Goal: Task Accomplishment & Management: Complete application form

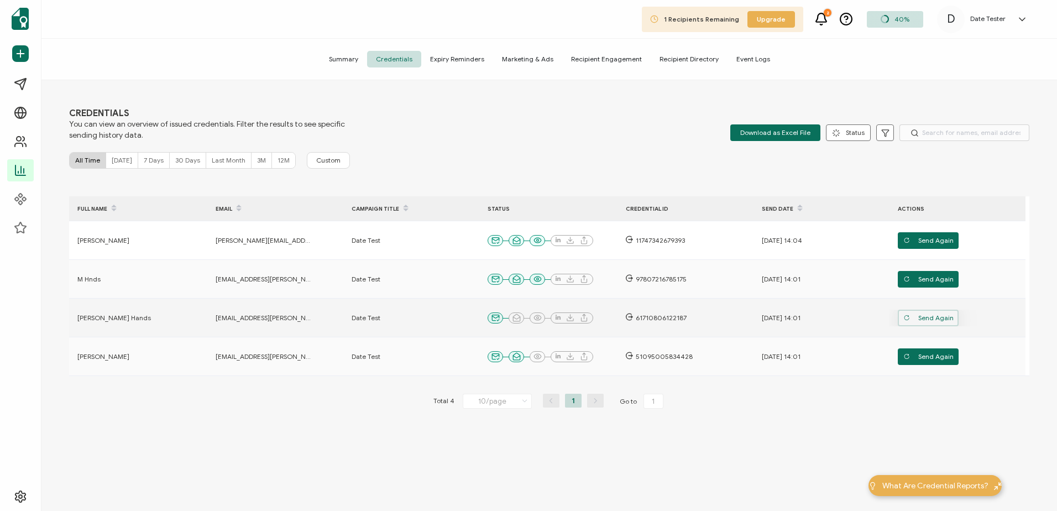
click at [932, 249] on span "Send Again" at bounding box center [928, 240] width 50 height 17
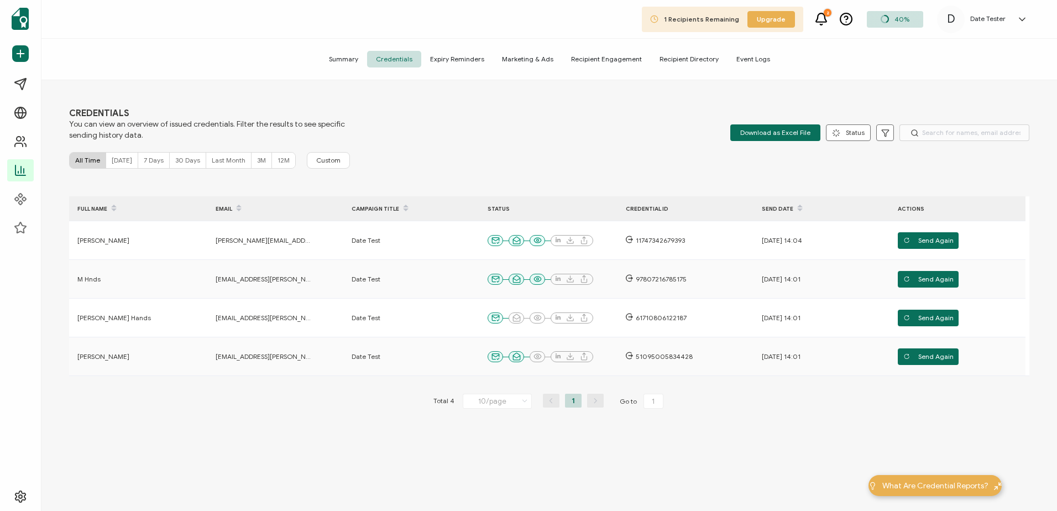
click at [985, 18] on h5 "Date Tester" at bounding box center [987, 19] width 35 height 8
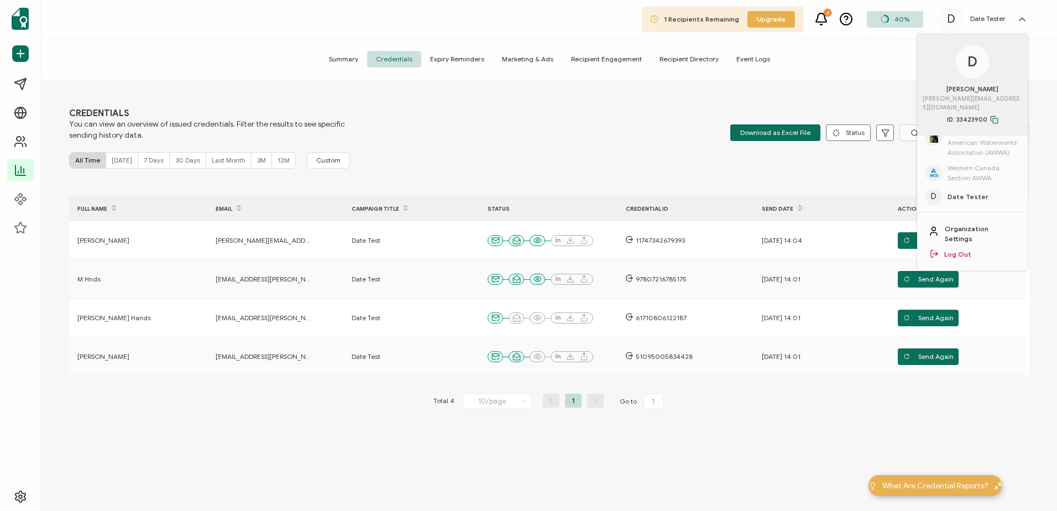
scroll to position [55, 0]
click at [962, 139] on span "Western Canada Section AWWA" at bounding box center [984, 147] width 72 height 20
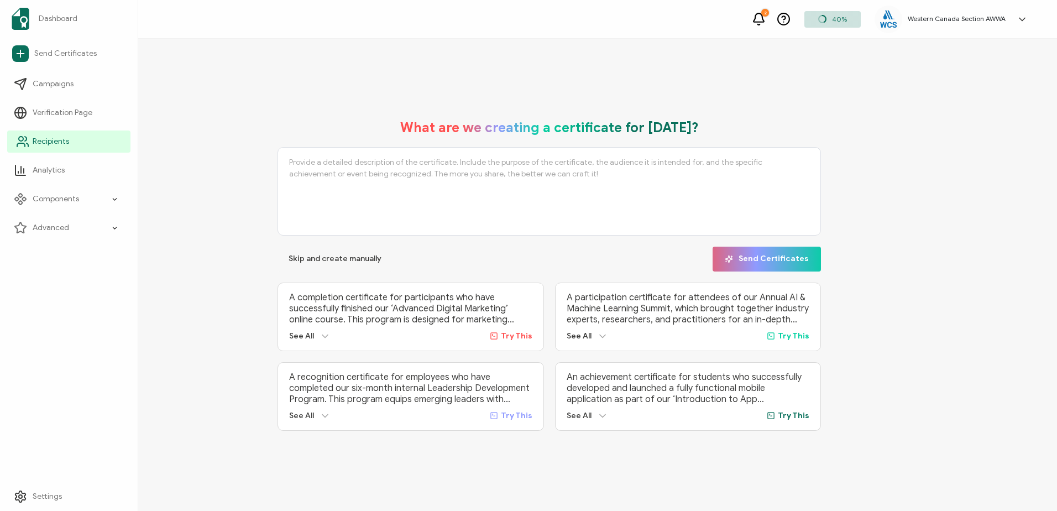
click at [60, 139] on span "Recipients" at bounding box center [51, 141] width 36 height 11
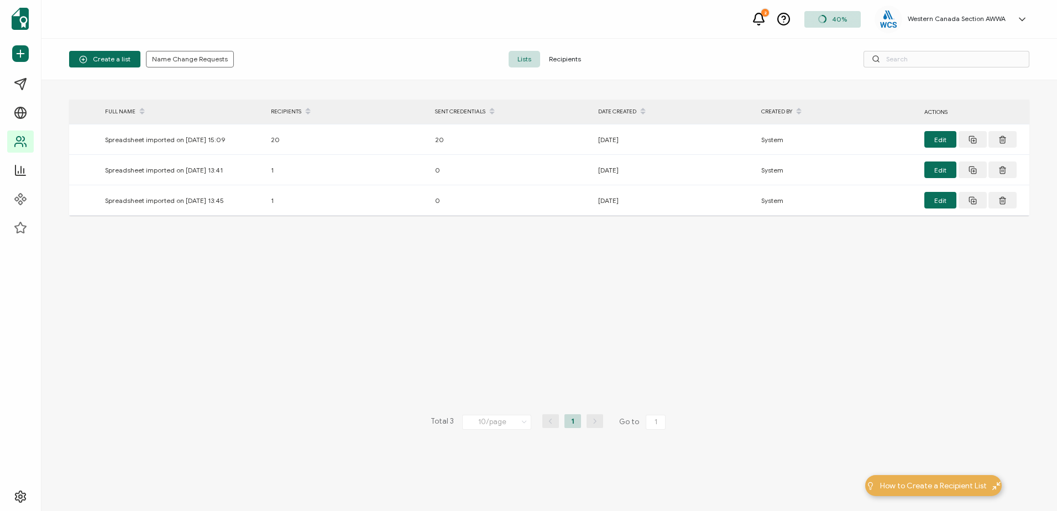
click at [559, 59] on span "Recipients" at bounding box center [565, 59] width 50 height 17
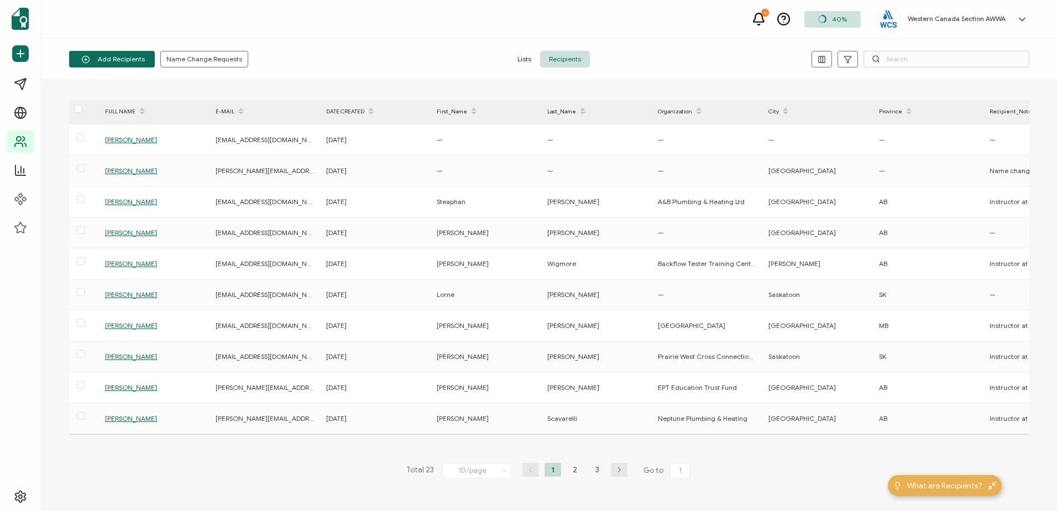
click at [619, 473] on icon "button" at bounding box center [619, 470] width 17 height 7
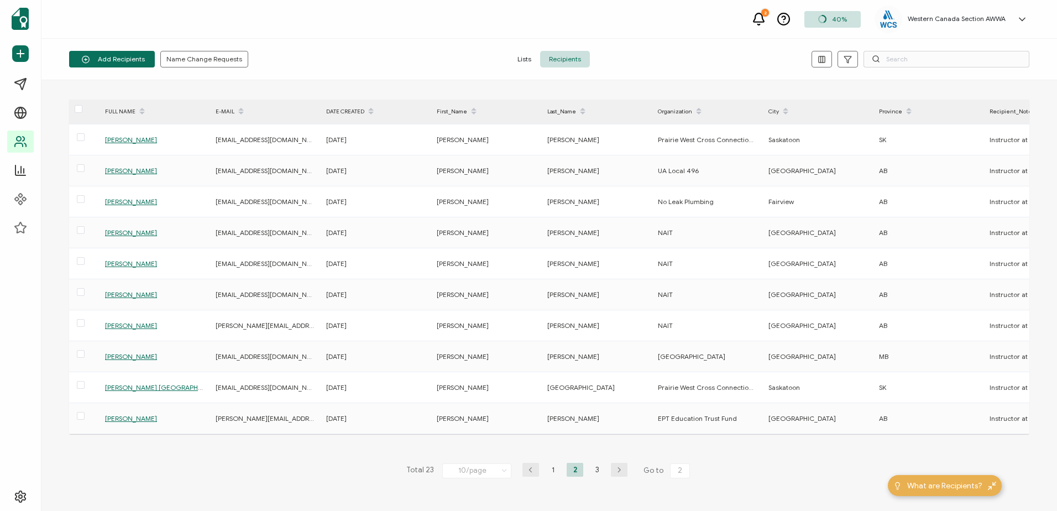
click at [532, 473] on icon "button" at bounding box center [530, 470] width 17 height 7
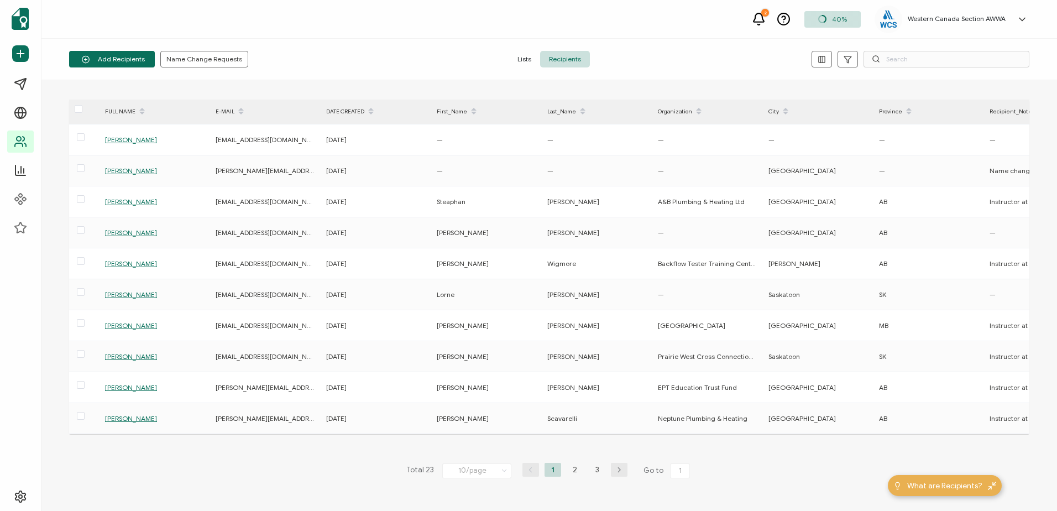
click at [615, 473] on icon "button" at bounding box center [619, 470] width 17 height 7
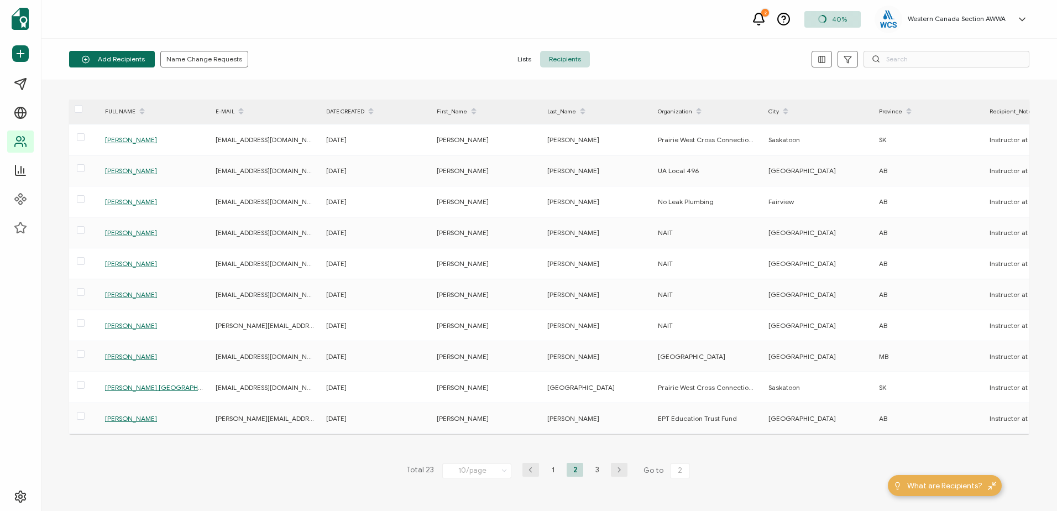
click at [615, 473] on icon "button" at bounding box center [619, 470] width 17 height 7
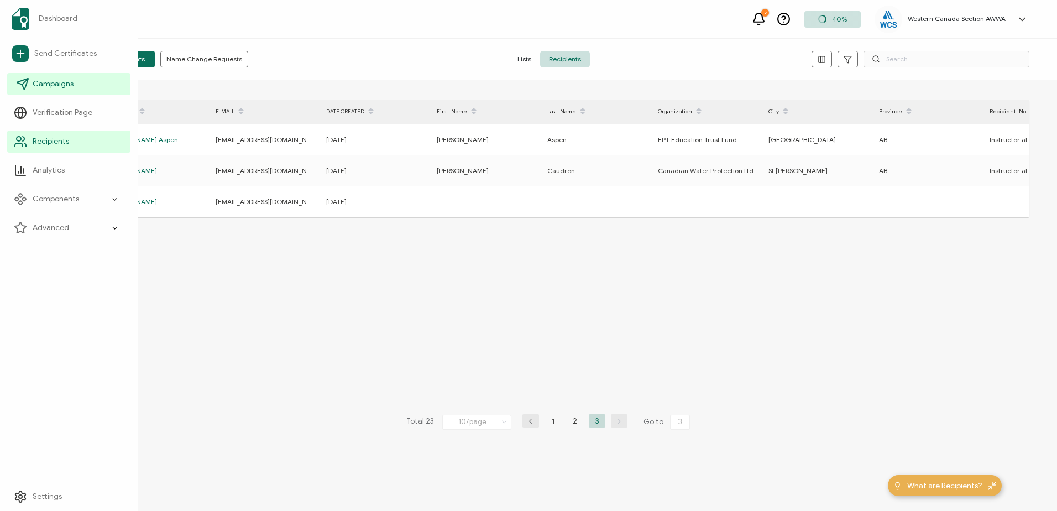
click at [41, 81] on span "Campaigns" at bounding box center [53, 84] width 41 height 11
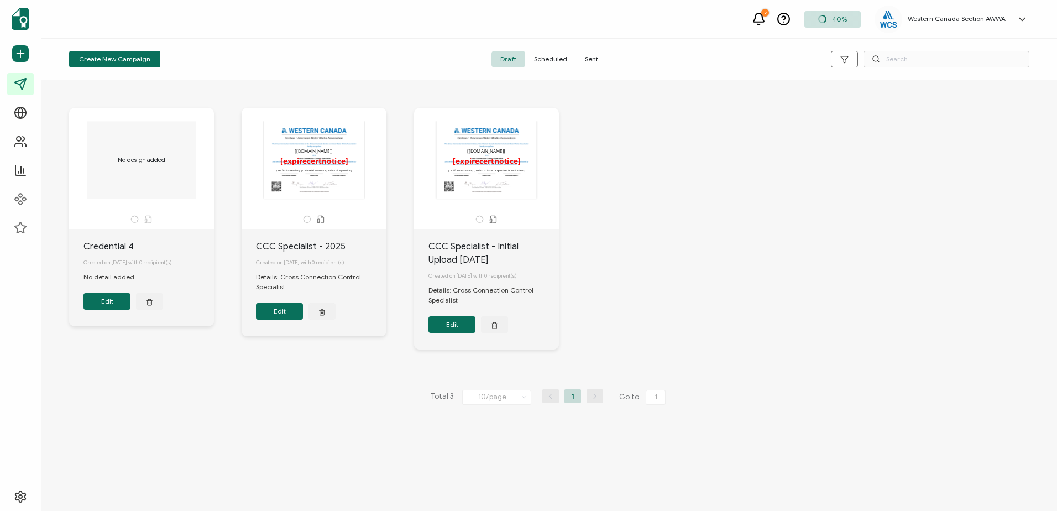
click at [448, 328] on button "Edit" at bounding box center [451, 324] width 47 height 17
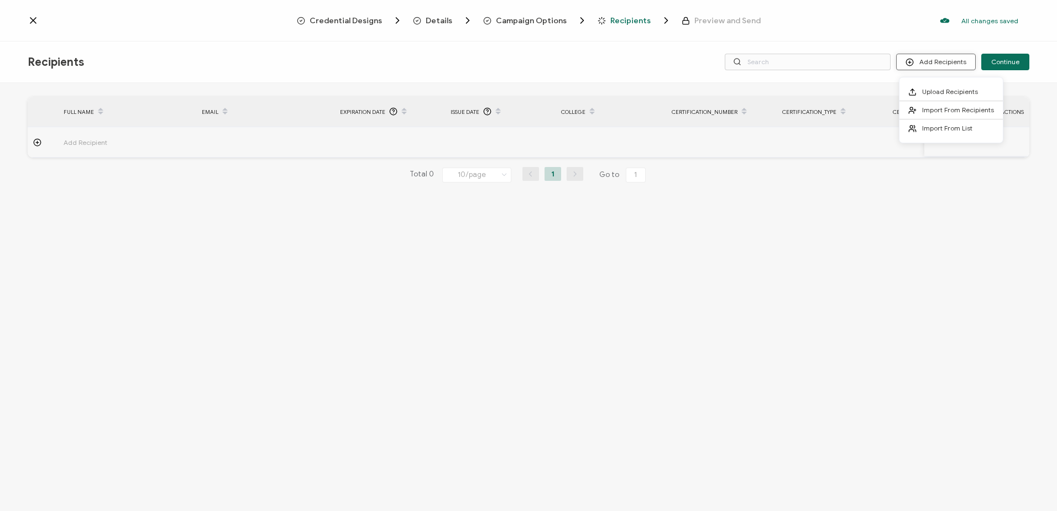
click at [954, 61] on button "Add Recipients" at bounding box center [936, 62] width 80 height 17
click at [955, 90] on span "Upload Recipients" at bounding box center [950, 91] width 56 height 8
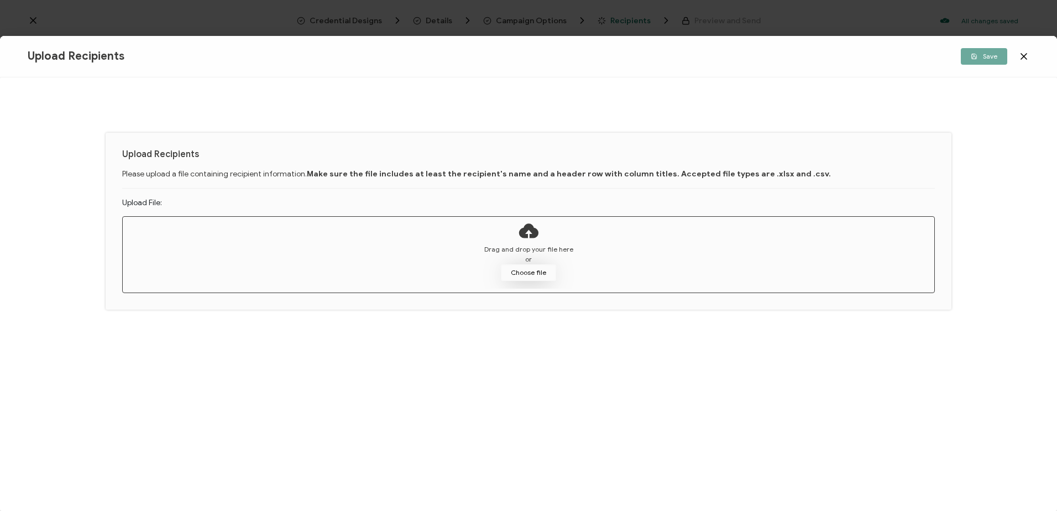
click at [523, 269] on button "Choose file" at bounding box center [528, 272] width 55 height 17
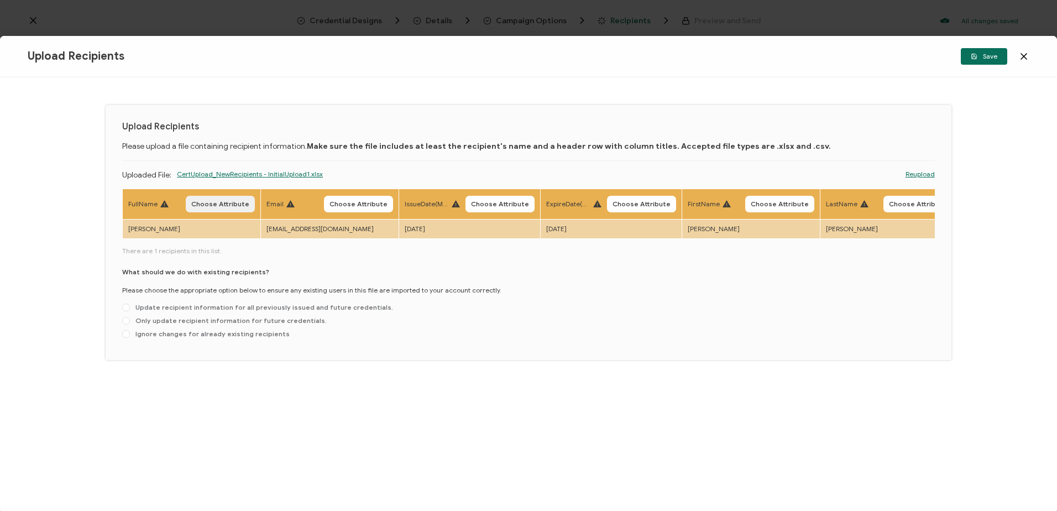
click at [211, 207] on span "Choose Attribute" at bounding box center [220, 204] width 58 height 7
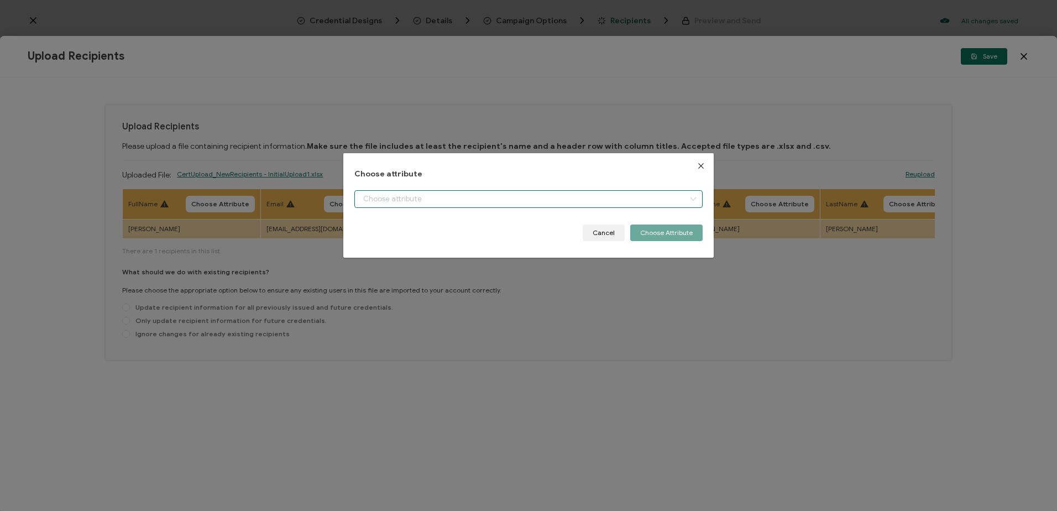
click at [380, 198] on input "dialog" at bounding box center [528, 199] width 348 height 18
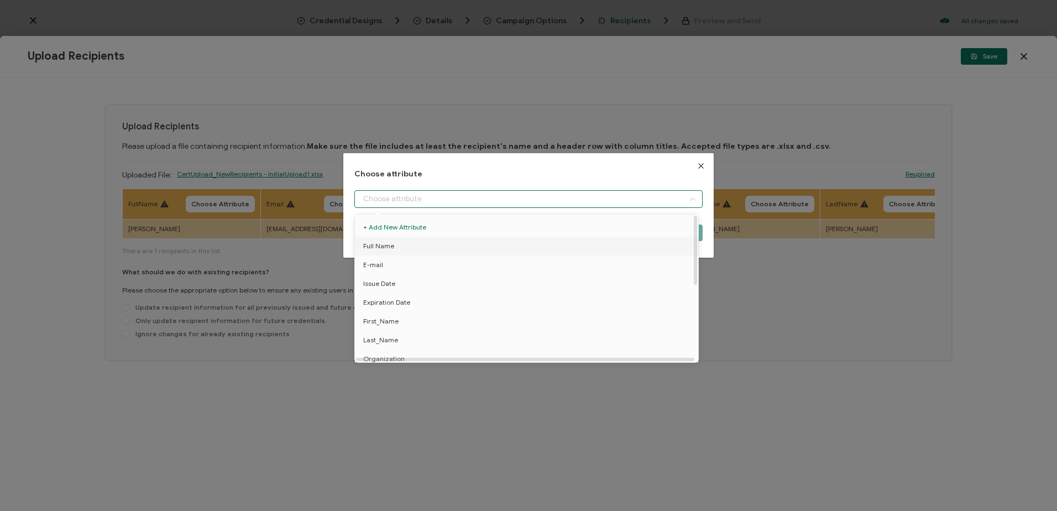
click at [378, 244] on span "Full Name" at bounding box center [378, 246] width 31 height 19
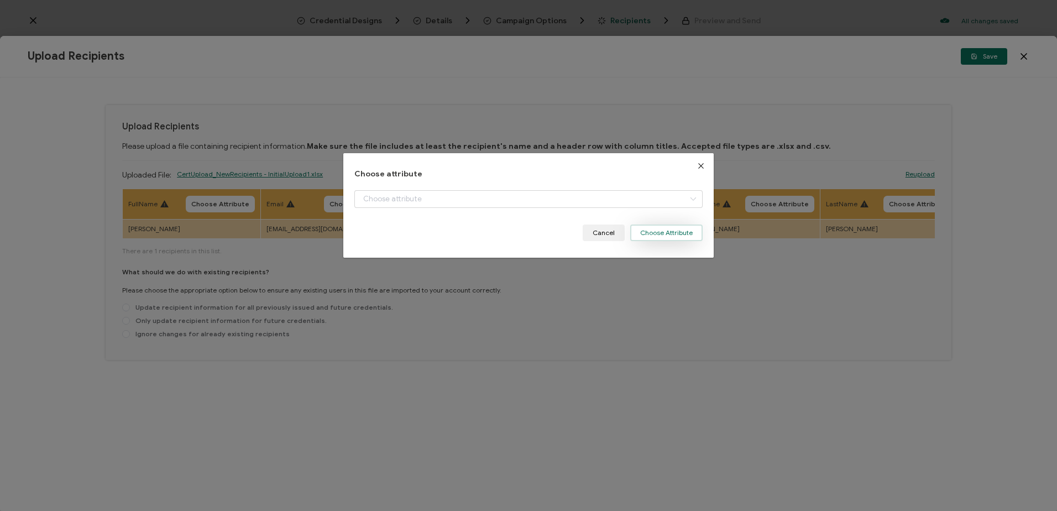
click at [665, 233] on button "Choose Attribute" at bounding box center [666, 232] width 72 height 17
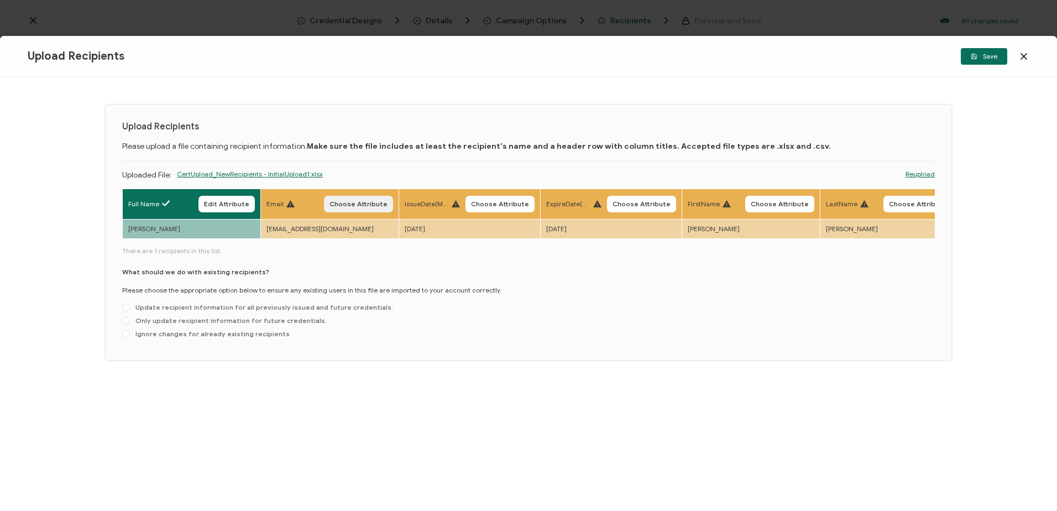
click at [362, 206] on span "Choose Attribute" at bounding box center [359, 204] width 58 height 7
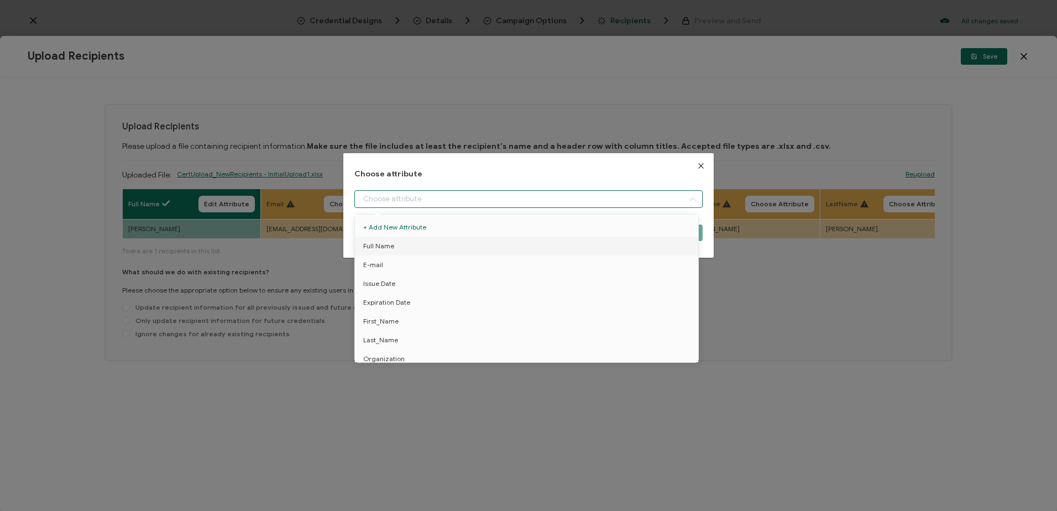
click at [406, 198] on input "dialog" at bounding box center [528, 199] width 348 height 18
click at [376, 264] on span "E-mail" at bounding box center [373, 264] width 20 height 19
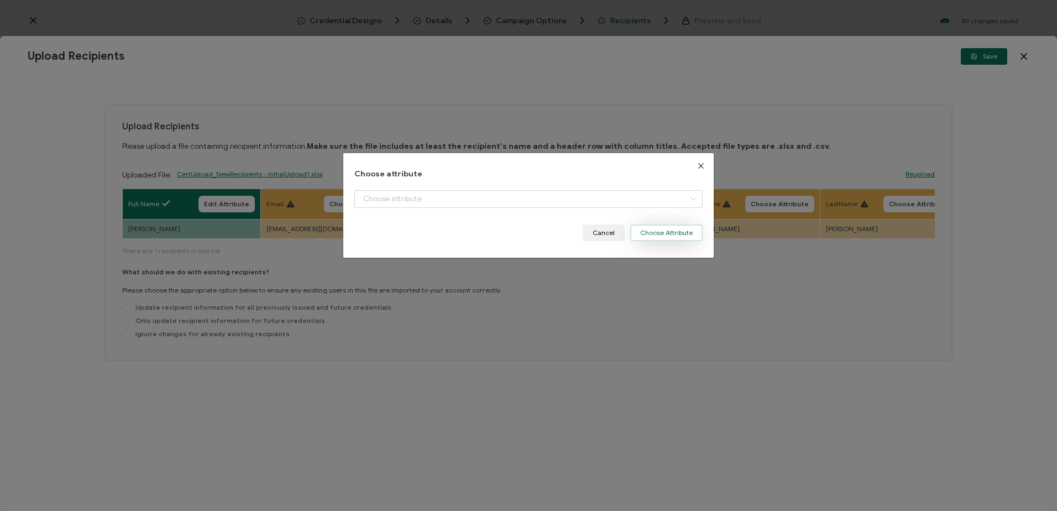
click at [647, 231] on button "Choose Attribute" at bounding box center [666, 232] width 72 height 17
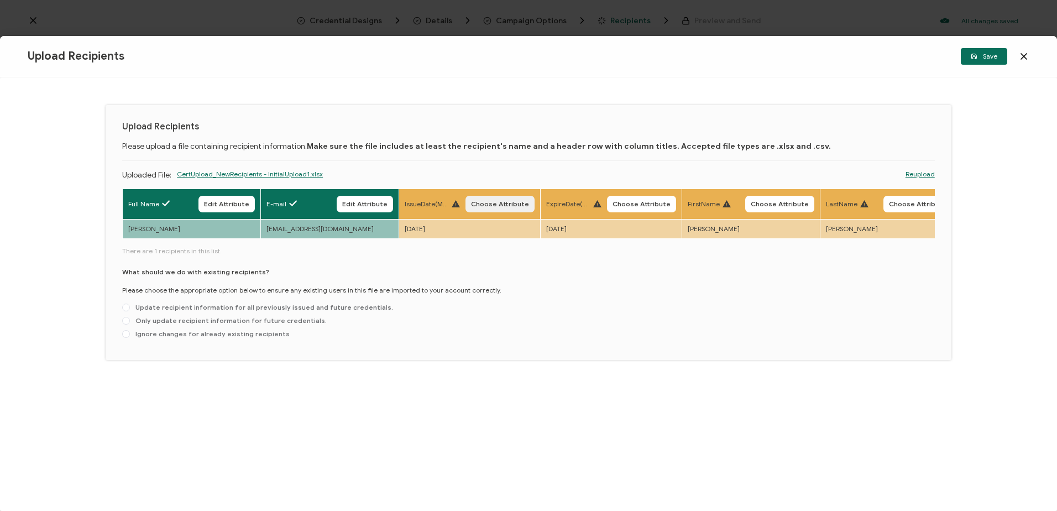
click at [517, 209] on button "Choose Attribute" at bounding box center [500, 204] width 69 height 17
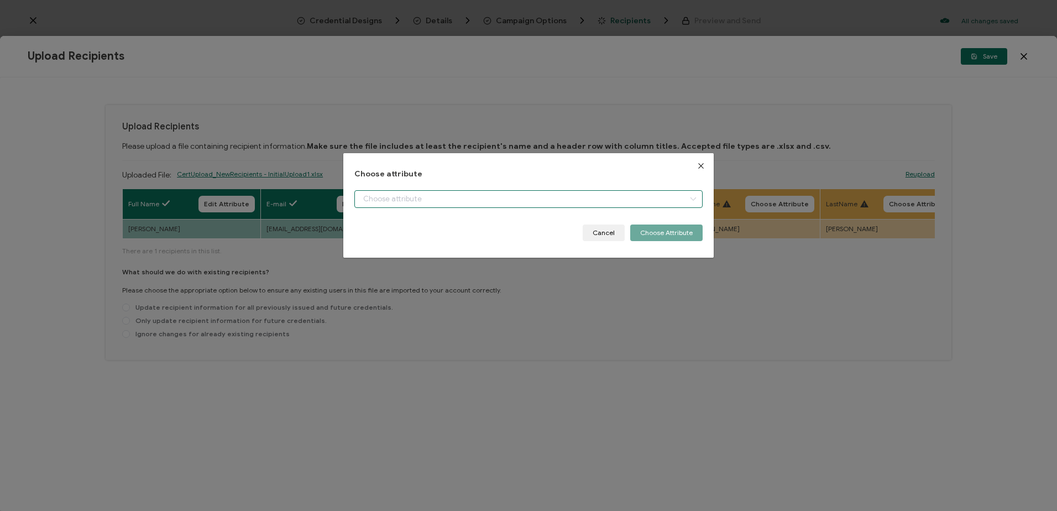
click at [543, 198] on input "dialog" at bounding box center [528, 199] width 348 height 18
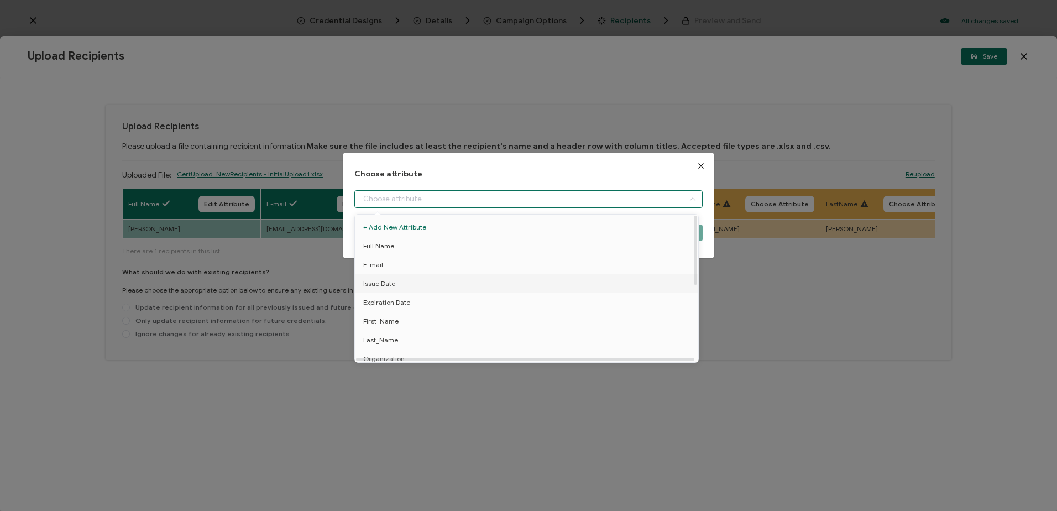
click at [439, 285] on li "Issue Date" at bounding box center [528, 283] width 353 height 19
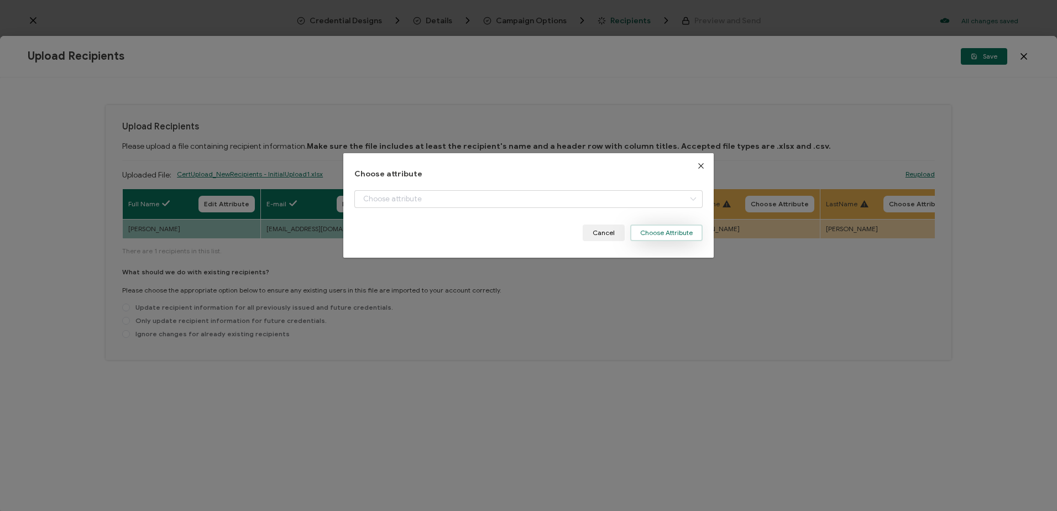
click at [657, 231] on button "Choose Attribute" at bounding box center [666, 232] width 72 height 17
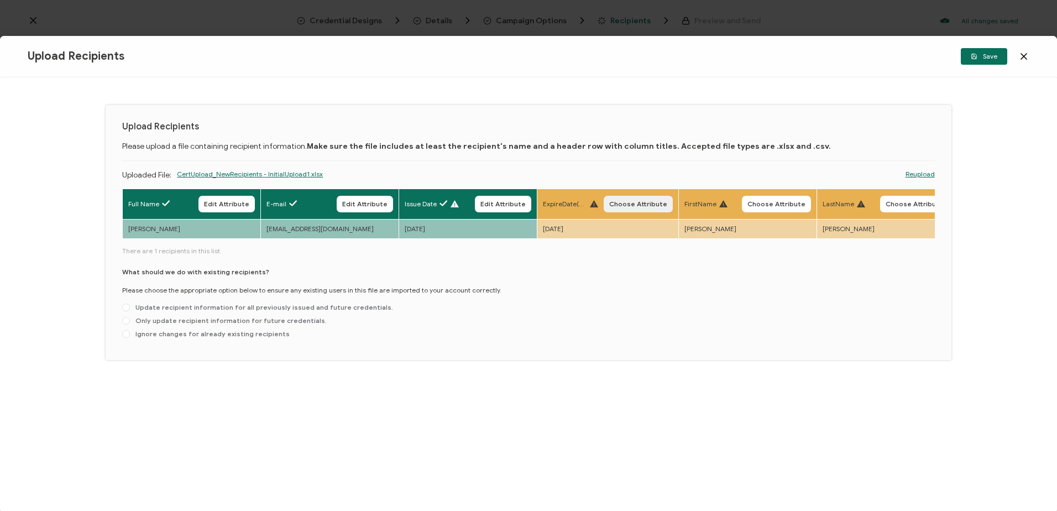
click at [627, 206] on span "Choose Attribute" at bounding box center [638, 204] width 58 height 7
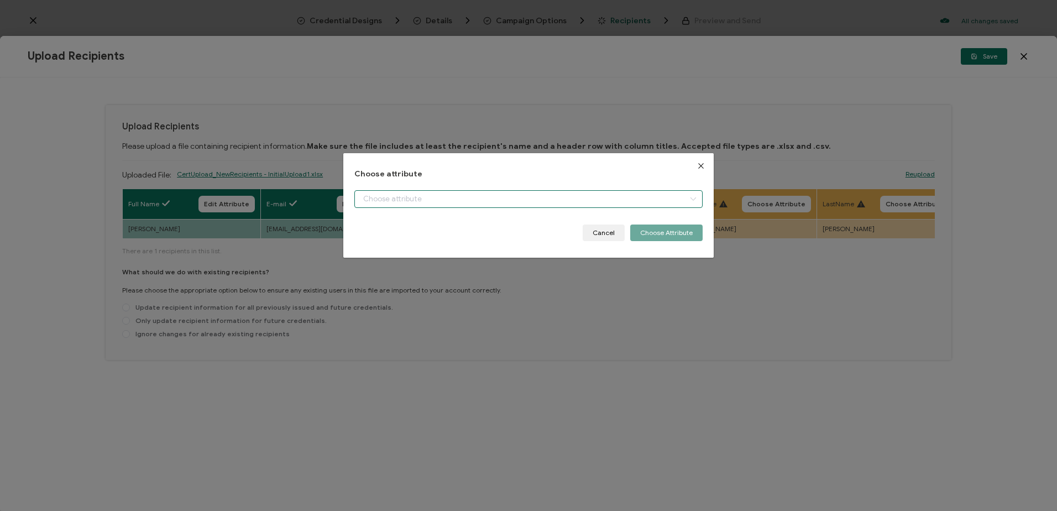
click at [460, 197] on input "dialog" at bounding box center [528, 199] width 348 height 18
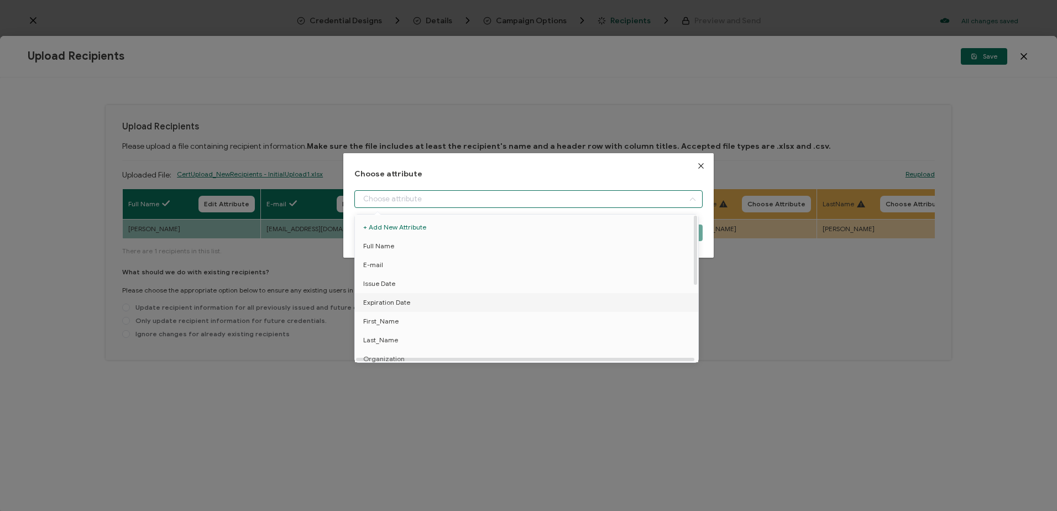
click at [397, 300] on span "Expiration Date" at bounding box center [386, 302] width 47 height 19
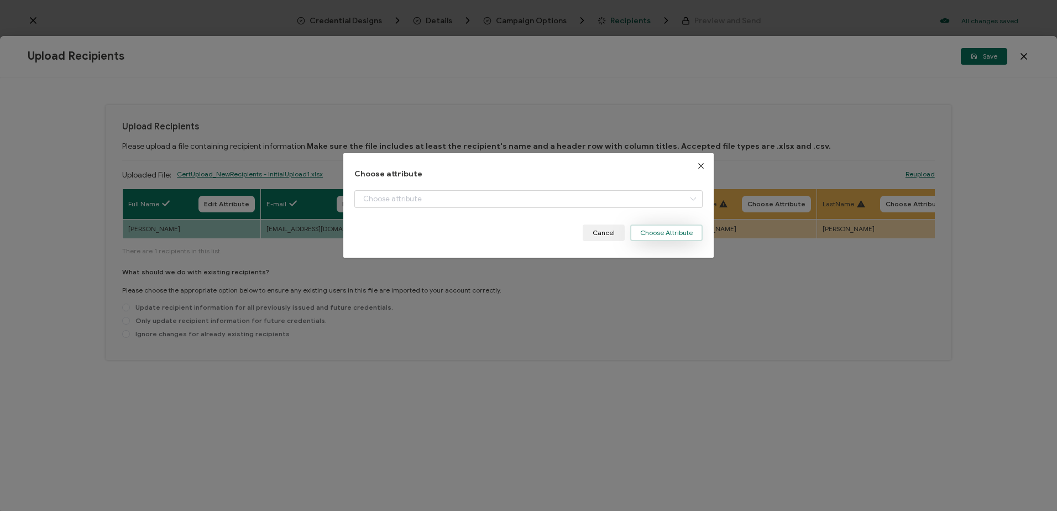
click at [644, 229] on button "Choose Attribute" at bounding box center [666, 232] width 72 height 17
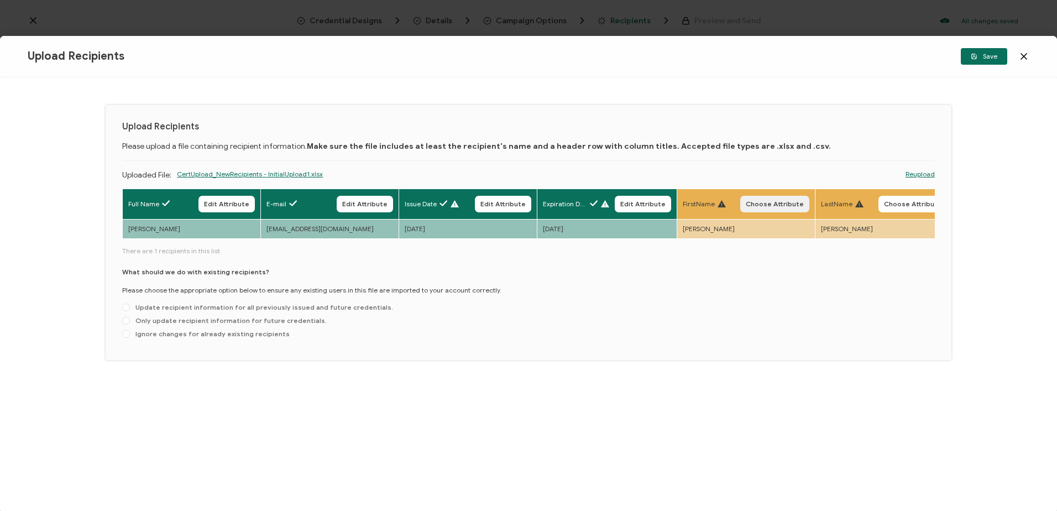
click at [765, 202] on span "Choose Attribute" at bounding box center [775, 204] width 58 height 7
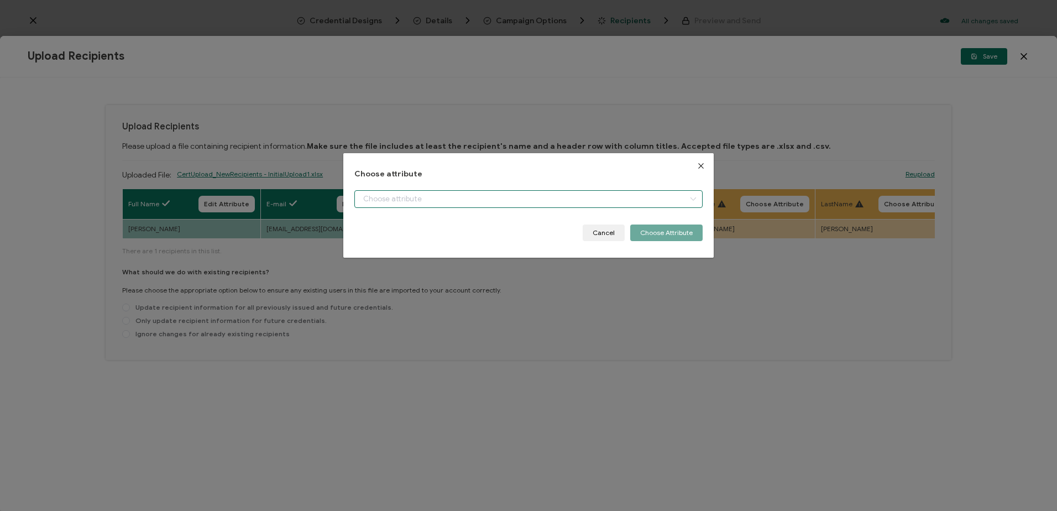
click at [526, 197] on input "dialog" at bounding box center [528, 199] width 348 height 18
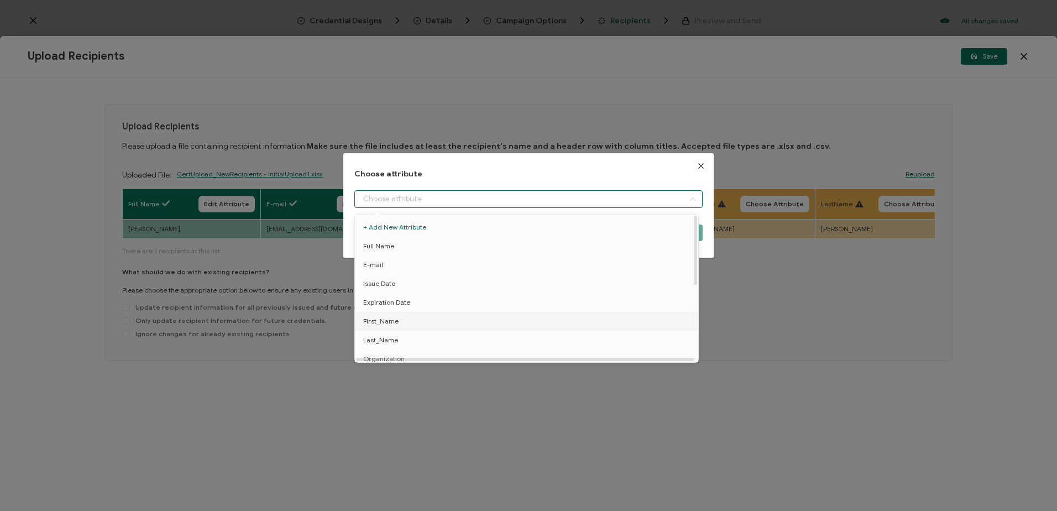
click at [404, 318] on li "First_Name" at bounding box center [528, 321] width 353 height 19
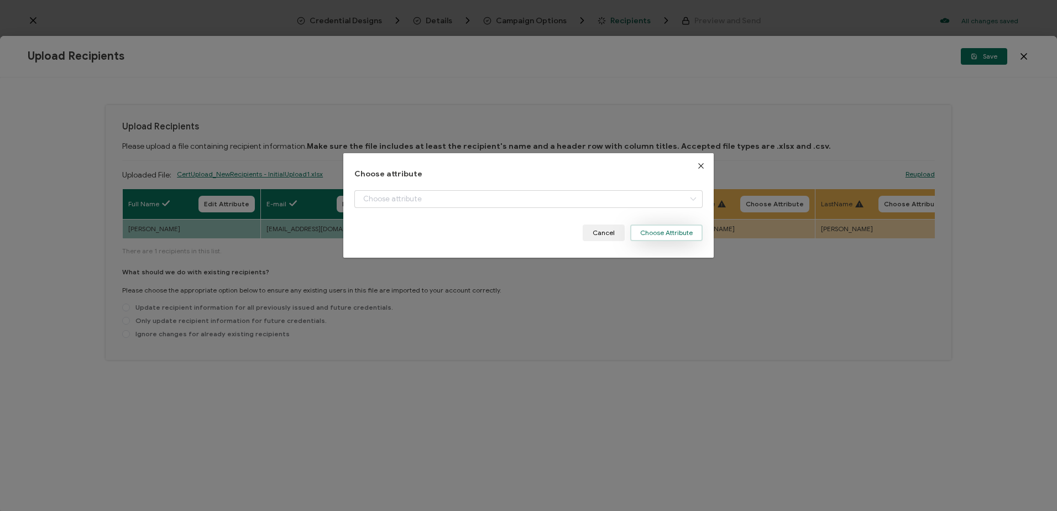
click at [653, 232] on button "Choose Attribute" at bounding box center [666, 232] width 72 height 17
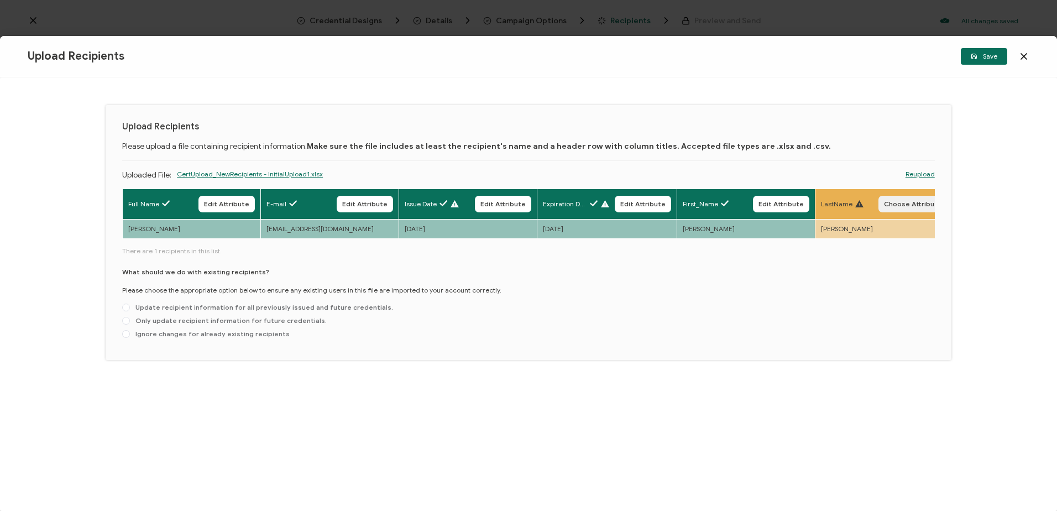
click at [896, 206] on span "Choose Attribute" at bounding box center [913, 204] width 58 height 7
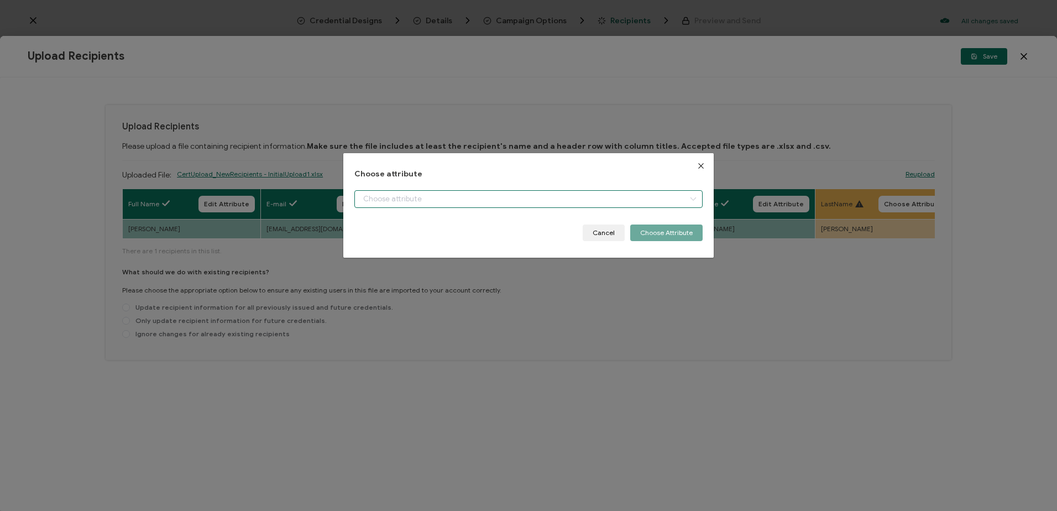
click at [542, 197] on input "dialog" at bounding box center [528, 199] width 348 height 18
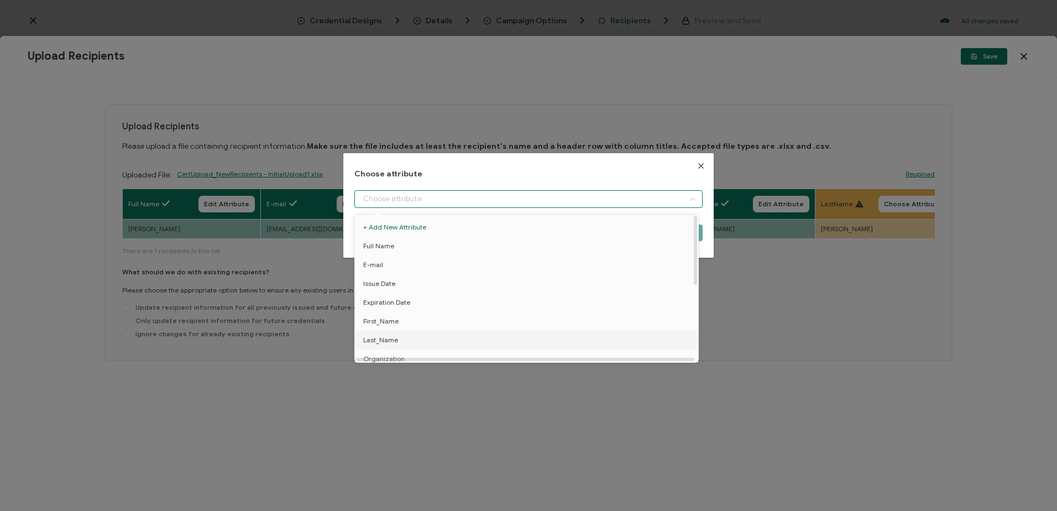
click at [400, 338] on li "Last_Name" at bounding box center [528, 340] width 353 height 19
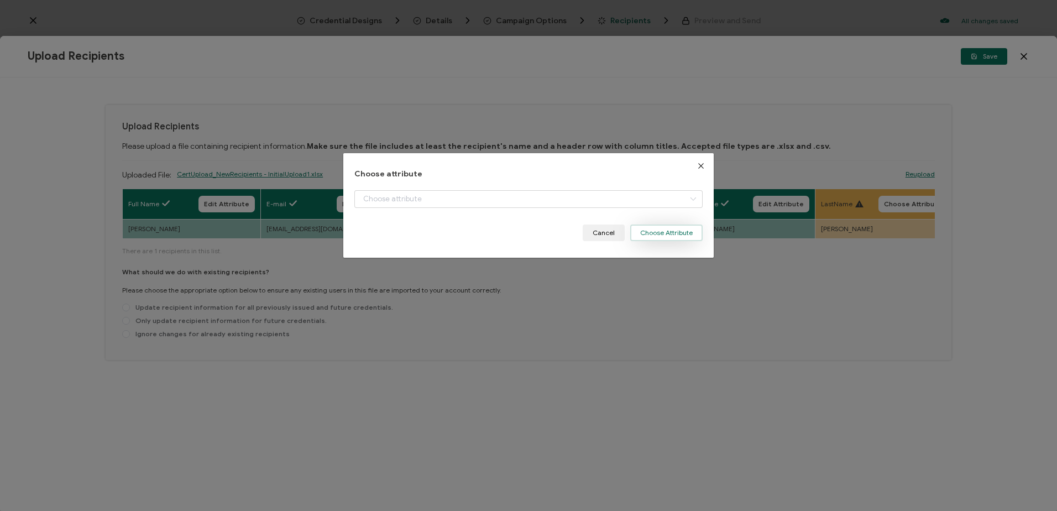
click at [677, 232] on button "Choose Attribute" at bounding box center [666, 232] width 72 height 17
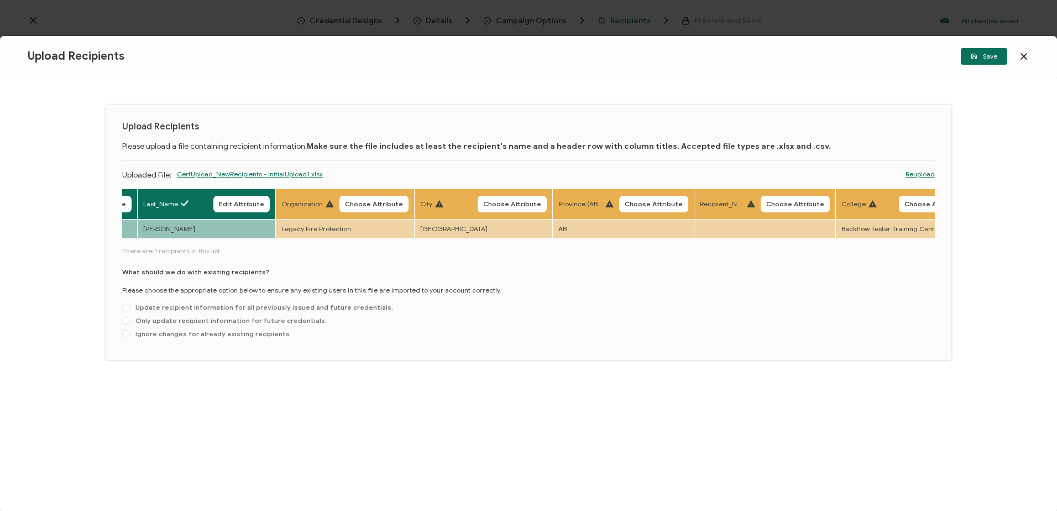
scroll to position [0, 770]
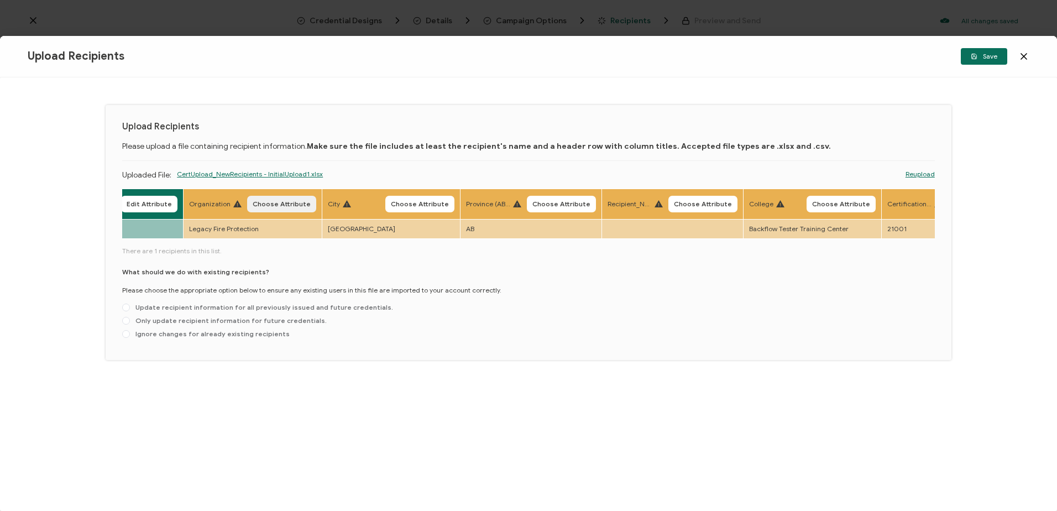
click at [276, 206] on span "Choose Attribute" at bounding box center [282, 204] width 58 height 7
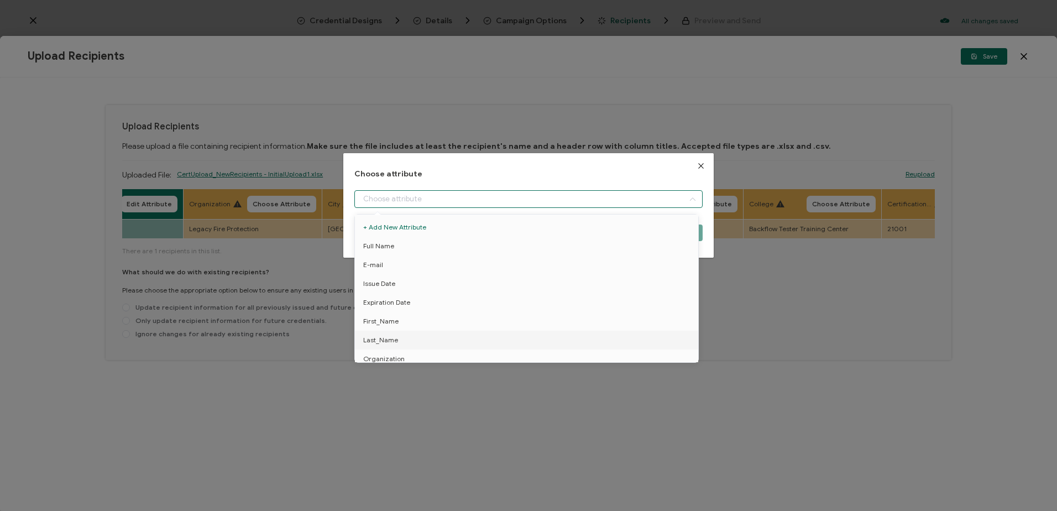
click at [384, 200] on input "dialog" at bounding box center [528, 199] width 348 height 18
click at [384, 301] on span "Organization" at bounding box center [383, 303] width 41 height 19
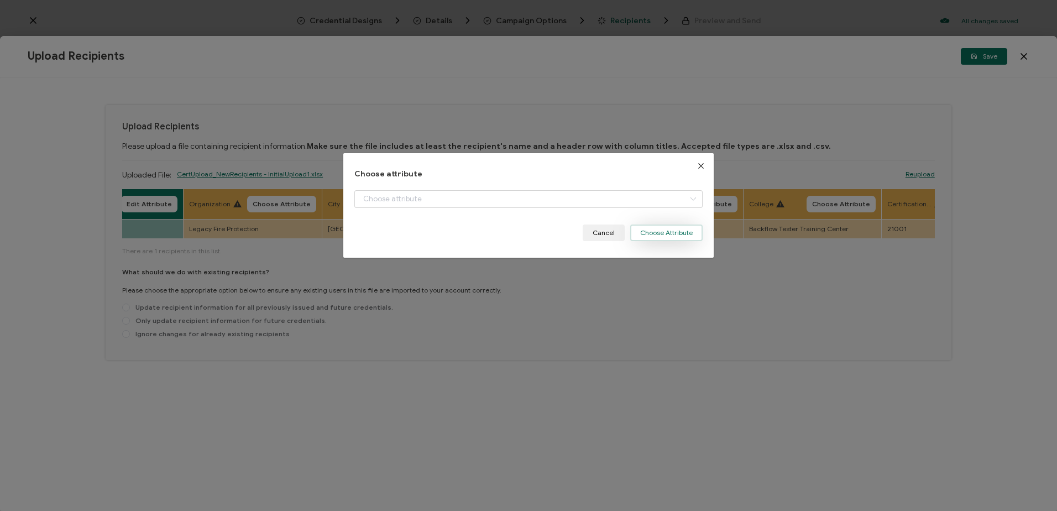
click at [666, 229] on button "Choose Attribute" at bounding box center [666, 232] width 72 height 17
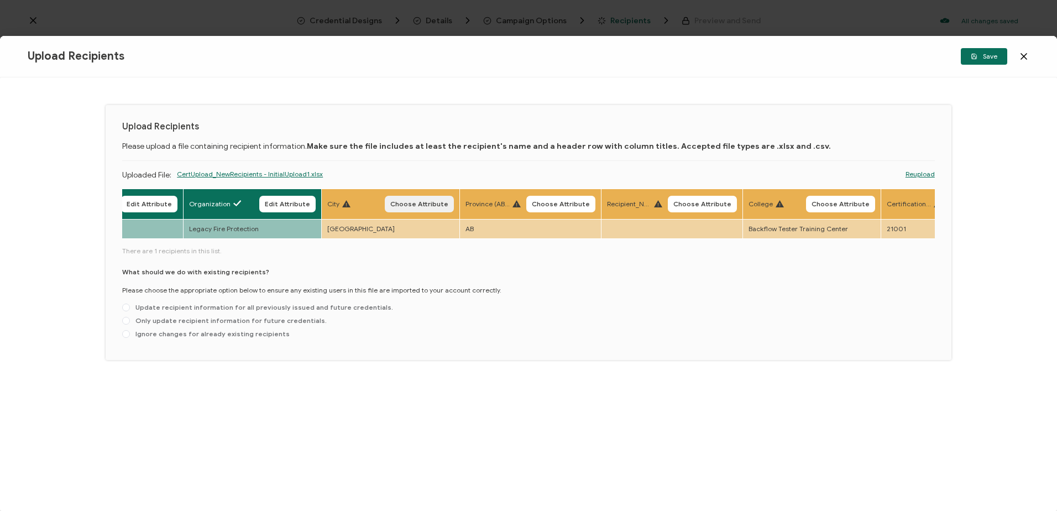
click at [411, 205] on span "Choose Attribute" at bounding box center [419, 204] width 58 height 7
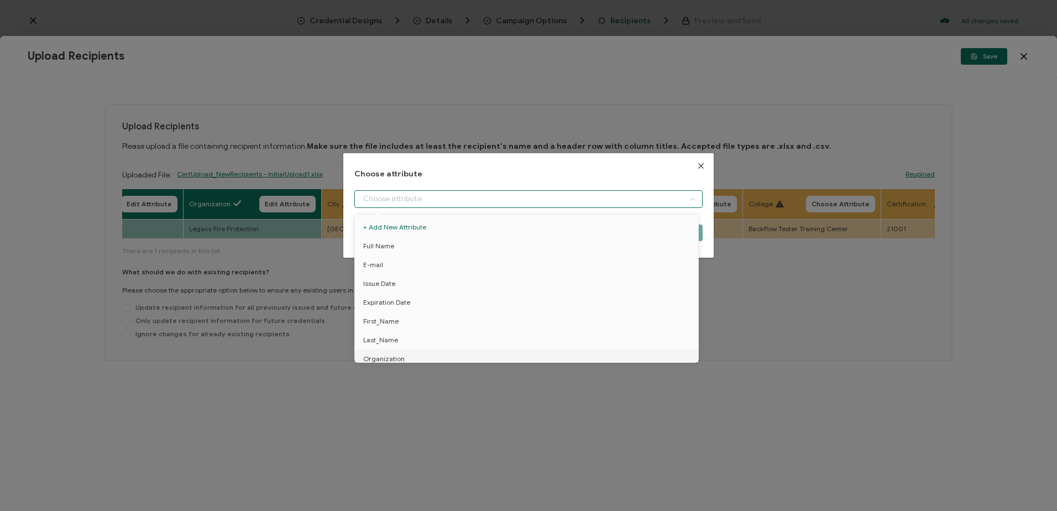
click at [398, 197] on input "dialog" at bounding box center [528, 199] width 348 height 18
drag, startPoint x: 373, startPoint y: 266, endPoint x: 542, endPoint y: 280, distance: 169.7
click at [374, 266] on span "City" at bounding box center [369, 267] width 12 height 19
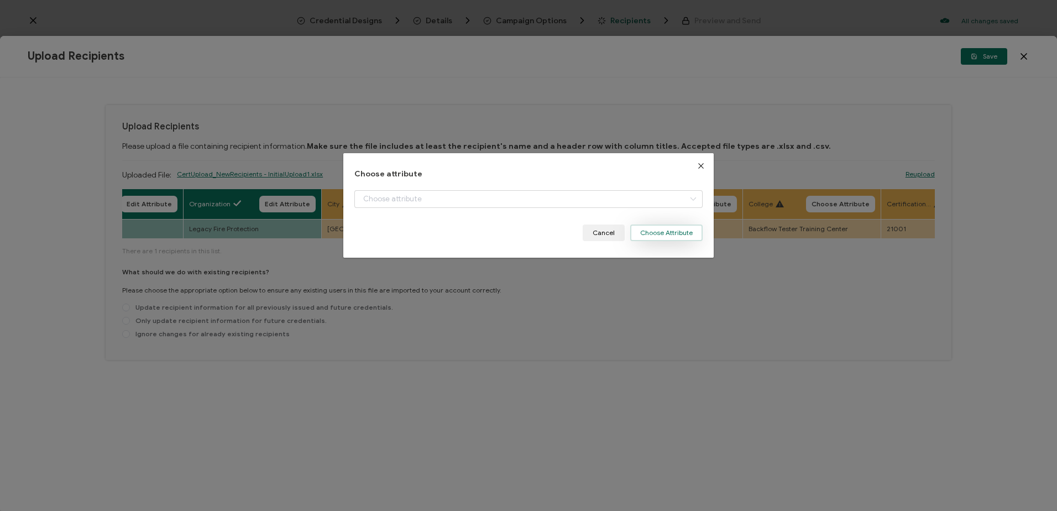
click at [669, 228] on button "Choose Attribute" at bounding box center [666, 232] width 72 height 17
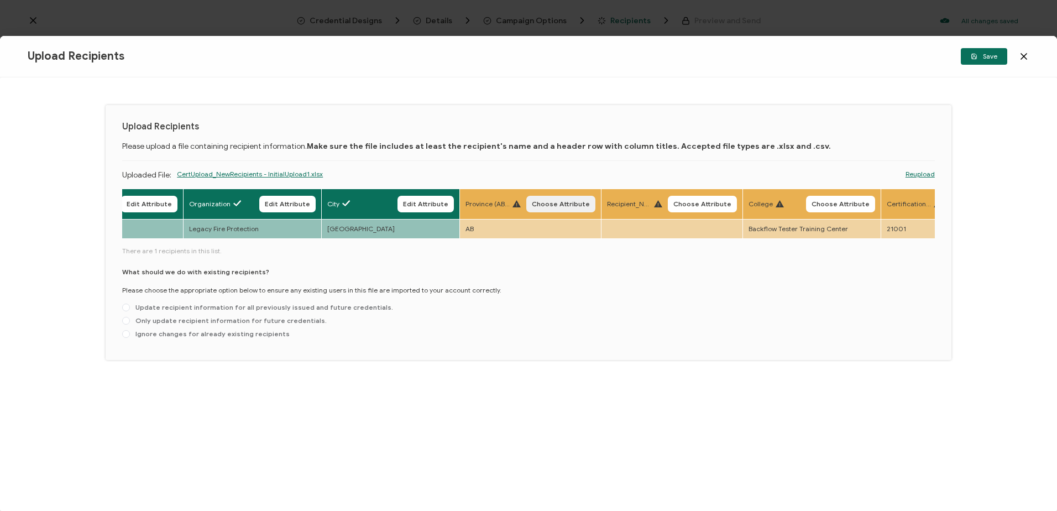
click at [558, 203] on span "Choose Attribute" at bounding box center [561, 204] width 58 height 7
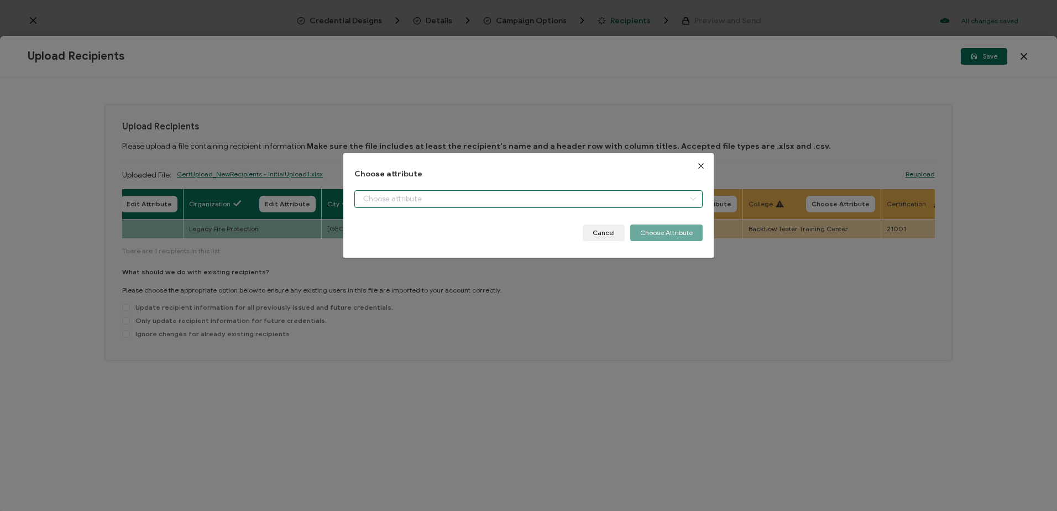
click at [427, 195] on input "dialog" at bounding box center [528, 199] width 348 height 18
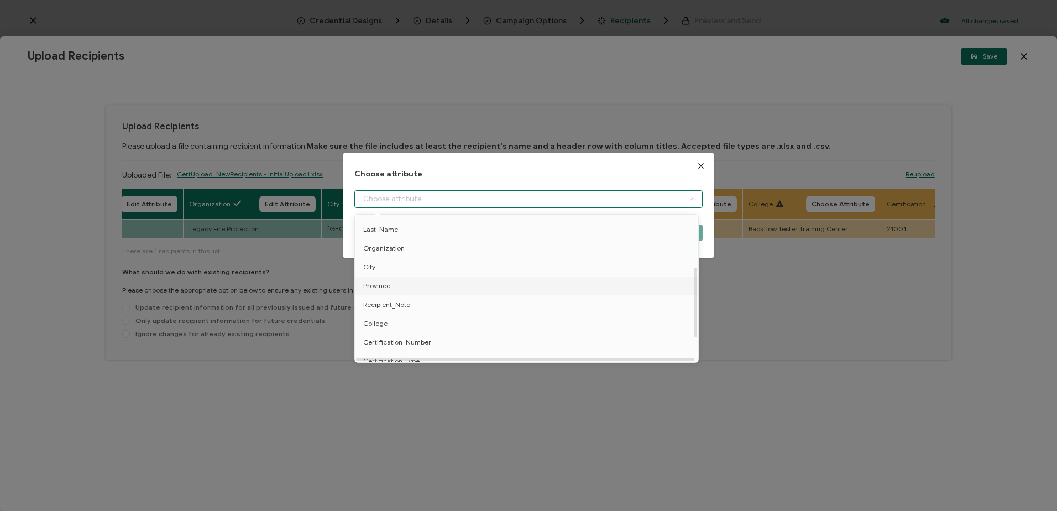
click at [380, 283] on span "Province" at bounding box center [376, 285] width 27 height 19
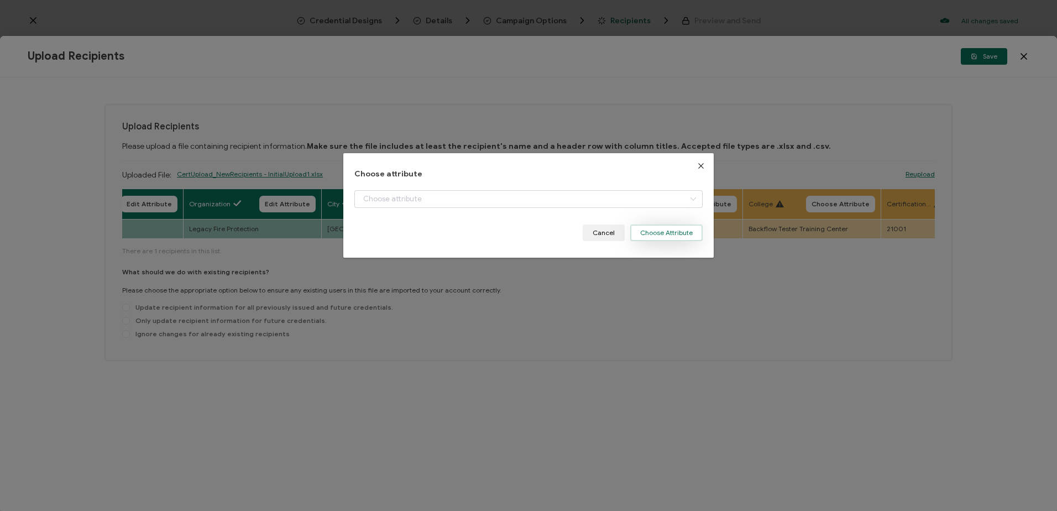
click at [663, 236] on button "Choose Attribute" at bounding box center [666, 232] width 72 height 17
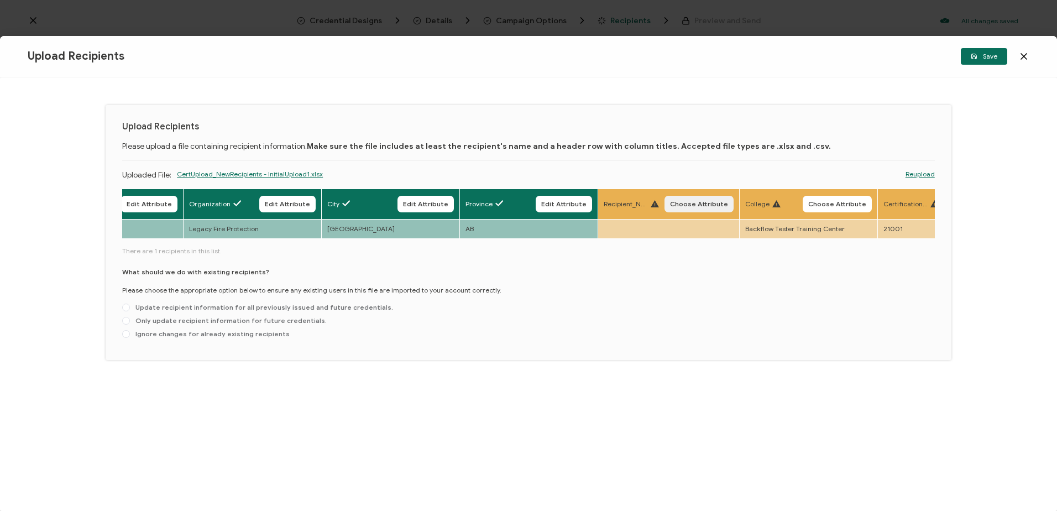
click at [695, 207] on span "Choose Attribute" at bounding box center [699, 204] width 58 height 7
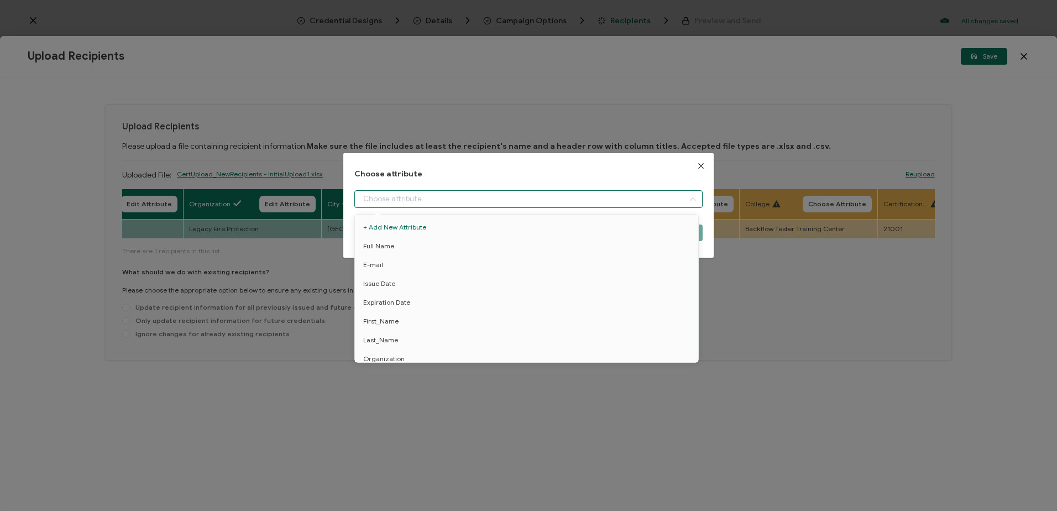
click at [446, 195] on input "dialog" at bounding box center [528, 199] width 348 height 18
click at [412, 306] on li "Recipient_Note" at bounding box center [528, 309] width 353 height 19
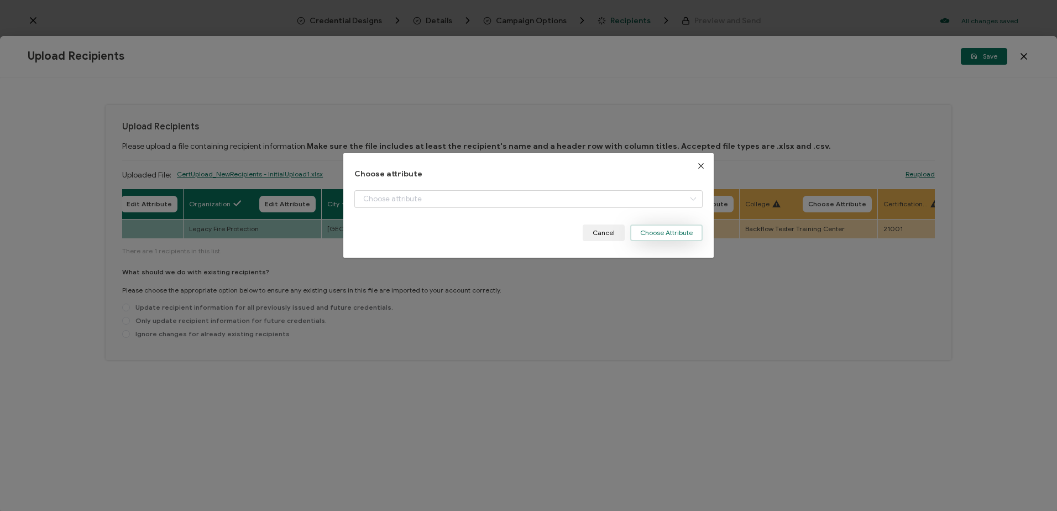
click at [671, 233] on button "Choose Attribute" at bounding box center [666, 232] width 72 height 17
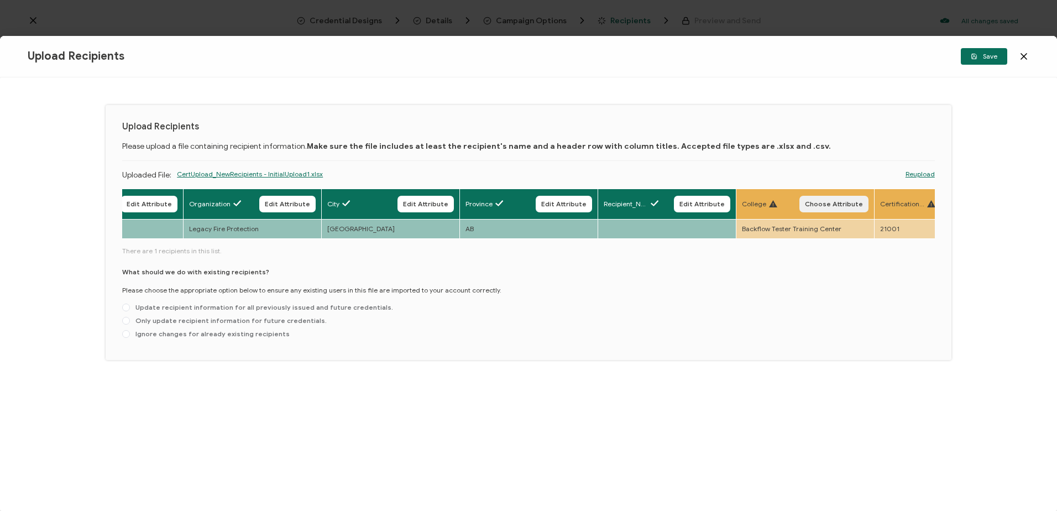
click at [826, 207] on span "Choose Attribute" at bounding box center [834, 204] width 58 height 7
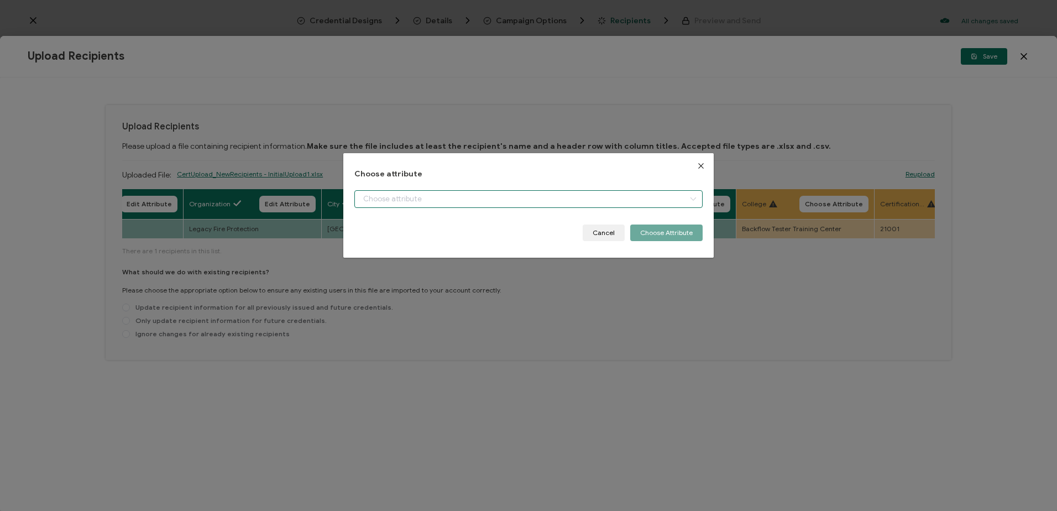
click at [411, 197] on input "dialog" at bounding box center [528, 199] width 348 height 18
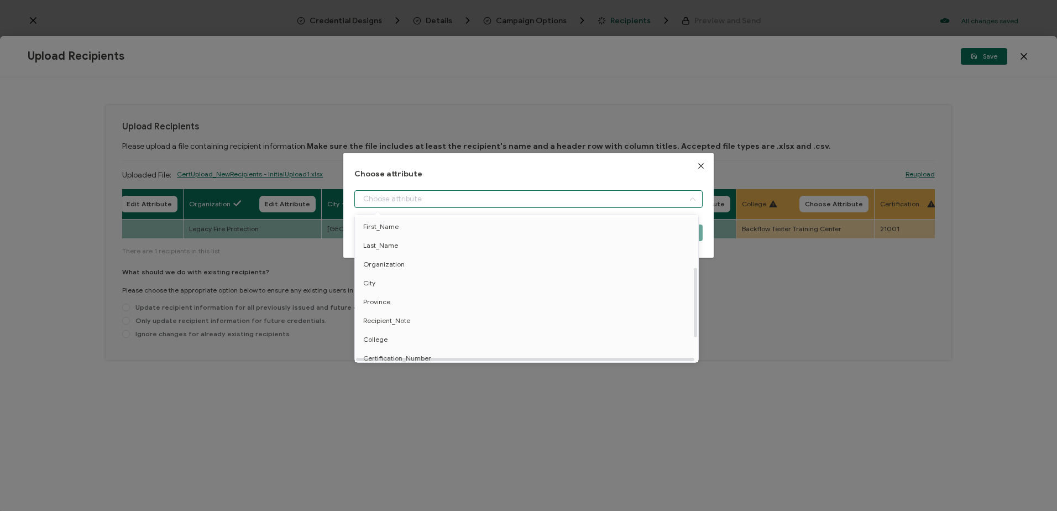
scroll to position [111, 0]
click at [389, 322] on li "College" at bounding box center [528, 323] width 353 height 19
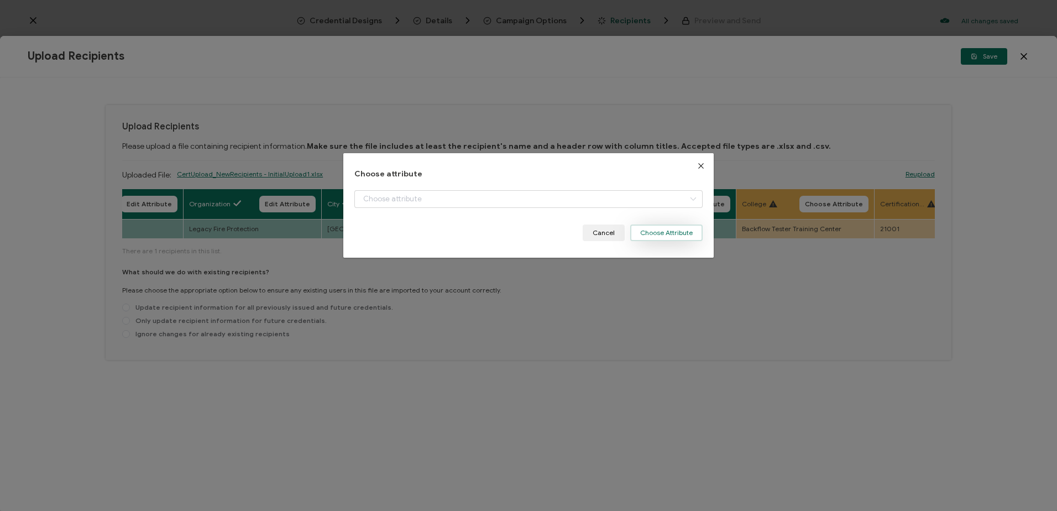
click at [658, 235] on button "Choose Attribute" at bounding box center [666, 232] width 72 height 17
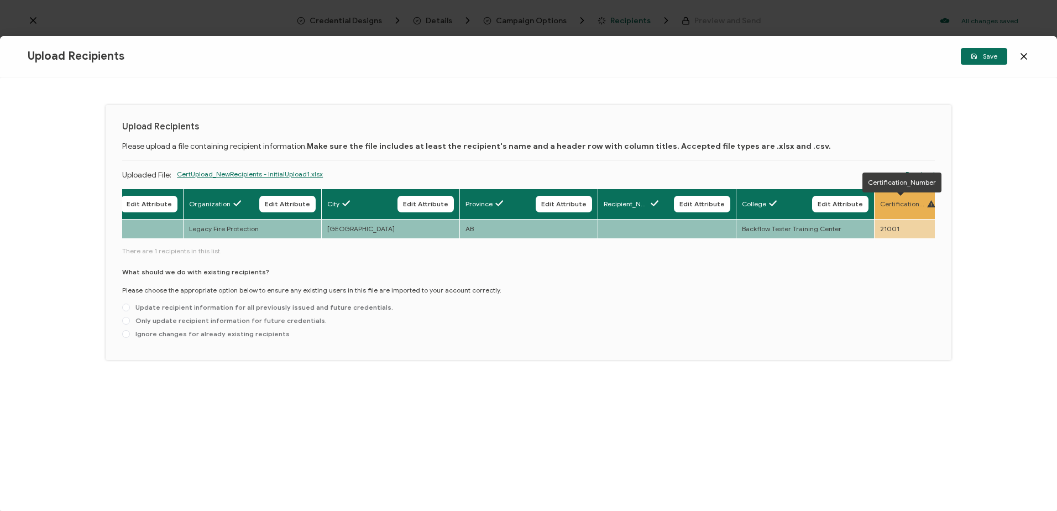
click at [901, 199] on span "Certification_Number" at bounding box center [902, 204] width 44 height 10
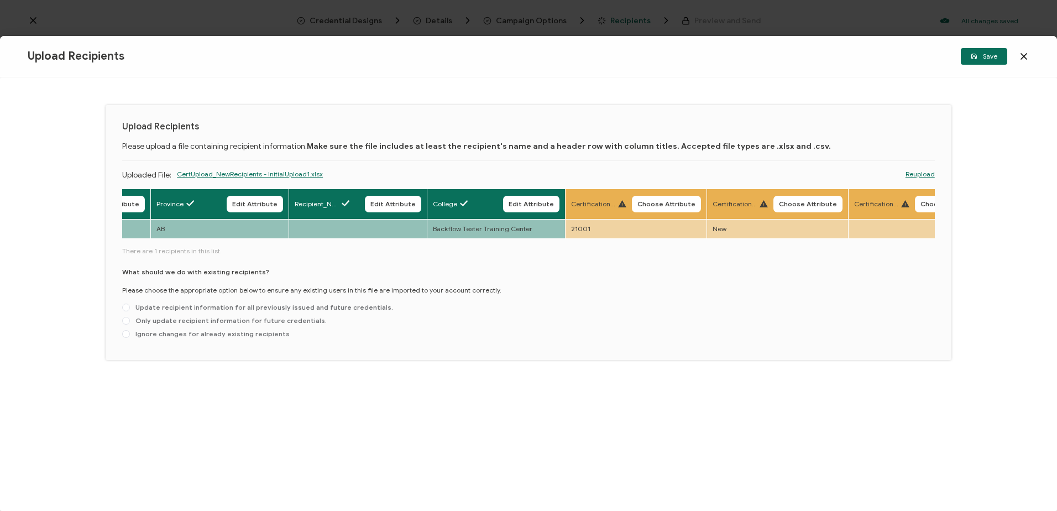
scroll to position [0, 1123]
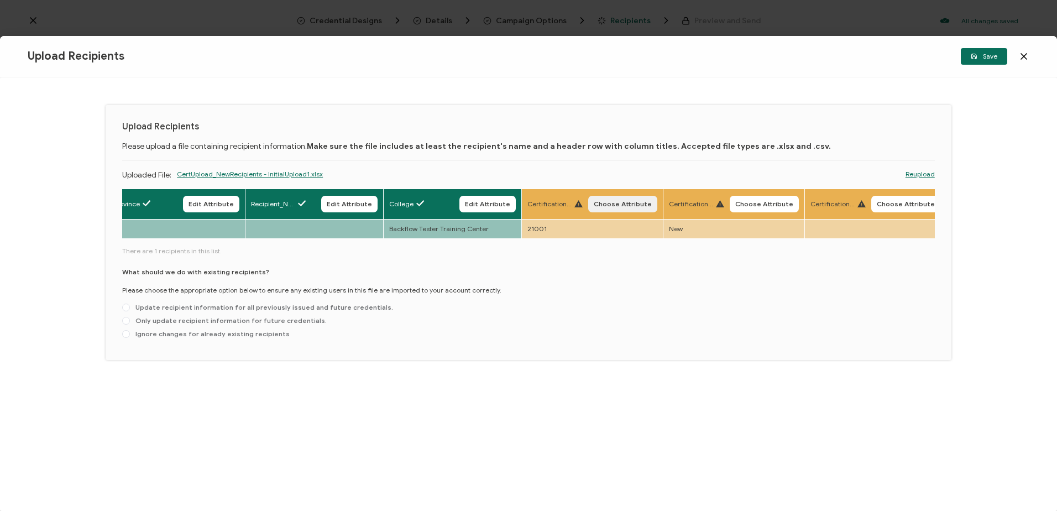
click at [607, 201] on span "Choose Attribute" at bounding box center [623, 204] width 58 height 7
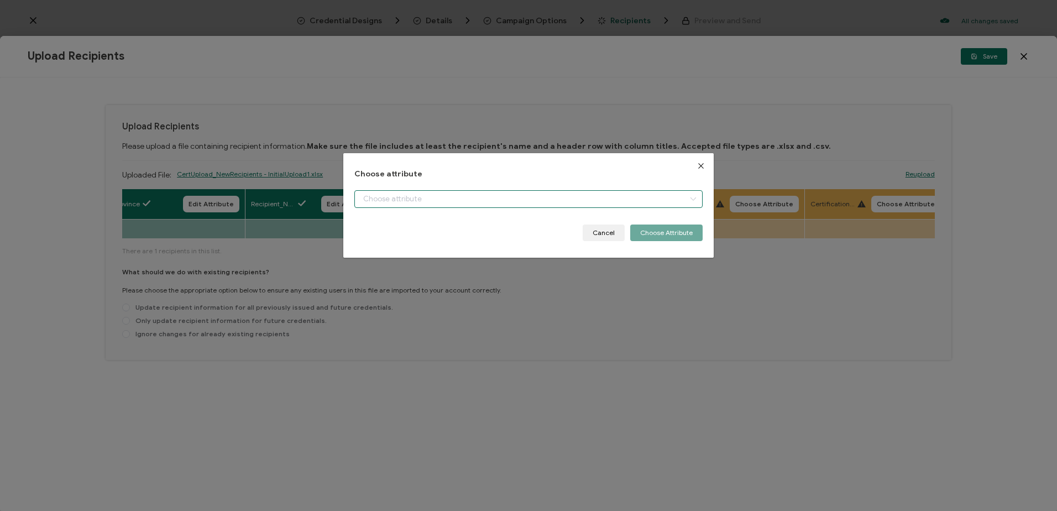
click at [401, 196] on input "dialog" at bounding box center [528, 199] width 348 height 18
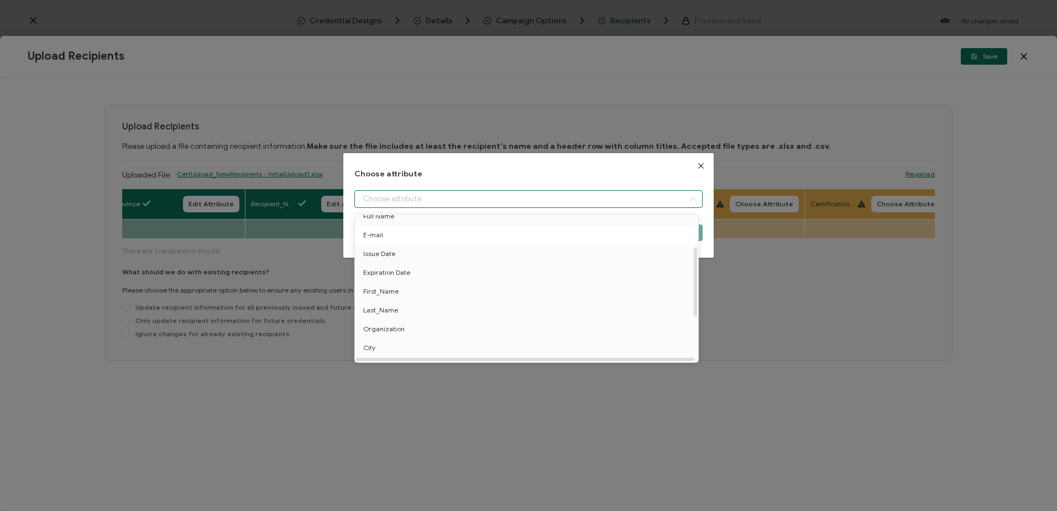
scroll to position [111, 0]
click at [401, 342] on span "Certification_Number" at bounding box center [397, 342] width 68 height 19
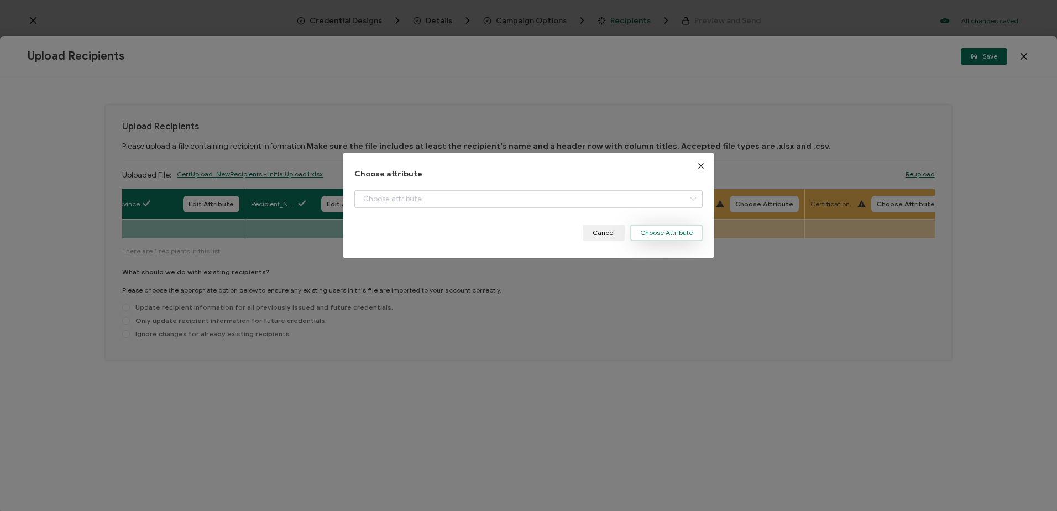
click at [645, 233] on button "Choose Attribute" at bounding box center [666, 232] width 72 height 17
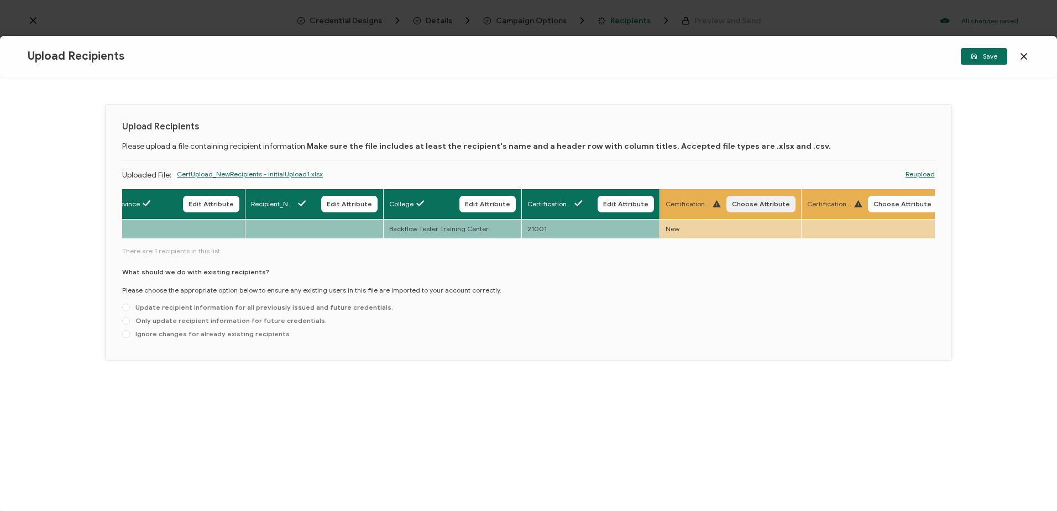
click at [753, 204] on span "Choose Attribute" at bounding box center [761, 204] width 58 height 7
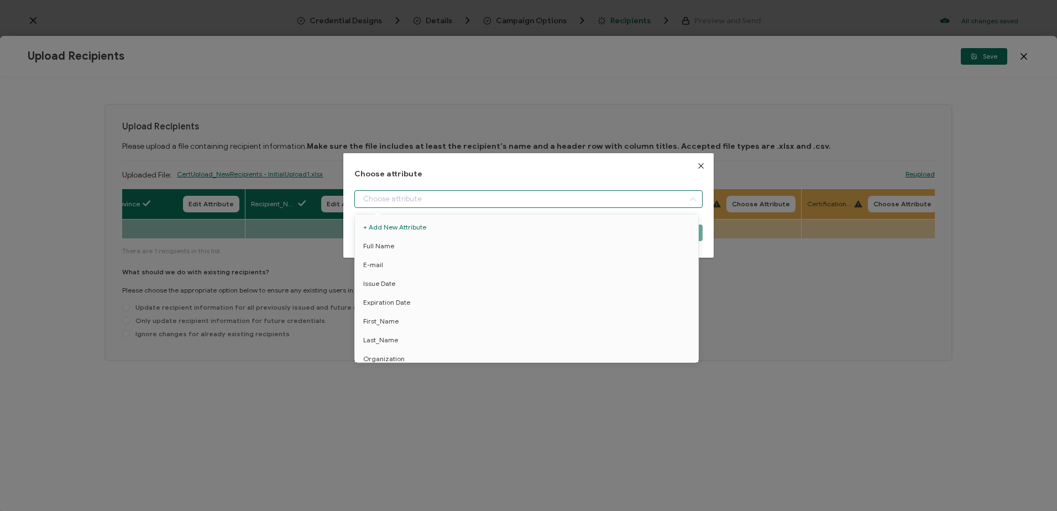
click at [454, 202] on input "dialog" at bounding box center [528, 199] width 348 height 18
click at [393, 310] on span "Certification_Type" at bounding box center [391, 315] width 56 height 19
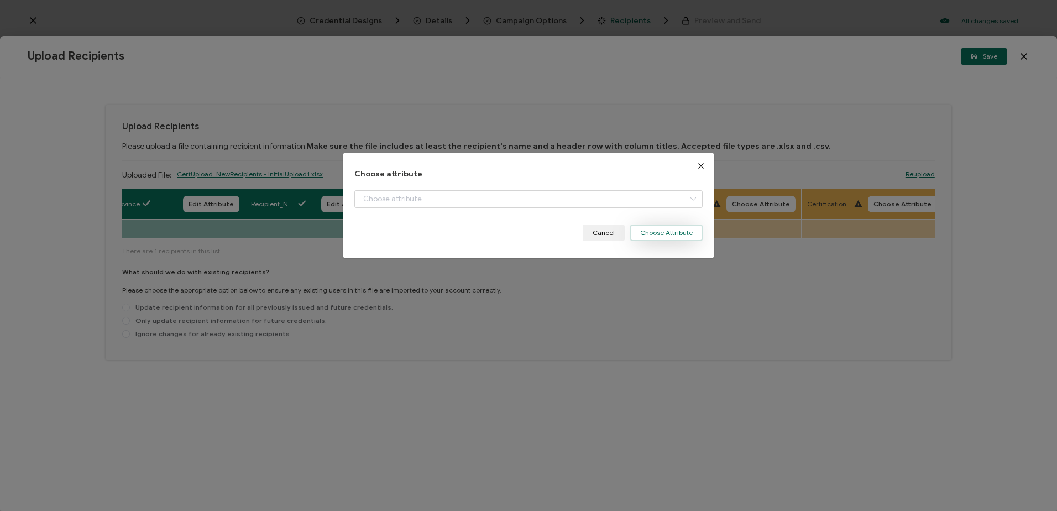
click at [662, 232] on button "Choose Attribute" at bounding box center [666, 232] width 72 height 17
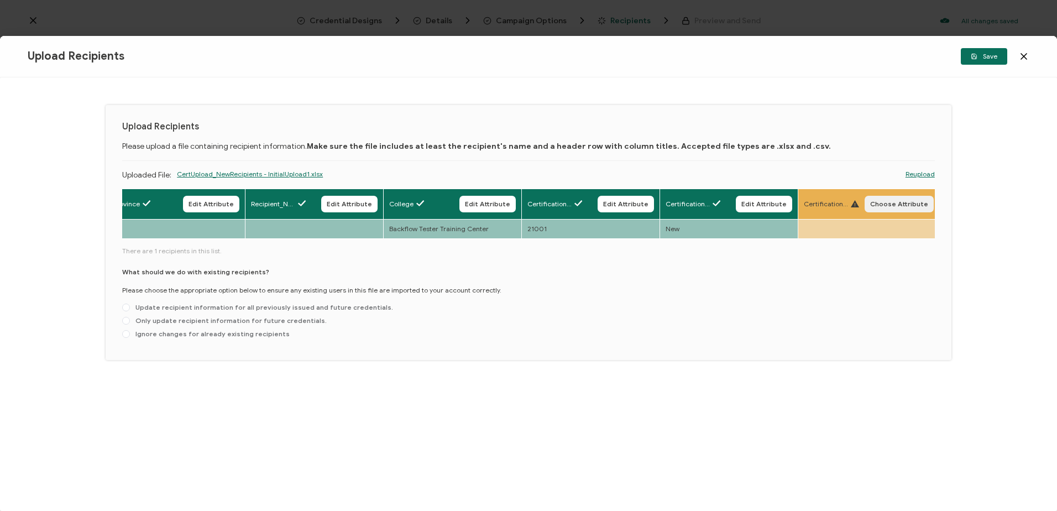
click at [900, 204] on span "Choose Attribute" at bounding box center [899, 204] width 58 height 7
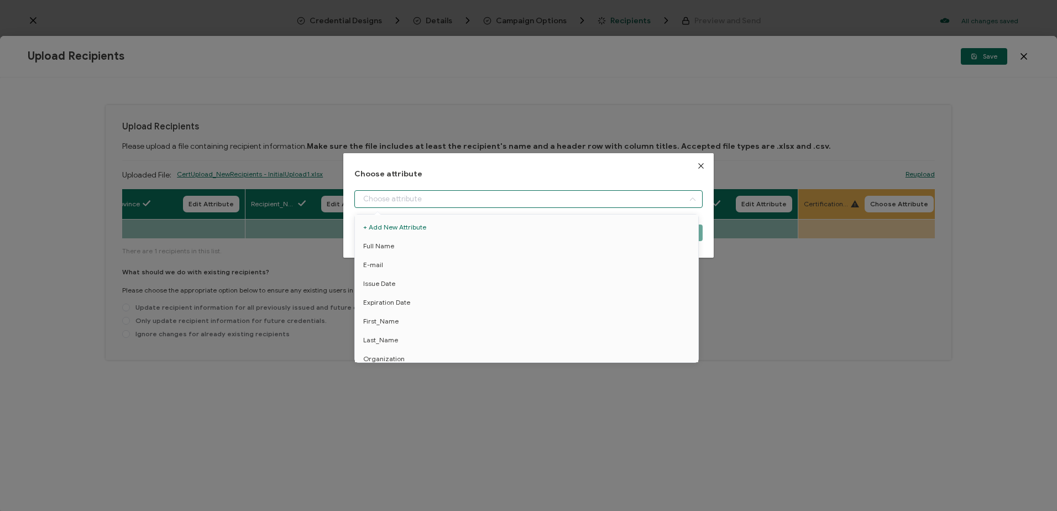
click at [521, 196] on input "dialog" at bounding box center [528, 199] width 348 height 18
click at [406, 330] on span "Certification_Note" at bounding box center [391, 334] width 57 height 19
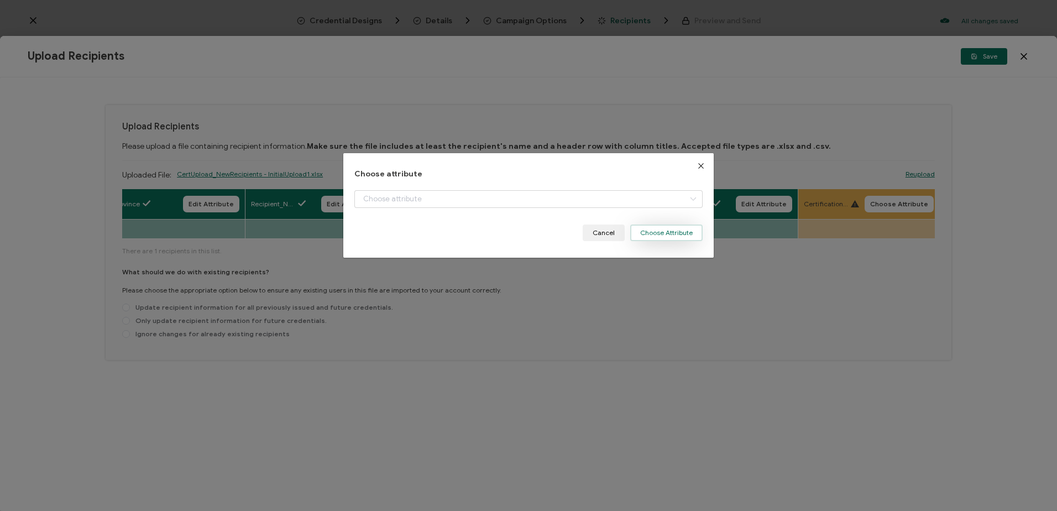
click at [652, 233] on button "Choose Attribute" at bounding box center [666, 232] width 72 height 17
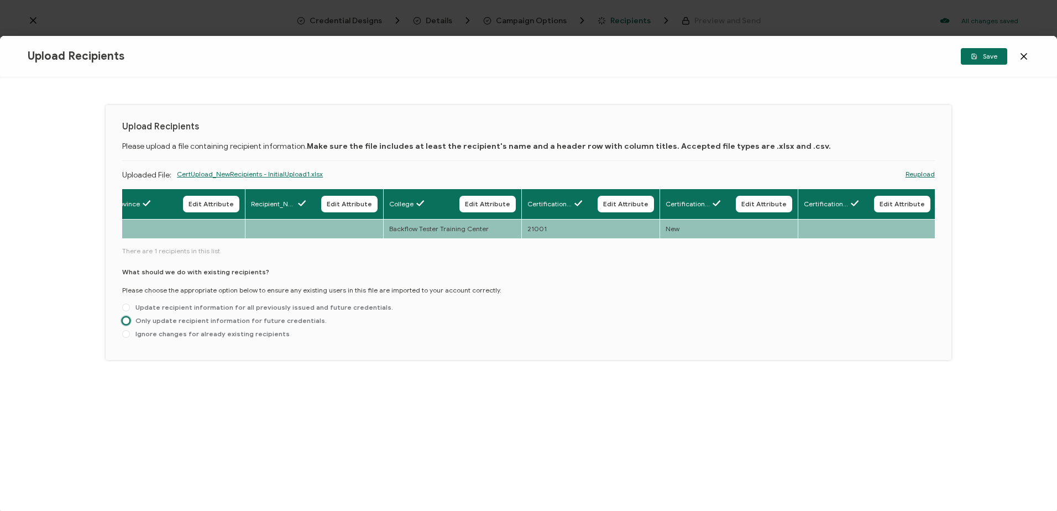
click at [127, 322] on span at bounding box center [126, 321] width 8 height 8
click at [127, 322] on input "Only update recipient information for future credentials." at bounding box center [126, 321] width 8 height 9
radio input "true"
click at [985, 54] on span "Save" at bounding box center [984, 56] width 27 height 7
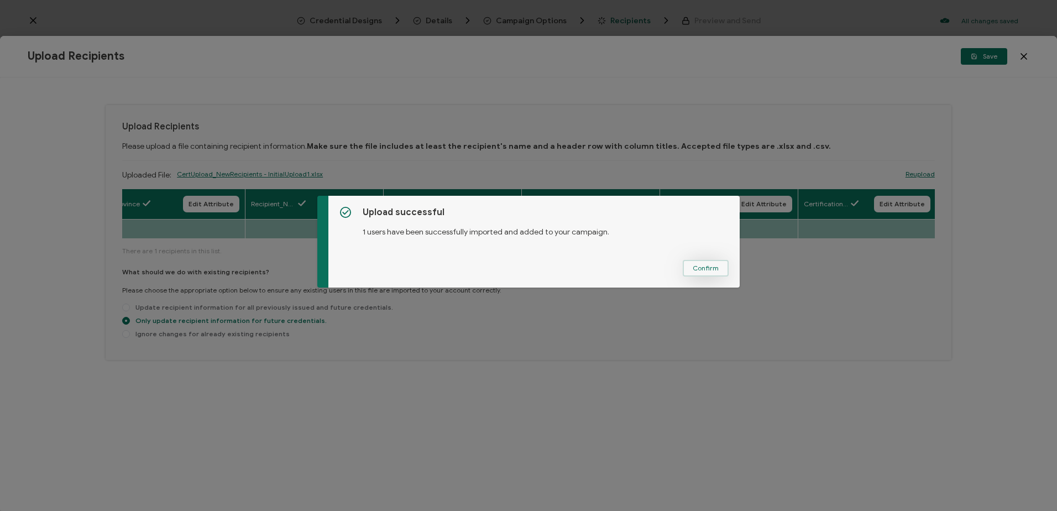
click at [703, 268] on span "Confirm" at bounding box center [706, 268] width 26 height 7
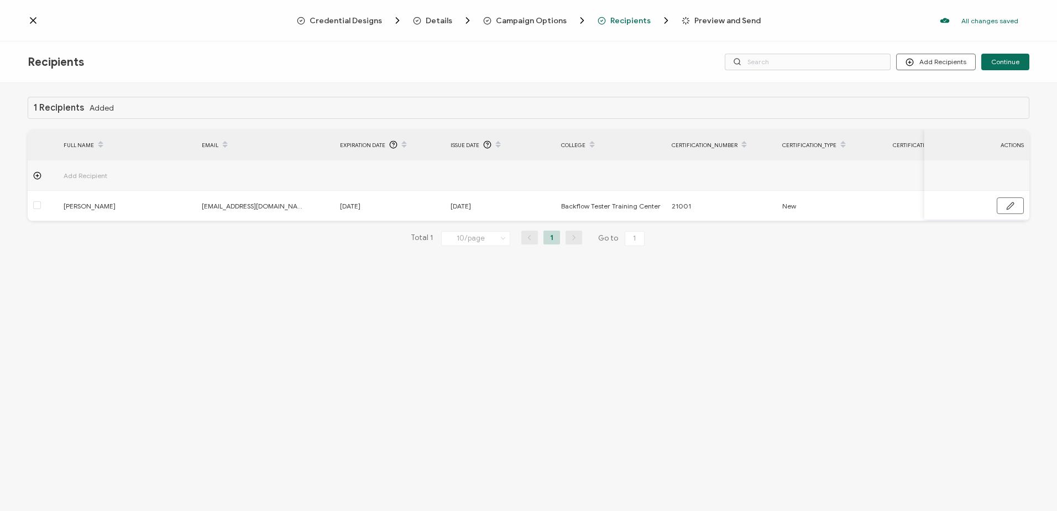
click at [702, 20] on span "Preview and Send" at bounding box center [727, 21] width 66 height 8
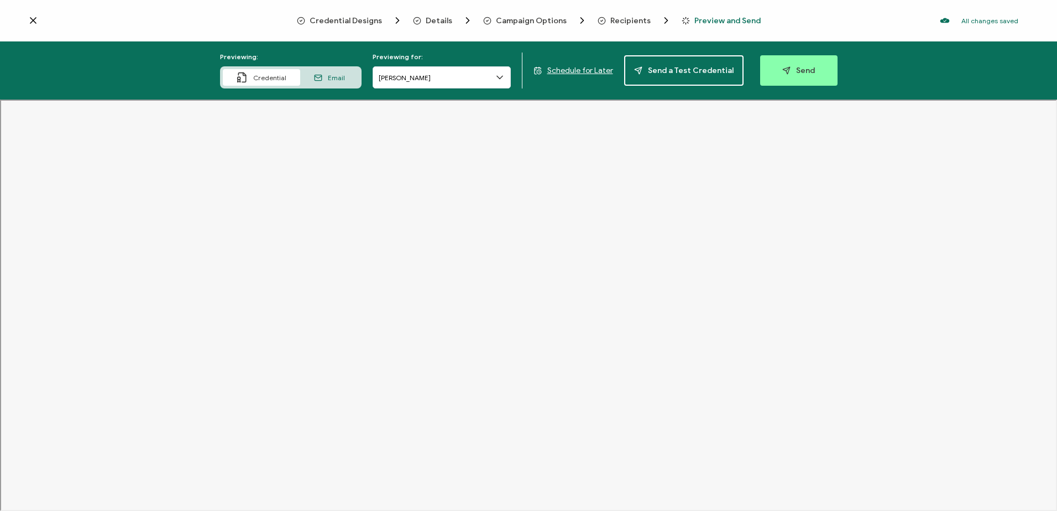
click at [622, 20] on span "Recipients" at bounding box center [630, 21] width 40 height 8
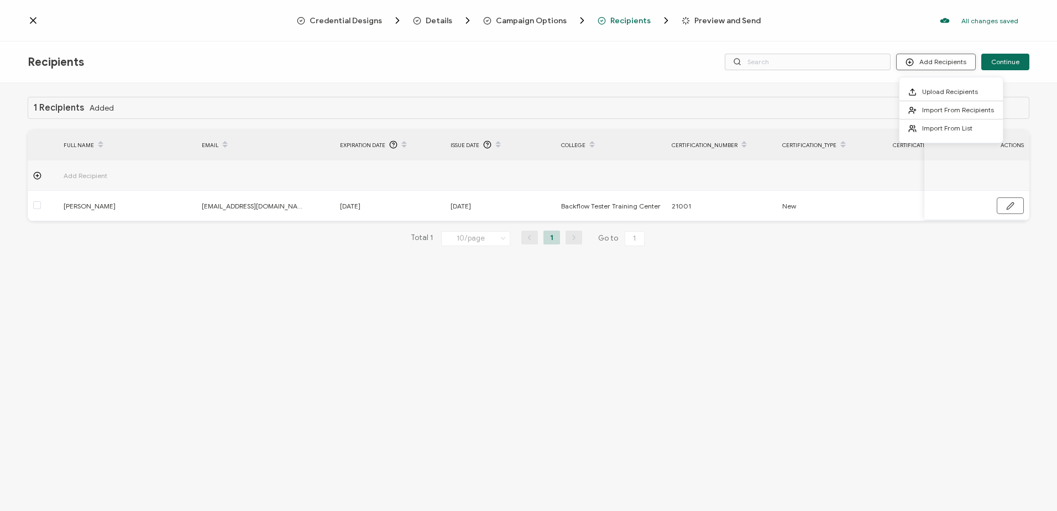
click at [933, 64] on button "Add Recipients" at bounding box center [936, 62] width 80 height 17
click at [936, 94] on span "Upload Recipients" at bounding box center [950, 91] width 56 height 8
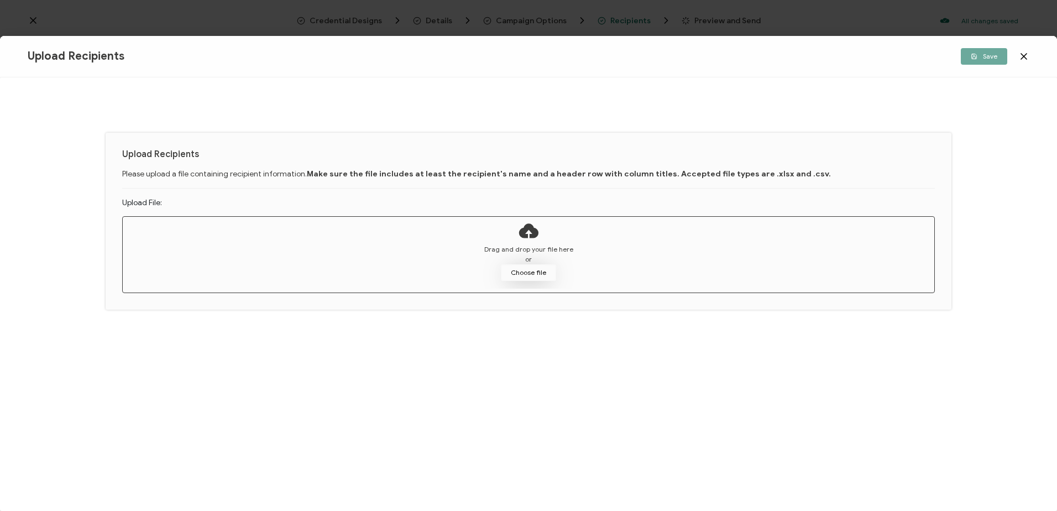
click at [530, 269] on button "Choose file" at bounding box center [528, 272] width 55 height 17
click at [528, 266] on button "Choose file" at bounding box center [528, 272] width 55 height 17
click at [537, 278] on button "Choose file" at bounding box center [528, 272] width 55 height 17
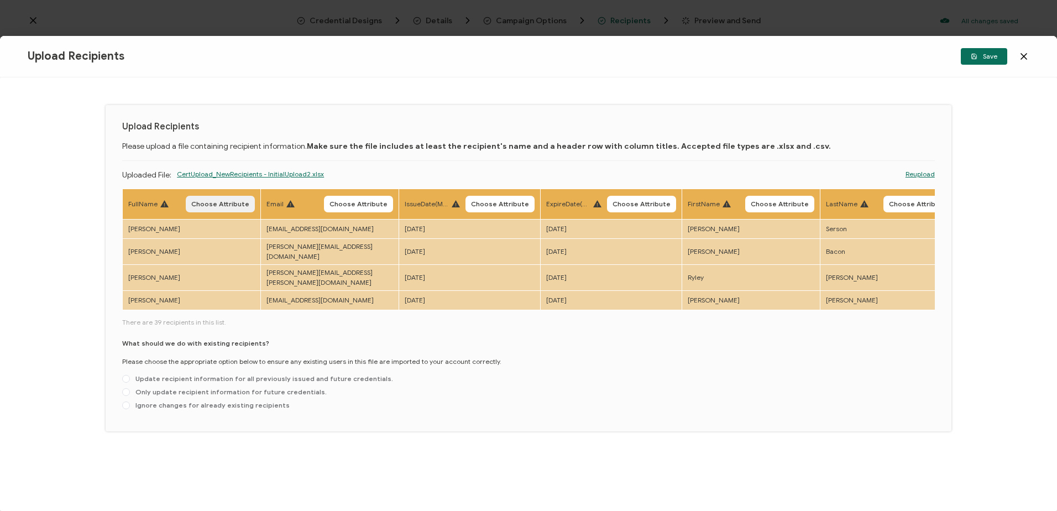
click at [230, 204] on span "Choose Attribute" at bounding box center [220, 204] width 58 height 7
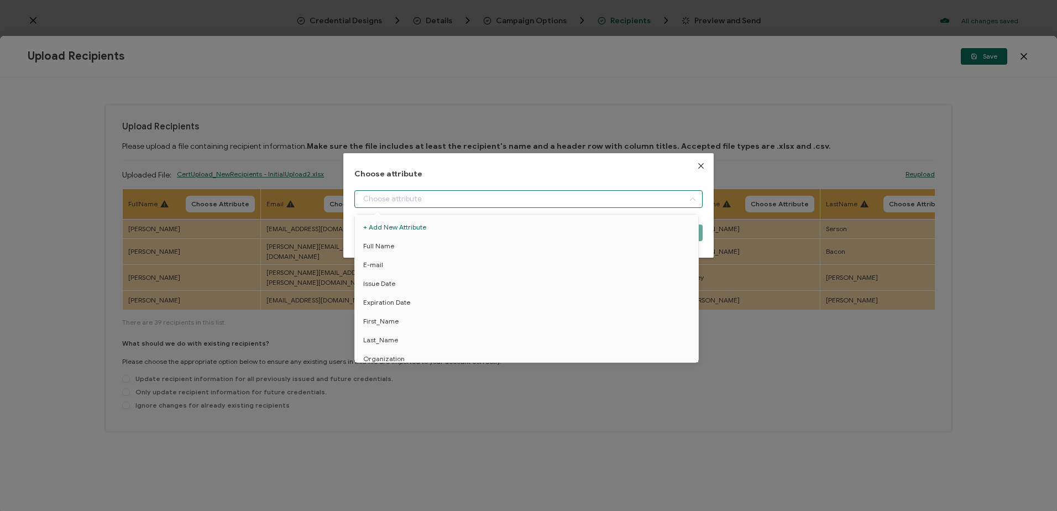
click at [477, 200] on input "dialog" at bounding box center [528, 199] width 348 height 18
click at [416, 241] on li "Full Name" at bounding box center [528, 246] width 353 height 19
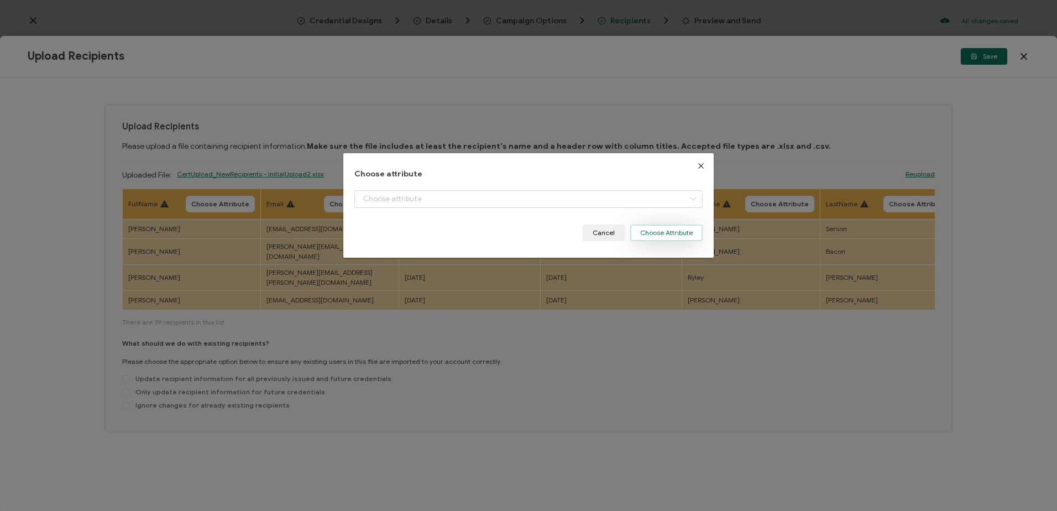
click at [664, 231] on button "Choose Attribute" at bounding box center [666, 232] width 72 height 17
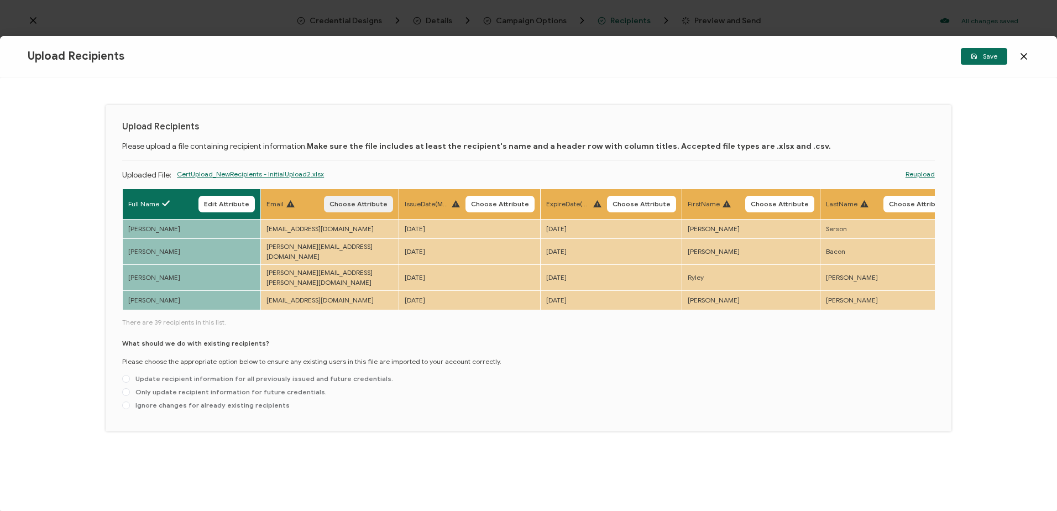
click at [362, 205] on span "Choose Attribute" at bounding box center [359, 204] width 58 height 7
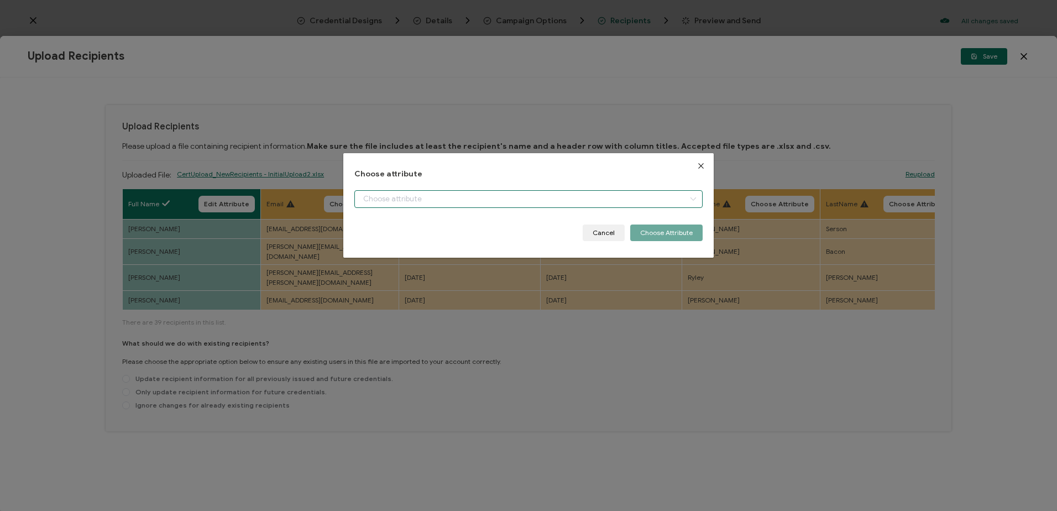
click at [385, 201] on input "dialog" at bounding box center [528, 199] width 348 height 18
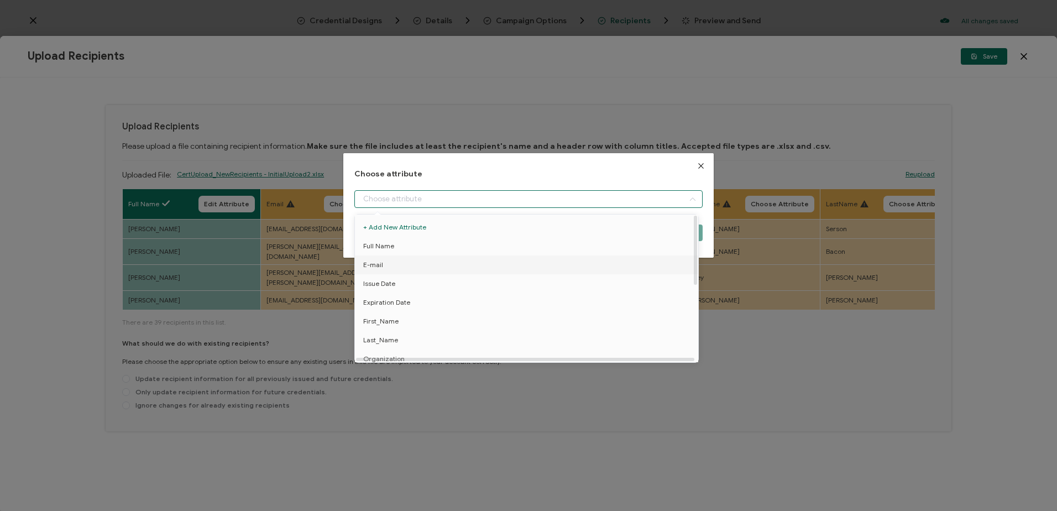
click at [369, 265] on span "E-mail" at bounding box center [373, 264] width 20 height 19
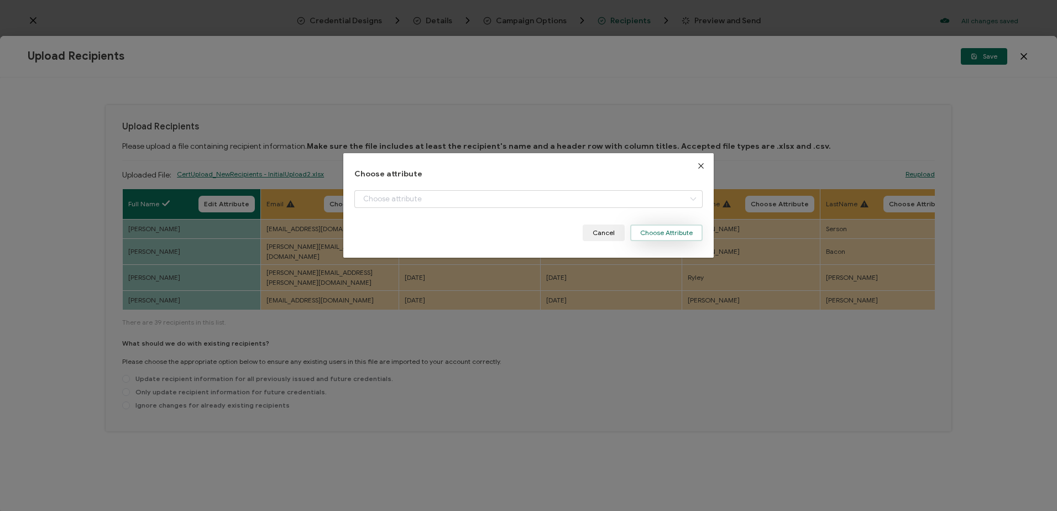
click at [655, 230] on button "Choose Attribute" at bounding box center [666, 232] width 72 height 17
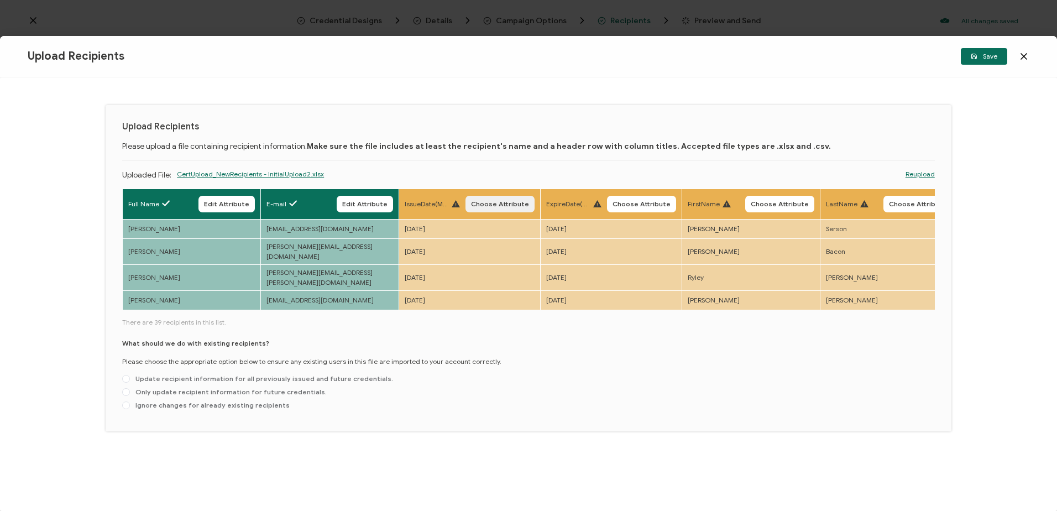
click at [496, 205] on span "Choose Attribute" at bounding box center [500, 204] width 58 height 7
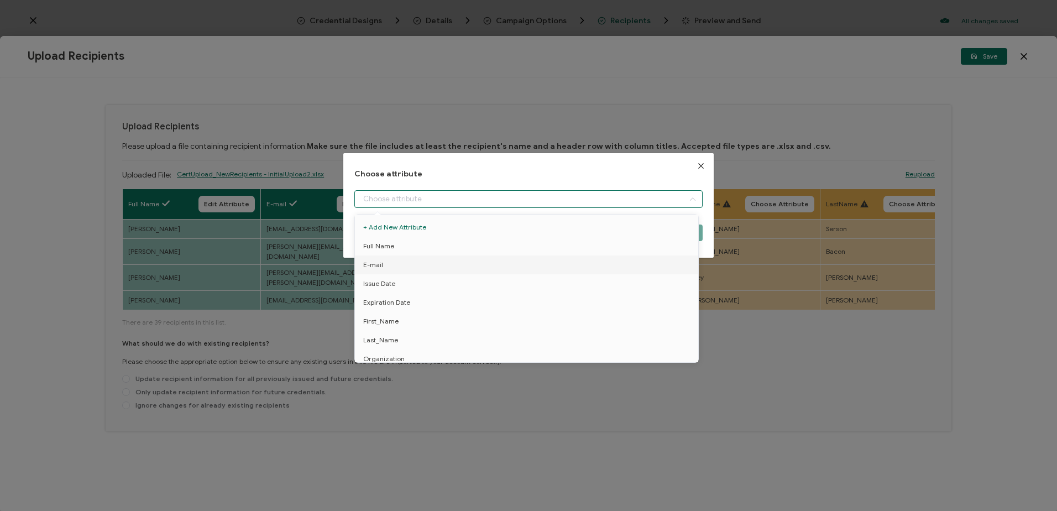
click at [407, 198] on input "dialog" at bounding box center [528, 199] width 348 height 18
drag, startPoint x: 386, startPoint y: 282, endPoint x: 396, endPoint y: 280, distance: 9.5
click at [387, 282] on span "Issue Date" at bounding box center [379, 283] width 32 height 19
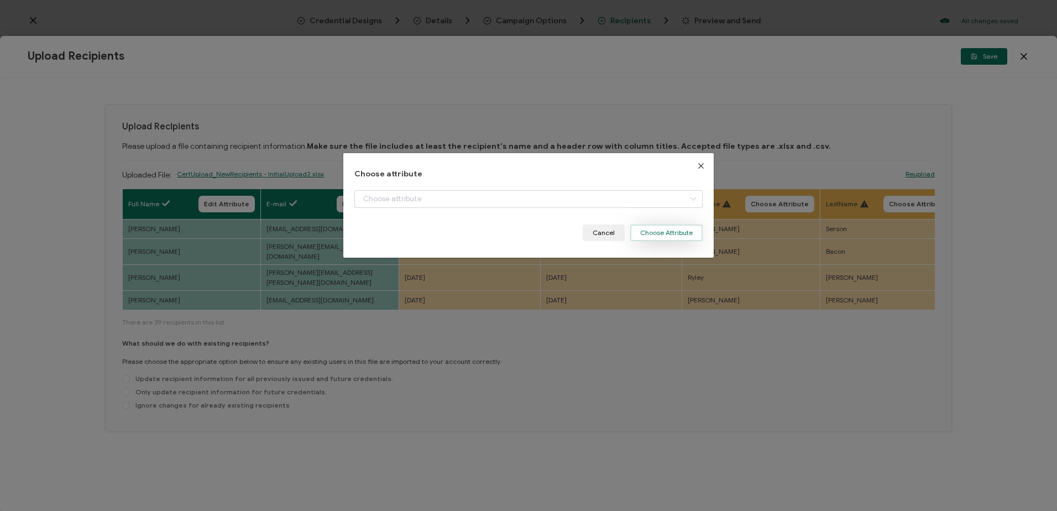
click at [651, 236] on button "Choose Attribute" at bounding box center [666, 232] width 72 height 17
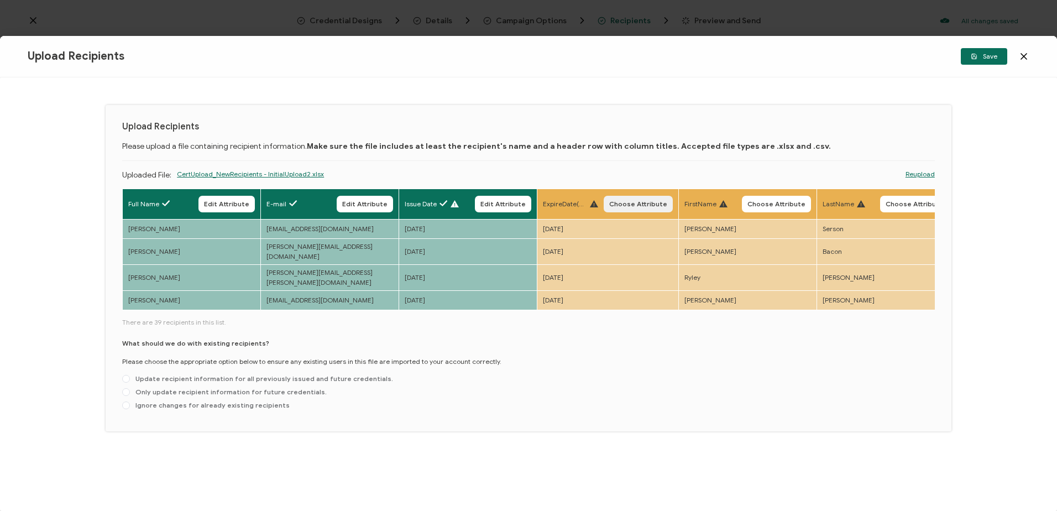
click at [634, 204] on span "Choose Attribute" at bounding box center [638, 204] width 58 height 7
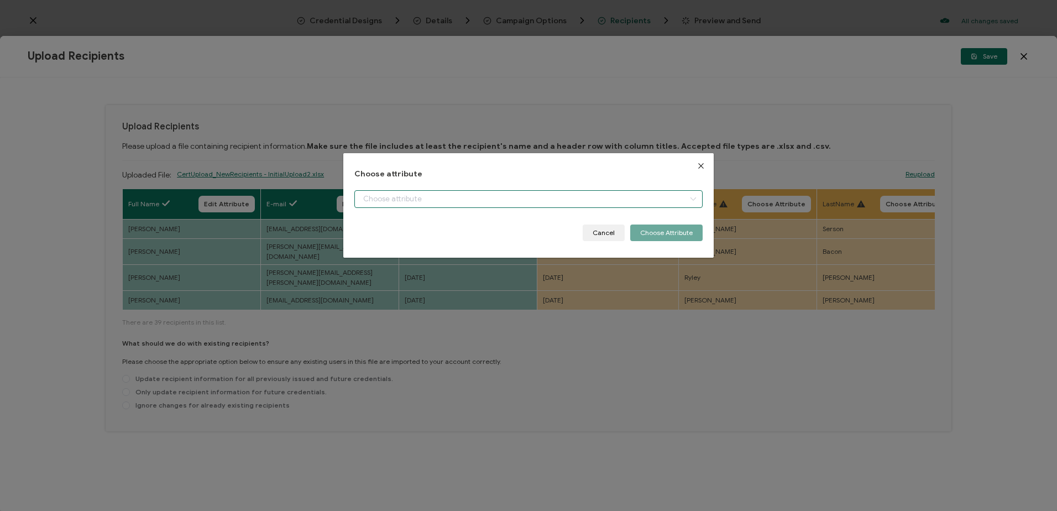
click at [419, 200] on input "dialog" at bounding box center [528, 199] width 348 height 18
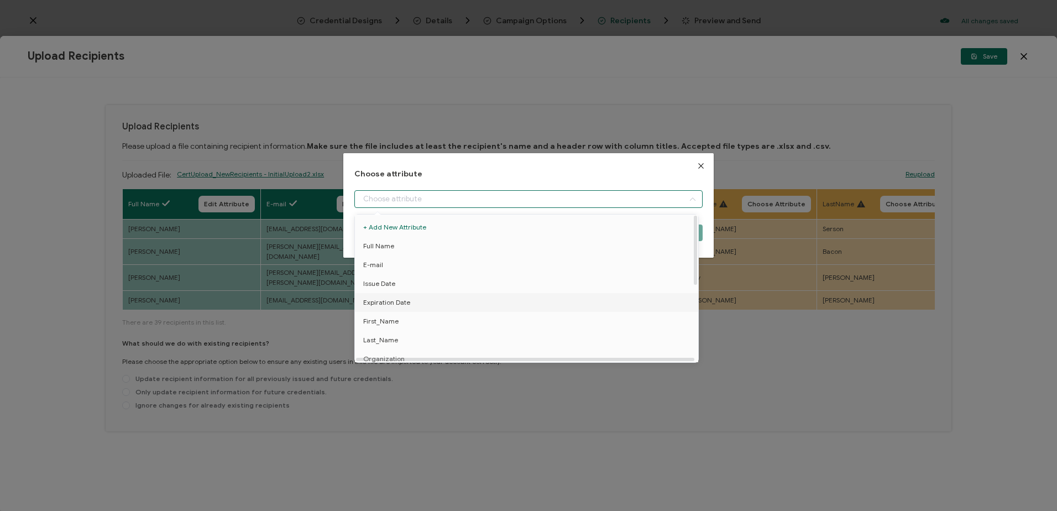
click at [384, 300] on span "Expiration Date" at bounding box center [386, 302] width 47 height 19
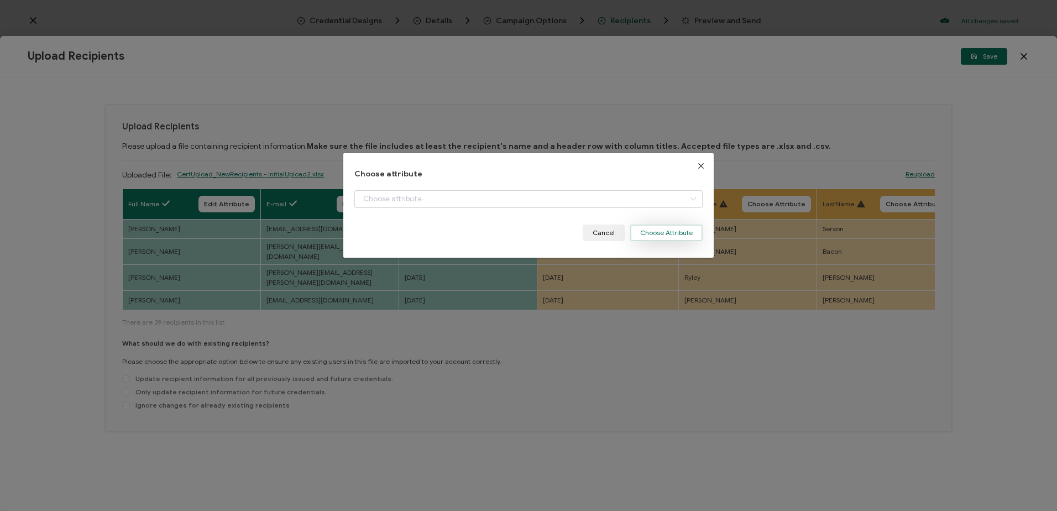
click at [662, 229] on button "Choose Attribute" at bounding box center [666, 232] width 72 height 17
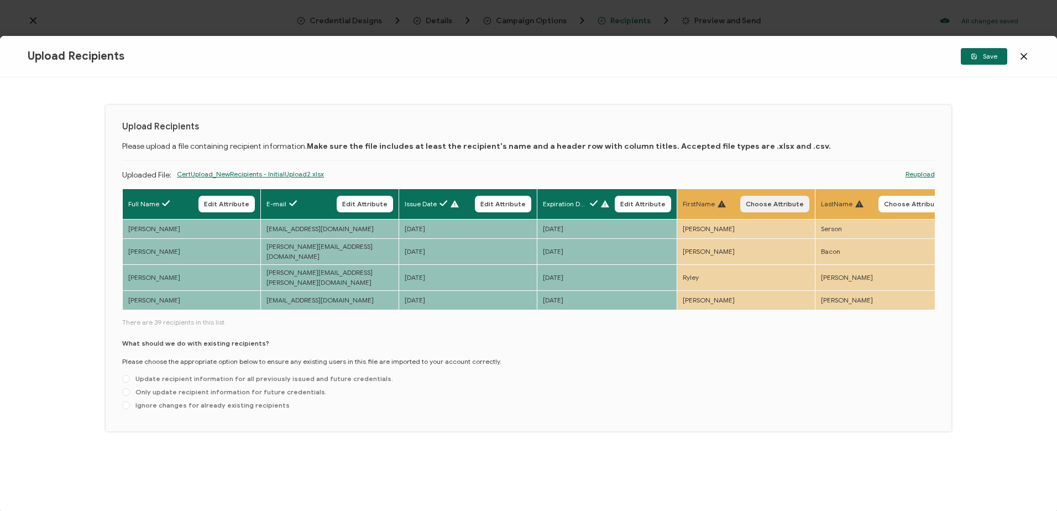
click at [778, 204] on span "Choose Attribute" at bounding box center [775, 204] width 58 height 7
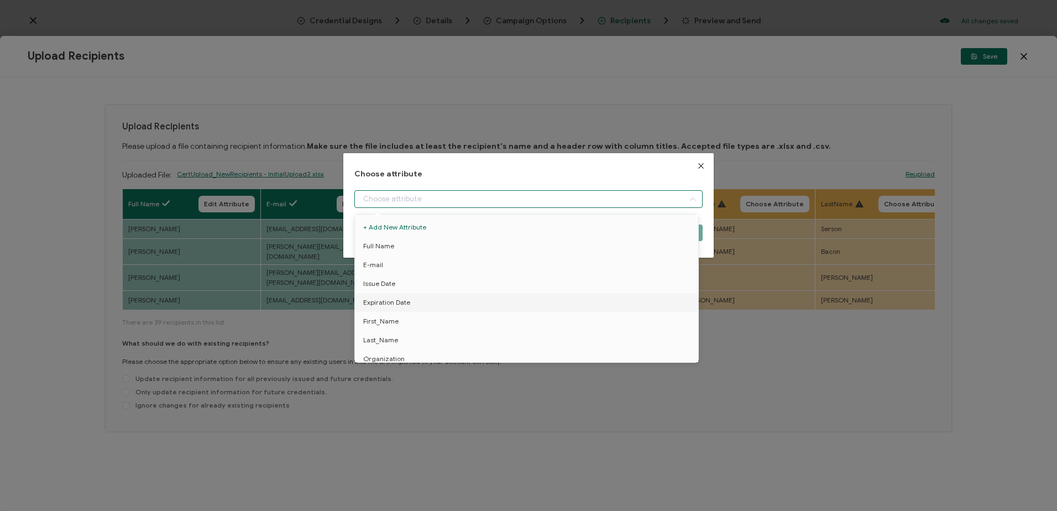
click at [488, 198] on input "dialog" at bounding box center [528, 199] width 348 height 18
drag, startPoint x: 401, startPoint y: 322, endPoint x: 560, endPoint y: 296, distance: 160.8
click at [402, 322] on li "First_Name" at bounding box center [528, 321] width 353 height 19
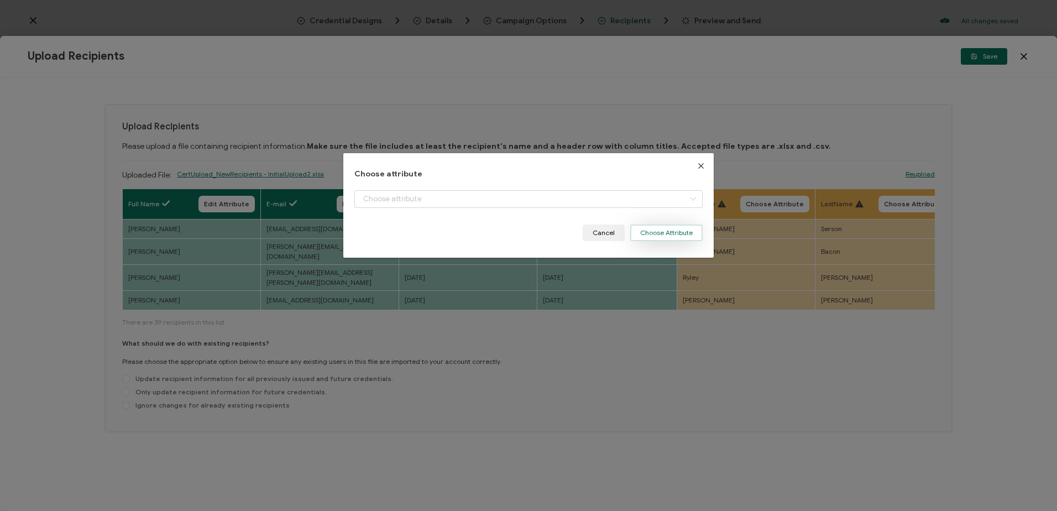
click at [661, 238] on button "Choose Attribute" at bounding box center [666, 232] width 72 height 17
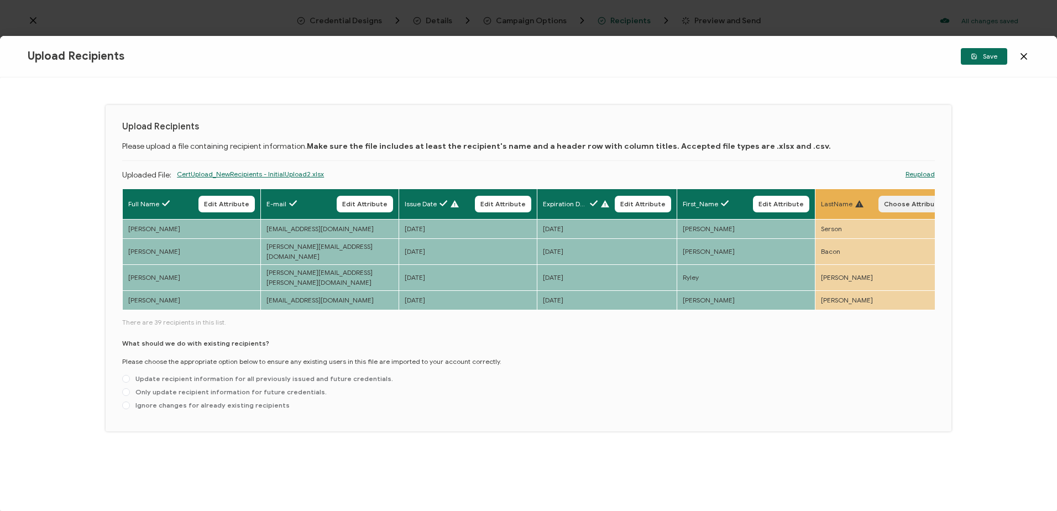
click at [890, 202] on span "Choose Attribute" at bounding box center [913, 204] width 58 height 7
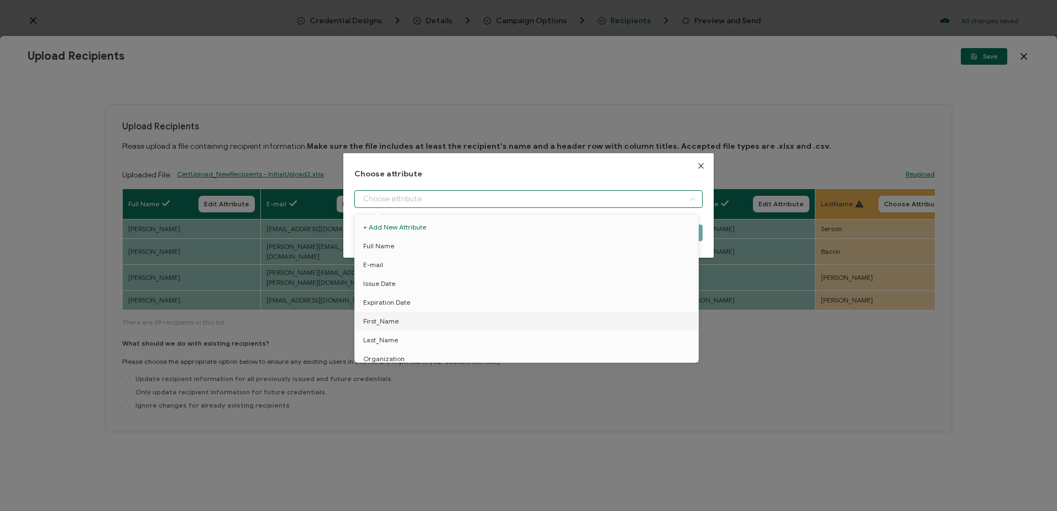
click at [408, 193] on input "dialog" at bounding box center [528, 199] width 348 height 18
click at [394, 284] on span "Last_Name" at bounding box center [380, 284] width 35 height 19
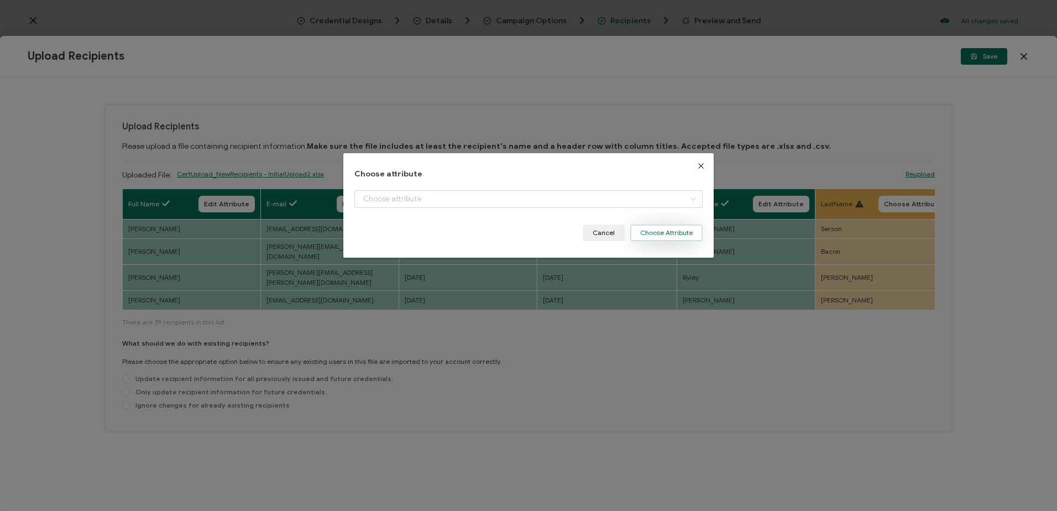
click at [660, 232] on button "Choose Attribute" at bounding box center [666, 232] width 72 height 17
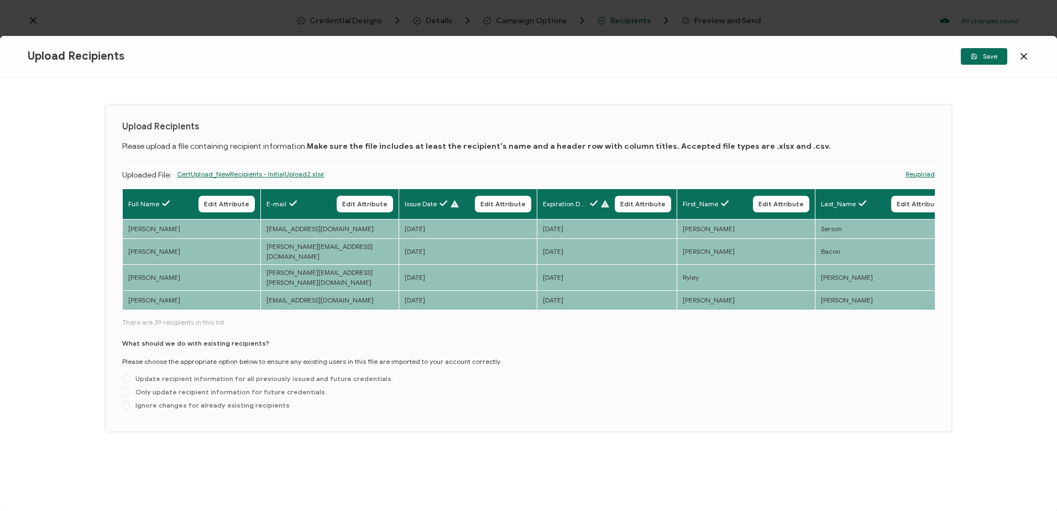
drag, startPoint x: 452, startPoint y: 301, endPoint x: 504, endPoint y: 306, distance: 52.2
click at [504, 306] on div "Full Name Edit Attribute E-mail Edit Attribute Issue Date Edit Attribute Expira…" at bounding box center [528, 302] width 813 height 226
drag, startPoint x: 454, startPoint y: 298, endPoint x: 500, endPoint y: 304, distance: 45.7
click at [500, 304] on div "Full Name Edit Attribute E-mail Edit Attribute Issue Date Edit Attribute Expira…" at bounding box center [528, 302] width 813 height 226
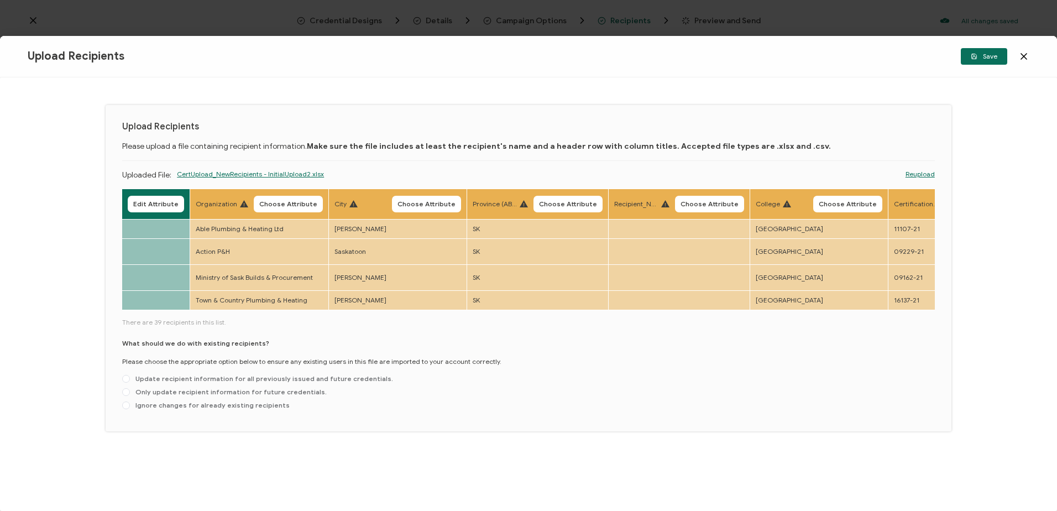
scroll to position [0, 803]
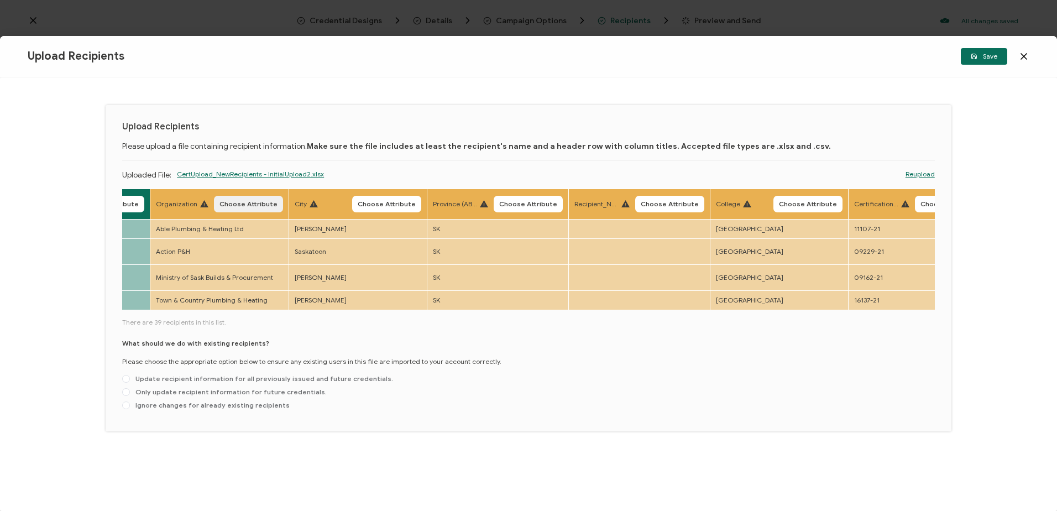
click at [250, 205] on span "Choose Attribute" at bounding box center [248, 204] width 58 height 7
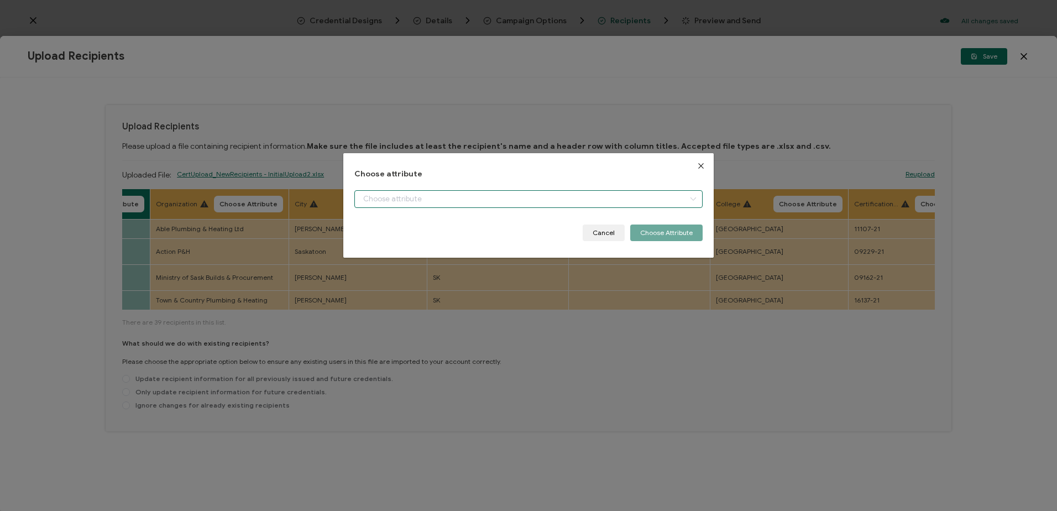
click at [367, 201] on input "dialog" at bounding box center [528, 199] width 348 height 18
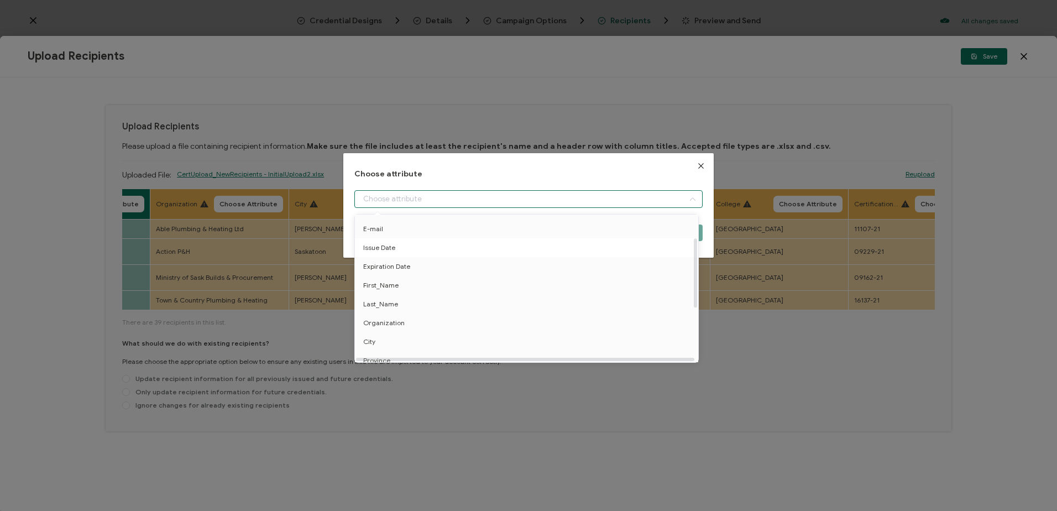
scroll to position [55, 0]
click at [390, 299] on span "Organization" at bounding box center [383, 303] width 41 height 19
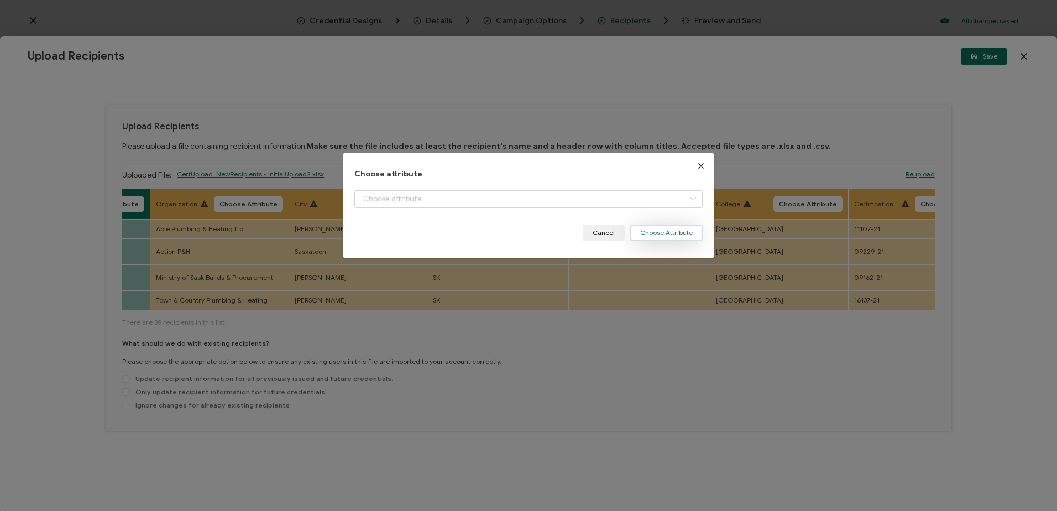
click at [662, 237] on button "Choose Attribute" at bounding box center [666, 232] width 72 height 17
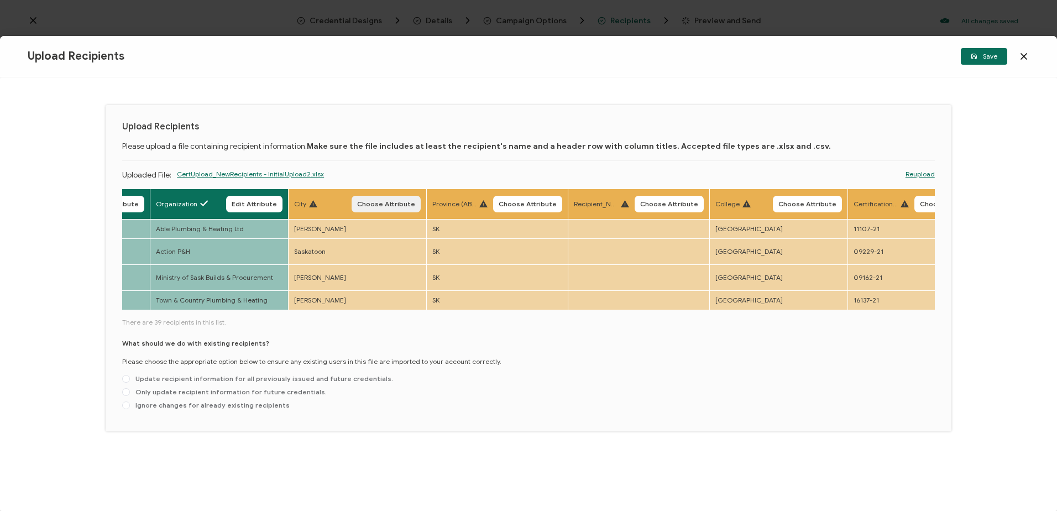
click at [386, 205] on span "Choose Attribute" at bounding box center [386, 204] width 58 height 7
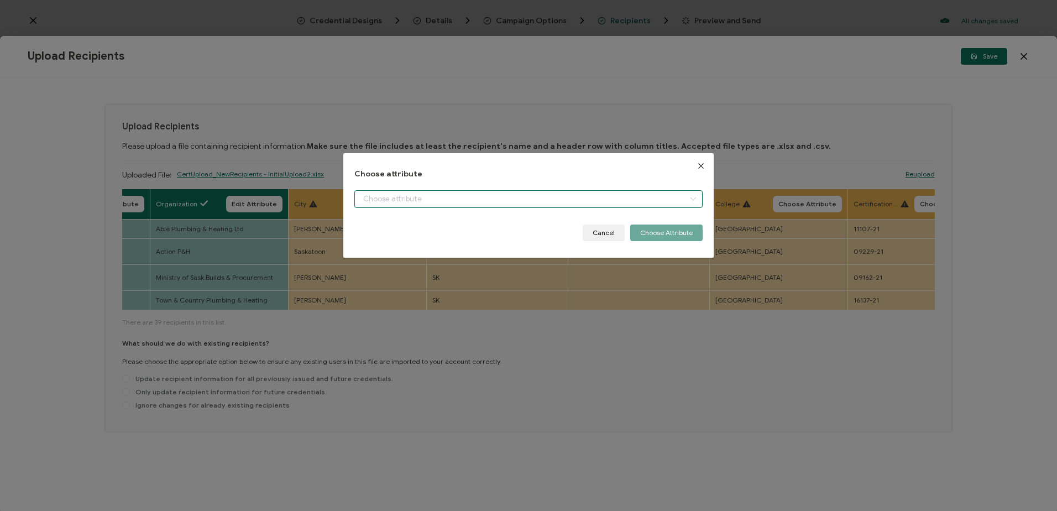
click at [394, 201] on input "dialog" at bounding box center [528, 199] width 348 height 18
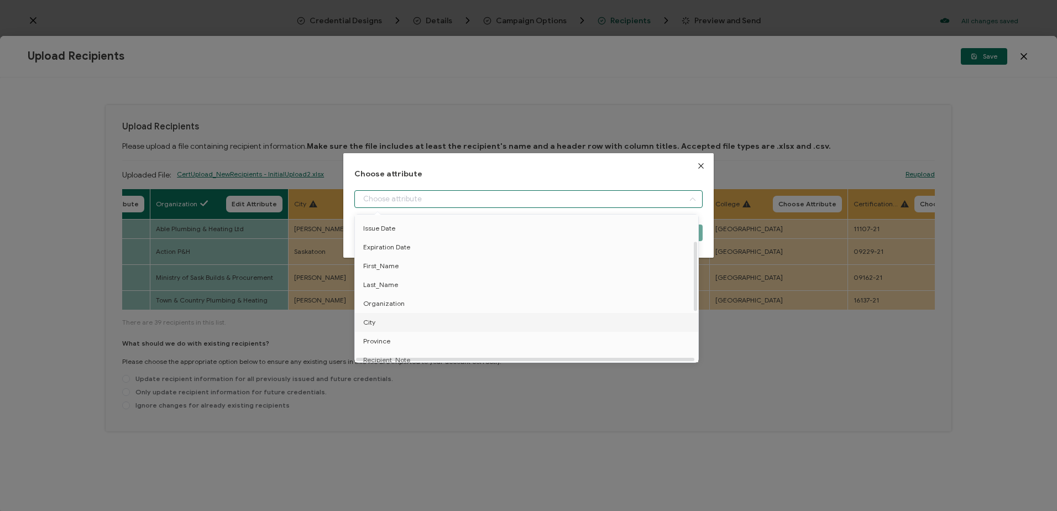
click at [379, 323] on li "City" at bounding box center [528, 322] width 353 height 19
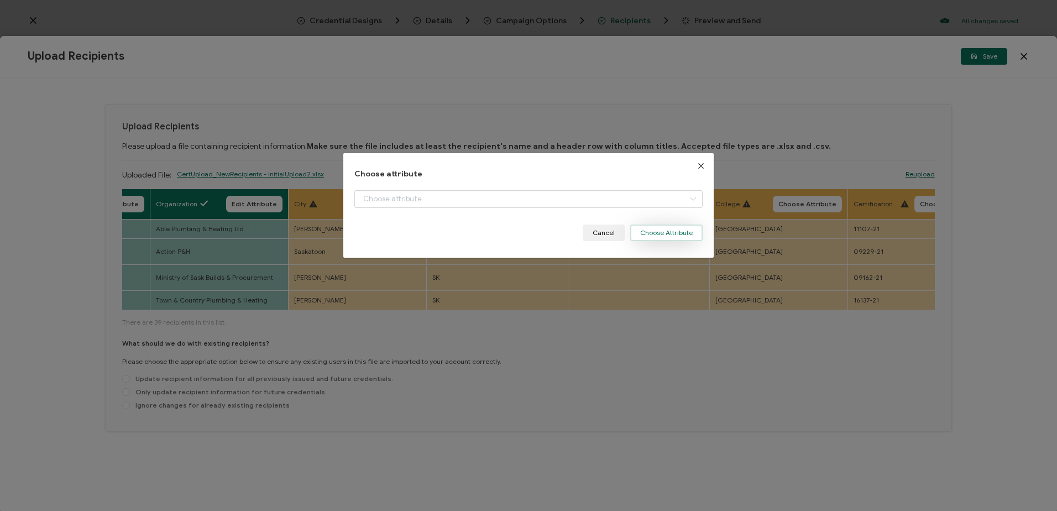
click at [650, 234] on button "Choose Attribute" at bounding box center [666, 232] width 72 height 17
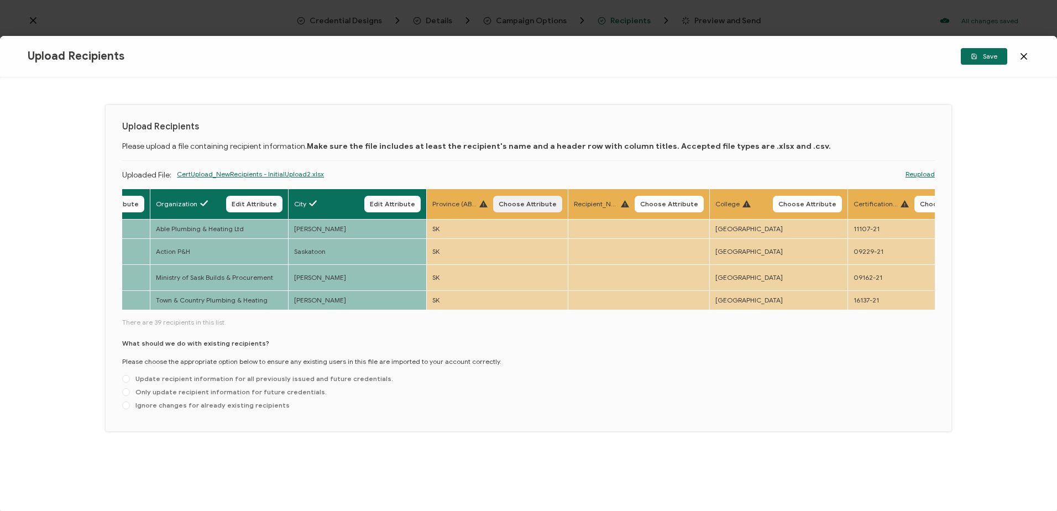
click at [534, 201] on span "Choose Attribute" at bounding box center [528, 204] width 58 height 7
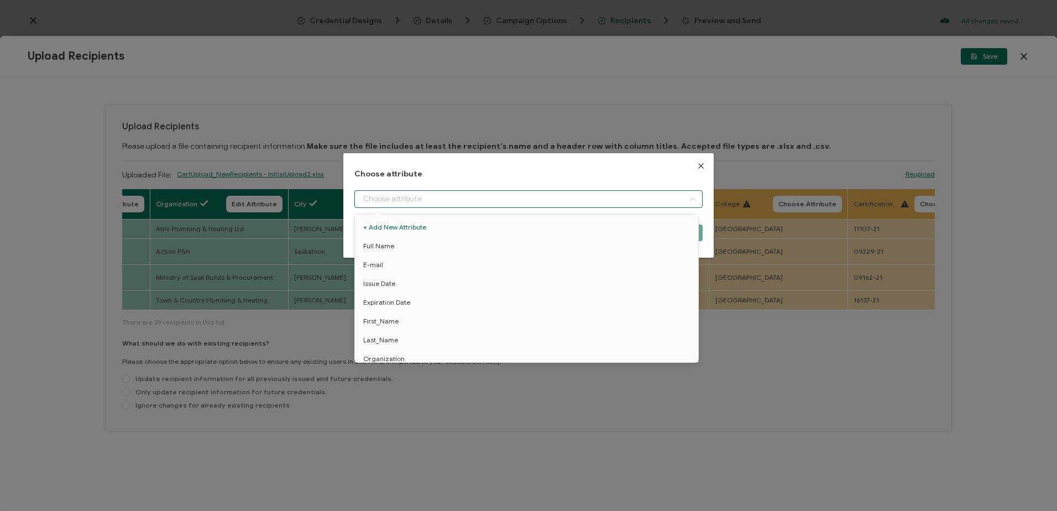
click at [443, 197] on input "dialog" at bounding box center [528, 199] width 348 height 18
click at [380, 337] on span "Province" at bounding box center [376, 341] width 27 height 19
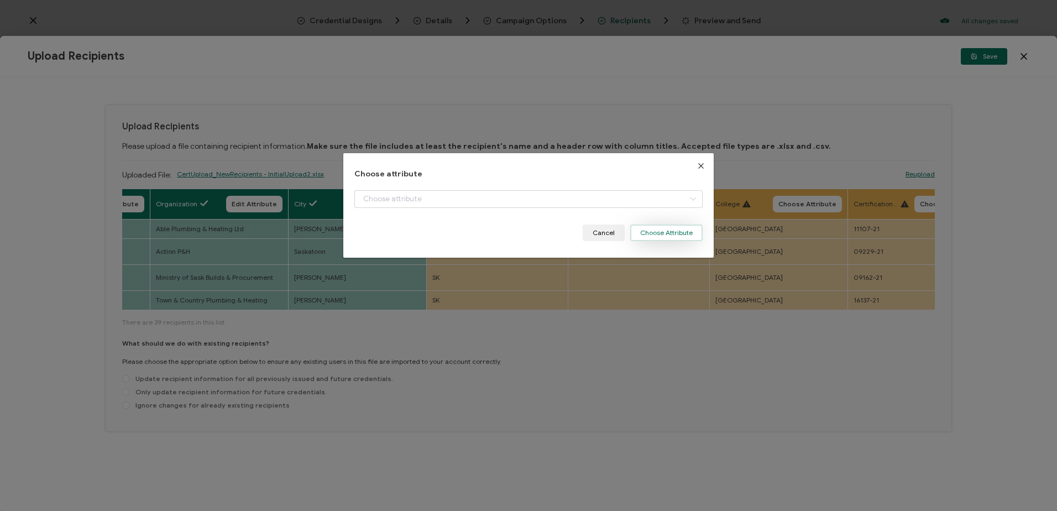
click at [665, 227] on button "Choose Attribute" at bounding box center [666, 232] width 72 height 17
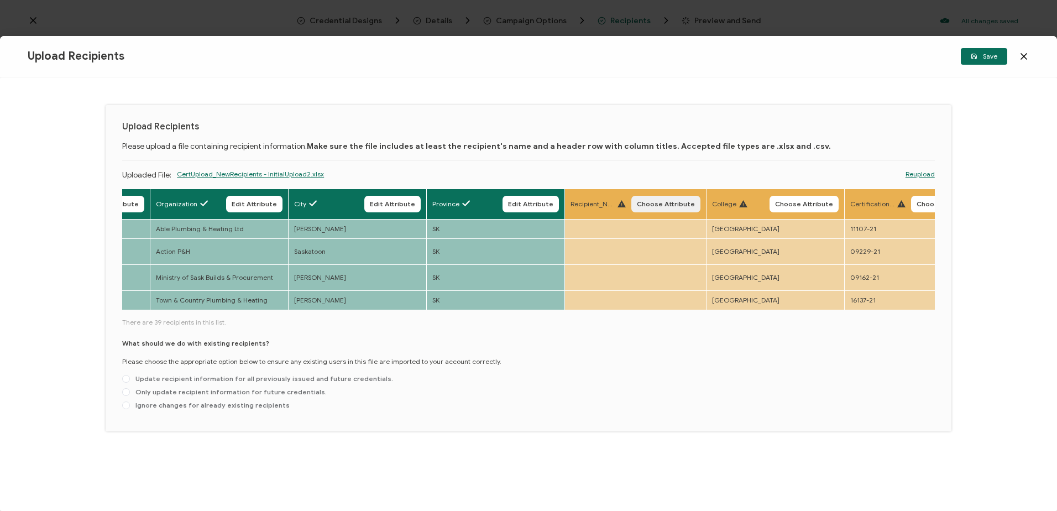
click at [660, 206] on span "Choose Attribute" at bounding box center [666, 204] width 58 height 7
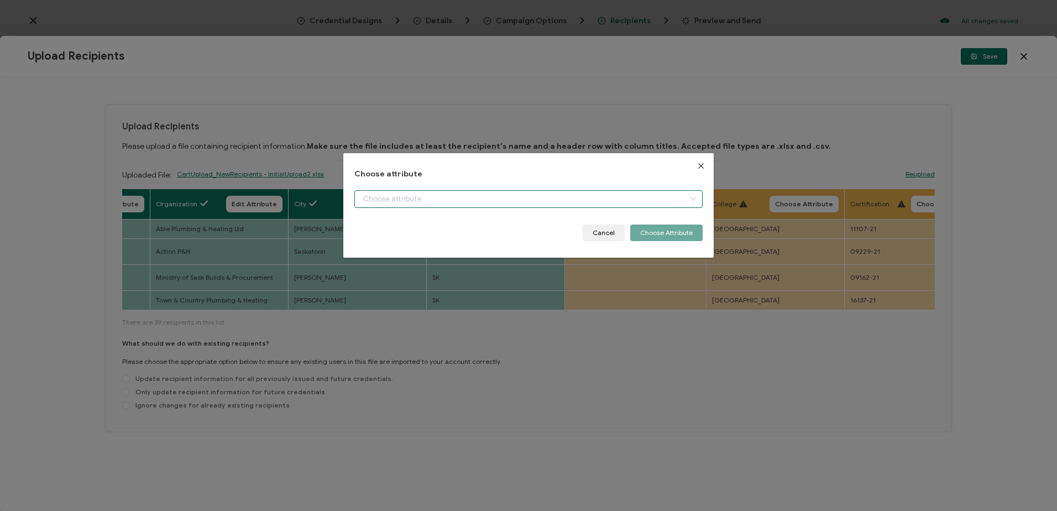
click at [415, 196] on input "dialog" at bounding box center [528, 199] width 348 height 18
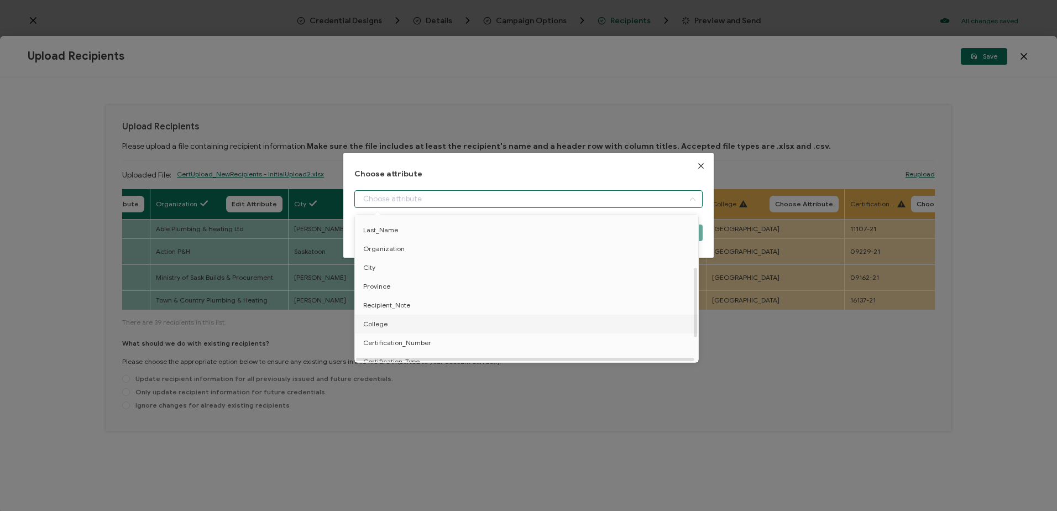
scroll to position [111, 0]
drag, startPoint x: 393, startPoint y: 307, endPoint x: 410, endPoint y: 307, distance: 16.6
click at [394, 307] on span "Recipient_Note" at bounding box center [386, 304] width 47 height 19
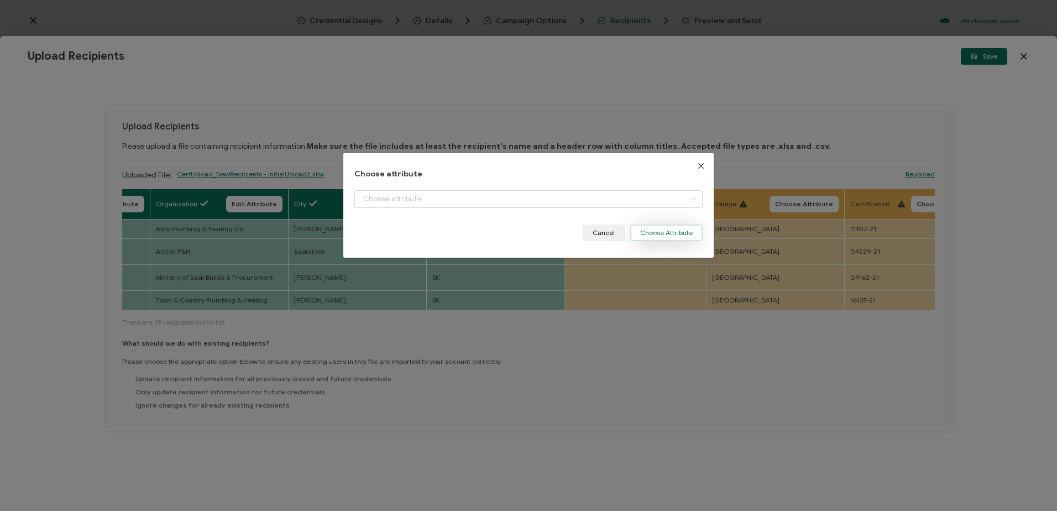
click at [657, 236] on button "Choose Attribute" at bounding box center [666, 232] width 72 height 17
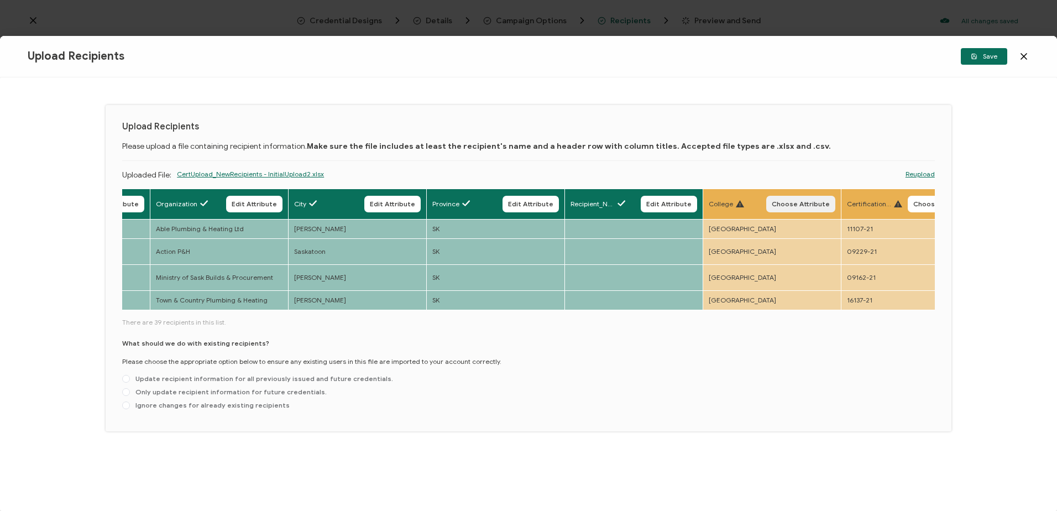
click at [797, 202] on span "Choose Attribute" at bounding box center [801, 204] width 58 height 7
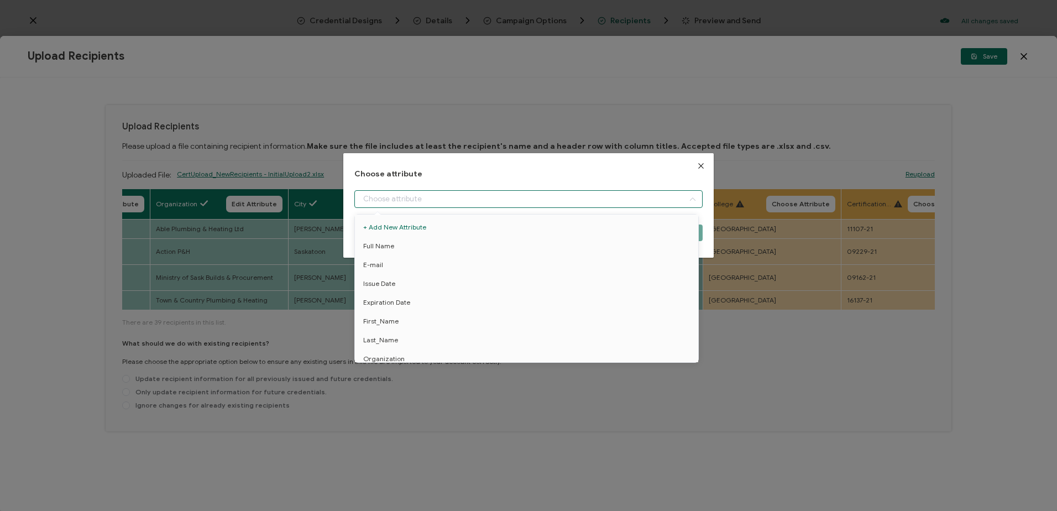
click at [428, 198] on input "dialog" at bounding box center [528, 199] width 348 height 18
drag, startPoint x: 380, startPoint y: 270, endPoint x: 390, endPoint y: 271, distance: 9.5
click at [382, 271] on span "College" at bounding box center [375, 278] width 24 height 19
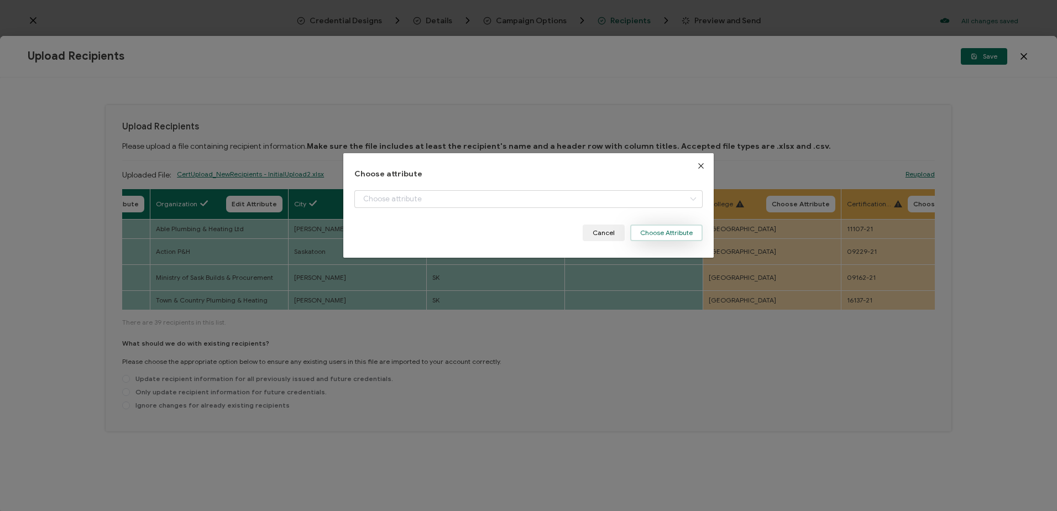
click at [685, 225] on button "Choose Attribute" at bounding box center [666, 232] width 72 height 17
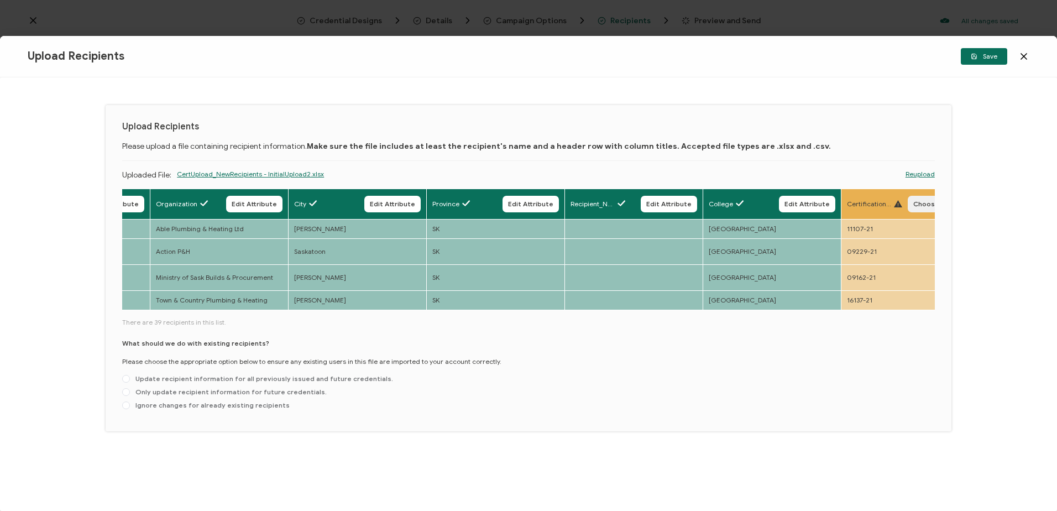
click at [929, 203] on span "Choose Attribute" at bounding box center [942, 204] width 58 height 7
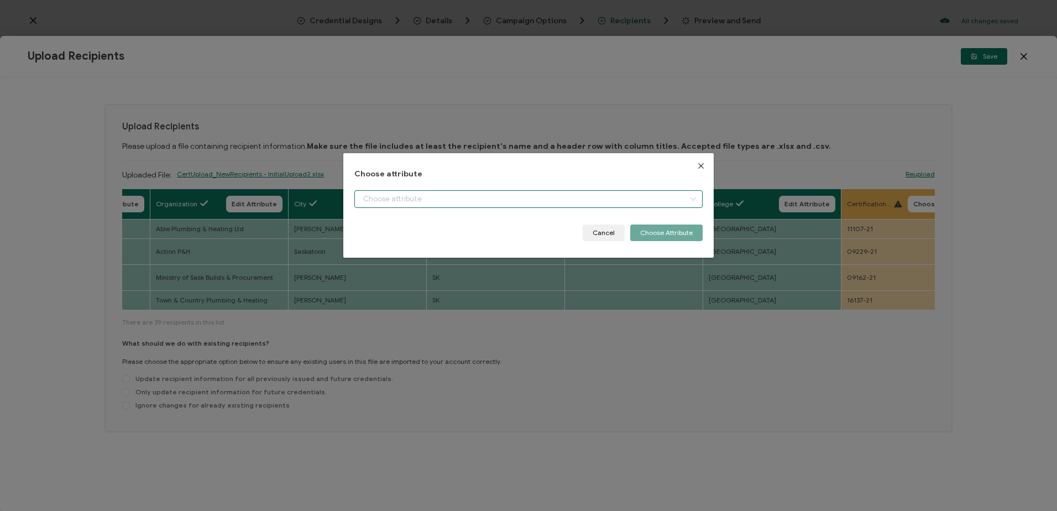
click at [400, 198] on input "dialog" at bounding box center [528, 199] width 348 height 18
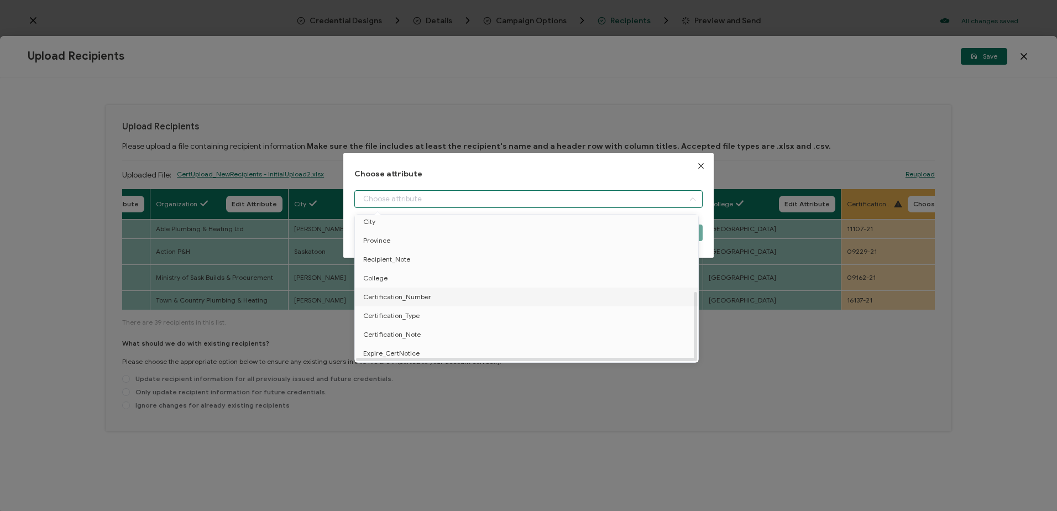
click at [396, 287] on span "Certification_Number" at bounding box center [397, 296] width 68 height 19
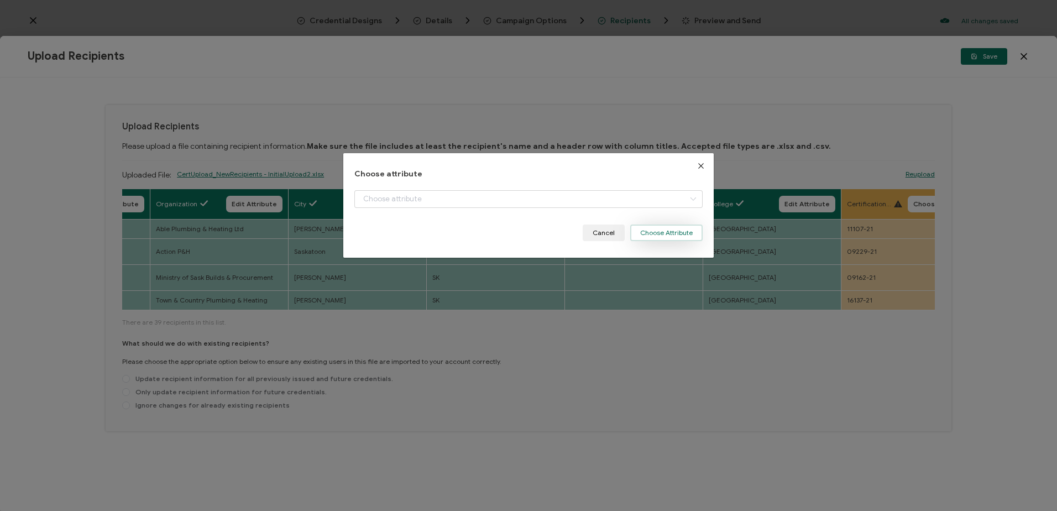
click at [659, 231] on button "Choose Attribute" at bounding box center [666, 232] width 72 height 17
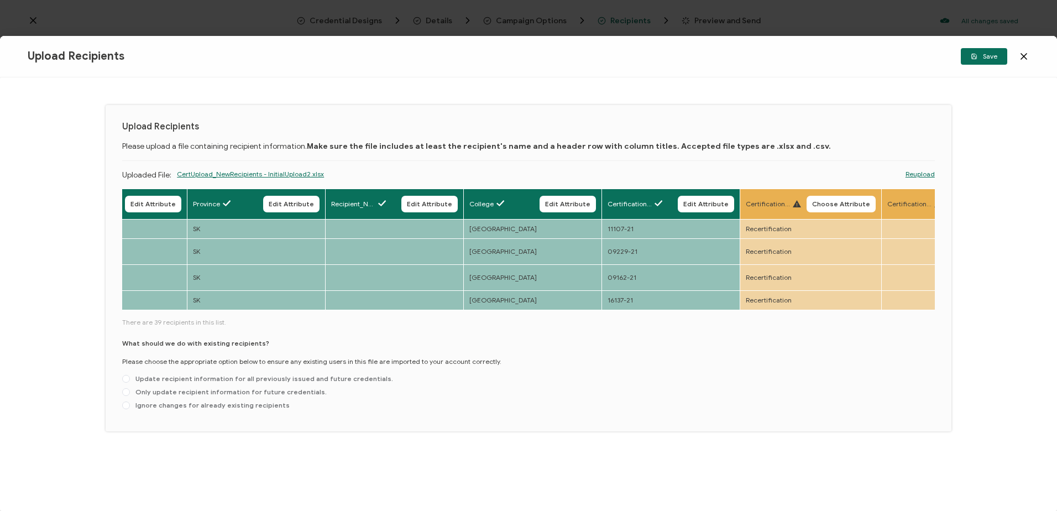
scroll to position [0, 1123]
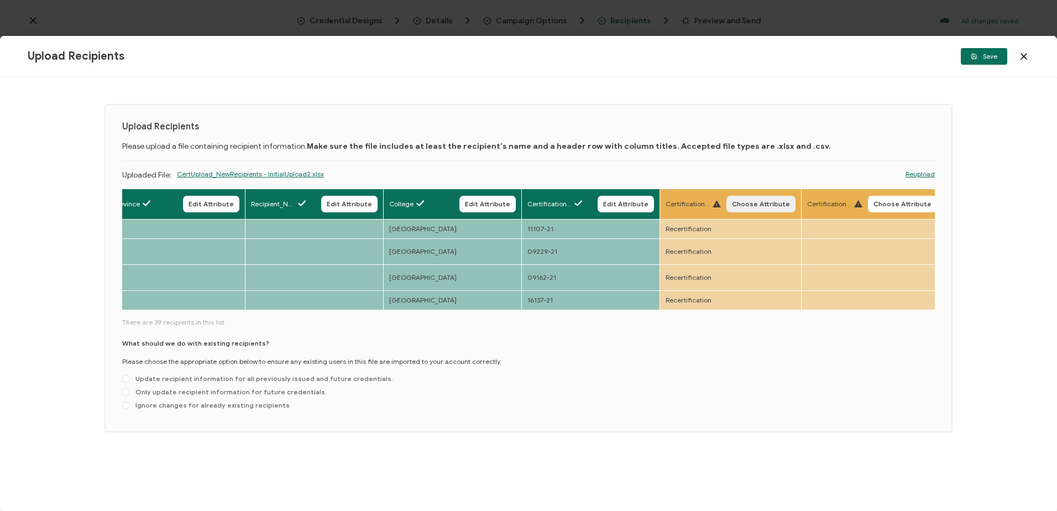
click at [761, 196] on button "Choose Attribute" at bounding box center [760, 204] width 69 height 17
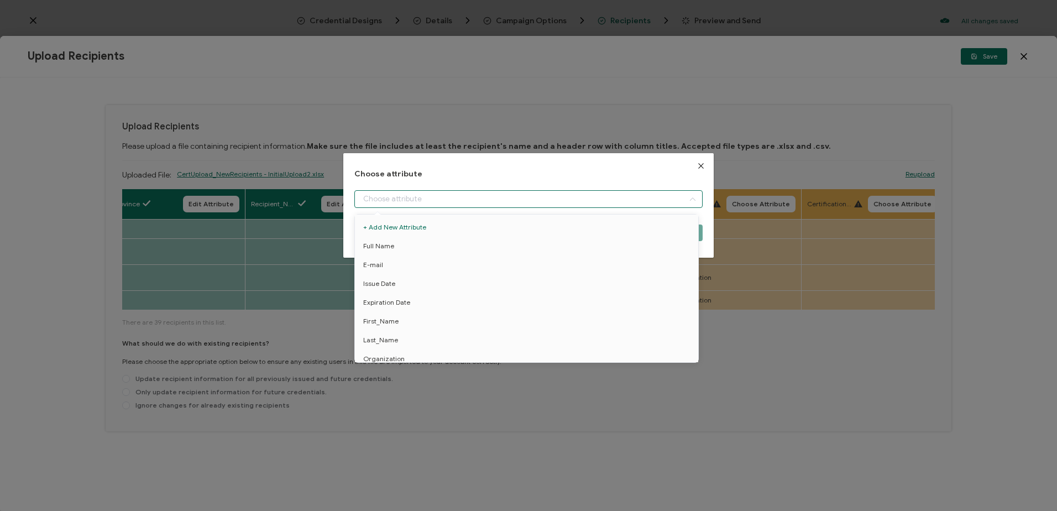
click at [425, 198] on input "dialog" at bounding box center [528, 199] width 348 height 18
click at [389, 313] on span "Certification_Type" at bounding box center [391, 315] width 56 height 19
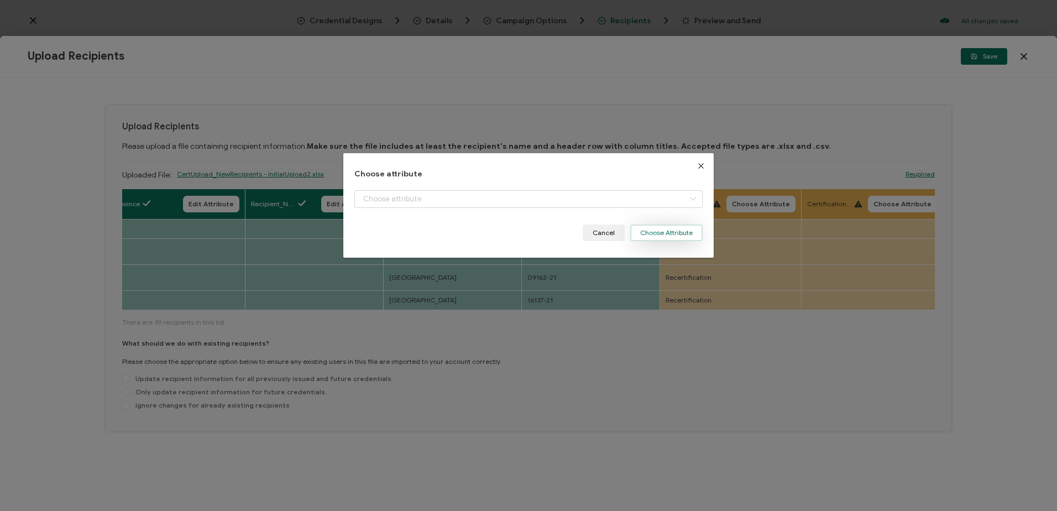
click at [666, 233] on button "Choose Attribute" at bounding box center [666, 232] width 72 height 17
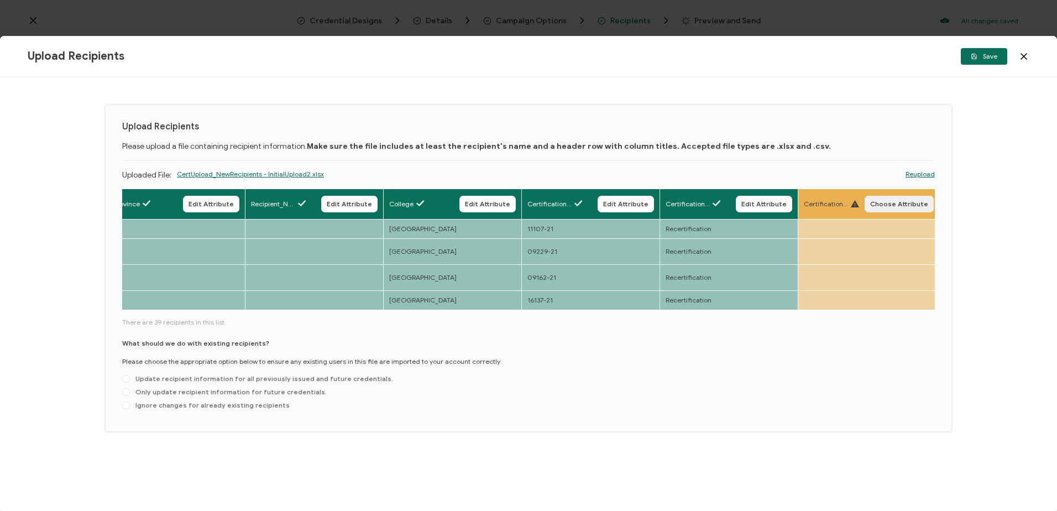
click at [910, 203] on span "Choose Attribute" at bounding box center [899, 204] width 58 height 7
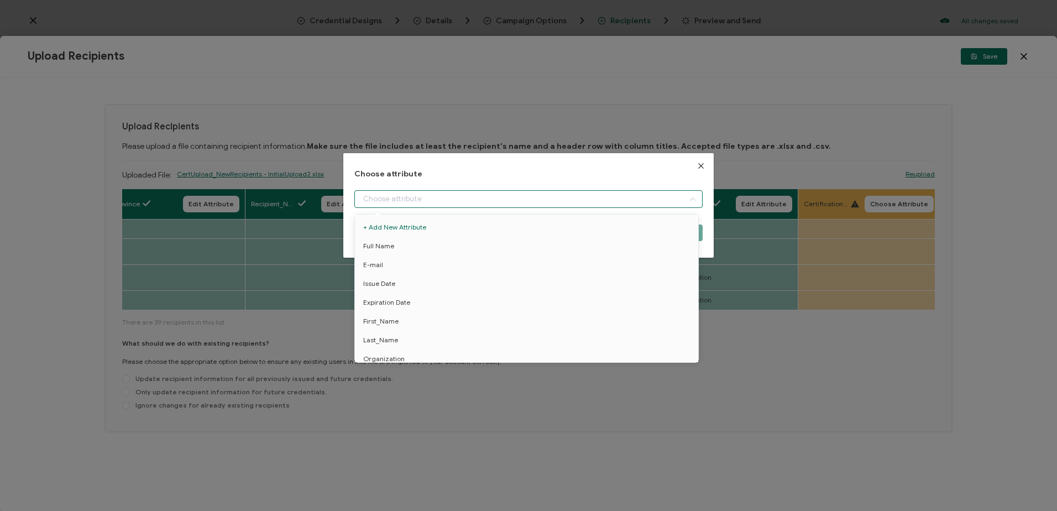
click at [466, 199] on input "dialog" at bounding box center [528, 199] width 348 height 18
click at [388, 328] on span "Certification_Note" at bounding box center [391, 334] width 57 height 19
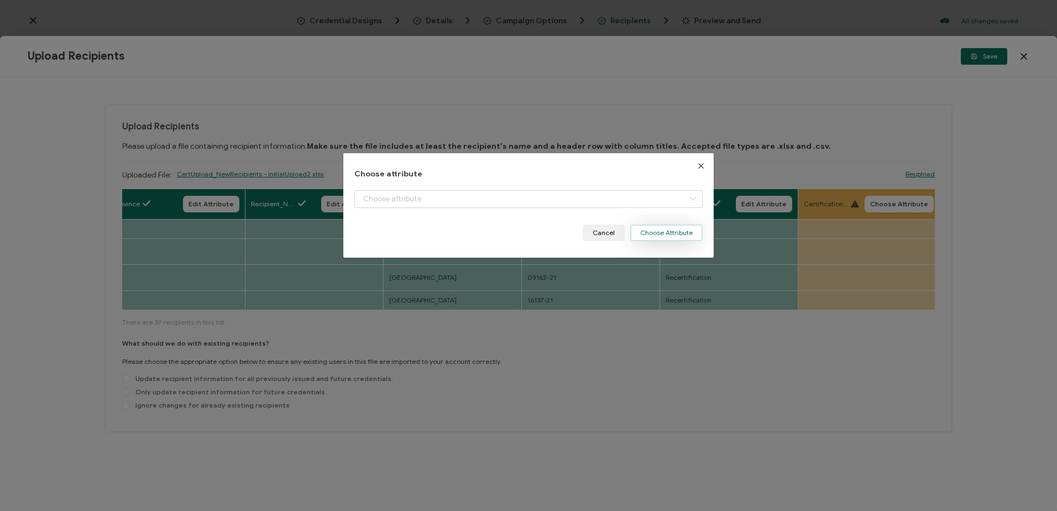
click at [682, 227] on button "Choose Attribute" at bounding box center [666, 232] width 72 height 17
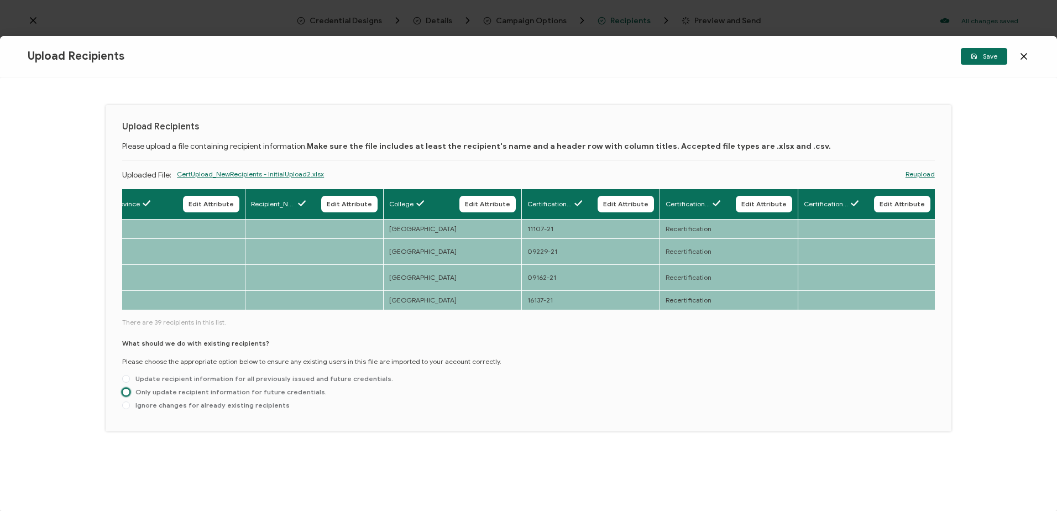
click at [125, 388] on span at bounding box center [126, 392] width 8 height 8
click at [125, 388] on input "Only update recipient information for future credentials." at bounding box center [126, 392] width 8 height 9
radio input "true"
click at [986, 55] on span "Save" at bounding box center [984, 56] width 27 height 7
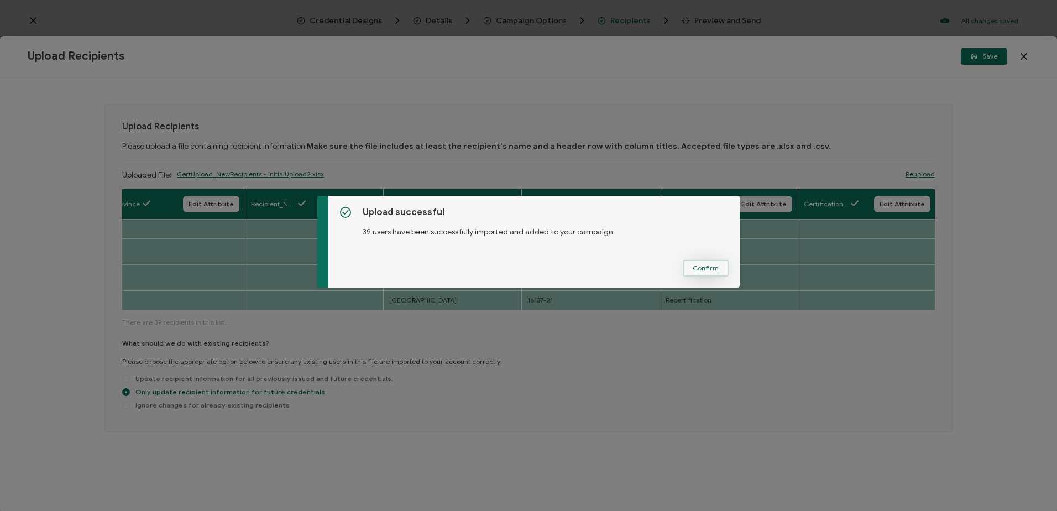
click at [698, 267] on span "Confirm" at bounding box center [706, 268] width 26 height 7
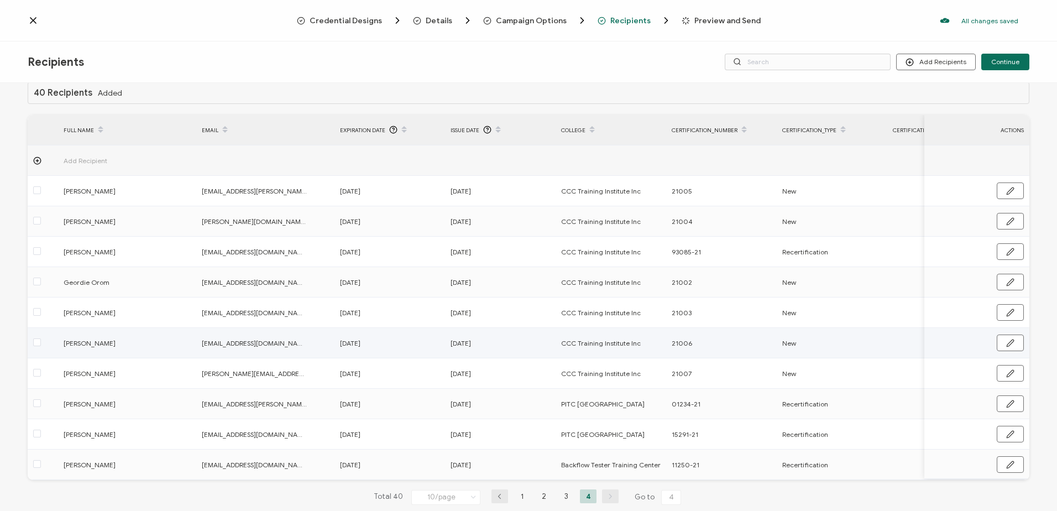
scroll to position [0, 0]
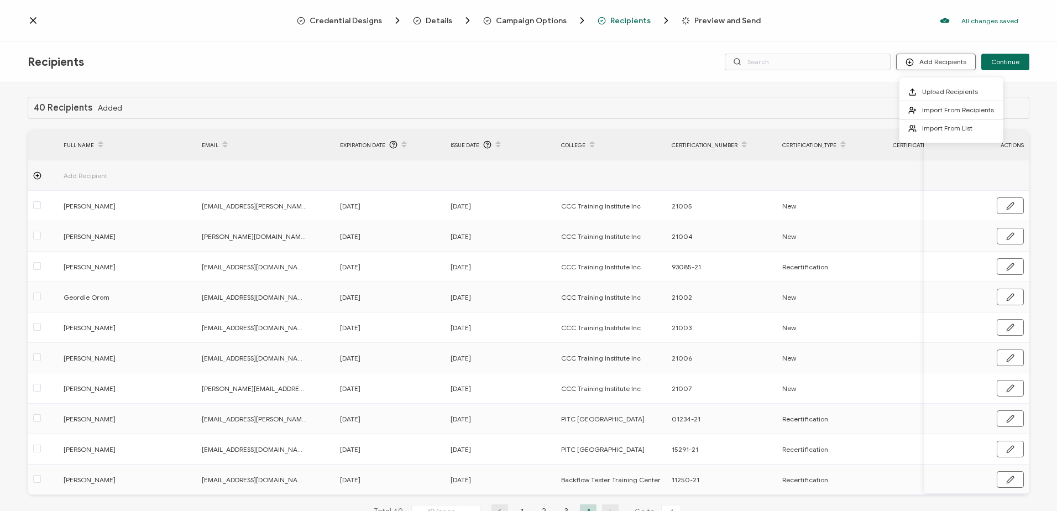
click at [935, 60] on button "Add Recipients" at bounding box center [936, 62] width 80 height 17
click at [938, 90] on span "Upload Recipients" at bounding box center [950, 91] width 56 height 8
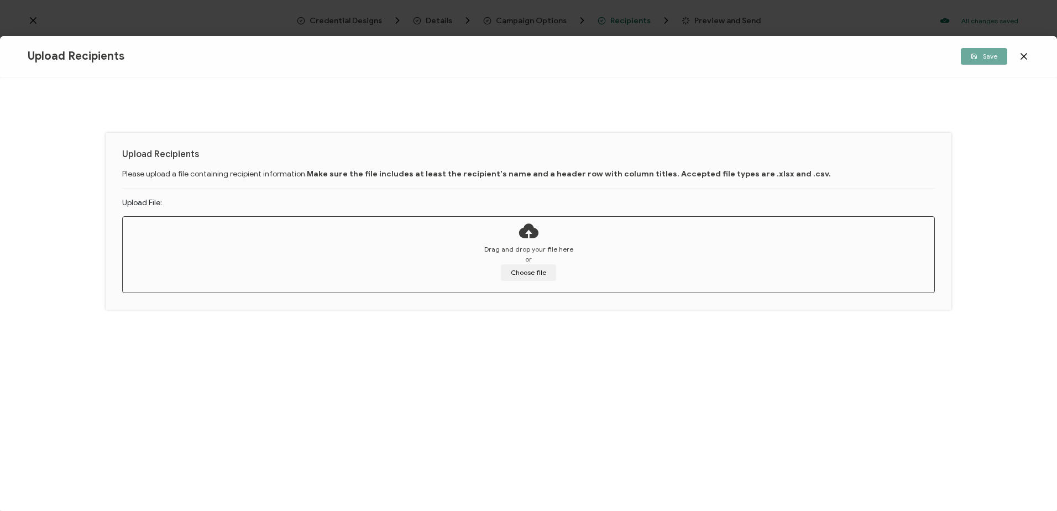
click at [526, 262] on span "or" at bounding box center [528, 259] width 7 height 10
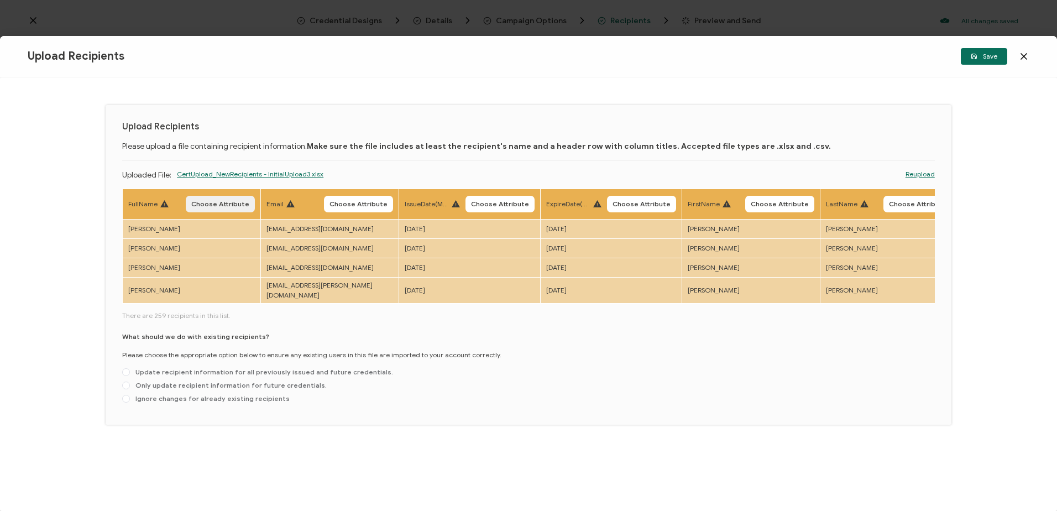
click at [230, 201] on span "Choose Attribute" at bounding box center [220, 204] width 58 height 7
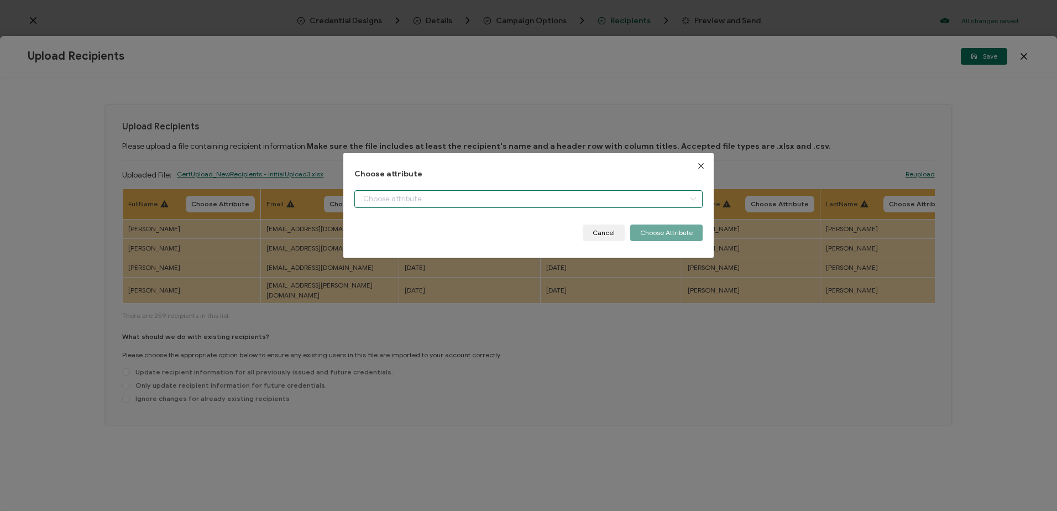
click at [433, 202] on input "dialog" at bounding box center [528, 199] width 348 height 18
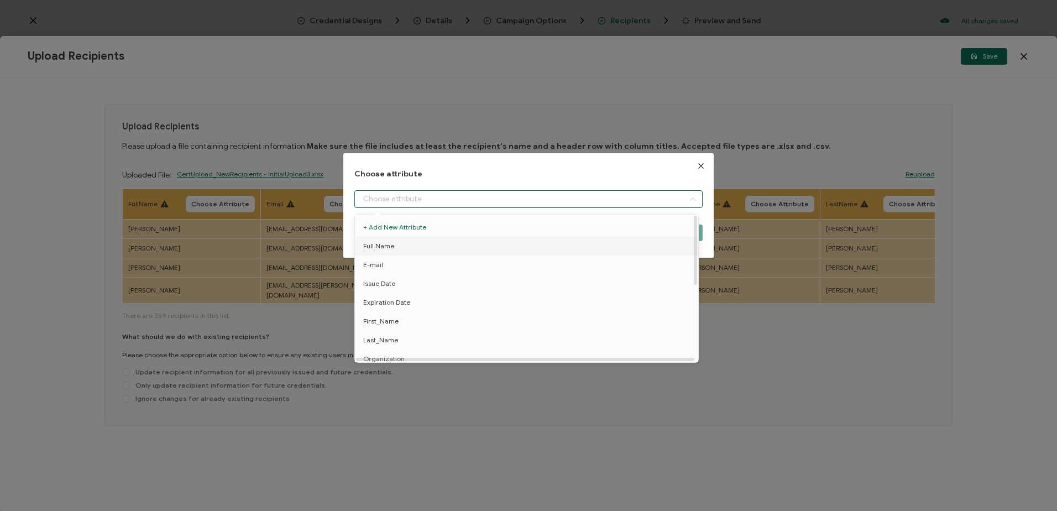
click at [402, 247] on li "Full Name" at bounding box center [528, 246] width 353 height 19
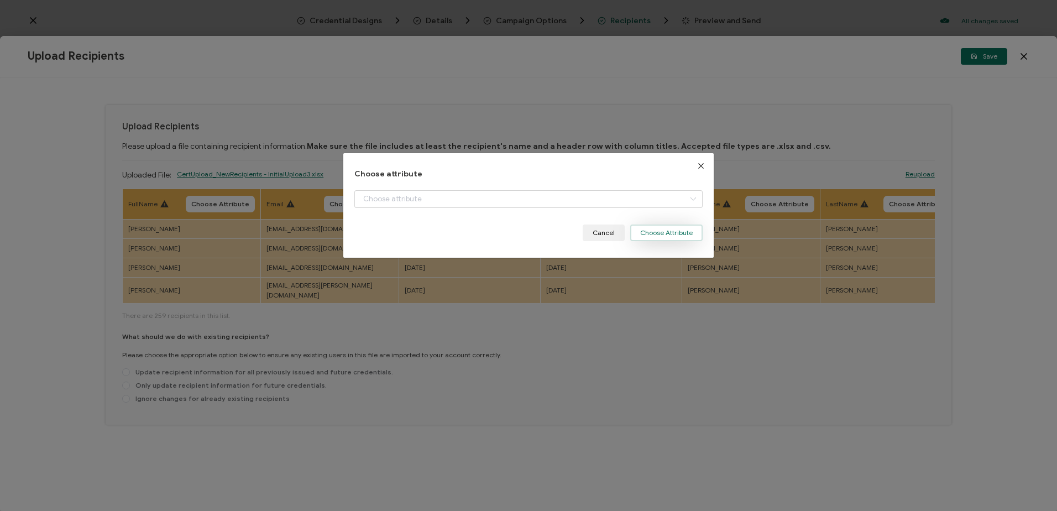
click at [644, 233] on button "Choose Attribute" at bounding box center [666, 232] width 72 height 17
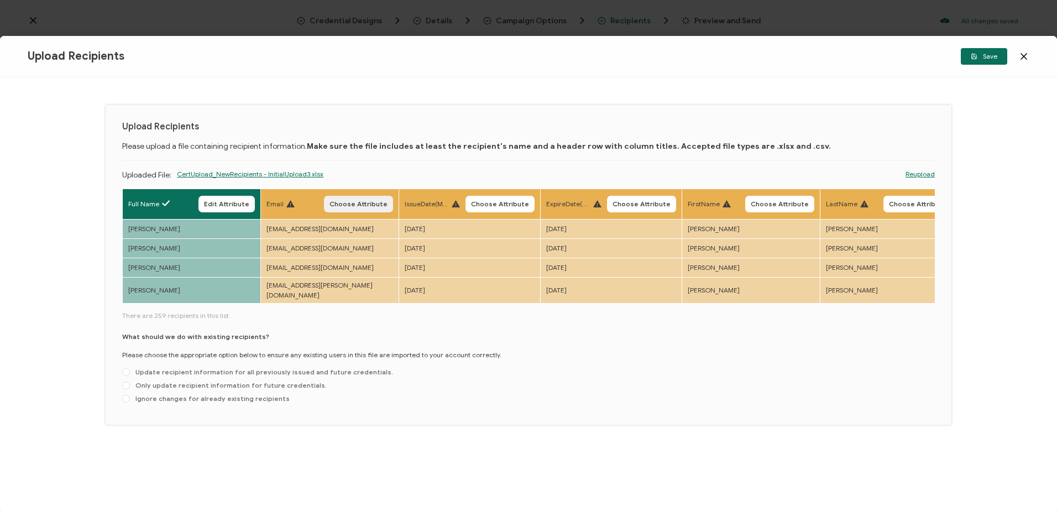
click at [373, 205] on span "Choose Attribute" at bounding box center [359, 204] width 58 height 7
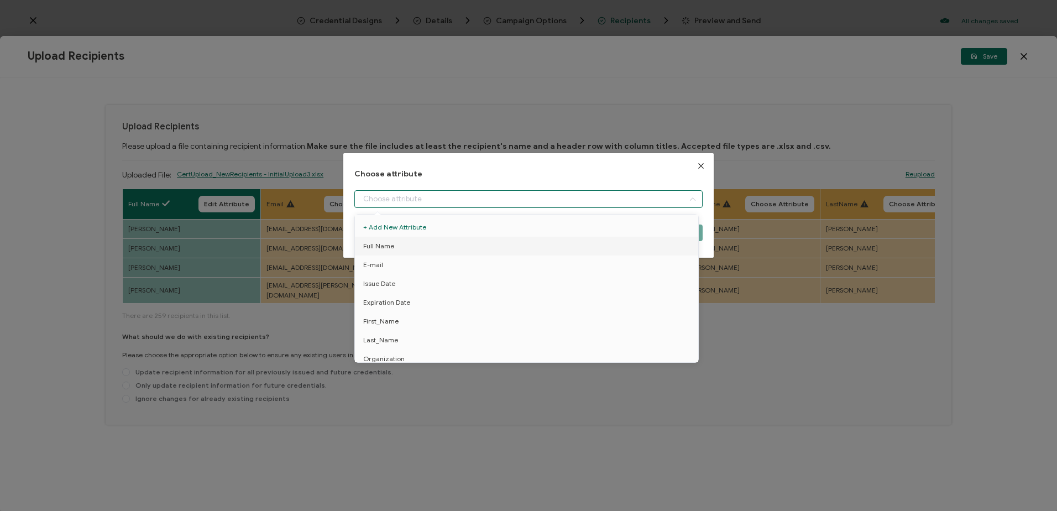
click at [400, 198] on input "dialog" at bounding box center [528, 199] width 348 height 18
drag, startPoint x: 389, startPoint y: 263, endPoint x: 410, endPoint y: 260, distance: 21.7
click at [391, 263] on li "E-mail" at bounding box center [528, 264] width 353 height 19
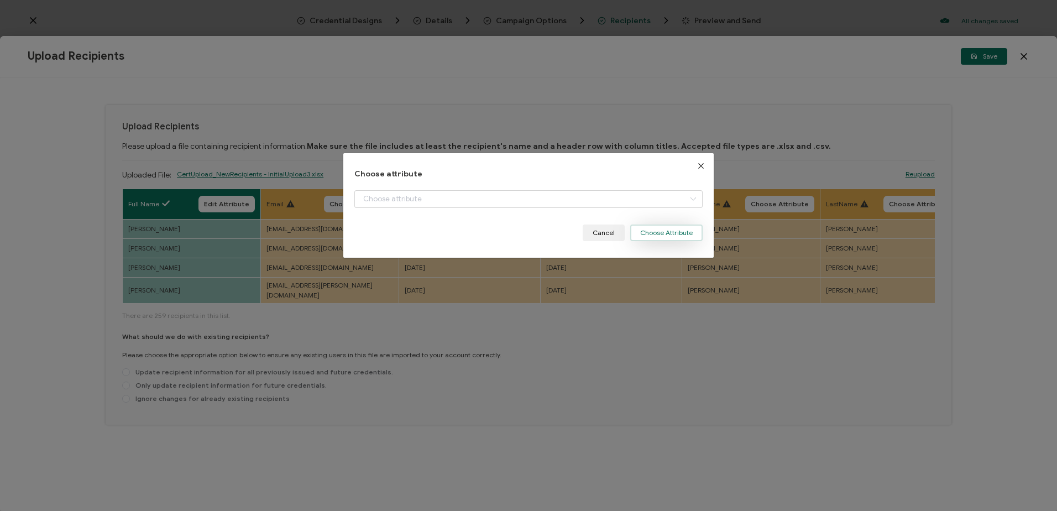
click at [648, 235] on button "Choose Attribute" at bounding box center [666, 232] width 72 height 17
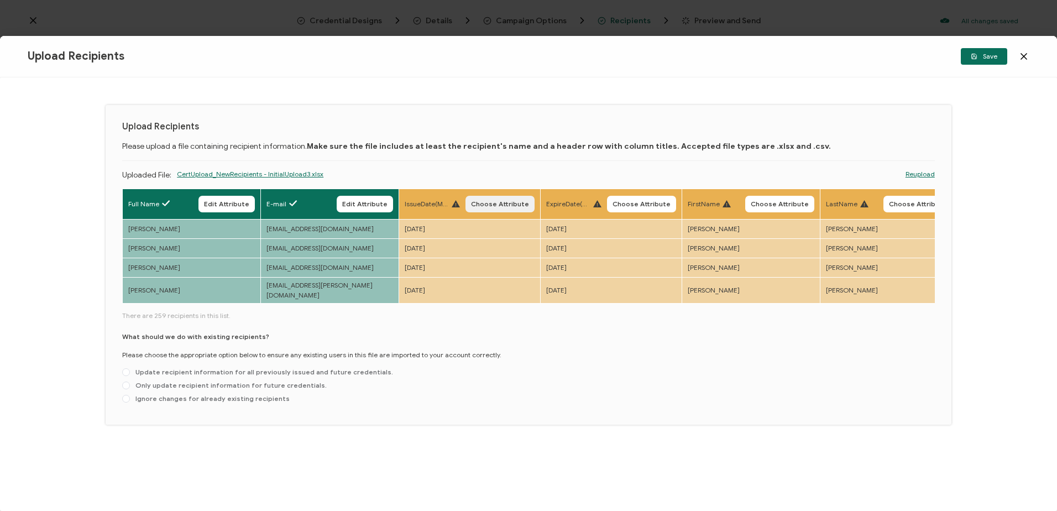
click at [500, 203] on span "Choose Attribute" at bounding box center [500, 204] width 58 height 7
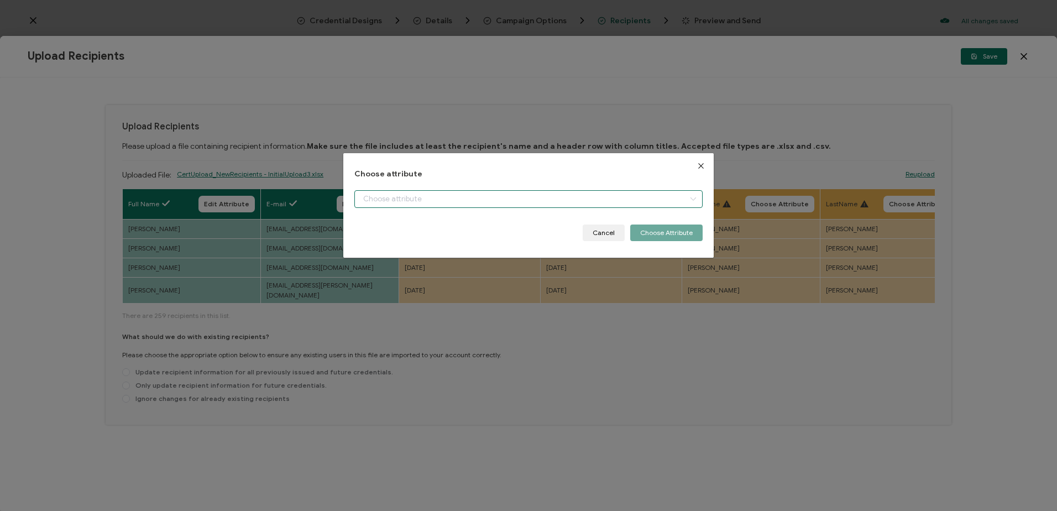
click at [446, 200] on input "dialog" at bounding box center [528, 199] width 348 height 18
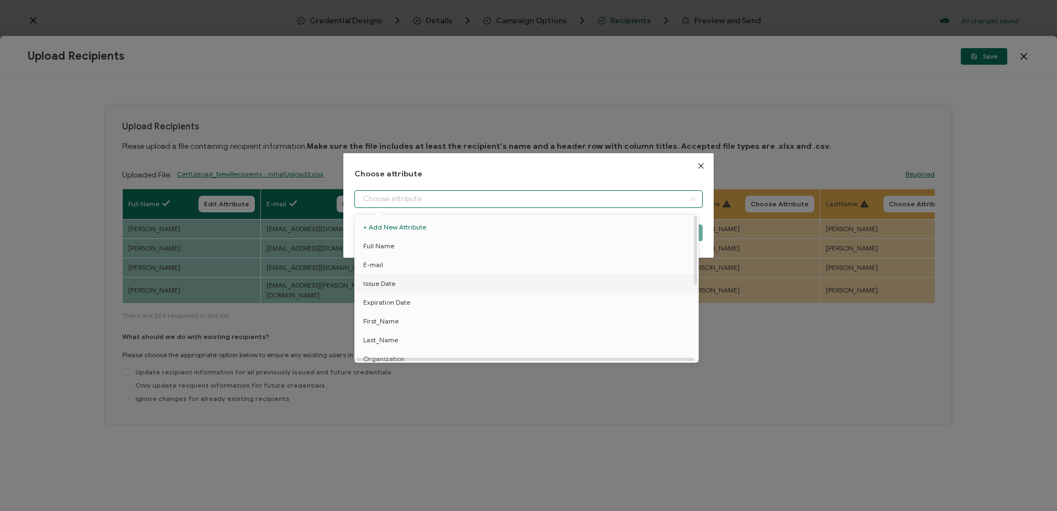
click at [411, 282] on li "Issue Date" at bounding box center [528, 283] width 353 height 19
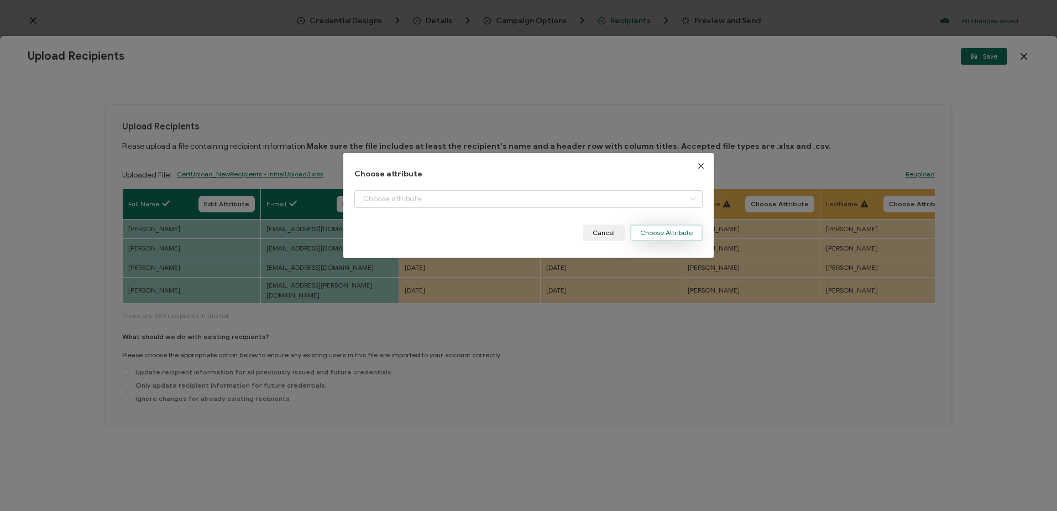
click at [667, 232] on button "Choose Attribute" at bounding box center [666, 232] width 72 height 17
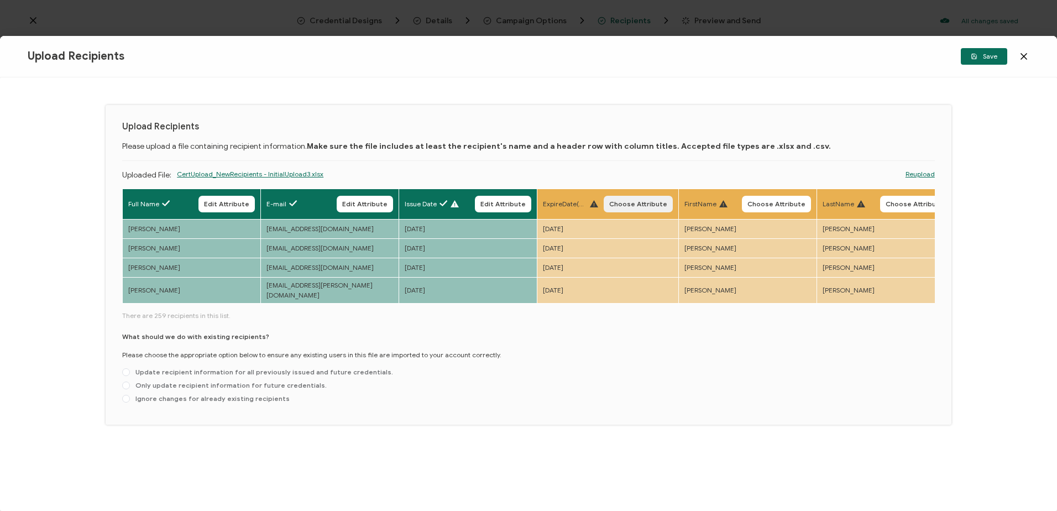
click at [646, 196] on button "Choose Attribute" at bounding box center [638, 204] width 69 height 17
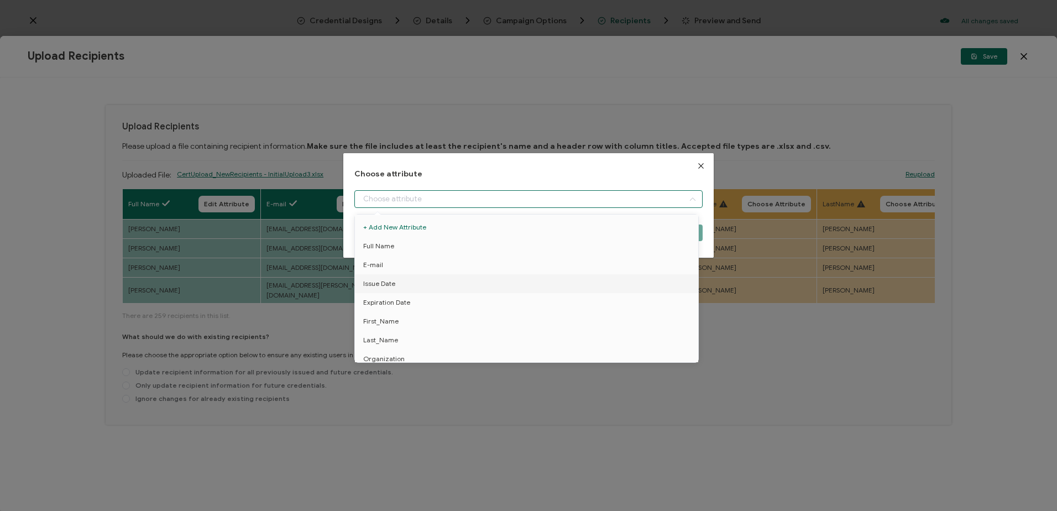
click at [404, 196] on input "dialog" at bounding box center [528, 199] width 348 height 18
click at [397, 300] on span "Expiration Date" at bounding box center [386, 302] width 47 height 19
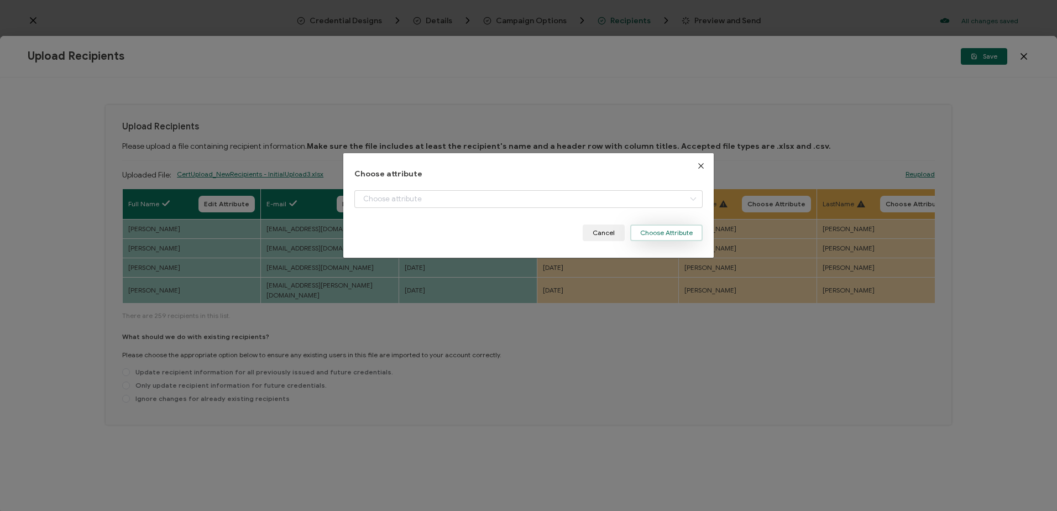
click at [663, 233] on button "Choose Attribute" at bounding box center [666, 232] width 72 height 17
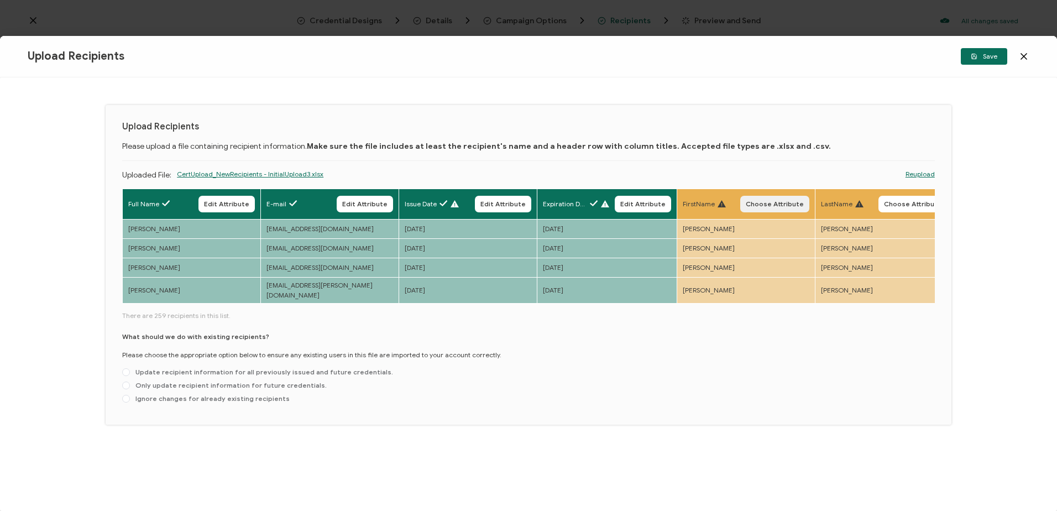
click at [788, 197] on button "Choose Attribute" at bounding box center [774, 204] width 69 height 17
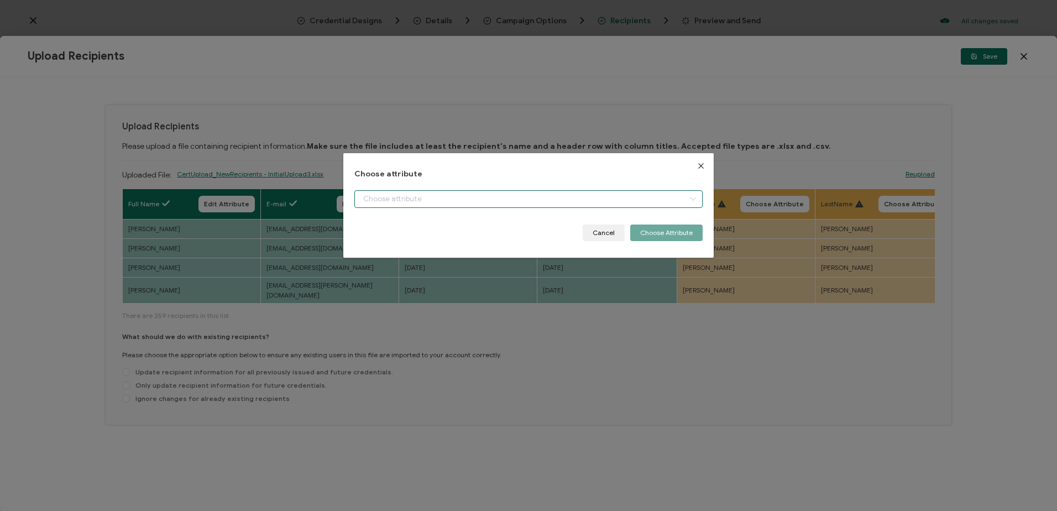
click at [425, 200] on input "dialog" at bounding box center [528, 199] width 348 height 18
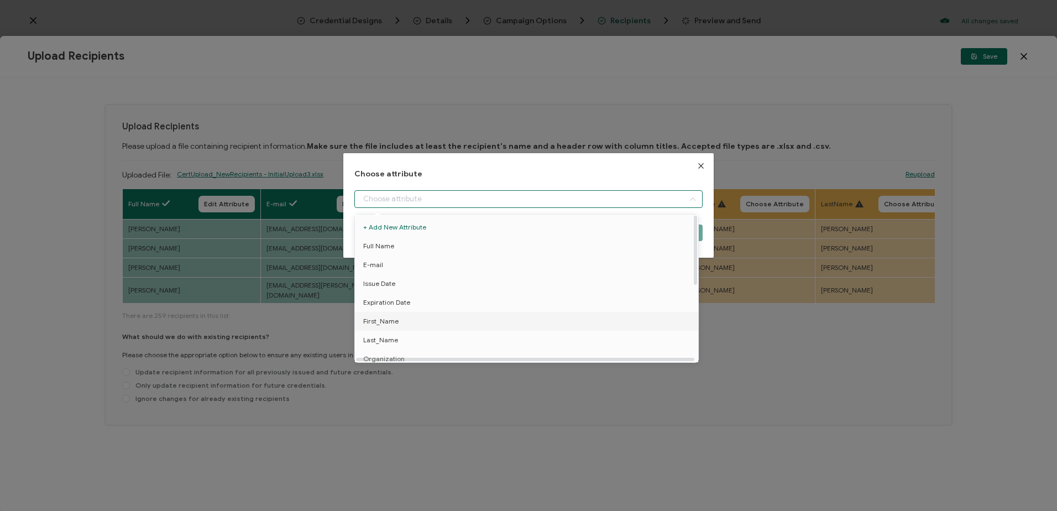
click at [404, 323] on li "First_Name" at bounding box center [528, 321] width 353 height 19
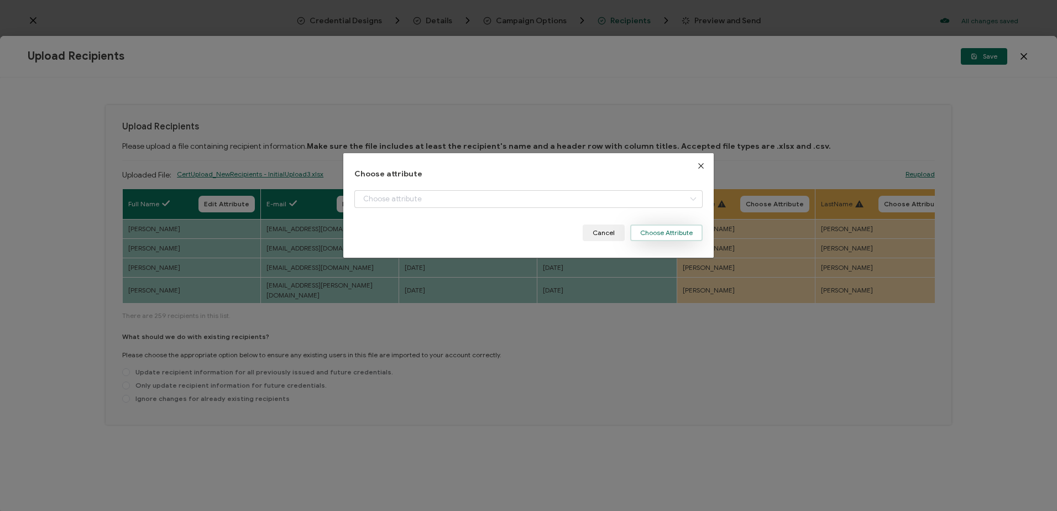
click at [666, 237] on button "Choose Attribute" at bounding box center [666, 232] width 72 height 17
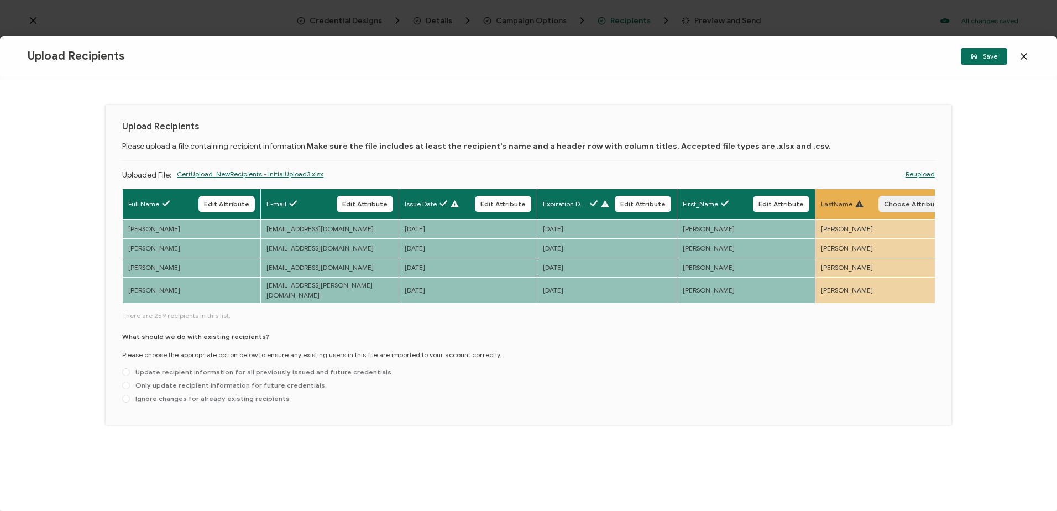
click at [906, 198] on button "Choose Attribute" at bounding box center [912, 204] width 69 height 17
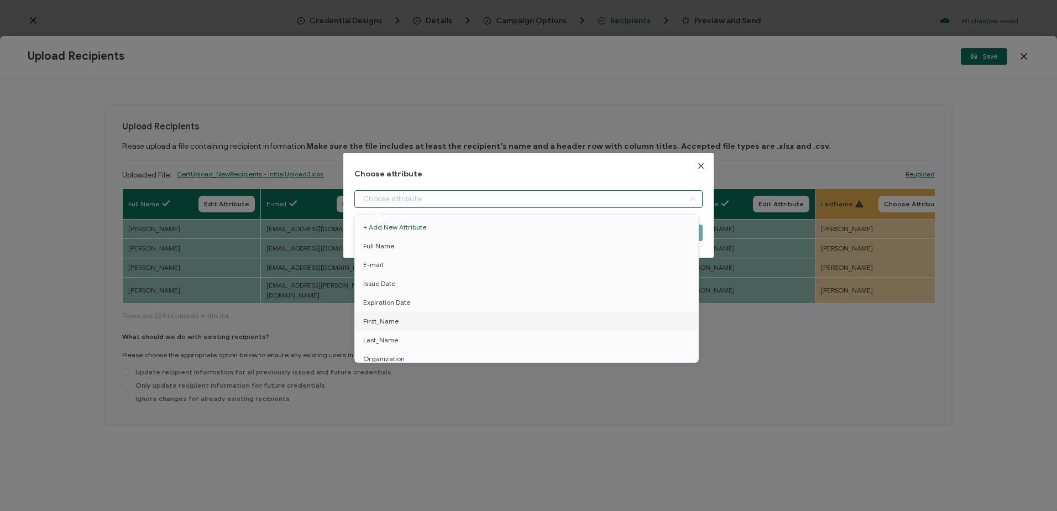
click at [400, 198] on input "dialog" at bounding box center [528, 199] width 348 height 18
click at [385, 279] on span "Last_Name" at bounding box center [380, 284] width 35 height 19
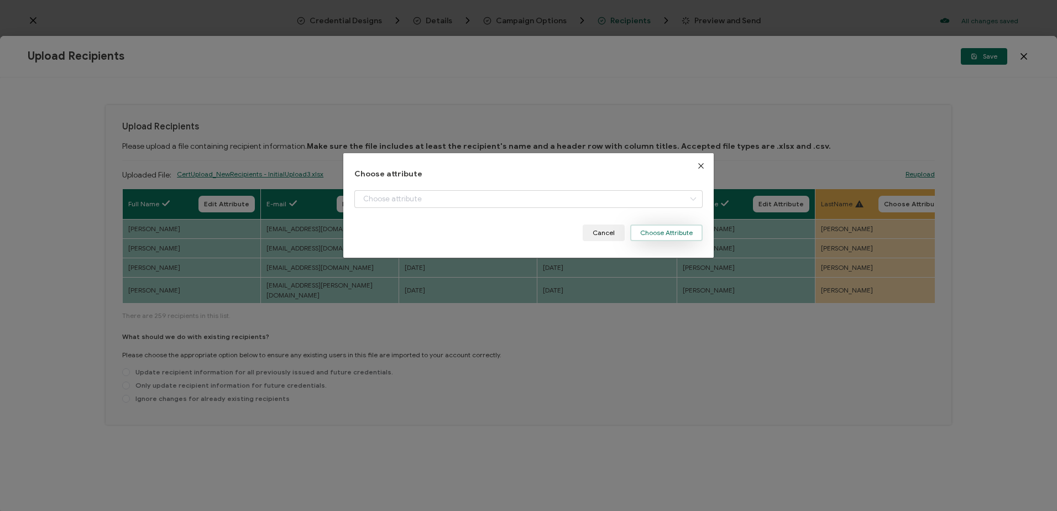
click at [655, 230] on button "Choose Attribute" at bounding box center [666, 232] width 72 height 17
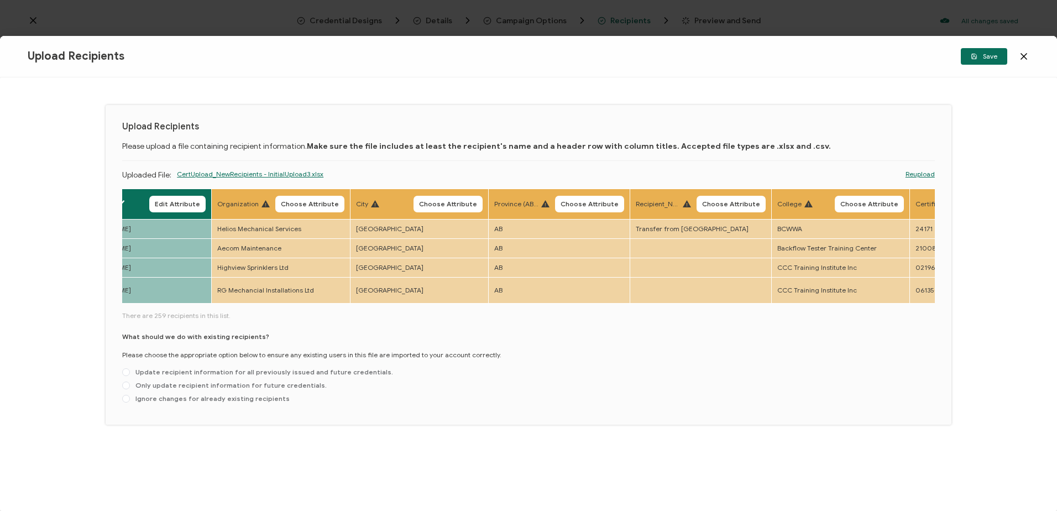
scroll to position [0, 735]
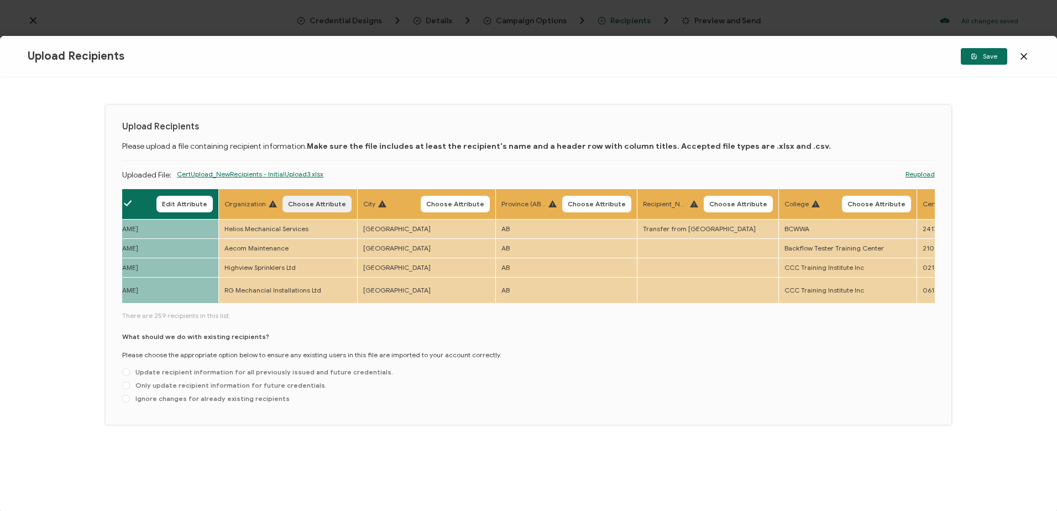
click at [332, 201] on span "Choose Attribute" at bounding box center [317, 204] width 58 height 7
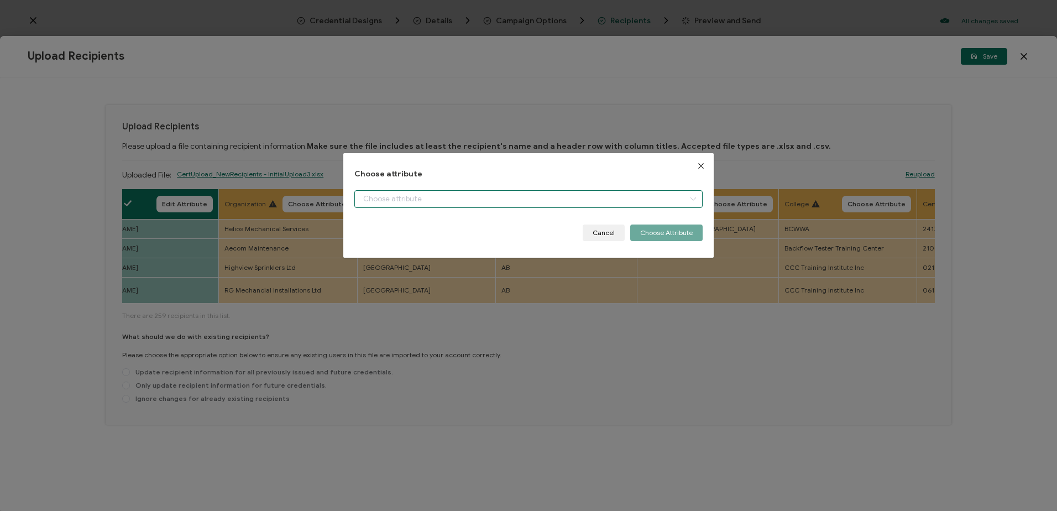
click at [401, 200] on input "dialog" at bounding box center [528, 199] width 348 height 18
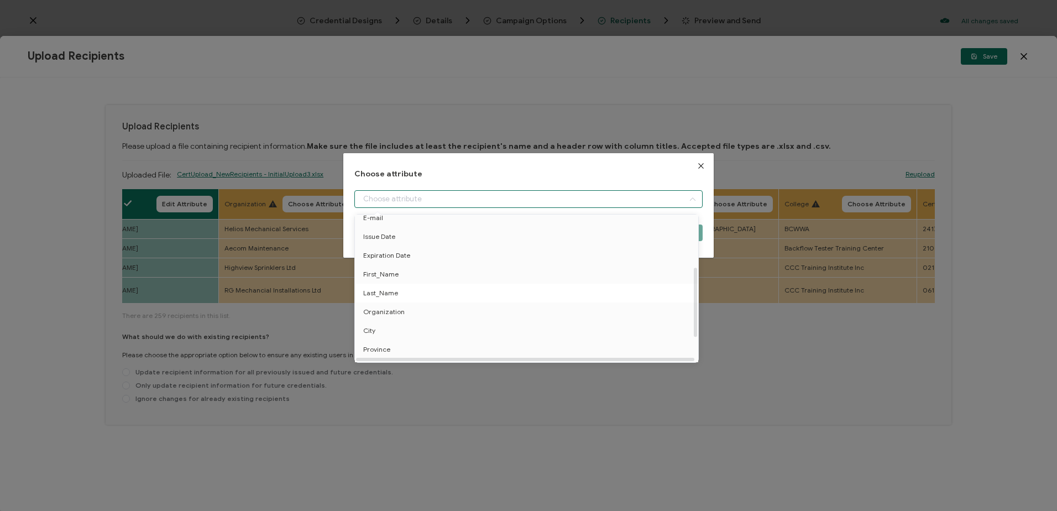
scroll to position [111, 0]
click at [398, 247] on span "Organization" at bounding box center [383, 248] width 41 height 19
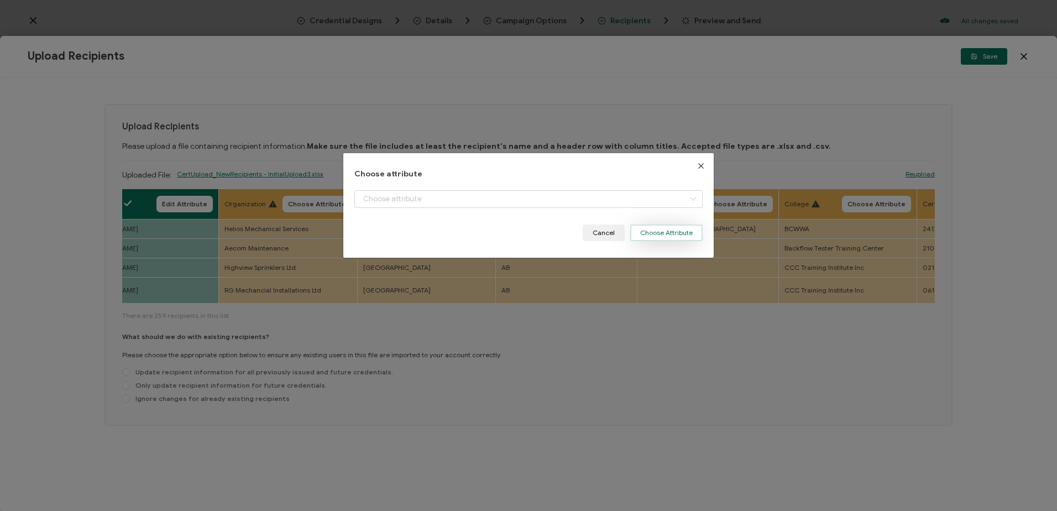
click at [645, 233] on button "Choose Attribute" at bounding box center [666, 232] width 72 height 17
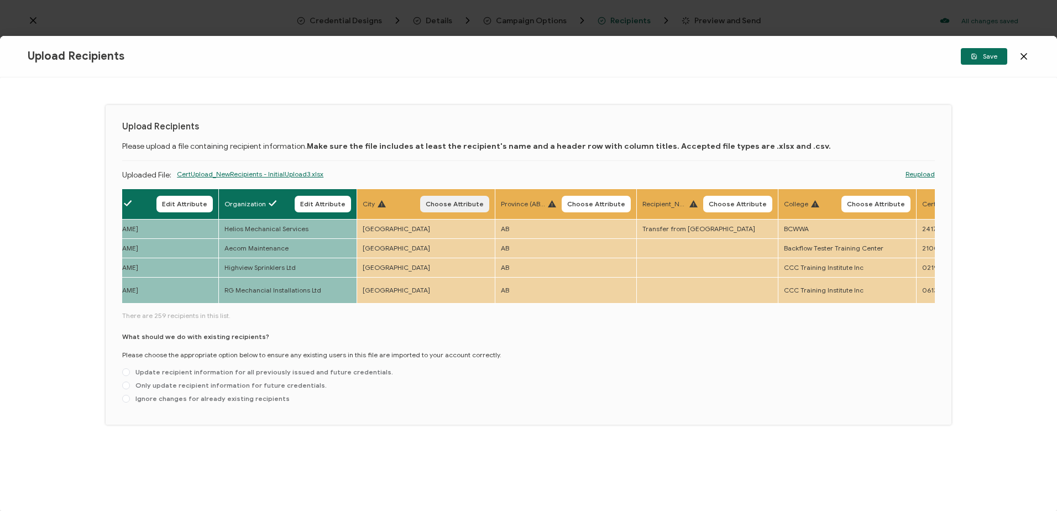
click at [470, 203] on span "Choose Attribute" at bounding box center [455, 204] width 58 height 7
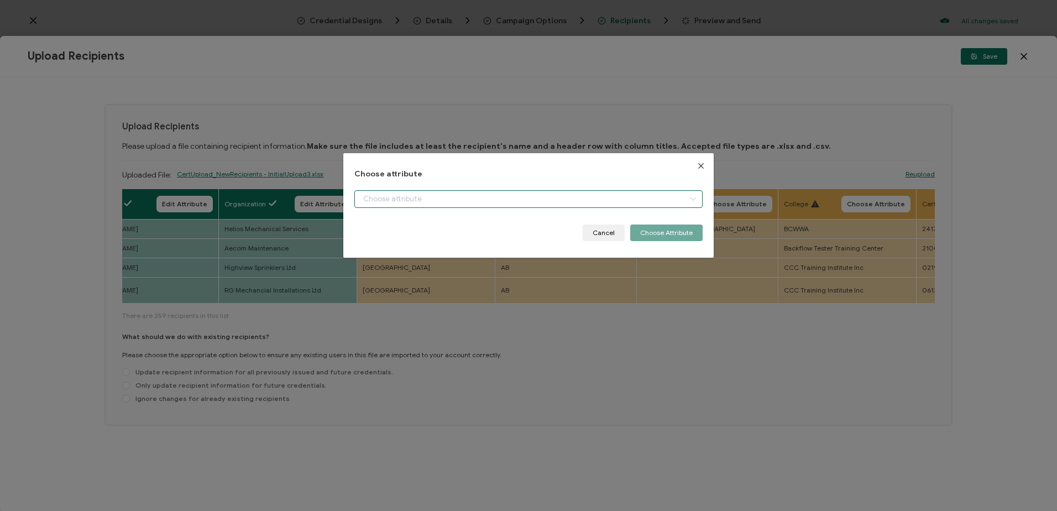
click at [387, 196] on input "dialog" at bounding box center [528, 199] width 348 height 18
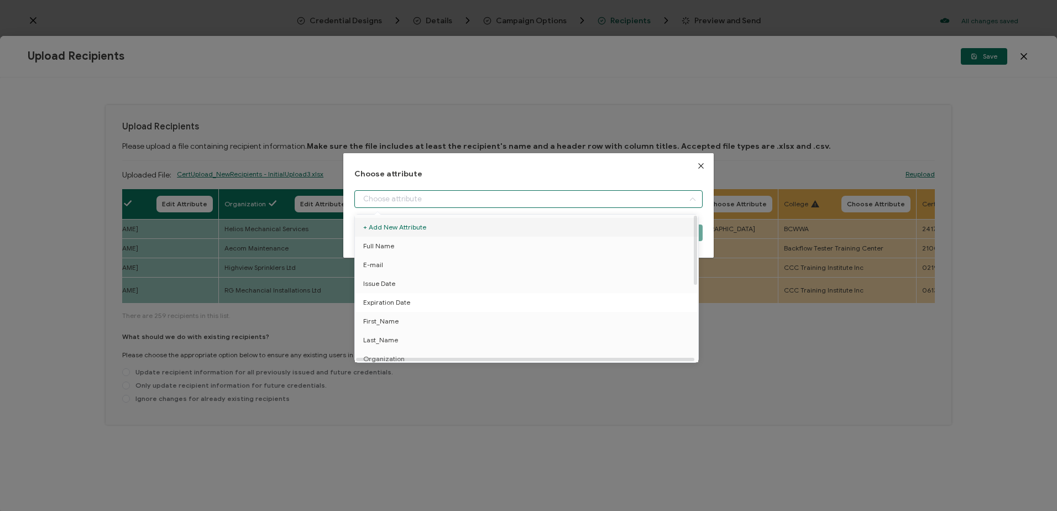
scroll to position [55, 0]
click at [389, 316] on li "City" at bounding box center [528, 322] width 353 height 19
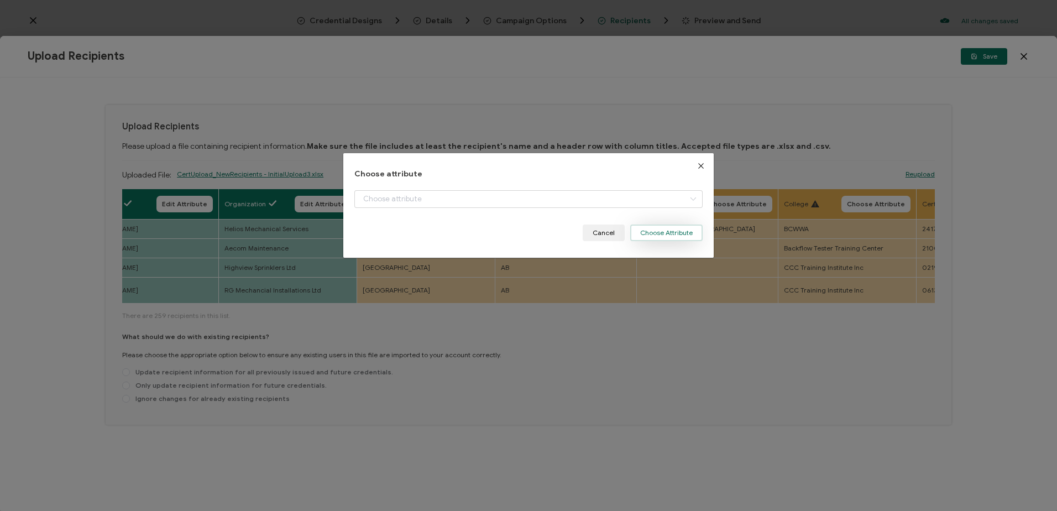
click at [645, 237] on button "Choose Attribute" at bounding box center [666, 232] width 72 height 17
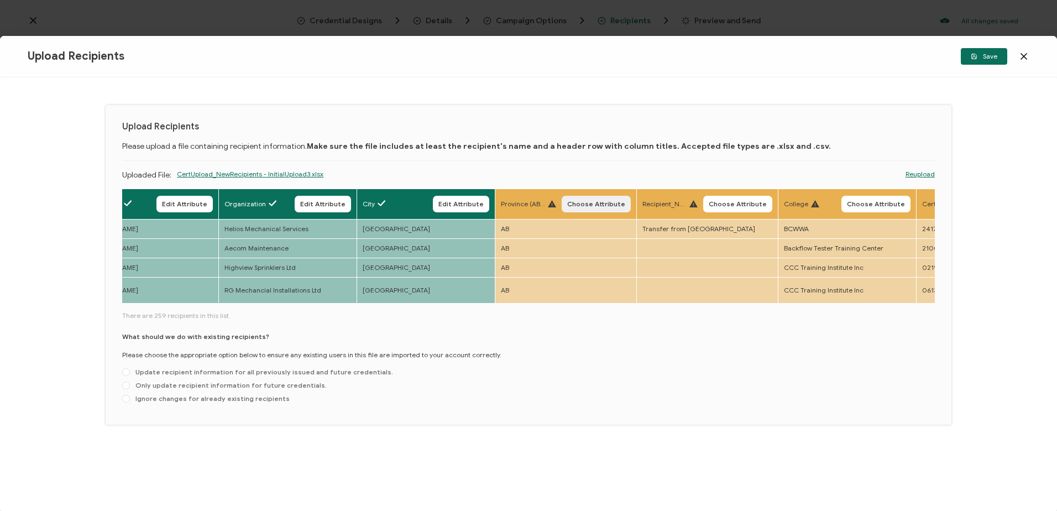
click at [590, 203] on span "Choose Attribute" at bounding box center [596, 204] width 58 height 7
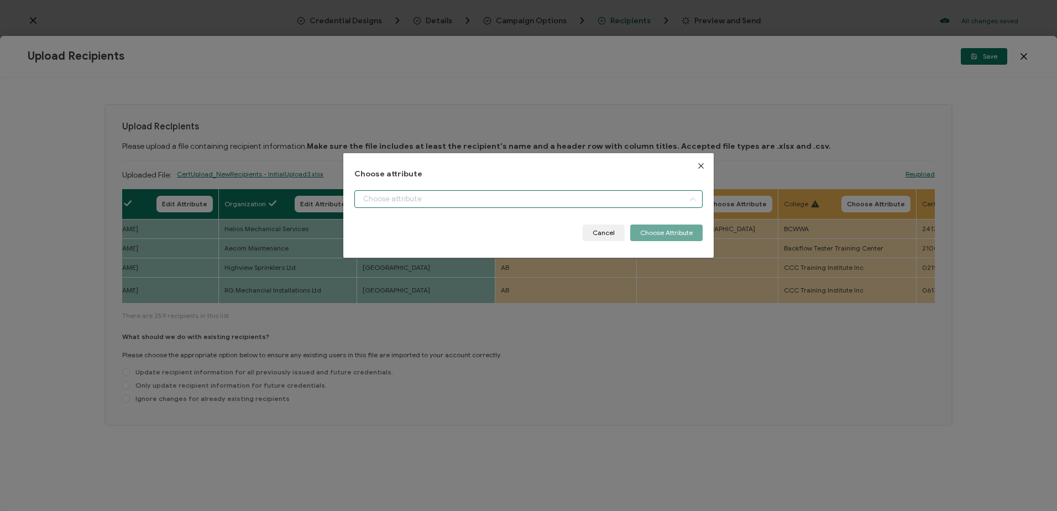
click at [405, 194] on input "dialog" at bounding box center [528, 199] width 348 height 18
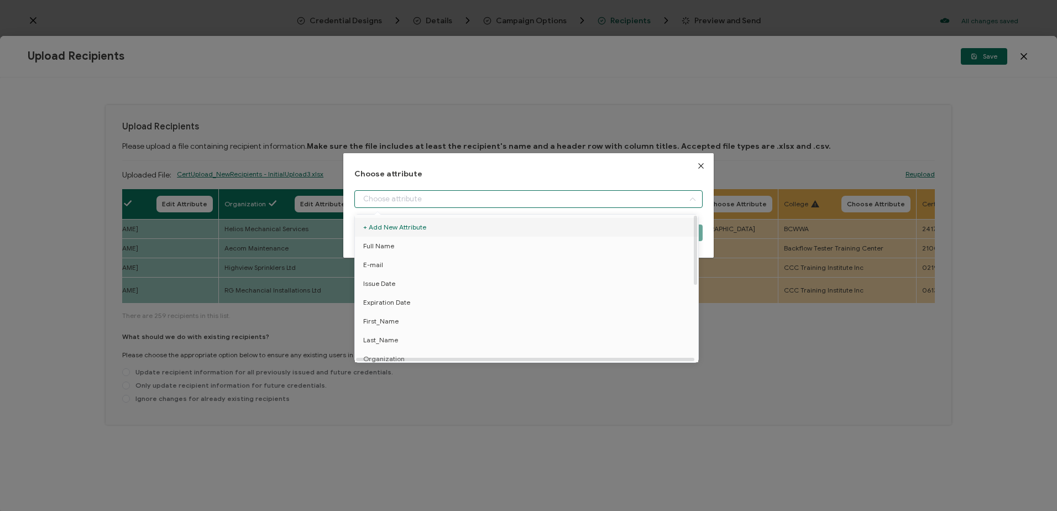
drag, startPoint x: 457, startPoint y: 172, endPoint x: 439, endPoint y: 224, distance: 54.9
click at [439, 224] on body "Credential Designs Details Campaign Options Recipients Preview and Send All cha…" at bounding box center [528, 255] width 1057 height 511
drag, startPoint x: 439, startPoint y: 224, endPoint x: 548, endPoint y: 176, distance: 119.3
click at [546, 176] on h1 "Choose attribute" at bounding box center [528, 174] width 348 height 9
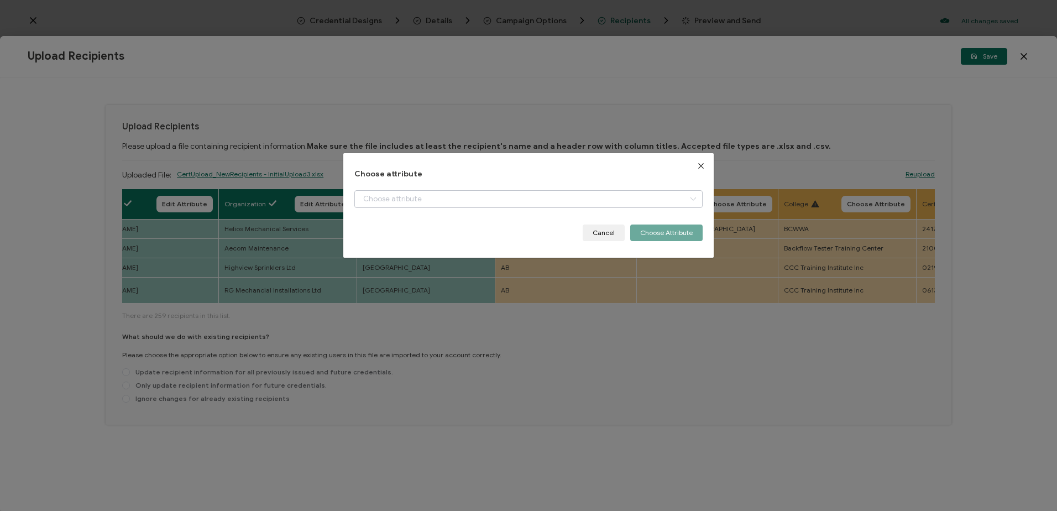
drag, startPoint x: 589, startPoint y: 164, endPoint x: 474, endPoint y: 197, distance: 119.8
click at [478, 202] on div "Choose attribute Cancel Choose Attribute" at bounding box center [528, 205] width 370 height 104
click at [689, 197] on icon "dialog" at bounding box center [693, 199] width 14 height 18
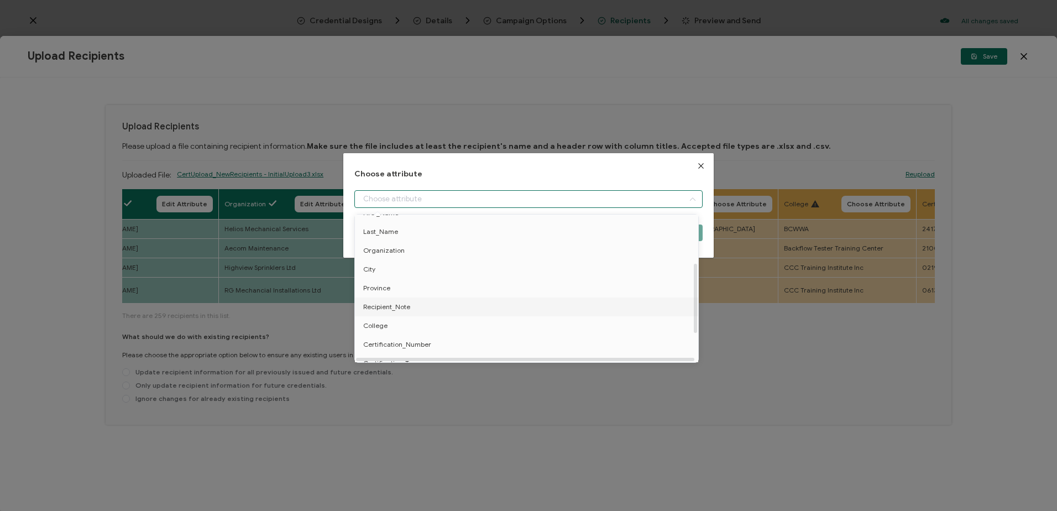
scroll to position [111, 0]
click at [392, 285] on li "Province" at bounding box center [528, 285] width 353 height 19
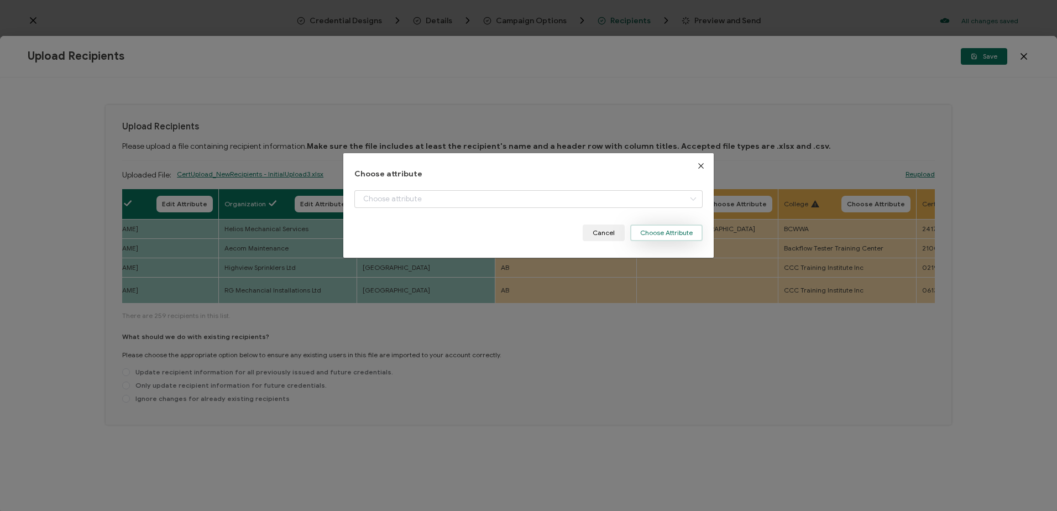
click at [668, 236] on button "Choose Attribute" at bounding box center [666, 232] width 72 height 17
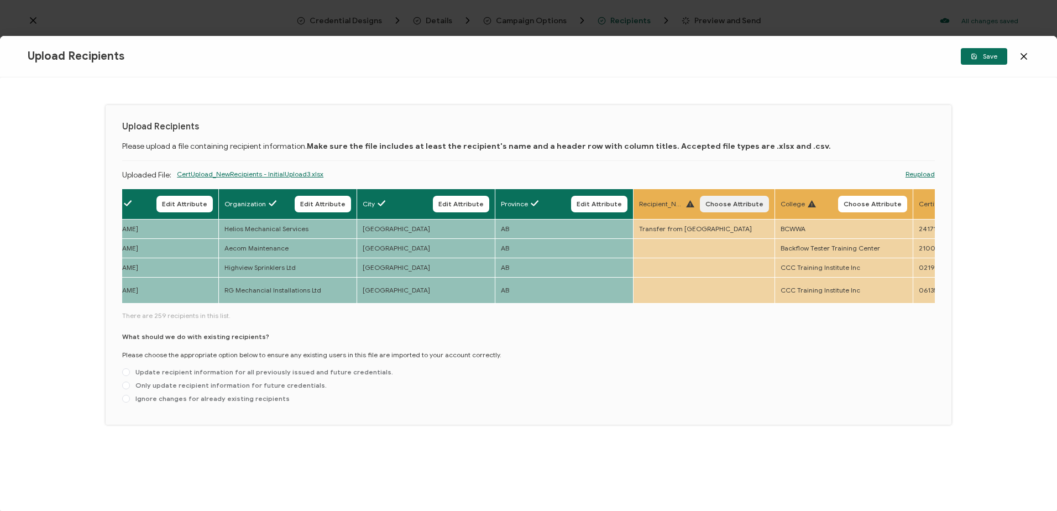
click at [733, 203] on span "Choose Attribute" at bounding box center [734, 204] width 58 height 7
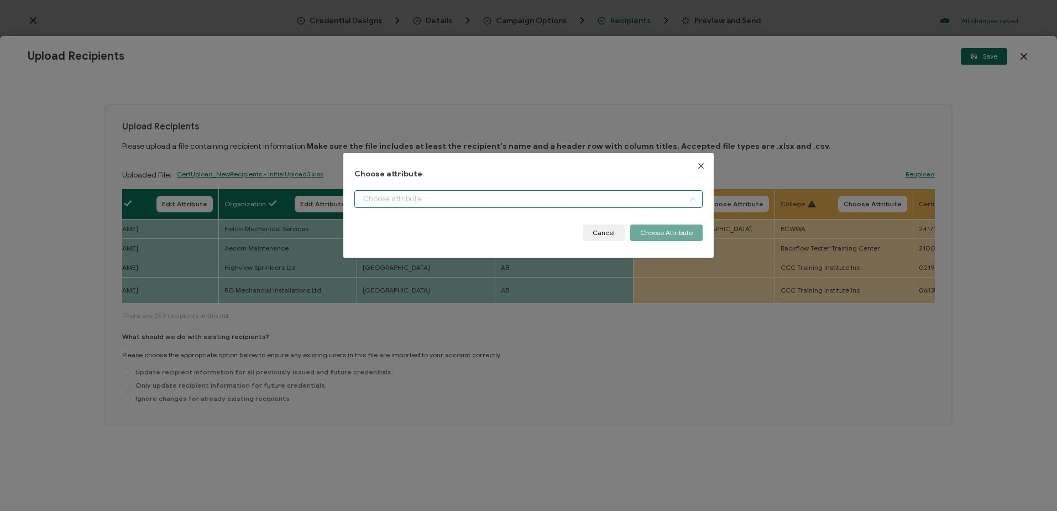
click at [543, 203] on input "dialog" at bounding box center [528, 199] width 348 height 18
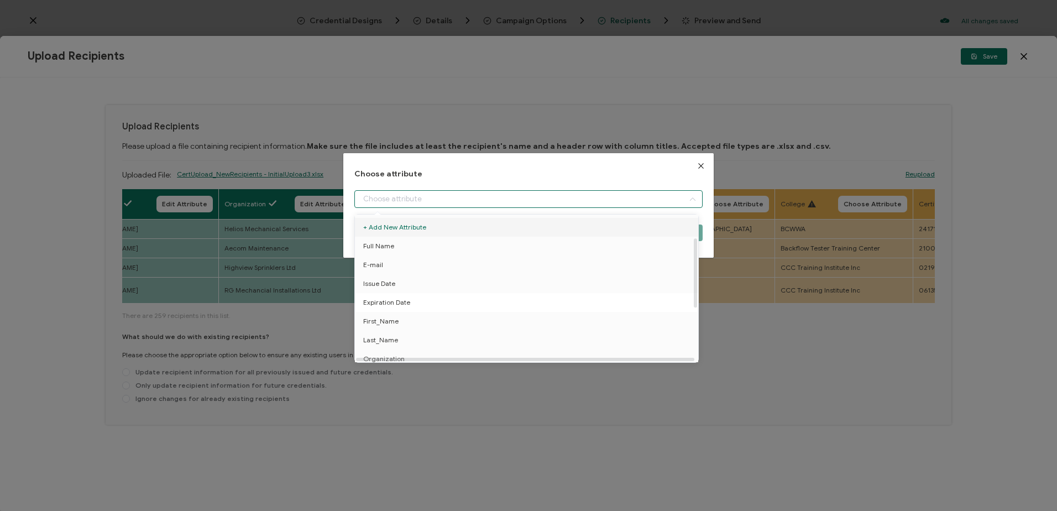
scroll to position [161, 0]
click at [401, 253] on span "Recipient_Note" at bounding box center [386, 259] width 47 height 19
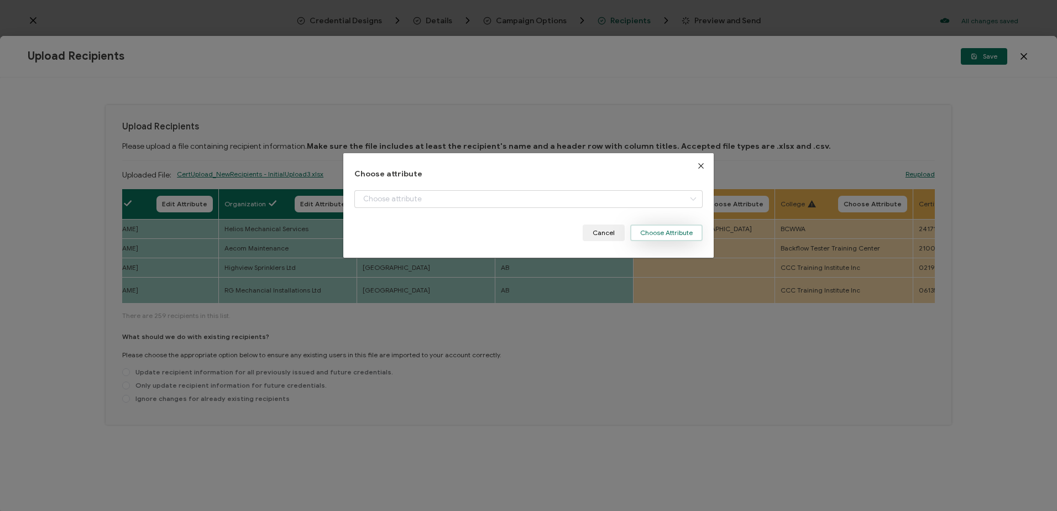
click at [659, 231] on button "Choose Attribute" at bounding box center [666, 232] width 72 height 17
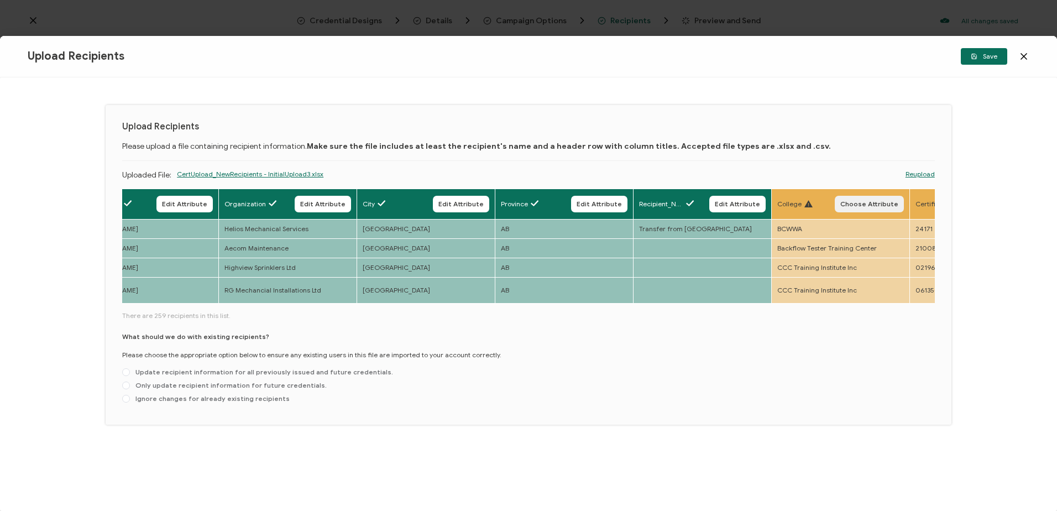
click at [866, 202] on span "Choose Attribute" at bounding box center [869, 204] width 58 height 7
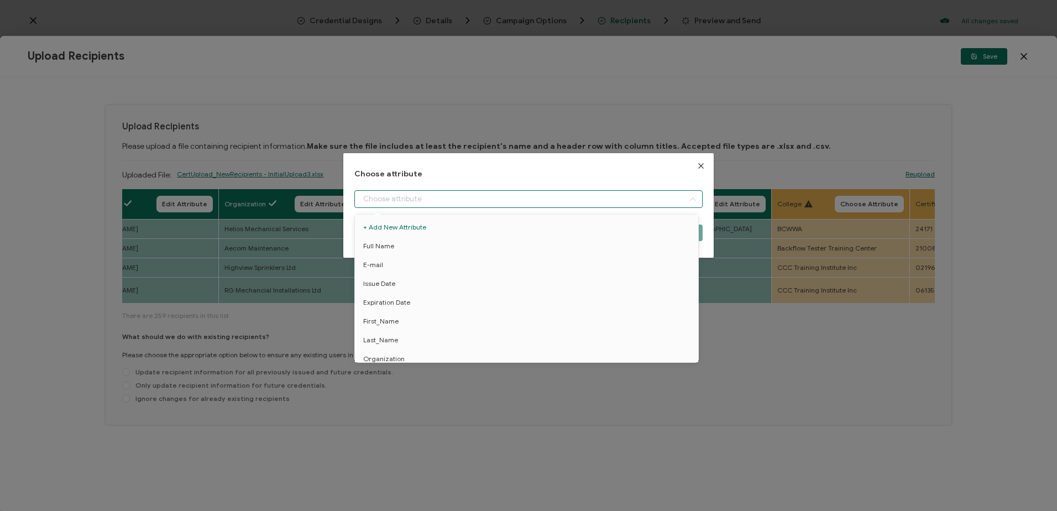
click at [505, 199] on input "dialog" at bounding box center [528, 199] width 348 height 18
click at [378, 322] on span "College" at bounding box center [375, 323] width 24 height 19
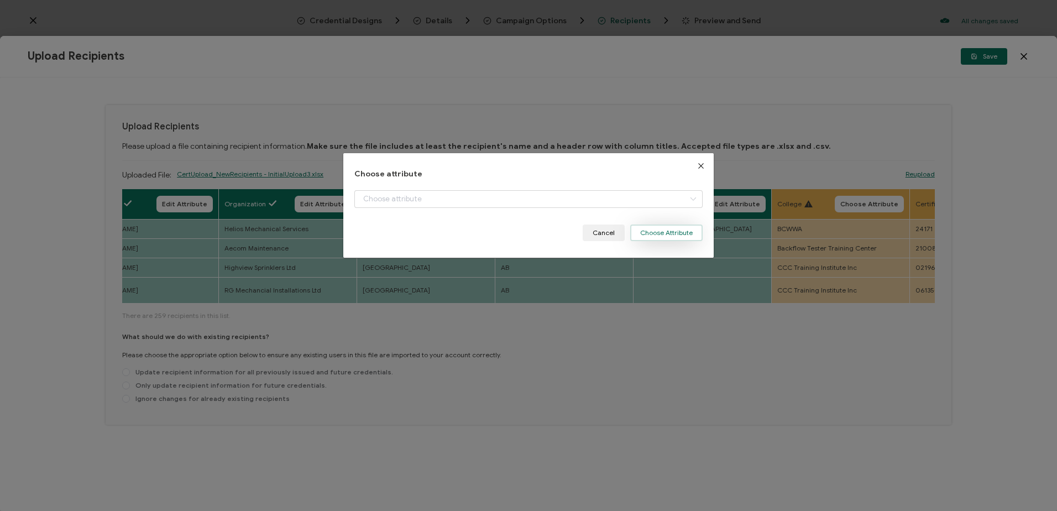
click at [662, 233] on button "Choose Attribute" at bounding box center [666, 232] width 72 height 17
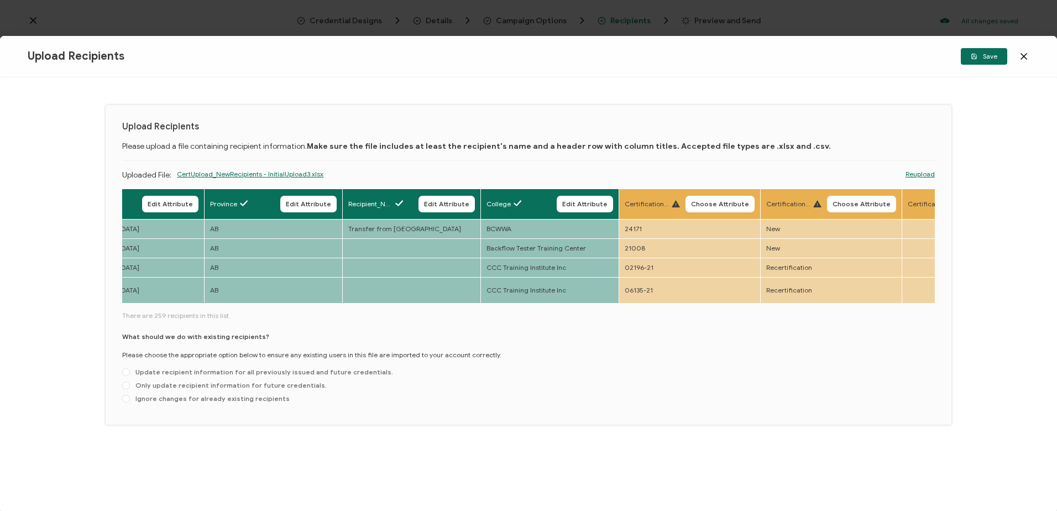
scroll to position [0, 1123]
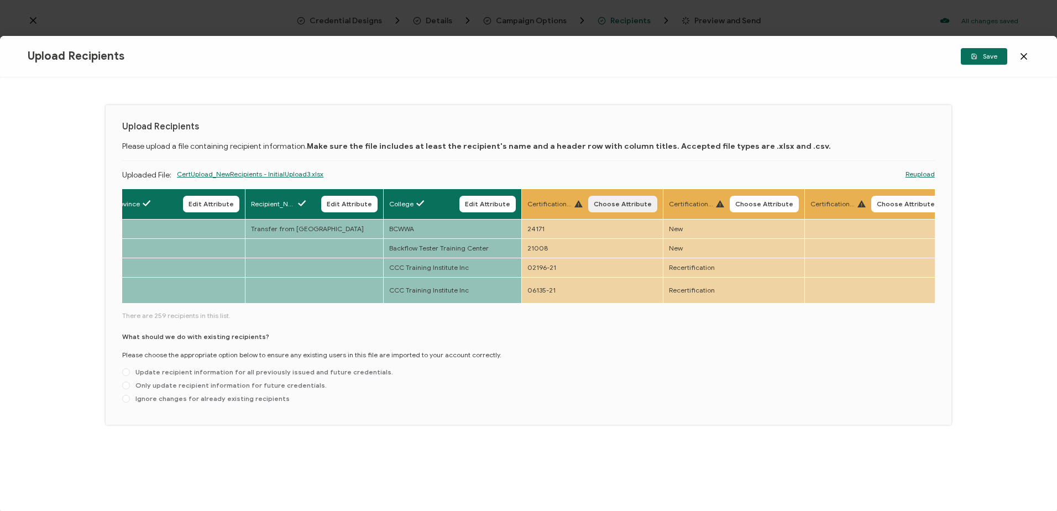
click at [619, 203] on span "Choose Attribute" at bounding box center [623, 204] width 58 height 7
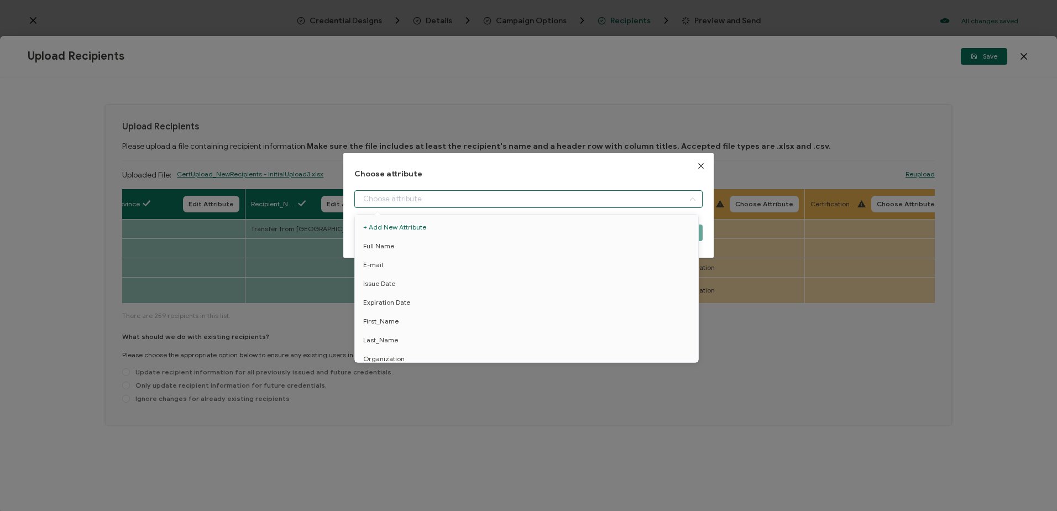
click at [547, 198] on input "dialog" at bounding box center [528, 199] width 348 height 18
click at [417, 342] on span "Certification_Number" at bounding box center [397, 342] width 68 height 19
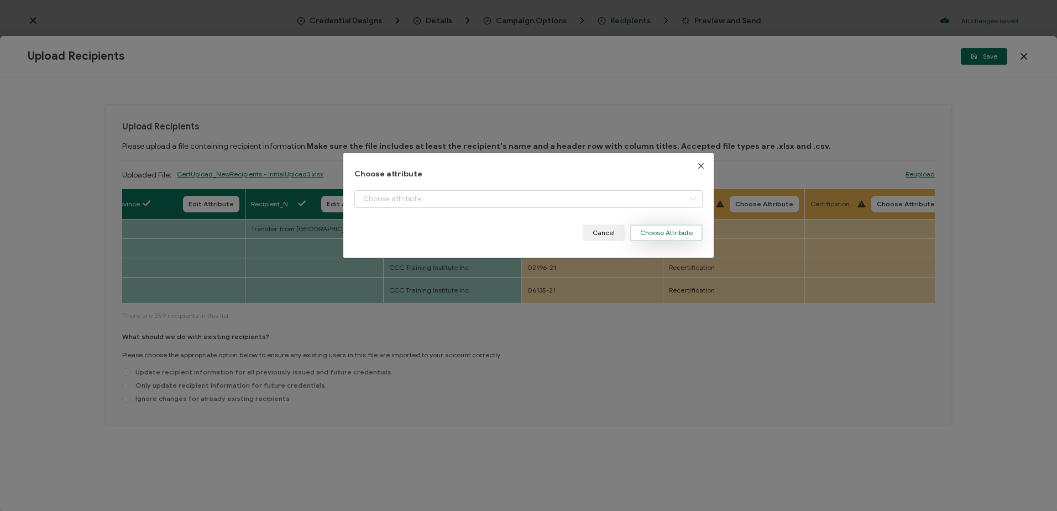
click at [663, 231] on button "Choose Attribute" at bounding box center [666, 232] width 72 height 17
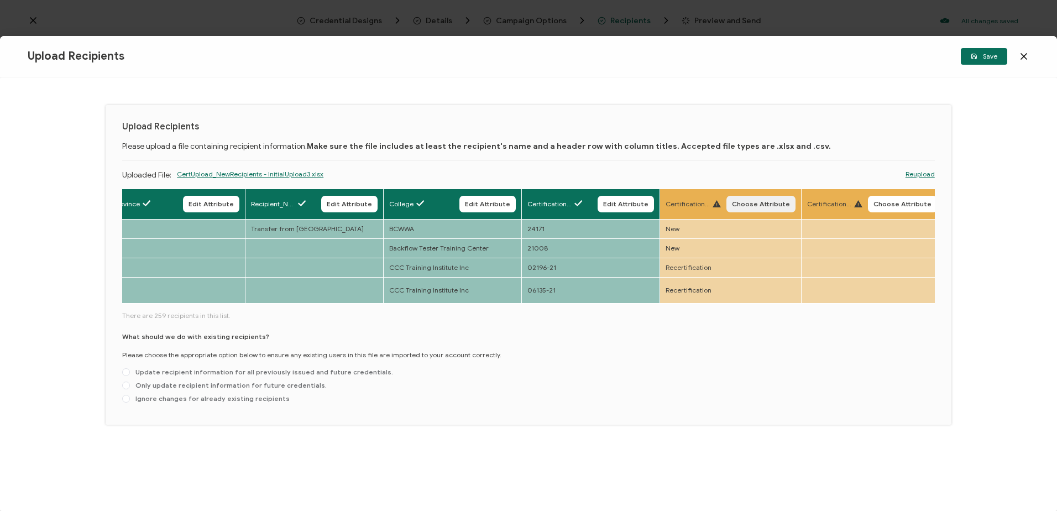
click at [763, 201] on span "Choose Attribute" at bounding box center [761, 204] width 58 height 7
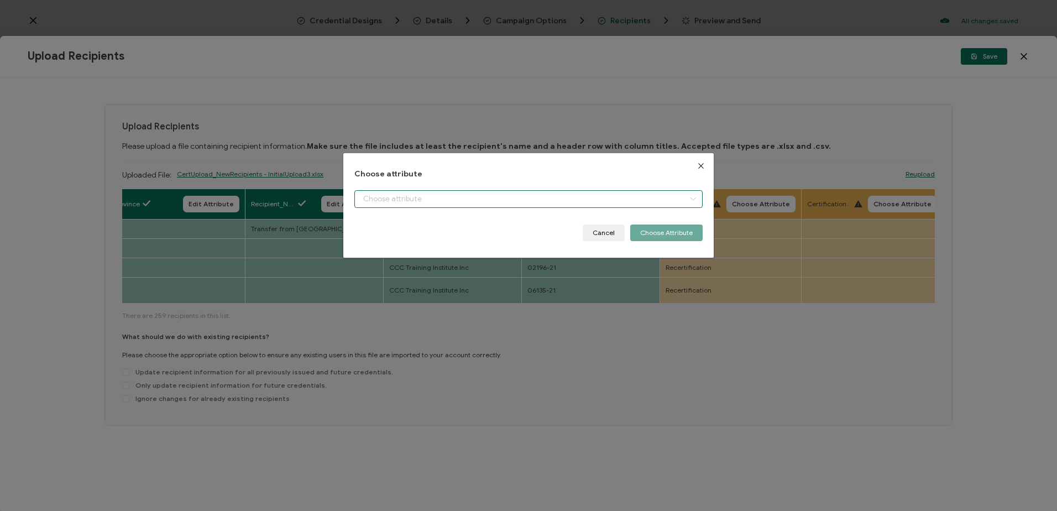
click at [413, 194] on input "dialog" at bounding box center [528, 199] width 348 height 18
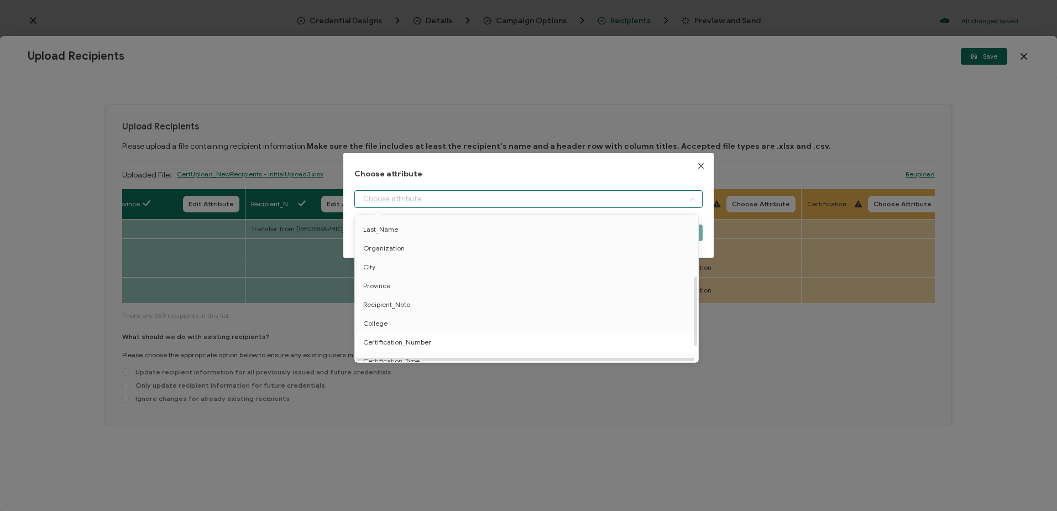
scroll to position [161, 0]
drag, startPoint x: 405, startPoint y: 311, endPoint x: 509, endPoint y: 311, distance: 103.9
click at [406, 311] on span "Certification_Type" at bounding box center [391, 315] width 56 height 19
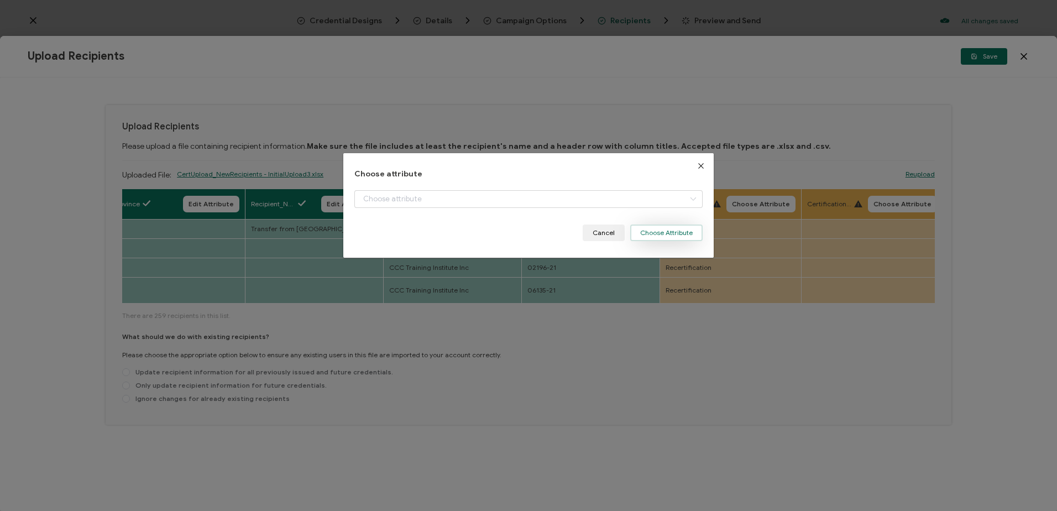
click at [652, 236] on button "Choose Attribute" at bounding box center [666, 232] width 72 height 17
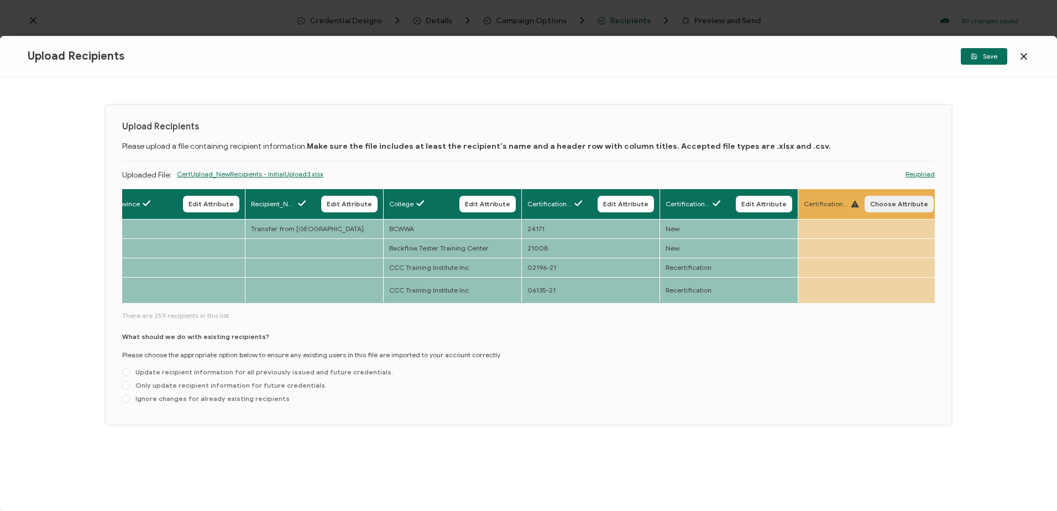
click at [886, 206] on span "Choose Attribute" at bounding box center [899, 204] width 58 height 7
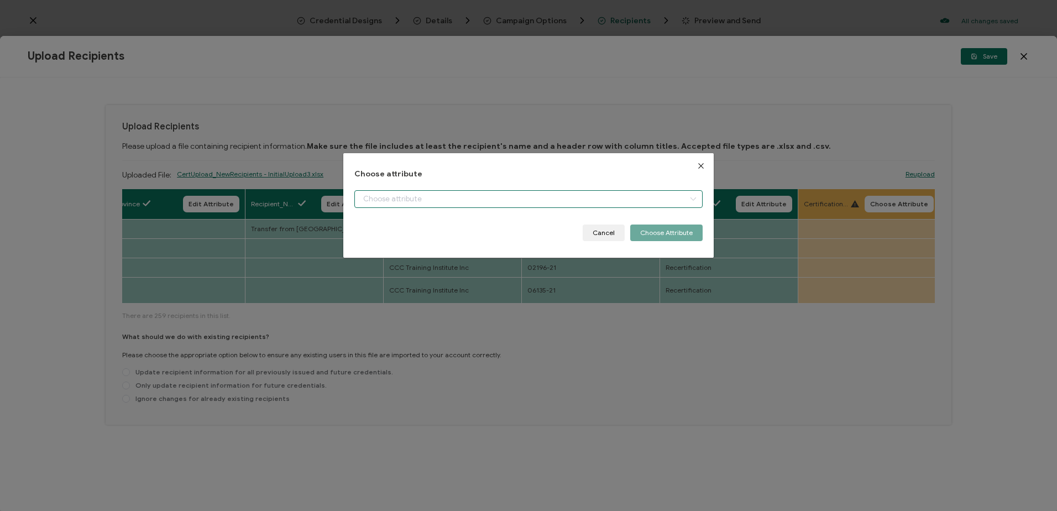
click at [410, 193] on input "dialog" at bounding box center [528, 199] width 348 height 18
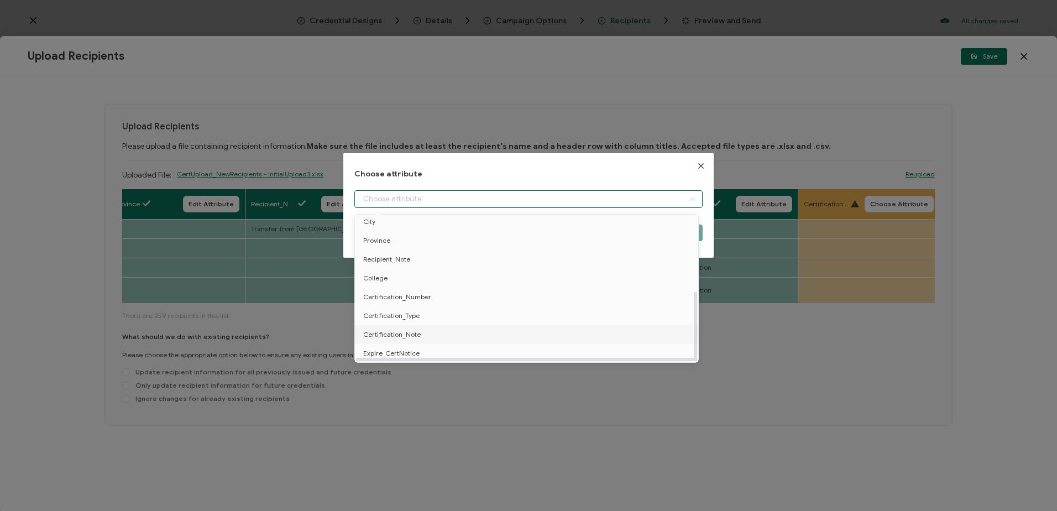
click at [402, 330] on span "Certification_Note" at bounding box center [391, 334] width 57 height 19
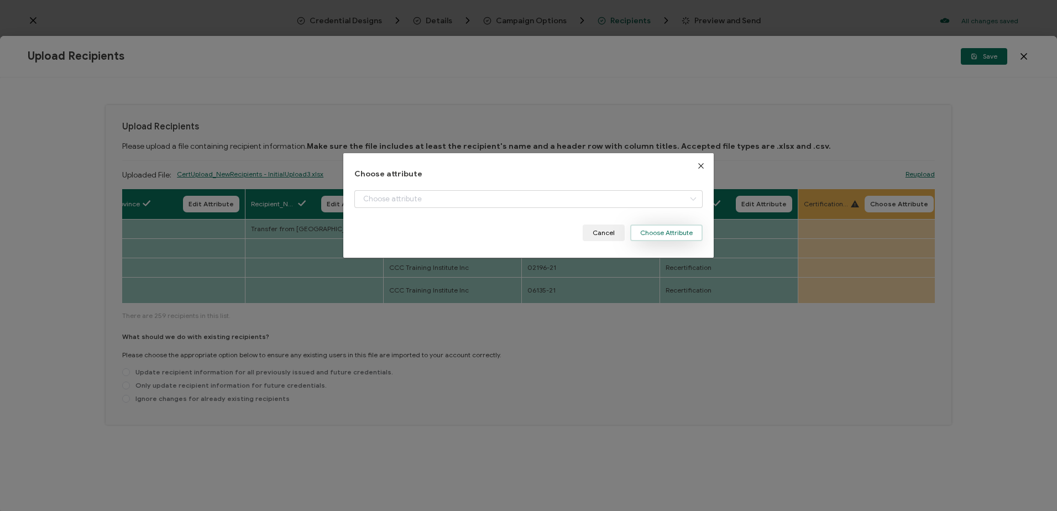
click at [662, 228] on button "Choose Attribute" at bounding box center [666, 232] width 72 height 17
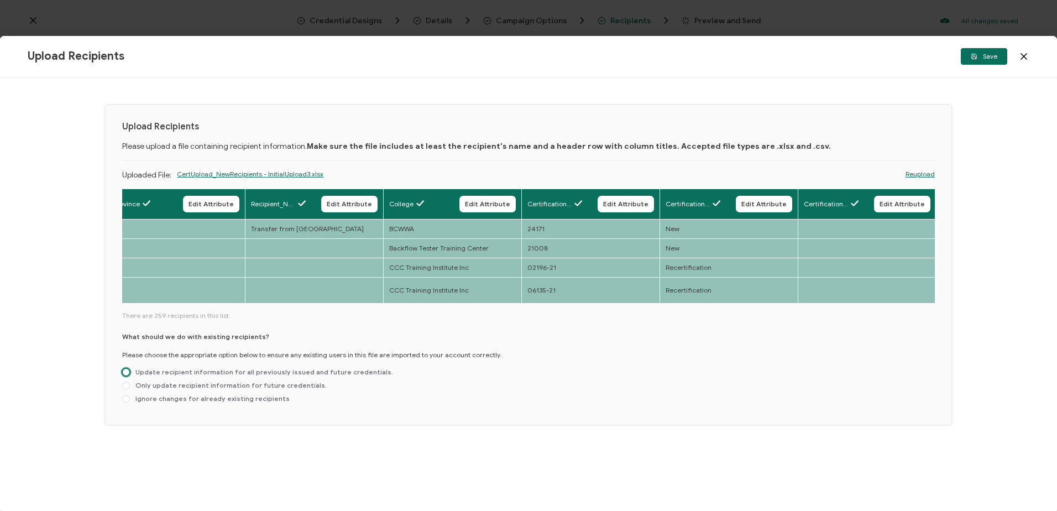
click at [125, 368] on span at bounding box center [126, 372] width 8 height 8
click at [125, 368] on input "Update recipient information for all previously issued and future credentials." at bounding box center [126, 372] width 8 height 9
radio input "true"
click at [125, 382] on span at bounding box center [126, 385] width 8 height 8
click at [125, 382] on input "Only update recipient information for future credentials." at bounding box center [126, 385] width 8 height 9
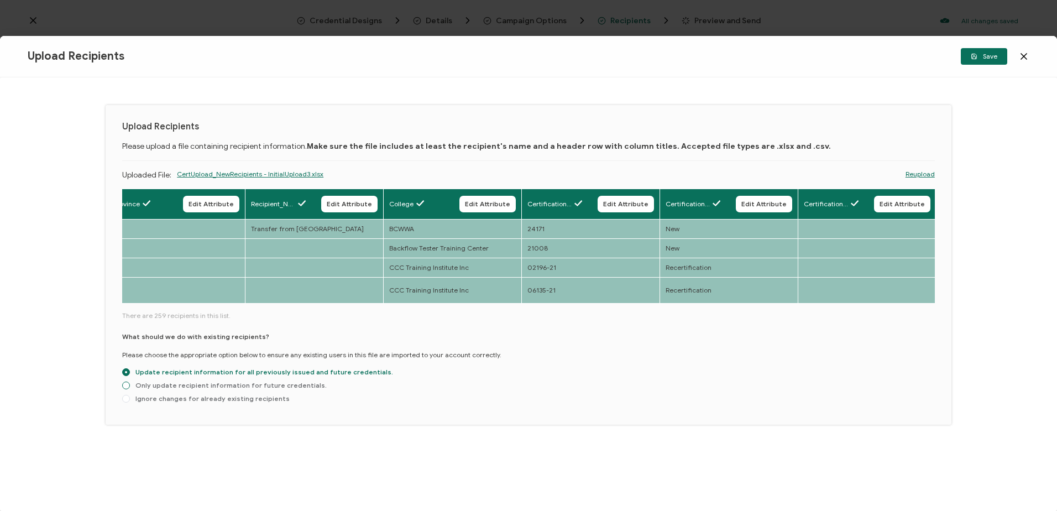
radio input "true"
click at [987, 53] on span "Save" at bounding box center [984, 56] width 27 height 7
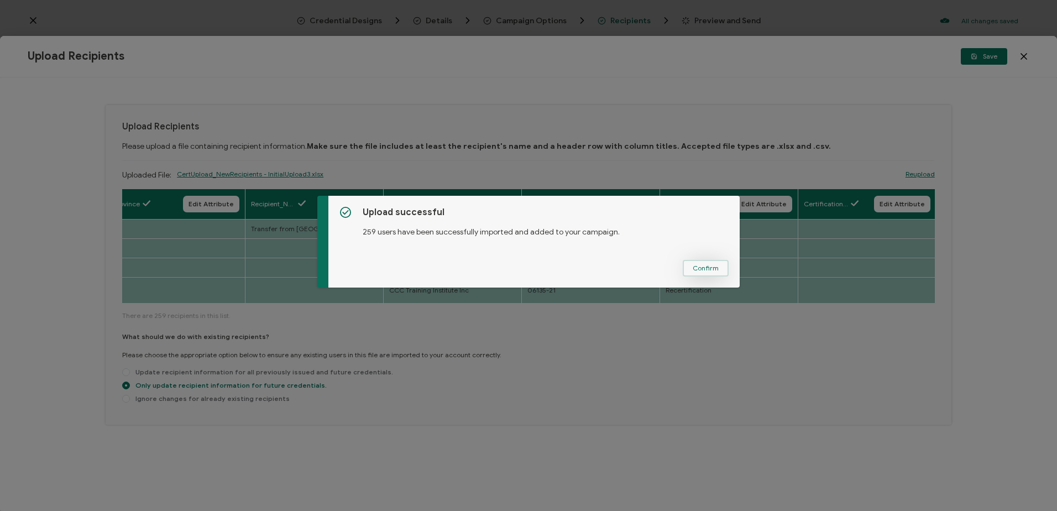
click at [689, 264] on button "Confirm" at bounding box center [706, 268] width 46 height 17
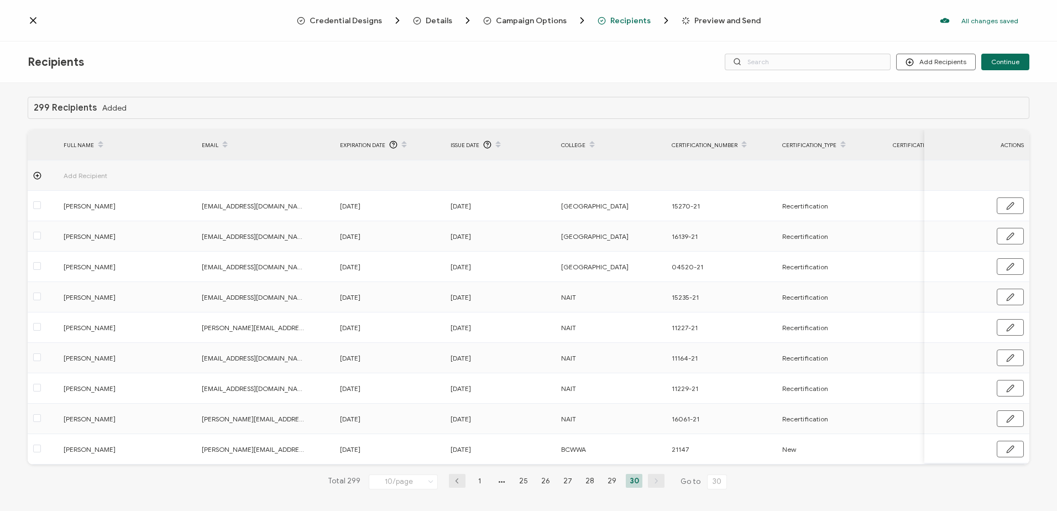
click at [697, 20] on span "Preview and Send" at bounding box center [727, 21] width 66 height 8
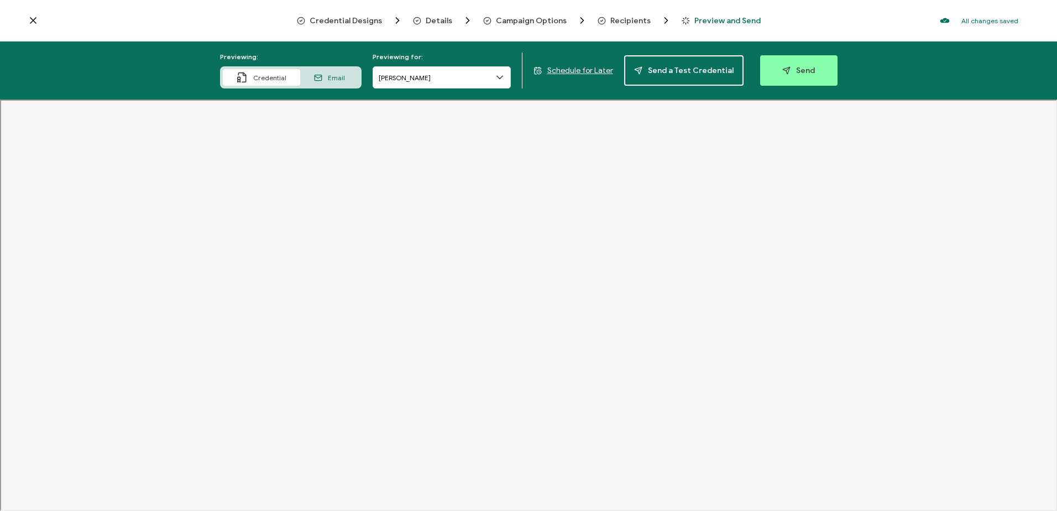
click at [619, 24] on span "Recipients" at bounding box center [630, 21] width 40 height 8
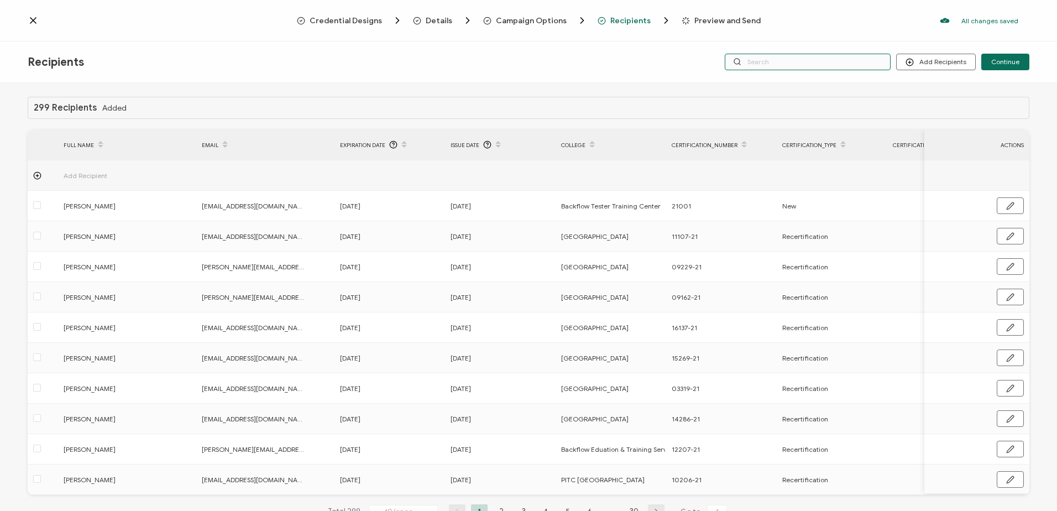
click at [768, 60] on input "text" at bounding box center [808, 62] width 166 height 17
type input "m"
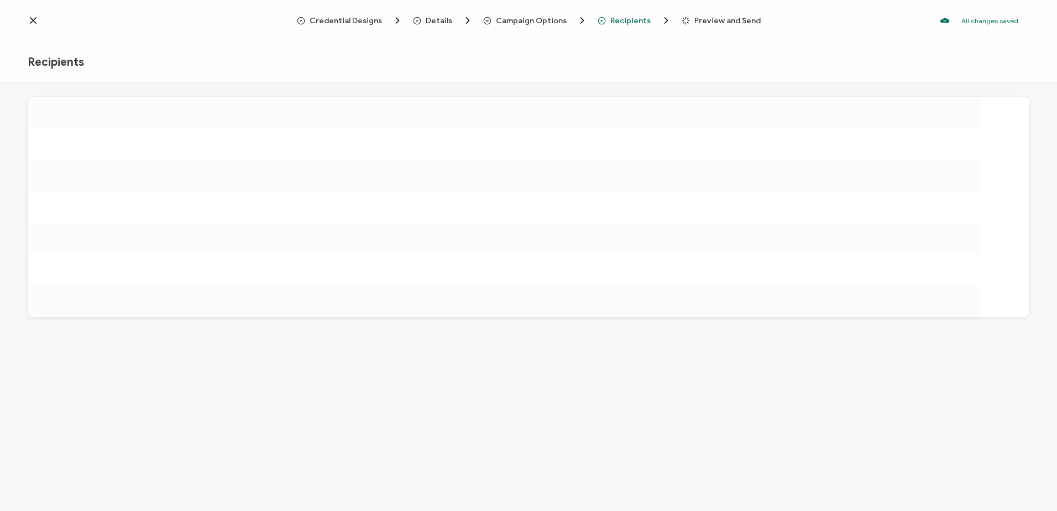
click at [173, 39] on div "Credential Designs Details Campaign Options Recipients Preview and Send All cha…" at bounding box center [528, 20] width 1057 height 41
click at [526, 23] on span "Campaign Options" at bounding box center [531, 21] width 71 height 8
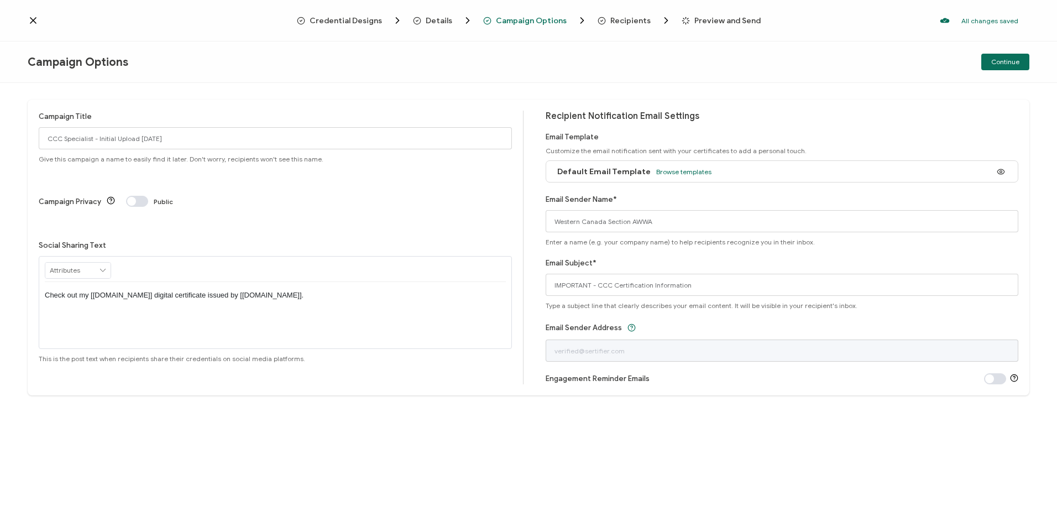
click at [620, 18] on span "Recipients" at bounding box center [630, 21] width 40 height 8
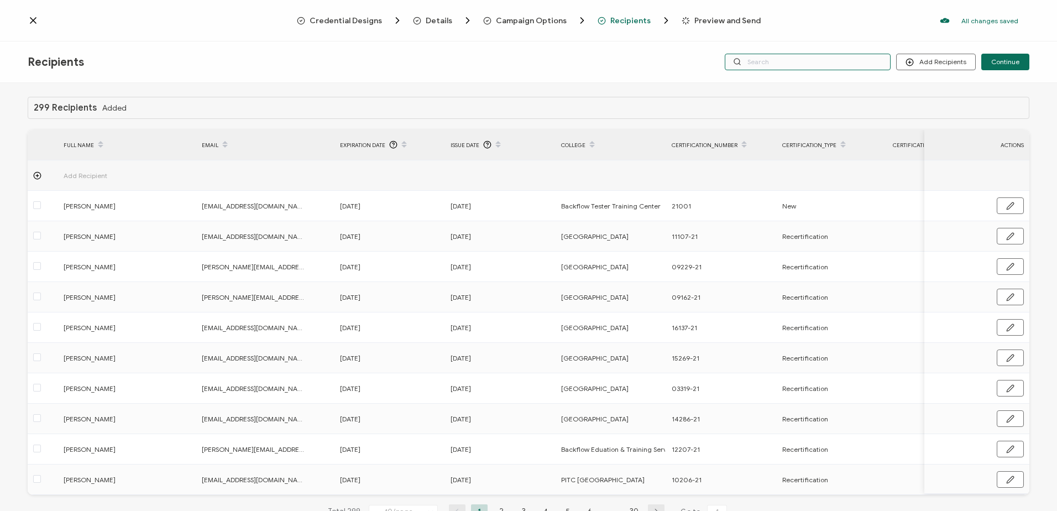
click at [771, 64] on input "text" at bounding box center [808, 62] width 166 height 17
type input "mof"
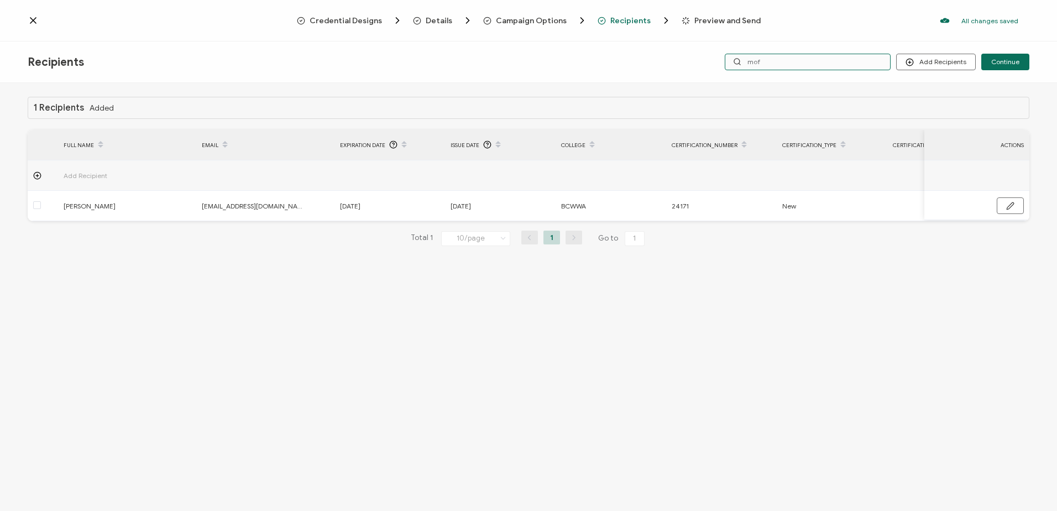
drag, startPoint x: 796, startPoint y: 62, endPoint x: 646, endPoint y: 59, distance: 149.9
click at [659, 63] on div "Recipients Add Recipients Upload Recipients Import From Recipients Import From …" at bounding box center [528, 61] width 1057 height 41
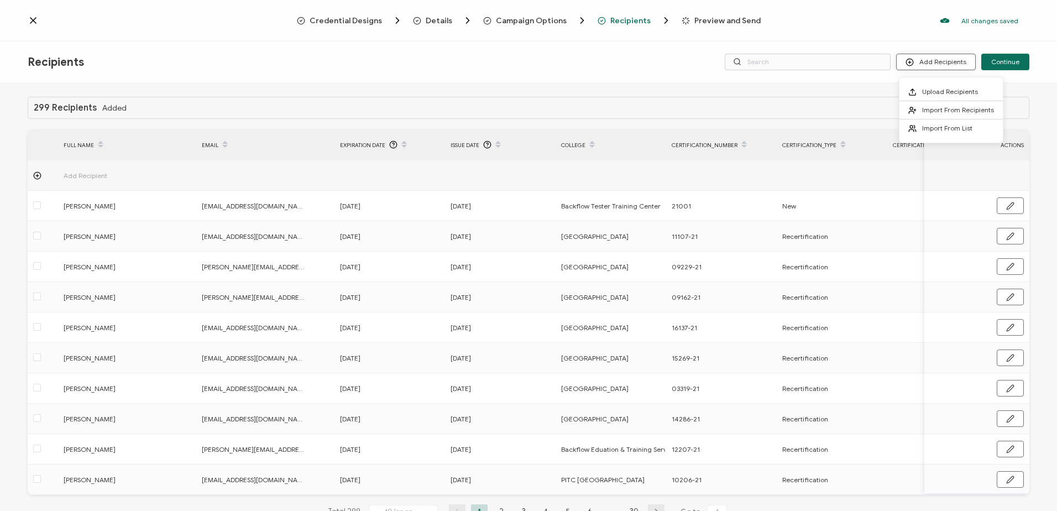
click at [941, 59] on button "Add Recipients" at bounding box center [936, 62] width 80 height 17
click at [942, 94] on span "Upload Recipients" at bounding box center [950, 91] width 56 height 8
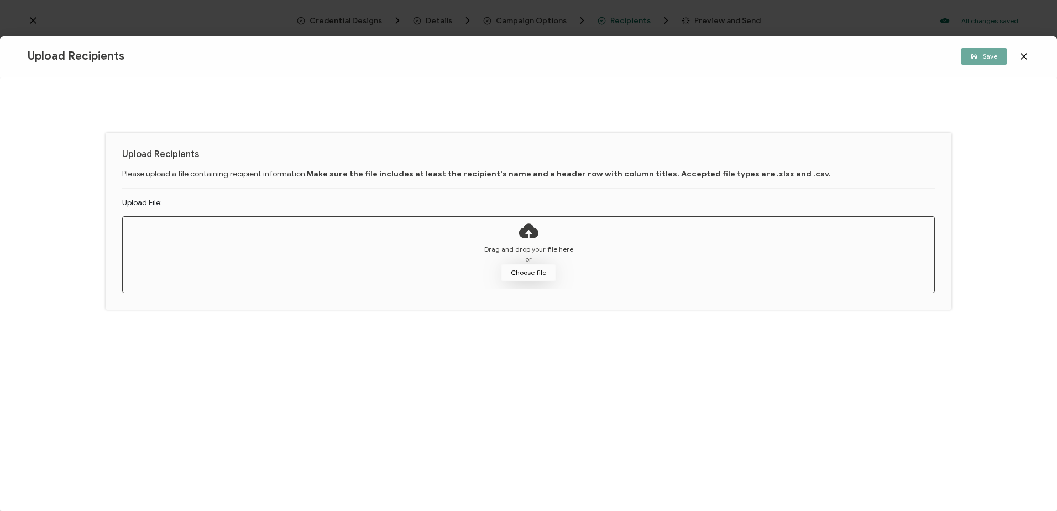
click at [527, 274] on button "Choose file" at bounding box center [528, 272] width 55 height 17
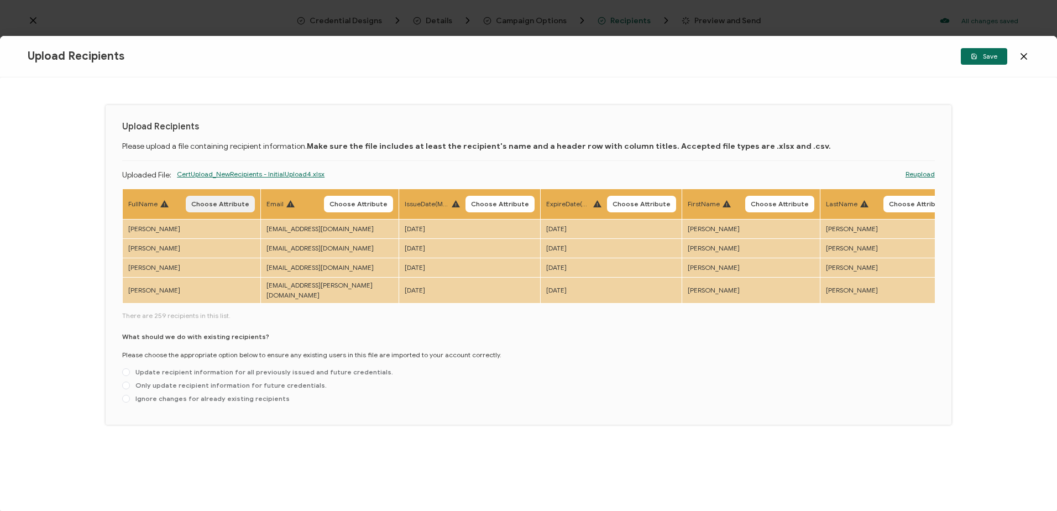
click at [229, 201] on span "Choose Attribute" at bounding box center [220, 204] width 58 height 7
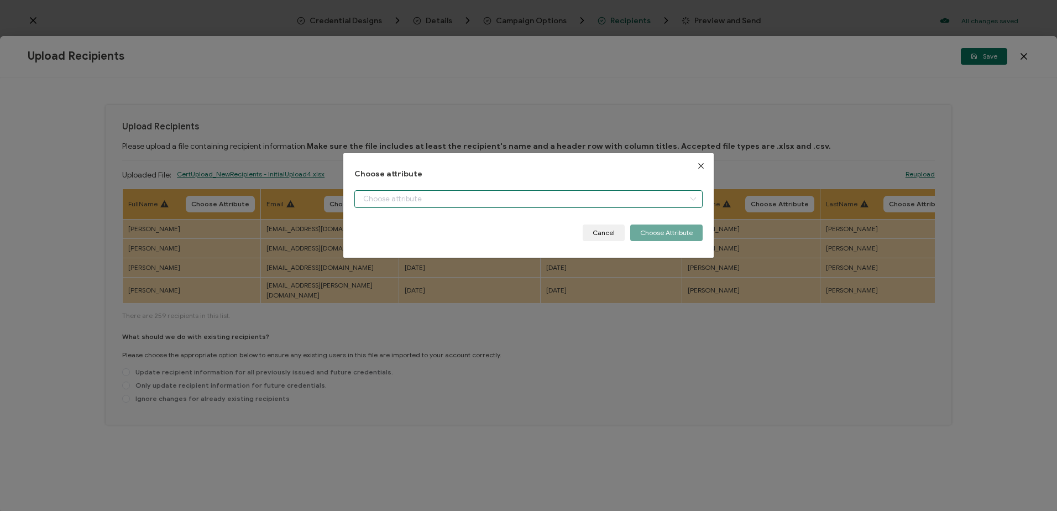
click at [378, 200] on input "dialog" at bounding box center [528, 199] width 348 height 18
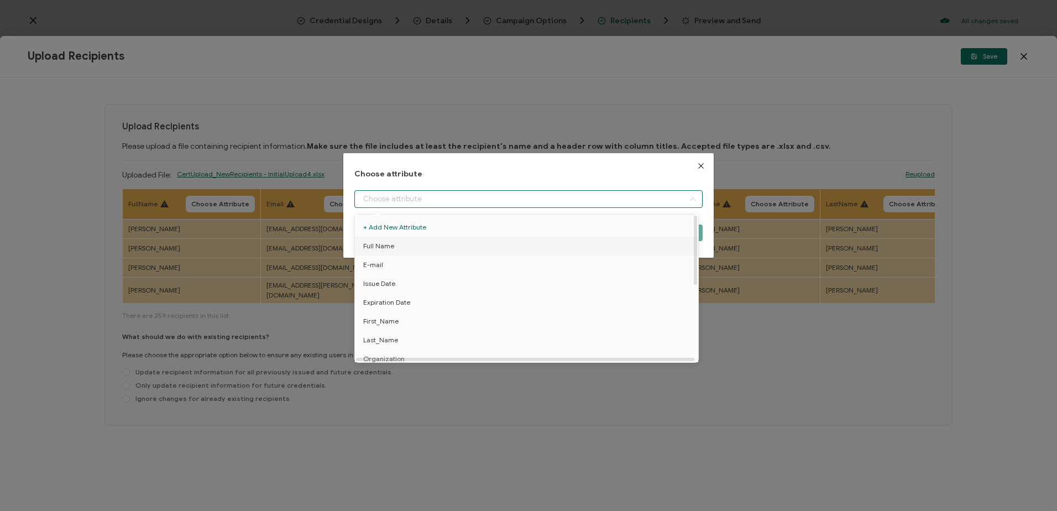
click at [380, 245] on span "Full Name" at bounding box center [378, 246] width 31 height 19
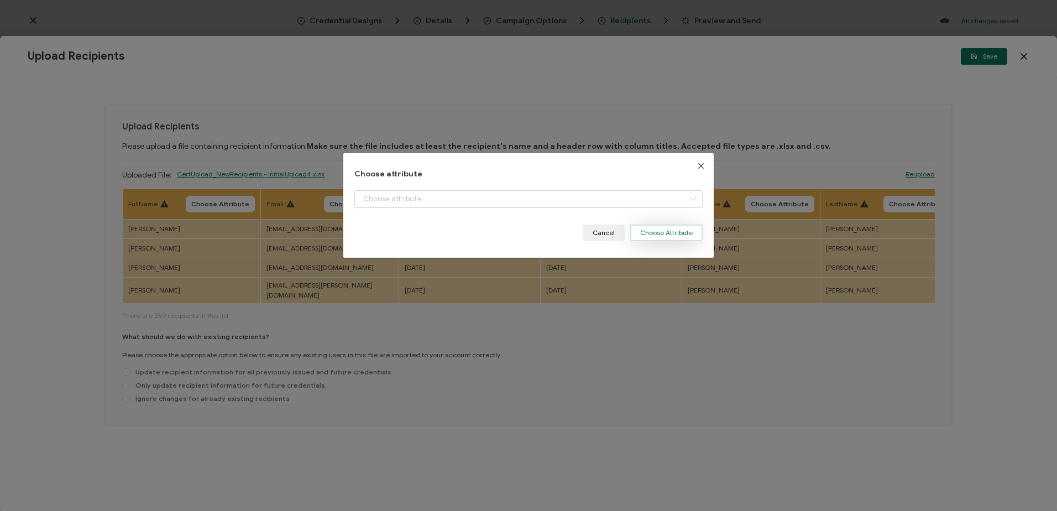
click at [660, 232] on button "Choose Attribute" at bounding box center [666, 232] width 72 height 17
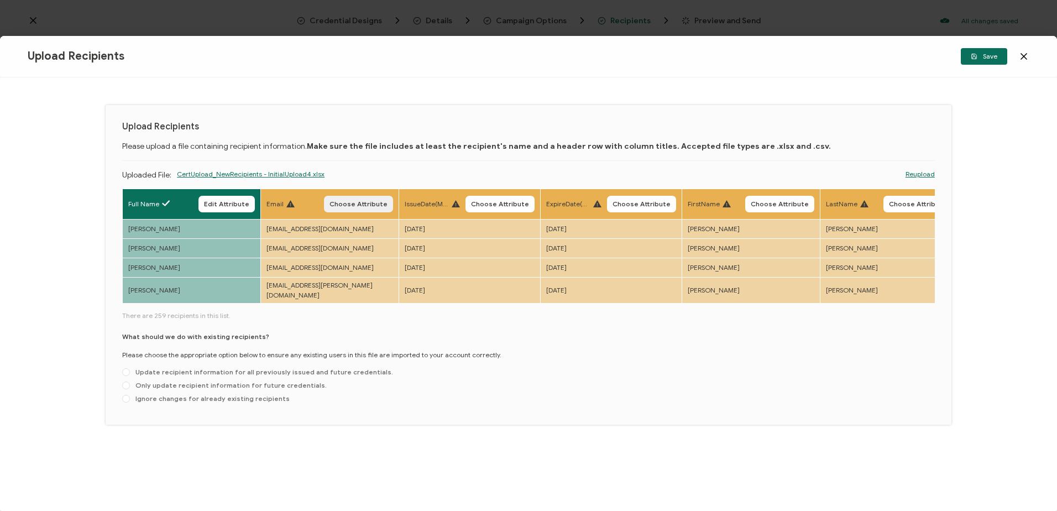
click at [366, 201] on span "Choose Attribute" at bounding box center [359, 204] width 58 height 7
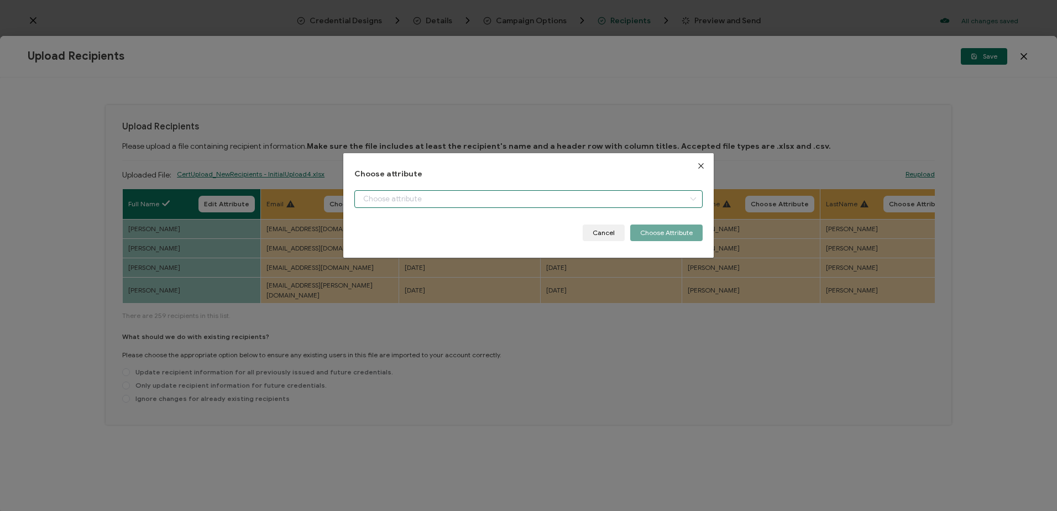
click at [381, 199] on input "dialog" at bounding box center [528, 199] width 348 height 18
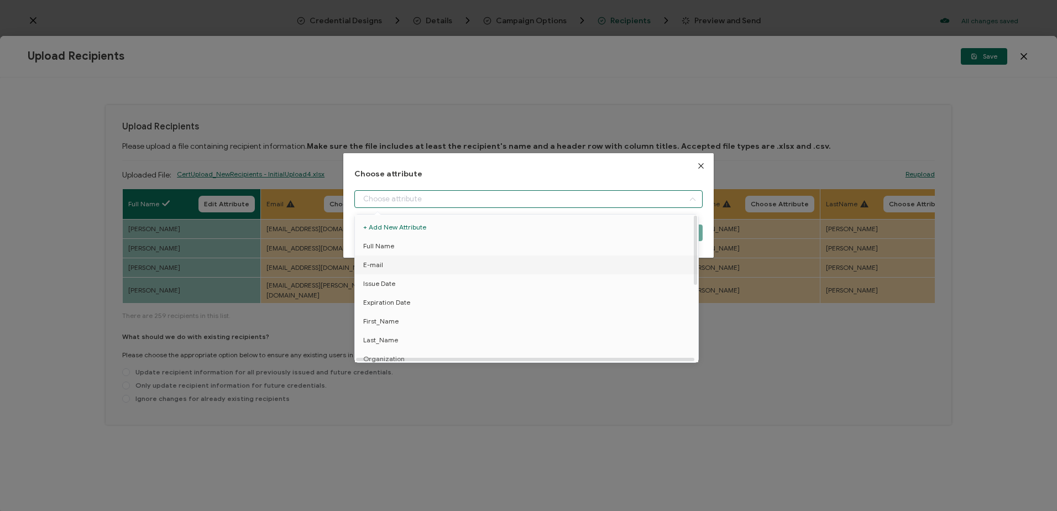
click at [385, 263] on li "E-mail" at bounding box center [528, 264] width 353 height 19
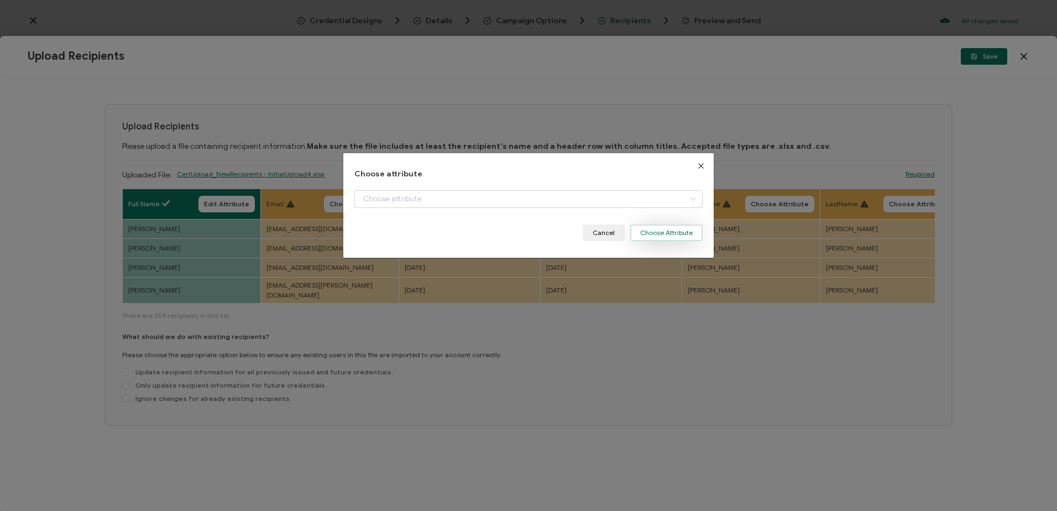
click at [671, 233] on button "Choose Attribute" at bounding box center [666, 232] width 72 height 17
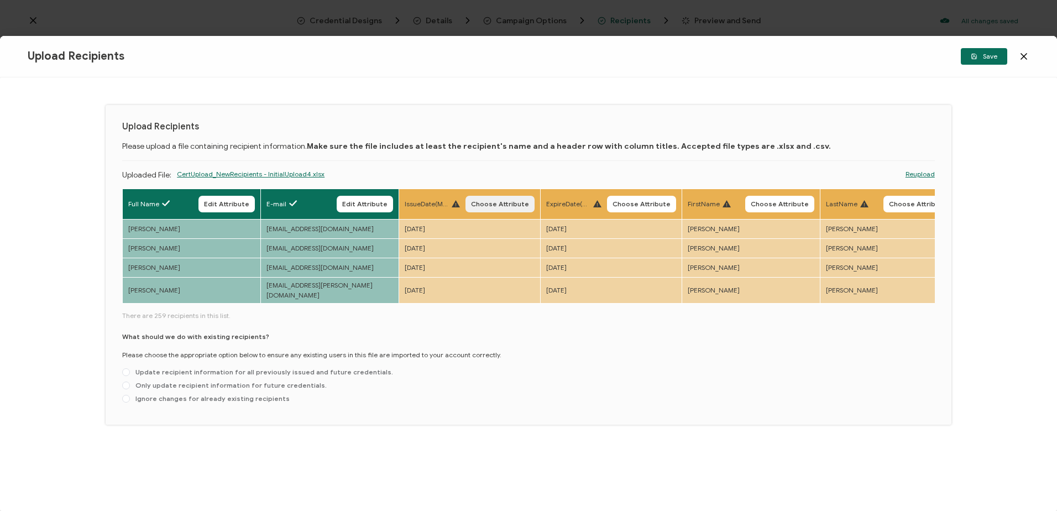
click at [509, 203] on span "Choose Attribute" at bounding box center [500, 204] width 58 height 7
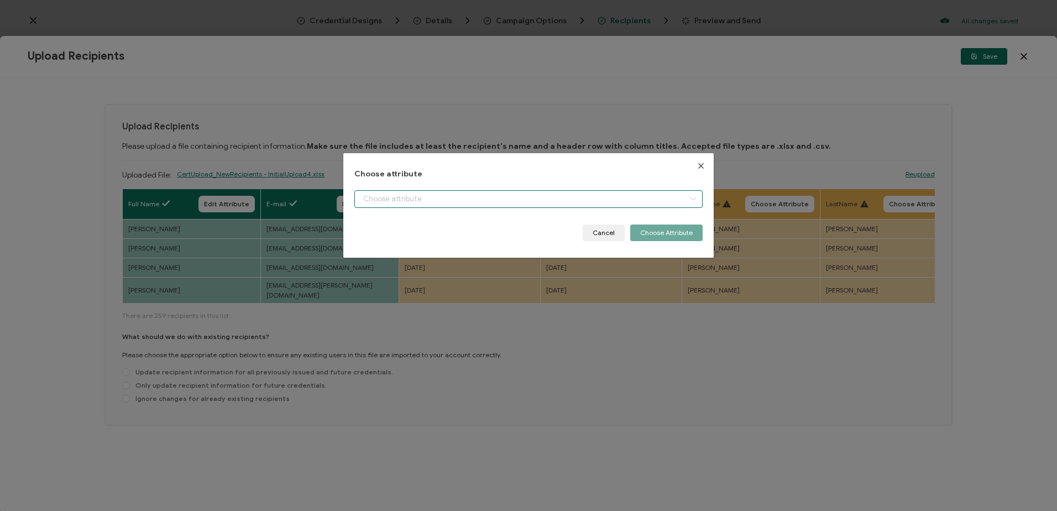
click at [392, 196] on input "dialog" at bounding box center [528, 199] width 348 height 18
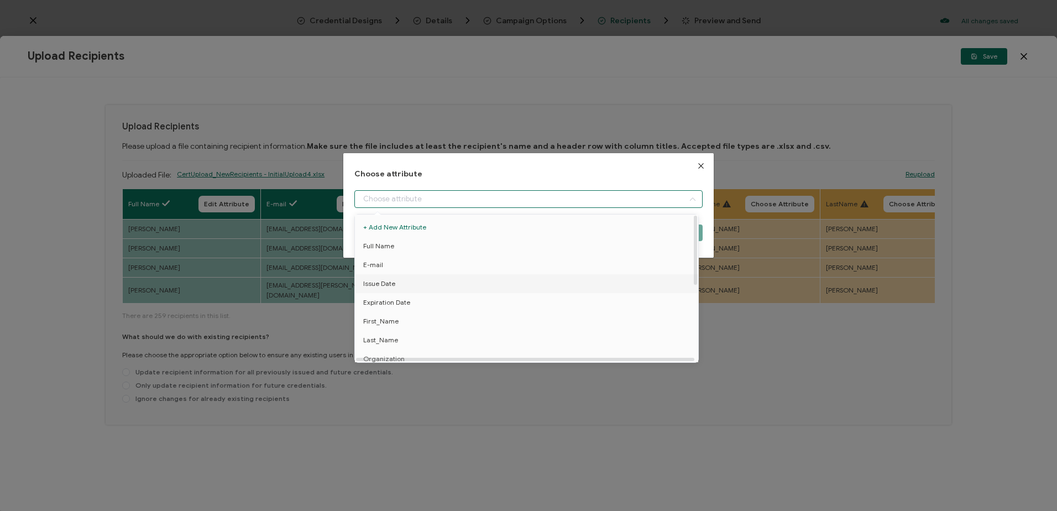
click at [381, 282] on span "Issue Date" at bounding box center [379, 283] width 32 height 19
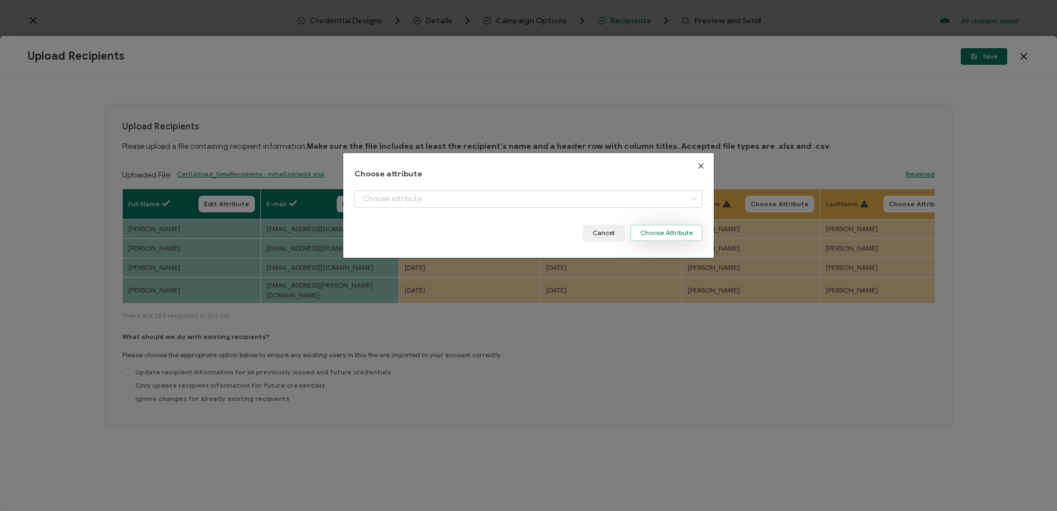
click at [665, 233] on button "Choose Attribute" at bounding box center [666, 232] width 72 height 17
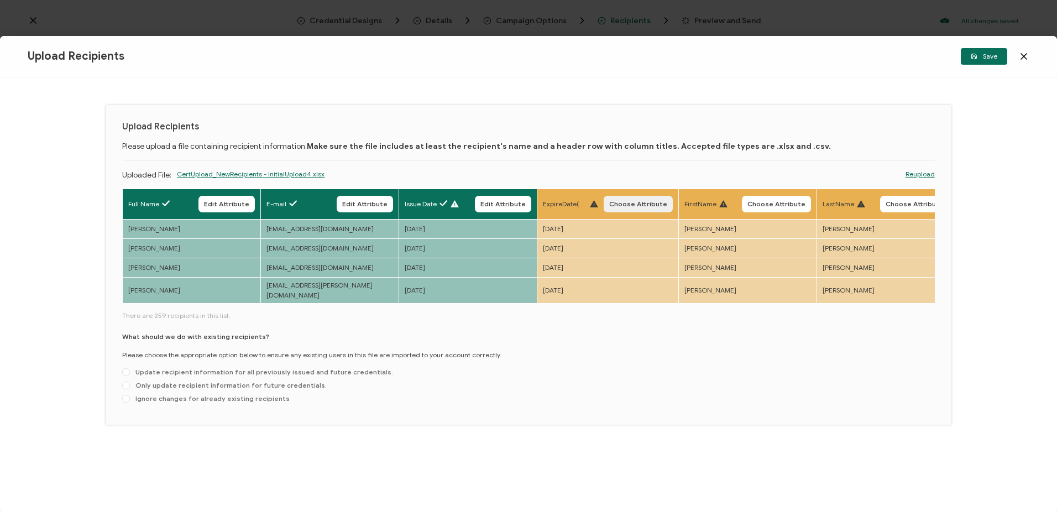
click at [642, 203] on span "Choose Attribute" at bounding box center [638, 204] width 58 height 7
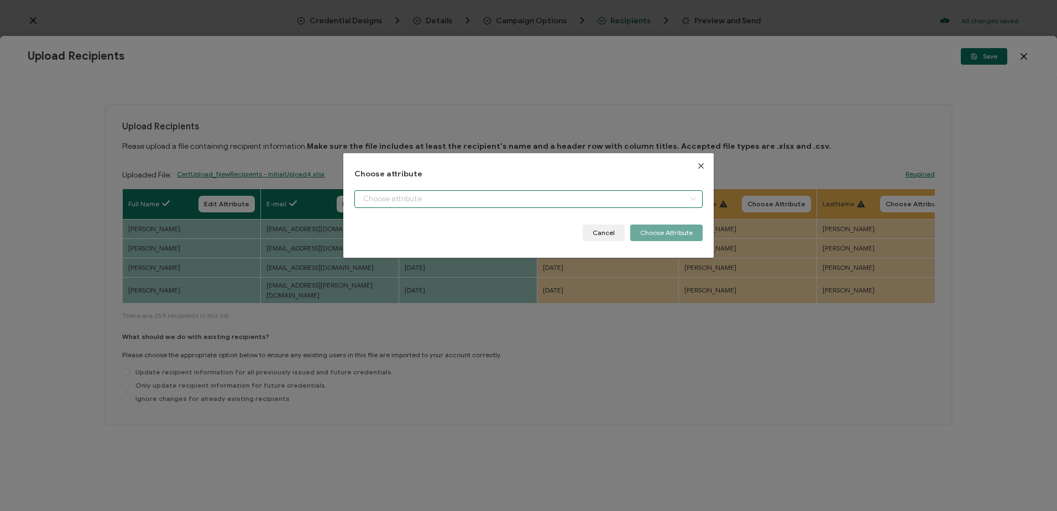
click at [428, 198] on input "dialog" at bounding box center [528, 199] width 348 height 18
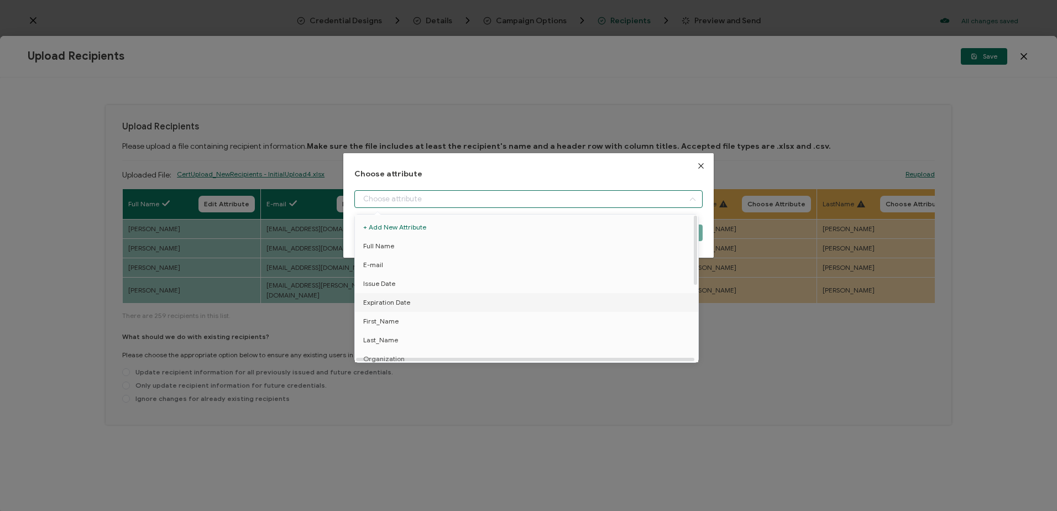
click at [397, 301] on span "Expiration Date" at bounding box center [386, 302] width 47 height 19
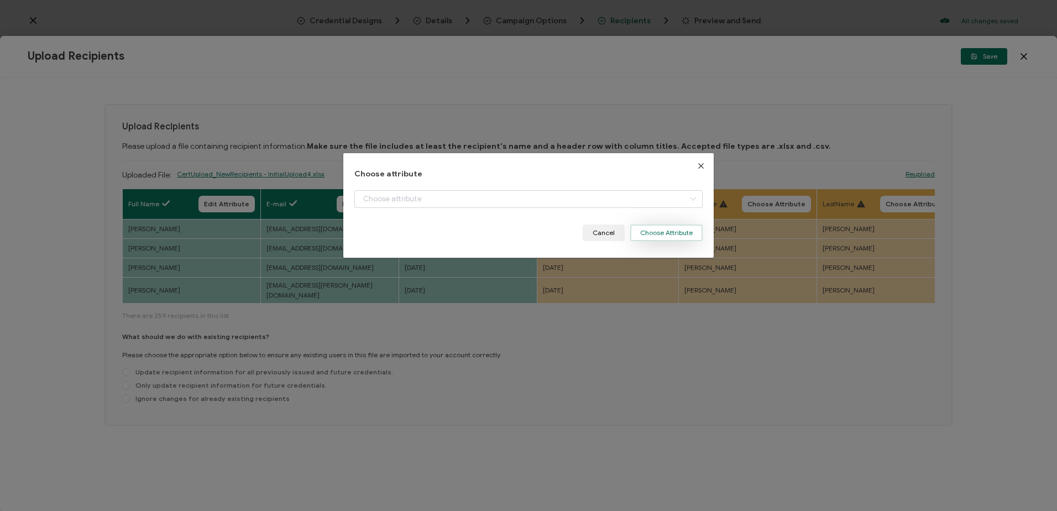
click at [648, 228] on button "Choose Attribute" at bounding box center [666, 232] width 72 height 17
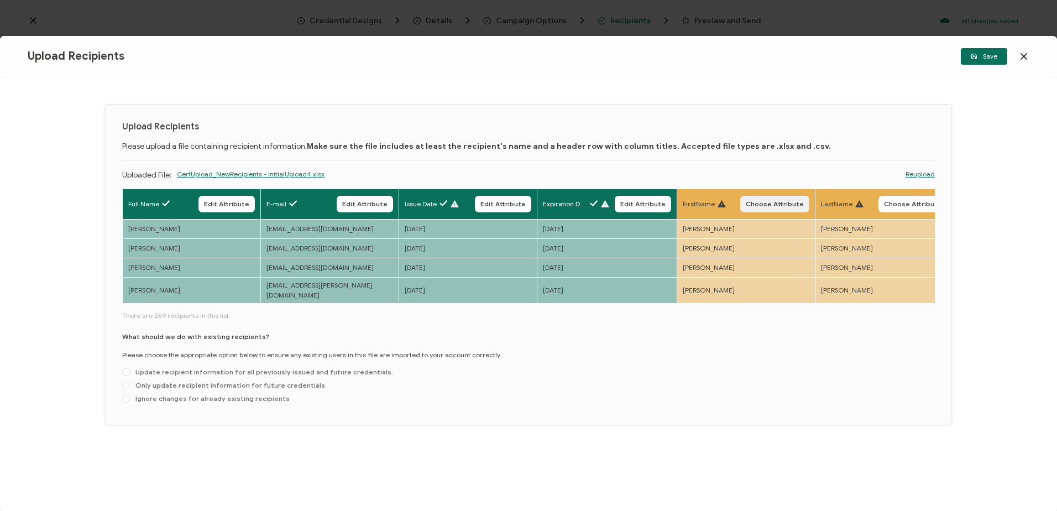
click at [766, 203] on span "Choose Attribute" at bounding box center [775, 204] width 58 height 7
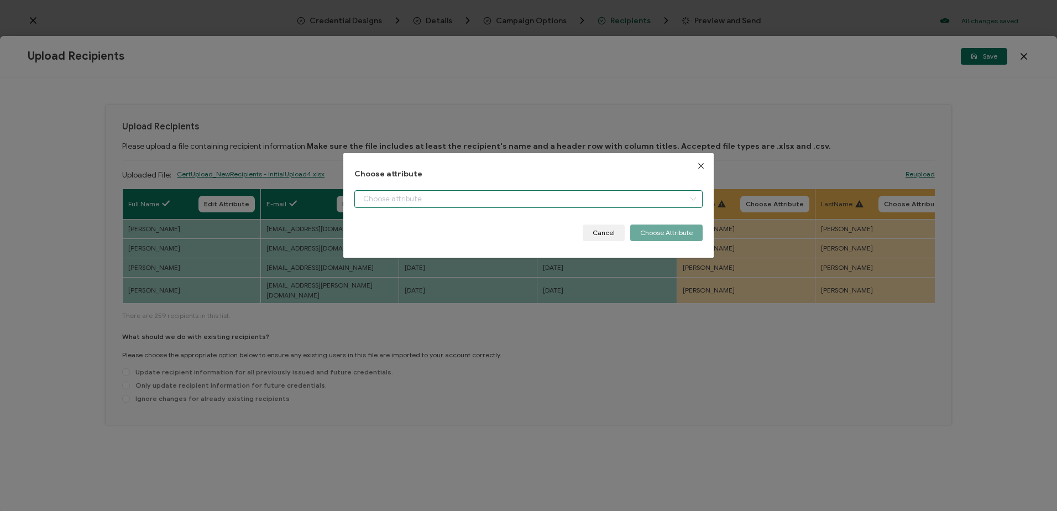
click at [485, 202] on input "dialog" at bounding box center [528, 199] width 348 height 18
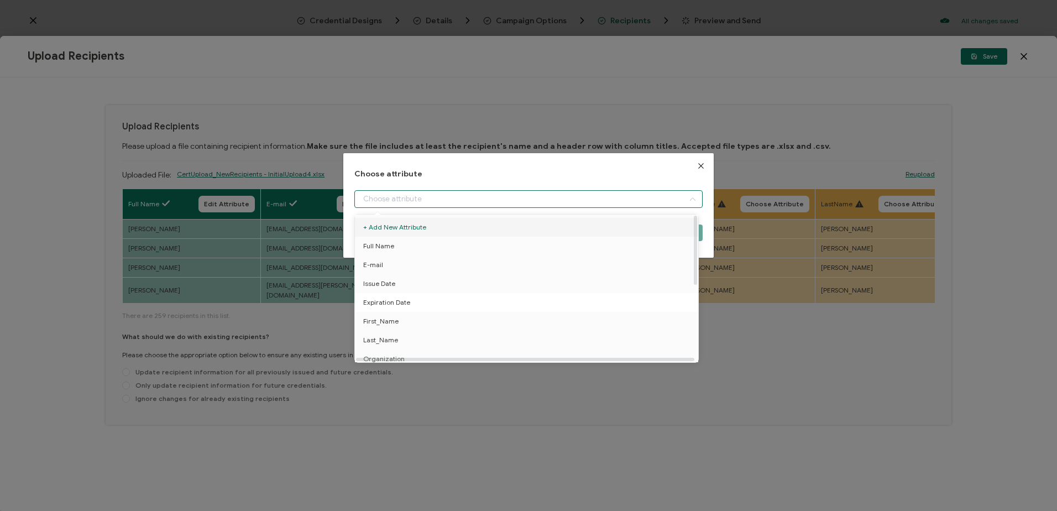
click at [391, 306] on span "Expiration Date" at bounding box center [386, 302] width 47 height 19
click at [400, 315] on li "First_Name" at bounding box center [528, 321] width 353 height 19
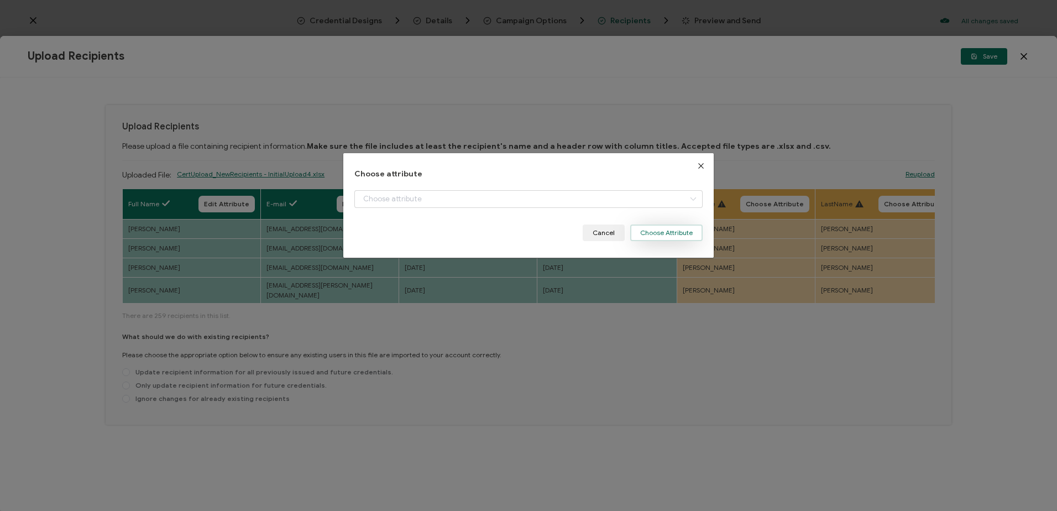
click at [651, 237] on button "Choose Attribute" at bounding box center [666, 232] width 72 height 17
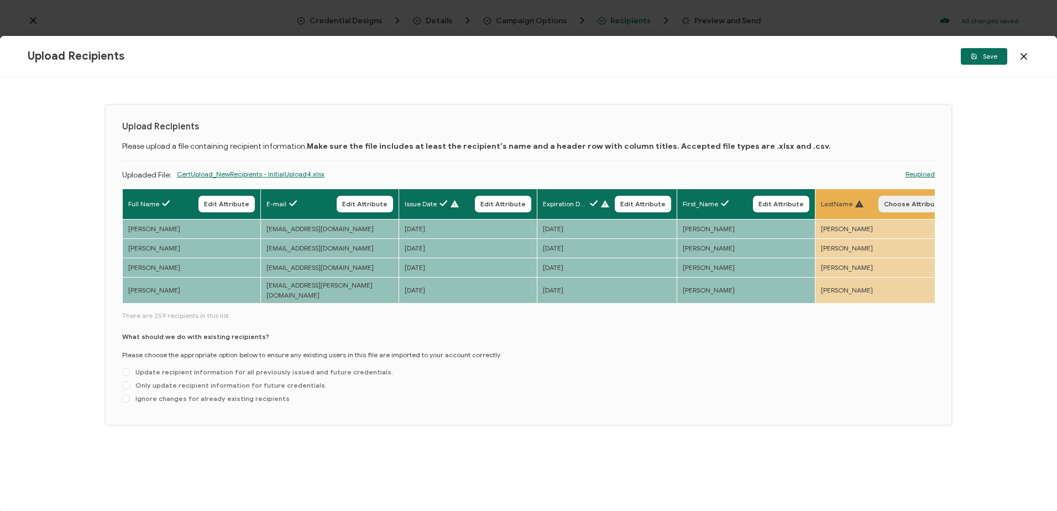
click at [897, 201] on span "Choose Attribute" at bounding box center [913, 204] width 58 height 7
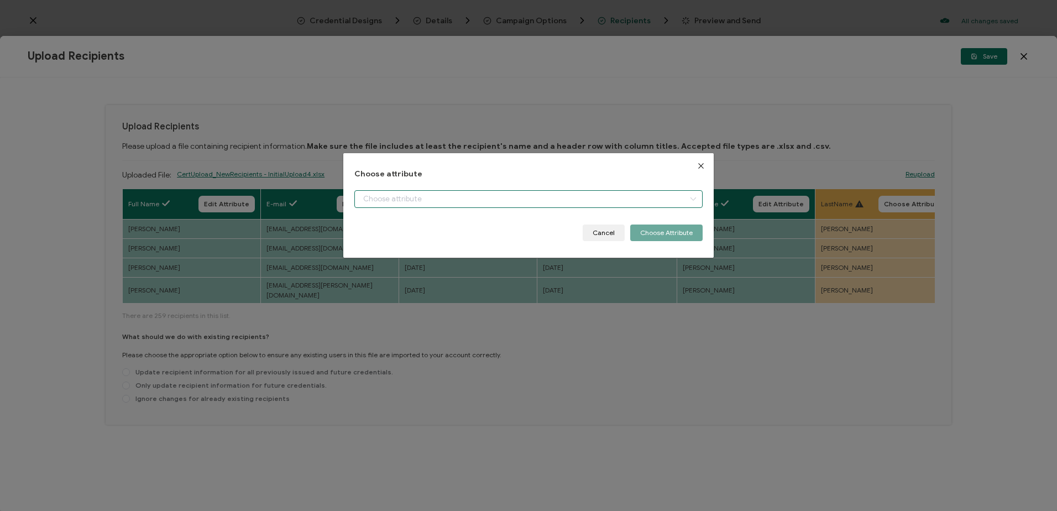
click at [432, 197] on input "dialog" at bounding box center [528, 199] width 348 height 18
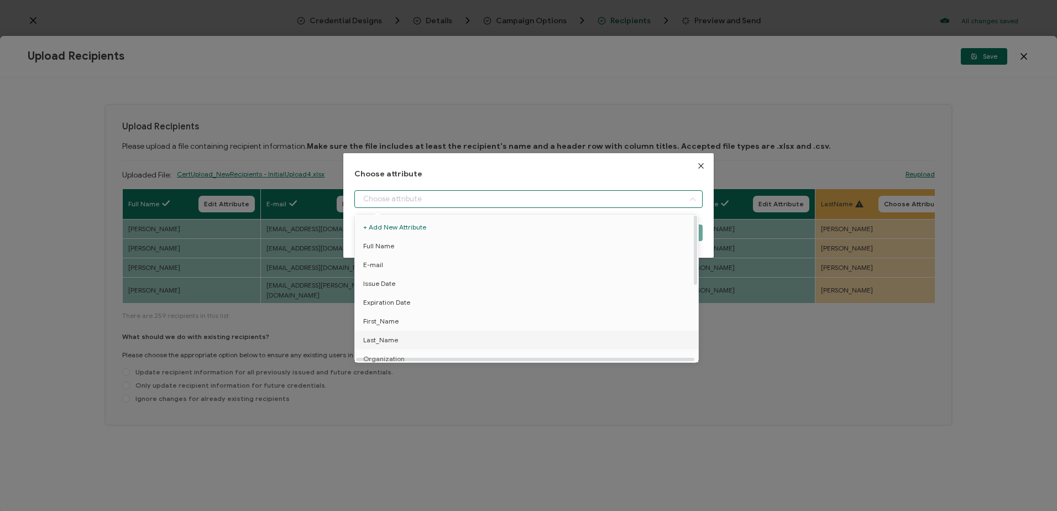
click at [398, 335] on li "Last_Name" at bounding box center [528, 340] width 353 height 19
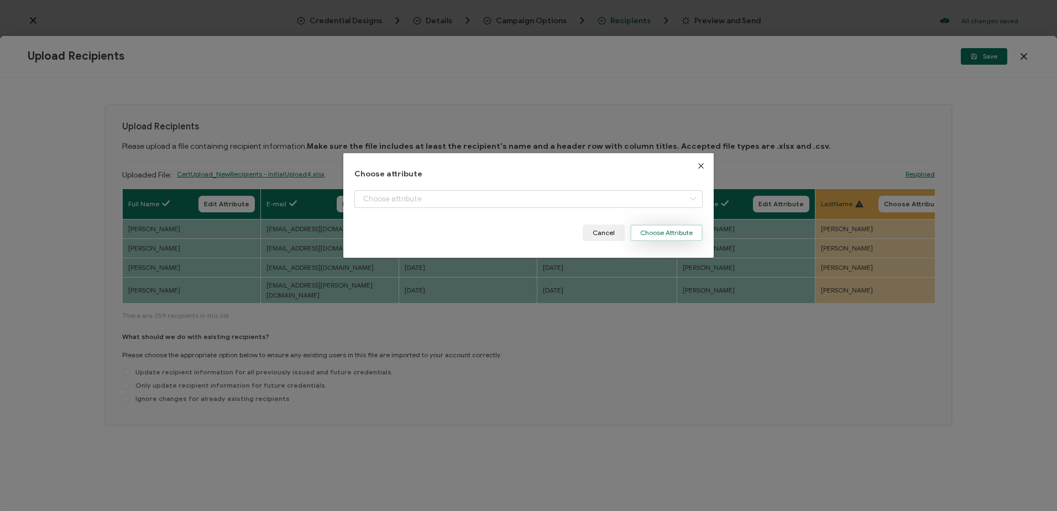
click at [657, 233] on button "Choose Attribute" at bounding box center [666, 232] width 72 height 17
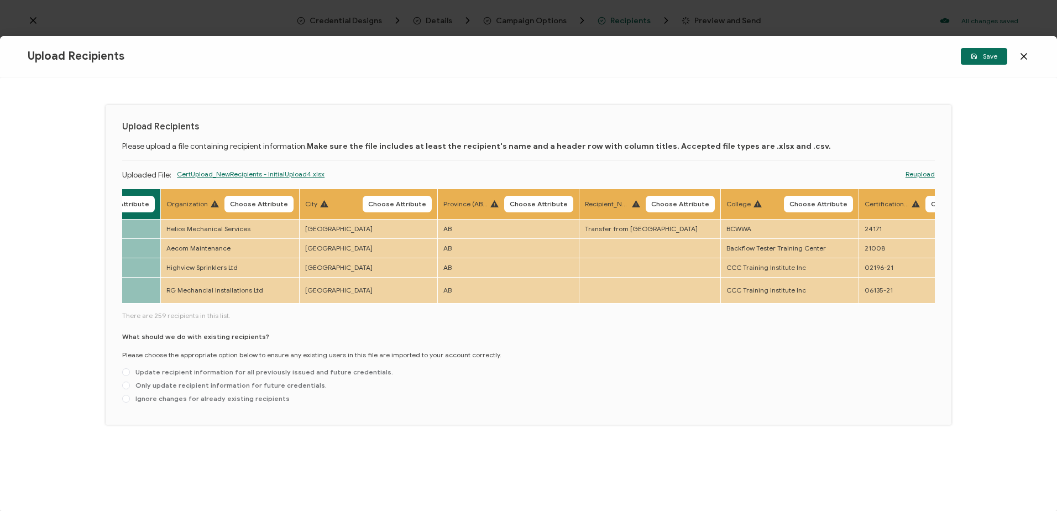
scroll to position [0, 795]
click at [266, 205] on span "Choose Attribute" at bounding box center [257, 204] width 58 height 7
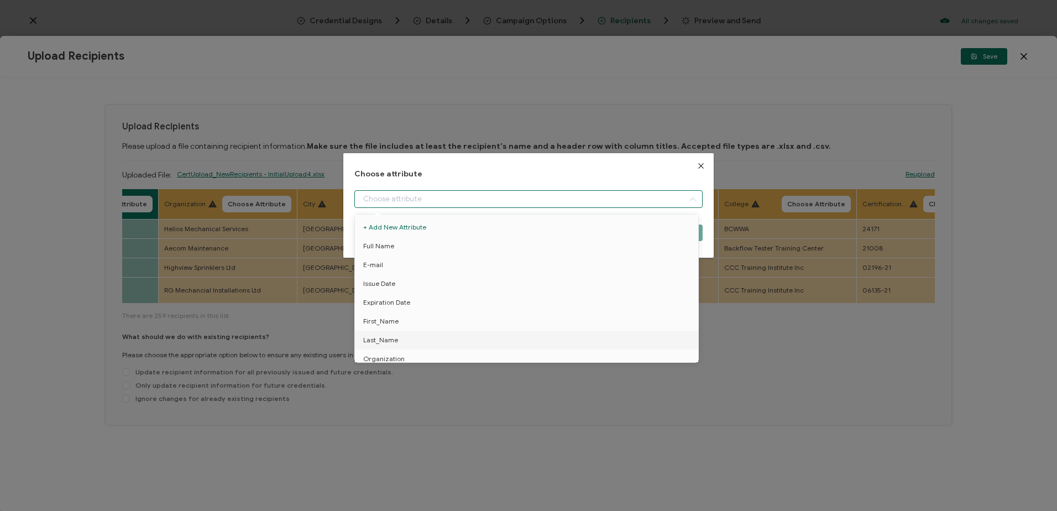
click at [384, 197] on input "dialog" at bounding box center [528, 199] width 348 height 18
click at [395, 304] on span "Organization" at bounding box center [383, 303] width 41 height 19
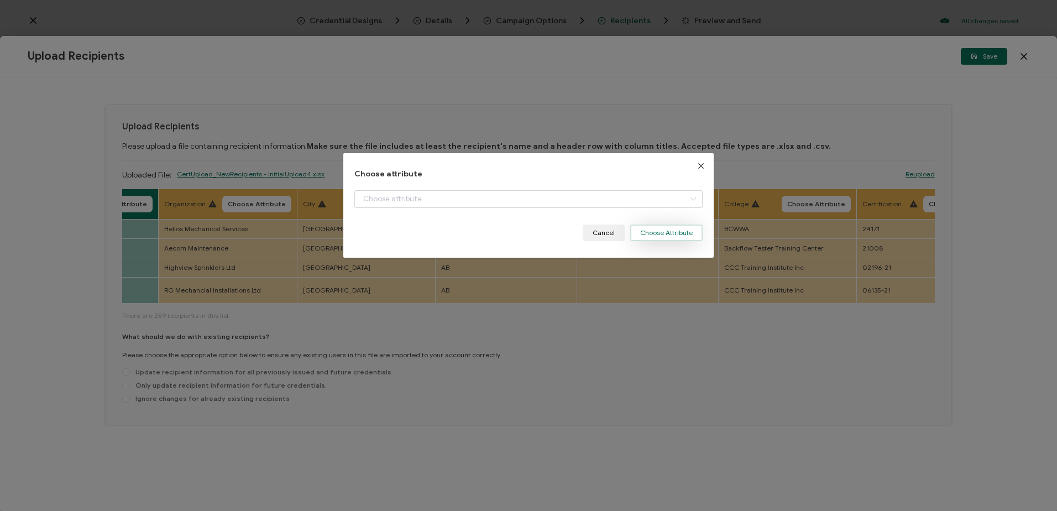
click at [662, 232] on button "Choose Attribute" at bounding box center [666, 232] width 72 height 17
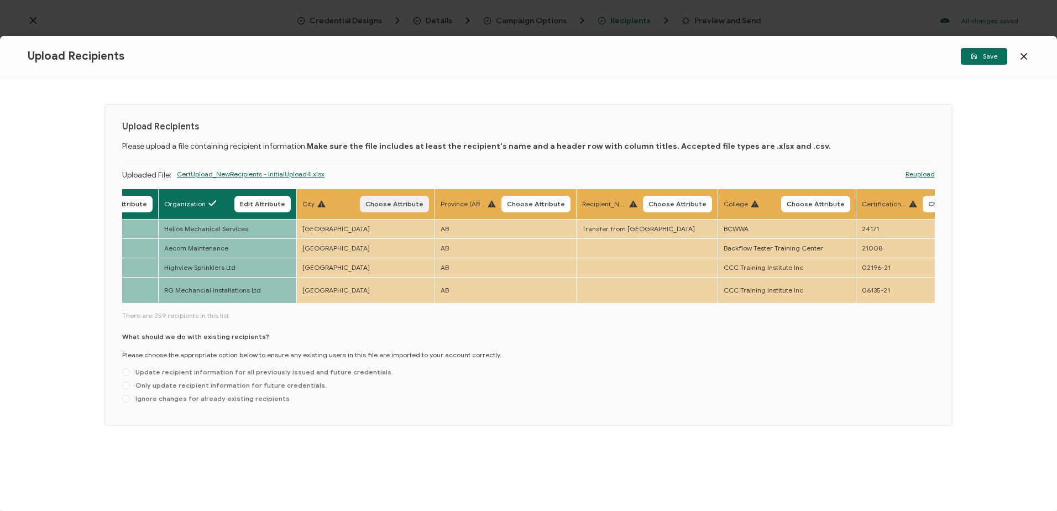
click at [390, 202] on span "Choose Attribute" at bounding box center [394, 204] width 58 height 7
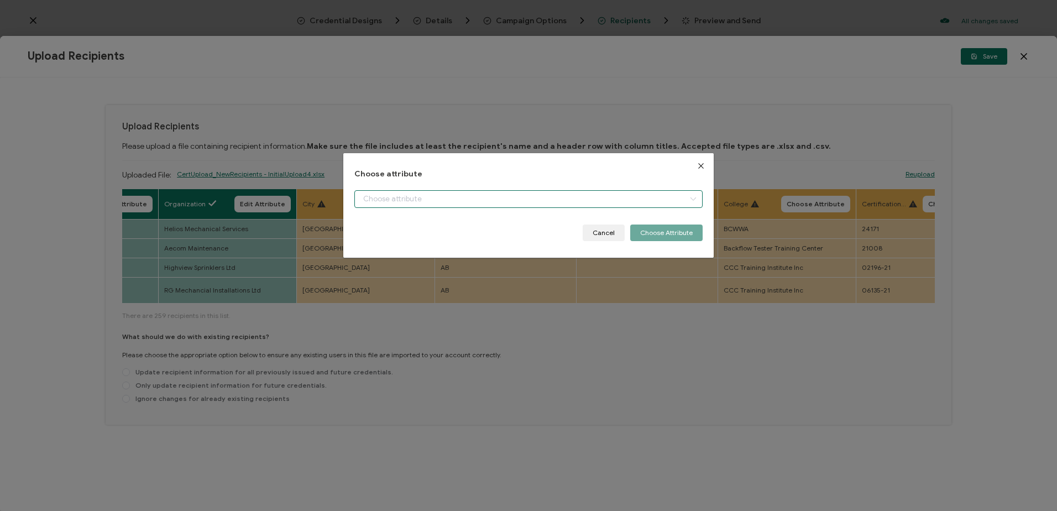
click at [400, 201] on input "dialog" at bounding box center [528, 199] width 348 height 18
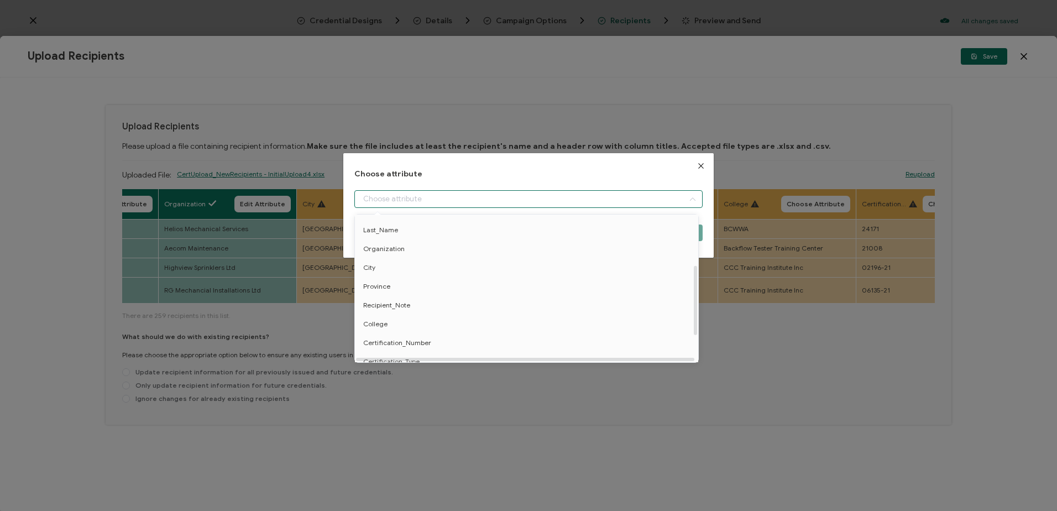
scroll to position [111, 0]
click at [381, 267] on li "City" at bounding box center [528, 267] width 353 height 19
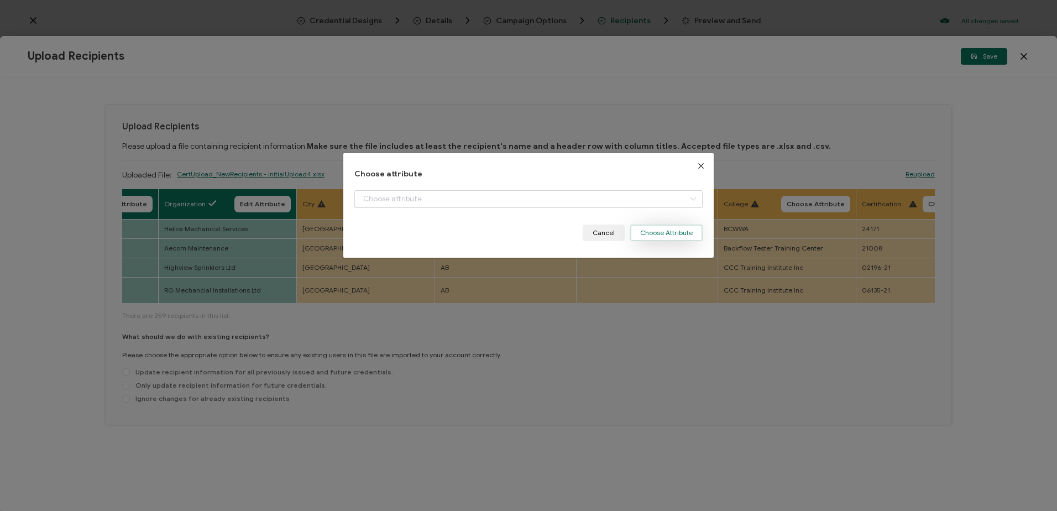
click at [666, 232] on button "Choose Attribute" at bounding box center [666, 232] width 72 height 17
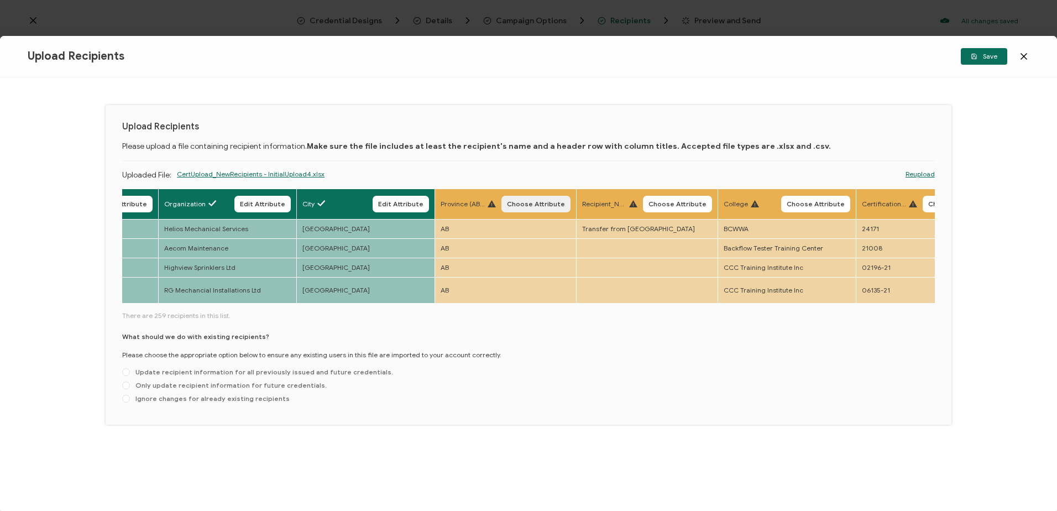
click at [541, 201] on span "Choose Attribute" at bounding box center [536, 204] width 58 height 7
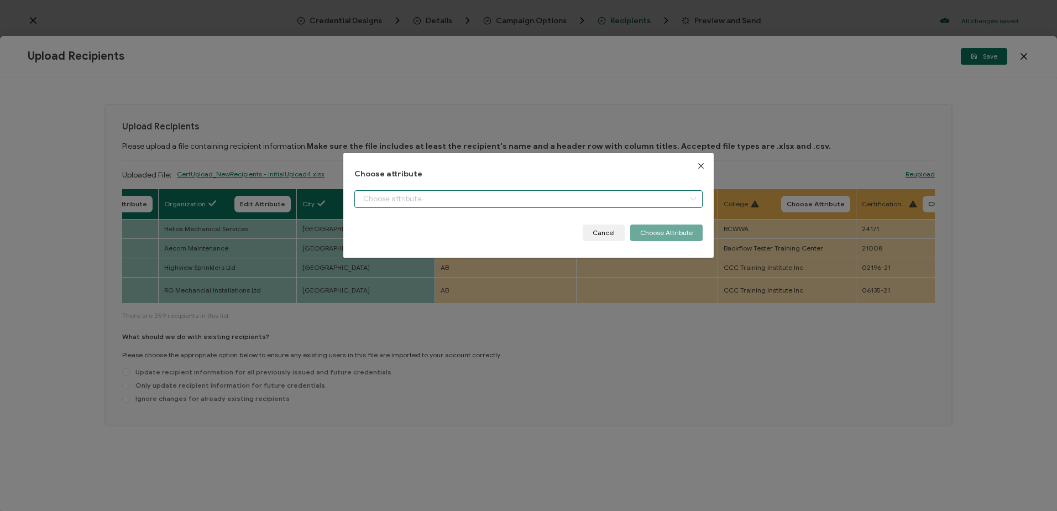
click at [432, 196] on input "dialog" at bounding box center [528, 199] width 348 height 18
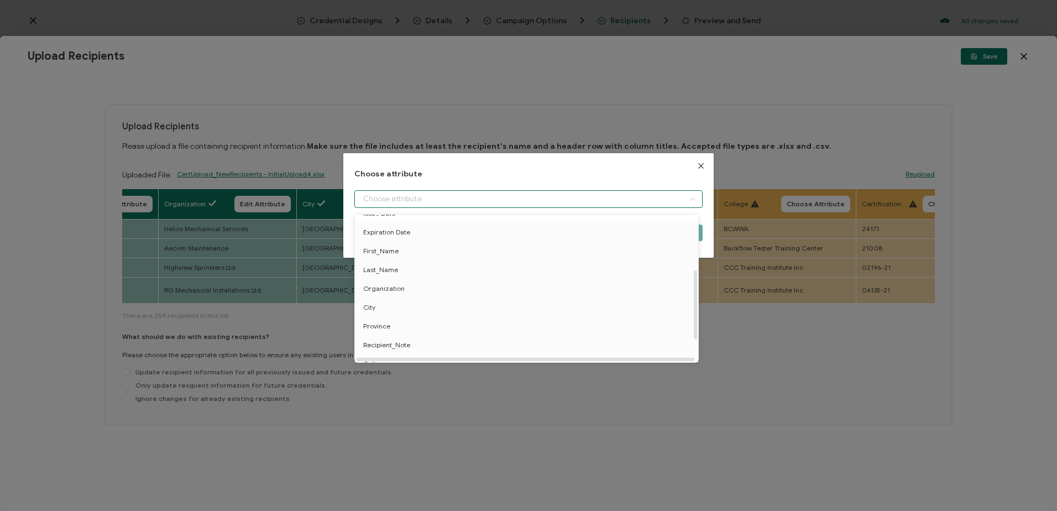
scroll to position [161, 0]
click at [379, 235] on span "Province" at bounding box center [376, 240] width 27 height 19
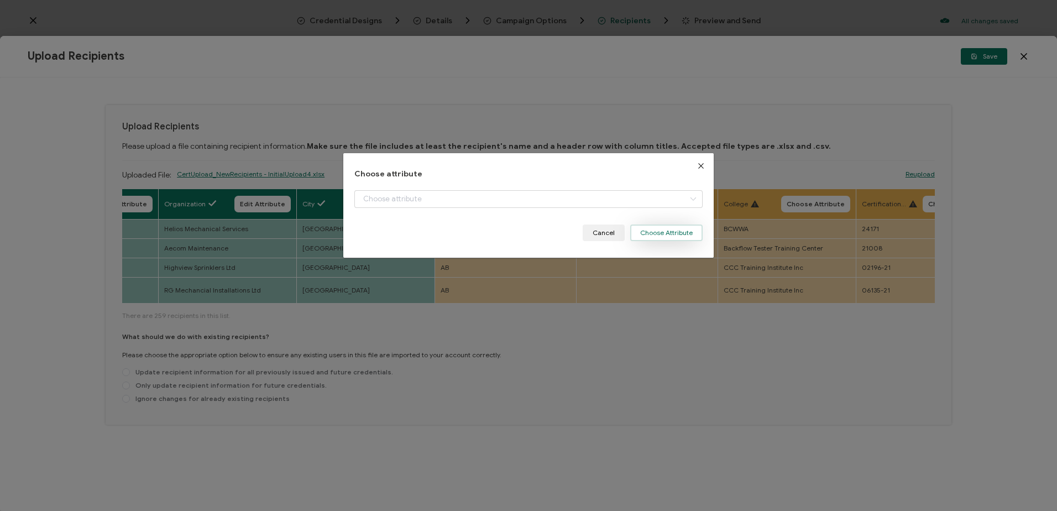
click at [655, 228] on button "Choose Attribute" at bounding box center [666, 232] width 72 height 17
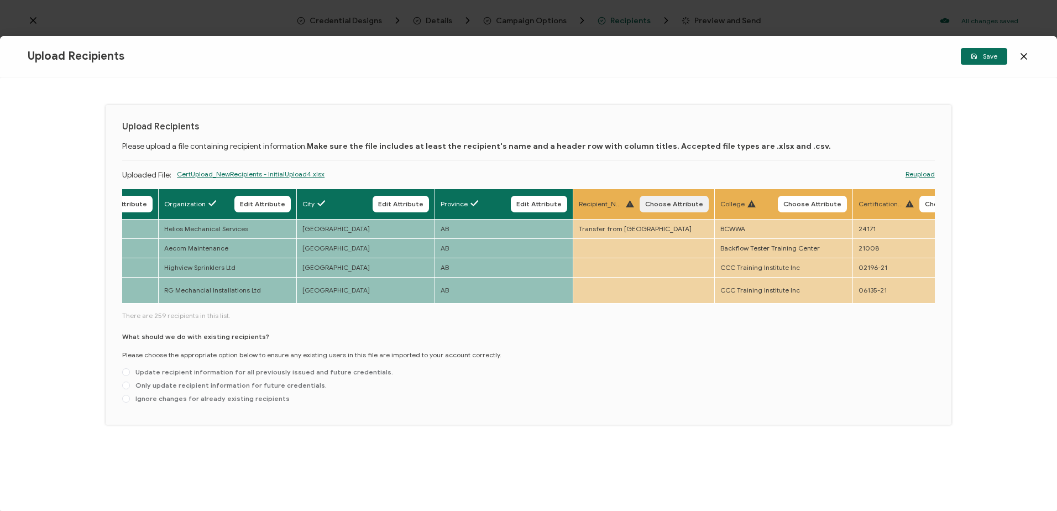
click at [660, 202] on span "Choose Attribute" at bounding box center [674, 204] width 58 height 7
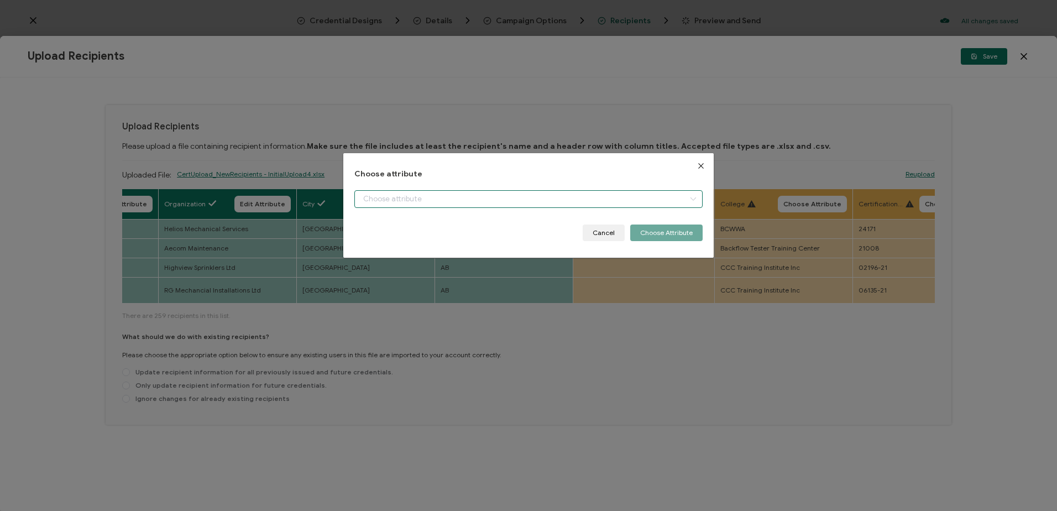
click at [437, 200] on input "dialog" at bounding box center [528, 199] width 348 height 18
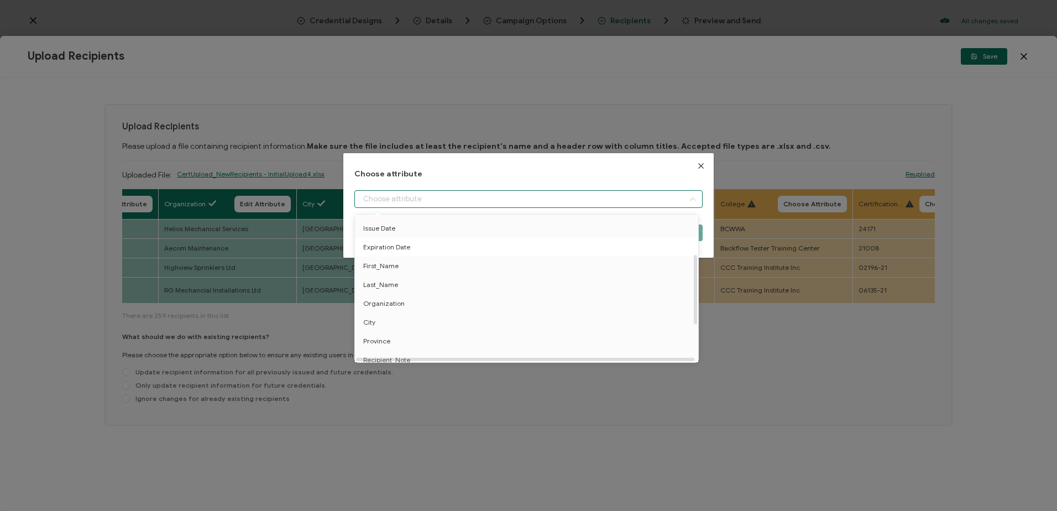
scroll to position [111, 0]
click at [398, 307] on span "Recipient_Note" at bounding box center [386, 304] width 47 height 19
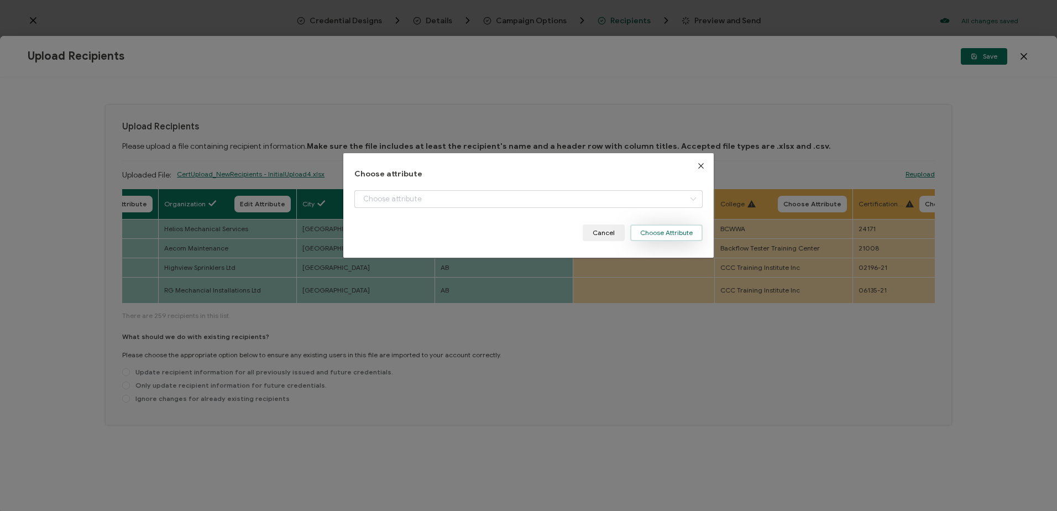
click at [672, 229] on button "Choose Attribute" at bounding box center [666, 232] width 72 height 17
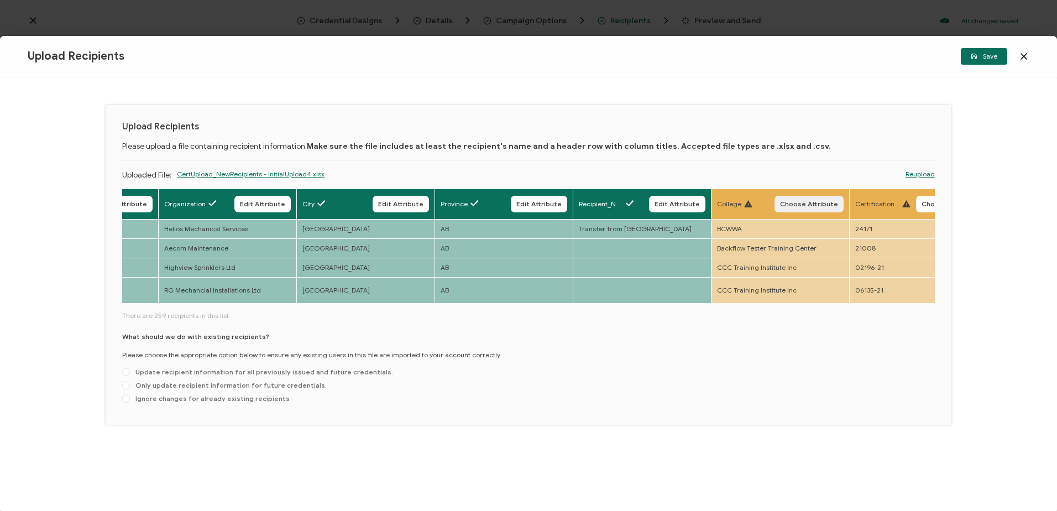
click at [809, 207] on span "Choose Attribute" at bounding box center [809, 204] width 58 height 7
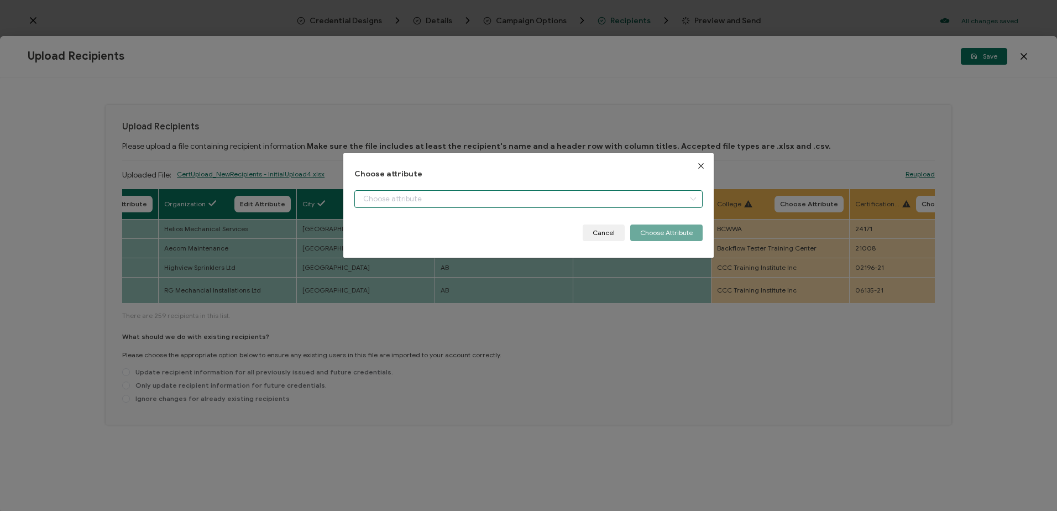
click at [395, 197] on input "dialog" at bounding box center [528, 199] width 348 height 18
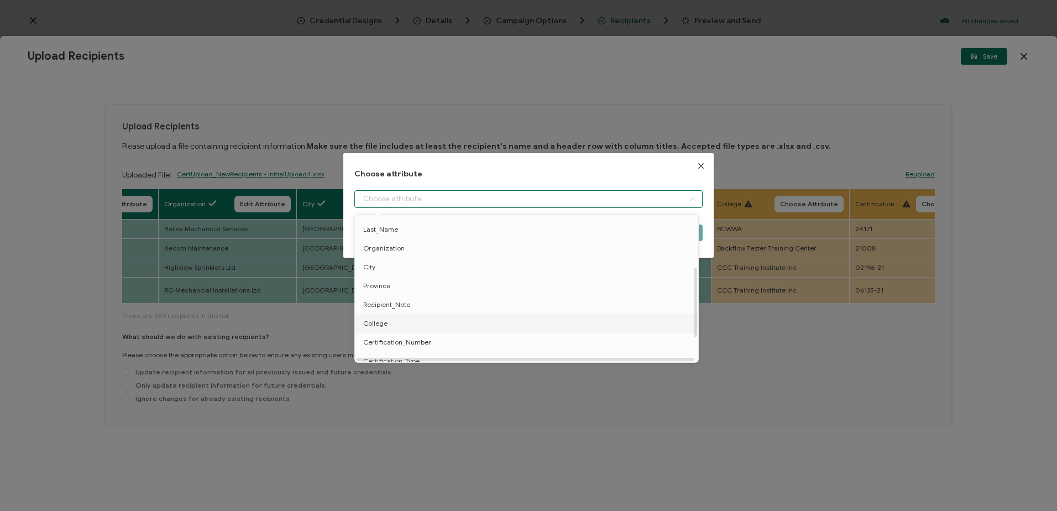
click at [380, 320] on span "College" at bounding box center [375, 323] width 24 height 19
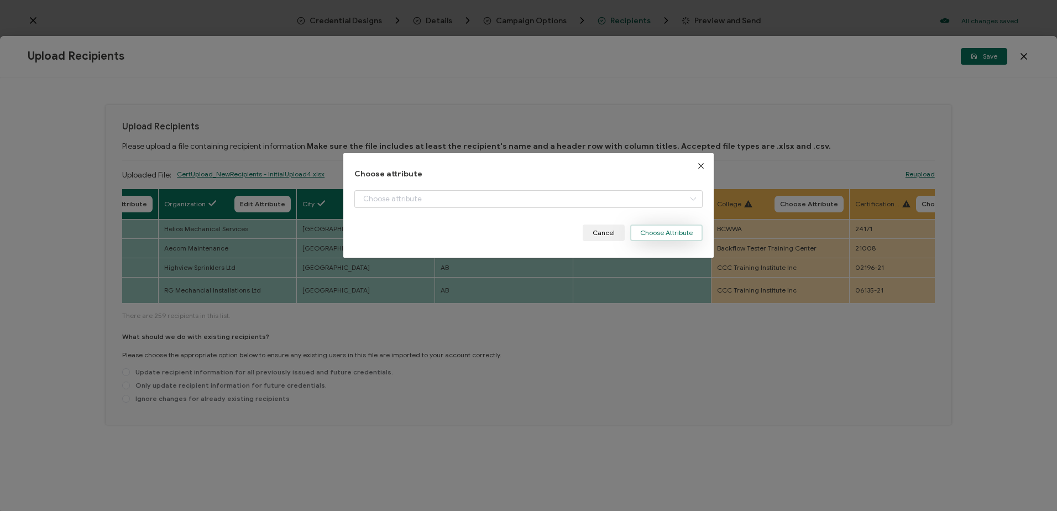
click at [667, 234] on button "Choose Attribute" at bounding box center [666, 232] width 72 height 17
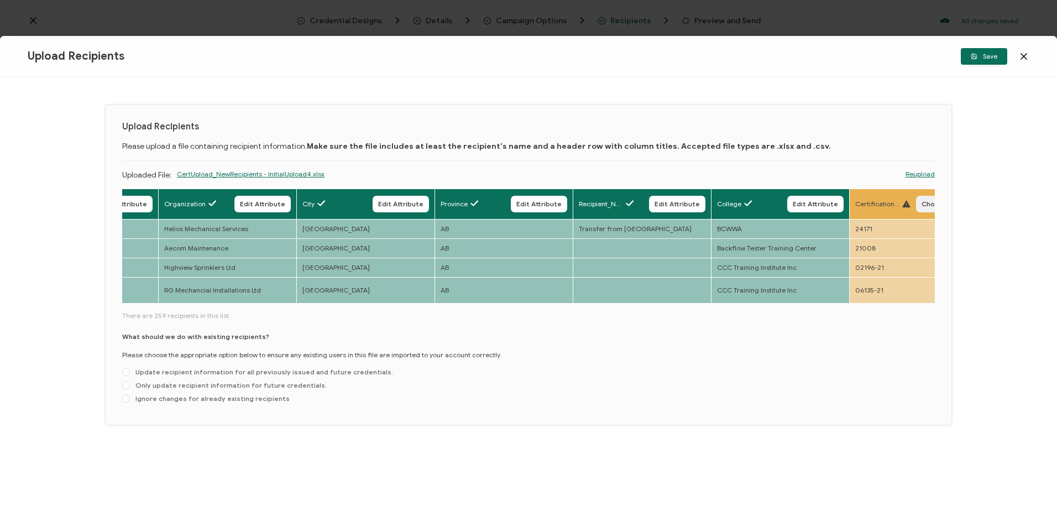
click at [925, 202] on span "Choose Attribute" at bounding box center [951, 204] width 58 height 7
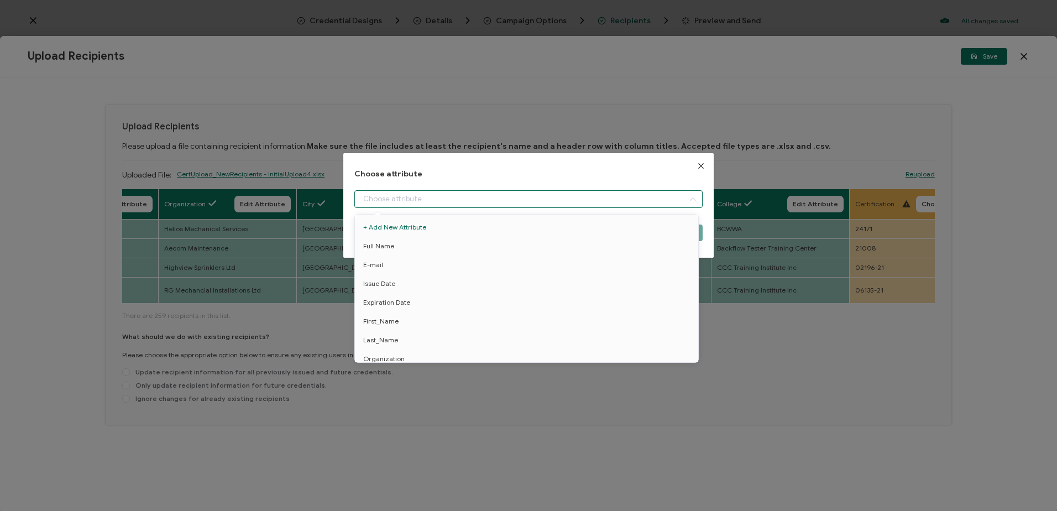
click at [400, 198] on input "dialog" at bounding box center [528, 199] width 348 height 18
click at [410, 287] on span "Certification_Number" at bounding box center [397, 296] width 68 height 19
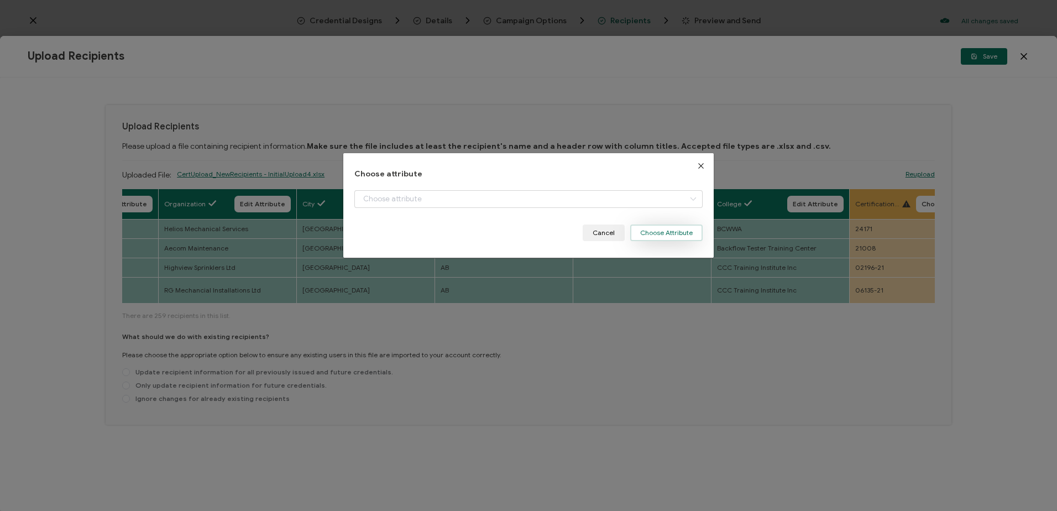
click at [663, 232] on button "Choose Attribute" at bounding box center [666, 232] width 72 height 17
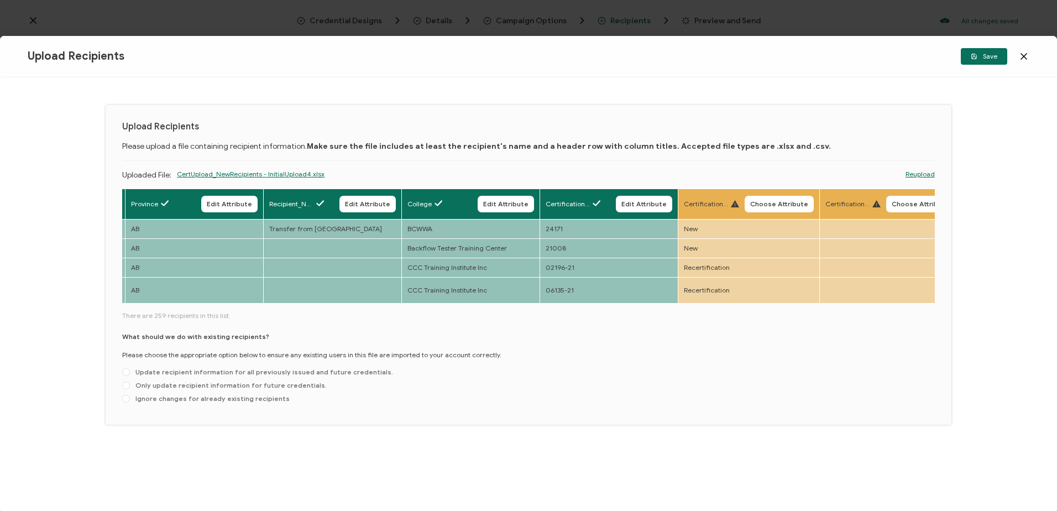
scroll to position [0, 1123]
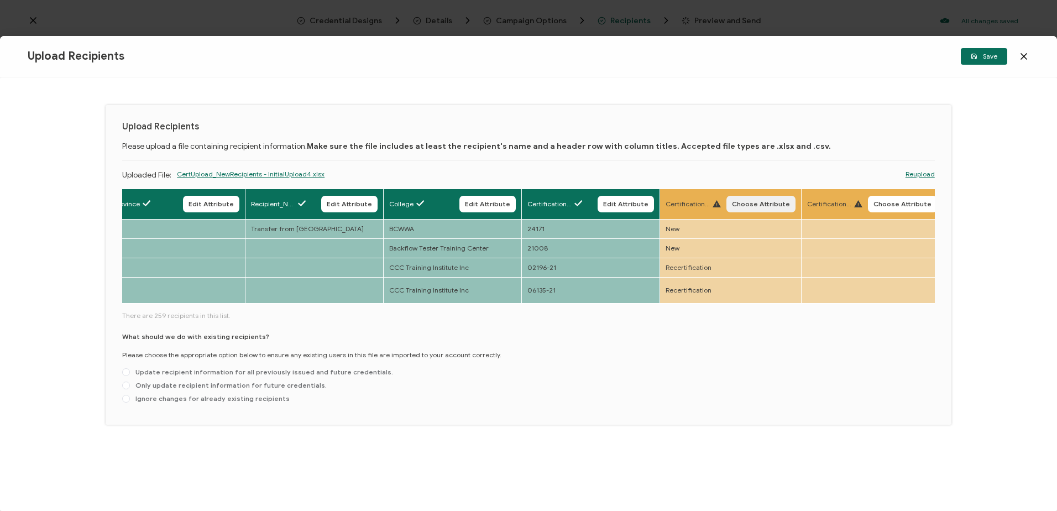
click at [756, 201] on span "Choose Attribute" at bounding box center [761, 204] width 58 height 7
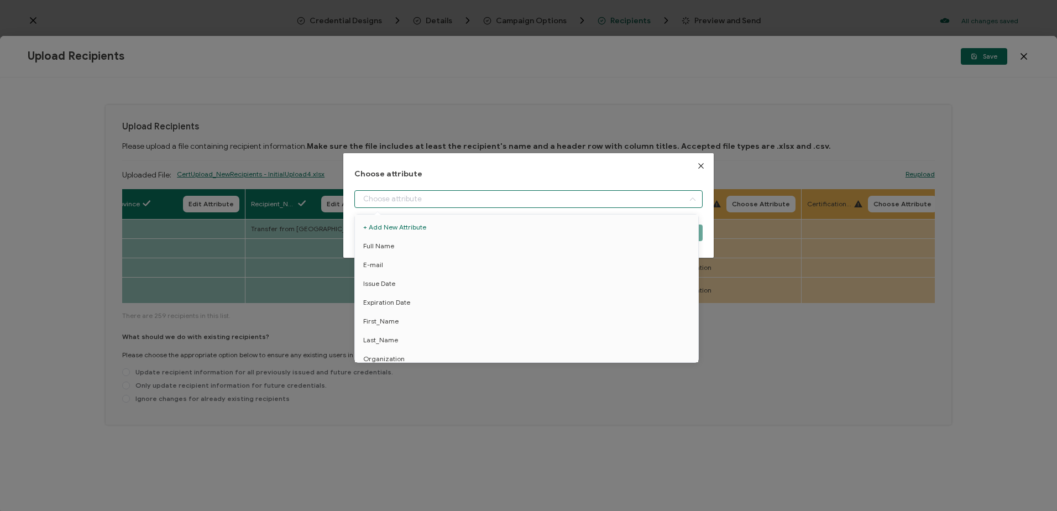
click at [488, 196] on input "dialog" at bounding box center [528, 199] width 348 height 18
click at [397, 313] on span "Certification_Type" at bounding box center [391, 315] width 56 height 19
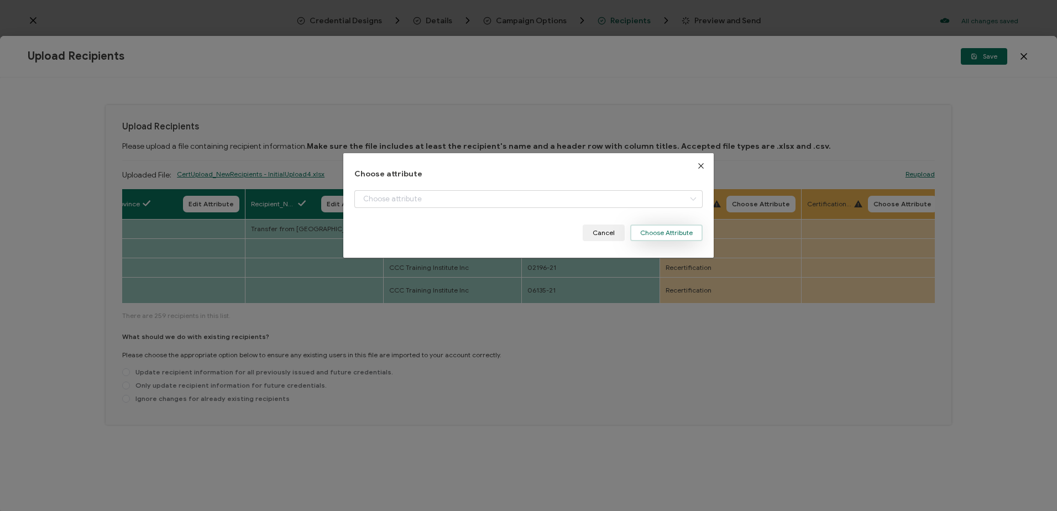
click at [649, 227] on button "Choose Attribute" at bounding box center [666, 232] width 72 height 17
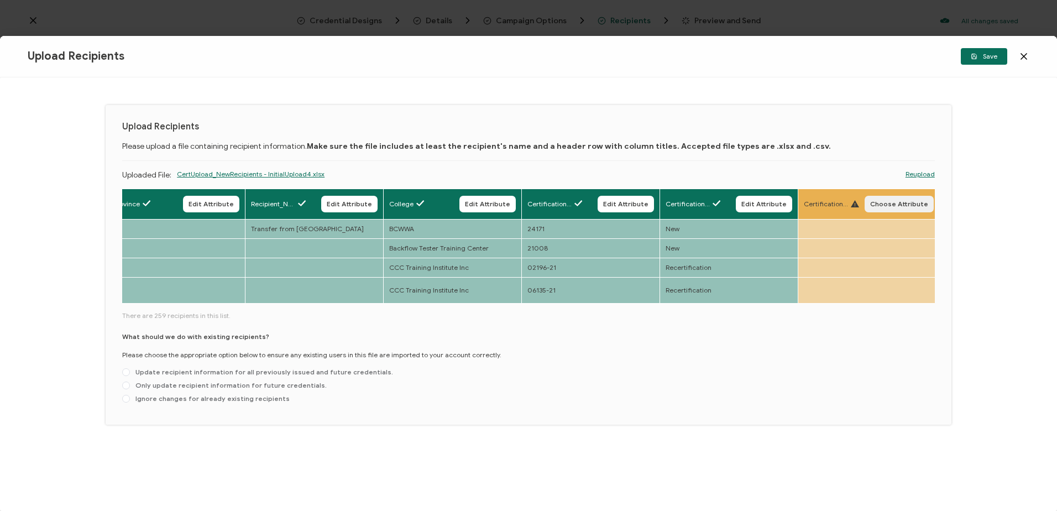
click at [883, 205] on span "Choose Attribute" at bounding box center [899, 204] width 58 height 7
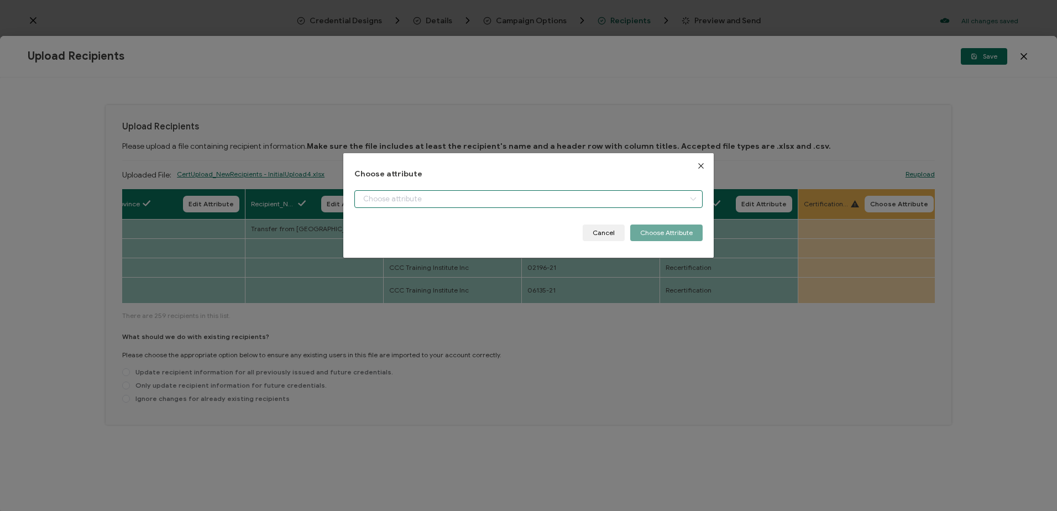
click at [389, 196] on input "dialog" at bounding box center [528, 199] width 348 height 18
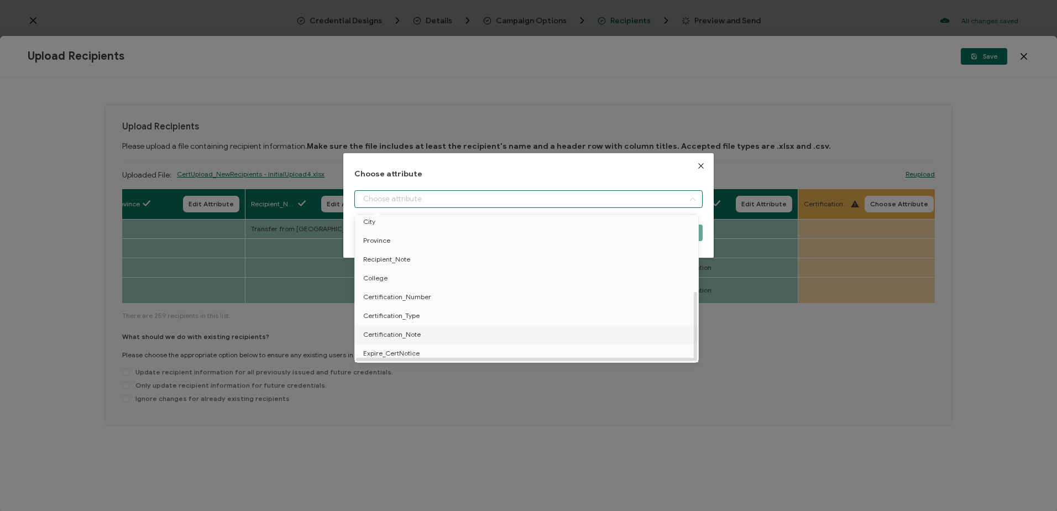
click at [391, 332] on span "Certification_Note" at bounding box center [391, 334] width 57 height 19
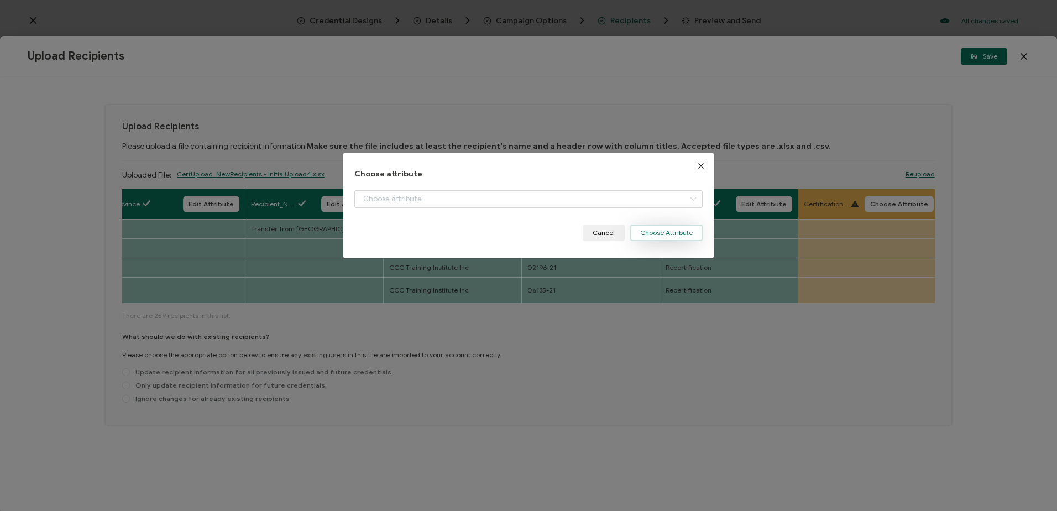
click at [663, 232] on button "Choose Attribute" at bounding box center [666, 232] width 72 height 17
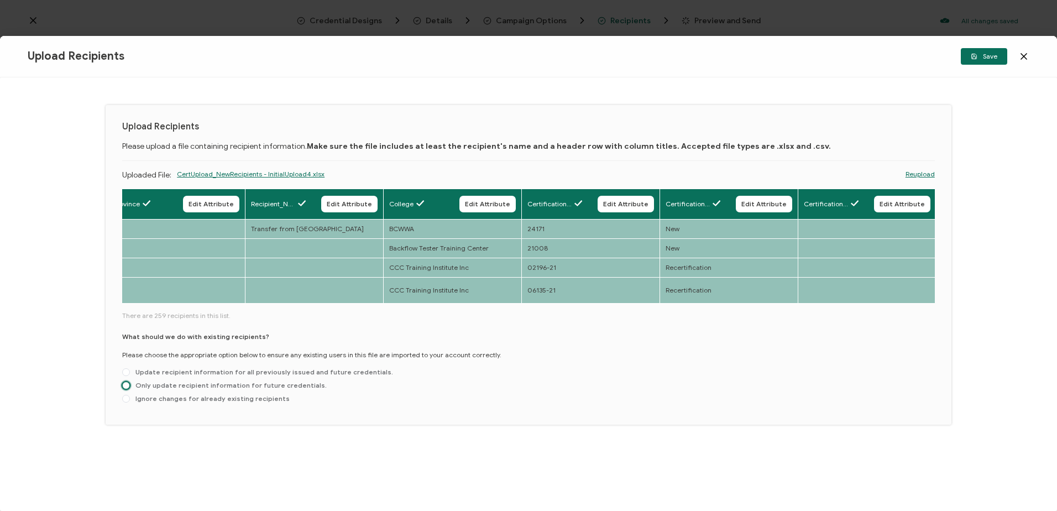
click at [128, 381] on span at bounding box center [126, 385] width 8 height 8
click at [128, 381] on input "Only update recipient information for future credentials." at bounding box center [126, 385] width 8 height 9
radio input "true"
click at [981, 58] on span "Save" at bounding box center [984, 56] width 27 height 7
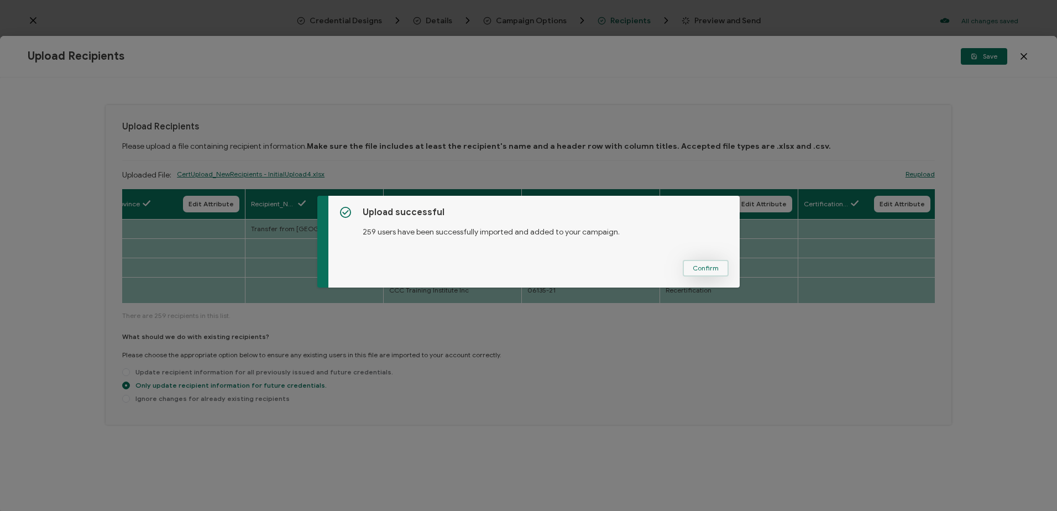
click at [698, 267] on span "Confirm" at bounding box center [706, 268] width 26 height 7
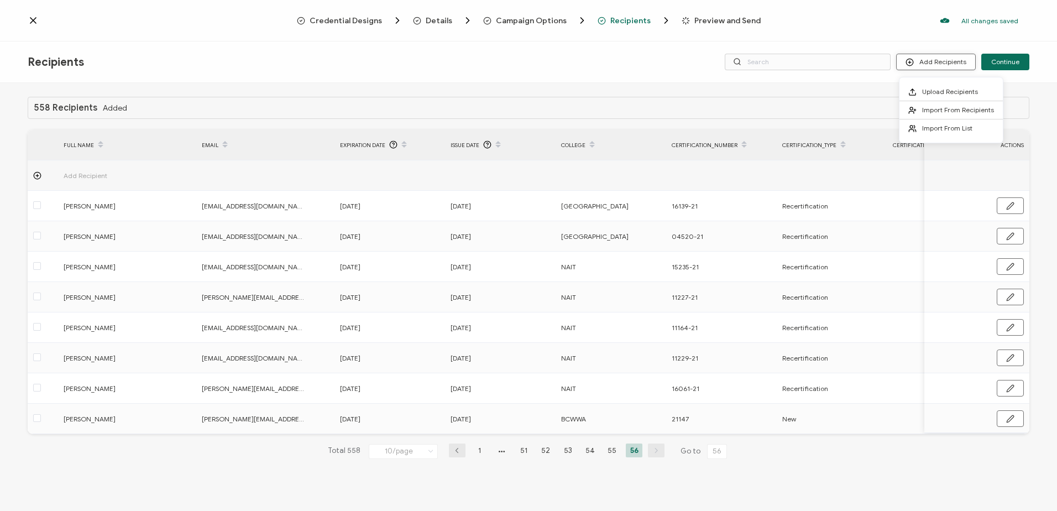
click at [943, 64] on button "Add Recipients" at bounding box center [936, 62] width 80 height 17
click at [941, 86] on li "Upload Recipients" at bounding box center [951, 92] width 103 height 18
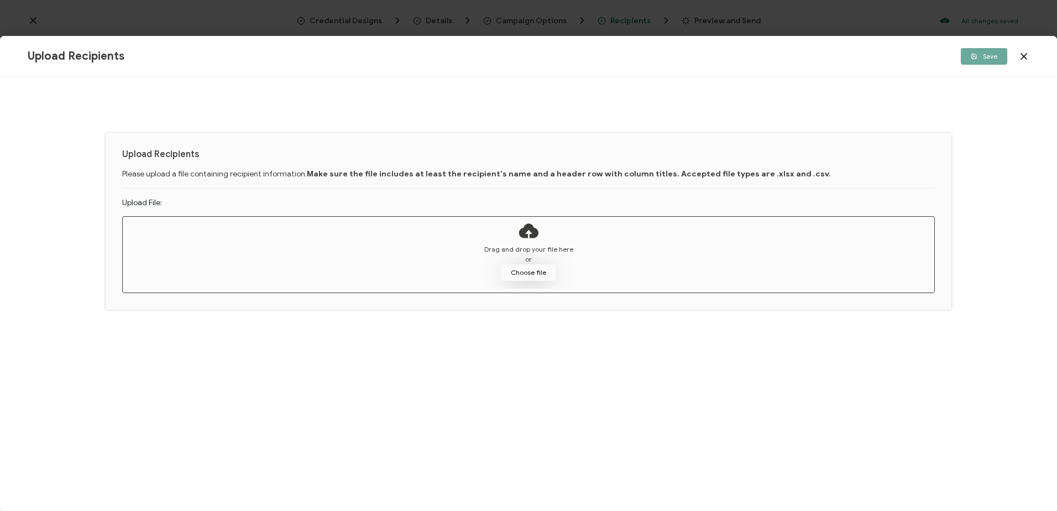
click at [526, 267] on button "Choose file" at bounding box center [528, 272] width 55 height 17
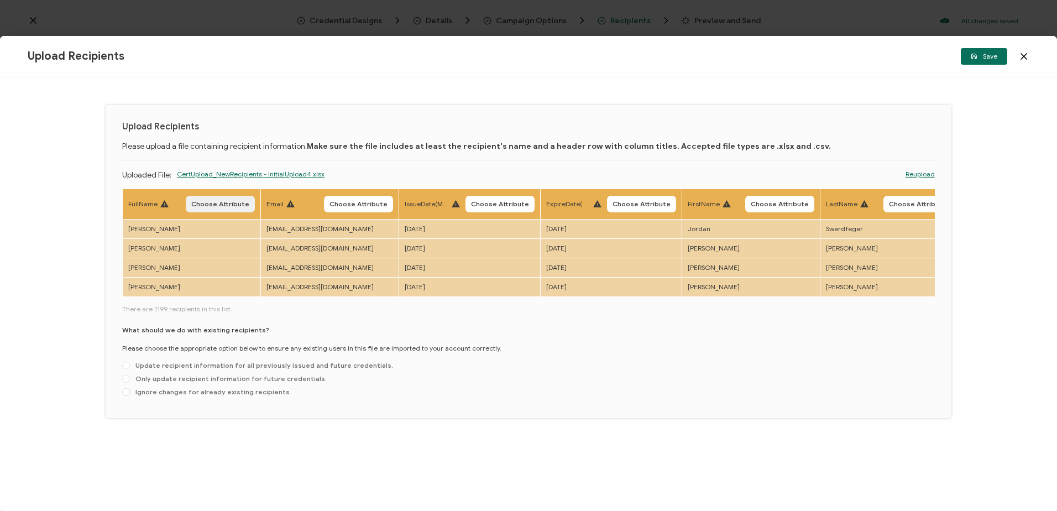
click at [234, 202] on span "Choose Attribute" at bounding box center [220, 204] width 58 height 7
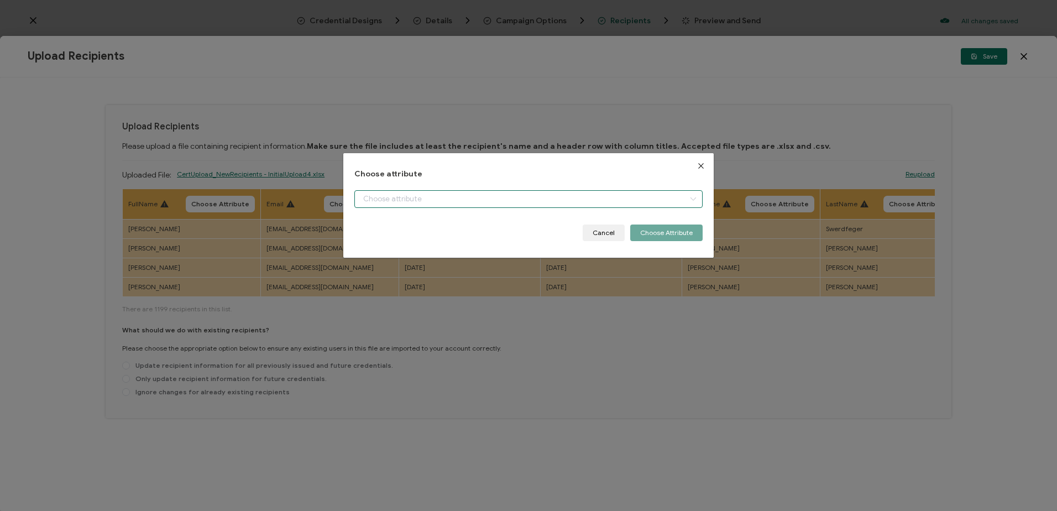
click at [423, 198] on input "dialog" at bounding box center [528, 199] width 348 height 18
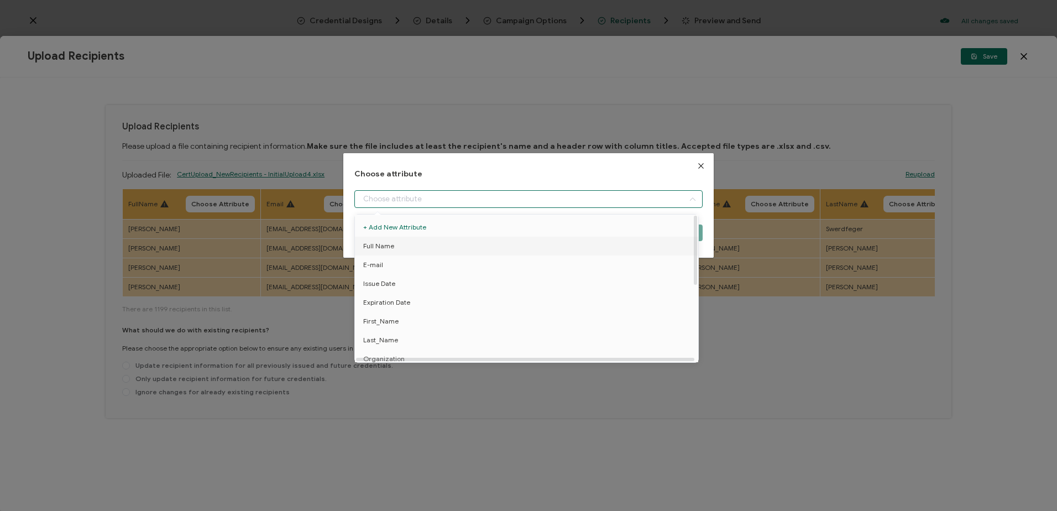
click at [405, 244] on li "Full Name" at bounding box center [528, 246] width 353 height 19
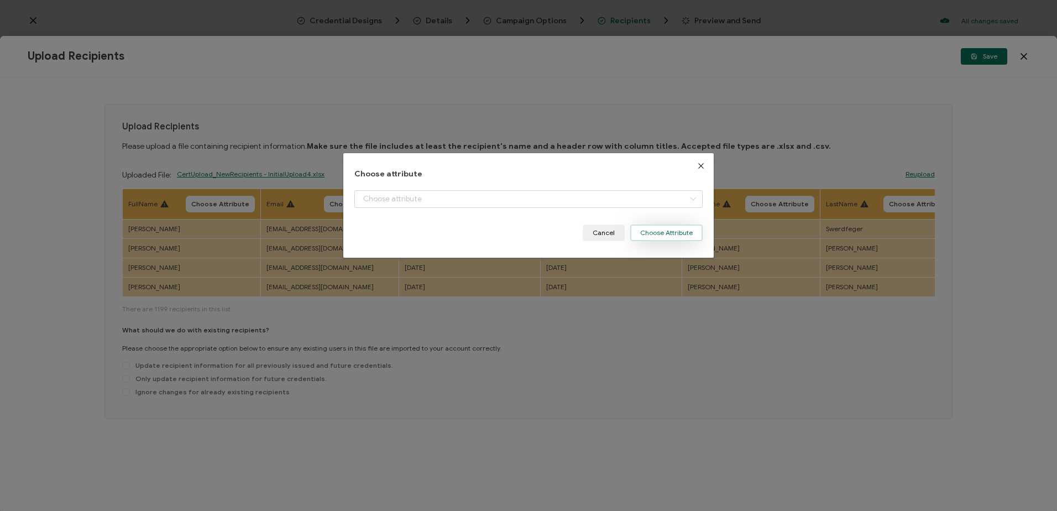
click at [652, 228] on button "Choose Attribute" at bounding box center [666, 232] width 72 height 17
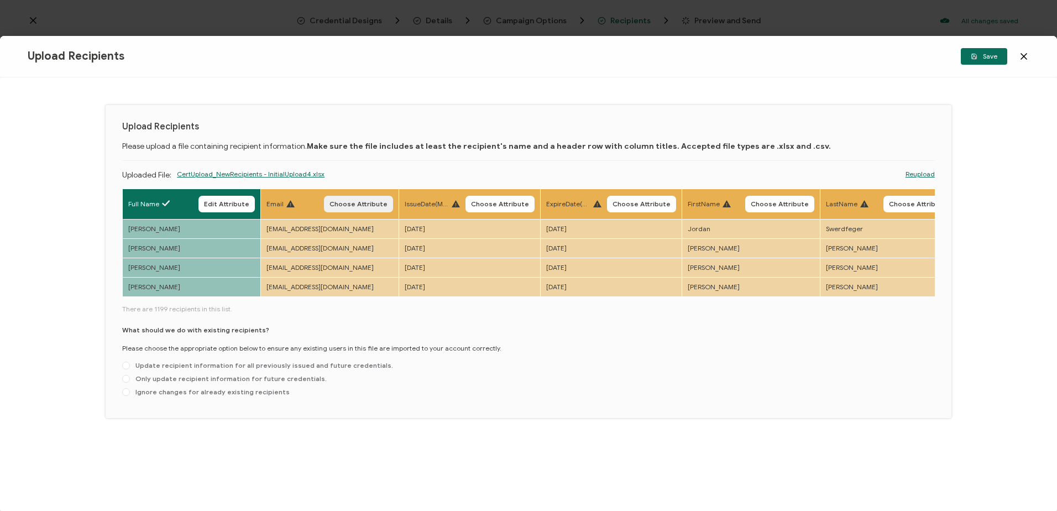
click at [360, 201] on span "Choose Attribute" at bounding box center [359, 204] width 58 height 7
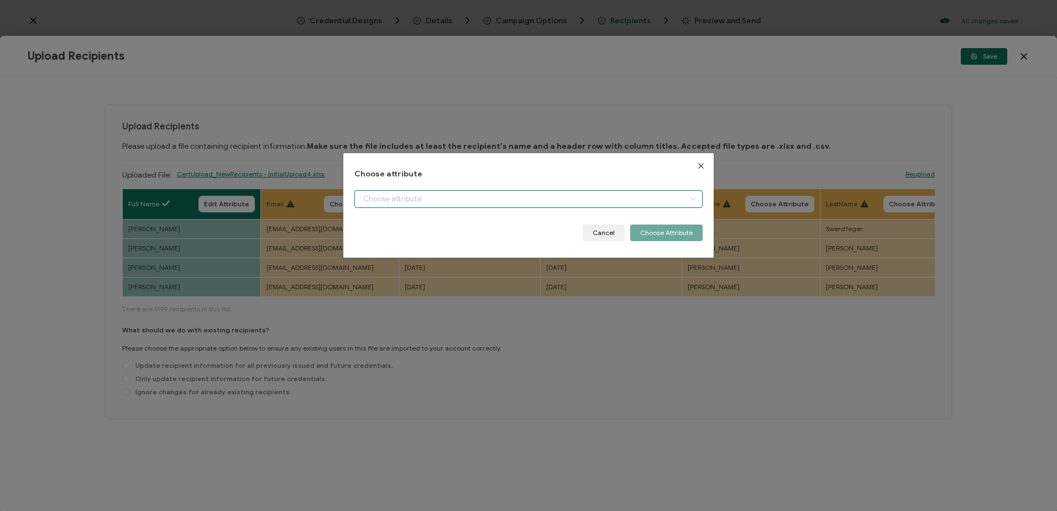
click at [395, 198] on input "dialog" at bounding box center [528, 199] width 348 height 18
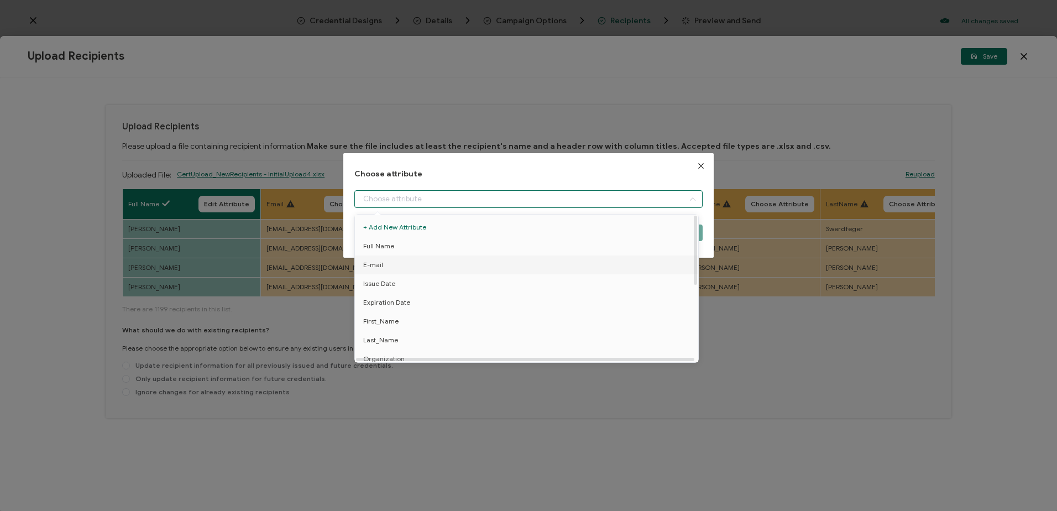
click at [393, 266] on li "E-mail" at bounding box center [528, 264] width 353 height 19
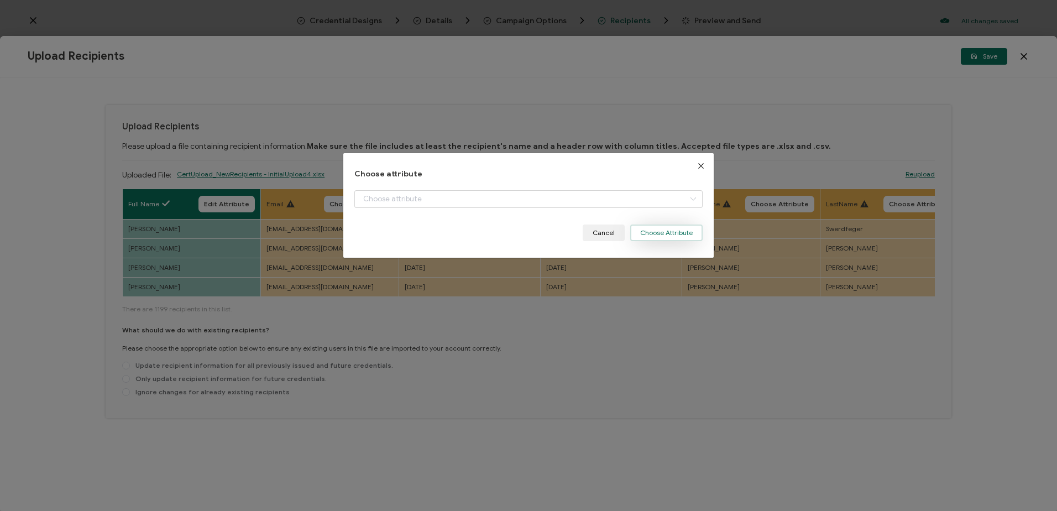
click at [656, 232] on button "Choose Attribute" at bounding box center [666, 232] width 72 height 17
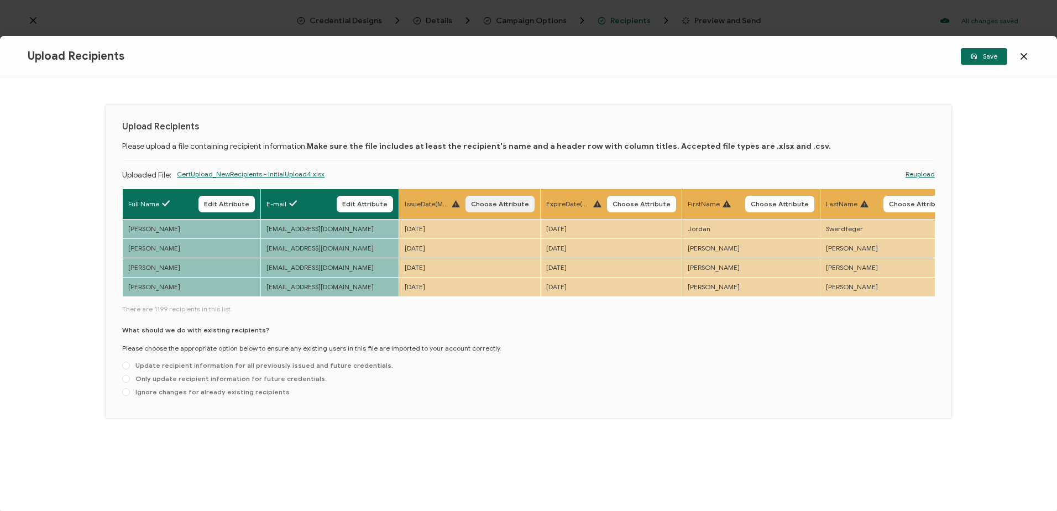
click at [504, 199] on button "Choose Attribute" at bounding box center [500, 204] width 69 height 17
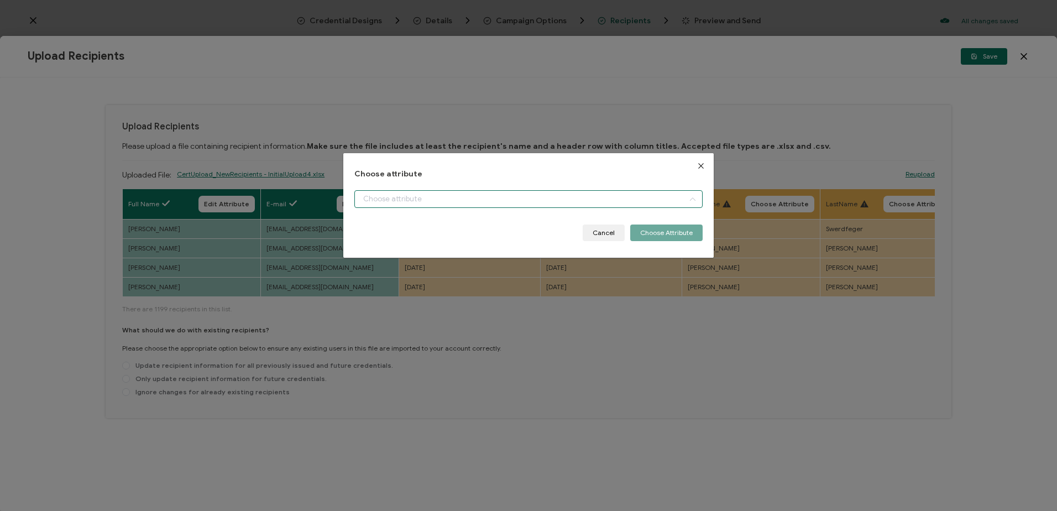
click at [430, 198] on input "dialog" at bounding box center [528, 199] width 348 height 18
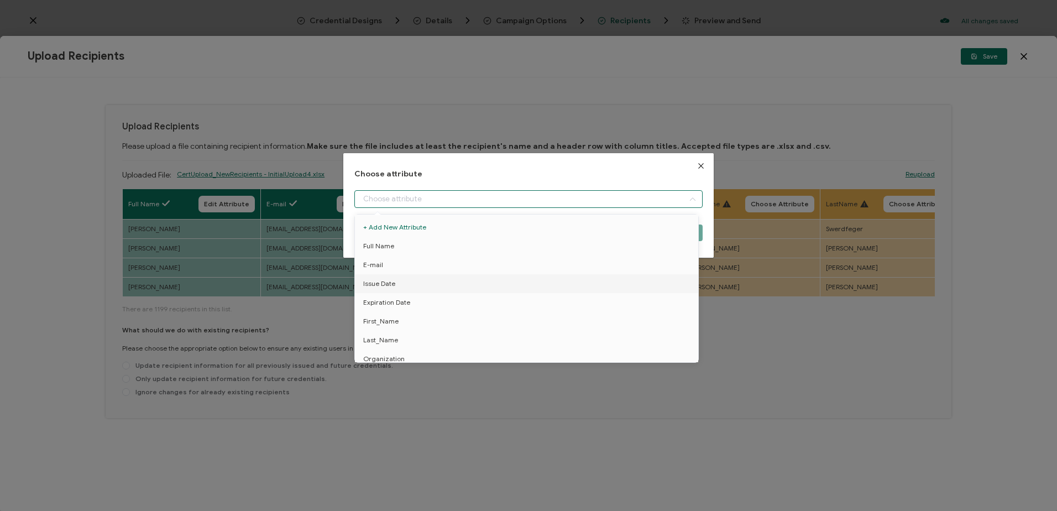
drag, startPoint x: 407, startPoint y: 283, endPoint x: 517, endPoint y: 253, distance: 114.1
click at [409, 283] on li "Issue Date" at bounding box center [528, 283] width 353 height 19
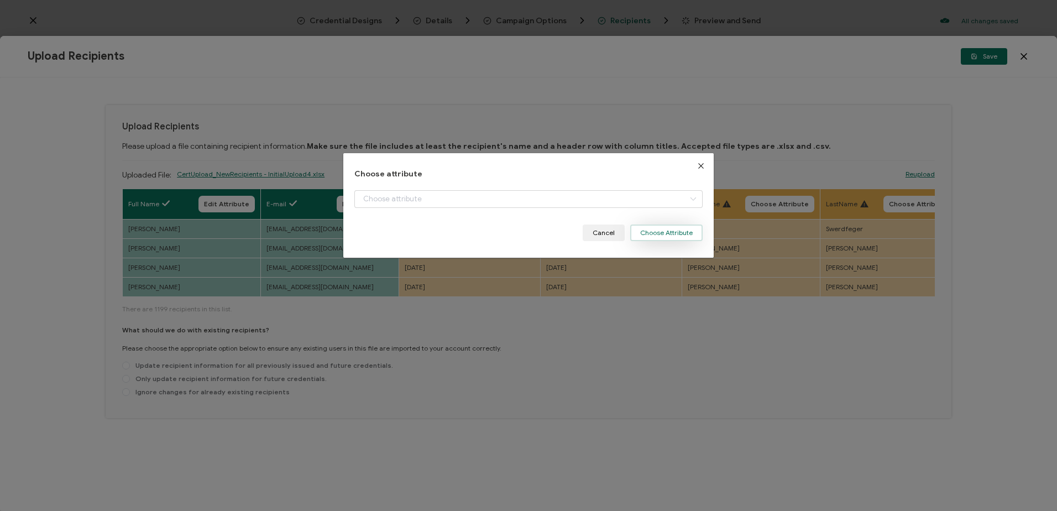
click at [666, 234] on button "Choose Attribute" at bounding box center [666, 232] width 72 height 17
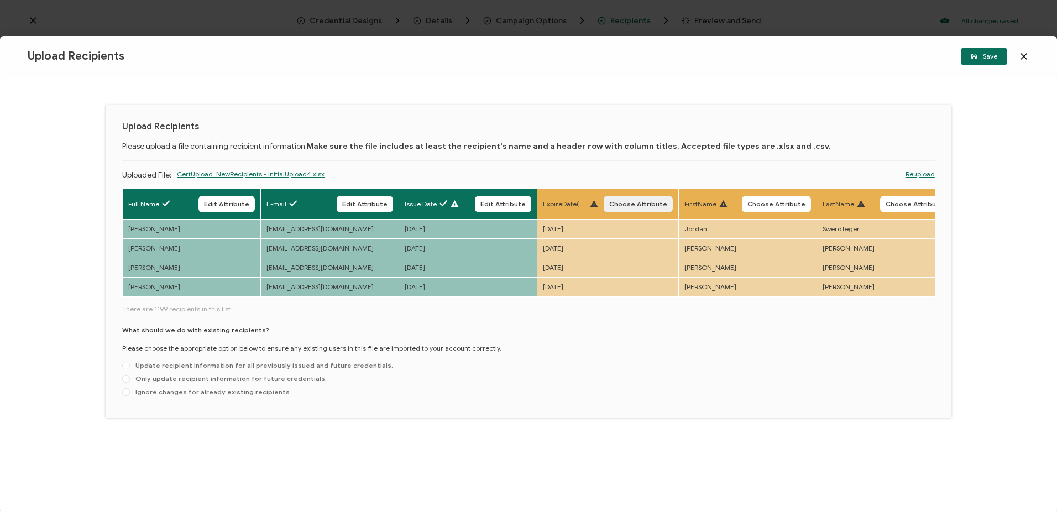
click at [628, 198] on button "Choose Attribute" at bounding box center [638, 204] width 69 height 17
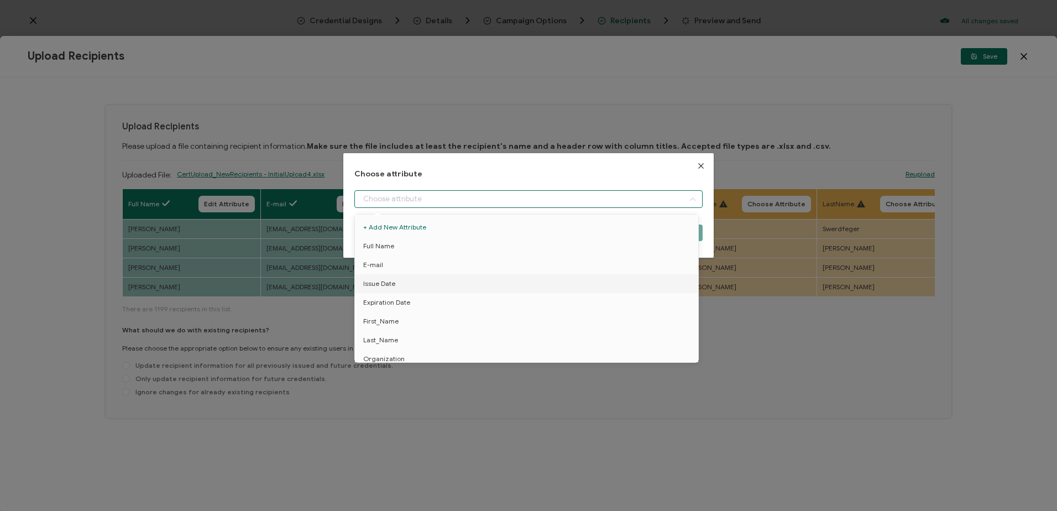
click at [454, 194] on input "dialog" at bounding box center [528, 199] width 348 height 18
drag, startPoint x: 395, startPoint y: 304, endPoint x: 440, endPoint y: 303, distance: 45.3
click at [396, 304] on span "Expiration Date" at bounding box center [386, 302] width 47 height 19
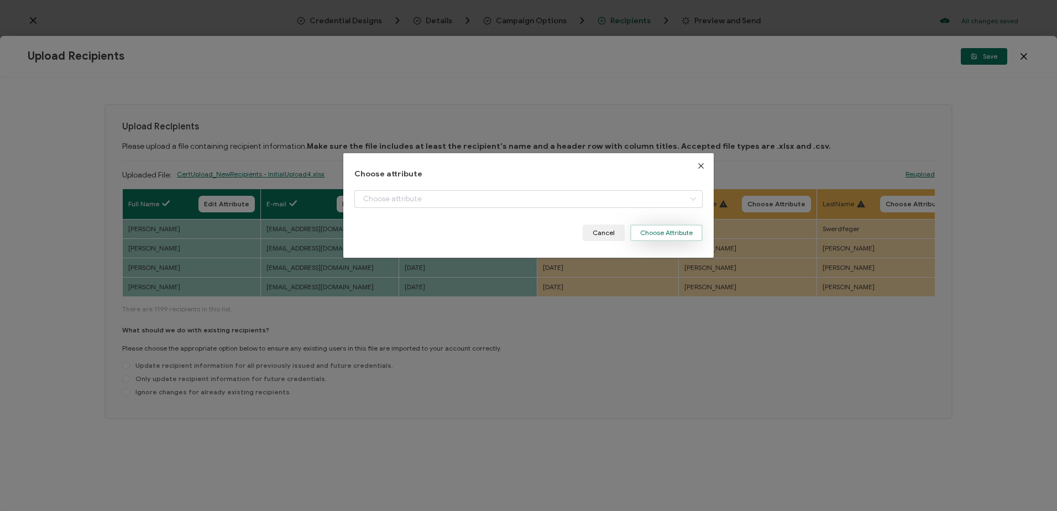
click at [663, 239] on button "Choose Attribute" at bounding box center [666, 232] width 72 height 17
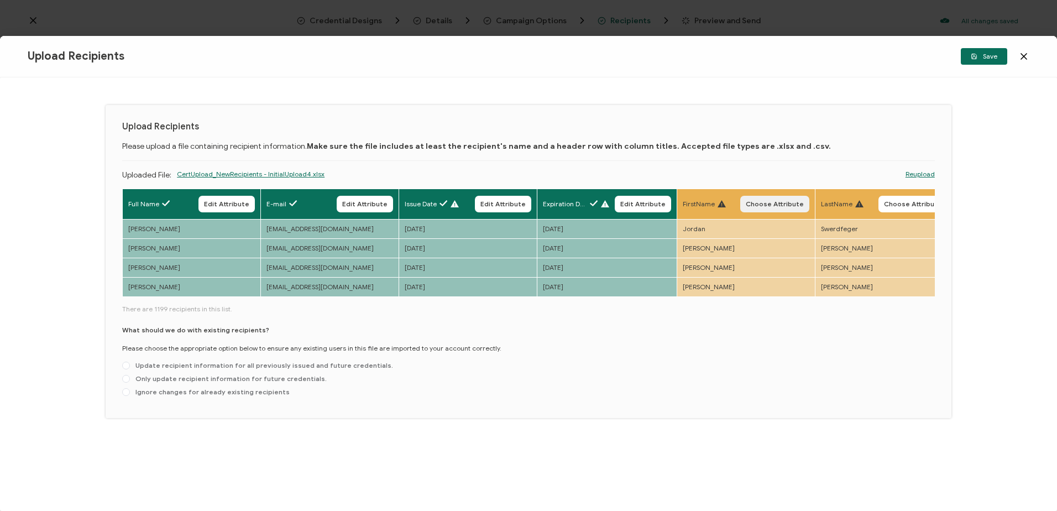
click at [786, 201] on span "Choose Attribute" at bounding box center [775, 204] width 58 height 7
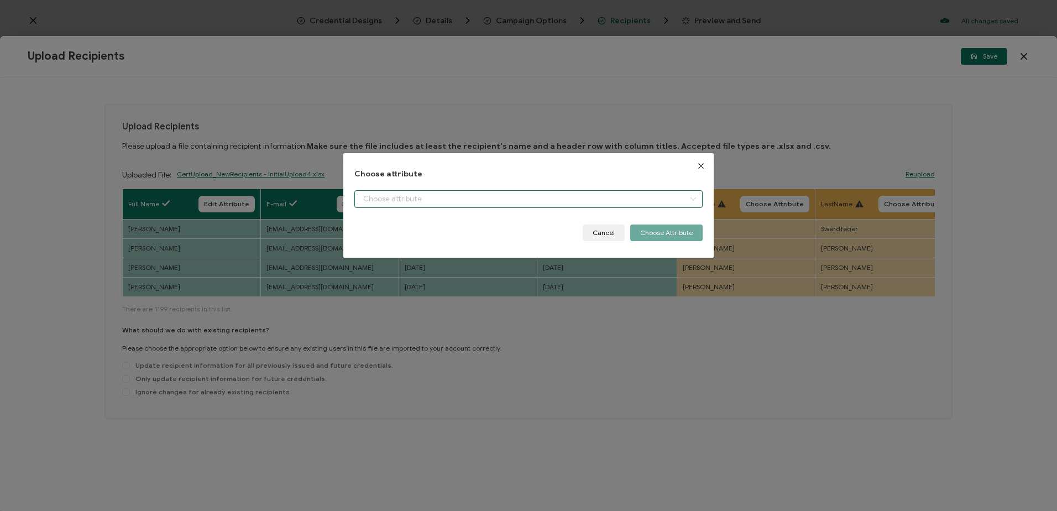
click at [435, 201] on input "dialog" at bounding box center [528, 199] width 348 height 18
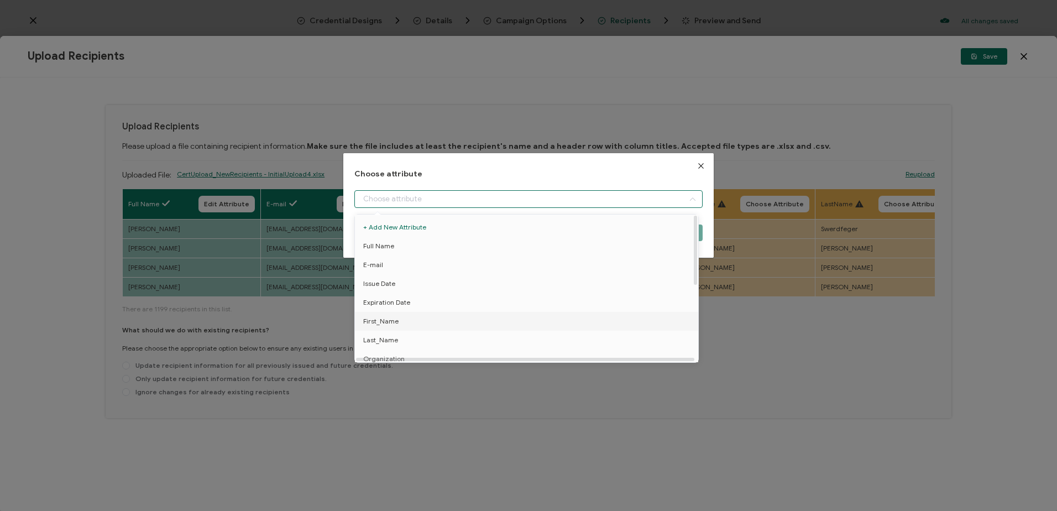
click at [393, 316] on span "First_Name" at bounding box center [380, 321] width 35 height 19
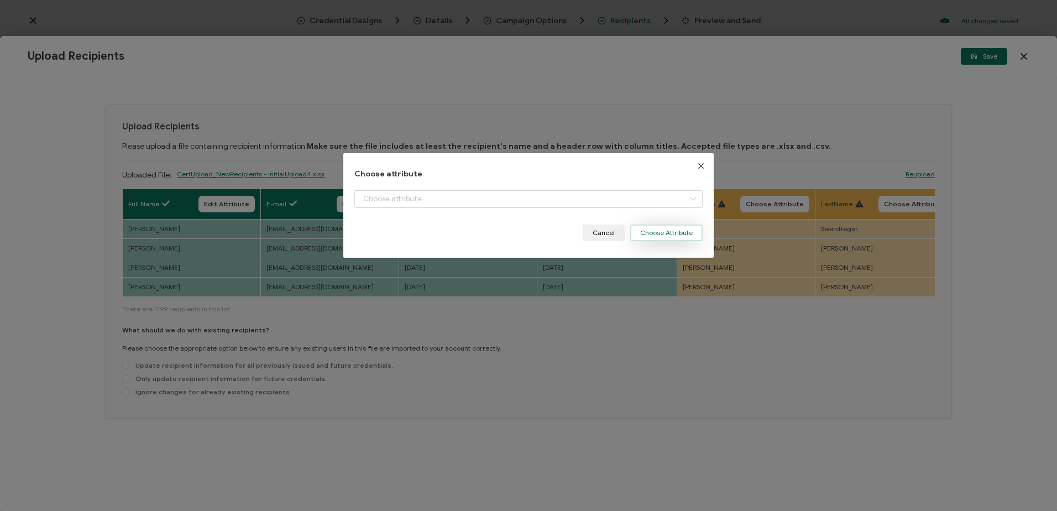
click at [656, 232] on button "Choose Attribute" at bounding box center [666, 232] width 72 height 17
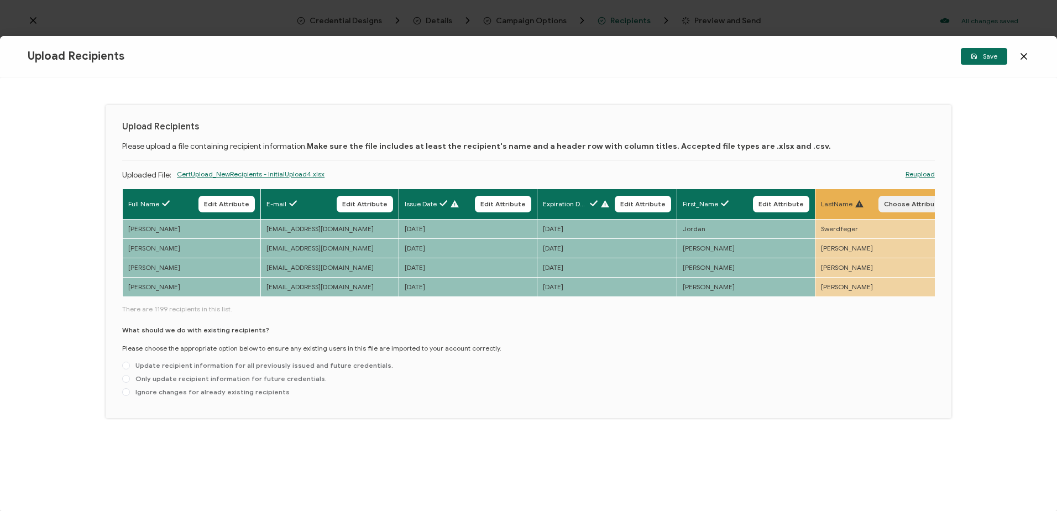
click at [903, 201] on span "Choose Attribute" at bounding box center [913, 204] width 58 height 7
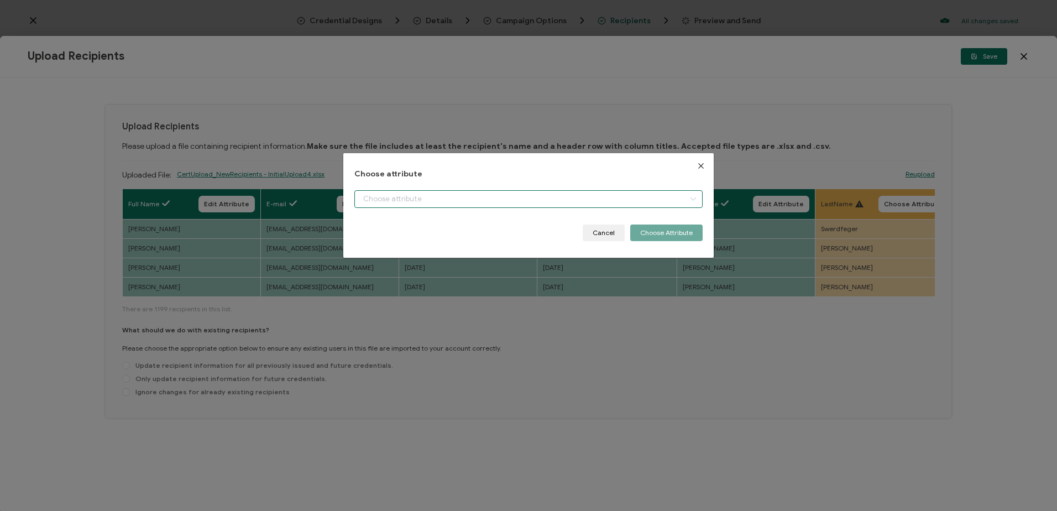
click at [443, 199] on input "dialog" at bounding box center [528, 199] width 348 height 18
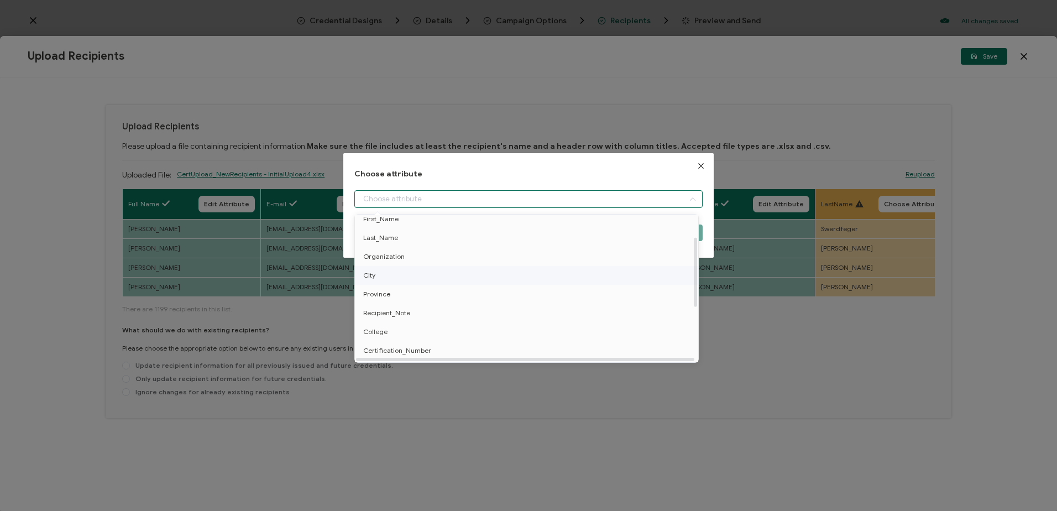
scroll to position [111, 0]
click at [385, 235] on span "Last_Name" at bounding box center [380, 229] width 35 height 19
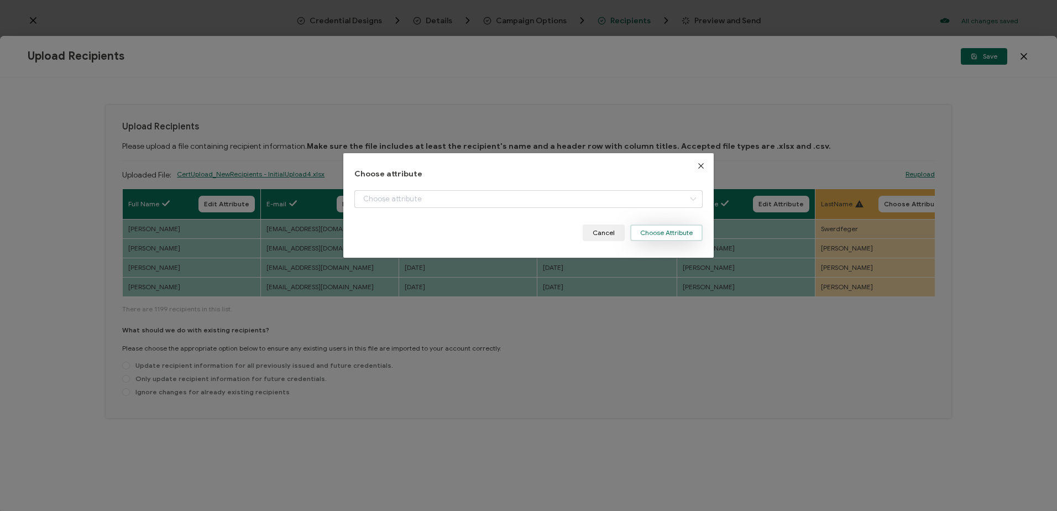
click at [660, 226] on button "Choose Attribute" at bounding box center [666, 232] width 72 height 17
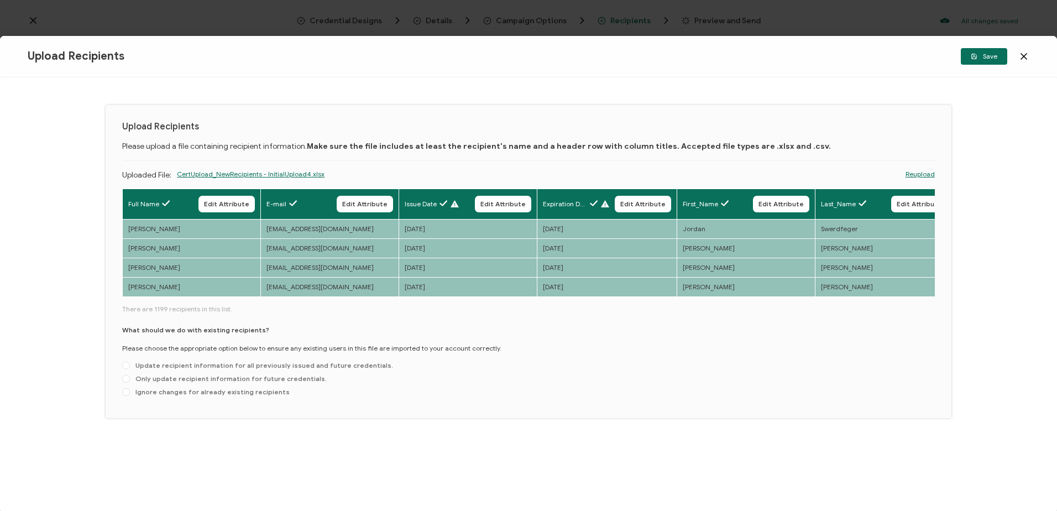
drag, startPoint x: 448, startPoint y: 298, endPoint x: 506, endPoint y: 305, distance: 58.4
click at [506, 305] on div "Full Name Edit Attribute E-mail Edit Attribute Issue Date Edit Attribute Expira…" at bounding box center [528, 295] width 813 height 213
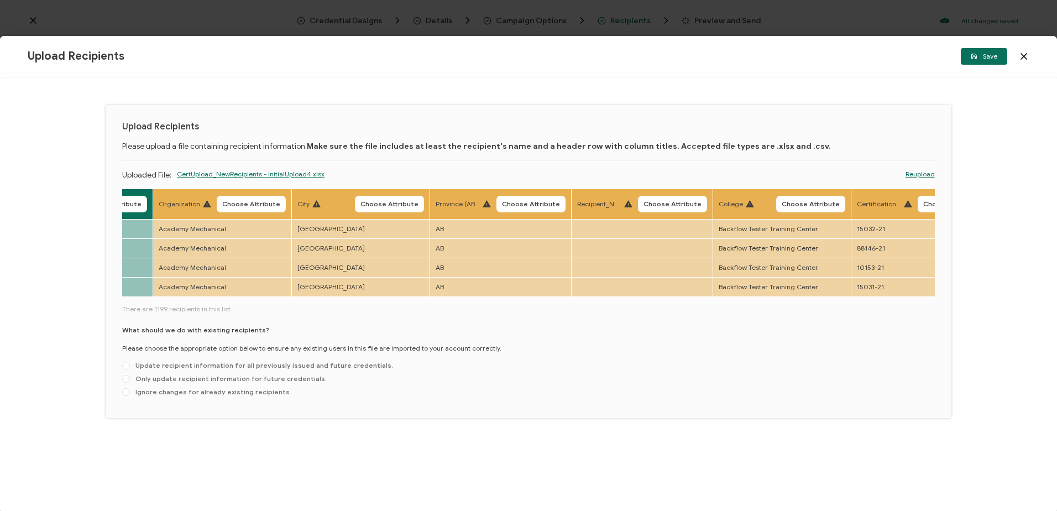
scroll to position [0, 798]
click at [252, 204] on span "Choose Attribute" at bounding box center [254, 204] width 58 height 7
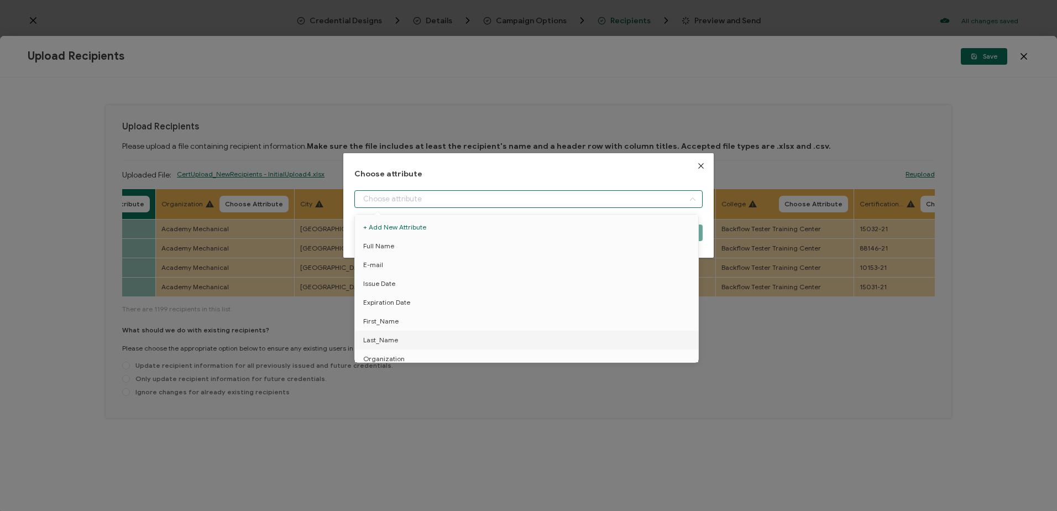
click at [382, 196] on input "dialog" at bounding box center [528, 199] width 348 height 18
click at [393, 302] on span "Organization" at bounding box center [383, 303] width 41 height 19
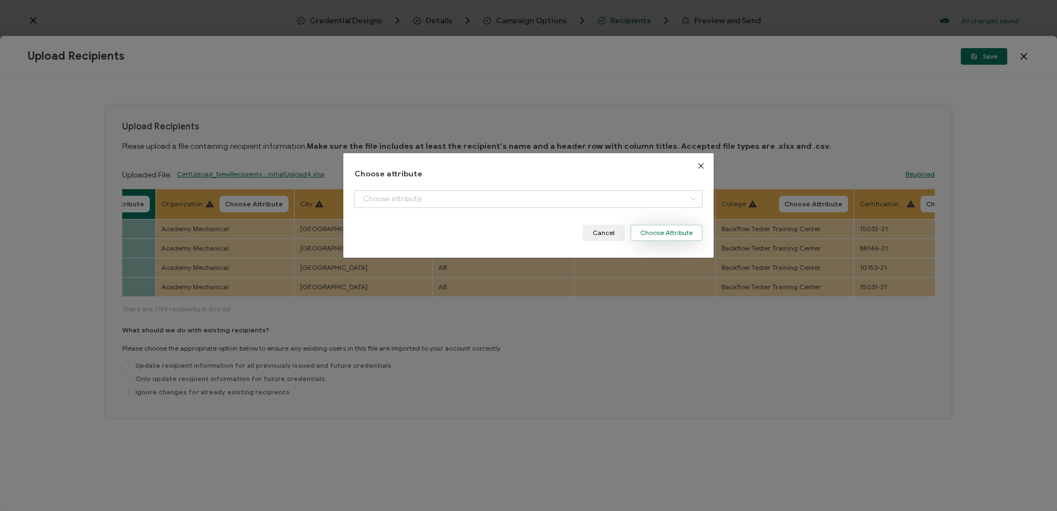
drag, startPoint x: 654, startPoint y: 228, endPoint x: 578, endPoint y: 222, distance: 76.6
click at [655, 229] on button "Choose Attribute" at bounding box center [666, 232] width 72 height 17
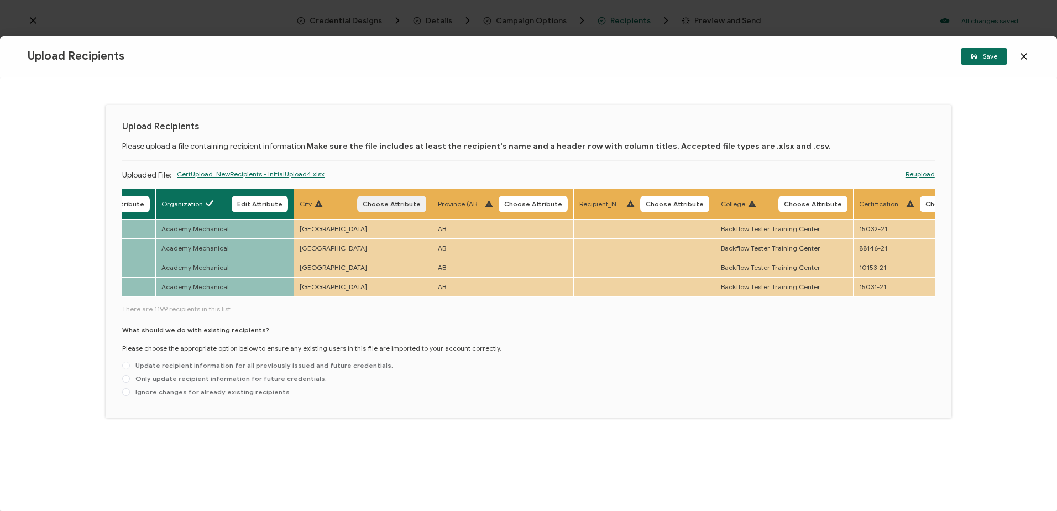
click at [393, 201] on span "Choose Attribute" at bounding box center [392, 204] width 58 height 7
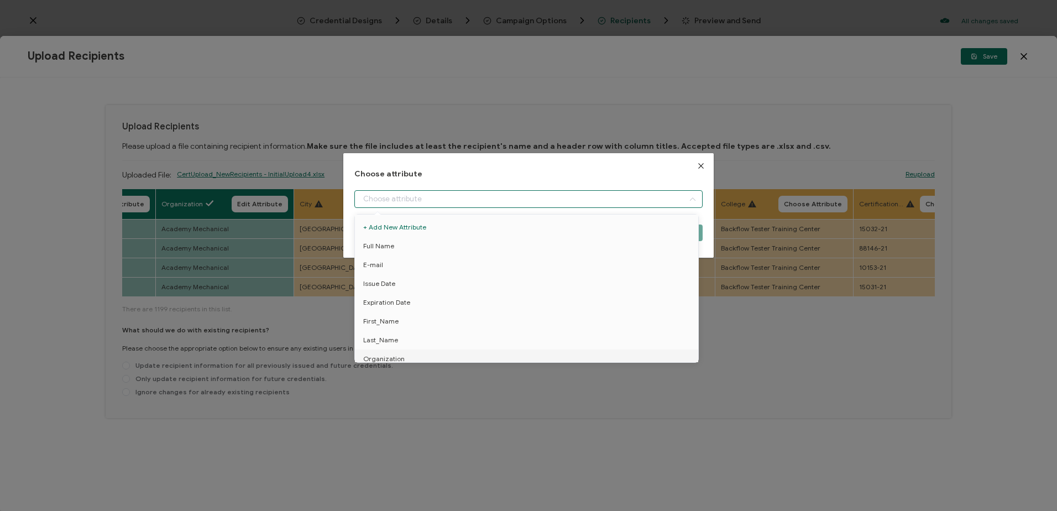
click at [380, 197] on input "dialog" at bounding box center [528, 199] width 348 height 18
click at [380, 260] on li "City" at bounding box center [528, 267] width 353 height 19
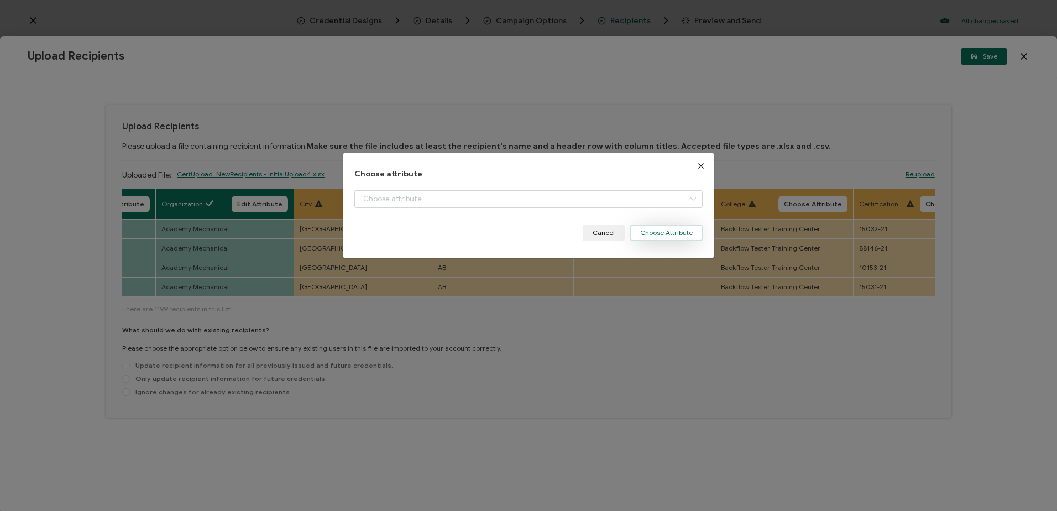
click at [669, 238] on button "Choose Attribute" at bounding box center [666, 232] width 72 height 17
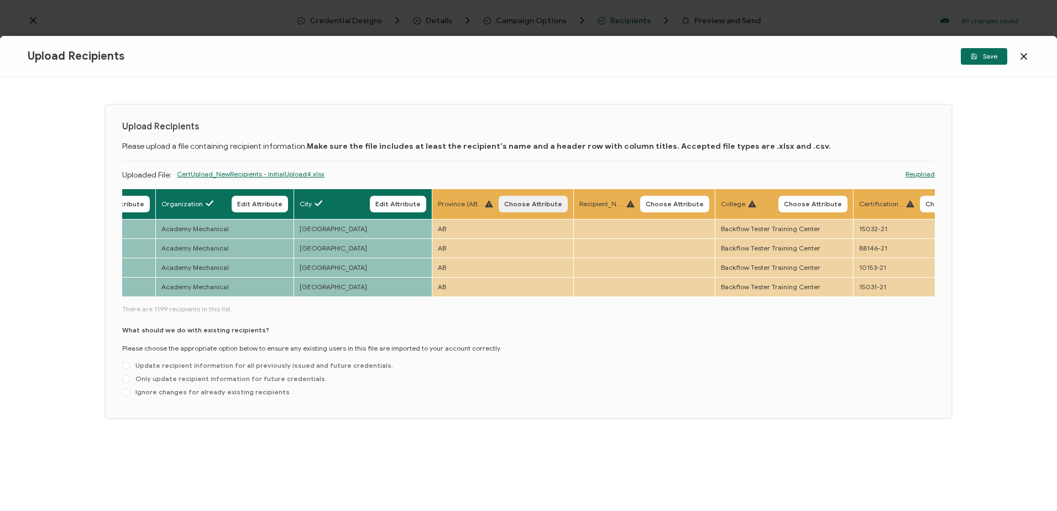
click at [536, 202] on span "Choose Attribute" at bounding box center [533, 204] width 58 height 7
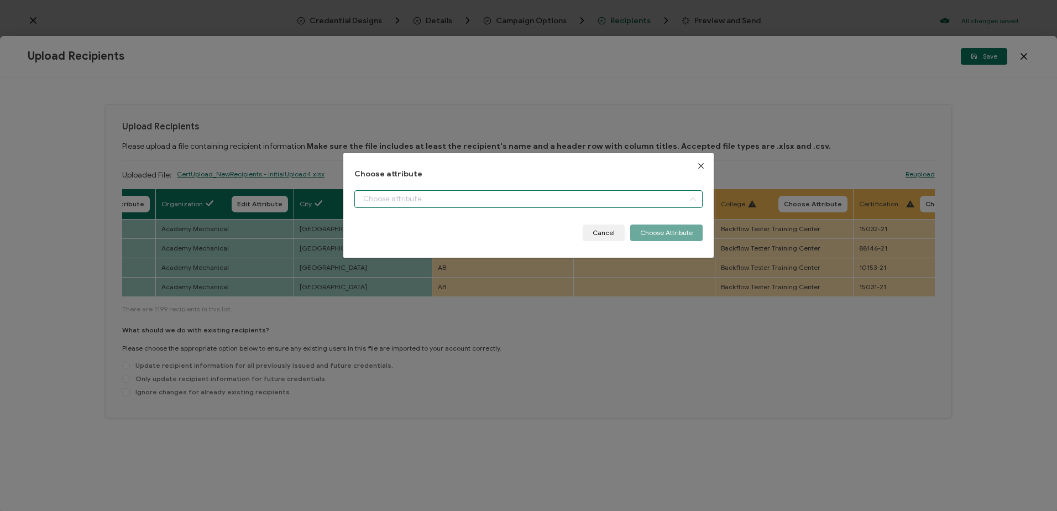
click at [428, 204] on input "dialog" at bounding box center [528, 199] width 348 height 18
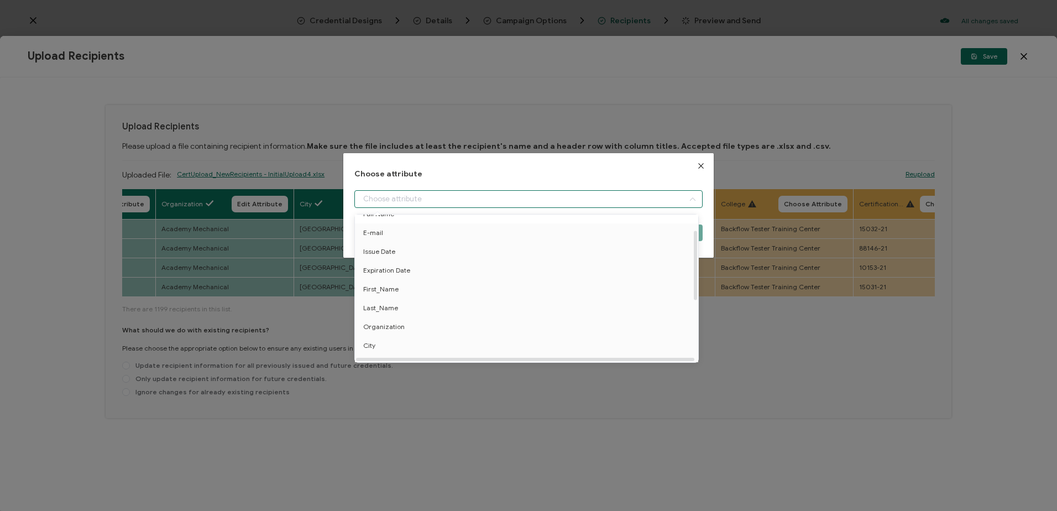
scroll to position [161, 0]
click at [402, 235] on li "Province" at bounding box center [528, 240] width 353 height 19
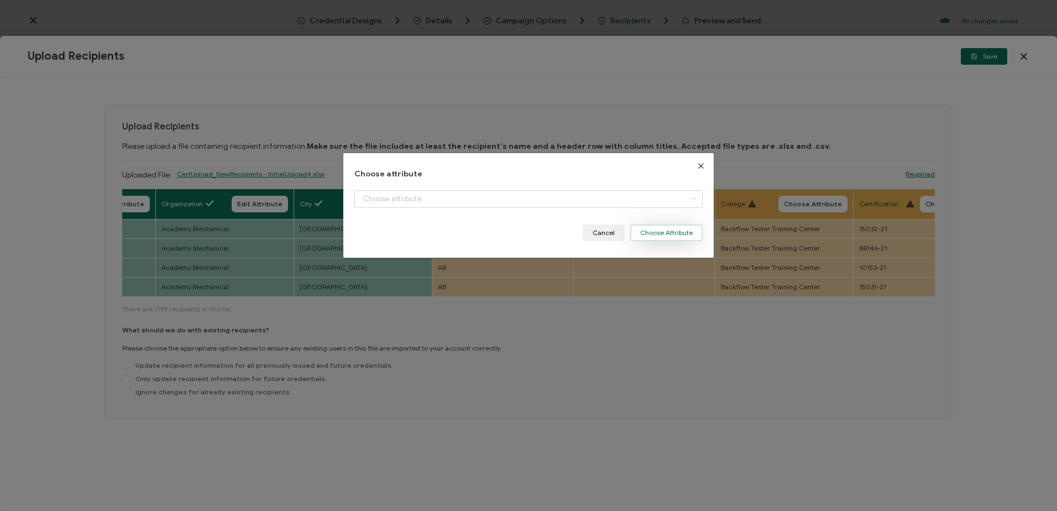
click at [650, 229] on button "Choose Attribute" at bounding box center [666, 232] width 72 height 17
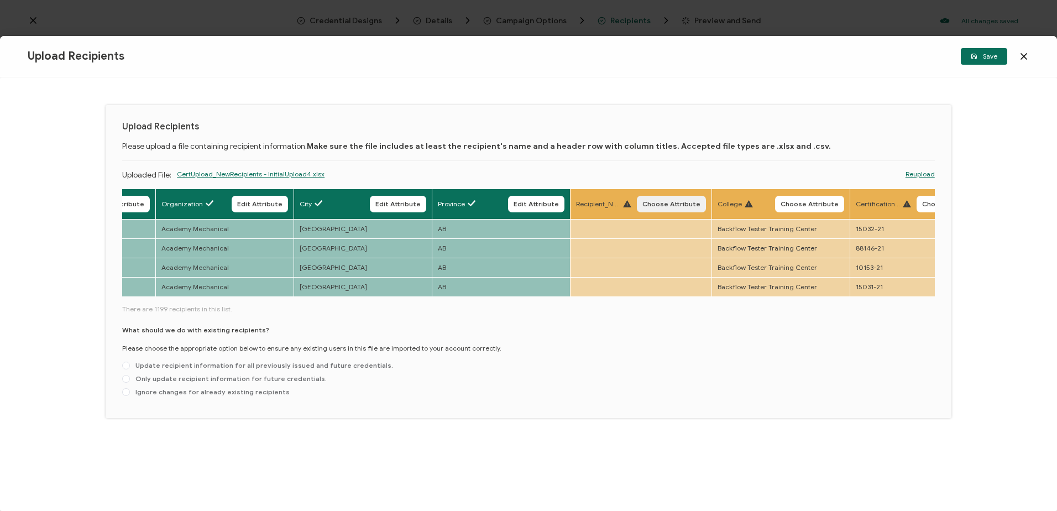
click at [662, 207] on span "Choose Attribute" at bounding box center [671, 204] width 58 height 7
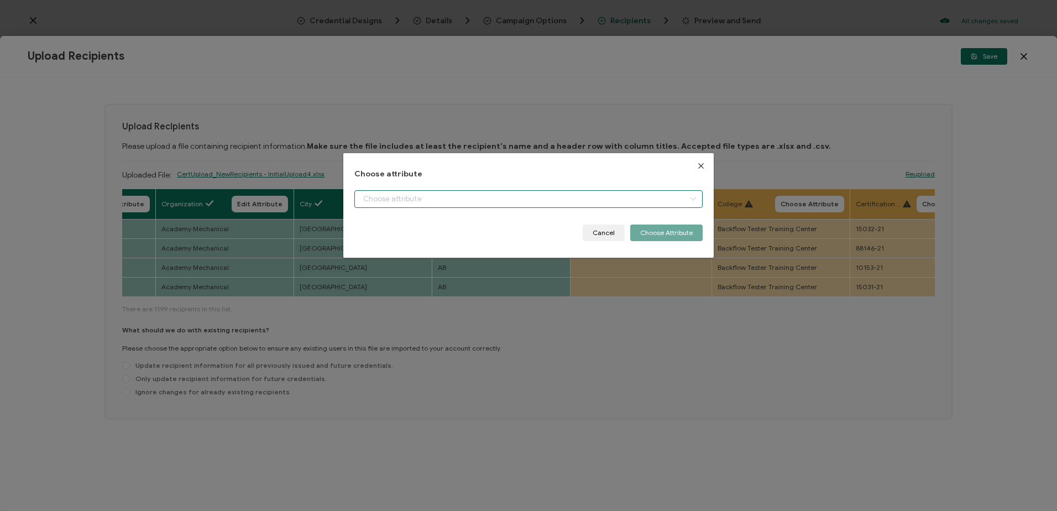
click at [408, 196] on input "dialog" at bounding box center [528, 199] width 348 height 18
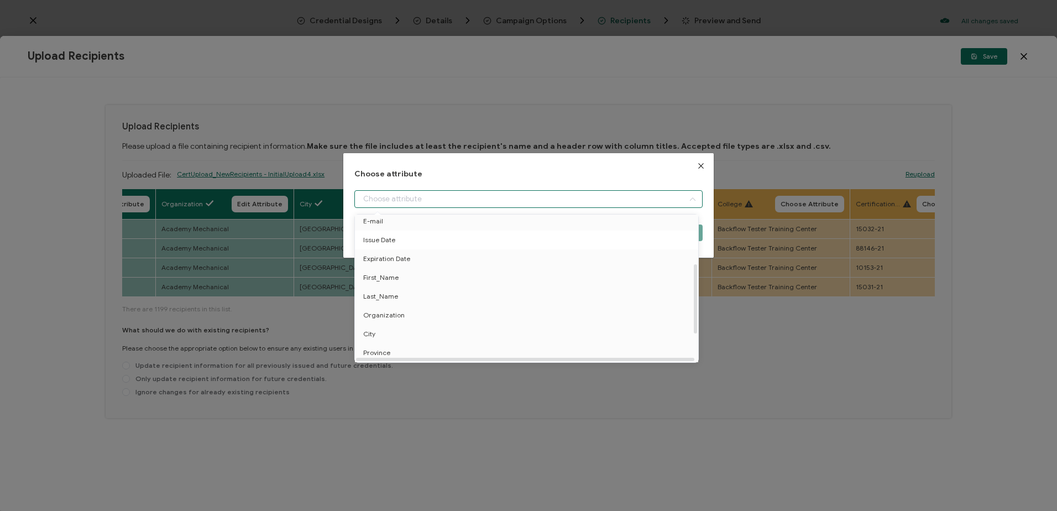
scroll to position [111, 0]
drag, startPoint x: 397, startPoint y: 305, endPoint x: 521, endPoint y: 291, distance: 124.5
click at [398, 305] on span "Recipient_Note" at bounding box center [386, 304] width 47 height 19
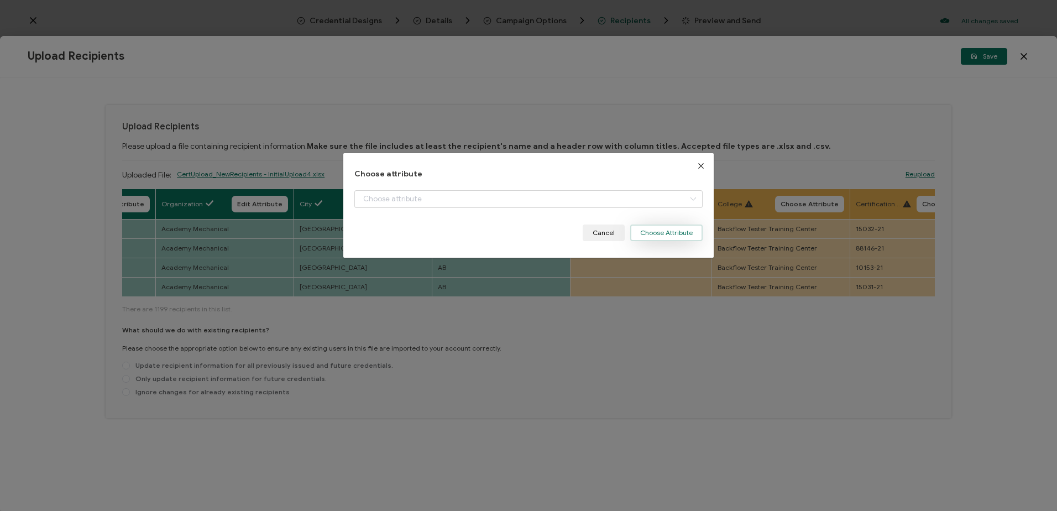
click at [662, 229] on button "Choose Attribute" at bounding box center [666, 232] width 72 height 17
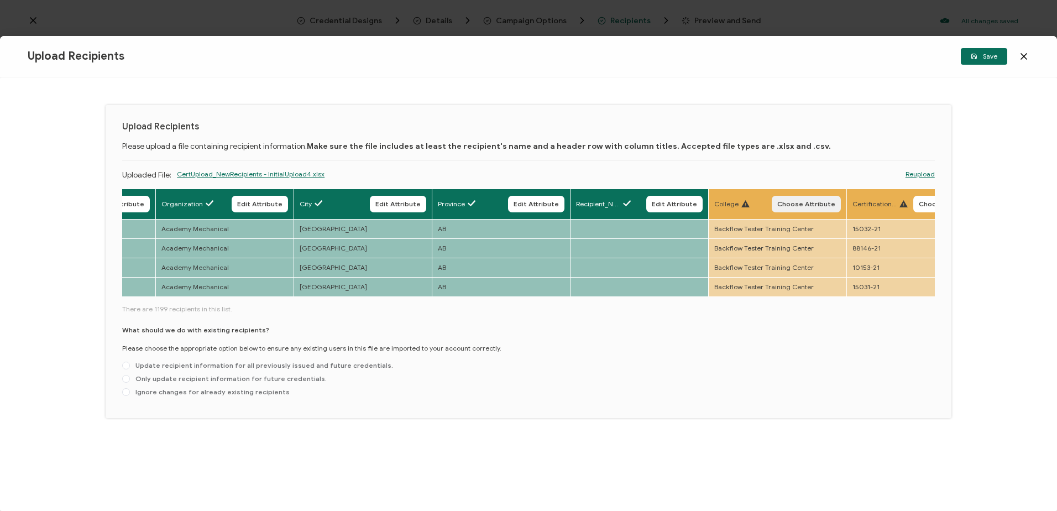
click at [812, 206] on span "Choose Attribute" at bounding box center [806, 204] width 58 height 7
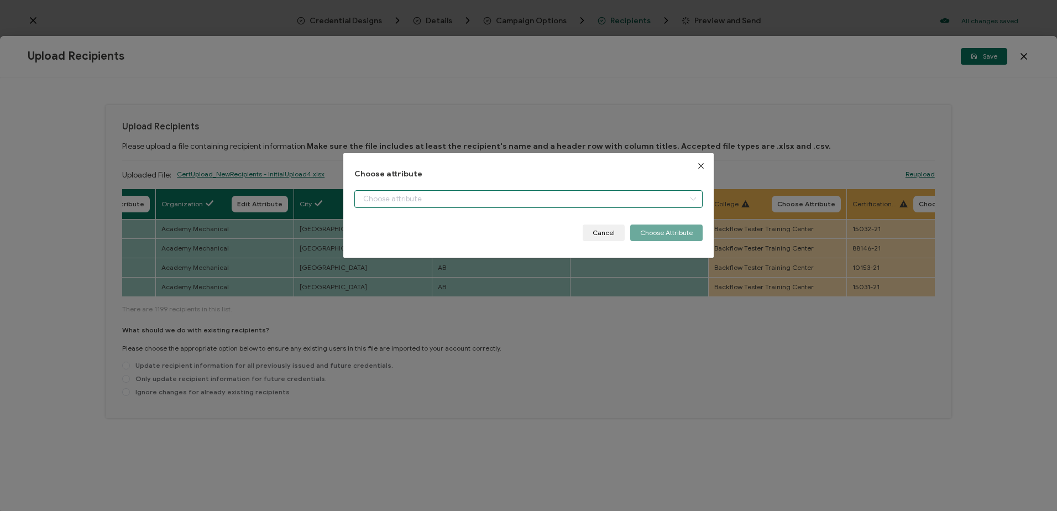
click at [481, 200] on input "dialog" at bounding box center [528, 199] width 348 height 18
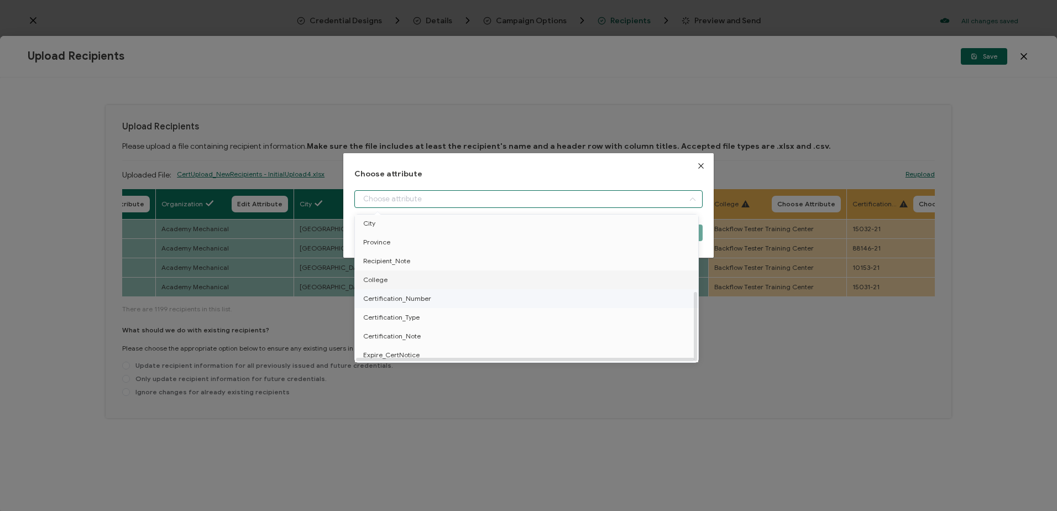
scroll to position [161, 0]
click at [396, 269] on li "College" at bounding box center [528, 278] width 353 height 19
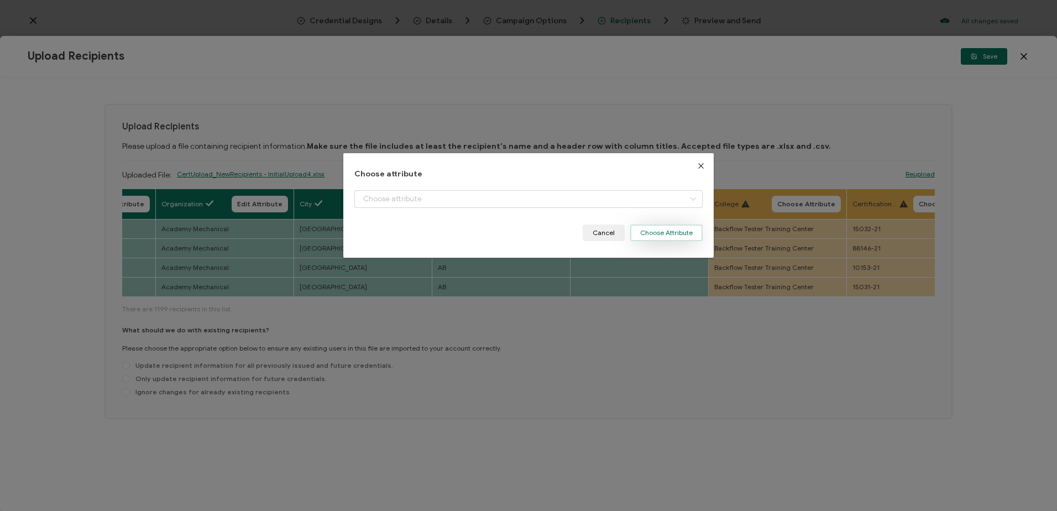
drag, startPoint x: 663, startPoint y: 225, endPoint x: 752, endPoint y: 218, distance: 89.3
click at [666, 224] on button "Choose Attribute" at bounding box center [666, 232] width 72 height 17
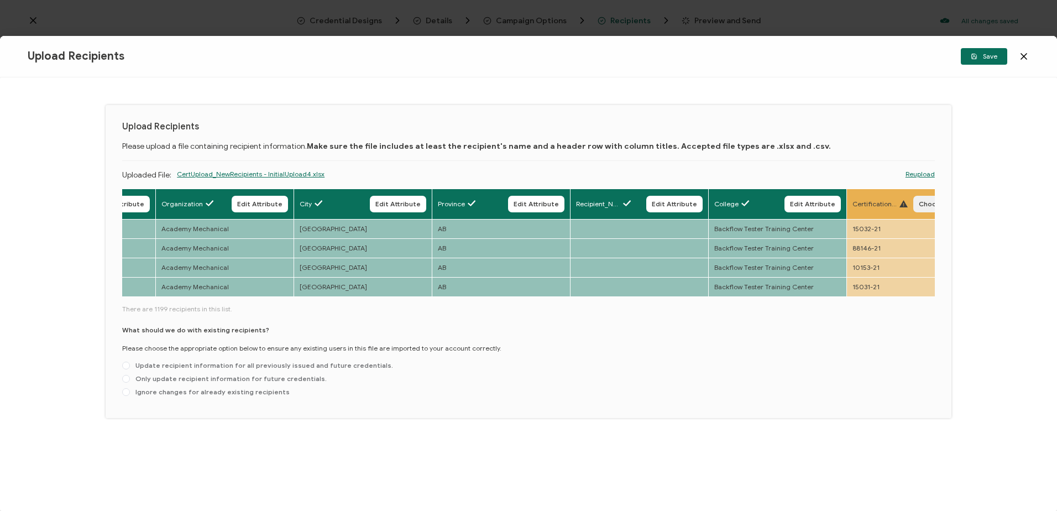
click at [925, 201] on span "Choose Attribute" at bounding box center [948, 204] width 58 height 7
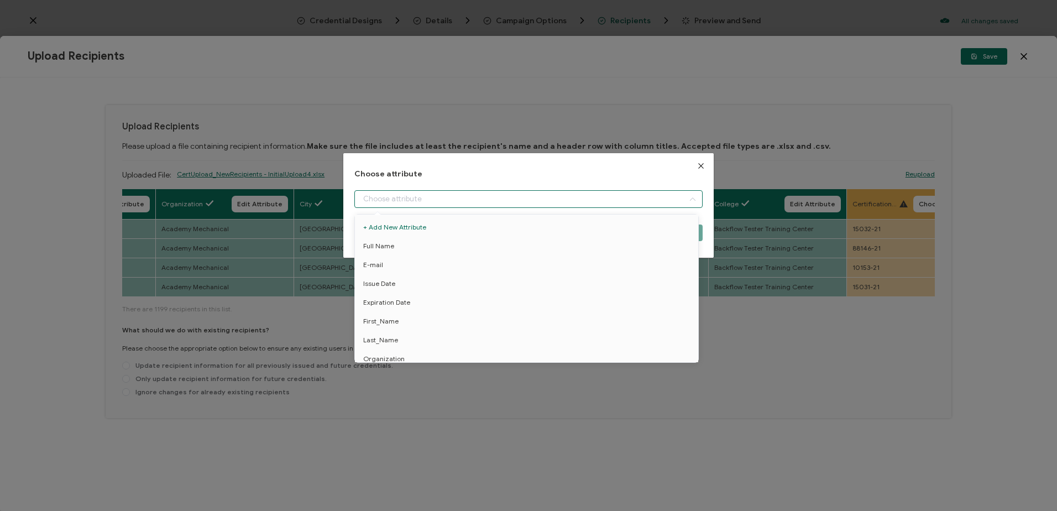
click at [478, 203] on input "dialog" at bounding box center [528, 199] width 348 height 18
click at [416, 294] on span "Certification_Number" at bounding box center [397, 296] width 68 height 19
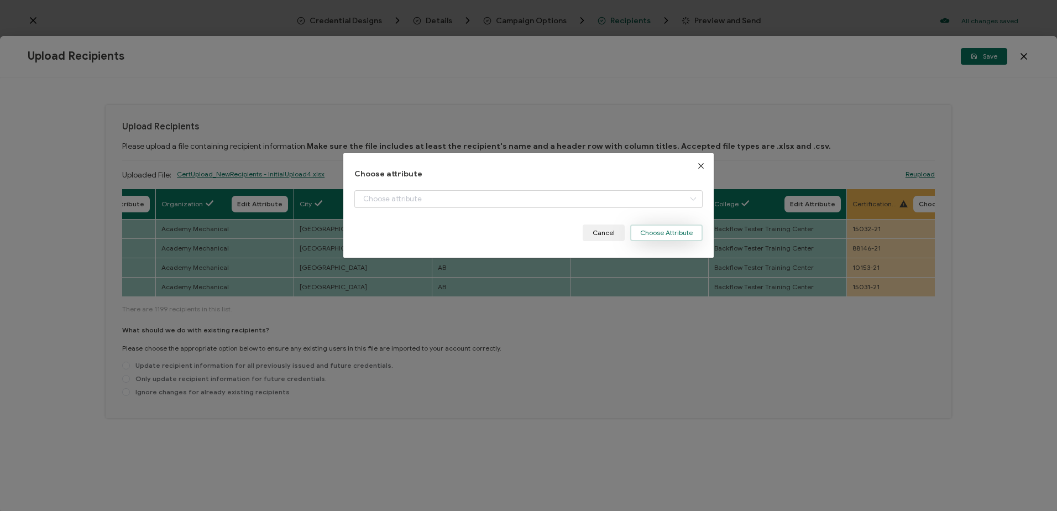
click at [650, 231] on button "Choose Attribute" at bounding box center [666, 232] width 72 height 17
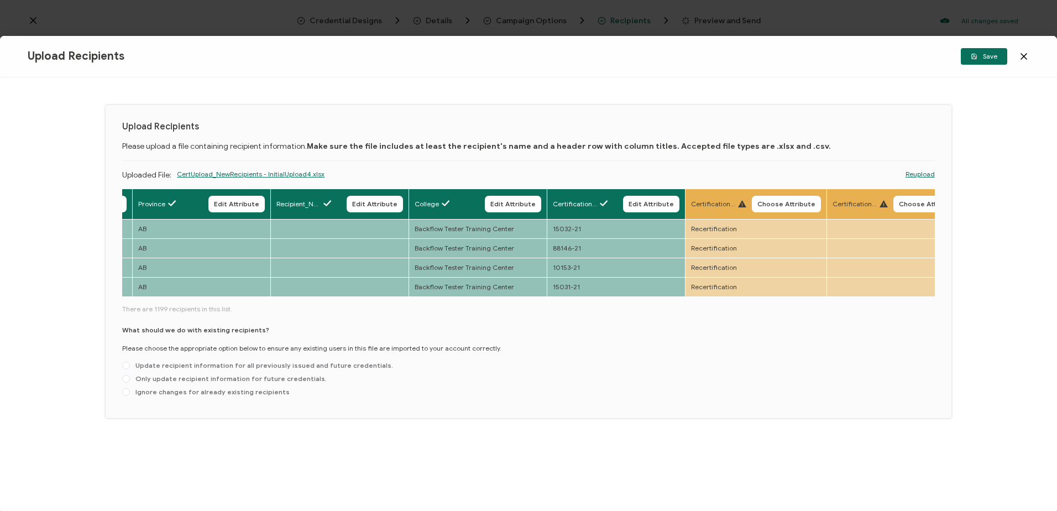
scroll to position [0, 1123]
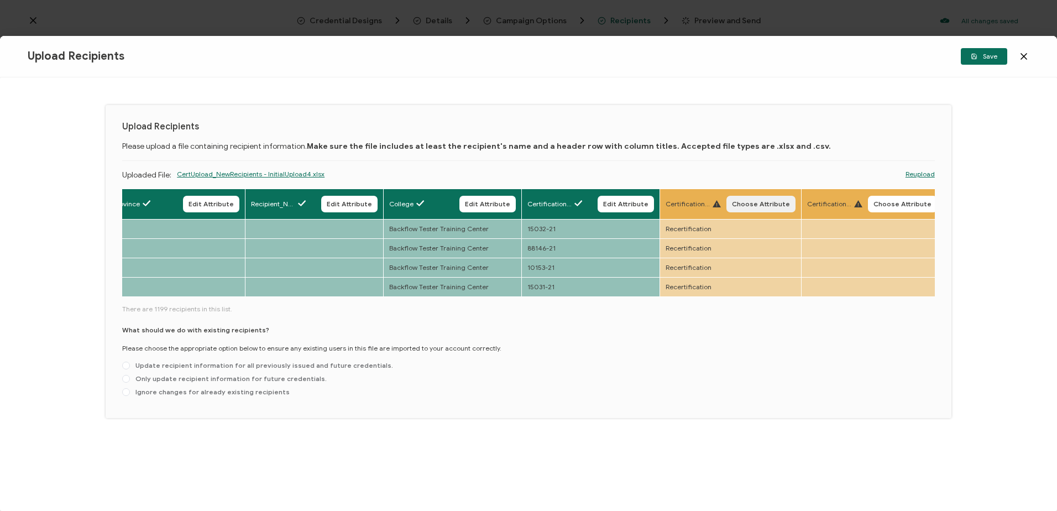
click at [749, 201] on span "Choose Attribute" at bounding box center [761, 204] width 58 height 7
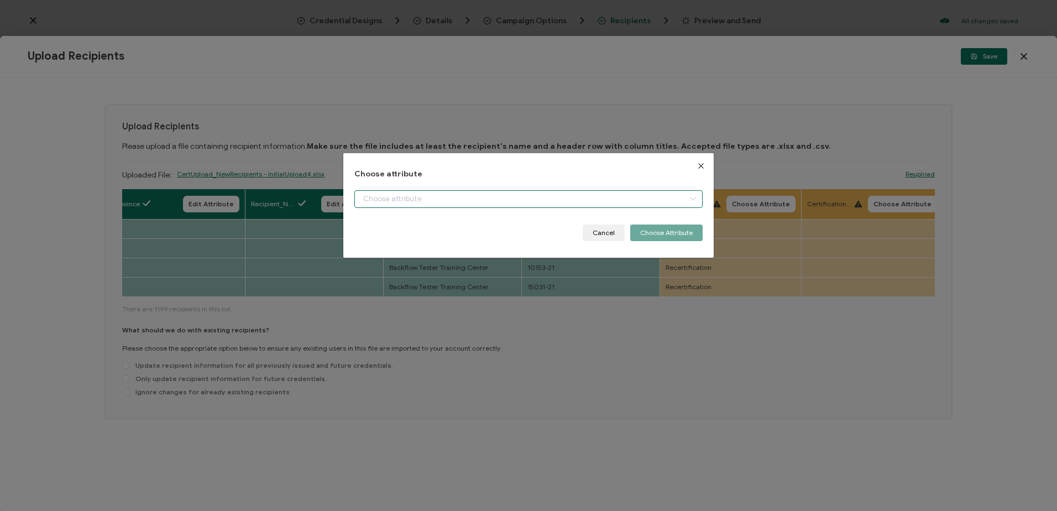
click at [590, 201] on input "dialog" at bounding box center [528, 199] width 348 height 18
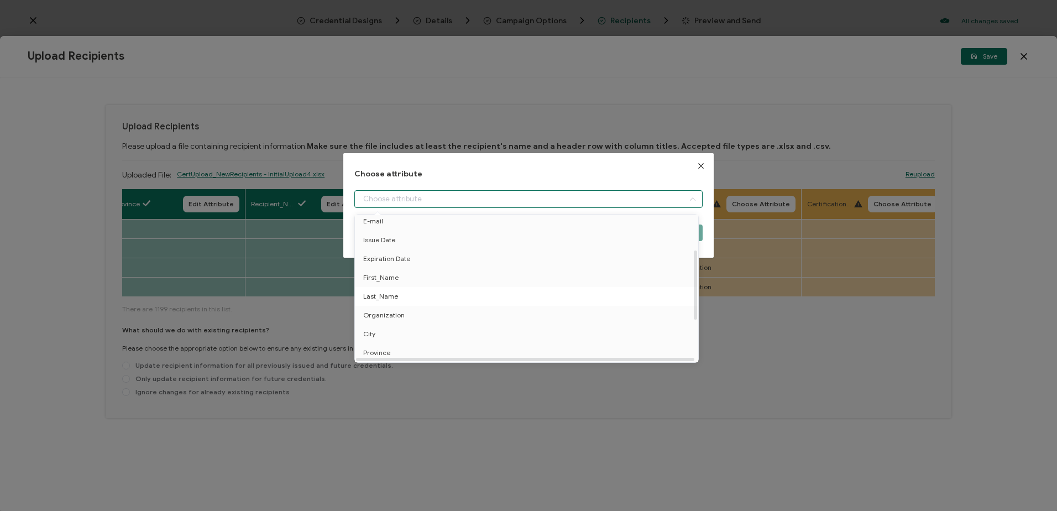
scroll to position [161, 0]
click at [392, 311] on span "Certification_Type" at bounding box center [391, 315] width 56 height 19
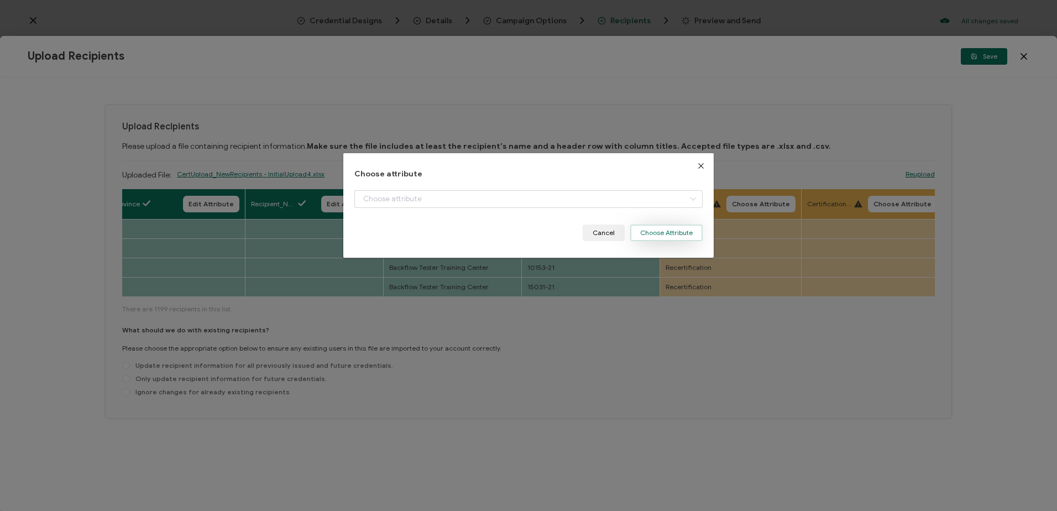
click at [655, 229] on button "Choose Attribute" at bounding box center [666, 232] width 72 height 17
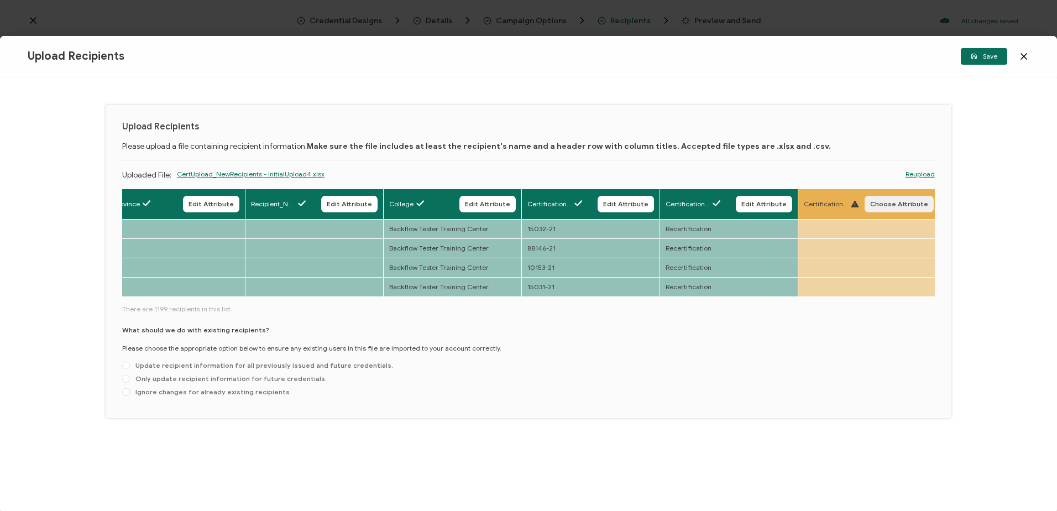
click at [892, 201] on span "Choose Attribute" at bounding box center [899, 204] width 58 height 7
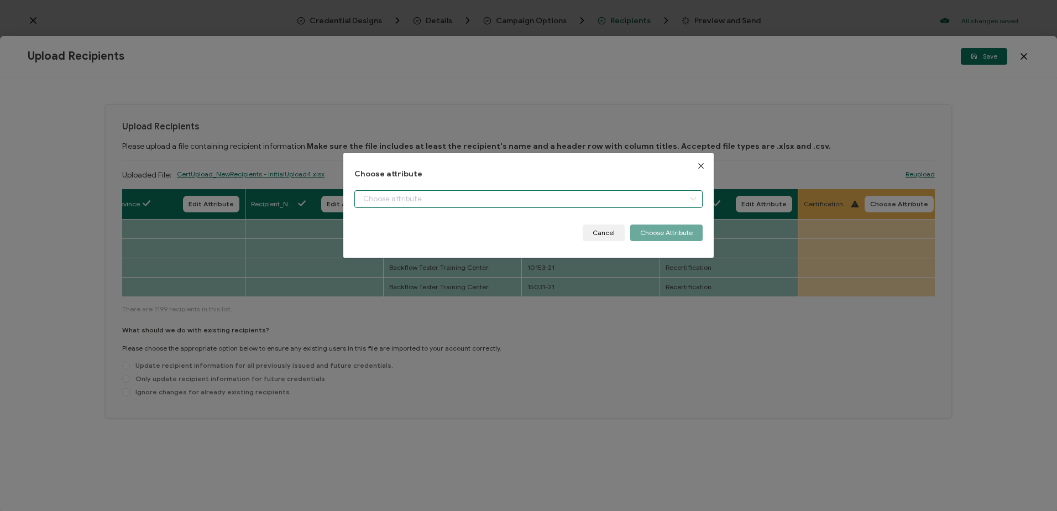
click at [501, 198] on input "dialog" at bounding box center [528, 199] width 348 height 18
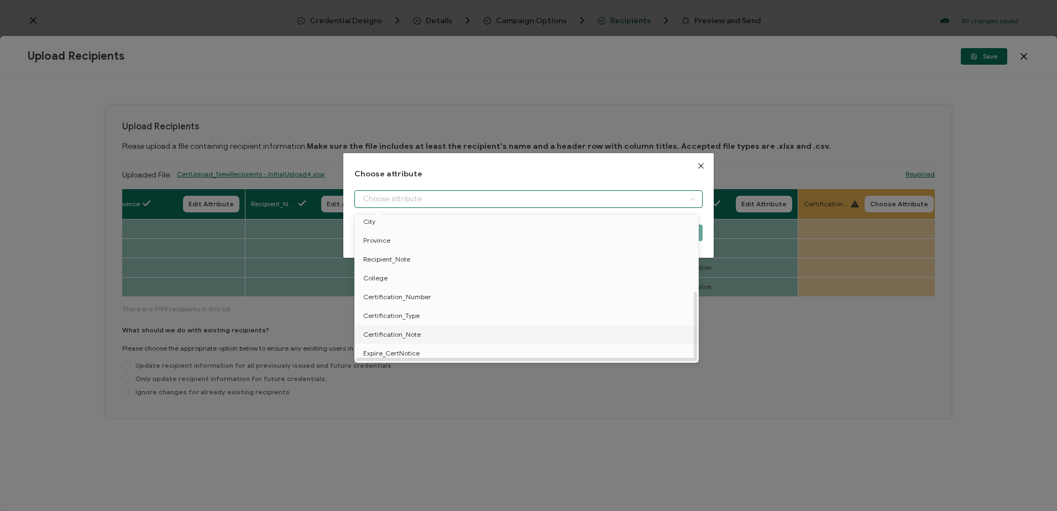
click at [405, 332] on span "Certification_Note" at bounding box center [391, 334] width 57 height 19
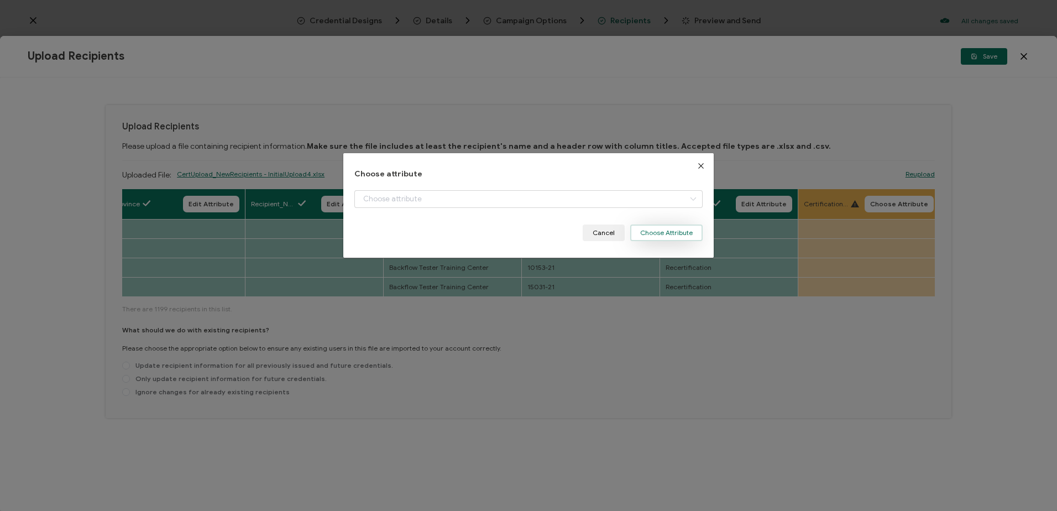
click at [648, 230] on button "Choose Attribute" at bounding box center [666, 232] width 72 height 17
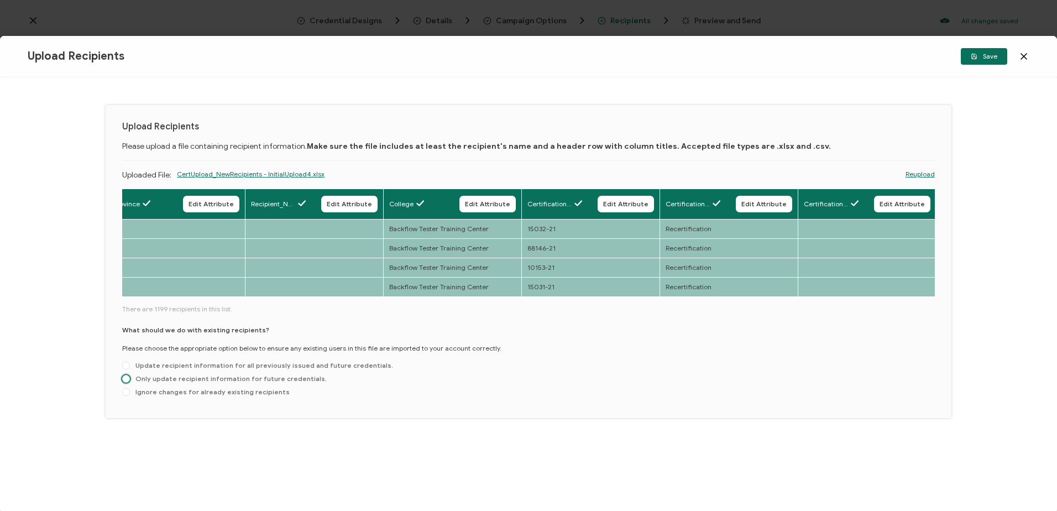
click at [177, 378] on span "Only update recipient information for future credentials." at bounding box center [228, 378] width 197 height 8
click at [130, 378] on input "Only update recipient information for future credentials." at bounding box center [126, 379] width 8 height 9
radio input "true"
click at [988, 50] on button "Save" at bounding box center [984, 56] width 46 height 17
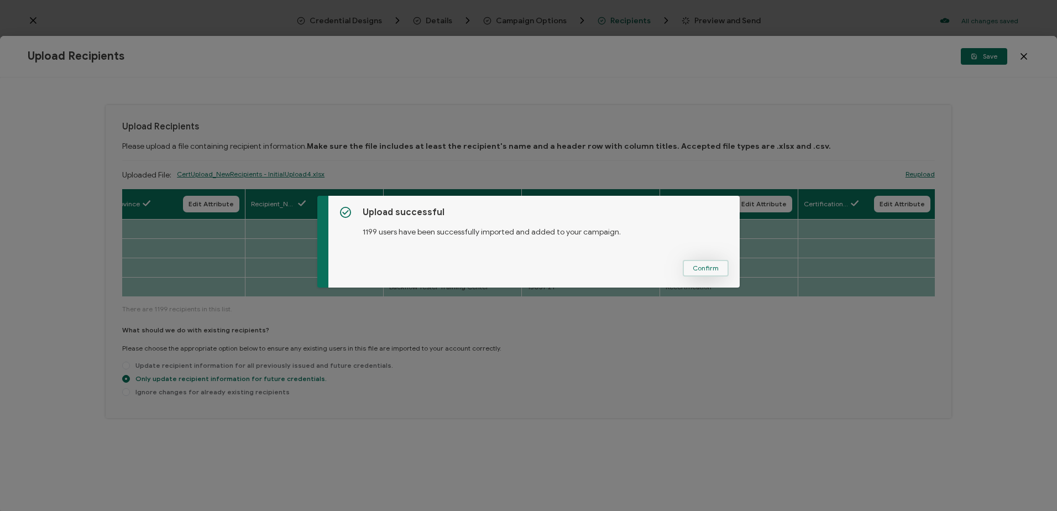
click at [702, 269] on span "Confirm" at bounding box center [706, 268] width 26 height 7
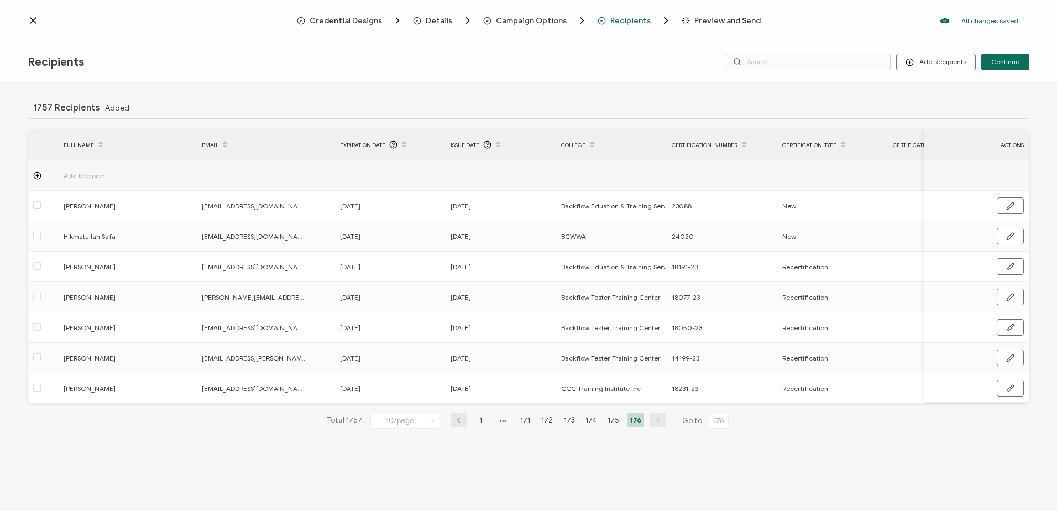
click at [430, 422] on icon at bounding box center [432, 421] width 11 height 12
click at [412, 395] on li "100/page" at bounding box center [407, 394] width 77 height 19
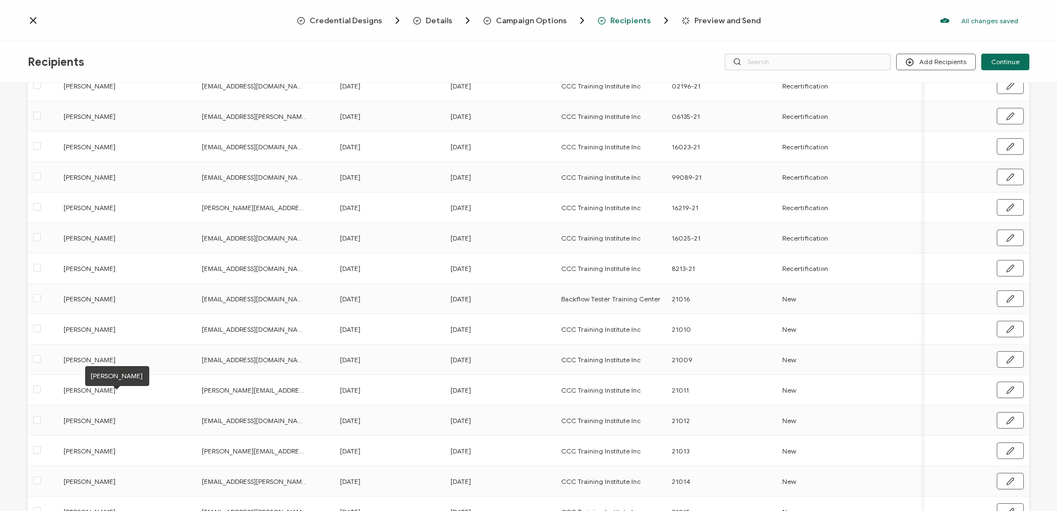
scroll to position [1397, 0]
click at [765, 61] on input "text" at bounding box center [808, 62] width 166 height 17
type input "jor"
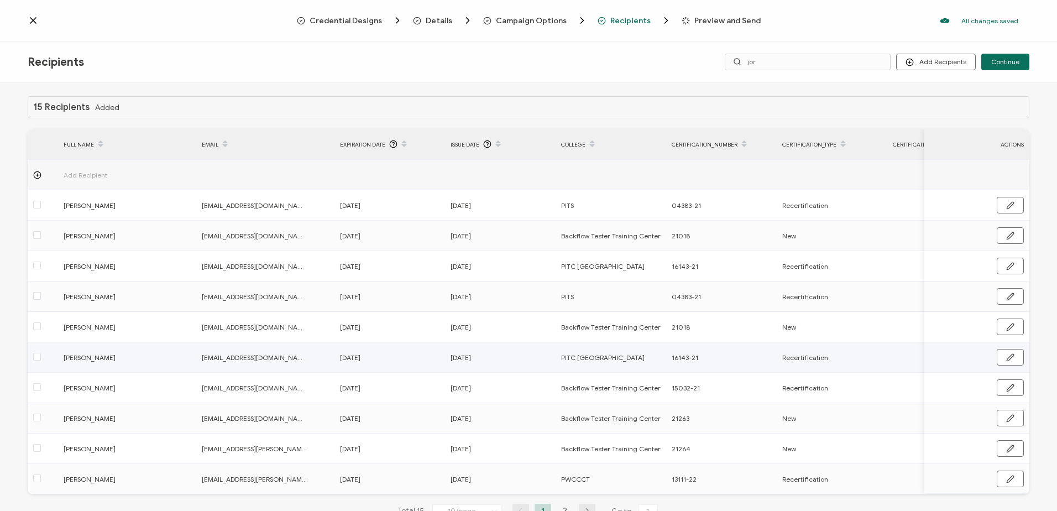
scroll to position [0, 0]
drag, startPoint x: 768, startPoint y: 62, endPoint x: 744, endPoint y: 62, distance: 24.9
click at [744, 62] on div "jor" at bounding box center [808, 62] width 166 height 17
type input "sw"
click at [708, 58] on div "Add Recipients Upload Recipients Import From Recipients Import From List Contin…" at bounding box center [862, 62] width 334 height 17
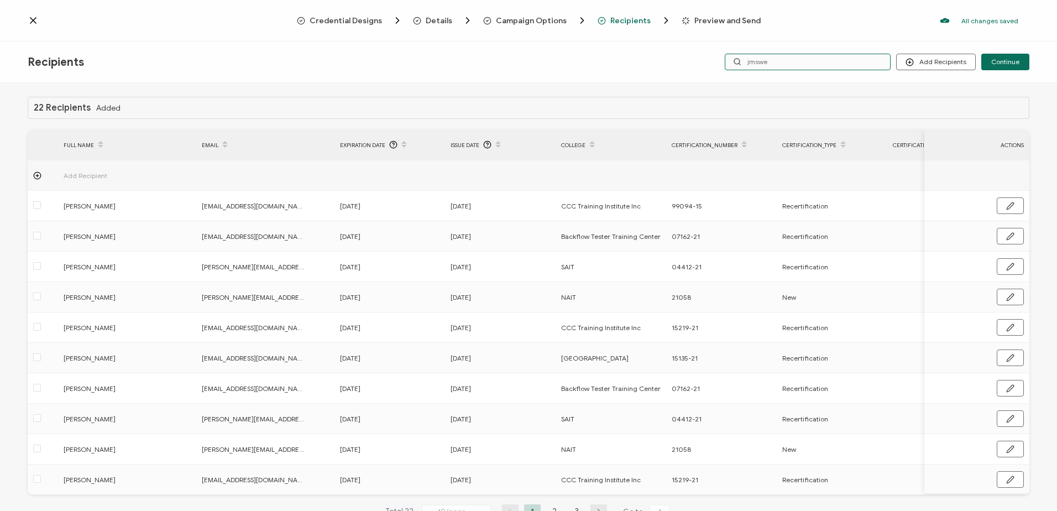
type input "jmswer"
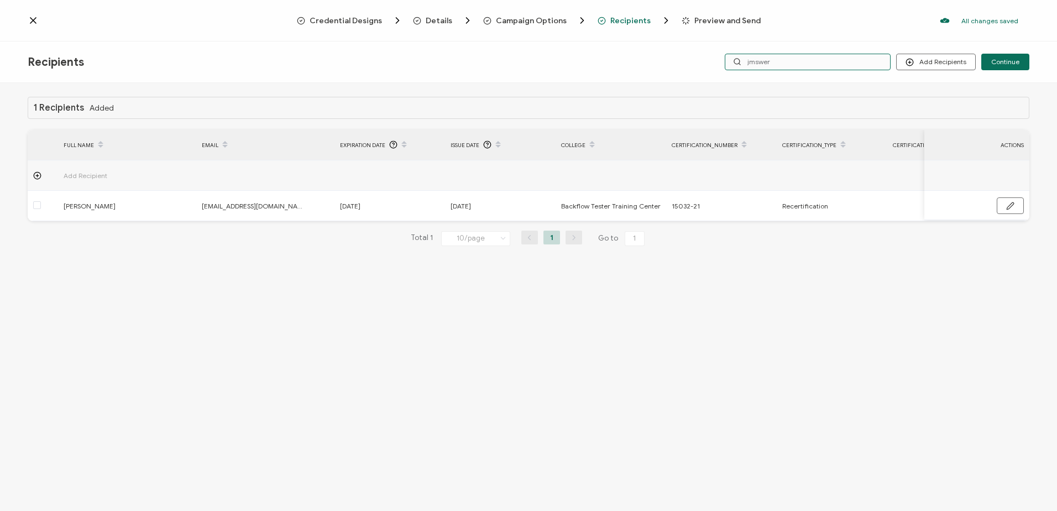
drag, startPoint x: 807, startPoint y: 57, endPoint x: 733, endPoint y: 57, distance: 74.1
click at [733, 57] on input "jmswer" at bounding box center [808, 62] width 166 height 17
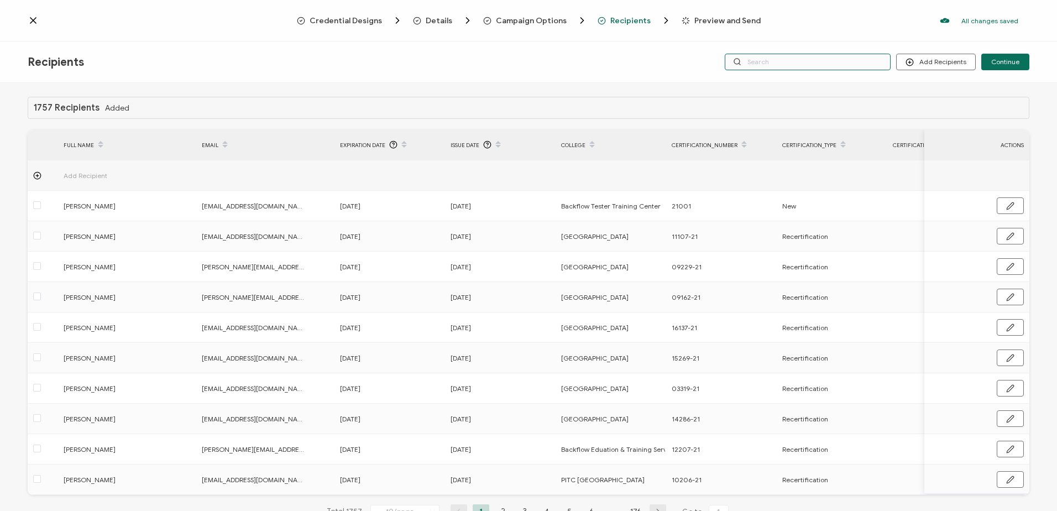
click at [765, 61] on input "text" at bounding box center [808, 62] width 166 height 17
type input "[PERSON_NAME]"
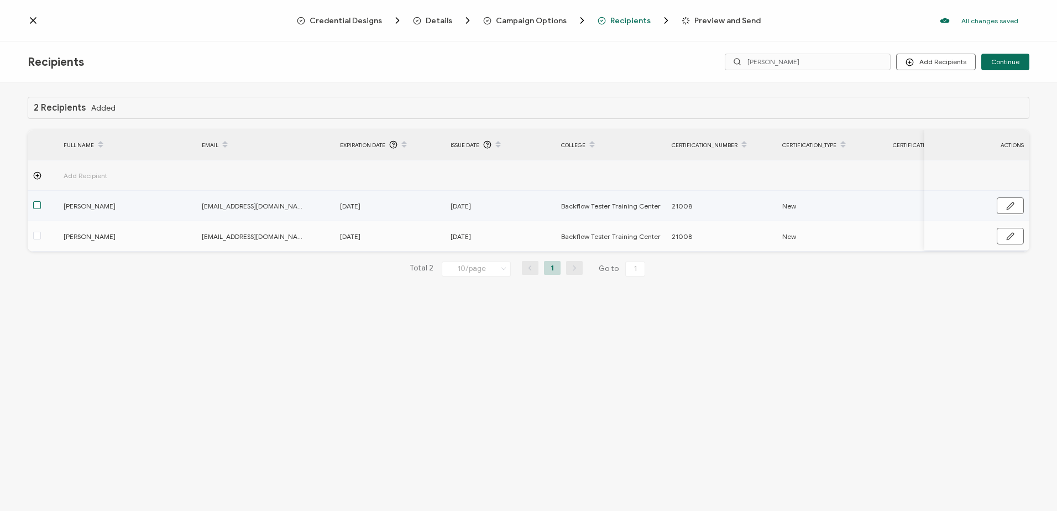
click at [38, 205] on span at bounding box center [37, 205] width 8 height 8
click at [41, 201] on input "checkbox" at bounding box center [41, 201] width 0 height 0
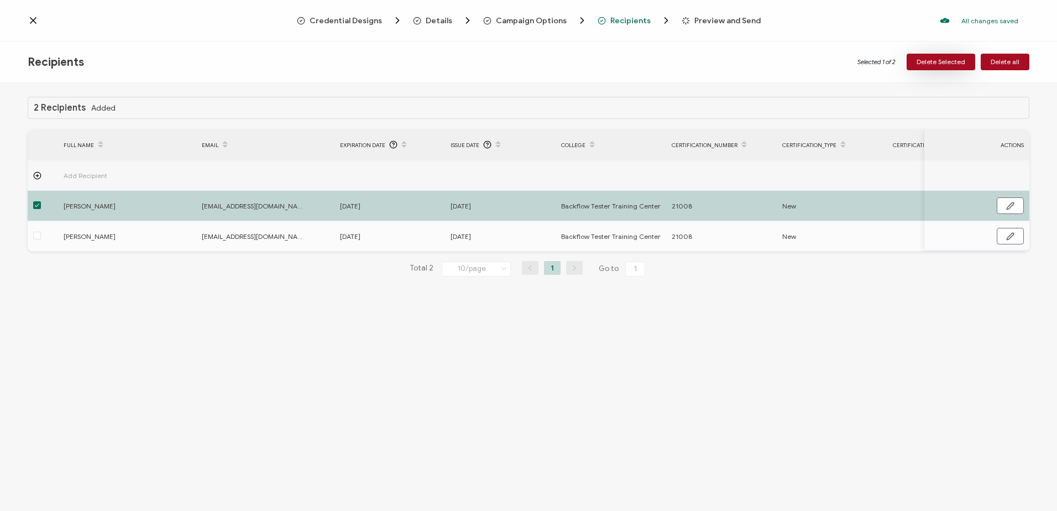
click at [947, 61] on span "Delete Selected" at bounding box center [941, 62] width 49 height 7
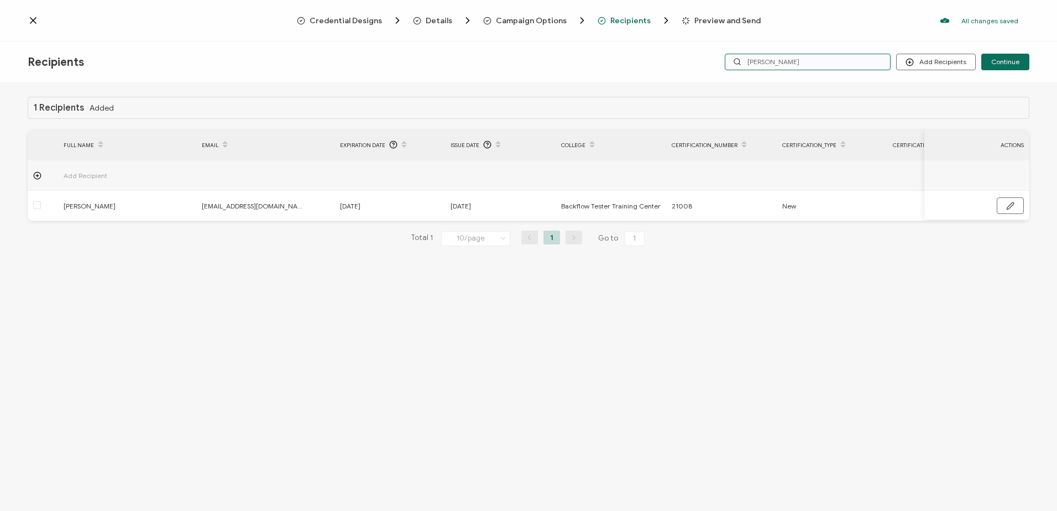
drag, startPoint x: 786, startPoint y: 61, endPoint x: 702, endPoint y: 61, distance: 84.6
click at [702, 61] on div "Add Recipients Upload Recipients Import From Recipients Import From List Contin…" at bounding box center [862, 62] width 334 height 17
type input "philmoffat"
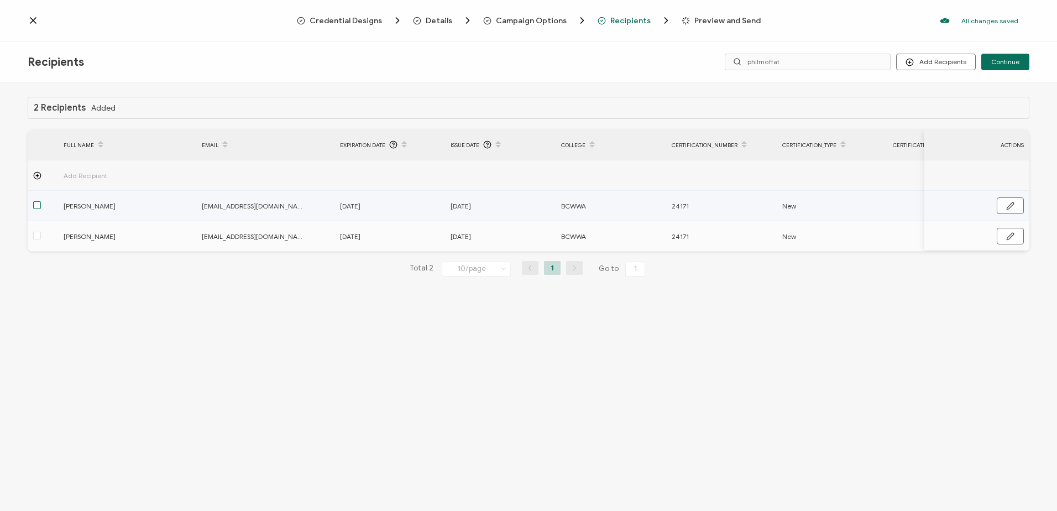
click at [38, 205] on span at bounding box center [37, 205] width 8 height 8
click at [41, 201] on input "checkbox" at bounding box center [41, 201] width 0 height 0
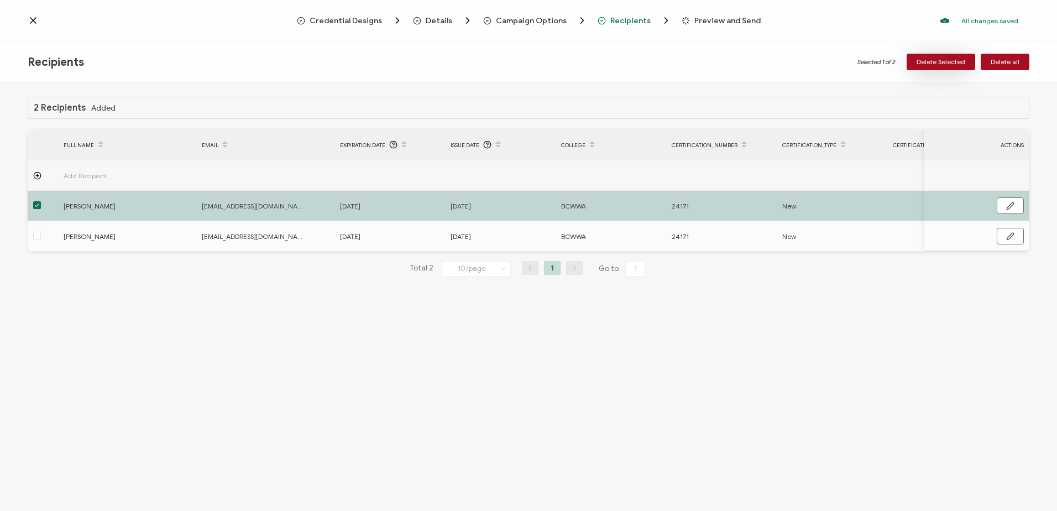
click at [943, 59] on span "Delete Selected" at bounding box center [941, 62] width 49 height 7
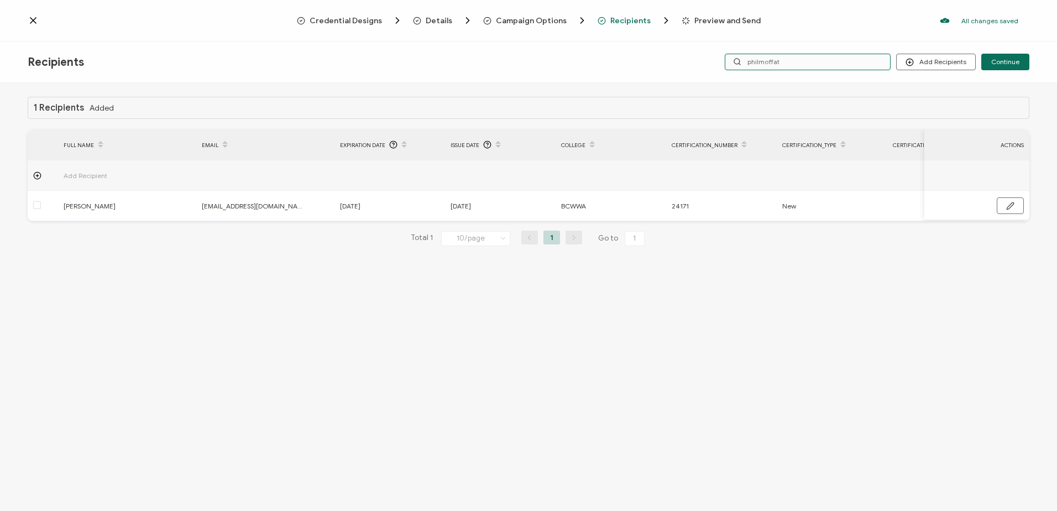
drag, startPoint x: 787, startPoint y: 58, endPoint x: 708, endPoint y: 58, distance: 79.6
click at [708, 58] on div "Add Recipients Upload Recipients Import From Recipients Import From List Contin…" at bounding box center [862, 62] width 334 height 17
type input "k"
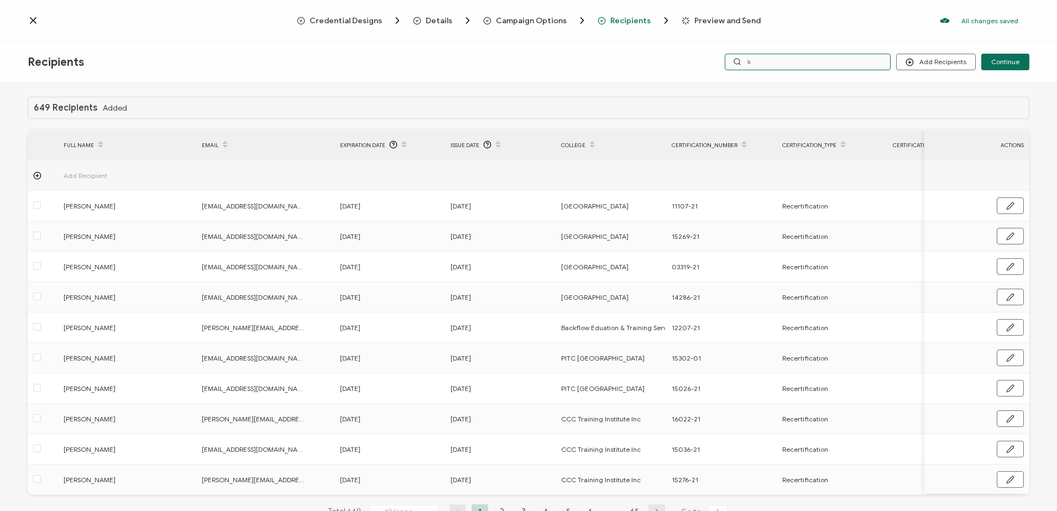
click at [774, 62] on input "k" at bounding box center [808, 62] width 166 height 17
type input "key"
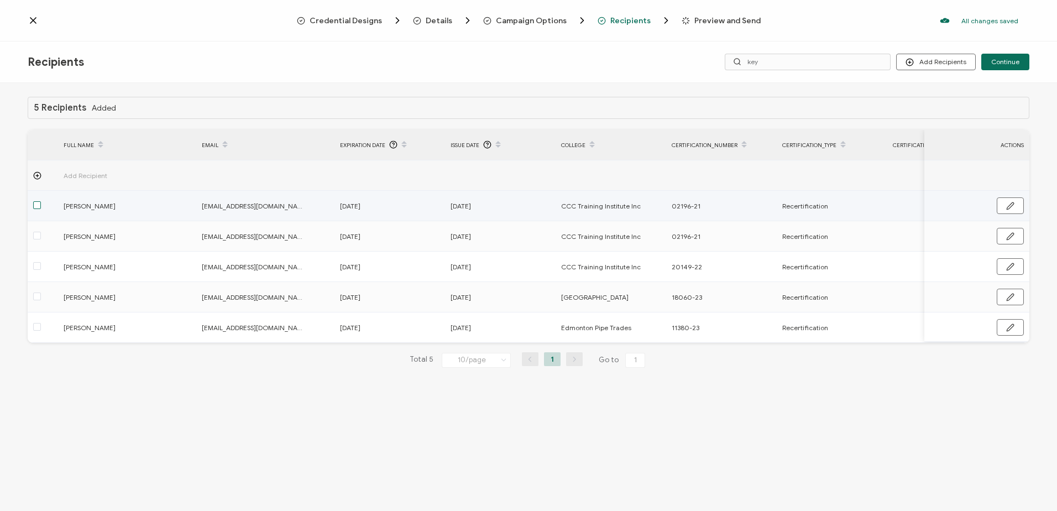
click at [38, 204] on span at bounding box center [37, 205] width 8 height 8
click at [41, 201] on input "checkbox" at bounding box center [41, 201] width 0 height 0
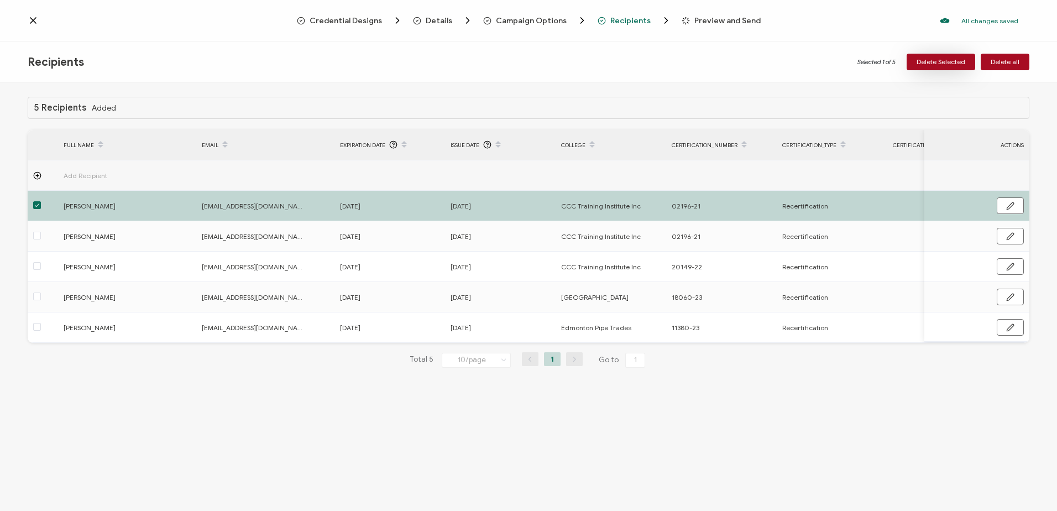
click at [939, 60] on span "Delete Selected" at bounding box center [941, 62] width 49 height 7
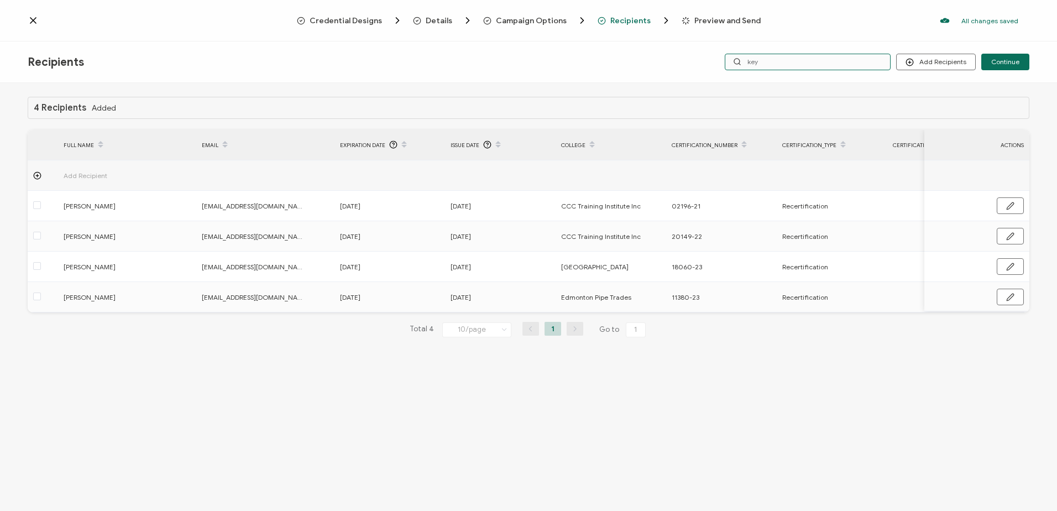
drag, startPoint x: 787, startPoint y: 61, endPoint x: 733, endPoint y: 61, distance: 53.6
click at [733, 61] on input "key" at bounding box center [808, 62] width 166 height 17
type input "villoe"
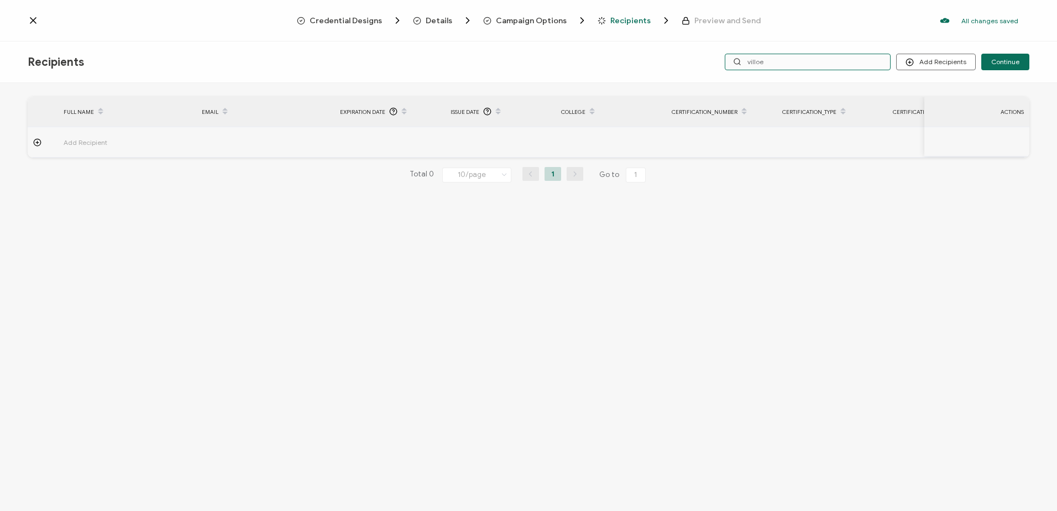
click at [776, 61] on input "villoe" at bounding box center [808, 62] width 166 height 17
type input "vill"
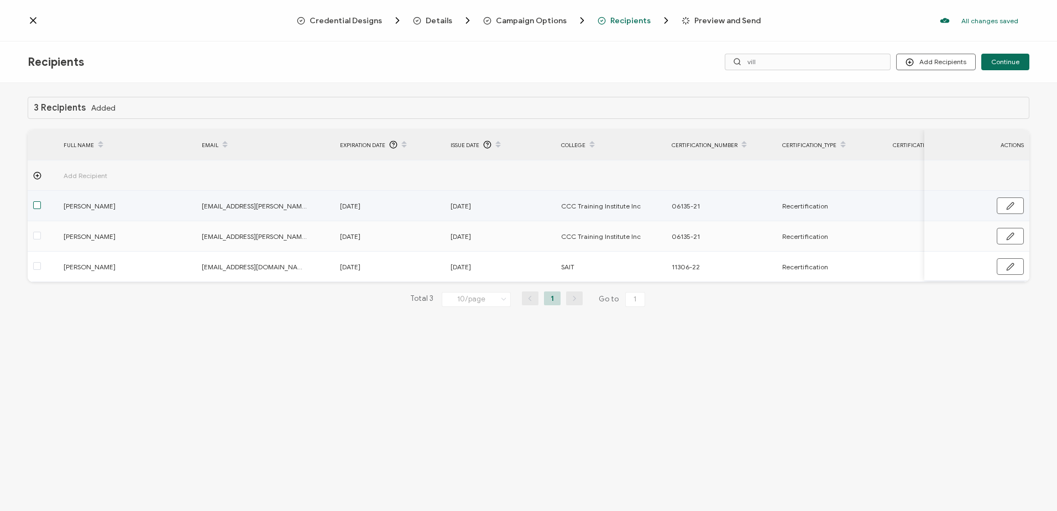
click at [34, 207] on span at bounding box center [37, 205] width 8 height 8
click at [41, 201] on input "checkbox" at bounding box center [41, 201] width 0 height 0
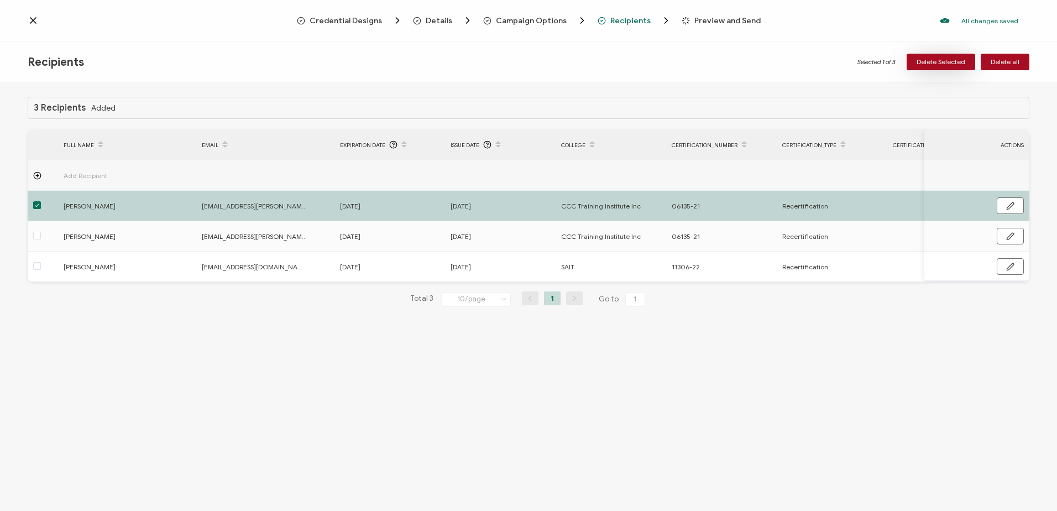
click at [943, 60] on span "Delete Selected" at bounding box center [941, 62] width 49 height 7
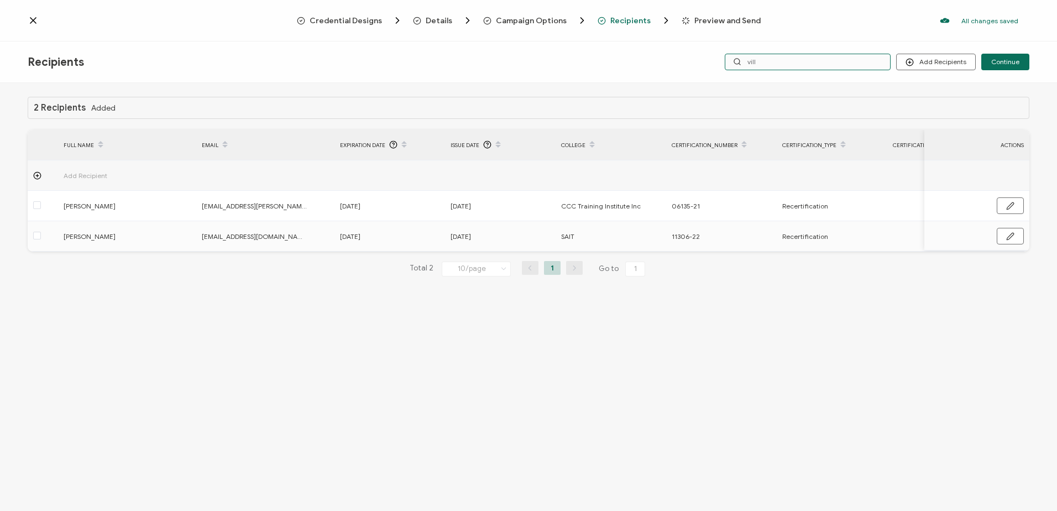
drag, startPoint x: 762, startPoint y: 66, endPoint x: 740, endPoint y: 67, distance: 22.1
click at [740, 67] on div "vill" at bounding box center [808, 62] width 166 height 17
type input "l"
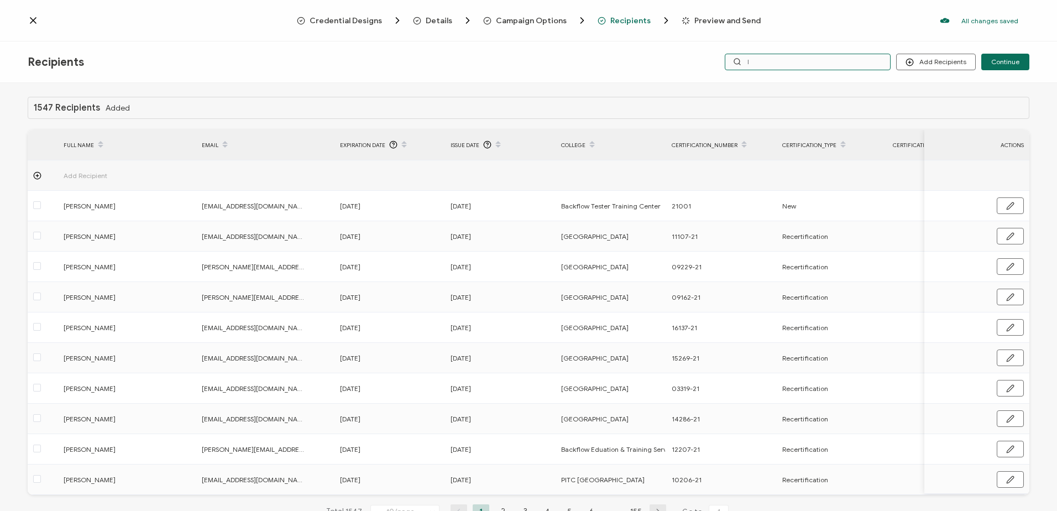
click at [762, 59] on input "l" at bounding box center [808, 62] width 166 height 17
type input "[PERSON_NAME]"
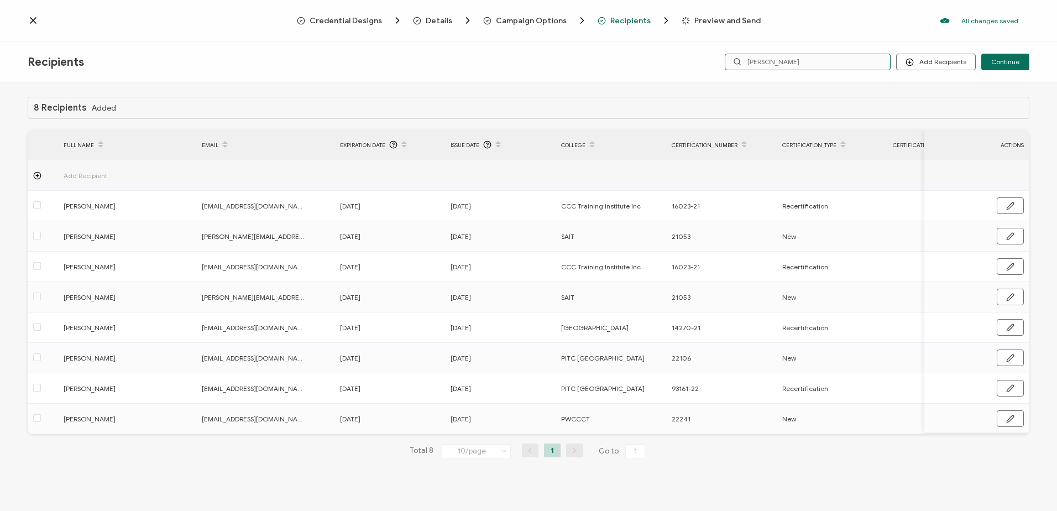
drag, startPoint x: 793, startPoint y: 63, endPoint x: 727, endPoint y: 61, distance: 66.4
click at [727, 61] on div "Add Recipients Upload Recipients Import From Recipients Import From List Contin…" at bounding box center [862, 62] width 334 height 17
type input "eva"
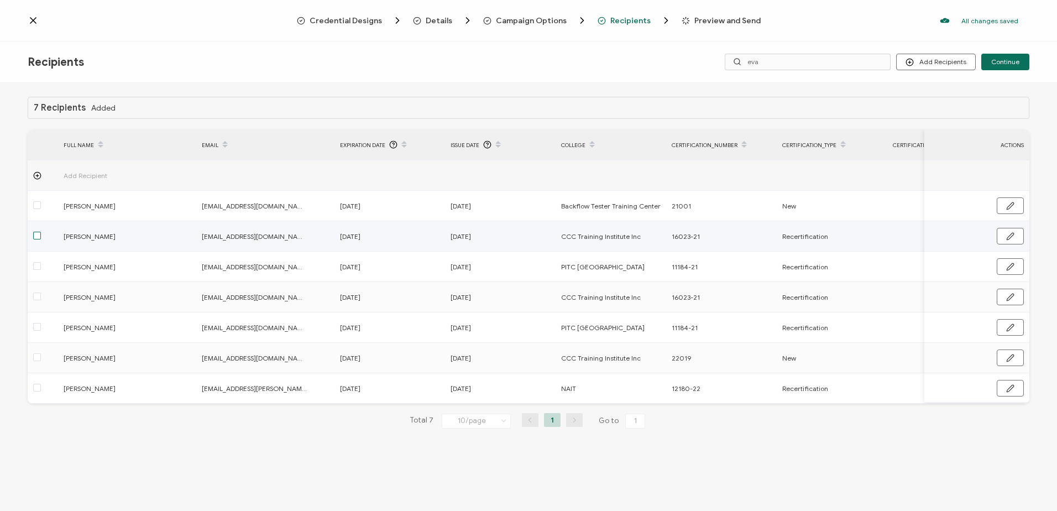
click at [36, 236] on span at bounding box center [37, 236] width 8 height 8
click at [41, 232] on input "checkbox" at bounding box center [41, 232] width 0 height 0
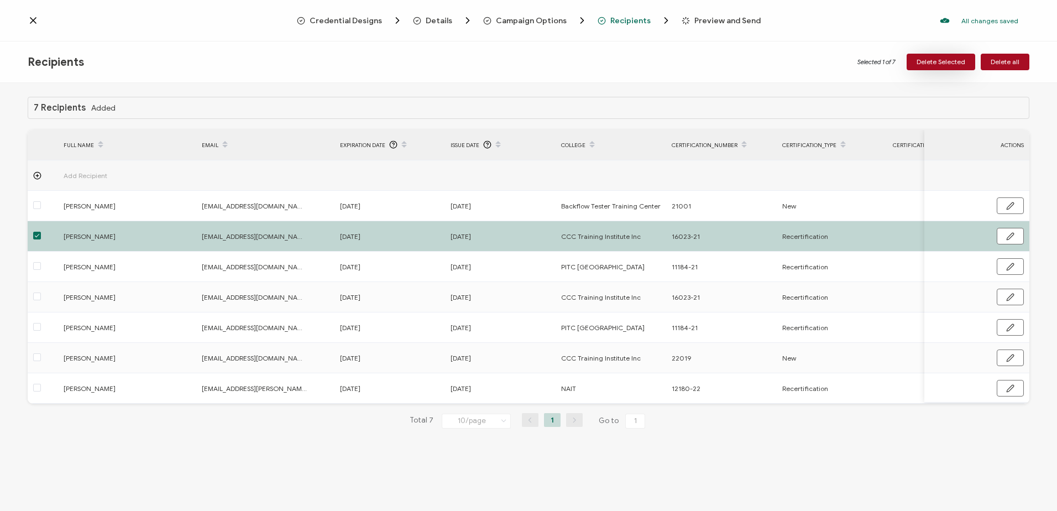
click at [945, 62] on span "Delete Selected" at bounding box center [941, 62] width 49 height 7
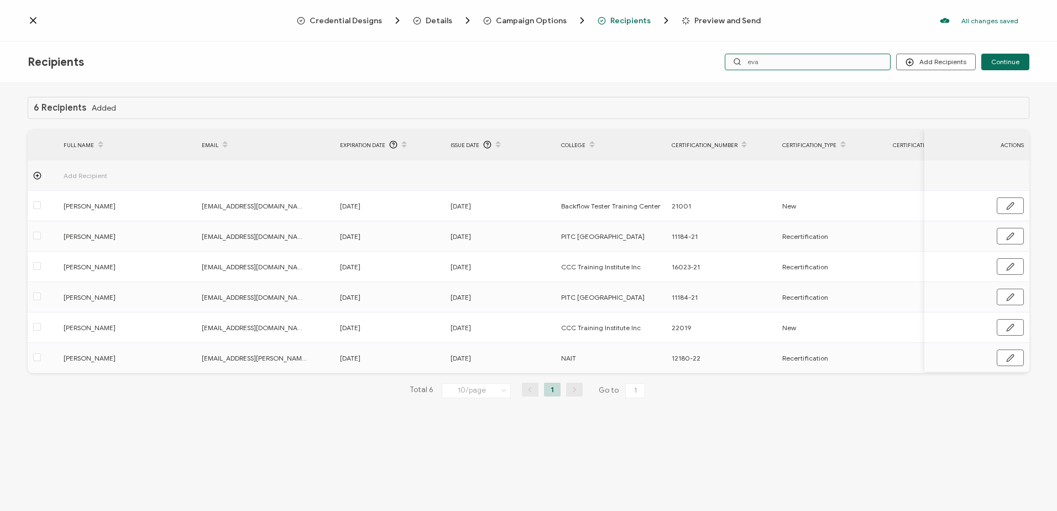
drag, startPoint x: 806, startPoint y: 61, endPoint x: 735, endPoint y: 60, distance: 70.8
click at [735, 60] on input "eva" at bounding box center [808, 62] width 166 height 17
type input "mark"
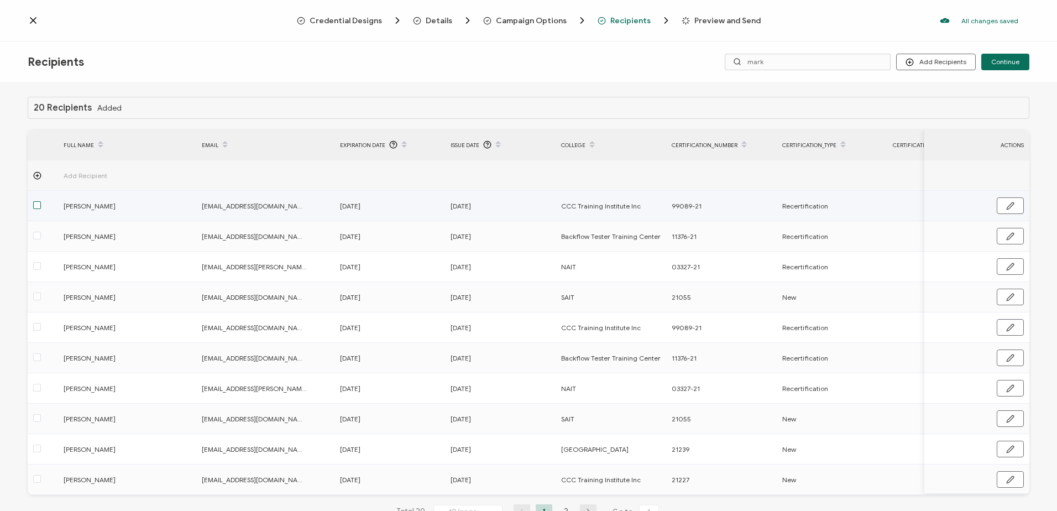
click at [35, 203] on span at bounding box center [37, 205] width 8 height 8
click at [41, 201] on input "checkbox" at bounding box center [41, 201] width 0 height 0
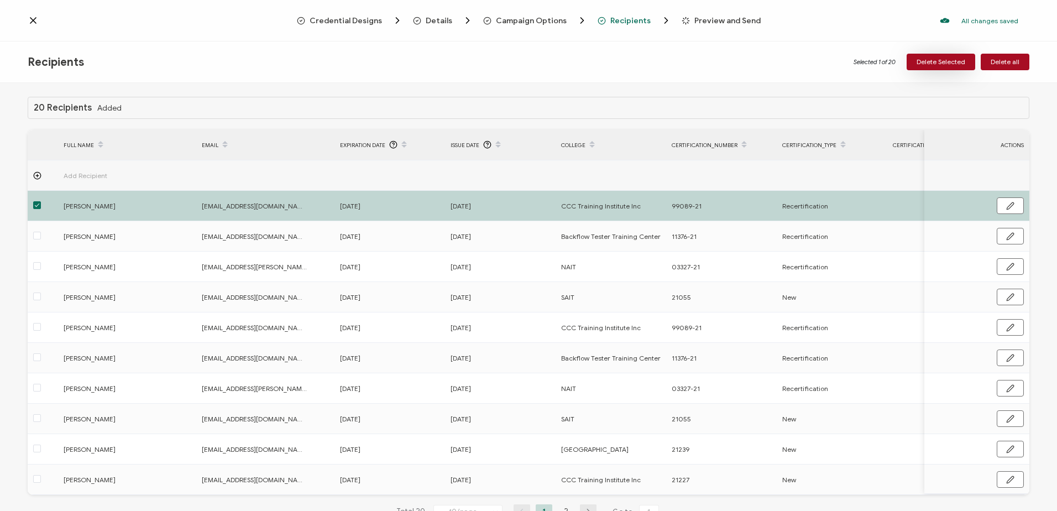
click at [951, 60] on span "Delete Selected" at bounding box center [941, 62] width 49 height 7
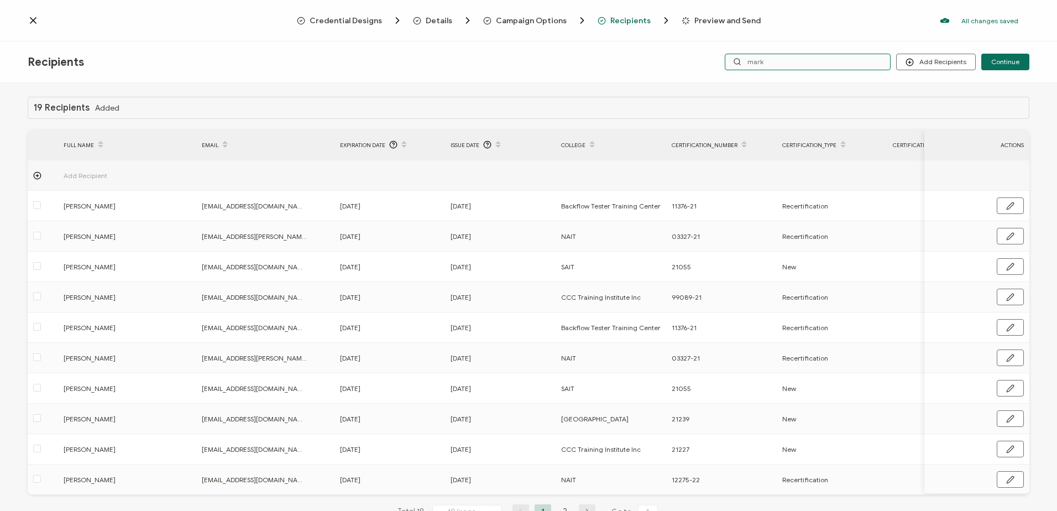
click at [782, 59] on input "mark" at bounding box center [808, 62] width 166 height 17
drag, startPoint x: 791, startPoint y: 57, endPoint x: 734, endPoint y: 57, distance: 57.5
click at [734, 57] on input "mark" at bounding box center [808, 62] width 166 height 17
type input "phil"
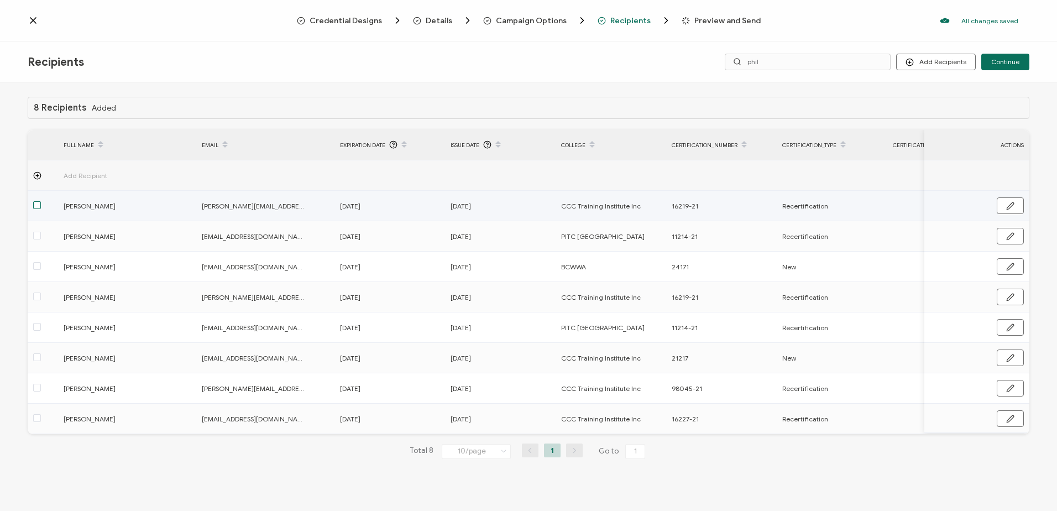
click at [36, 205] on span at bounding box center [37, 205] width 8 height 8
click at [41, 201] on input "checkbox" at bounding box center [41, 201] width 0 height 0
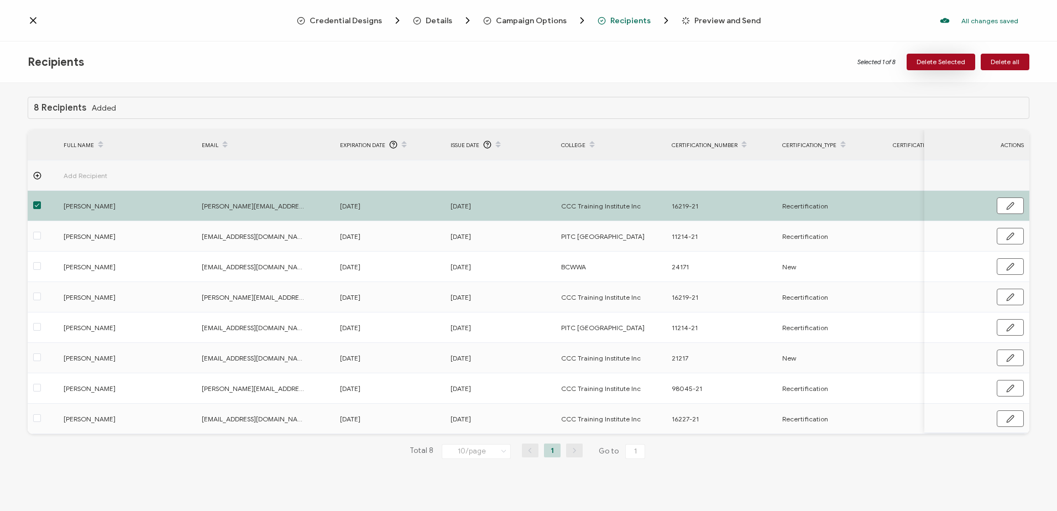
click at [933, 64] on span "Delete Selected" at bounding box center [941, 62] width 49 height 7
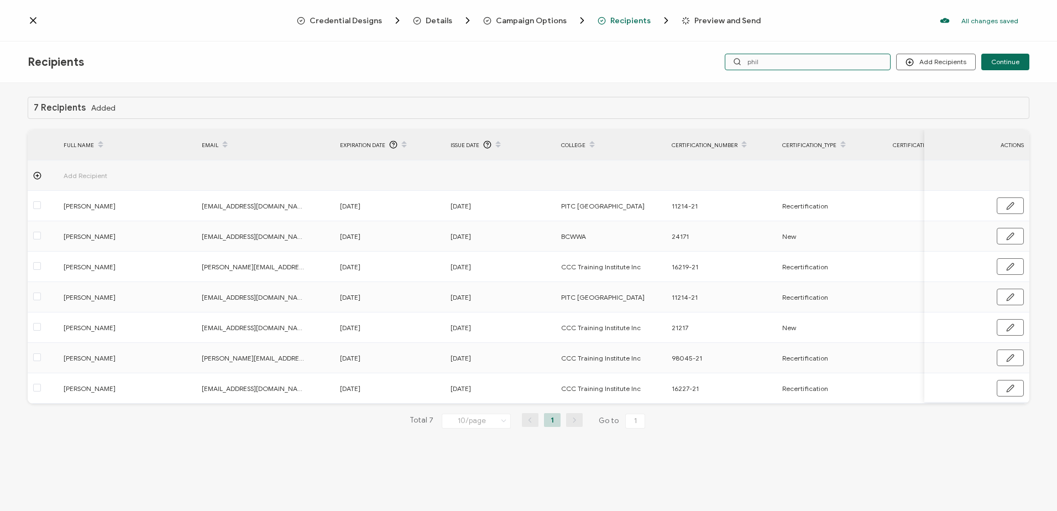
drag, startPoint x: 768, startPoint y: 63, endPoint x: 740, endPoint y: 62, distance: 28.2
click at [740, 62] on div "phil" at bounding box center [808, 62] width 166 height 17
type input "jaymus"
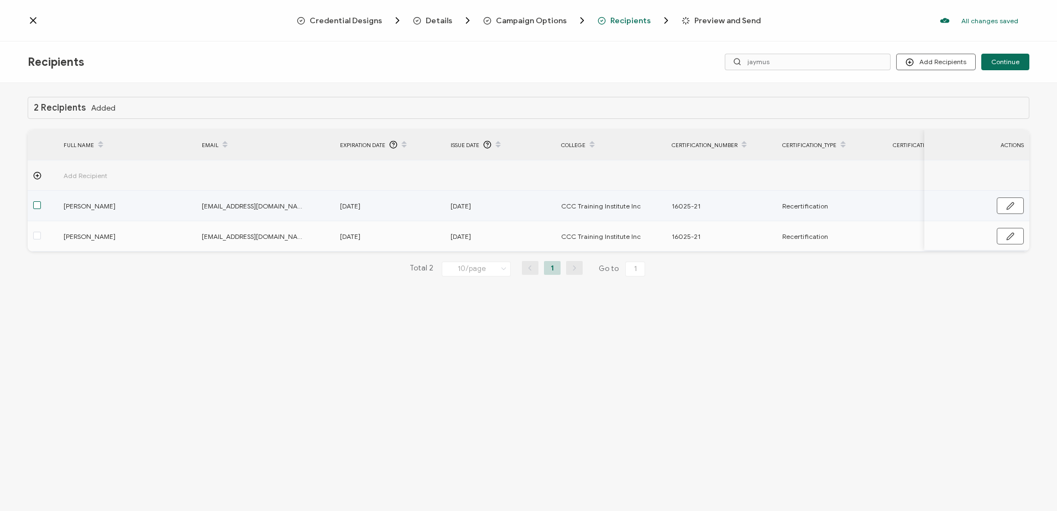
click at [36, 207] on span at bounding box center [37, 205] width 8 height 8
click at [41, 201] on input "checkbox" at bounding box center [41, 201] width 0 height 0
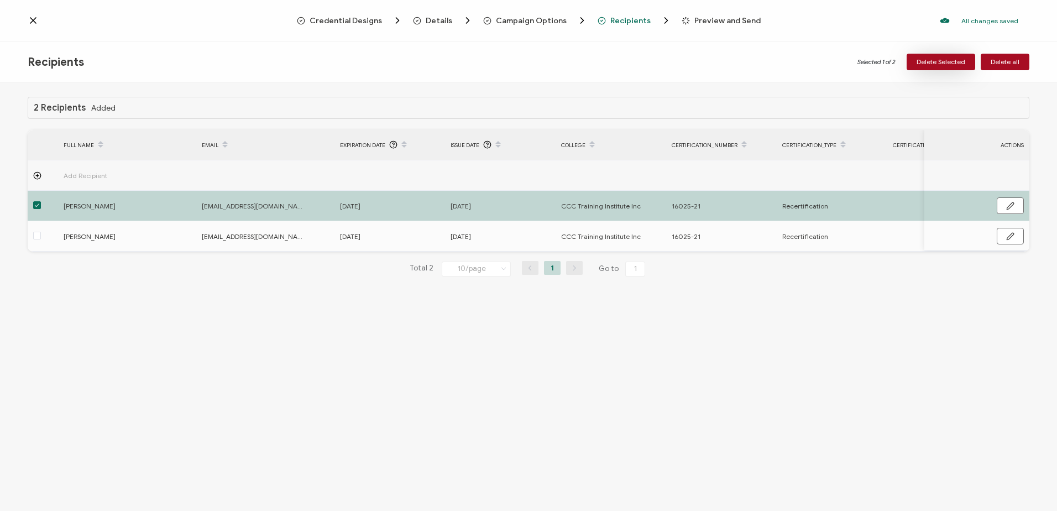
click at [939, 62] on span "Delete Selected" at bounding box center [941, 62] width 49 height 7
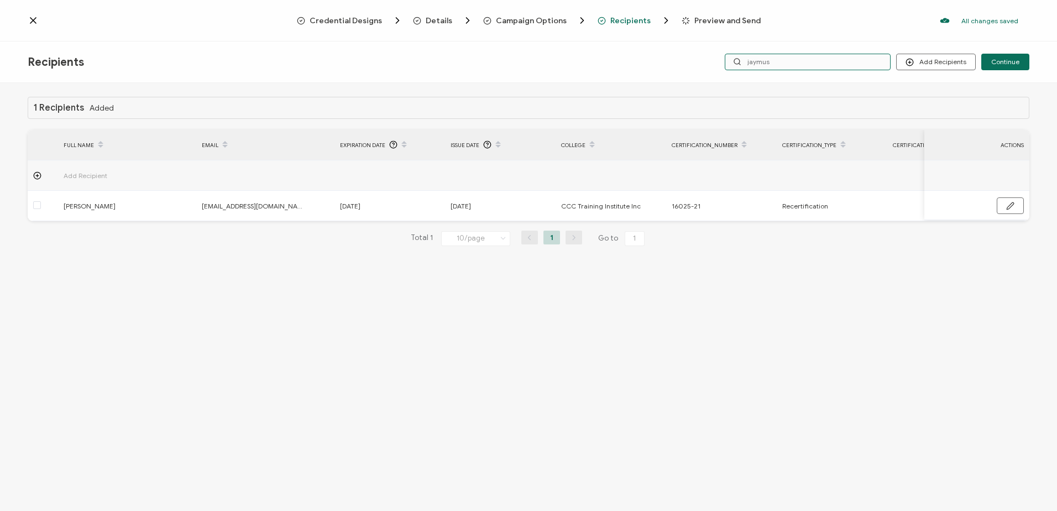
drag, startPoint x: 779, startPoint y: 62, endPoint x: 725, endPoint y: 62, distance: 54.2
click at [725, 62] on div "Add Recipients Upload Recipients Import From Recipients Import From List Contin…" at bounding box center [862, 62] width 334 height 17
type input "ly"
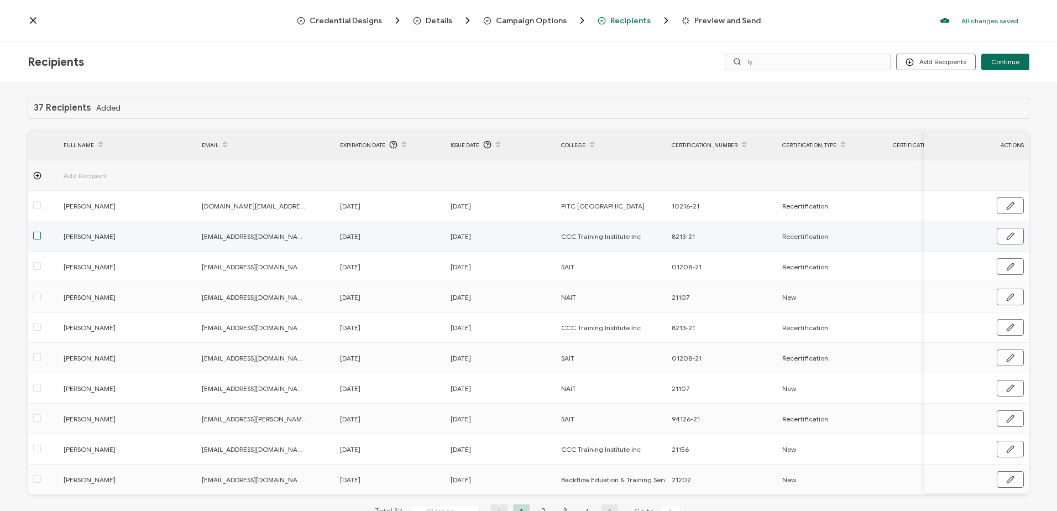
drag, startPoint x: 38, startPoint y: 234, endPoint x: 47, endPoint y: 234, distance: 8.8
click at [39, 234] on span at bounding box center [37, 236] width 8 height 8
click at [41, 232] on input "checkbox" at bounding box center [41, 232] width 0 height 0
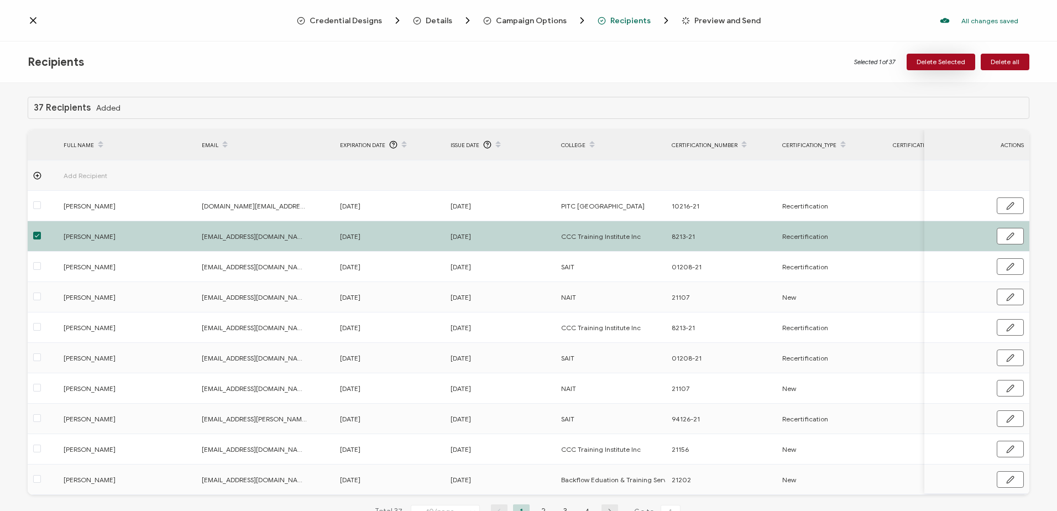
click at [929, 64] on span "Delete Selected" at bounding box center [941, 62] width 49 height 7
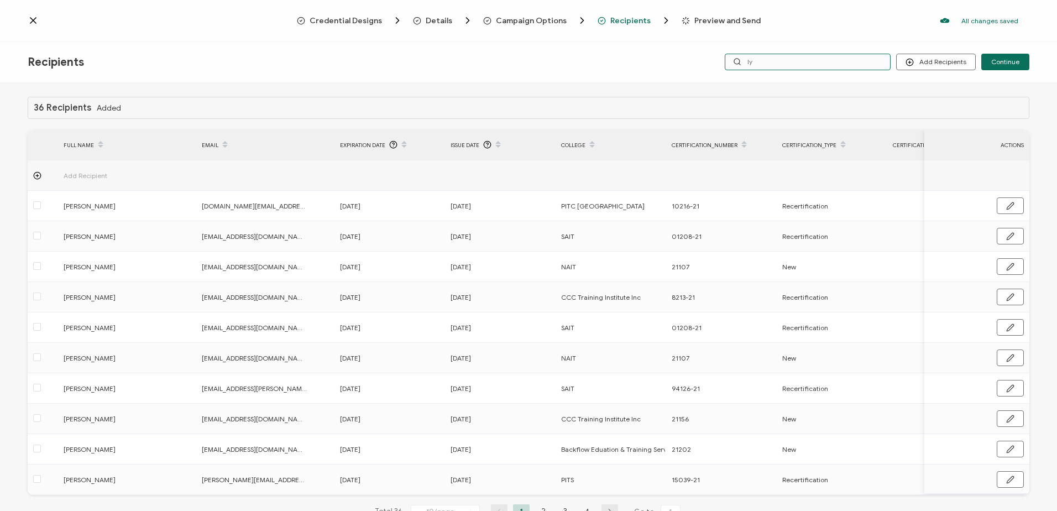
click at [796, 59] on input "ly" at bounding box center [808, 62] width 166 height 17
drag, startPoint x: 793, startPoint y: 60, endPoint x: 719, endPoint y: 60, distance: 74.1
click at [719, 60] on div "Add Recipients Upload Recipients Import From Recipients Import From List Contin…" at bounding box center [862, 62] width 334 height 17
type input "woodhead"
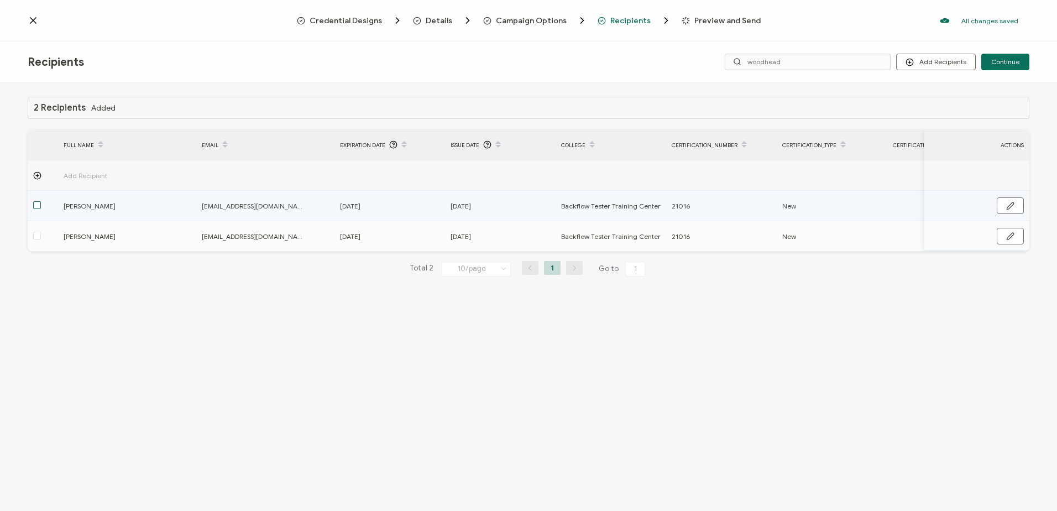
click at [38, 205] on span at bounding box center [37, 205] width 8 height 8
click at [41, 201] on input "checkbox" at bounding box center [41, 201] width 0 height 0
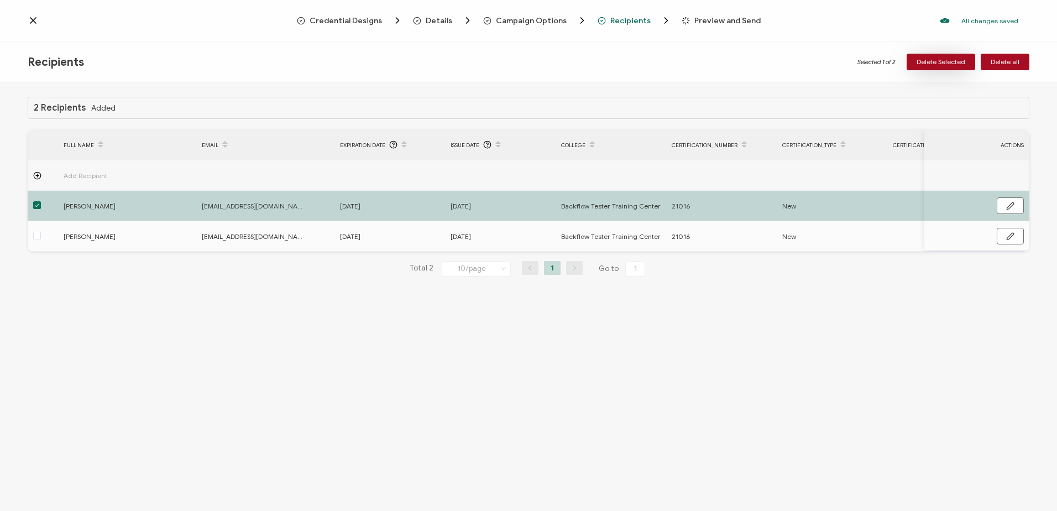
click at [939, 59] on span "Delete Selected" at bounding box center [941, 62] width 49 height 7
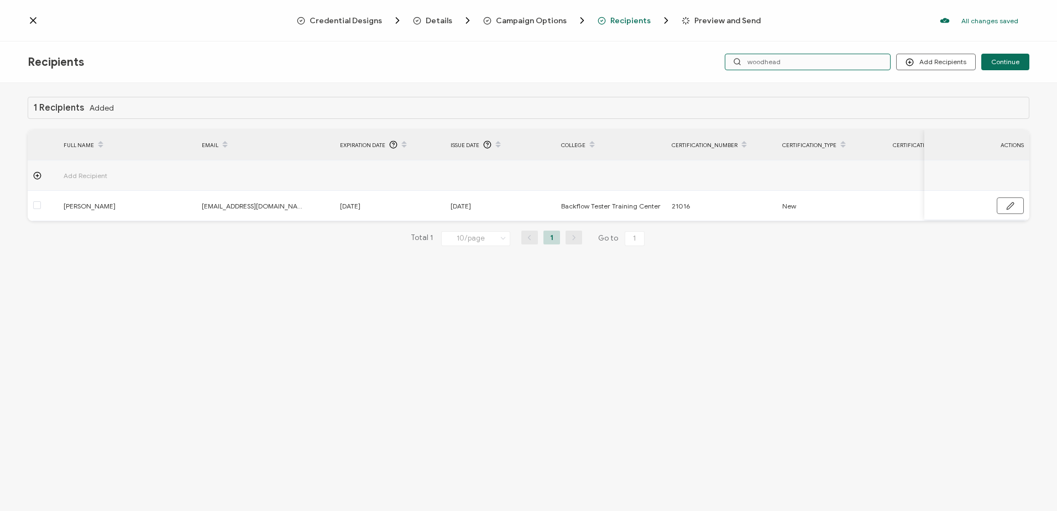
drag, startPoint x: 794, startPoint y: 63, endPoint x: 729, endPoint y: 63, distance: 65.2
click at [729, 63] on input "woodhead" at bounding box center [808, 62] width 166 height 17
type input "wi"
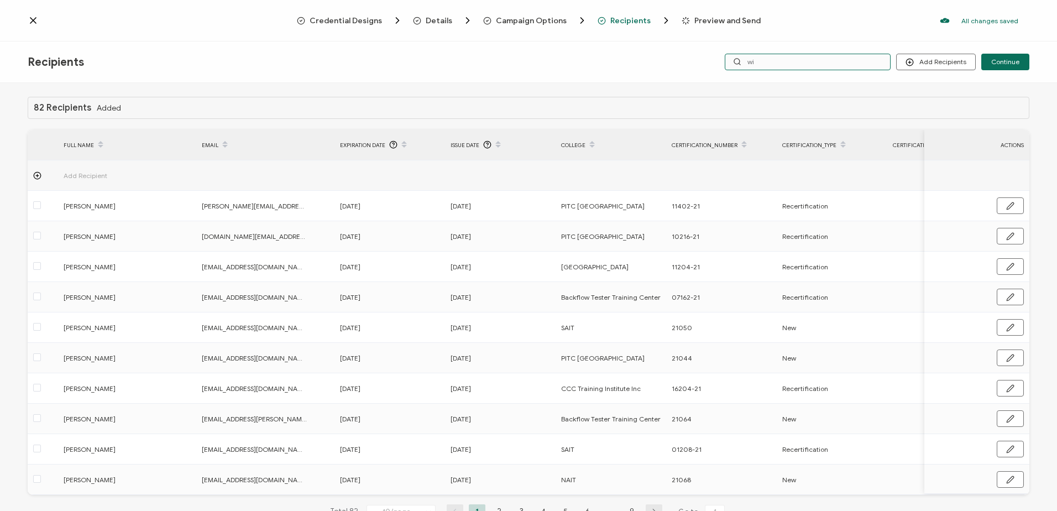
click at [785, 61] on input "wi" at bounding box center [808, 62] width 166 height 17
type input "w"
click at [785, 61] on input "w" at bounding box center [808, 62] width 166 height 17
type input "[PERSON_NAME]"
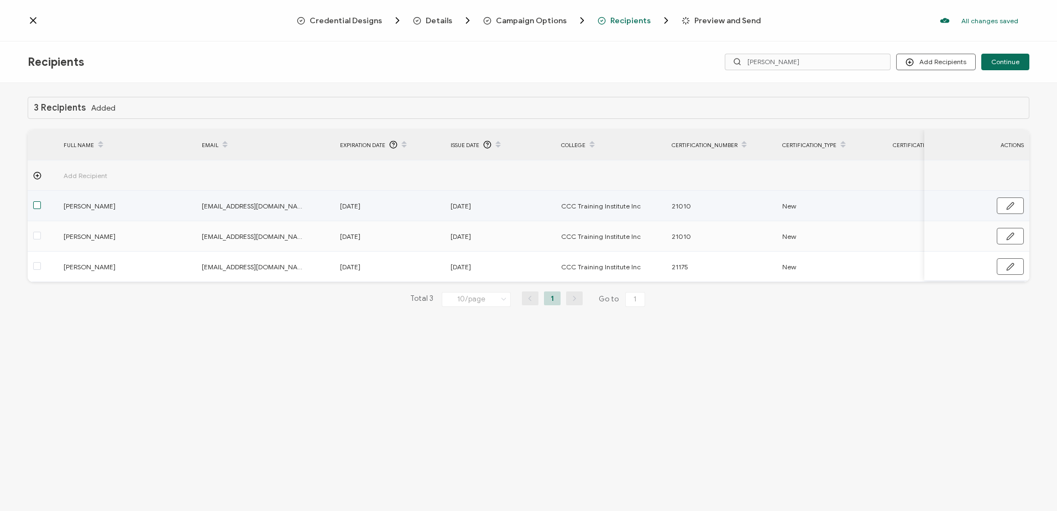
click at [39, 205] on span at bounding box center [37, 205] width 8 height 8
click at [41, 201] on input "checkbox" at bounding box center [41, 201] width 0 height 0
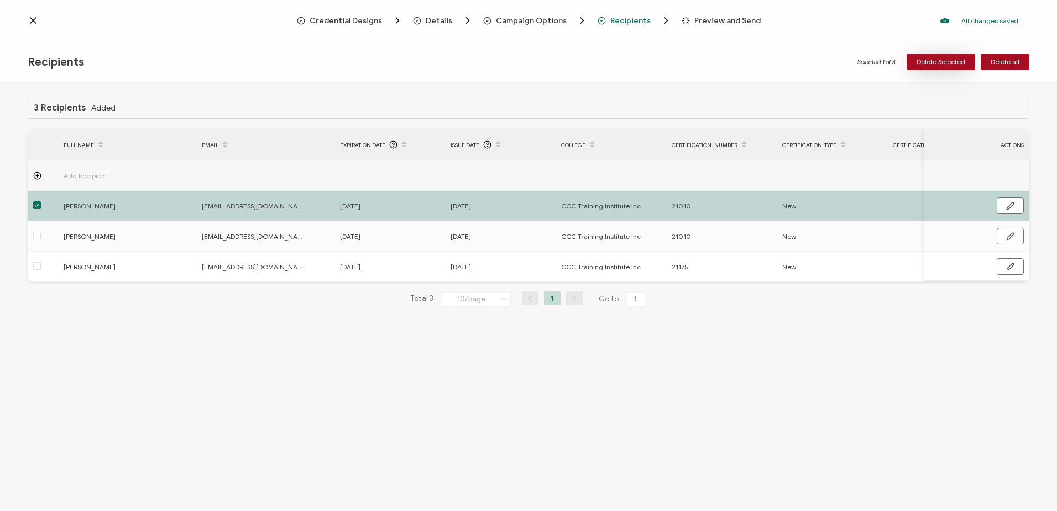
click at [922, 59] on span "Delete Selected" at bounding box center [941, 62] width 49 height 7
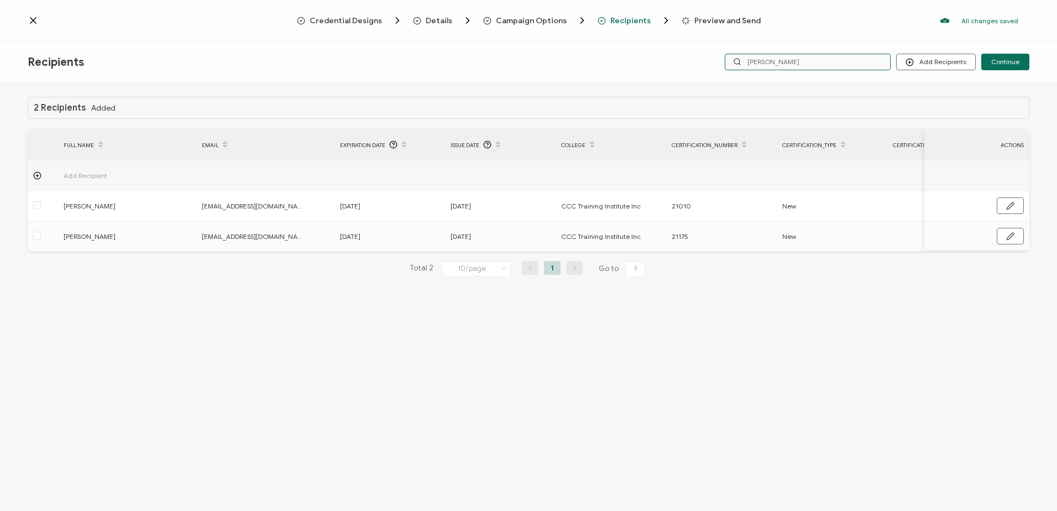
drag, startPoint x: 783, startPoint y: 61, endPoint x: 704, endPoint y: 61, distance: 79.1
click at [704, 61] on div "Add Recipients Upload Recipients Import From Recipients Import From List Contin…" at bounding box center [862, 62] width 334 height 17
type input "trend"
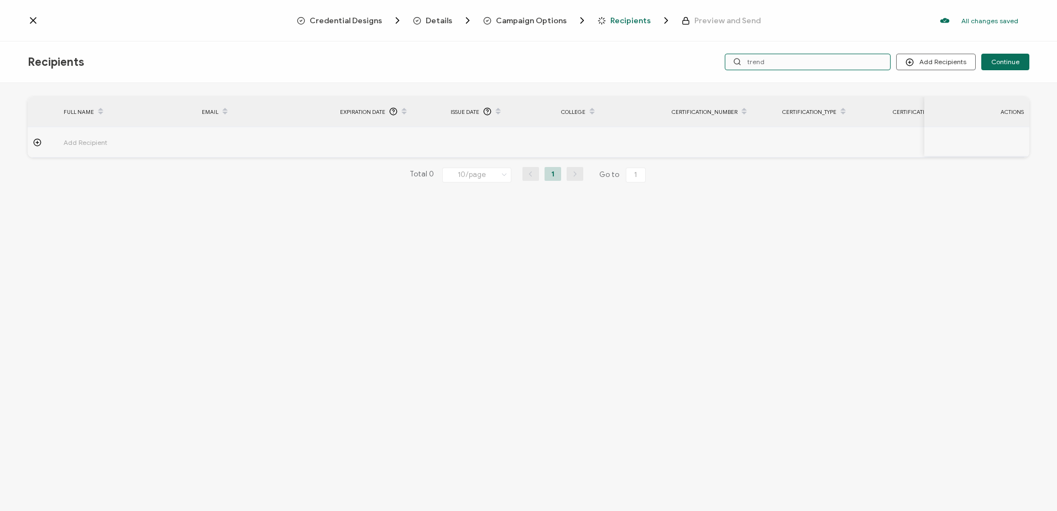
click at [787, 58] on input "trend" at bounding box center [808, 62] width 166 height 17
type input "tren"
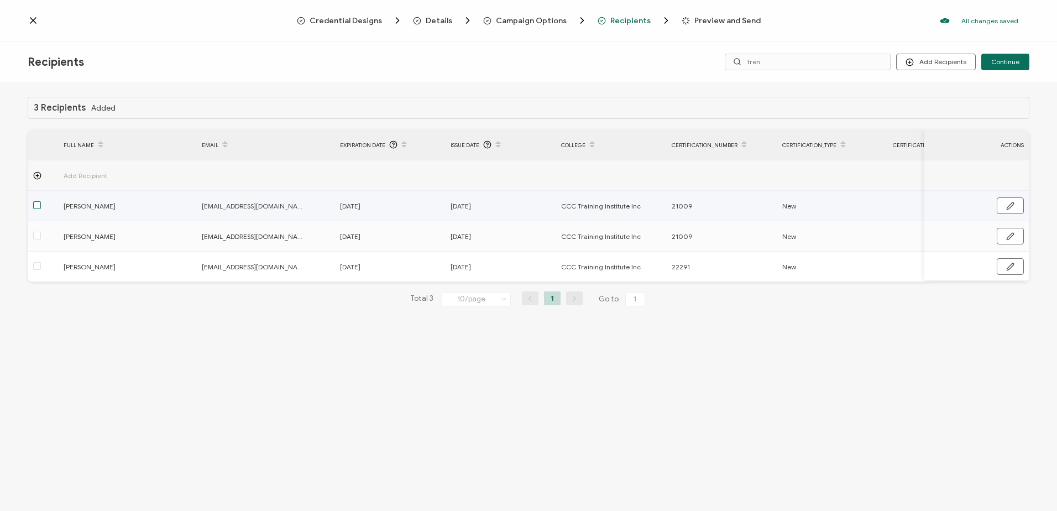
click at [37, 208] on span at bounding box center [37, 205] width 8 height 8
click at [41, 201] on input "checkbox" at bounding box center [41, 201] width 0 height 0
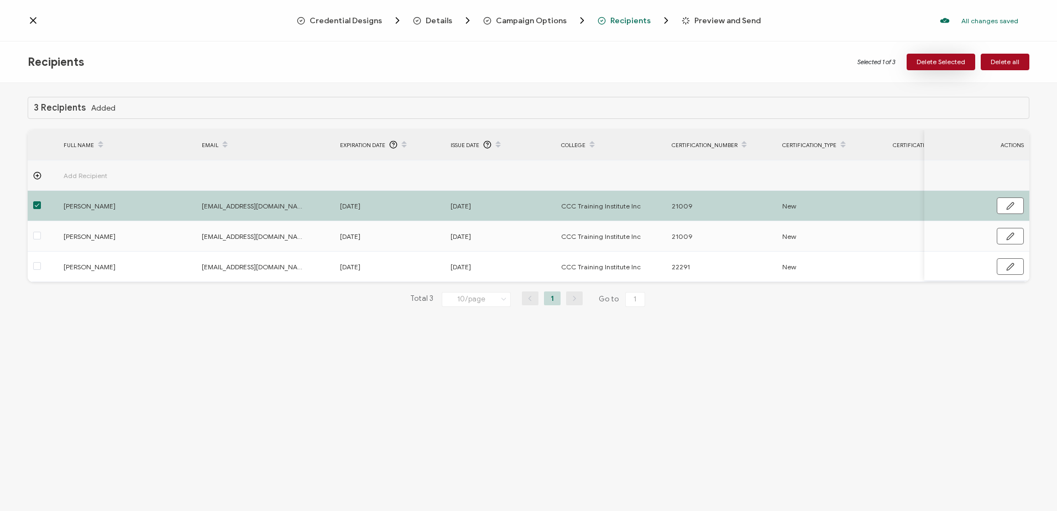
click at [937, 59] on span "Delete Selected" at bounding box center [941, 62] width 49 height 7
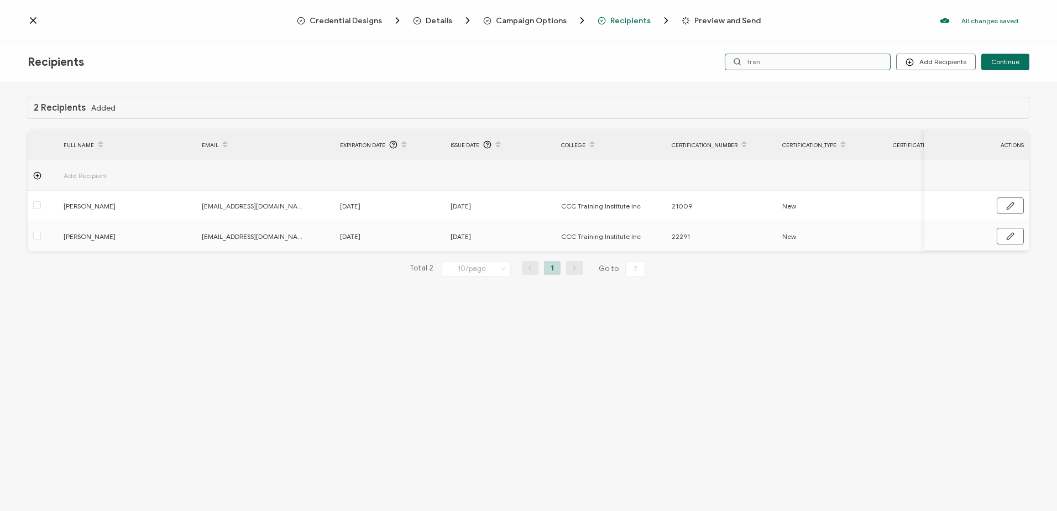
drag, startPoint x: 777, startPoint y: 62, endPoint x: 734, endPoint y: 63, distance: 43.1
click at [734, 63] on input "tren" at bounding box center [808, 62] width 166 height 17
type input "[PERSON_NAME]"
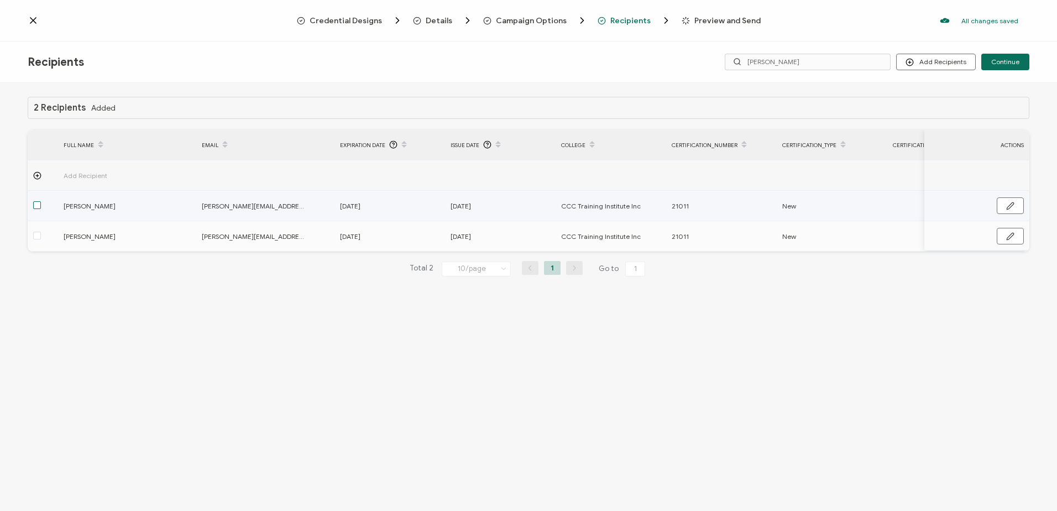
click at [36, 204] on span at bounding box center [37, 205] width 8 height 8
click at [41, 201] on input "checkbox" at bounding box center [41, 201] width 0 height 0
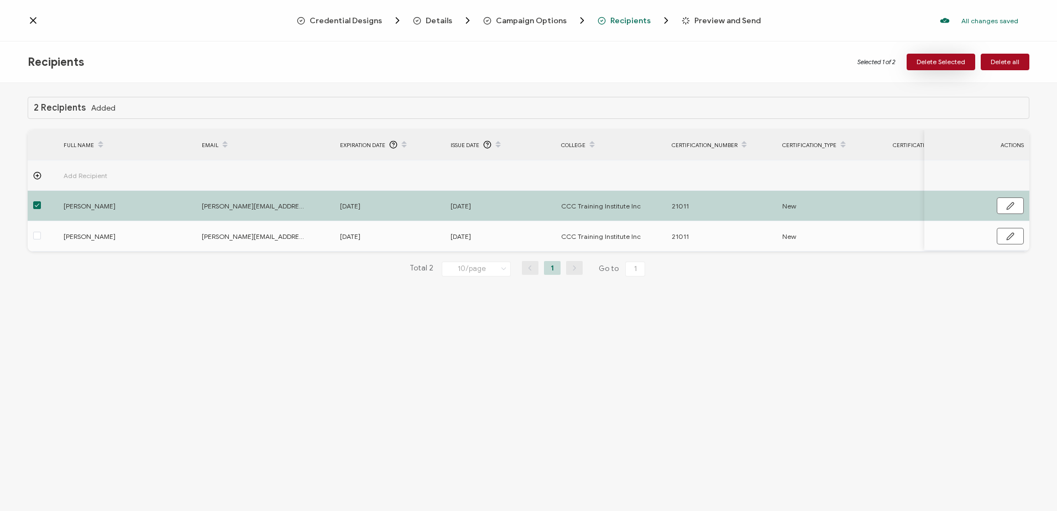
click at [932, 60] on span "Delete Selected" at bounding box center [941, 62] width 49 height 7
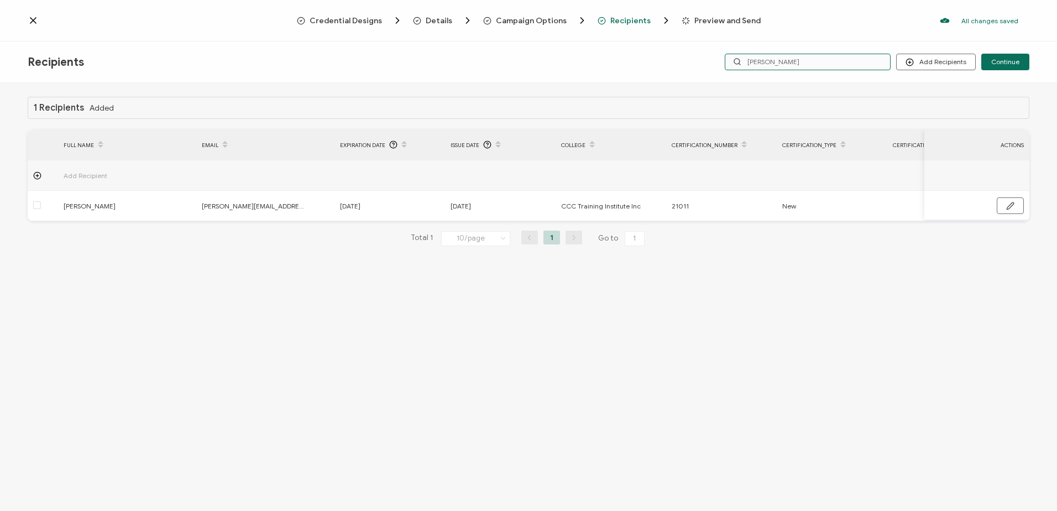
drag, startPoint x: 790, startPoint y: 65, endPoint x: 719, endPoint y: 65, distance: 71.3
click at [719, 65] on div "Add Recipients Upload Recipients Import From Recipients Import From List Contin…" at bounding box center [862, 62] width 334 height 17
type input "lu"
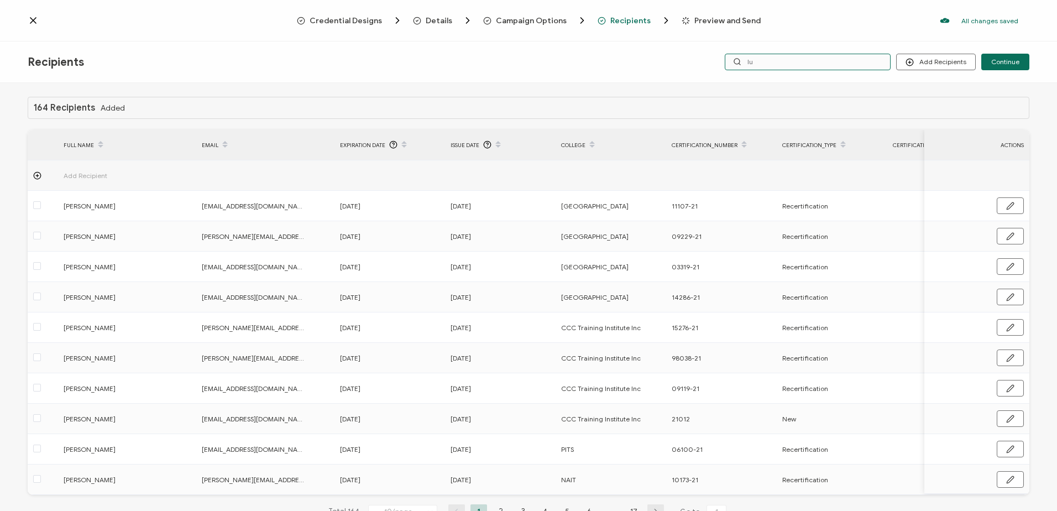
click at [772, 64] on input "lu" at bounding box center [808, 62] width 166 height 17
type input "luc"
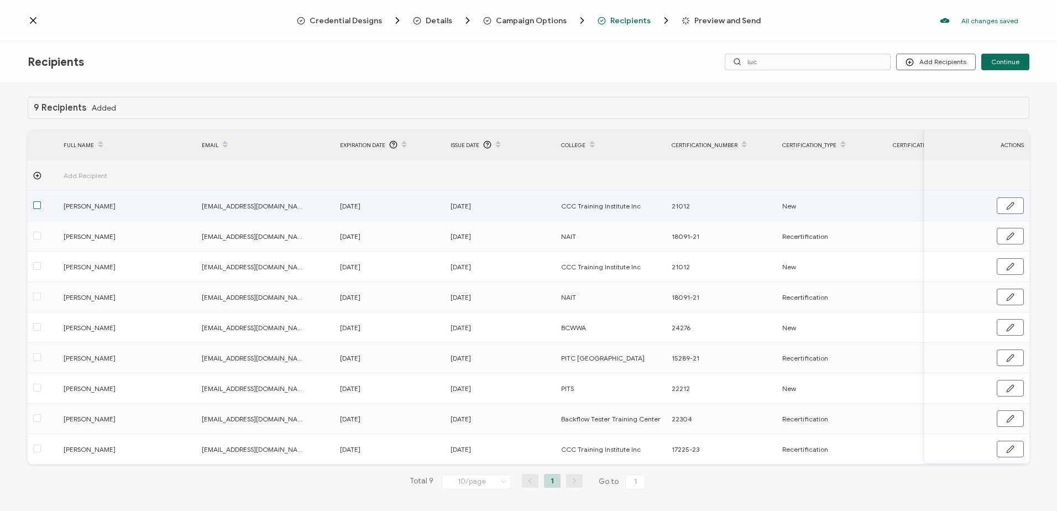
click at [35, 205] on span at bounding box center [37, 205] width 8 height 8
click at [41, 201] on input "checkbox" at bounding box center [41, 201] width 0 height 0
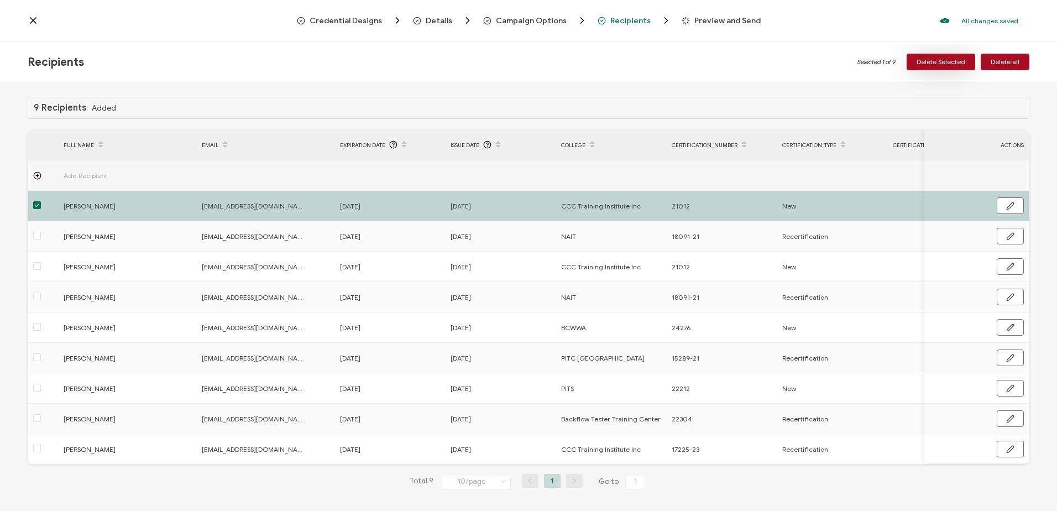
click at [929, 59] on span "Delete Selected" at bounding box center [941, 62] width 49 height 7
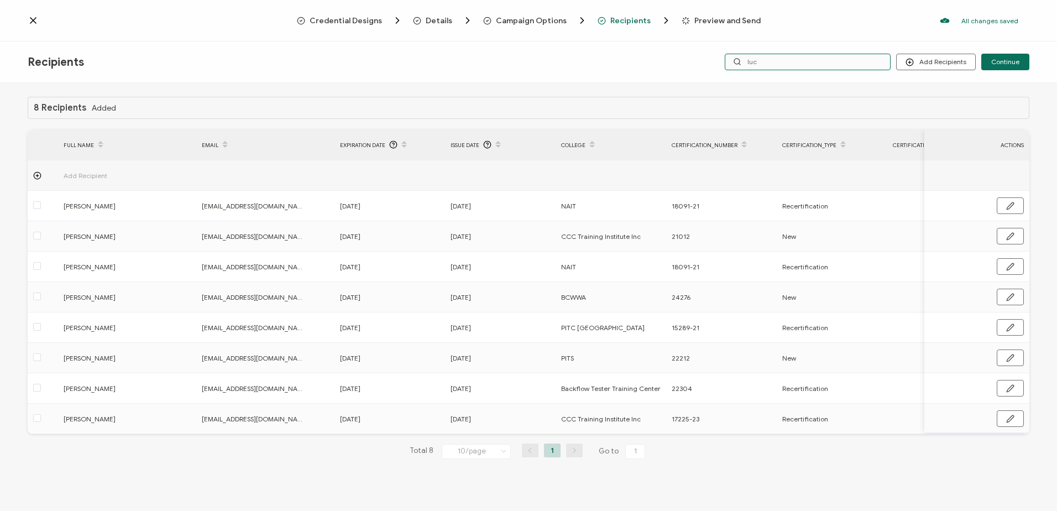
drag, startPoint x: 762, startPoint y: 63, endPoint x: 730, endPoint y: 63, distance: 32.6
click at [730, 63] on input "luc" at bounding box center [808, 62] width 166 height 17
type input "av"
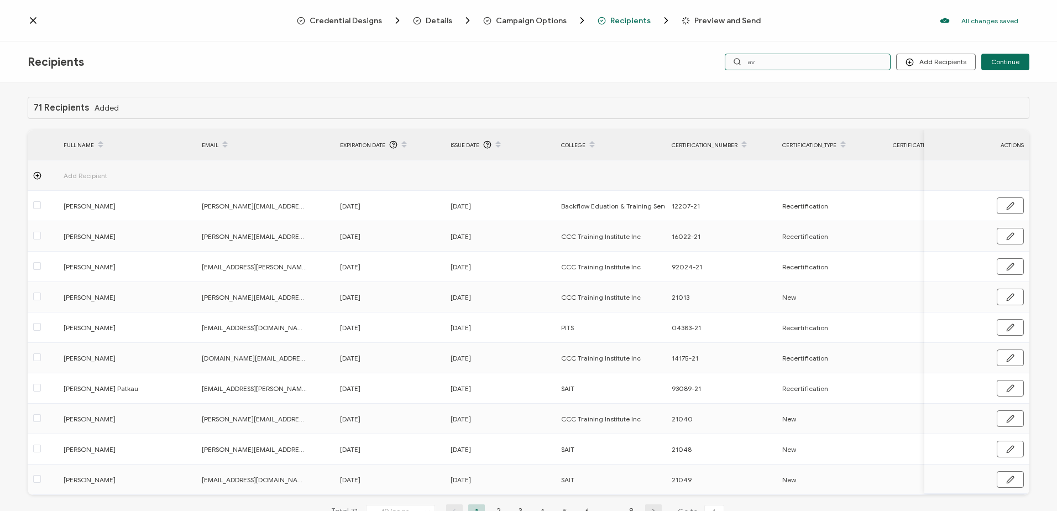
click at [791, 55] on input "av" at bounding box center [808, 62] width 166 height 17
type input "avin"
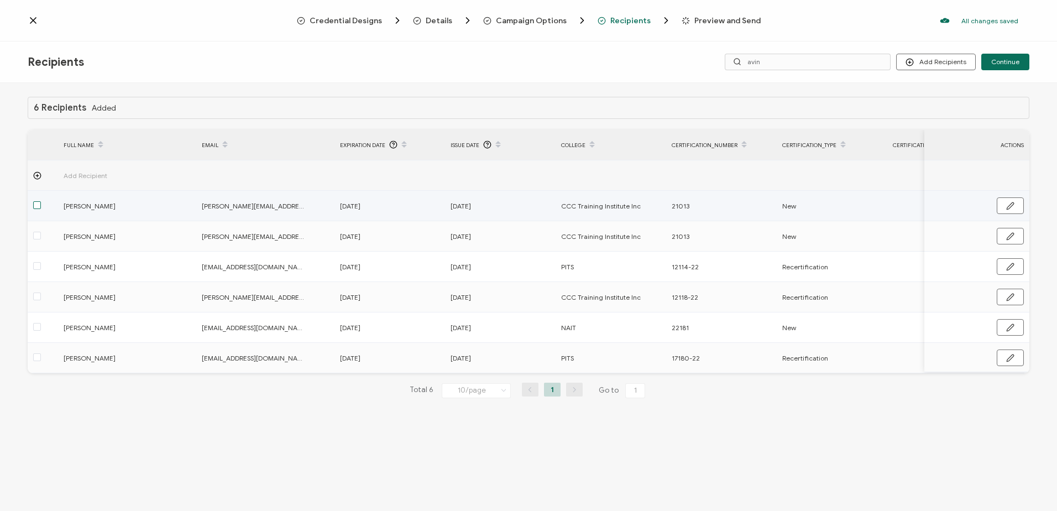
click at [40, 207] on span at bounding box center [37, 205] width 8 height 8
click at [41, 201] on input "checkbox" at bounding box center [41, 201] width 0 height 0
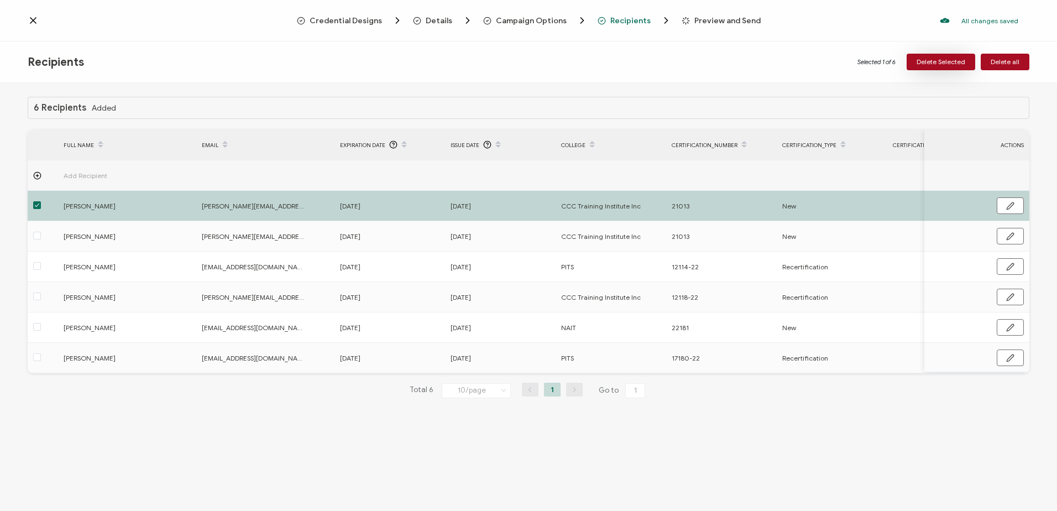
click at [939, 60] on span "Delete Selected" at bounding box center [941, 62] width 49 height 7
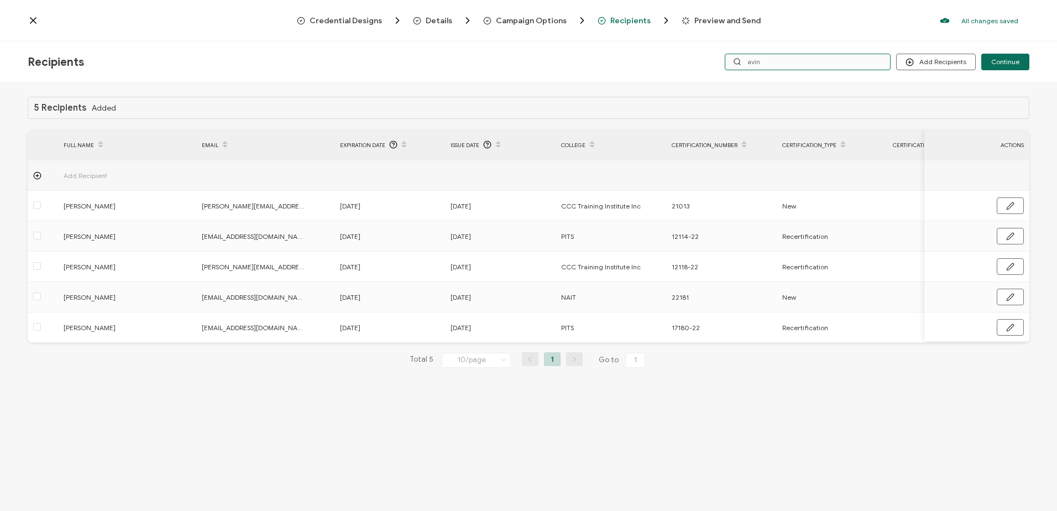
drag, startPoint x: 772, startPoint y: 60, endPoint x: 708, endPoint y: 60, distance: 63.6
click at [708, 60] on div "Add Recipients Continue avin" at bounding box center [862, 62] width 334 height 17
type input "[PERSON_NAME]"
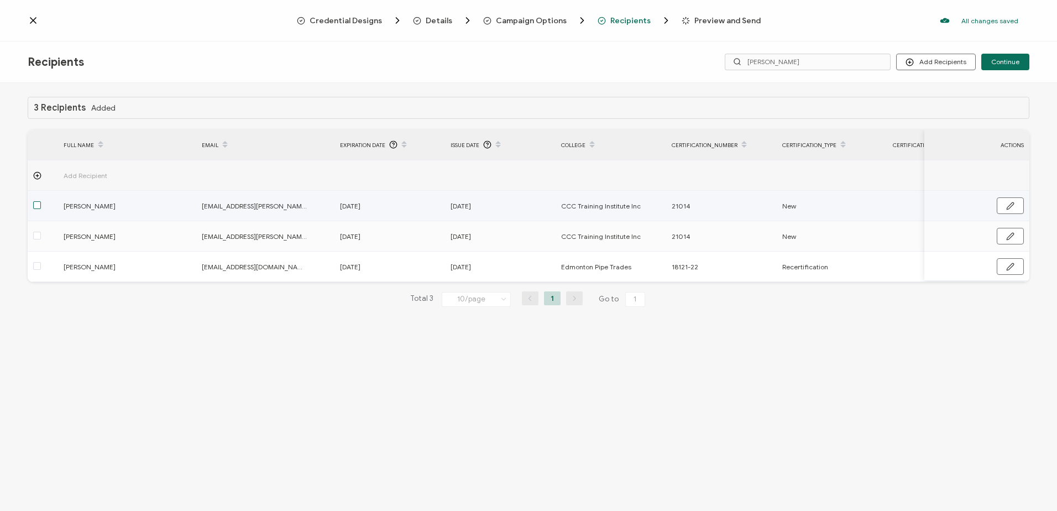
click at [39, 206] on span at bounding box center [37, 205] width 8 height 8
click at [41, 201] on input "checkbox" at bounding box center [41, 201] width 0 height 0
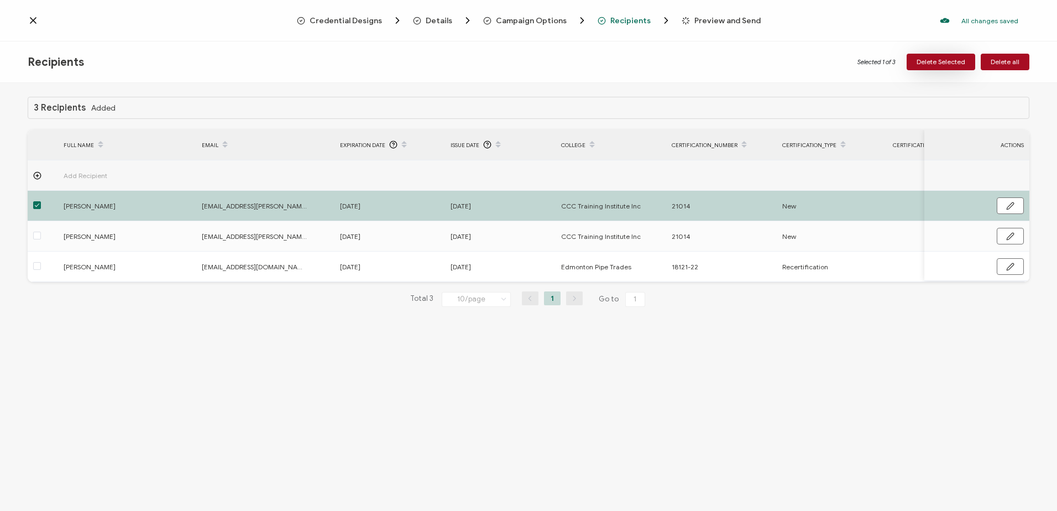
click at [945, 60] on span "Delete Selected" at bounding box center [941, 62] width 49 height 7
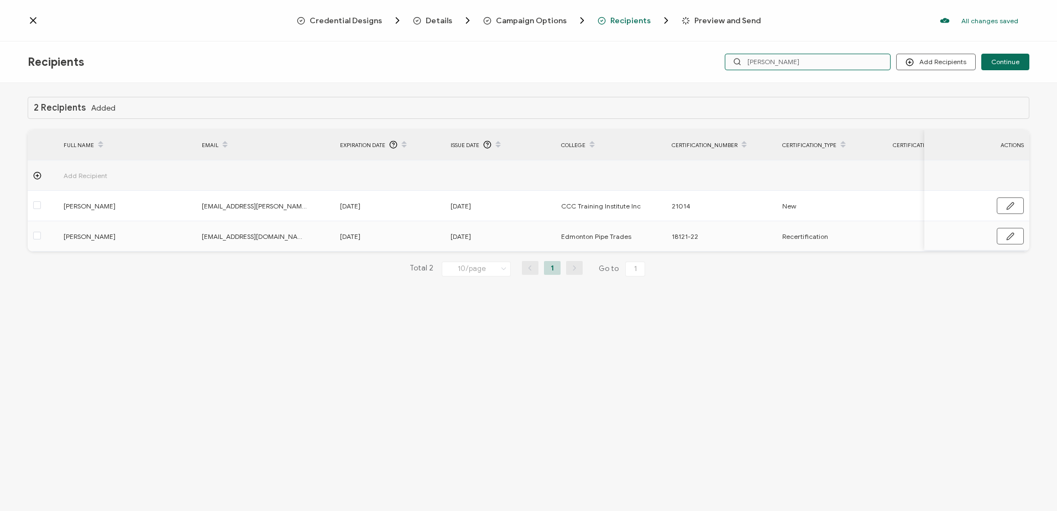
drag, startPoint x: 783, startPoint y: 60, endPoint x: 651, endPoint y: 61, distance: 131.6
click at [653, 61] on div "Recipients Add Recipients Upload Recipients Import From Recipients Import From …" at bounding box center [528, 61] width 1057 height 41
type input "[PERSON_NAME]"
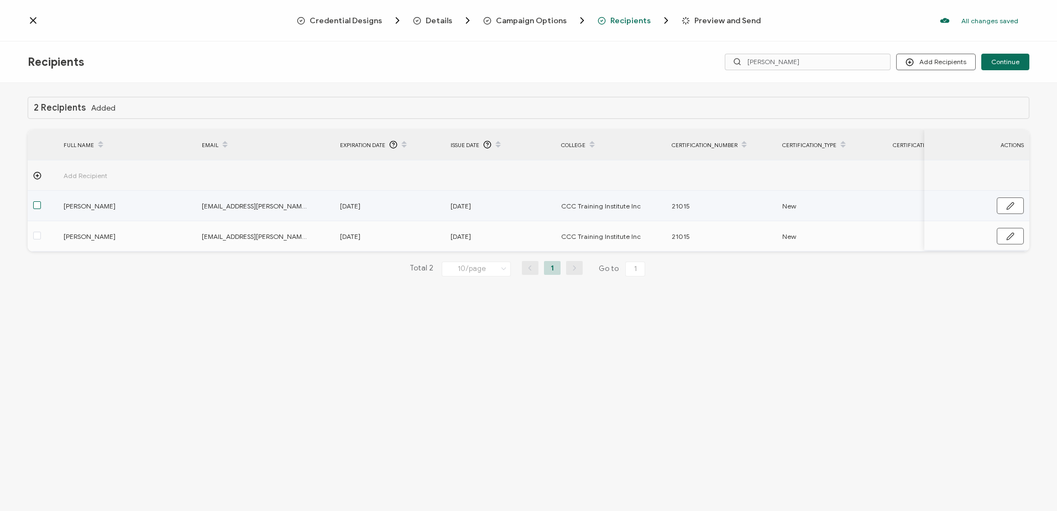
click at [36, 206] on span at bounding box center [37, 205] width 8 height 8
click at [41, 201] on input "checkbox" at bounding box center [41, 201] width 0 height 0
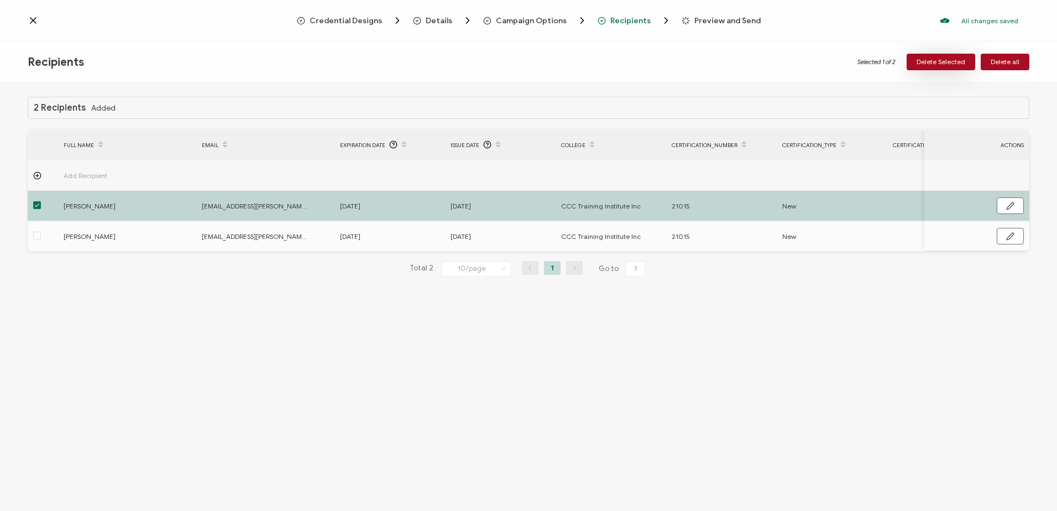
click at [950, 61] on span "Delete Selected" at bounding box center [941, 62] width 49 height 7
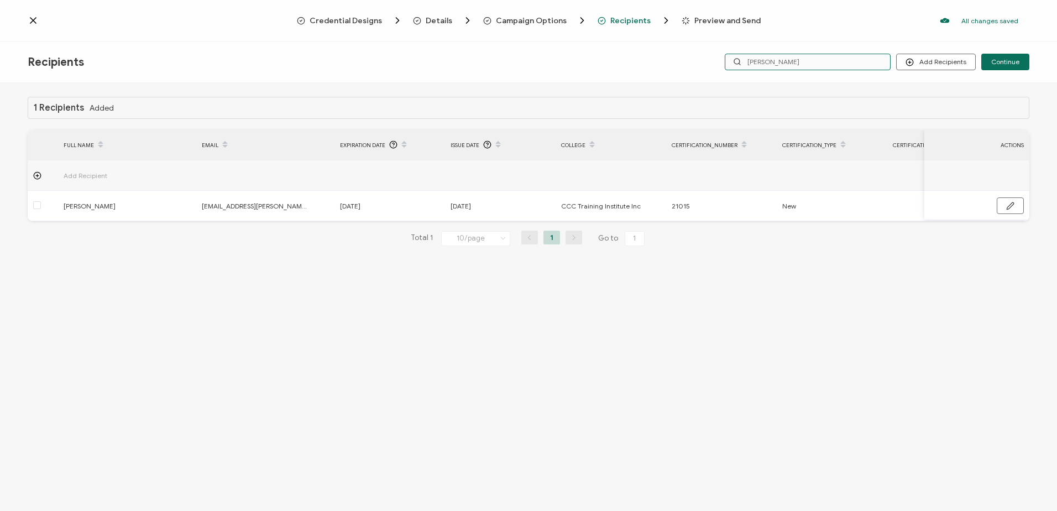
drag, startPoint x: 771, startPoint y: 65, endPoint x: 722, endPoint y: 64, distance: 48.7
click at [723, 64] on div "Add Recipients Upload Recipients Import From Recipients Import From List Contin…" at bounding box center [862, 62] width 334 height 17
type input "perro"
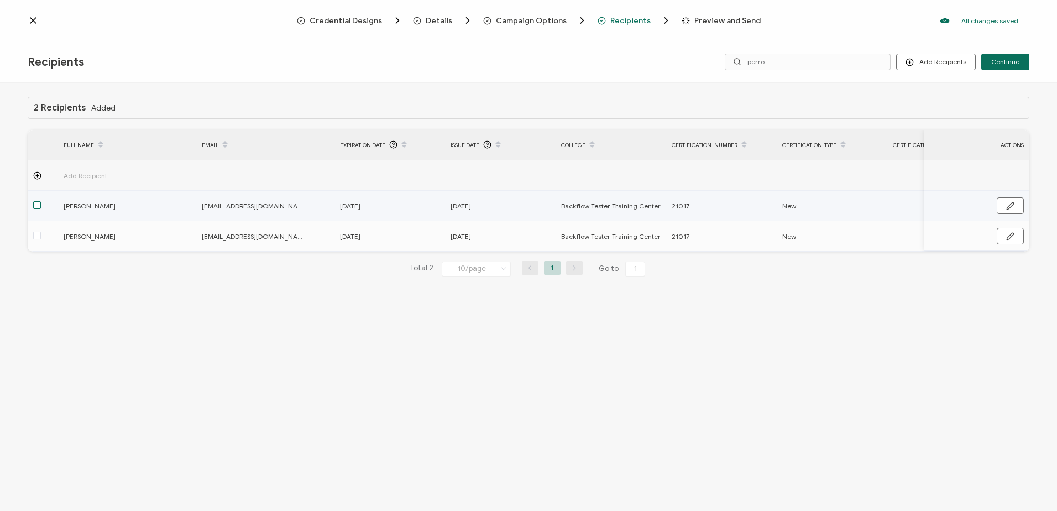
click at [39, 205] on span at bounding box center [37, 205] width 8 height 8
click at [41, 201] on input "checkbox" at bounding box center [41, 201] width 0 height 0
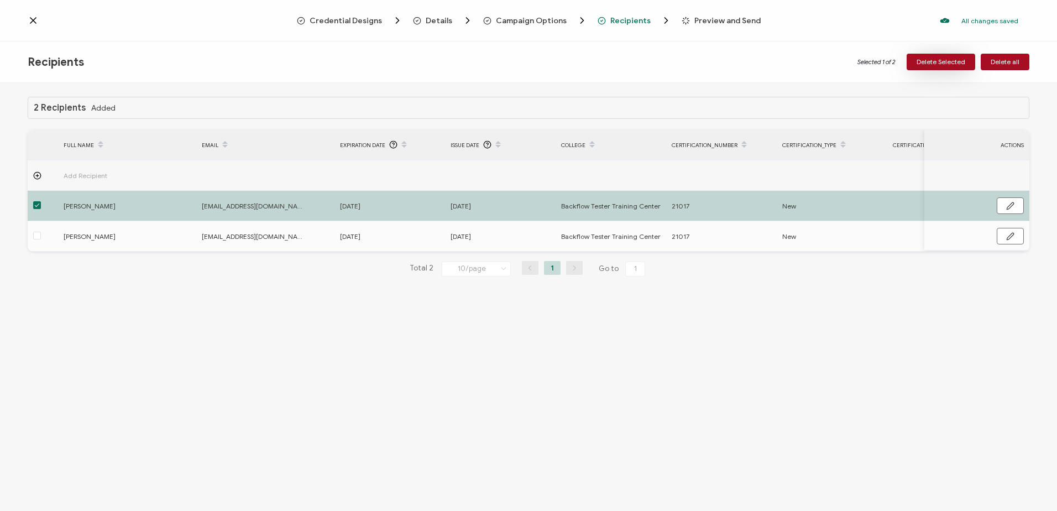
click at [937, 59] on span "Delete Selected" at bounding box center [941, 62] width 49 height 7
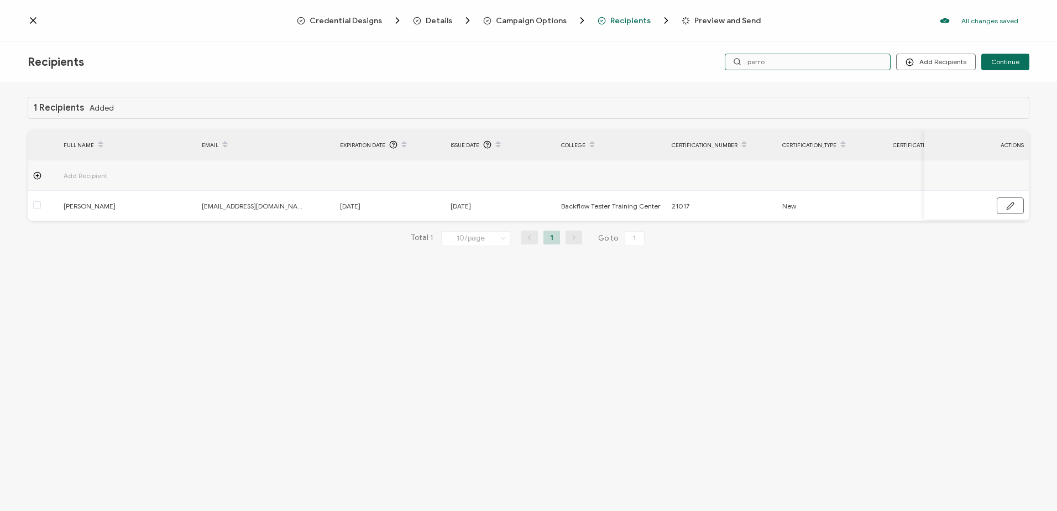
drag, startPoint x: 781, startPoint y: 59, endPoint x: 697, endPoint y: 64, distance: 84.2
click at [697, 64] on div "Add Recipients Upload Recipients Import From Recipients Import From List Contin…" at bounding box center [862, 62] width 334 height 17
type input "bouk"
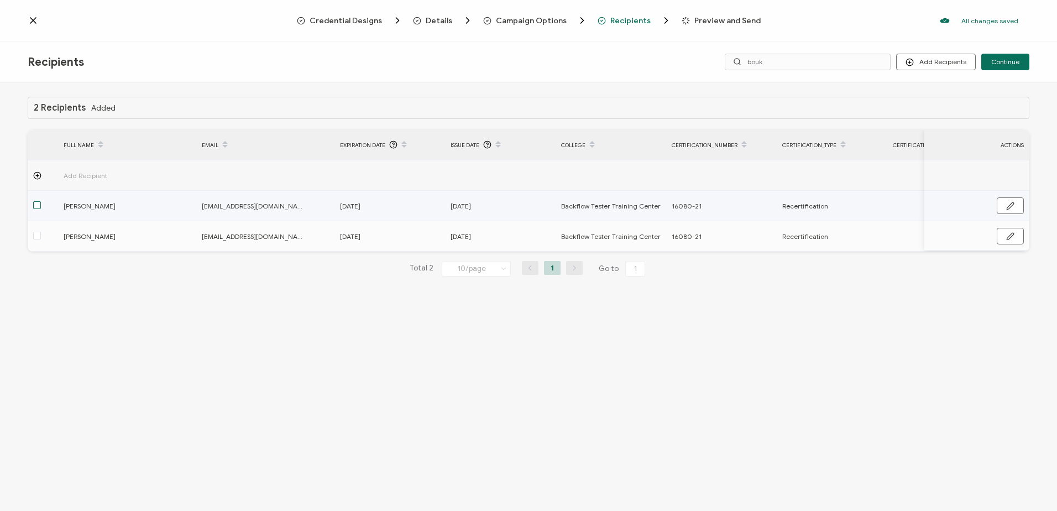
click at [39, 202] on span at bounding box center [37, 205] width 8 height 8
click at [41, 201] on input "checkbox" at bounding box center [41, 201] width 0 height 0
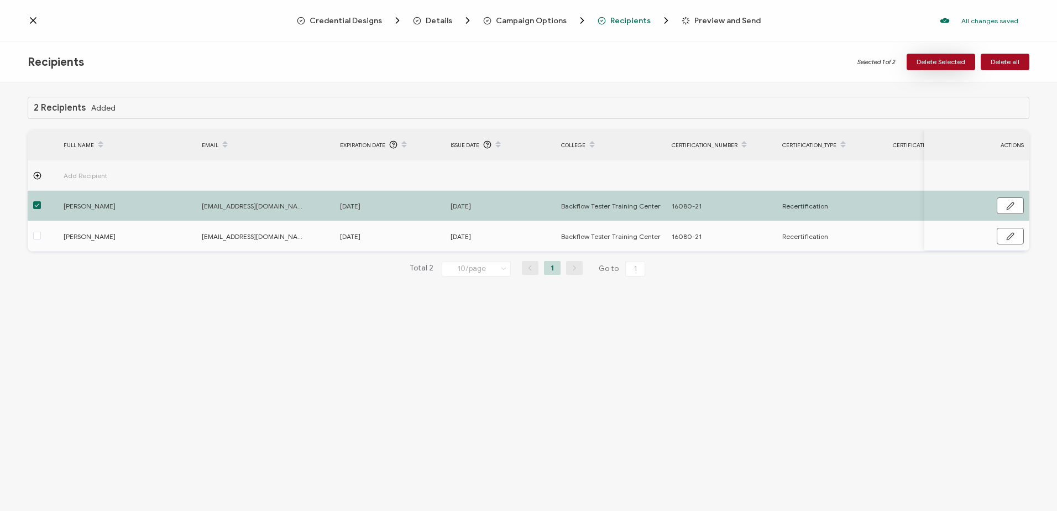
click at [939, 64] on span "Delete Selected" at bounding box center [941, 62] width 49 height 7
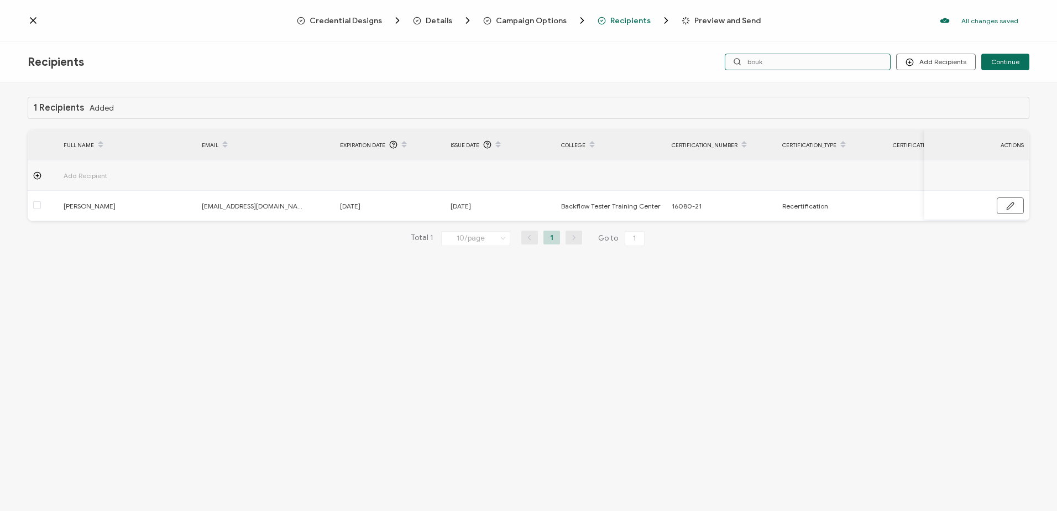
drag, startPoint x: 771, startPoint y: 62, endPoint x: 735, endPoint y: 63, distance: 36.0
click at [735, 63] on input "bouk" at bounding box center [808, 62] width 166 height 17
type input "ma"
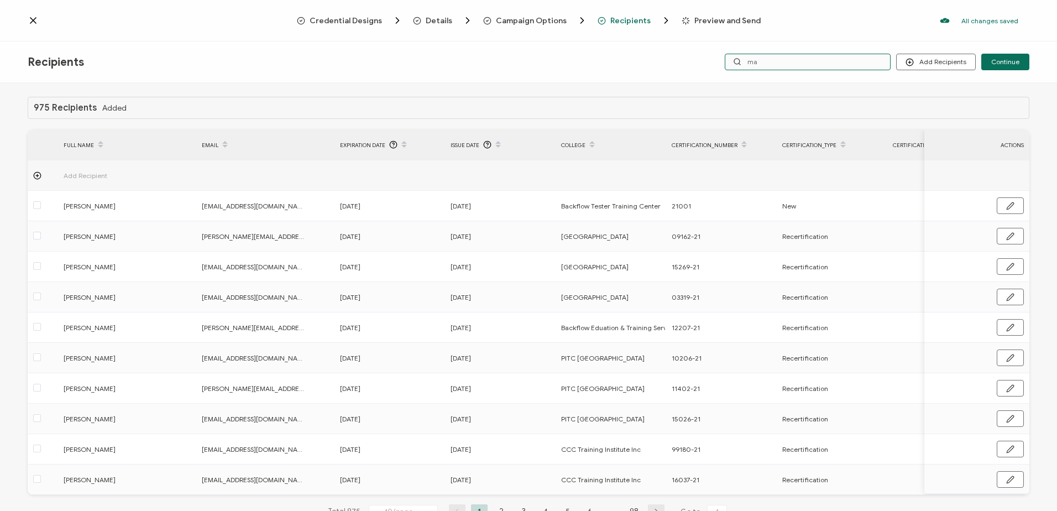
click at [760, 64] on input "ma" at bounding box center [808, 62] width 166 height 17
type input "mac"
click at [760, 64] on input "mac" at bounding box center [808, 62] width 166 height 17
click at [788, 57] on input "mac" at bounding box center [808, 62] width 166 height 17
type input "macdonn"
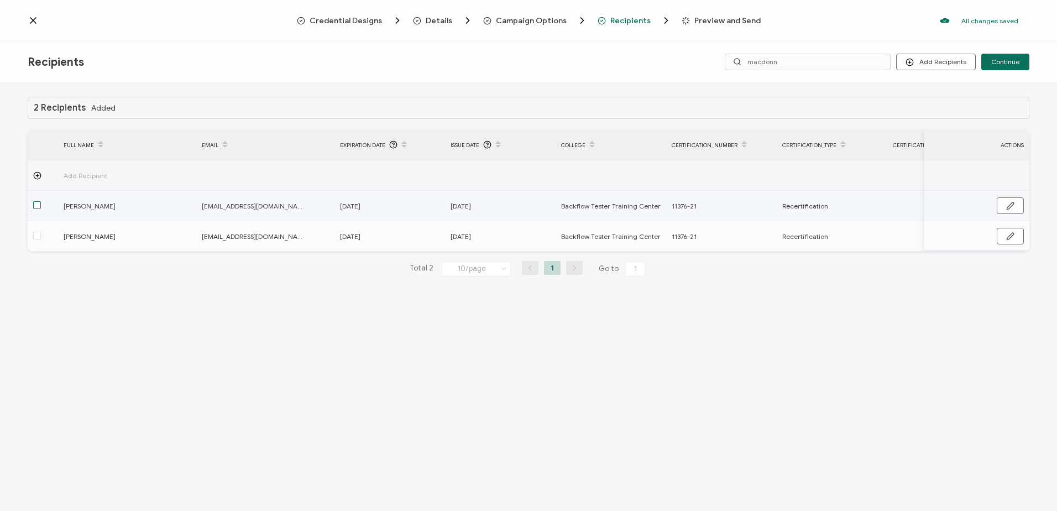
click at [37, 207] on span at bounding box center [37, 205] width 8 height 8
click at [41, 201] on input "checkbox" at bounding box center [41, 201] width 0 height 0
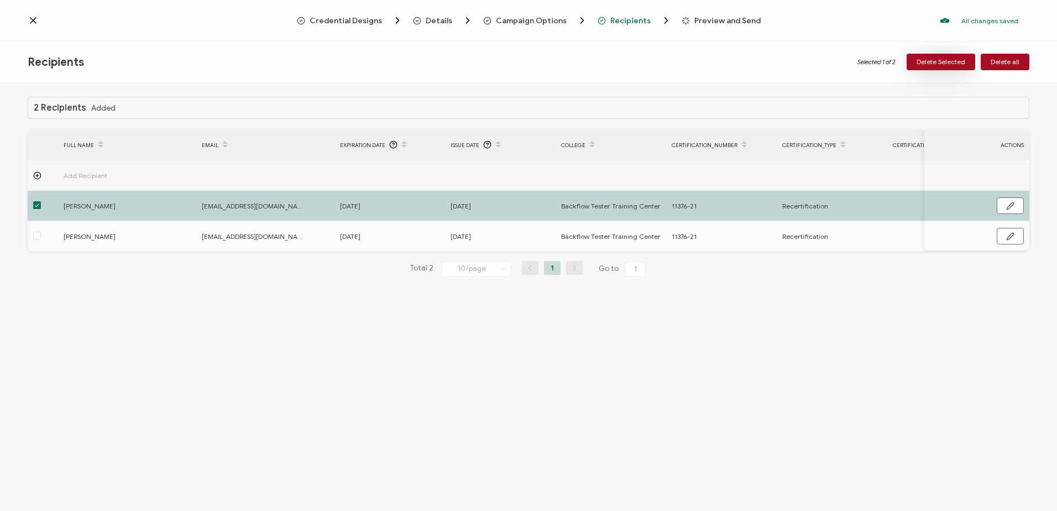
click at [951, 62] on span "Delete Selected" at bounding box center [941, 62] width 49 height 7
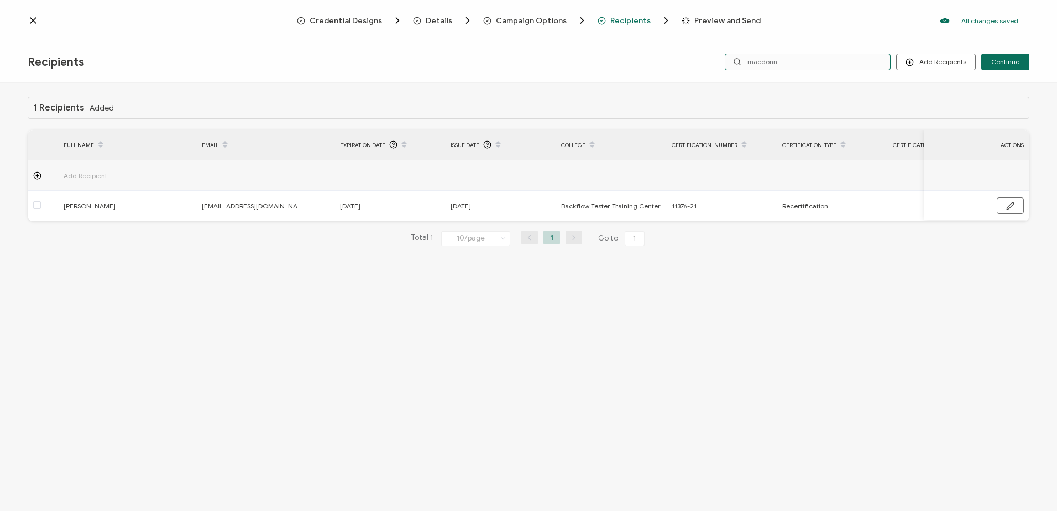
drag, startPoint x: 787, startPoint y: 59, endPoint x: 705, endPoint y: 57, distance: 82.4
click at [705, 57] on div "Add Recipients Upload Recipients Import From Recipients Import From List Contin…" at bounding box center [862, 62] width 334 height 17
type input "cao"
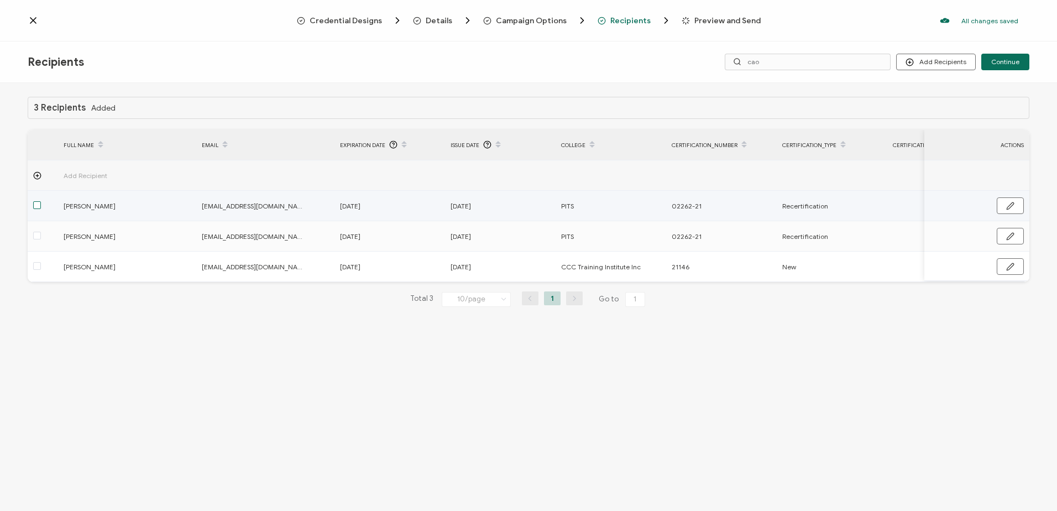
click at [37, 207] on span at bounding box center [37, 205] width 8 height 8
click at [41, 201] on input "checkbox" at bounding box center [41, 201] width 0 height 0
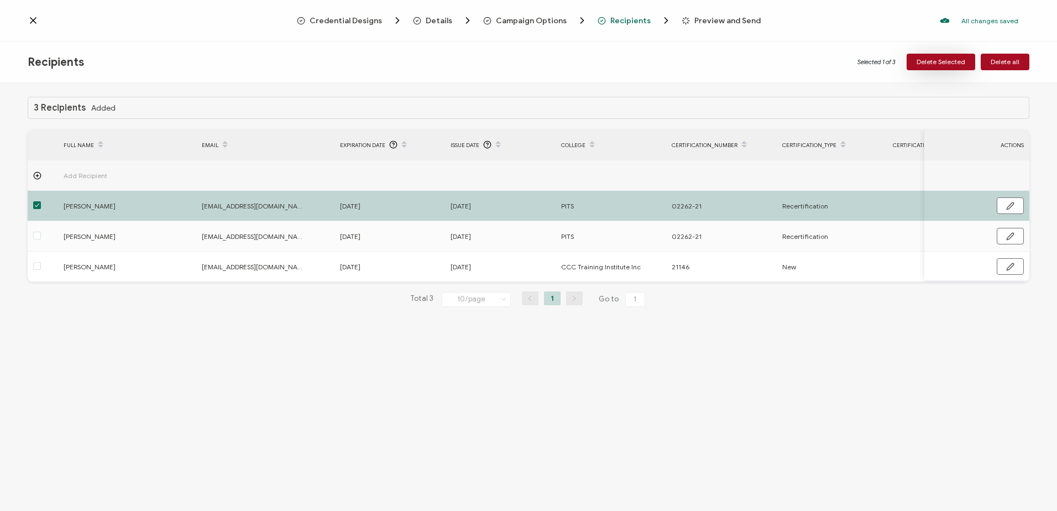
click at [955, 64] on span "Delete Selected" at bounding box center [941, 62] width 49 height 7
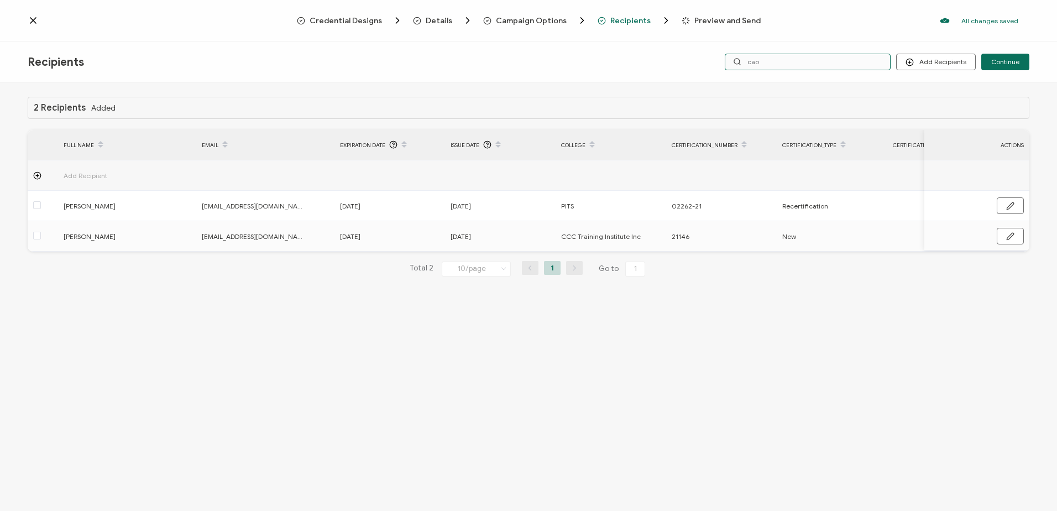
drag, startPoint x: 766, startPoint y: 59, endPoint x: 732, endPoint y: 59, distance: 34.3
click at [732, 59] on input "cao" at bounding box center [808, 62] width 166 height 17
type input "[PERSON_NAME]"
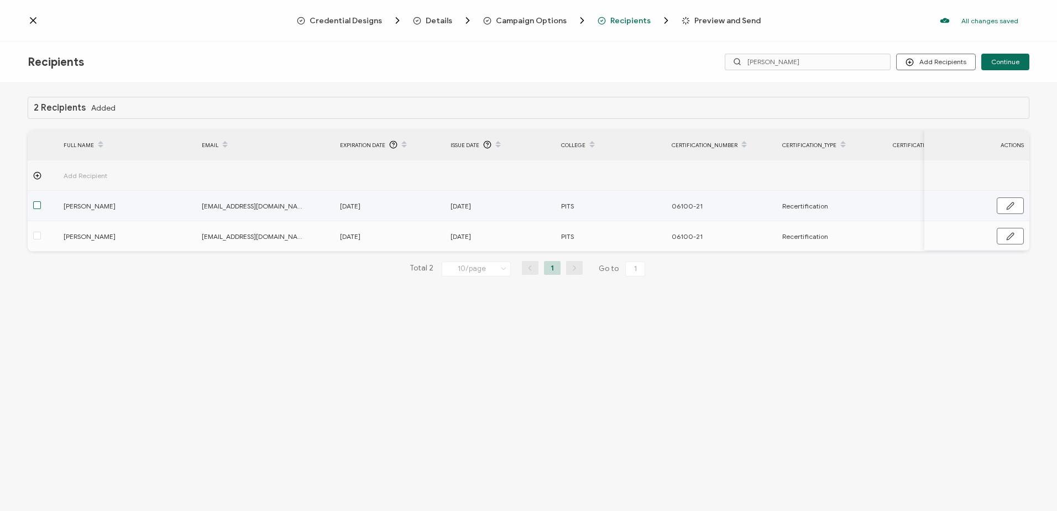
click at [39, 208] on span at bounding box center [37, 205] width 8 height 8
click at [41, 201] on input "checkbox" at bounding box center [41, 201] width 0 height 0
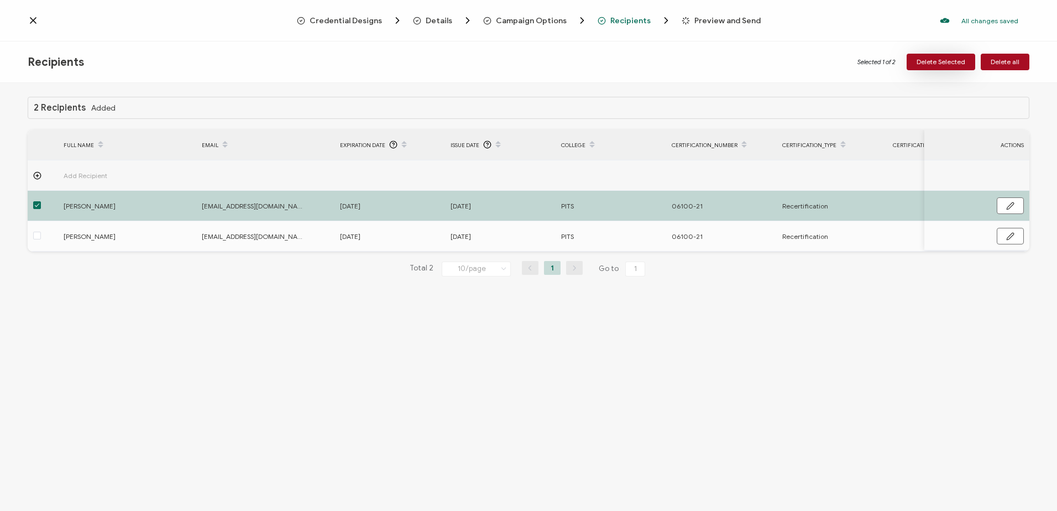
click at [936, 61] on span "Delete Selected" at bounding box center [941, 62] width 49 height 7
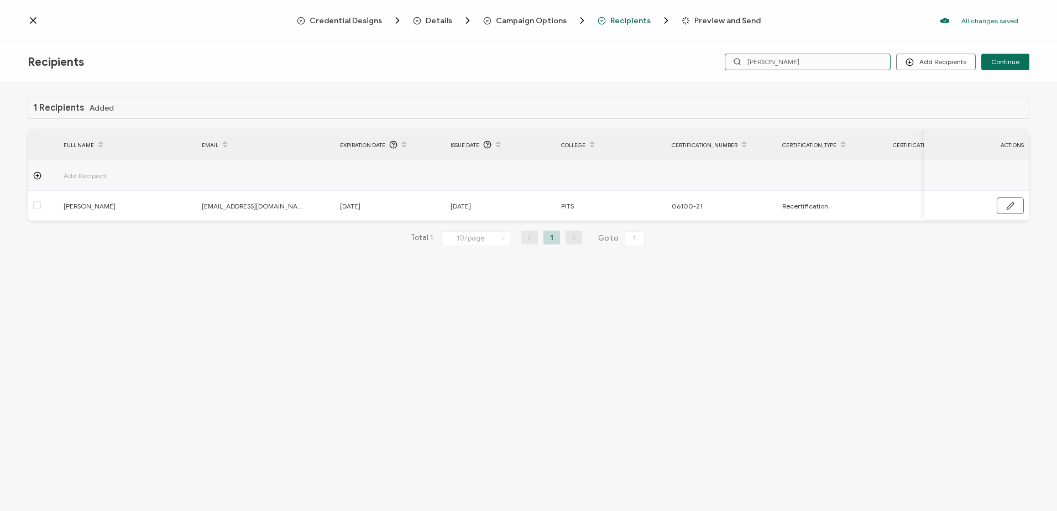
drag, startPoint x: 777, startPoint y: 60, endPoint x: 692, endPoint y: 59, distance: 85.1
click at [692, 59] on div "Recipients Add Recipients Upload Recipients Import From Recipients Import From …" at bounding box center [528, 61] width 1057 height 41
type input "[PERSON_NAME]"
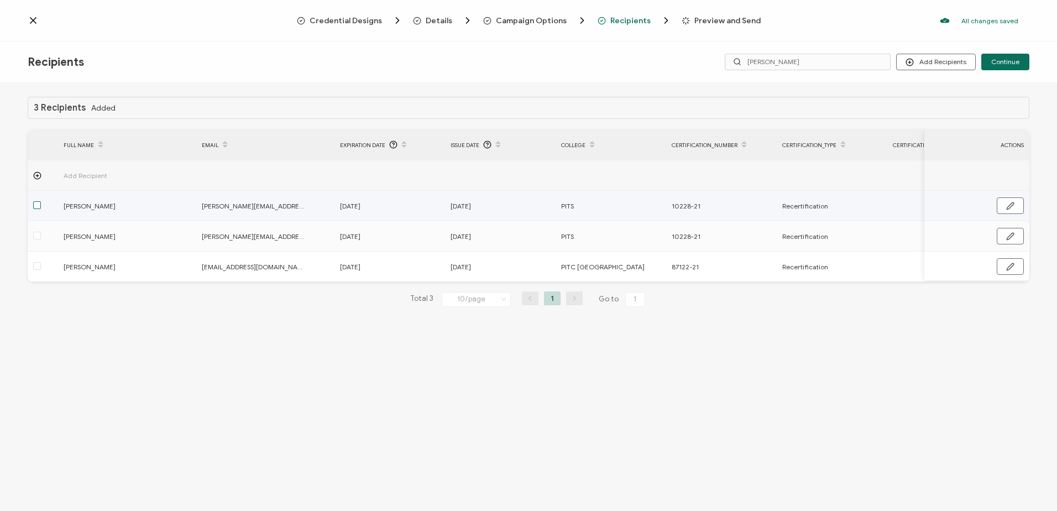
click at [39, 205] on span at bounding box center [37, 205] width 8 height 8
click at [41, 201] on input "checkbox" at bounding box center [41, 201] width 0 height 0
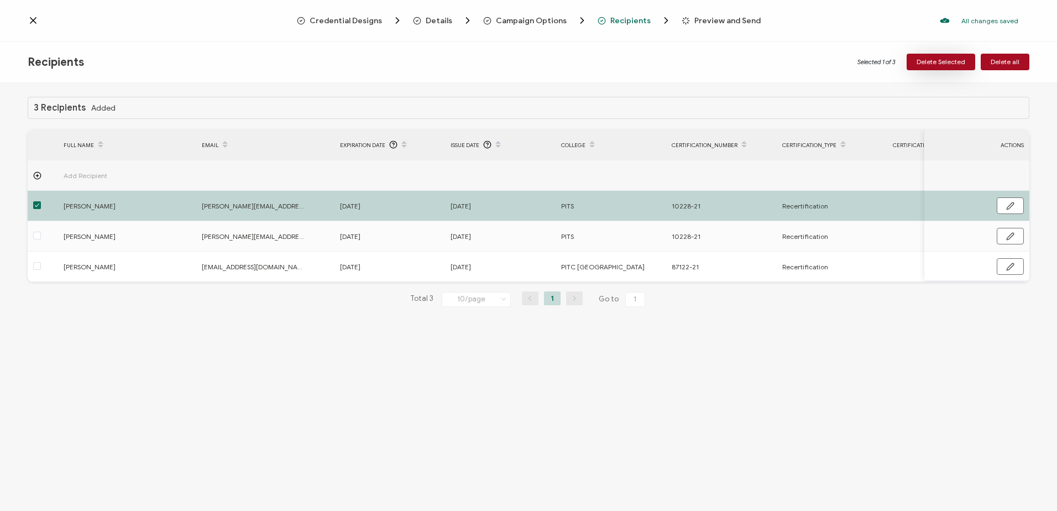
click at [936, 64] on span "Delete Selected" at bounding box center [941, 62] width 49 height 7
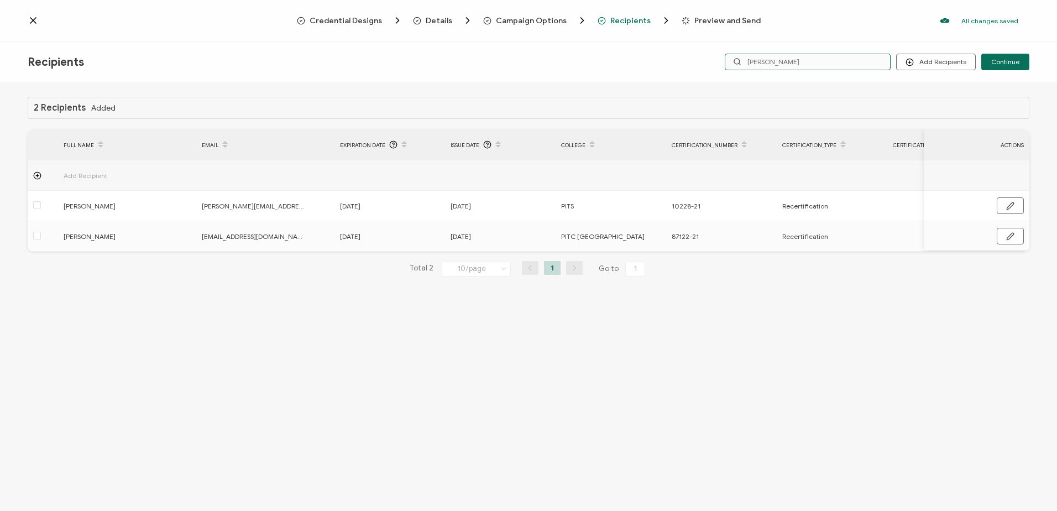
drag, startPoint x: 777, startPoint y: 61, endPoint x: 705, endPoint y: 60, distance: 71.9
click at [705, 60] on div "Add Recipients Upload Recipients Import From Recipients Import From List Contin…" at bounding box center [862, 62] width 334 height 17
type input "siemens"
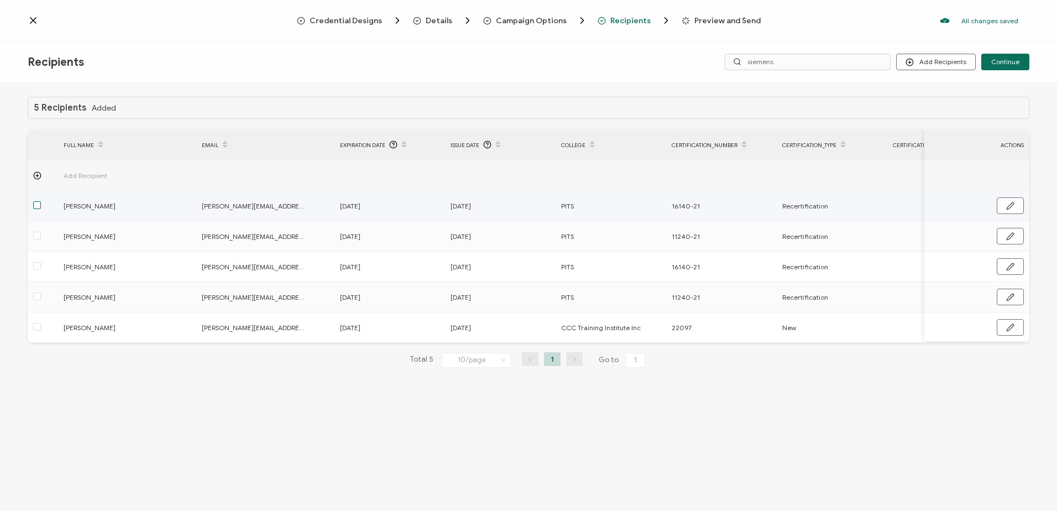
click at [36, 205] on span at bounding box center [37, 205] width 8 height 8
click at [41, 201] on input "checkbox" at bounding box center [41, 201] width 0 height 0
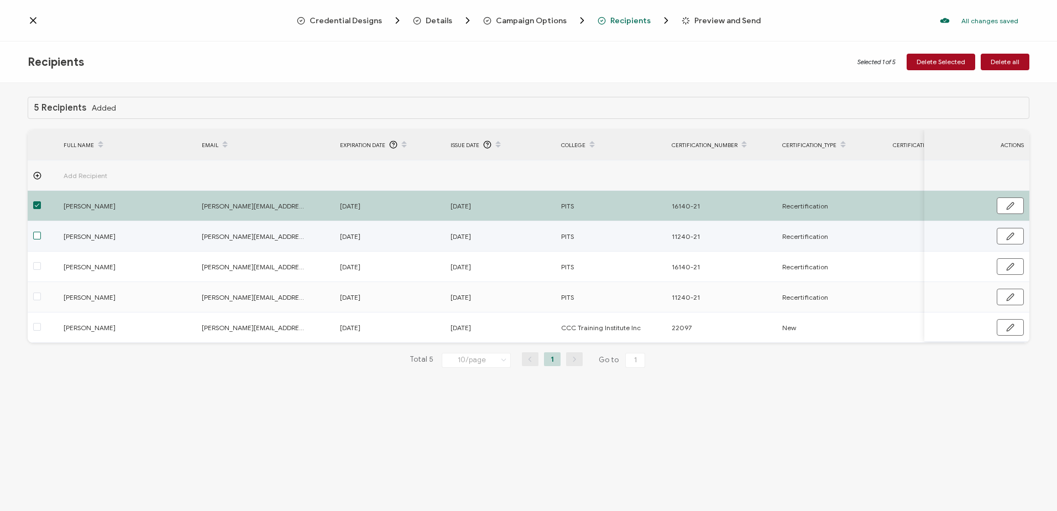
click at [36, 238] on span at bounding box center [37, 236] width 8 height 8
click at [41, 232] on input "checkbox" at bounding box center [41, 232] width 0 height 0
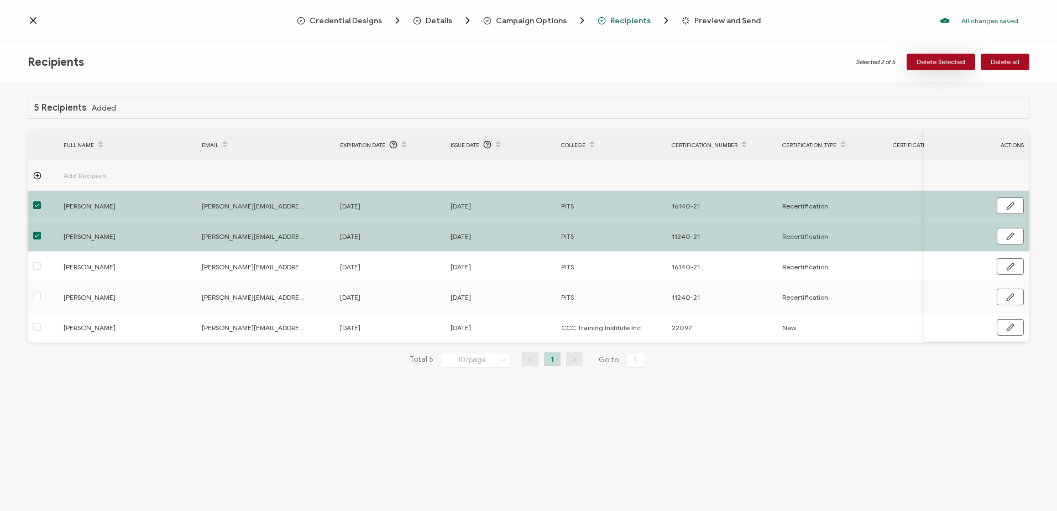
click at [935, 59] on span "Delete Selected" at bounding box center [941, 62] width 49 height 7
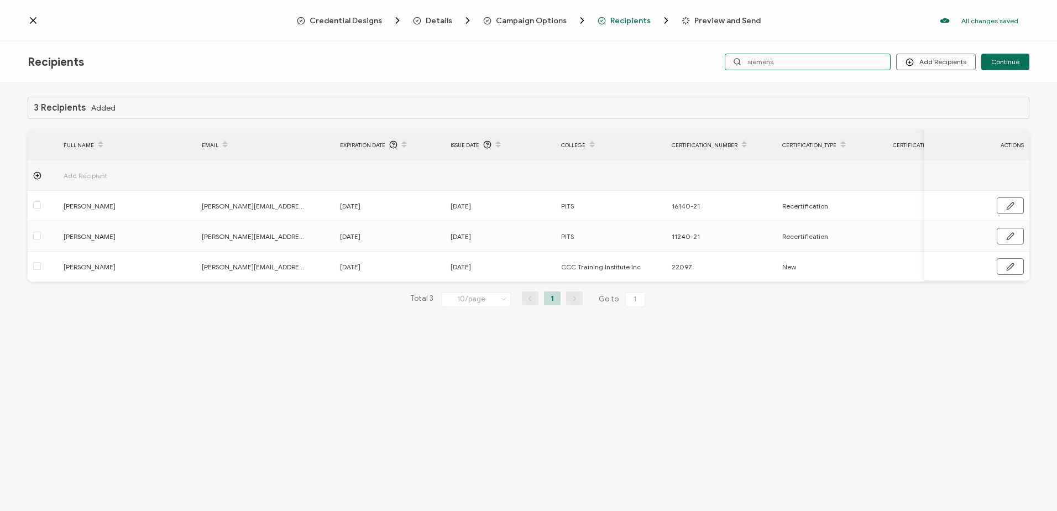
drag, startPoint x: 771, startPoint y: 59, endPoint x: 644, endPoint y: 59, distance: 127.7
click at [644, 59] on div "Recipients Add Recipients Upload Recipients Import From Recipients Import From …" at bounding box center [528, 61] width 1057 height 41
type input "[PERSON_NAME]"
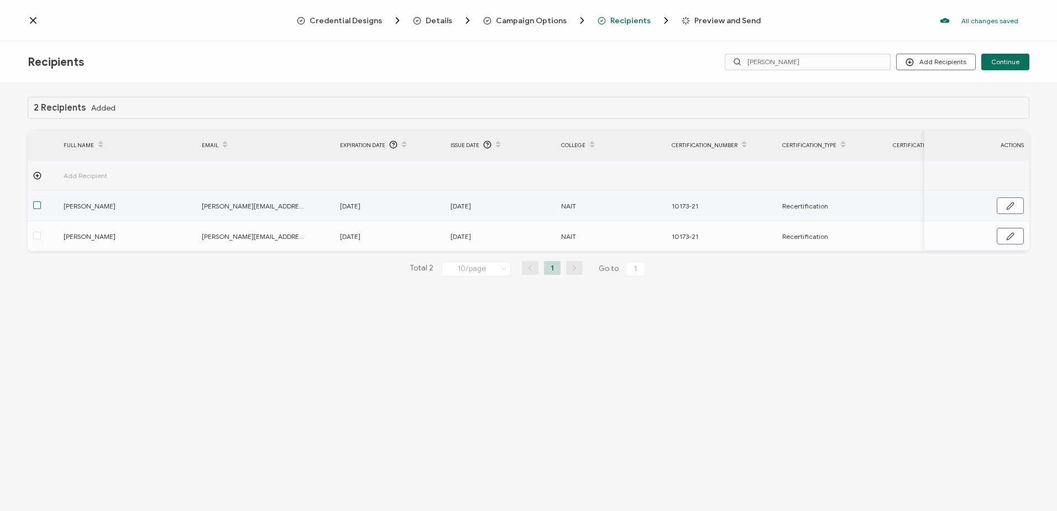
click at [33, 206] on span at bounding box center [37, 205] width 8 height 8
click at [41, 201] on input "checkbox" at bounding box center [41, 201] width 0 height 0
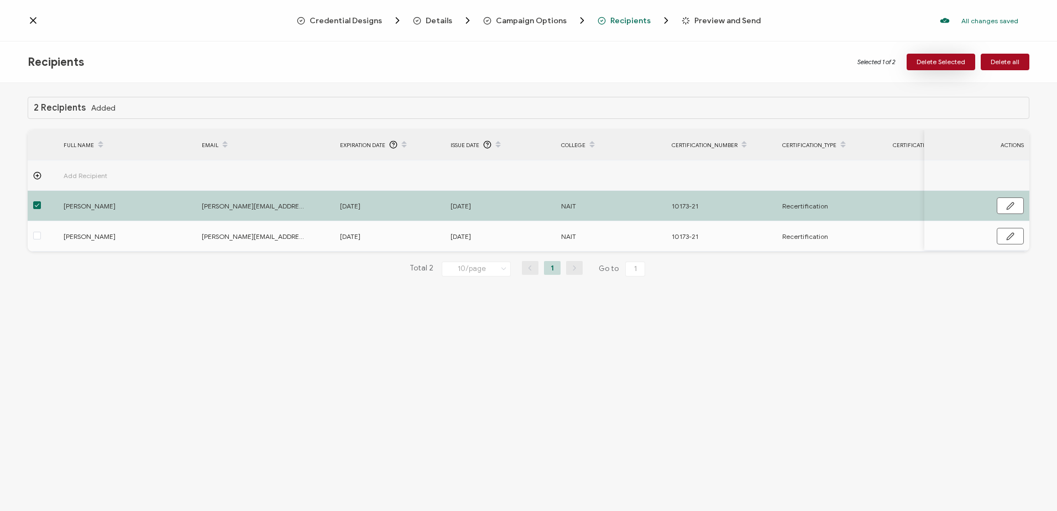
click at [939, 56] on button "Delete Selected" at bounding box center [941, 62] width 69 height 17
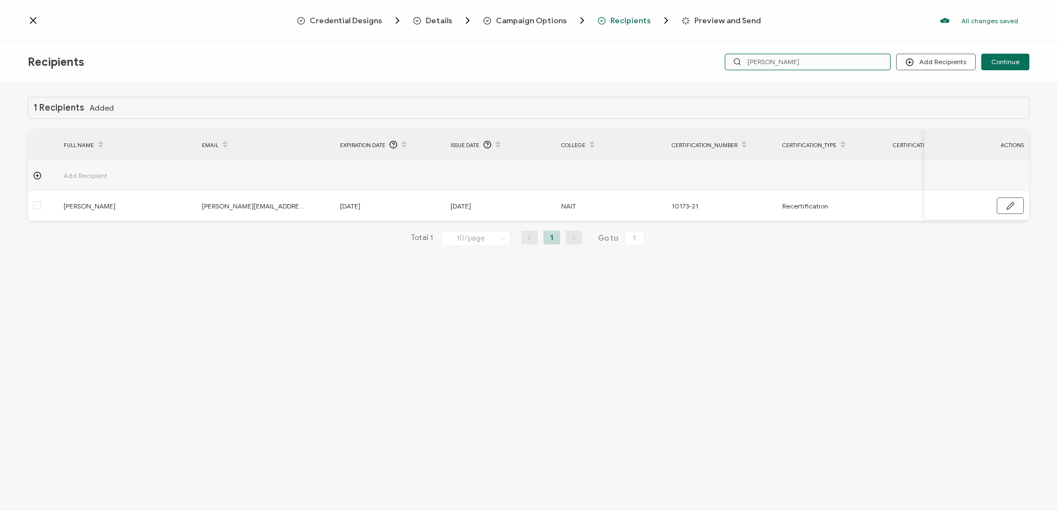
drag, startPoint x: 776, startPoint y: 62, endPoint x: 709, endPoint y: 62, distance: 67.4
click at [709, 62] on div "Add Recipients Upload Recipients Import From Recipients Import From List Contin…" at bounding box center [862, 62] width 334 height 17
type input "[PERSON_NAME]"
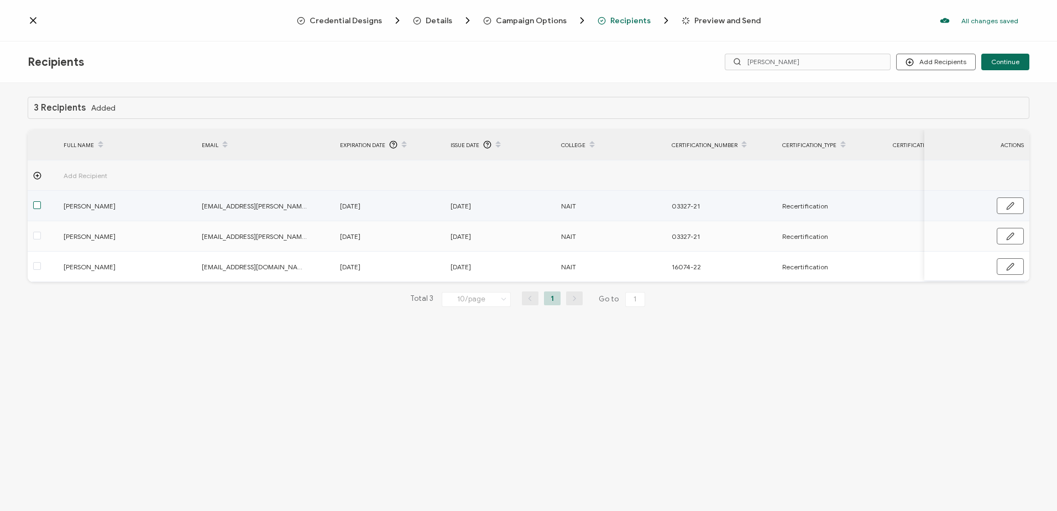
click at [38, 207] on span at bounding box center [37, 205] width 8 height 8
click at [41, 201] on input "checkbox" at bounding box center [41, 201] width 0 height 0
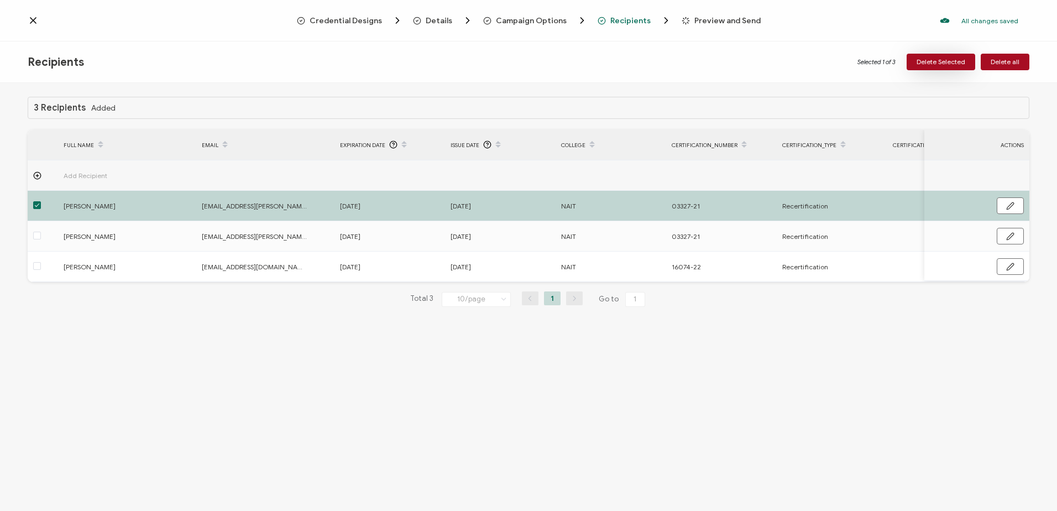
click at [938, 60] on span "Delete Selected" at bounding box center [941, 62] width 49 height 7
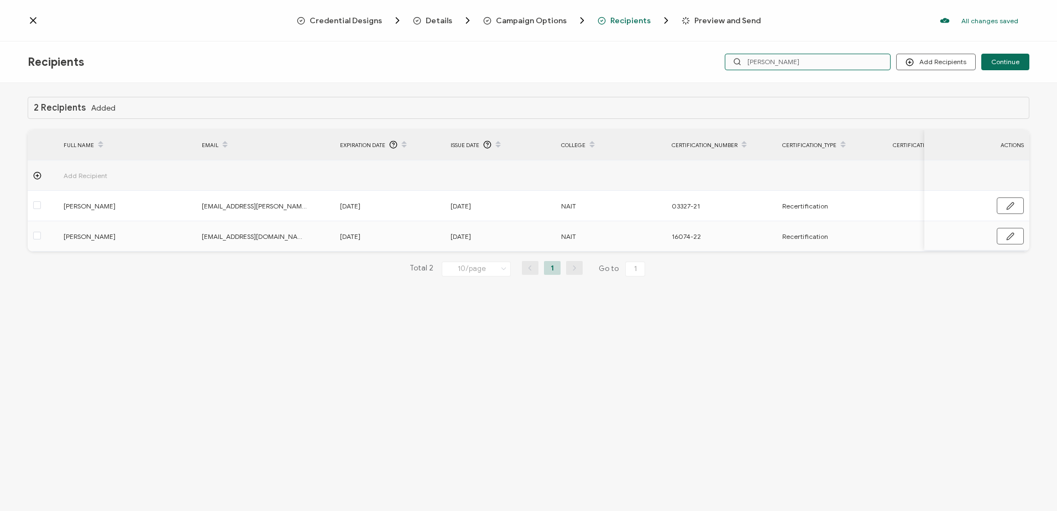
drag, startPoint x: 784, startPoint y: 60, endPoint x: 693, endPoint y: 66, distance: 91.4
click at [693, 66] on div "Recipients Add Recipients Upload Recipients Import From Recipients Import From …" at bounding box center [528, 61] width 1057 height 41
type input "r"
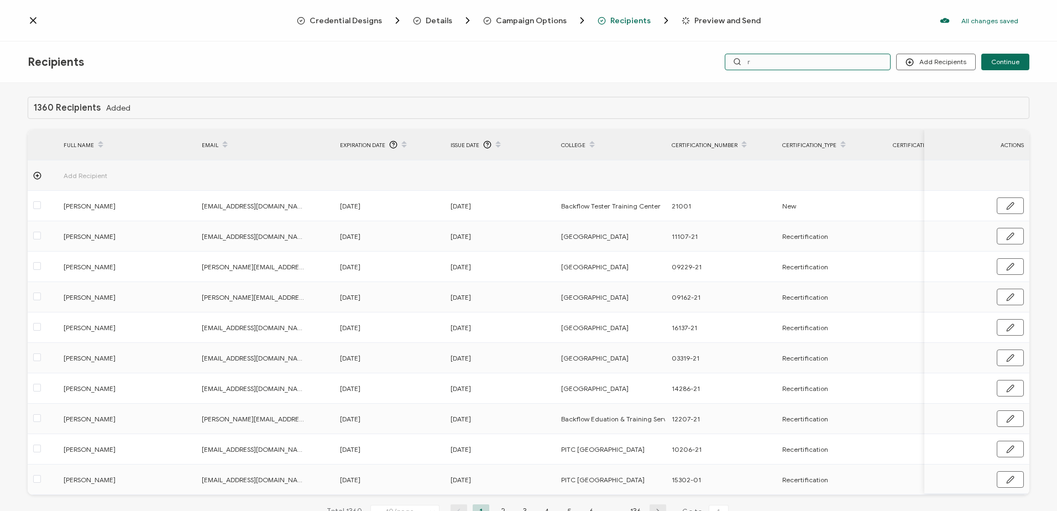
click at [804, 62] on input "r" at bounding box center [808, 62] width 166 height 17
type input "[PERSON_NAME]"
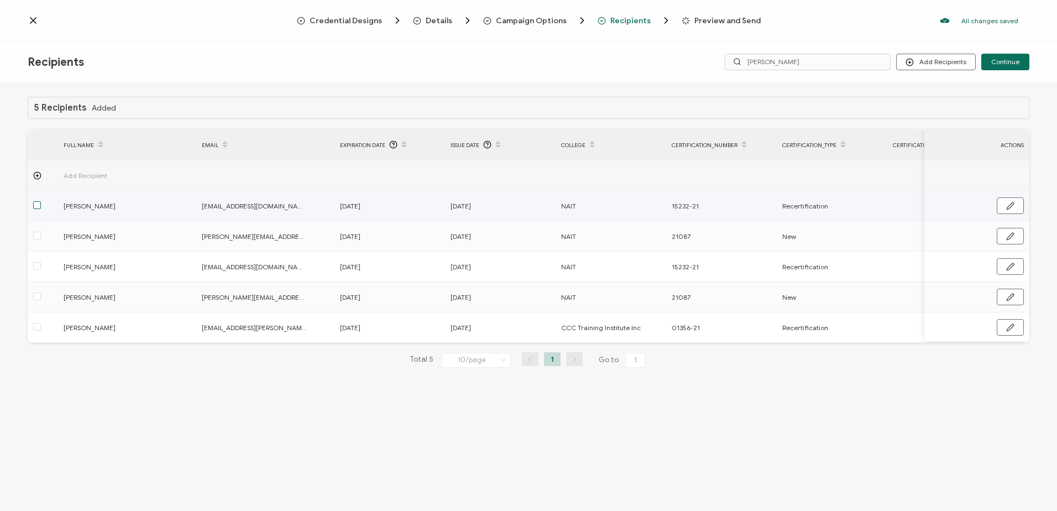
click at [35, 206] on span at bounding box center [37, 205] width 8 height 8
click at [41, 201] on input "checkbox" at bounding box center [41, 201] width 0 height 0
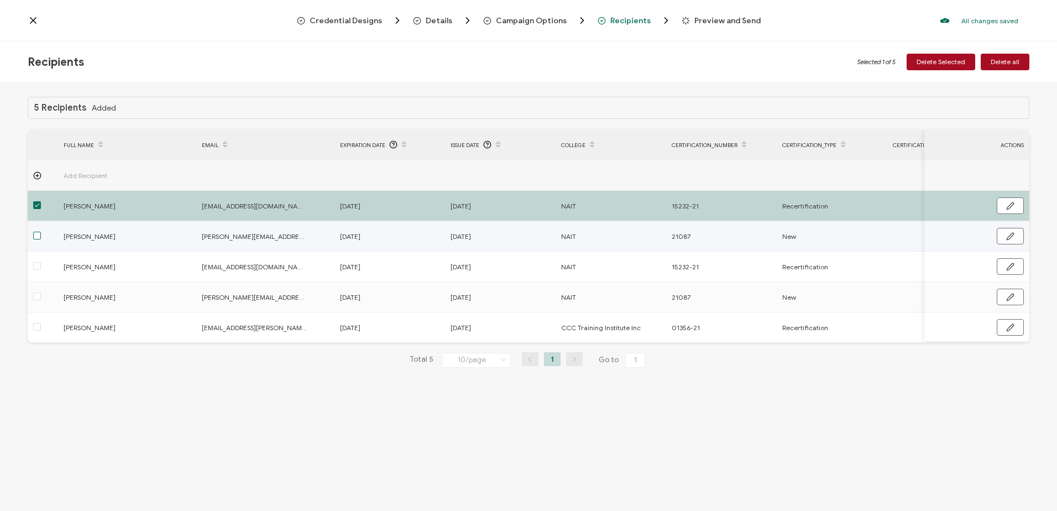
click at [35, 235] on span at bounding box center [37, 236] width 8 height 8
click at [41, 232] on input "checkbox" at bounding box center [41, 232] width 0 height 0
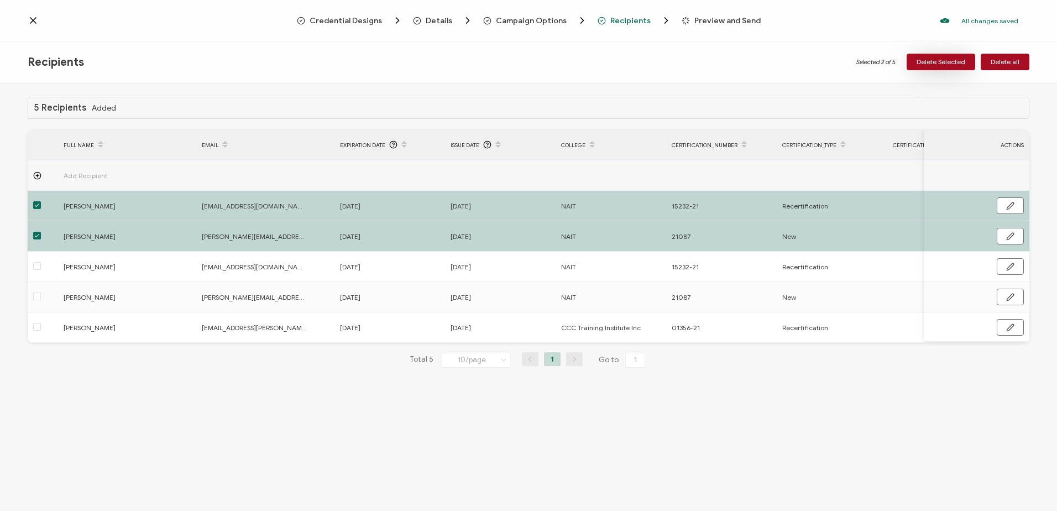
click at [945, 60] on span "Delete Selected" at bounding box center [941, 62] width 49 height 7
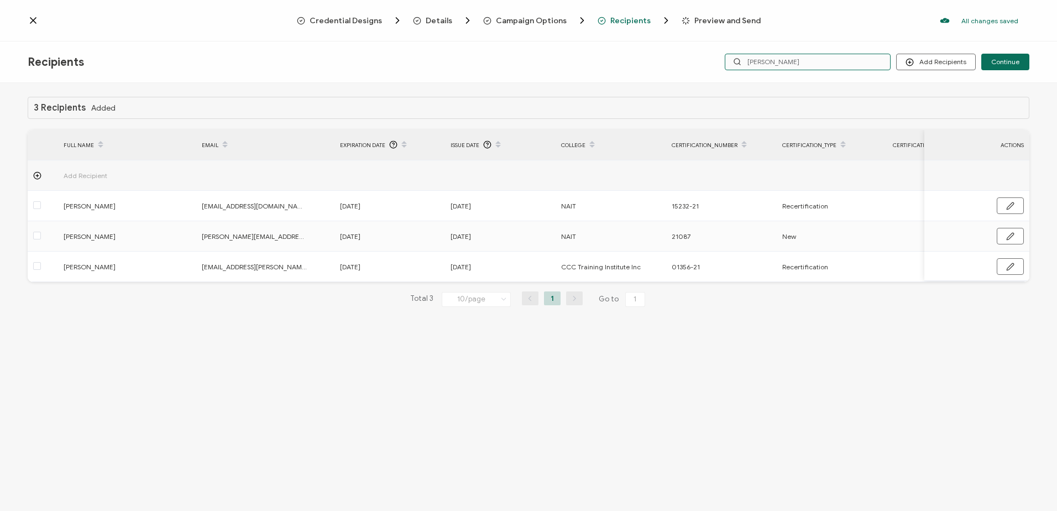
drag, startPoint x: 773, startPoint y: 66, endPoint x: 721, endPoint y: 64, distance: 52.0
click at [721, 64] on div "Add Recipients Upload Recipients Import From Recipients Import From List Contin…" at bounding box center [862, 62] width 334 height 17
type input "[PERSON_NAME]"
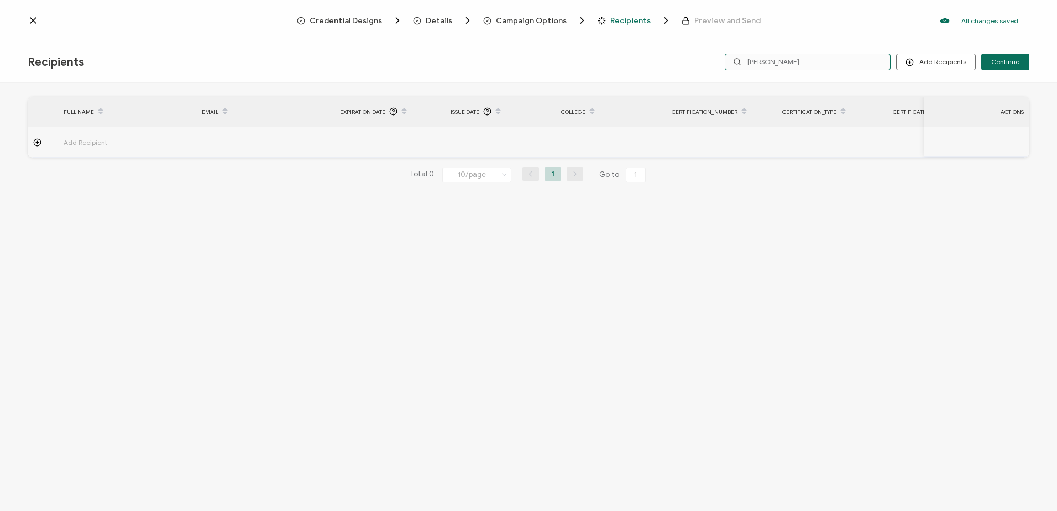
click at [757, 64] on input "[PERSON_NAME]" at bounding box center [808, 62] width 166 height 17
type input "readman"
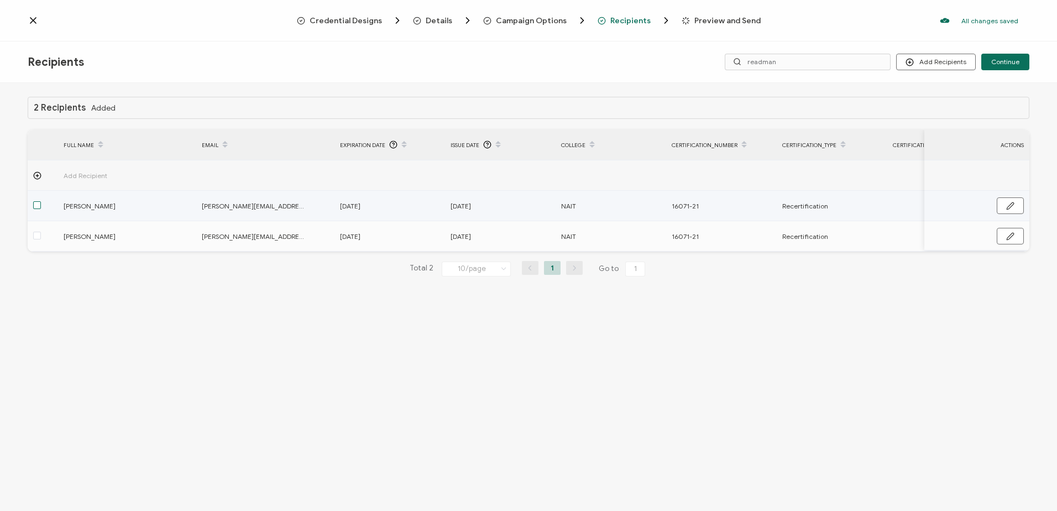
click at [38, 207] on span at bounding box center [37, 205] width 8 height 8
click at [41, 201] on input "checkbox" at bounding box center [41, 201] width 0 height 0
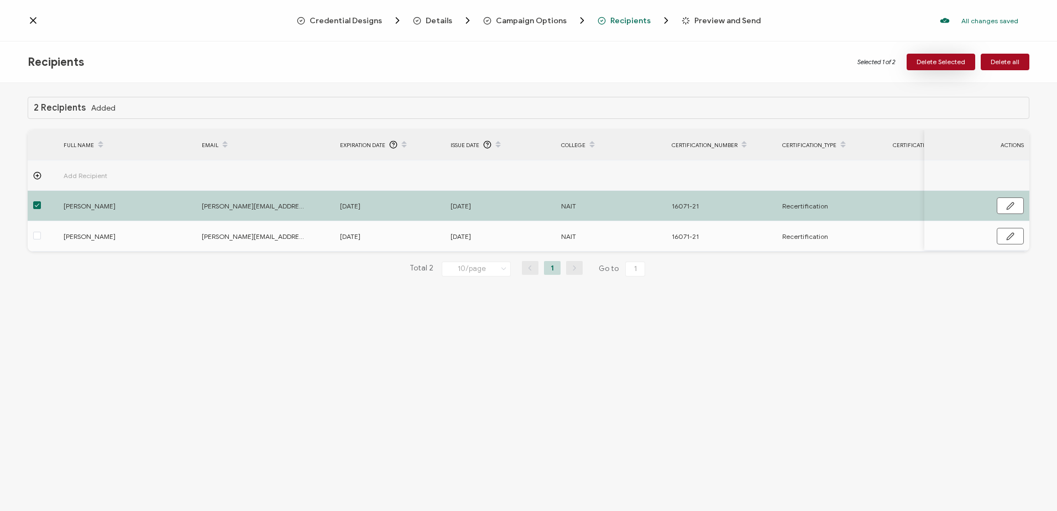
click at [938, 59] on span "Delete Selected" at bounding box center [941, 62] width 49 height 7
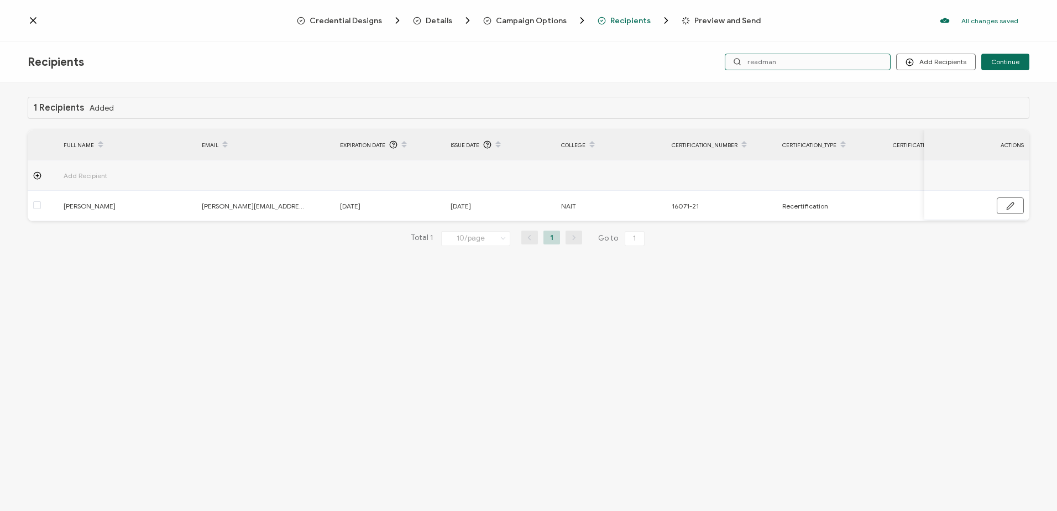
drag, startPoint x: 817, startPoint y: 62, endPoint x: 697, endPoint y: 60, distance: 119.4
click at [697, 60] on div "Add Recipients Upload Recipients Import From Recipients Import From List Contin…" at bounding box center [862, 62] width 334 height 17
type input "[PERSON_NAME]"
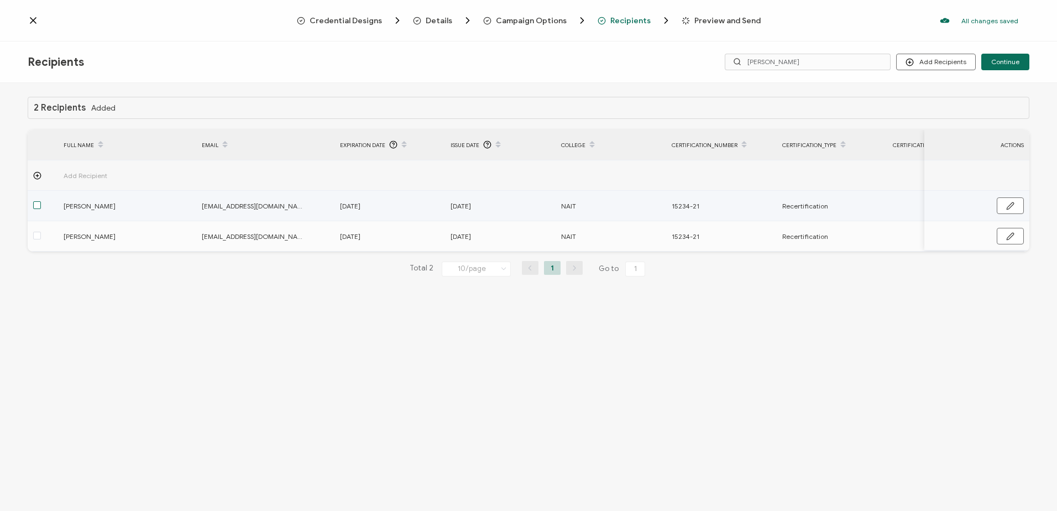
click at [34, 204] on span at bounding box center [37, 205] width 8 height 8
click at [41, 201] on input "checkbox" at bounding box center [41, 201] width 0 height 0
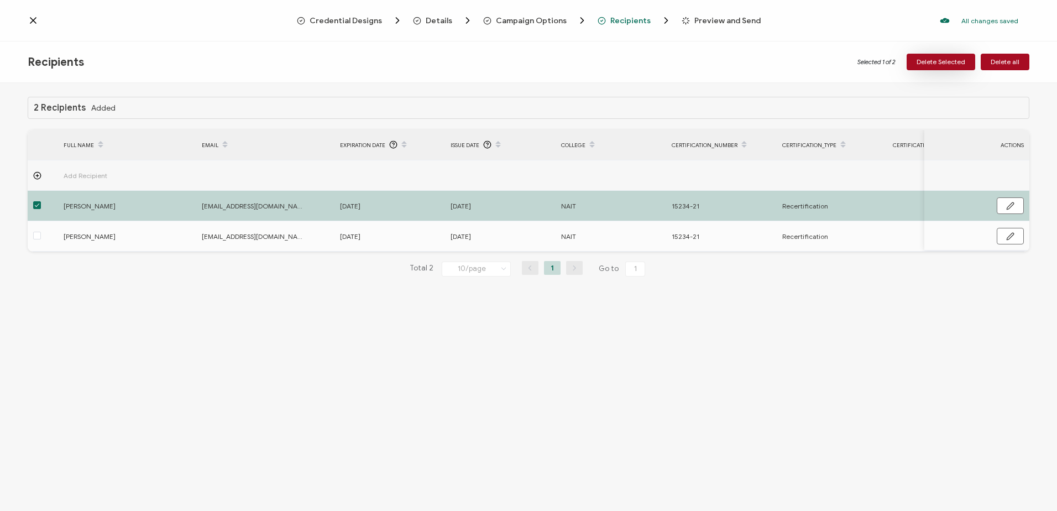
click at [939, 55] on button "Delete Selected" at bounding box center [941, 62] width 69 height 17
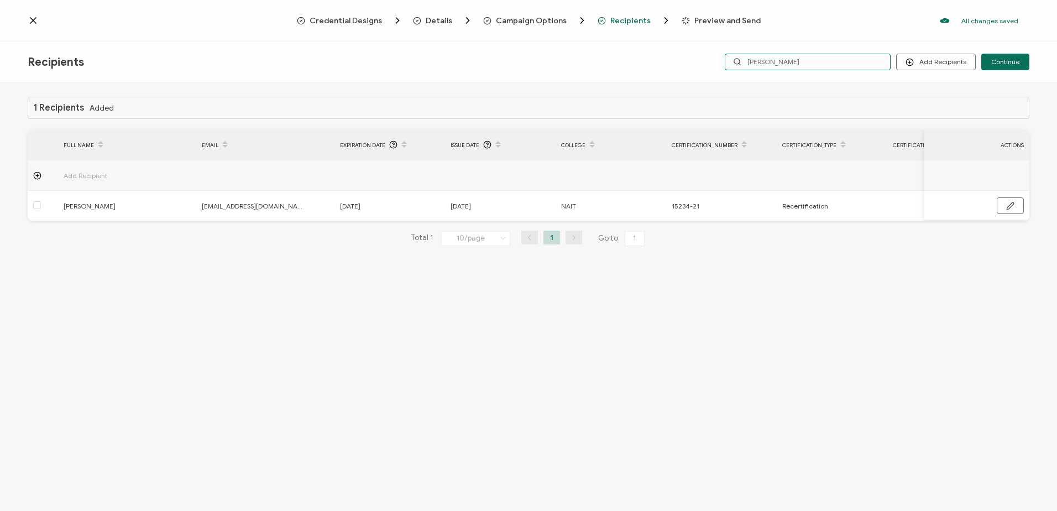
drag, startPoint x: 786, startPoint y: 59, endPoint x: 662, endPoint y: 60, distance: 123.8
click at [662, 60] on div "Recipients Add Recipients Upload Recipients Import From Recipients Import From …" at bounding box center [528, 61] width 1057 height 41
type input "rkie"
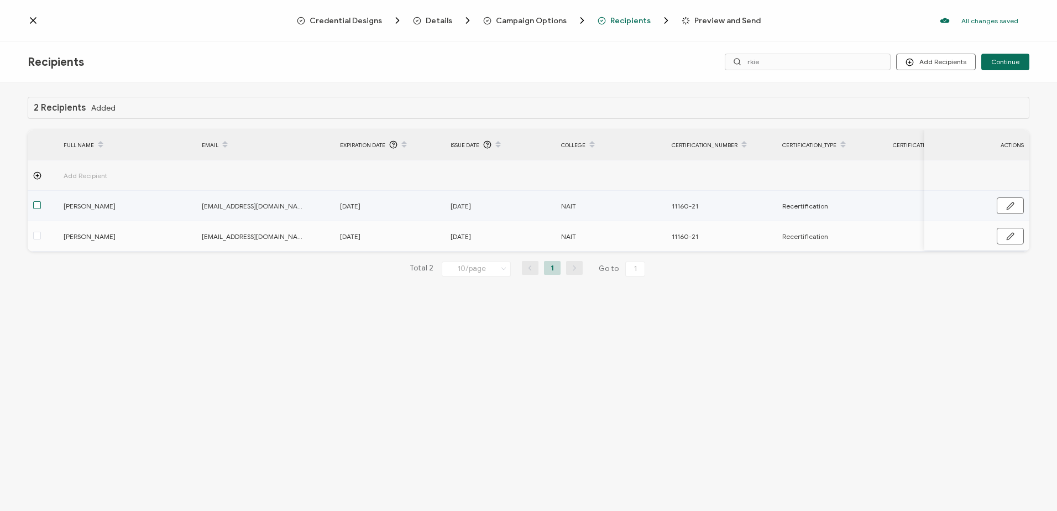
click at [37, 206] on span at bounding box center [37, 205] width 8 height 8
click at [41, 201] on input "checkbox" at bounding box center [41, 201] width 0 height 0
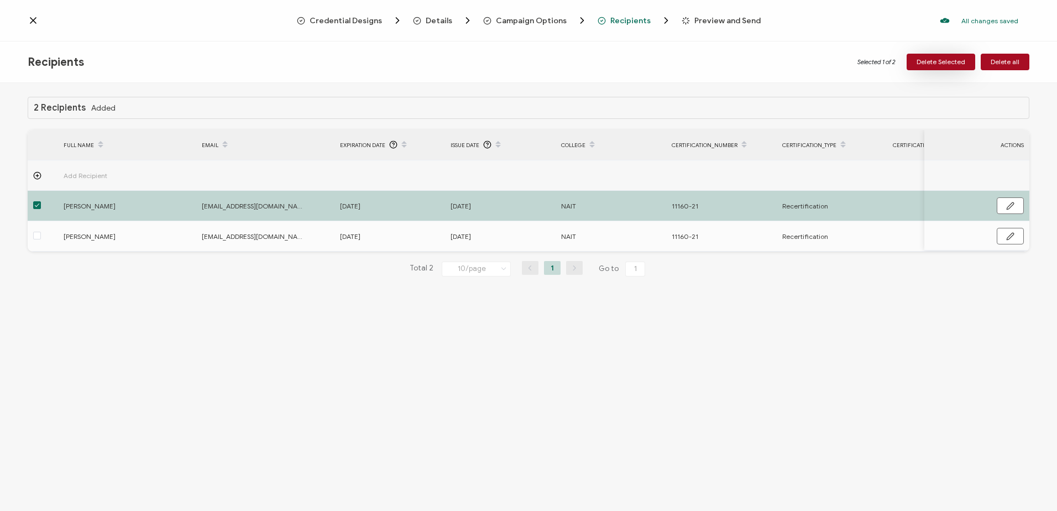
click at [949, 61] on span "Delete Selected" at bounding box center [941, 62] width 49 height 7
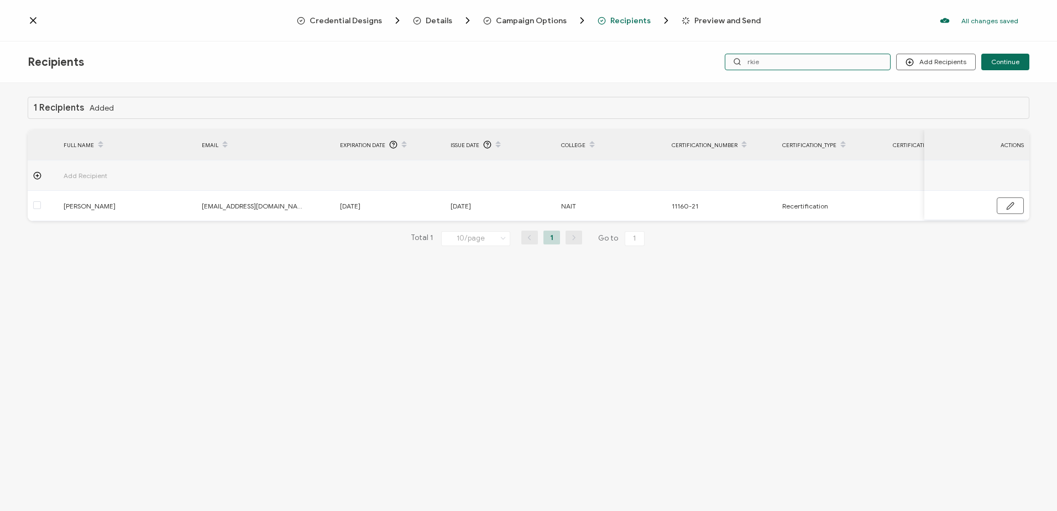
drag, startPoint x: 809, startPoint y: 66, endPoint x: 682, endPoint y: 66, distance: 127.2
click at [682, 66] on div "Recipients Add Recipients Upload Recipients Import From Recipients Import From …" at bounding box center [528, 61] width 1057 height 41
type input "[PERSON_NAME]"
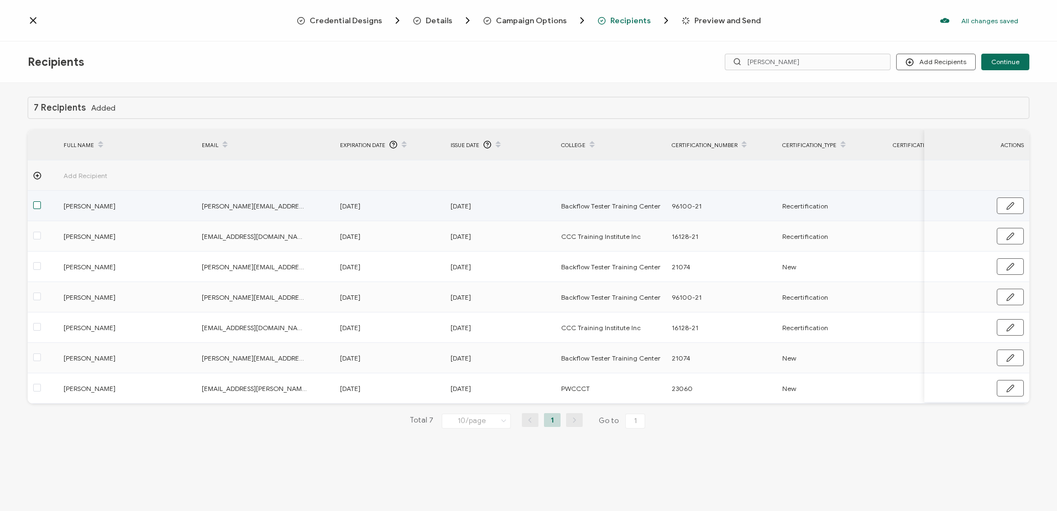
click at [34, 205] on span at bounding box center [37, 205] width 8 height 8
click at [41, 201] on input "checkbox" at bounding box center [41, 201] width 0 height 0
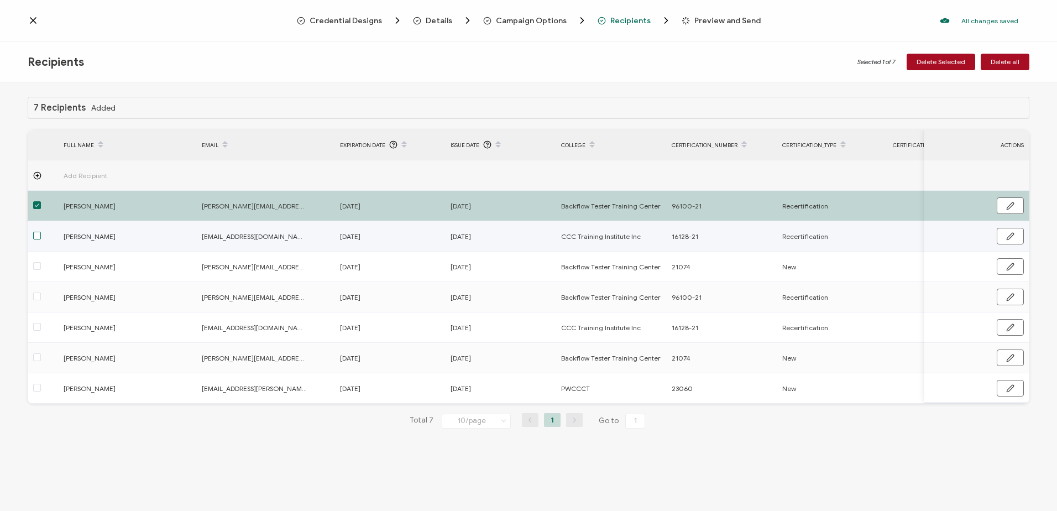
click at [36, 236] on span at bounding box center [37, 236] width 8 height 8
click at [41, 232] on input "checkbox" at bounding box center [41, 232] width 0 height 0
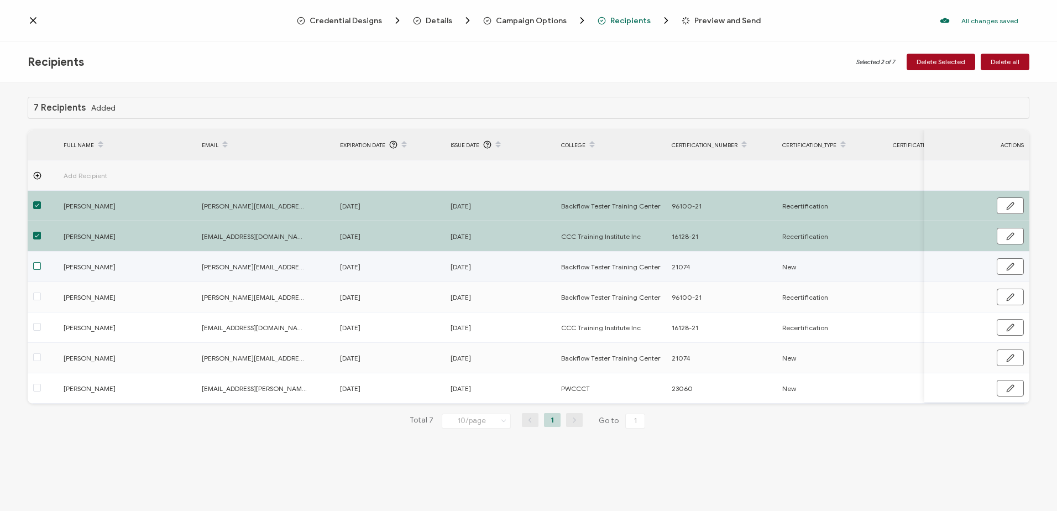
click at [36, 267] on span at bounding box center [37, 266] width 8 height 8
click at [41, 262] on input "checkbox" at bounding box center [41, 262] width 0 height 0
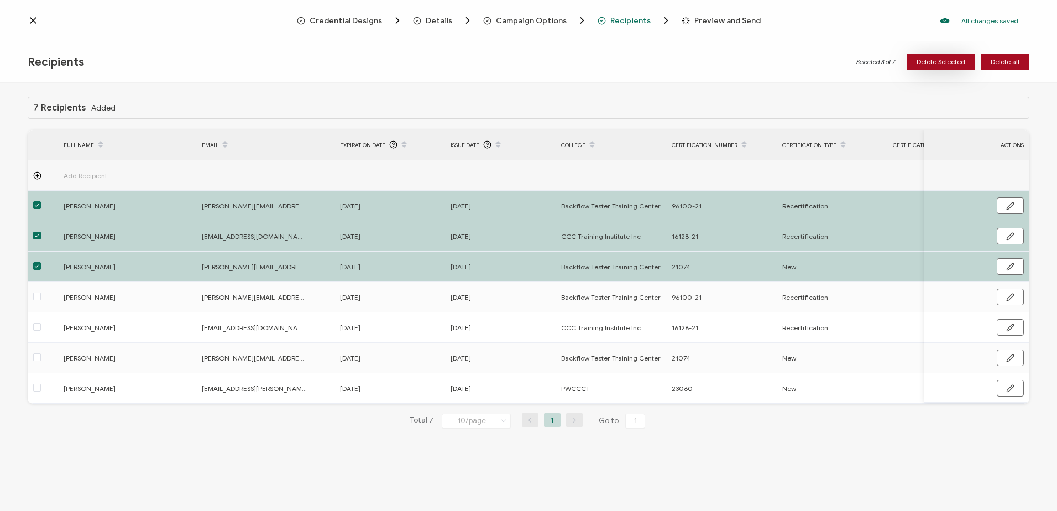
click at [929, 61] on span "Delete Selected" at bounding box center [941, 62] width 49 height 7
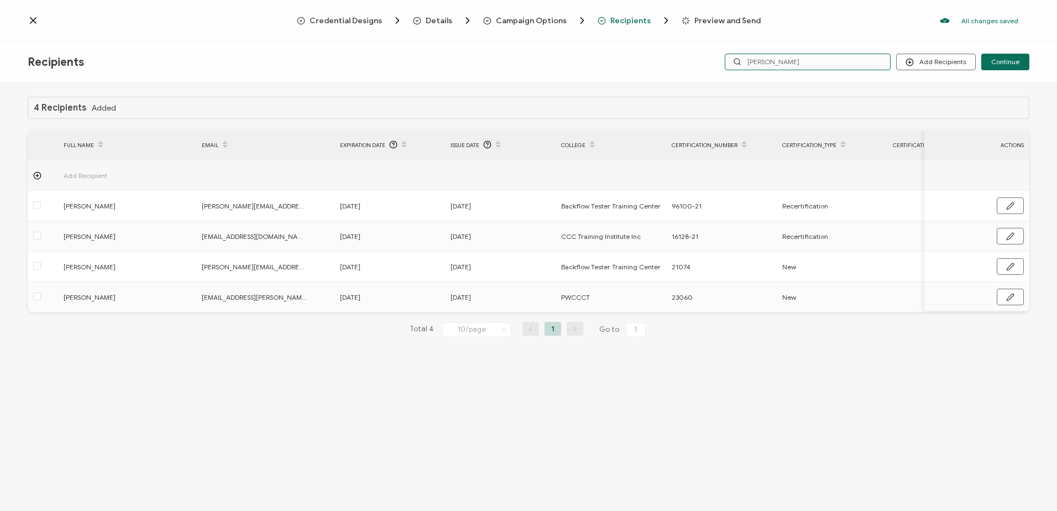
drag, startPoint x: 807, startPoint y: 61, endPoint x: 705, endPoint y: 59, distance: 101.2
click at [705, 59] on div "Add Recipients Upload Recipients Import From Recipients Import From List Contin…" at bounding box center [862, 62] width 334 height 17
type input "s"
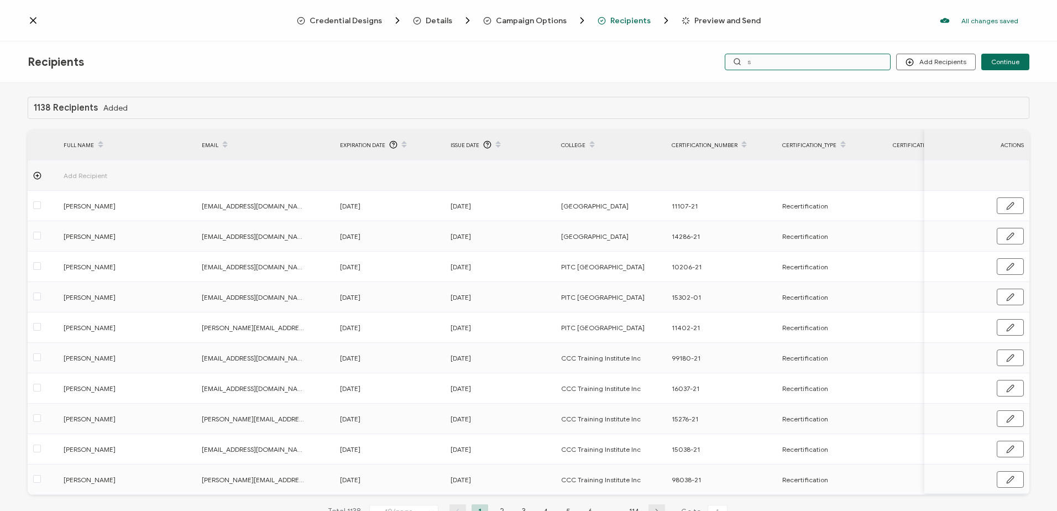
click at [789, 60] on input "s" at bounding box center [808, 62] width 166 height 17
type input "stur"
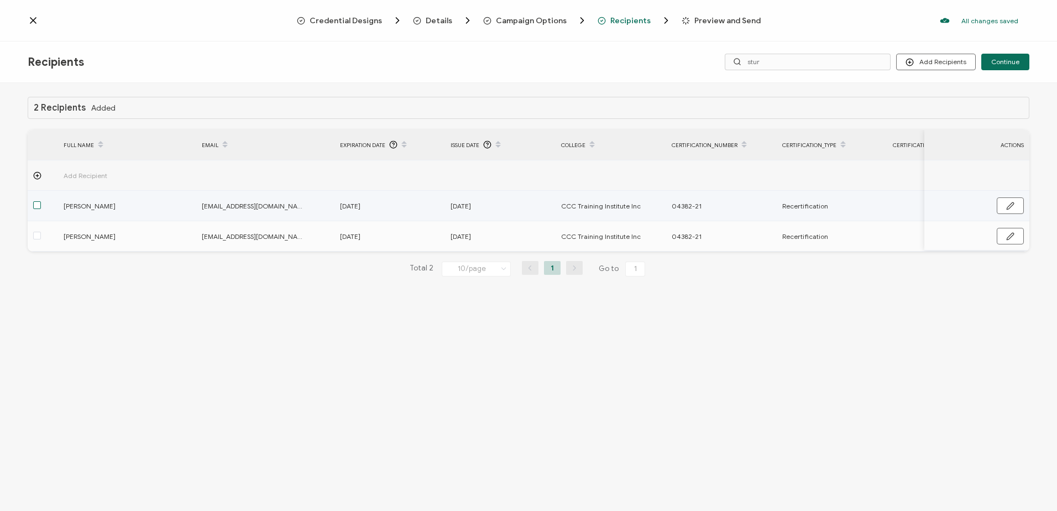
click at [35, 201] on span at bounding box center [37, 205] width 8 height 8
click at [41, 201] on input "checkbox" at bounding box center [41, 201] width 0 height 0
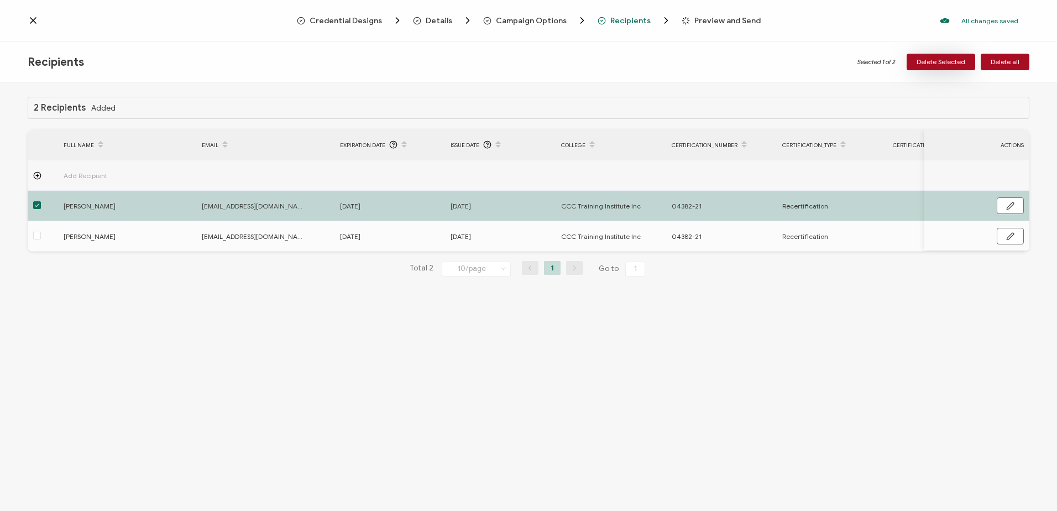
click at [924, 57] on button "Delete Selected" at bounding box center [941, 62] width 69 height 17
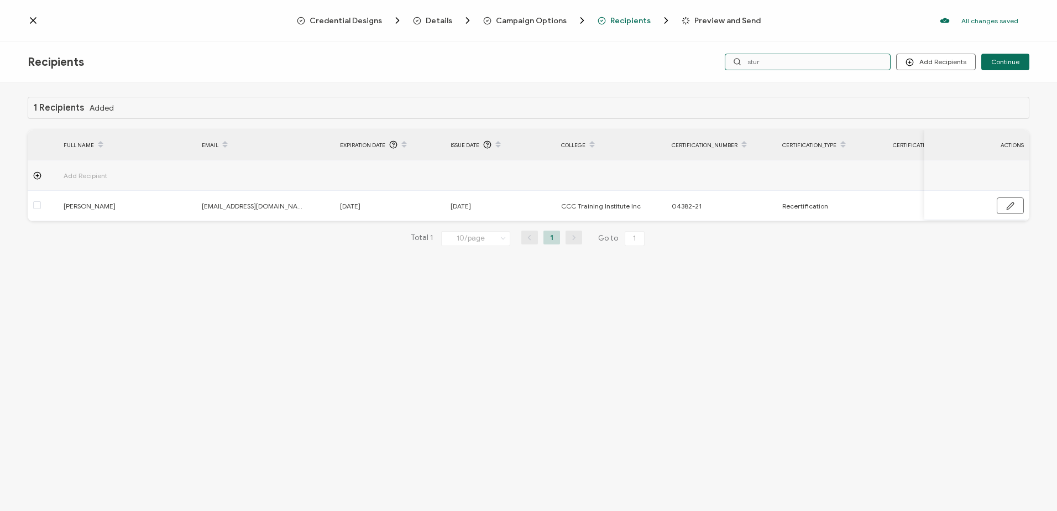
drag, startPoint x: 787, startPoint y: 62, endPoint x: 728, endPoint y: 62, distance: 59.2
click at [728, 62] on input "stur" at bounding box center [808, 62] width 166 height 17
type input "gauth"
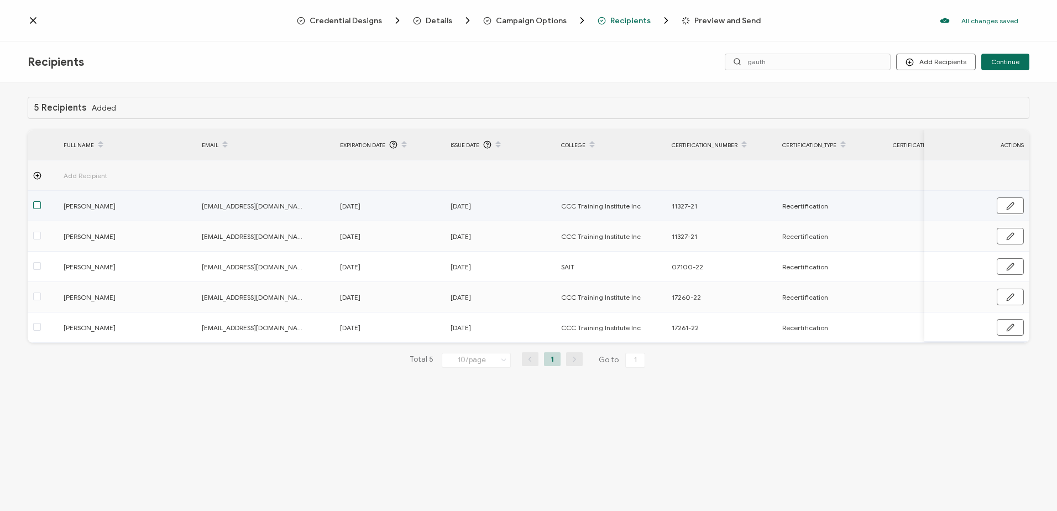
click at [36, 205] on span at bounding box center [37, 205] width 8 height 8
click at [41, 201] on input "checkbox" at bounding box center [41, 201] width 0 height 0
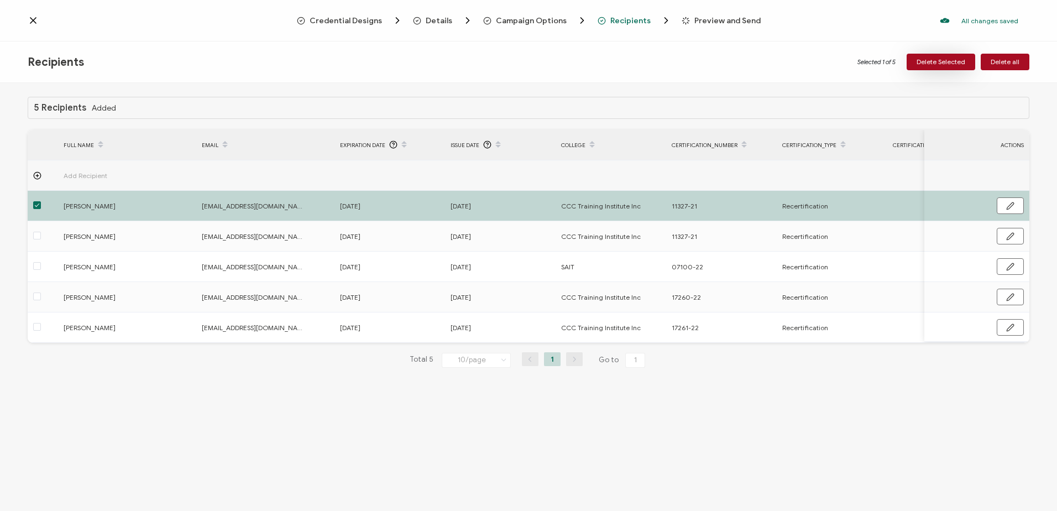
click at [951, 64] on span "Delete Selected" at bounding box center [941, 62] width 49 height 7
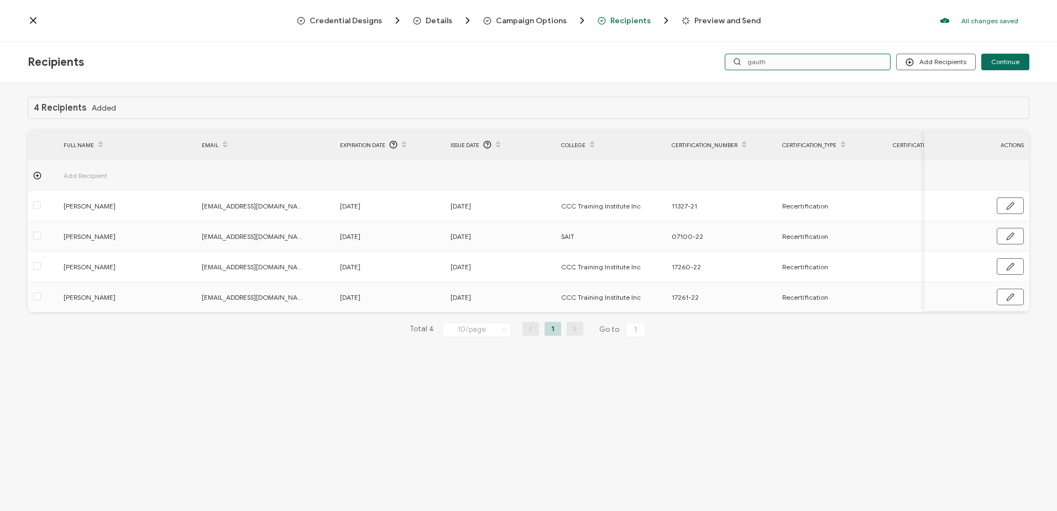
drag, startPoint x: 786, startPoint y: 58, endPoint x: 708, endPoint y: 59, distance: 78.0
click at [708, 59] on div "Add Recipients Upload Recipients Import From Recipients Import From List Contin…" at bounding box center [862, 62] width 334 height 17
type input "hantos"
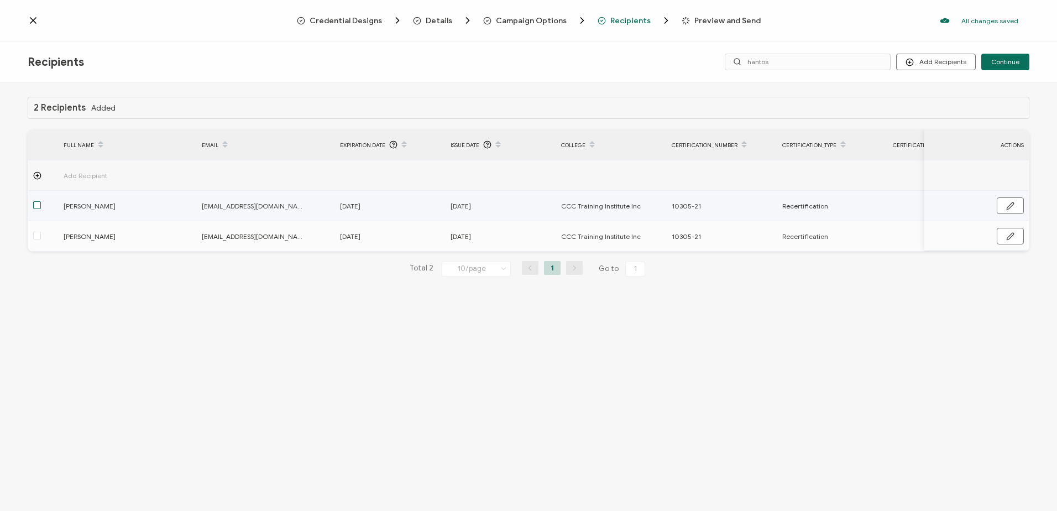
click at [34, 201] on span at bounding box center [37, 205] width 8 height 8
click at [41, 201] on input "checkbox" at bounding box center [41, 201] width 0 height 0
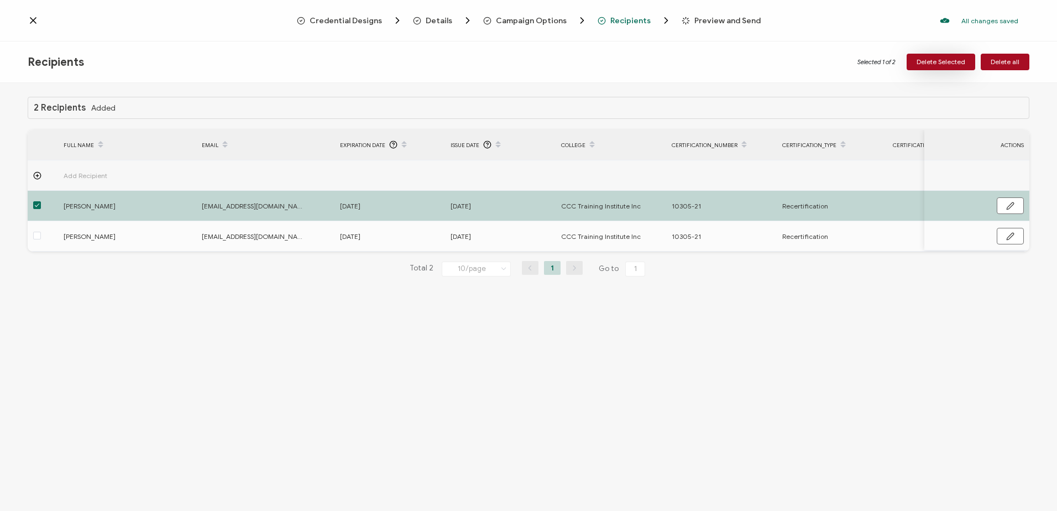
click at [942, 63] on span "Delete Selected" at bounding box center [941, 62] width 49 height 7
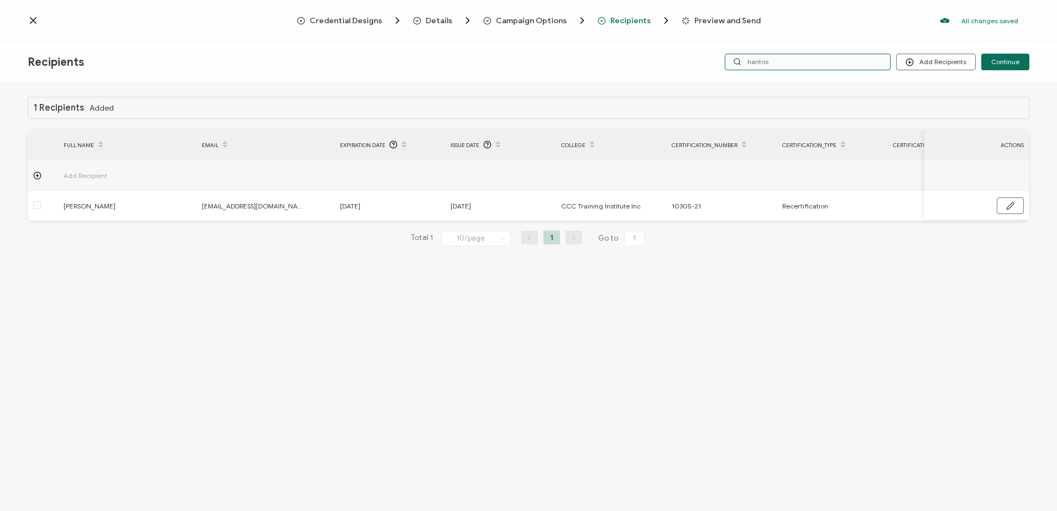
drag, startPoint x: 802, startPoint y: 65, endPoint x: 693, endPoint y: 60, distance: 108.5
click at [693, 60] on div "Recipients Add Recipients Upload Recipients Import From Recipients Import From …" at bounding box center [528, 61] width 1057 height 41
type input "diosi"
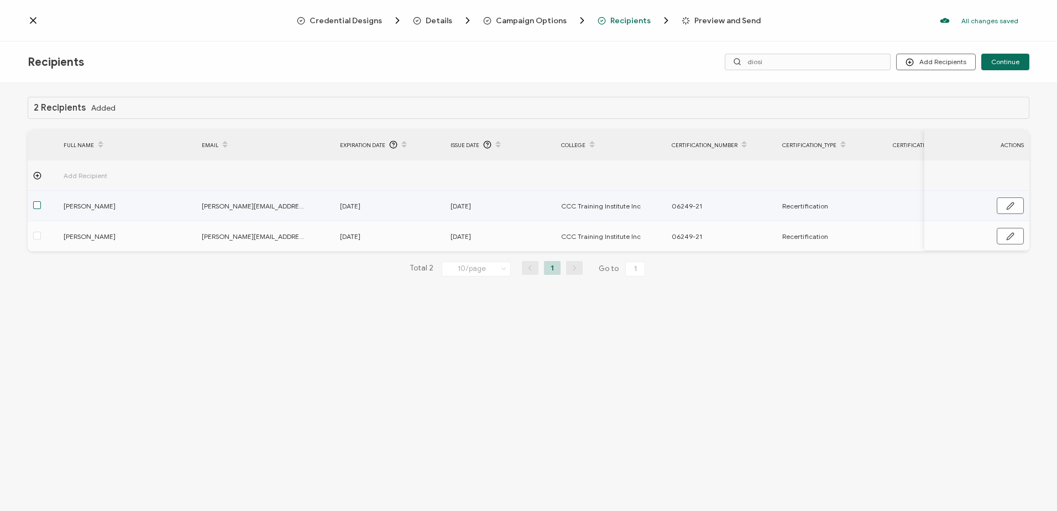
click at [35, 203] on span at bounding box center [37, 205] width 8 height 8
click at [41, 201] on input "checkbox" at bounding box center [41, 201] width 0 height 0
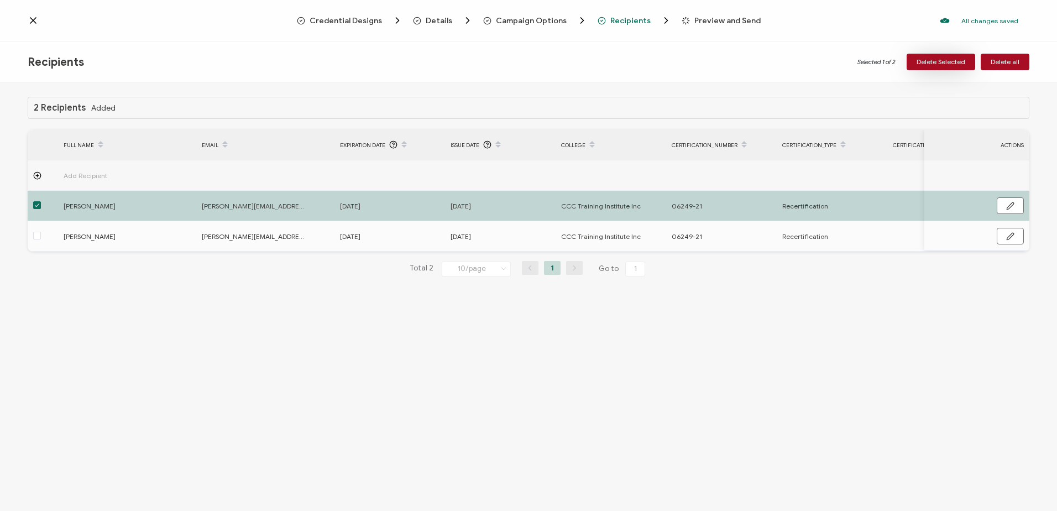
click at [938, 59] on span "Delete Selected" at bounding box center [941, 62] width 49 height 7
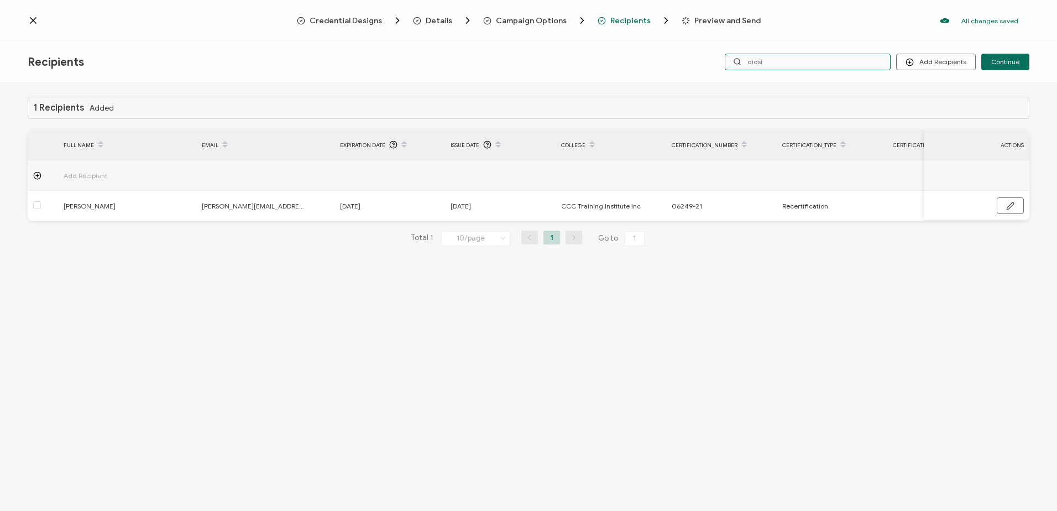
drag, startPoint x: 772, startPoint y: 62, endPoint x: 663, endPoint y: 62, distance: 108.9
click at [663, 62] on div "Recipients Add Recipients Upload Recipients Import From Recipients Import From …" at bounding box center [528, 61] width 1057 height 41
type input "naicker"
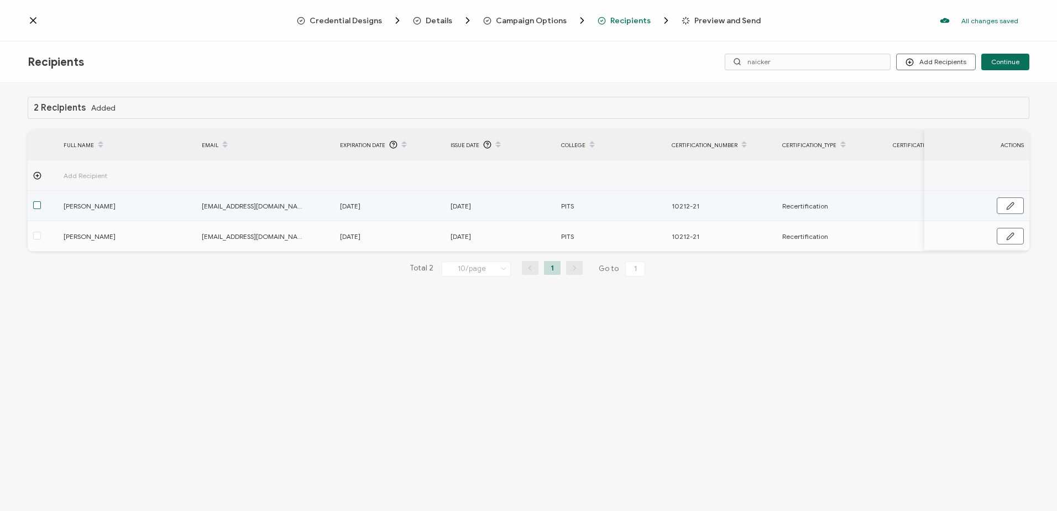
click at [38, 207] on span at bounding box center [37, 205] width 8 height 8
click at [41, 201] on input "checkbox" at bounding box center [41, 201] width 0 height 0
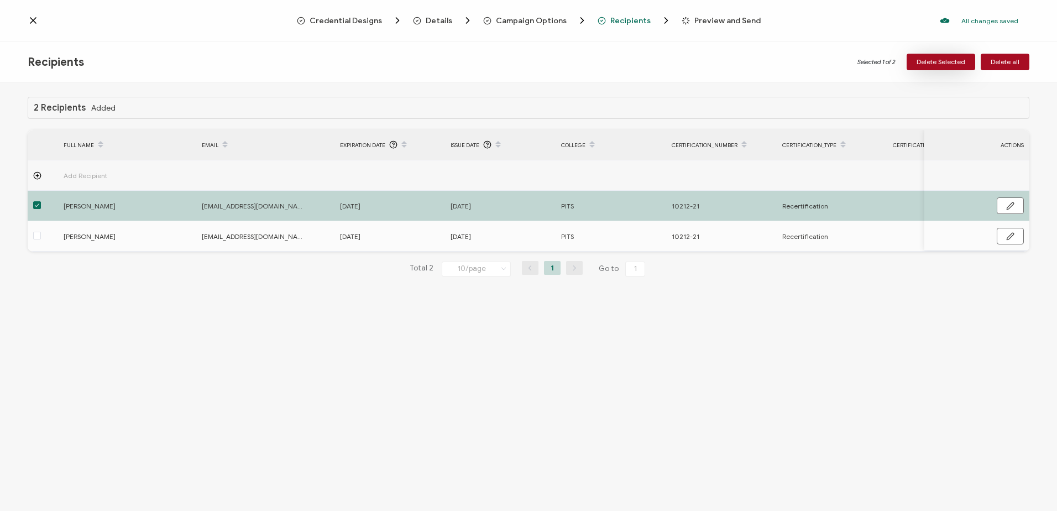
click at [927, 59] on span "Delete Selected" at bounding box center [941, 62] width 49 height 7
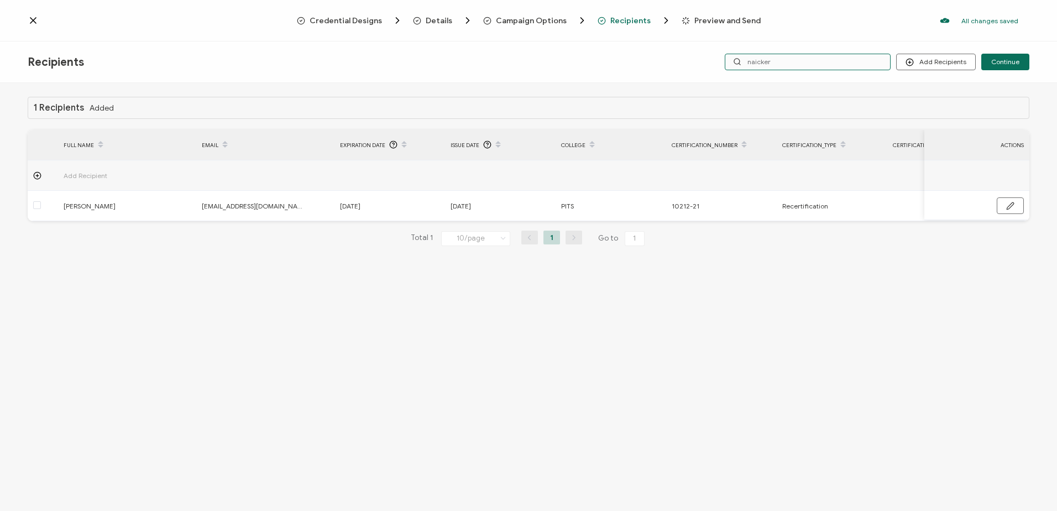
drag, startPoint x: 789, startPoint y: 62, endPoint x: 676, endPoint y: 61, distance: 112.8
click at [676, 61] on div "Recipients Add Recipients Upload Recipients Import From Recipients Import From …" at bounding box center [528, 61] width 1057 height 41
type input "bren"
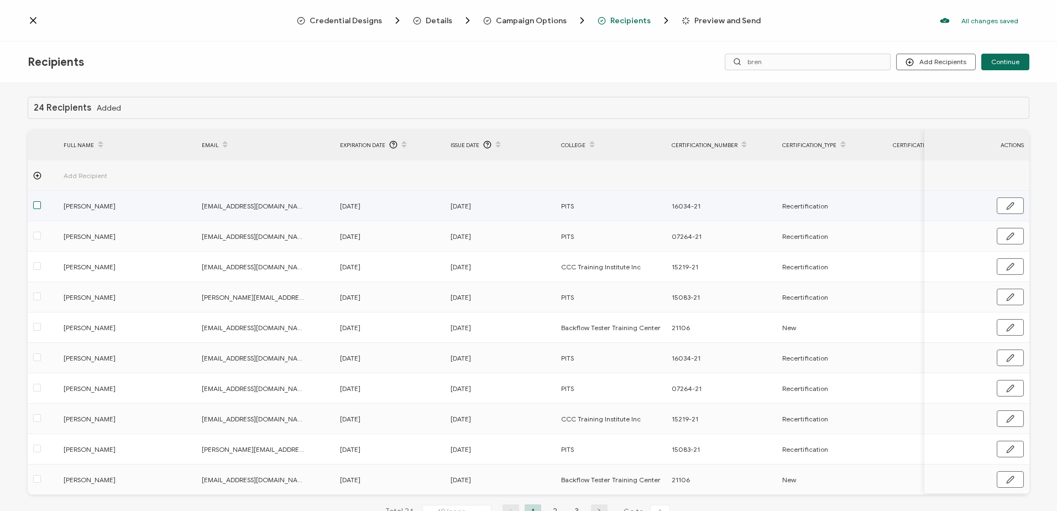
click at [39, 206] on span at bounding box center [37, 205] width 8 height 8
click at [41, 201] on input "checkbox" at bounding box center [41, 201] width 0 height 0
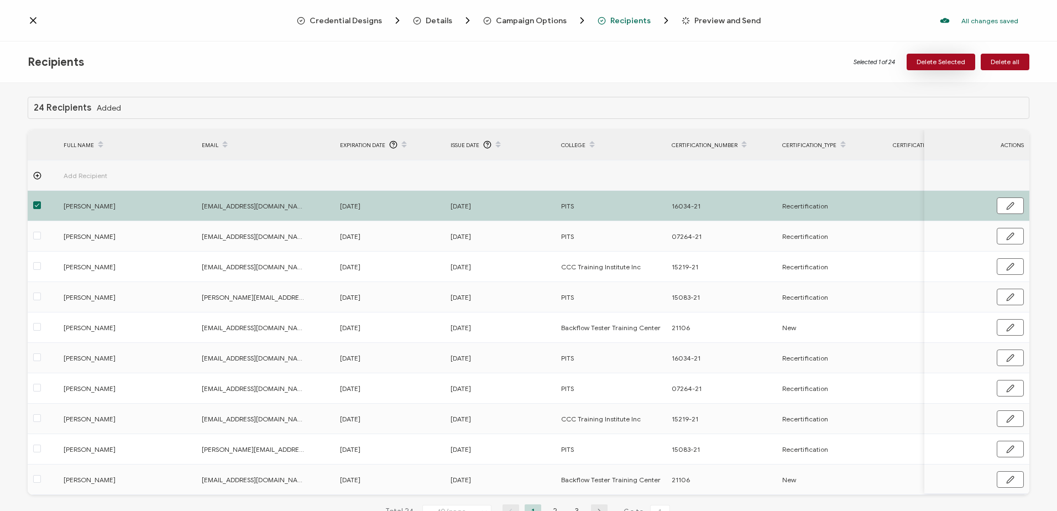
click at [947, 64] on span "Delete Selected" at bounding box center [941, 62] width 49 height 7
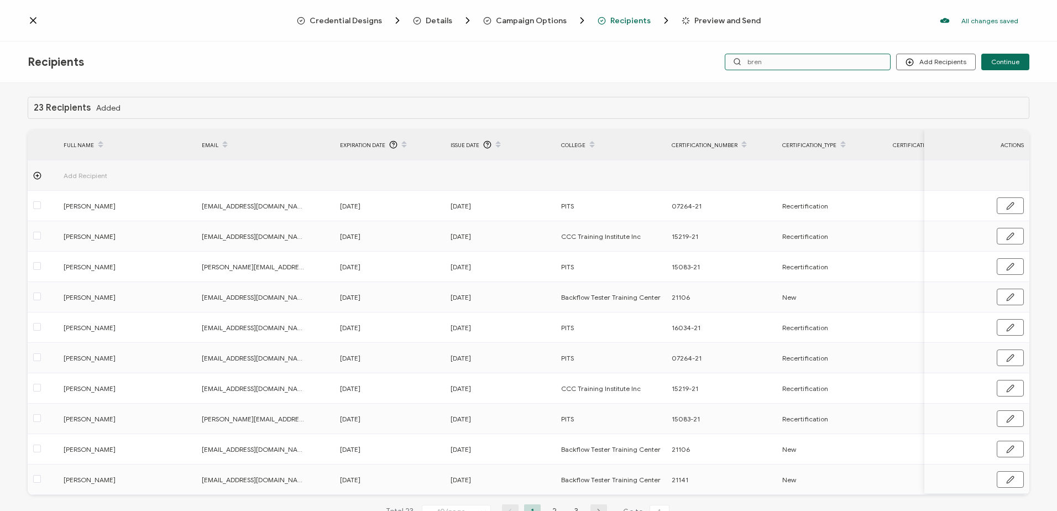
drag, startPoint x: 748, startPoint y: 62, endPoint x: 590, endPoint y: 61, distance: 158.1
click at [599, 60] on div "Recipients Add Recipients Continue bren" at bounding box center [528, 61] width 1057 height 41
type input "c"
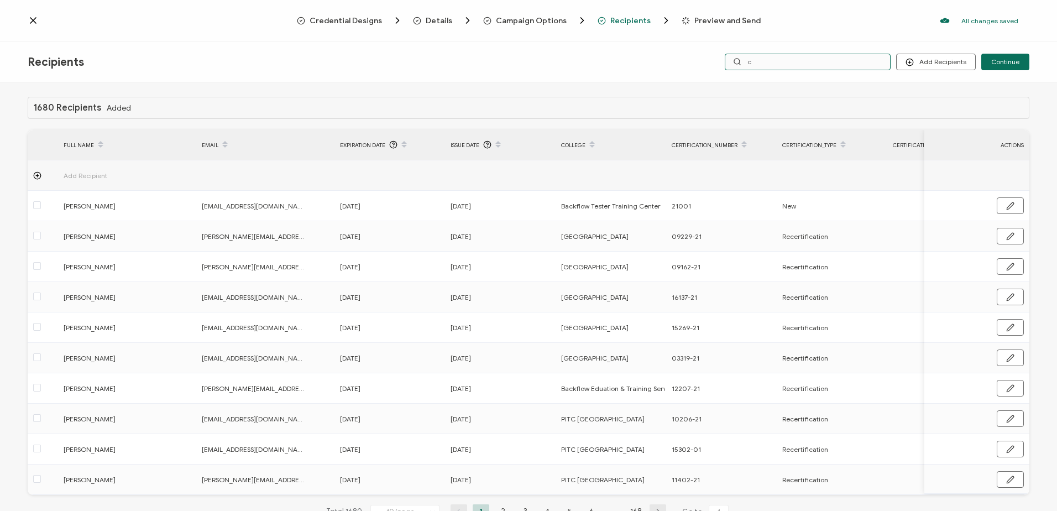
click at [771, 55] on input "c" at bounding box center [808, 62] width 166 height 17
type input "[PERSON_NAME]"
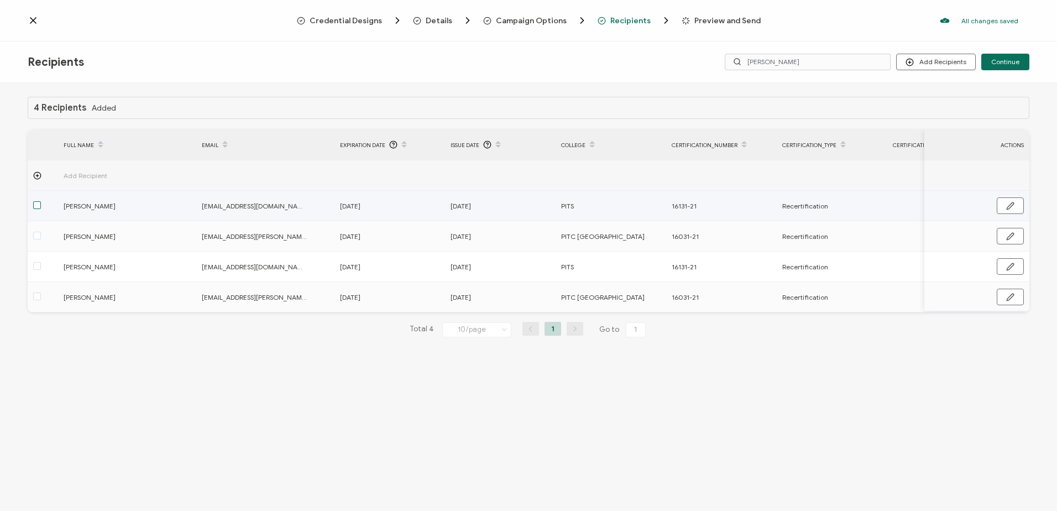
click at [36, 207] on span at bounding box center [37, 205] width 8 height 8
click at [41, 201] on input "checkbox" at bounding box center [41, 201] width 0 height 0
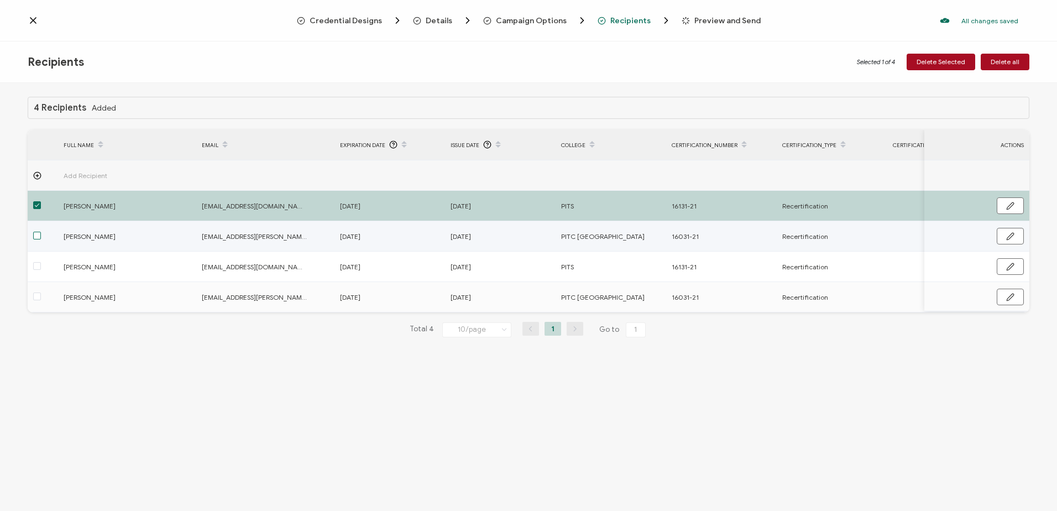
click at [39, 235] on span at bounding box center [37, 236] width 8 height 8
click at [41, 232] on input "checkbox" at bounding box center [41, 232] width 0 height 0
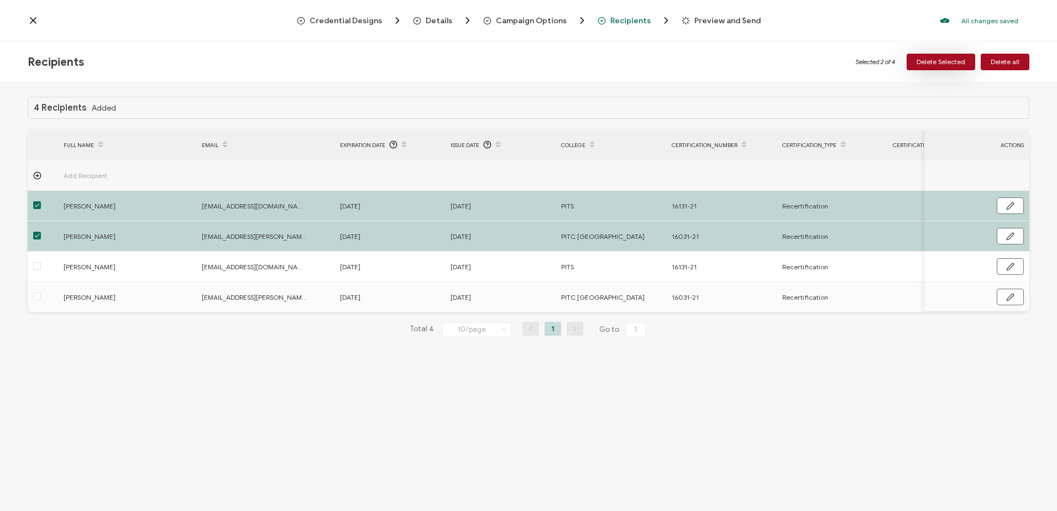
click at [953, 61] on span "Delete Selected" at bounding box center [941, 62] width 49 height 7
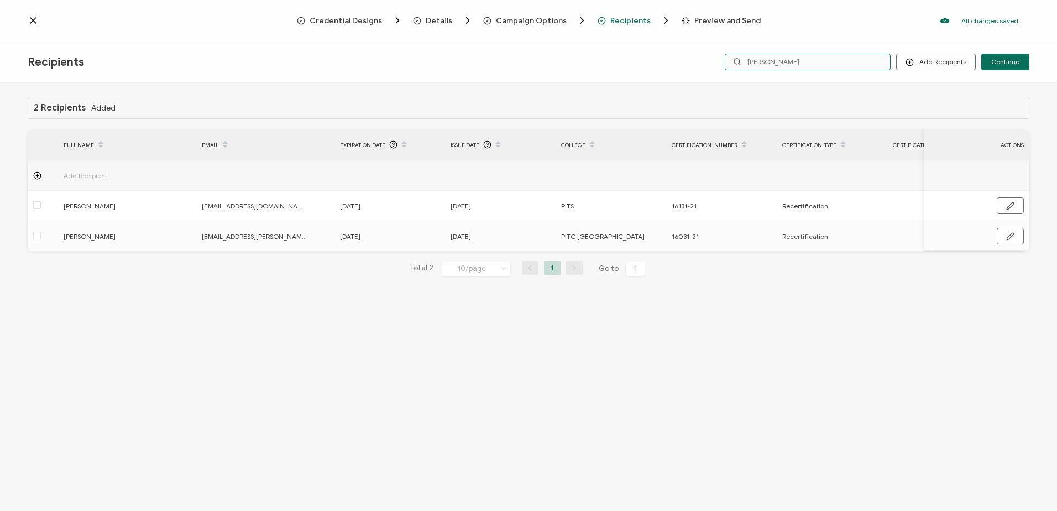
drag, startPoint x: 791, startPoint y: 63, endPoint x: 719, endPoint y: 62, distance: 71.9
click at [719, 62] on div "Add Recipients Upload Recipients Import From Recipients Import From List Contin…" at bounding box center [862, 62] width 334 height 17
type input "[PERSON_NAME]"
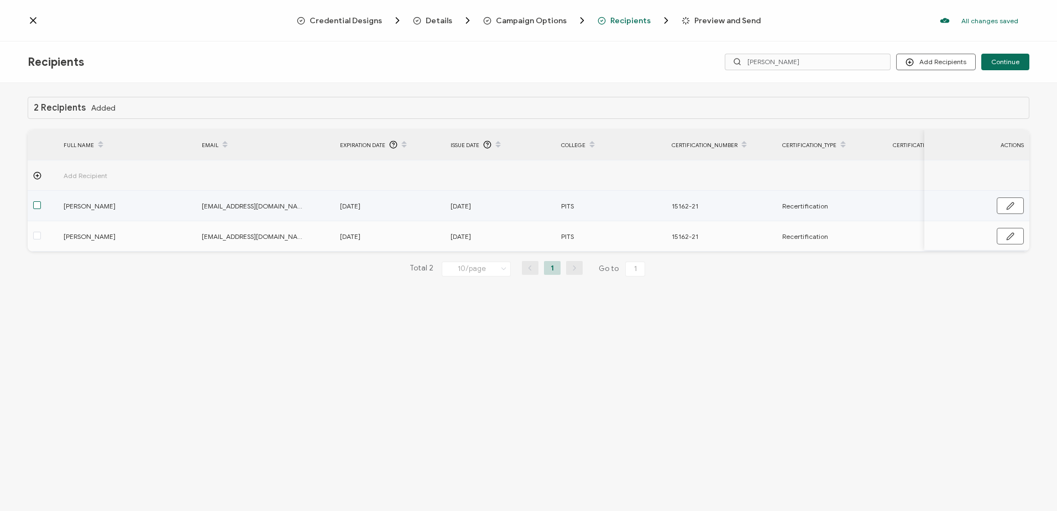
click at [38, 206] on span at bounding box center [37, 205] width 8 height 8
click at [41, 201] on input "checkbox" at bounding box center [41, 201] width 0 height 0
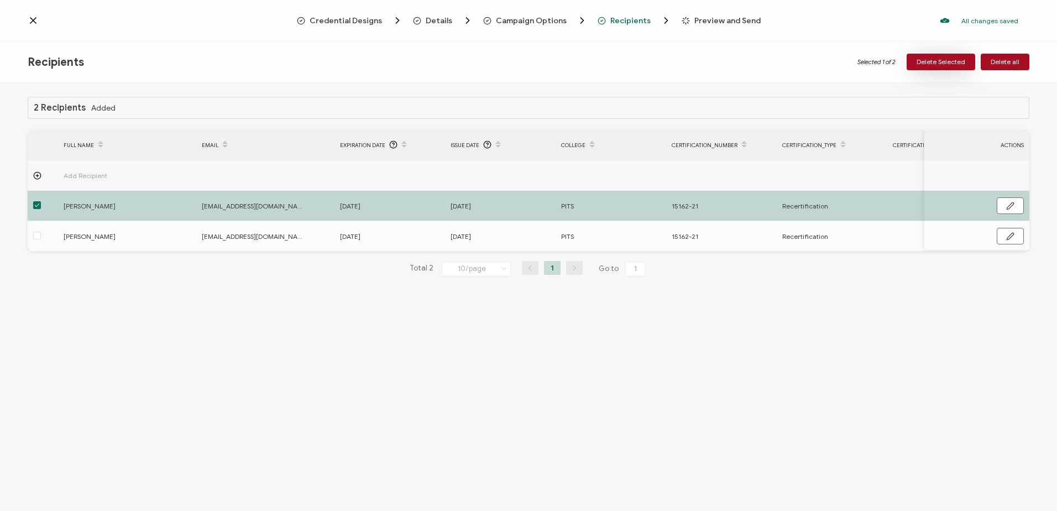
click at [964, 61] on span "Delete Selected" at bounding box center [941, 62] width 49 height 7
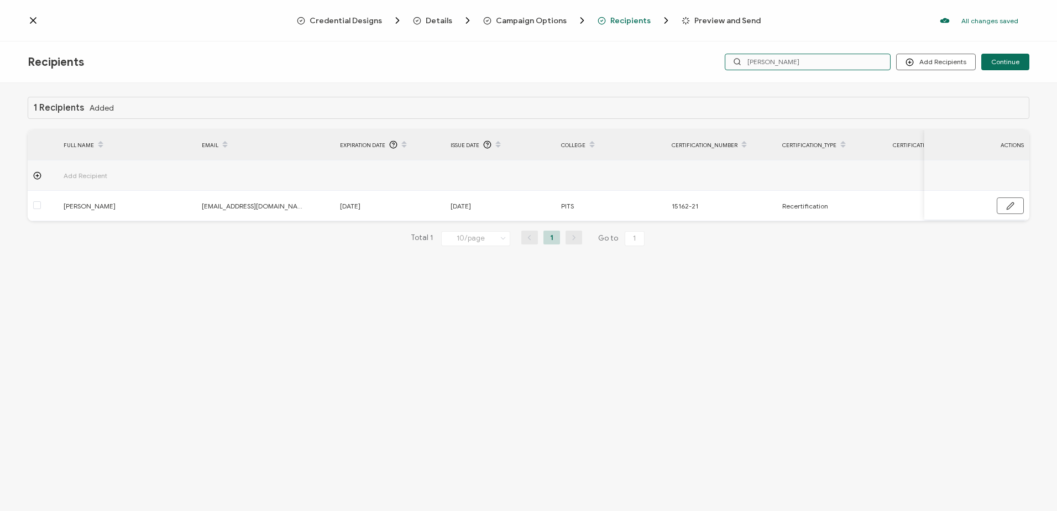
drag, startPoint x: 790, startPoint y: 59, endPoint x: 730, endPoint y: 59, distance: 60.3
click at [730, 59] on input "[PERSON_NAME]" at bounding box center [808, 62] width 166 height 17
type input "[PERSON_NAME]"
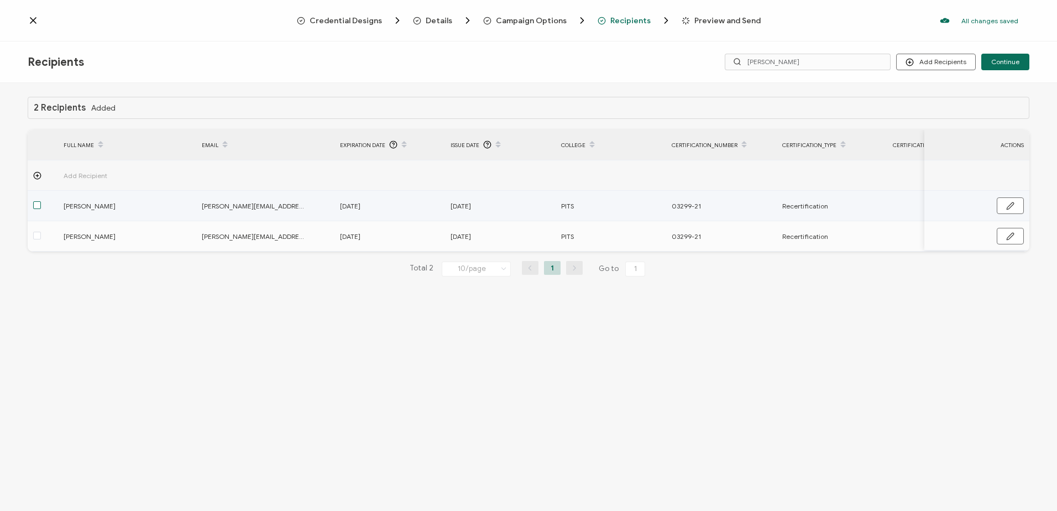
click at [40, 206] on span at bounding box center [37, 205] width 8 height 8
click at [41, 201] on input "checkbox" at bounding box center [41, 201] width 0 height 0
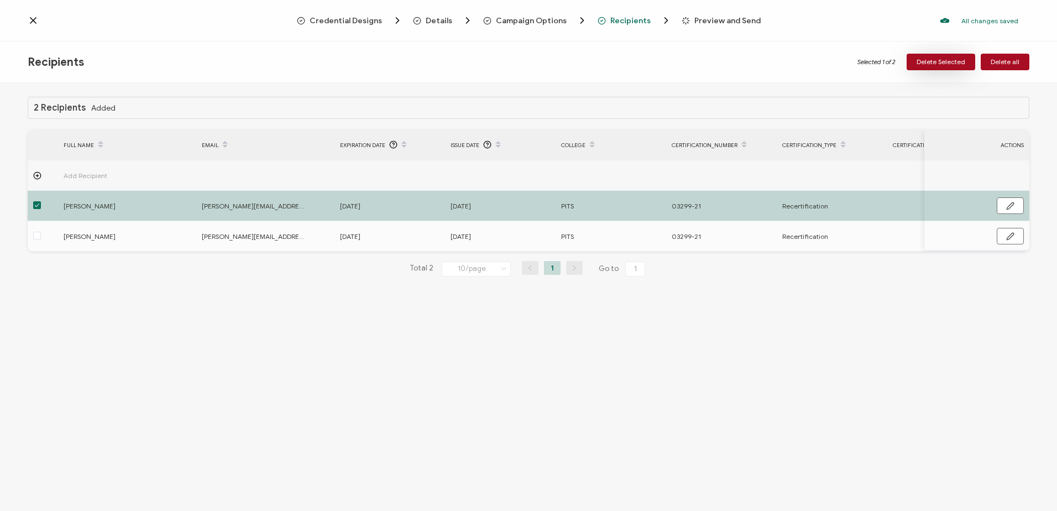
click at [937, 65] on span "Delete Selected" at bounding box center [941, 62] width 49 height 7
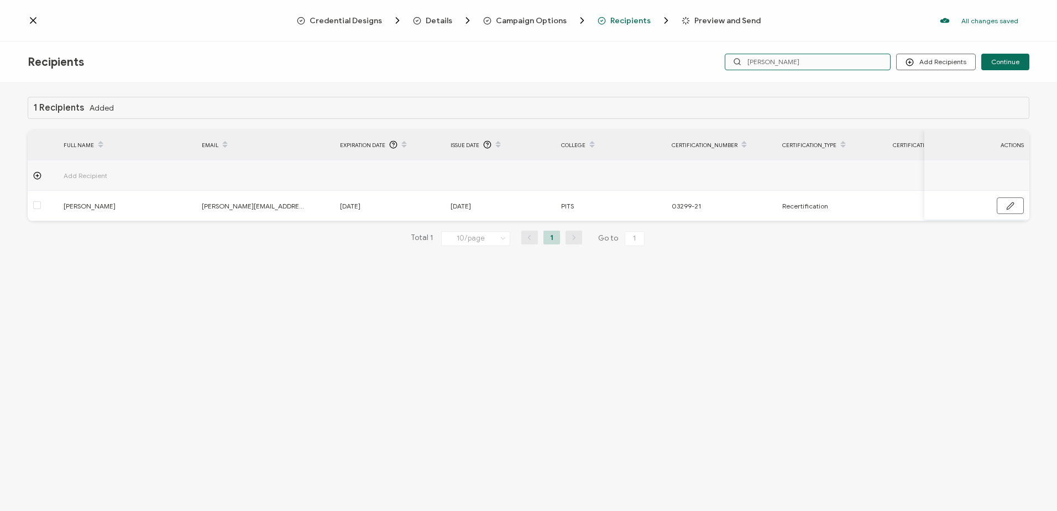
drag, startPoint x: 782, startPoint y: 62, endPoint x: 723, endPoint y: 62, distance: 59.2
click at [723, 62] on div "Add Recipients Upload Recipients Import From Recipients Import From List Contin…" at bounding box center [862, 62] width 334 height 17
type input "peti"
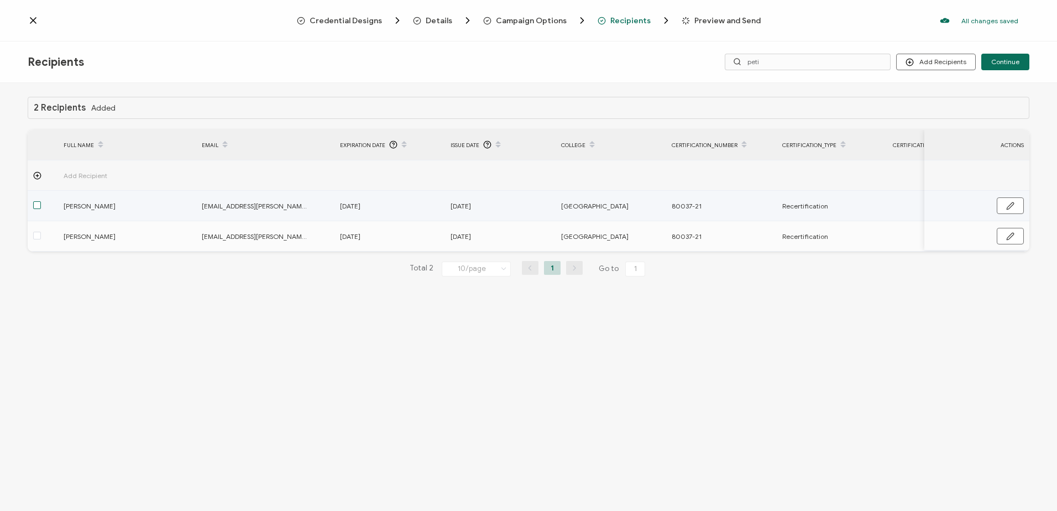
click at [35, 205] on span at bounding box center [37, 205] width 8 height 8
click at [41, 201] on input "checkbox" at bounding box center [41, 201] width 0 height 0
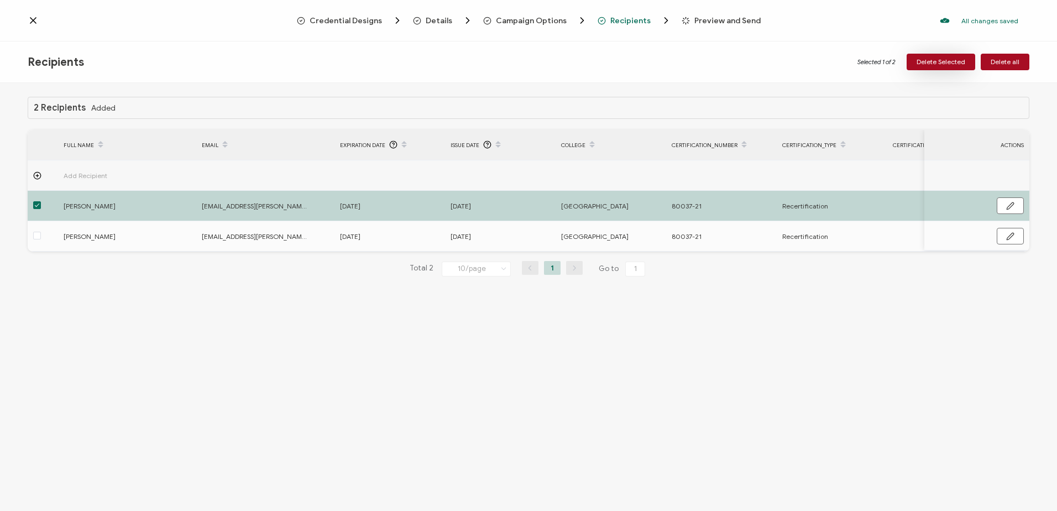
click at [952, 55] on button "Delete Selected" at bounding box center [941, 62] width 69 height 17
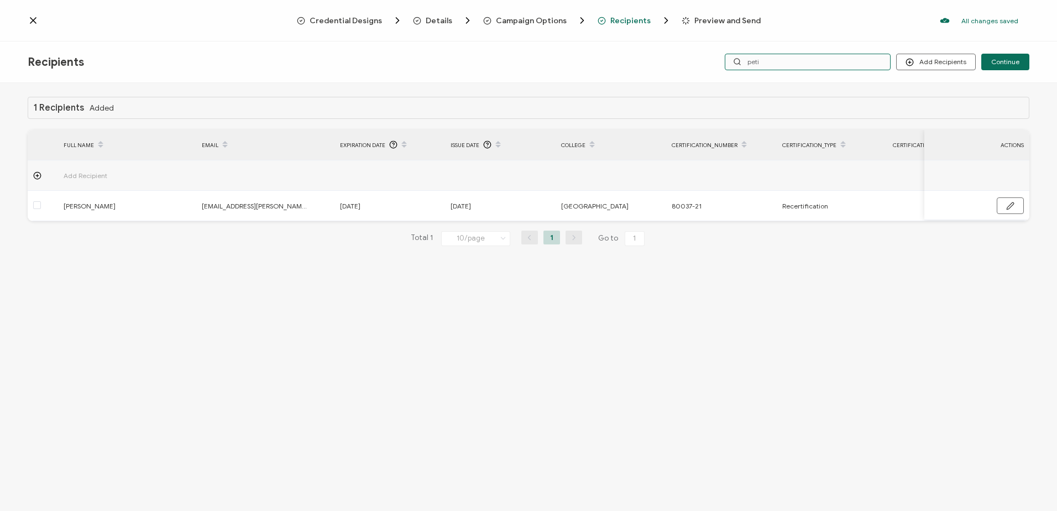
drag, startPoint x: 755, startPoint y: 61, endPoint x: 620, endPoint y: 55, distance: 135.6
click at [620, 55] on div "Recipients Add Recipients Upload Recipients Import From Recipients Import From …" at bounding box center [528, 61] width 1057 height 41
type input "pier"
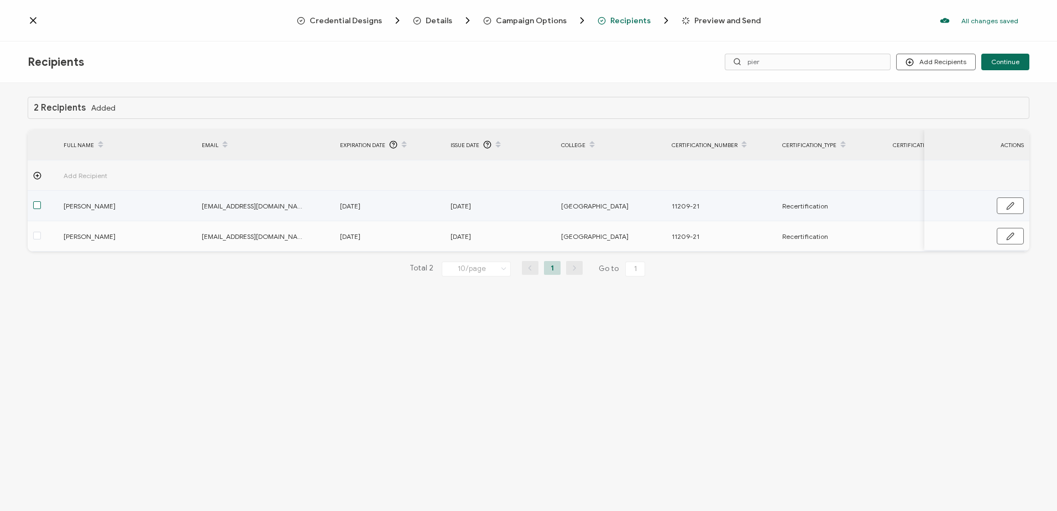
click at [36, 206] on span at bounding box center [37, 205] width 8 height 8
click at [41, 201] on input "checkbox" at bounding box center [41, 201] width 0 height 0
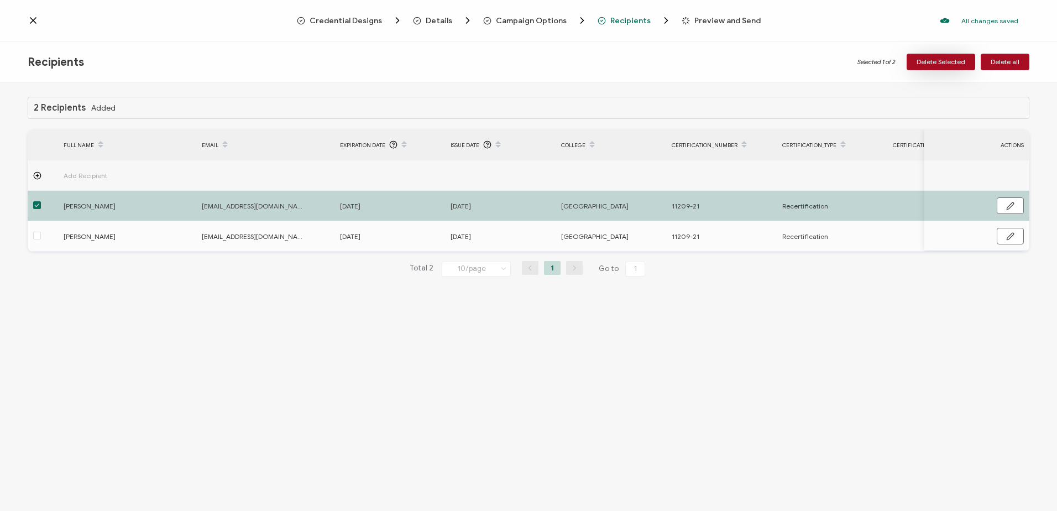
click at [938, 65] on span "Delete Selected" at bounding box center [941, 62] width 49 height 7
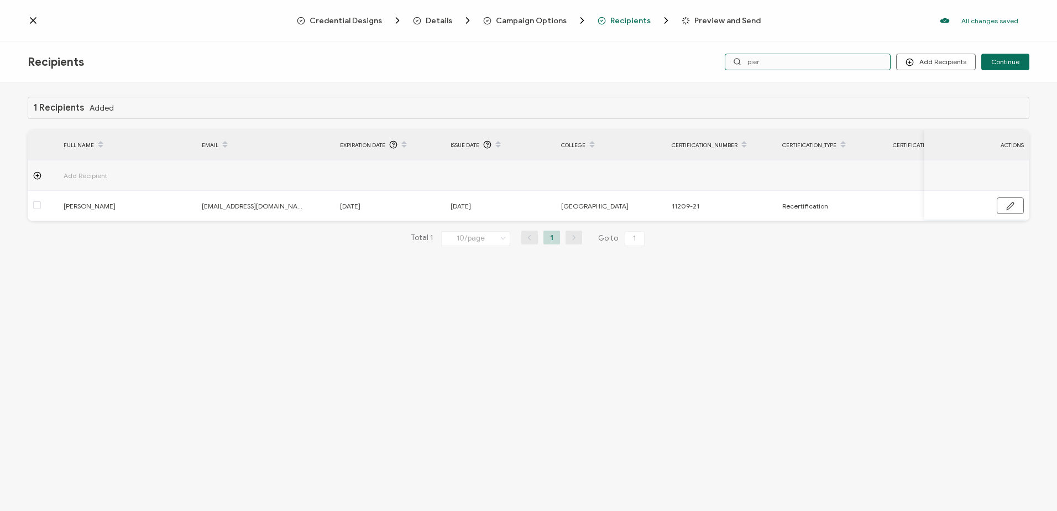
drag, startPoint x: 760, startPoint y: 64, endPoint x: 738, endPoint y: 65, distance: 22.7
click at [738, 65] on div "pier" at bounding box center [808, 62] width 166 height 17
type input "r"
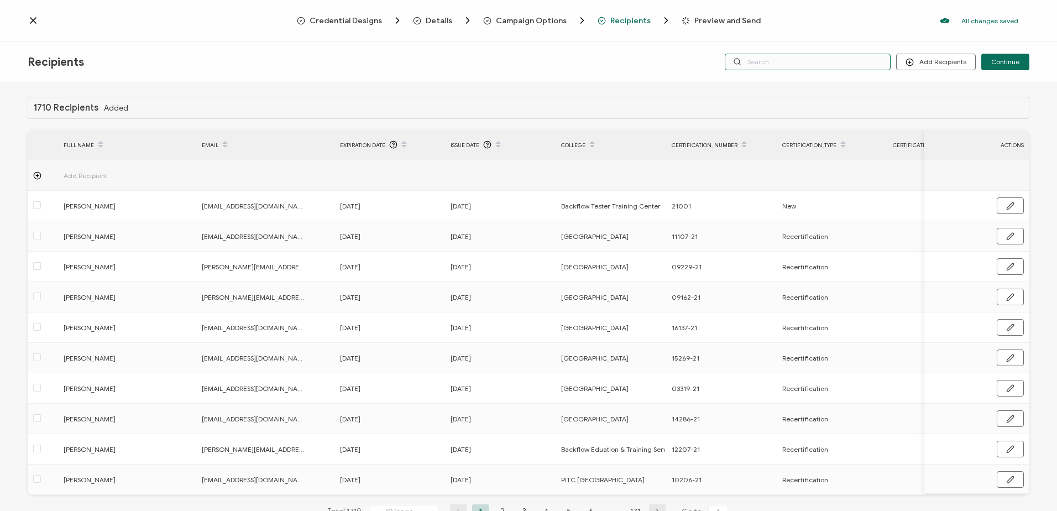
click at [767, 60] on input "text" at bounding box center [808, 62] width 166 height 17
type input "bage"
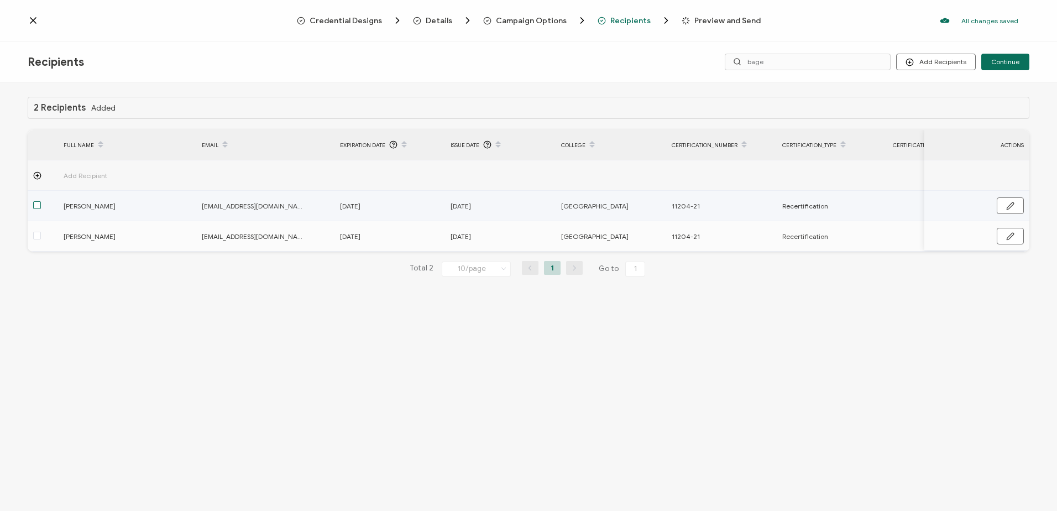
click at [35, 205] on span at bounding box center [37, 205] width 8 height 8
click at [41, 201] on input "checkbox" at bounding box center [41, 201] width 0 height 0
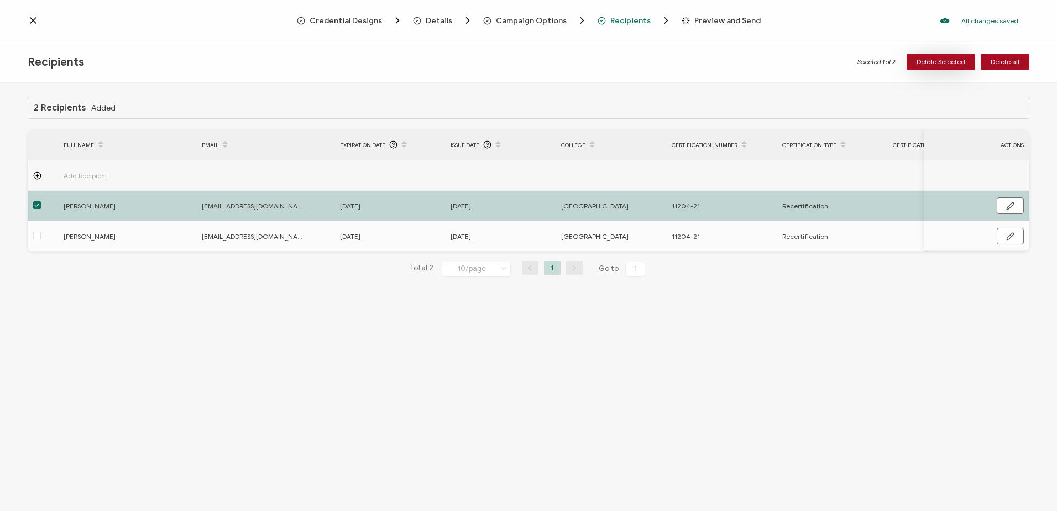
click at [951, 61] on span "Delete Selected" at bounding box center [941, 62] width 49 height 7
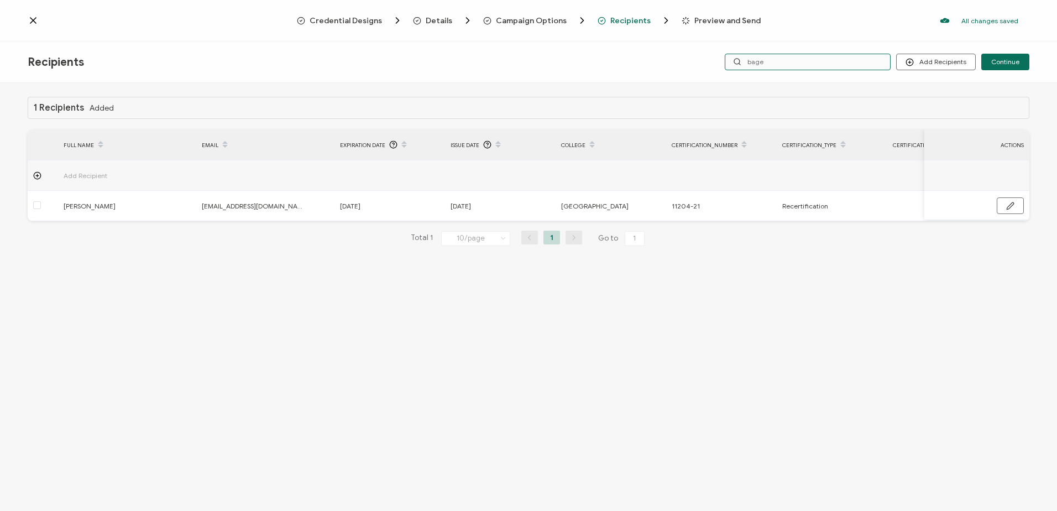
drag, startPoint x: 763, startPoint y: 57, endPoint x: 656, endPoint y: 55, distance: 107.3
click at [656, 55] on div "Recipients Add Recipients Upload Recipients Import From Recipients Import From …" at bounding box center [528, 61] width 1057 height 41
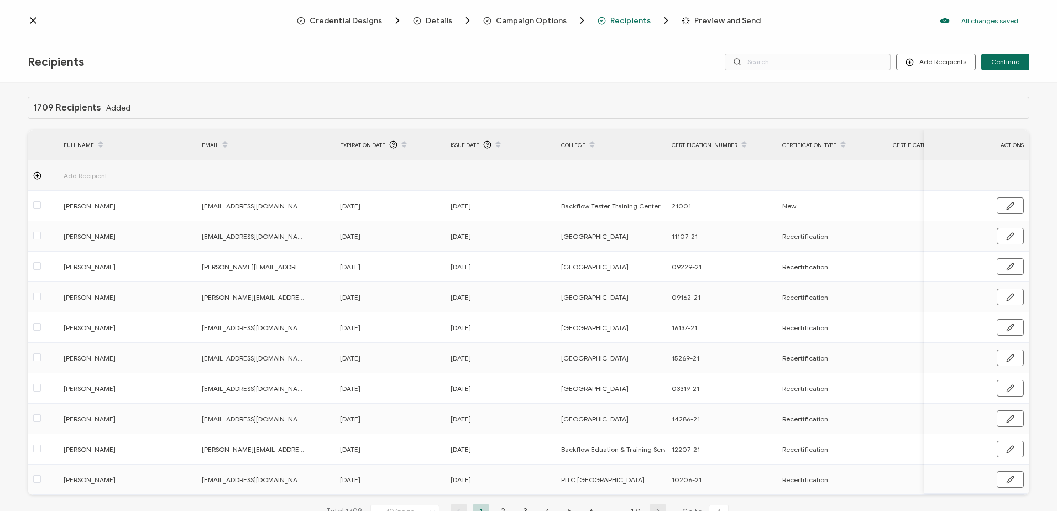
click at [96, 144] on span at bounding box center [100, 144] width 13 height 19
click at [207, 145] on div "EMAIL" at bounding box center [265, 144] width 138 height 19
click at [81, 147] on div "FULL NAME" at bounding box center [127, 144] width 138 height 19
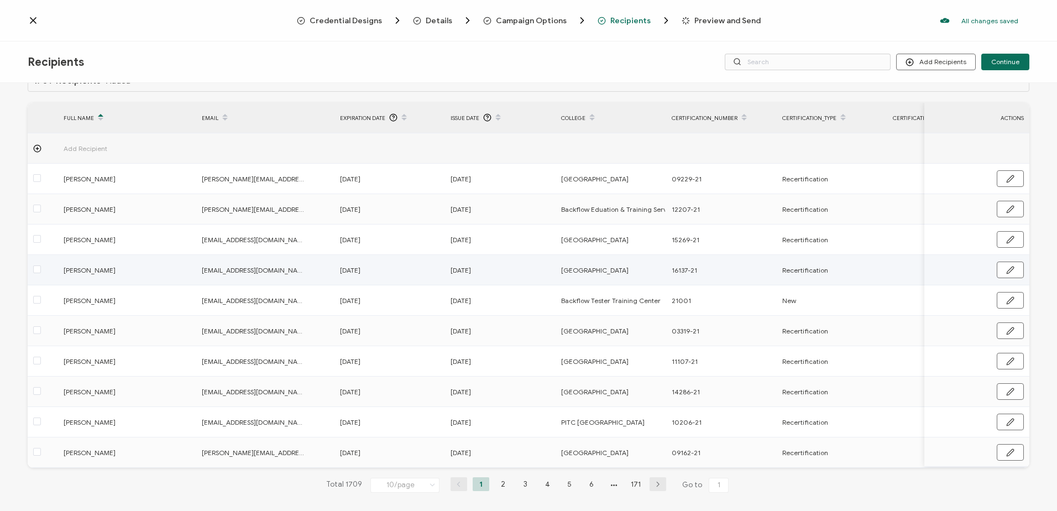
scroll to position [42, 0]
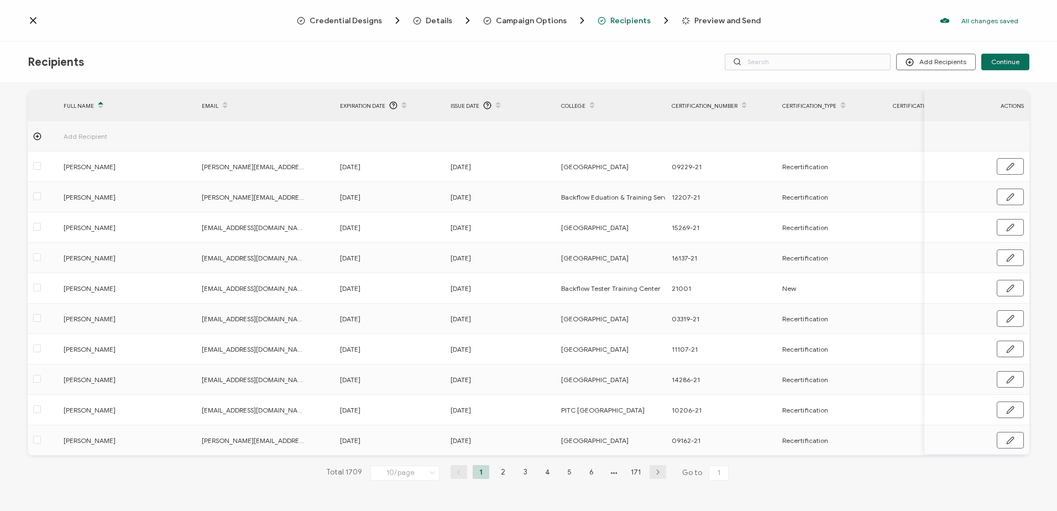
click at [427, 474] on icon at bounding box center [432, 473] width 11 height 12
click at [396, 443] on span "100/page" at bounding box center [395, 443] width 32 height 8
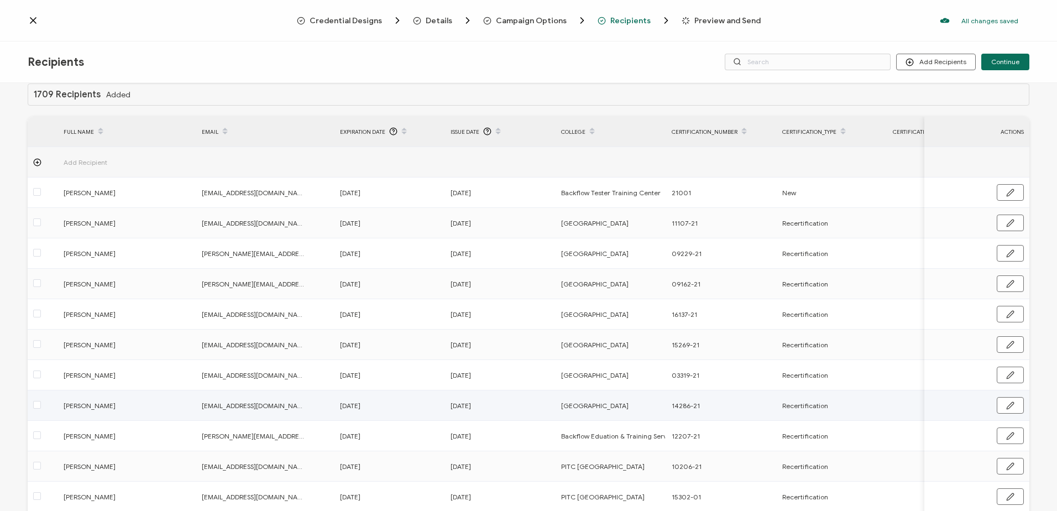
scroll to position [0, 0]
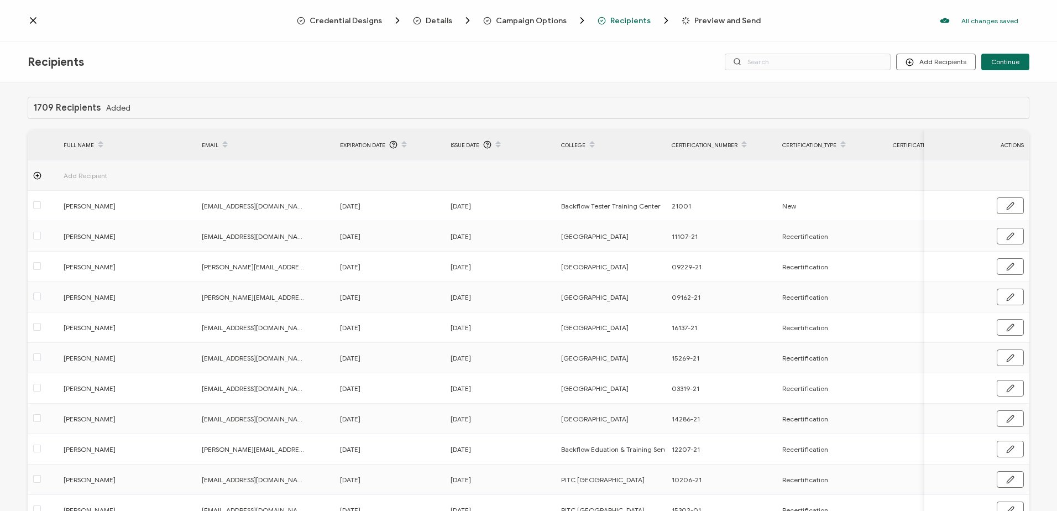
click at [86, 147] on div "FULL NAME" at bounding box center [127, 144] width 138 height 19
click at [209, 140] on div "EMAIL" at bounding box center [265, 144] width 138 height 19
click at [710, 145] on div "Certification_Number" at bounding box center [721, 144] width 111 height 19
click at [209, 142] on div "EMAIL" at bounding box center [265, 144] width 138 height 19
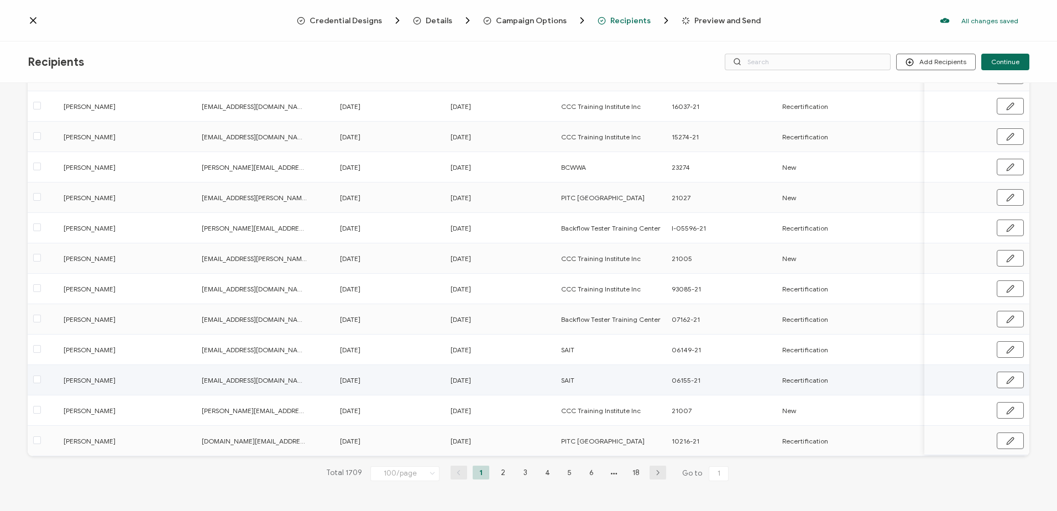
scroll to position [2779, 0]
click at [497, 472] on li "2" at bounding box center [503, 472] width 17 height 14
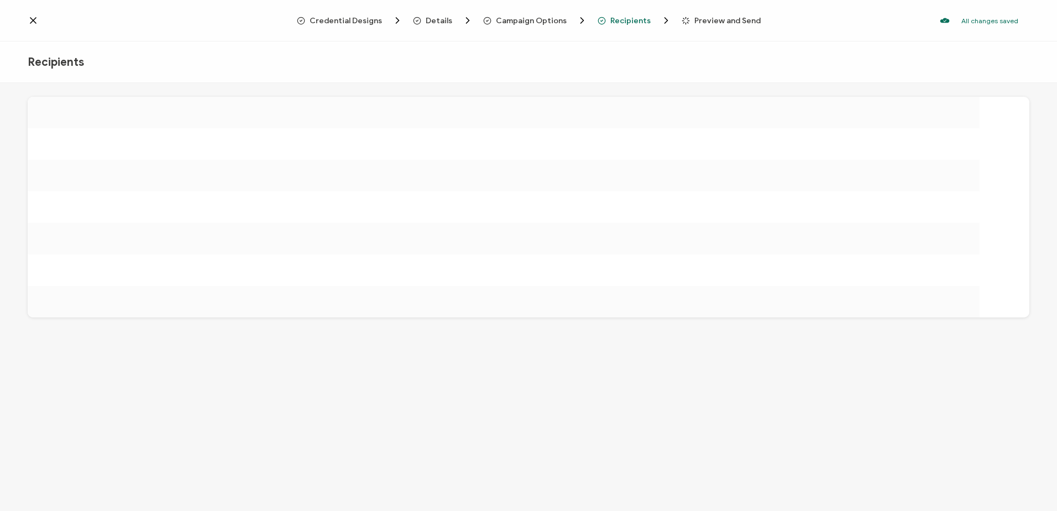
scroll to position [0, 0]
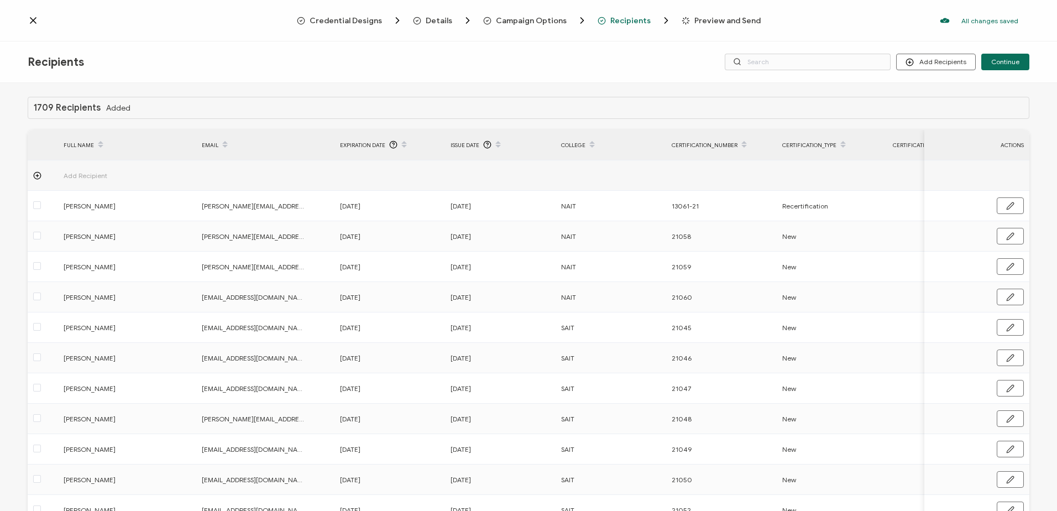
click at [224, 141] on icon at bounding box center [225, 141] width 6 height 6
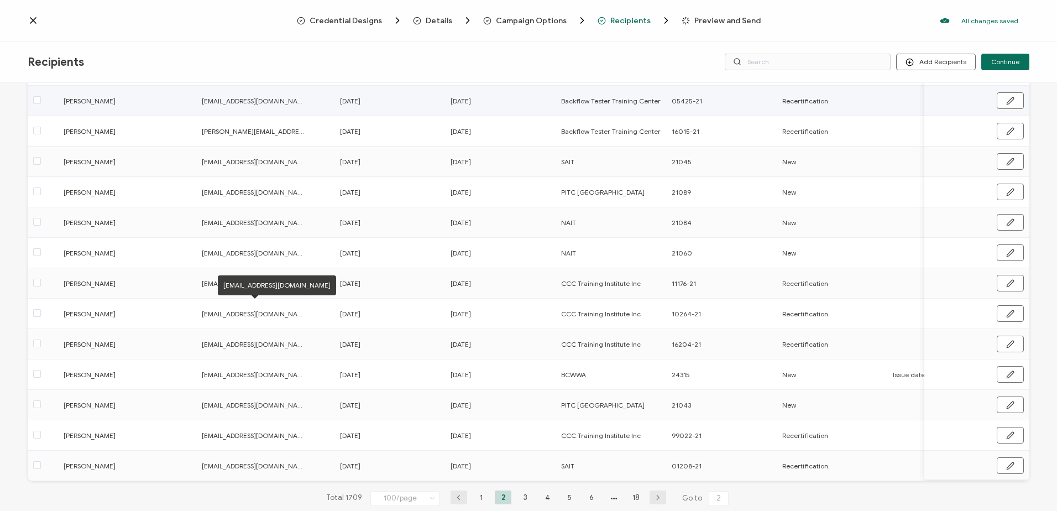
scroll to position [2764, 0]
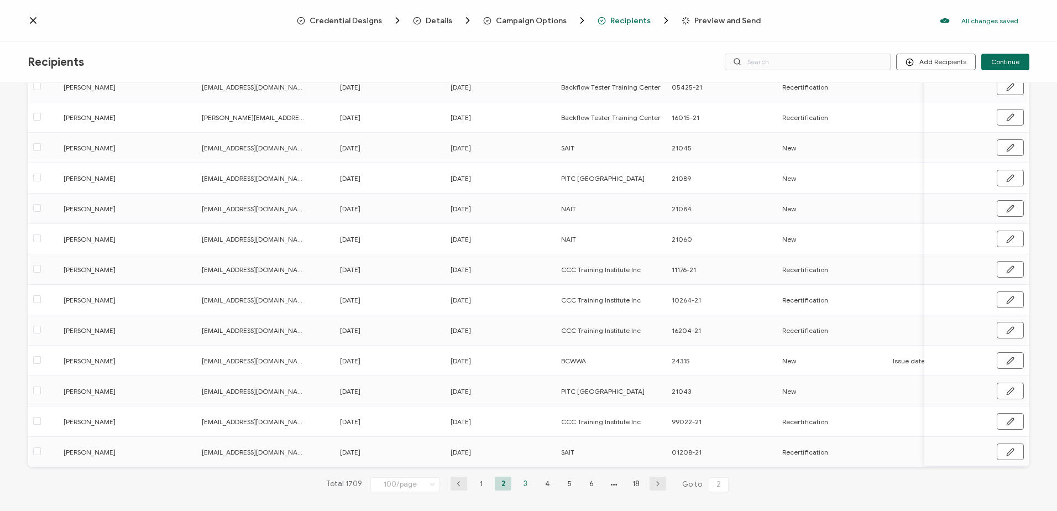
click at [525, 487] on li "3" at bounding box center [525, 484] width 17 height 14
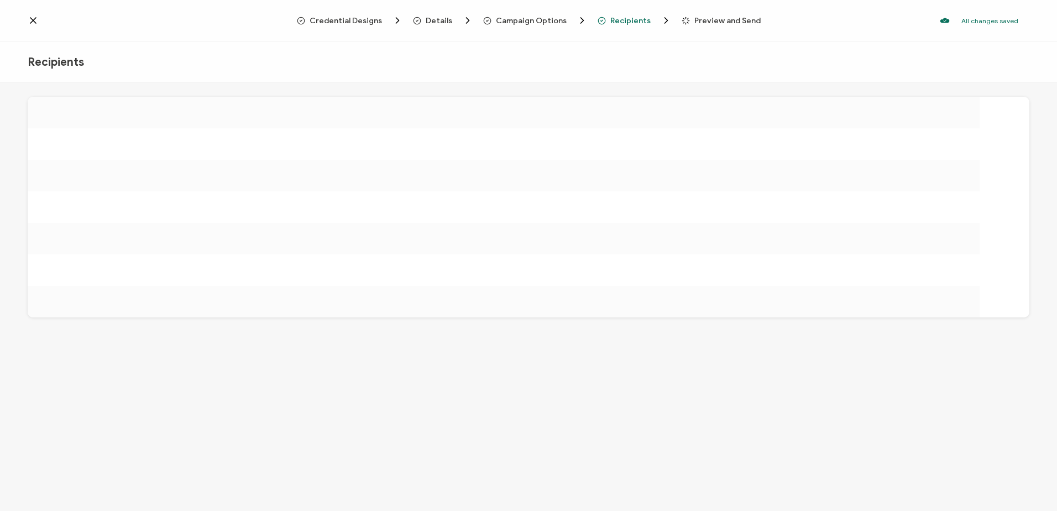
scroll to position [0, 0]
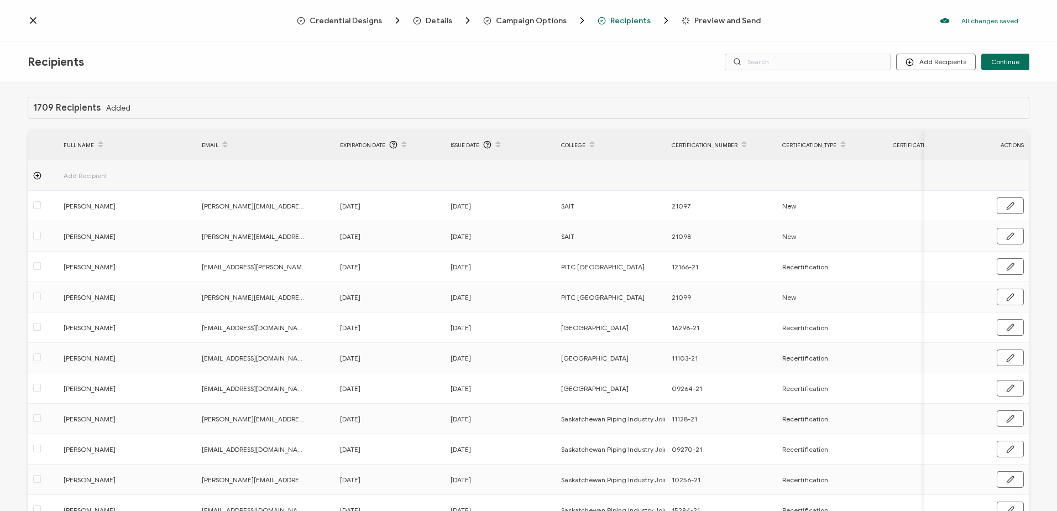
click at [215, 142] on div "EMAIL" at bounding box center [265, 144] width 138 height 19
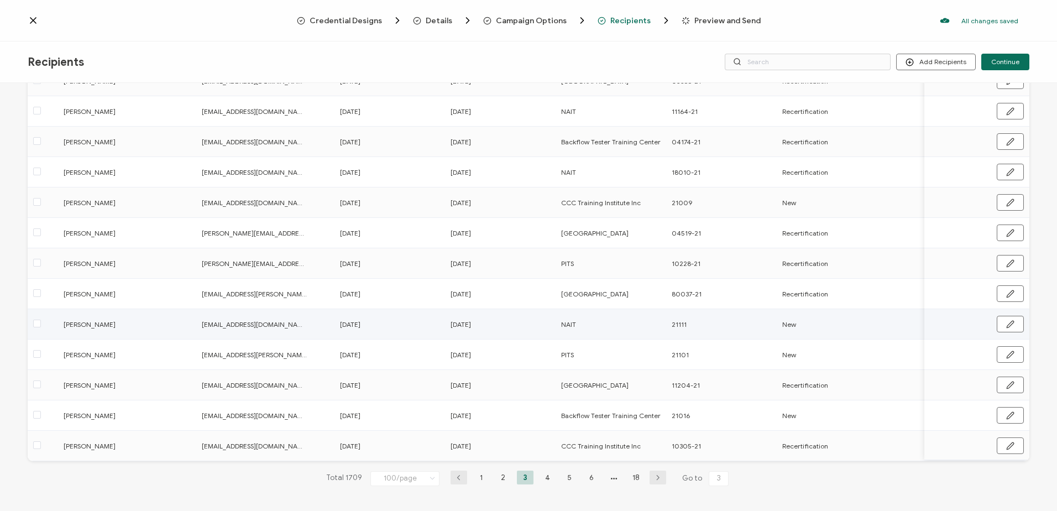
scroll to position [2779, 0]
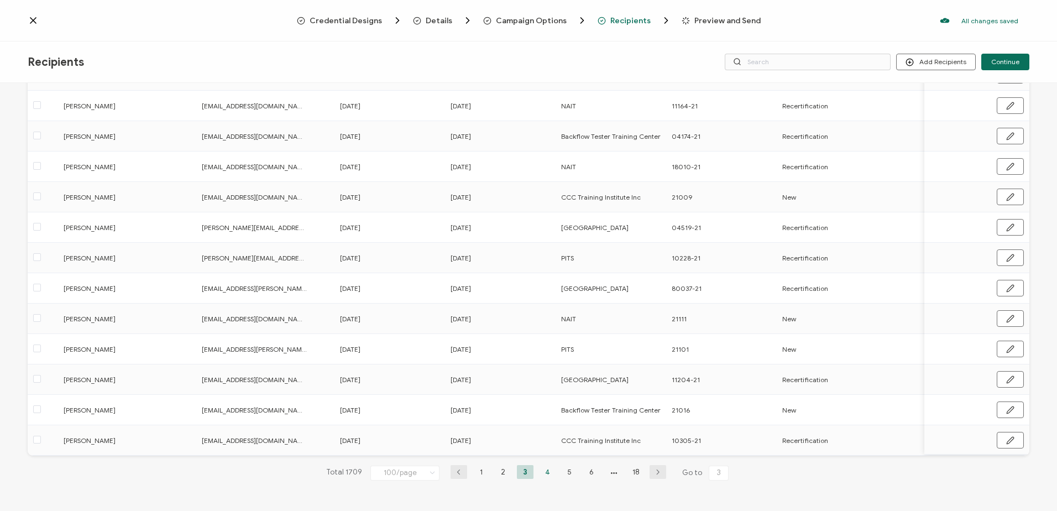
click at [541, 469] on li "4" at bounding box center [547, 472] width 17 height 14
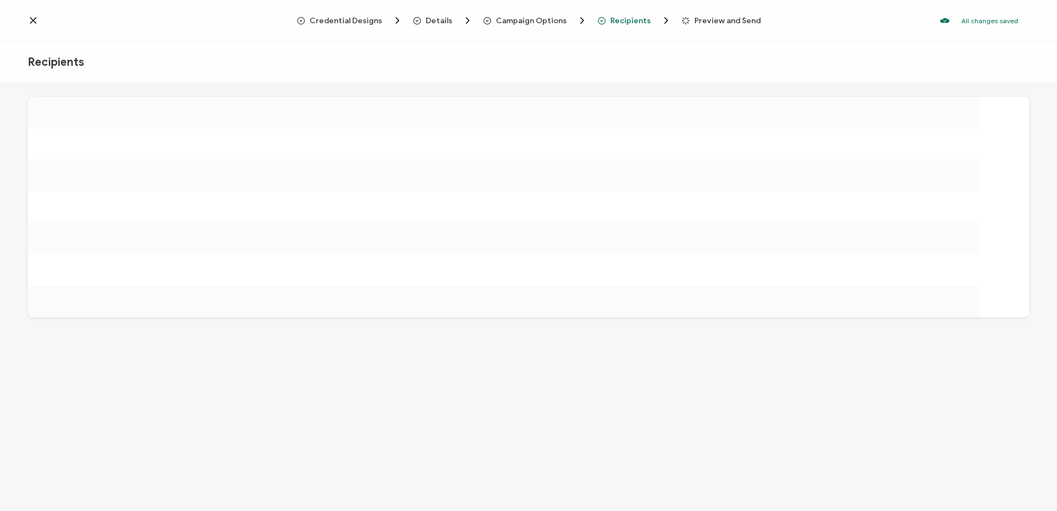
scroll to position [0, 0]
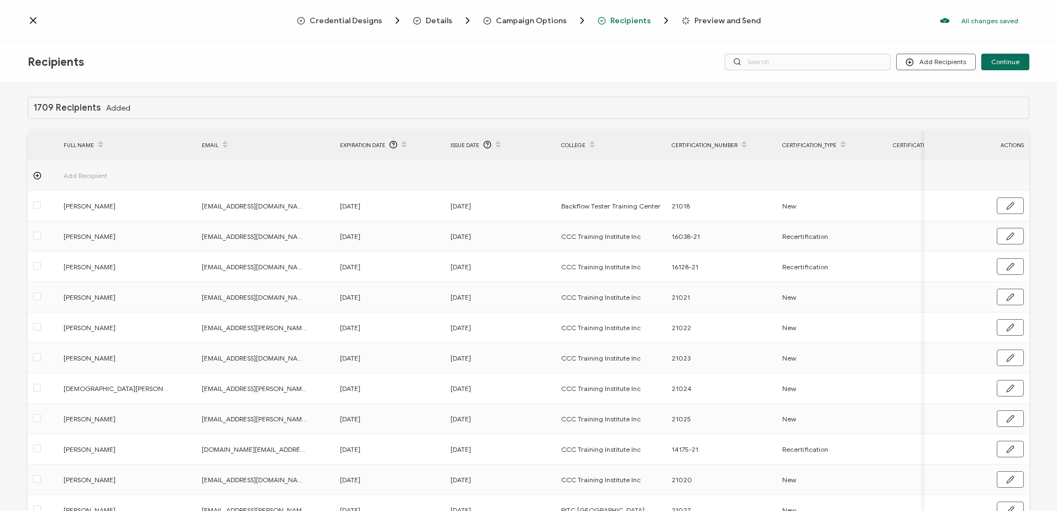
click at [207, 145] on div "EMAIL" at bounding box center [265, 144] width 138 height 19
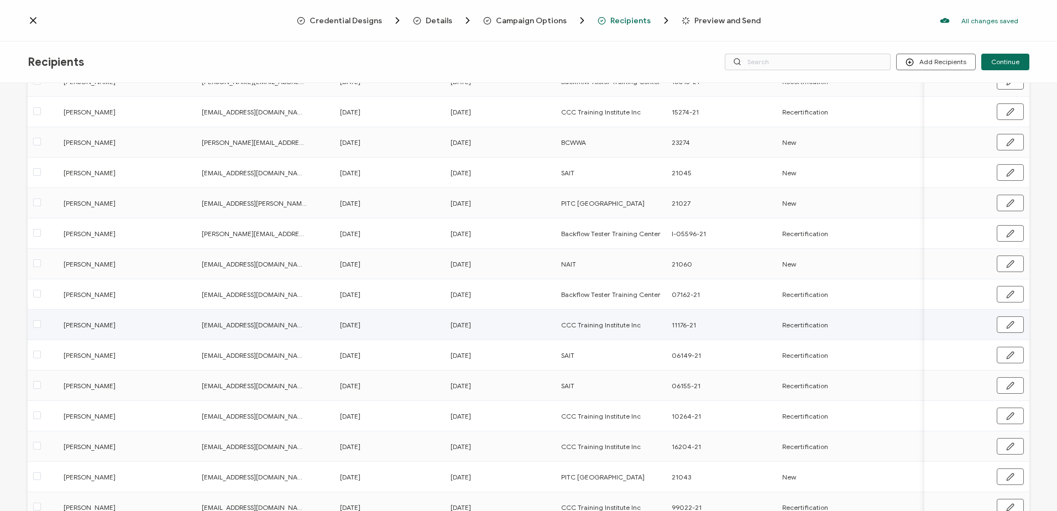
scroll to position [2764, 0]
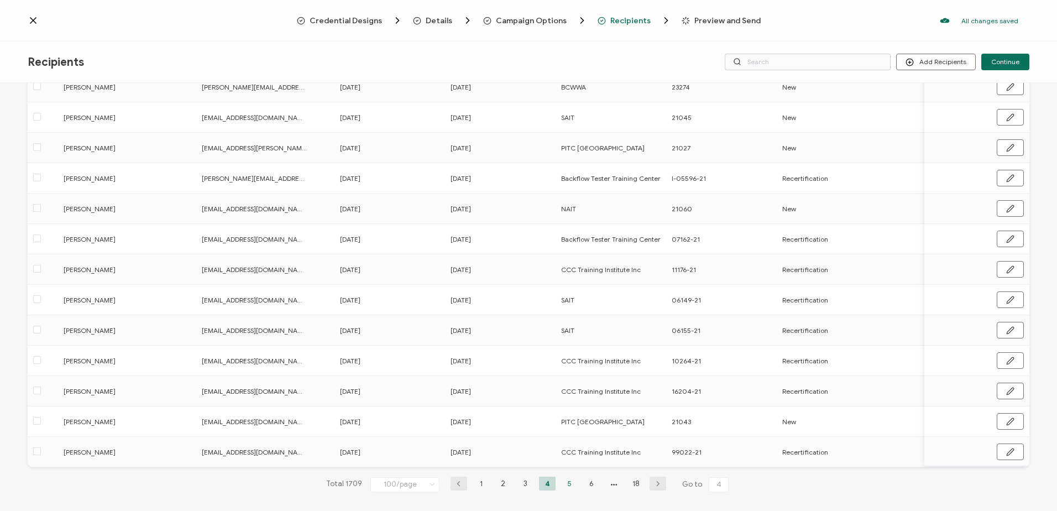
click at [567, 482] on li "5" at bounding box center [569, 484] width 17 height 14
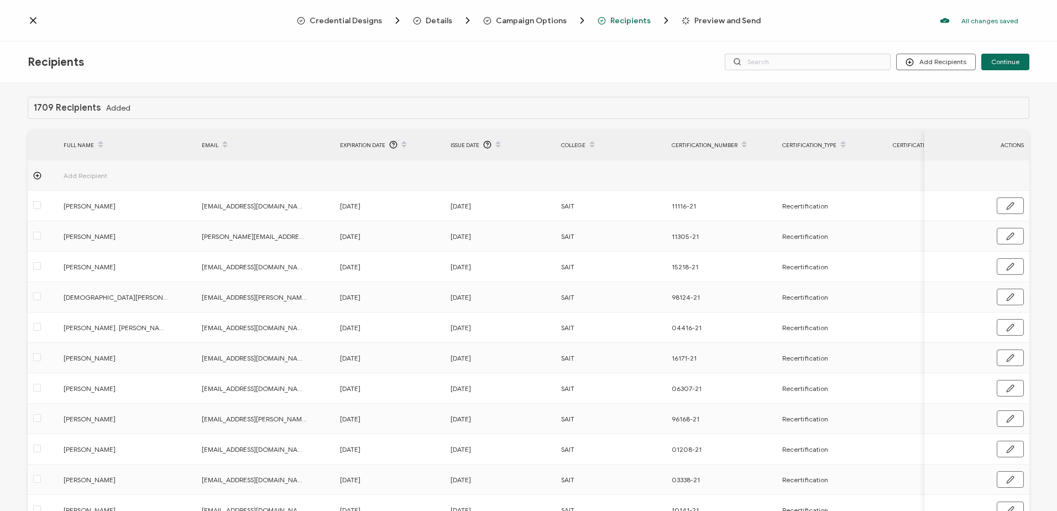
click at [207, 144] on div "EMAIL" at bounding box center [265, 144] width 138 height 19
click at [768, 63] on input "text" at bounding box center [808, 62] width 166 height 17
type input "[PERSON_NAME]"
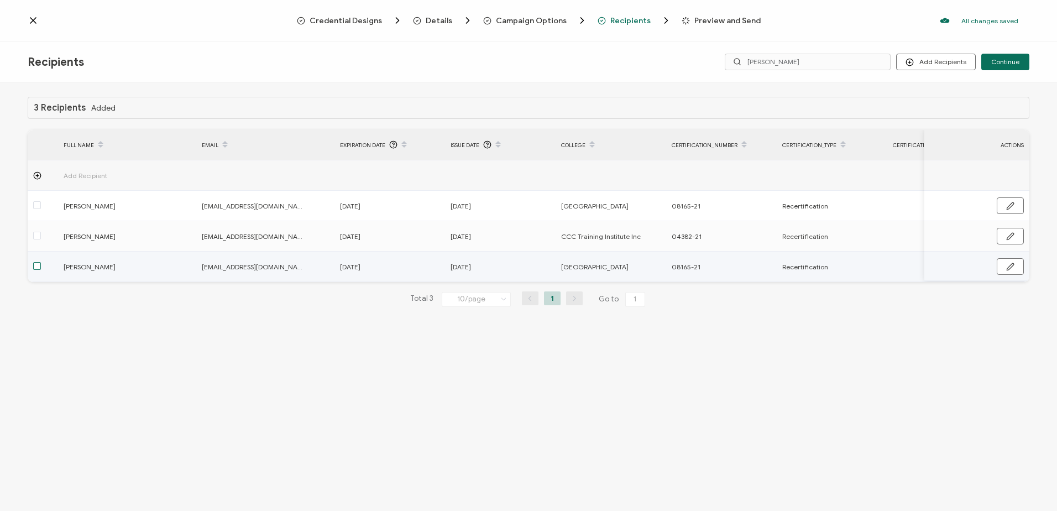
click at [36, 264] on span at bounding box center [37, 266] width 8 height 8
click at [41, 262] on input "checkbox" at bounding box center [41, 262] width 0 height 0
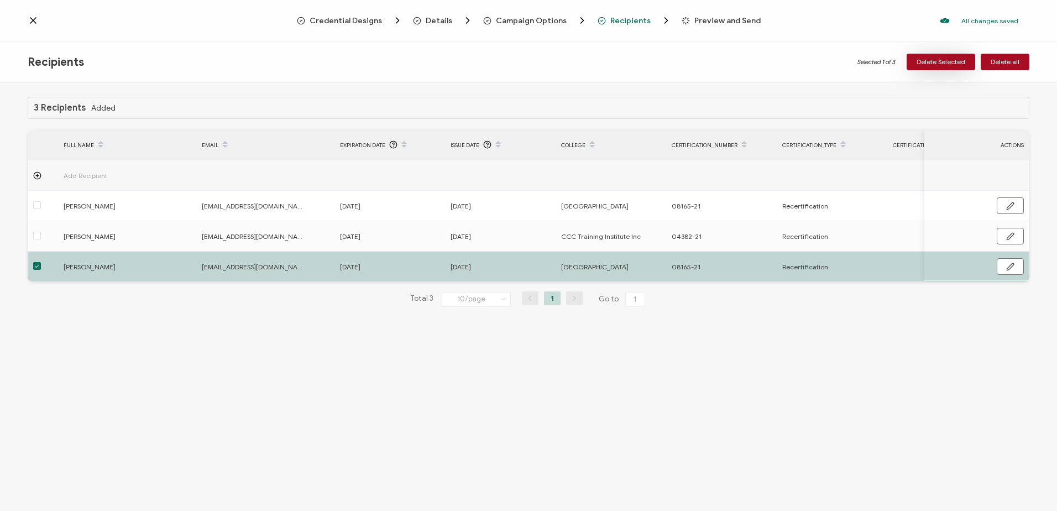
click at [937, 62] on span "Delete Selected" at bounding box center [941, 62] width 49 height 7
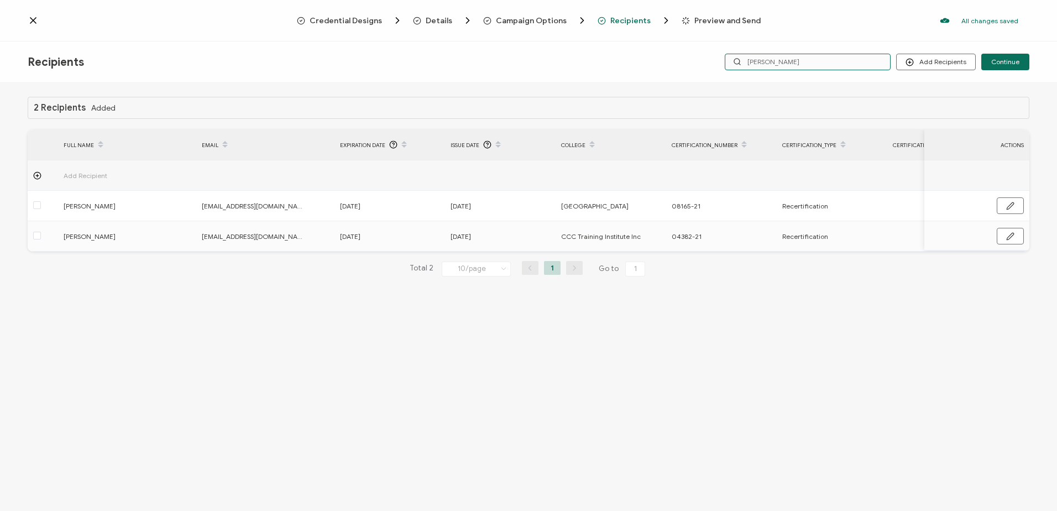
drag, startPoint x: 777, startPoint y: 62, endPoint x: 650, endPoint y: 60, distance: 127.2
click at [650, 60] on div "Recipients Add Recipients Upload Recipients Import From Recipients Import From …" at bounding box center [528, 61] width 1057 height 41
type input "savage"
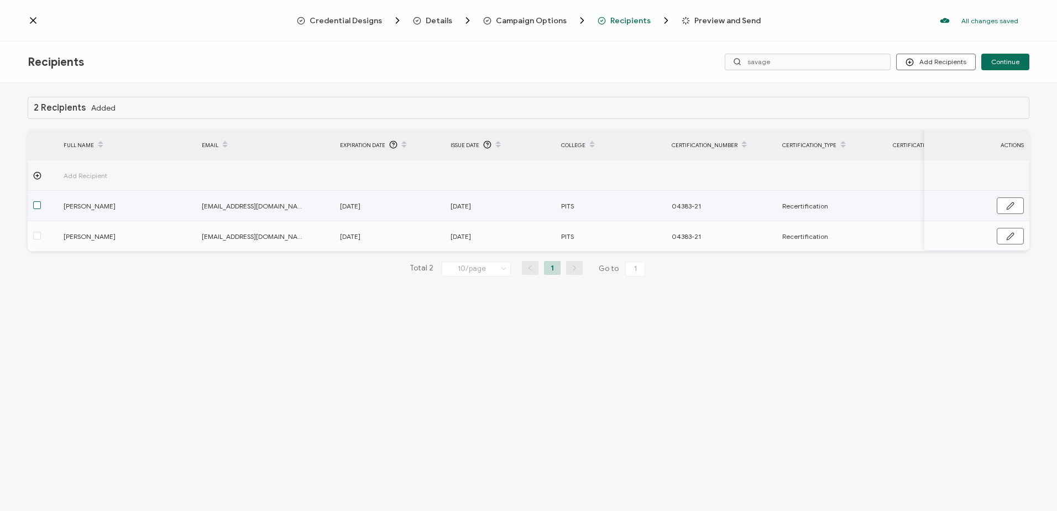
click at [36, 206] on span at bounding box center [37, 205] width 8 height 8
click at [41, 201] on input "checkbox" at bounding box center [41, 201] width 0 height 0
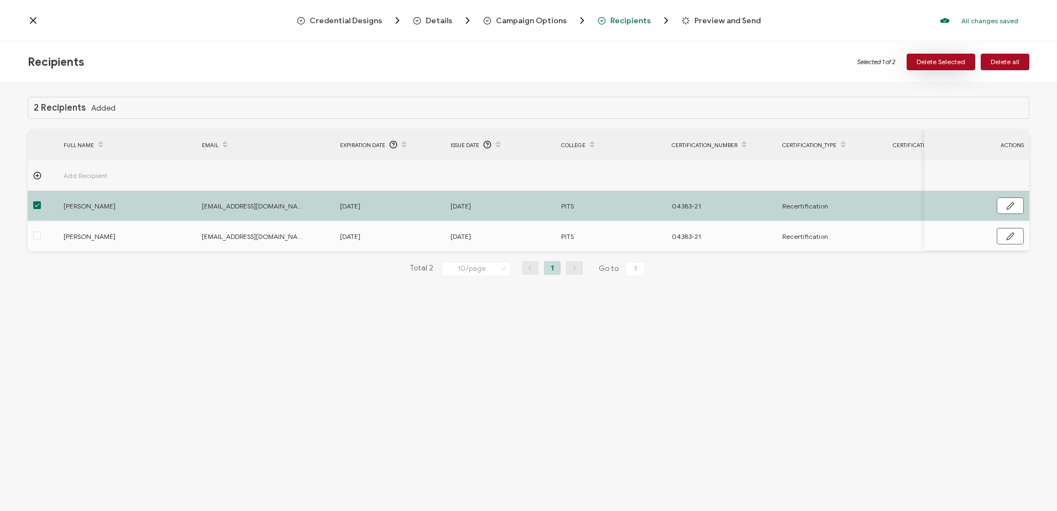
click at [941, 60] on span "Delete Selected" at bounding box center [941, 62] width 49 height 7
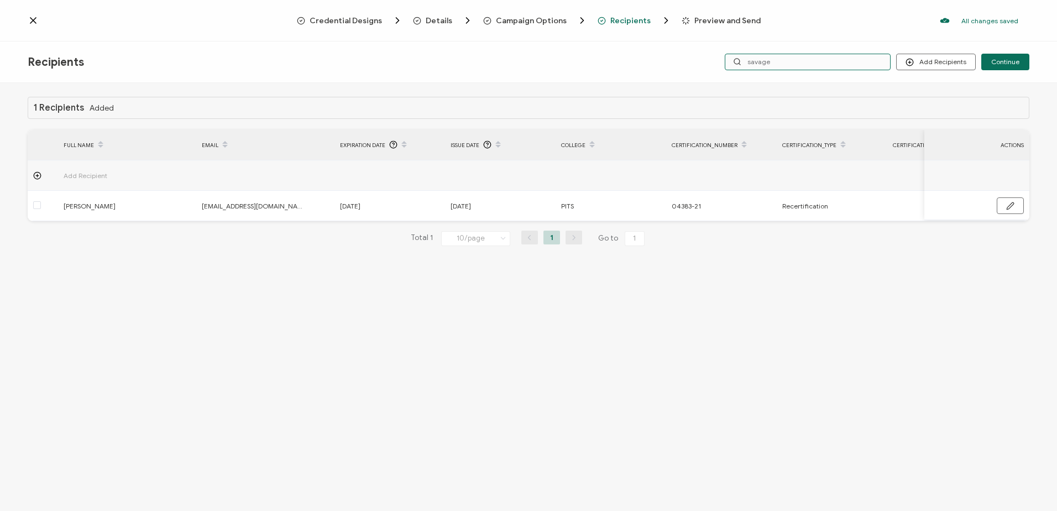
drag, startPoint x: 814, startPoint y: 61, endPoint x: 621, endPoint y: 58, distance: 193.0
click at [621, 59] on div "Recipients Add Recipients Upload Recipients Import From Recipients Import From …" at bounding box center [528, 61] width 1057 height 41
type input "[PERSON_NAME]"
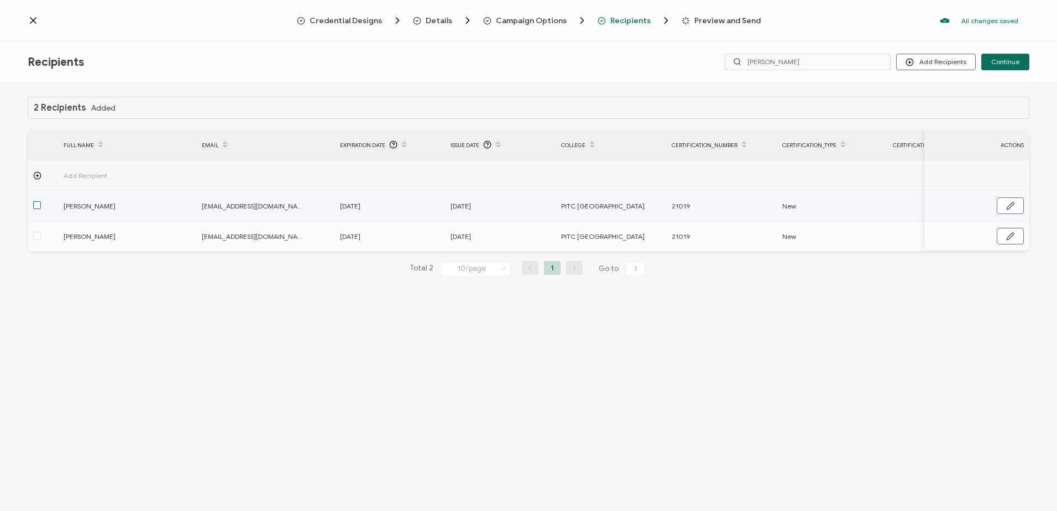
click at [40, 207] on span at bounding box center [37, 205] width 8 height 8
click at [41, 201] on input "checkbox" at bounding box center [41, 201] width 0 height 0
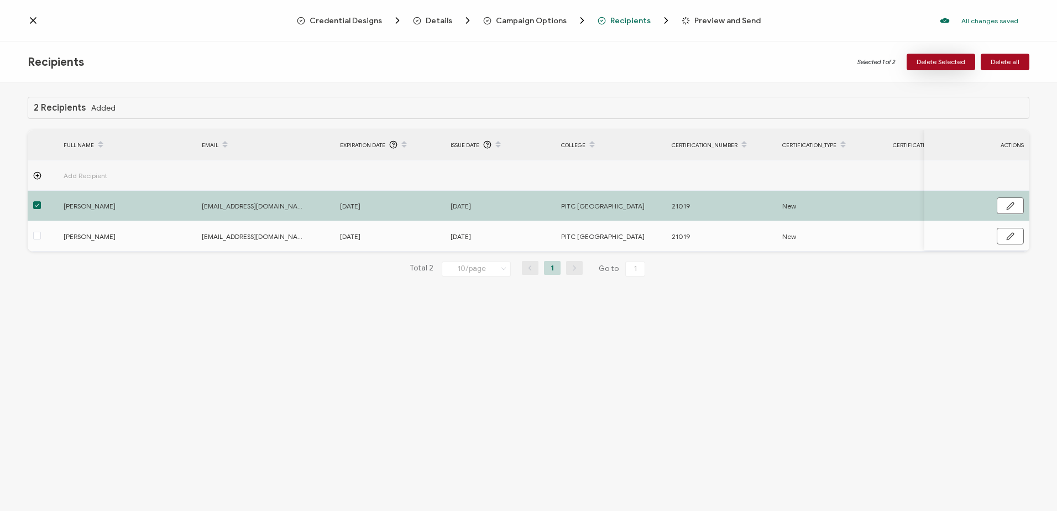
click at [942, 59] on span "Delete Selected" at bounding box center [941, 62] width 49 height 7
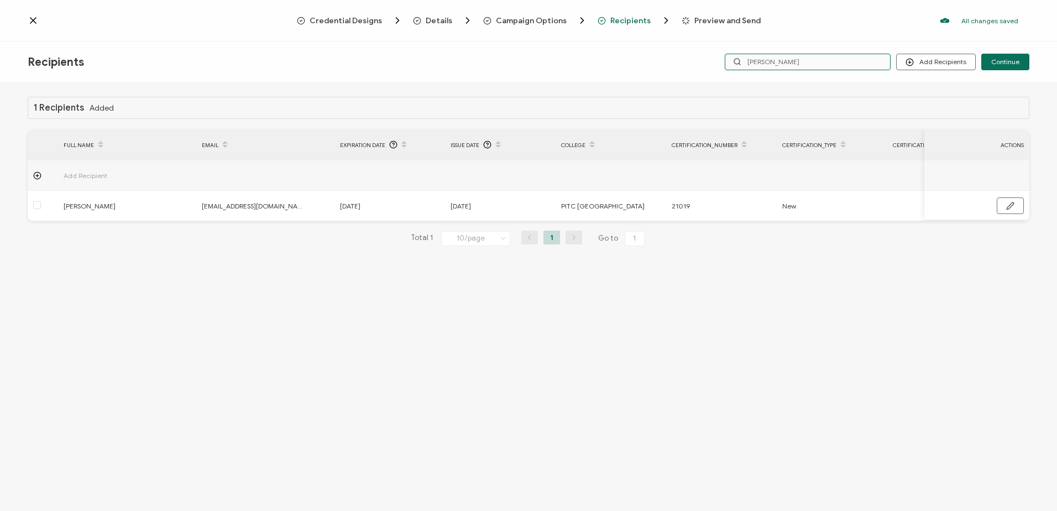
drag, startPoint x: 781, startPoint y: 57, endPoint x: 642, endPoint y: 64, distance: 138.4
click at [642, 64] on div "Recipients Add Recipients Upload Recipients Import From Recipients Import From …" at bounding box center [528, 61] width 1057 height 41
type input "camp"
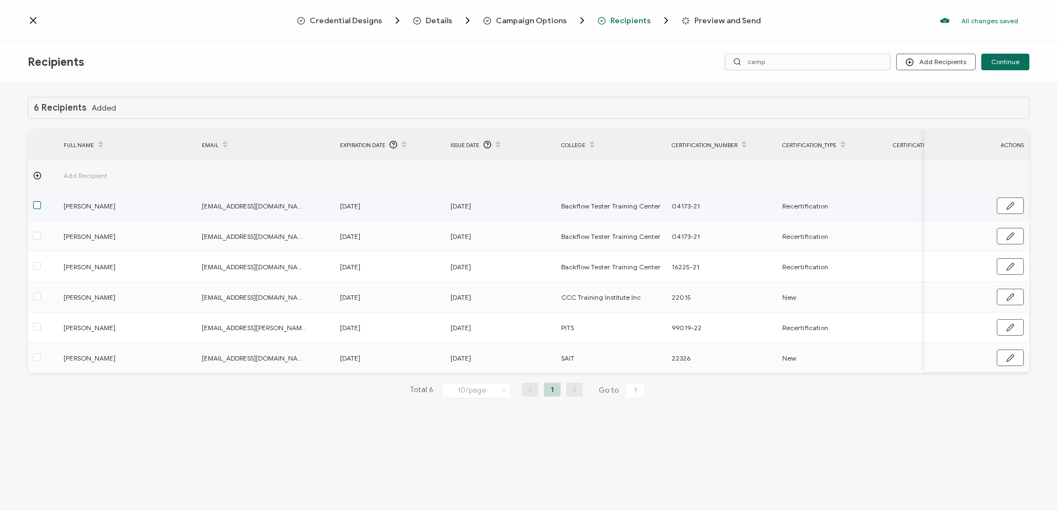
click at [35, 207] on span at bounding box center [37, 205] width 8 height 8
click at [41, 201] on input "checkbox" at bounding box center [41, 201] width 0 height 0
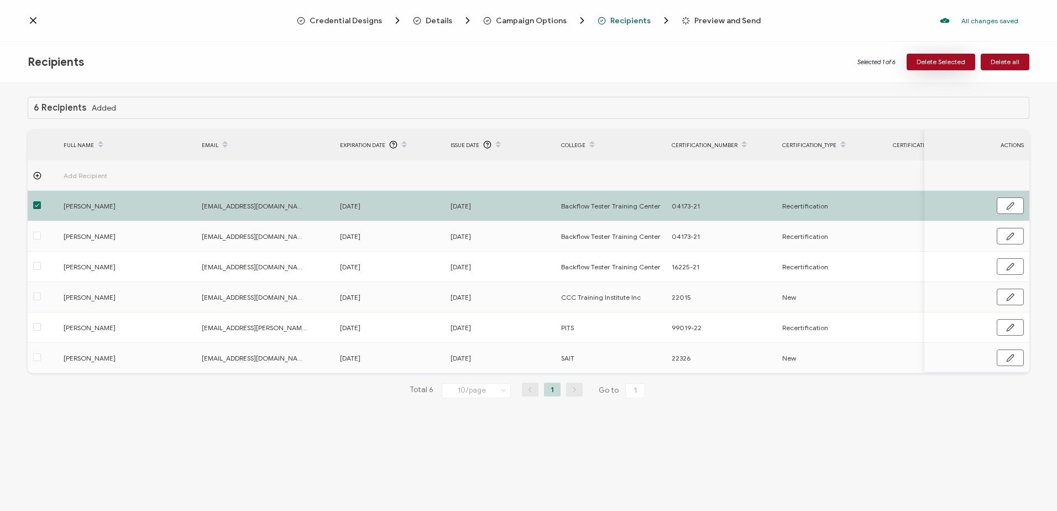
click at [924, 59] on span "Delete Selected" at bounding box center [941, 62] width 49 height 7
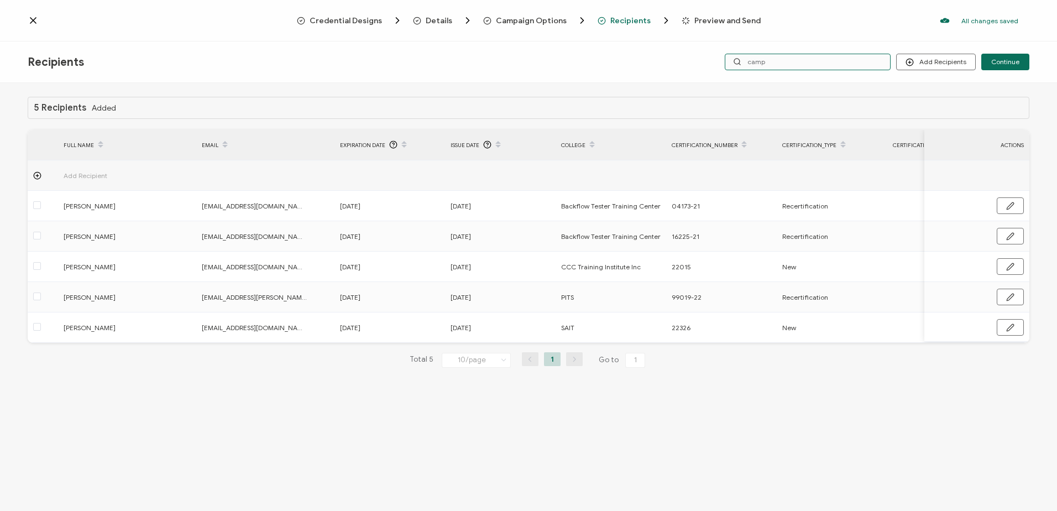
drag, startPoint x: 798, startPoint y: 56, endPoint x: 645, endPoint y: 56, distance: 153.1
click at [645, 56] on div "Recipients Add Recipients Upload Recipients Import From Recipients Import From …" at bounding box center [528, 61] width 1057 height 41
type input "de"
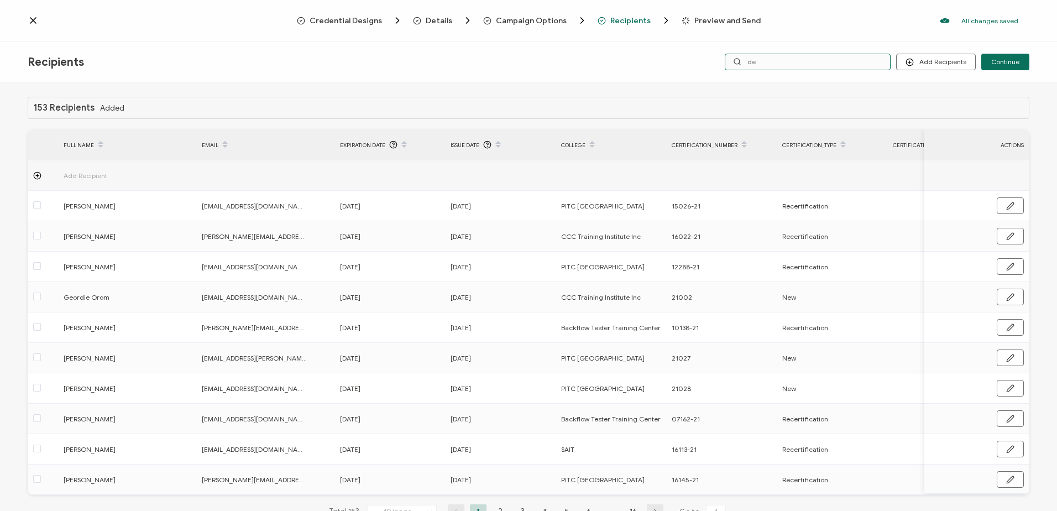
click at [777, 63] on input "de" at bounding box center [808, 62] width 166 height 17
type input "de [PERSON_NAME]"
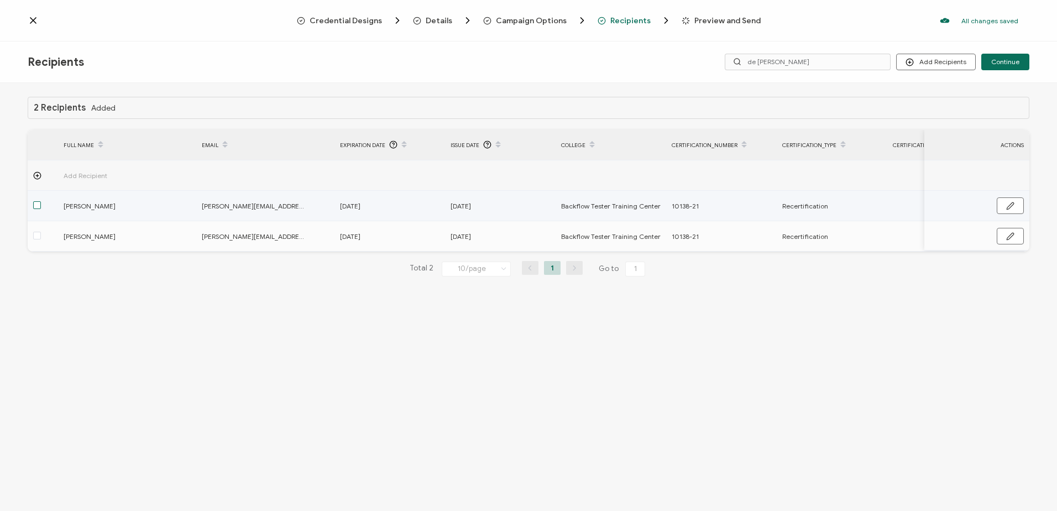
click at [36, 205] on span at bounding box center [37, 205] width 8 height 8
click at [41, 201] on input "checkbox" at bounding box center [41, 201] width 0 height 0
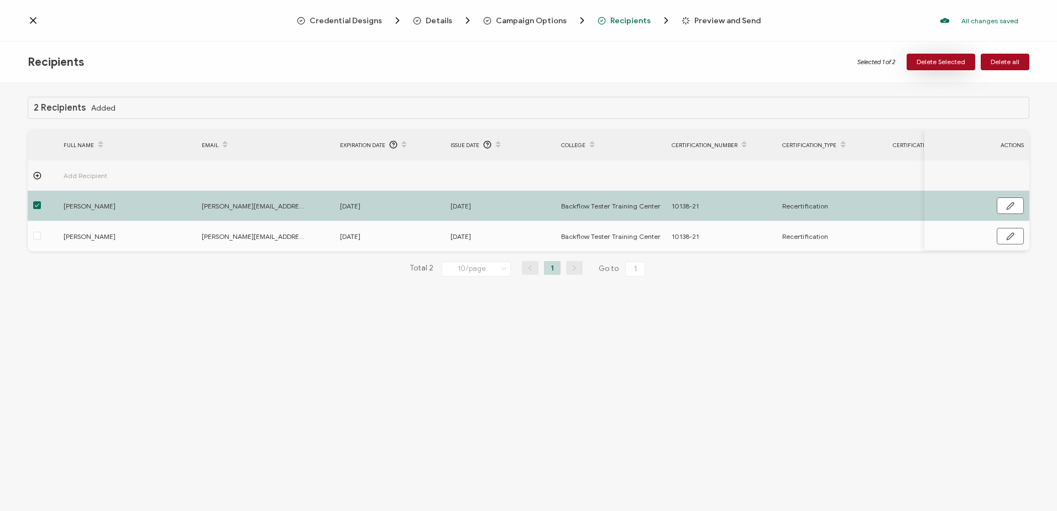
click at [930, 61] on span "Delete Selected" at bounding box center [941, 62] width 49 height 7
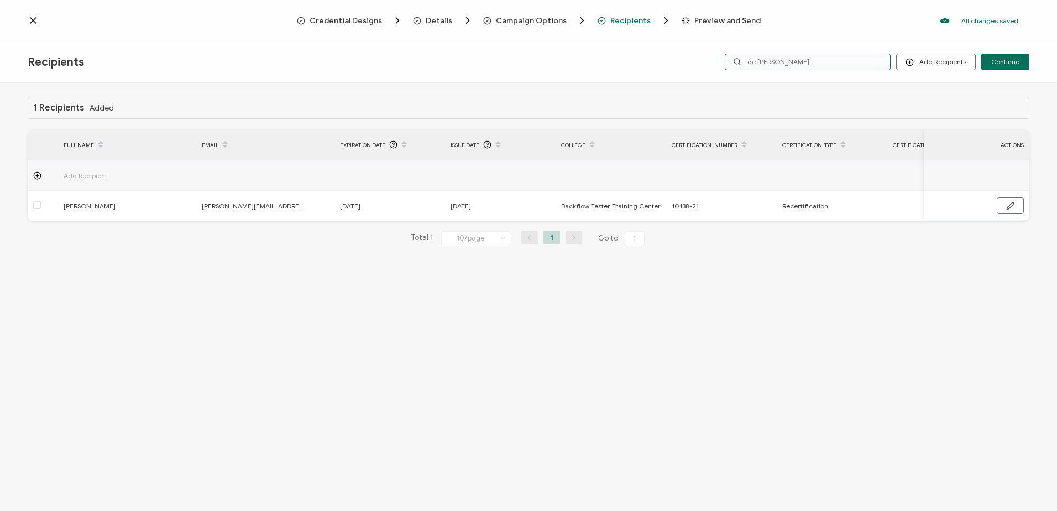
drag, startPoint x: 739, startPoint y: 62, endPoint x: 647, endPoint y: 64, distance: 91.2
click at [647, 64] on div "Recipients Add Recipients Upload Recipients Import From Recipients Import From …" at bounding box center [528, 61] width 1057 height 41
type input "cassa"
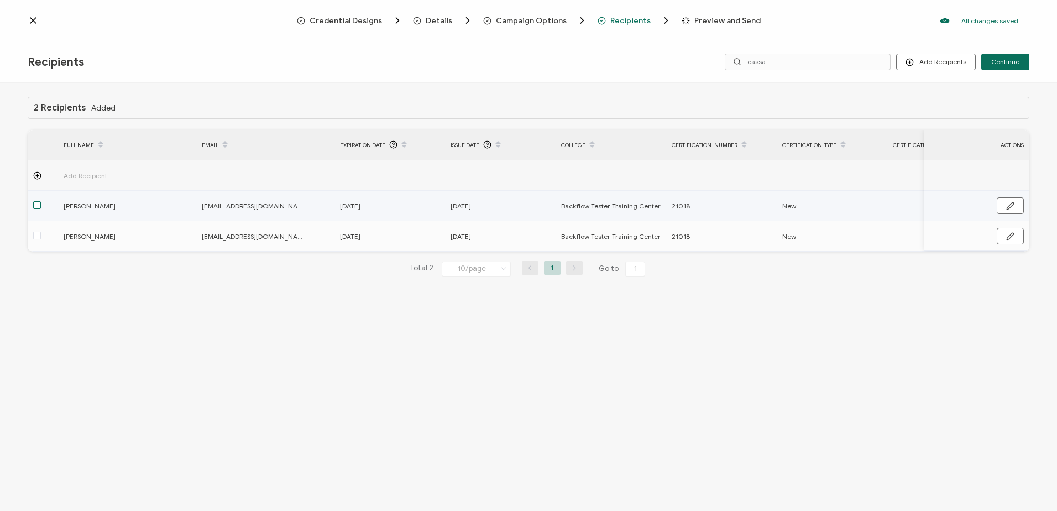
click at [38, 204] on span at bounding box center [37, 205] width 8 height 8
click at [41, 201] on input "checkbox" at bounding box center [41, 201] width 0 height 0
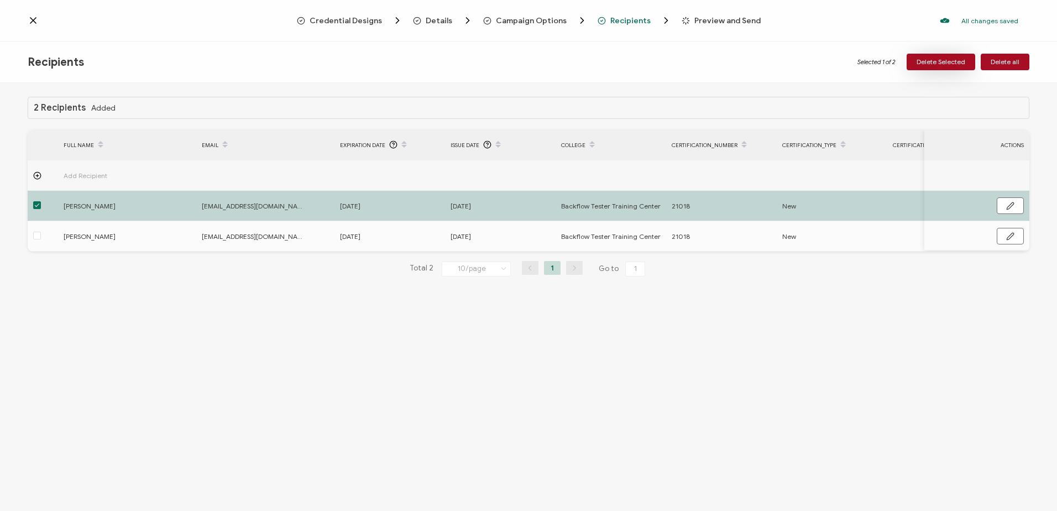
click at [960, 56] on button "Delete Selected" at bounding box center [941, 62] width 69 height 17
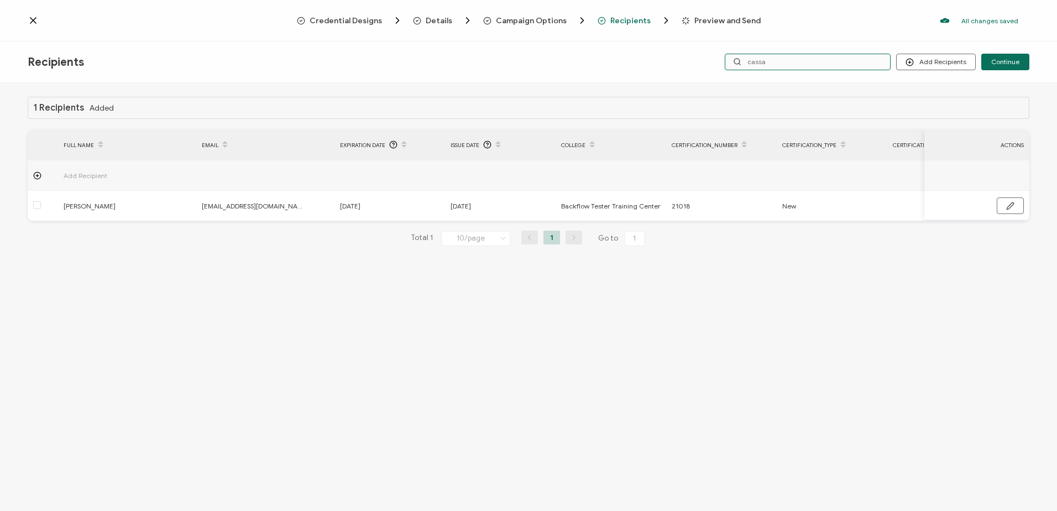
drag, startPoint x: 770, startPoint y: 56, endPoint x: 693, endPoint y: 56, distance: 76.3
click at [693, 56] on div "Recipients Add Recipients Upload Recipients Import From Recipients Import From …" at bounding box center [528, 61] width 1057 height 41
type input "burka"
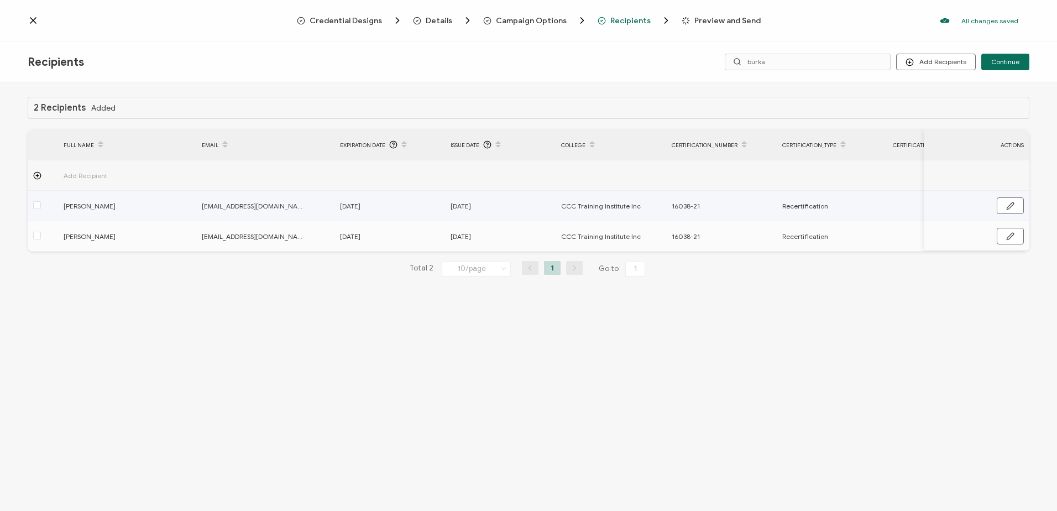
click at [38, 210] on span at bounding box center [37, 205] width 8 height 9
click at [41, 201] on input "checkbox" at bounding box center [41, 201] width 0 height 0
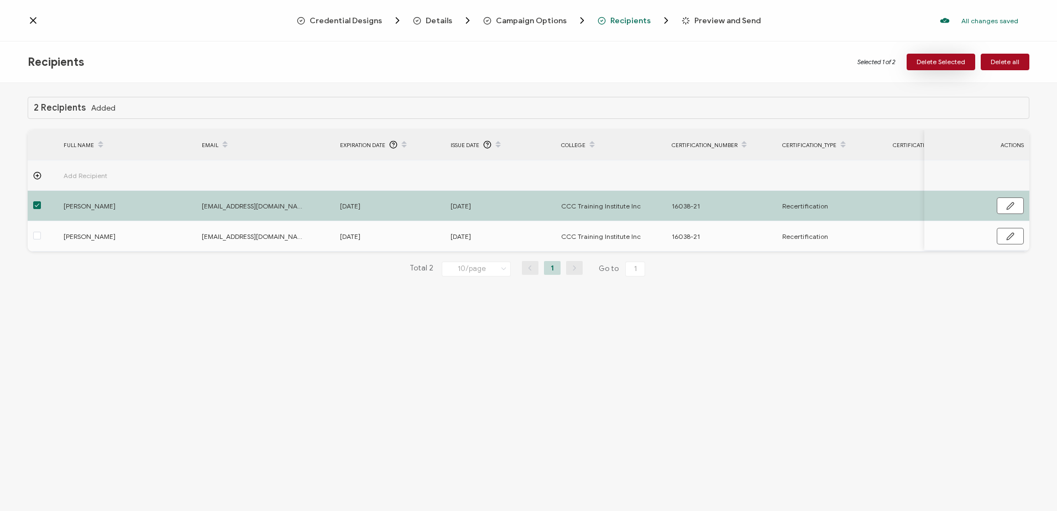
click at [935, 61] on span "Delete Selected" at bounding box center [941, 62] width 49 height 7
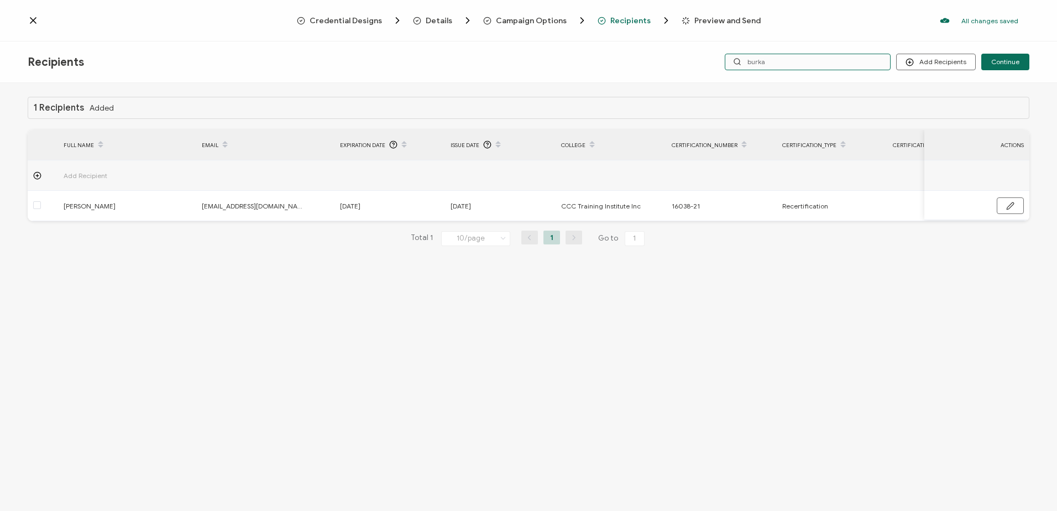
drag, startPoint x: 791, startPoint y: 59, endPoint x: 692, endPoint y: 59, distance: 99.5
click at [692, 59] on div "Recipients Add Recipients Upload Recipients Import From Recipients Import From …" at bounding box center [528, 61] width 1057 height 41
type input "[PERSON_NAME]"
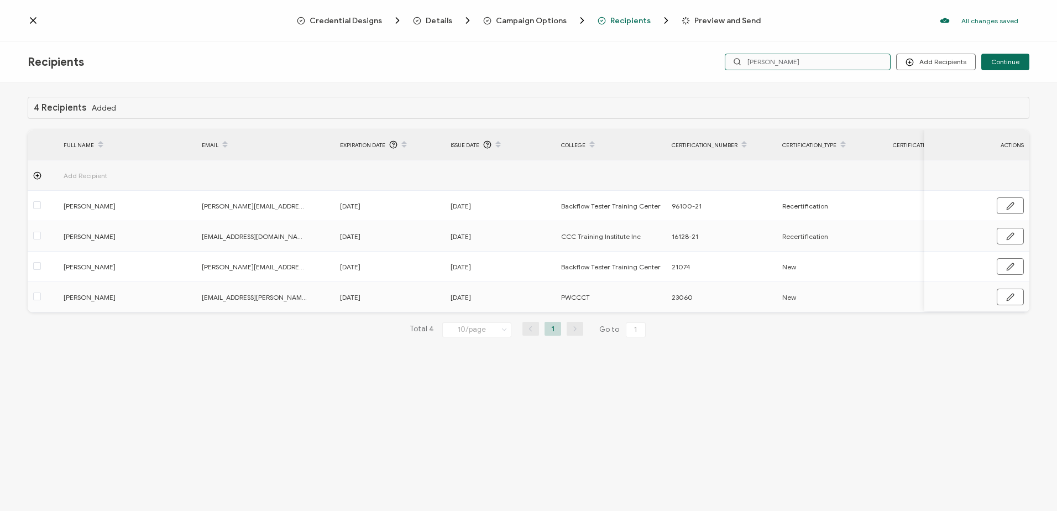
drag, startPoint x: 793, startPoint y: 64, endPoint x: 670, endPoint y: 52, distance: 124.4
click at [676, 55] on div "Recipients Add Recipients Upload Recipients Import From Recipients Import From …" at bounding box center [528, 61] width 1057 height 41
type input "kaz"
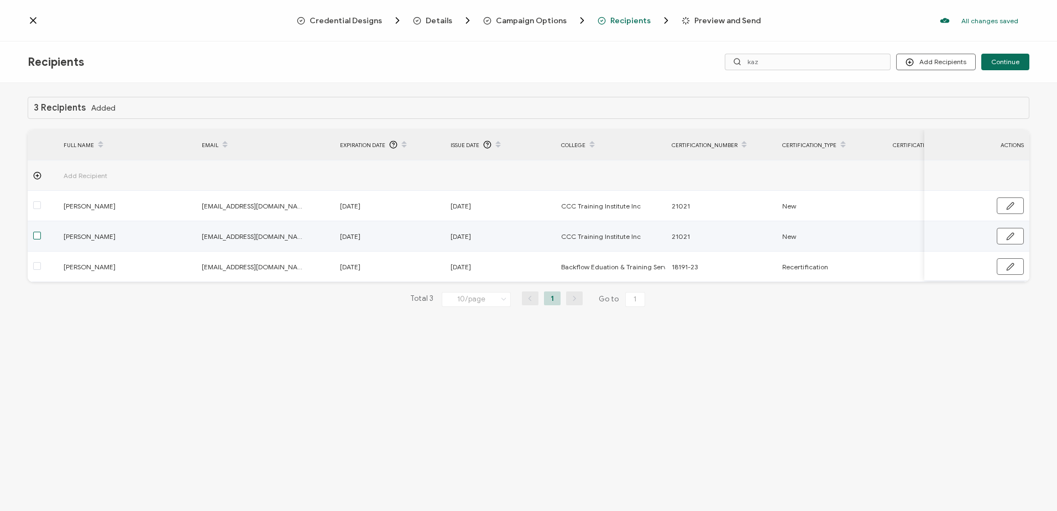
click at [39, 236] on span at bounding box center [37, 236] width 8 height 8
click at [41, 232] on input "checkbox" at bounding box center [41, 232] width 0 height 0
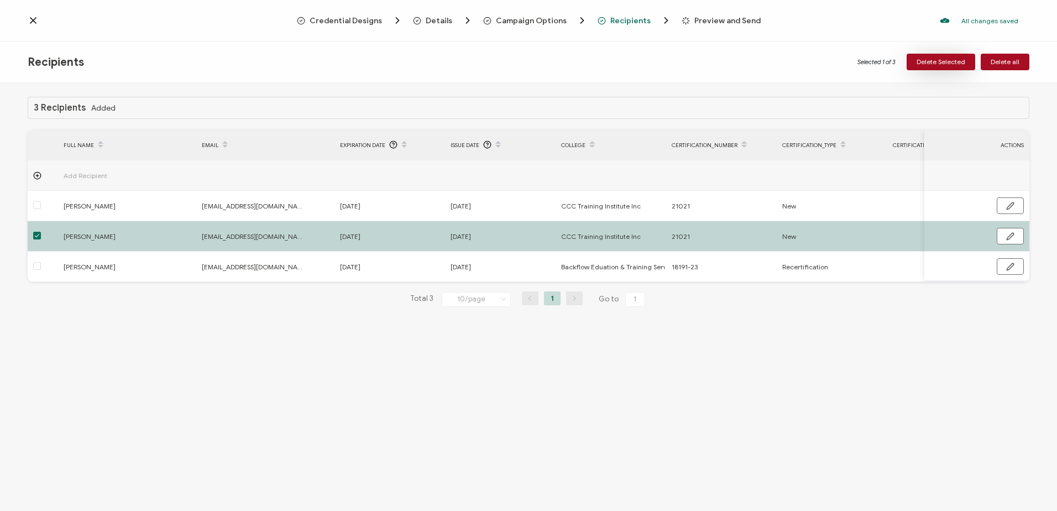
click at [948, 57] on button "Delete Selected" at bounding box center [941, 62] width 69 height 17
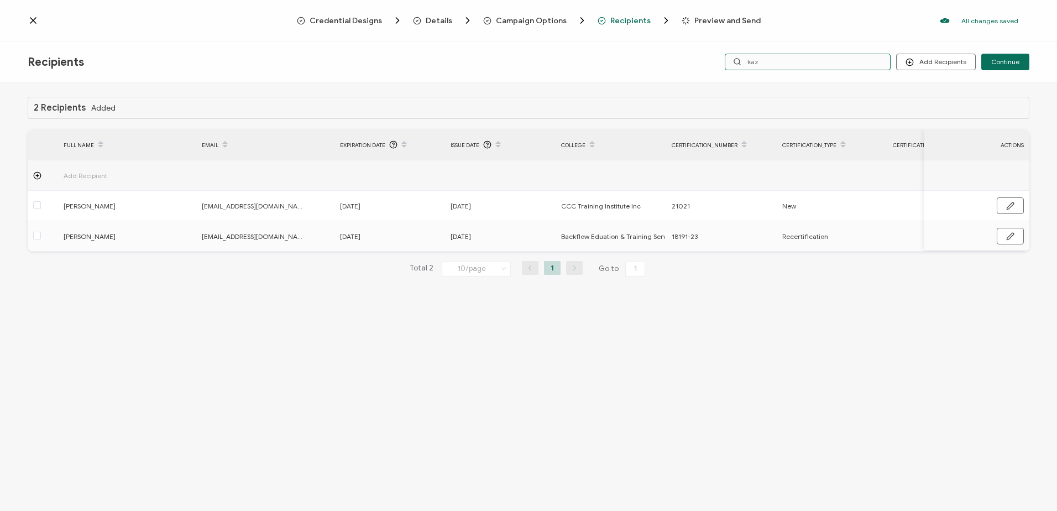
drag, startPoint x: 787, startPoint y: 62, endPoint x: 635, endPoint y: 60, distance: 151.5
click at [635, 60] on div "Recipients Add Recipients Upload Recipients Import From Recipients Import From …" at bounding box center [528, 61] width 1057 height 41
type input "cook"
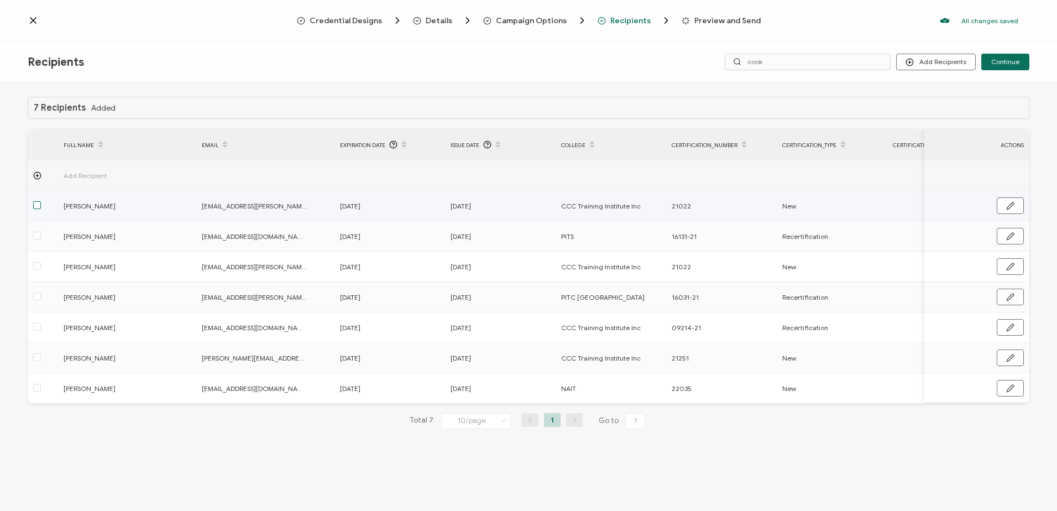
click at [37, 202] on span at bounding box center [37, 205] width 8 height 8
click at [41, 201] on input "checkbox" at bounding box center [41, 201] width 0 height 0
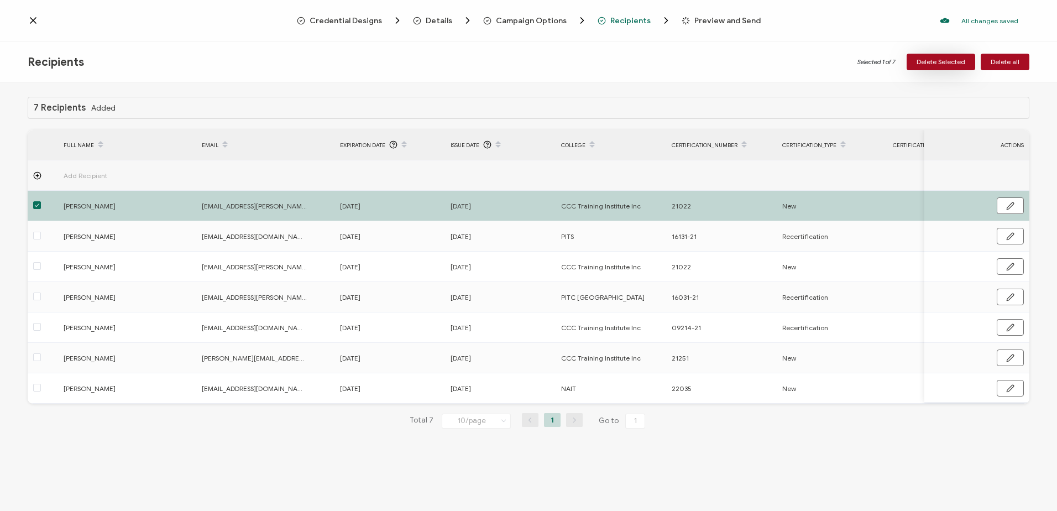
click at [943, 64] on span "Delete Selected" at bounding box center [941, 62] width 49 height 7
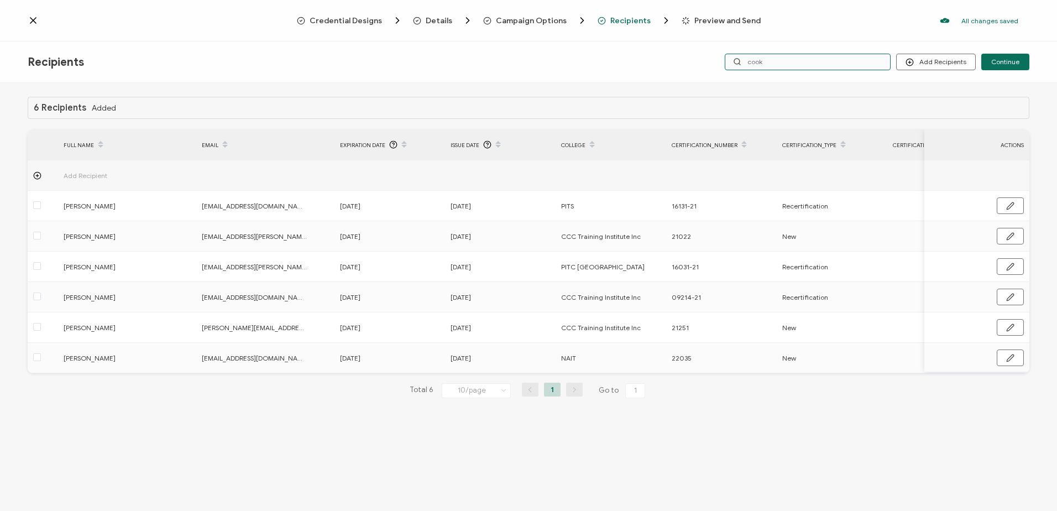
drag, startPoint x: 773, startPoint y: 60, endPoint x: 713, endPoint y: 54, distance: 60.6
click at [713, 54] on div "Add Recipients Upload Recipients Import From Recipients Import From List Contin…" at bounding box center [862, 62] width 334 height 17
type input "[PERSON_NAME]"
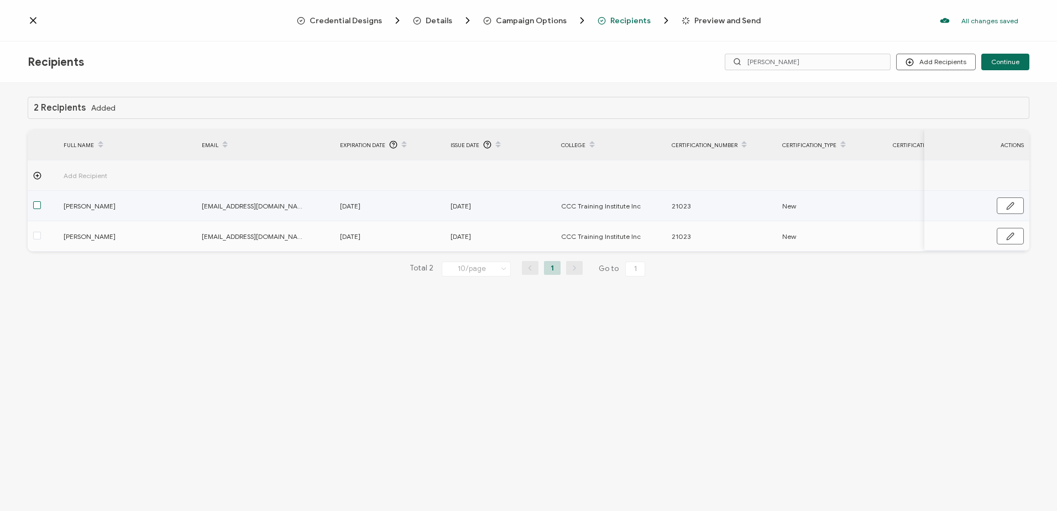
click at [33, 206] on span at bounding box center [37, 205] width 8 height 8
click at [41, 201] on input "checkbox" at bounding box center [41, 201] width 0 height 0
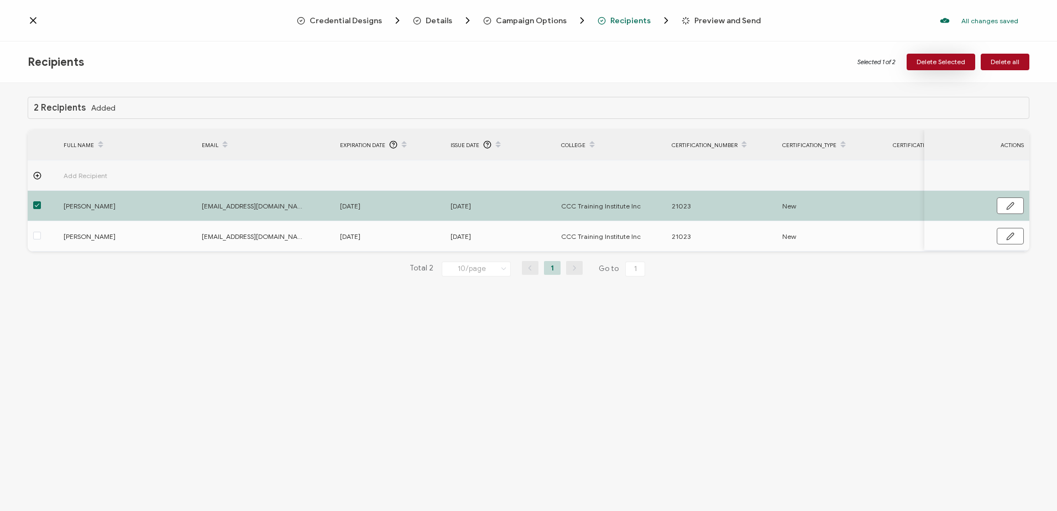
click at [922, 59] on span "Delete Selected" at bounding box center [941, 62] width 49 height 7
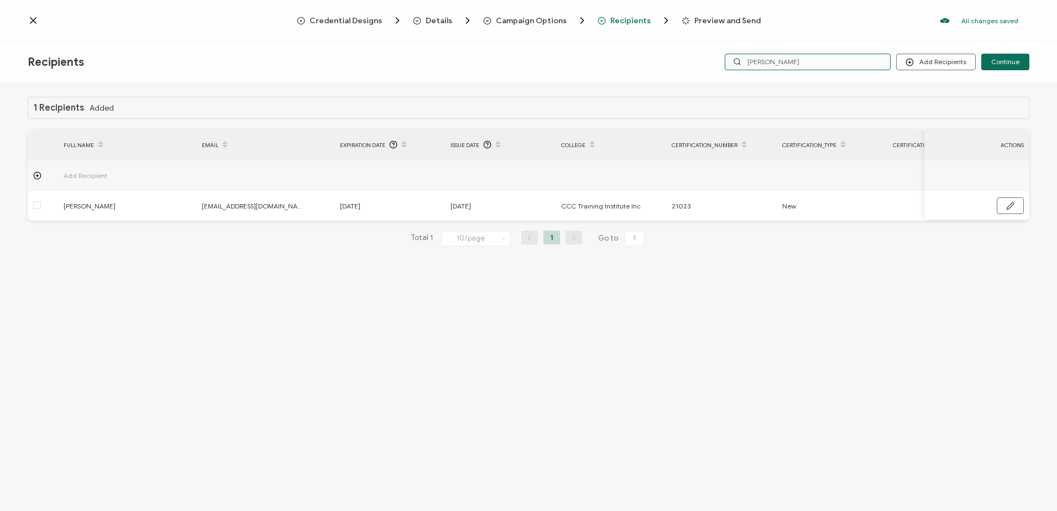
drag, startPoint x: 789, startPoint y: 60, endPoint x: 662, endPoint y: 54, distance: 126.8
click at [662, 54] on div "Recipients Add Recipients Upload Recipients Import From Recipients Import From …" at bounding box center [528, 61] width 1057 height 41
type input "[PERSON_NAME]"
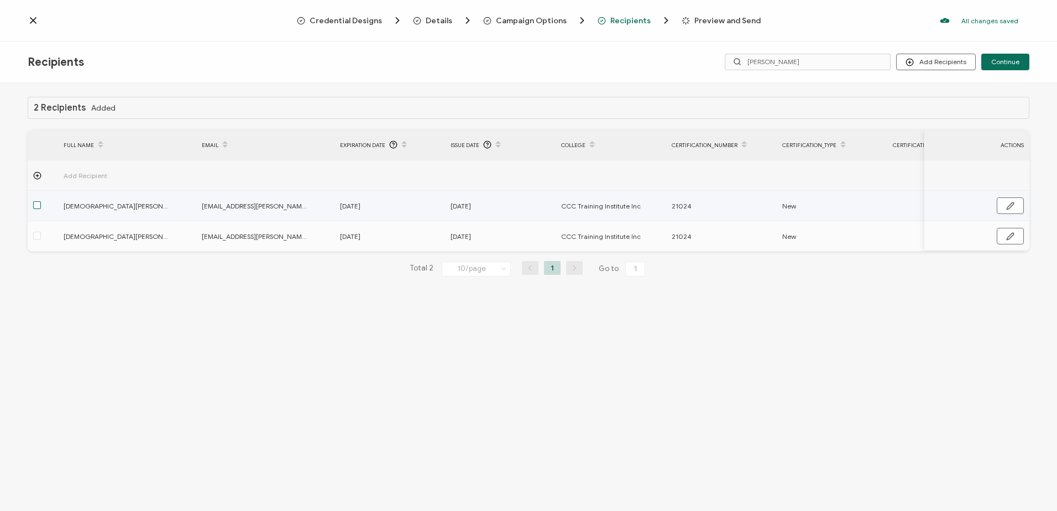
click at [38, 205] on span at bounding box center [37, 205] width 8 height 8
click at [41, 201] on input "checkbox" at bounding box center [41, 201] width 0 height 0
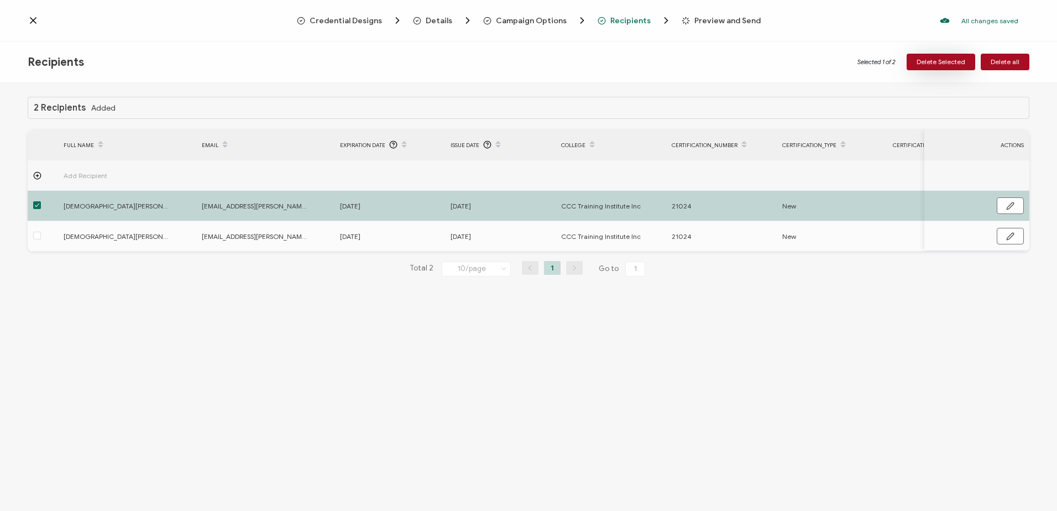
click at [918, 54] on button "Delete Selected" at bounding box center [941, 62] width 69 height 17
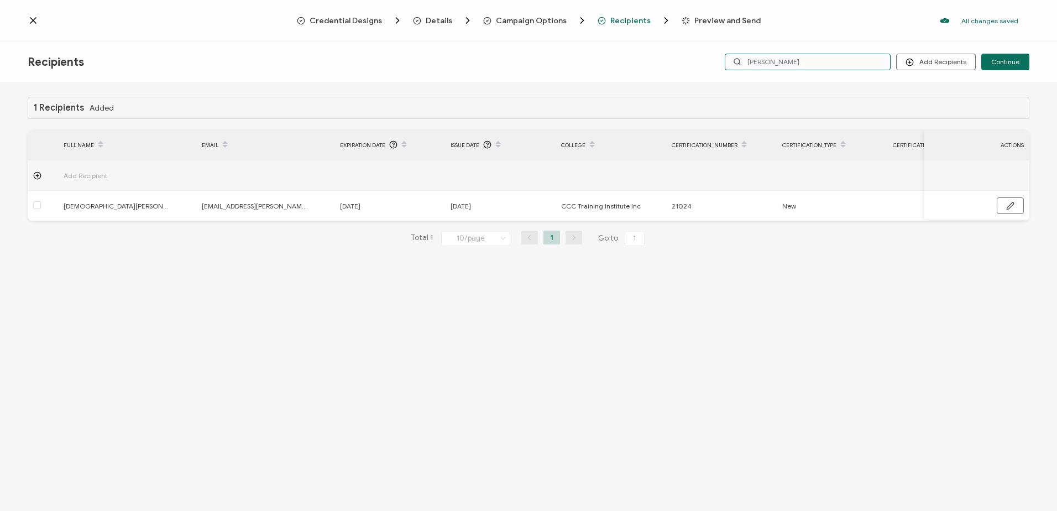
drag, startPoint x: 792, startPoint y: 61, endPoint x: 659, endPoint y: 55, distance: 132.8
click at [659, 55] on div "Recipients Add Recipients Upload Recipients Import From Recipients Import From …" at bounding box center [528, 61] width 1057 height 41
type input "par"
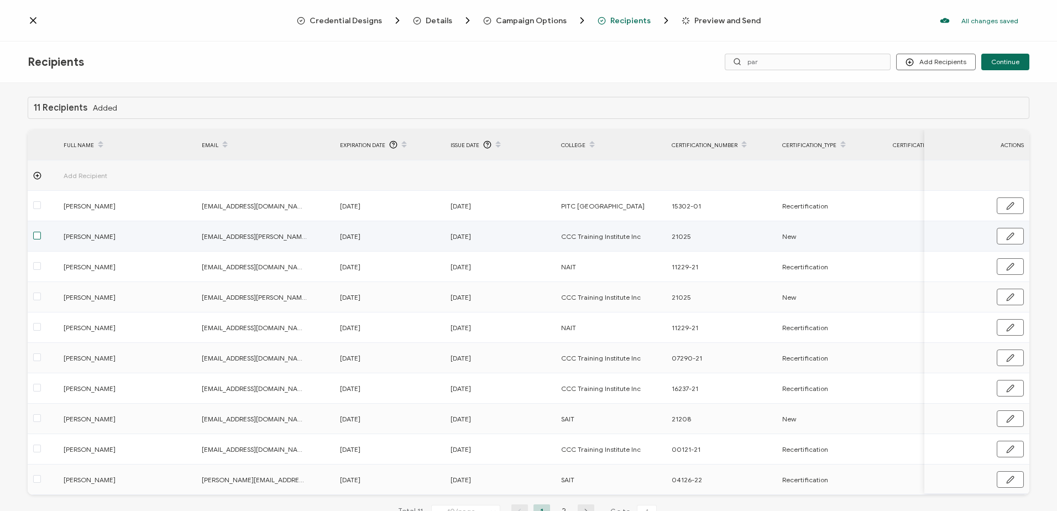
click at [38, 234] on span at bounding box center [37, 236] width 8 height 8
click at [41, 232] on input "checkbox" at bounding box center [41, 232] width 0 height 0
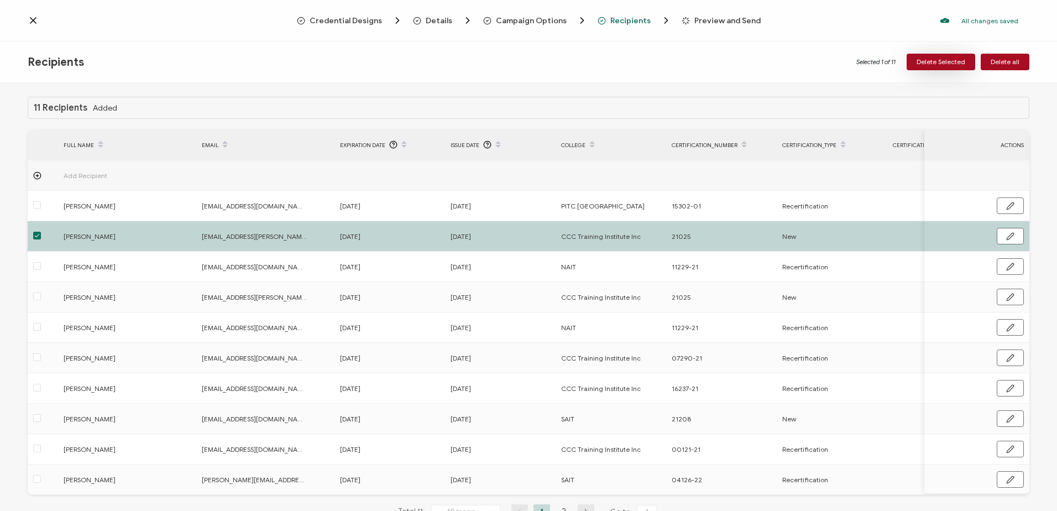
click at [944, 61] on span "Delete Selected" at bounding box center [941, 62] width 49 height 7
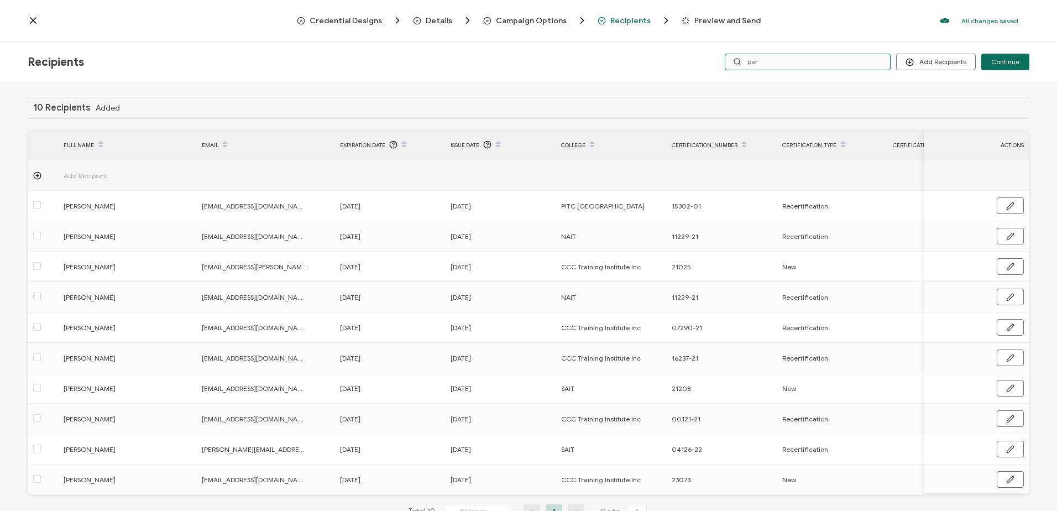
drag, startPoint x: 781, startPoint y: 60, endPoint x: 663, endPoint y: 55, distance: 117.9
click at [674, 55] on div "Recipients Add Recipients Upload Recipients Import From Recipients Import From …" at bounding box center [528, 61] width 1057 height 41
type input "w"
click at [803, 66] on input "w" at bounding box center [808, 62] width 166 height 17
type input "we"
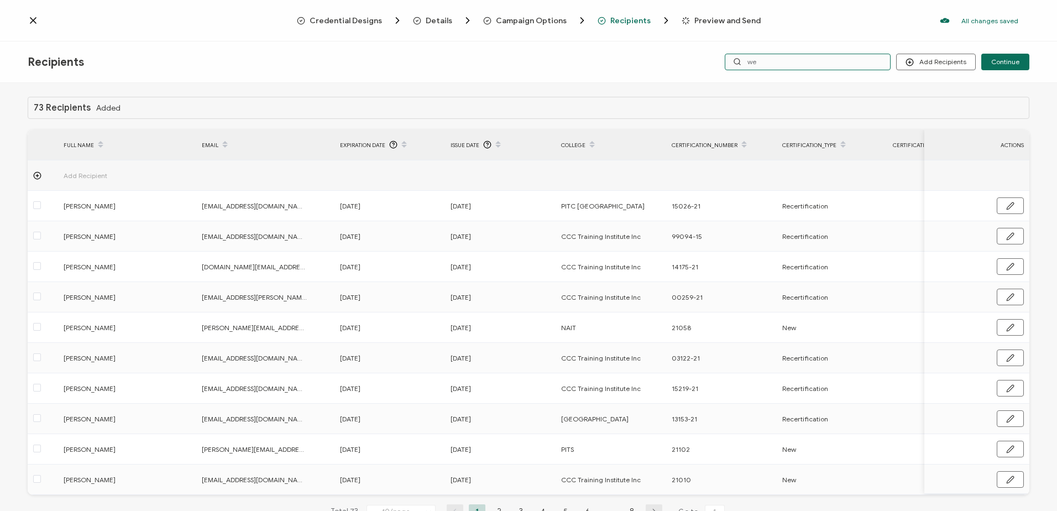
click at [803, 66] on input "we" at bounding box center [808, 62] width 166 height 17
type input "wei"
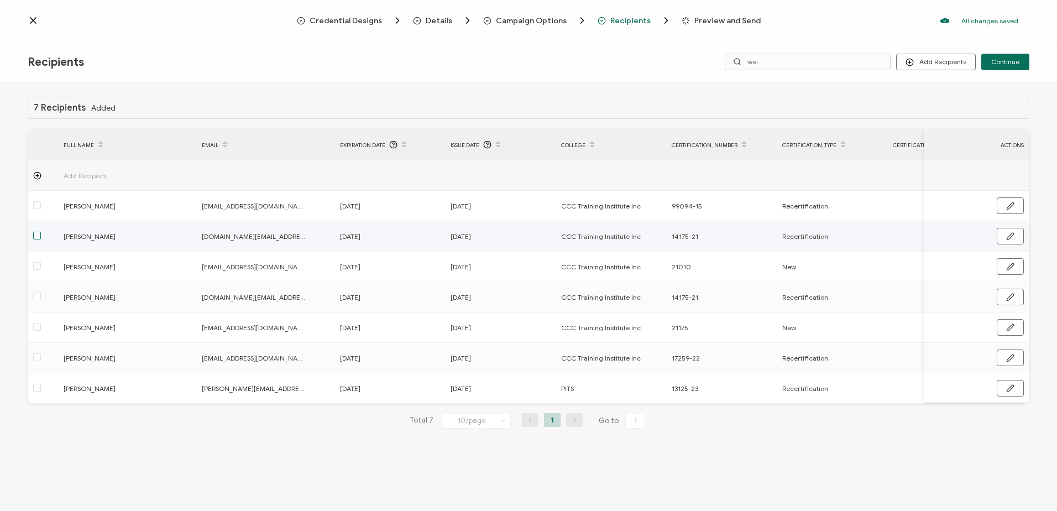
click at [35, 234] on span at bounding box center [37, 236] width 8 height 8
click at [41, 232] on input "checkbox" at bounding box center [41, 232] width 0 height 0
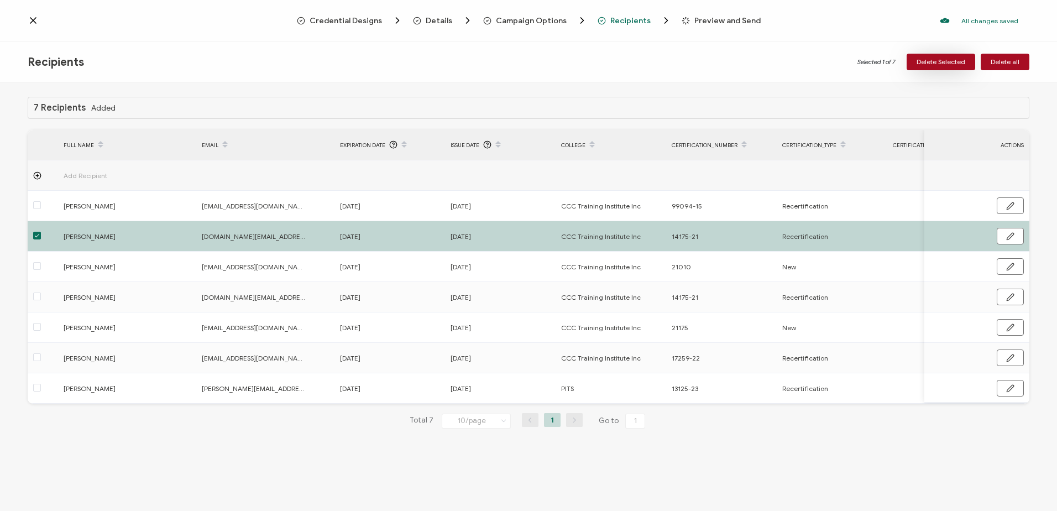
click at [959, 62] on span "Delete Selected" at bounding box center [941, 62] width 49 height 7
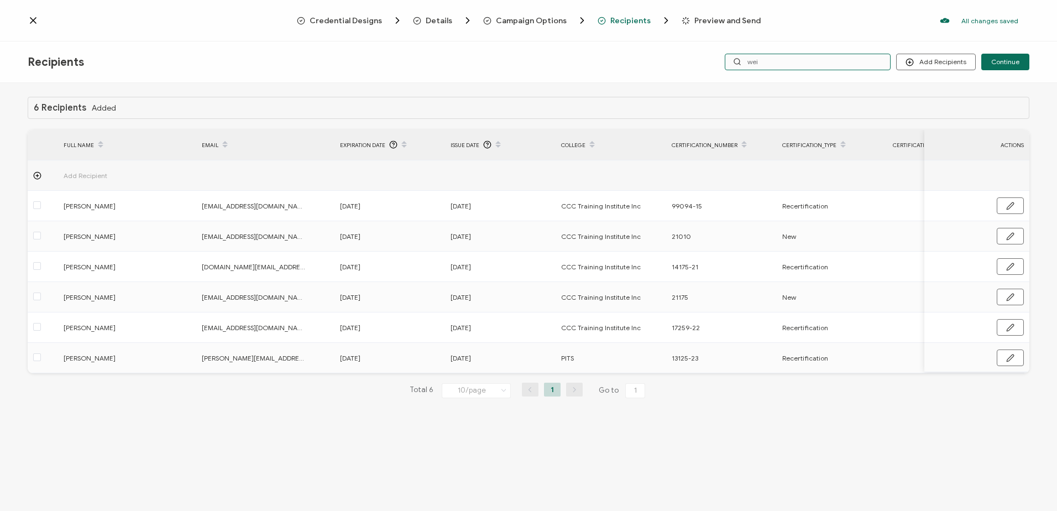
drag, startPoint x: 774, startPoint y: 57, endPoint x: 646, endPoint y: 53, distance: 128.4
click at [655, 56] on div "Recipients Add Recipients Upload Recipients Import From Recipients Import From …" at bounding box center [528, 61] width 1057 height 41
type input "[PERSON_NAME]"
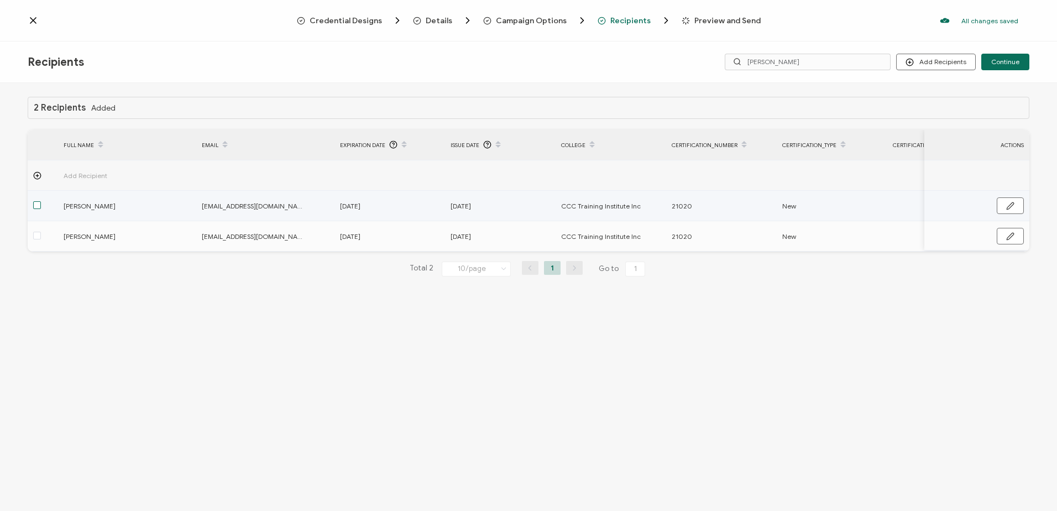
click at [38, 208] on span at bounding box center [37, 205] width 8 height 8
click at [41, 201] on input "checkbox" at bounding box center [41, 201] width 0 height 0
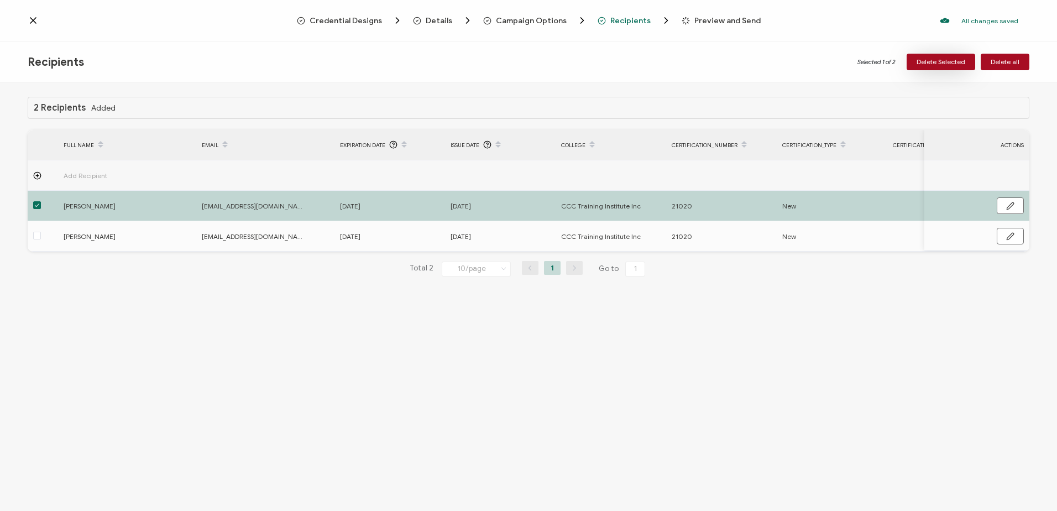
click at [948, 61] on span "Delete Selected" at bounding box center [941, 62] width 49 height 7
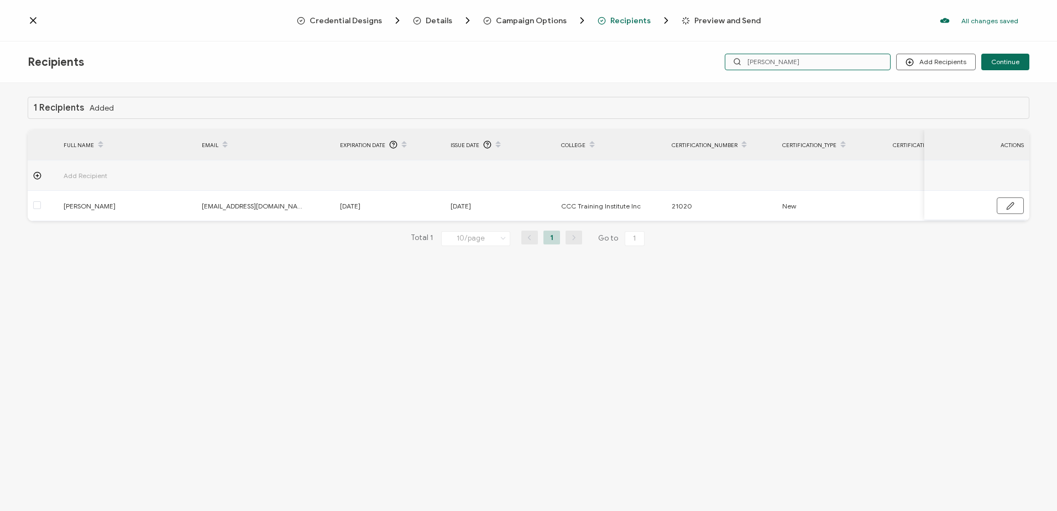
drag, startPoint x: 783, startPoint y: 62, endPoint x: 695, endPoint y: 61, distance: 87.9
click at [695, 61] on div "Add Recipients Upload Recipients Import From Recipients Import From List Contin…" at bounding box center [862, 62] width 334 height 17
type input "aude"
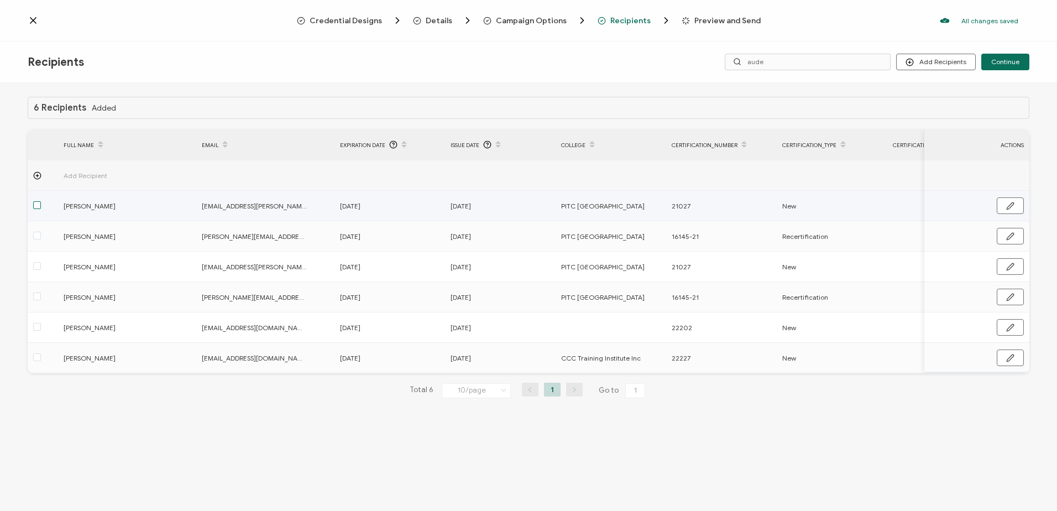
click at [34, 204] on span at bounding box center [37, 205] width 8 height 8
click at [41, 201] on input "checkbox" at bounding box center [41, 201] width 0 height 0
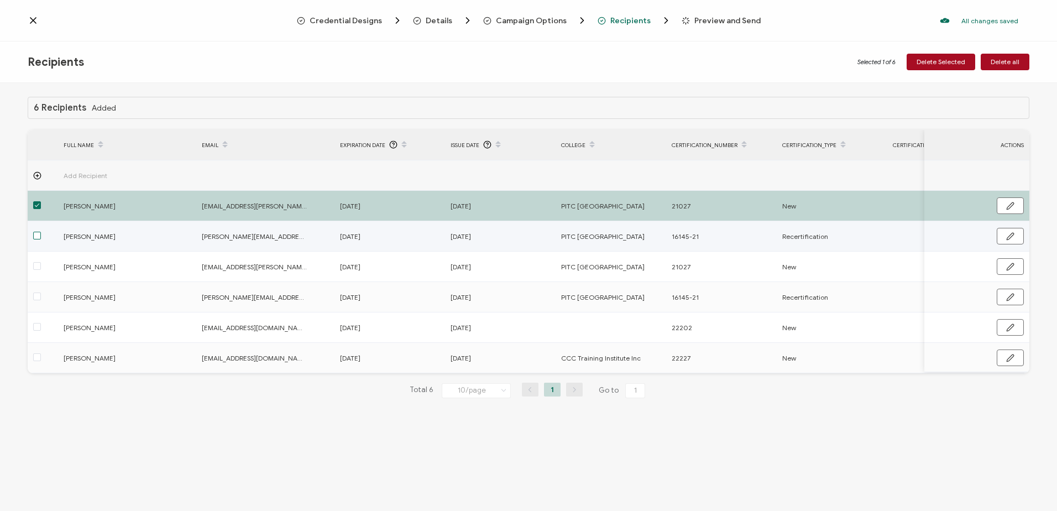
click at [35, 236] on span at bounding box center [37, 236] width 8 height 8
click at [41, 232] on input "checkbox" at bounding box center [41, 232] width 0 height 0
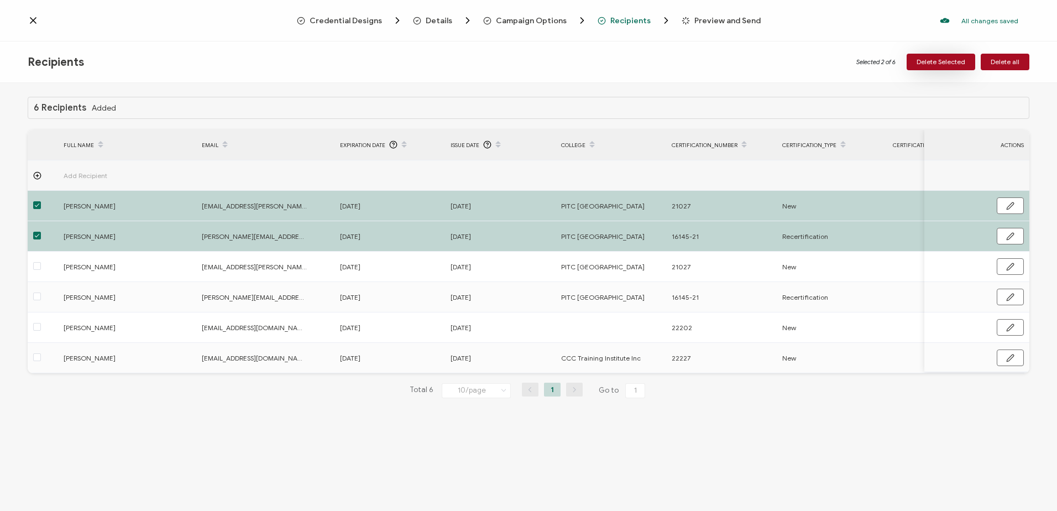
click at [933, 66] on button "Delete Selected" at bounding box center [941, 62] width 69 height 17
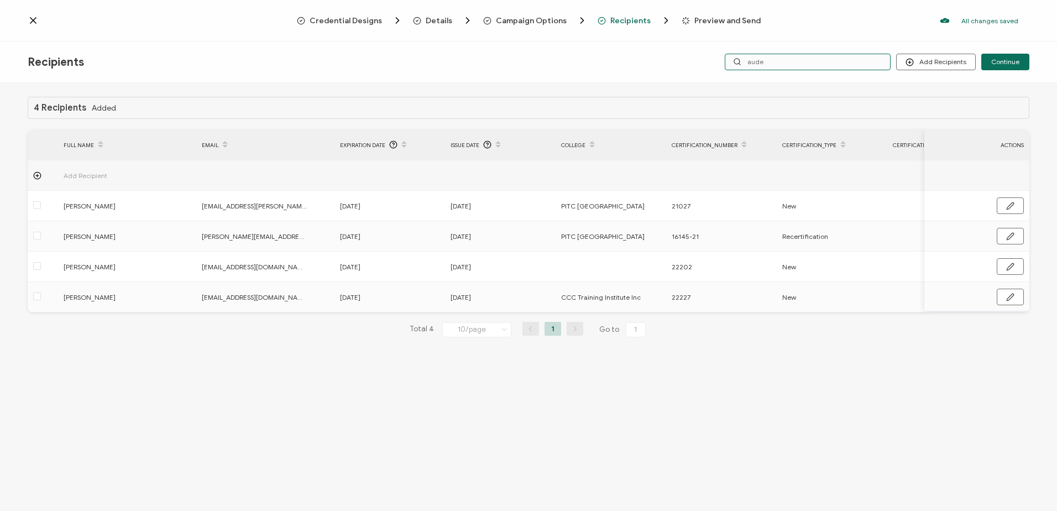
drag, startPoint x: 702, startPoint y: 55, endPoint x: 632, endPoint y: 50, distance: 69.3
click at [642, 54] on div "Recipients Add Recipients Upload Recipients Import From Recipients Import From …" at bounding box center [528, 61] width 1057 height 41
type input "pinder"
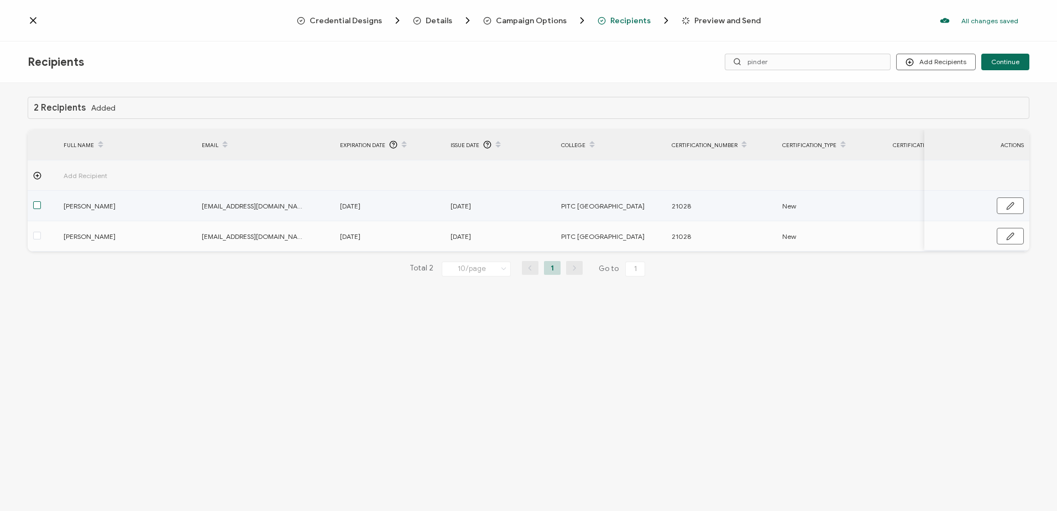
click at [39, 204] on span at bounding box center [37, 205] width 8 height 8
click at [41, 201] on input "checkbox" at bounding box center [41, 201] width 0 height 0
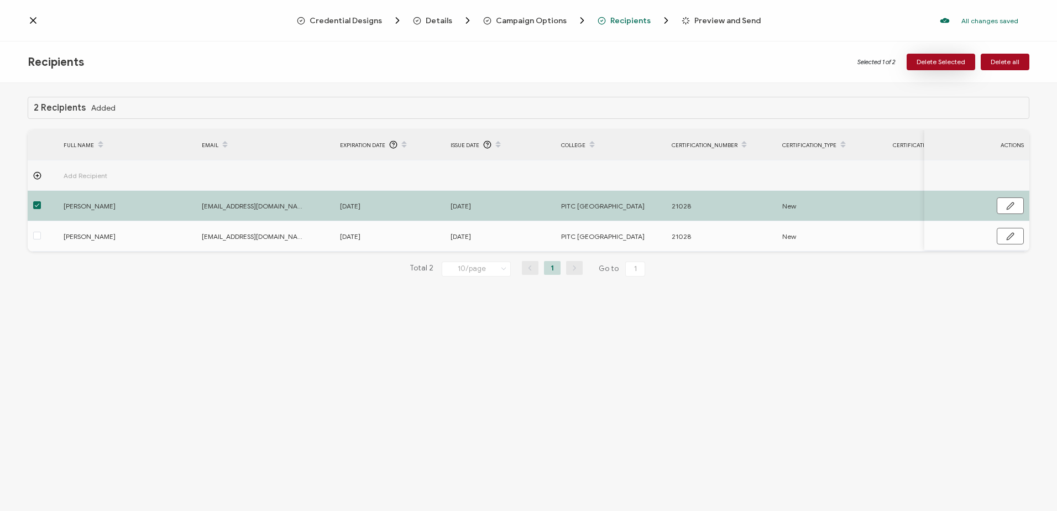
click at [946, 61] on span "Delete Selected" at bounding box center [941, 62] width 49 height 7
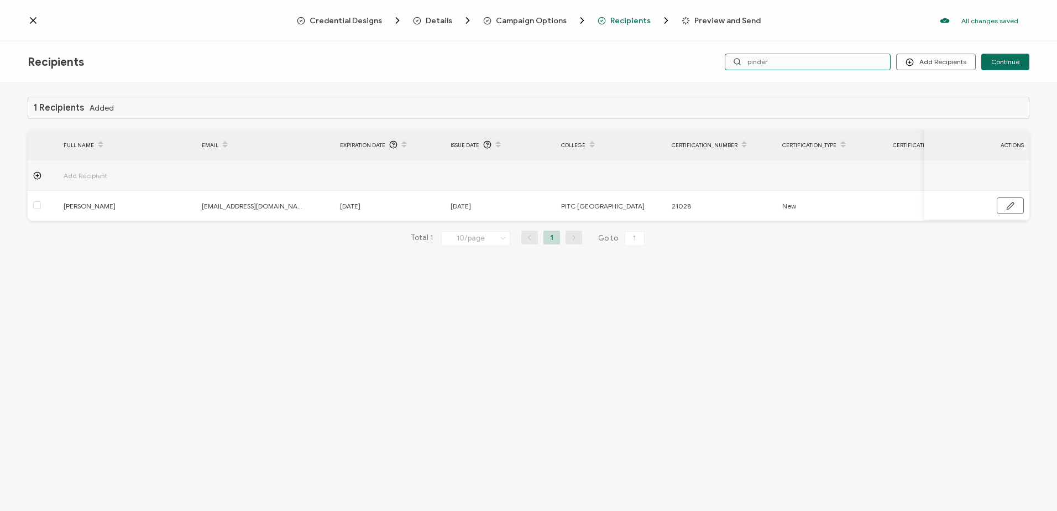
drag, startPoint x: 791, startPoint y: 54, endPoint x: 714, endPoint y: 54, distance: 76.8
click at [714, 55] on div "Add Recipients Upload Recipients Import From Recipients Import From List Contin…" at bounding box center [862, 62] width 334 height 17
type input "thor"
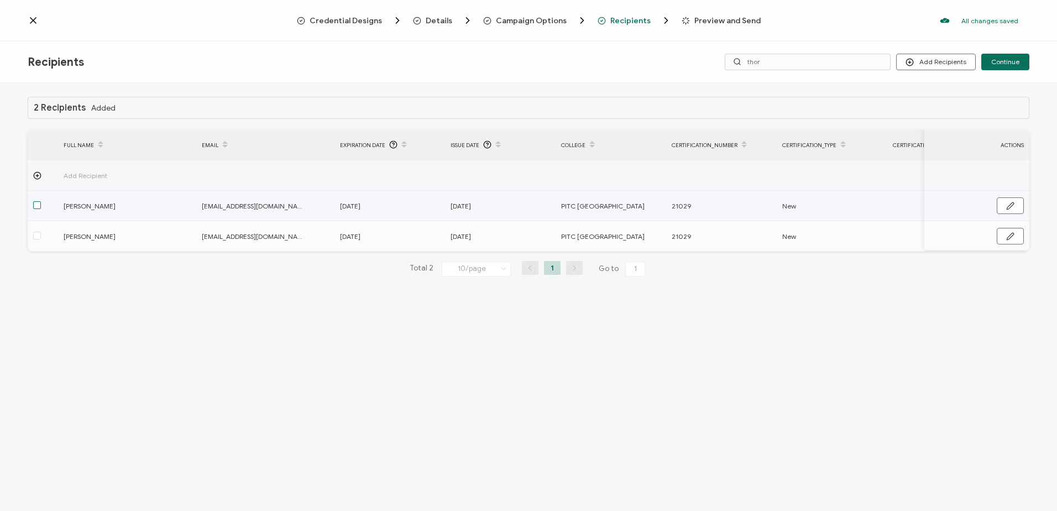
click at [35, 206] on span at bounding box center [37, 205] width 8 height 8
click at [41, 201] on input "checkbox" at bounding box center [41, 201] width 0 height 0
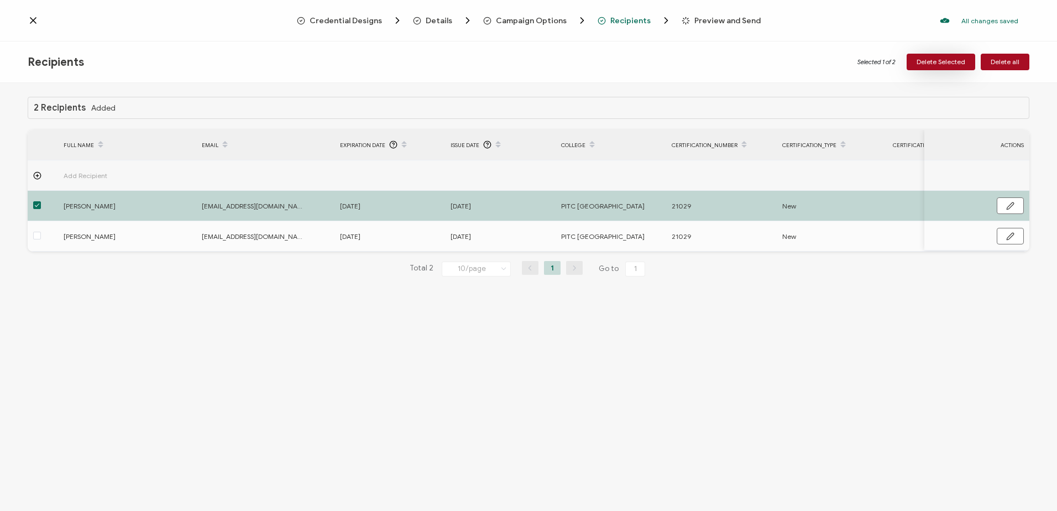
click at [942, 60] on span "Delete Selected" at bounding box center [941, 62] width 49 height 7
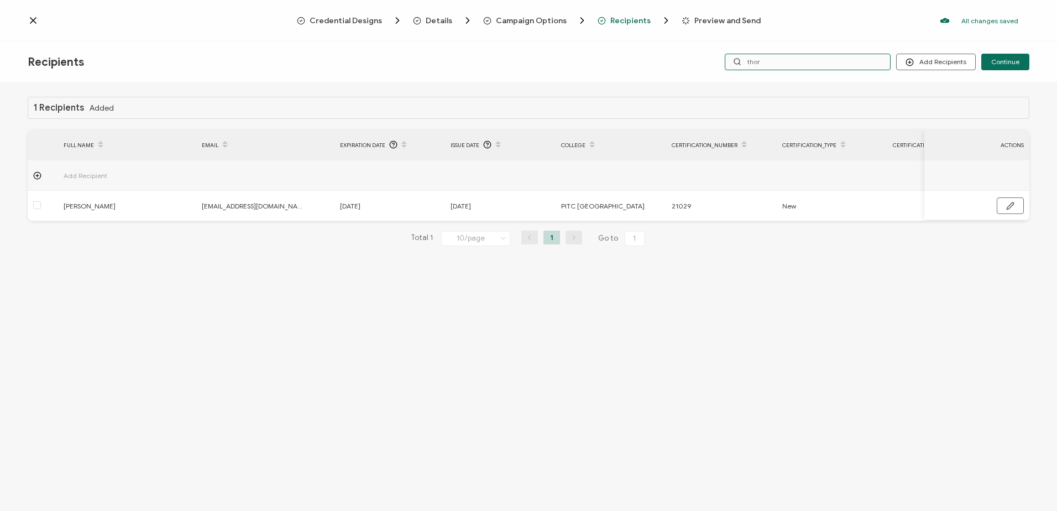
drag, startPoint x: 785, startPoint y: 57, endPoint x: 728, endPoint y: 57, distance: 56.9
click at [728, 57] on input "thor" at bounding box center [808, 62] width 166 height 17
type input "[PERSON_NAME]"
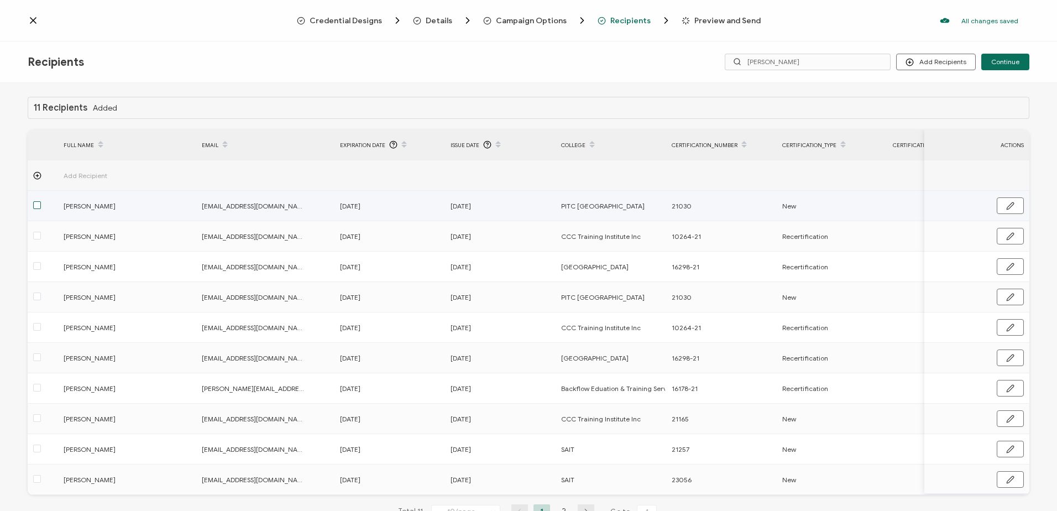
click at [39, 206] on span at bounding box center [37, 205] width 8 height 8
click at [41, 201] on input "checkbox" at bounding box center [41, 201] width 0 height 0
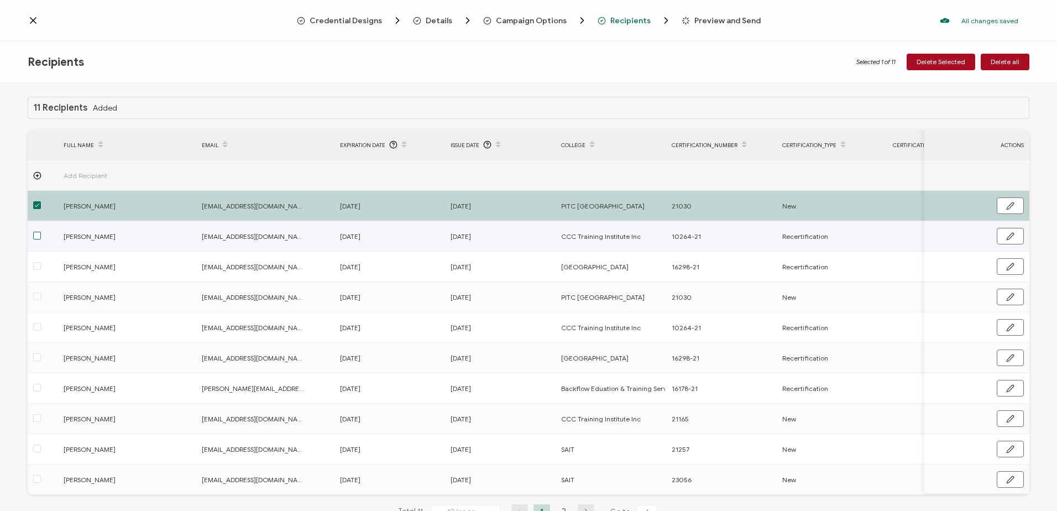
click at [34, 237] on span at bounding box center [37, 236] width 8 height 8
click at [41, 232] on input "checkbox" at bounding box center [41, 232] width 0 height 0
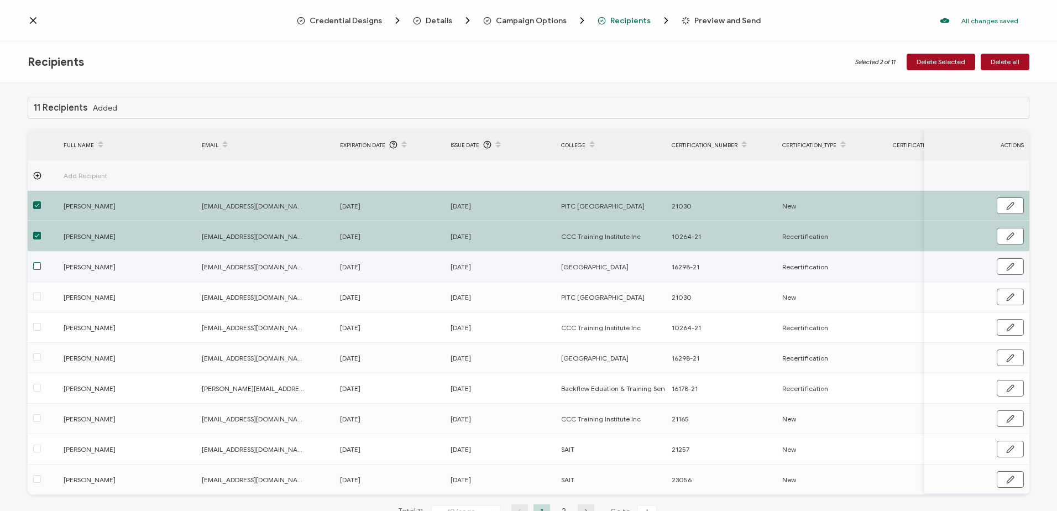
click at [36, 264] on span at bounding box center [37, 266] width 8 height 8
click at [41, 262] on input "checkbox" at bounding box center [41, 262] width 0 height 0
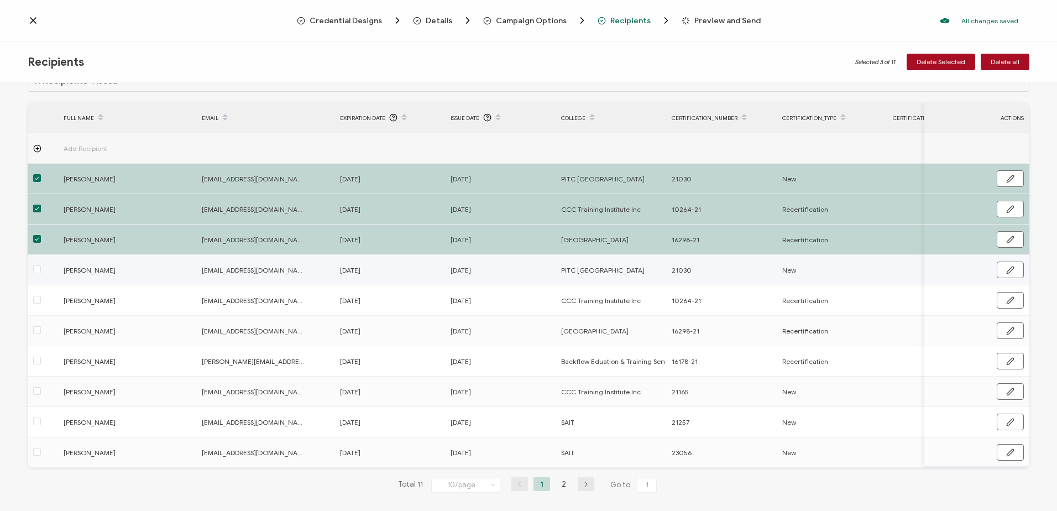
scroll to position [42, 0]
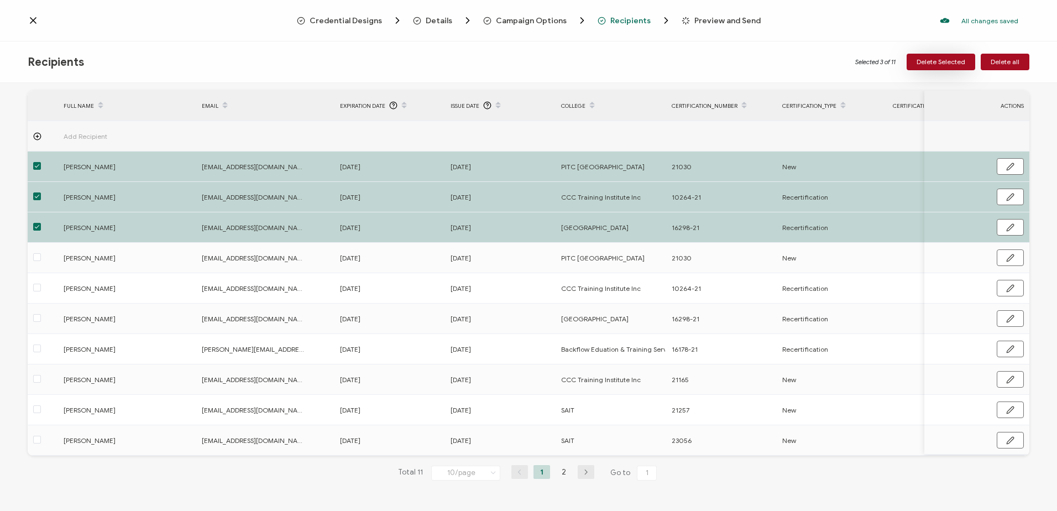
click at [945, 59] on span "Delete Selected" at bounding box center [941, 62] width 49 height 7
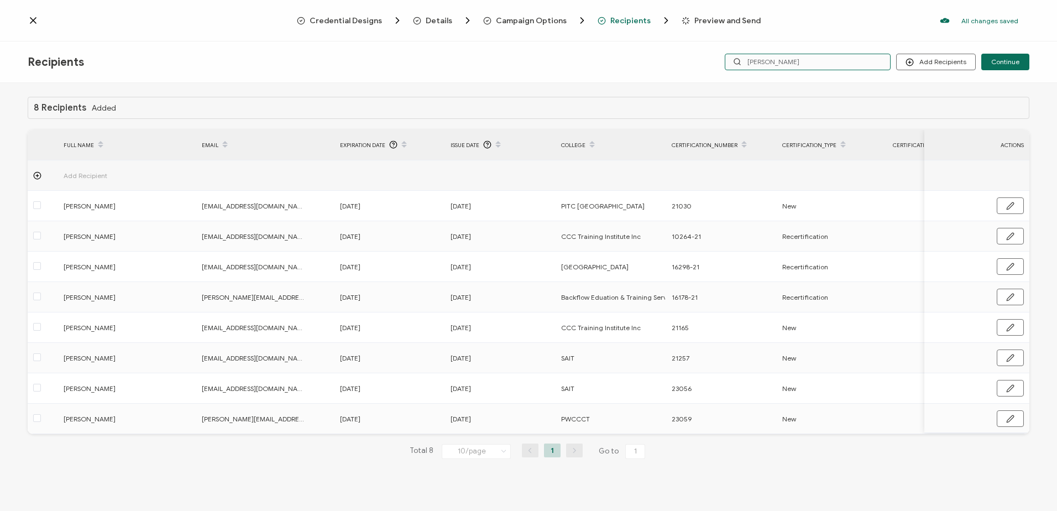
click at [783, 59] on input "[PERSON_NAME]" at bounding box center [808, 62] width 166 height 17
drag, startPoint x: 785, startPoint y: 63, endPoint x: 699, endPoint y: 60, distance: 86.3
click at [699, 60] on div "Add Recipients Upload Recipients Import From Recipients Import From List Contin…" at bounding box center [862, 62] width 334 height 17
type input "[PERSON_NAME]"
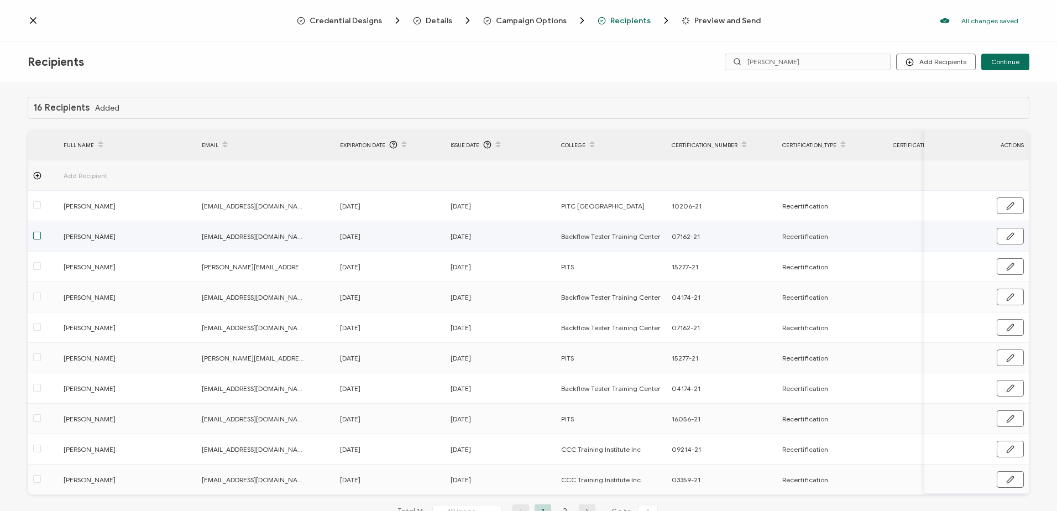
click at [36, 239] on span at bounding box center [37, 236] width 8 height 8
click at [41, 232] on input "checkbox" at bounding box center [41, 232] width 0 height 0
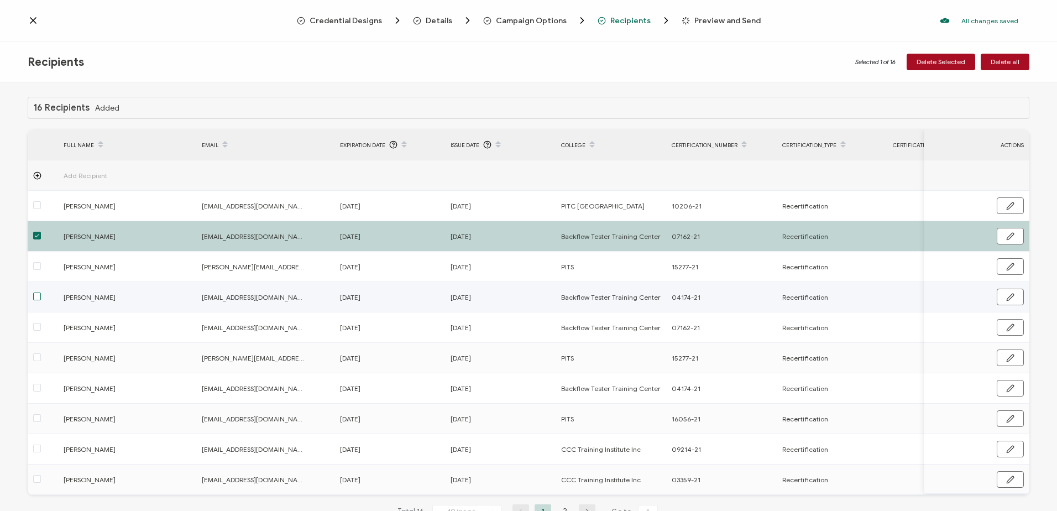
click at [36, 299] on span at bounding box center [37, 296] width 8 height 8
click at [41, 292] on input "checkbox" at bounding box center [41, 292] width 0 height 0
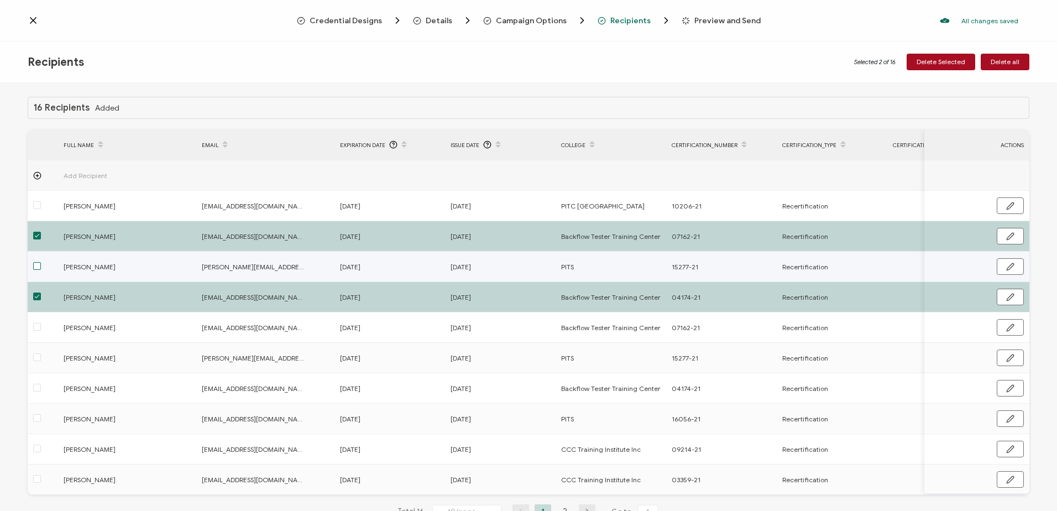
click at [36, 265] on span at bounding box center [37, 266] width 8 height 8
click at [41, 262] on input "checkbox" at bounding box center [41, 262] width 0 height 0
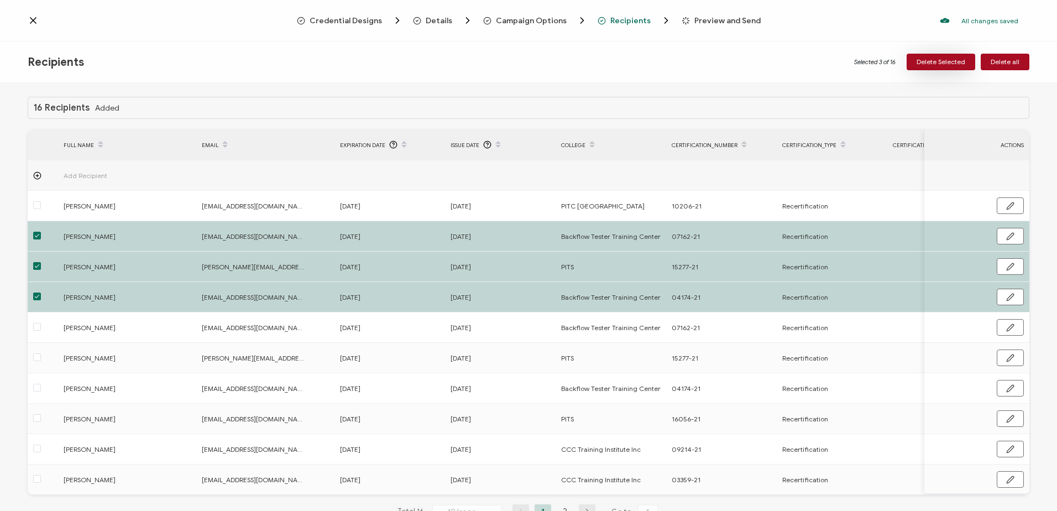
click at [949, 60] on span "Delete Selected" at bounding box center [941, 62] width 49 height 7
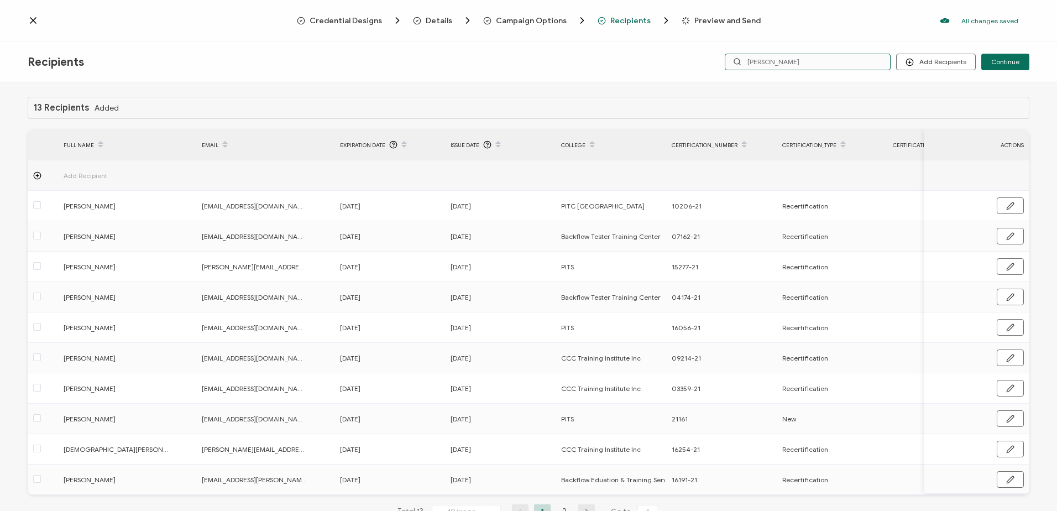
drag, startPoint x: 789, startPoint y: 59, endPoint x: 672, endPoint y: 54, distance: 117.3
click at [672, 54] on div "Recipients Add Recipients Upload Recipients Import From Recipients Import From …" at bounding box center [528, 61] width 1057 height 41
type input "br"
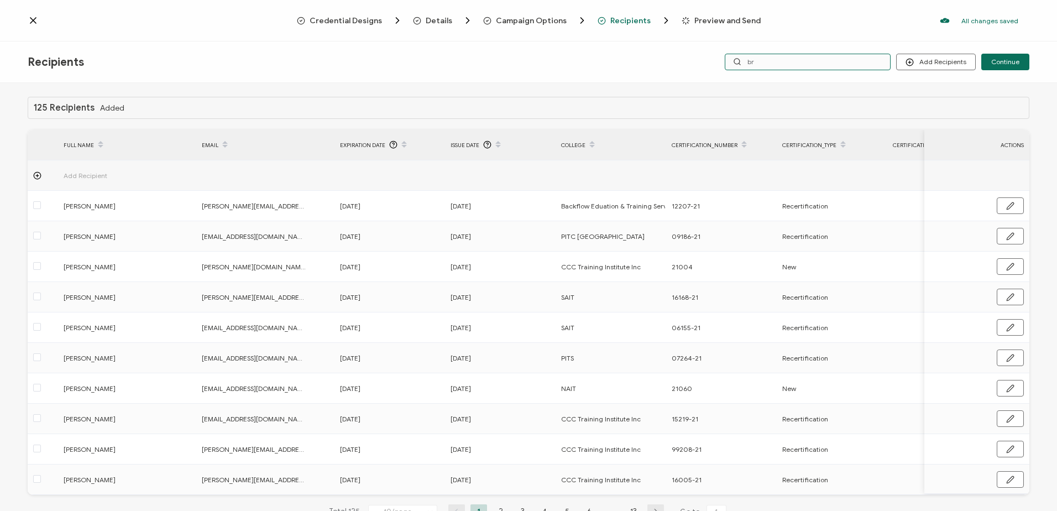
click at [762, 57] on input "br" at bounding box center [808, 62] width 166 height 17
type input "[PERSON_NAME]"
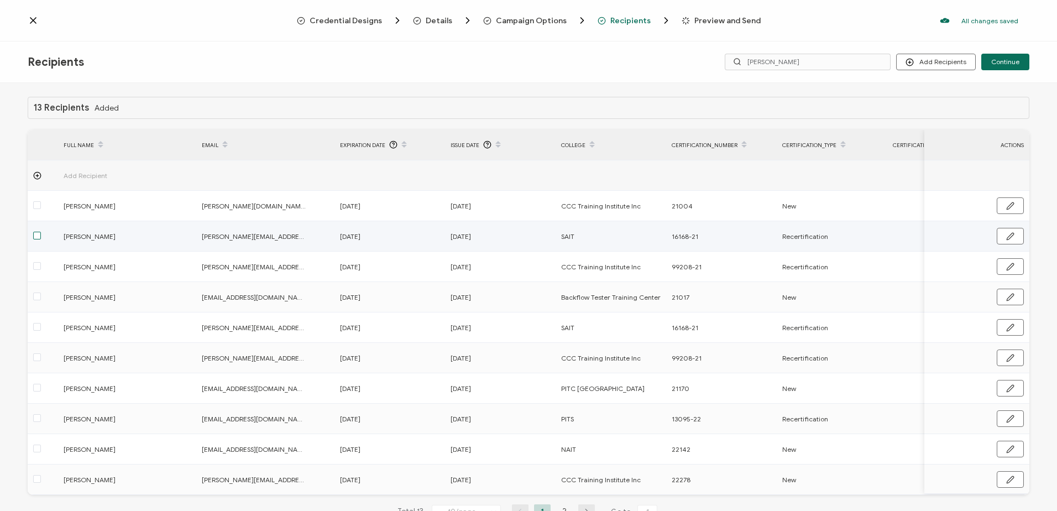
click at [35, 235] on span at bounding box center [37, 236] width 8 height 8
click at [41, 232] on input "checkbox" at bounding box center [41, 232] width 0 height 0
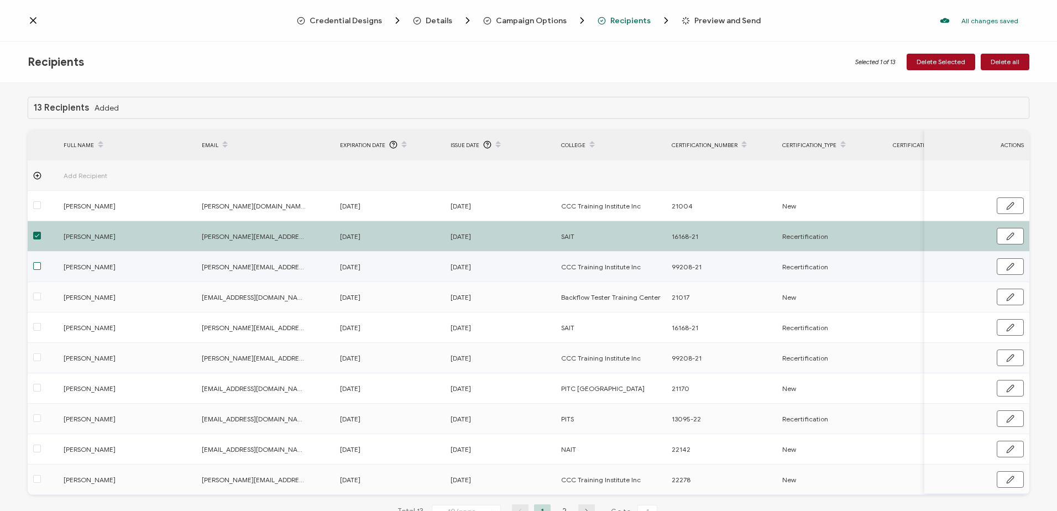
click at [37, 267] on span at bounding box center [37, 266] width 8 height 8
click at [41, 262] on input "checkbox" at bounding box center [41, 262] width 0 height 0
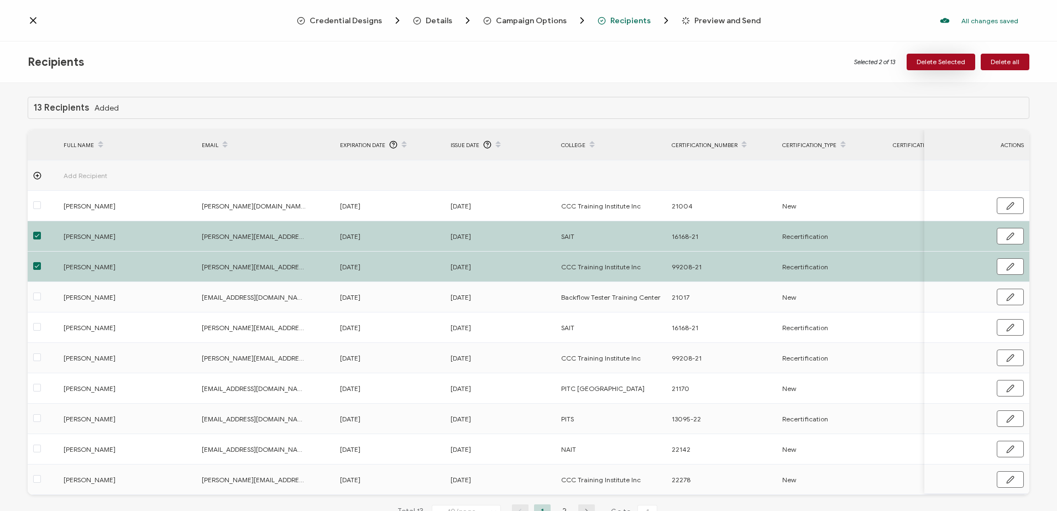
click at [940, 62] on span "Delete Selected" at bounding box center [941, 62] width 49 height 7
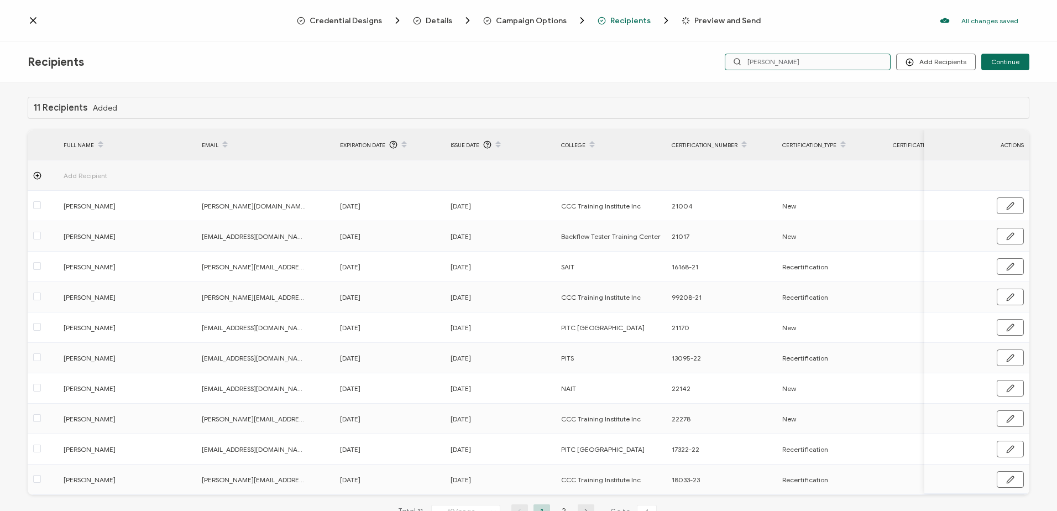
drag, startPoint x: 785, startPoint y: 57, endPoint x: 729, endPoint y: 57, distance: 55.3
click at [729, 57] on input "[PERSON_NAME]" at bounding box center [808, 62] width 166 height 17
type input "macintosh"
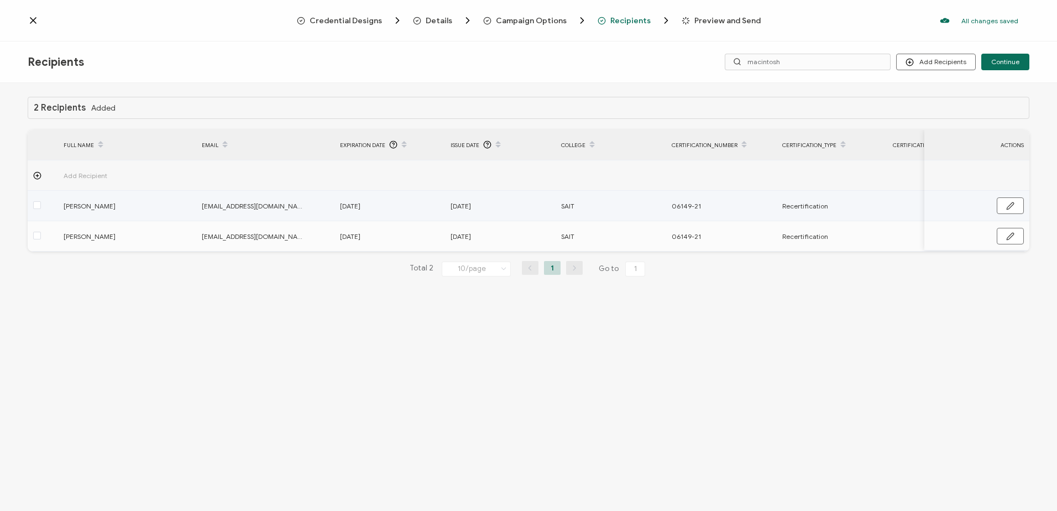
click at [30, 206] on div at bounding box center [43, 206] width 30 height 13
click at [38, 205] on span at bounding box center [37, 205] width 8 height 8
click at [41, 201] on input "checkbox" at bounding box center [41, 201] width 0 height 0
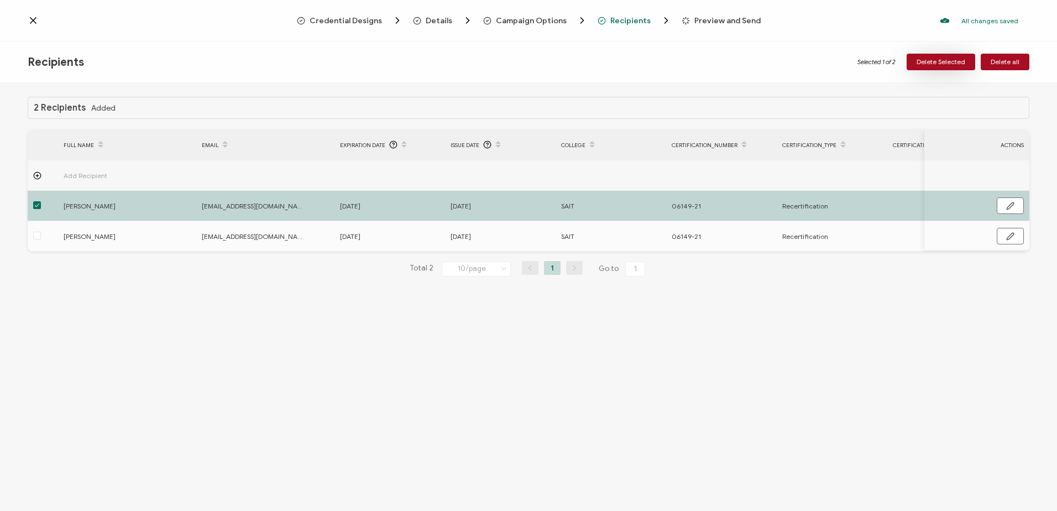
click at [940, 62] on span "Delete Selected" at bounding box center [941, 62] width 49 height 7
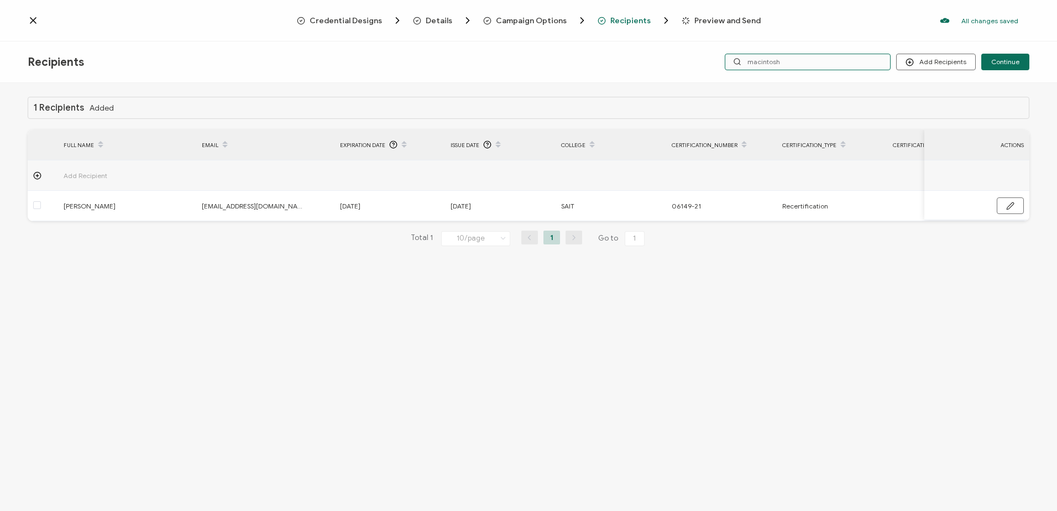
drag, startPoint x: 807, startPoint y: 56, endPoint x: 640, endPoint y: 61, distance: 167.6
click at [640, 61] on div "Recipients Add Recipients Continue macintosh" at bounding box center [528, 61] width 1057 height 41
type input "[PERSON_NAME]"
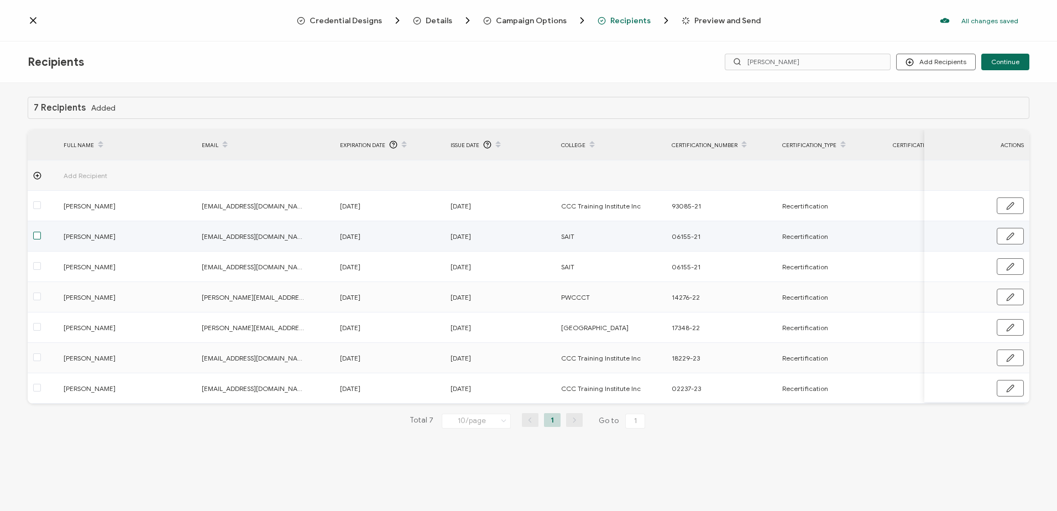
click at [36, 237] on span at bounding box center [37, 236] width 8 height 8
click at [41, 232] on input "checkbox" at bounding box center [41, 232] width 0 height 0
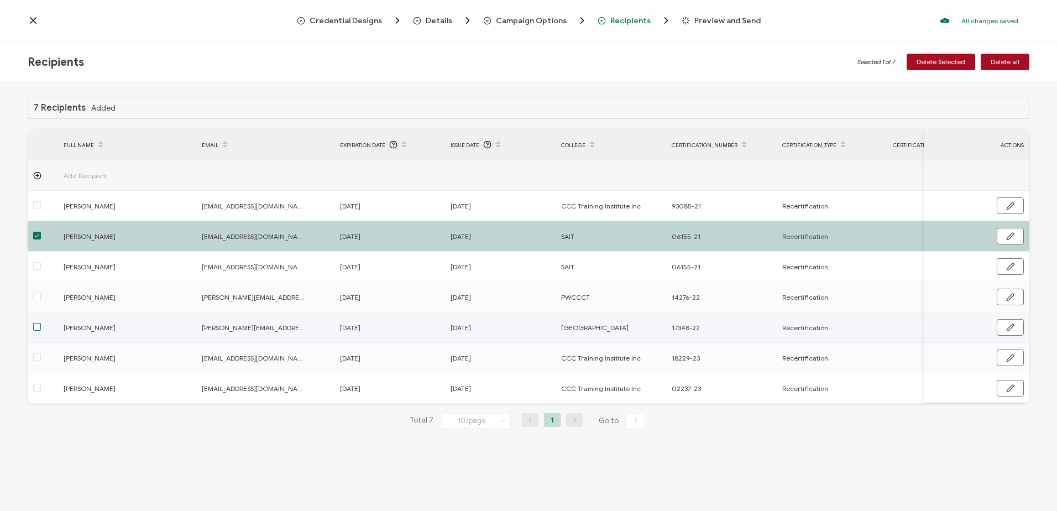
click at [33, 327] on span at bounding box center [37, 327] width 8 height 8
click at [41, 323] on input "checkbox" at bounding box center [41, 323] width 0 height 0
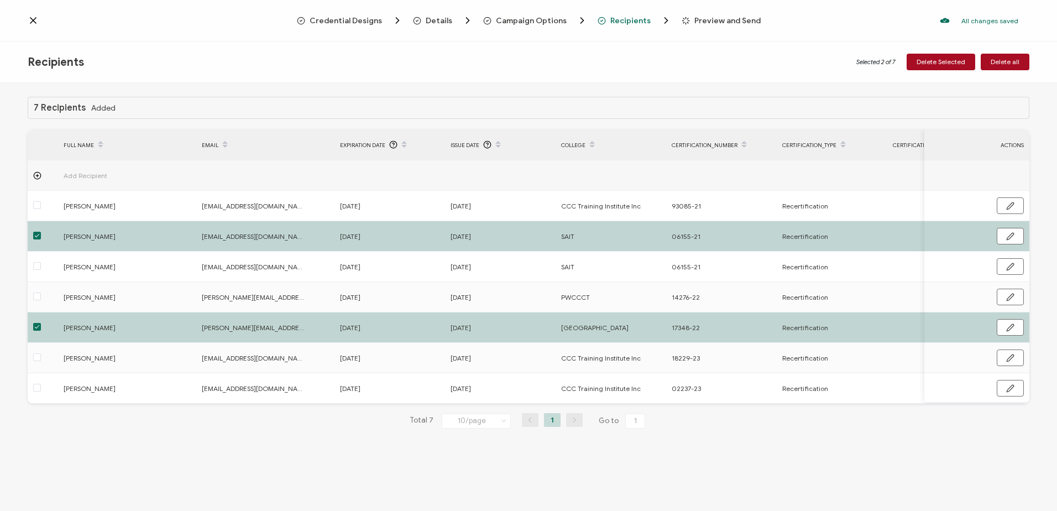
click at [33, 327] on span at bounding box center [37, 327] width 8 height 8
click at [41, 323] on input "checkbox" at bounding box center [41, 323] width 0 height 0
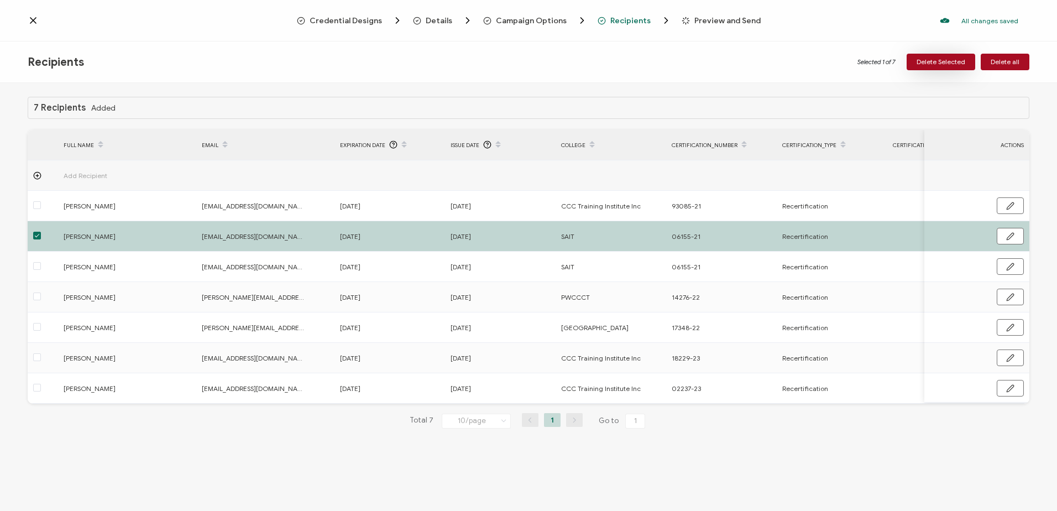
click at [952, 63] on span "Delete Selected" at bounding box center [941, 62] width 49 height 7
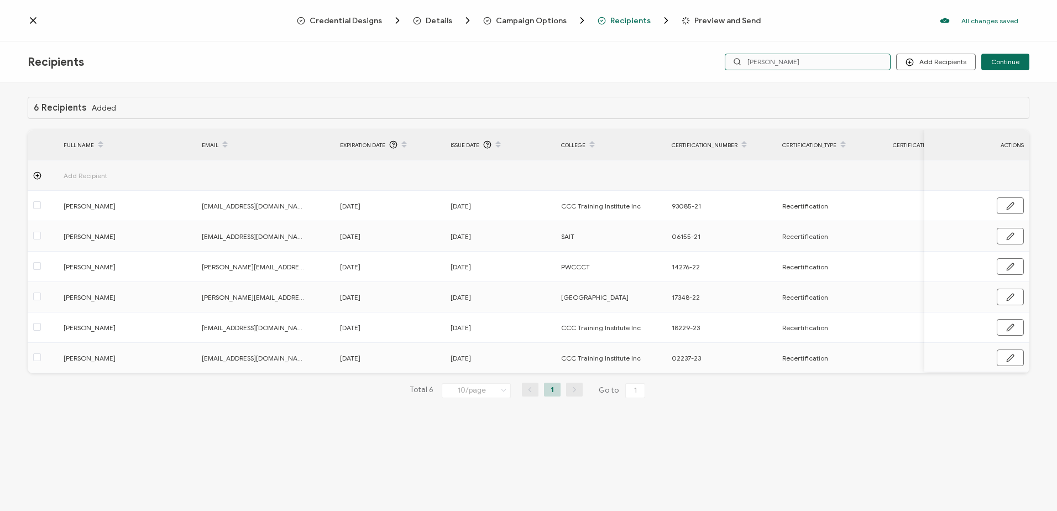
drag, startPoint x: 802, startPoint y: 61, endPoint x: 626, endPoint y: 55, distance: 175.9
click at [626, 55] on div "Recipients Add Recipients Upload Recipients Import From Recipients Import From …" at bounding box center [528, 61] width 1057 height 41
type input "tu"
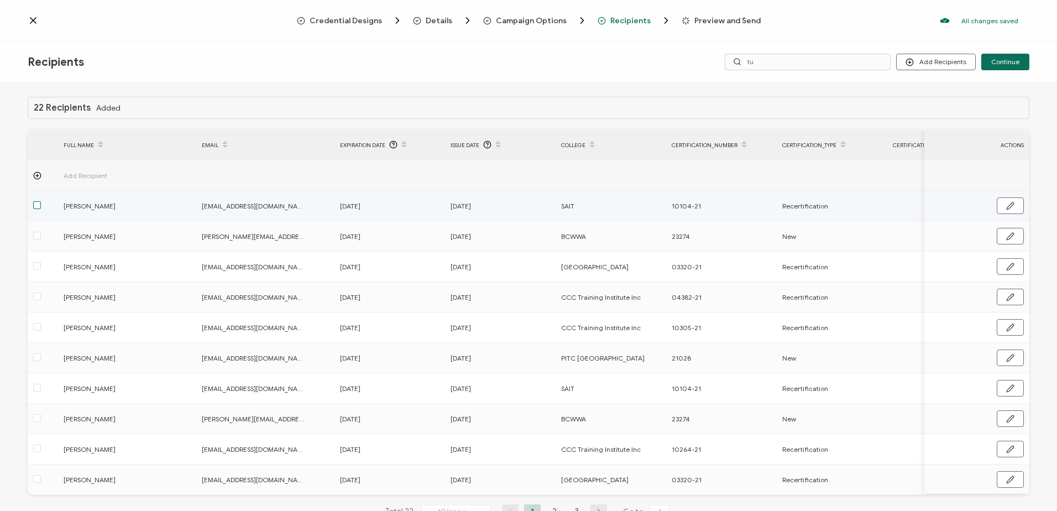
click at [37, 205] on span at bounding box center [37, 205] width 8 height 8
click at [41, 201] on input "checkbox" at bounding box center [41, 201] width 0 height 0
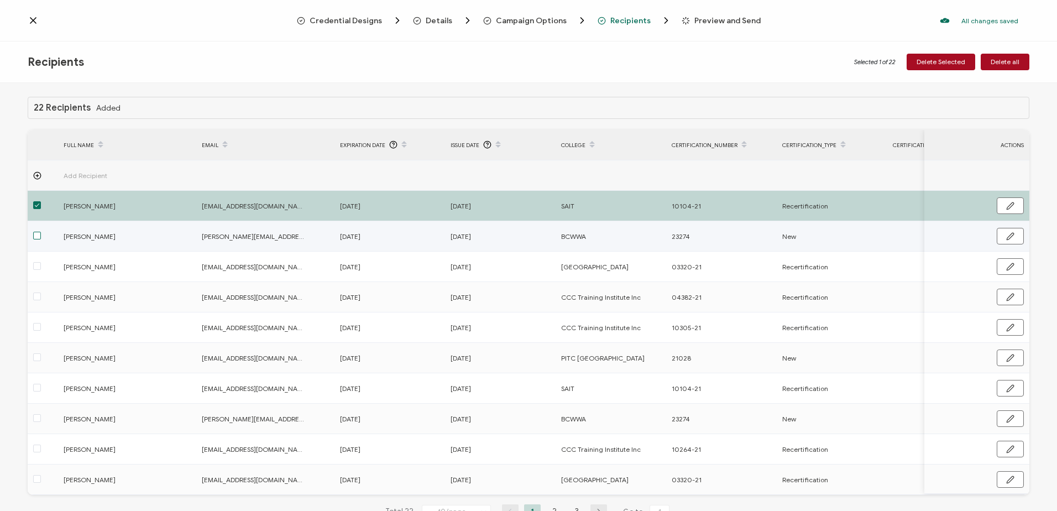
click at [36, 238] on span at bounding box center [37, 236] width 8 height 8
click at [41, 232] on input "checkbox" at bounding box center [41, 232] width 0 height 0
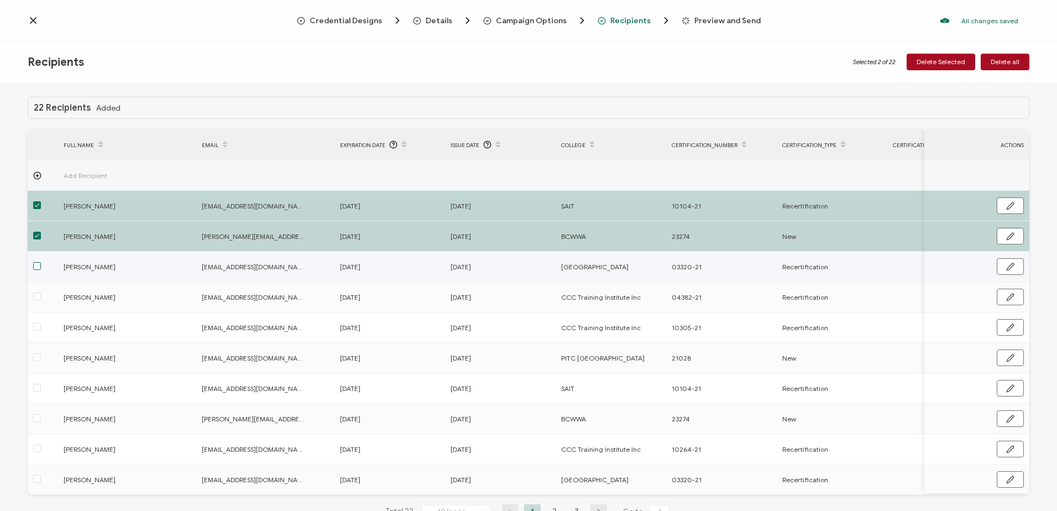
click at [34, 264] on span at bounding box center [37, 266] width 8 height 8
click at [41, 262] on input "checkbox" at bounding box center [41, 262] width 0 height 0
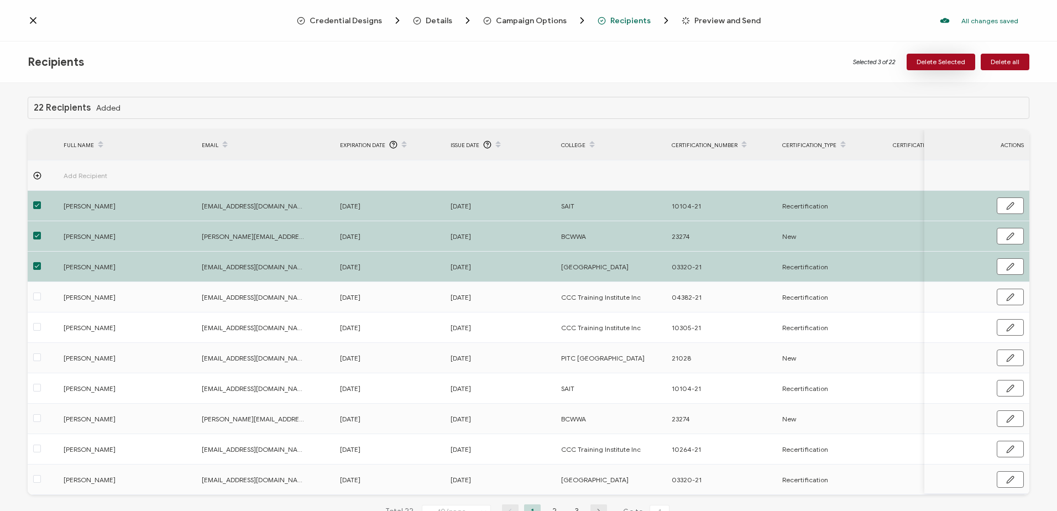
click at [956, 59] on span "Delete Selected" at bounding box center [941, 62] width 49 height 7
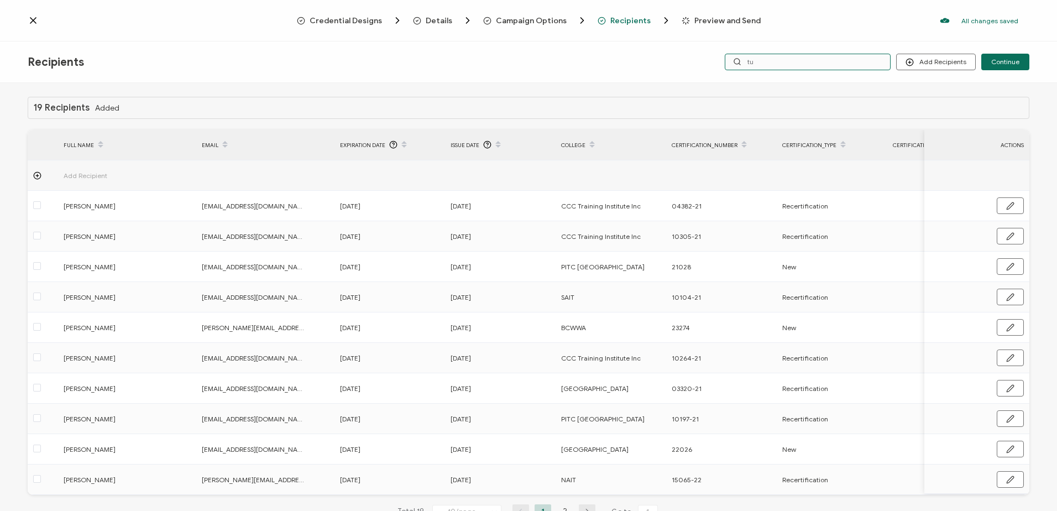
drag, startPoint x: 752, startPoint y: 62, endPoint x: 674, endPoint y: 56, distance: 78.2
click at [674, 60] on div "Recipients Add Recipients Upload Recipients Import From Recipients Import From …" at bounding box center [528, 61] width 1057 height 41
type input "[PERSON_NAME]"
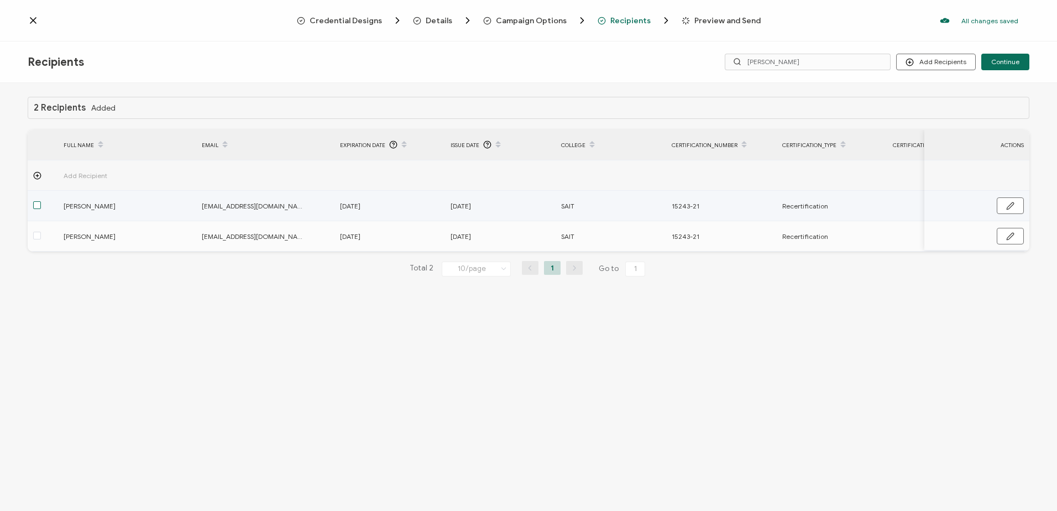
click at [36, 203] on span at bounding box center [37, 205] width 8 height 8
click at [41, 201] on input "checkbox" at bounding box center [41, 201] width 0 height 0
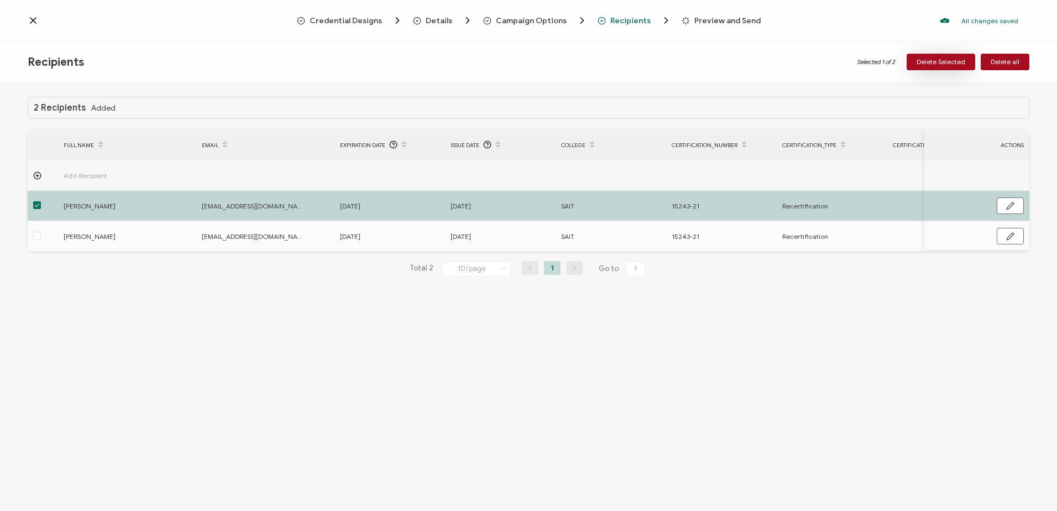
click at [939, 56] on button "Delete Selected" at bounding box center [941, 62] width 69 height 17
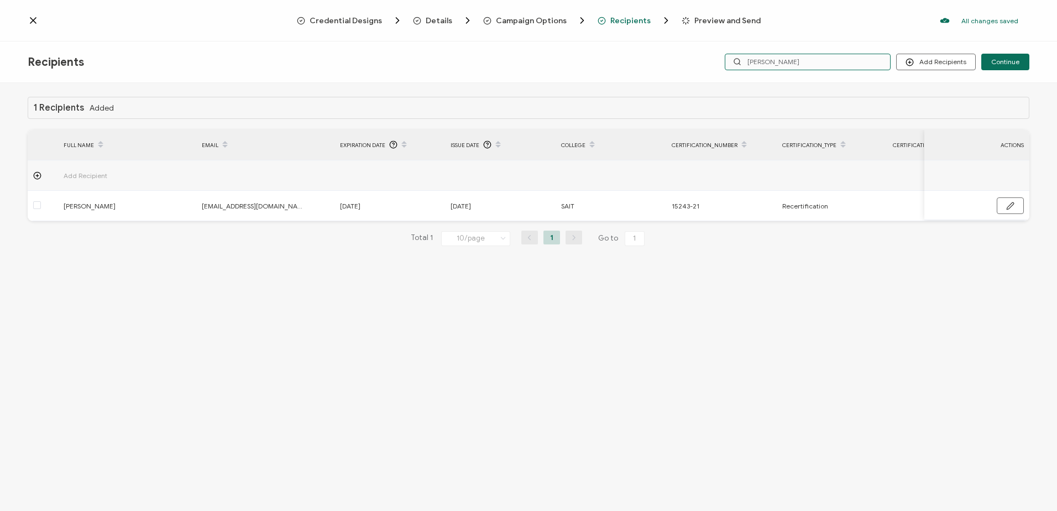
drag, startPoint x: 776, startPoint y: 61, endPoint x: 586, endPoint y: 50, distance: 190.0
click at [588, 50] on div "Recipients Add Recipients Upload Recipients Import From Recipients Import From …" at bounding box center [528, 61] width 1057 height 41
type input "[PERSON_NAME]"
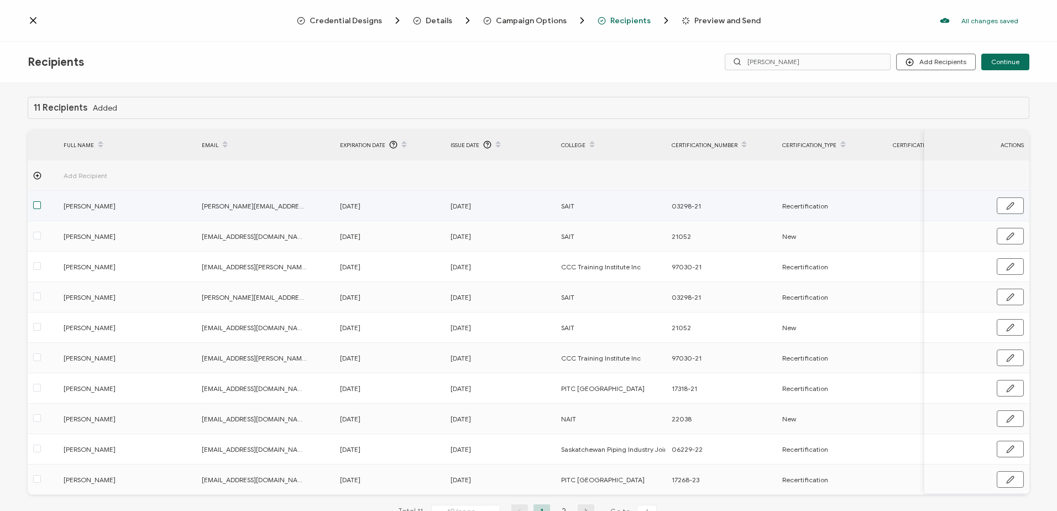
click at [38, 203] on span at bounding box center [37, 205] width 8 height 8
click at [41, 201] on input "checkbox" at bounding box center [41, 201] width 0 height 0
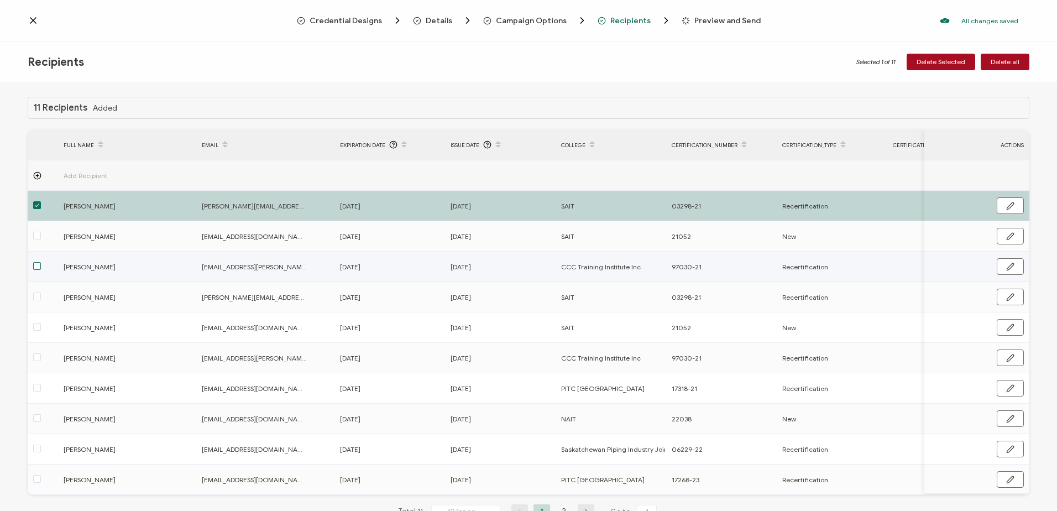
click at [34, 265] on span at bounding box center [37, 266] width 8 height 8
click at [41, 262] on input "checkbox" at bounding box center [41, 262] width 0 height 0
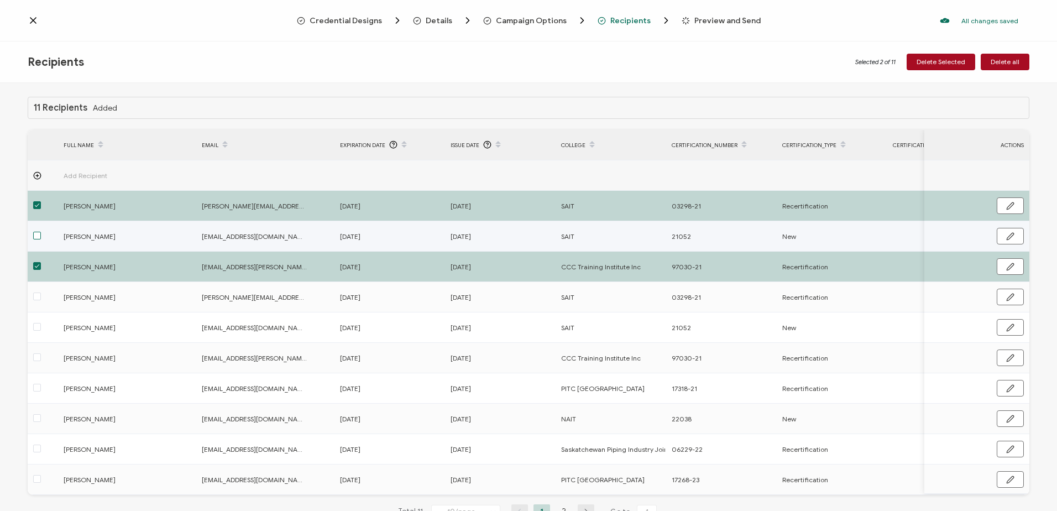
click at [38, 237] on span at bounding box center [37, 236] width 8 height 8
click at [41, 232] on input "checkbox" at bounding box center [41, 232] width 0 height 0
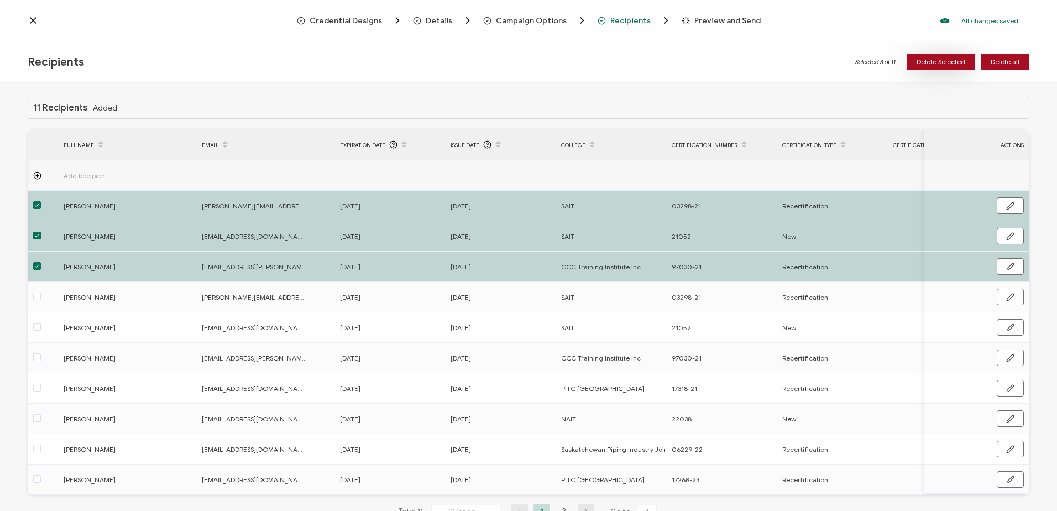
click at [945, 60] on span "Delete Selected" at bounding box center [941, 62] width 49 height 7
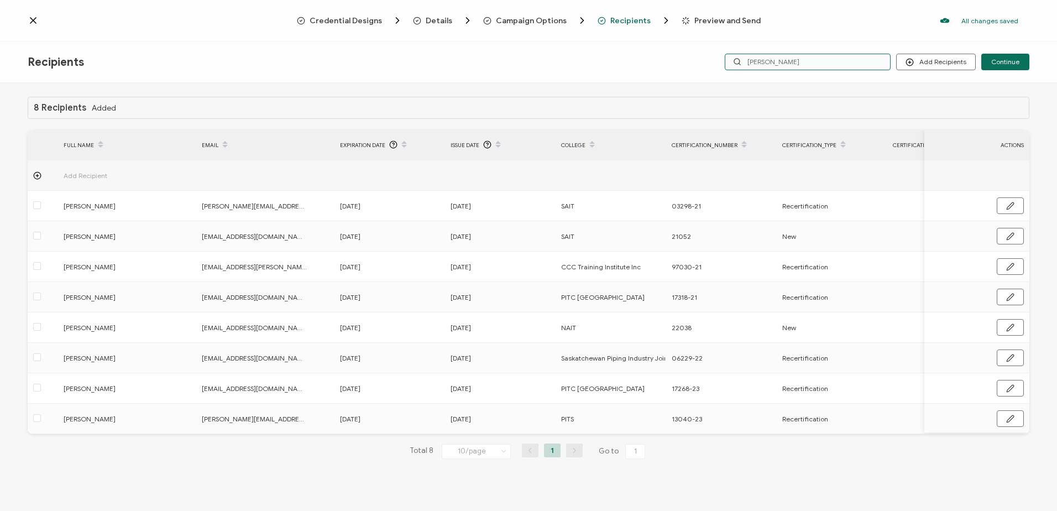
drag, startPoint x: 742, startPoint y: 60, endPoint x: 682, endPoint y: 55, distance: 59.9
click at [682, 56] on div "Recipients Add Recipients Upload Recipients Import From Recipients Import From …" at bounding box center [528, 61] width 1057 height 41
type input "[PERSON_NAME]"
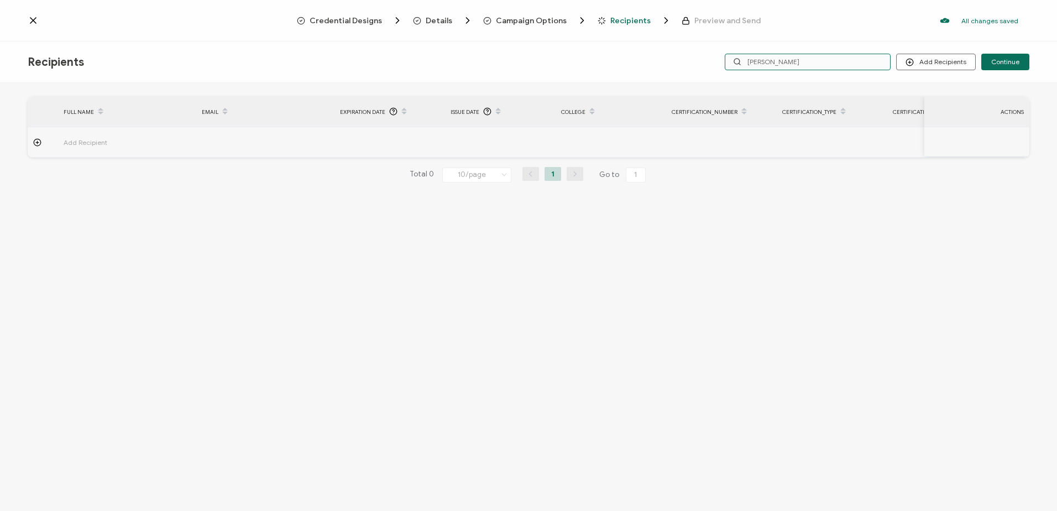
click at [782, 61] on input "[PERSON_NAME]" at bounding box center [808, 62] width 166 height 17
type input "laver"
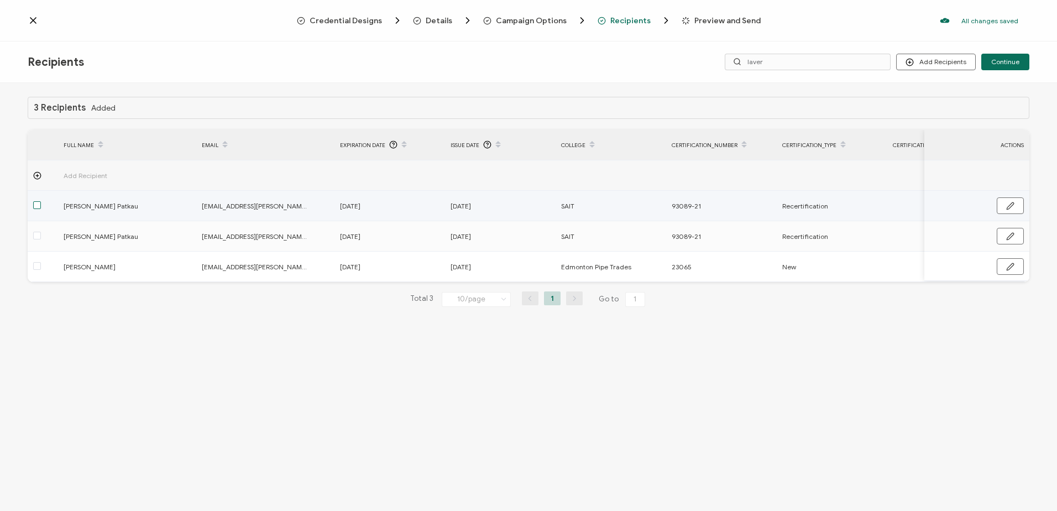
click at [36, 207] on span at bounding box center [37, 205] width 8 height 8
click at [41, 201] on input "checkbox" at bounding box center [41, 201] width 0 height 0
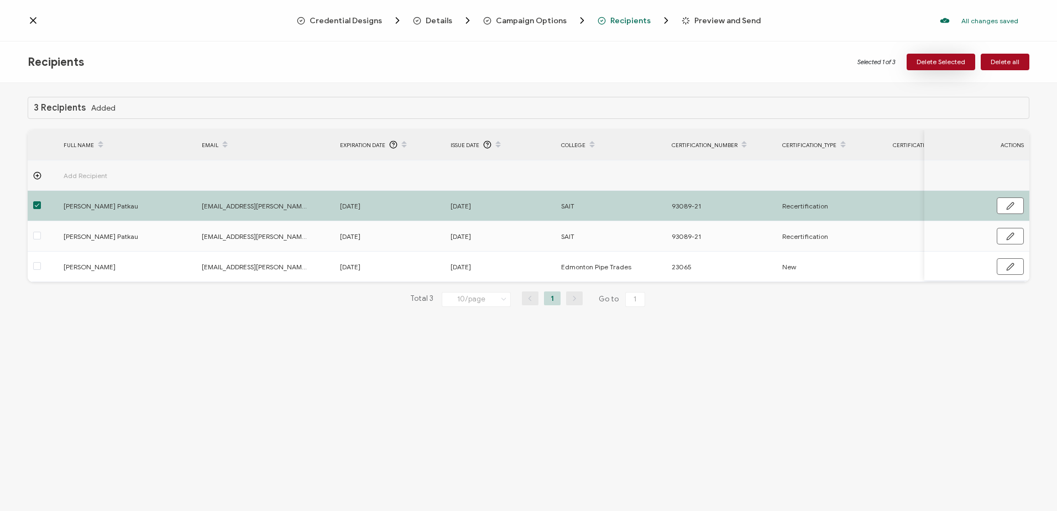
click at [941, 59] on span "Delete Selected" at bounding box center [941, 62] width 49 height 7
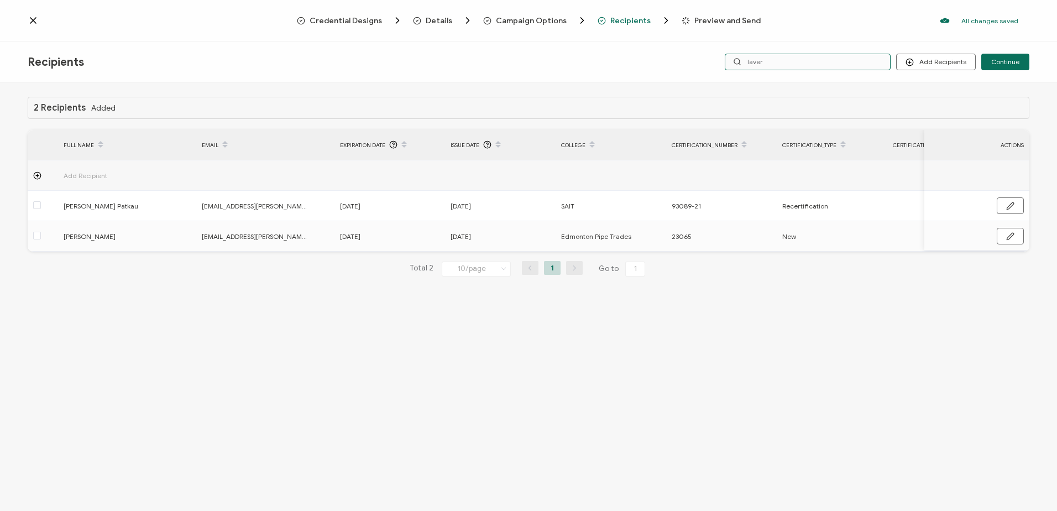
drag, startPoint x: 692, startPoint y: 60, endPoint x: 656, endPoint y: 60, distance: 36.5
click at [656, 60] on div "Recipients Add Recipients Upload Recipients Import From Recipients Import From …" at bounding box center [528, 61] width 1057 height 41
type input "m"
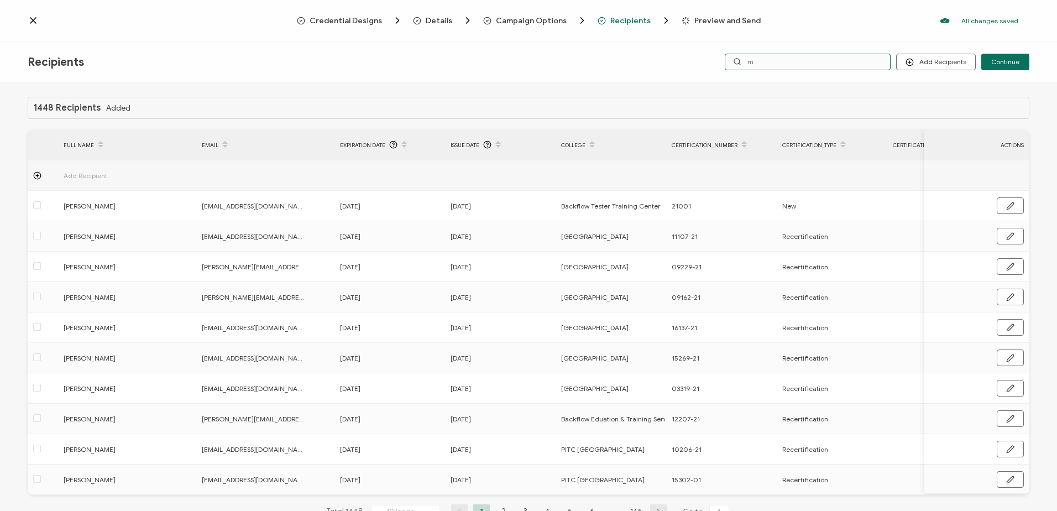
click at [767, 62] on input "m" at bounding box center [808, 62] width 166 height 17
type input "[PERSON_NAME]"
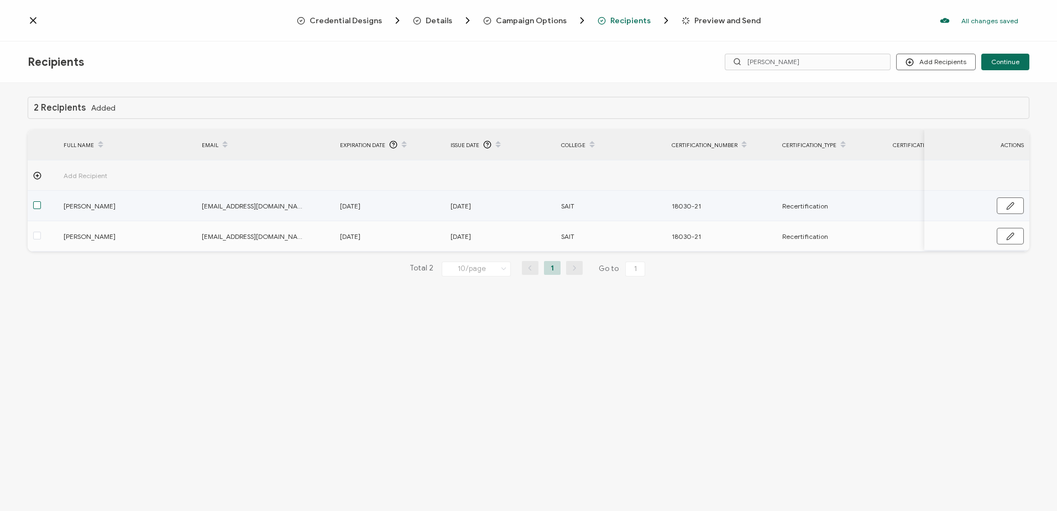
click at [39, 203] on span at bounding box center [37, 205] width 8 height 8
click at [41, 201] on input "checkbox" at bounding box center [41, 201] width 0 height 0
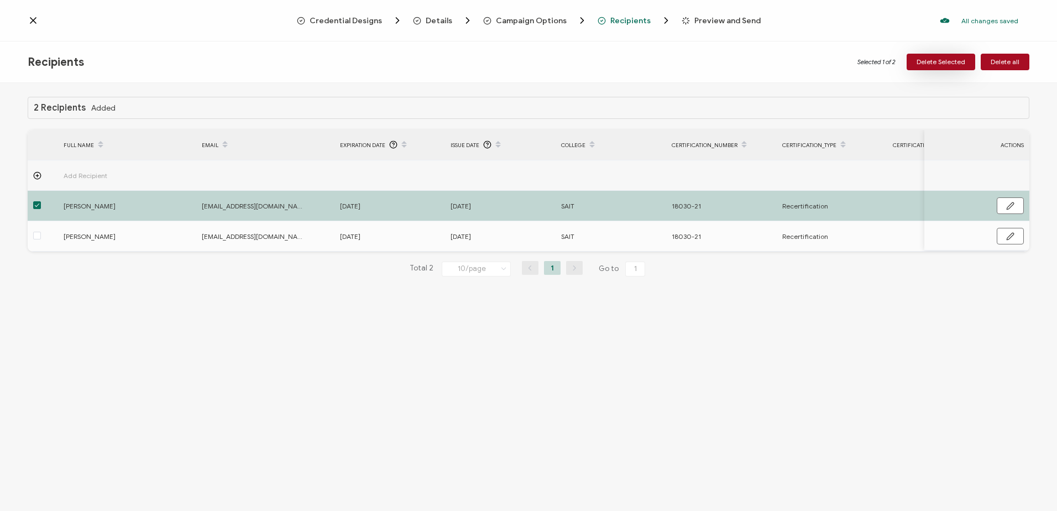
click at [932, 60] on span "Delete Selected" at bounding box center [941, 62] width 49 height 7
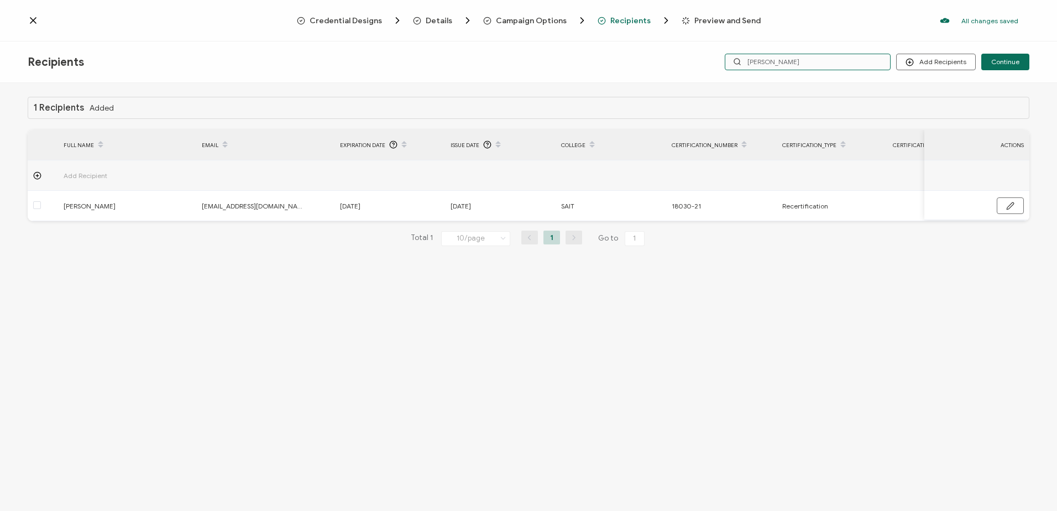
drag, startPoint x: 817, startPoint y: 66, endPoint x: 666, endPoint y: 62, distance: 151.0
click at [666, 62] on div "Recipients Add Recipients Continue [PERSON_NAME]" at bounding box center [528, 61] width 1057 height 41
type input "re"
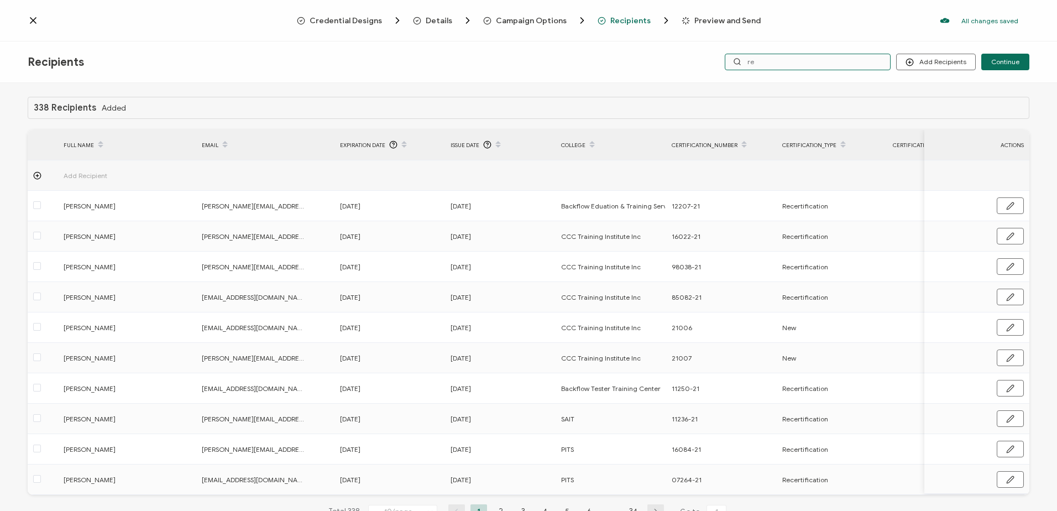
click at [776, 57] on input "re" at bounding box center [808, 62] width 166 height 17
type input "reay"
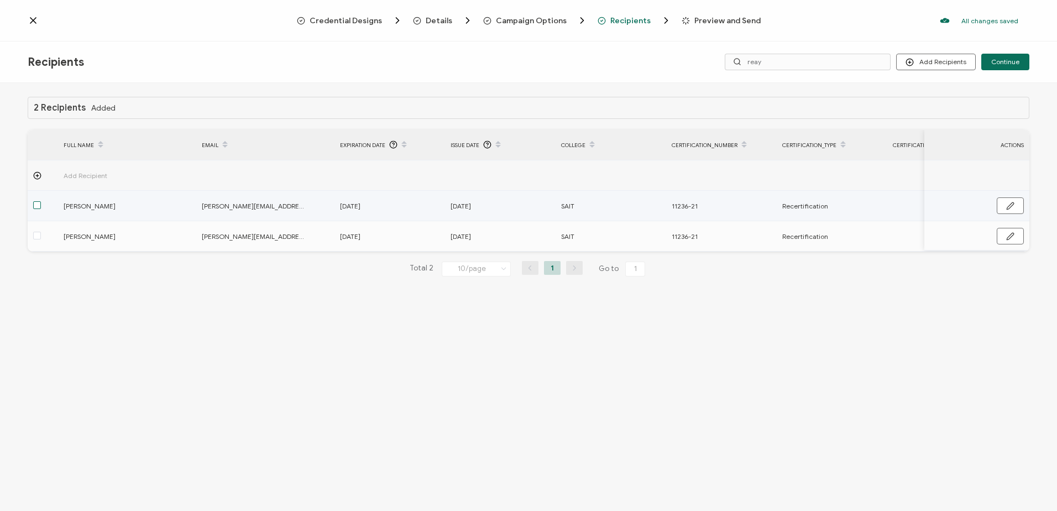
click at [34, 203] on span at bounding box center [37, 205] width 8 height 8
click at [41, 201] on input "checkbox" at bounding box center [41, 201] width 0 height 0
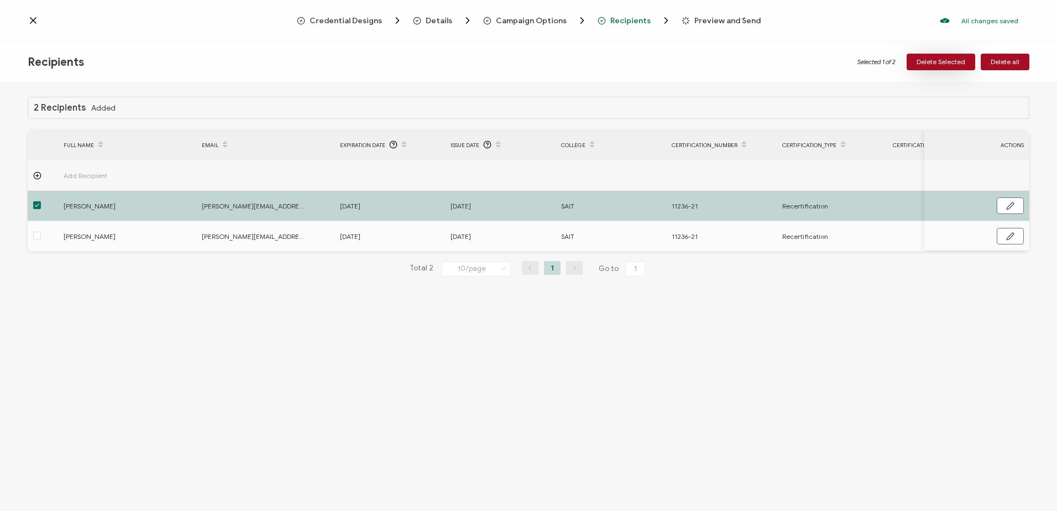
click at [938, 60] on span "Delete Selected" at bounding box center [941, 62] width 49 height 7
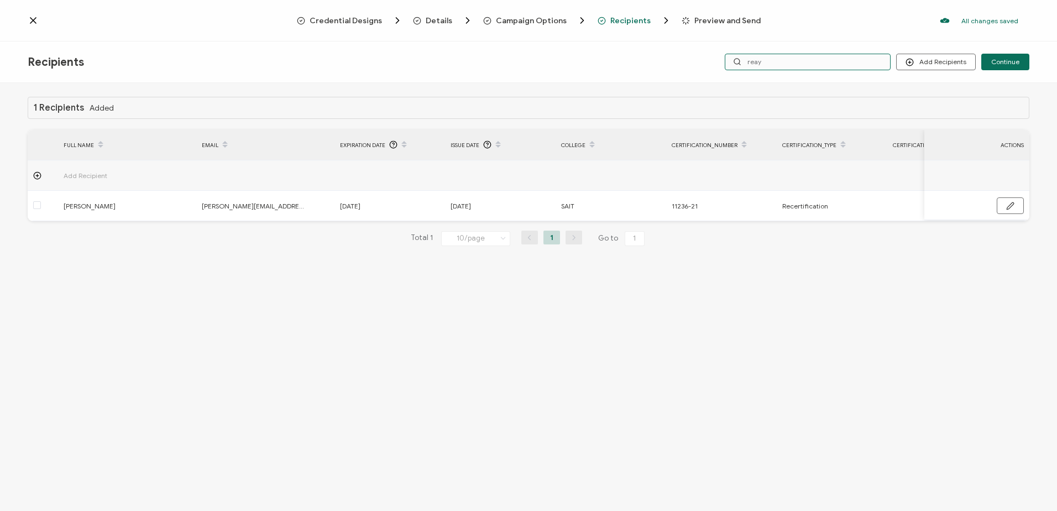
drag, startPoint x: 795, startPoint y: 60, endPoint x: 612, endPoint y: 50, distance: 183.3
click at [612, 50] on div "Recipients Add Recipients Upload Recipients Import From Recipients Import From …" at bounding box center [528, 61] width 1057 height 41
type input "[PERSON_NAME]"
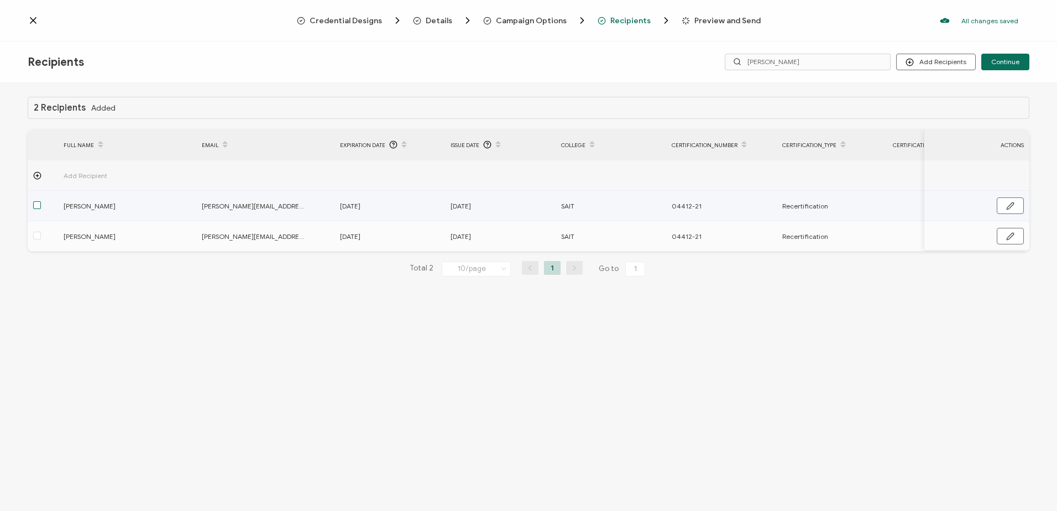
drag, startPoint x: 36, startPoint y: 205, endPoint x: 203, endPoint y: 178, distance: 169.1
click at [38, 205] on span at bounding box center [37, 205] width 8 height 8
click at [41, 201] on input "checkbox" at bounding box center [41, 201] width 0 height 0
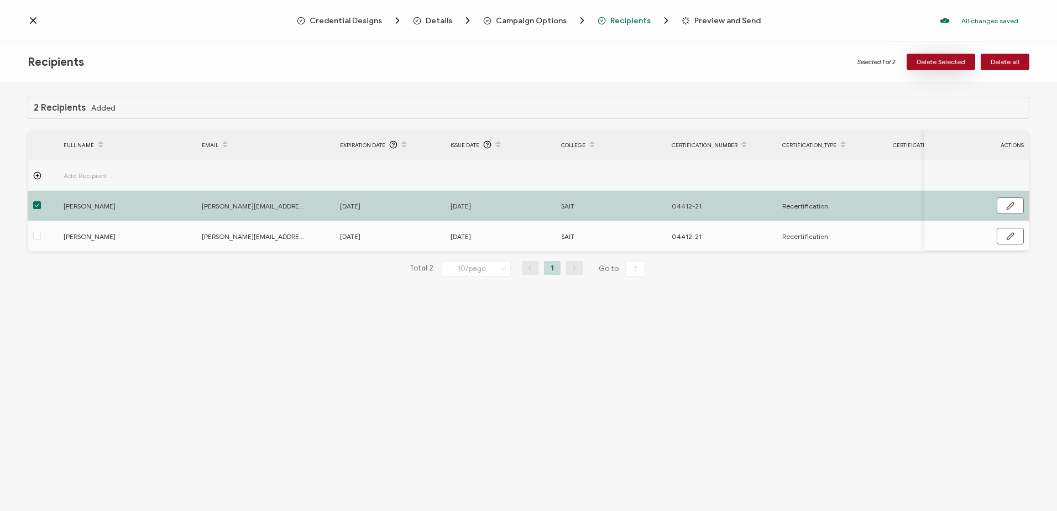
click at [943, 60] on span "Delete Selected" at bounding box center [941, 62] width 49 height 7
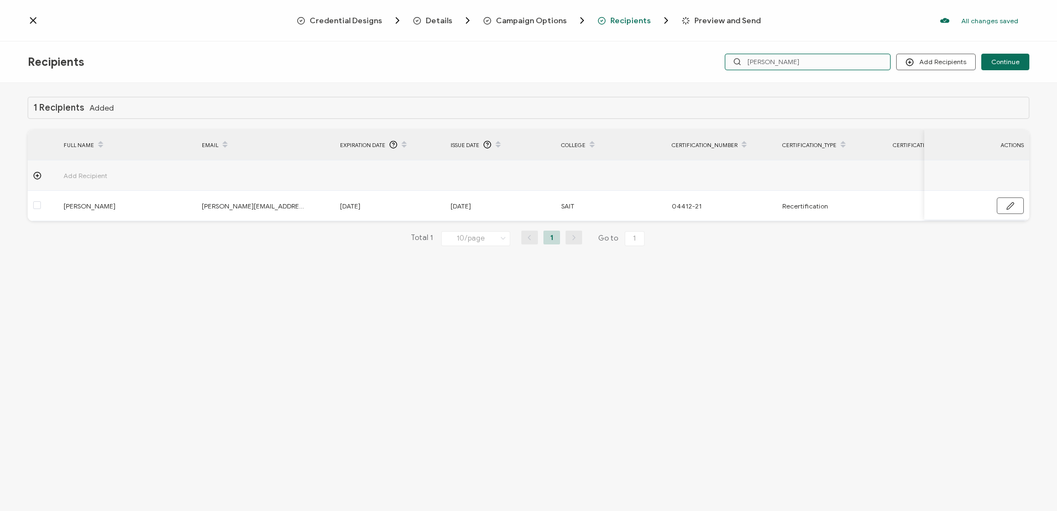
drag, startPoint x: 782, startPoint y: 63, endPoint x: 608, endPoint y: 50, distance: 174.7
click at [609, 50] on div "Recipients Add Recipients Upload Recipients Import From Recipients Import From …" at bounding box center [528, 61] width 1057 height 41
type input "[PERSON_NAME]"
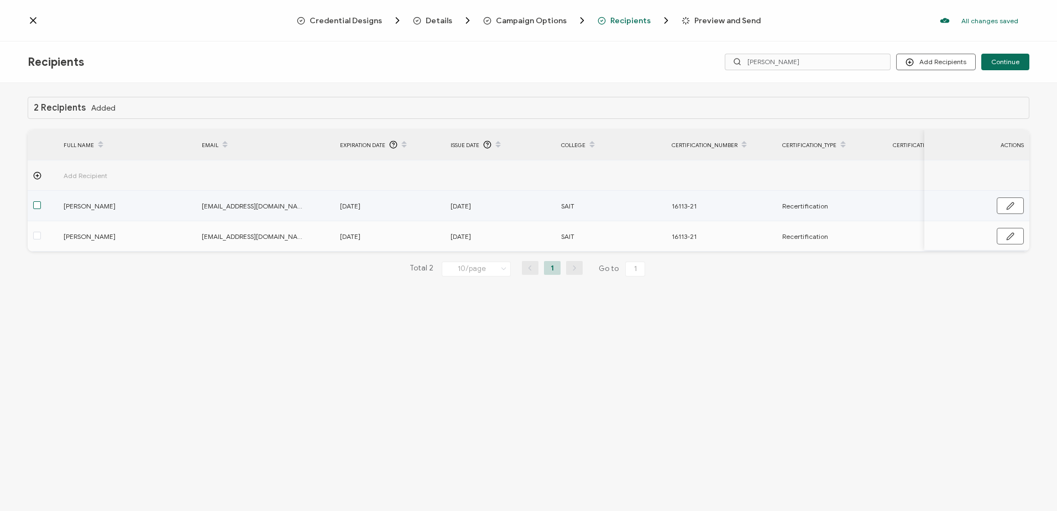
click at [38, 205] on span at bounding box center [37, 205] width 8 height 8
click at [41, 201] on input "checkbox" at bounding box center [41, 201] width 0 height 0
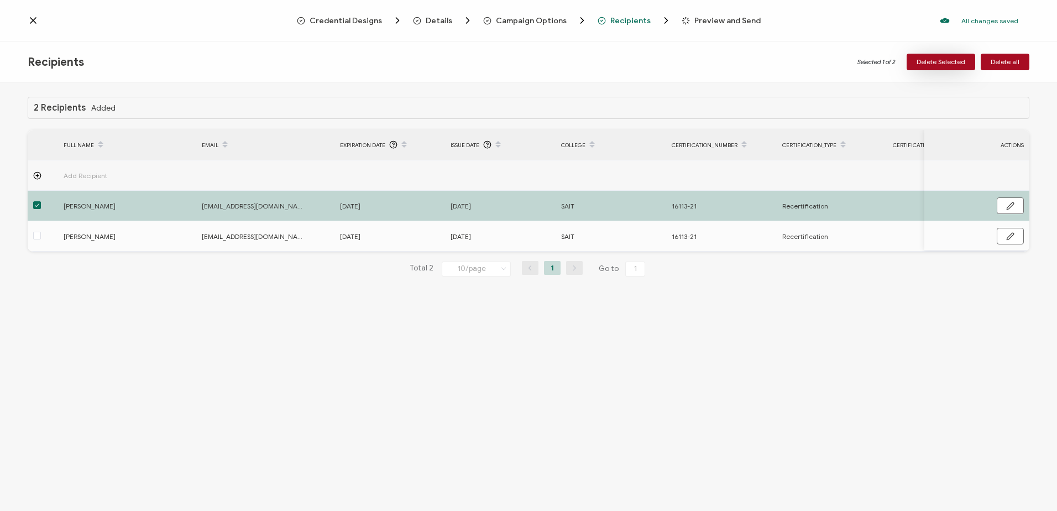
click at [929, 59] on span "Delete Selected" at bounding box center [941, 62] width 49 height 7
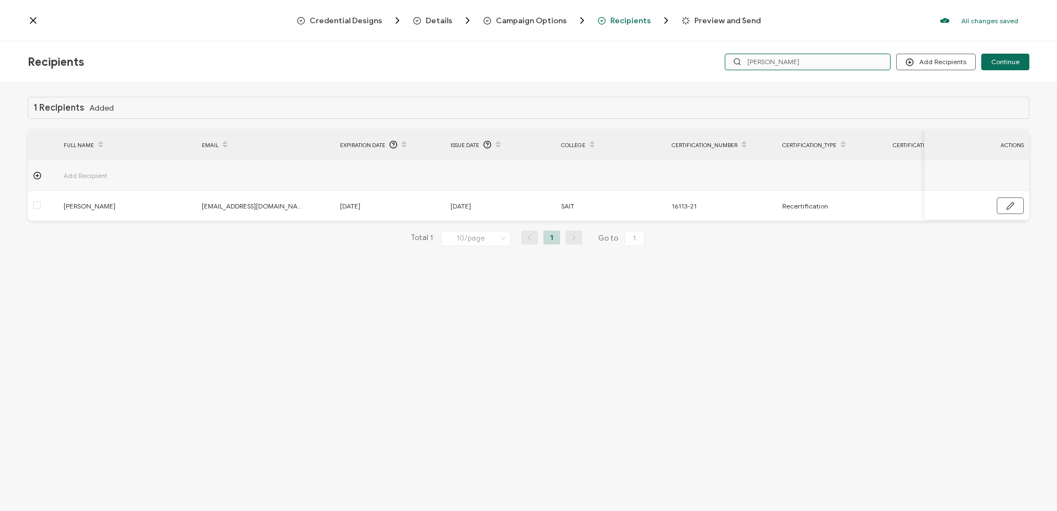
drag, startPoint x: 778, startPoint y: 61, endPoint x: 541, endPoint y: 53, distance: 237.3
click at [548, 51] on div "Recipients Add Recipients Upload Recipients Import From Recipients Import From …" at bounding box center [528, 61] width 1057 height 41
type input "cop"
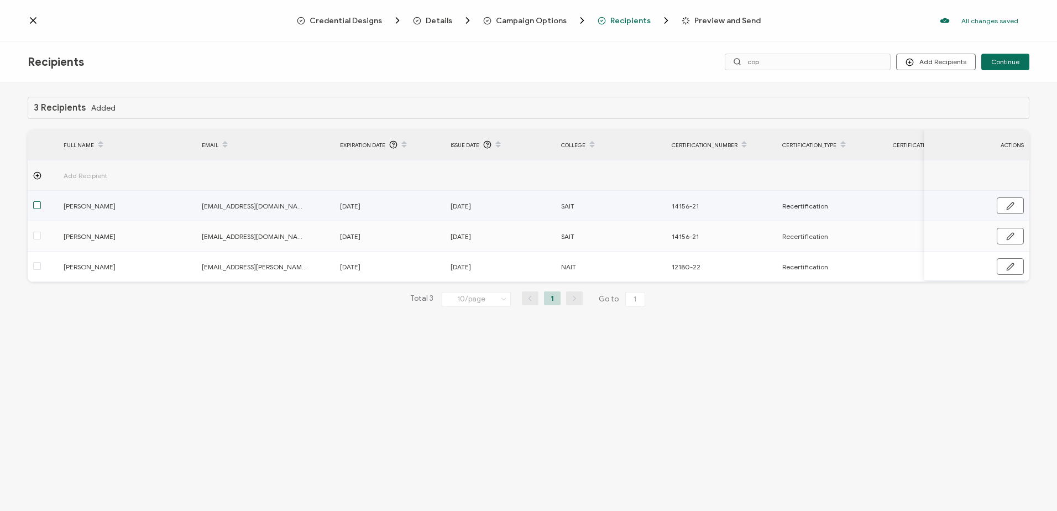
click at [39, 205] on span at bounding box center [37, 205] width 8 height 8
click at [41, 201] on input "checkbox" at bounding box center [41, 201] width 0 height 0
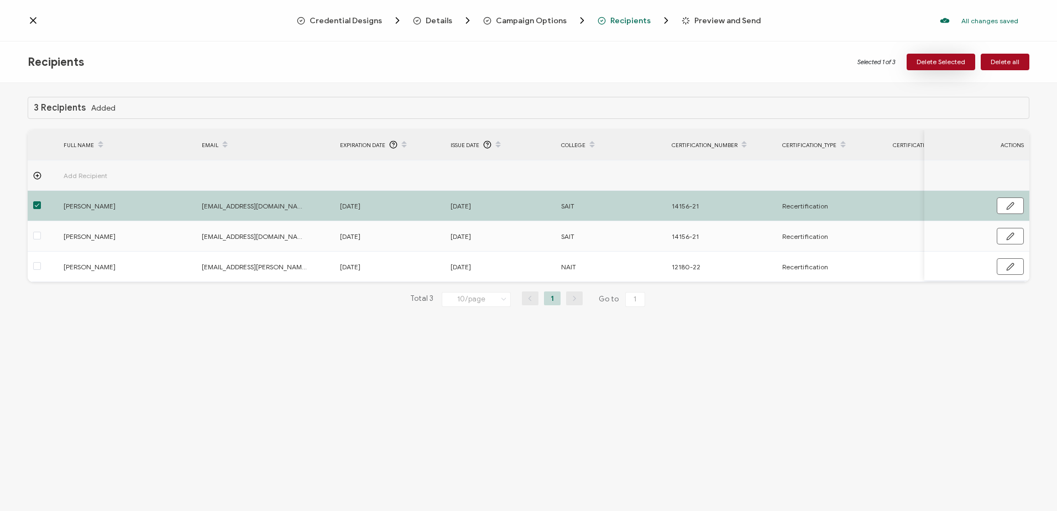
click at [941, 59] on span "Delete Selected" at bounding box center [941, 62] width 49 height 7
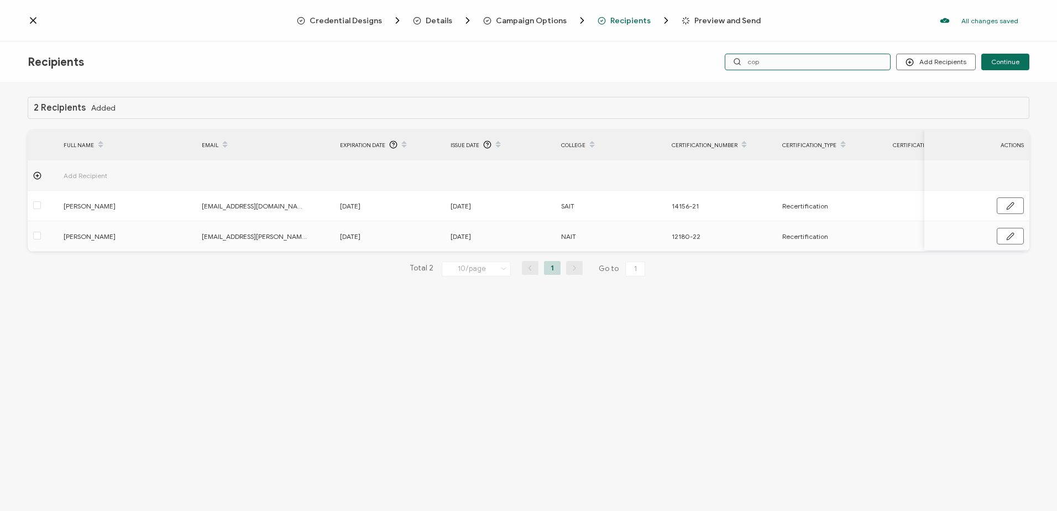
drag, startPoint x: 798, startPoint y: 60, endPoint x: 393, endPoint y: 22, distance: 406.4
click at [425, 25] on div "Credential Designs Details Campaign Options Recipients Preview and Send All cha…" at bounding box center [528, 257] width 1057 height 514
type input "[PERSON_NAME]"
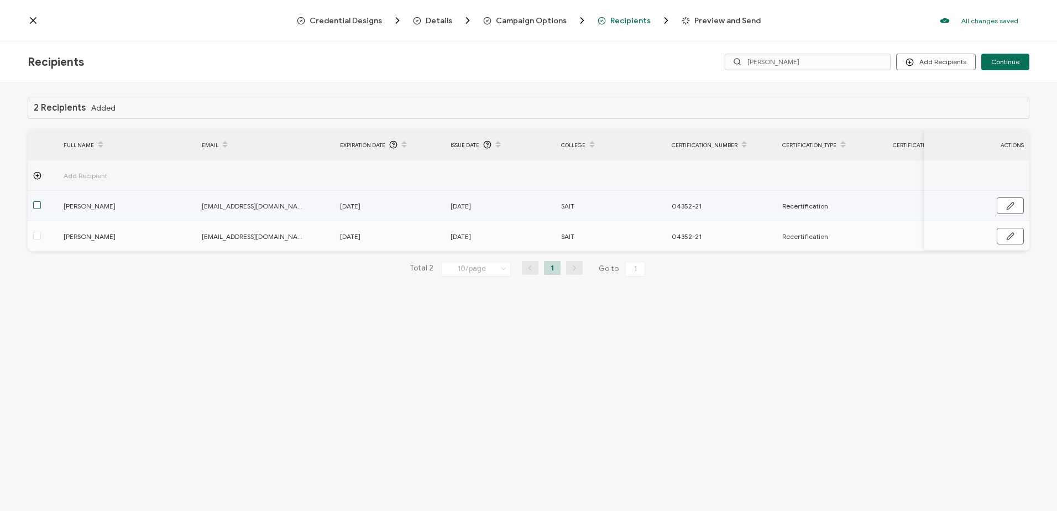
click at [33, 203] on span at bounding box center [37, 205] width 8 height 8
click at [41, 201] on input "checkbox" at bounding box center [41, 201] width 0 height 0
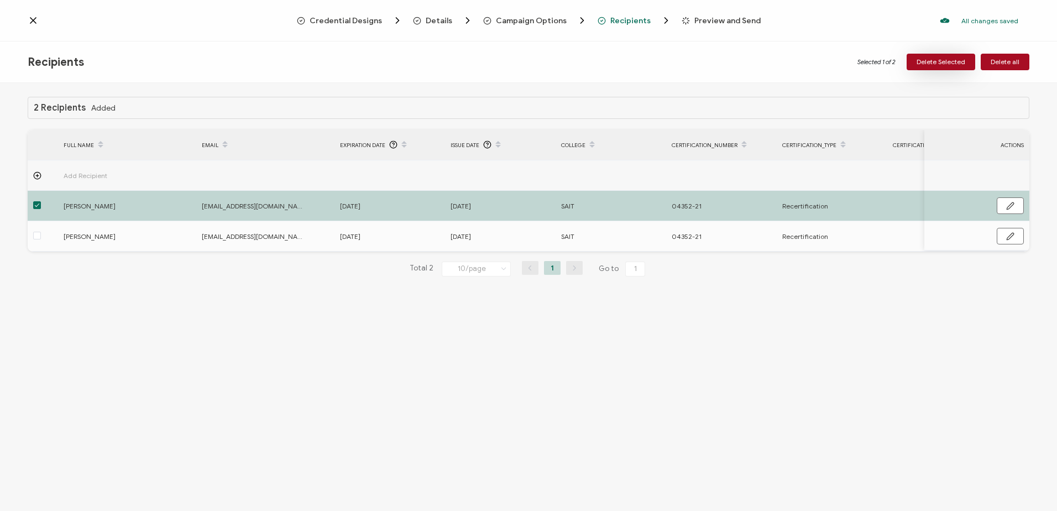
click at [949, 61] on span "Delete Selected" at bounding box center [941, 62] width 49 height 7
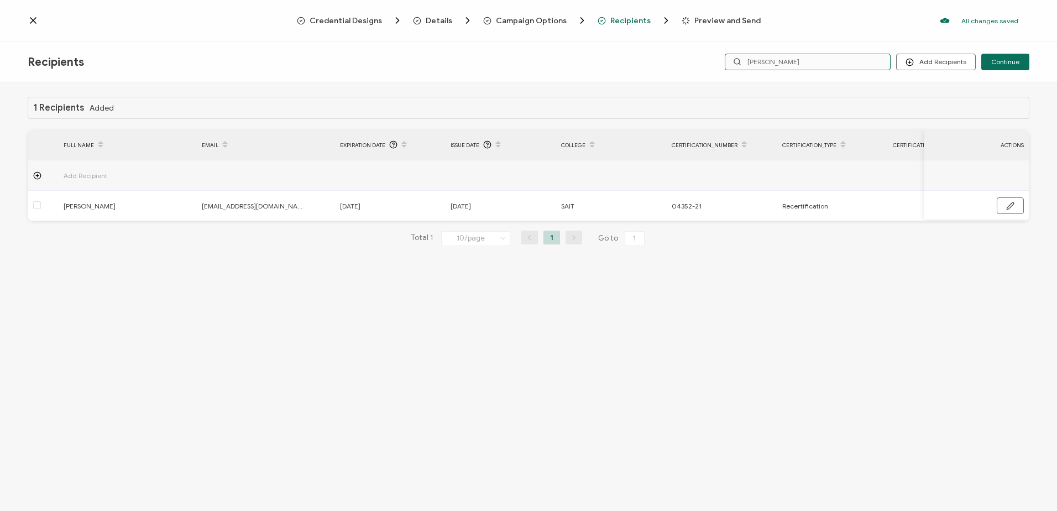
drag, startPoint x: 794, startPoint y: 57, endPoint x: 573, endPoint y: 55, distance: 221.1
click at [574, 56] on div "Recipients Add Recipients Upload Recipients Import From Recipients Import From …" at bounding box center [528, 61] width 1057 height 41
type input "[PERSON_NAME]"
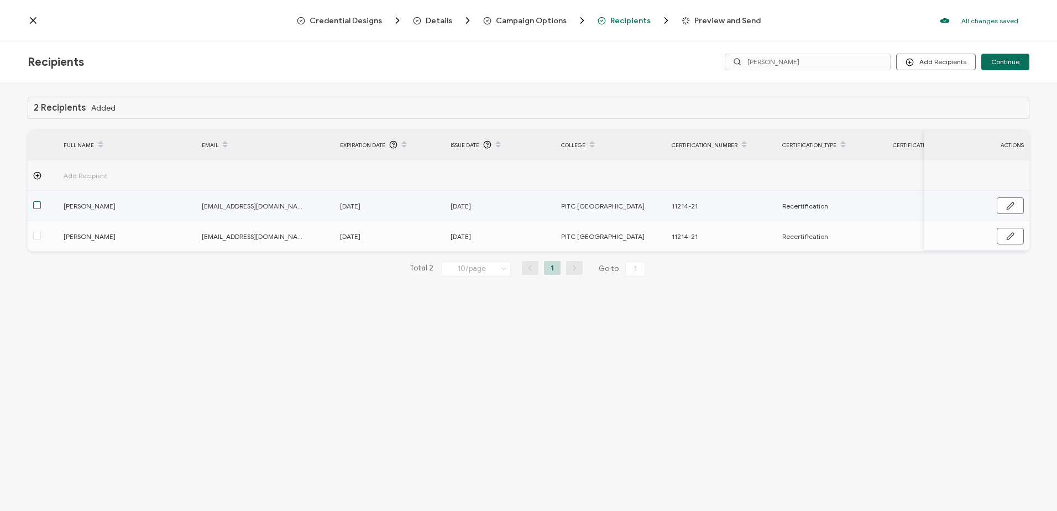
drag, startPoint x: 40, startPoint y: 208, endPoint x: 71, endPoint y: 205, distance: 30.5
click at [41, 207] on div at bounding box center [43, 206] width 30 height 13
click at [38, 203] on span at bounding box center [37, 205] width 8 height 8
click at [41, 201] on input "checkbox" at bounding box center [41, 201] width 0 height 0
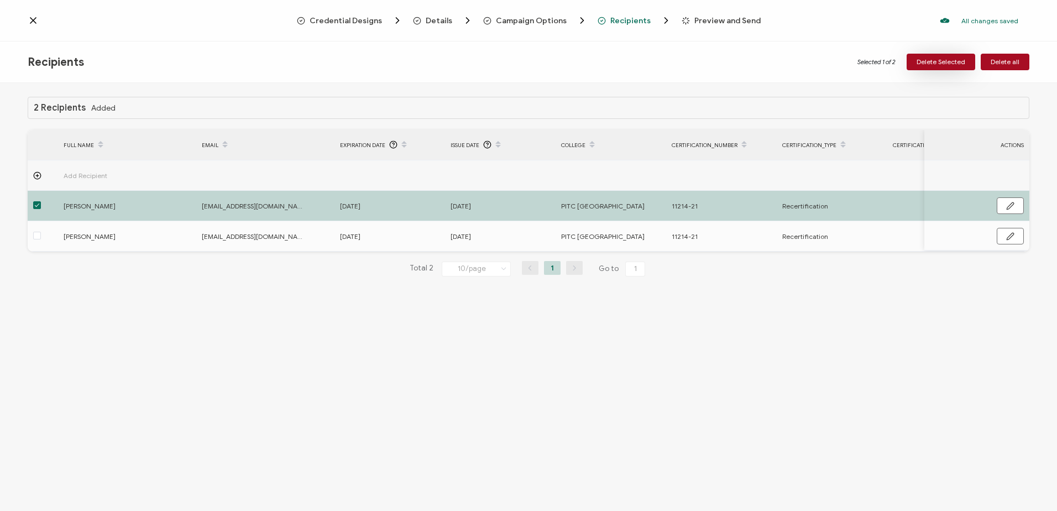
click at [925, 61] on span "Delete Selected" at bounding box center [941, 62] width 49 height 7
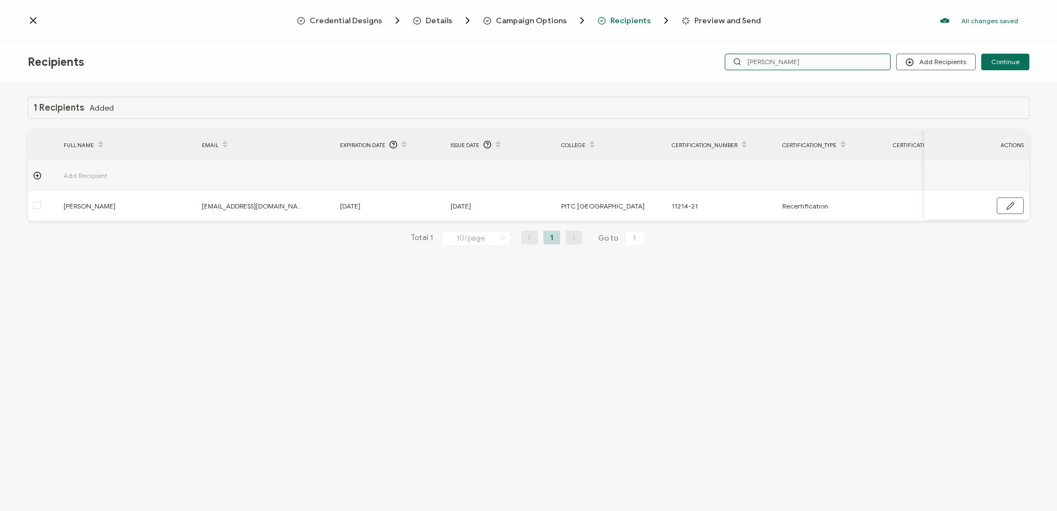
drag, startPoint x: 806, startPoint y: 54, endPoint x: 589, endPoint y: 55, distance: 216.7
click at [589, 56] on div "Recipients Add Recipients Upload Recipients Import From Recipients Import From …" at bounding box center [528, 61] width 1057 height 41
type input "bou"
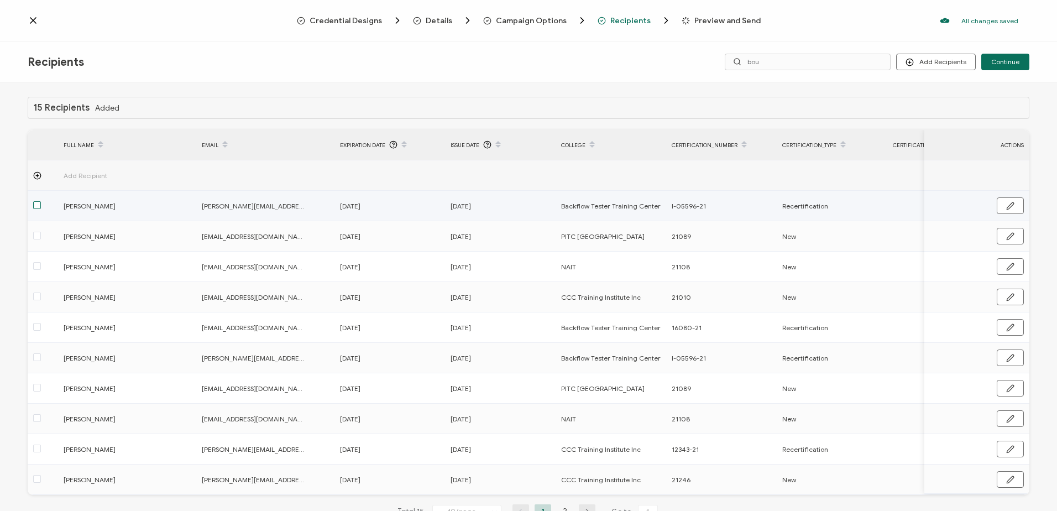
click at [35, 203] on span at bounding box center [37, 205] width 8 height 8
click at [41, 201] on input "checkbox" at bounding box center [41, 201] width 0 height 0
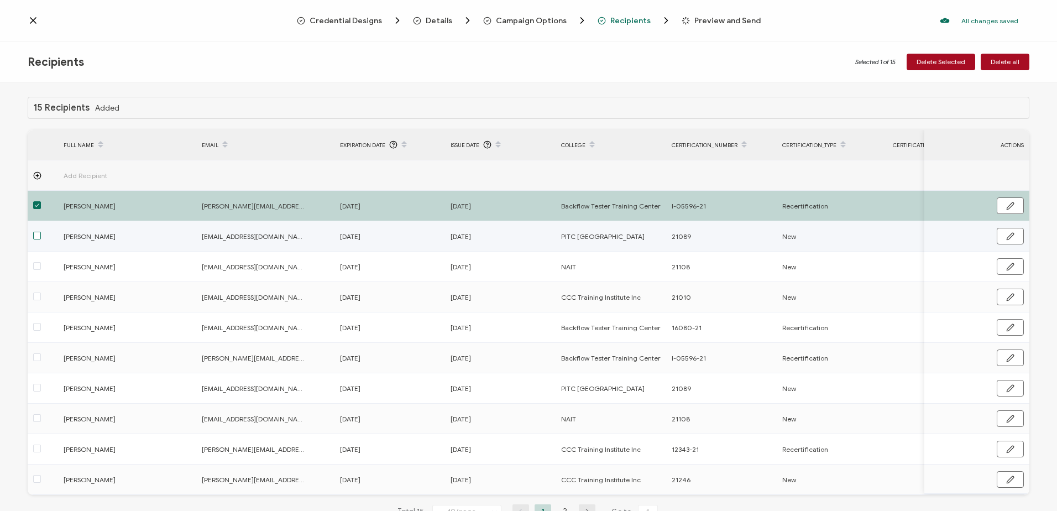
click at [38, 237] on span at bounding box center [37, 236] width 8 height 8
click at [41, 232] on input "checkbox" at bounding box center [41, 232] width 0 height 0
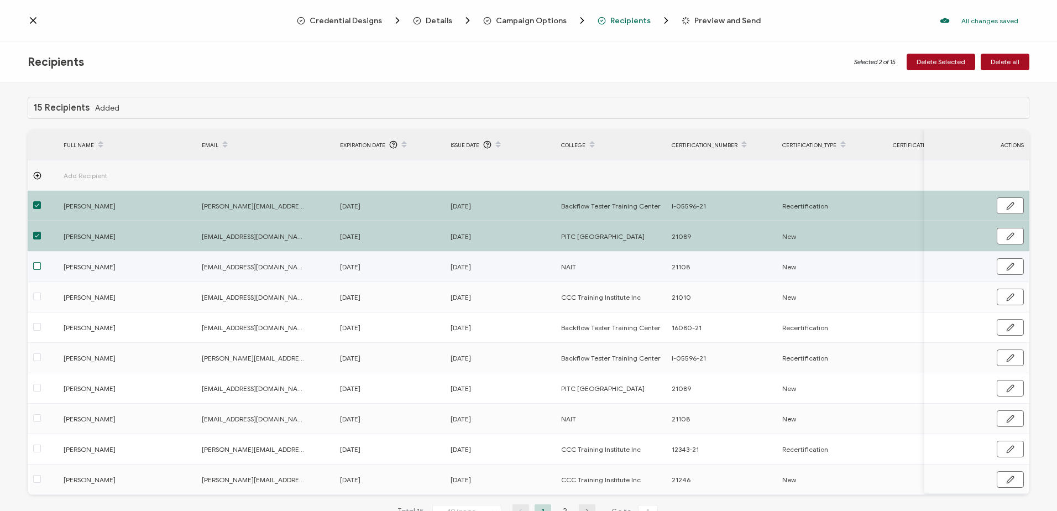
click at [36, 266] on span at bounding box center [37, 266] width 8 height 8
click at [41, 262] on input "checkbox" at bounding box center [41, 262] width 0 height 0
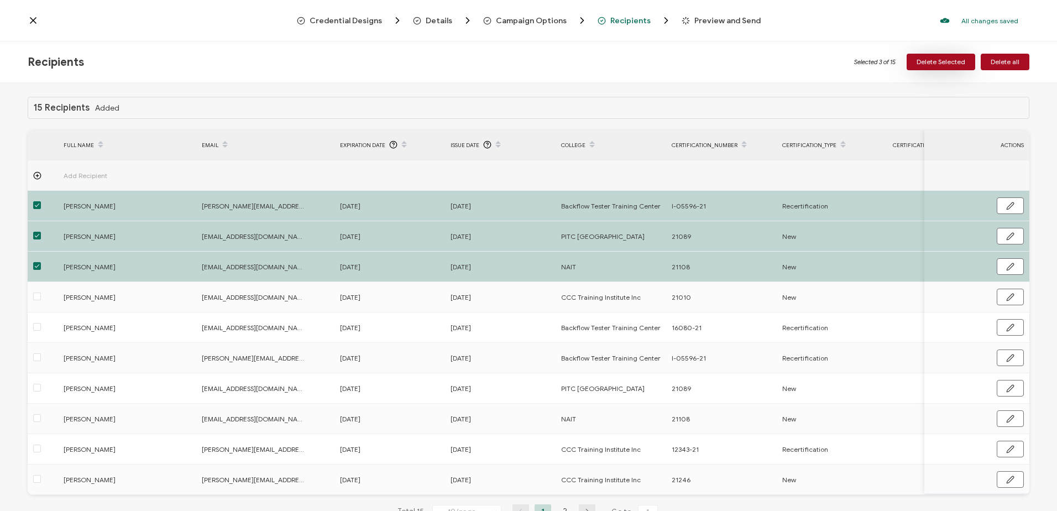
click at [935, 61] on span "Delete Selected" at bounding box center [941, 62] width 49 height 7
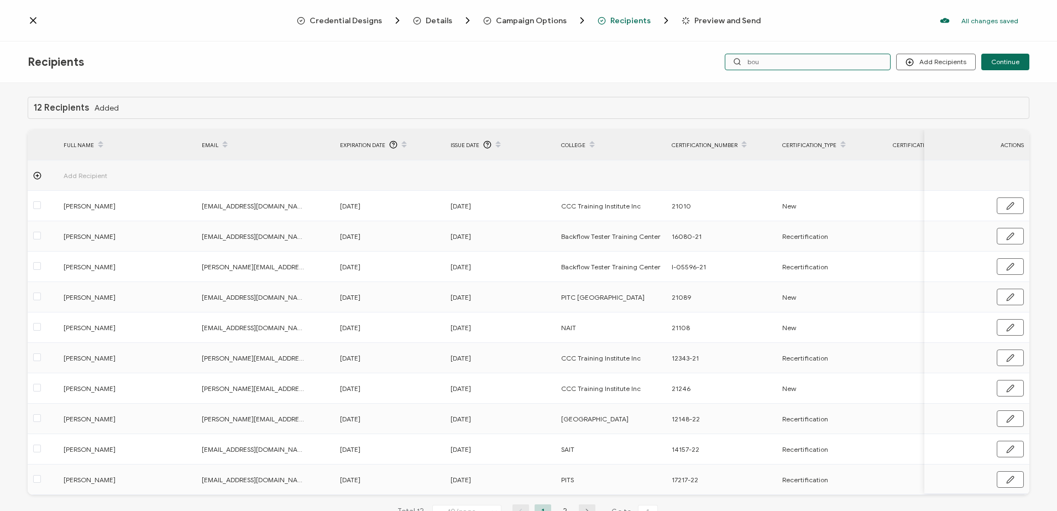
drag, startPoint x: 815, startPoint y: 64, endPoint x: 598, endPoint y: 64, distance: 216.7
click at [604, 67] on div "Recipients Add Recipients Upload Recipients Import From Recipients Import From …" at bounding box center [528, 61] width 1057 height 41
type input "se"
click at [761, 60] on input "se" at bounding box center [808, 62] width 166 height 17
type input "[PERSON_NAME]"
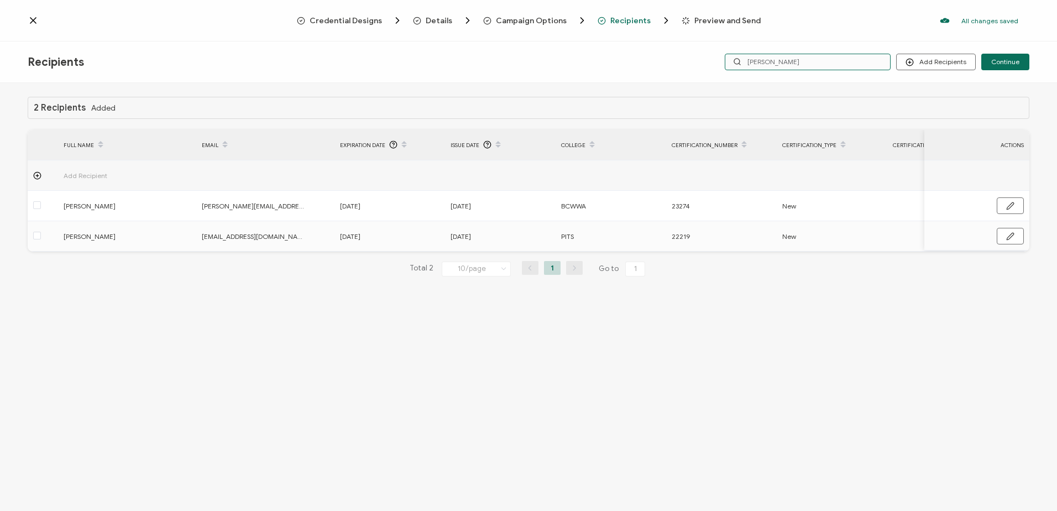
drag, startPoint x: 811, startPoint y: 56, endPoint x: 699, endPoint y: 56, distance: 111.7
click at [699, 56] on div "Add Recipients Upload Recipients Import From Recipients Import From List Contin…" at bounding box center [862, 62] width 334 height 17
type input "foong"
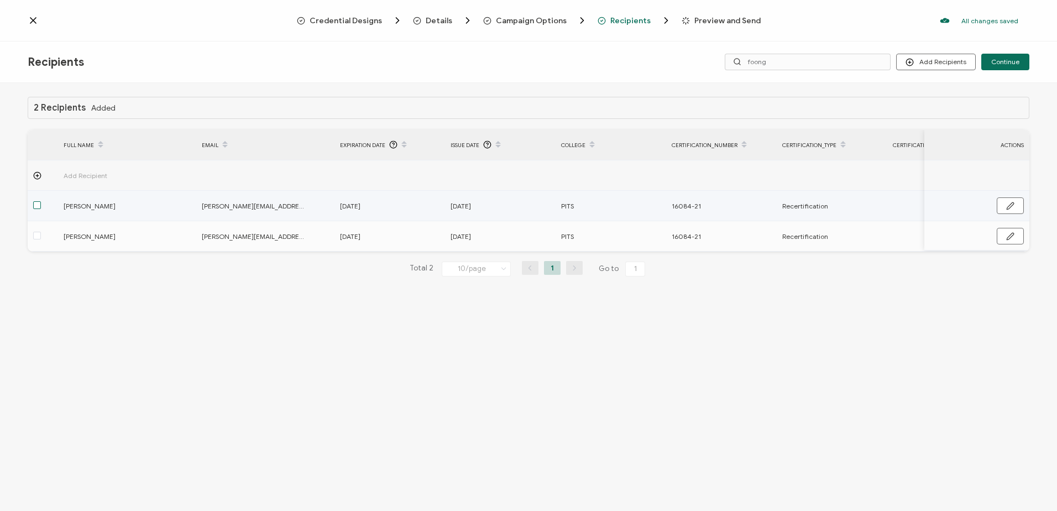
click at [36, 206] on span at bounding box center [37, 205] width 8 height 8
click at [41, 201] on input "checkbox" at bounding box center [41, 201] width 0 height 0
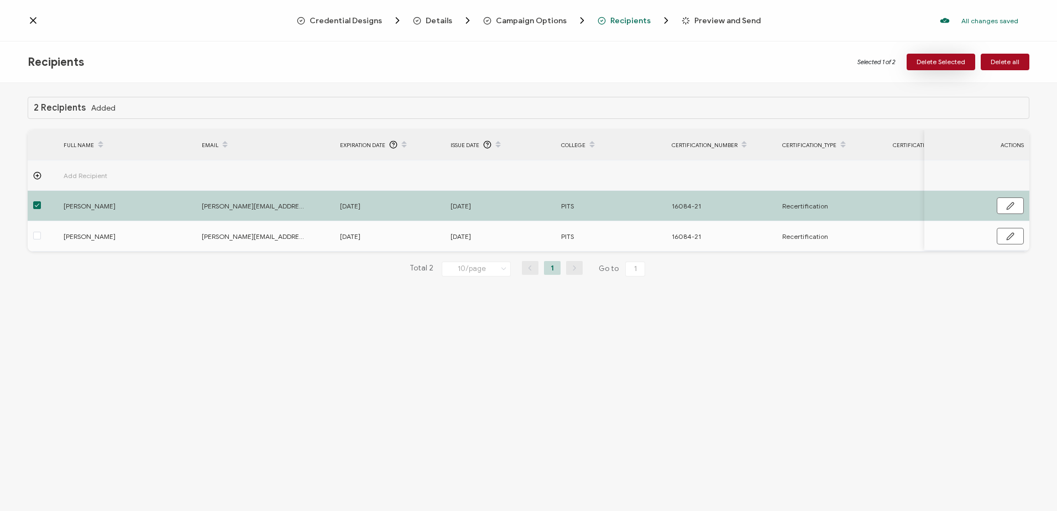
click at [943, 61] on span "Delete Selected" at bounding box center [941, 62] width 49 height 7
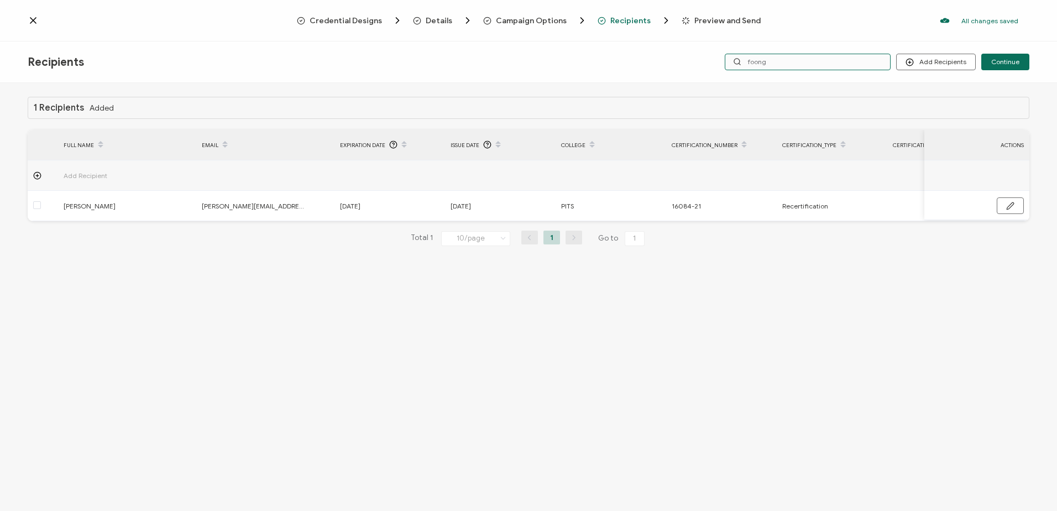
drag, startPoint x: 835, startPoint y: 57, endPoint x: 595, endPoint y: 57, distance: 239.9
click at [599, 57] on div "Recipients Add Recipients Upload Recipients Import From Recipients Import From …" at bounding box center [528, 61] width 1057 height 41
type input "[PERSON_NAME]"
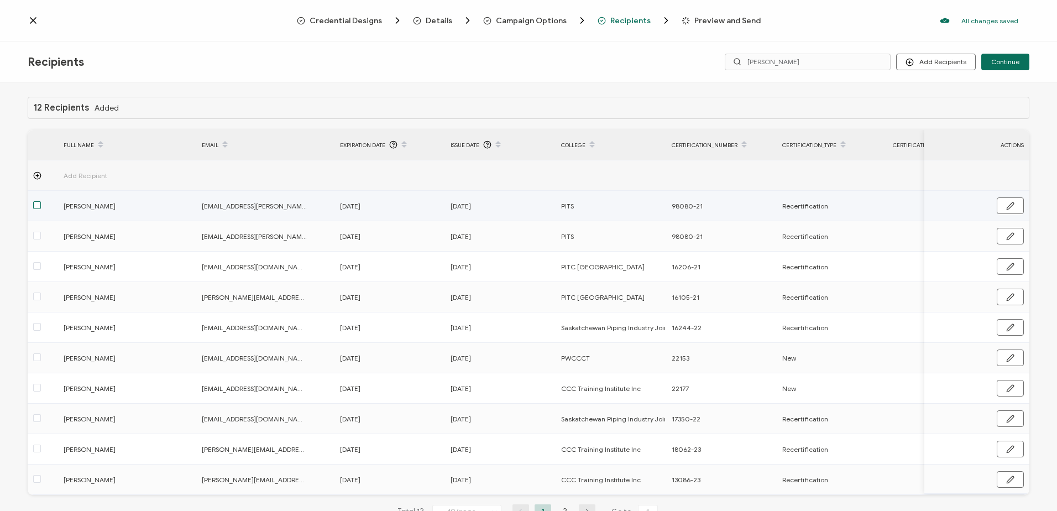
click at [36, 205] on span at bounding box center [37, 205] width 8 height 8
click at [41, 201] on input "checkbox" at bounding box center [41, 201] width 0 height 0
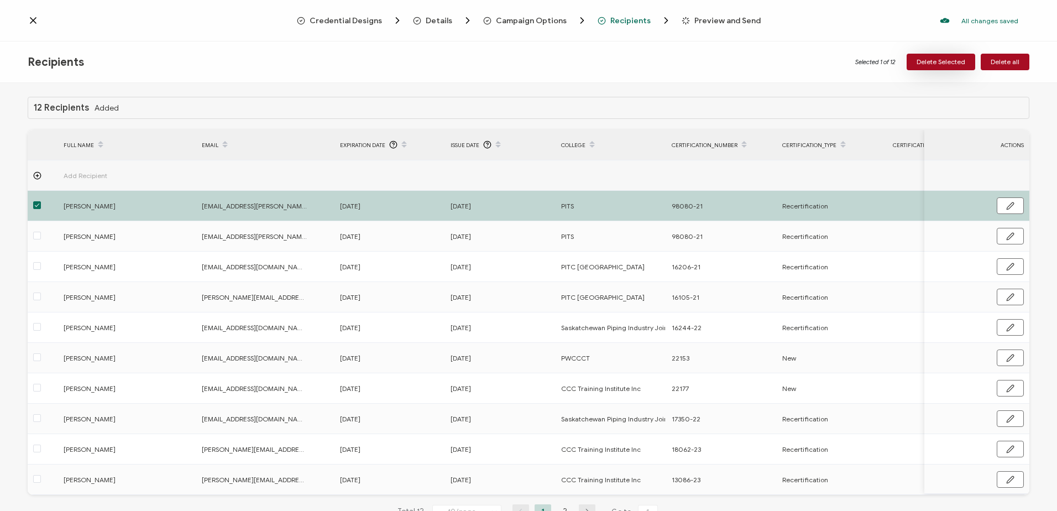
click at [937, 62] on span "Delete Selected" at bounding box center [941, 62] width 49 height 7
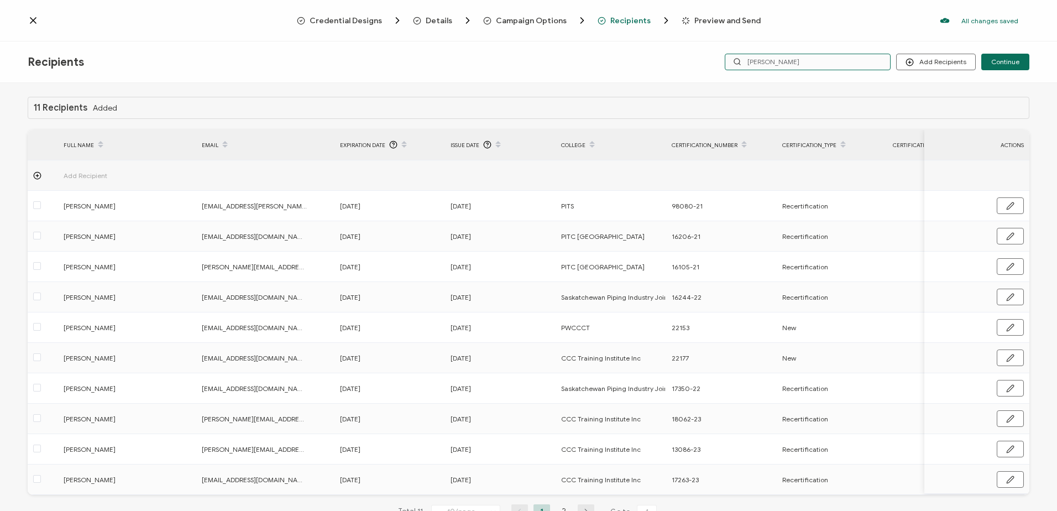
drag, startPoint x: 808, startPoint y: 65, endPoint x: 691, endPoint y: 64, distance: 117.8
click at [691, 64] on div "Recipients Add Recipients Upload Recipients Import From Recipients Import From …" at bounding box center [528, 61] width 1057 height 41
type input "[PERSON_NAME]"
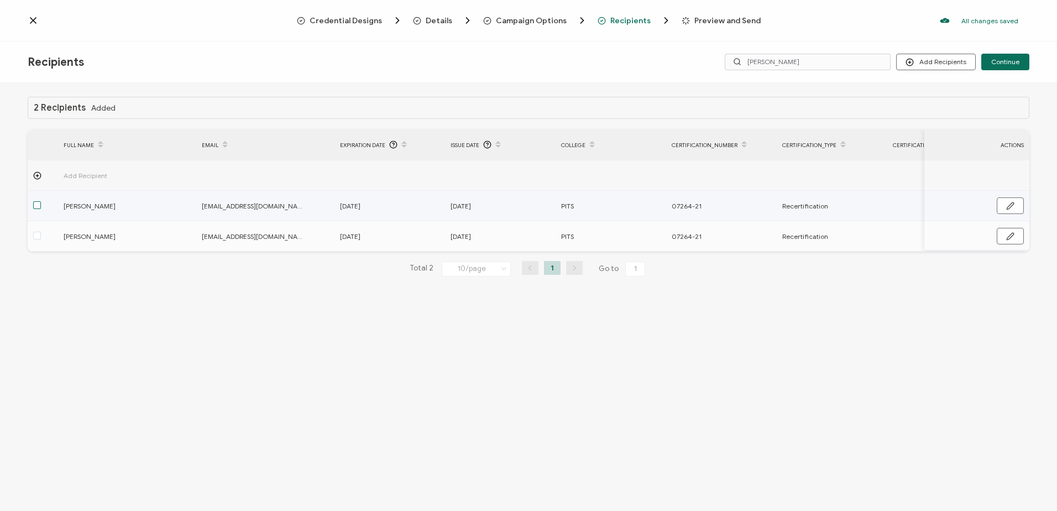
click at [40, 203] on span at bounding box center [37, 205] width 8 height 8
click at [41, 201] on input "checkbox" at bounding box center [41, 201] width 0 height 0
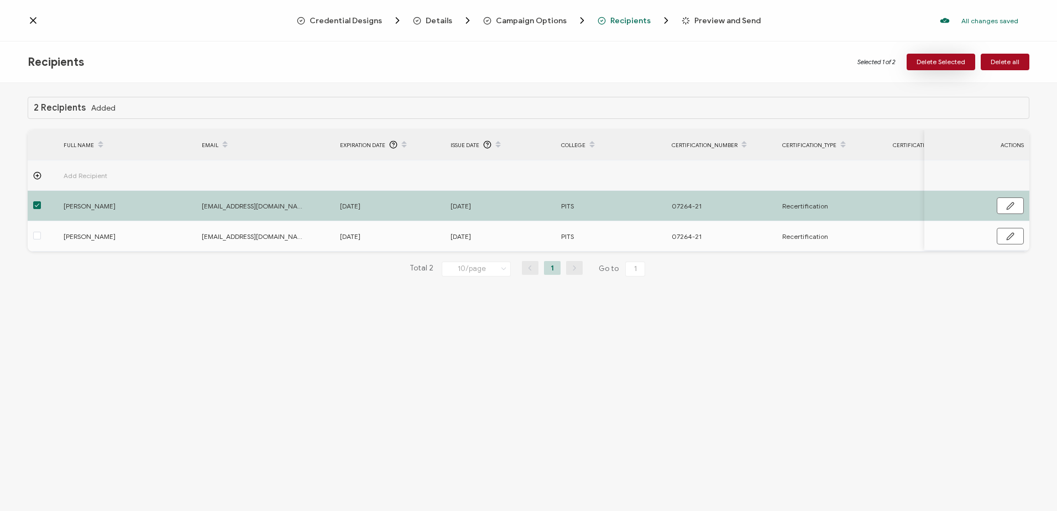
click at [938, 55] on button "Delete Selected" at bounding box center [941, 62] width 69 height 17
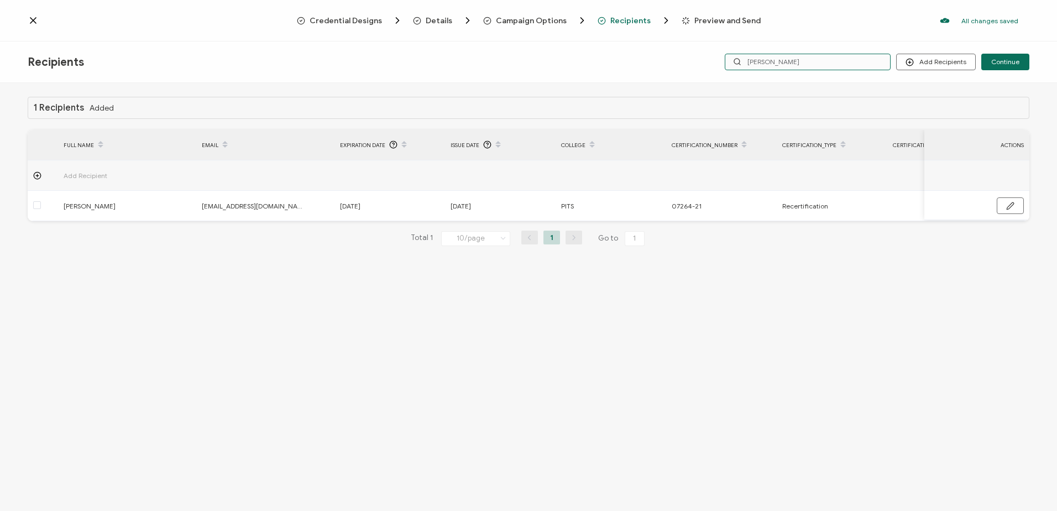
drag, startPoint x: 799, startPoint y: 54, endPoint x: 694, endPoint y: 54, distance: 105.0
click at [694, 54] on div "Recipients Add Recipients Upload Recipients Import From Recipients Import From …" at bounding box center [528, 61] width 1057 height 41
type input "[DEMOGRAPHIC_DATA]"
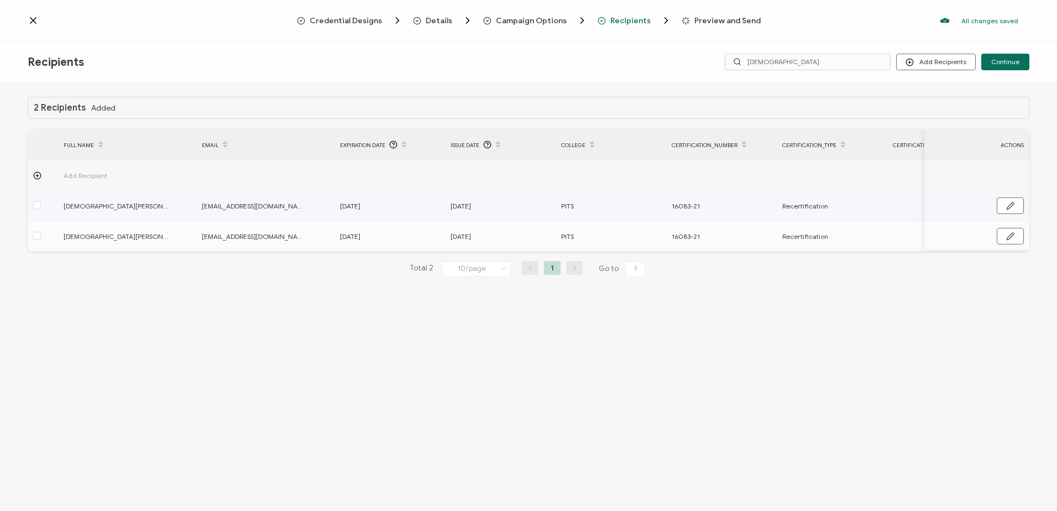
click at [41, 205] on div at bounding box center [43, 206] width 30 height 13
click at [38, 205] on span at bounding box center [37, 205] width 8 height 8
click at [41, 201] on input "checkbox" at bounding box center [41, 201] width 0 height 0
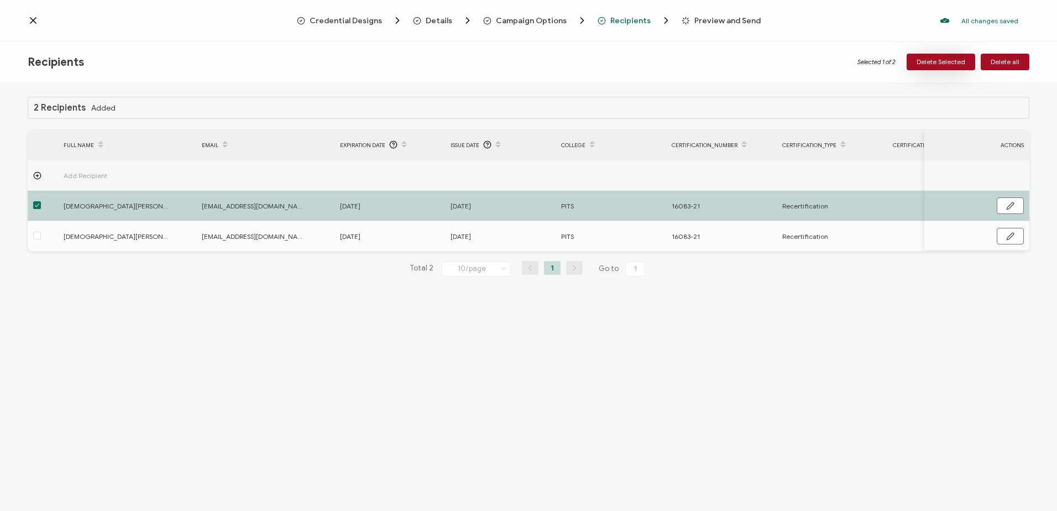
click at [927, 60] on span "Delete Selected" at bounding box center [941, 62] width 49 height 7
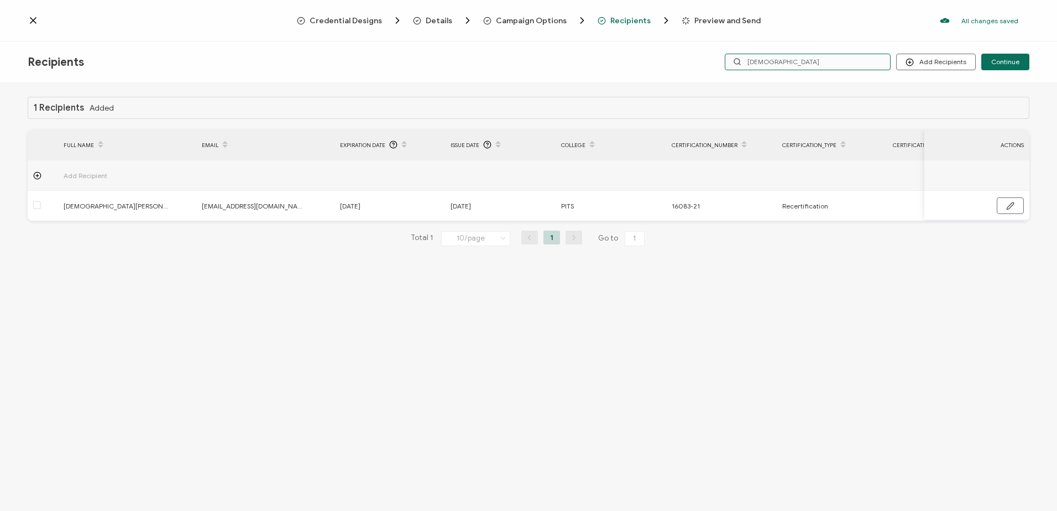
drag, startPoint x: 824, startPoint y: 65, endPoint x: 632, endPoint y: 59, distance: 191.9
click at [632, 59] on div "Recipients Add Recipients Continue [DEMOGRAPHIC_DATA]" at bounding box center [528, 61] width 1057 height 41
type input "muy"
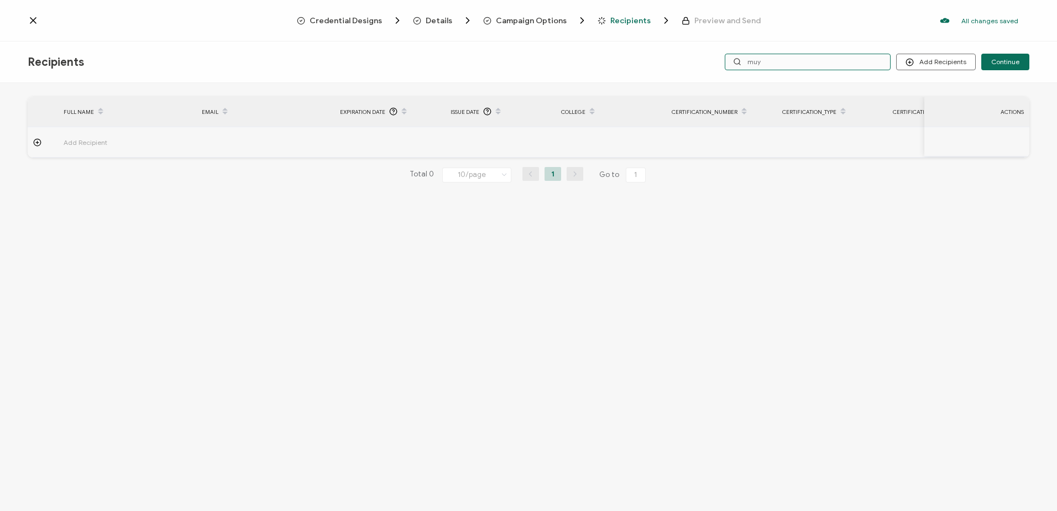
click at [776, 54] on input "muy" at bounding box center [808, 62] width 166 height 17
type input "m"
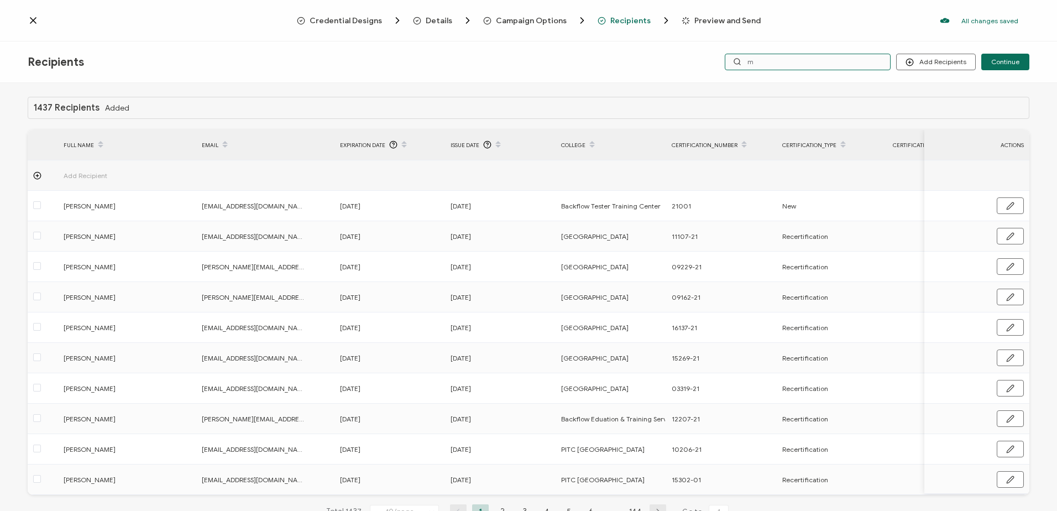
click at [775, 59] on input "m" at bounding box center [808, 62] width 166 height 17
type input "my"
click at [787, 59] on input "my" at bounding box center [808, 62] width 166 height 17
type input "[PERSON_NAME]"
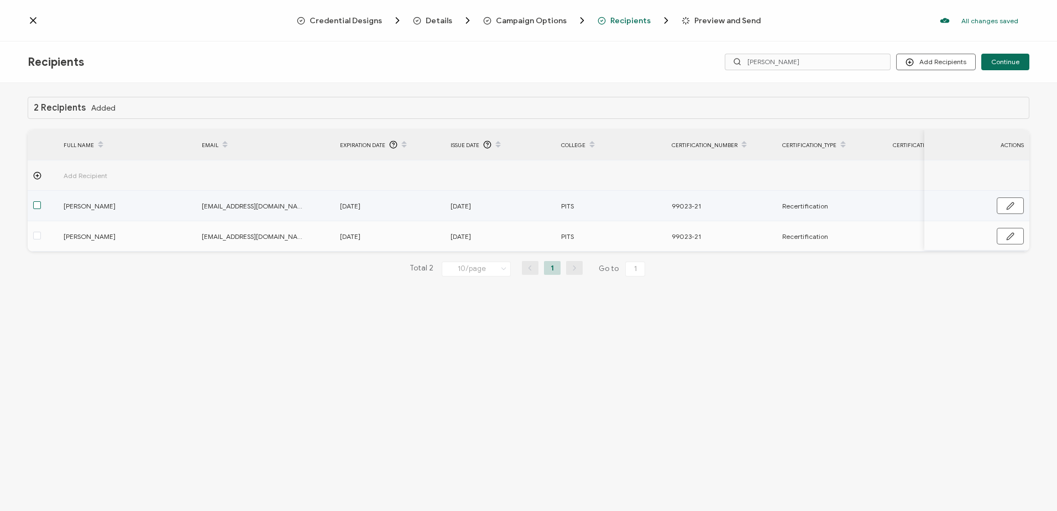
drag, startPoint x: 36, startPoint y: 206, endPoint x: 170, endPoint y: 192, distance: 134.4
click at [38, 206] on span at bounding box center [37, 205] width 8 height 8
click at [41, 201] on input "checkbox" at bounding box center [41, 201] width 0 height 0
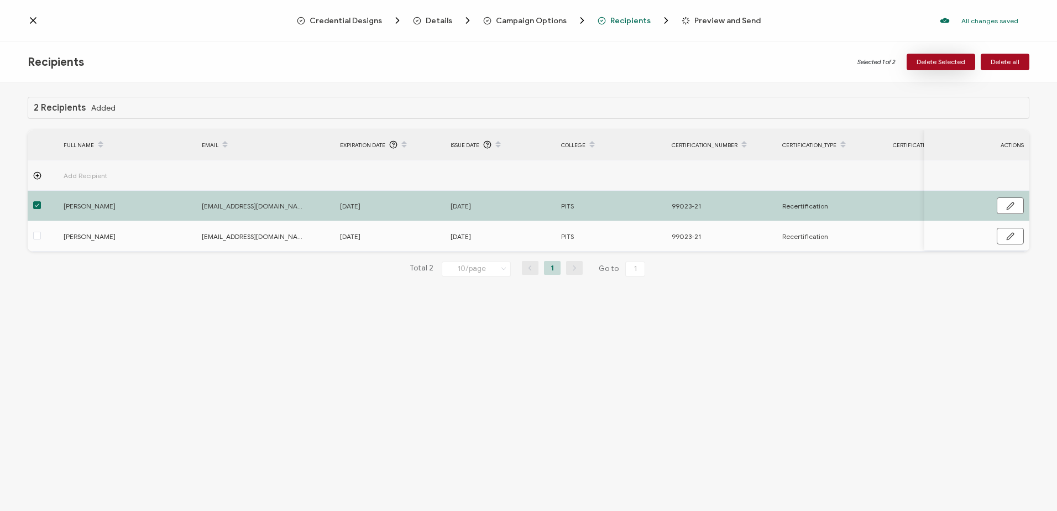
click at [942, 59] on span "Delete Selected" at bounding box center [941, 62] width 49 height 7
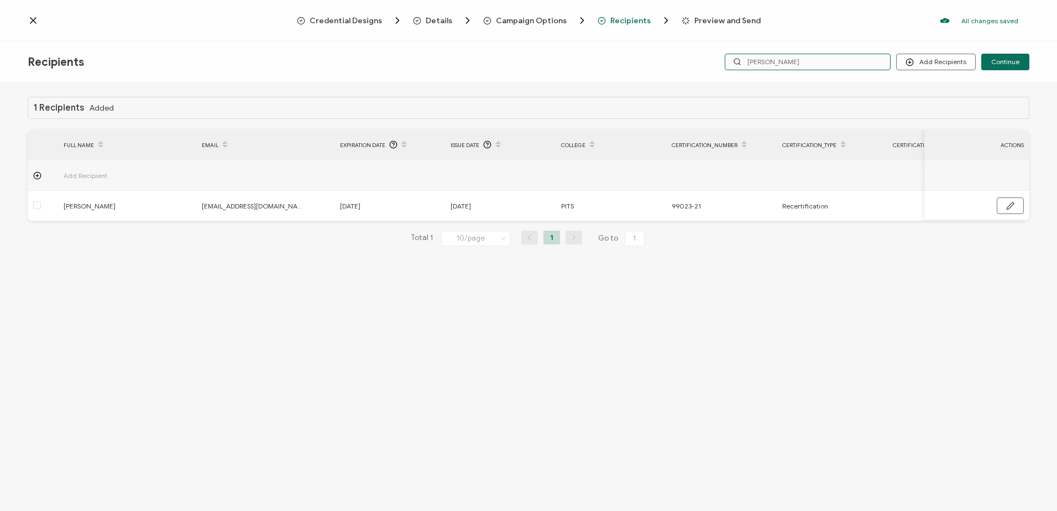
drag, startPoint x: 787, startPoint y: 62, endPoint x: 707, endPoint y: 59, distance: 79.7
click at [707, 59] on div "Add Recipients Upload Recipients Import From Recipients Import From List Contin…" at bounding box center [862, 62] width 334 height 17
type input "[PERSON_NAME]"
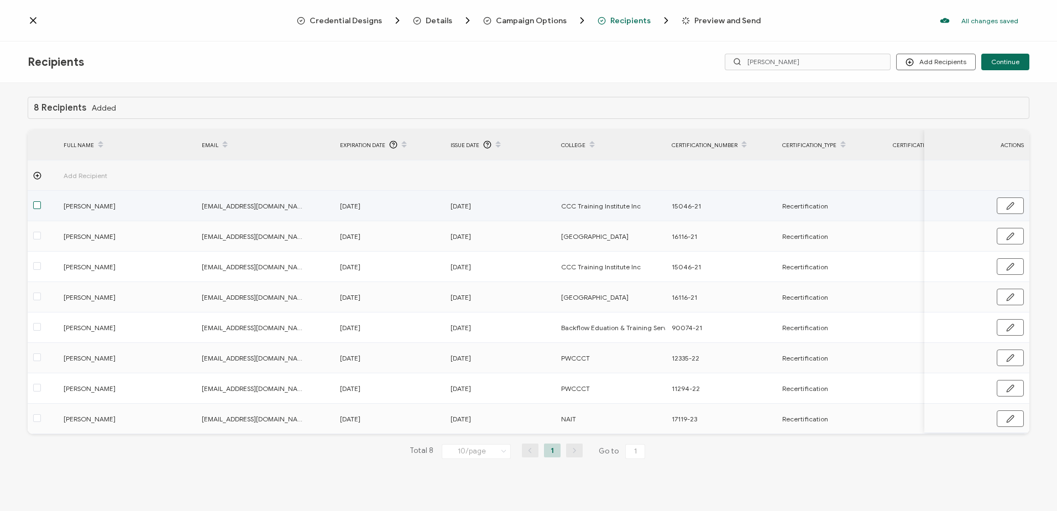
click at [35, 206] on span at bounding box center [37, 205] width 8 height 8
click at [41, 201] on input "checkbox" at bounding box center [41, 201] width 0 height 0
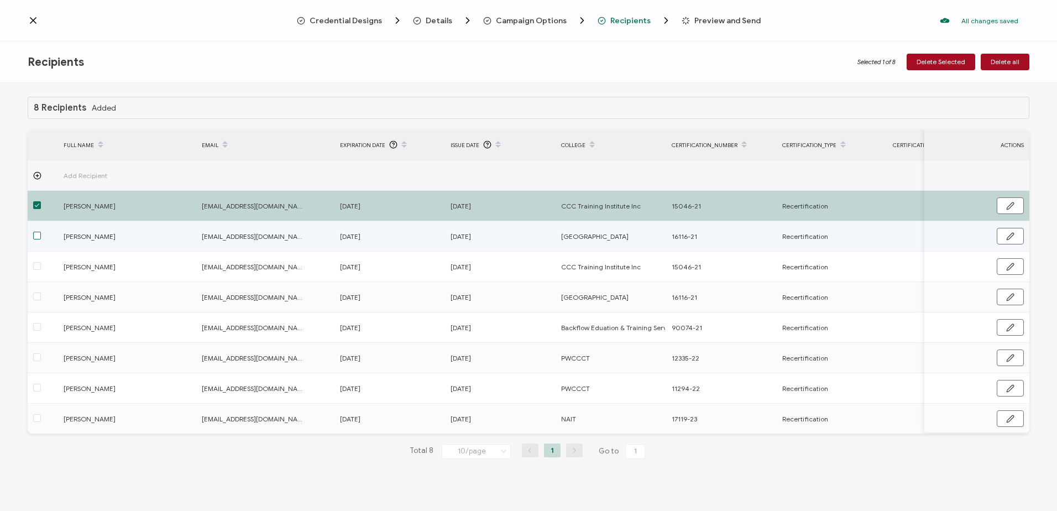
click at [39, 237] on span at bounding box center [37, 236] width 8 height 8
click at [41, 232] on input "checkbox" at bounding box center [41, 232] width 0 height 0
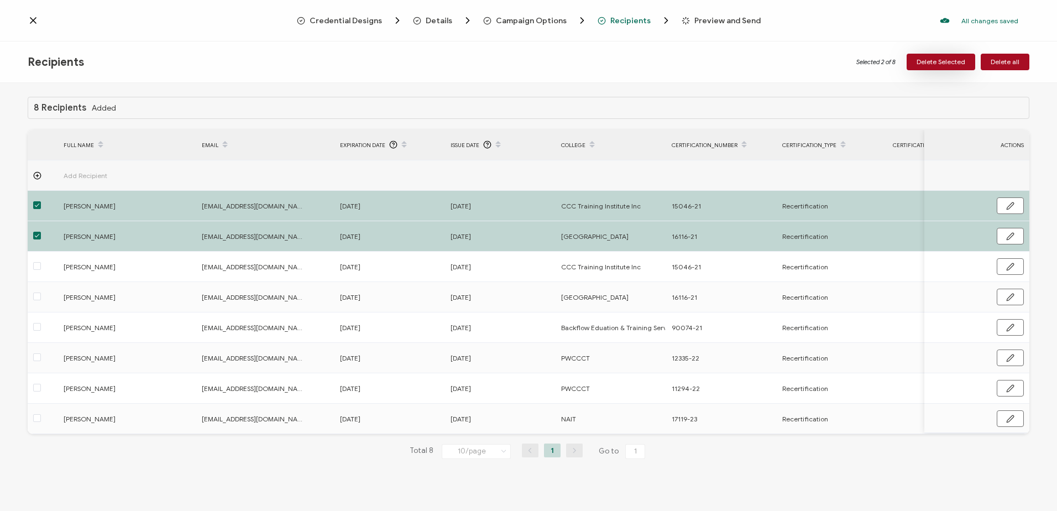
click at [935, 60] on span "Delete Selected" at bounding box center [941, 62] width 49 height 7
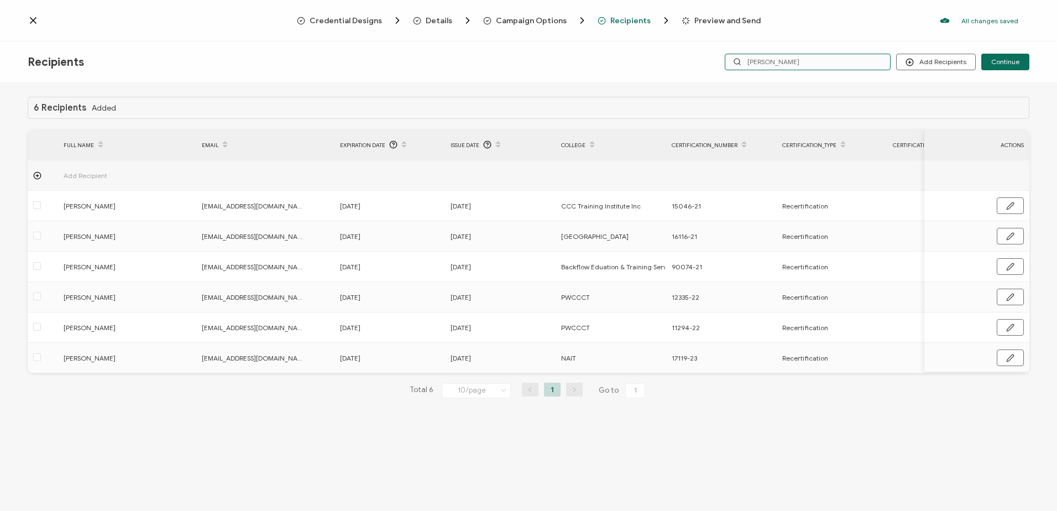
drag, startPoint x: 819, startPoint y: 68, endPoint x: 616, endPoint y: 53, distance: 202.9
click at [618, 57] on div "Recipients Add Recipients Upload Recipients Import From Recipients Import From …" at bounding box center [528, 61] width 1057 height 41
type input "[PERSON_NAME]"
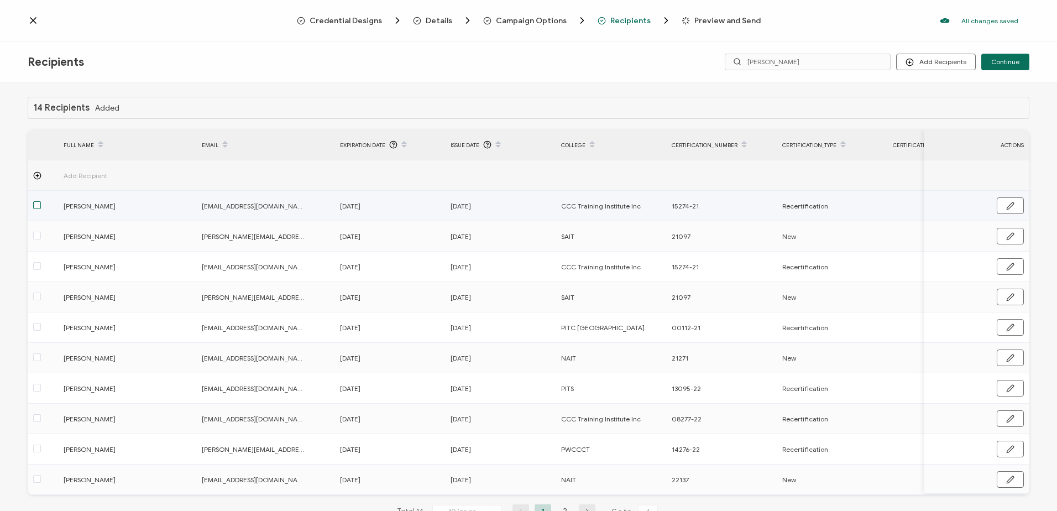
click at [37, 206] on span at bounding box center [37, 205] width 8 height 8
click at [41, 201] on input "checkbox" at bounding box center [41, 201] width 0 height 0
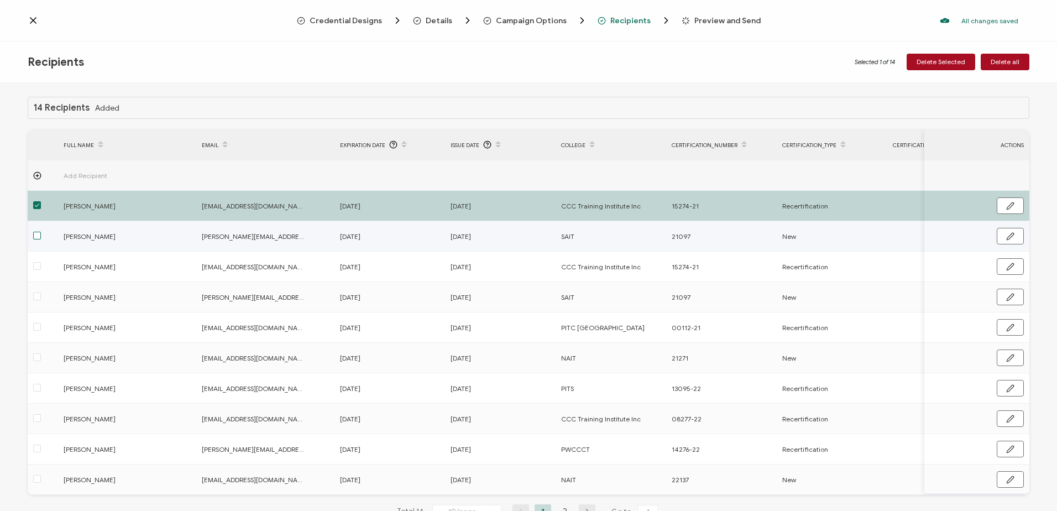
click at [36, 236] on span at bounding box center [37, 236] width 8 height 8
click at [41, 232] on input "checkbox" at bounding box center [41, 232] width 0 height 0
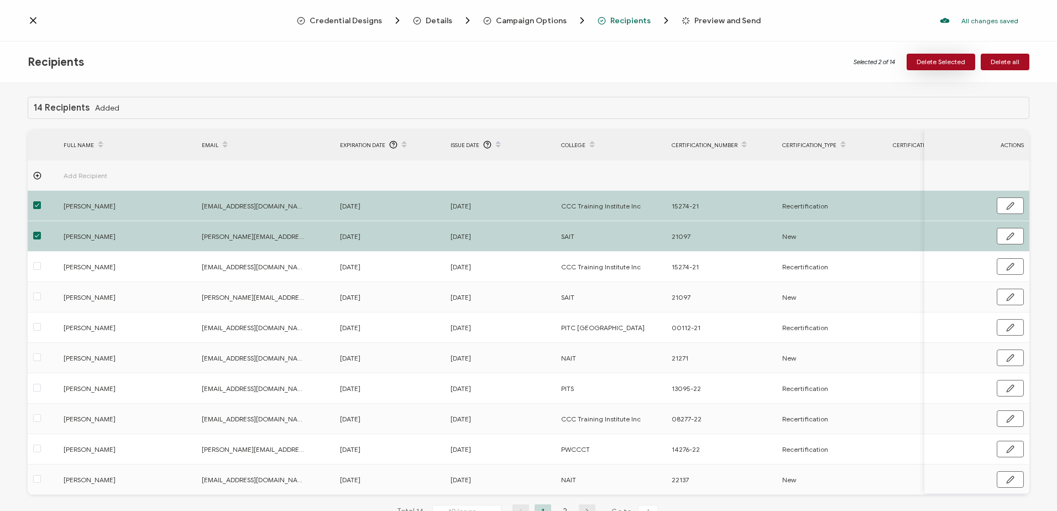
click at [927, 62] on span "Delete Selected" at bounding box center [941, 62] width 49 height 7
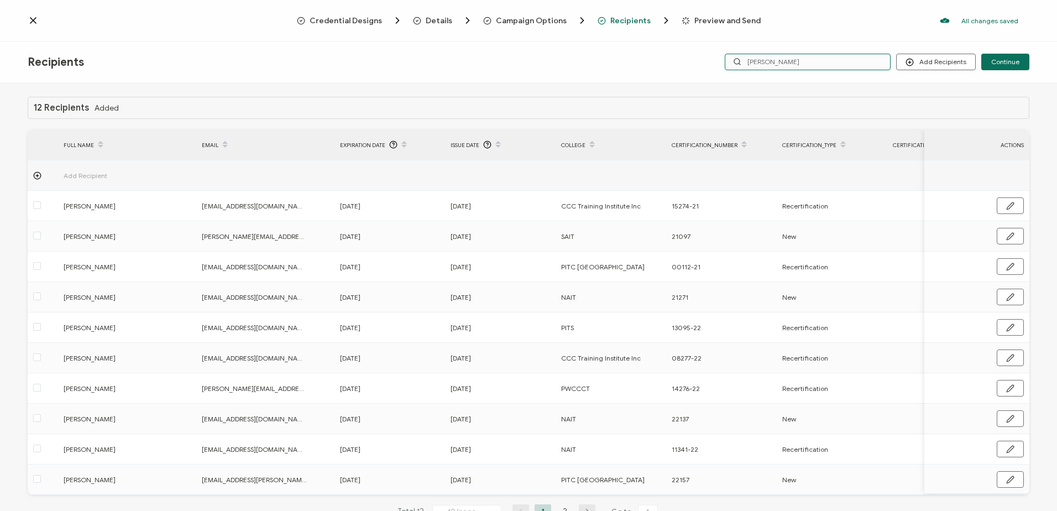
drag, startPoint x: 780, startPoint y: 65, endPoint x: 664, endPoint y: 56, distance: 115.9
click at [677, 57] on div "Recipients Add Recipients Upload Recipients Import From Recipients Import From …" at bounding box center [528, 61] width 1057 height 41
type input "[PERSON_NAME]"
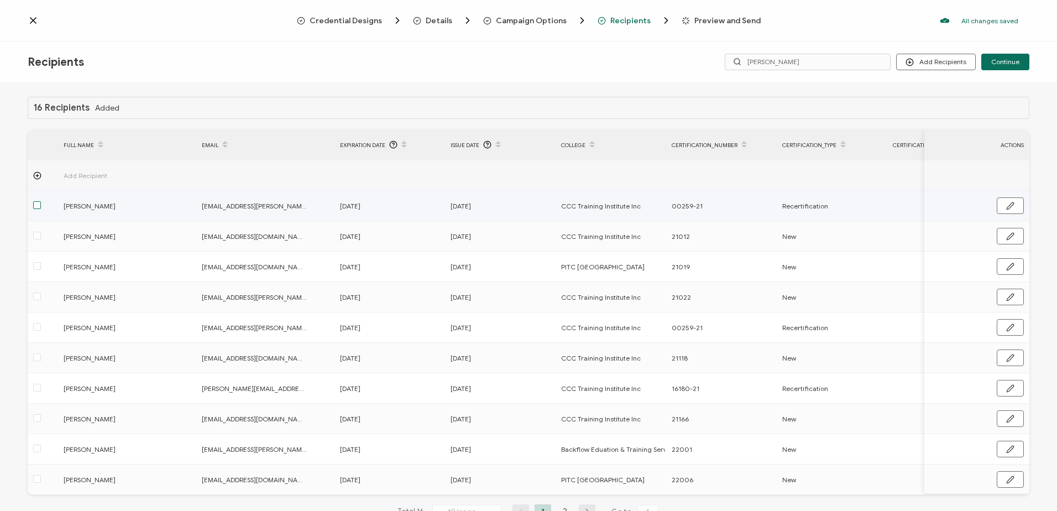
click at [36, 207] on span at bounding box center [37, 205] width 8 height 8
click at [41, 201] on input "checkbox" at bounding box center [41, 201] width 0 height 0
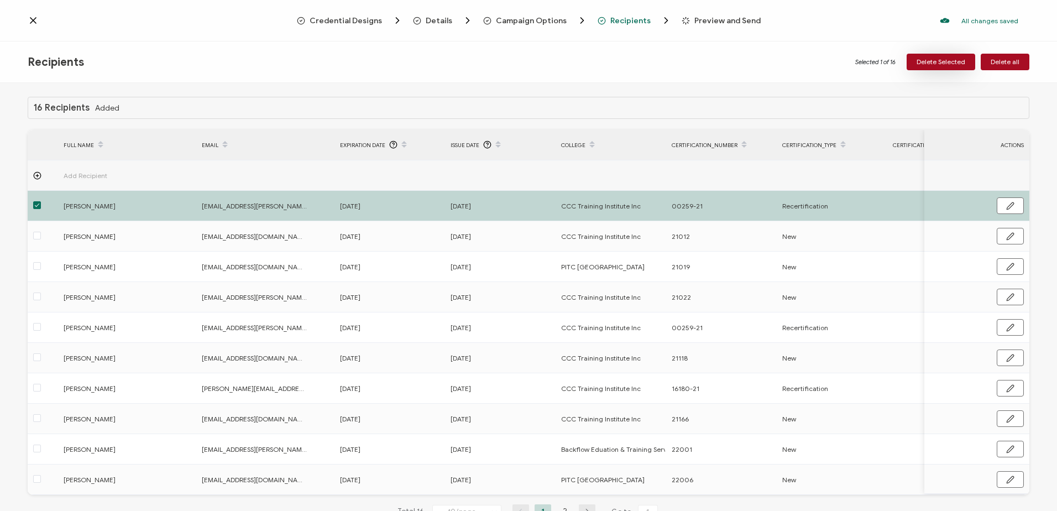
click at [946, 60] on span "Delete Selected" at bounding box center [941, 62] width 49 height 7
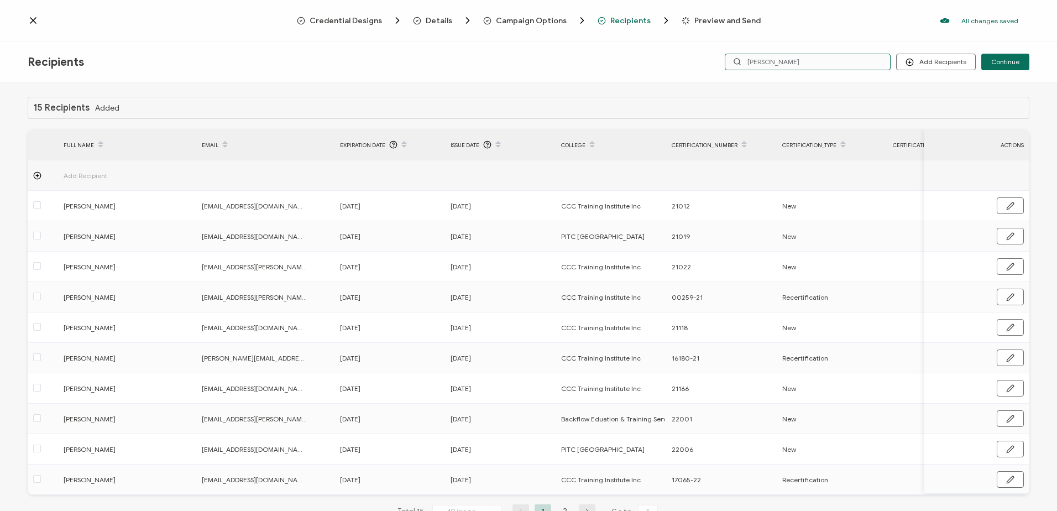
drag, startPoint x: 788, startPoint y: 59, endPoint x: 661, endPoint y: 59, distance: 127.2
click at [663, 59] on div "Recipients Add Recipients Upload Recipients Import From Recipients Import From …" at bounding box center [528, 61] width 1057 height 41
type input "[PERSON_NAME]"
click at [38, 236] on span at bounding box center [37, 236] width 8 height 8
click at [41, 232] on input "checkbox" at bounding box center [41, 232] width 0 height 0
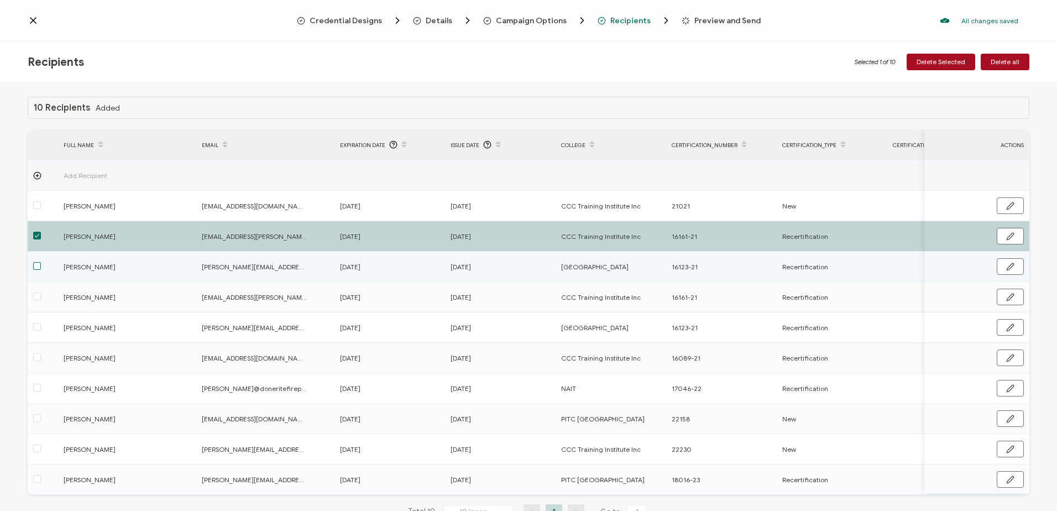
click at [35, 268] on span at bounding box center [37, 266] width 8 height 8
click at [41, 262] on input "checkbox" at bounding box center [41, 262] width 0 height 0
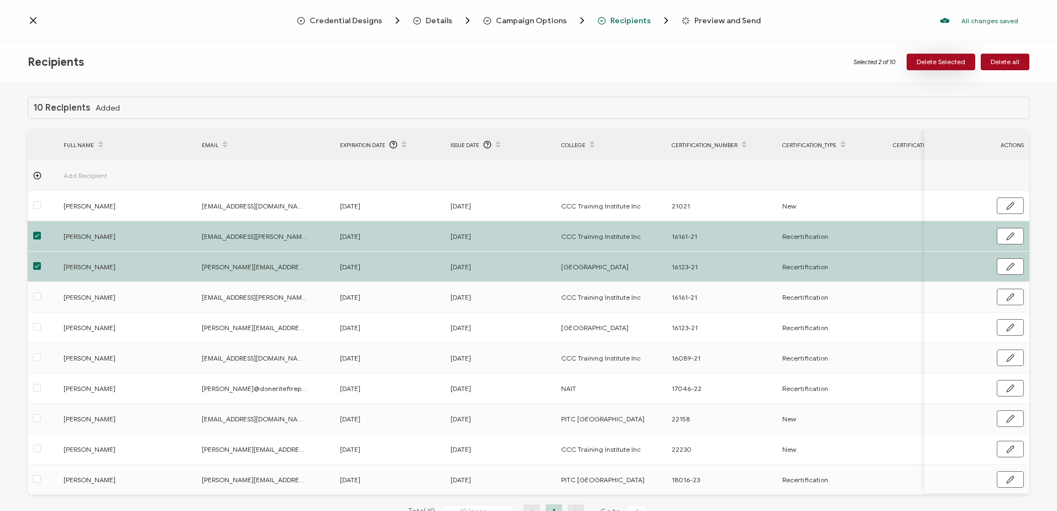
click at [935, 59] on span "Delete Selected" at bounding box center [941, 62] width 49 height 7
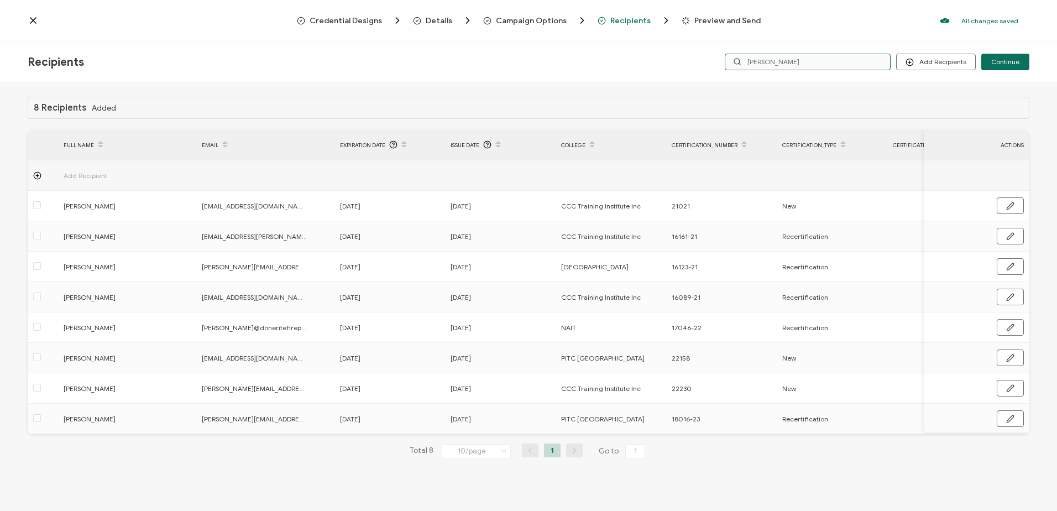
drag, startPoint x: 792, startPoint y: 62, endPoint x: 677, endPoint y: 57, distance: 115.7
click at [677, 57] on div "Recipients Add Recipients Upload Recipients Import From Recipients Import From …" at bounding box center [528, 61] width 1057 height 41
type input "re"
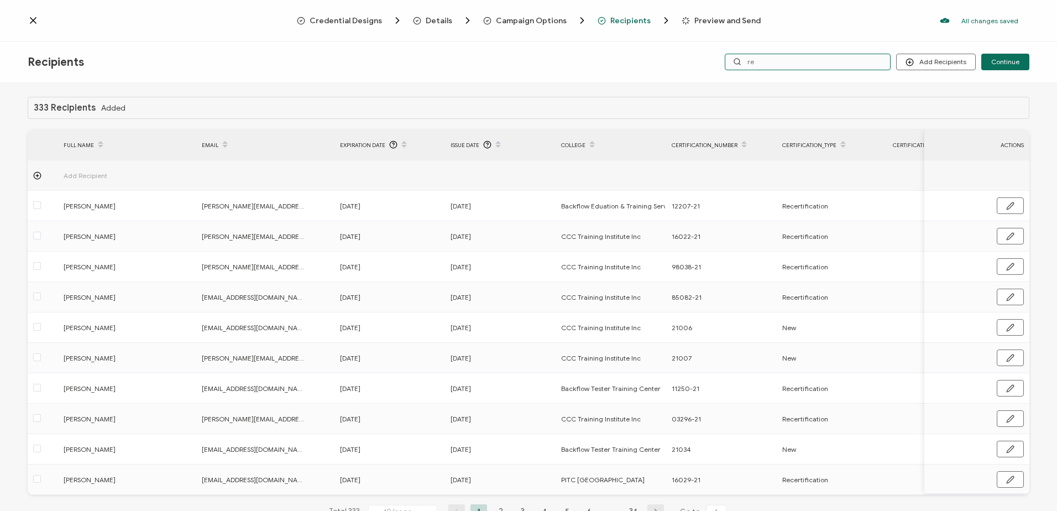
click at [773, 59] on input "re" at bounding box center [808, 62] width 166 height 17
type input "[PERSON_NAME]"
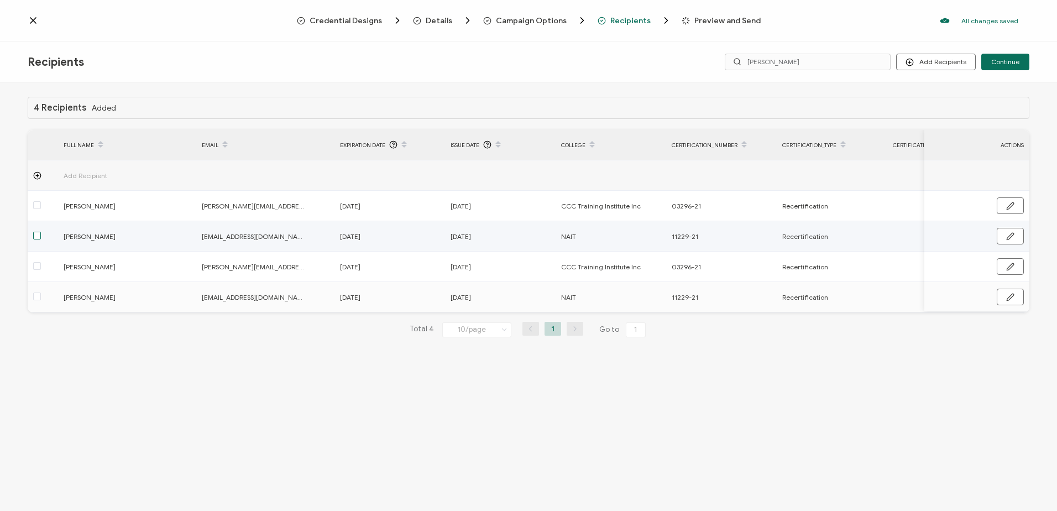
click at [36, 234] on span at bounding box center [37, 236] width 8 height 8
click at [41, 232] on input "checkbox" at bounding box center [41, 232] width 0 height 0
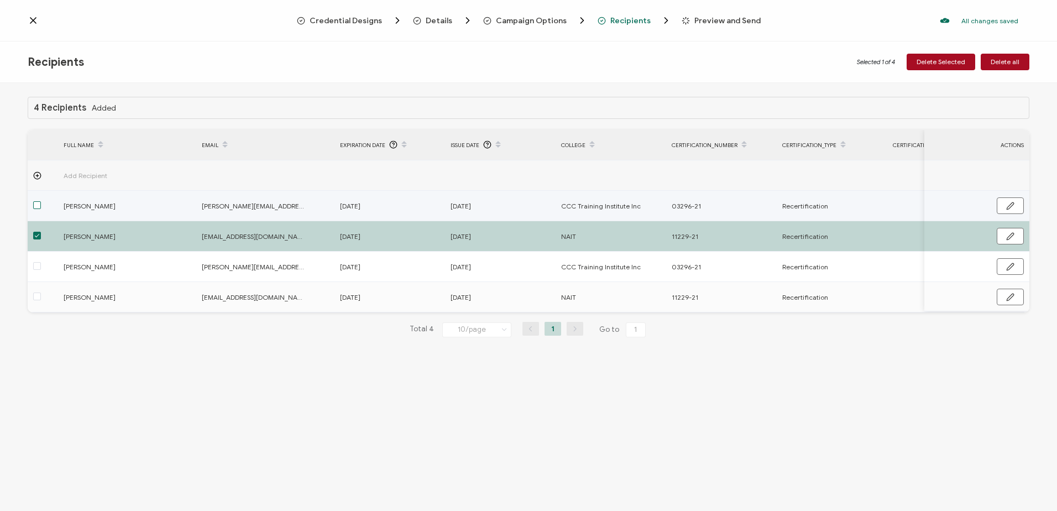
click at [36, 203] on span at bounding box center [37, 205] width 8 height 8
click at [41, 201] on input "checkbox" at bounding box center [41, 201] width 0 height 0
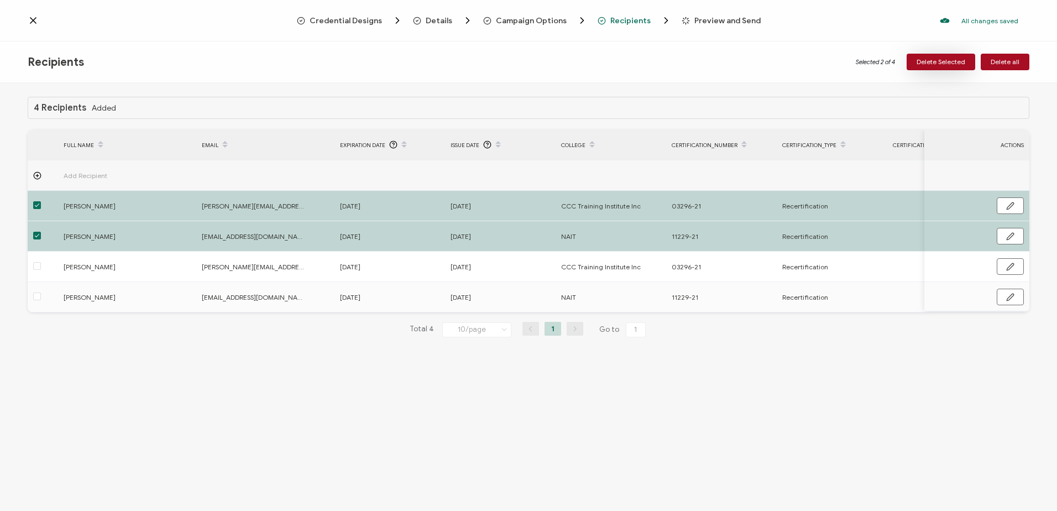
click at [932, 59] on span "Delete Selected" at bounding box center [941, 62] width 49 height 7
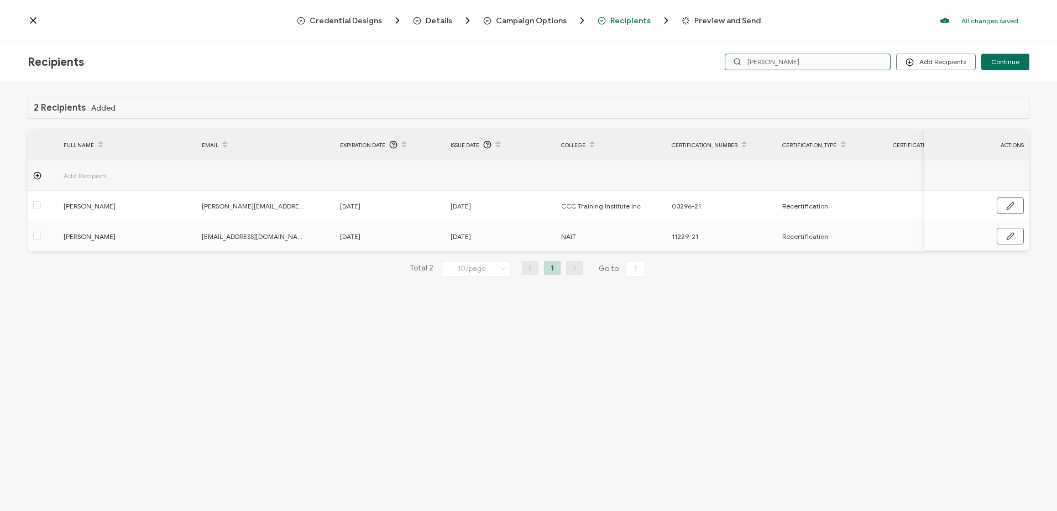
drag, startPoint x: 773, startPoint y: 59, endPoint x: 661, endPoint y: 49, distance: 112.7
click at [666, 51] on div "Recipients Add Recipients Upload Recipients Import From Recipients Import From …" at bounding box center [528, 61] width 1057 height 41
type input "[PERSON_NAME]"
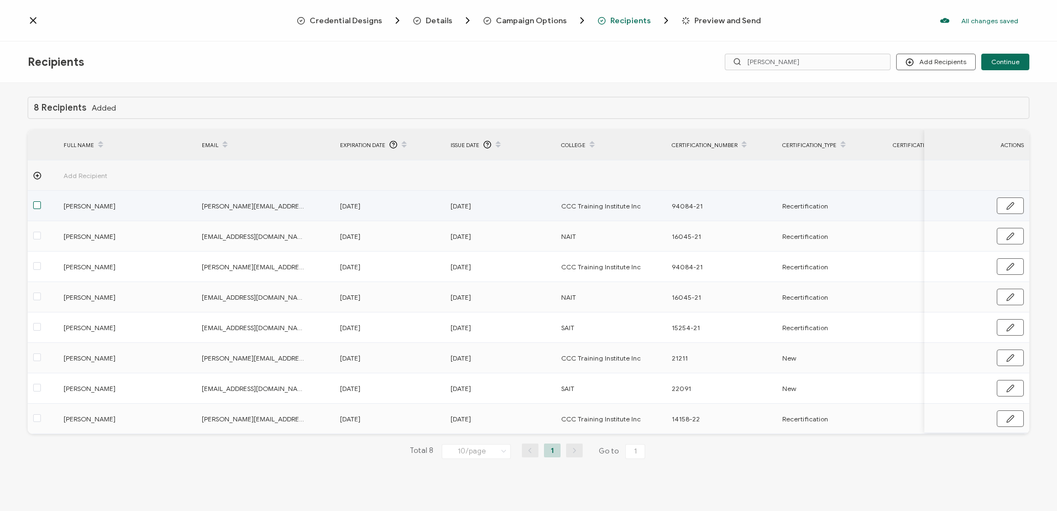
click at [38, 203] on span at bounding box center [37, 205] width 8 height 8
click at [41, 201] on input "checkbox" at bounding box center [41, 201] width 0 height 0
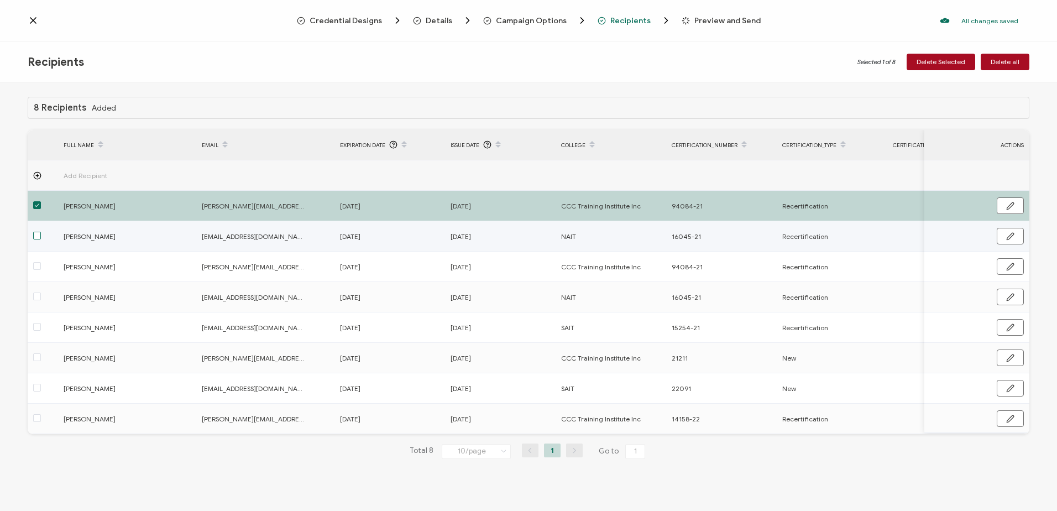
click at [38, 234] on span at bounding box center [37, 236] width 8 height 8
click at [41, 232] on input "checkbox" at bounding box center [41, 232] width 0 height 0
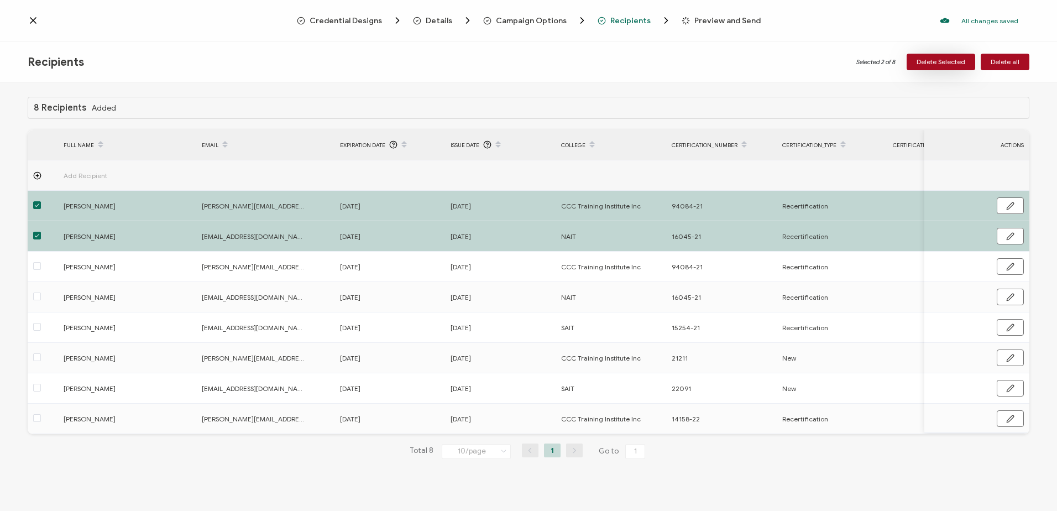
click at [943, 62] on span "Delete Selected" at bounding box center [941, 62] width 49 height 7
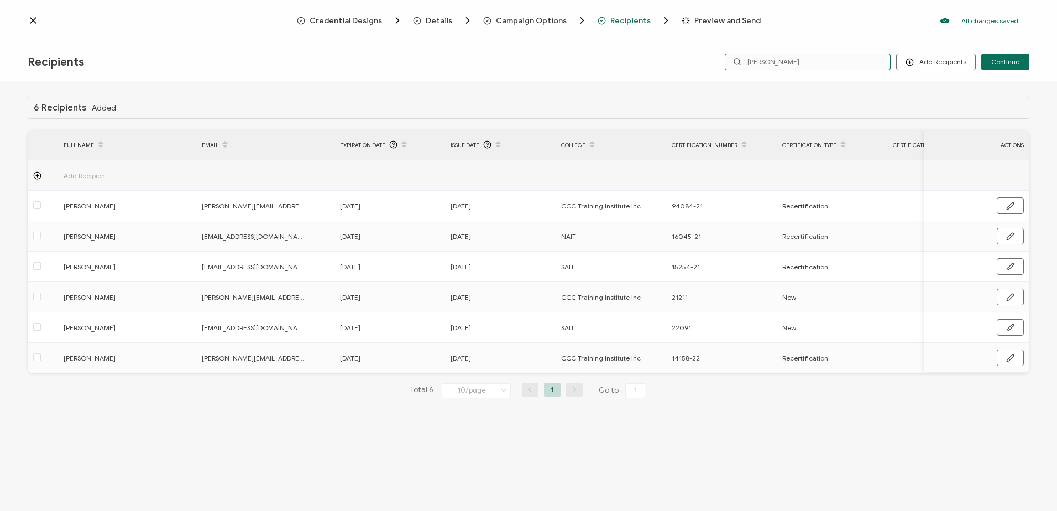
drag, startPoint x: 774, startPoint y: 64, endPoint x: 700, endPoint y: 59, distance: 73.7
click at [700, 59] on div "Add Recipients Upload Recipients Import From Recipients Import From List Contin…" at bounding box center [862, 62] width 334 height 17
type input "[PERSON_NAME]"
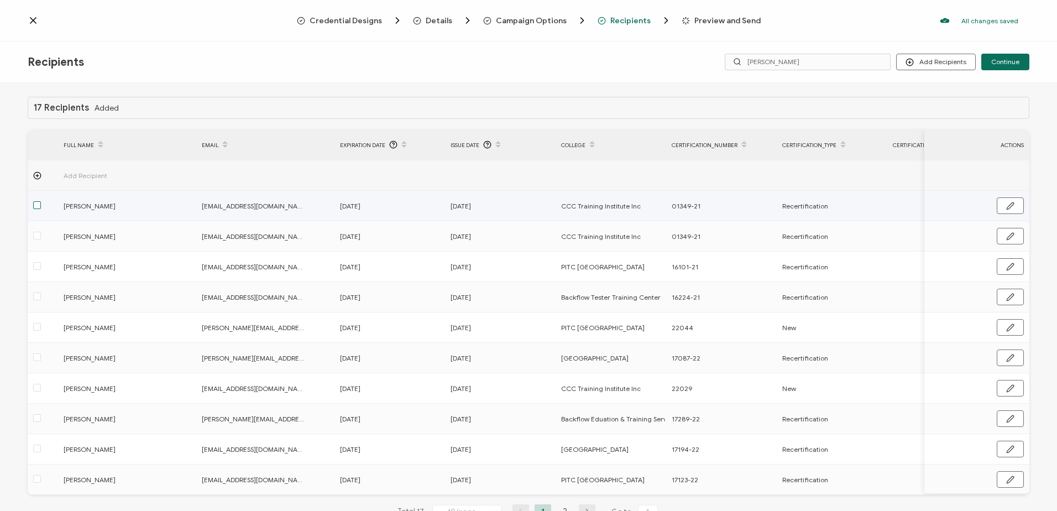
click at [36, 204] on span at bounding box center [37, 205] width 8 height 8
click at [41, 201] on input "checkbox" at bounding box center [41, 201] width 0 height 0
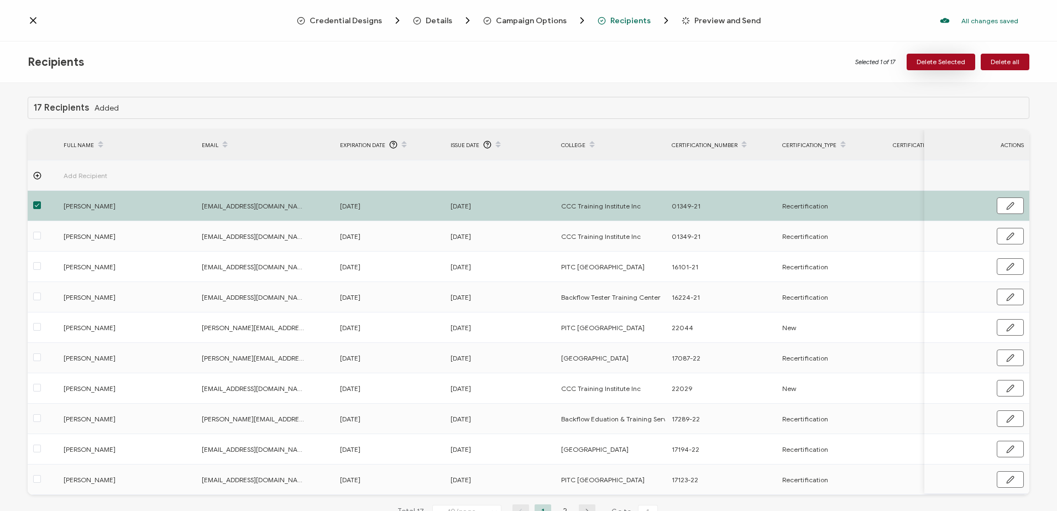
click at [932, 59] on span "Delete Selected" at bounding box center [941, 62] width 49 height 7
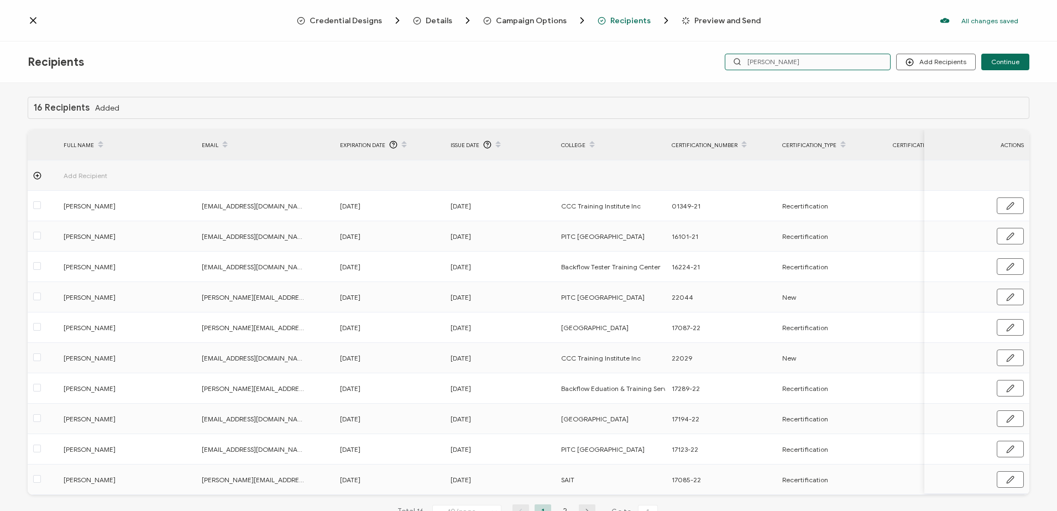
drag, startPoint x: 737, startPoint y: 54, endPoint x: 662, endPoint y: 59, distance: 75.3
click at [662, 59] on div "Recipients Add Recipients Upload Recipients Import From Recipients Import From …" at bounding box center [528, 61] width 1057 height 41
type input "r"
click at [662, 59] on div "Recipients Add Recipients Upload Recipients Import From Recipients Import From …" at bounding box center [528, 61] width 1057 height 41
click at [810, 62] on input "r" at bounding box center [808, 62] width 166 height 17
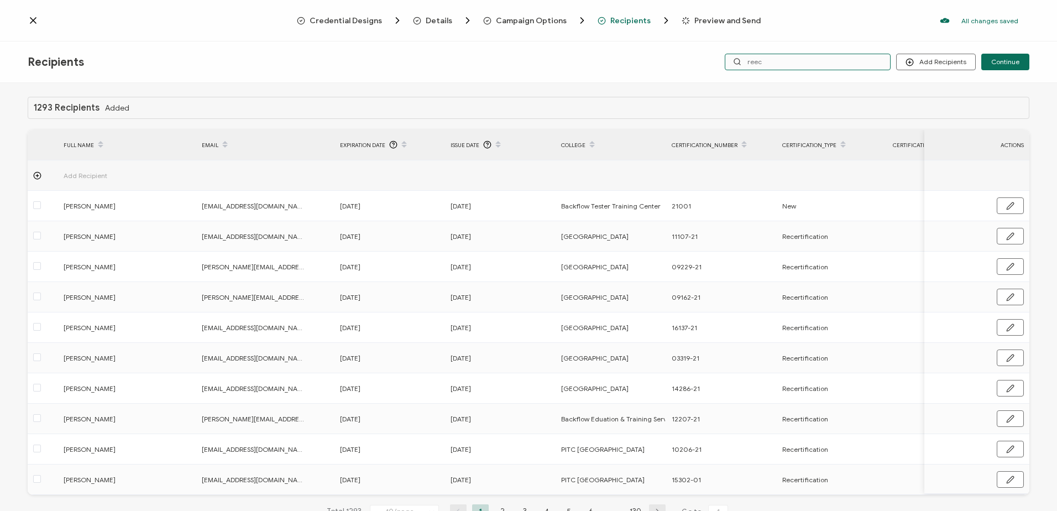
type input "[PERSON_NAME]"
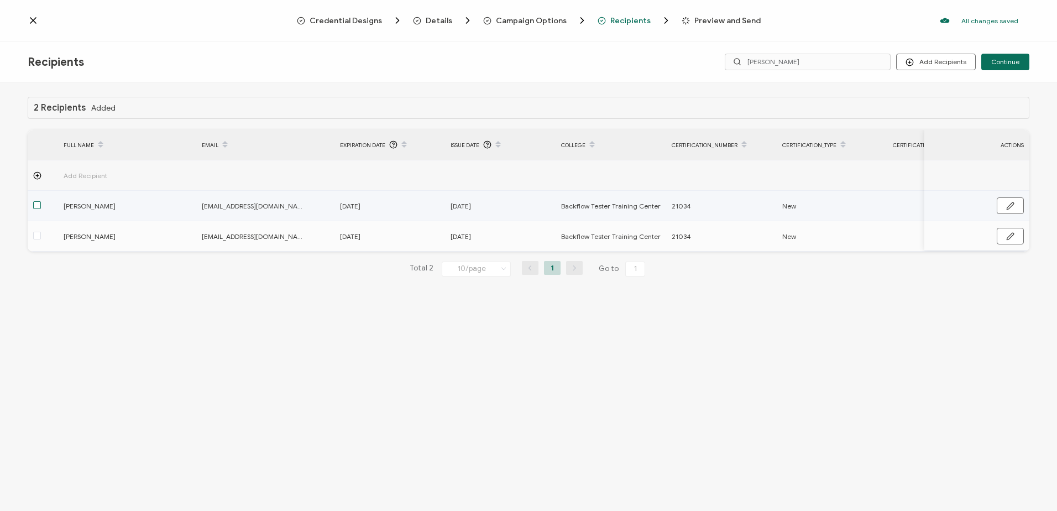
click at [35, 203] on span at bounding box center [37, 205] width 8 height 8
click at [41, 201] on input "checkbox" at bounding box center [41, 201] width 0 height 0
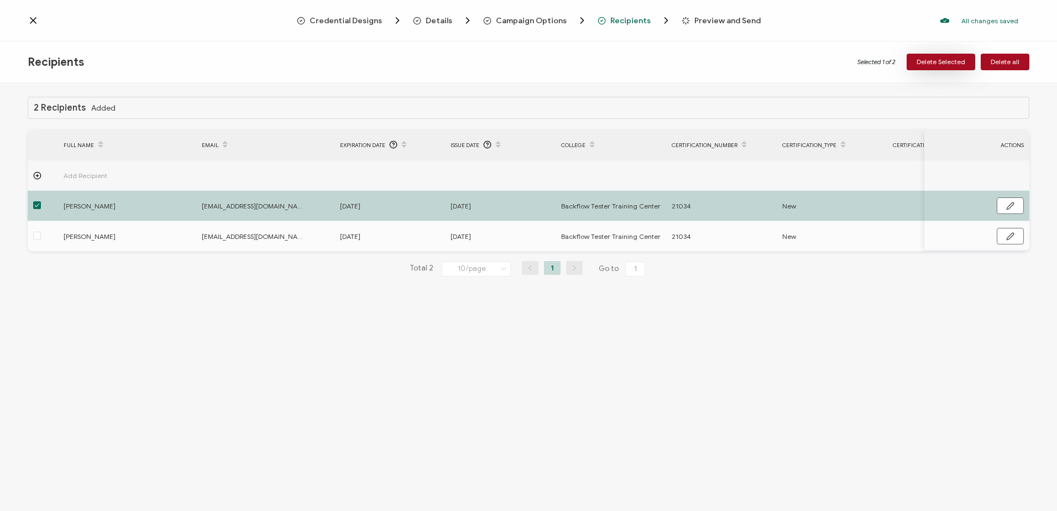
click at [936, 61] on span "Delete Selected" at bounding box center [941, 62] width 49 height 7
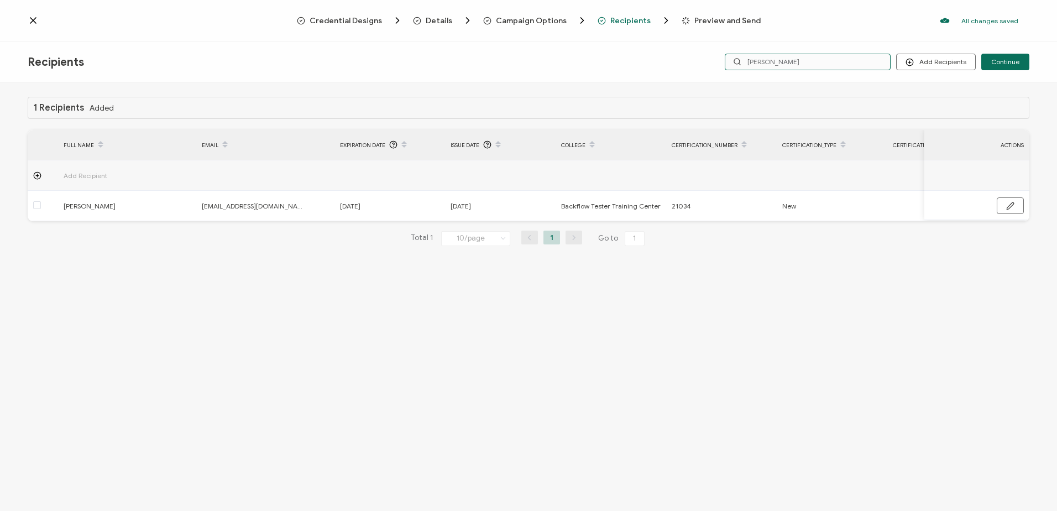
drag, startPoint x: 717, startPoint y: 61, endPoint x: 702, endPoint y: 59, distance: 14.5
click at [705, 60] on div "Add Recipients Upload Recipients Import From Recipients Import From List Contin…" at bounding box center [862, 62] width 334 height 17
type input "[PERSON_NAME]"
drag, startPoint x: 755, startPoint y: 62, endPoint x: 688, endPoint y: 57, distance: 66.5
click at [688, 57] on div "Recipients Add Recipients Upload Recipients Import From Recipients Import From …" at bounding box center [528, 61] width 1057 height 41
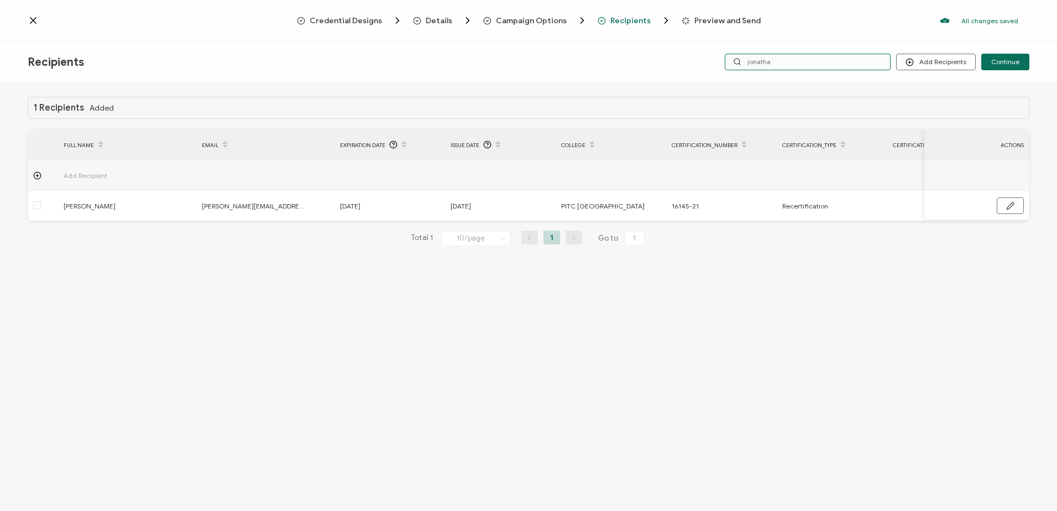
type input "[PERSON_NAME]"
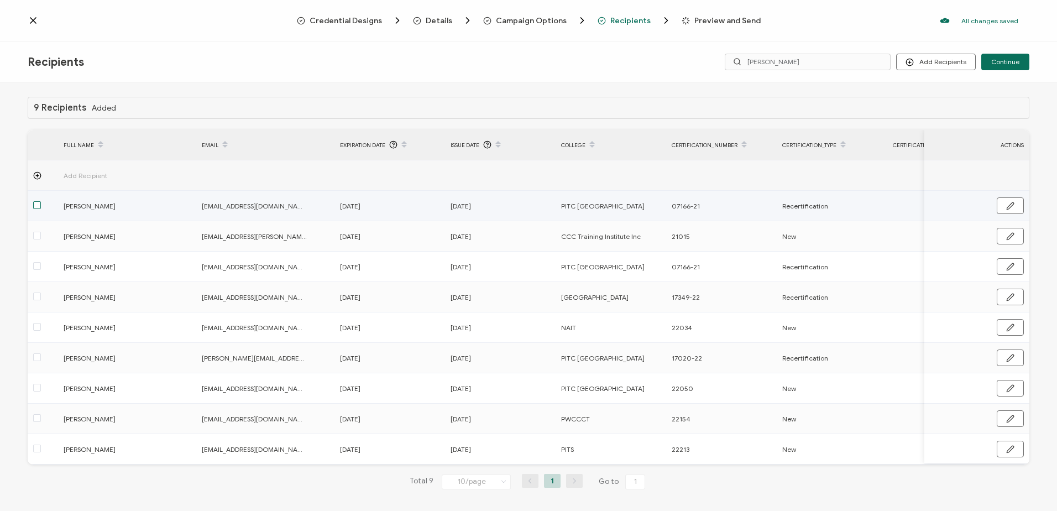
click at [37, 207] on span at bounding box center [37, 205] width 8 height 8
click at [41, 201] on input "checkbox" at bounding box center [41, 201] width 0 height 0
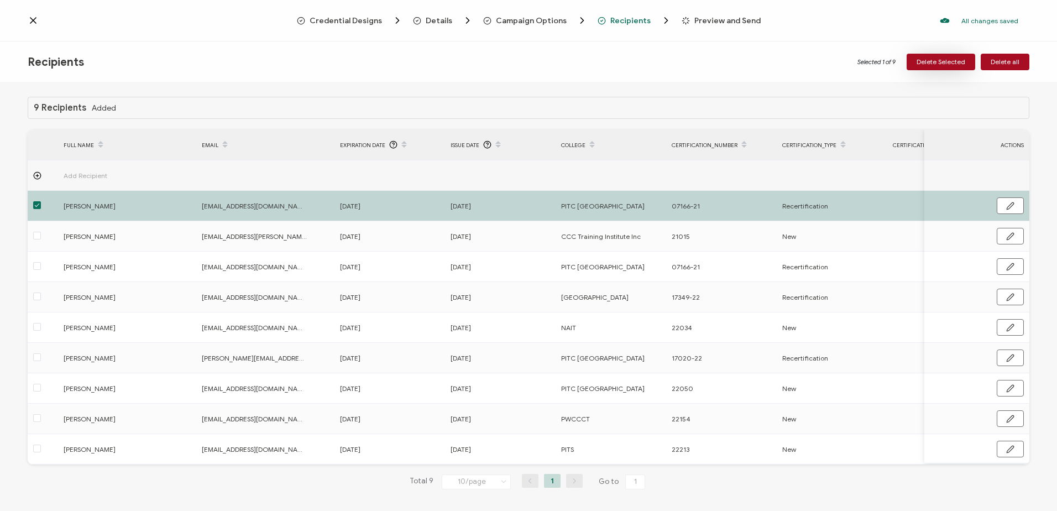
click at [933, 62] on span "Delete Selected" at bounding box center [941, 62] width 49 height 7
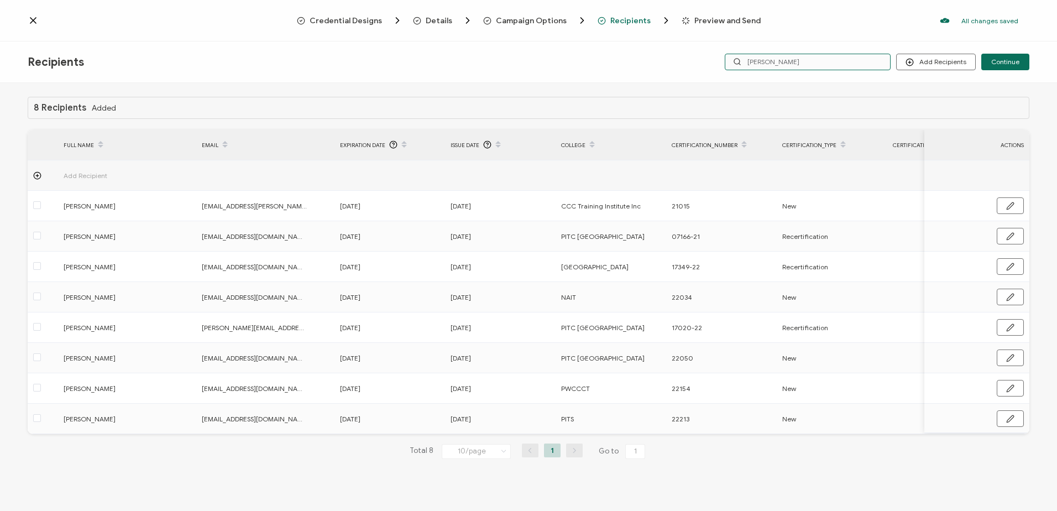
drag, startPoint x: 808, startPoint y: 55, endPoint x: 684, endPoint y: 64, distance: 124.7
click at [684, 64] on div "Recipients Add Recipients Upload Recipients Import From Recipients Import From …" at bounding box center [528, 61] width 1057 height 41
type input "[PERSON_NAME]"
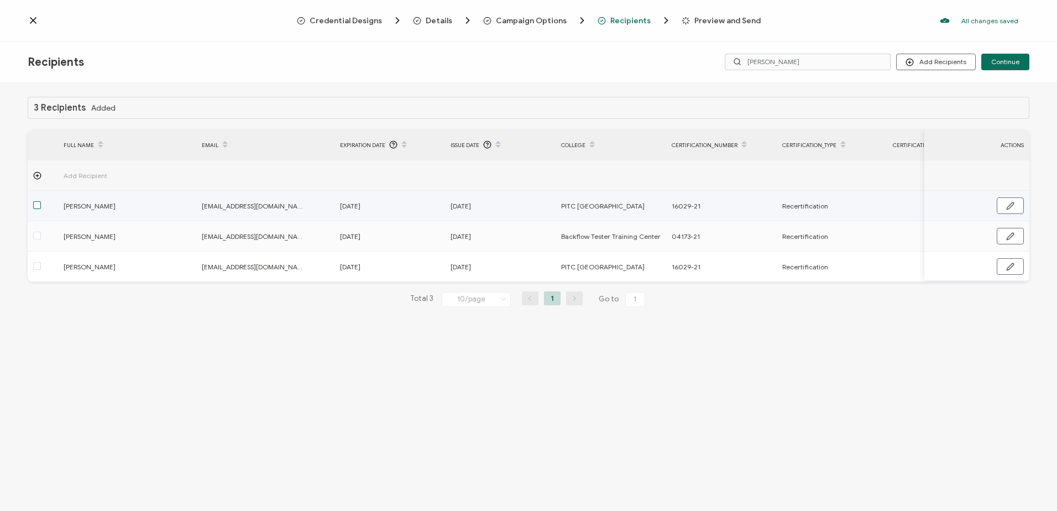
click at [36, 203] on span at bounding box center [37, 205] width 8 height 8
click at [41, 201] on input "checkbox" at bounding box center [41, 201] width 0 height 0
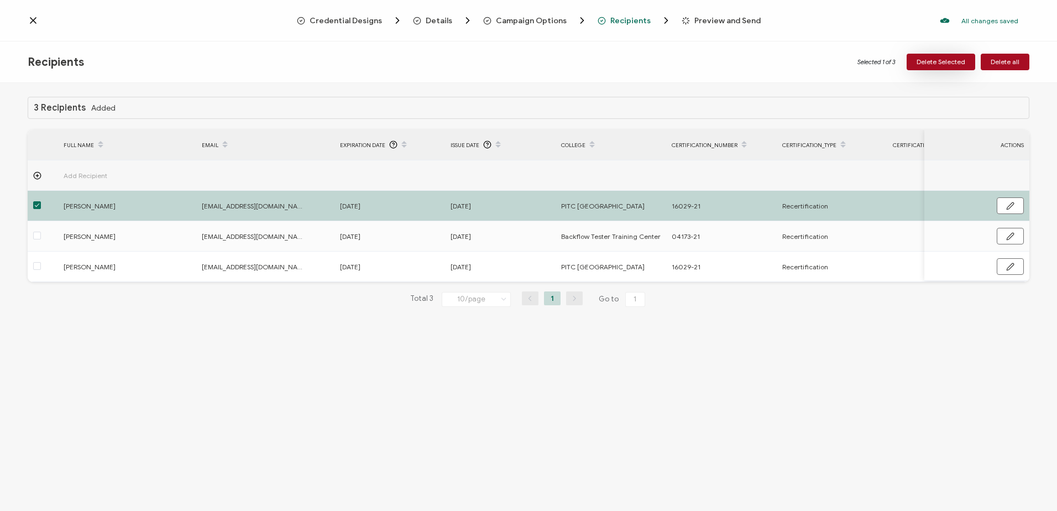
click at [934, 59] on span "Delete Selected" at bounding box center [941, 62] width 49 height 7
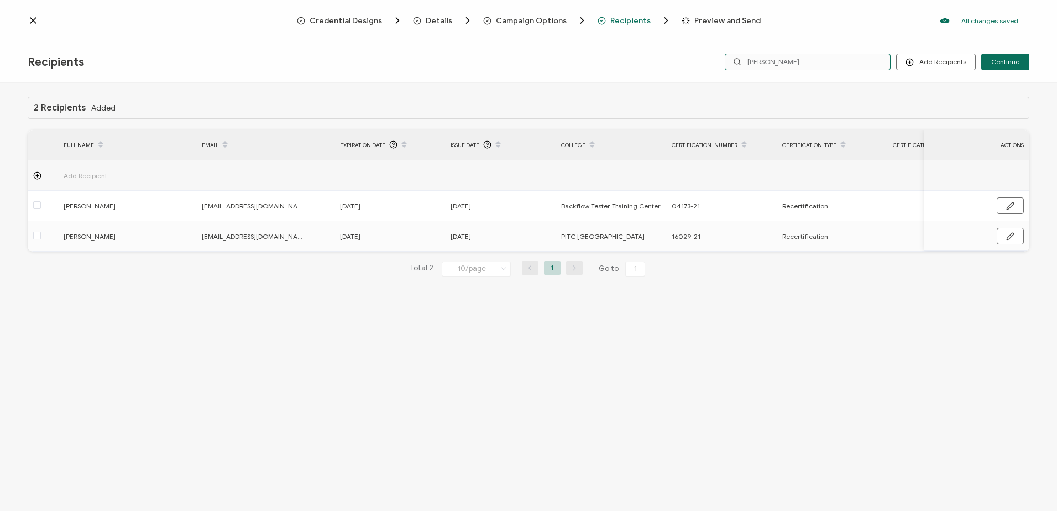
drag, startPoint x: 804, startPoint y: 58, endPoint x: 671, endPoint y: 62, distance: 133.3
click at [679, 62] on div "Recipients Add Recipients Continue [PERSON_NAME]" at bounding box center [528, 61] width 1057 height 41
type input "matthe"
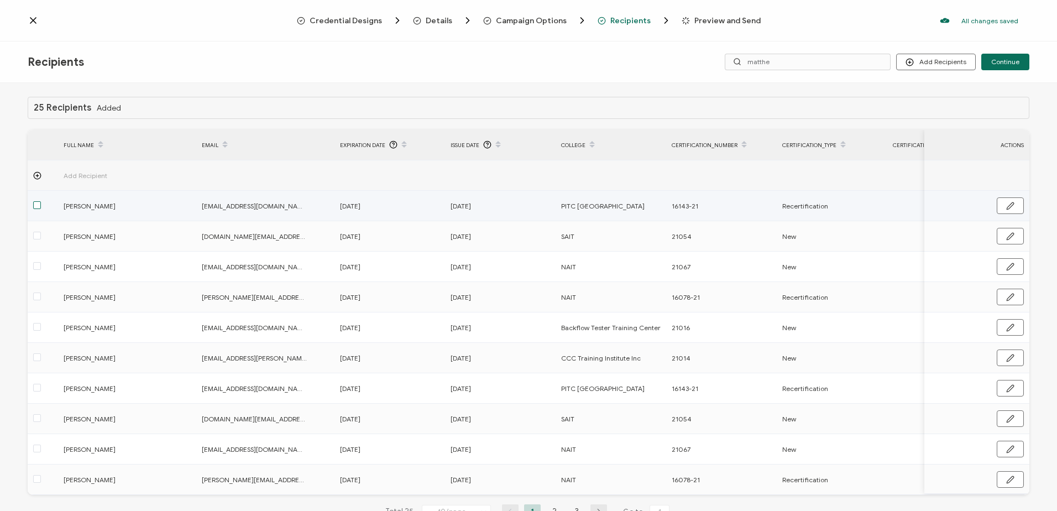
click at [34, 204] on span at bounding box center [37, 205] width 8 height 8
click at [41, 201] on input "checkbox" at bounding box center [41, 201] width 0 height 0
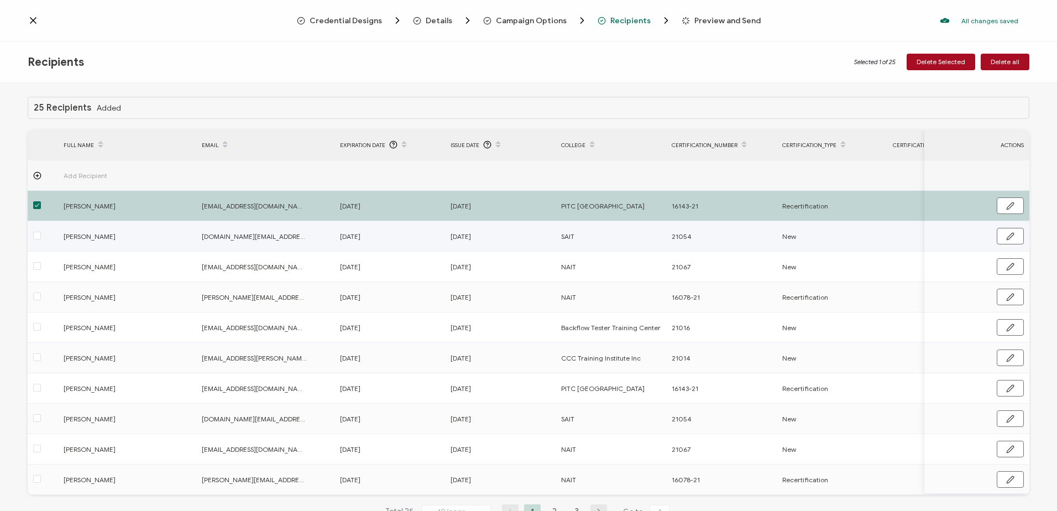
click at [33, 235] on div at bounding box center [43, 236] width 30 height 13
click at [39, 236] on span at bounding box center [37, 236] width 8 height 8
click at [41, 232] on input "checkbox" at bounding box center [41, 232] width 0 height 0
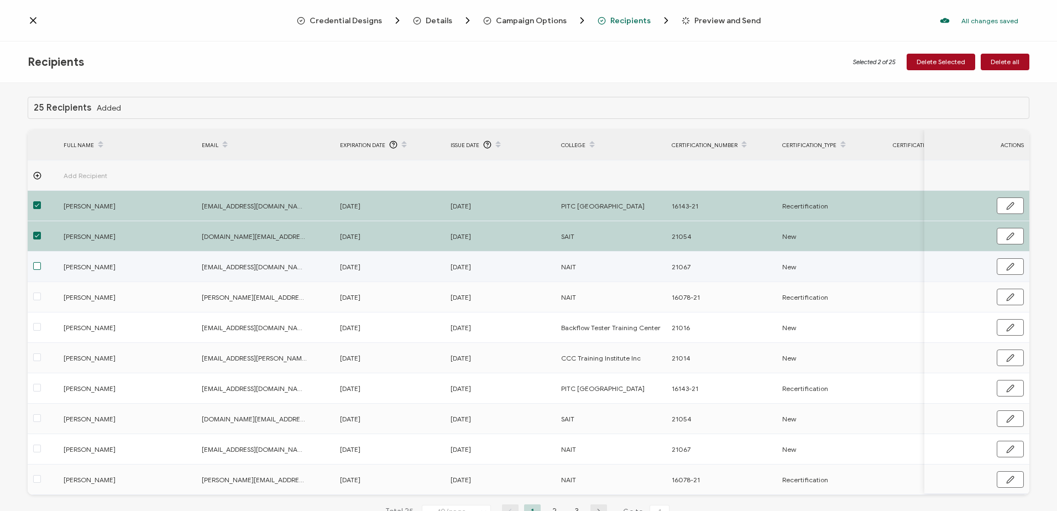
click at [36, 264] on span at bounding box center [37, 266] width 8 height 8
click at [41, 262] on input "checkbox" at bounding box center [41, 262] width 0 height 0
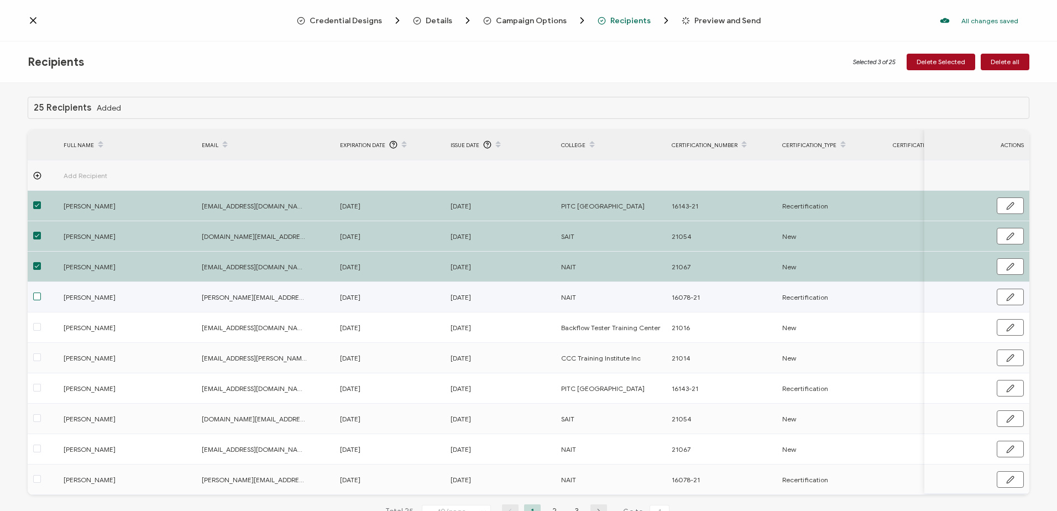
click at [36, 296] on span at bounding box center [37, 296] width 8 height 8
click at [41, 292] on input "checkbox" at bounding box center [41, 292] width 0 height 0
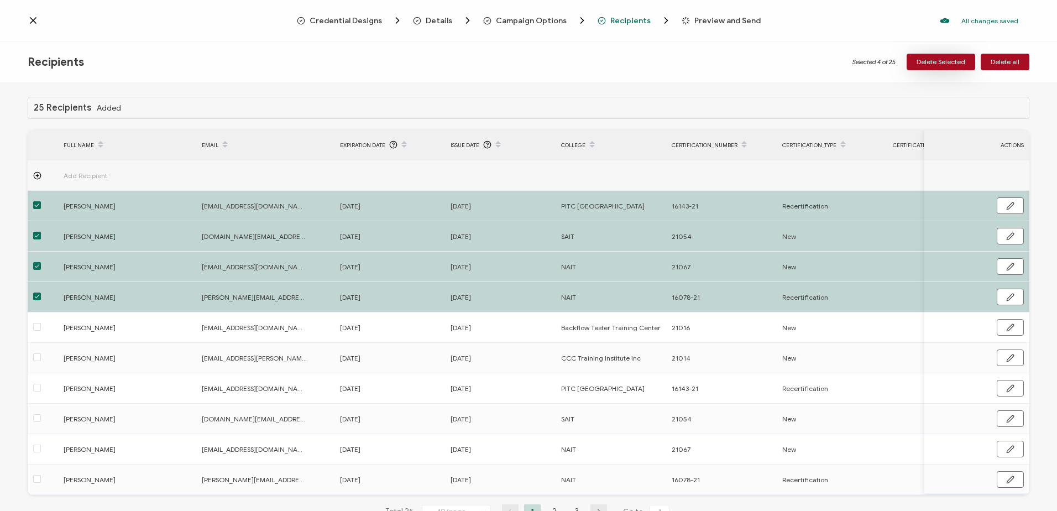
click at [926, 63] on span "Delete Selected" at bounding box center [941, 62] width 49 height 7
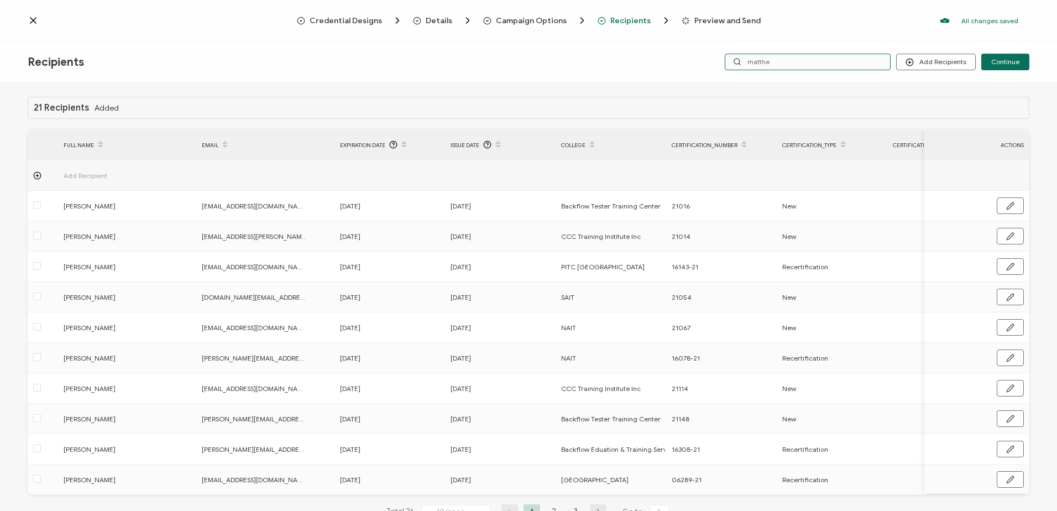
drag, startPoint x: 785, startPoint y: 61, endPoint x: 663, endPoint y: 60, distance: 121.6
click at [665, 61] on div "Recipients Add Recipients Upload Recipients Import From Recipients Import From …" at bounding box center [528, 61] width 1057 height 41
type input "[PERSON_NAME]"
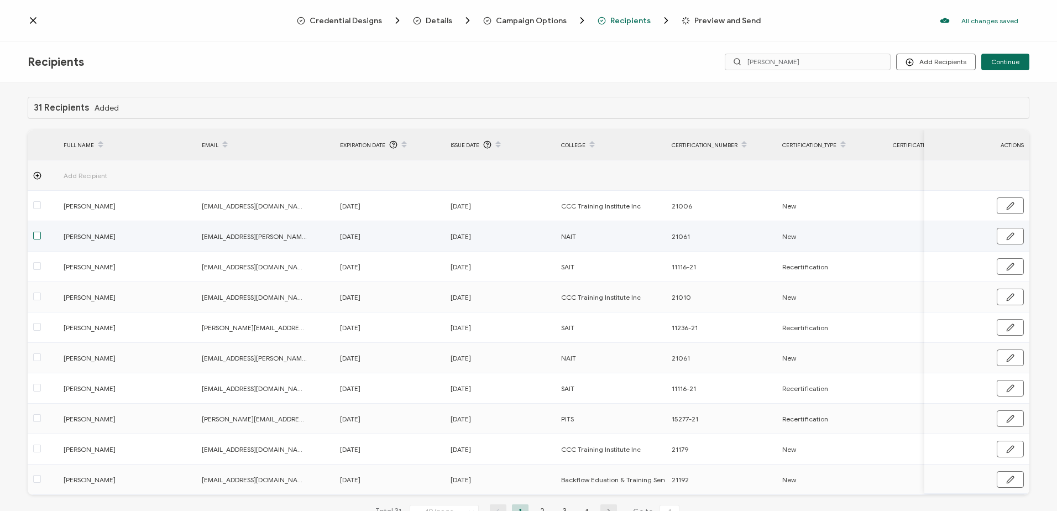
click at [36, 237] on span at bounding box center [37, 236] width 8 height 8
click at [41, 232] on input "checkbox" at bounding box center [41, 232] width 0 height 0
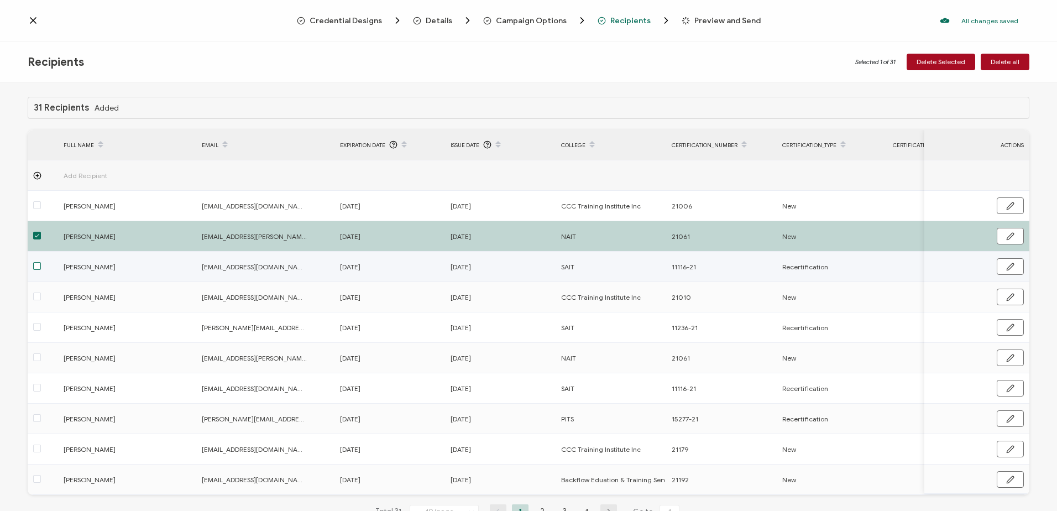
click at [35, 265] on span at bounding box center [37, 266] width 8 height 8
click at [41, 262] on input "checkbox" at bounding box center [41, 262] width 0 height 0
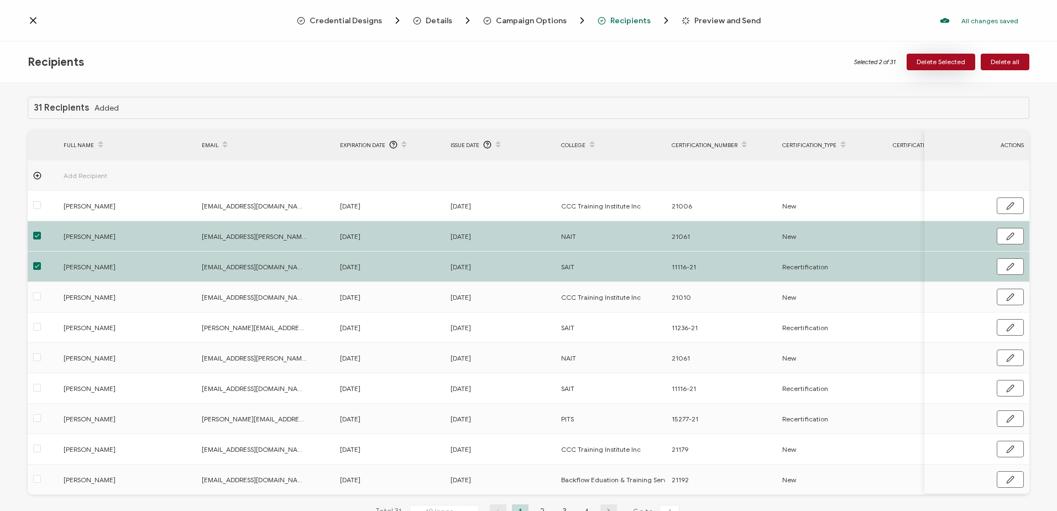
click at [940, 63] on span "Delete Selected" at bounding box center [941, 62] width 49 height 7
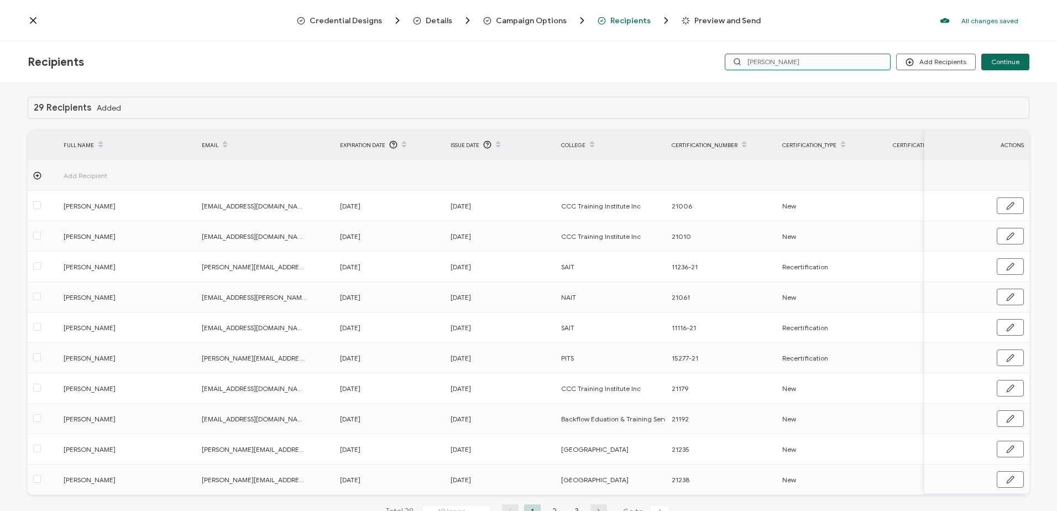
drag, startPoint x: 776, startPoint y: 61, endPoint x: 590, endPoint y: 56, distance: 185.8
click at [605, 59] on div "Recipients Add Recipients Upload Recipients Import From Recipients Import From …" at bounding box center [528, 61] width 1057 height 41
type input "dy"
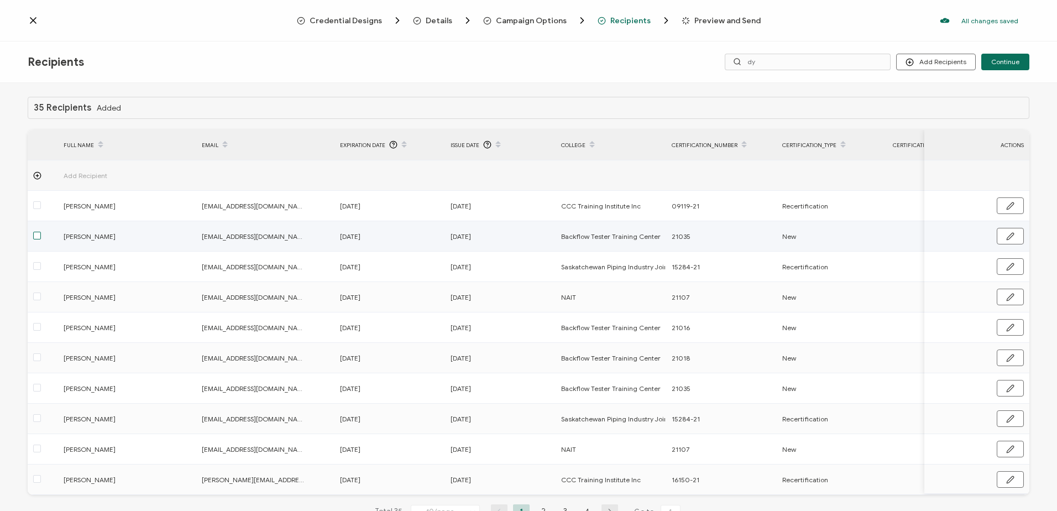
click at [33, 234] on span at bounding box center [37, 236] width 8 height 8
click at [41, 232] on input "checkbox" at bounding box center [41, 232] width 0 height 0
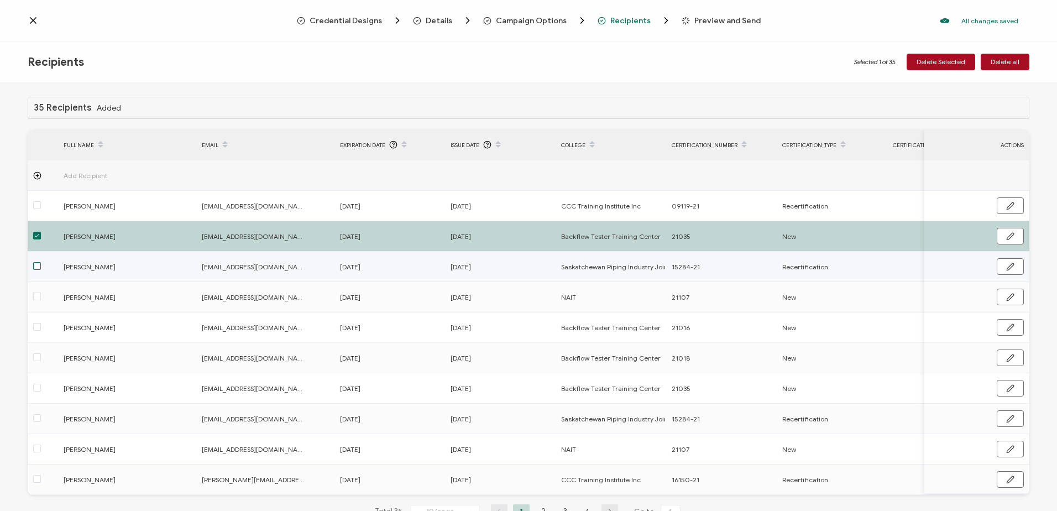
click at [36, 265] on span at bounding box center [37, 266] width 8 height 8
click at [41, 262] on input "checkbox" at bounding box center [41, 262] width 0 height 0
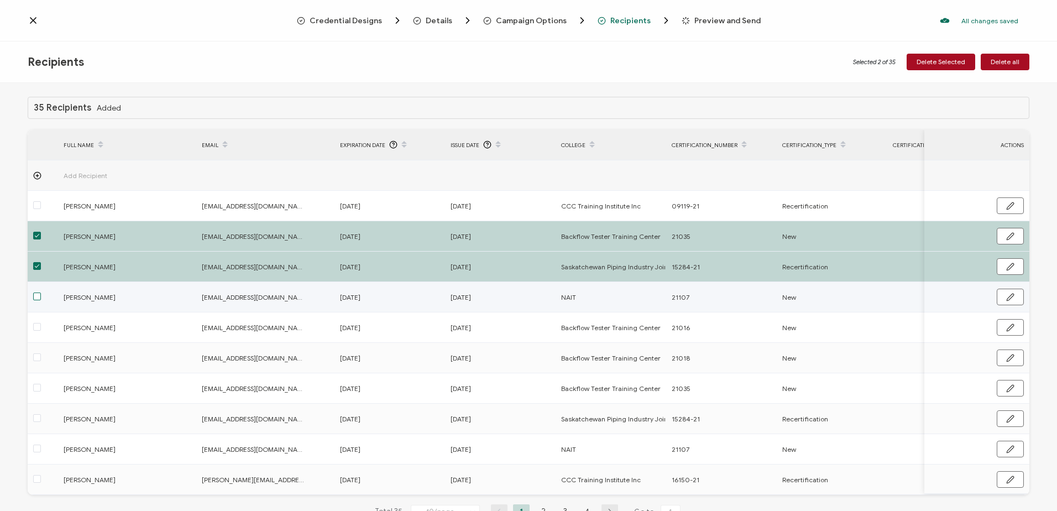
click at [38, 297] on span at bounding box center [37, 296] width 8 height 8
click at [41, 292] on input "checkbox" at bounding box center [41, 292] width 0 height 0
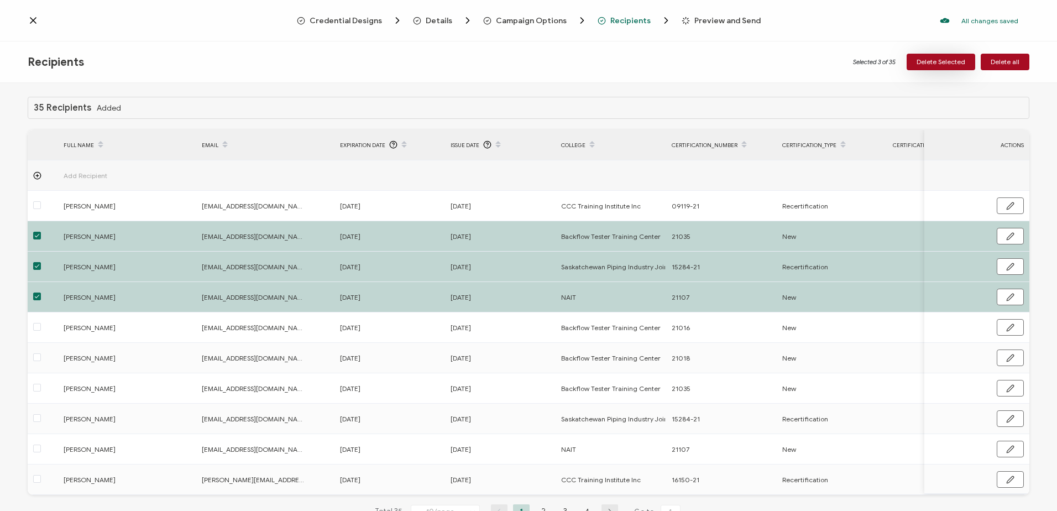
click at [948, 59] on span "Delete Selected" at bounding box center [941, 62] width 49 height 7
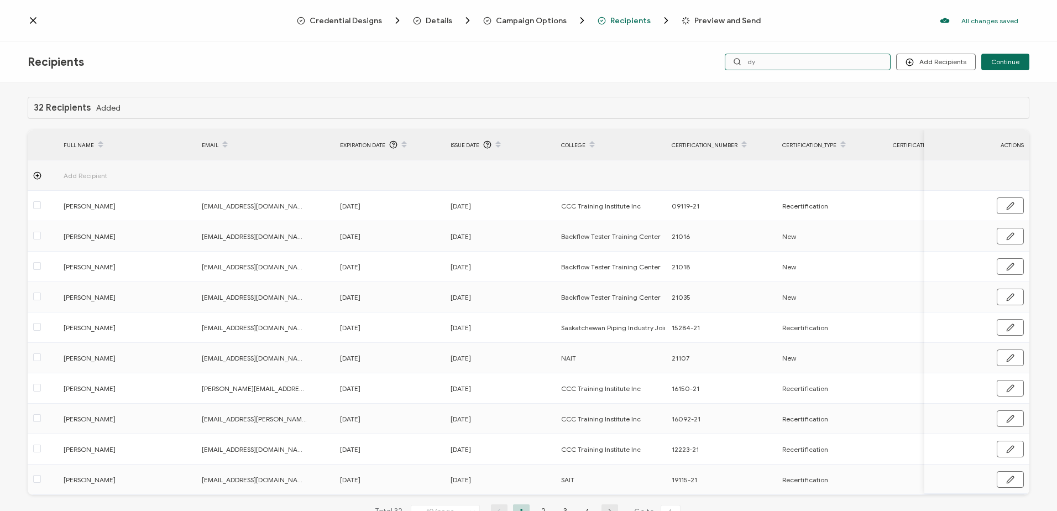
drag, startPoint x: 770, startPoint y: 62, endPoint x: 701, endPoint y: 59, distance: 69.2
click at [701, 59] on div "Add Recipients Upload Recipients Import From Recipients Import From List Contin…" at bounding box center [862, 62] width 334 height 17
type input "cam"
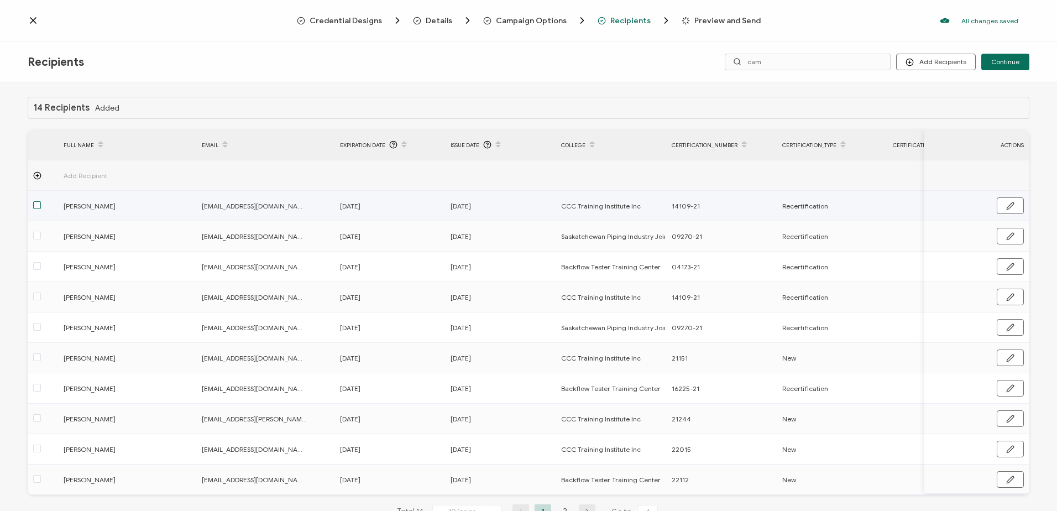
click at [39, 203] on span at bounding box center [37, 205] width 8 height 8
click at [41, 201] on input "checkbox" at bounding box center [41, 201] width 0 height 0
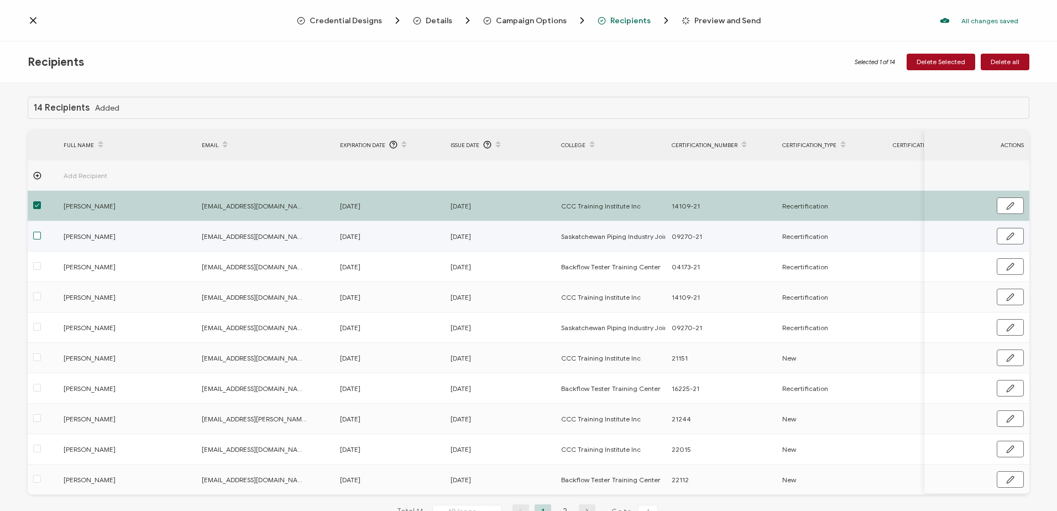
click at [36, 238] on span at bounding box center [37, 236] width 8 height 8
click at [41, 232] on input "checkbox" at bounding box center [41, 232] width 0 height 0
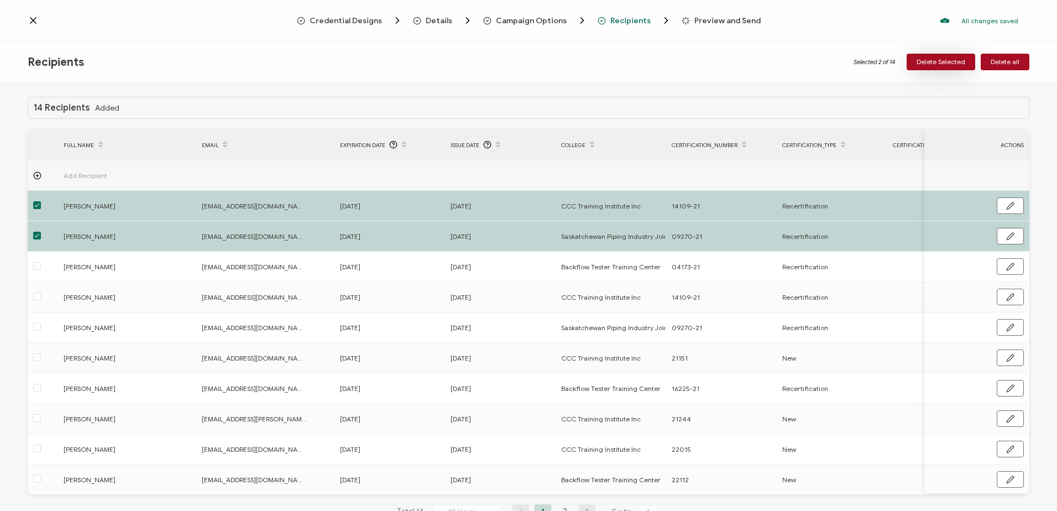
click at [942, 56] on button "Delete Selected" at bounding box center [941, 62] width 69 height 17
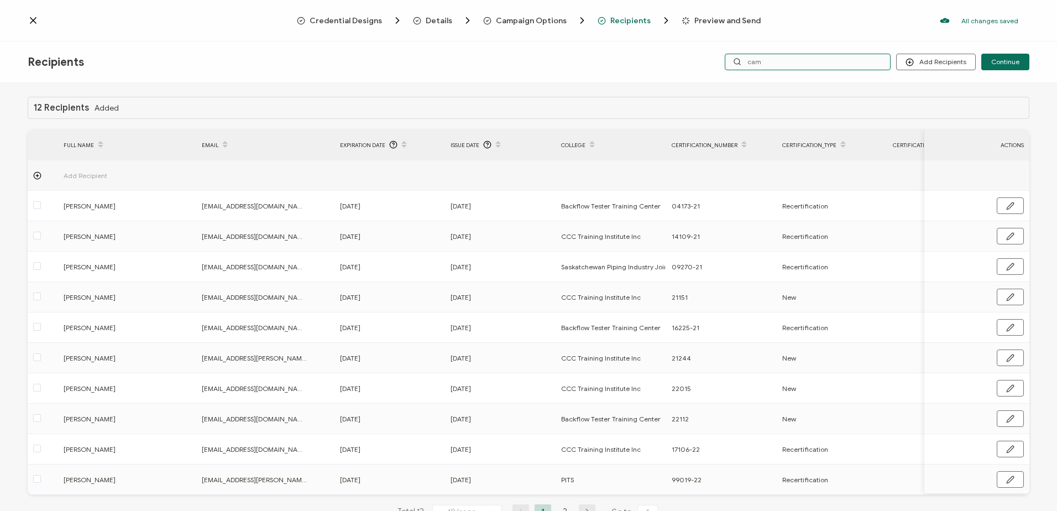
drag, startPoint x: 775, startPoint y: 64, endPoint x: 667, endPoint y: 49, distance: 108.8
click at [672, 55] on div "Recipients Add Recipients Upload Recipients Import From Recipients Import From …" at bounding box center [528, 61] width 1057 height 41
type input "da"
click at [782, 64] on input "da" at bounding box center [808, 62] width 166 height 17
type input "dare"
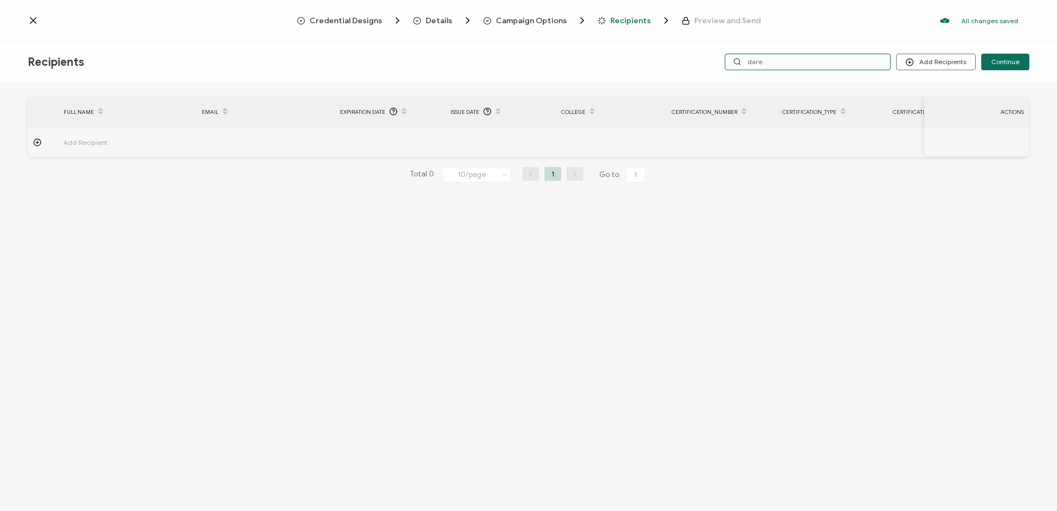
click at [782, 64] on input "dare" at bounding box center [808, 62] width 166 height 17
type input "[PERSON_NAME]"
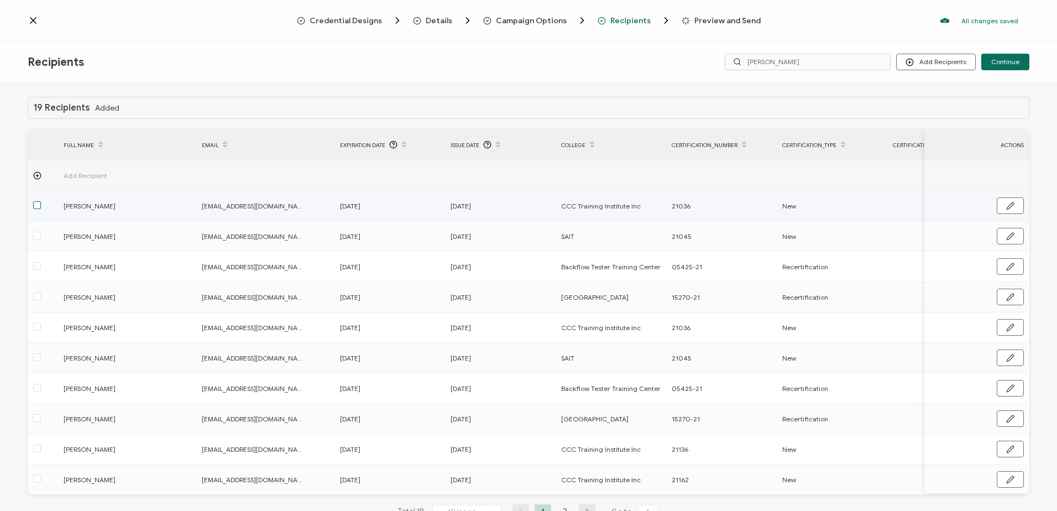
click at [37, 206] on span at bounding box center [37, 205] width 8 height 8
click at [41, 201] on input "checkbox" at bounding box center [41, 201] width 0 height 0
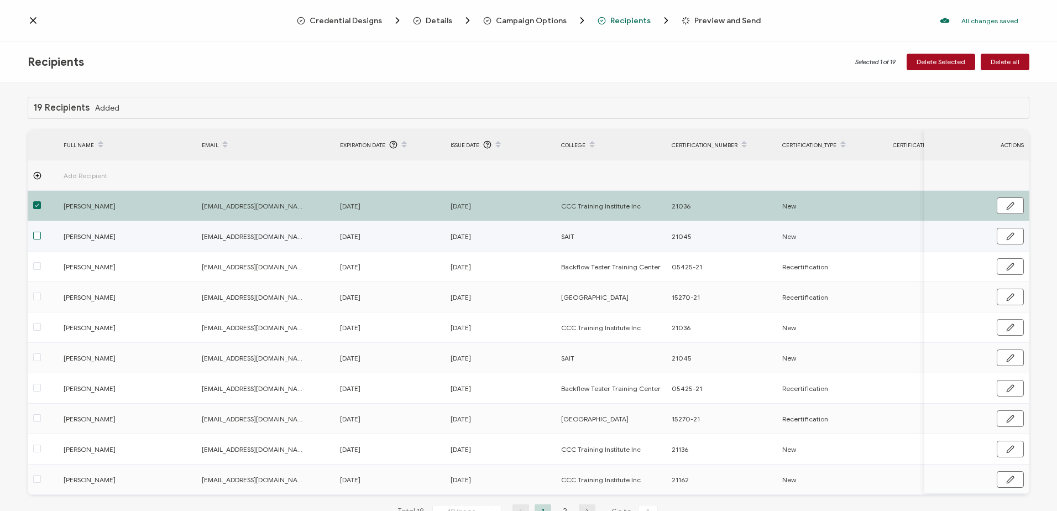
click at [36, 238] on span at bounding box center [37, 236] width 8 height 8
click at [41, 232] on input "checkbox" at bounding box center [41, 232] width 0 height 0
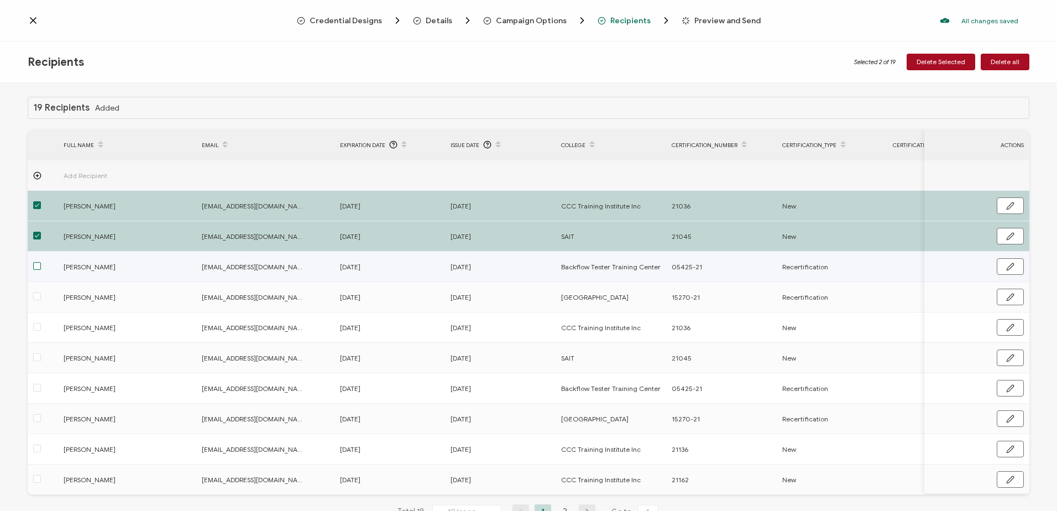
click at [36, 264] on span at bounding box center [37, 266] width 8 height 8
click at [41, 262] on input "checkbox" at bounding box center [41, 262] width 0 height 0
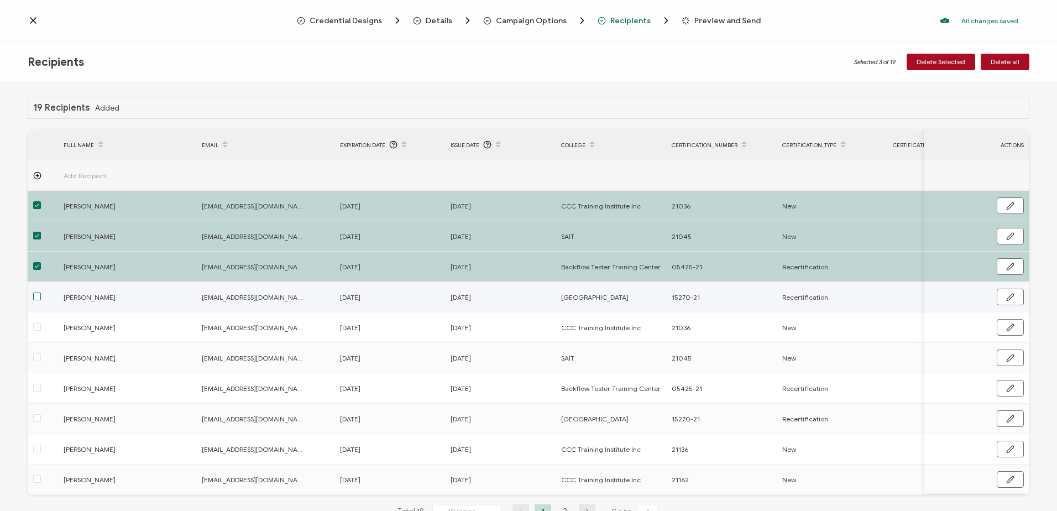
click at [39, 295] on span at bounding box center [37, 296] width 8 height 8
click at [41, 292] on input "checkbox" at bounding box center [41, 292] width 0 height 0
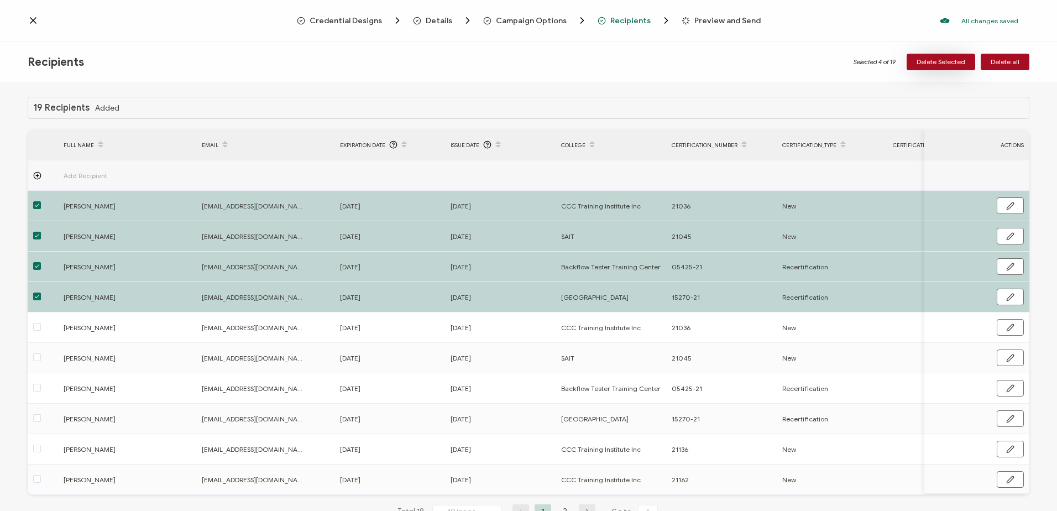
click at [949, 59] on span "Delete Selected" at bounding box center [941, 62] width 49 height 7
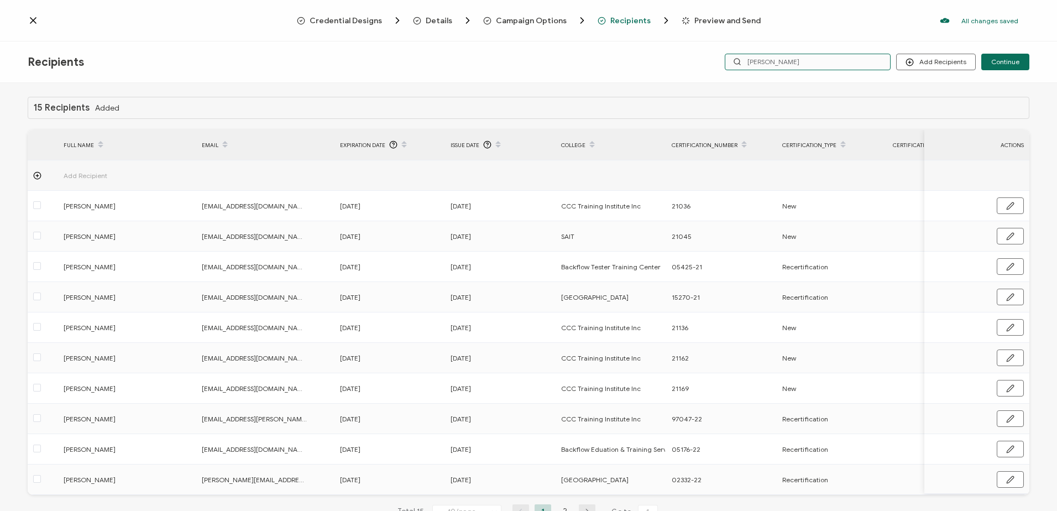
drag, startPoint x: 785, startPoint y: 62, endPoint x: 626, endPoint y: 62, distance: 159.2
click at [626, 62] on div "Recipients Add Recipients Upload Recipients Import From Recipients Import From …" at bounding box center [528, 61] width 1057 height 41
type input "fred"
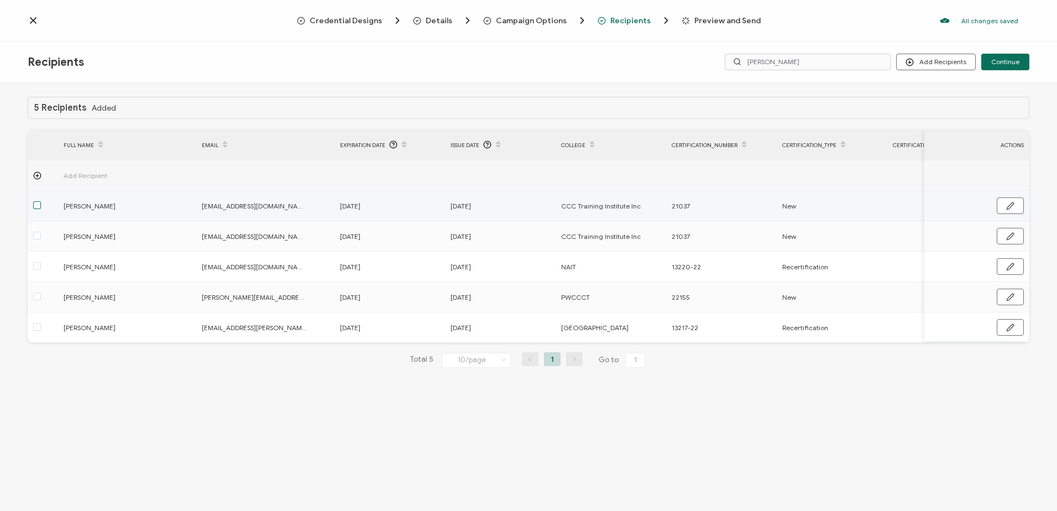
click at [35, 206] on span at bounding box center [37, 205] width 8 height 8
click at [41, 201] on input "checkbox" at bounding box center [41, 201] width 0 height 0
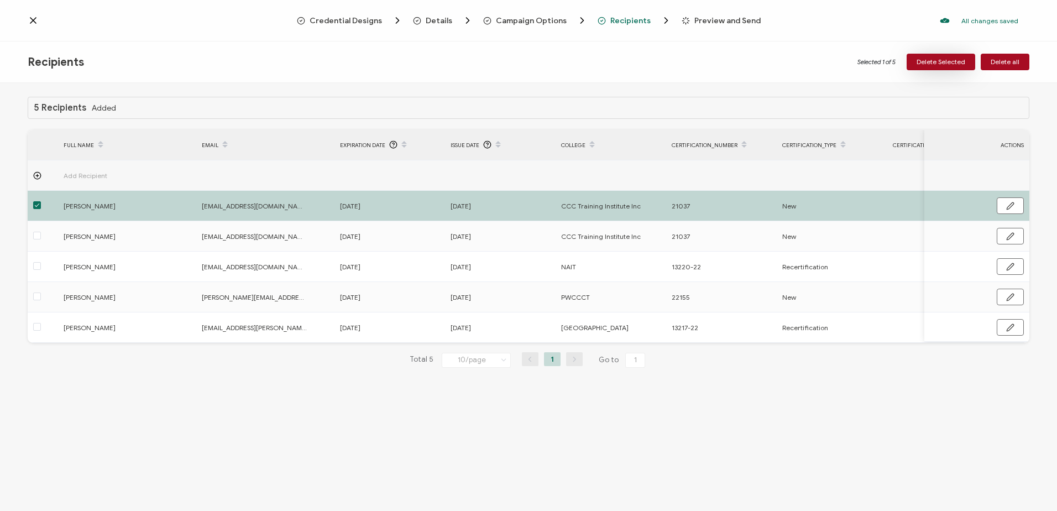
click at [942, 62] on span "Delete Selected" at bounding box center [941, 62] width 49 height 7
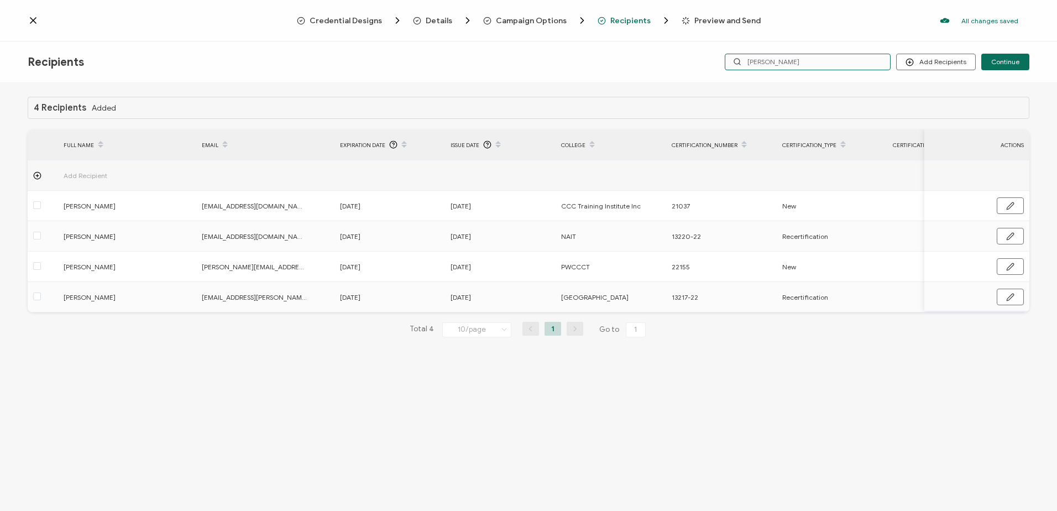
drag, startPoint x: 772, startPoint y: 59, endPoint x: 691, endPoint y: 51, distance: 82.2
click at [692, 52] on div "Recipients Add Recipients Upload Recipients Import From Recipients Import From …" at bounding box center [528, 61] width 1057 height 41
type input "sheron"
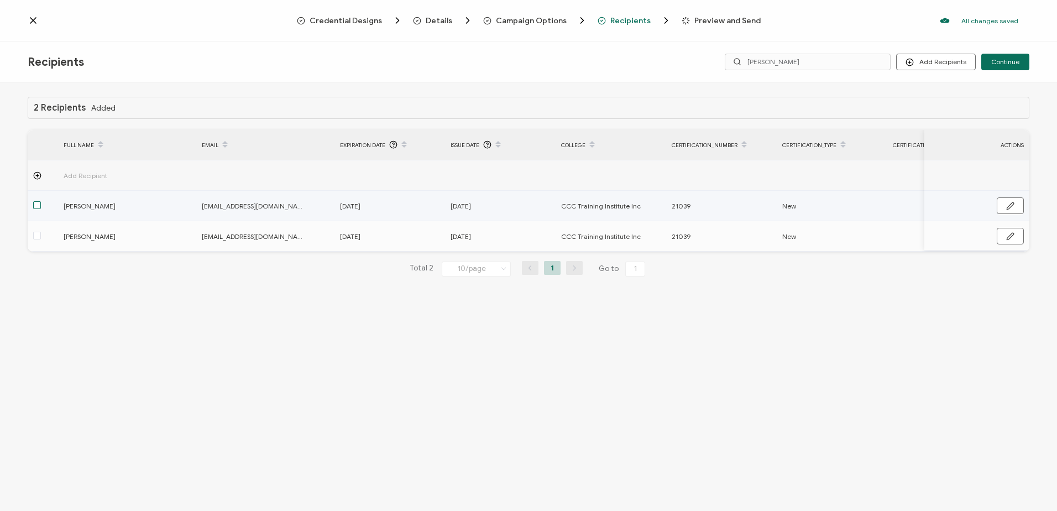
click at [38, 207] on span at bounding box center [37, 205] width 8 height 8
click at [41, 201] on input "checkbox" at bounding box center [41, 201] width 0 height 0
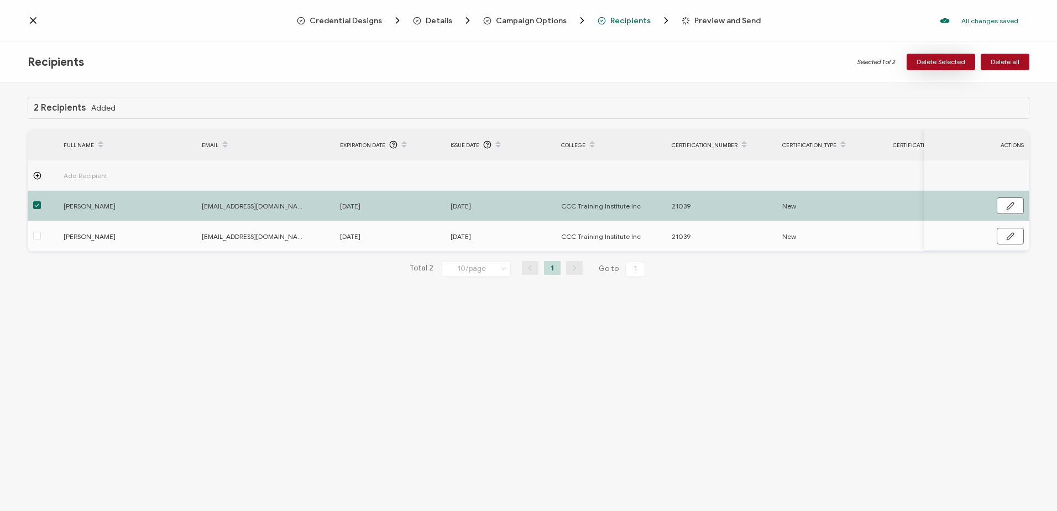
click at [947, 61] on span "Delete Selected" at bounding box center [941, 62] width 49 height 7
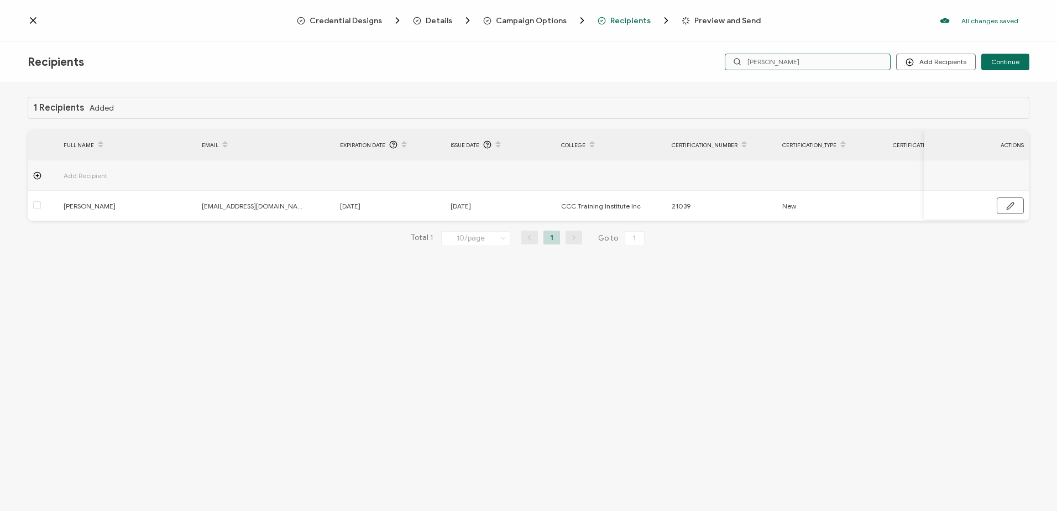
drag, startPoint x: 787, startPoint y: 64, endPoint x: 611, endPoint y: 53, distance: 176.2
click at [611, 55] on div "Recipients Add Recipients Upload Recipients Import From Recipients Import From …" at bounding box center [528, 61] width 1057 height 41
type input "buch"
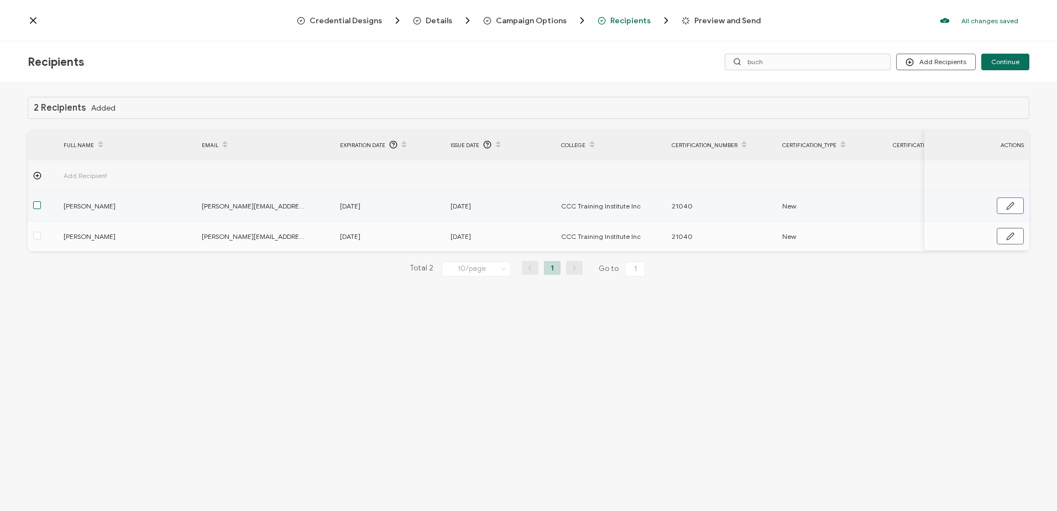
click at [36, 205] on span at bounding box center [37, 205] width 8 height 8
click at [41, 201] on input "checkbox" at bounding box center [41, 201] width 0 height 0
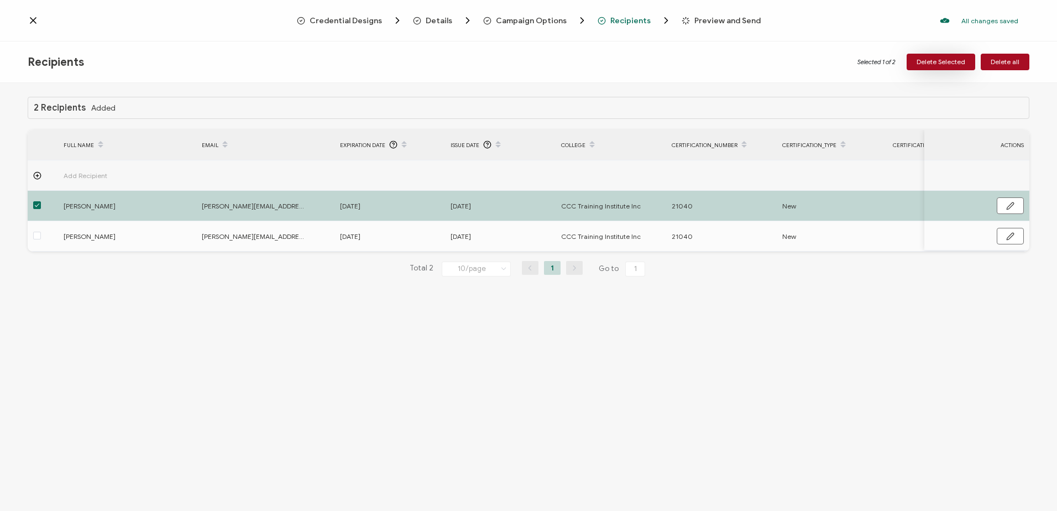
click at [929, 57] on button "Delete Selected" at bounding box center [941, 62] width 69 height 17
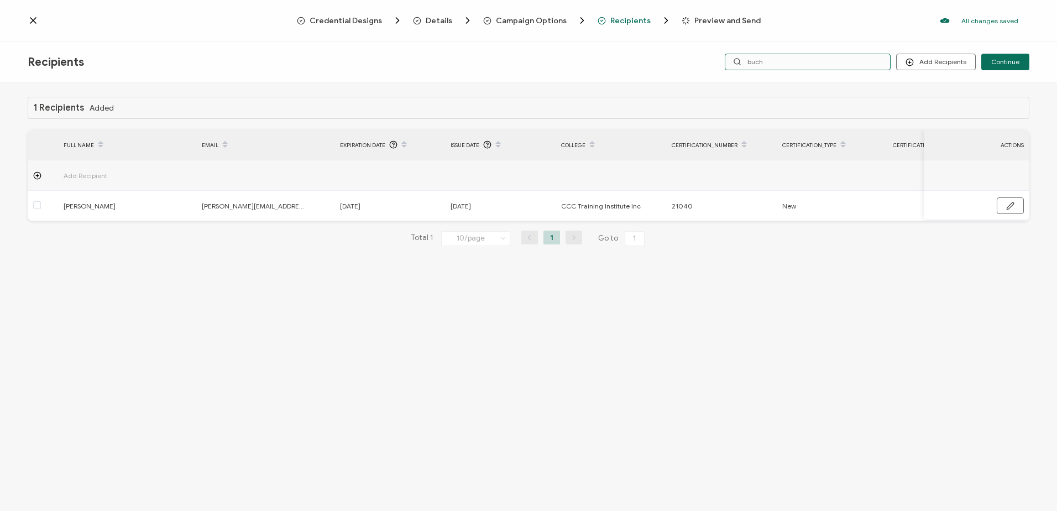
drag, startPoint x: 827, startPoint y: 61, endPoint x: 618, endPoint y: 61, distance: 208.4
click at [618, 61] on div "Recipients Add Recipients Upload Recipients Import From Recipients Import From …" at bounding box center [528, 61] width 1057 height 41
type input "john"
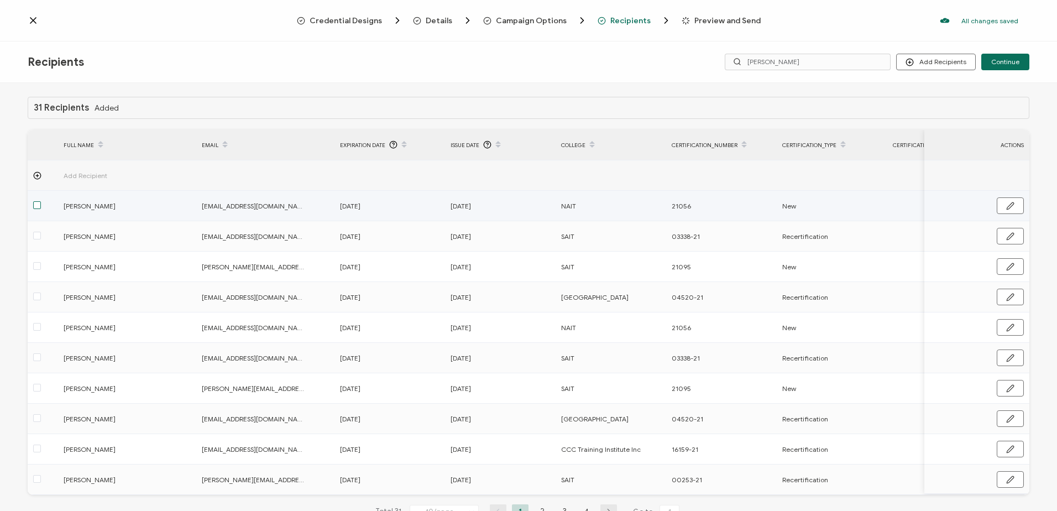
click at [36, 205] on span at bounding box center [37, 205] width 8 height 8
click at [41, 201] on input "checkbox" at bounding box center [41, 201] width 0 height 0
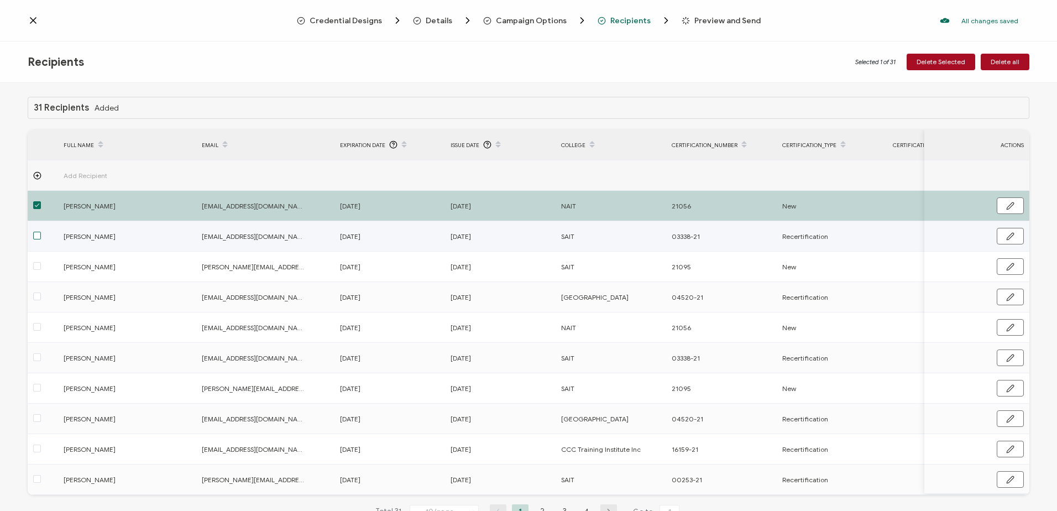
click at [36, 234] on span at bounding box center [37, 236] width 8 height 8
click at [41, 232] on input "checkbox" at bounding box center [41, 232] width 0 height 0
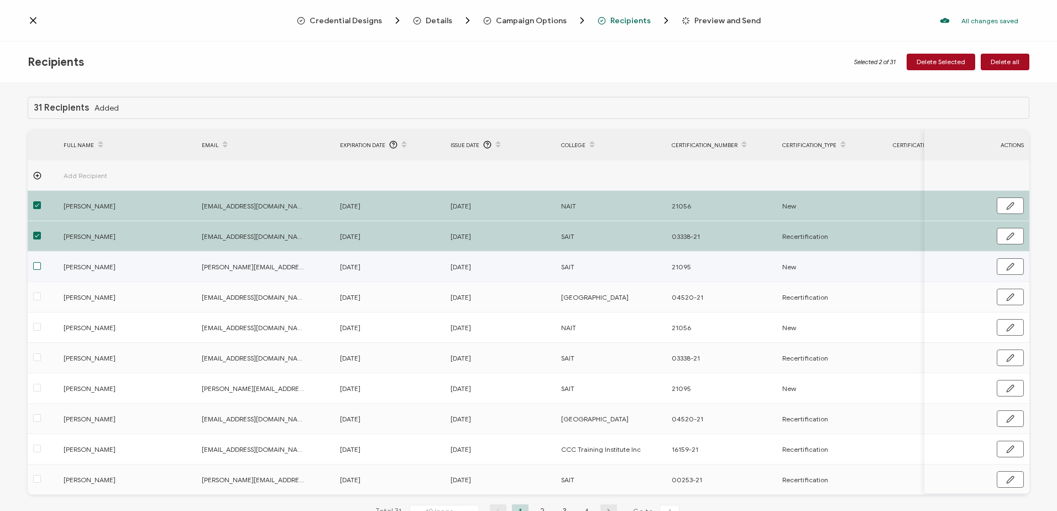
click at [34, 266] on span at bounding box center [37, 266] width 8 height 8
click at [41, 262] on input "checkbox" at bounding box center [41, 262] width 0 height 0
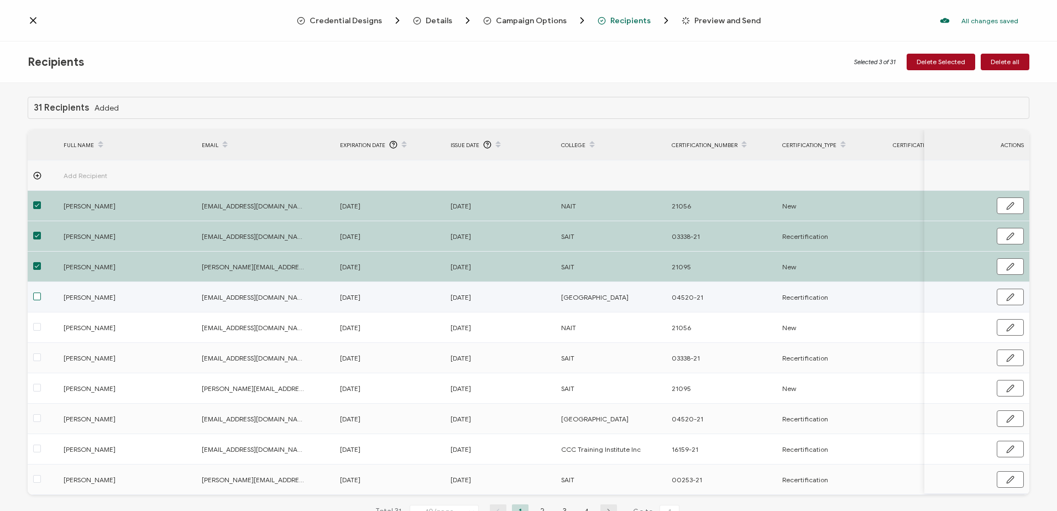
click at [36, 296] on span at bounding box center [37, 296] width 8 height 8
click at [41, 292] on input "checkbox" at bounding box center [41, 292] width 0 height 0
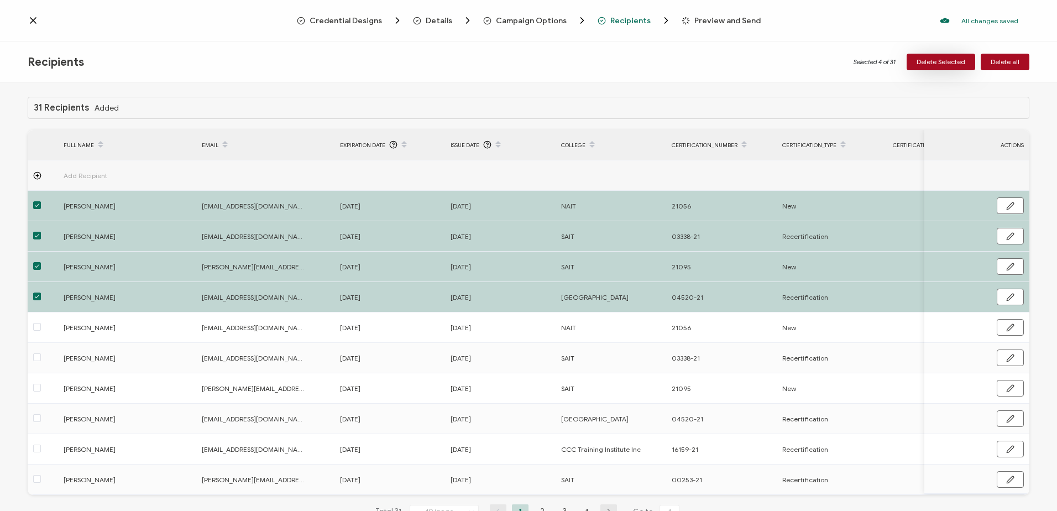
click at [927, 59] on span "Delete Selected" at bounding box center [941, 62] width 49 height 7
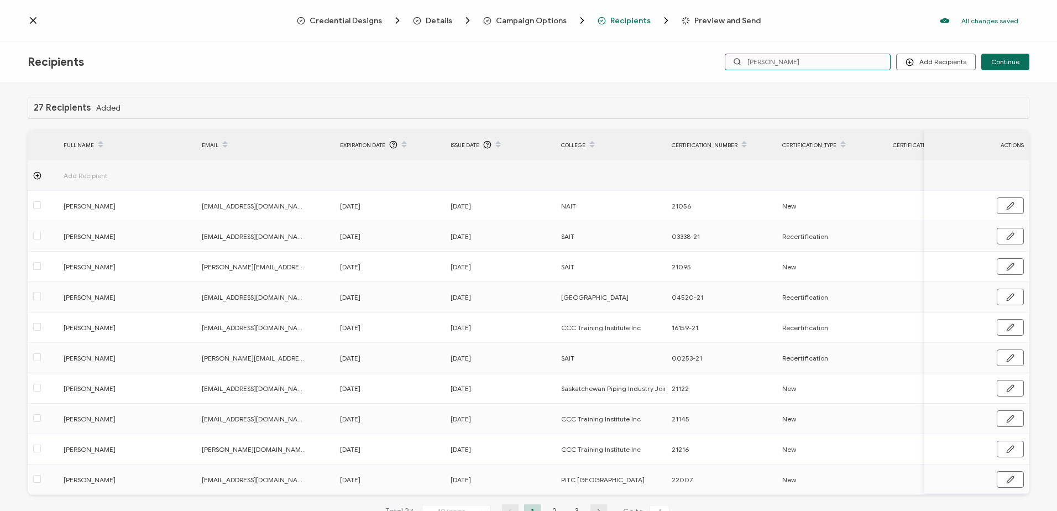
drag, startPoint x: 751, startPoint y: 64, endPoint x: 710, endPoint y: 62, distance: 40.9
click at [710, 62] on div "Add Recipients Upload Recipients Import From Recipients Import From List Contin…" at bounding box center [862, 62] width 334 height 17
type input "josh"
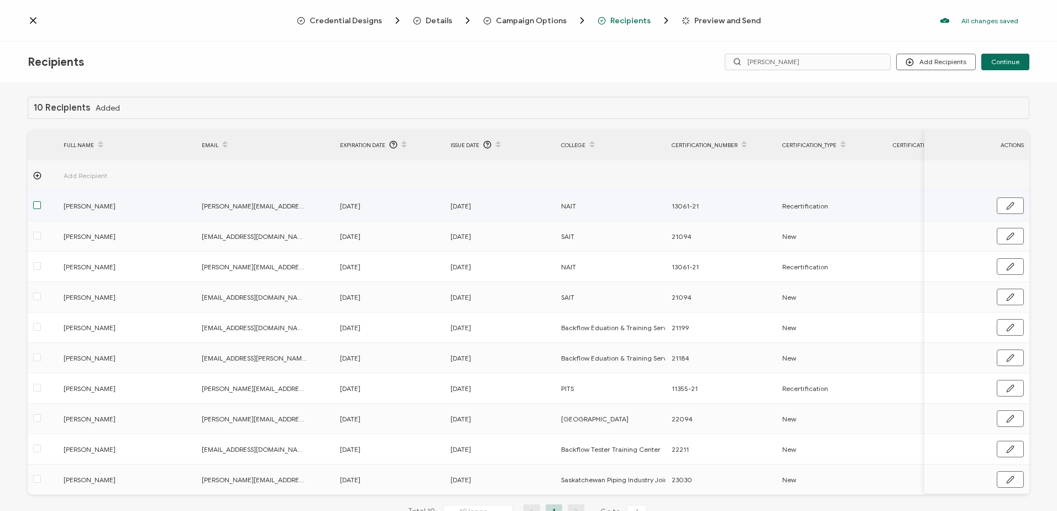
click at [39, 207] on span at bounding box center [37, 205] width 8 height 8
click at [41, 201] on input "checkbox" at bounding box center [41, 201] width 0 height 0
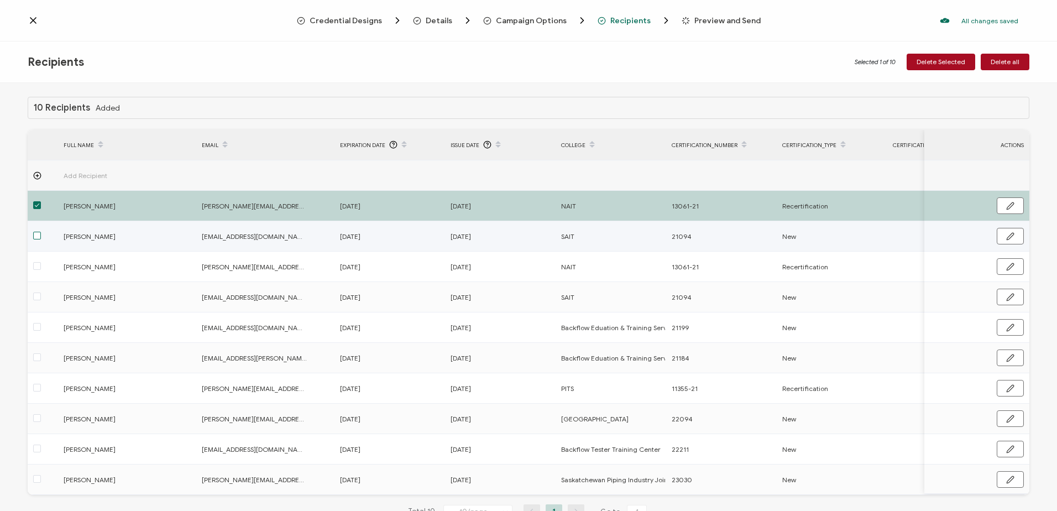
click at [36, 238] on span at bounding box center [37, 236] width 8 height 8
click at [41, 232] on input "checkbox" at bounding box center [41, 232] width 0 height 0
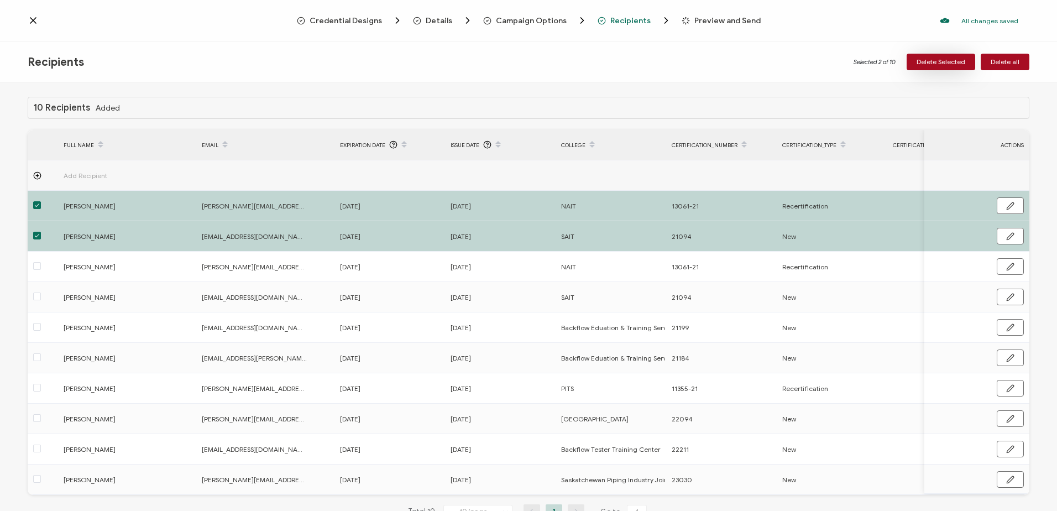
click at [940, 61] on span "Delete Selected" at bounding box center [941, 62] width 49 height 7
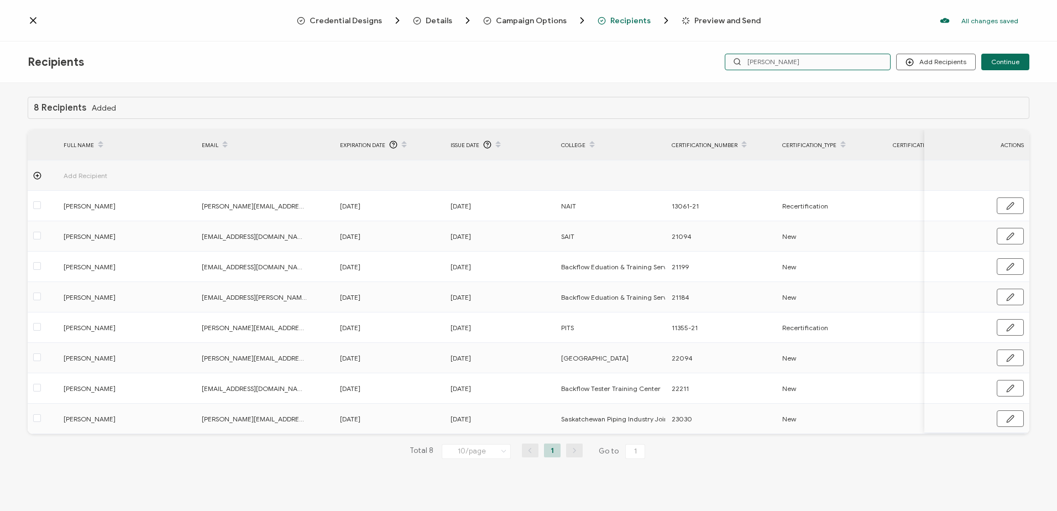
drag, startPoint x: 794, startPoint y: 62, endPoint x: 657, endPoint y: 56, distance: 137.8
click at [657, 56] on div "Recipients Add Recipients Upload Recipients Import From Recipients Import From …" at bounding box center [528, 61] width 1057 height 41
type input "b"
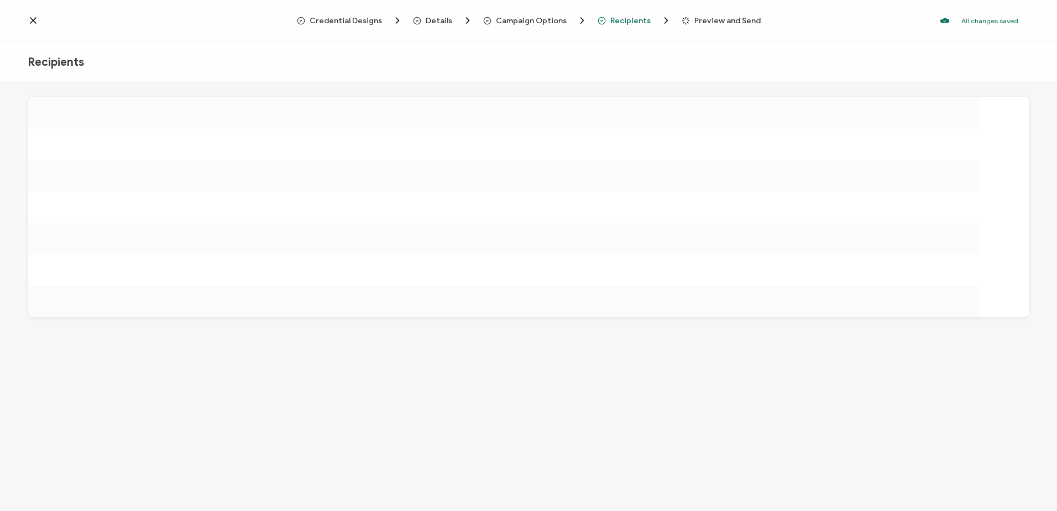
click at [192, 61] on div "Recipients" at bounding box center [195, 62] width 334 height 14
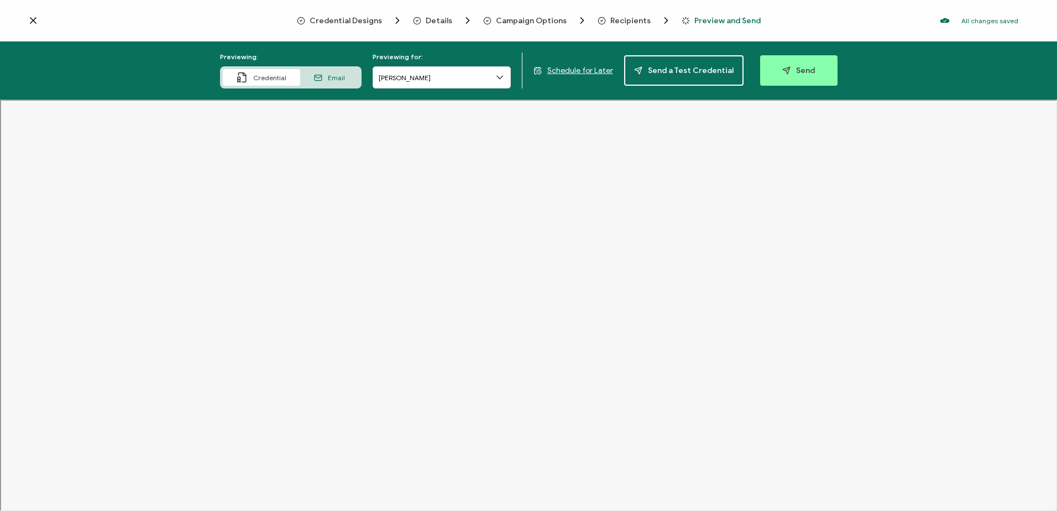
click at [619, 14] on div "Credential Designs Details Campaign Options Recipients Preview and Send All cha…" at bounding box center [528, 20] width 1057 height 41
click at [614, 22] on span "Recipients" at bounding box center [630, 21] width 40 height 8
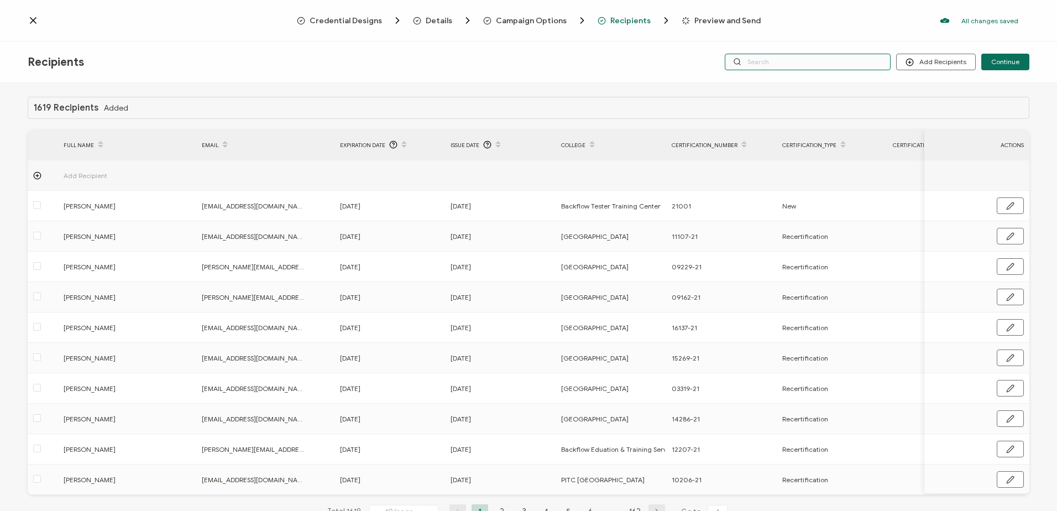
drag, startPoint x: 785, startPoint y: 61, endPoint x: 651, endPoint y: 57, distance: 134.4
click at [651, 57] on div "Recipients Add Recipients Upload Recipients Import From Recipients Import From …" at bounding box center [528, 61] width 1057 height 41
type input "baq"
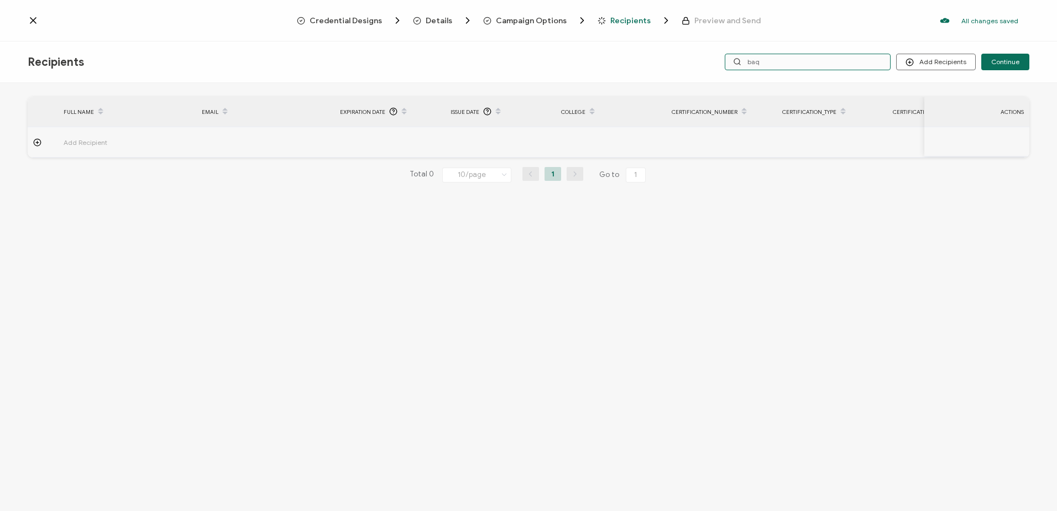
click at [785, 68] on input "baq" at bounding box center [808, 62] width 166 height 17
type input "barry"
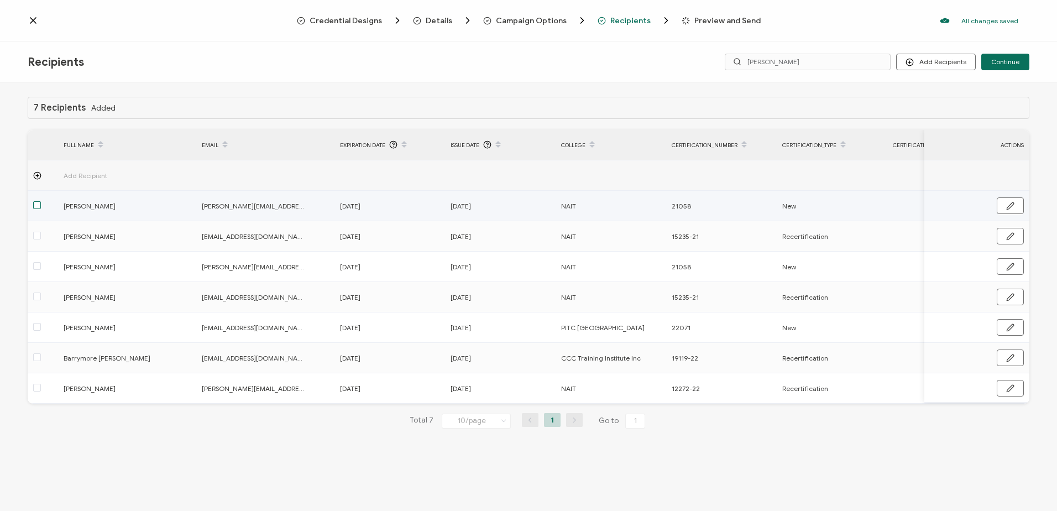
click at [34, 205] on span at bounding box center [37, 205] width 8 height 8
click at [41, 201] on input "checkbox" at bounding box center [41, 201] width 0 height 0
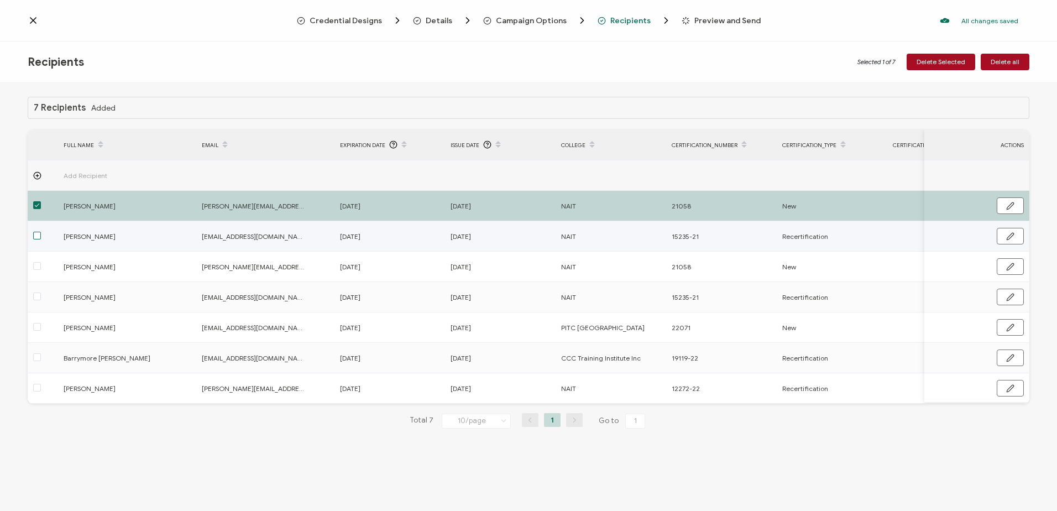
click at [38, 236] on span at bounding box center [37, 236] width 8 height 8
click at [41, 232] on input "checkbox" at bounding box center [41, 232] width 0 height 0
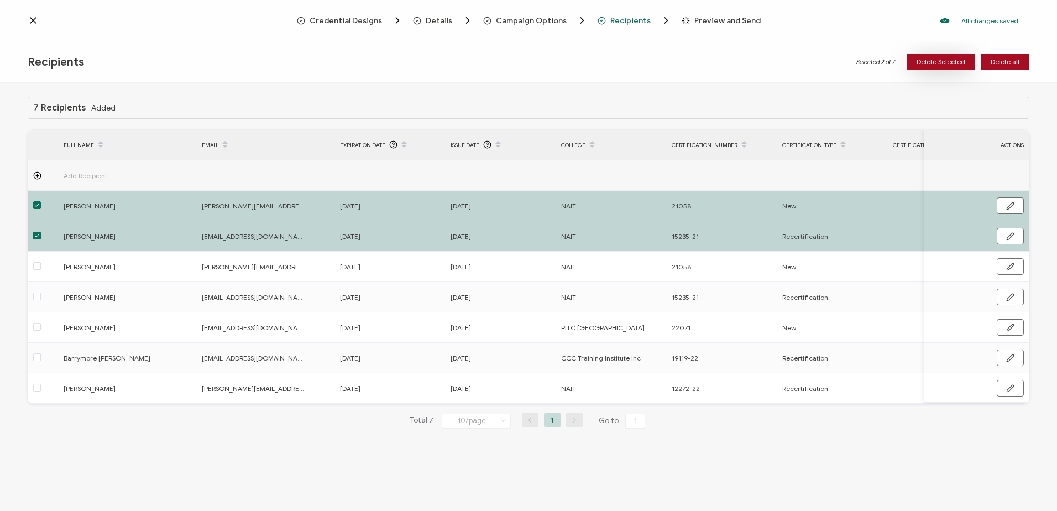
click at [936, 65] on span "Delete Selected" at bounding box center [941, 62] width 49 height 7
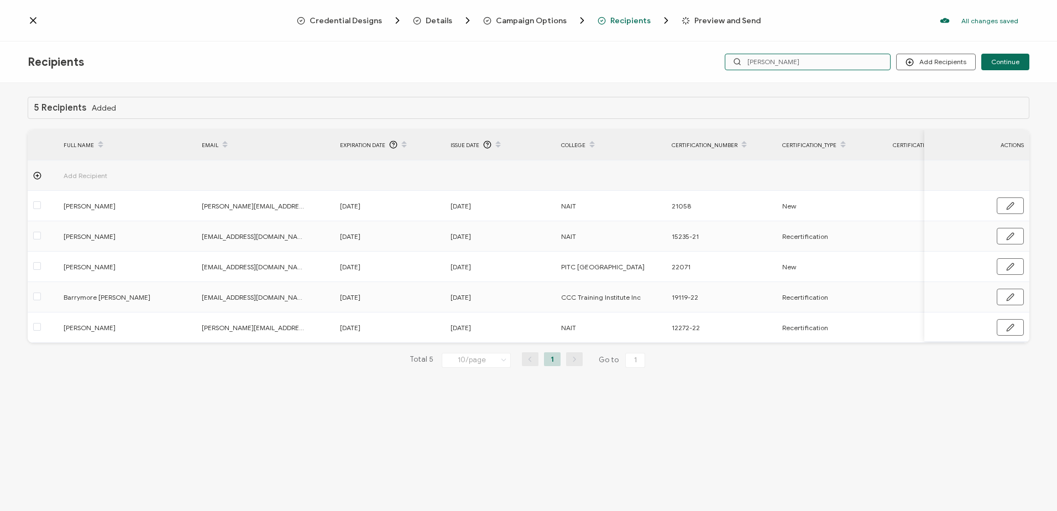
drag, startPoint x: 772, startPoint y: 60, endPoint x: 722, endPoint y: 62, distance: 49.8
click at [722, 62] on div "Add Recipients Upload Recipients Import From Recipients Import From List Contin…" at bounding box center [862, 62] width 334 height 17
type input "justin"
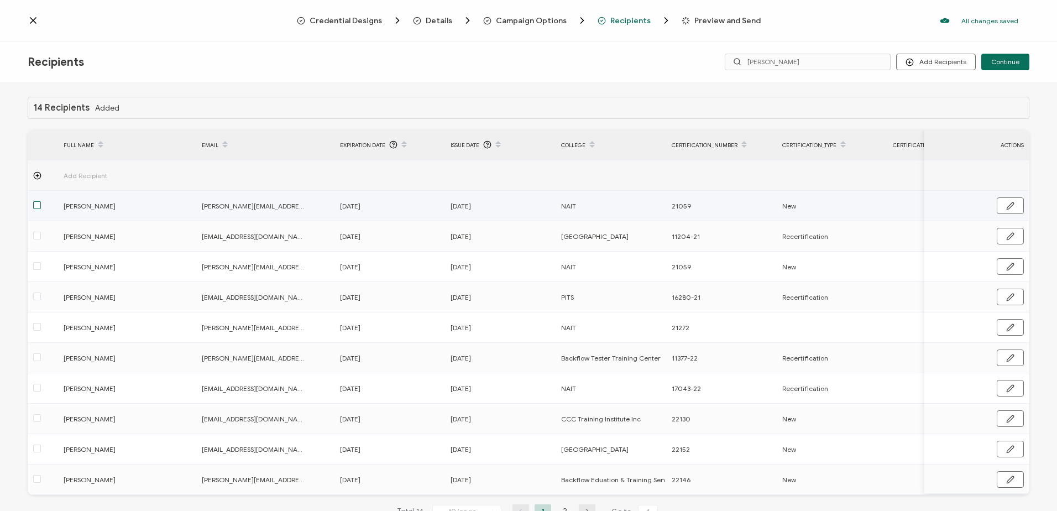
click at [36, 206] on span at bounding box center [37, 205] width 8 height 8
click at [41, 201] on input "checkbox" at bounding box center [41, 201] width 0 height 0
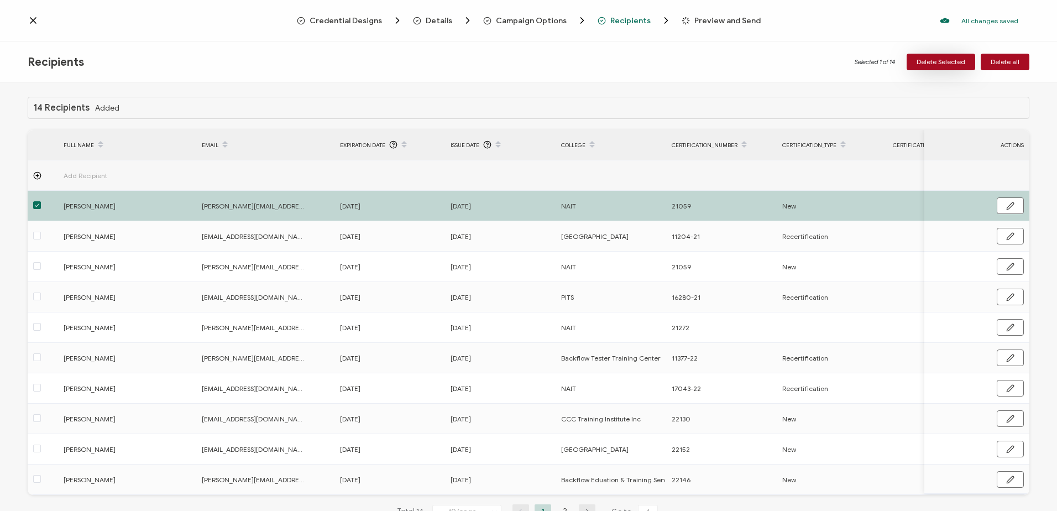
click at [937, 59] on span "Delete Selected" at bounding box center [941, 62] width 49 height 7
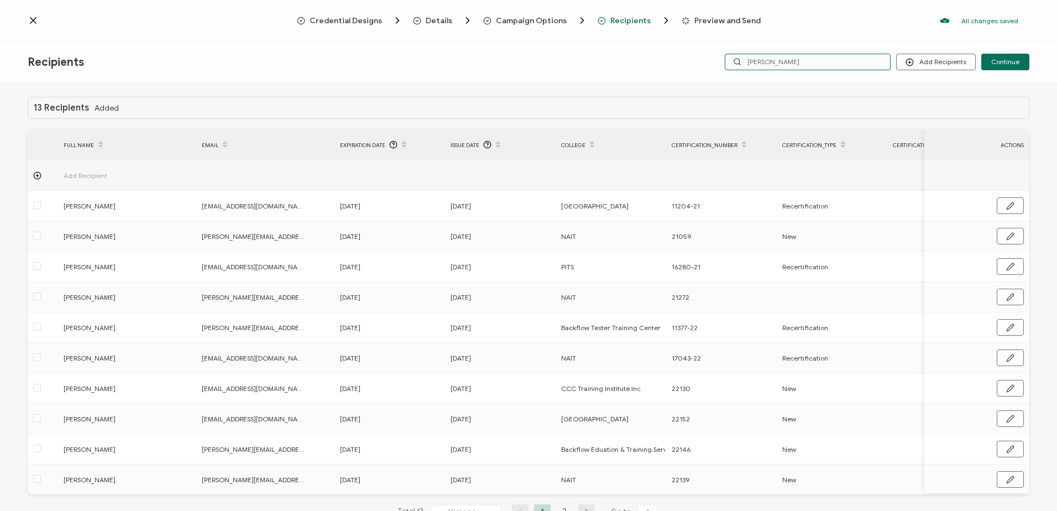
drag, startPoint x: 780, startPoint y: 64, endPoint x: 632, endPoint y: 46, distance: 149.2
click at [655, 56] on div "Recipients Add Recipients Upload Recipients Import From Recipients Import From …" at bounding box center [528, 61] width 1057 height 41
type input "chad"
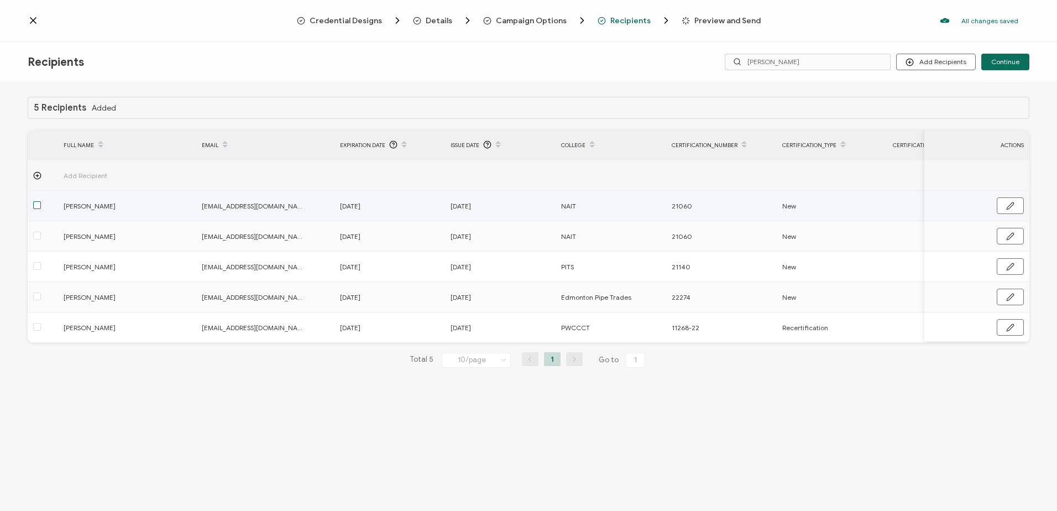
click at [35, 204] on span at bounding box center [37, 205] width 8 height 8
click at [41, 201] on input "checkbox" at bounding box center [41, 201] width 0 height 0
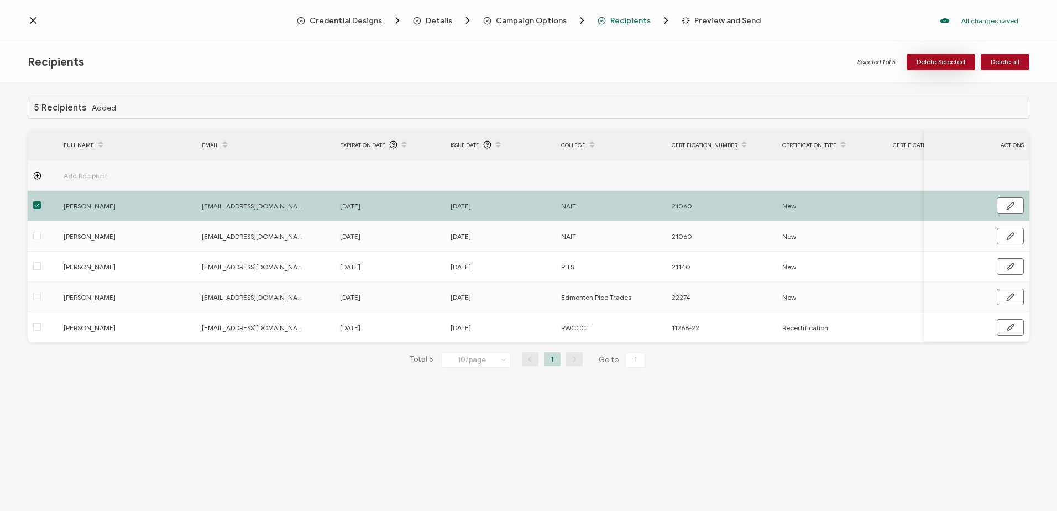
click at [933, 61] on span "Delete Selected" at bounding box center [941, 62] width 49 height 7
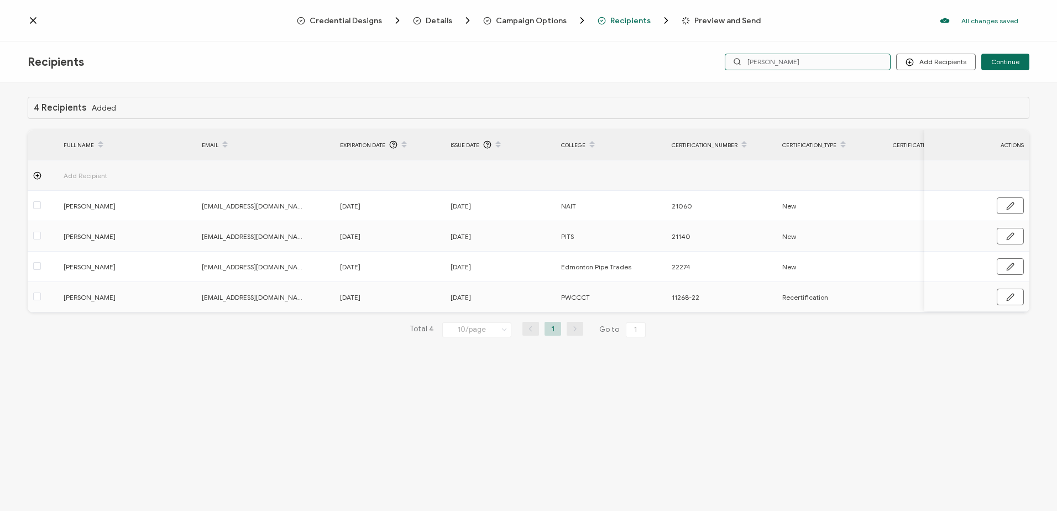
drag, startPoint x: 736, startPoint y: 59, endPoint x: 693, endPoint y: 55, distance: 43.3
click at [695, 57] on div "Add Recipients Continue chad" at bounding box center [862, 62] width 334 height 17
type input "darren"
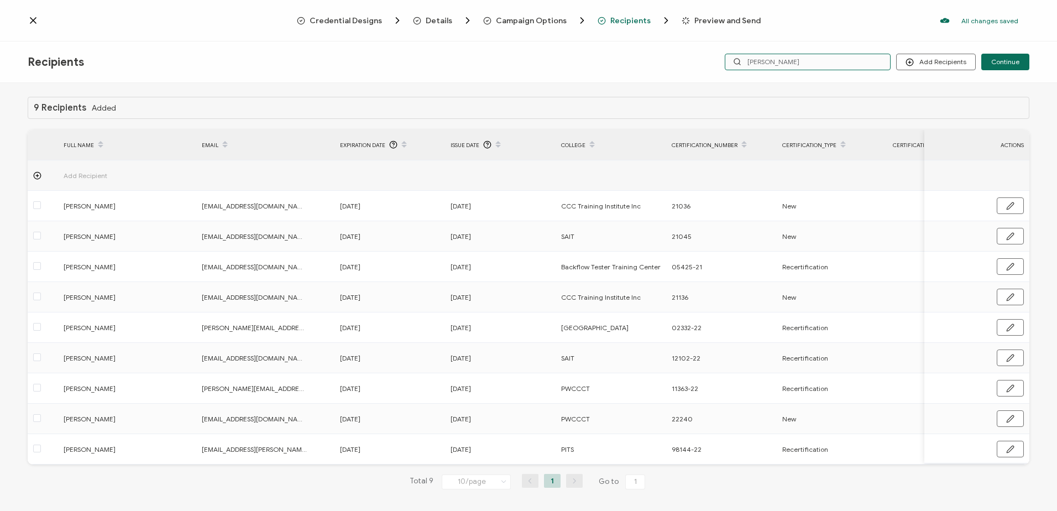
drag, startPoint x: 783, startPoint y: 60, endPoint x: 670, endPoint y: 59, distance: 113.9
click at [670, 59] on div "Recipients Add Recipients Upload Recipients Import From Recipients Import From …" at bounding box center [528, 61] width 1057 height 41
type input "raynor"
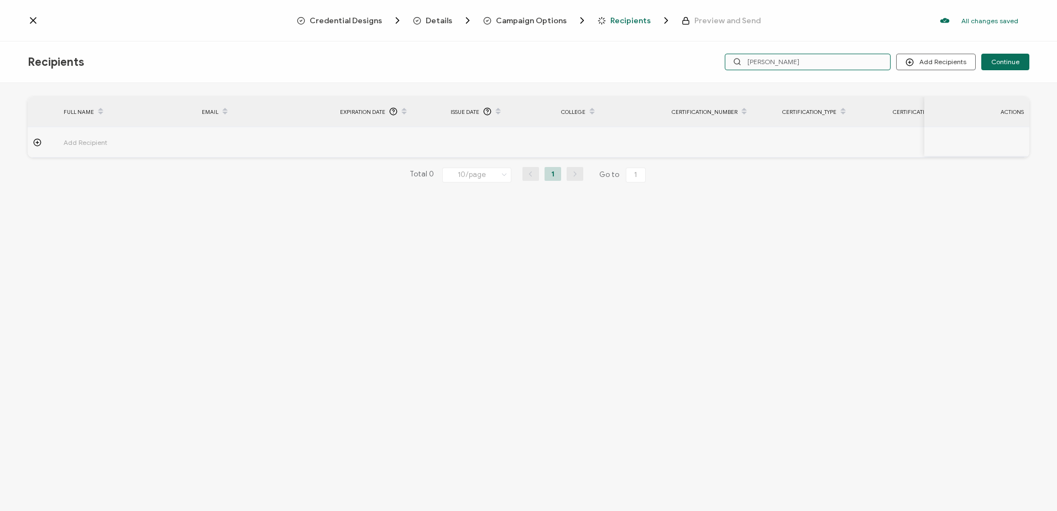
click at [794, 60] on input "raynor" at bounding box center [808, 62] width 166 height 17
type input "rayner"
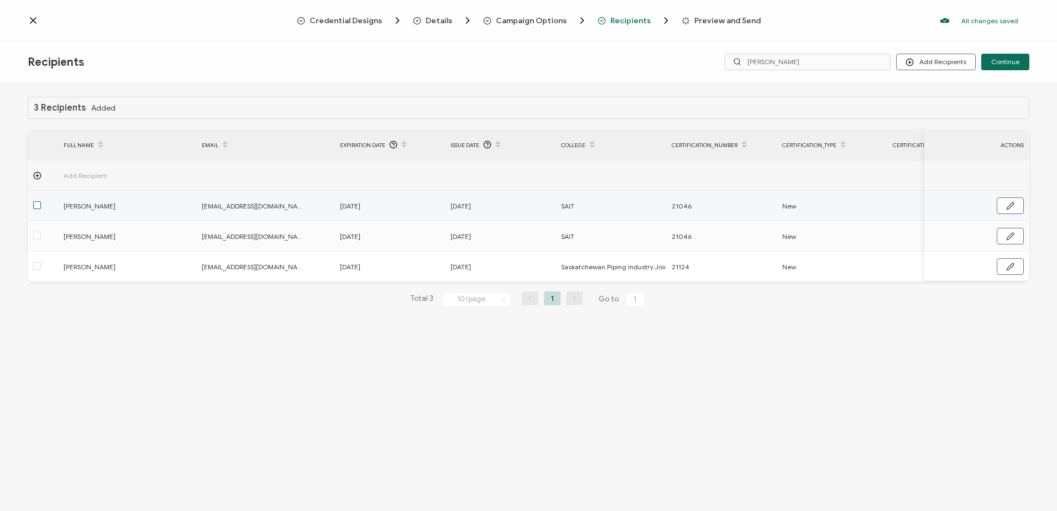
click at [34, 205] on span at bounding box center [37, 205] width 8 height 8
click at [41, 201] on input "checkbox" at bounding box center [41, 201] width 0 height 0
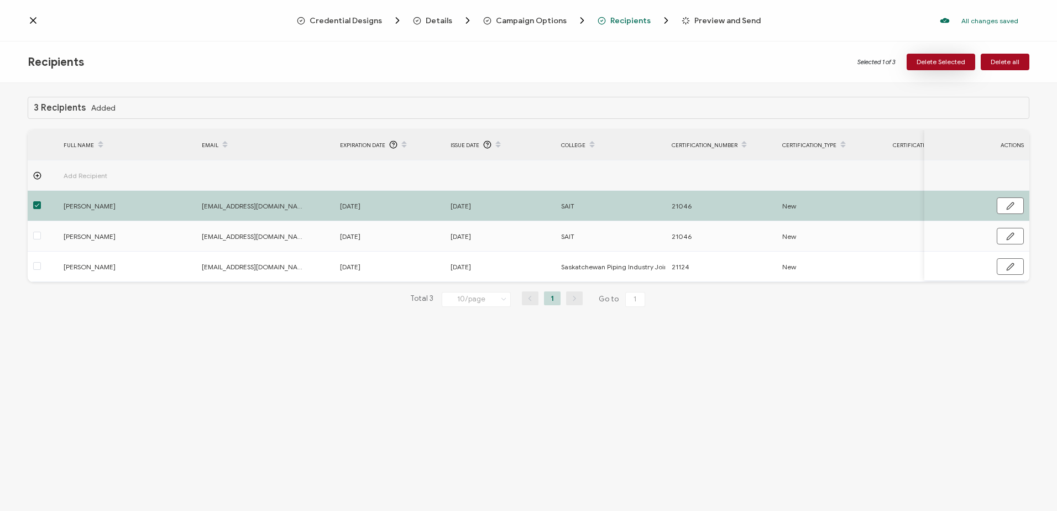
click at [928, 55] on button "Delete Selected" at bounding box center [941, 62] width 69 height 17
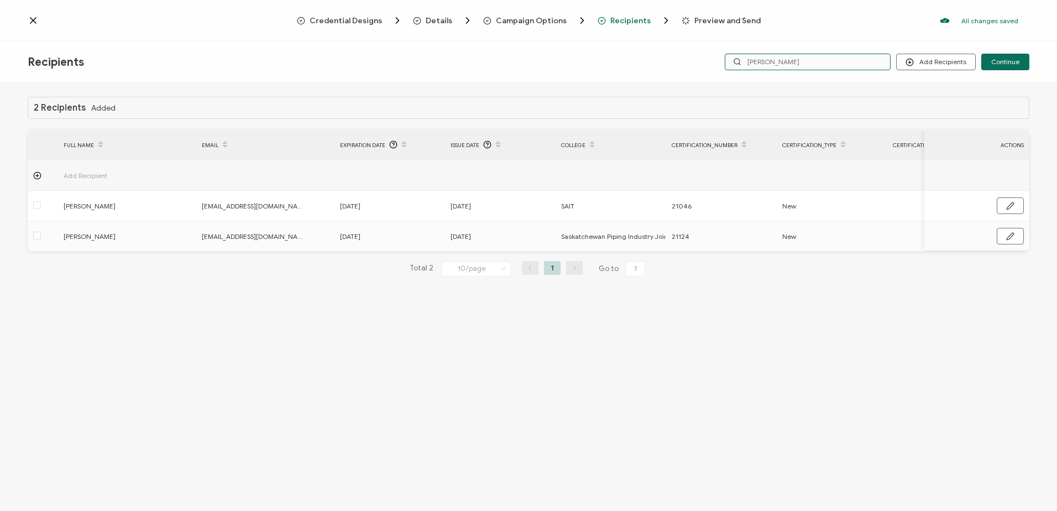
drag, startPoint x: 812, startPoint y: 59, endPoint x: 585, endPoint y: 63, distance: 226.7
click at [587, 63] on div "Recipients Add Recipients Continue rayner" at bounding box center [528, 61] width 1057 height 41
type input "ida"
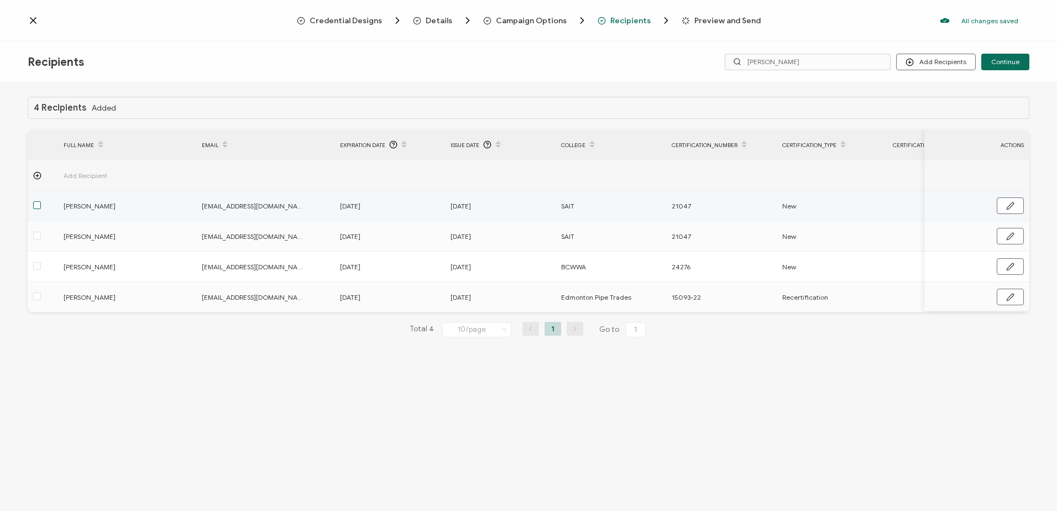
click at [37, 204] on span at bounding box center [37, 205] width 8 height 8
click at [41, 201] on input "checkbox" at bounding box center [41, 201] width 0 height 0
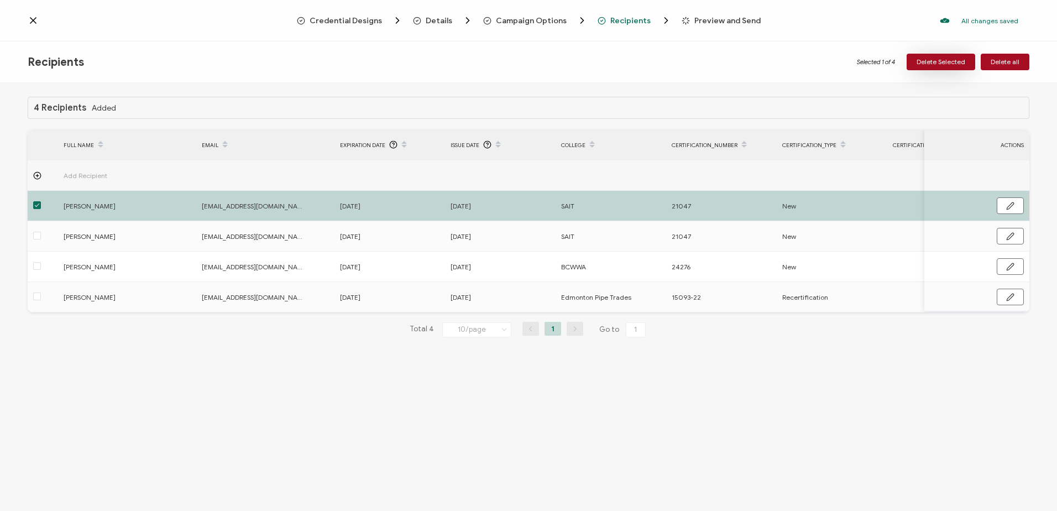
click at [928, 57] on button "Delete Selected" at bounding box center [941, 62] width 69 height 17
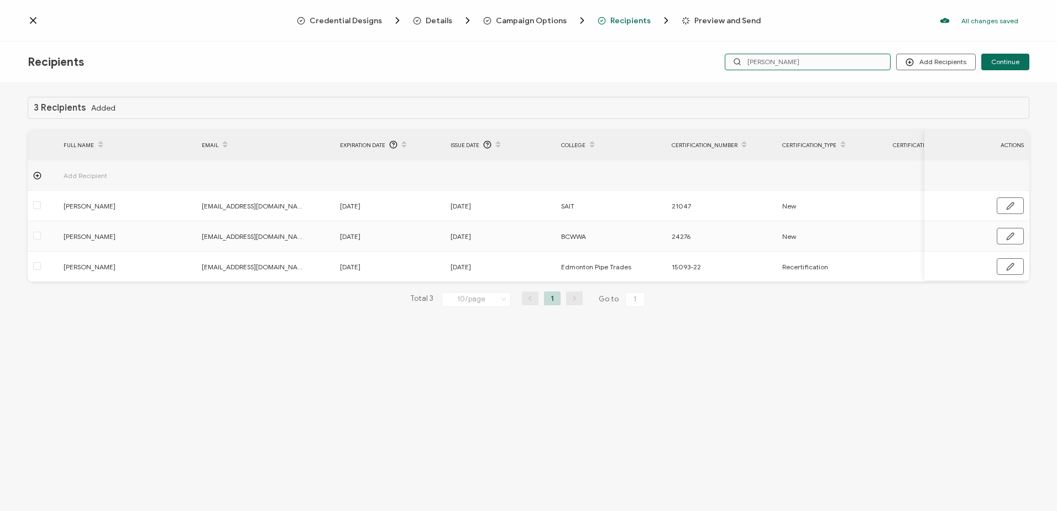
drag, startPoint x: 801, startPoint y: 64, endPoint x: 700, endPoint y: 61, distance: 100.1
click at [700, 61] on div "Add Recipients Continue ida" at bounding box center [862, 62] width 334 height 17
type input "david"
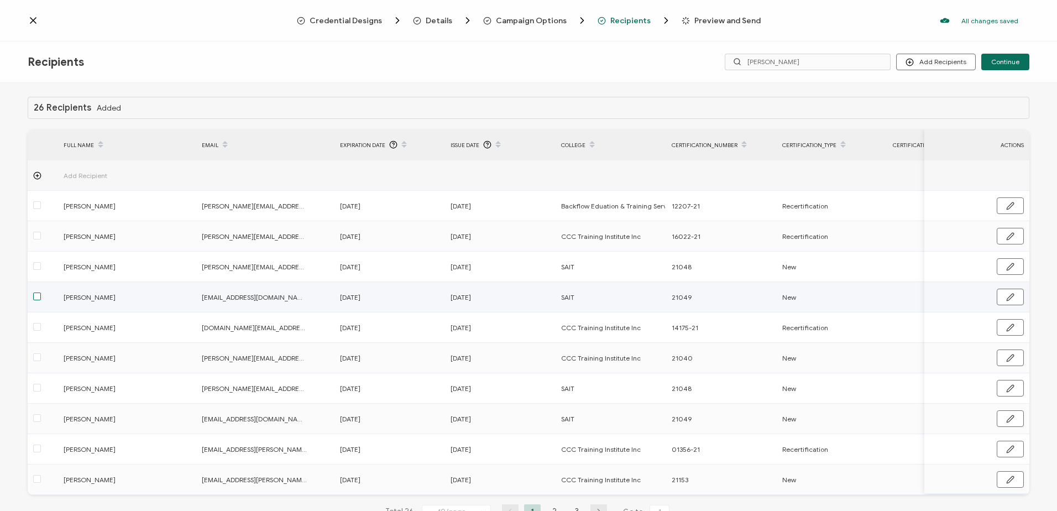
click at [36, 297] on span at bounding box center [37, 296] width 8 height 8
click at [41, 292] on input "checkbox" at bounding box center [41, 292] width 0 height 0
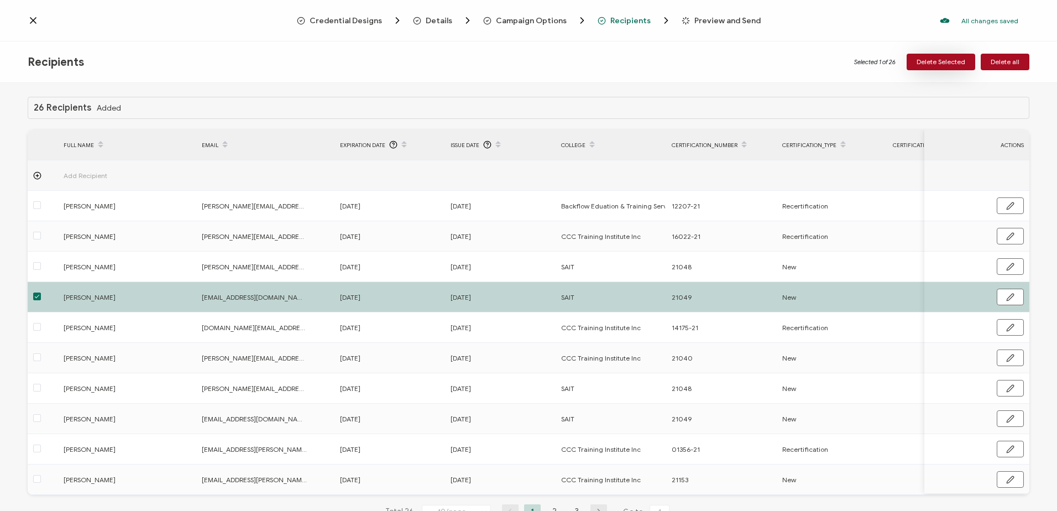
click at [937, 61] on span "Delete Selected" at bounding box center [941, 62] width 49 height 7
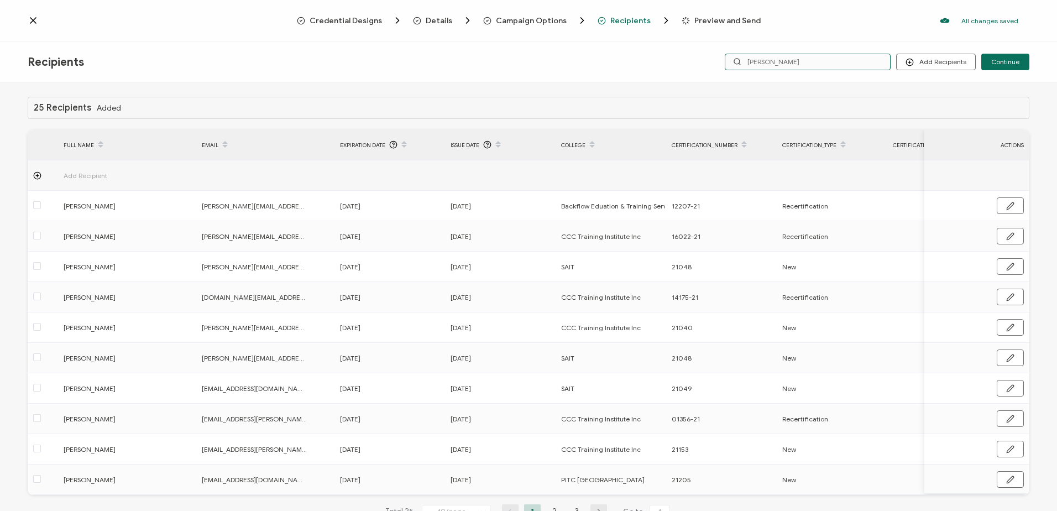
drag, startPoint x: 796, startPoint y: 60, endPoint x: 694, endPoint y: 59, distance: 101.2
click at [694, 61] on div "Recipients Add Recipients Continue david" at bounding box center [528, 61] width 1057 height 41
type input "sahwn"
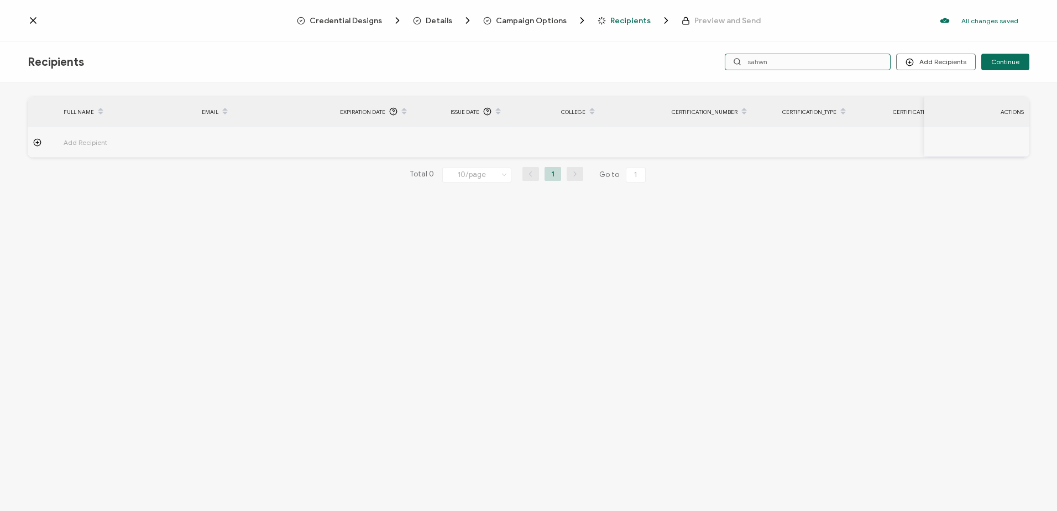
drag, startPoint x: 776, startPoint y: 59, endPoint x: 725, endPoint y: 63, distance: 51.0
click at [725, 63] on div "Add Recipients Upload Recipients Import From Recipients Import From List Contin…" at bounding box center [862, 62] width 334 height 17
type input "shaw"
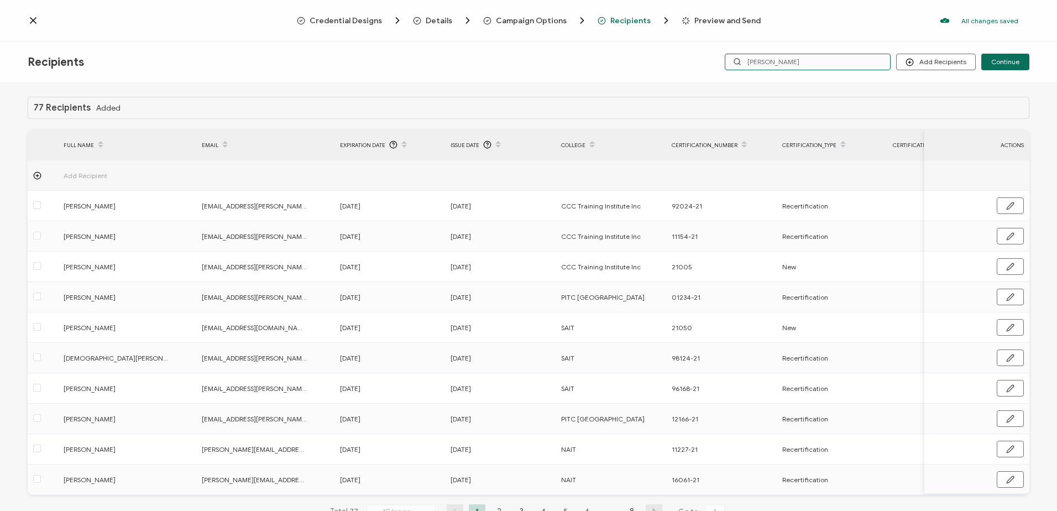
drag, startPoint x: 822, startPoint y: 59, endPoint x: 577, endPoint y: 57, distance: 245.5
click at [582, 57] on div "Recipients Add Recipients Upload Recipients Import From Recipients Import From …" at bounding box center [528, 61] width 1057 height 41
type input "willis"
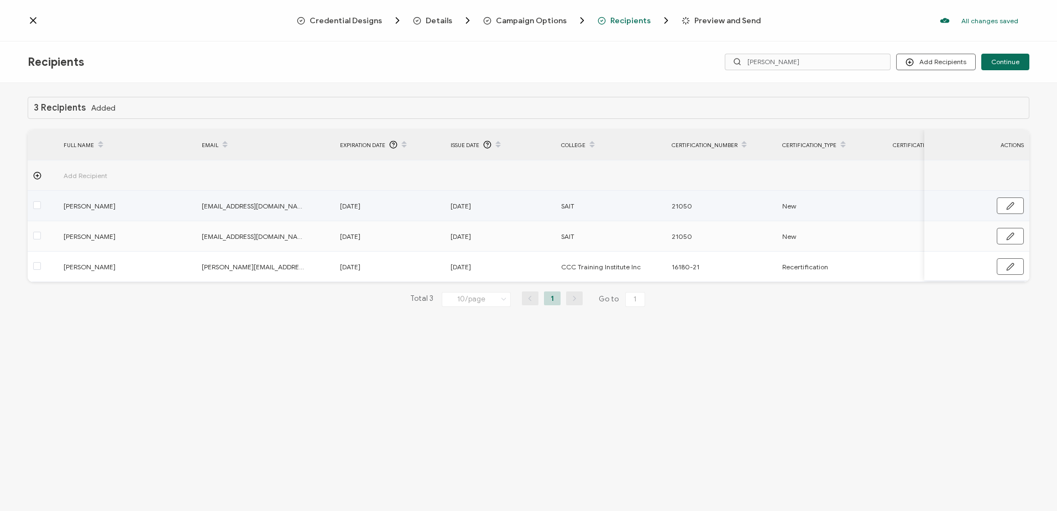
click at [32, 206] on div at bounding box center [43, 206] width 30 height 13
click at [36, 203] on span at bounding box center [37, 205] width 8 height 8
click at [41, 201] on input "checkbox" at bounding box center [41, 201] width 0 height 0
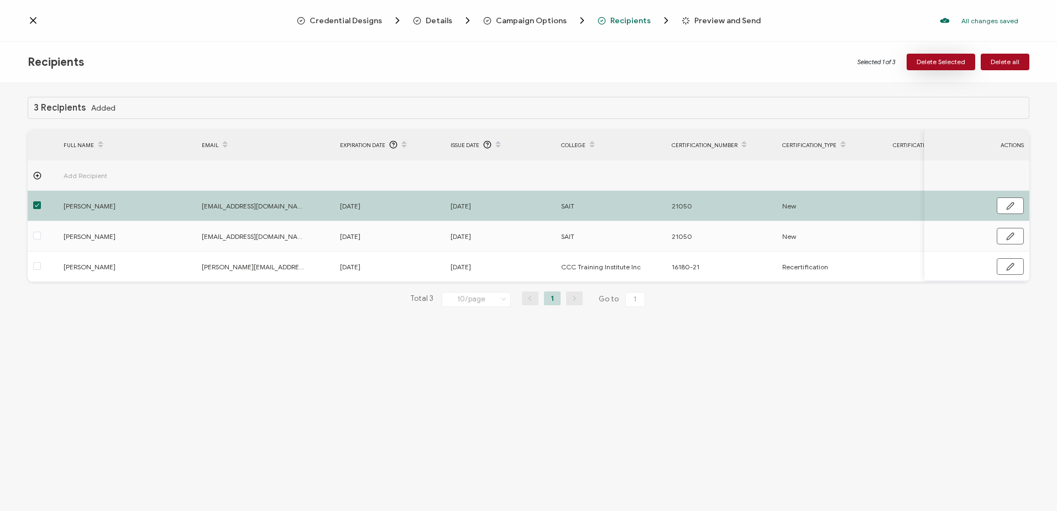
click at [922, 63] on span "Delete Selected" at bounding box center [941, 62] width 49 height 7
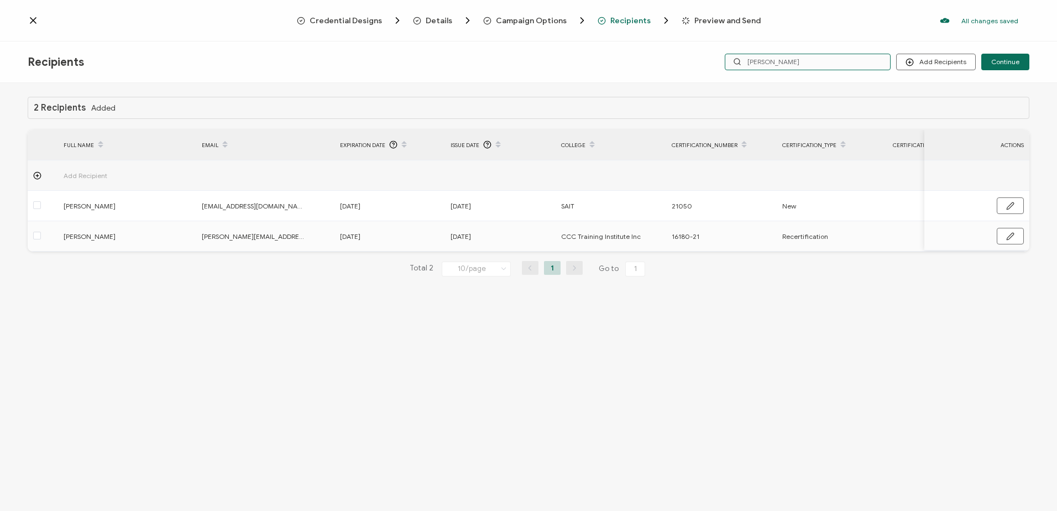
drag, startPoint x: 778, startPoint y: 66, endPoint x: 679, endPoint y: 61, distance: 99.1
click at [681, 62] on div "Recipients Add Recipients Upload Recipients Import From Recipients Import From …" at bounding box center [528, 61] width 1057 height 41
type input "[PERSON_NAME]"
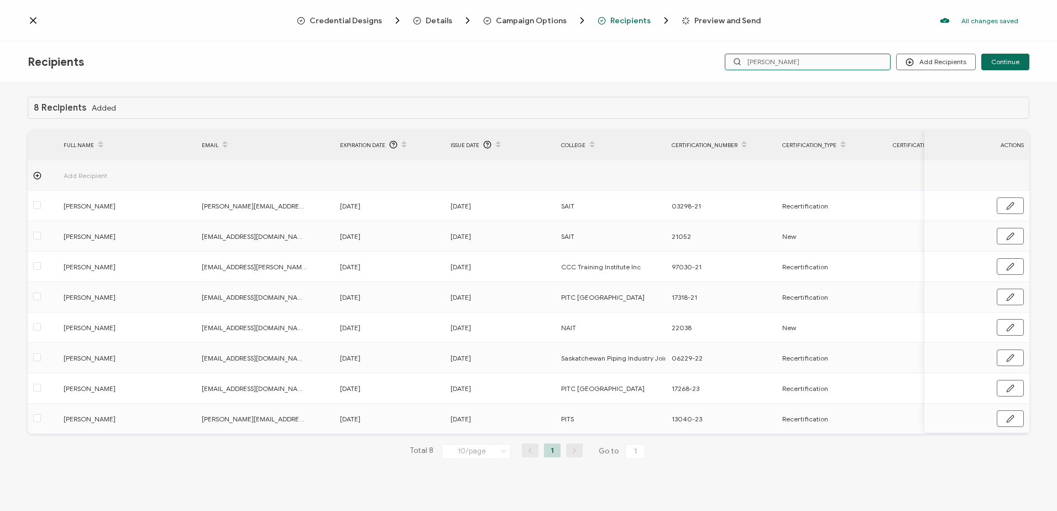
drag, startPoint x: 796, startPoint y: 57, endPoint x: 582, endPoint y: 57, distance: 214.0
click at [582, 57] on div "Recipients Add Recipients Upload Recipients Import From Recipients Import From …" at bounding box center [528, 61] width 1057 height 41
type input "baker"
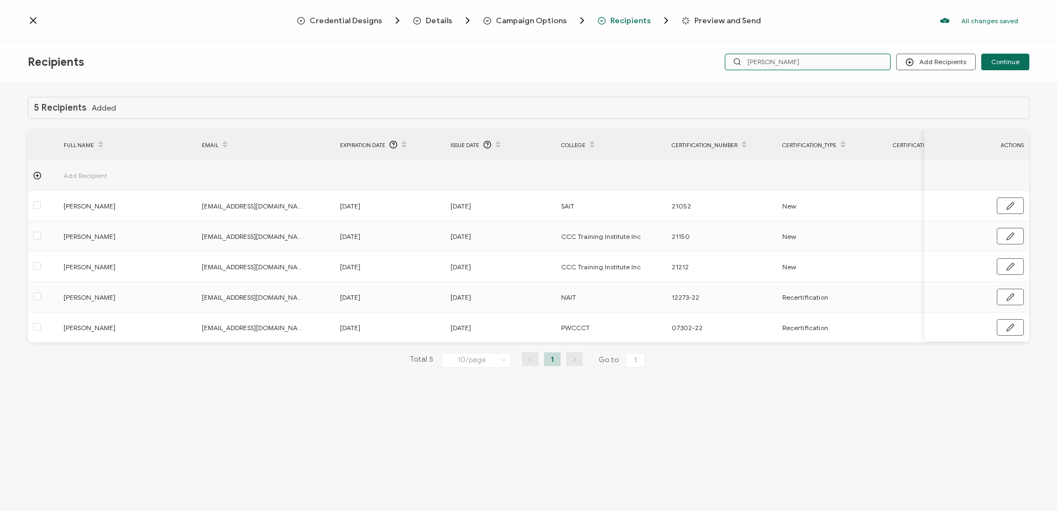
drag, startPoint x: 703, startPoint y: 64, endPoint x: 625, endPoint y: 55, distance: 78.5
click at [637, 59] on div "Recipients Add Recipients Upload Recipients Import From Recipients Import From …" at bounding box center [528, 61] width 1057 height 41
type input "b"
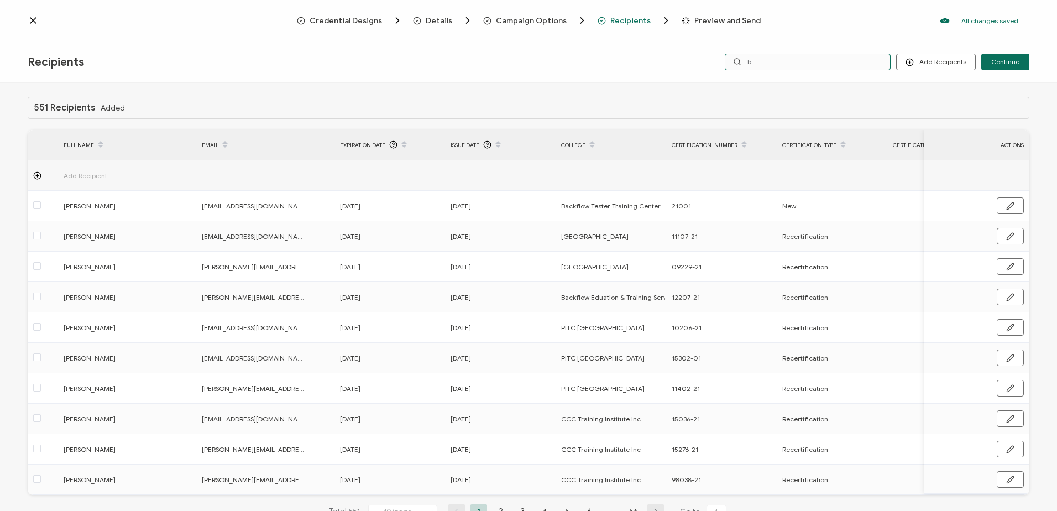
click at [763, 62] on input "b" at bounding box center [808, 62] width 166 height 17
type input "blundell"
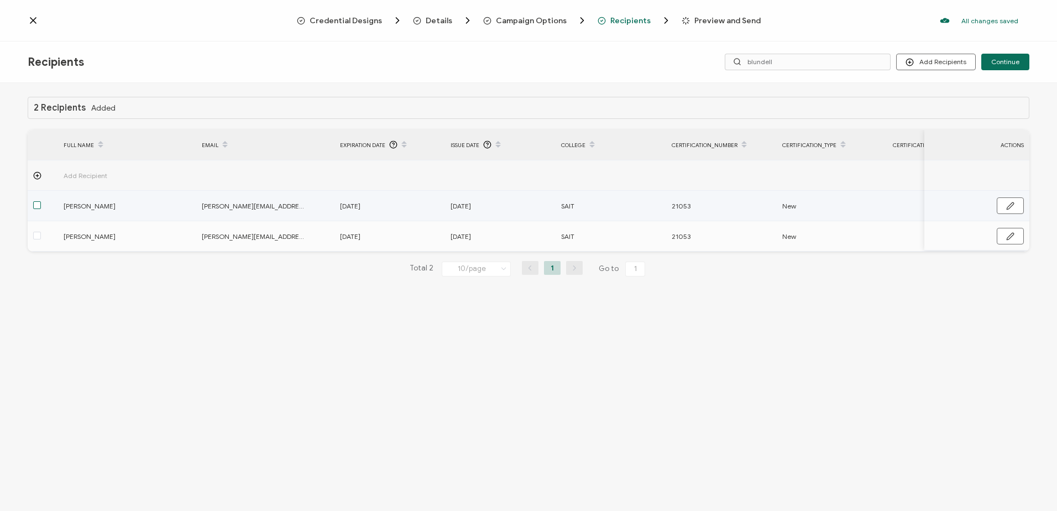
click at [36, 203] on span at bounding box center [37, 205] width 8 height 8
click at [41, 201] on input "checkbox" at bounding box center [41, 201] width 0 height 0
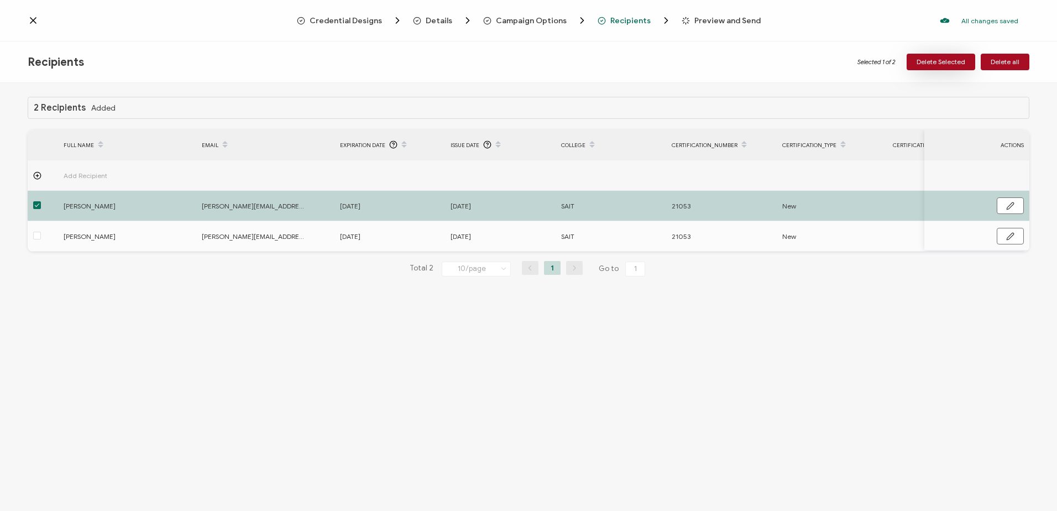
click at [938, 61] on span "Delete Selected" at bounding box center [941, 62] width 49 height 7
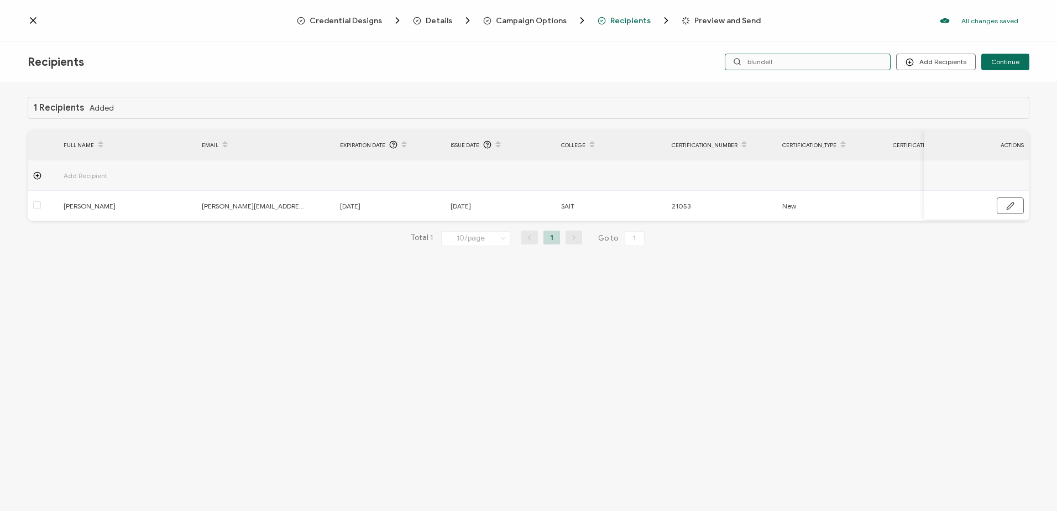
drag, startPoint x: 783, startPoint y: 63, endPoint x: 569, endPoint y: 45, distance: 215.2
click at [606, 53] on div "Recipients Add Recipients Upload Recipients Import From Recipients Import From …" at bounding box center [528, 61] width 1057 height 41
type input "palmer"
drag, startPoint x: 777, startPoint y: 60, endPoint x: 674, endPoint y: 56, distance: 102.4
click at [674, 56] on div "Recipients Add Recipients Upload Recipients Import From Recipients Import From …" at bounding box center [528, 61] width 1057 height 41
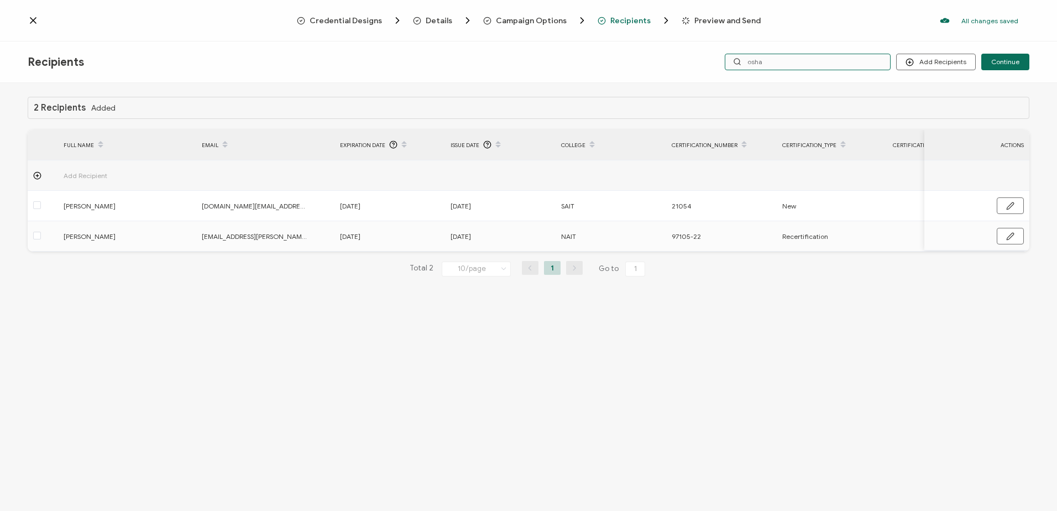
type input "osham"
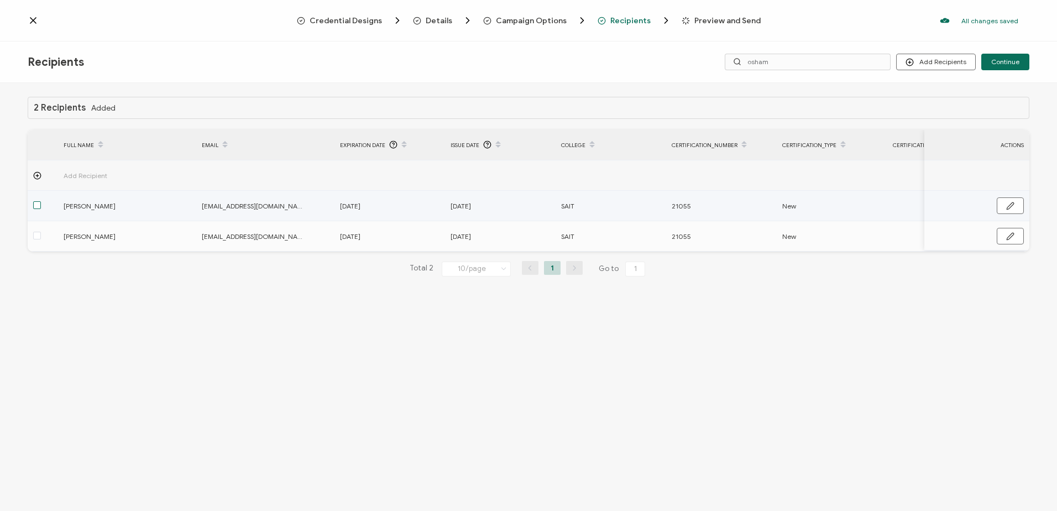
click at [38, 205] on span at bounding box center [37, 205] width 8 height 8
click at [41, 201] on input "checkbox" at bounding box center [41, 201] width 0 height 0
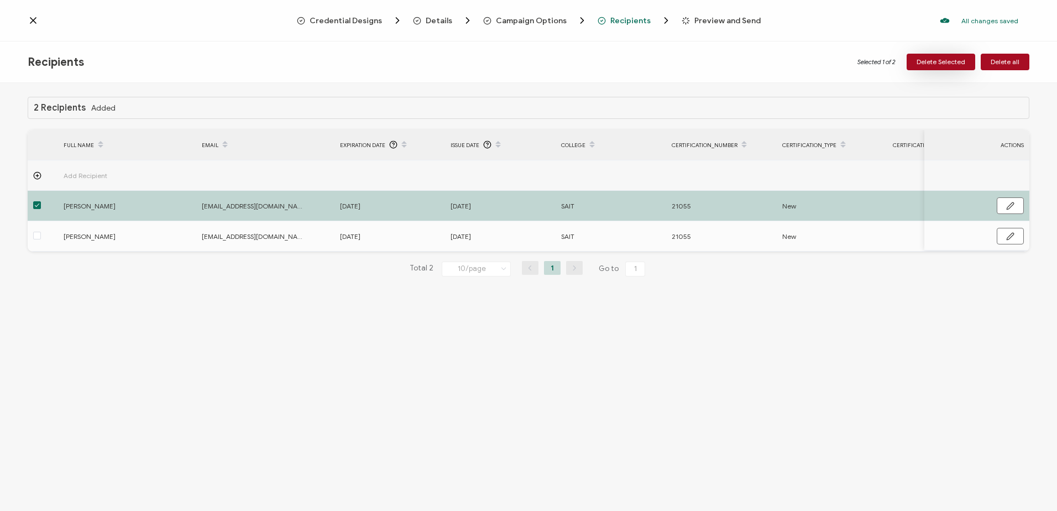
click at [931, 59] on span "Delete Selected" at bounding box center [941, 62] width 49 height 7
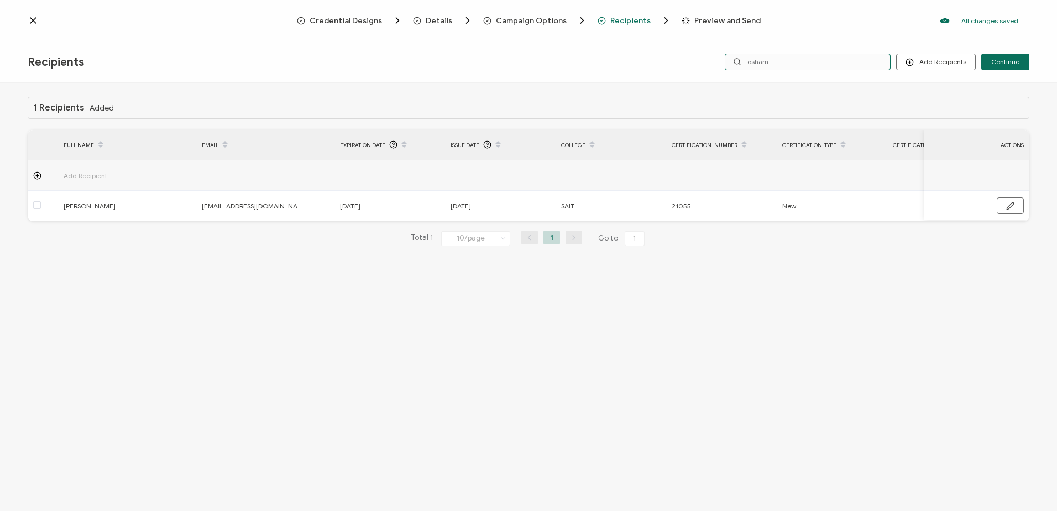
drag, startPoint x: 706, startPoint y: 58, endPoint x: 700, endPoint y: 56, distance: 6.3
click at [703, 57] on div "Add Recipients Upload Recipients Import From Recipients Import From List Contin…" at bounding box center [862, 62] width 334 height 17
type input "sean"
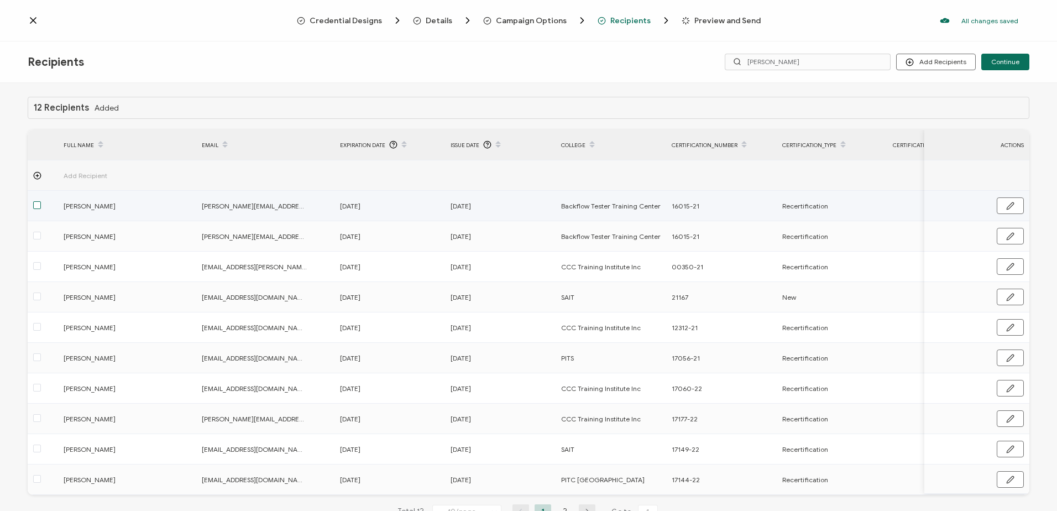
click at [36, 203] on span at bounding box center [37, 205] width 8 height 8
click at [41, 201] on input "checkbox" at bounding box center [41, 201] width 0 height 0
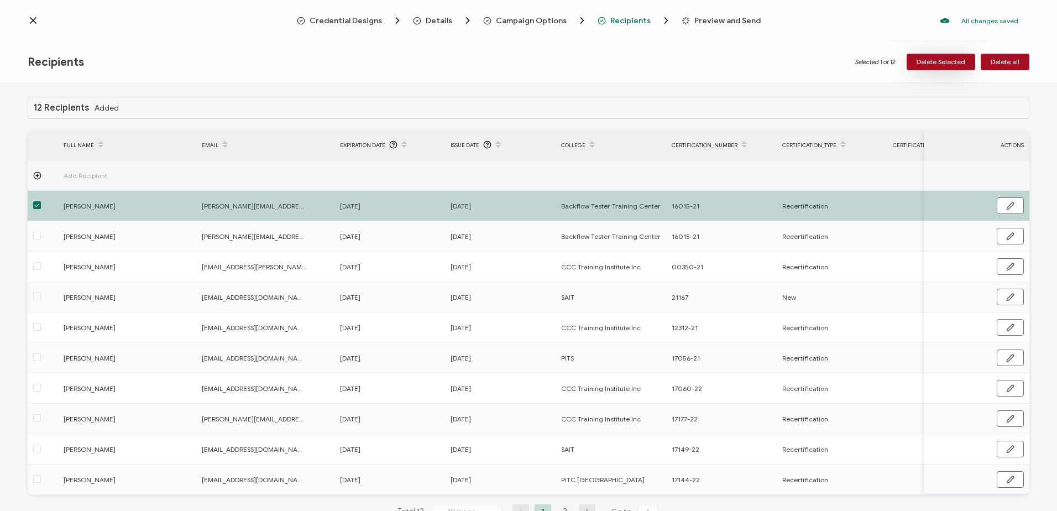
click at [927, 57] on button "Delete Selected" at bounding box center [941, 62] width 69 height 17
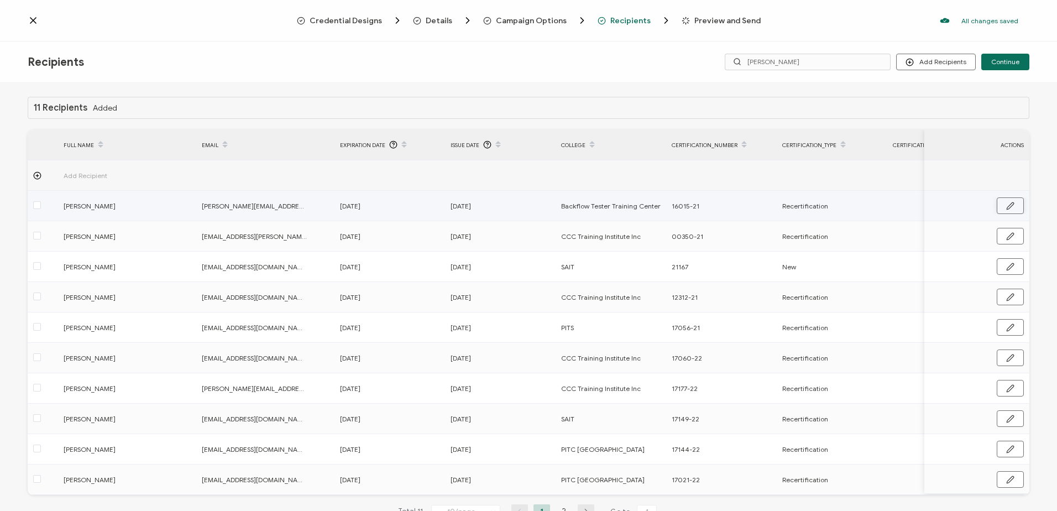
click at [1012, 203] on button "button" at bounding box center [1010, 205] width 27 height 17
click at [91, 203] on input "[PERSON_NAME]" at bounding box center [112, 206] width 97 height 18
type input "Sean iper"
type input "Sean Piper"
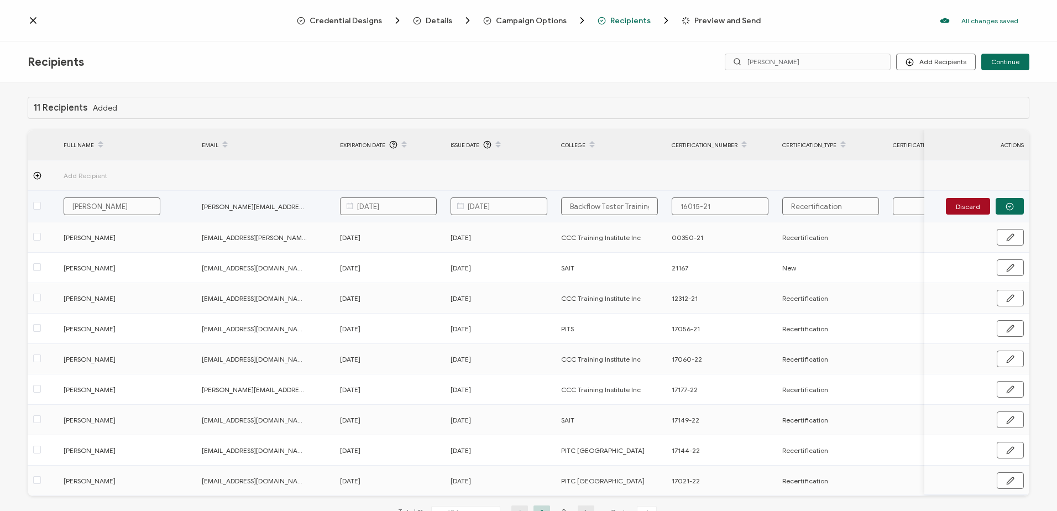
type input "Sean Piper"
click at [1009, 205] on circle "button" at bounding box center [1009, 206] width 7 height 7
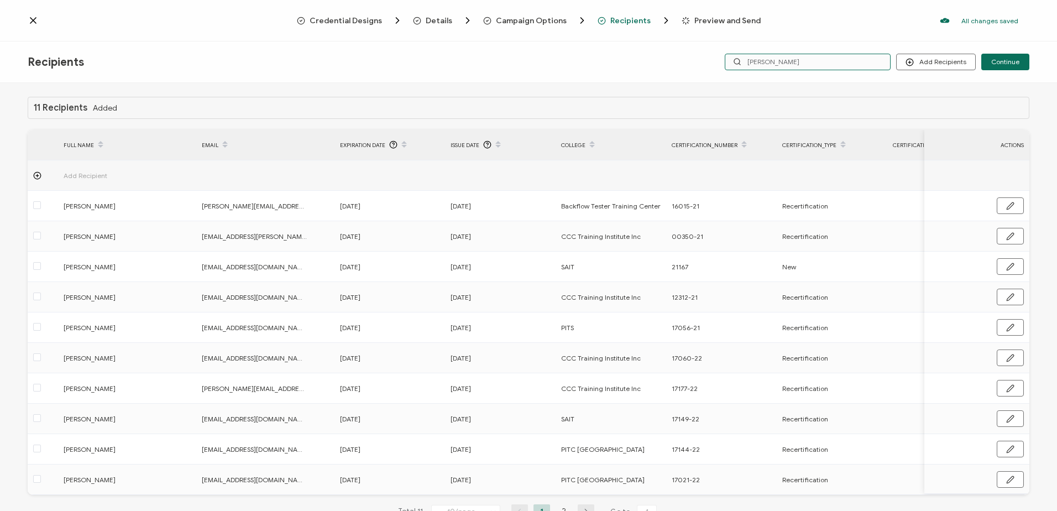
drag, startPoint x: 801, startPoint y: 57, endPoint x: 710, endPoint y: 57, distance: 90.1
click at [710, 57] on div "Add Recipients Upload Recipients Import From Recipients Import From List Contin…" at bounding box center [862, 62] width 334 height 17
type input "rejew"
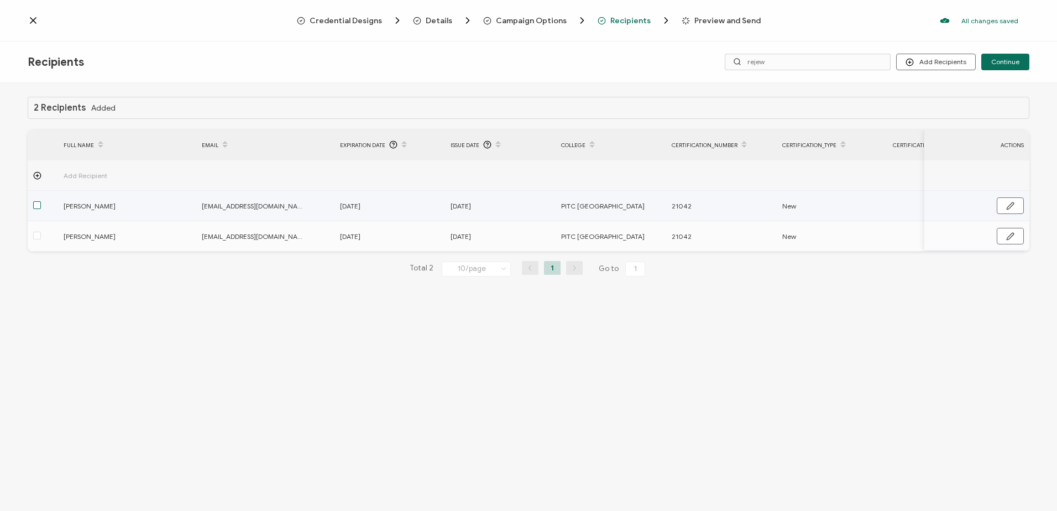
click at [40, 205] on span at bounding box center [37, 205] width 8 height 8
click at [41, 201] on input "checkbox" at bounding box center [41, 201] width 0 height 0
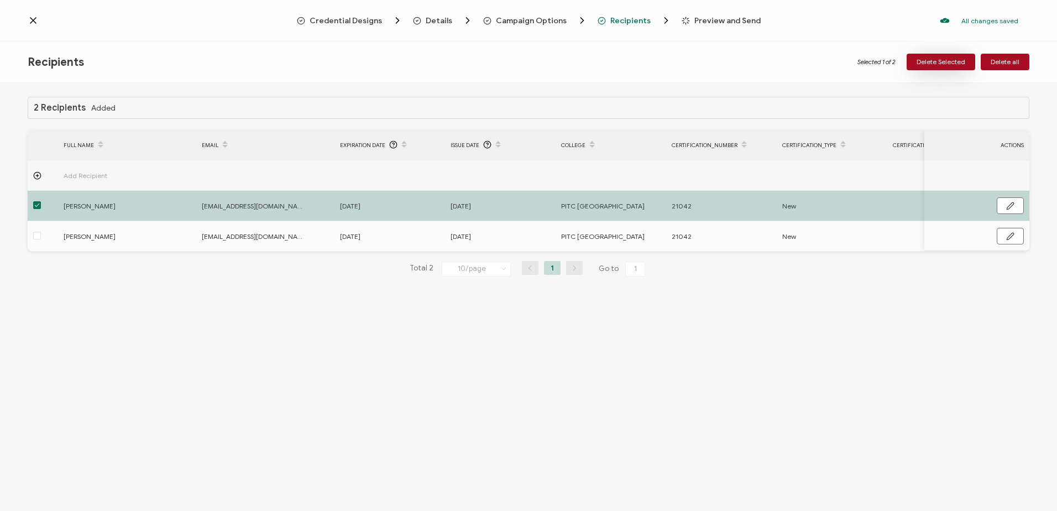
click at [947, 62] on span "Delete Selected" at bounding box center [941, 62] width 49 height 7
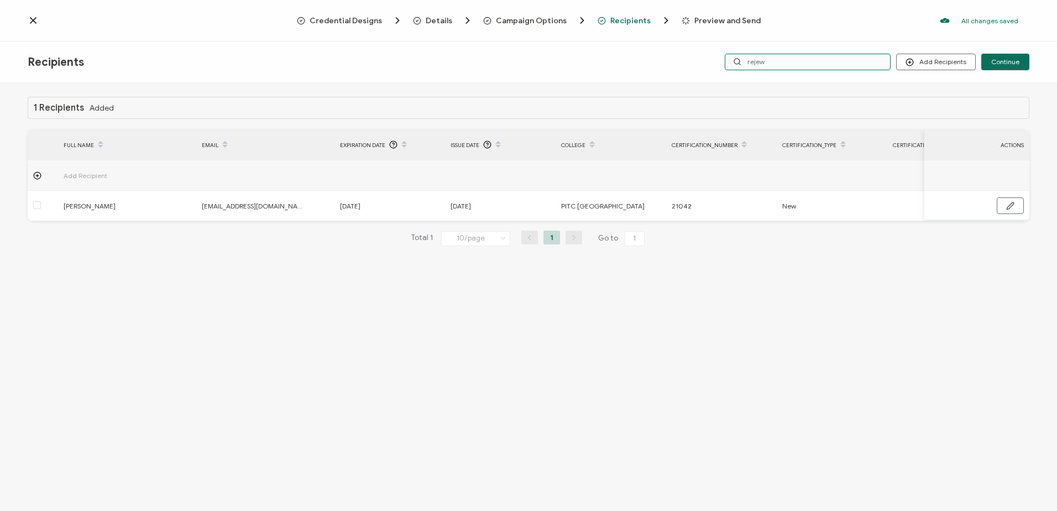
drag, startPoint x: 779, startPoint y: 57, endPoint x: 694, endPoint y: 60, distance: 85.2
click at [694, 60] on div "Recipients Add Recipients Continue rejew" at bounding box center [528, 61] width 1057 height 41
type input "bal"
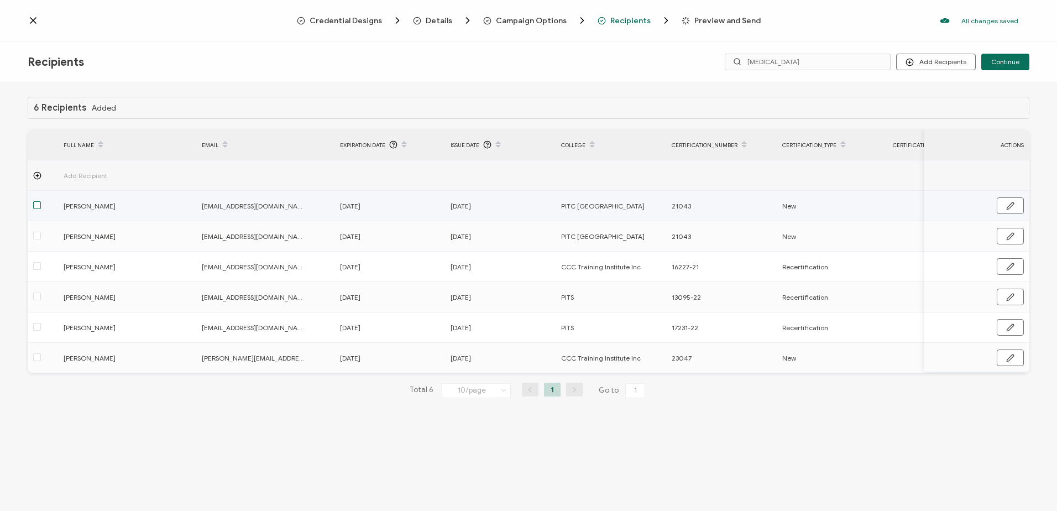
click at [34, 206] on span at bounding box center [37, 205] width 8 height 8
click at [41, 201] on input "checkbox" at bounding box center [41, 201] width 0 height 0
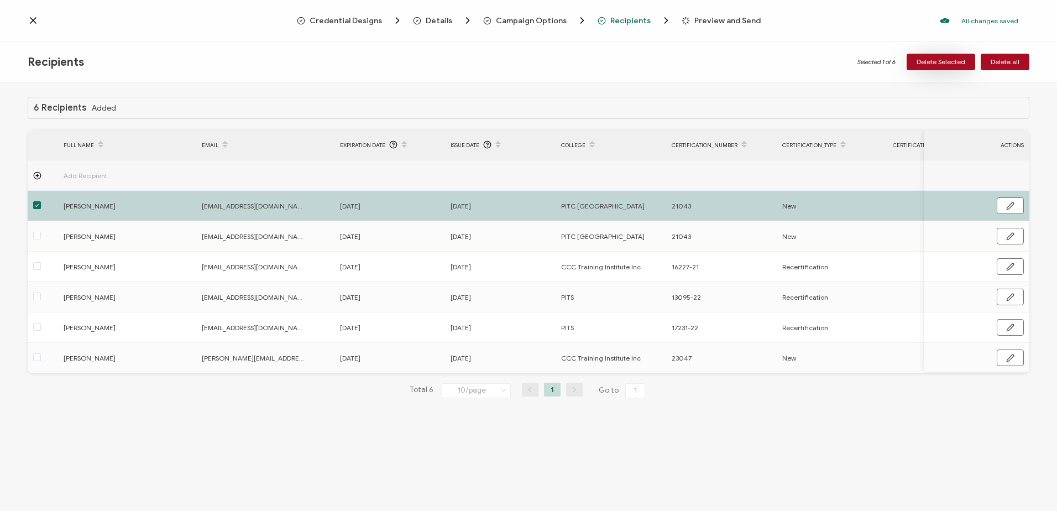
click at [945, 59] on span "Delete Selected" at bounding box center [941, 62] width 49 height 7
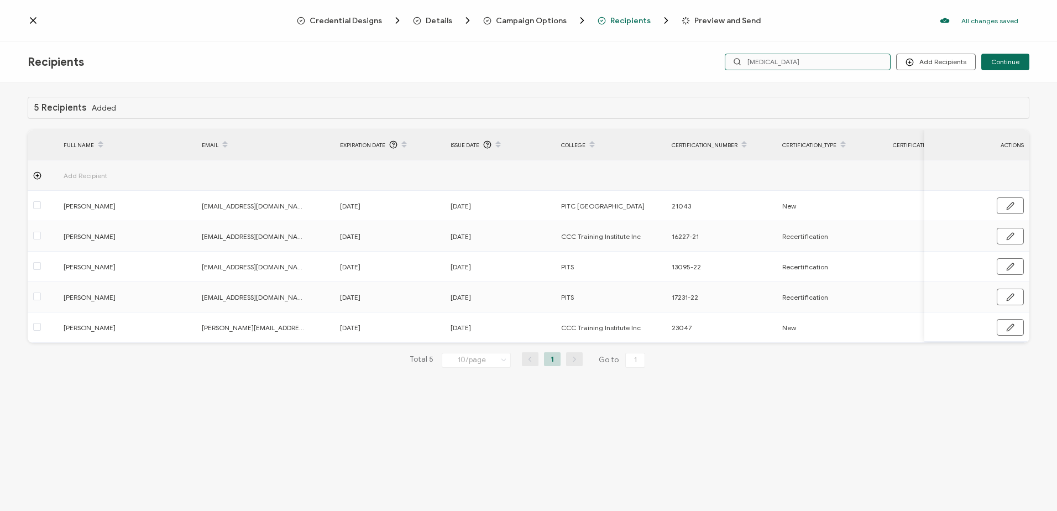
drag, startPoint x: 769, startPoint y: 59, endPoint x: 729, endPoint y: 61, distance: 40.5
click at [729, 61] on input "bal" at bounding box center [808, 62] width 166 height 17
type input "jacek"
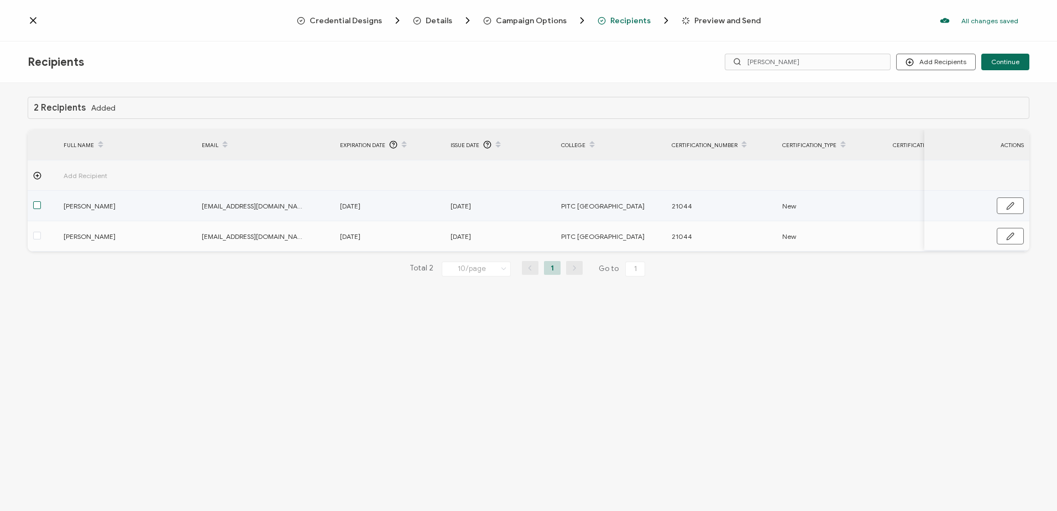
click at [35, 207] on span at bounding box center [37, 205] width 8 height 8
click at [41, 201] on input "checkbox" at bounding box center [41, 201] width 0 height 0
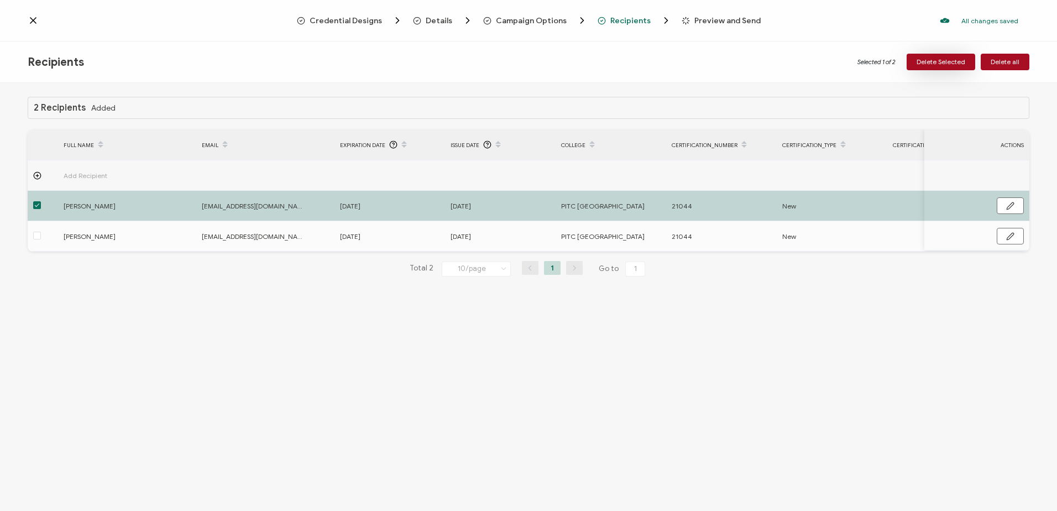
click at [944, 56] on button "Delete Selected" at bounding box center [941, 62] width 69 height 17
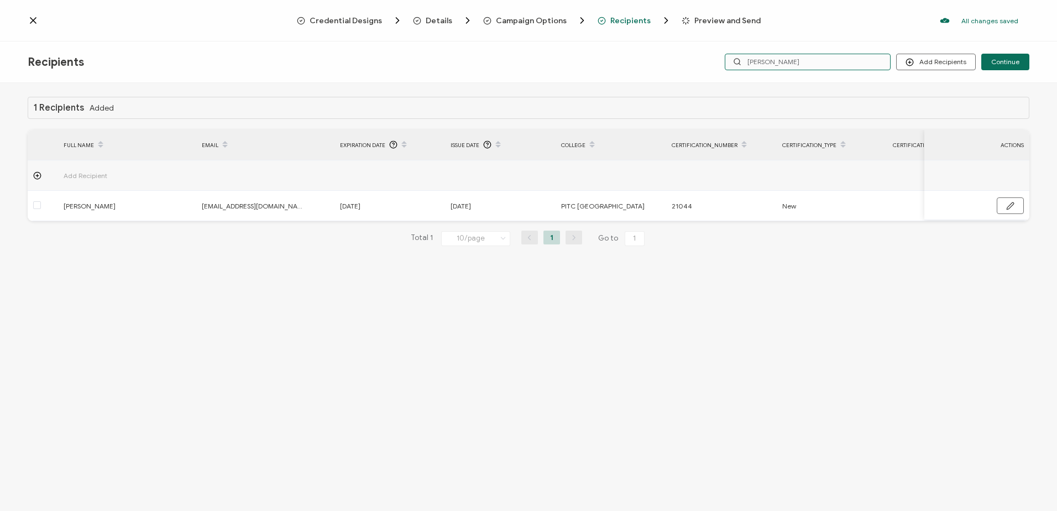
drag, startPoint x: 777, startPoint y: 55, endPoint x: 703, endPoint y: 60, distance: 74.2
click at [704, 60] on div "Add Recipients Upload Recipients Import From Recipients Import From List Contin…" at bounding box center [862, 62] width 334 height 17
type input "voel"
drag, startPoint x: 747, startPoint y: 59, endPoint x: 554, endPoint y: 57, distance: 193.5
click at [600, 59] on div "Recipients Add Recipients Upload Recipients Import From Recipients Import From …" at bounding box center [528, 61] width 1057 height 41
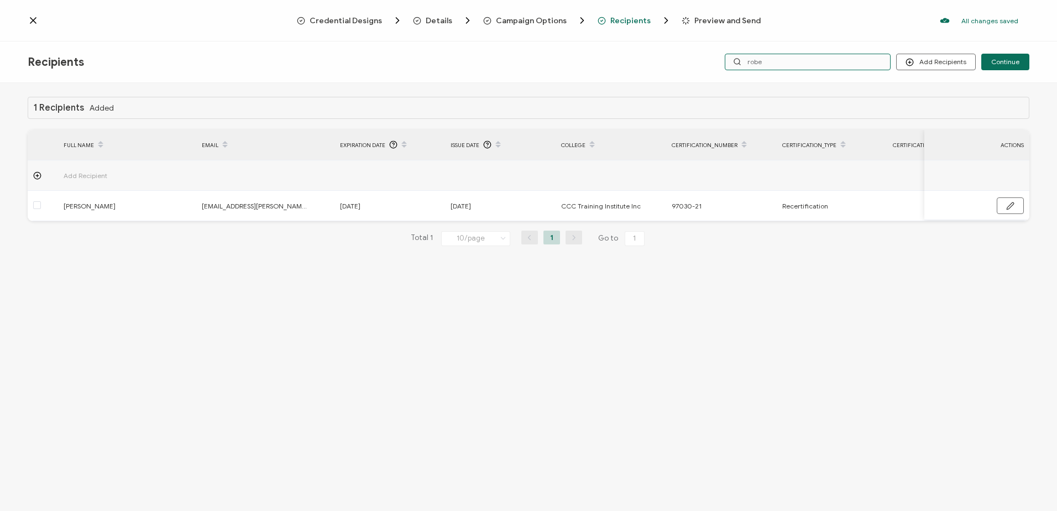
type input "rober"
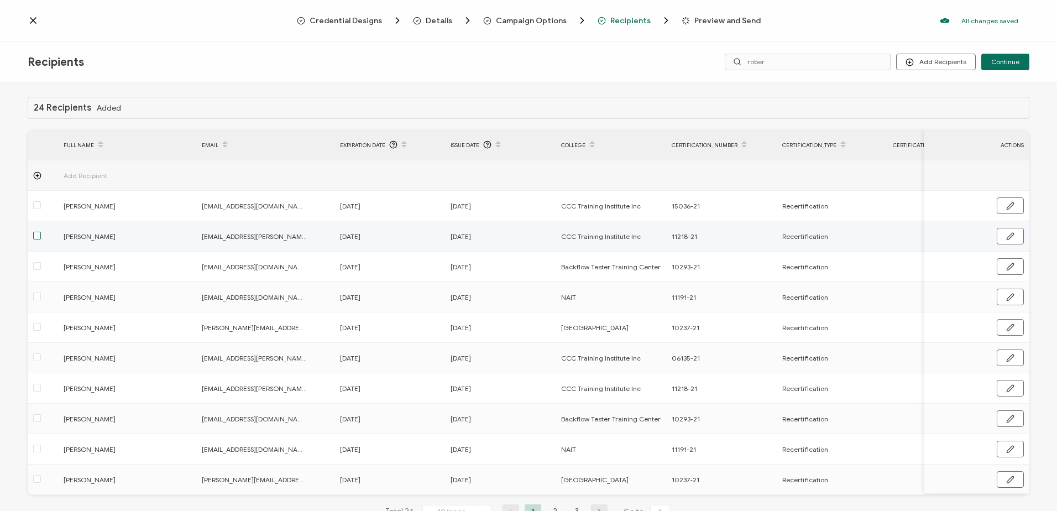
click at [35, 235] on span at bounding box center [37, 236] width 8 height 8
click at [41, 232] on input "checkbox" at bounding box center [41, 232] width 0 height 0
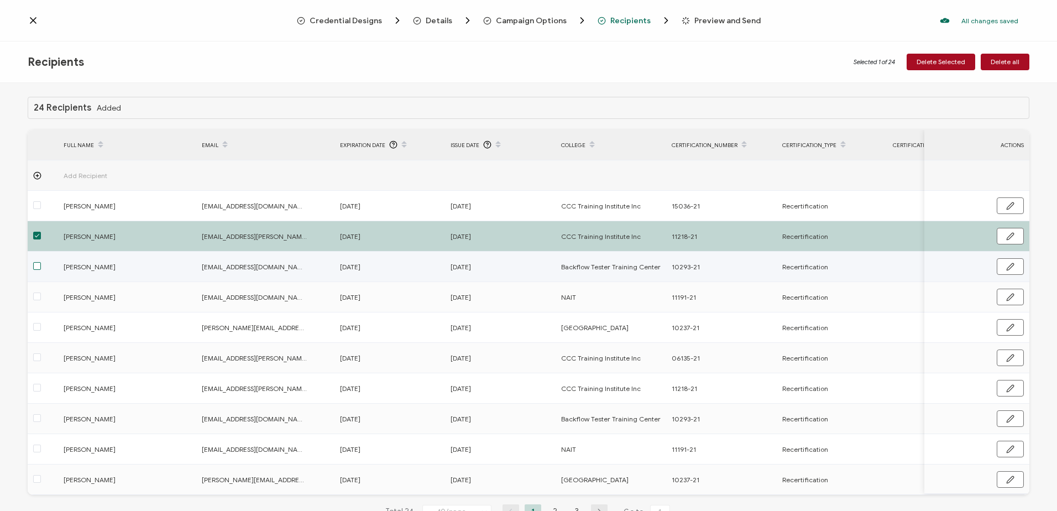
click at [36, 268] on span at bounding box center [37, 266] width 8 height 8
click at [41, 262] on input "checkbox" at bounding box center [41, 262] width 0 height 0
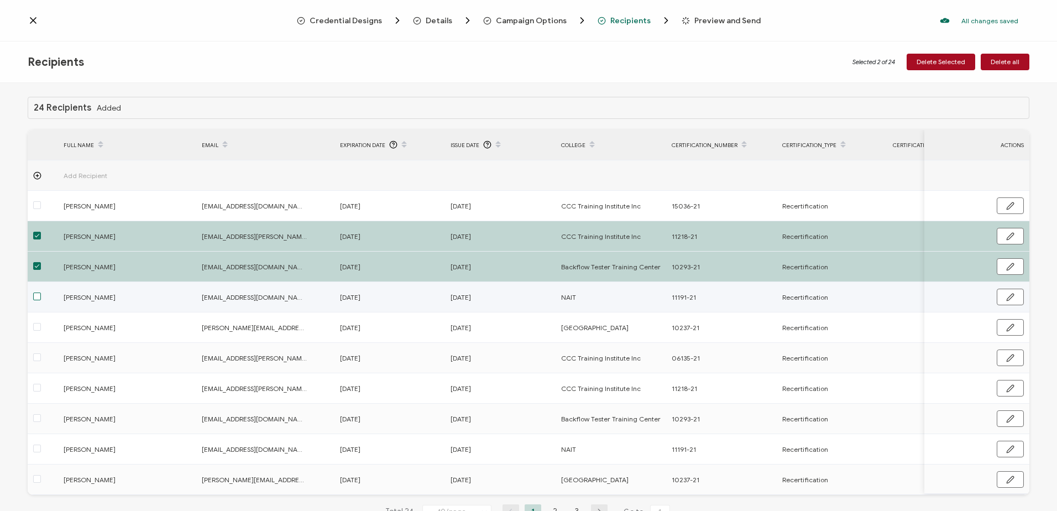
click at [35, 297] on span at bounding box center [37, 296] width 8 height 8
click at [41, 292] on input "checkbox" at bounding box center [41, 292] width 0 height 0
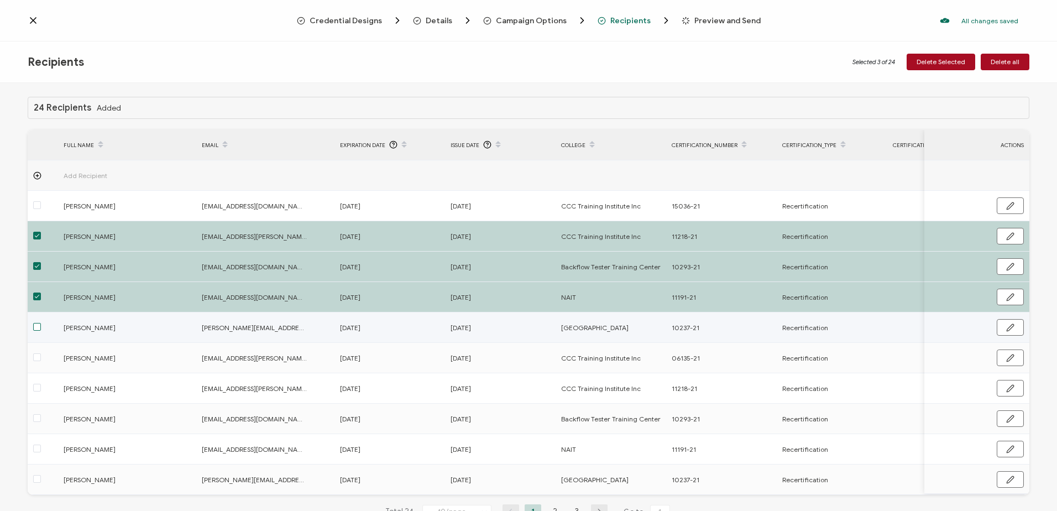
click at [35, 328] on span at bounding box center [37, 327] width 8 height 8
click at [41, 323] on input "checkbox" at bounding box center [41, 323] width 0 height 0
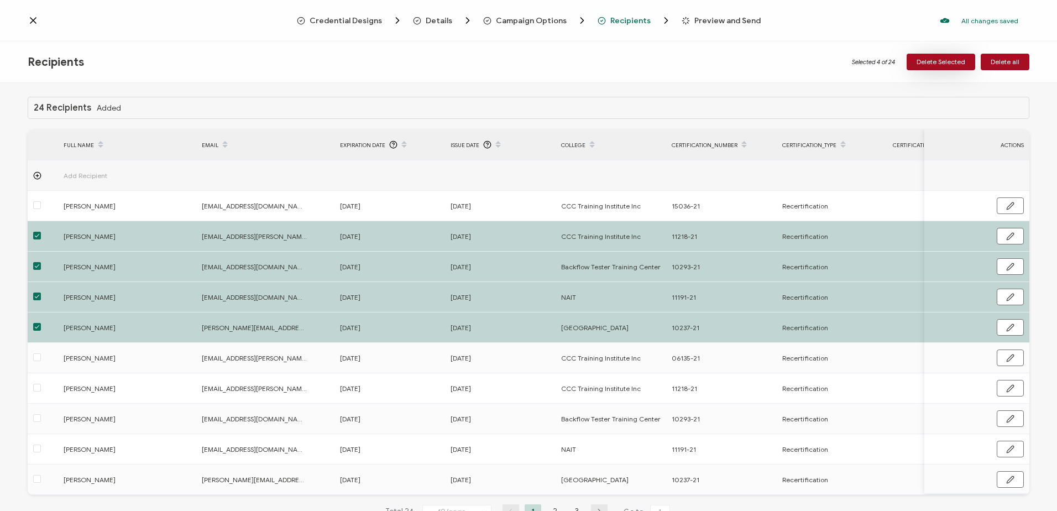
click at [928, 61] on span "Delete Selected" at bounding box center [941, 62] width 49 height 7
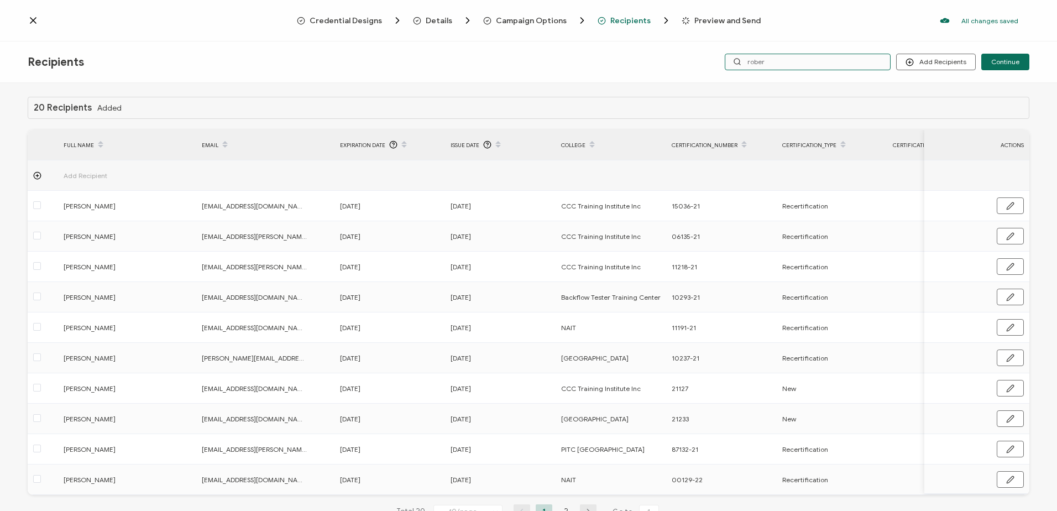
drag, startPoint x: 702, startPoint y: 59, endPoint x: 679, endPoint y: 57, distance: 23.3
click at [691, 59] on div "Recipients Add Recipients Upload Recipients Import From Recipients Import From …" at bounding box center [528, 61] width 1057 height 41
type input "kysun"
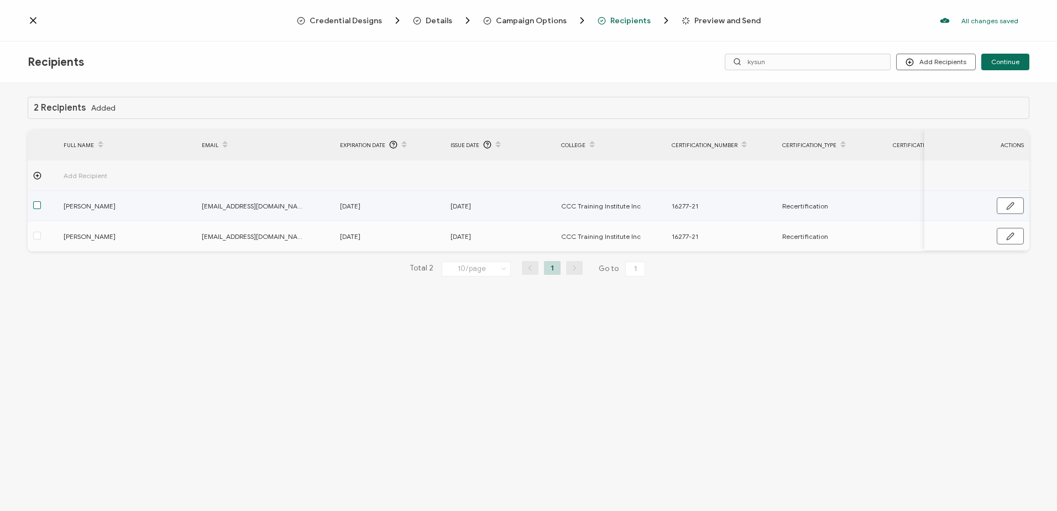
click at [38, 203] on span at bounding box center [37, 205] width 8 height 8
click at [41, 201] on input "checkbox" at bounding box center [41, 201] width 0 height 0
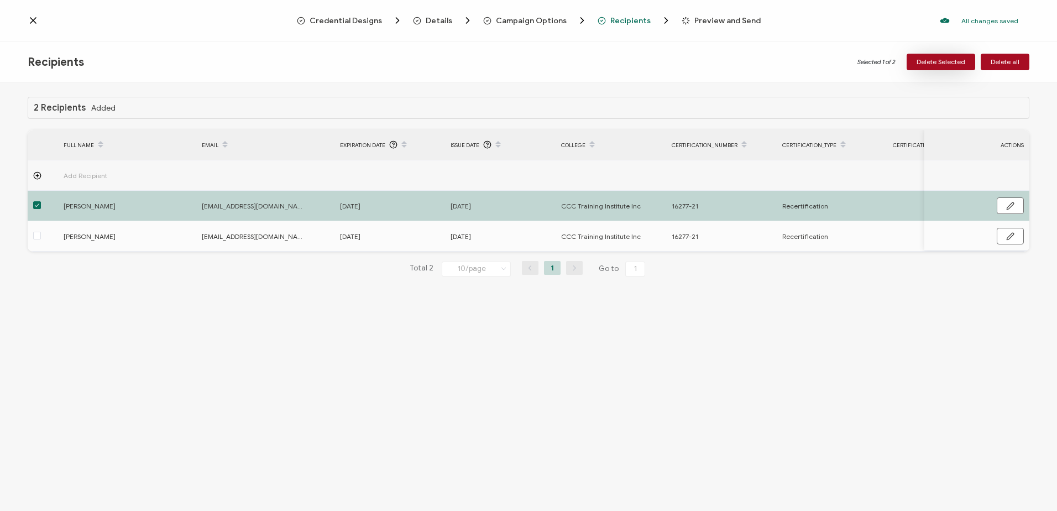
click at [945, 59] on span "Delete Selected" at bounding box center [941, 62] width 49 height 7
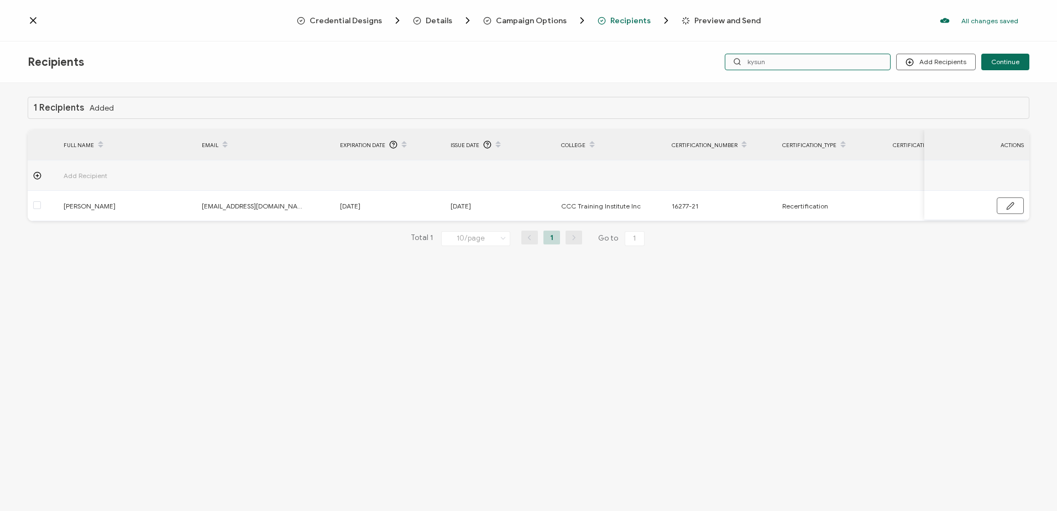
drag, startPoint x: 781, startPoint y: 60, endPoint x: 703, endPoint y: 59, distance: 78.0
click at [712, 59] on div "Add Recipients Upload Recipients Import From Recipients Import From List Contin…" at bounding box center [862, 62] width 334 height 17
type input "holod"
drag, startPoint x: 710, startPoint y: 57, endPoint x: 620, endPoint y: 44, distance: 91.1
click at [620, 44] on div "Recipients Add Recipients Upload Recipients Import From Recipients Import From …" at bounding box center [528, 61] width 1057 height 41
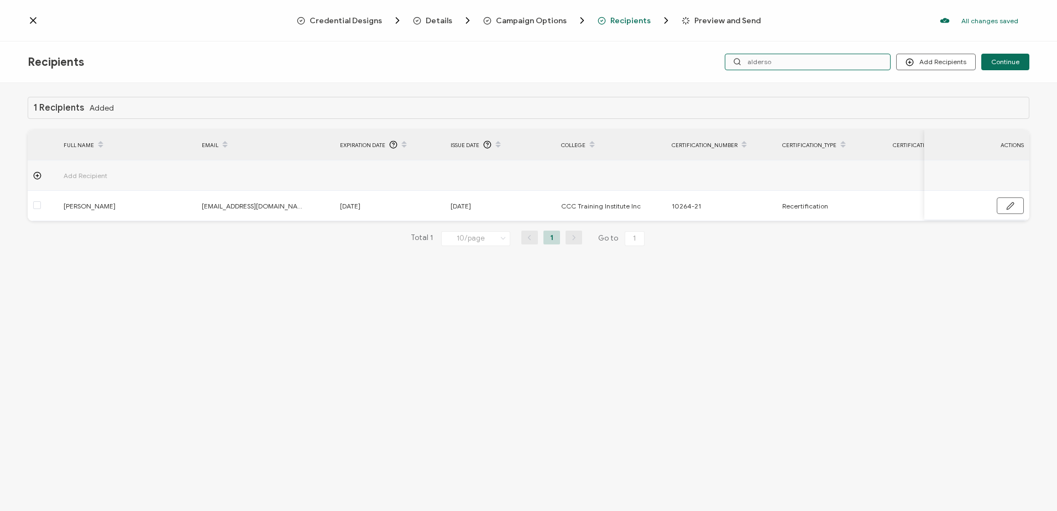
type input "alderson"
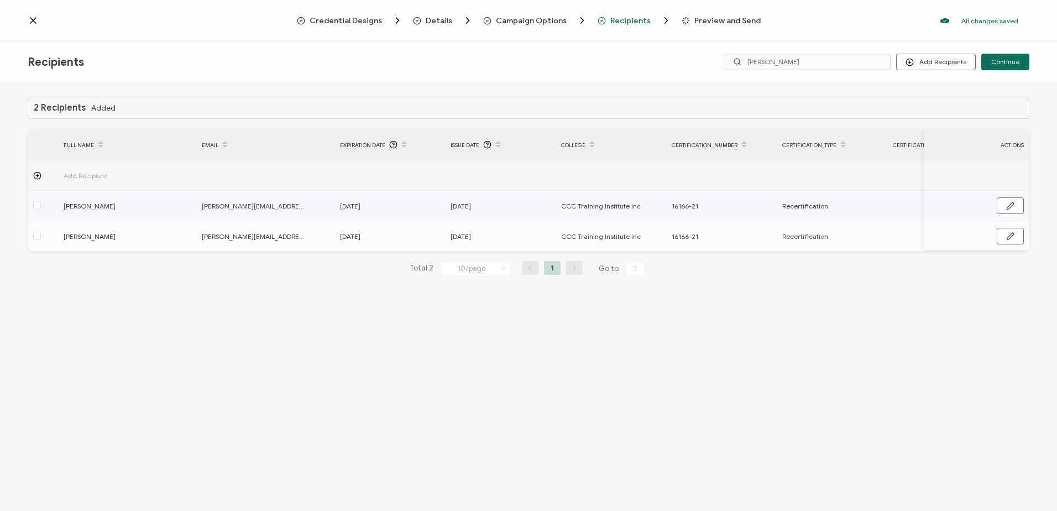
drag, startPoint x: 38, startPoint y: 206, endPoint x: 202, endPoint y: 171, distance: 167.7
click at [38, 206] on span at bounding box center [37, 205] width 8 height 8
click at [41, 201] on input "checkbox" at bounding box center [41, 201] width 0 height 0
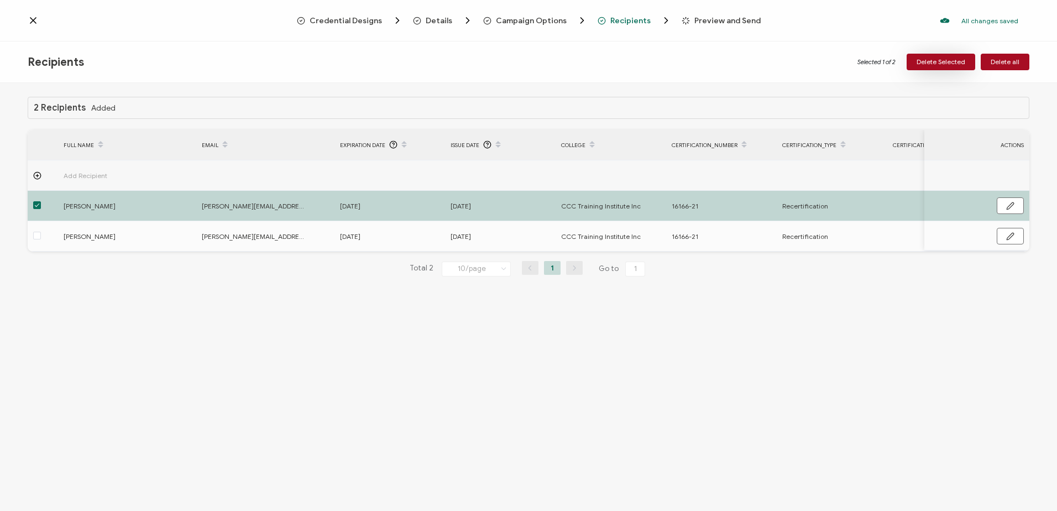
click at [959, 59] on span "Delete Selected" at bounding box center [941, 62] width 49 height 7
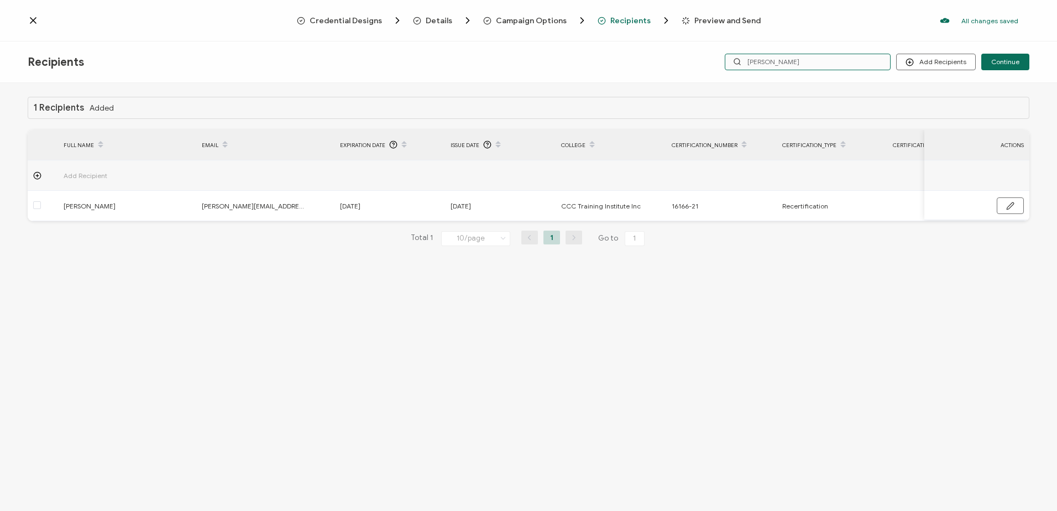
drag, startPoint x: 765, startPoint y: 62, endPoint x: 699, endPoint y: 62, distance: 65.8
click at [699, 62] on div "Add Recipients Upload Recipients Import From Recipients Import From List Contin…" at bounding box center [862, 62] width 334 height 17
type input "tanner"
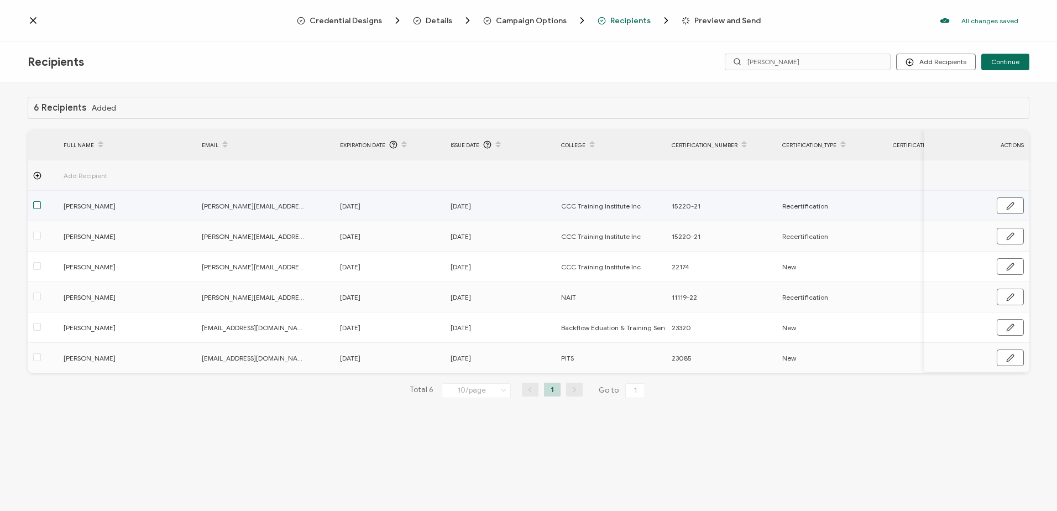
click at [39, 206] on span at bounding box center [37, 205] width 8 height 8
click at [41, 201] on input "checkbox" at bounding box center [41, 201] width 0 height 0
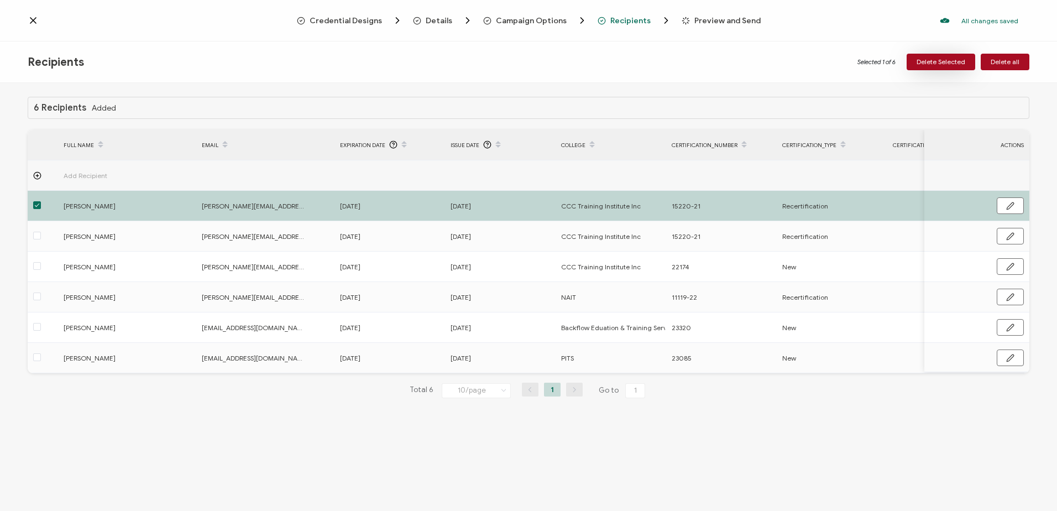
click at [940, 60] on span "Delete Selected" at bounding box center [941, 62] width 49 height 7
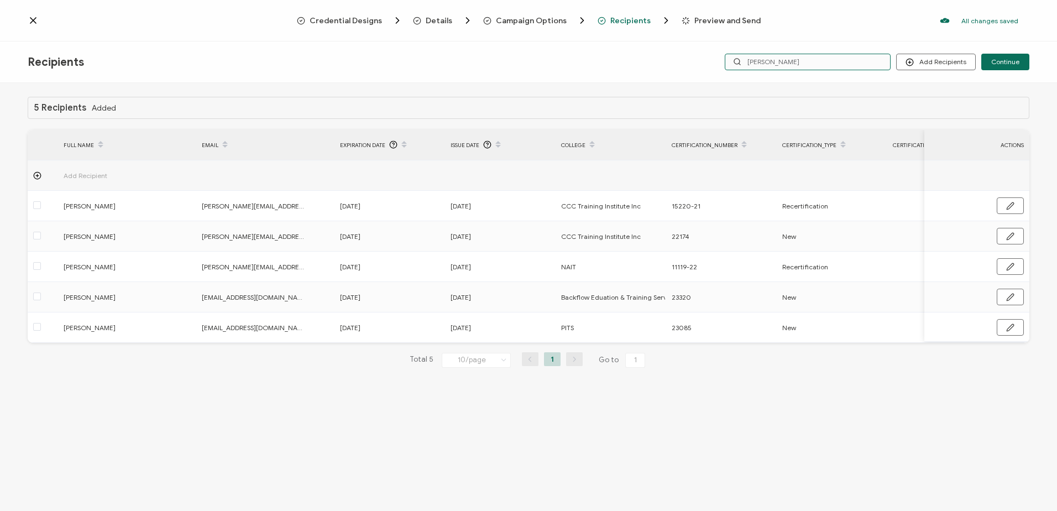
drag, startPoint x: 707, startPoint y: 59, endPoint x: 661, endPoint y: 57, distance: 45.9
click at [663, 59] on div "Recipients Add Recipients Upload Recipients Import From Recipients Import From …" at bounding box center [528, 61] width 1057 height 41
type input "scott"
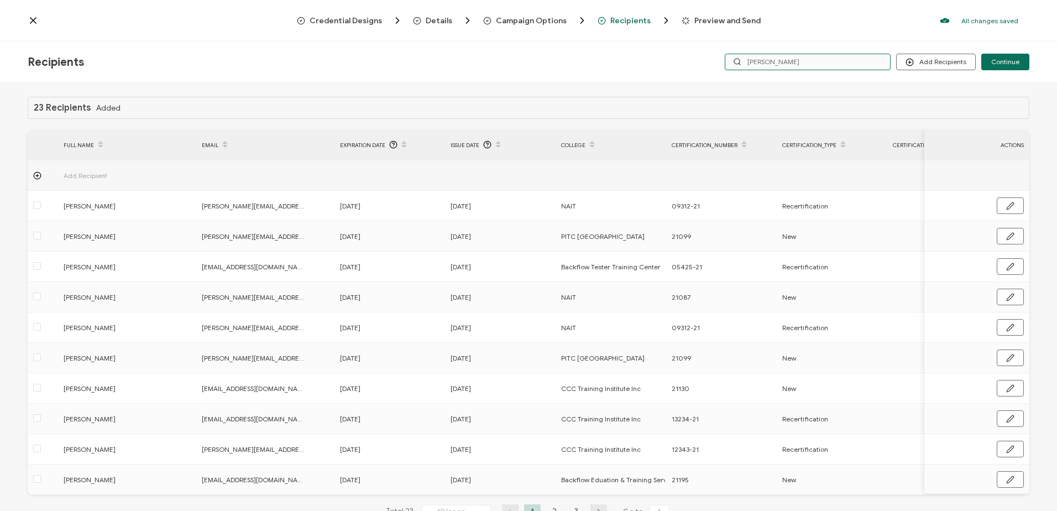
drag, startPoint x: 658, startPoint y: 59, endPoint x: 624, endPoint y: 59, distance: 33.7
click at [624, 59] on div "Recipients Add Recipients Upload Recipients Import From Recipients Import From …" at bounding box center [528, 61] width 1057 height 41
type input "clermont"
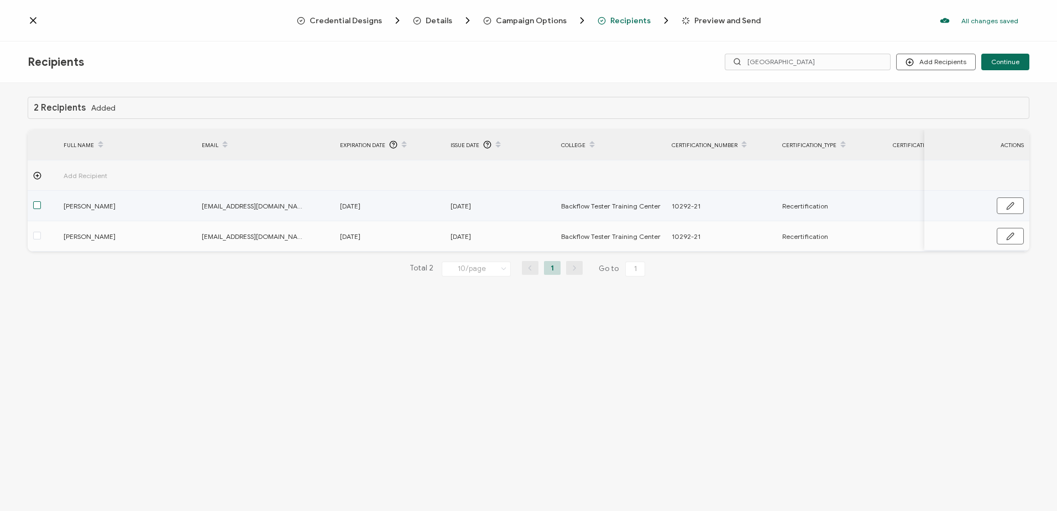
click at [35, 206] on span at bounding box center [37, 205] width 8 height 8
click at [41, 201] on input "checkbox" at bounding box center [41, 201] width 0 height 0
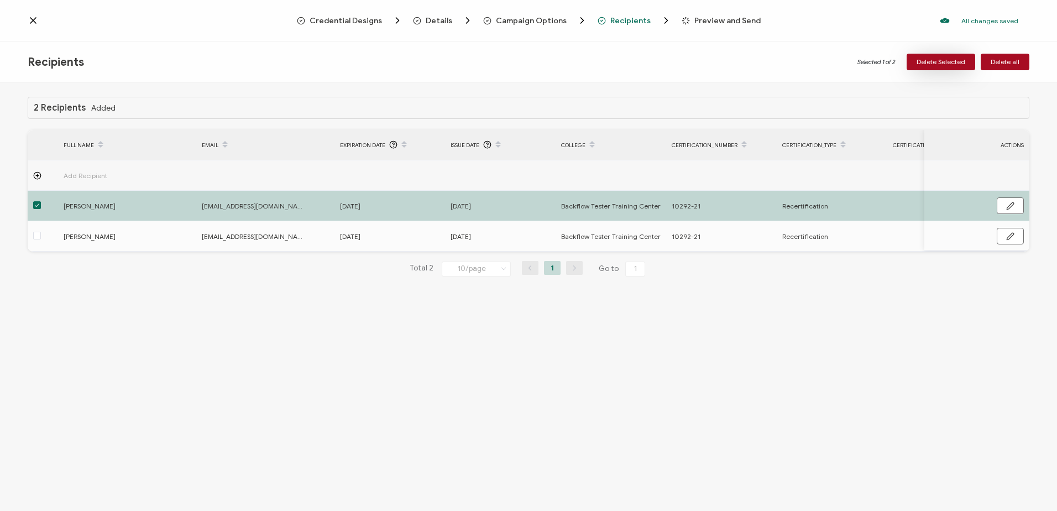
click at [950, 61] on span "Delete Selected" at bounding box center [941, 62] width 49 height 7
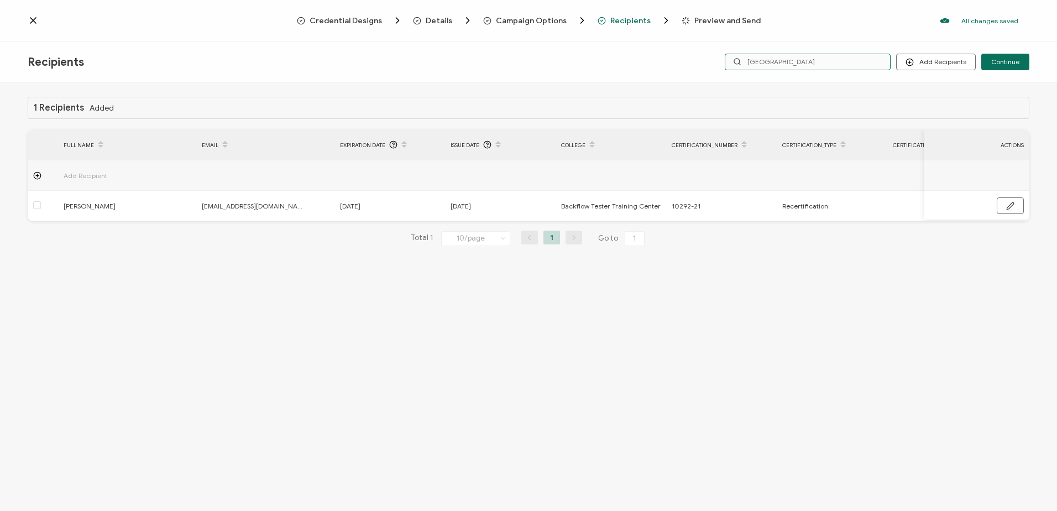
drag, startPoint x: 761, startPoint y: 61, endPoint x: 662, endPoint y: 61, distance: 98.4
click at [667, 62] on div "Recipients Add Recipients Upload Recipients Import From Recipients Import From …" at bounding box center [528, 61] width 1057 height 41
type input "grif"
drag, startPoint x: 819, startPoint y: 59, endPoint x: 639, endPoint y: 62, distance: 180.3
click at [639, 62] on div "Recipients Add Recipients Upload Recipients Import From Recipients Import From …" at bounding box center [528, 61] width 1057 height 41
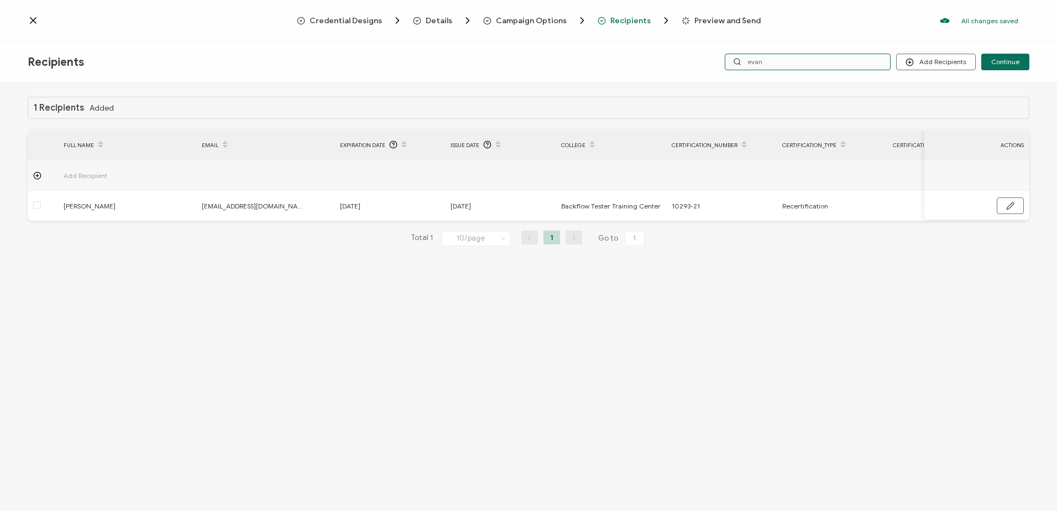
type input "evans"
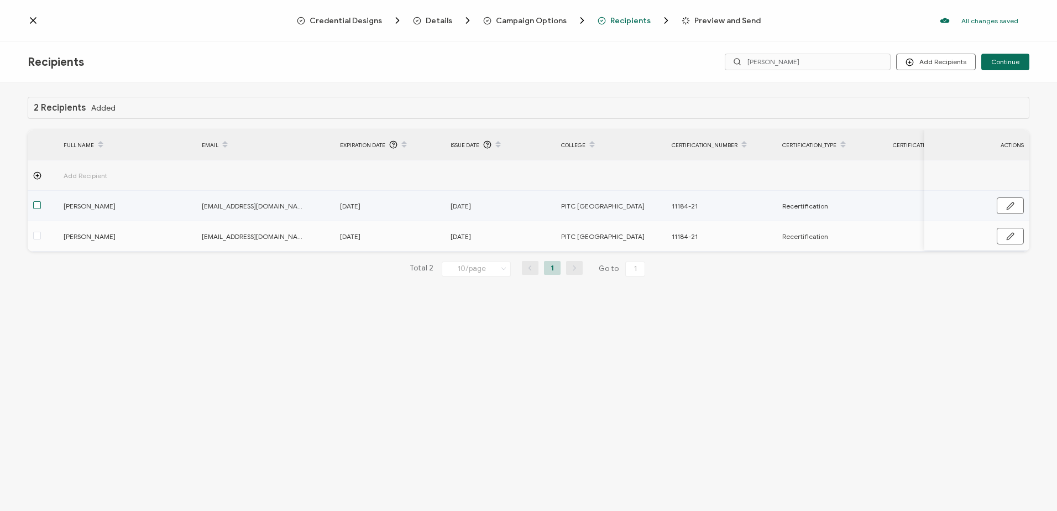
click at [39, 203] on span at bounding box center [37, 205] width 8 height 8
click at [41, 201] on input "checkbox" at bounding box center [41, 201] width 0 height 0
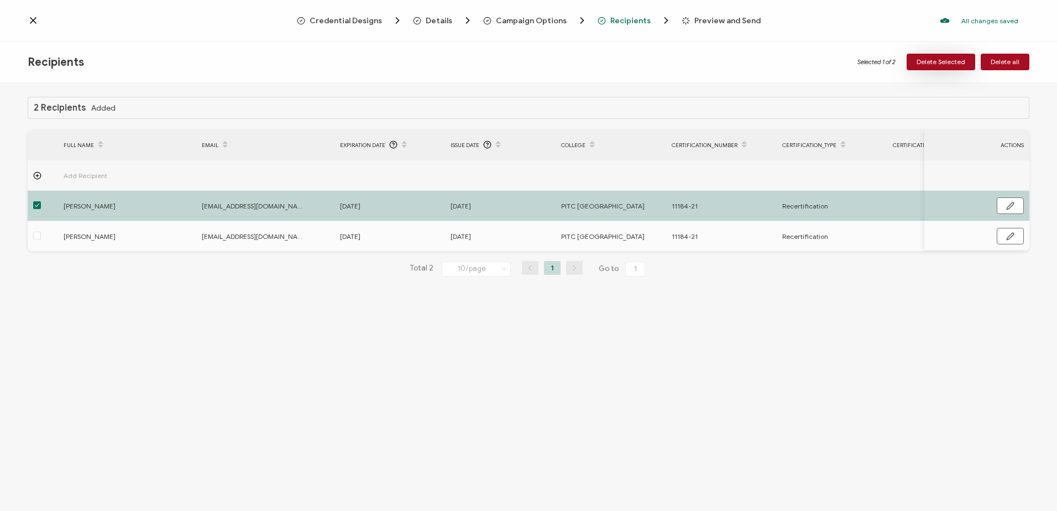
click at [923, 62] on span "Delete Selected" at bounding box center [941, 62] width 49 height 7
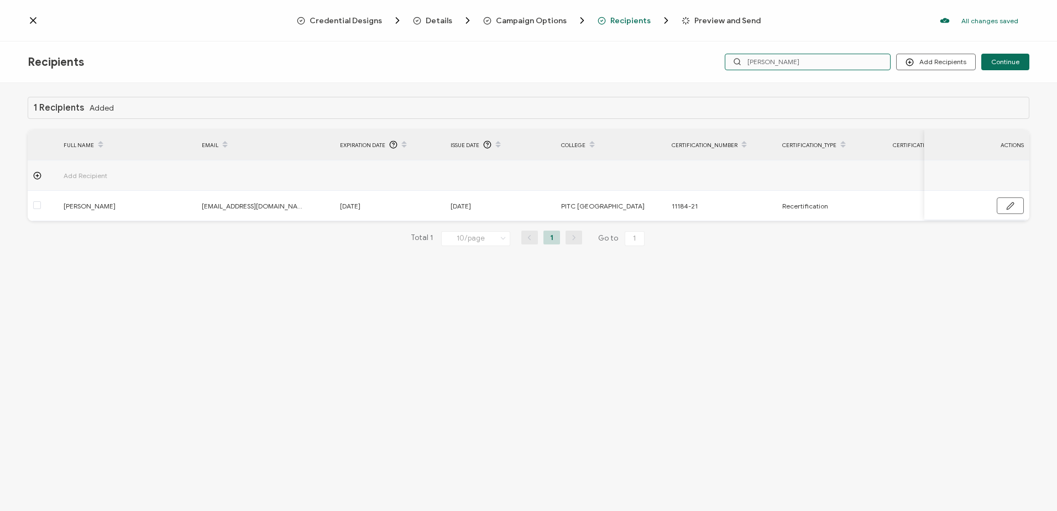
drag, startPoint x: 792, startPoint y: 64, endPoint x: 703, endPoint y: 61, distance: 89.6
click at [703, 62] on div "Add Recipients Upload Recipients Import From Recipients Import From List Contin…" at bounding box center [862, 62] width 334 height 17
type input "tait"
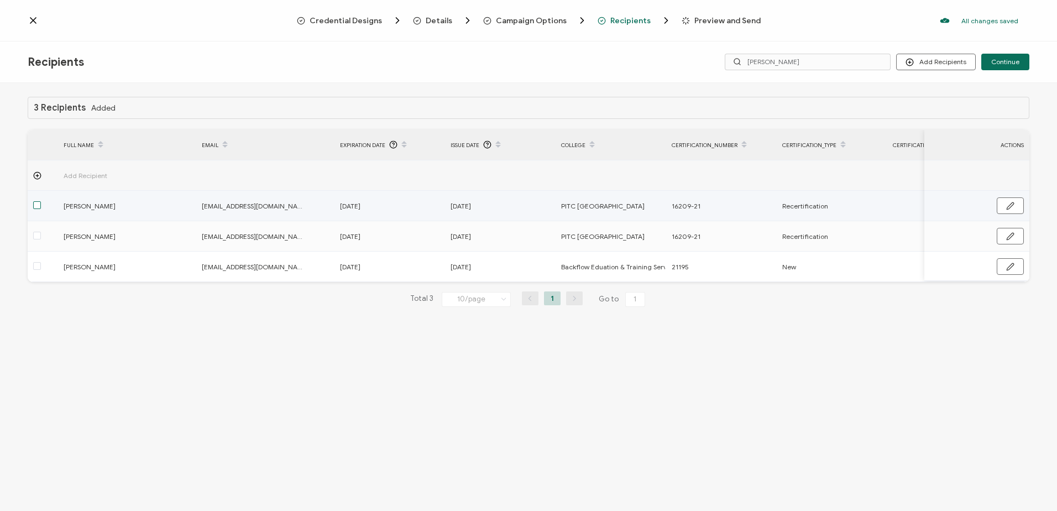
click at [39, 206] on span at bounding box center [37, 205] width 8 height 8
click at [41, 201] on input "checkbox" at bounding box center [41, 201] width 0 height 0
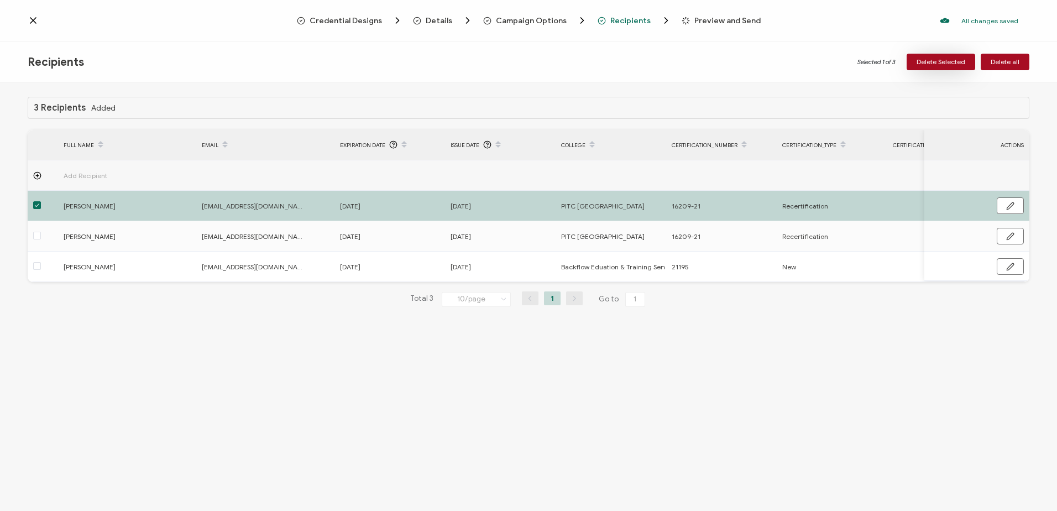
click at [933, 62] on span "Delete Selected" at bounding box center [941, 62] width 49 height 7
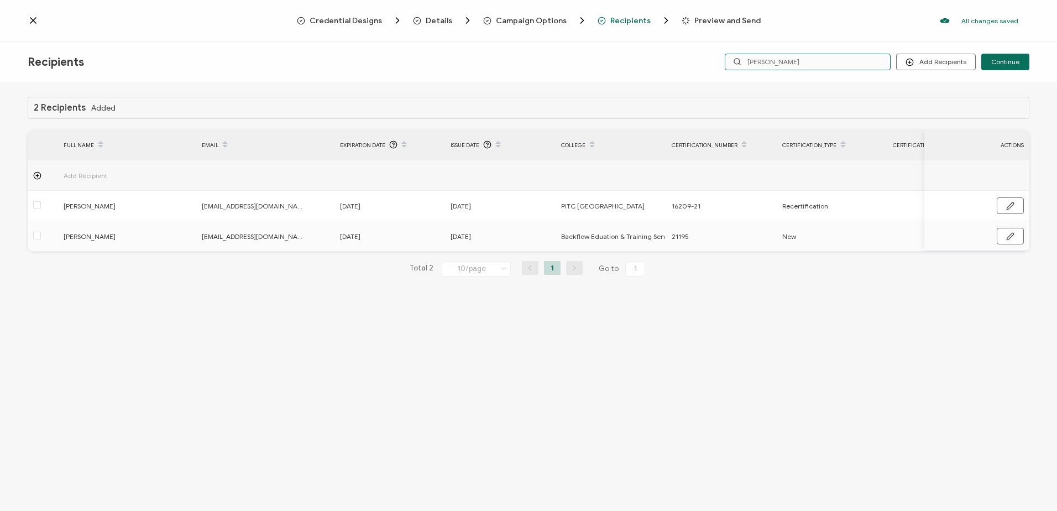
drag, startPoint x: 760, startPoint y: 60, endPoint x: 663, endPoint y: 58, distance: 96.2
click at [668, 60] on div "Recipients Add Recipients Upload Recipients Import From Recipients Import From …" at bounding box center [528, 61] width 1057 height 41
type input "meryl"
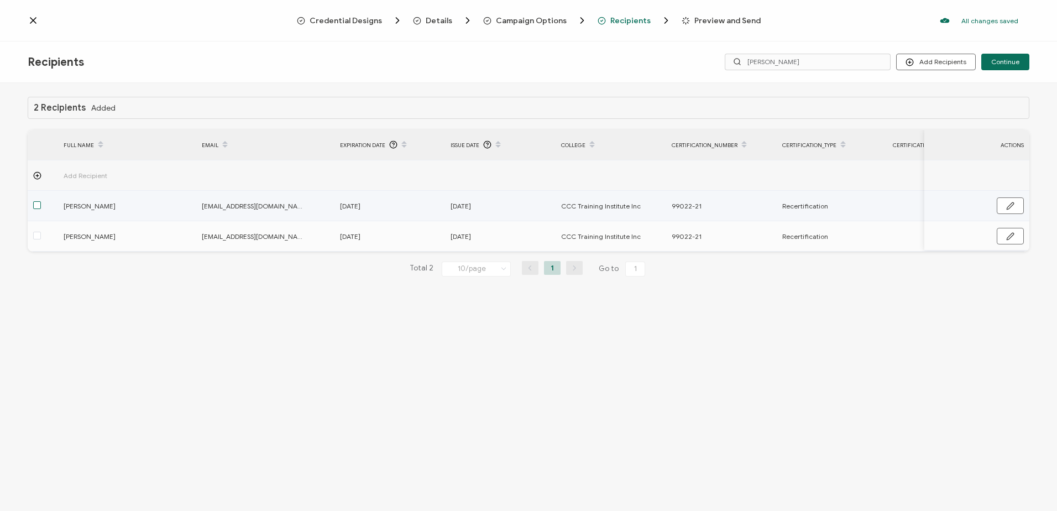
click at [39, 206] on span at bounding box center [37, 205] width 8 height 8
click at [41, 201] on input "checkbox" at bounding box center [41, 201] width 0 height 0
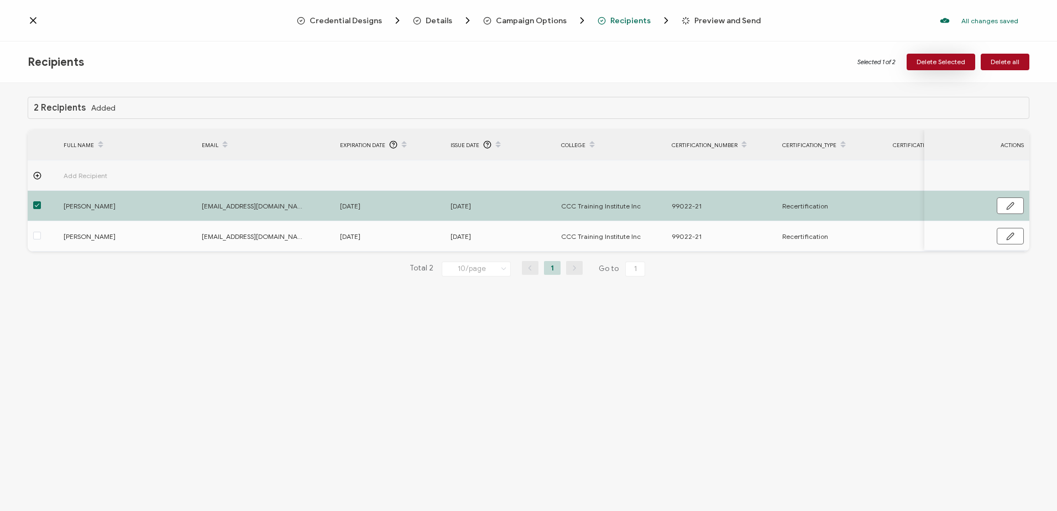
click at [960, 59] on span "Delete Selected" at bounding box center [941, 62] width 49 height 7
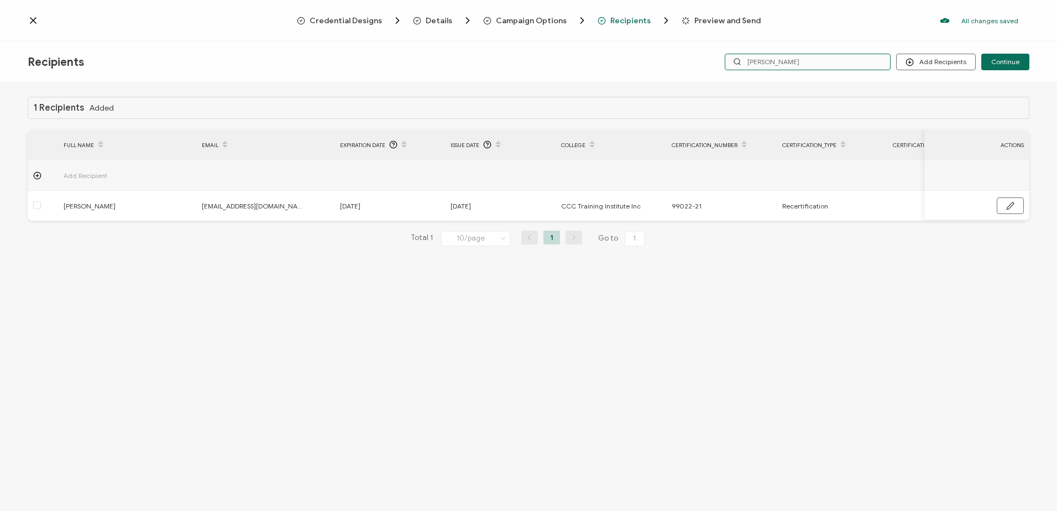
drag, startPoint x: 770, startPoint y: 59, endPoint x: 703, endPoint y: 62, distance: 67.0
click at [703, 62] on div "Add Recipients Upload Recipients Import From Recipients Import From List Contin…" at bounding box center [862, 62] width 334 height 17
type input "tony"
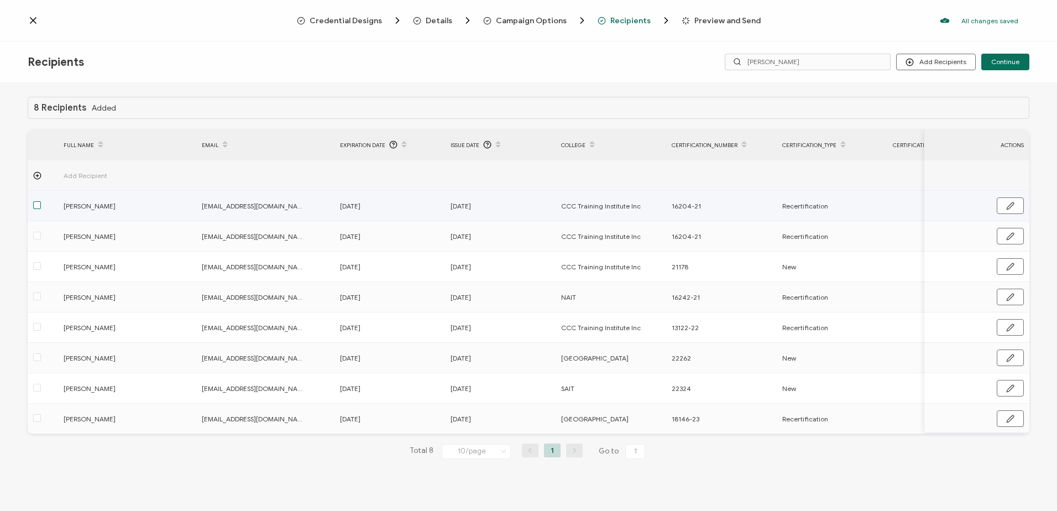
click at [37, 203] on span at bounding box center [37, 205] width 8 height 8
click at [41, 201] on input "checkbox" at bounding box center [41, 201] width 0 height 0
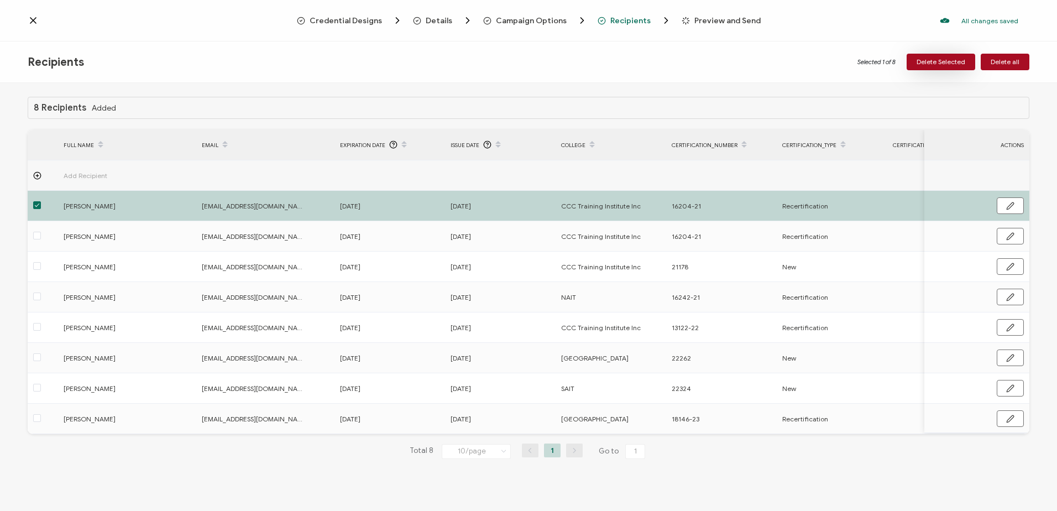
click at [921, 59] on span "Delete Selected" at bounding box center [941, 62] width 49 height 7
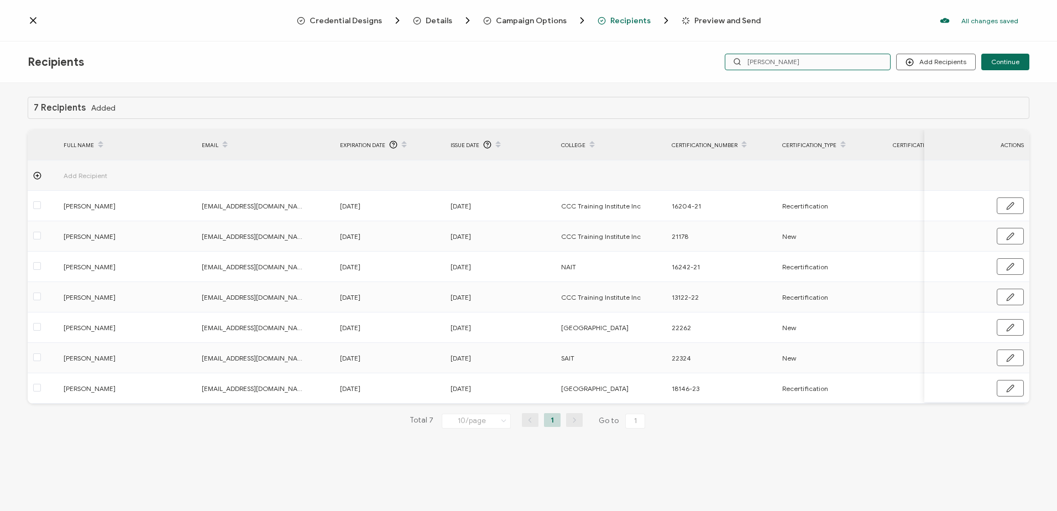
drag, startPoint x: 823, startPoint y: 69, endPoint x: 630, endPoint y: 67, distance: 192.4
click at [631, 68] on div "Recipients Add Recipients Continue tony" at bounding box center [528, 61] width 1057 height 41
type input "[PERSON_NAME]"
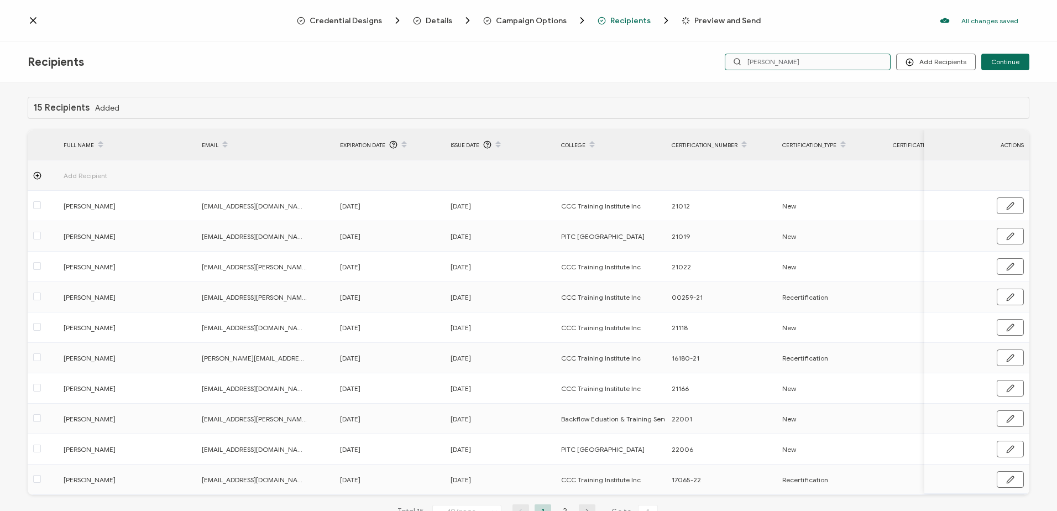
drag, startPoint x: 778, startPoint y: 64, endPoint x: 686, endPoint y: 64, distance: 92.3
click at [687, 64] on div "Recipients Add Recipients Upload Recipients Import From Recipients Import From …" at bounding box center [528, 61] width 1057 height 41
type input "keith"
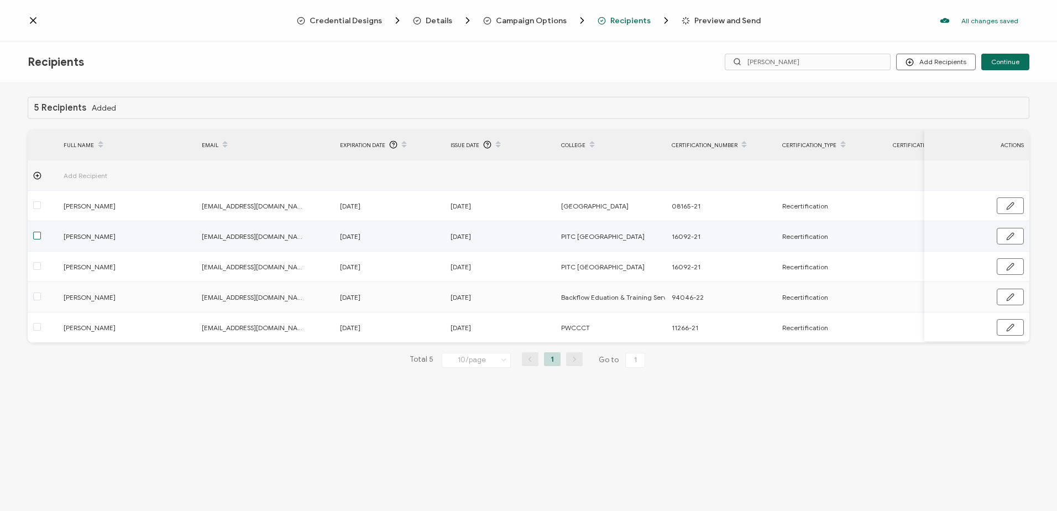
click at [33, 235] on span at bounding box center [37, 236] width 8 height 8
click at [41, 232] on input "checkbox" at bounding box center [41, 232] width 0 height 0
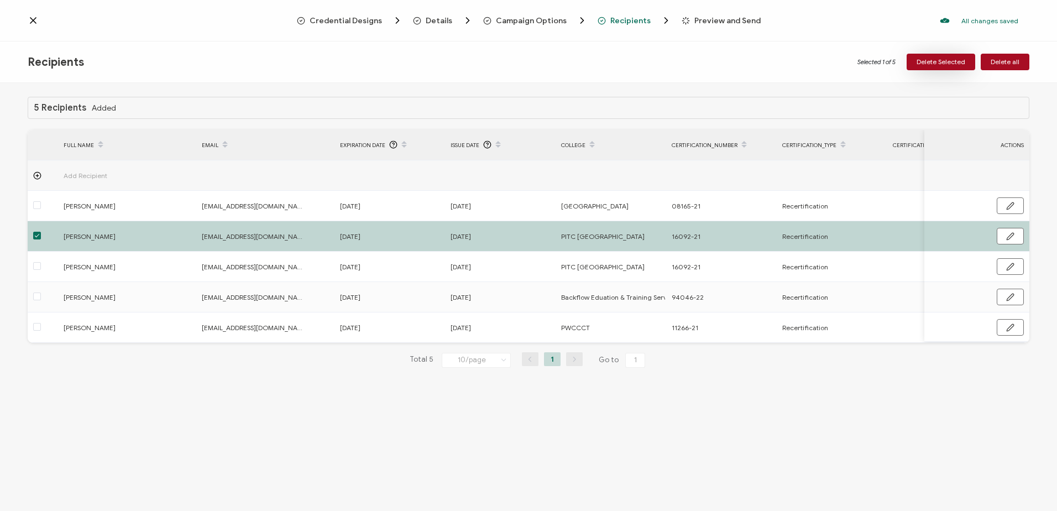
click at [935, 60] on span "Delete Selected" at bounding box center [941, 62] width 49 height 7
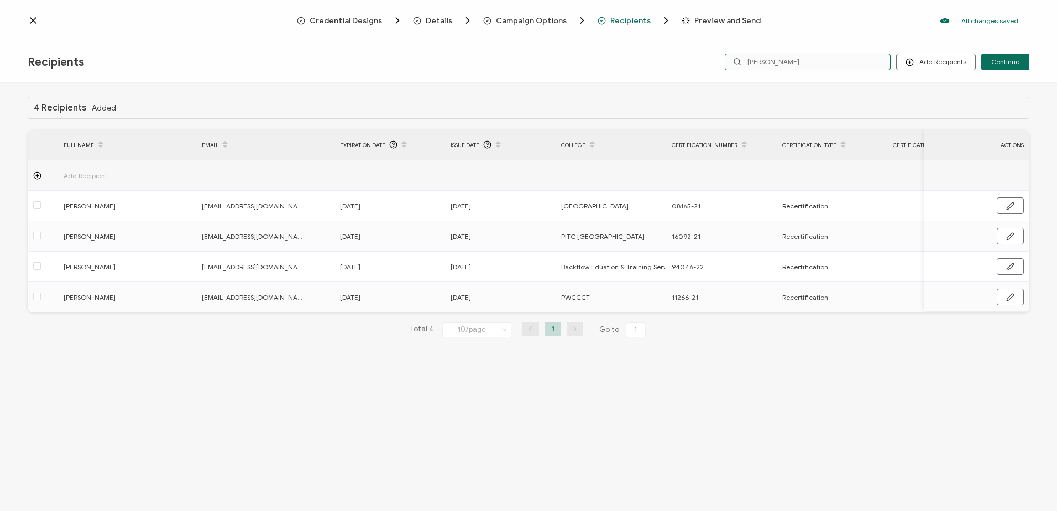
drag, startPoint x: 785, startPoint y: 63, endPoint x: 647, endPoint y: 63, distance: 138.2
click at [652, 63] on div "Recipients Add Recipients Upload Recipients Import From Recipients Import From …" at bounding box center [528, 61] width 1057 height 41
type input "iain"
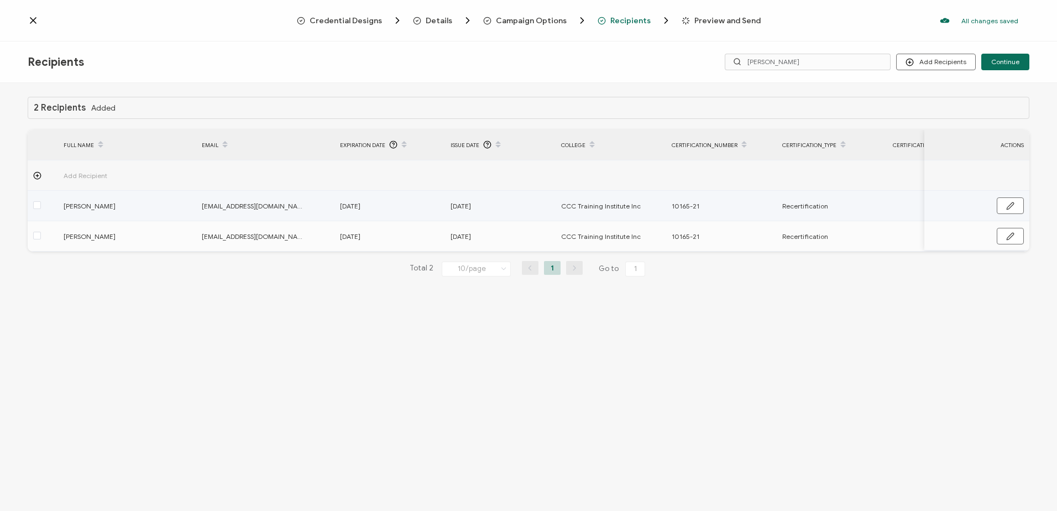
click at [39, 201] on label at bounding box center [37, 206] width 8 height 13
click at [41, 201] on input "checkbox" at bounding box center [41, 201] width 0 height 0
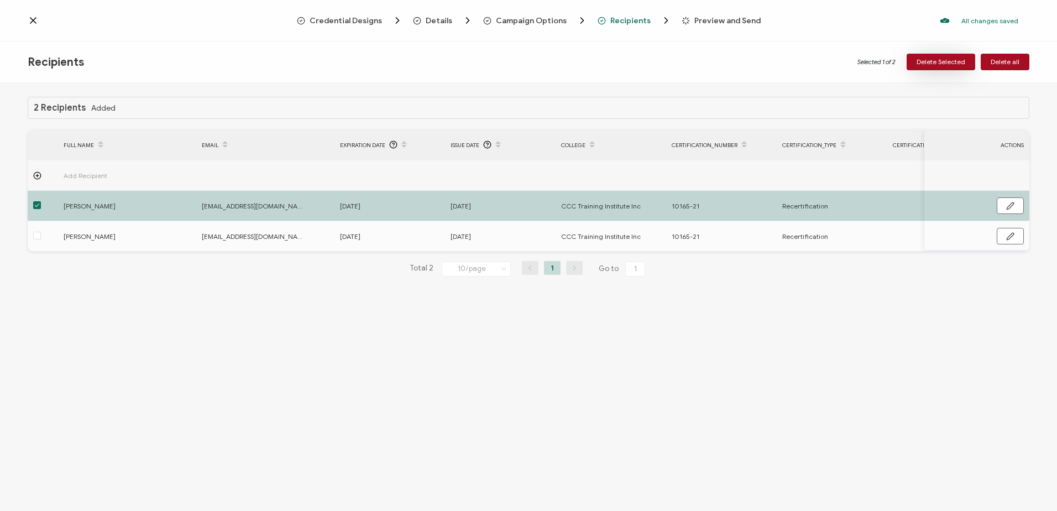
click at [931, 56] on button "Delete Selected" at bounding box center [941, 62] width 69 height 17
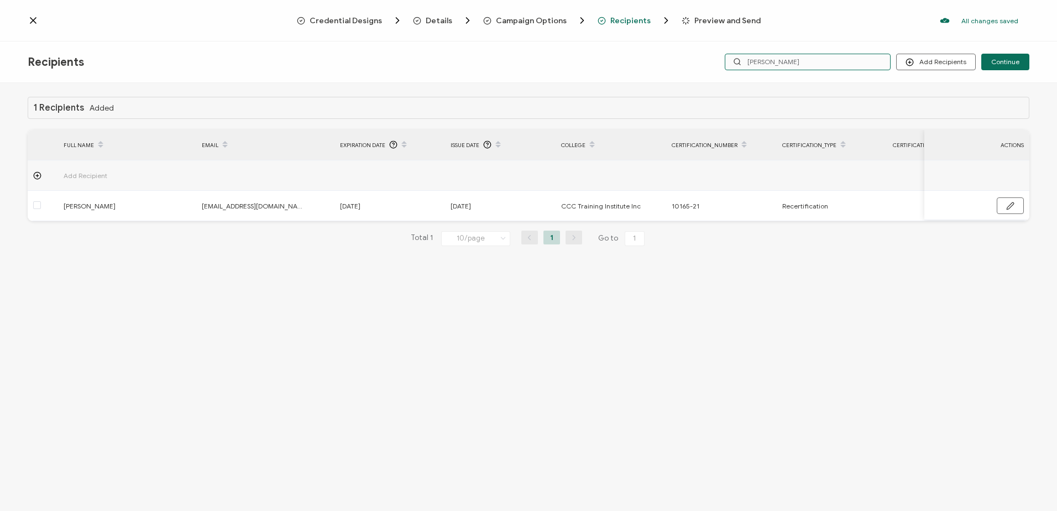
drag, startPoint x: 810, startPoint y: 55, endPoint x: 644, endPoint y: 57, distance: 165.9
click at [644, 57] on div "Recipients Add Recipients Upload Recipients Import From Recipients Import From …" at bounding box center [528, 61] width 1057 height 41
type input "tim"
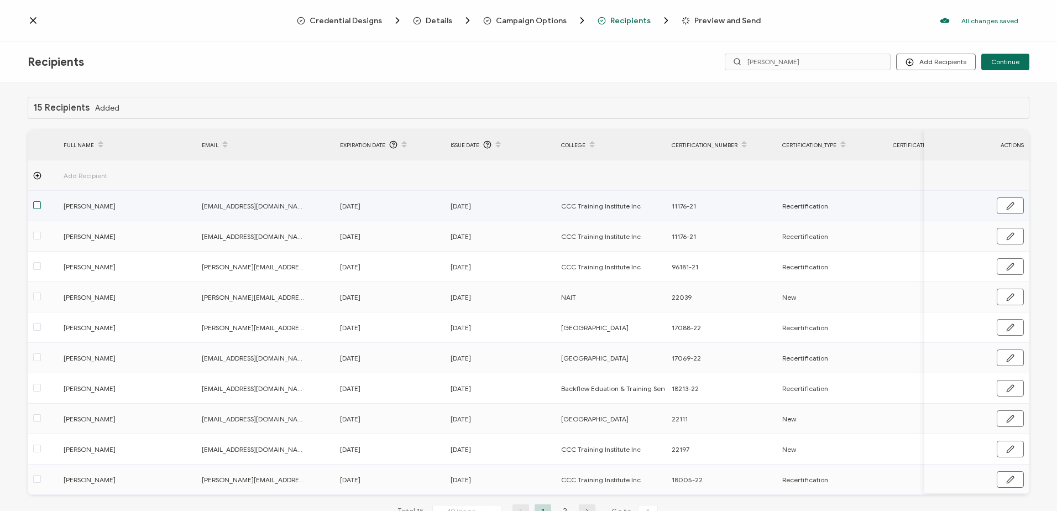
click at [35, 203] on span at bounding box center [37, 205] width 8 height 8
click at [41, 201] on input "checkbox" at bounding box center [41, 201] width 0 height 0
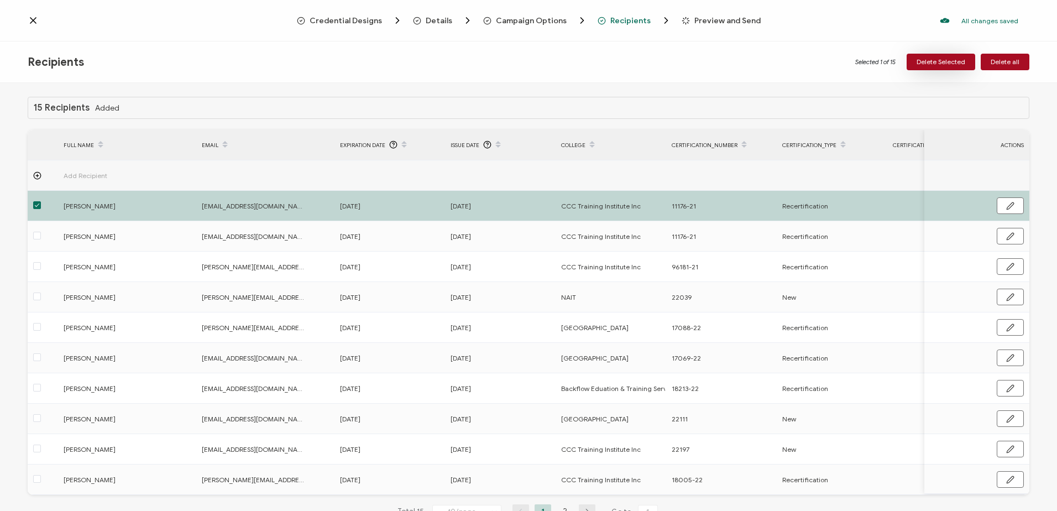
click at [928, 60] on span "Delete Selected" at bounding box center [941, 62] width 49 height 7
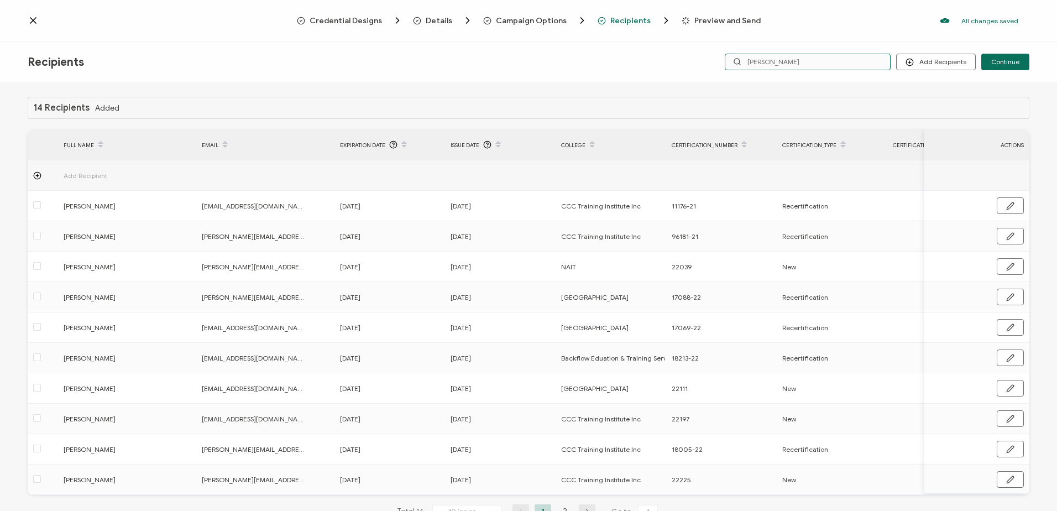
drag, startPoint x: 695, startPoint y: 54, endPoint x: 687, endPoint y: 56, distance: 9.1
click at [687, 56] on div "Recipients Add Recipients Upload Recipients Import From Recipients Import From …" at bounding box center [528, 61] width 1057 height 41
type input "joel"
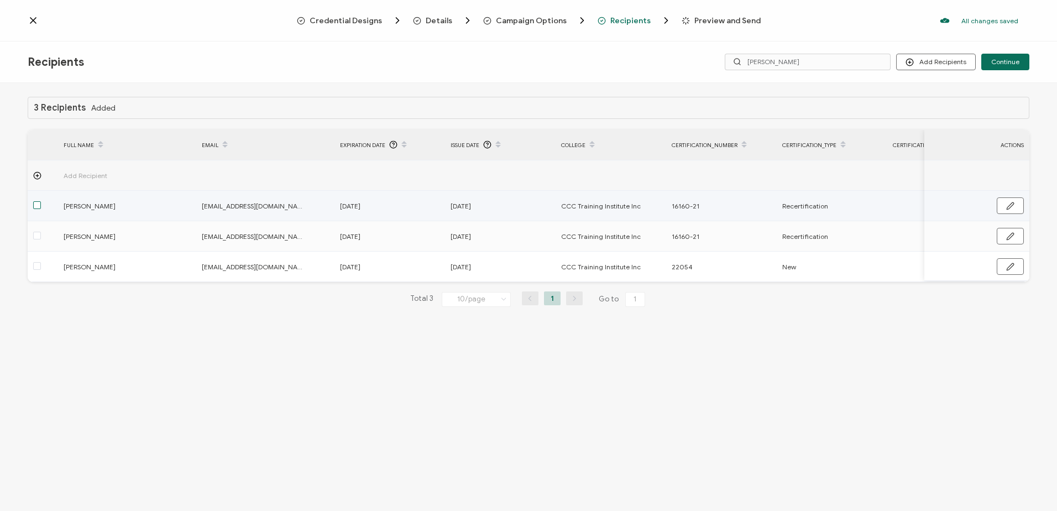
click at [40, 207] on span at bounding box center [37, 205] width 8 height 8
click at [41, 201] on input "checkbox" at bounding box center [41, 201] width 0 height 0
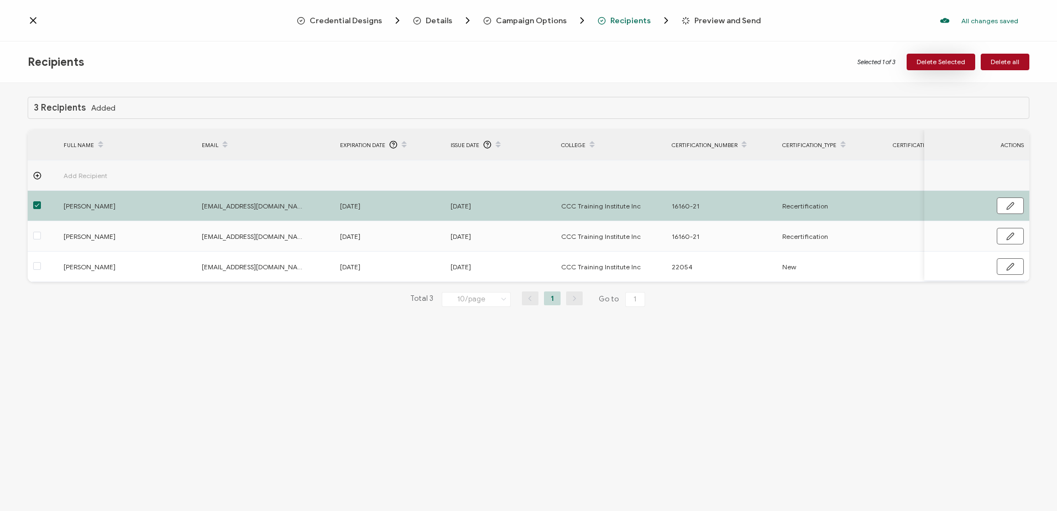
click at [945, 56] on button "Delete Selected" at bounding box center [941, 62] width 69 height 17
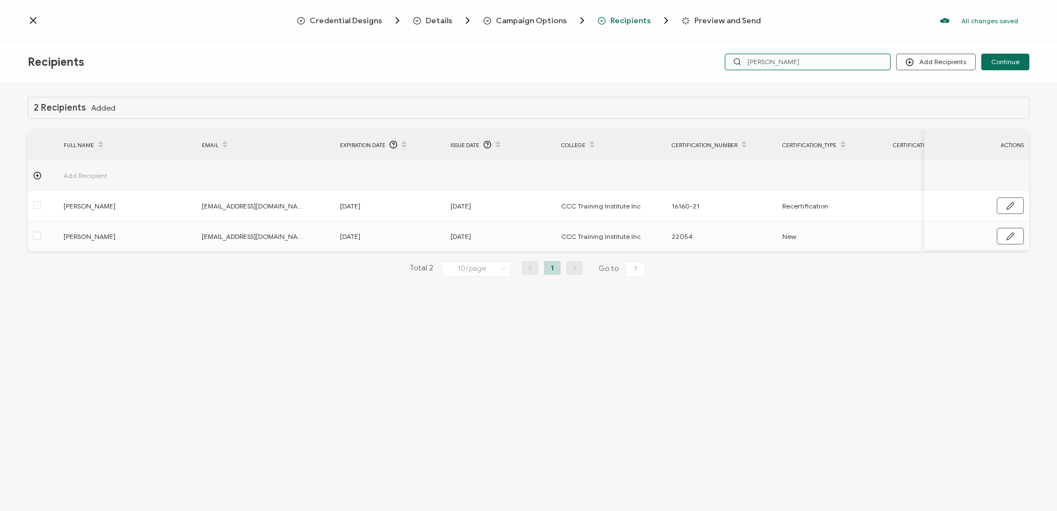
drag, startPoint x: 792, startPoint y: 58, endPoint x: 689, endPoint y: 61, distance: 102.9
click at [689, 61] on div "Recipients Add Recipients Upload Recipients Import From Recipients Import From …" at bounding box center [528, 61] width 1057 height 41
type input "jim"
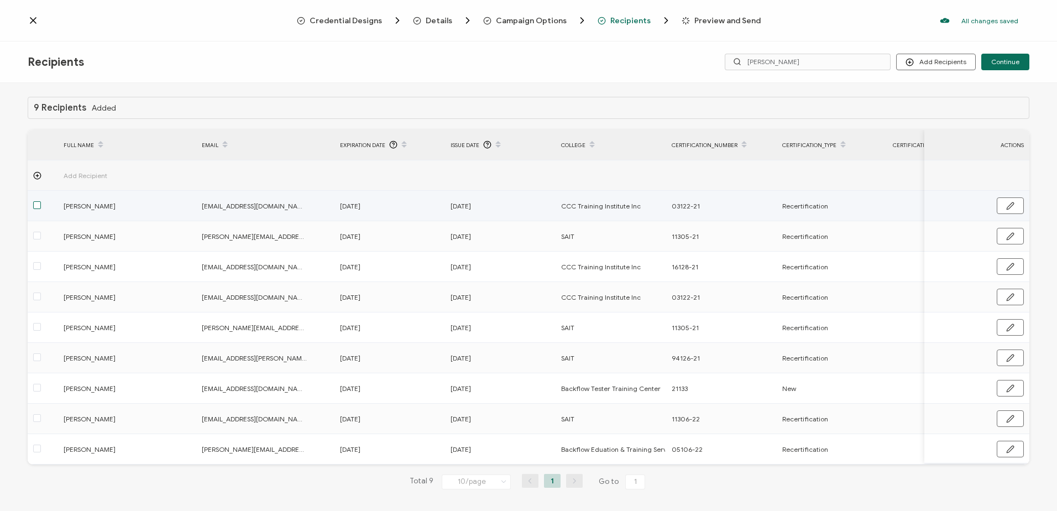
click at [35, 203] on span at bounding box center [37, 205] width 8 height 8
click at [41, 201] on input "checkbox" at bounding box center [41, 201] width 0 height 0
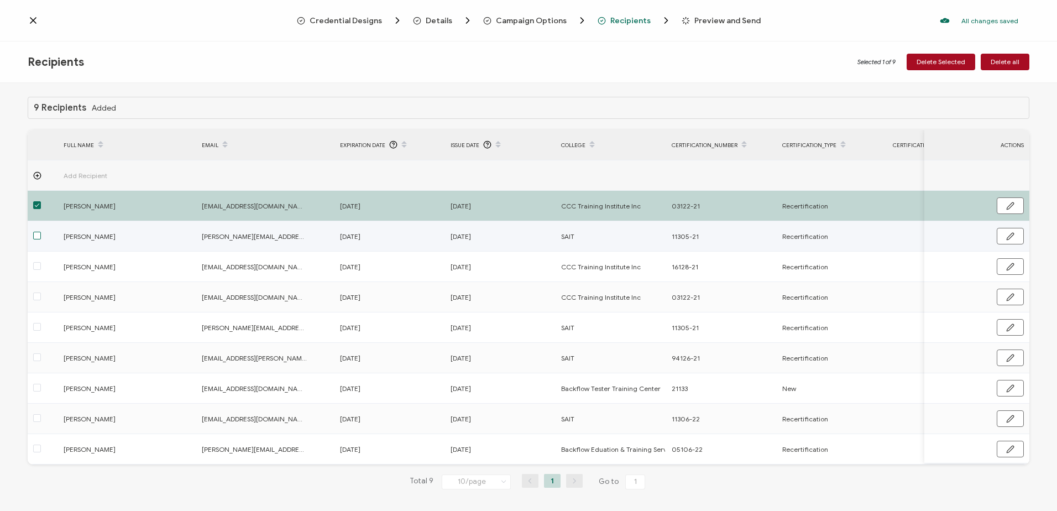
click at [36, 236] on span at bounding box center [37, 236] width 8 height 8
click at [41, 232] on input "checkbox" at bounding box center [41, 232] width 0 height 0
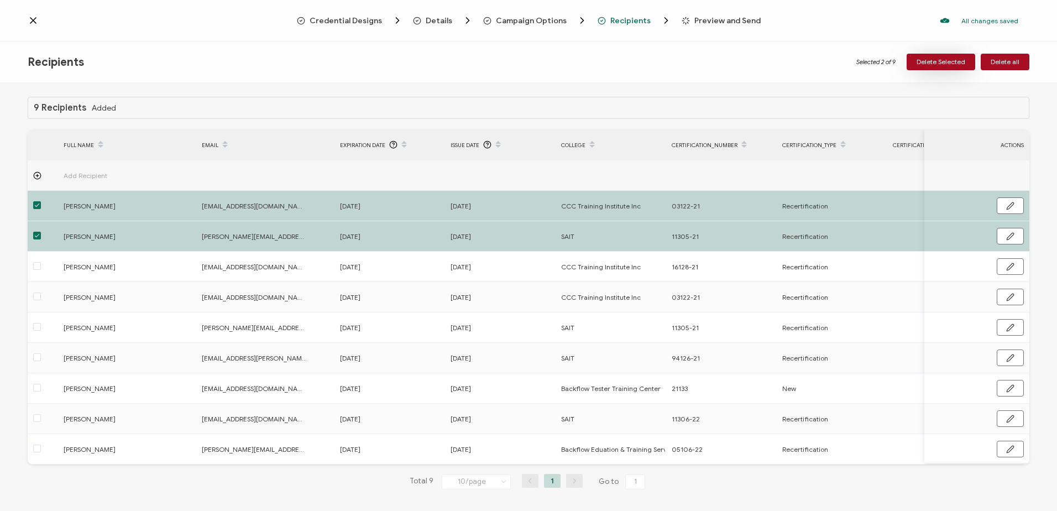
click at [937, 62] on span "Delete Selected" at bounding box center [941, 62] width 49 height 7
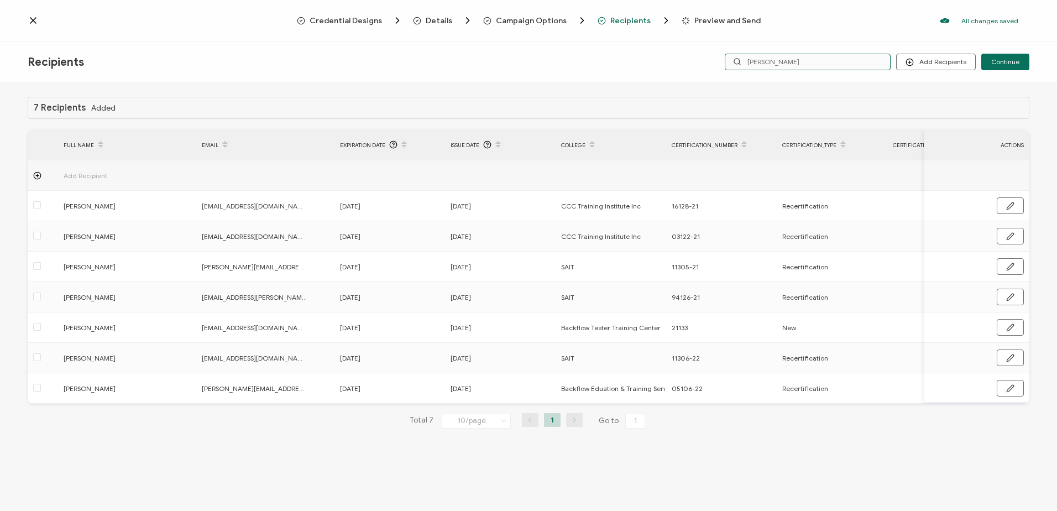
drag, startPoint x: 799, startPoint y: 63, endPoint x: 642, endPoint y: 50, distance: 157.0
click at [645, 51] on div "Recipients Add Recipients Upload Recipients Import From Recipients Import From …" at bounding box center [528, 61] width 1057 height 41
type input "dar"
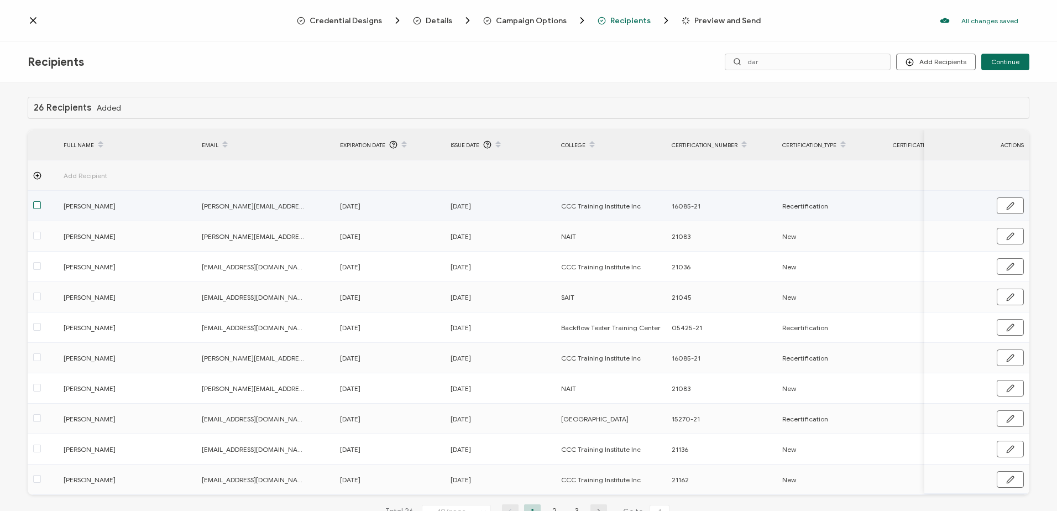
click at [38, 201] on span at bounding box center [37, 205] width 8 height 8
click at [41, 201] on input "checkbox" at bounding box center [41, 201] width 0 height 0
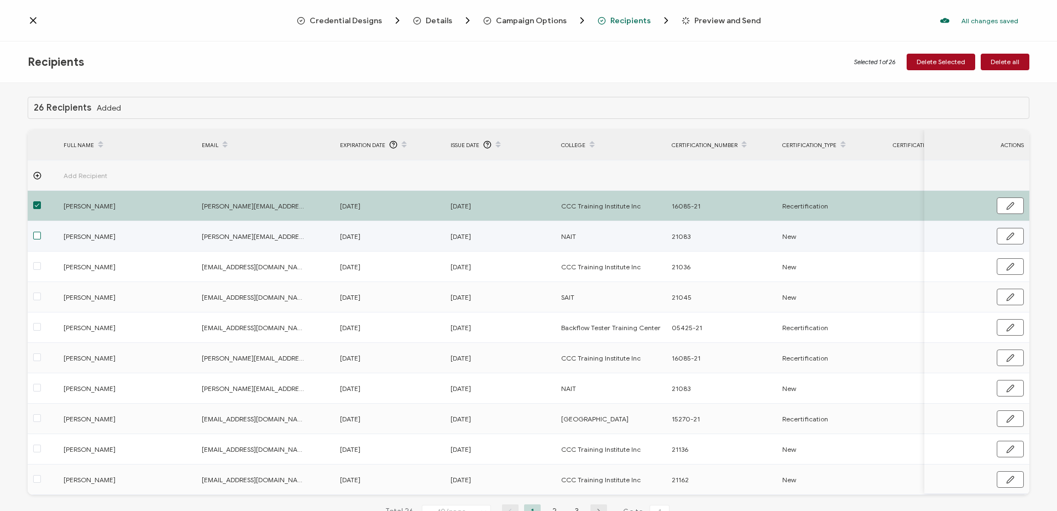
click at [36, 236] on span at bounding box center [37, 236] width 8 height 8
click at [41, 232] on input "checkbox" at bounding box center [41, 232] width 0 height 0
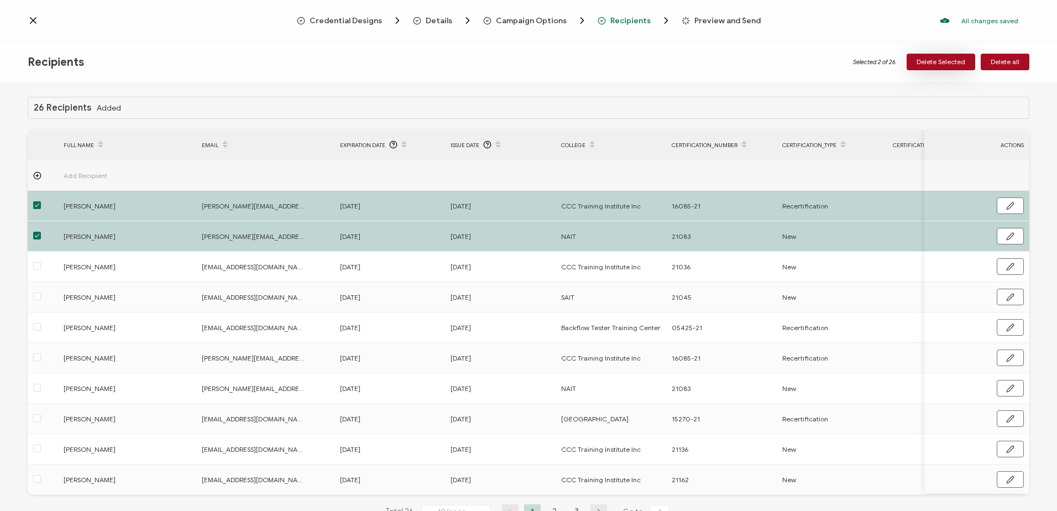
click at [945, 61] on span "Delete Selected" at bounding box center [941, 62] width 49 height 7
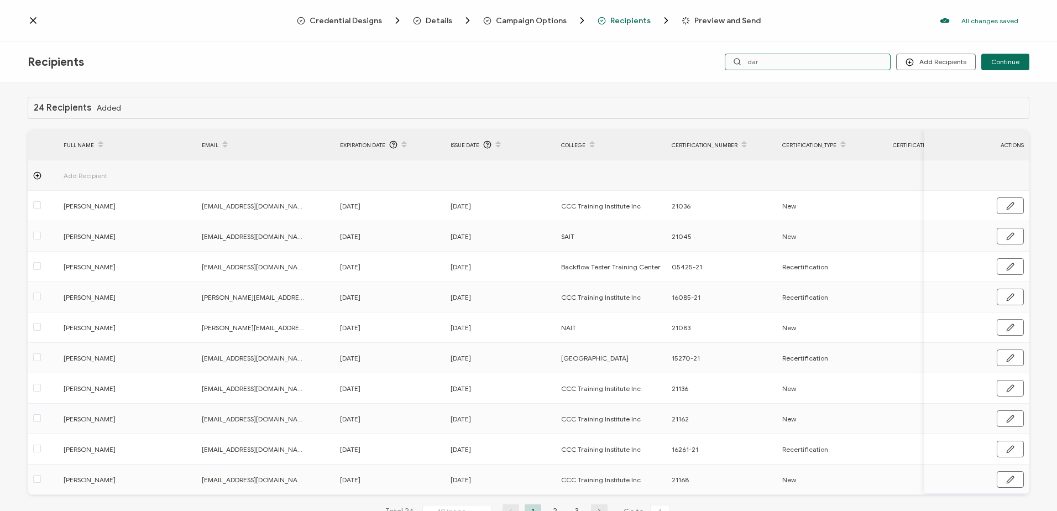
drag, startPoint x: 766, startPoint y: 55, endPoint x: 656, endPoint y: 58, distance: 110.1
click at [657, 58] on div "Recipients Add Recipients Upload Recipients Import From Recipients Import From …" at bounding box center [528, 61] width 1057 height 41
type input "benn"
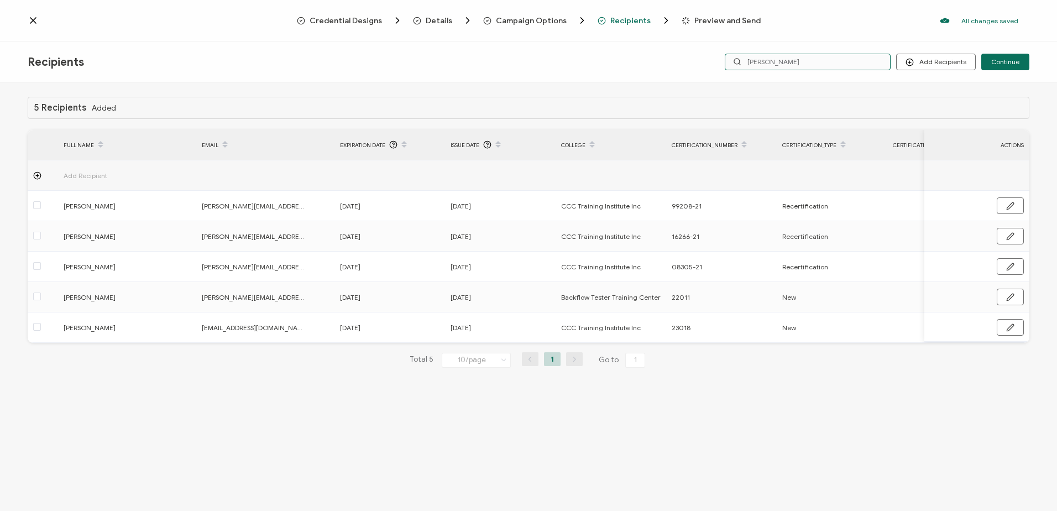
click at [752, 60] on input "benn" at bounding box center [808, 62] width 166 height 17
type input "rbenn"
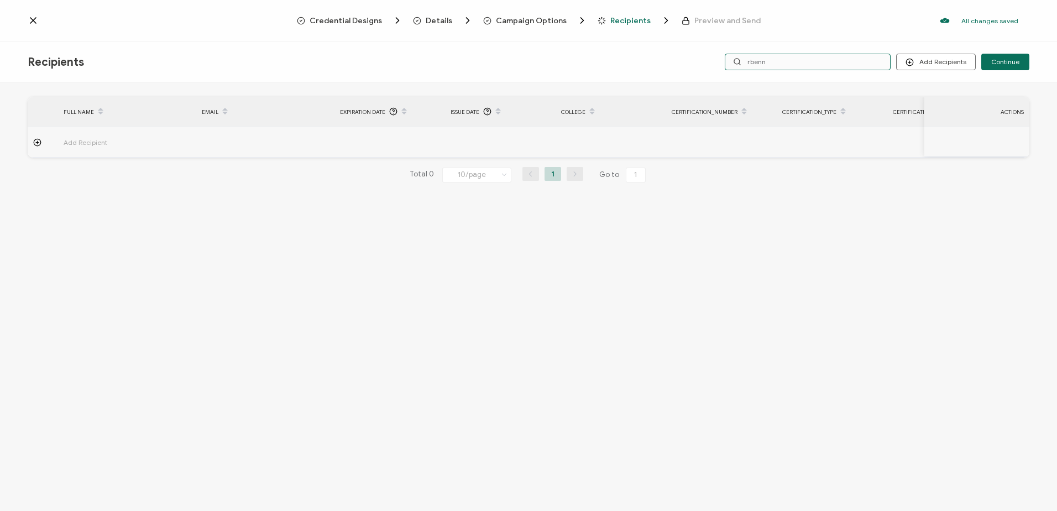
drag, startPoint x: 783, startPoint y: 61, endPoint x: 700, endPoint y: 60, distance: 83.5
click at [704, 61] on div "Add Recipients Upload Recipients Import From Recipients Import From List Contin…" at bounding box center [862, 62] width 334 height 17
type input "brenn"
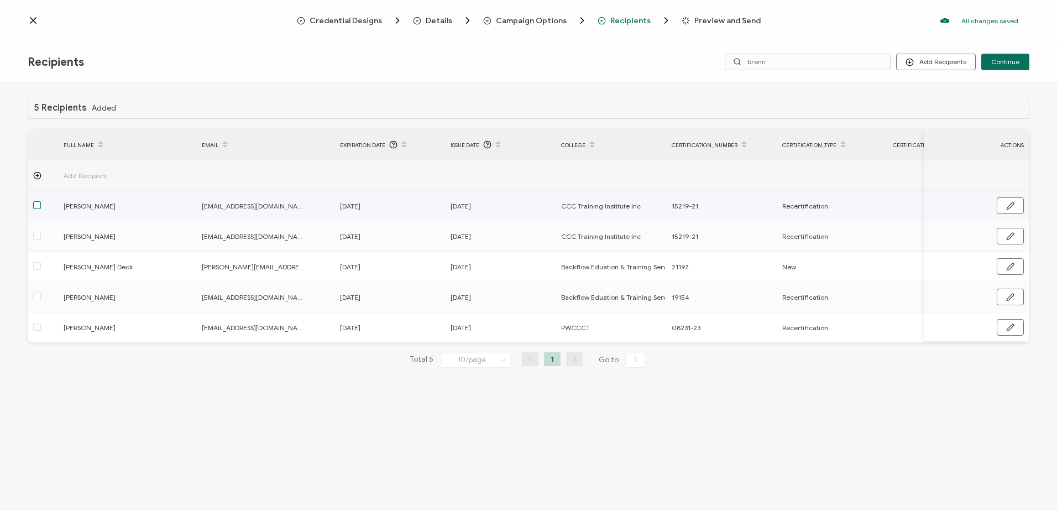
click at [33, 201] on span at bounding box center [37, 205] width 8 height 8
click at [41, 201] on input "checkbox" at bounding box center [41, 201] width 0 height 0
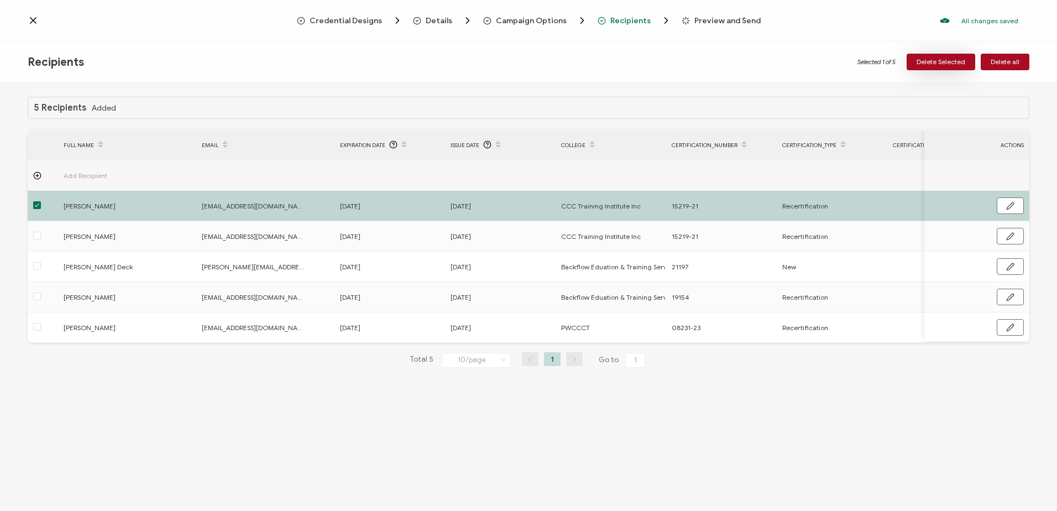
click at [946, 59] on span "Delete Selected" at bounding box center [941, 62] width 49 height 7
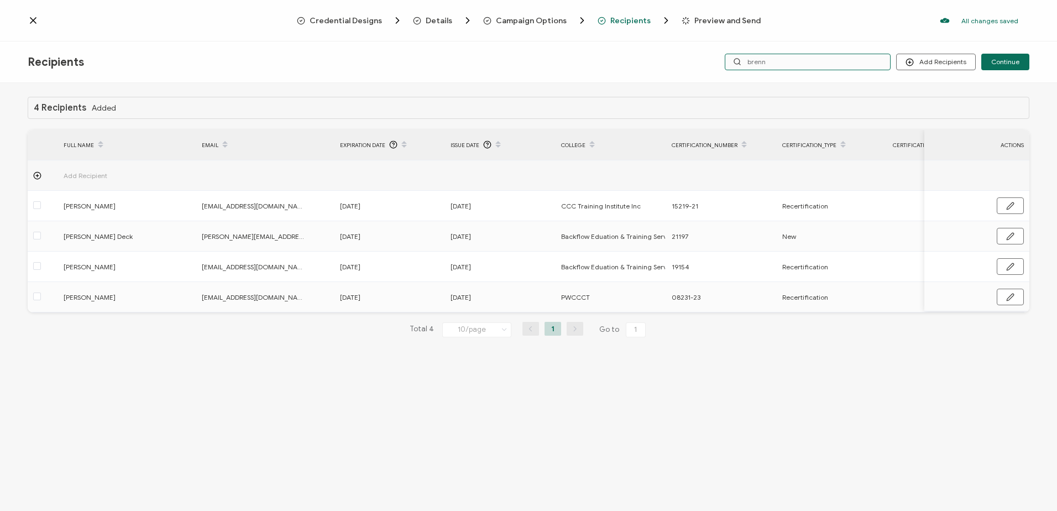
drag, startPoint x: 791, startPoint y: 64, endPoint x: 532, endPoint y: 60, distance: 258.8
click at [536, 65] on div "Recipients Add Recipients Upload Recipients Import From Recipients Import From …" at bounding box center [528, 61] width 1057 height 41
type input "brandon"
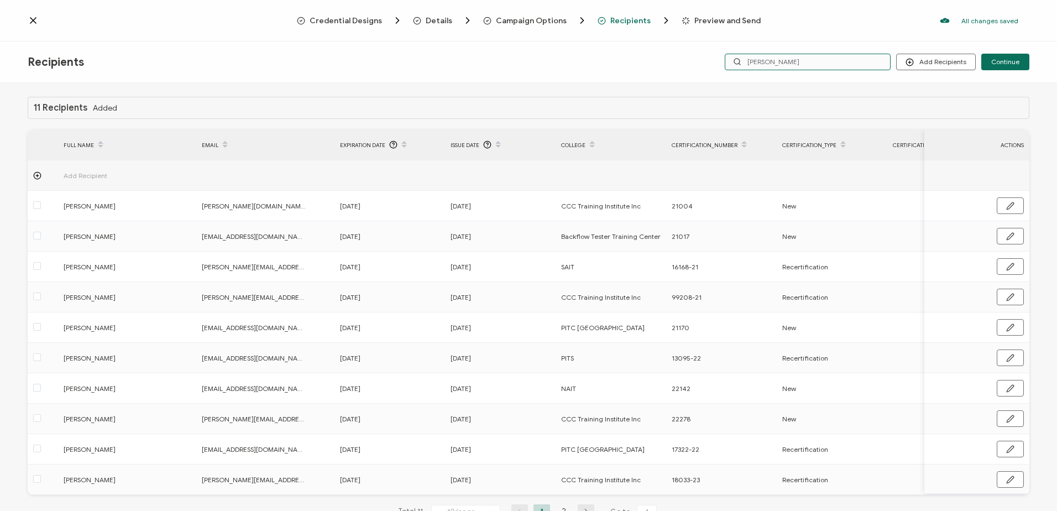
drag, startPoint x: 668, startPoint y: 54, endPoint x: 654, endPoint y: 54, distance: 13.8
click at [667, 54] on div "Recipients Add Recipients Upload Recipients Import From Recipients Import From …" at bounding box center [528, 61] width 1057 height 41
type input "jo"
click at [768, 65] on input "jo" at bounding box center [808, 62] width 166 height 17
type input "jopp"
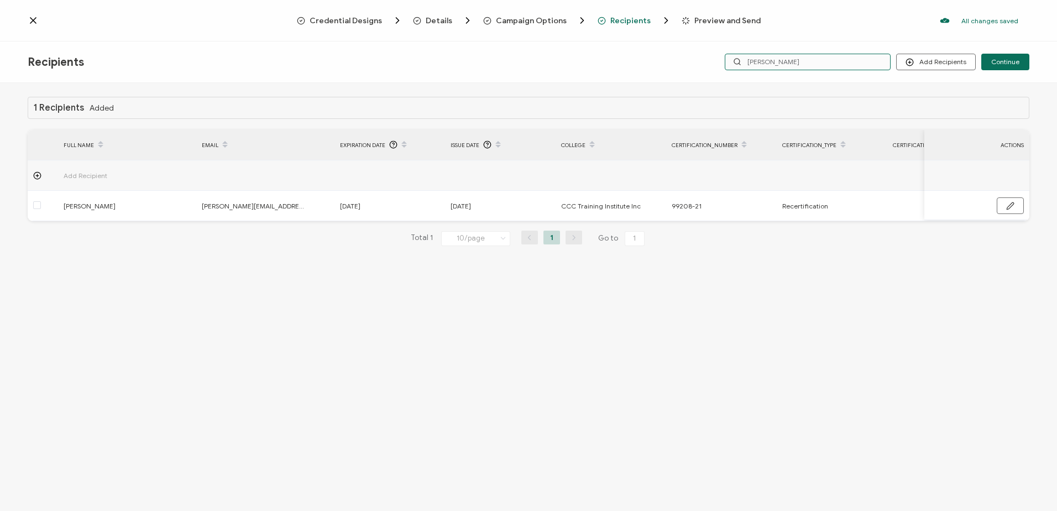
drag, startPoint x: 772, startPoint y: 59, endPoint x: 702, endPoint y: 59, distance: 70.8
click at [702, 59] on div "Add Recipients Upload Recipients Import From Recipients Import From List Contin…" at bounding box center [862, 62] width 334 height 17
type input "richard"
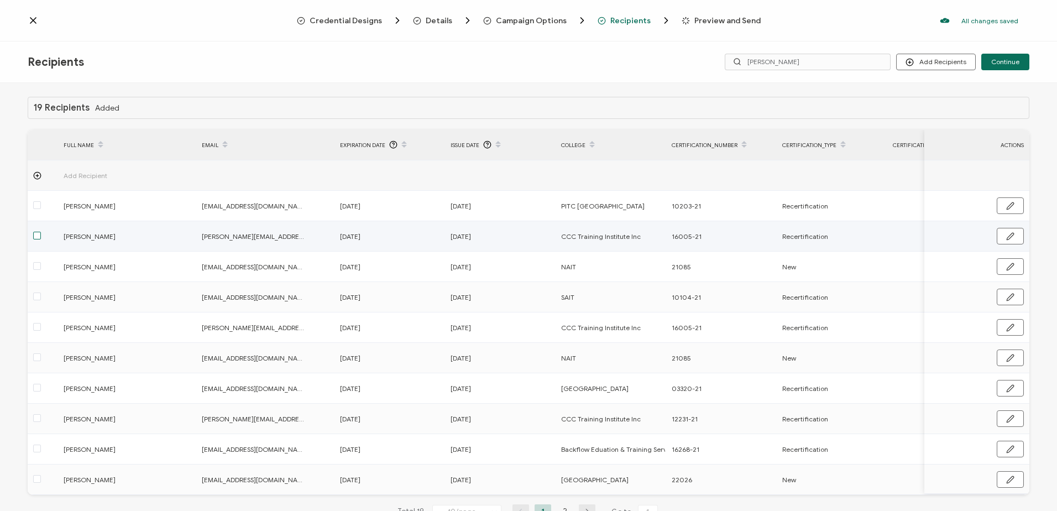
click at [38, 238] on span at bounding box center [37, 236] width 8 height 8
click at [41, 232] on input "checkbox" at bounding box center [41, 232] width 0 height 0
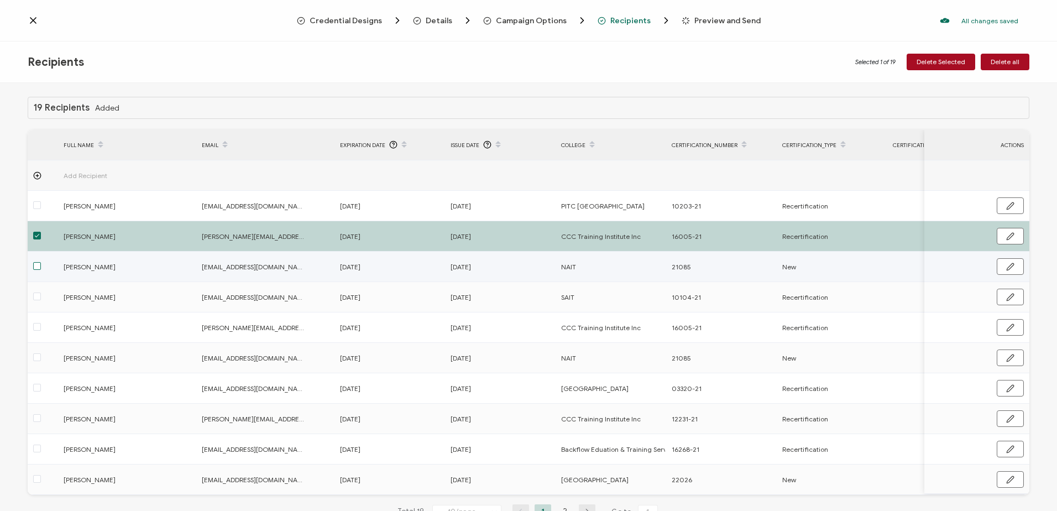
click at [38, 265] on span at bounding box center [37, 266] width 8 height 8
click at [41, 262] on input "checkbox" at bounding box center [41, 262] width 0 height 0
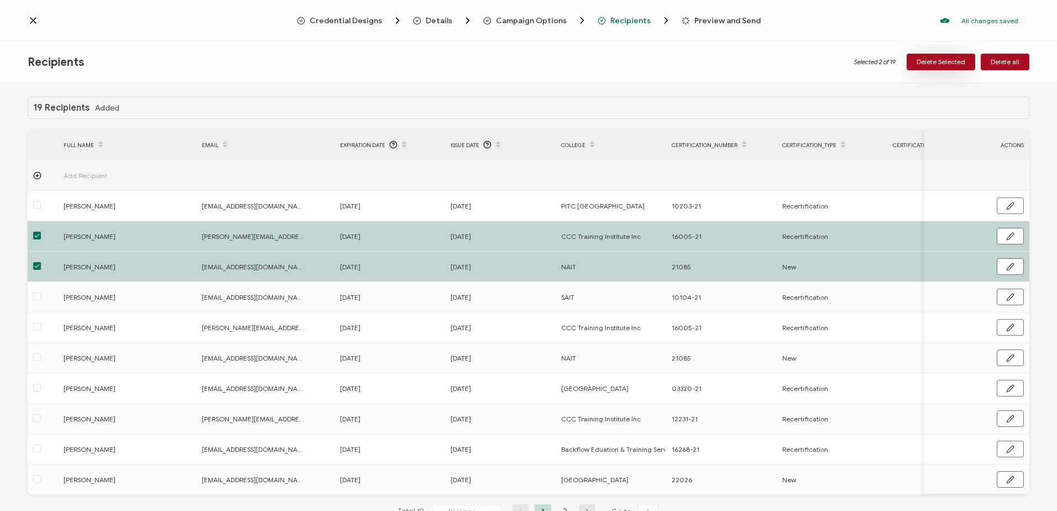
click at [928, 62] on span "Delete Selected" at bounding box center [941, 62] width 49 height 7
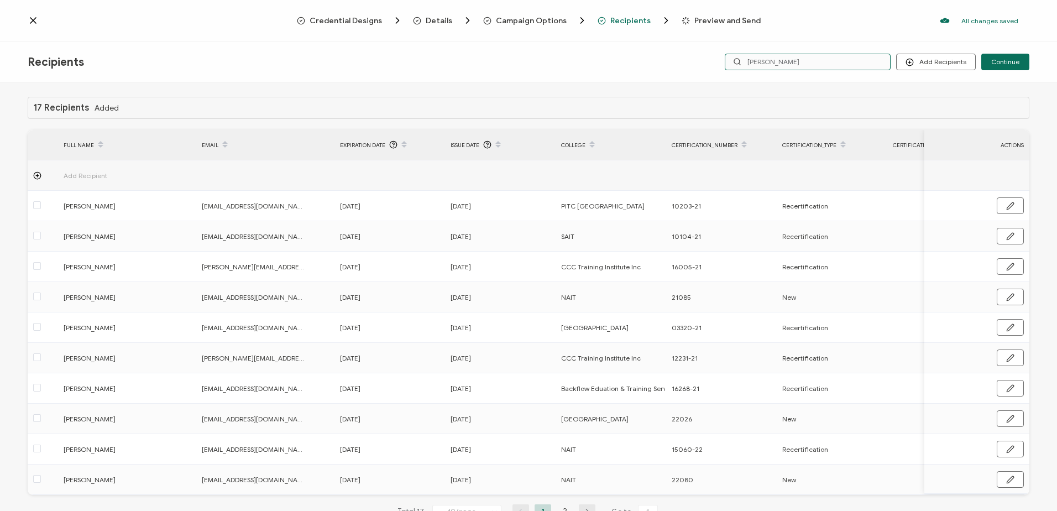
drag, startPoint x: 729, startPoint y: 65, endPoint x: 618, endPoint y: 67, distance: 111.2
click at [618, 67] on div "Recipients Add Recipients Upload Recipients Import From Recipients Import From …" at bounding box center [528, 61] width 1057 height 41
type input "burns"
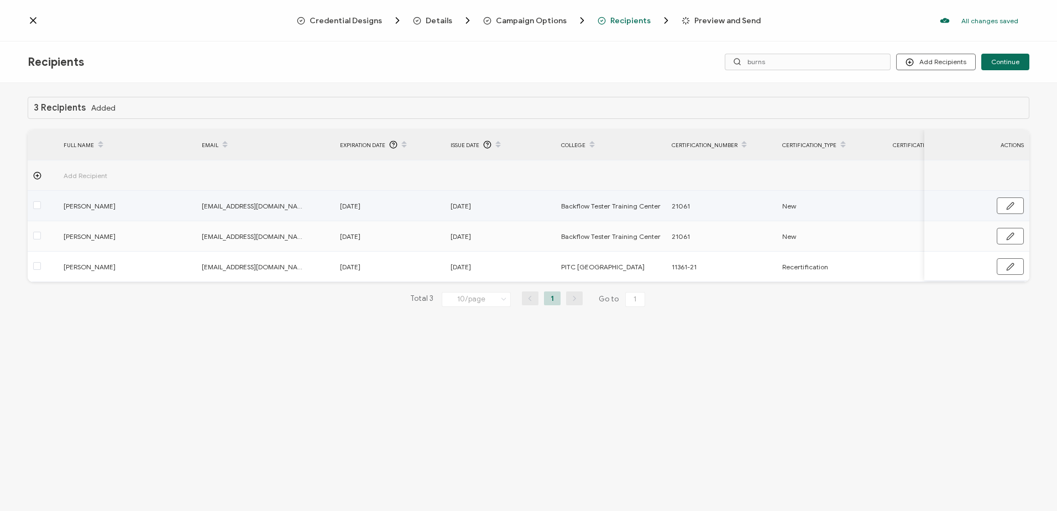
click at [41, 204] on div at bounding box center [43, 206] width 30 height 13
click at [35, 206] on span at bounding box center [37, 205] width 8 height 8
click at [41, 201] on input "checkbox" at bounding box center [41, 201] width 0 height 0
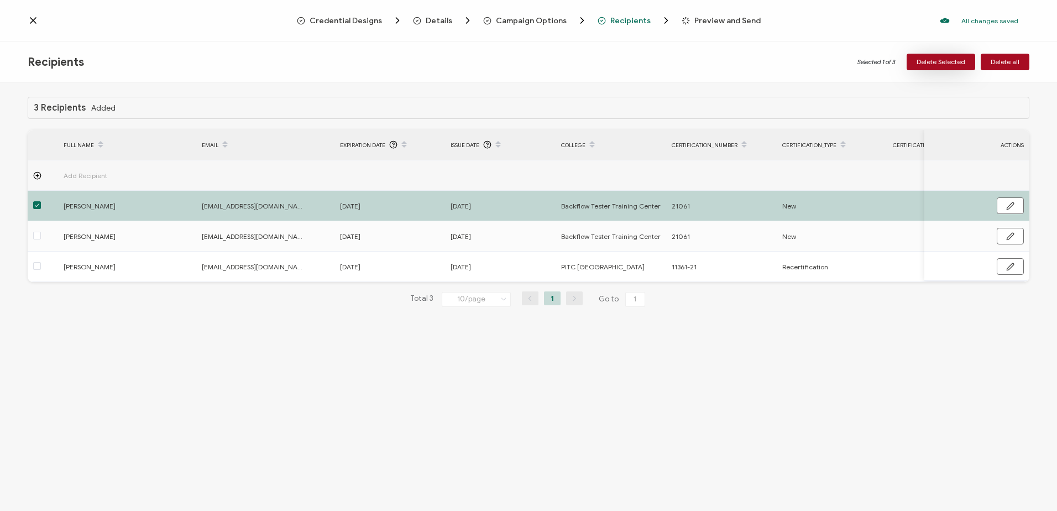
click at [928, 63] on span "Delete Selected" at bounding box center [941, 62] width 49 height 7
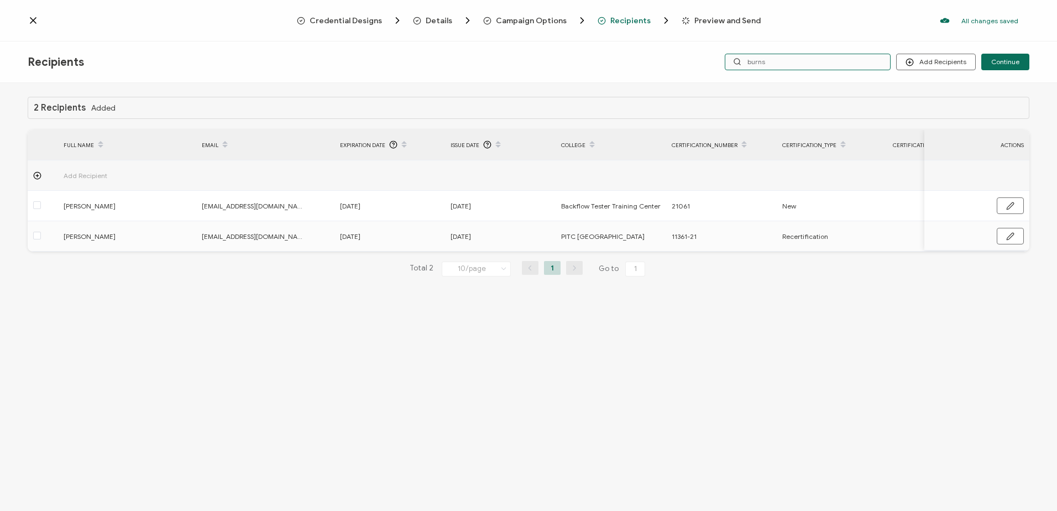
drag, startPoint x: 744, startPoint y: 62, endPoint x: 604, endPoint y: 56, distance: 139.4
click at [609, 60] on div "Recipients Add Recipients Upload Recipients Import From Recipients Import From …" at bounding box center [528, 61] width 1057 height 41
type input "kory"
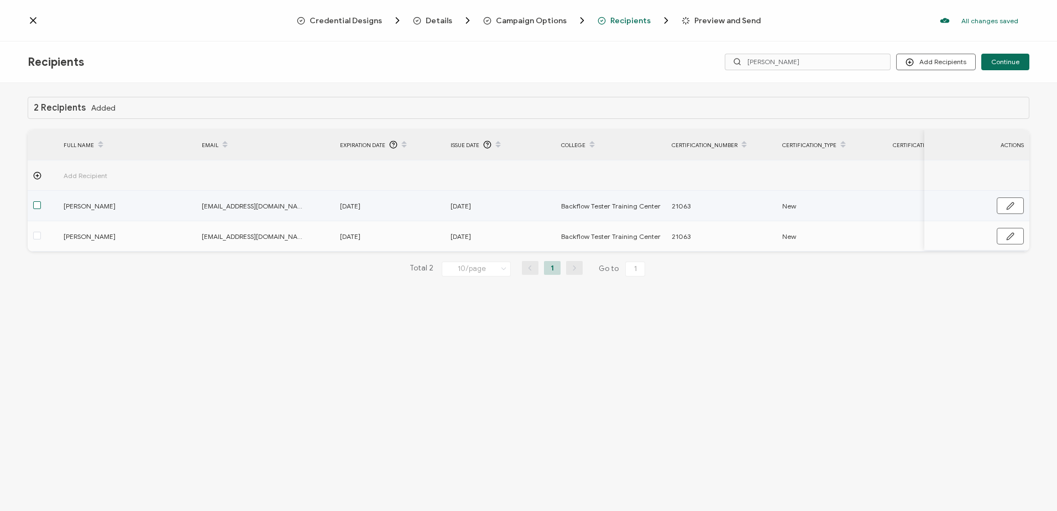
click at [39, 203] on span at bounding box center [37, 205] width 8 height 8
click at [41, 201] on input "checkbox" at bounding box center [41, 201] width 0 height 0
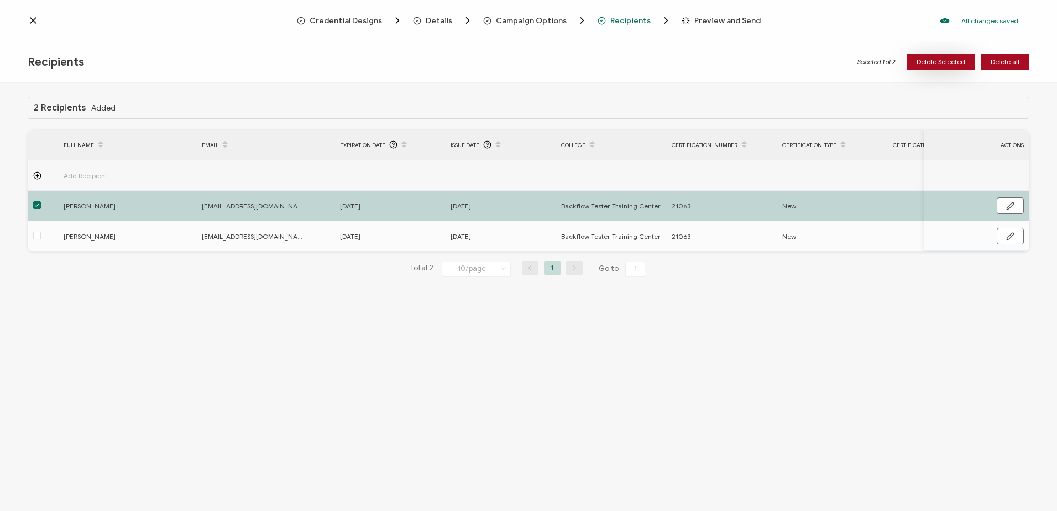
click at [933, 61] on span "Delete Selected" at bounding box center [941, 62] width 49 height 7
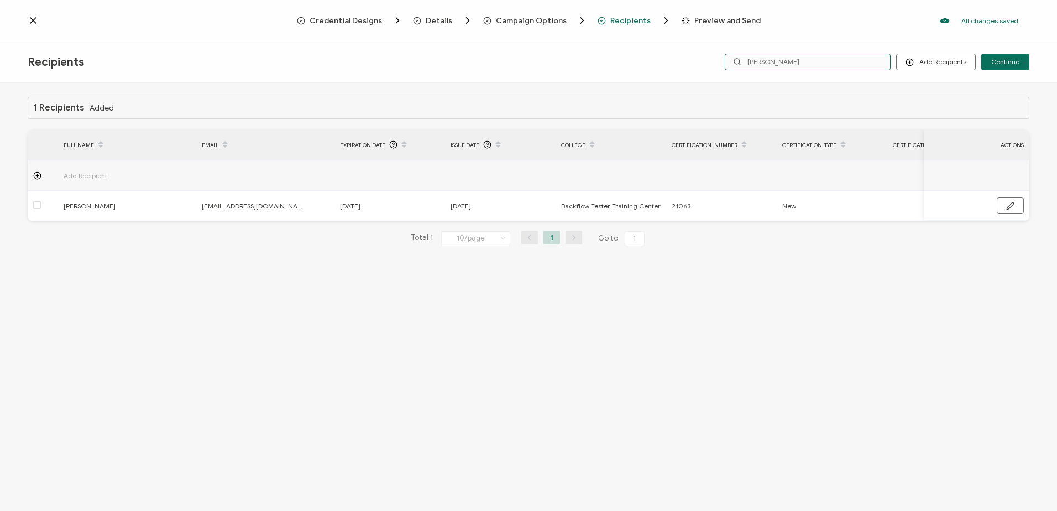
drag, startPoint x: 708, startPoint y: 61, endPoint x: 688, endPoint y: 60, distance: 20.5
click at [688, 61] on div "Recipients Add Recipients Upload Recipients Import From Recipients Import From …" at bounding box center [528, 61] width 1057 height 41
type input "ivor"
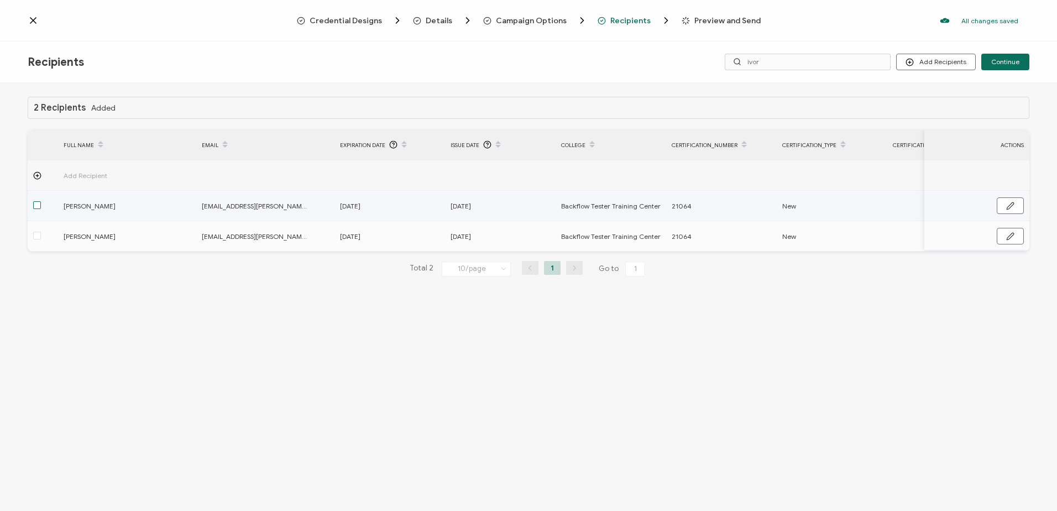
click at [36, 203] on span at bounding box center [37, 205] width 8 height 8
click at [41, 201] on input "checkbox" at bounding box center [41, 201] width 0 height 0
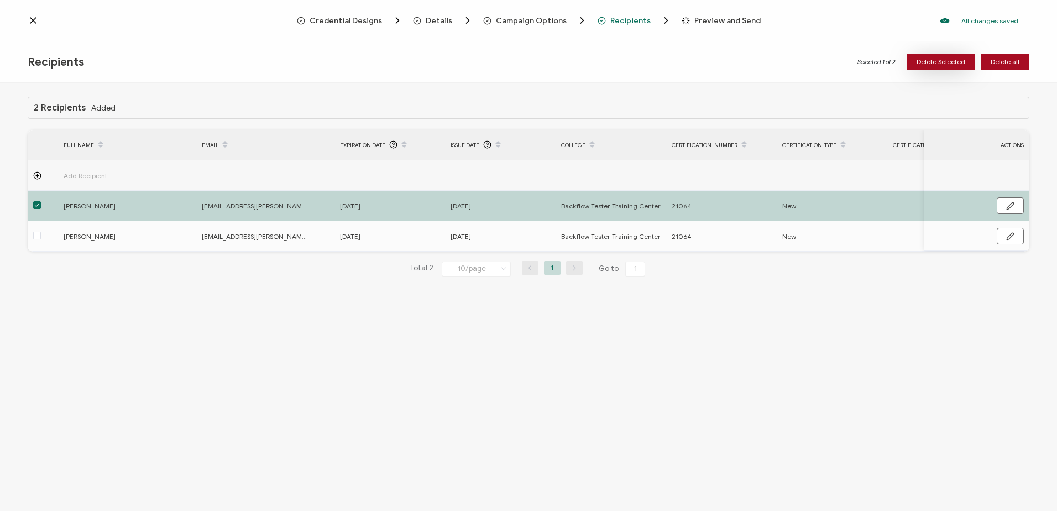
click at [933, 62] on span "Delete Selected" at bounding box center [941, 62] width 49 height 7
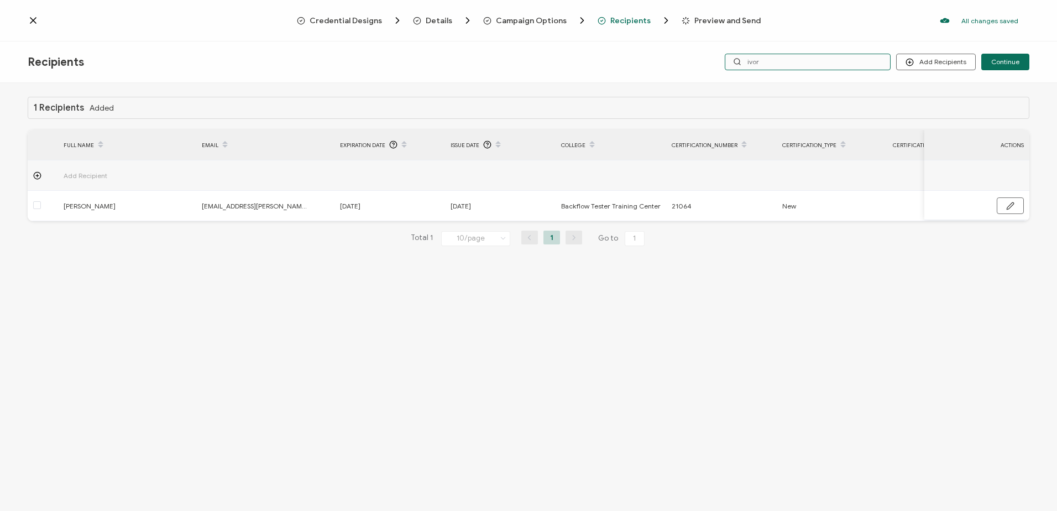
drag, startPoint x: 800, startPoint y: 63, endPoint x: 692, endPoint y: 61, distance: 107.8
click at [693, 62] on div "Recipients Add Recipients Upload Recipients Import From Recipients Import From …" at bounding box center [528, 61] width 1057 height 41
type input "ryan"
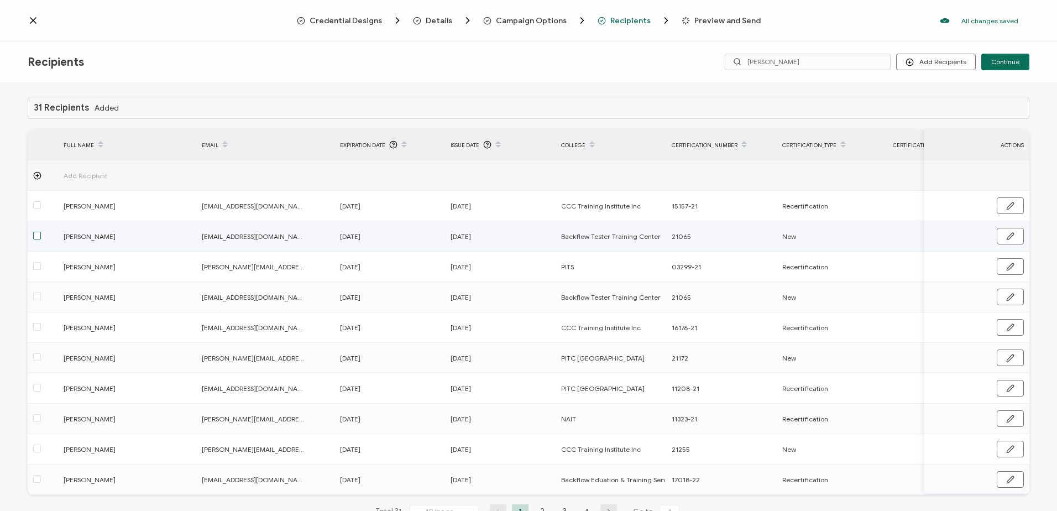
click at [37, 236] on span at bounding box center [37, 236] width 8 height 8
click at [41, 232] on input "checkbox" at bounding box center [41, 232] width 0 height 0
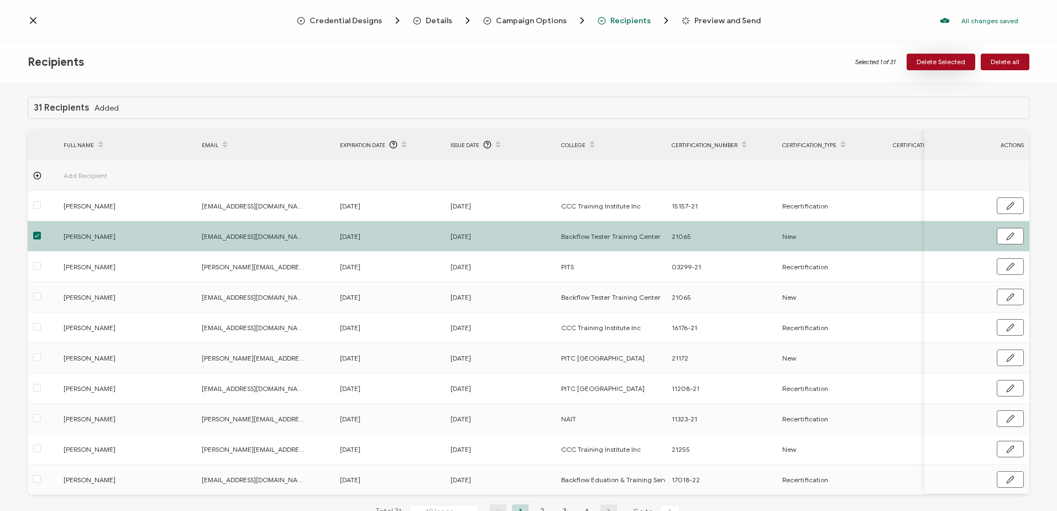
click at [956, 55] on button "Delete Selected" at bounding box center [941, 62] width 69 height 17
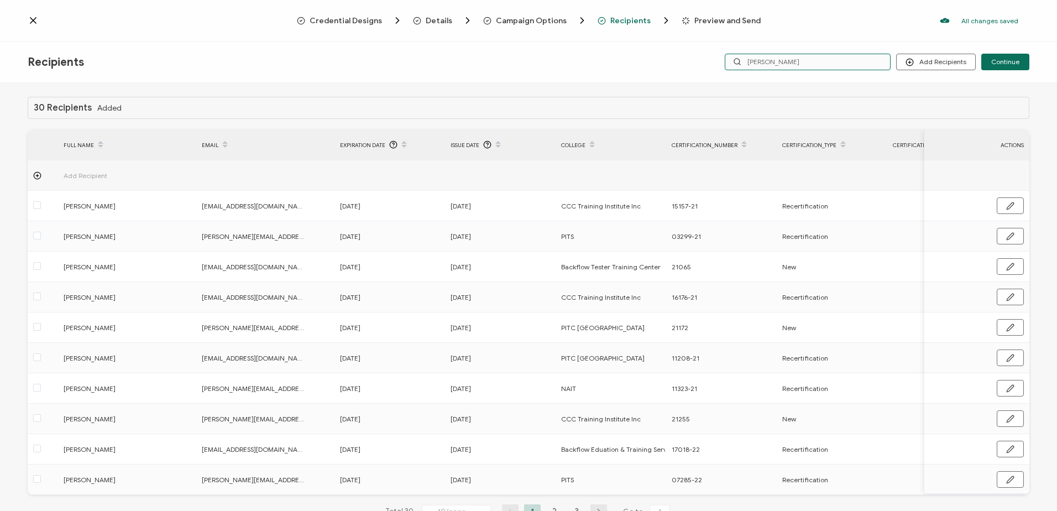
drag, startPoint x: 784, startPoint y: 64, endPoint x: 694, endPoint y: 55, distance: 89.9
click at [699, 56] on div "Add Recipients Upload Recipients Import From Recipients Import From List Contin…" at bounding box center [862, 62] width 334 height 17
type input "smith"
drag, startPoint x: 770, startPoint y: 57, endPoint x: 734, endPoint y: 58, distance: 36.5
click at [734, 58] on input "smith" at bounding box center [808, 62] width 166 height 17
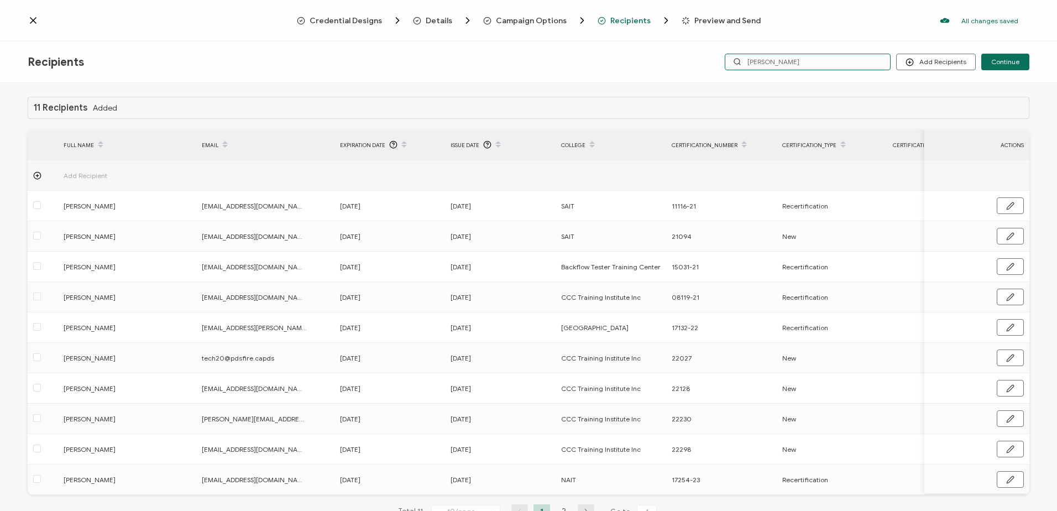
type input "jason smith"
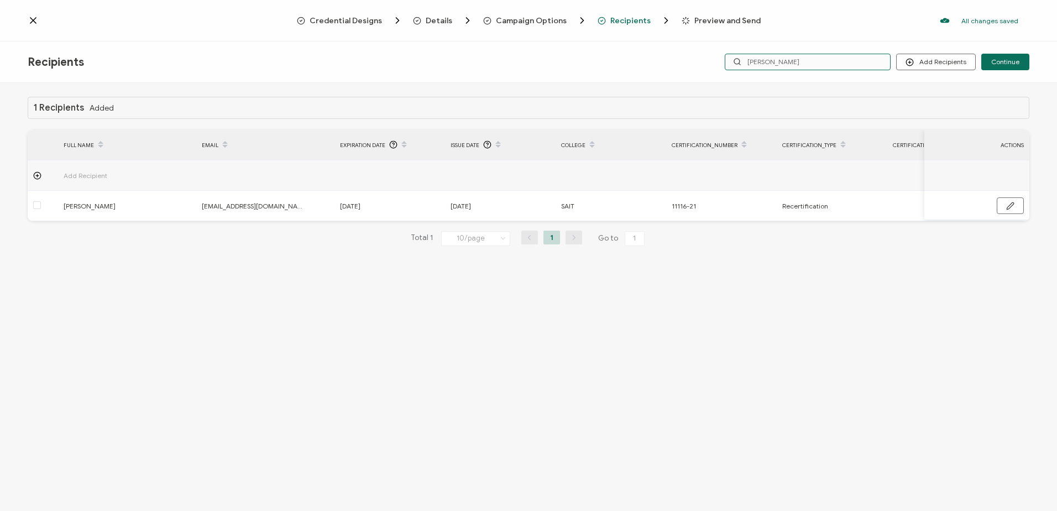
drag, startPoint x: 799, startPoint y: 62, endPoint x: 666, endPoint y: 59, distance: 133.3
click at [670, 60] on div "Recipients Add Recipients Upload Recipients Import From Recipients Import From …" at bounding box center [528, 61] width 1057 height 41
type input "james"
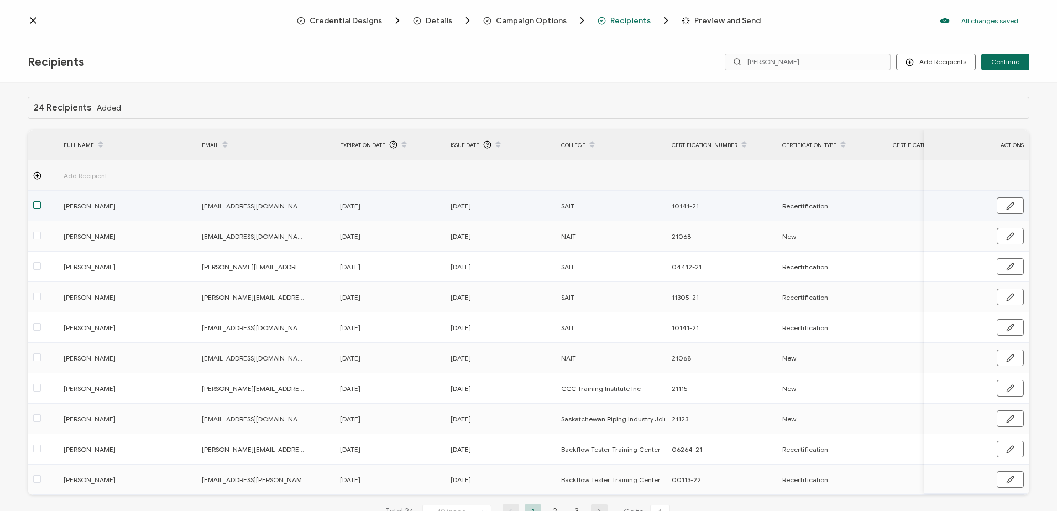
click at [38, 205] on span at bounding box center [37, 205] width 8 height 8
click at [41, 201] on input "checkbox" at bounding box center [41, 201] width 0 height 0
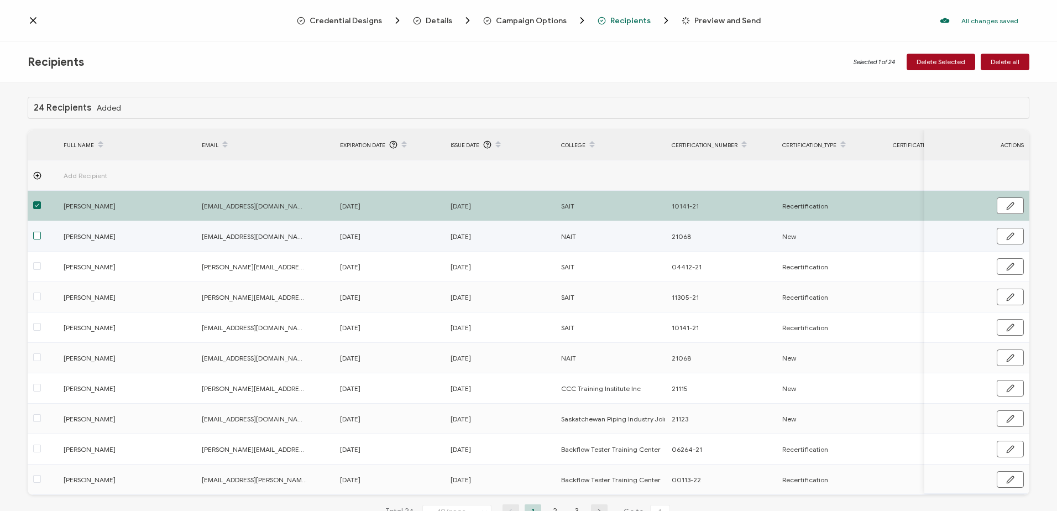
click at [35, 233] on span at bounding box center [37, 236] width 8 height 8
click at [41, 232] on input "checkbox" at bounding box center [41, 232] width 0 height 0
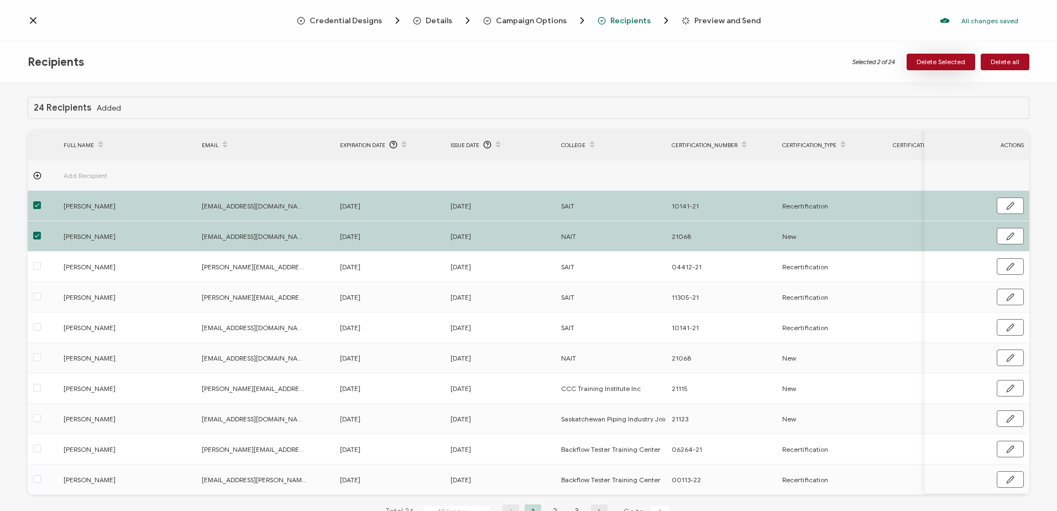
click at [939, 56] on button "Delete Selected" at bounding box center [941, 62] width 69 height 17
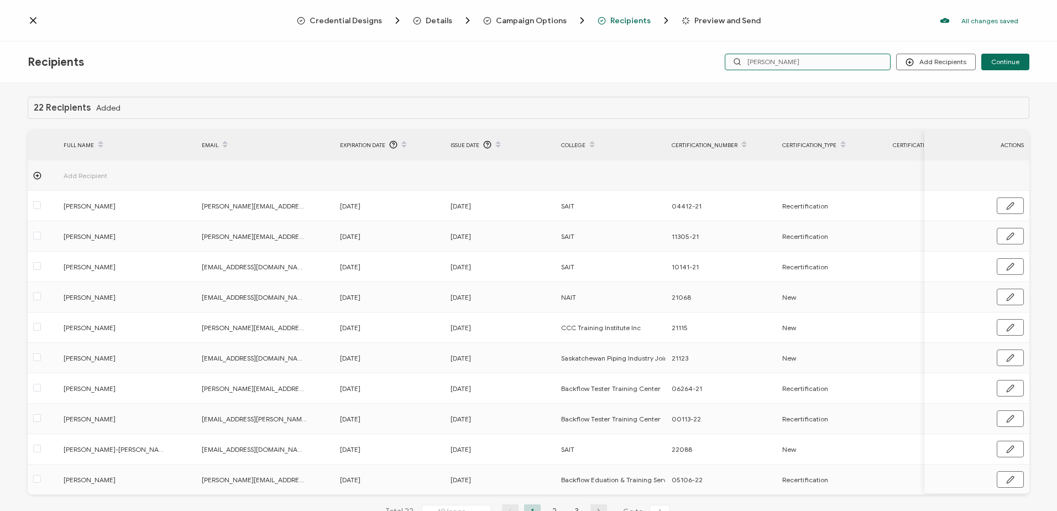
drag, startPoint x: 792, startPoint y: 66, endPoint x: 689, endPoint y: 60, distance: 103.0
click at [697, 62] on div "Add Recipients Upload Recipients Import From Recipients Import From List Contin…" at bounding box center [862, 62] width 334 height 17
type input "v"
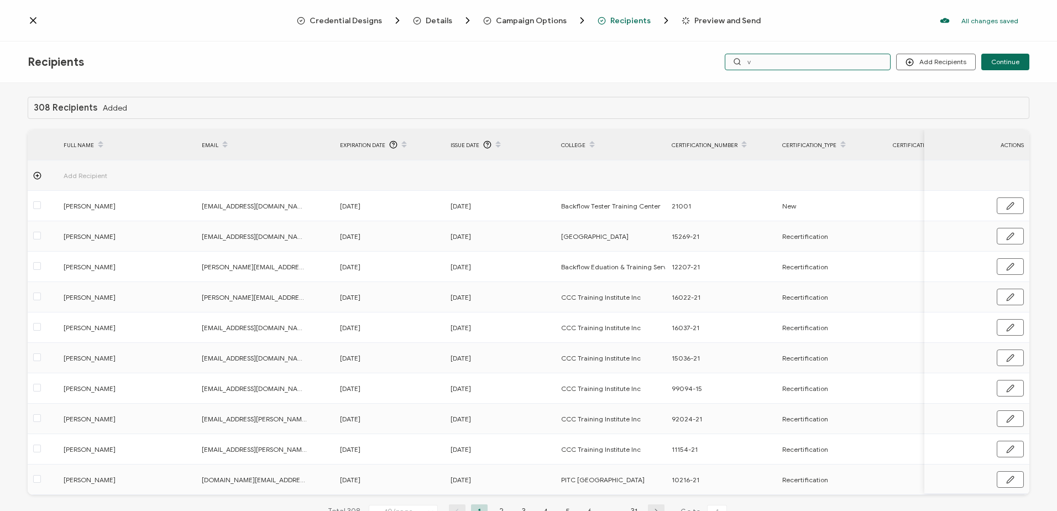
click at [777, 65] on input "v" at bounding box center [808, 62] width 166 height 17
type input "veinott"
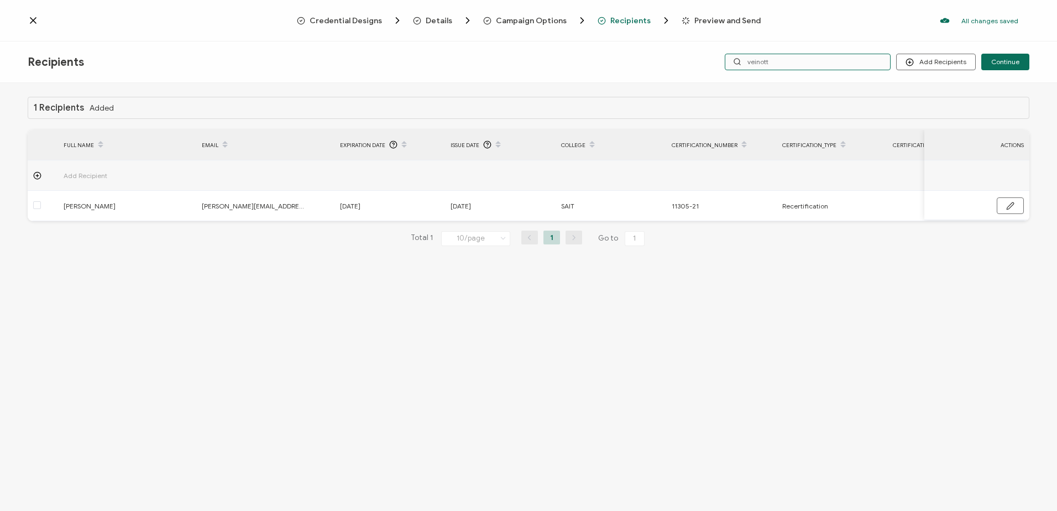
drag, startPoint x: 814, startPoint y: 57, endPoint x: 667, endPoint y: 55, distance: 146.5
click at [667, 55] on div "Recipients Add Recipients Upload Recipients Import From Recipients Import From …" at bounding box center [528, 61] width 1057 height 41
type input "desmond"
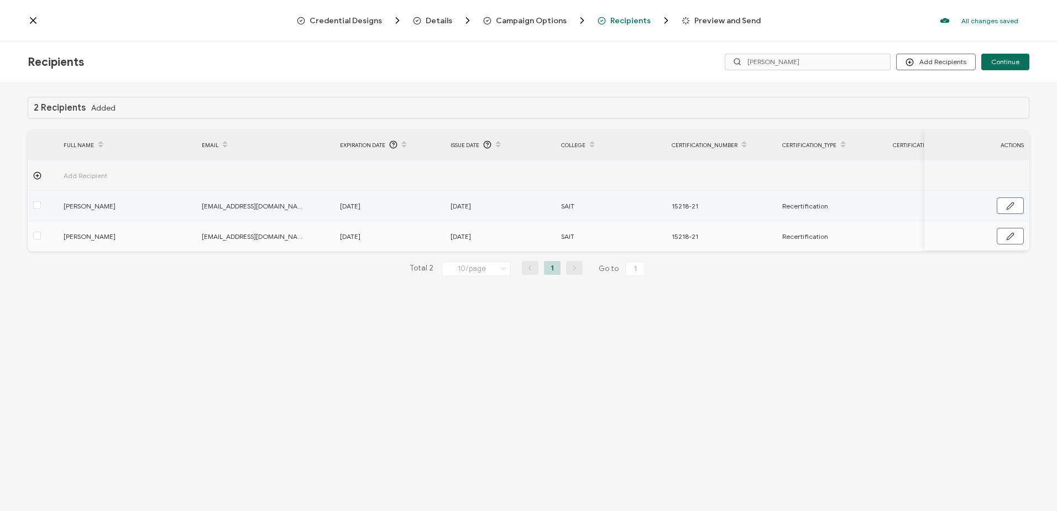
click at [36, 200] on label at bounding box center [37, 206] width 8 height 13
click at [41, 201] on input "checkbox" at bounding box center [41, 201] width 0 height 0
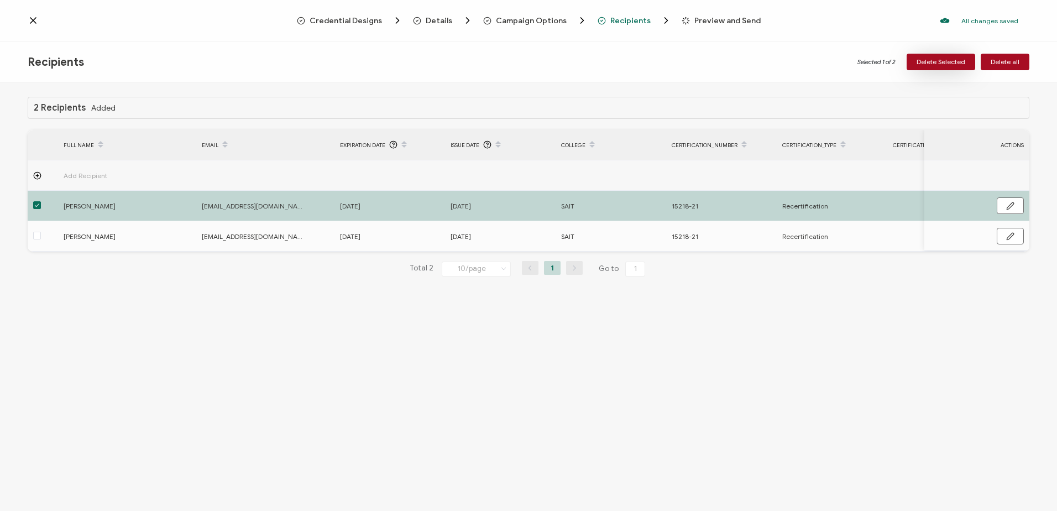
click at [929, 59] on span "Delete Selected" at bounding box center [941, 62] width 49 height 7
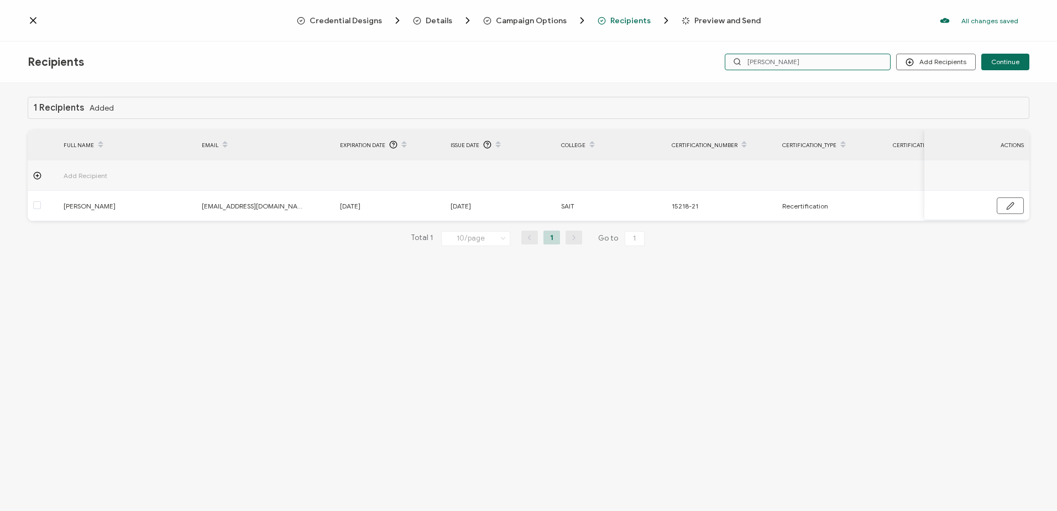
click at [721, 63] on div "Add Recipients Upload Recipients Import From Recipients Import From List Contin…" at bounding box center [862, 62] width 334 height 17
type input "[PERSON_NAME]"
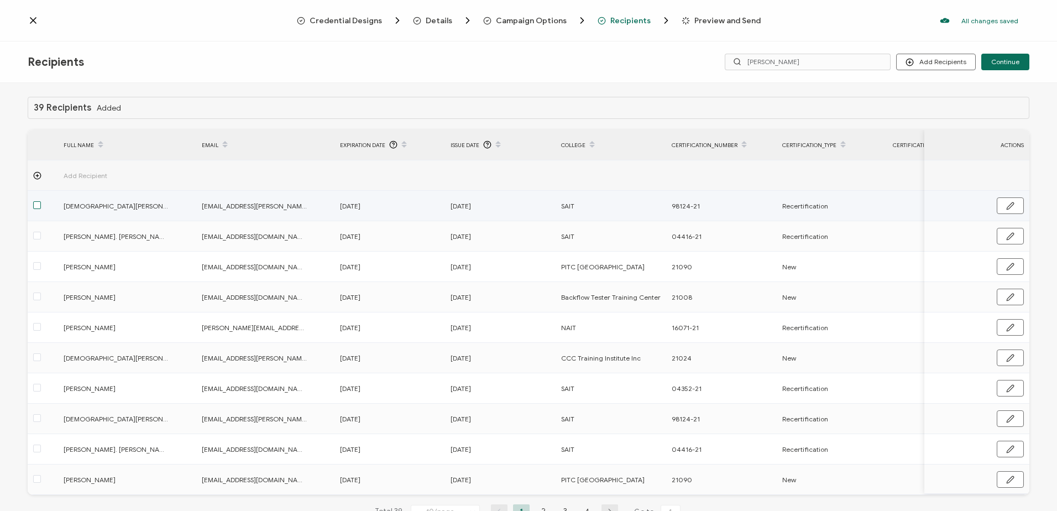
click at [38, 205] on span at bounding box center [37, 205] width 8 height 8
click at [41, 201] on input "checkbox" at bounding box center [41, 201] width 0 height 0
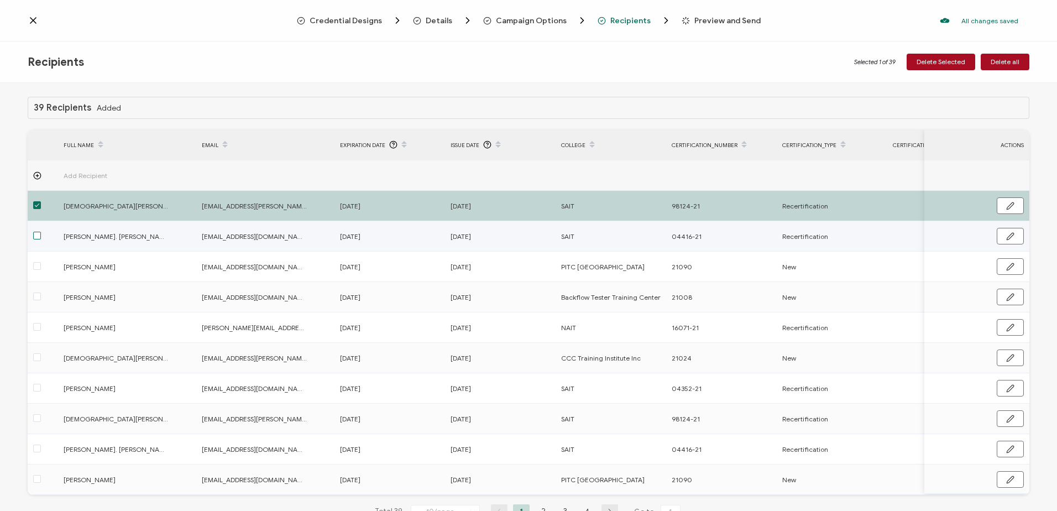
click at [39, 237] on span at bounding box center [37, 236] width 8 height 8
click at [41, 232] on input "checkbox" at bounding box center [41, 232] width 0 height 0
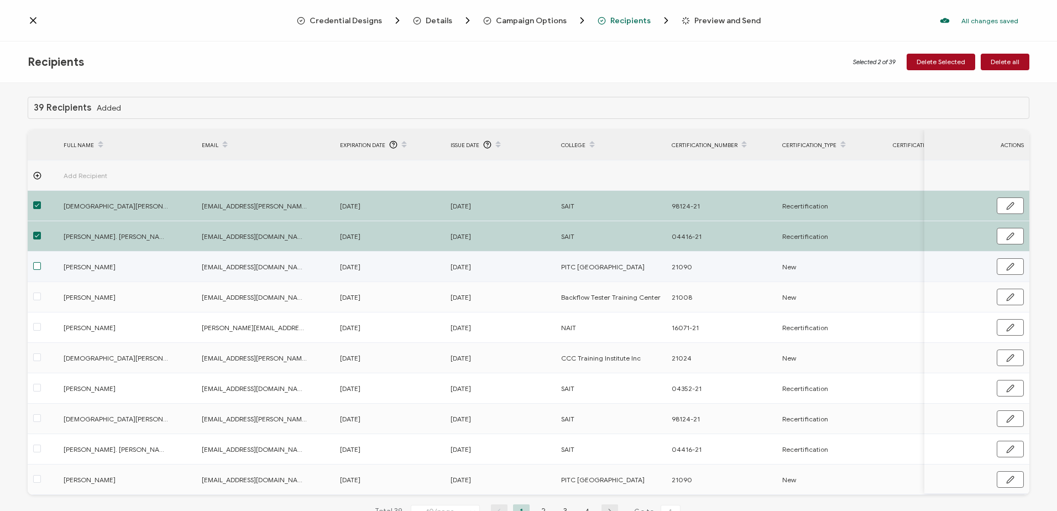
click at [36, 266] on span at bounding box center [37, 266] width 8 height 8
click at [41, 262] on input "checkbox" at bounding box center [41, 262] width 0 height 0
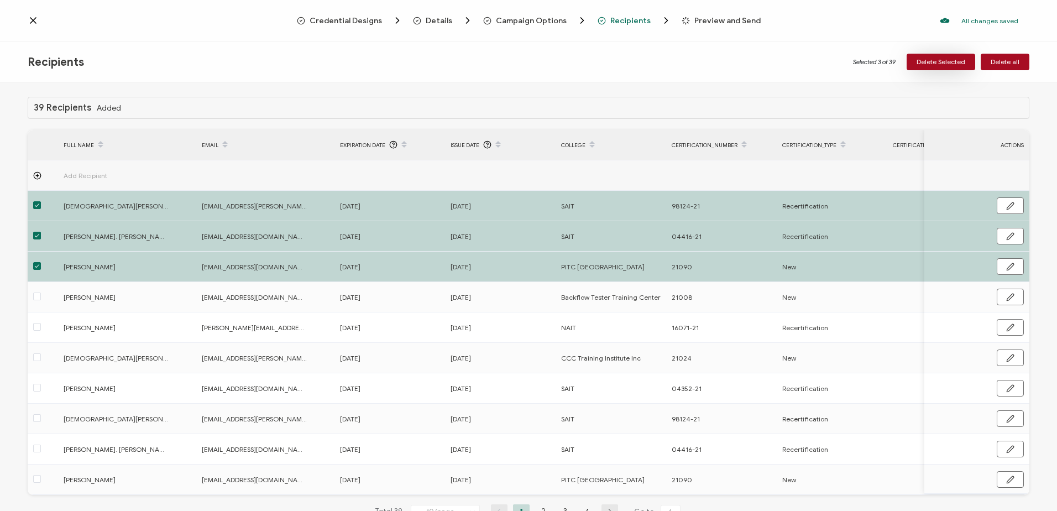
click at [946, 64] on span "Delete Selected" at bounding box center [941, 62] width 49 height 7
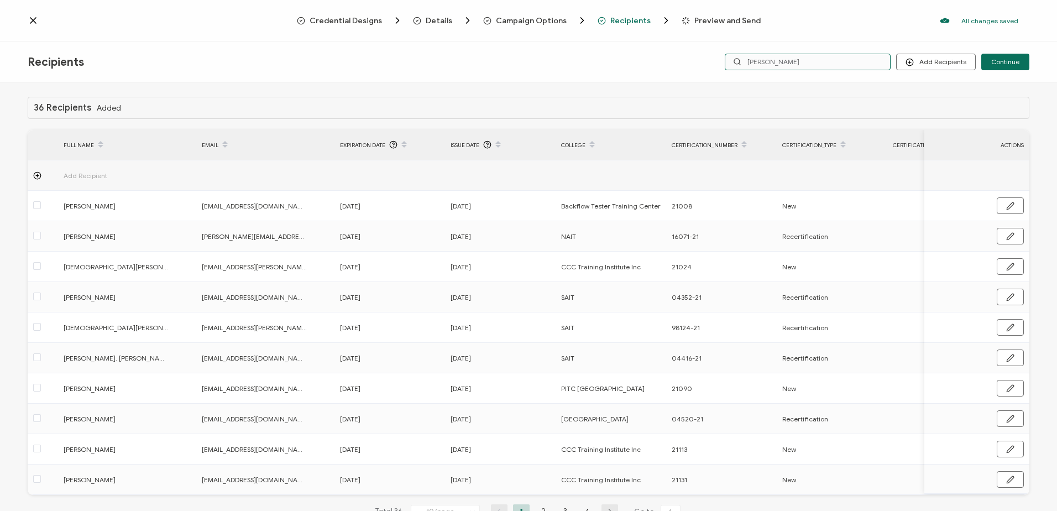
drag, startPoint x: 785, startPoint y: 64, endPoint x: 710, endPoint y: 60, distance: 74.7
click at [710, 60] on div "Add Recipients Upload Recipients Import From Recipients Import From List Contin…" at bounding box center [862, 62] width 334 height 17
type input "adrian"
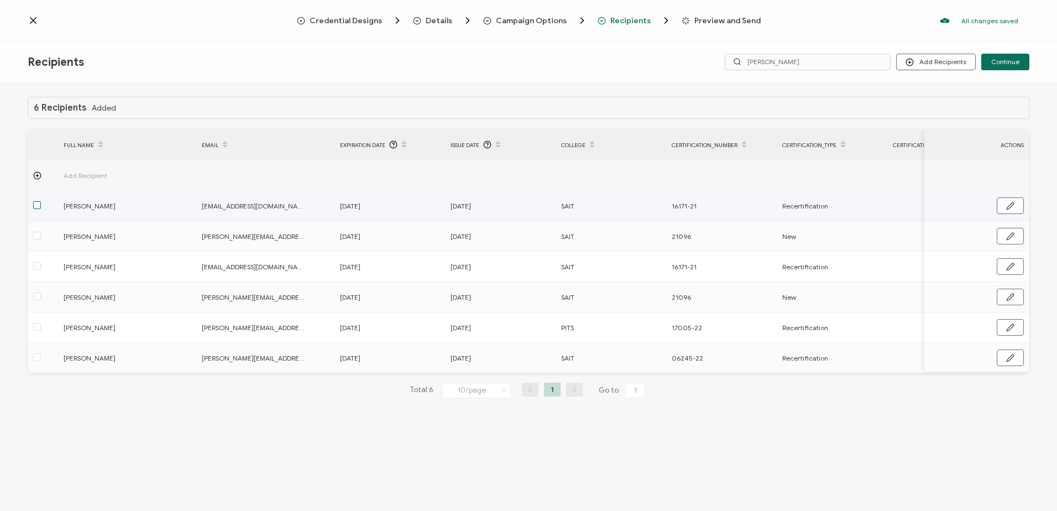
click at [36, 204] on span at bounding box center [37, 205] width 8 height 8
click at [41, 201] on input "checkbox" at bounding box center [41, 201] width 0 height 0
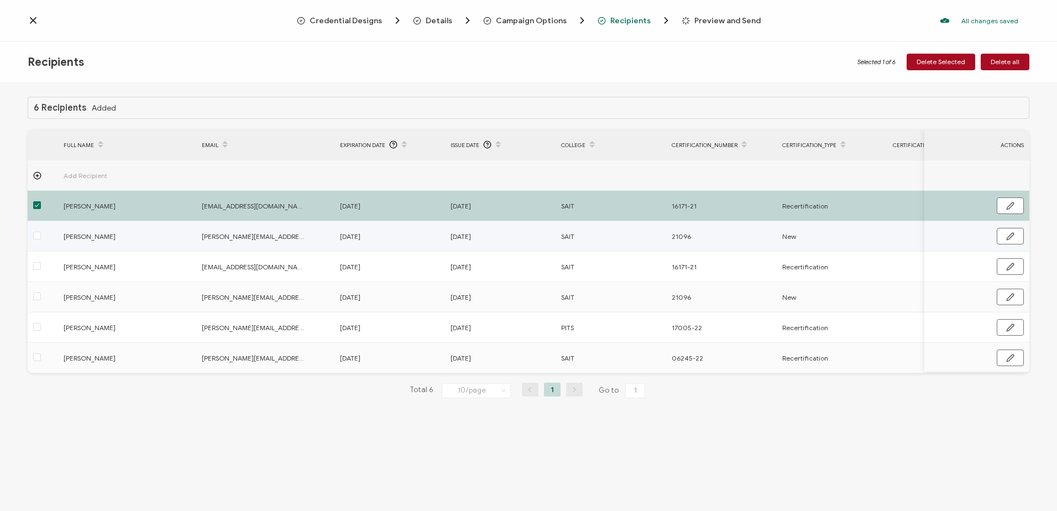
click at [34, 240] on span at bounding box center [37, 236] width 8 height 9
click at [41, 232] on input "checkbox" at bounding box center [41, 232] width 0 height 0
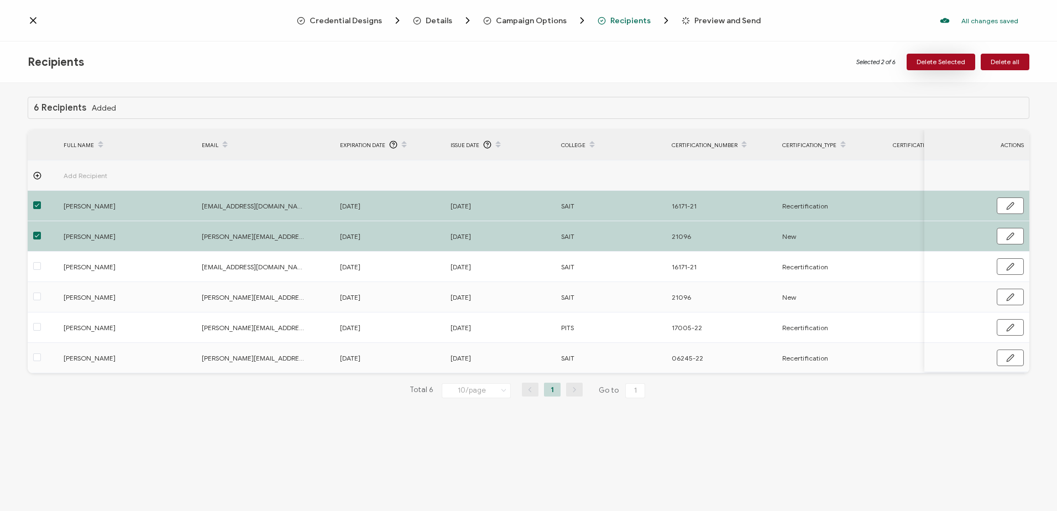
click at [939, 61] on span "Delete Selected" at bounding box center [941, 62] width 49 height 7
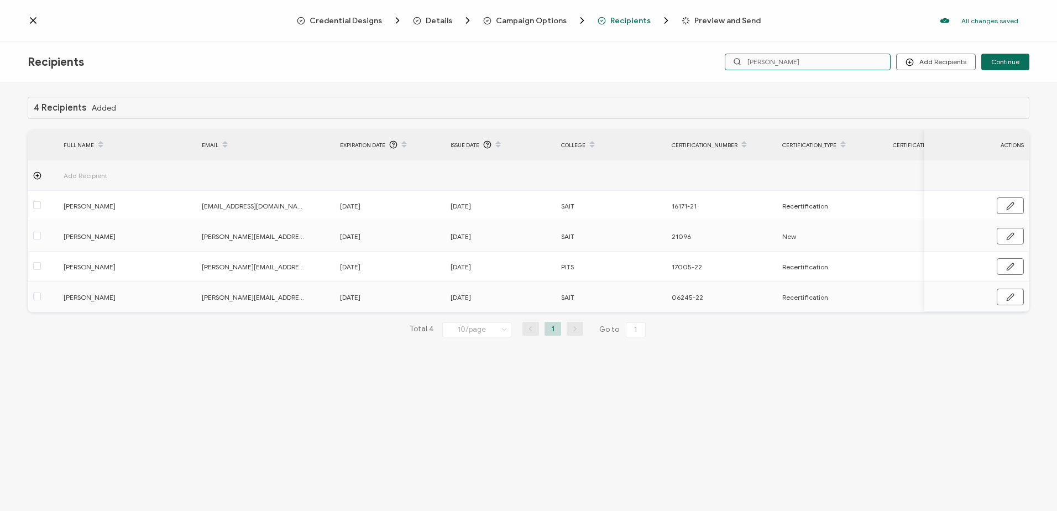
drag, startPoint x: 699, startPoint y: 63, endPoint x: 684, endPoint y: 62, distance: 15.0
click at [688, 63] on div "Recipients Add Recipients Continue adrian" at bounding box center [528, 61] width 1057 height 41
type input "ron"
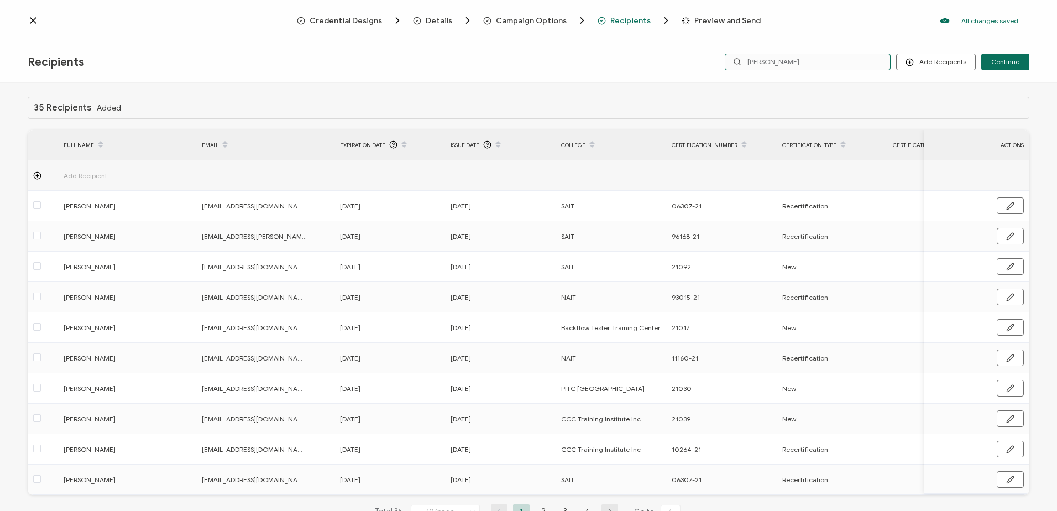
click at [725, 60] on div "Add Recipients Upload Recipients Import From Recipients Import From List Contin…" at bounding box center [862, 62] width 334 height 17
type input "bo"
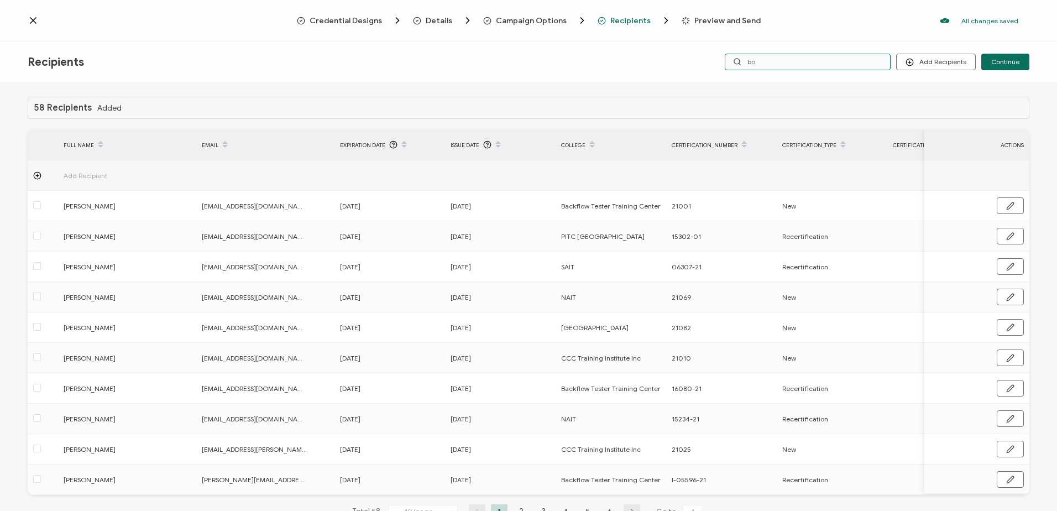
click at [788, 61] on input "bo" at bounding box center [808, 62] width 166 height 17
type input "boese"
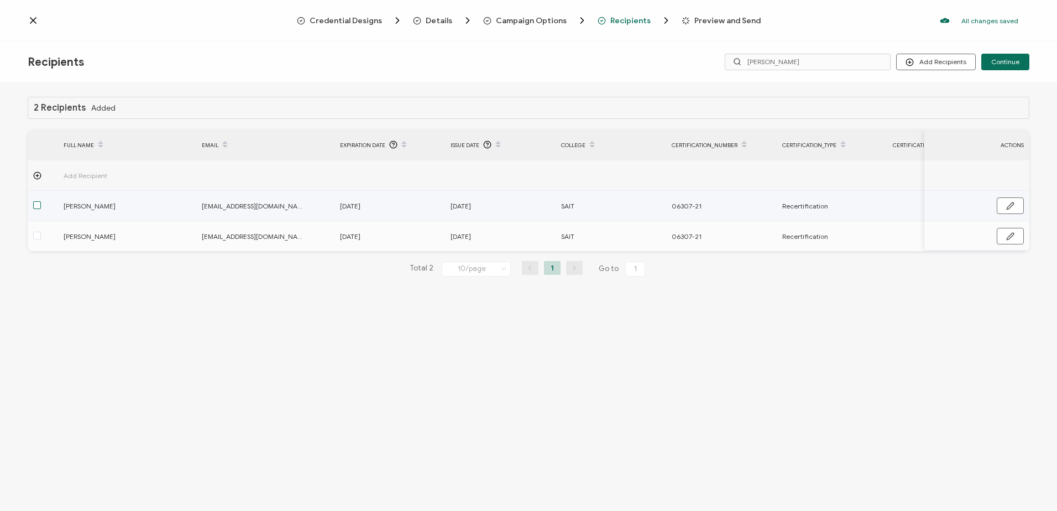
click at [34, 207] on span at bounding box center [37, 205] width 8 height 8
click at [41, 201] on input "checkbox" at bounding box center [41, 201] width 0 height 0
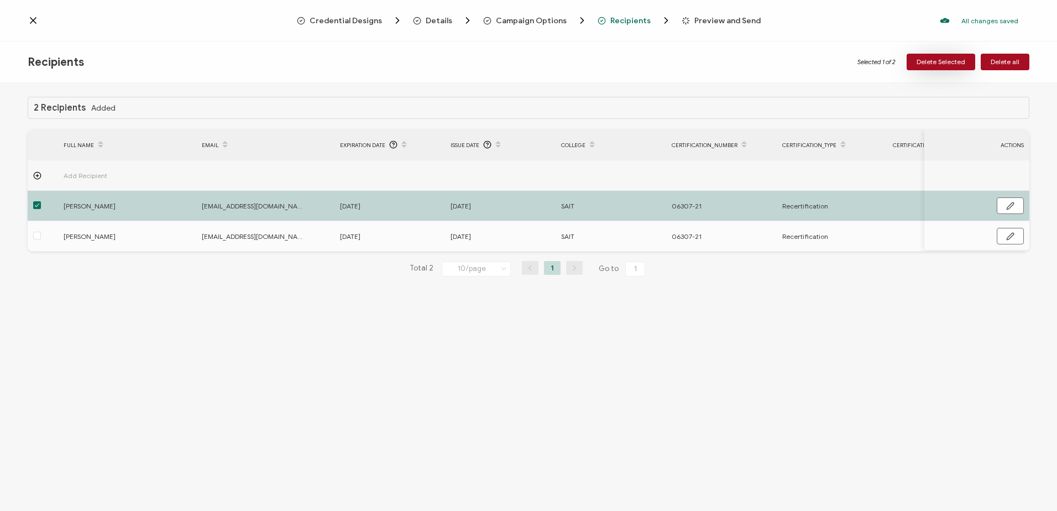
click at [951, 55] on button "Delete Selected" at bounding box center [941, 62] width 69 height 17
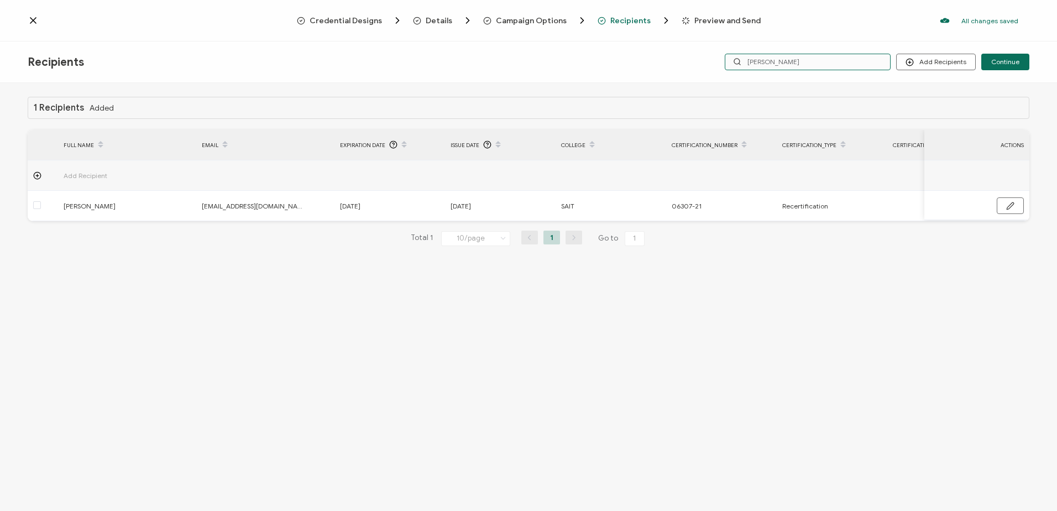
drag, startPoint x: 662, startPoint y: 54, endPoint x: 654, endPoint y: 54, distance: 8.3
click at [659, 54] on div "Recipients Add Recipients Upload Recipients Import From Recipients Import From …" at bounding box center [528, 61] width 1057 height 41
type input "koro"
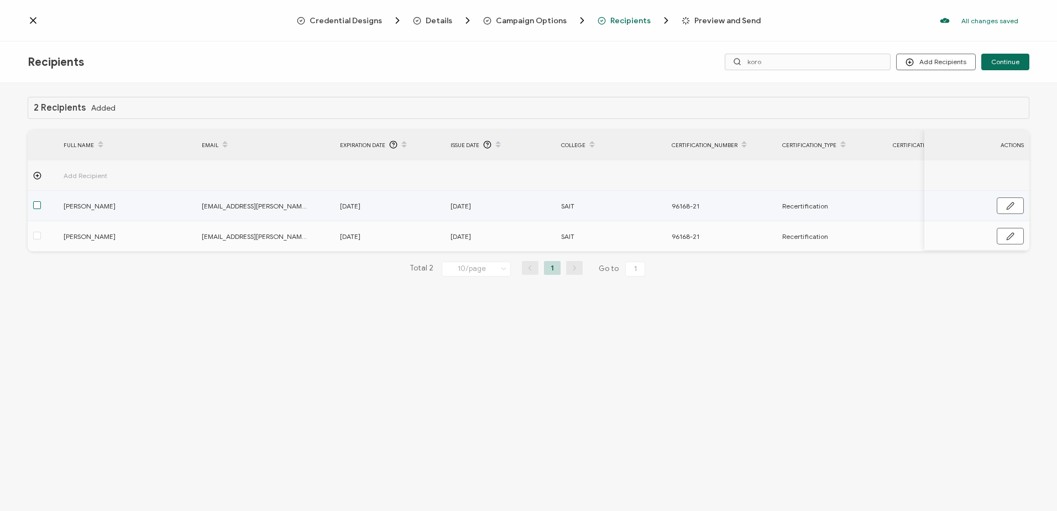
click at [40, 206] on span at bounding box center [37, 205] width 8 height 8
click at [41, 201] on input "checkbox" at bounding box center [41, 201] width 0 height 0
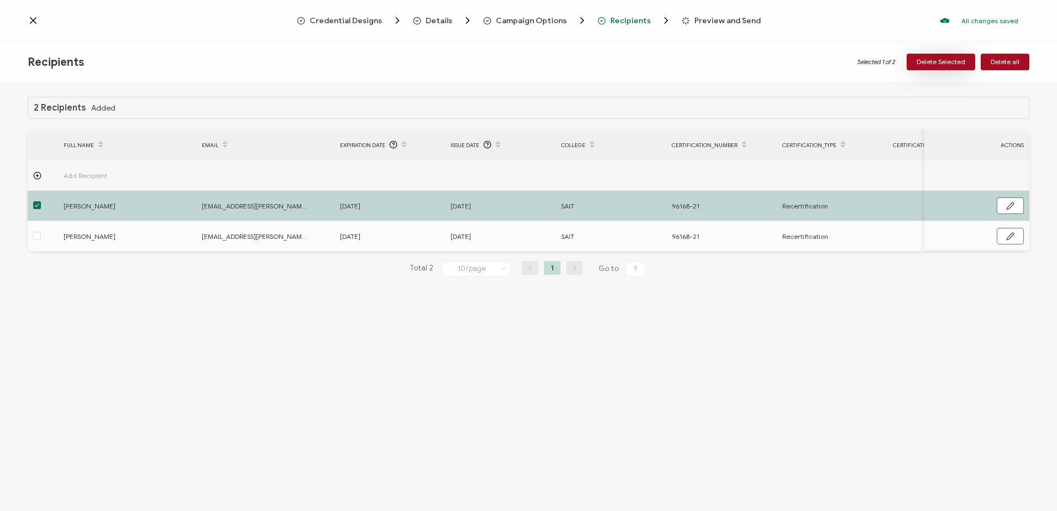
click at [932, 64] on span "Delete Selected" at bounding box center [941, 62] width 49 height 7
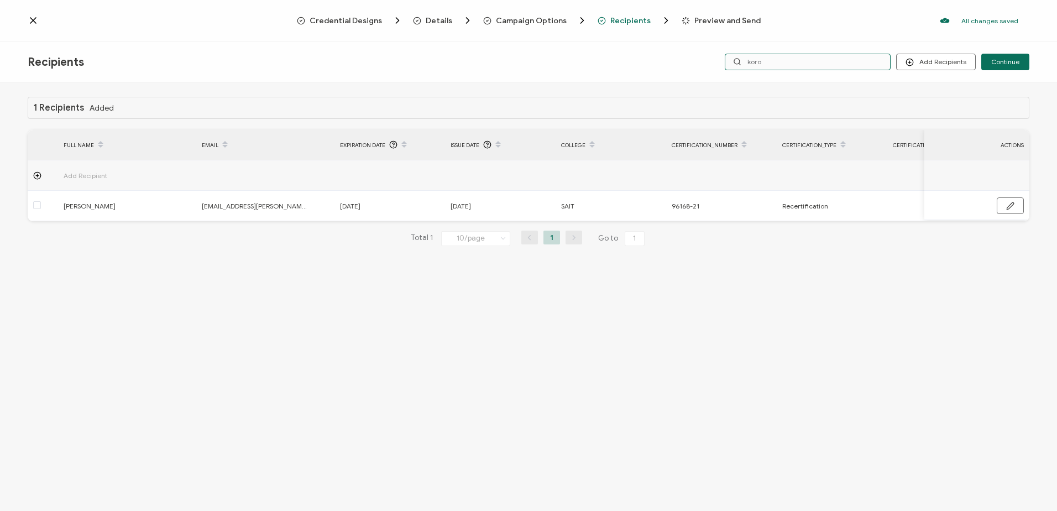
drag, startPoint x: 773, startPoint y: 58, endPoint x: 728, endPoint y: 59, distance: 45.9
click at [728, 59] on input "koro" at bounding box center [808, 62] width 166 height 17
type input "kelly"
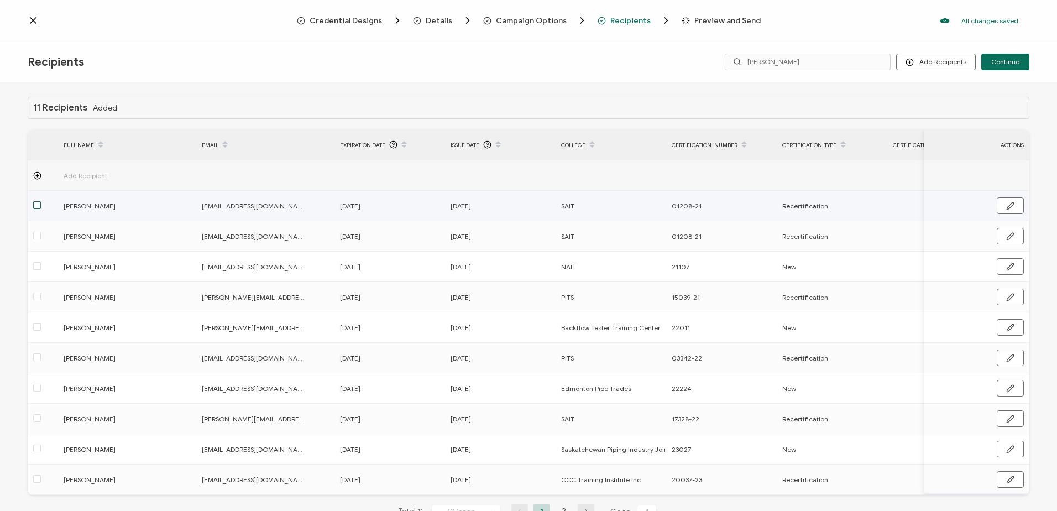
click at [38, 205] on span at bounding box center [37, 205] width 8 height 8
click at [41, 201] on input "checkbox" at bounding box center [41, 201] width 0 height 0
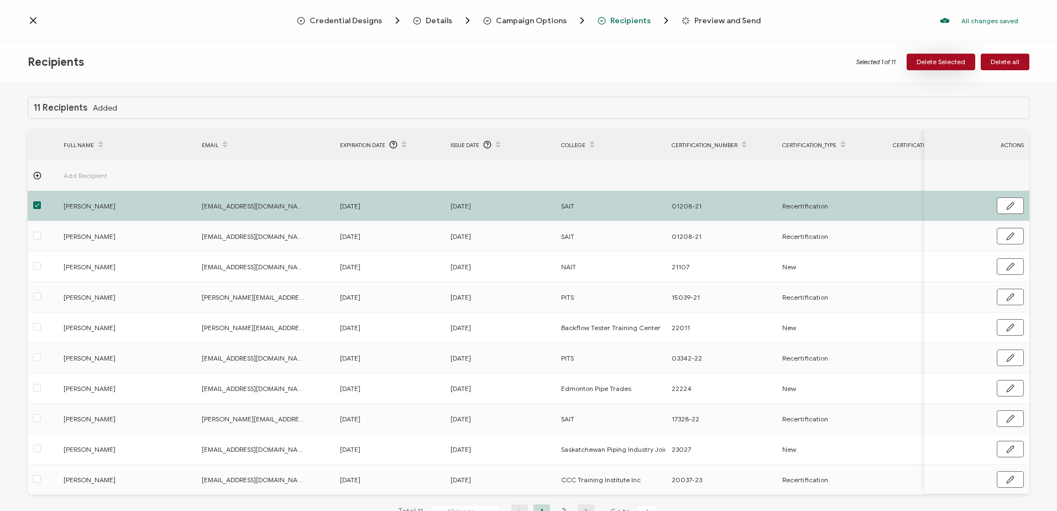
click at [928, 59] on span "Delete Selected" at bounding box center [941, 62] width 49 height 7
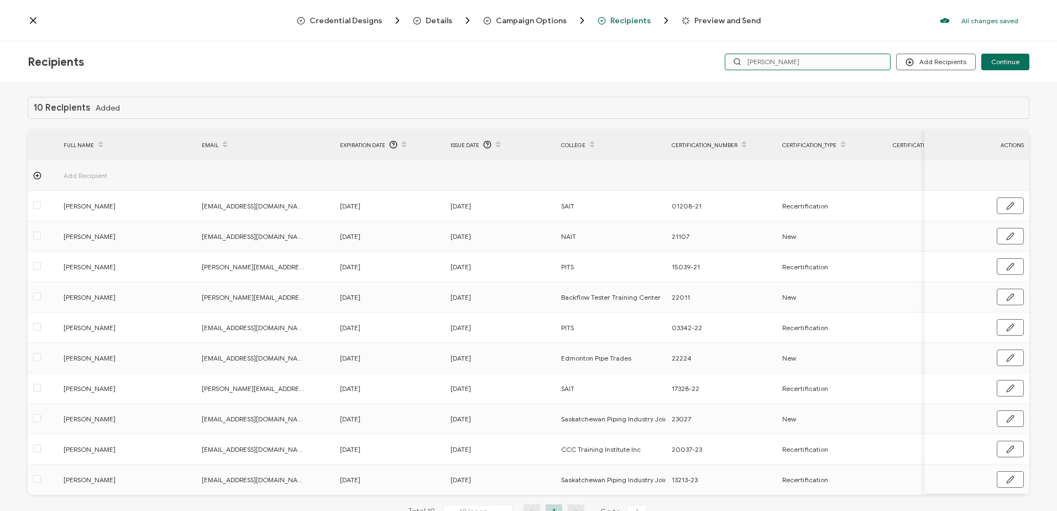
drag, startPoint x: 657, startPoint y: 64, endPoint x: 646, endPoint y: 64, distance: 11.6
click at [647, 64] on div "Recipients Add Recipients Continue kelly" at bounding box center [528, 61] width 1057 height 41
type input "fost"
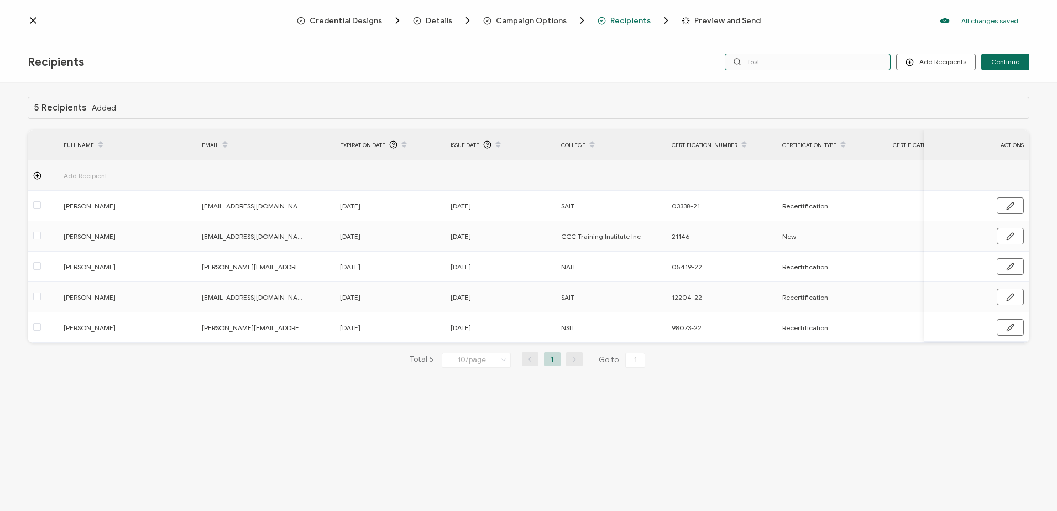
drag, startPoint x: 725, startPoint y: 64, endPoint x: 627, endPoint y: 60, distance: 97.9
click at [629, 60] on div "Recipients Add Recipients Upload Recipients Import From Recipients Import From …" at bounding box center [528, 61] width 1057 height 41
type input "c"
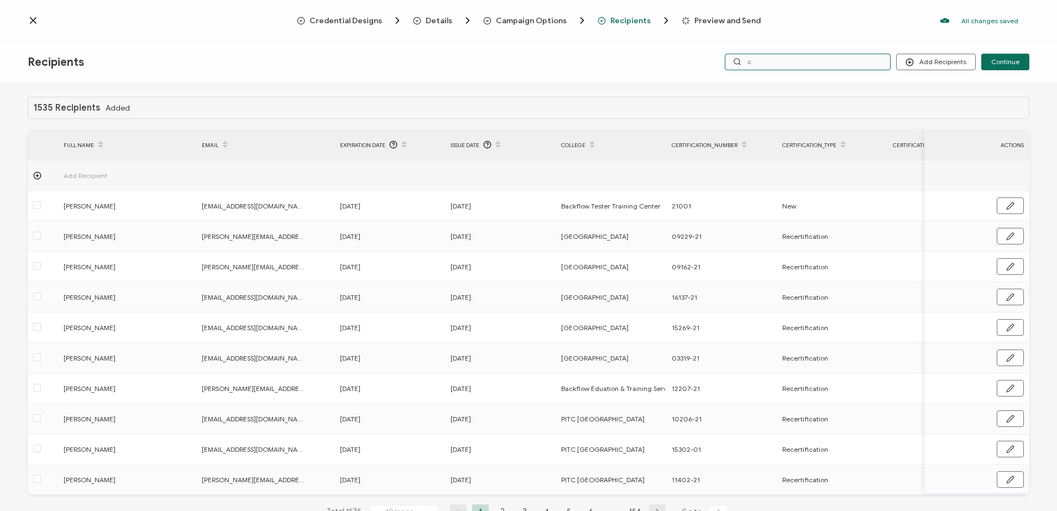
click at [761, 64] on input "c" at bounding box center [808, 62] width 166 height 17
type input "cruik"
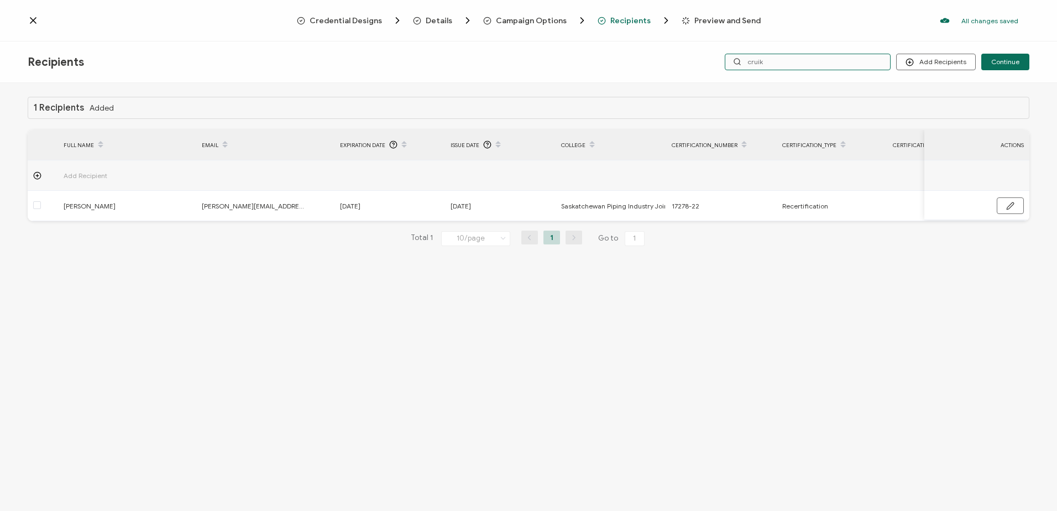
click at [761, 59] on input "cruik" at bounding box center [808, 62] width 166 height 17
type input "cruick"
drag, startPoint x: 754, startPoint y: 55, endPoint x: 578, endPoint y: 50, distance: 175.9
click at [578, 50] on div "Recipients Add Recipients Upload Recipients Import From Recipients Import From …" at bounding box center [528, 61] width 1057 height 41
type input "lucas"
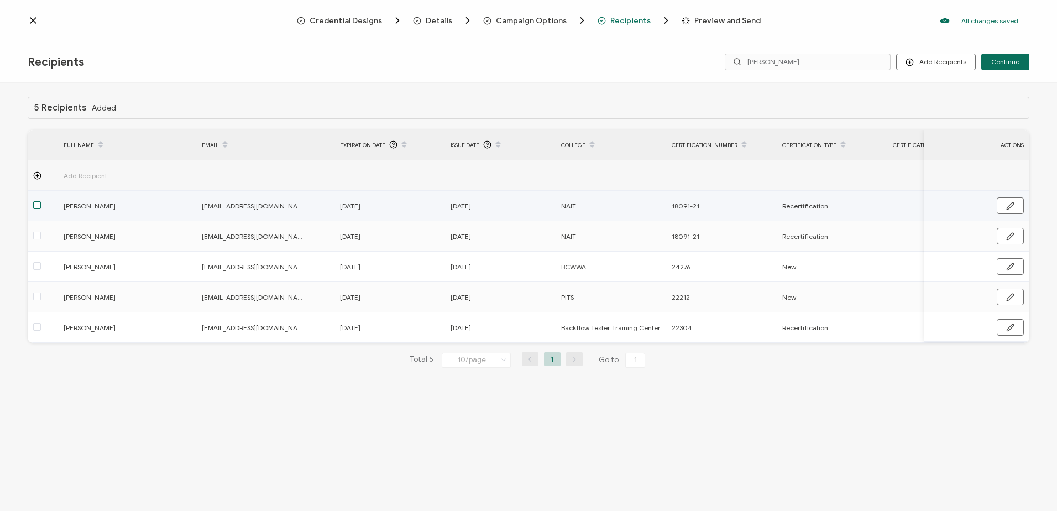
click at [35, 203] on span at bounding box center [37, 205] width 8 height 8
click at [41, 201] on input "checkbox" at bounding box center [41, 201] width 0 height 0
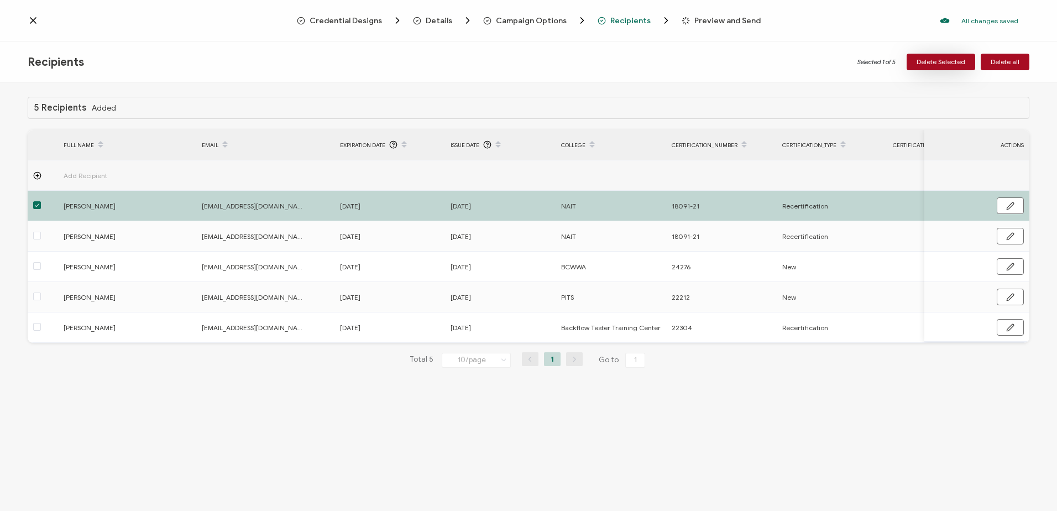
click at [943, 62] on span "Delete Selected" at bounding box center [941, 62] width 49 height 7
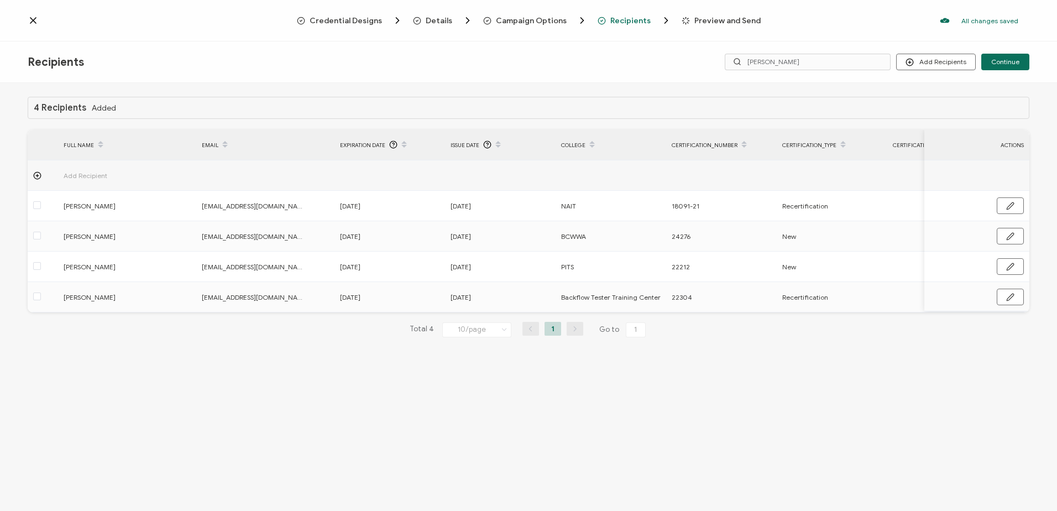
drag, startPoint x: 825, startPoint y: 52, endPoint x: 713, endPoint y: 65, distance: 112.4
click at [713, 65] on div "Recipients Add Recipients Continue lucas" at bounding box center [528, 61] width 1057 height 41
drag, startPoint x: 794, startPoint y: 62, endPoint x: 690, endPoint y: 56, distance: 104.6
click at [690, 56] on div "Recipients Add Recipients Continue lucas" at bounding box center [528, 61] width 1057 height 41
type input "legrand"
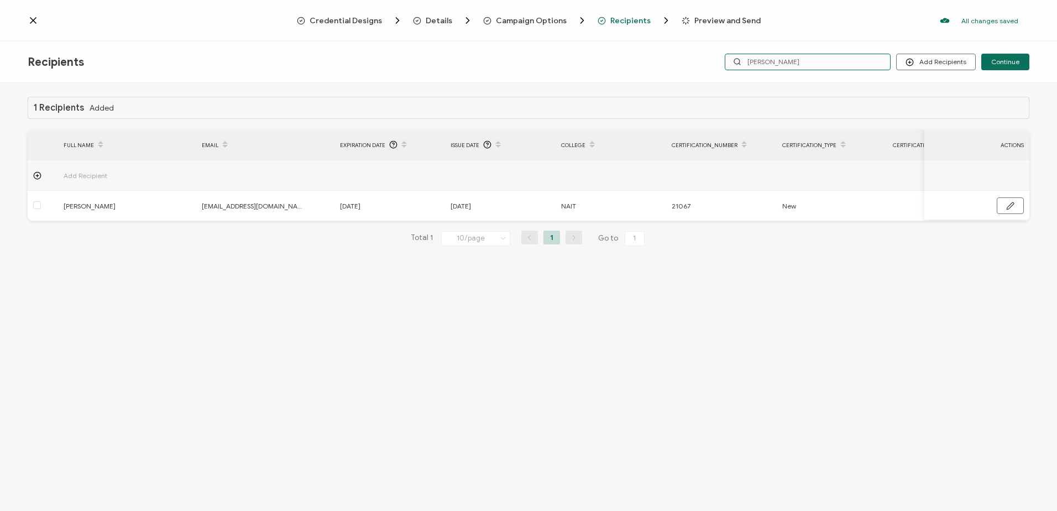
drag, startPoint x: 800, startPoint y: 62, endPoint x: 714, endPoint y: 61, distance: 86.2
click at [714, 61] on div "Add Recipients Upload Recipients Import From Recipients Import From List Contin…" at bounding box center [862, 62] width 334 height 17
type input "allen"
drag, startPoint x: 775, startPoint y: 64, endPoint x: 728, endPoint y: 61, distance: 47.1
click at [728, 61] on input "allen" at bounding box center [808, 62] width 166 height 17
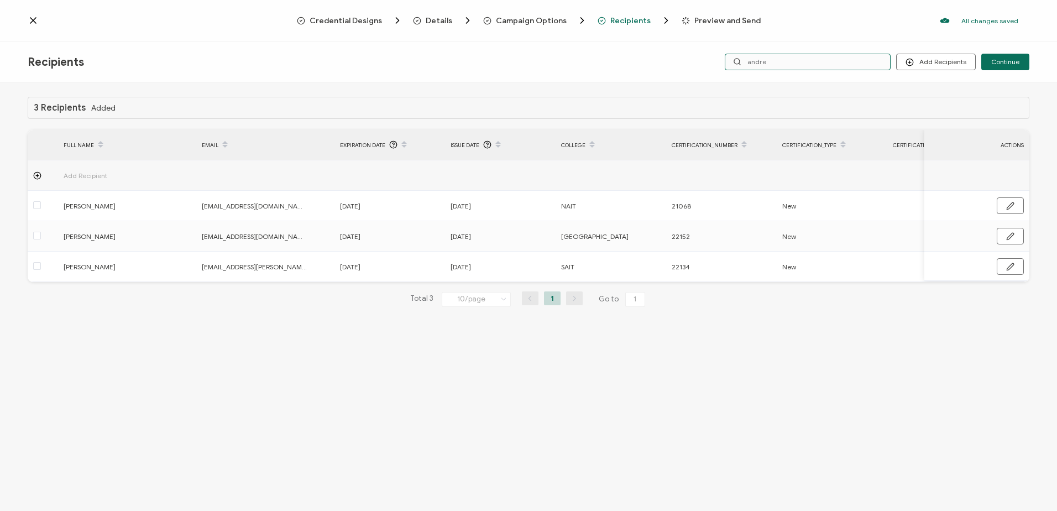
type input "andrew"
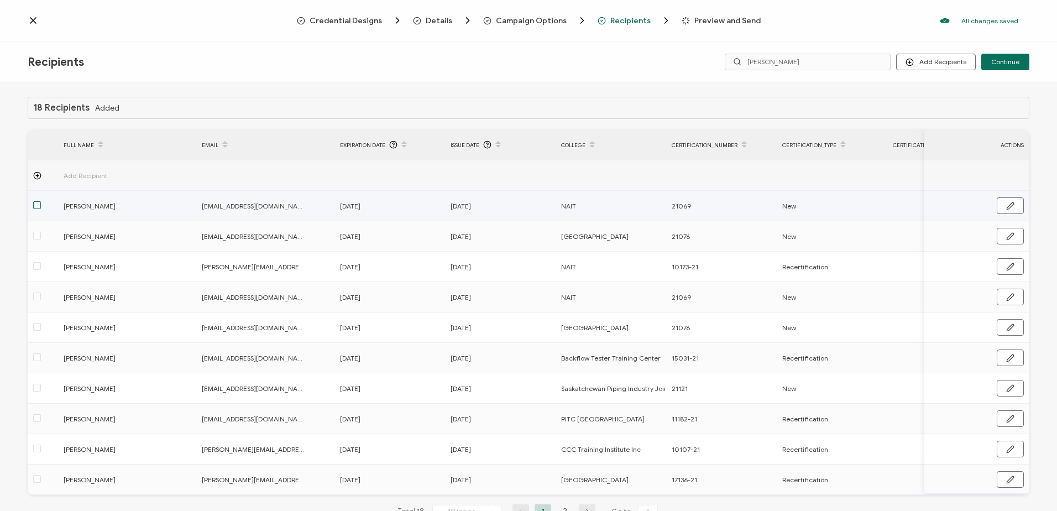
click at [36, 207] on span at bounding box center [37, 205] width 8 height 8
click at [41, 201] on input "checkbox" at bounding box center [41, 201] width 0 height 0
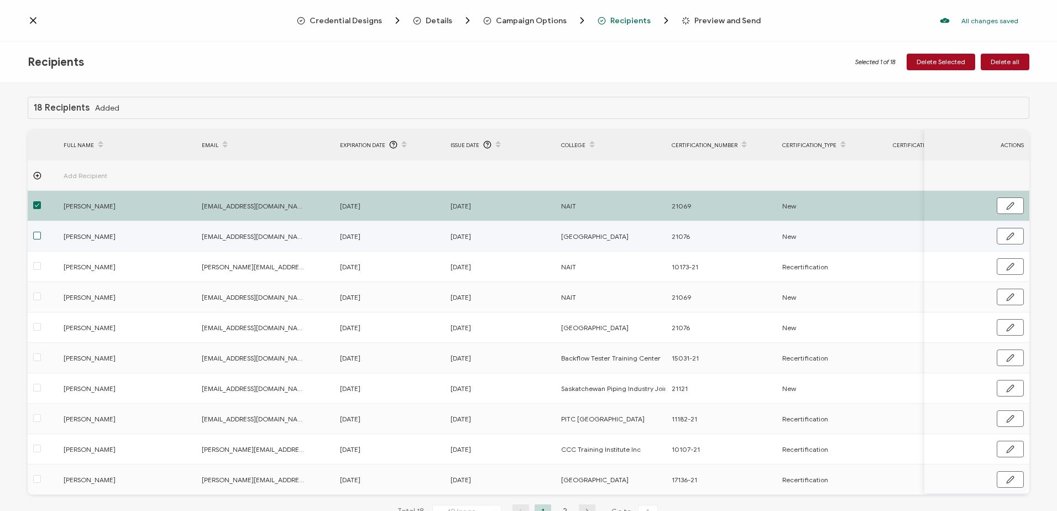
click at [36, 236] on span at bounding box center [37, 236] width 8 height 8
click at [41, 232] on input "checkbox" at bounding box center [41, 232] width 0 height 0
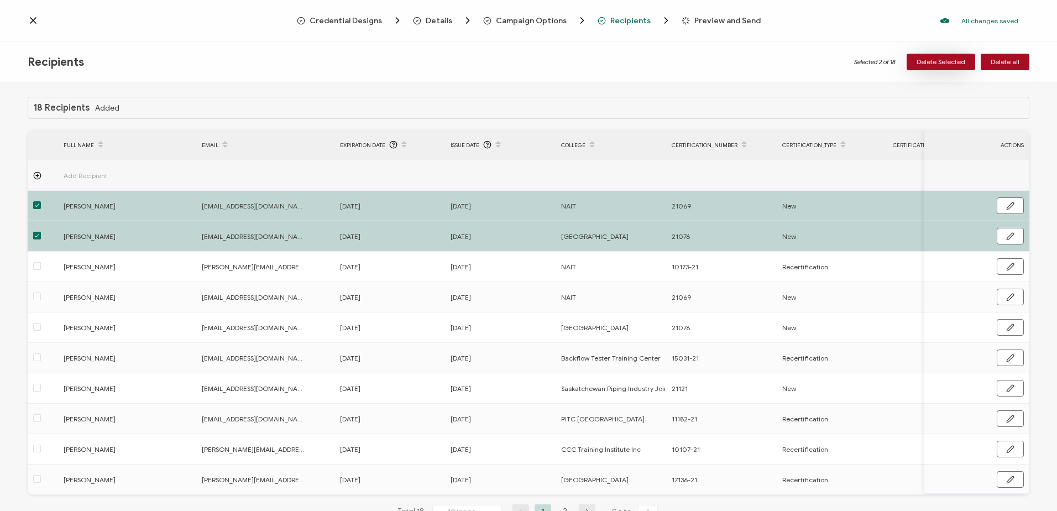
click at [946, 63] on span "Delete Selected" at bounding box center [941, 62] width 49 height 7
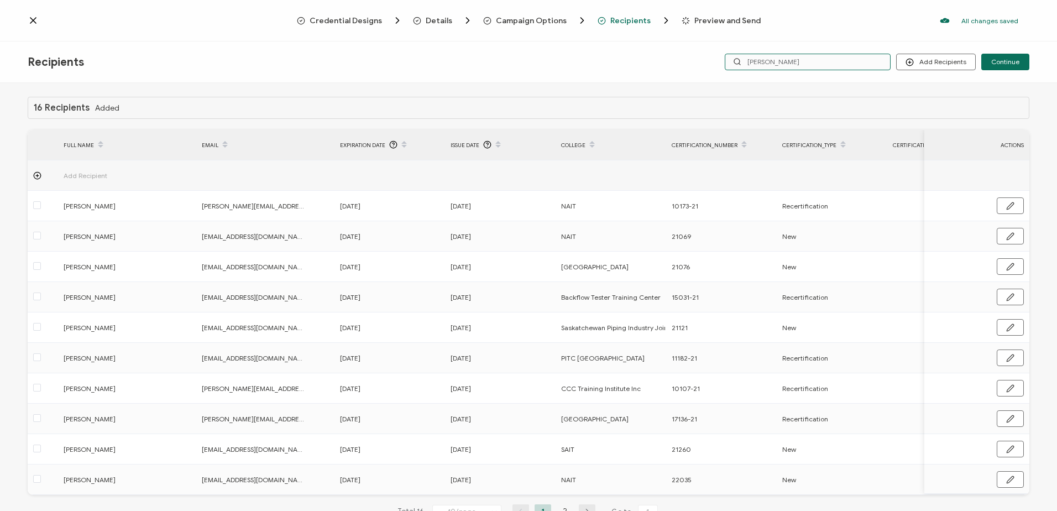
drag, startPoint x: 838, startPoint y: 65, endPoint x: 662, endPoint y: 65, distance: 175.8
click at [662, 65] on div "Recipients Add Recipients Upload Recipients Import From Recipients Import From …" at bounding box center [528, 61] width 1057 height 41
type input "brad"
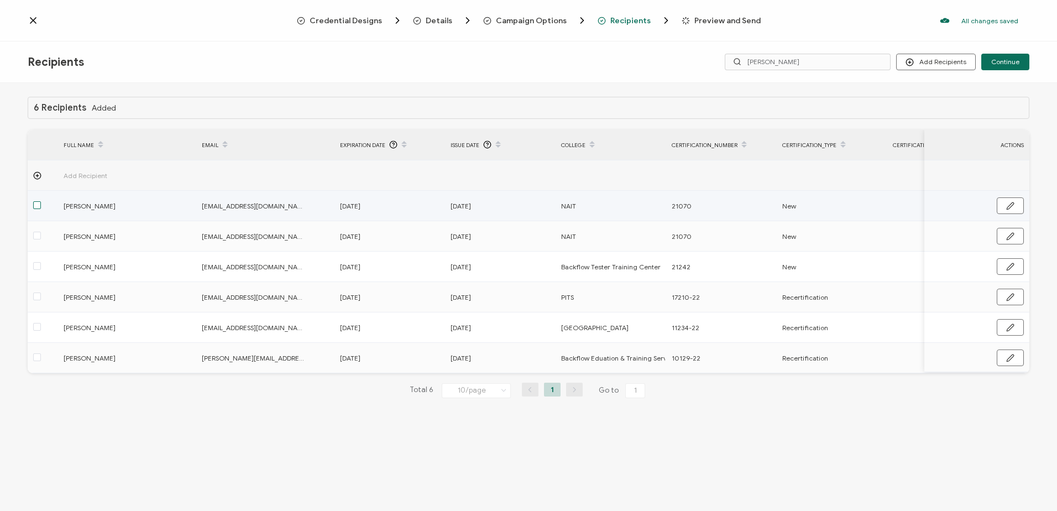
click at [39, 203] on span at bounding box center [37, 205] width 8 height 8
click at [41, 201] on input "checkbox" at bounding box center [41, 201] width 0 height 0
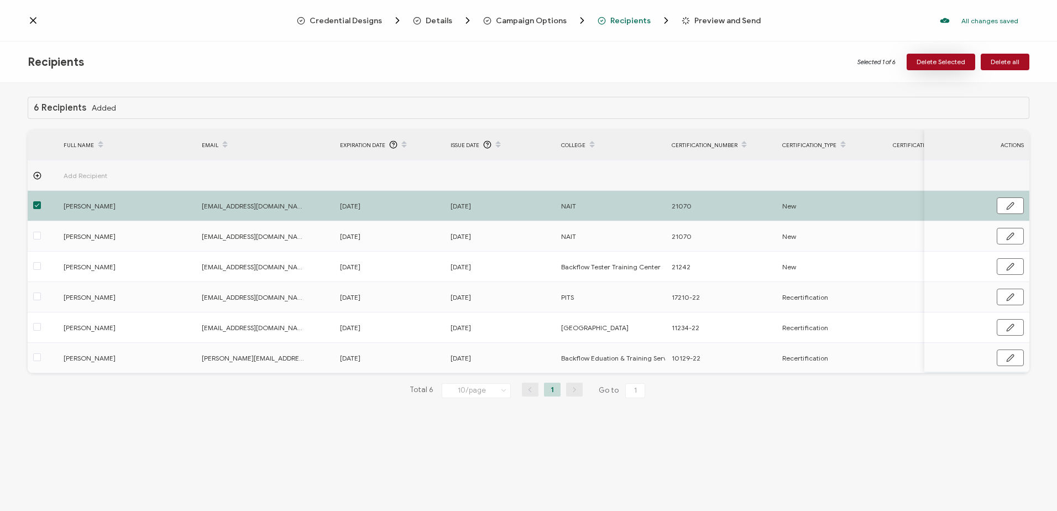
click at [925, 65] on span "Delete Selected" at bounding box center [941, 62] width 49 height 7
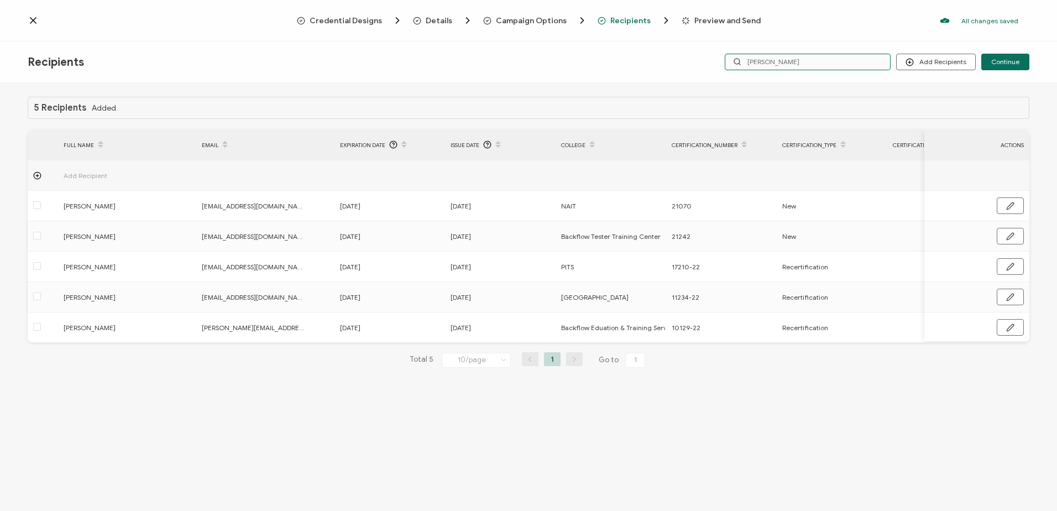
drag, startPoint x: 808, startPoint y: 59, endPoint x: 694, endPoint y: 59, distance: 113.3
click at [695, 59] on div "Add Recipients Continue brad" at bounding box center [862, 62] width 334 height 17
type input "zaba"
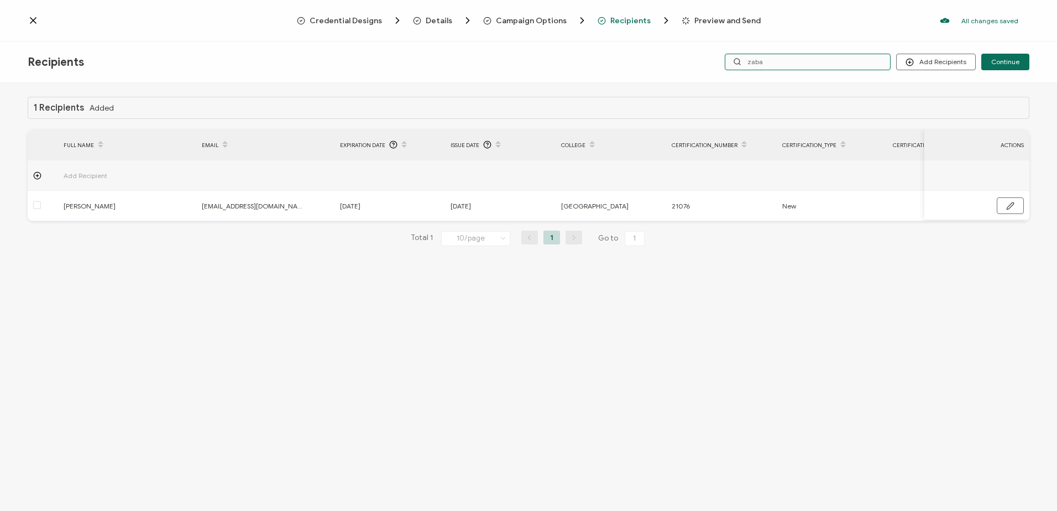
drag, startPoint x: 773, startPoint y: 59, endPoint x: 709, endPoint y: 59, distance: 63.6
click at [709, 59] on div "Add Recipients Upload Recipients Import From Recipients Import From List Contin…" at bounding box center [862, 62] width 334 height 17
type input "keegan"
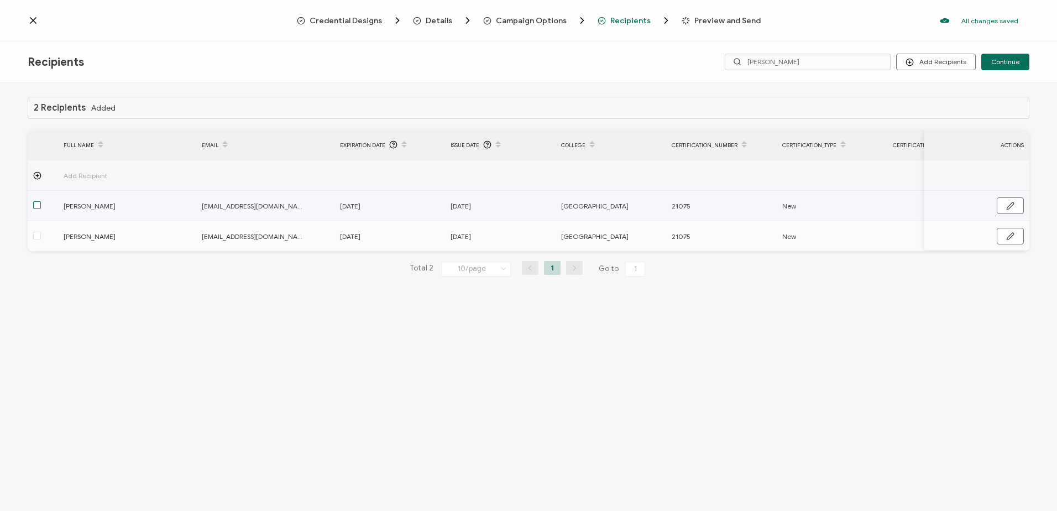
click at [37, 203] on span at bounding box center [37, 205] width 8 height 8
click at [41, 201] on input "checkbox" at bounding box center [41, 201] width 0 height 0
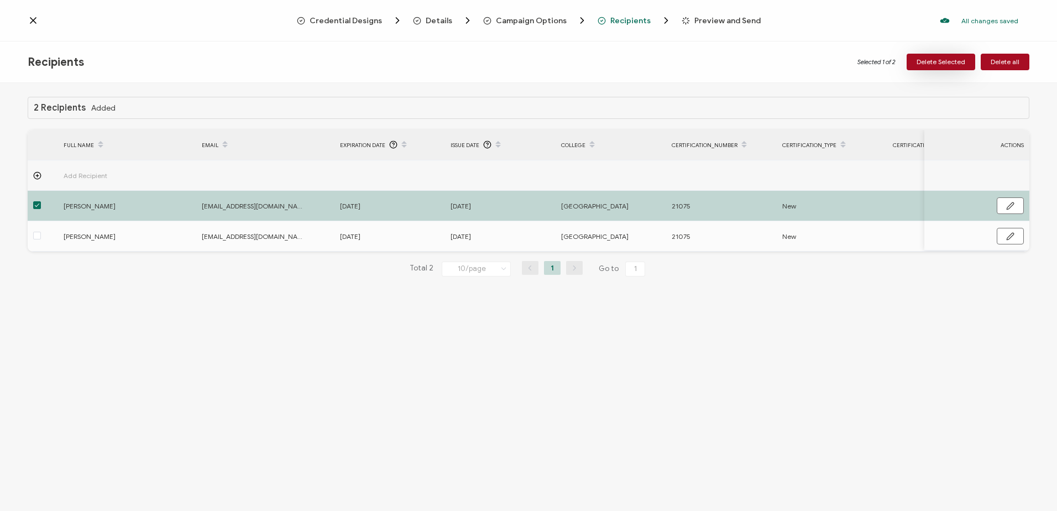
click at [938, 65] on span "Delete Selected" at bounding box center [941, 62] width 49 height 7
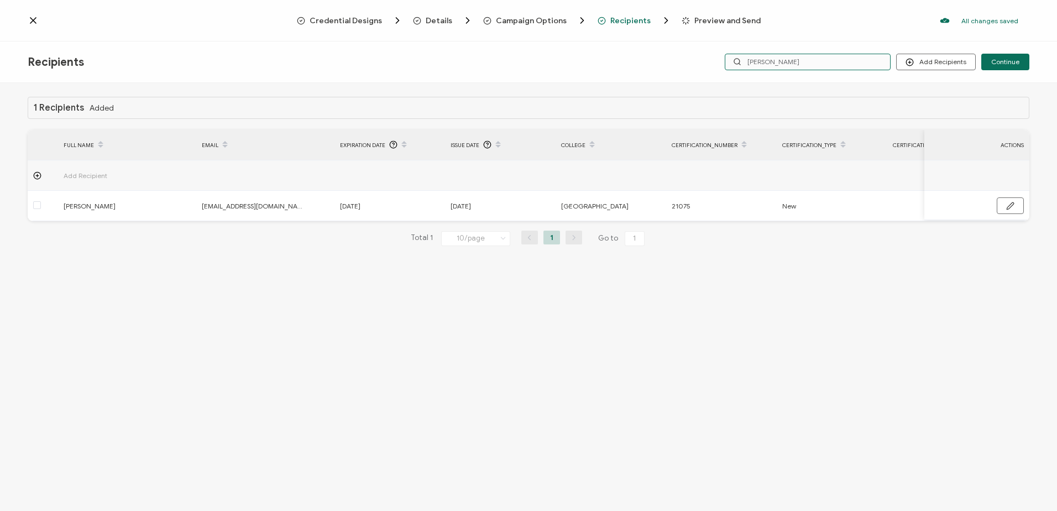
drag, startPoint x: 782, startPoint y: 65, endPoint x: 693, endPoint y: 65, distance: 89.6
click at [691, 66] on div "Recipients Add Recipients Continue keegan" at bounding box center [528, 61] width 1057 height 41
type input "odd"
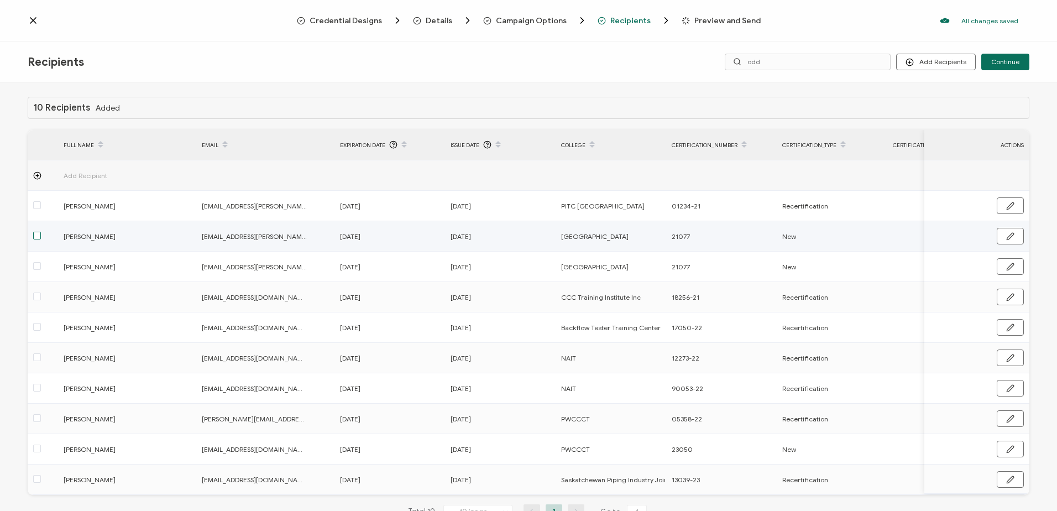
click at [35, 238] on span at bounding box center [37, 236] width 8 height 8
click at [41, 232] on input "checkbox" at bounding box center [41, 232] width 0 height 0
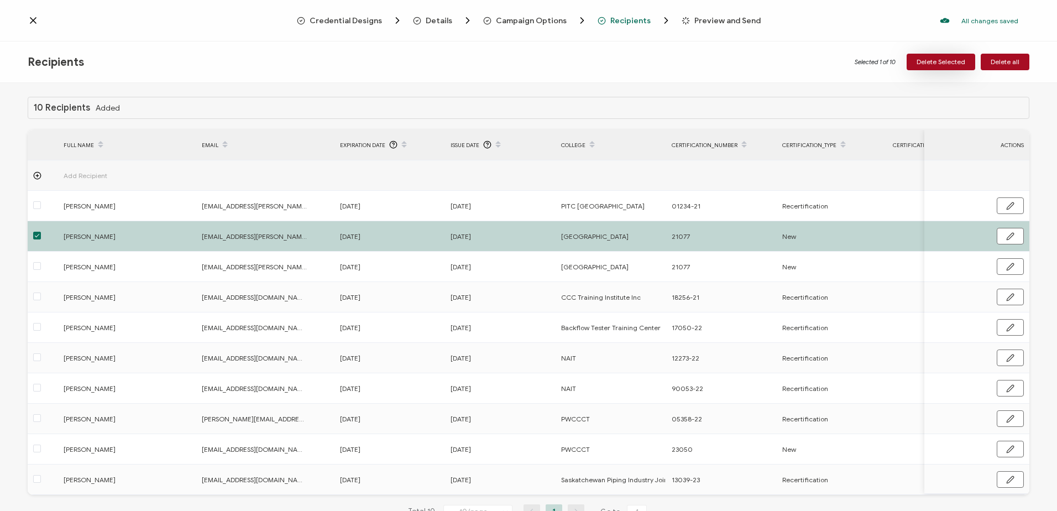
click at [934, 61] on span "Delete Selected" at bounding box center [941, 62] width 49 height 7
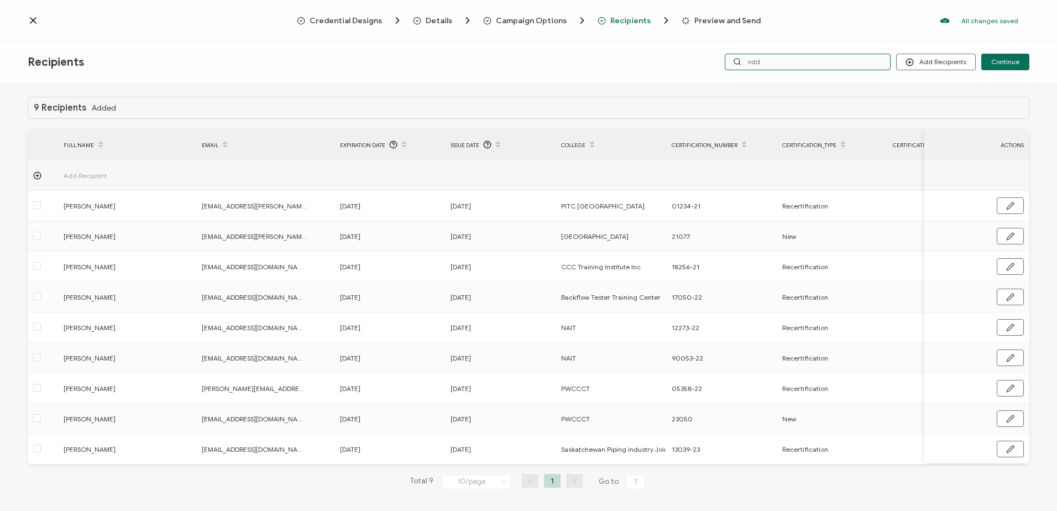
drag, startPoint x: 742, startPoint y: 62, endPoint x: 692, endPoint y: 61, distance: 50.3
click at [697, 62] on div "Add Recipients Upload Recipients Import From Recipients Import From List Contin…" at bounding box center [862, 62] width 334 height 17
type input "jerod"
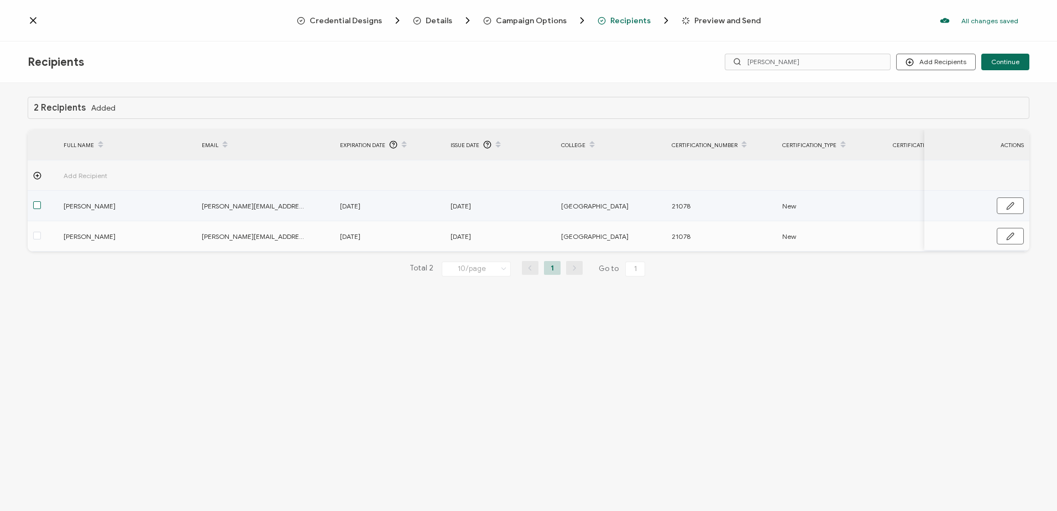
click at [36, 205] on span at bounding box center [37, 205] width 8 height 8
click at [41, 201] on input "checkbox" at bounding box center [41, 201] width 0 height 0
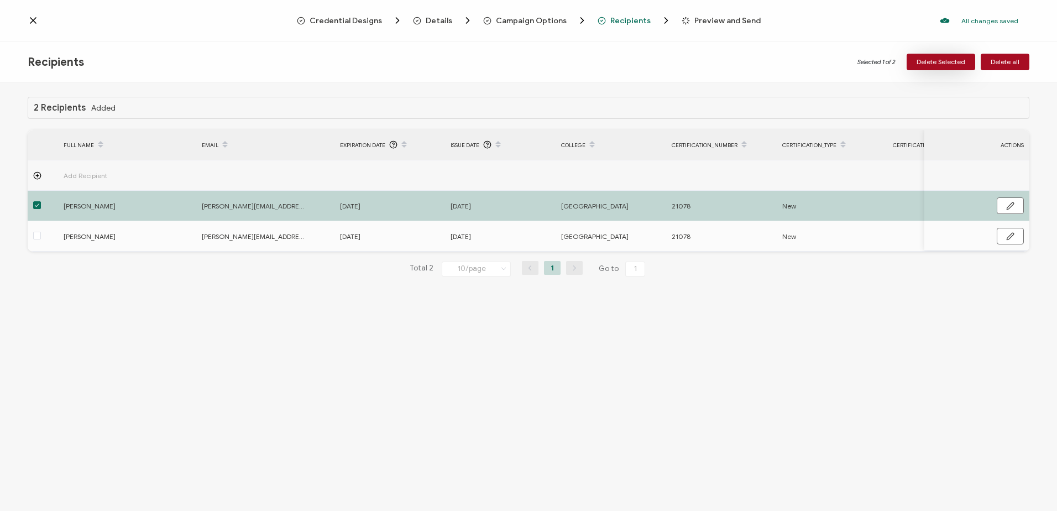
click at [937, 60] on span "Delete Selected" at bounding box center [941, 62] width 49 height 7
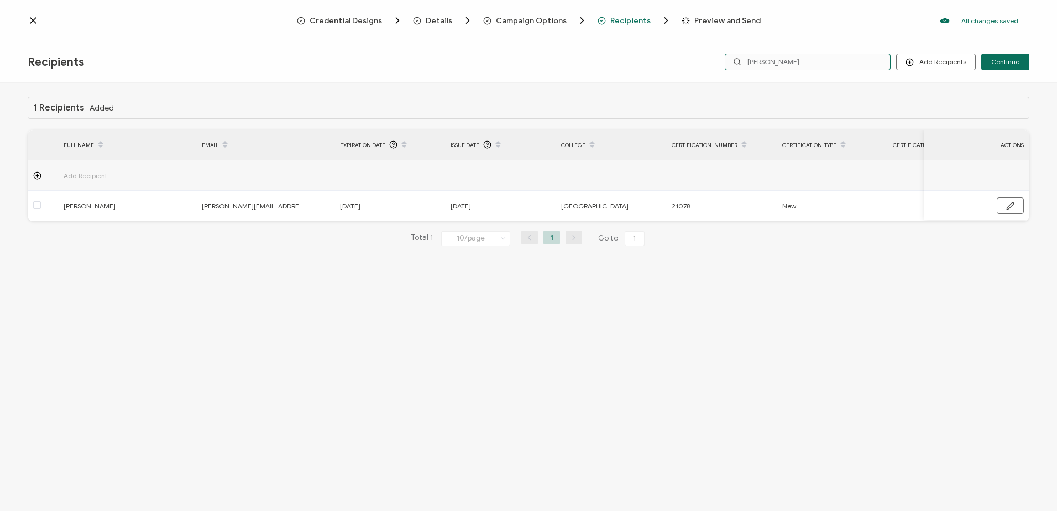
drag, startPoint x: 781, startPoint y: 59, endPoint x: 685, endPoint y: 60, distance: 95.6
click at [686, 60] on div "Recipients Add Recipients Upload Recipients Import From Recipients Import From …" at bounding box center [528, 61] width 1057 height 41
type input "upd"
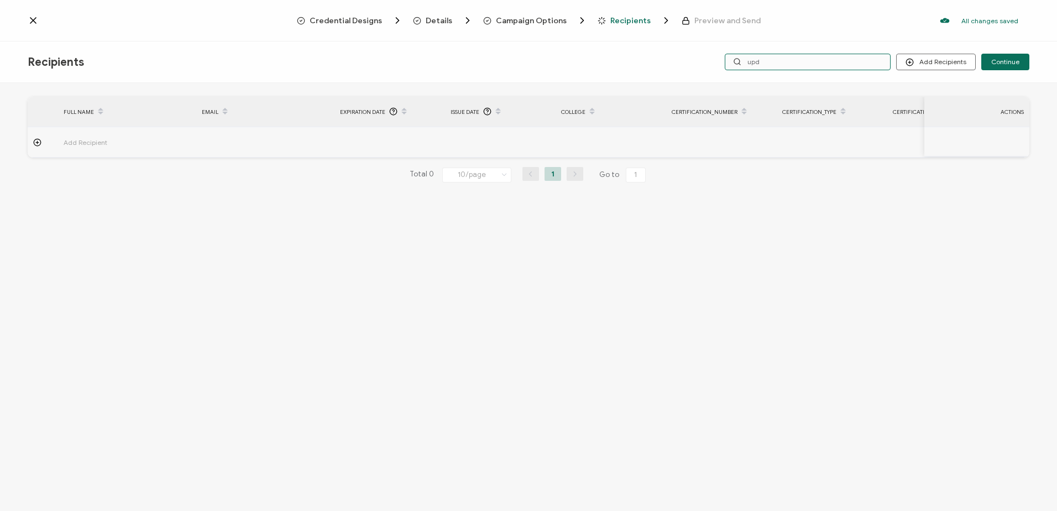
click at [793, 65] on input "upd" at bounding box center [808, 62] width 166 height 17
type input "upton"
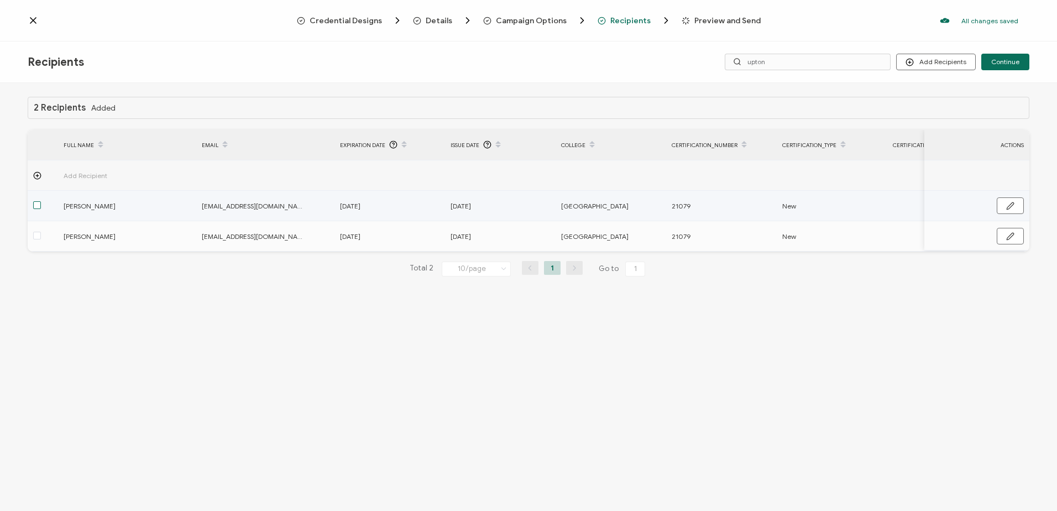
click at [36, 206] on span at bounding box center [37, 205] width 8 height 8
click at [41, 201] on input "checkbox" at bounding box center [41, 201] width 0 height 0
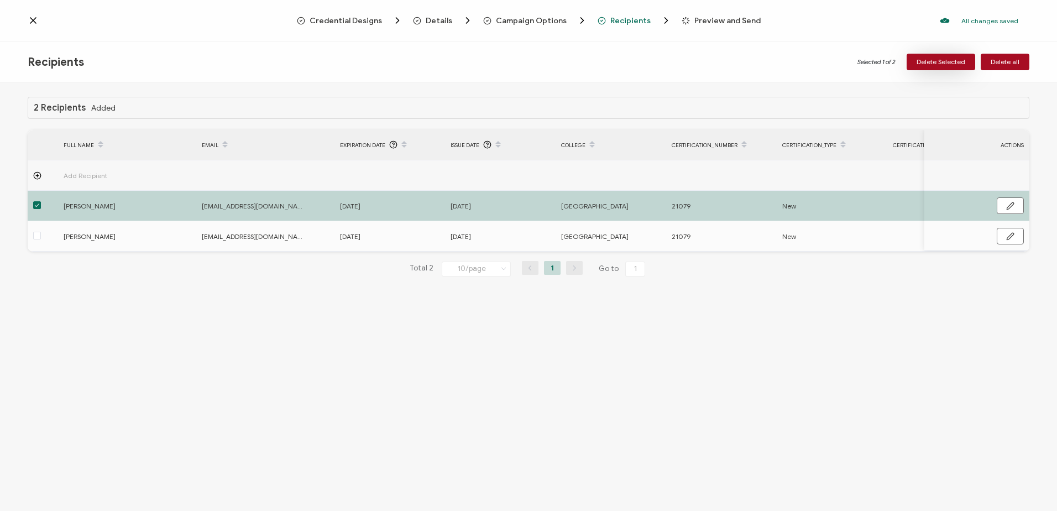
click at [946, 60] on span "Delete Selected" at bounding box center [941, 62] width 49 height 7
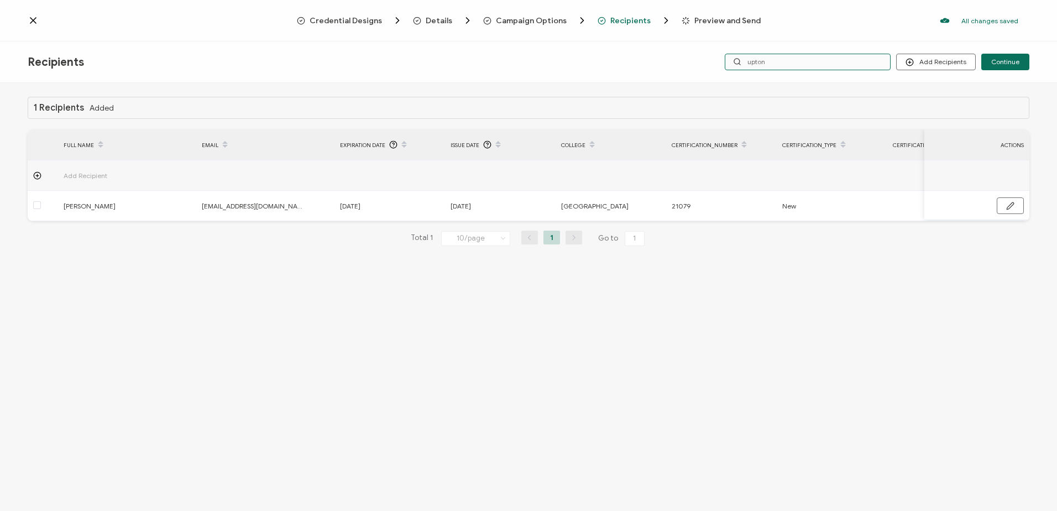
drag, startPoint x: 791, startPoint y: 62, endPoint x: 657, endPoint y: 62, distance: 133.8
click at [657, 62] on div "Recipients Add Recipients Upload Recipients Import From Recipients Import From …" at bounding box center [528, 61] width 1057 height 41
type input "jhonson"
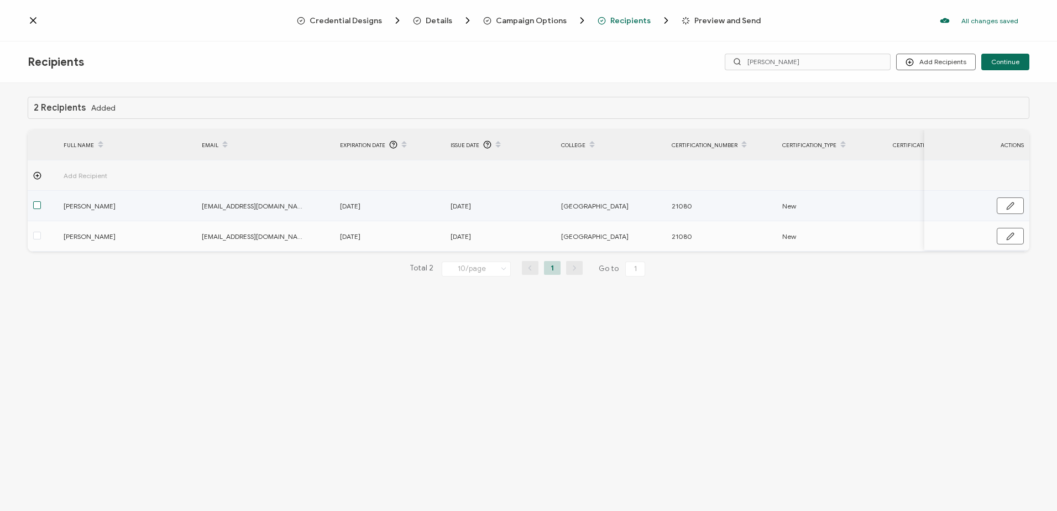
click at [38, 207] on span at bounding box center [37, 205] width 8 height 8
click at [41, 201] on input "checkbox" at bounding box center [41, 201] width 0 height 0
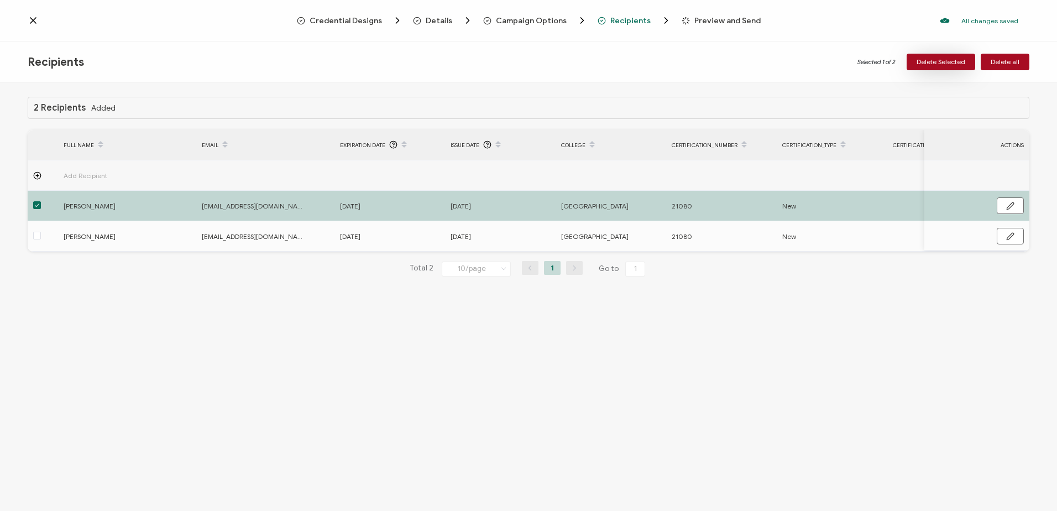
click at [935, 59] on span "Delete Selected" at bounding box center [941, 62] width 49 height 7
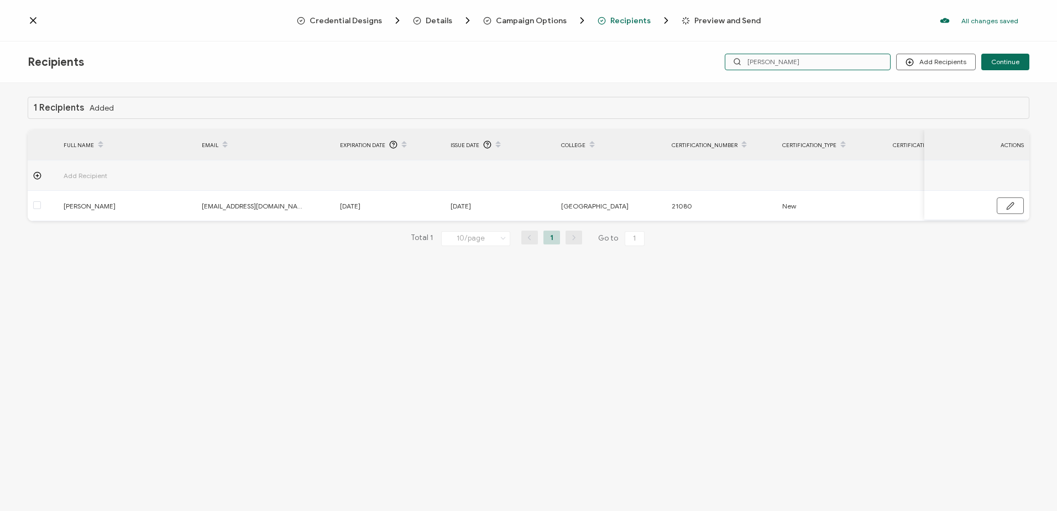
drag, startPoint x: 750, startPoint y: 70, endPoint x: 655, endPoint y: 69, distance: 94.5
click at [665, 71] on div "Recipients Add Recipients Upload Recipients Import From Recipients Import From …" at bounding box center [528, 61] width 1057 height 41
type input "louis"
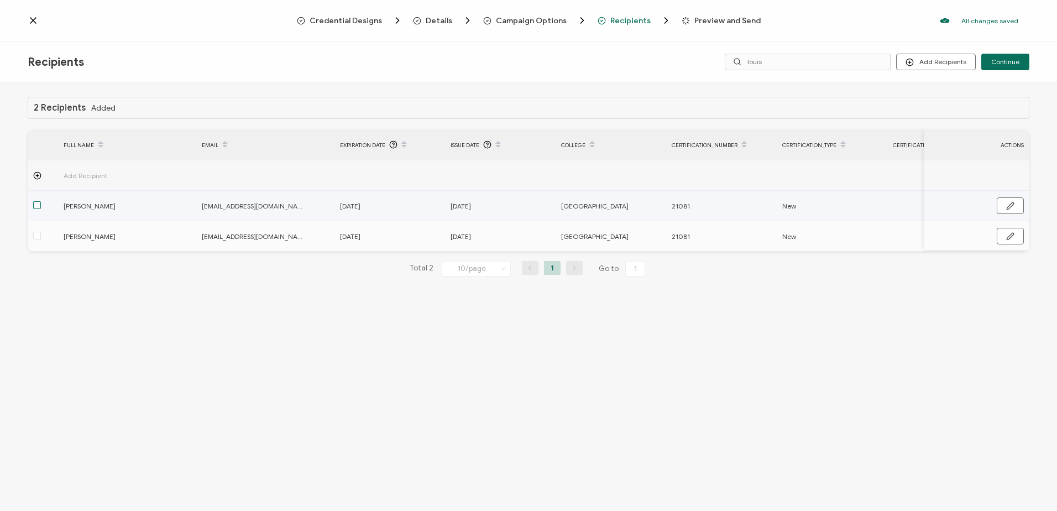
click at [38, 206] on span at bounding box center [37, 205] width 8 height 8
click at [41, 201] on input "checkbox" at bounding box center [41, 201] width 0 height 0
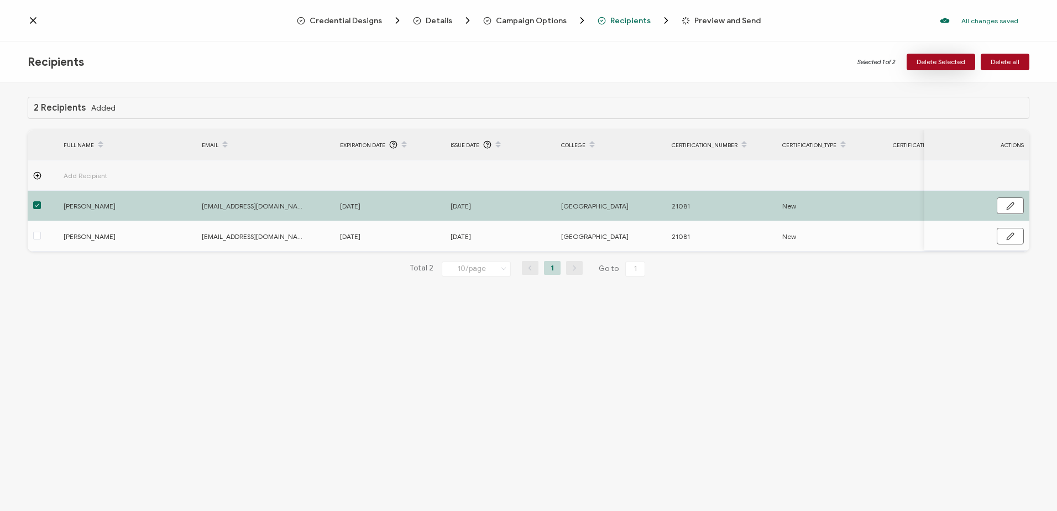
click at [919, 61] on button "Delete Selected" at bounding box center [941, 62] width 69 height 17
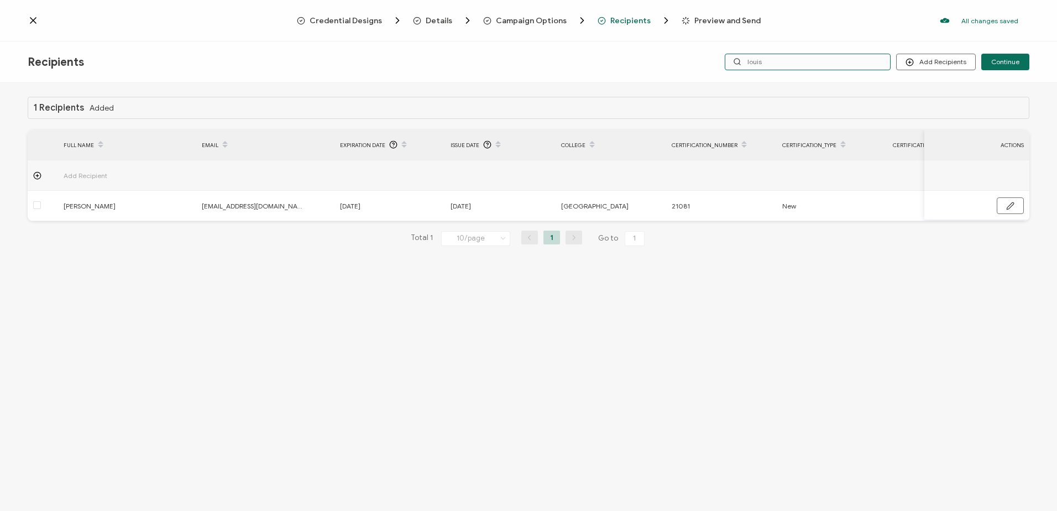
drag, startPoint x: 794, startPoint y: 57, endPoint x: 714, endPoint y: 59, distance: 80.2
click at [714, 59] on div "Add Recipients Upload Recipients Import From Recipients Import From List Contin…" at bounding box center [862, 62] width 334 height 17
type input "daniel"
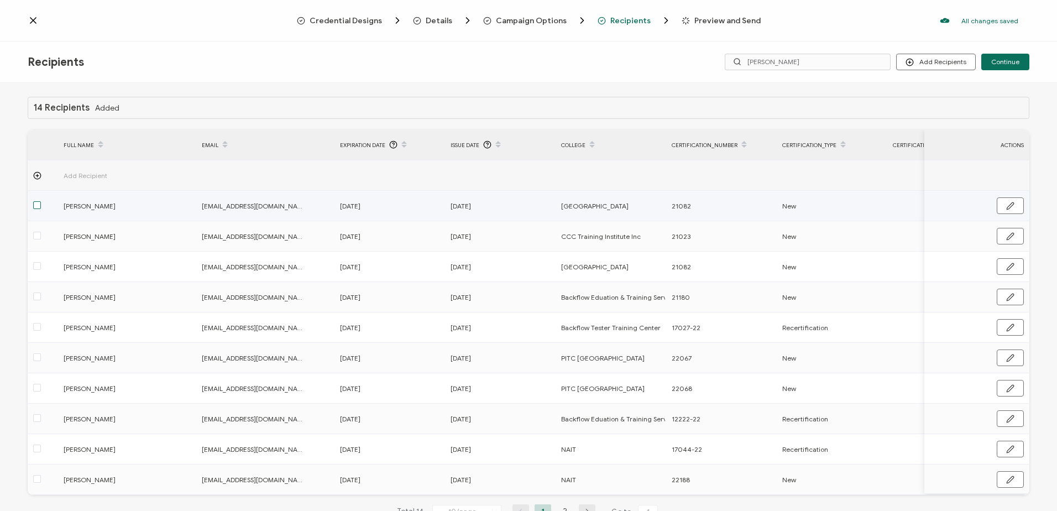
click at [39, 205] on span at bounding box center [37, 205] width 8 height 8
click at [41, 201] on input "checkbox" at bounding box center [41, 201] width 0 height 0
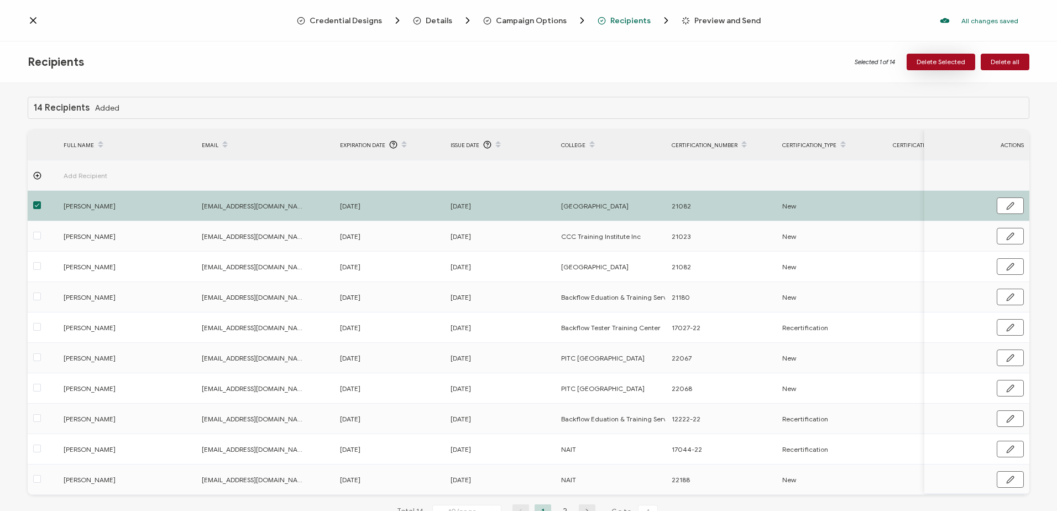
click at [931, 57] on button "Delete Selected" at bounding box center [941, 62] width 69 height 17
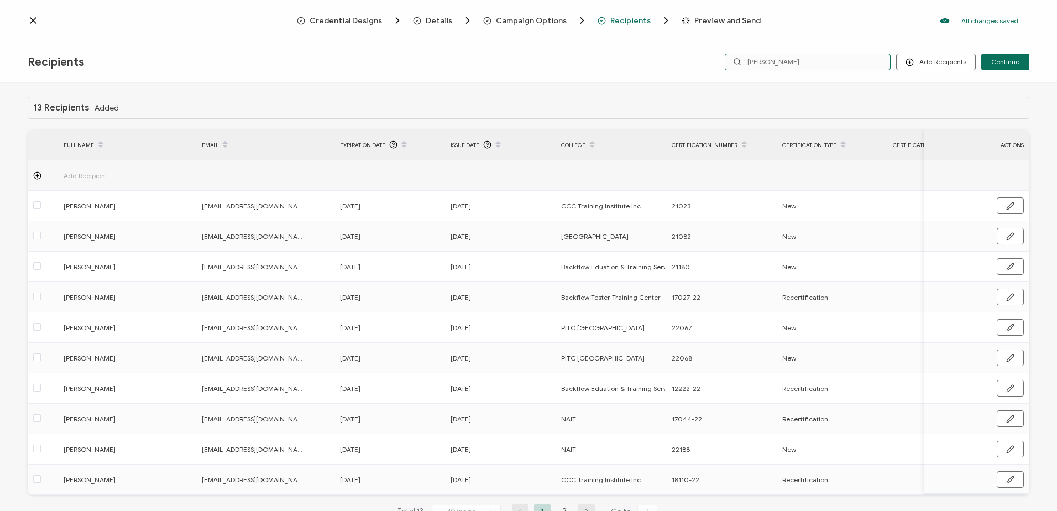
drag, startPoint x: 800, startPoint y: 62, endPoint x: 649, endPoint y: 53, distance: 151.8
click at [650, 59] on div "Recipients Add Recipients Upload Recipients Import From Recipients Import From …" at bounding box center [528, 61] width 1057 height 41
type input "alvin"
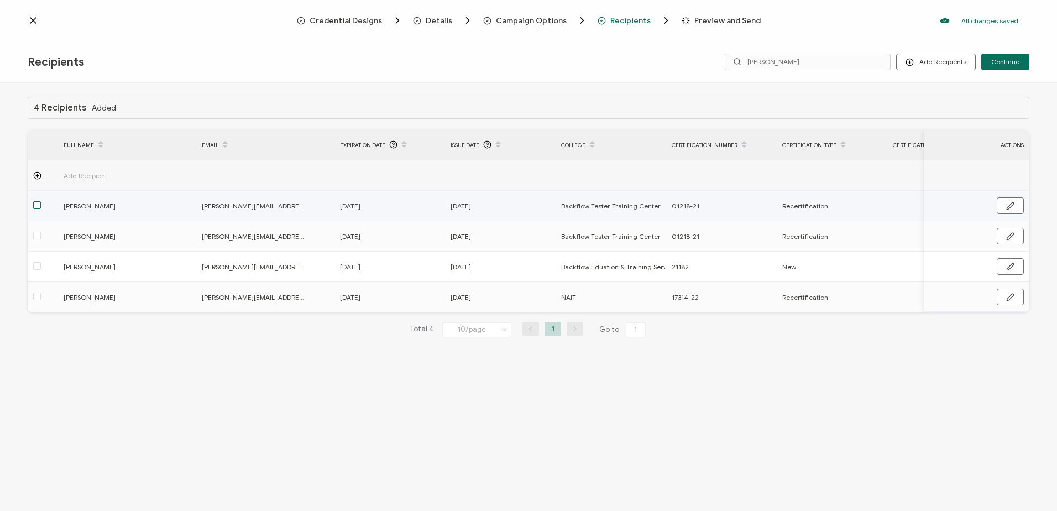
click at [36, 201] on span at bounding box center [37, 205] width 8 height 8
click at [41, 201] on input "checkbox" at bounding box center [41, 201] width 0 height 0
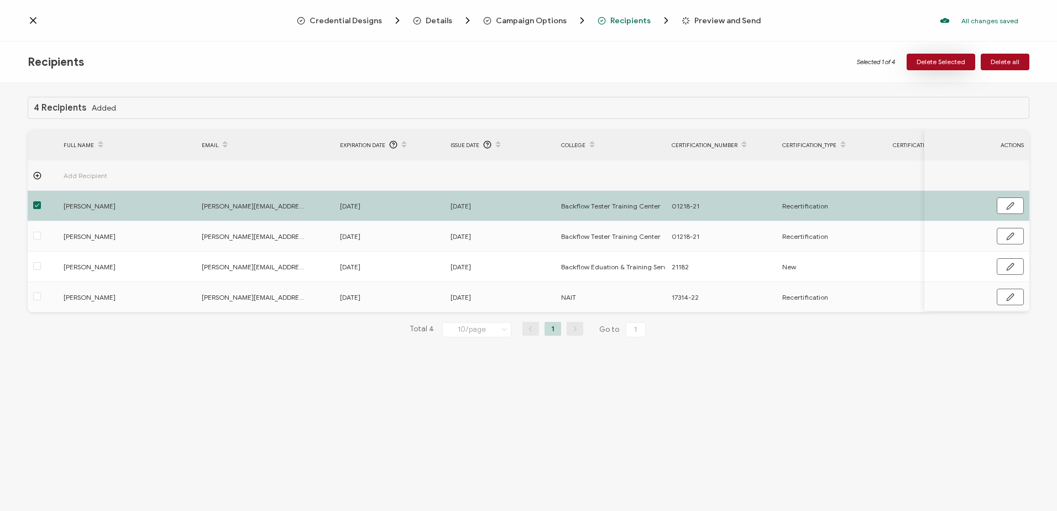
click at [930, 61] on span "Delete Selected" at bounding box center [941, 62] width 49 height 7
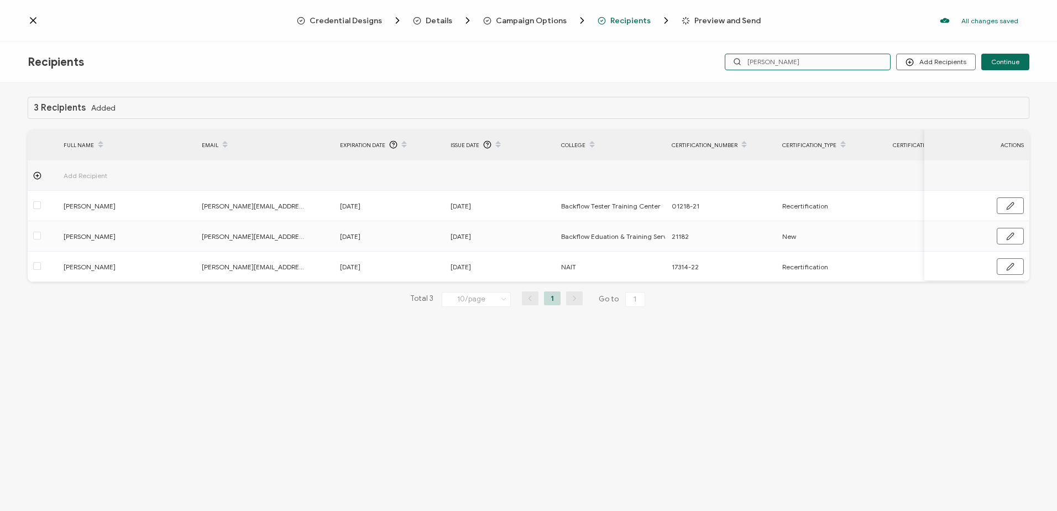
drag, startPoint x: 775, startPoint y: 63, endPoint x: 652, endPoint y: 56, distance: 122.9
click at [665, 60] on div "Recipients Add Recipients Continue alvin" at bounding box center [528, 61] width 1057 height 41
type input "[PERSON_NAME]"
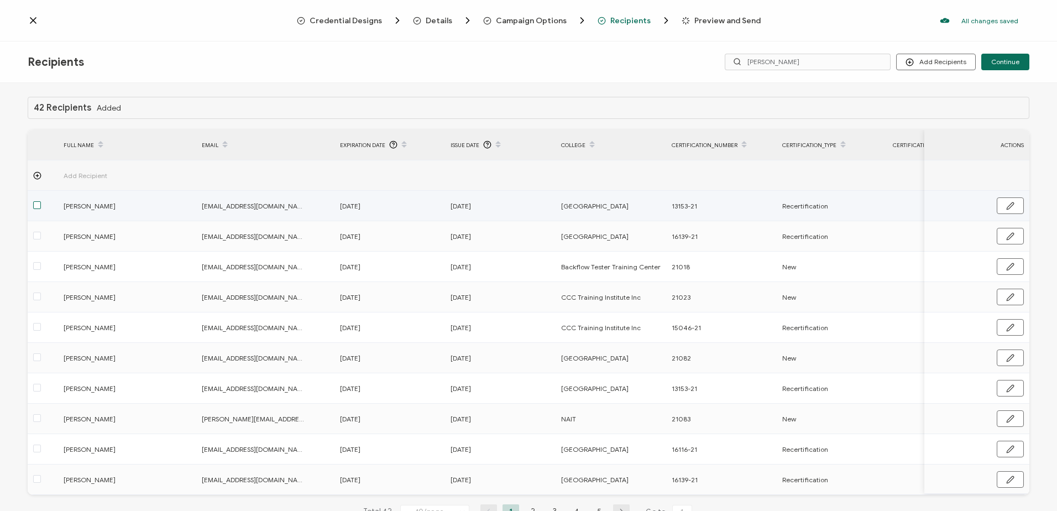
click at [36, 205] on span at bounding box center [37, 205] width 8 height 8
click at [41, 201] on input "checkbox" at bounding box center [41, 201] width 0 height 0
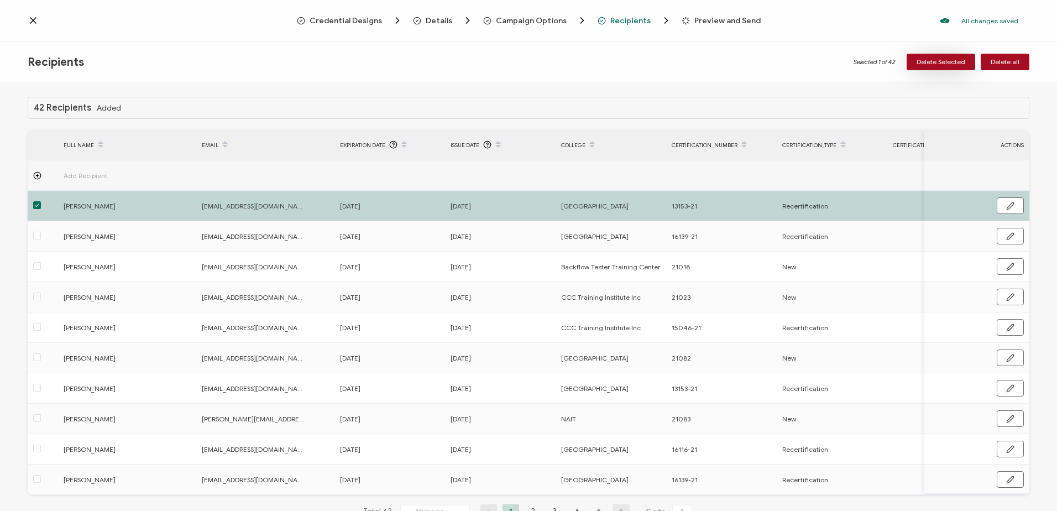
click at [944, 64] on span "Delete Selected" at bounding box center [941, 62] width 49 height 7
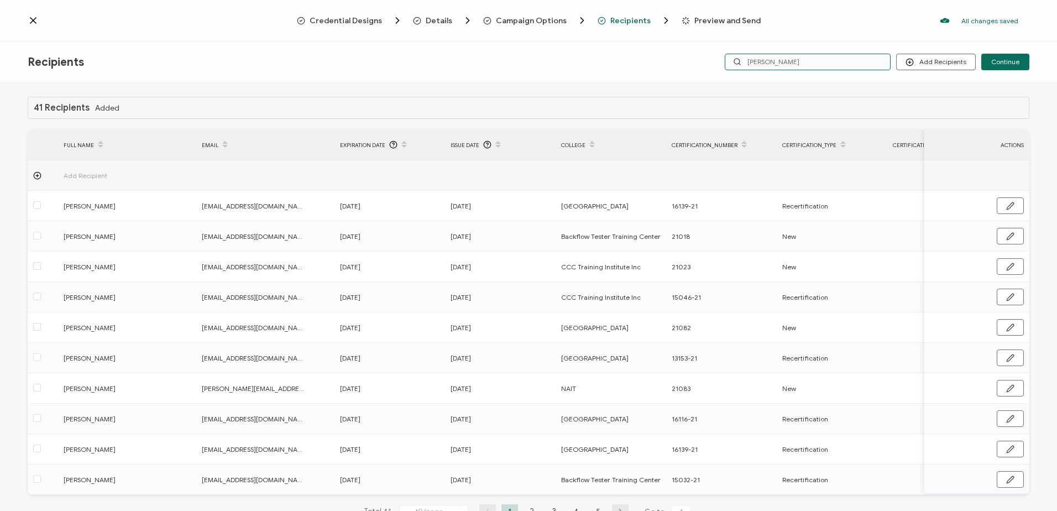
drag, startPoint x: 775, startPoint y: 62, endPoint x: 710, endPoint y: 61, distance: 64.2
click at [710, 61] on div "Add Recipients Upload Recipients Import From Recipients Import From List Contin…" at bounding box center [862, 62] width 334 height 17
type input "m"
click at [782, 64] on input "m" at bounding box center [808, 62] width 166 height 17
type input "muell"
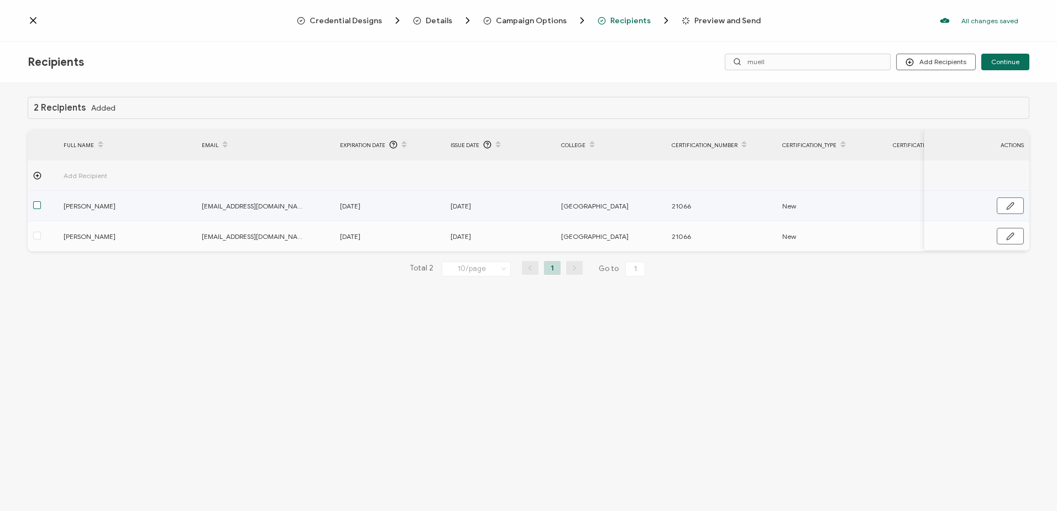
click at [37, 203] on span at bounding box center [37, 205] width 8 height 8
click at [41, 201] on input "checkbox" at bounding box center [41, 201] width 0 height 0
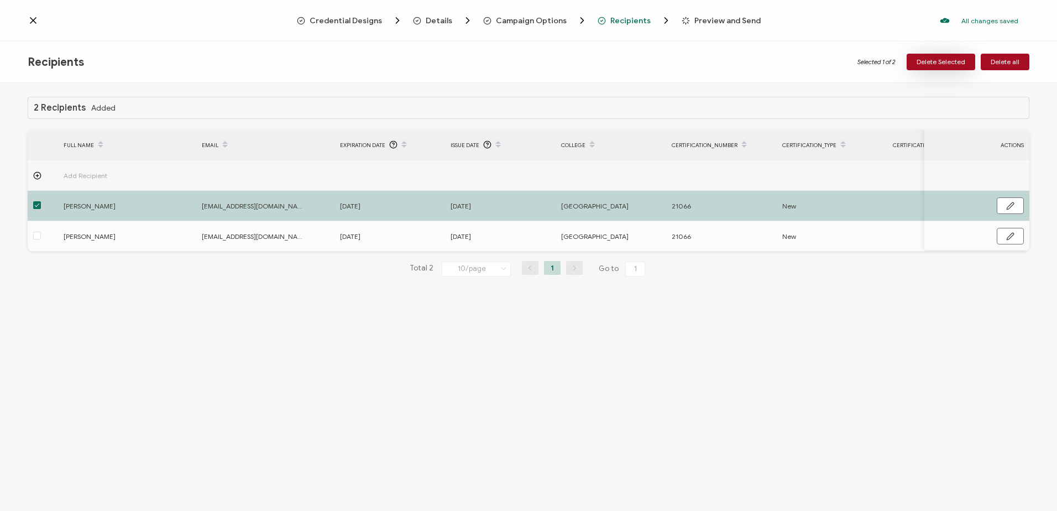
click at [937, 62] on span "Delete Selected" at bounding box center [941, 62] width 49 height 7
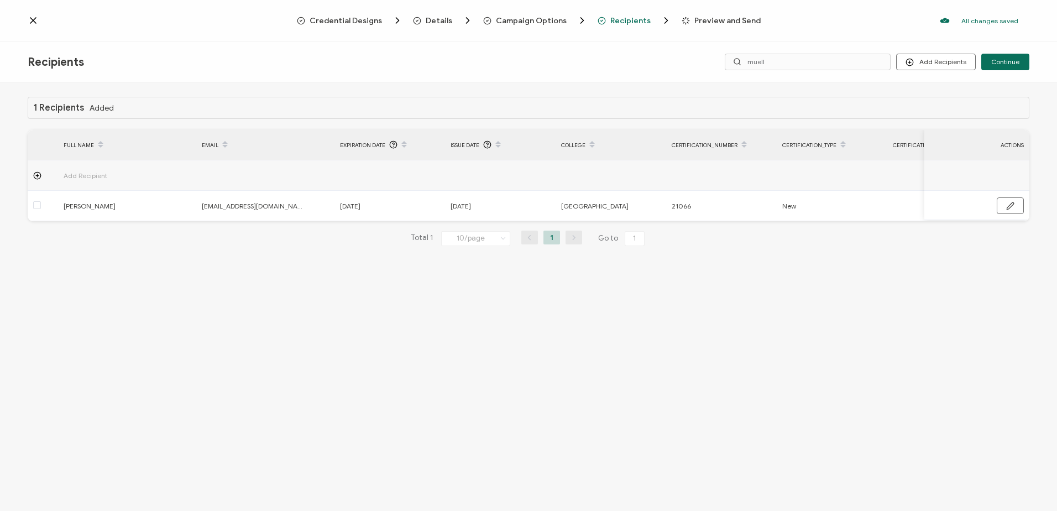
drag, startPoint x: 810, startPoint y: 47, endPoint x: 792, endPoint y: 49, distance: 18.9
click at [792, 49] on div "Recipients Add Recipients Upload Recipients Import From Recipients Import From …" at bounding box center [528, 61] width 1057 height 41
drag, startPoint x: 776, startPoint y: 60, endPoint x: 667, endPoint y: 61, distance: 108.4
click at [667, 61] on div "Recipients Add Recipients Upload Recipients Import From Recipients Import From …" at bounding box center [528, 61] width 1057 height 41
type input "williams"
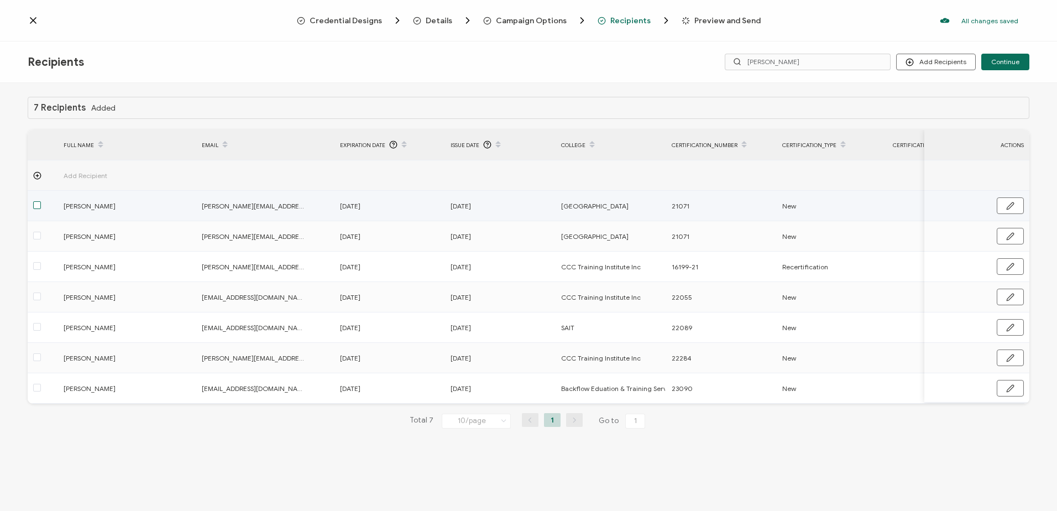
click at [36, 206] on span at bounding box center [37, 205] width 8 height 8
click at [41, 201] on input "checkbox" at bounding box center [41, 201] width 0 height 0
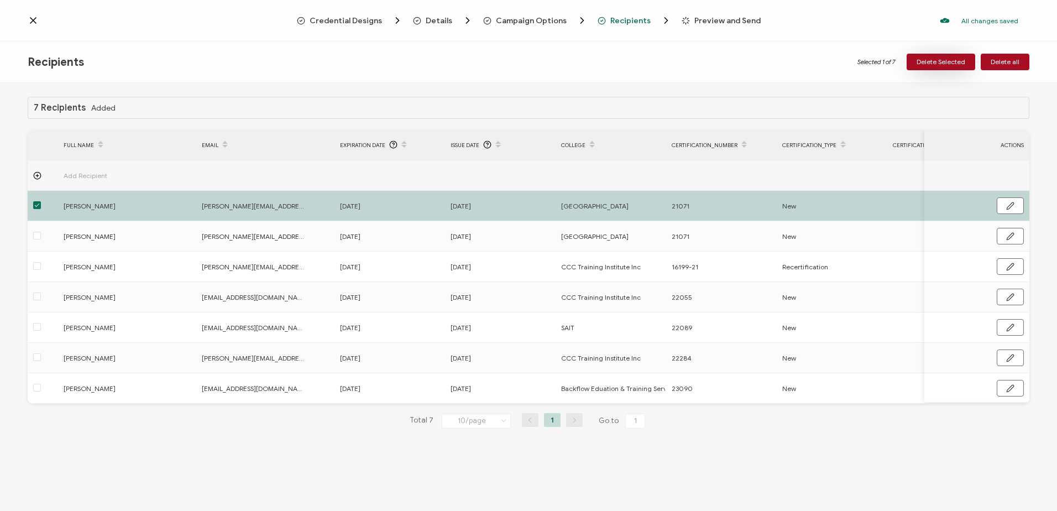
click at [936, 59] on span "Delete Selected" at bounding box center [941, 62] width 49 height 7
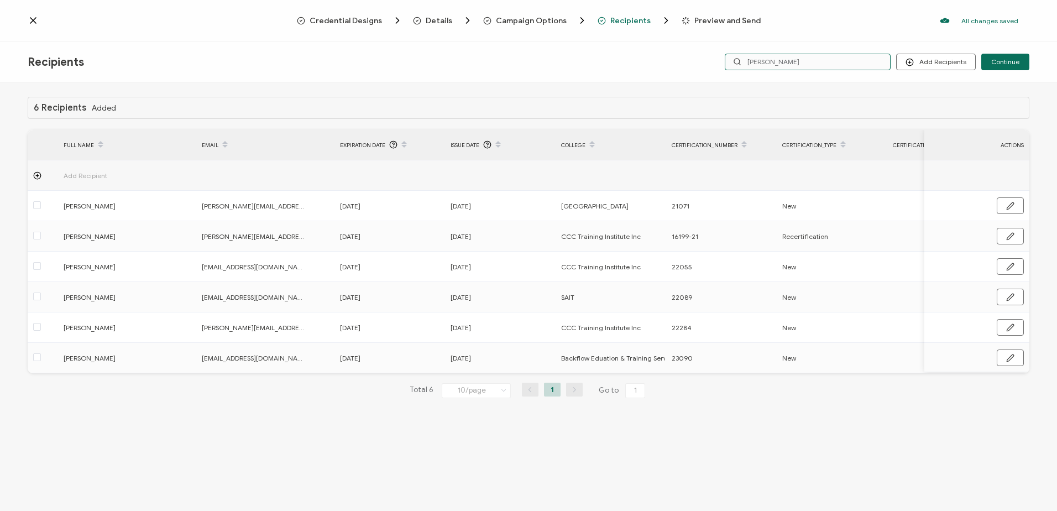
drag, startPoint x: 793, startPoint y: 63, endPoint x: 712, endPoint y: 65, distance: 81.3
click at [712, 65] on div "Add Recipients Upload Recipients Import From Recipients Import From List Contin…" at bounding box center [862, 62] width 334 height 17
type input "brar"
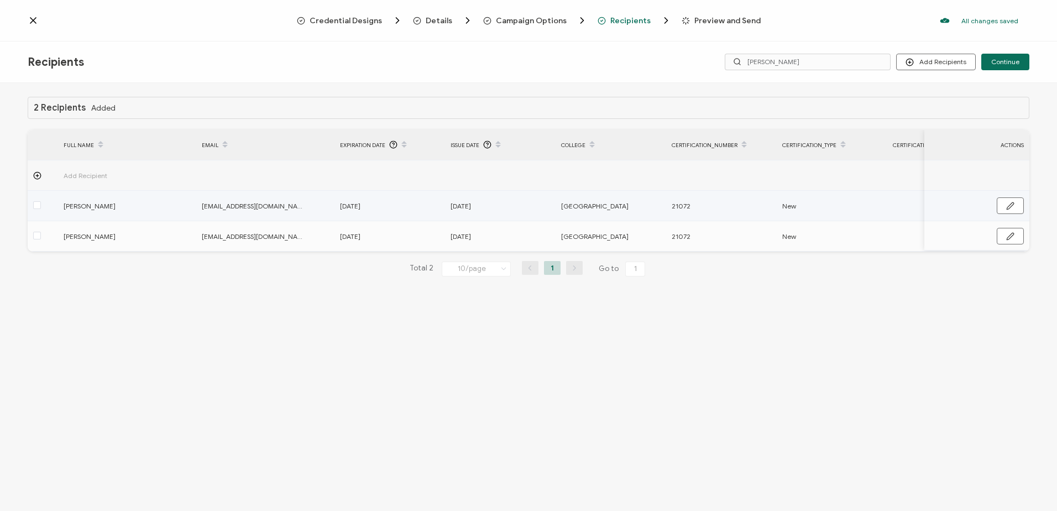
click at [41, 206] on div at bounding box center [43, 206] width 30 height 13
click at [36, 205] on span at bounding box center [37, 205] width 8 height 8
click at [41, 201] on input "checkbox" at bounding box center [41, 201] width 0 height 0
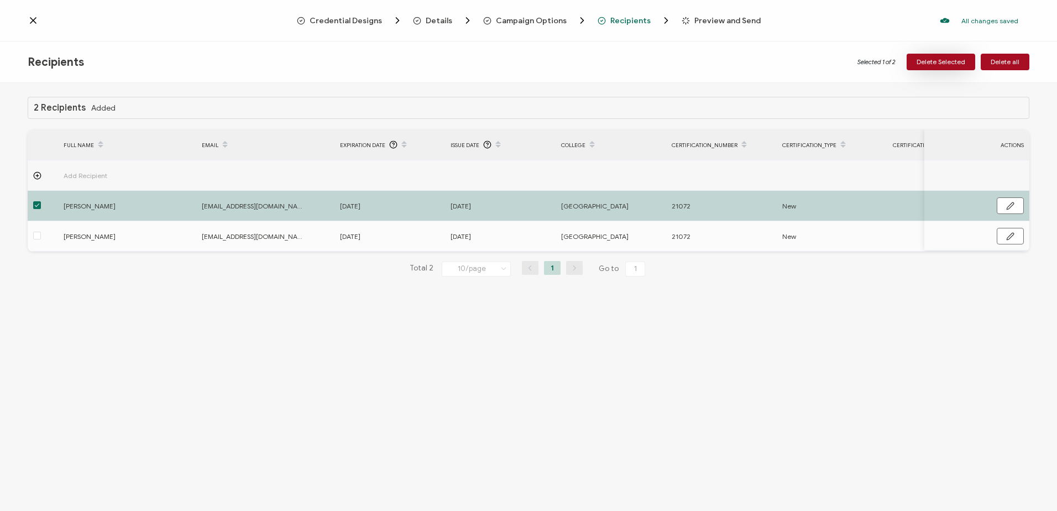
click at [954, 59] on span "Delete Selected" at bounding box center [941, 62] width 49 height 7
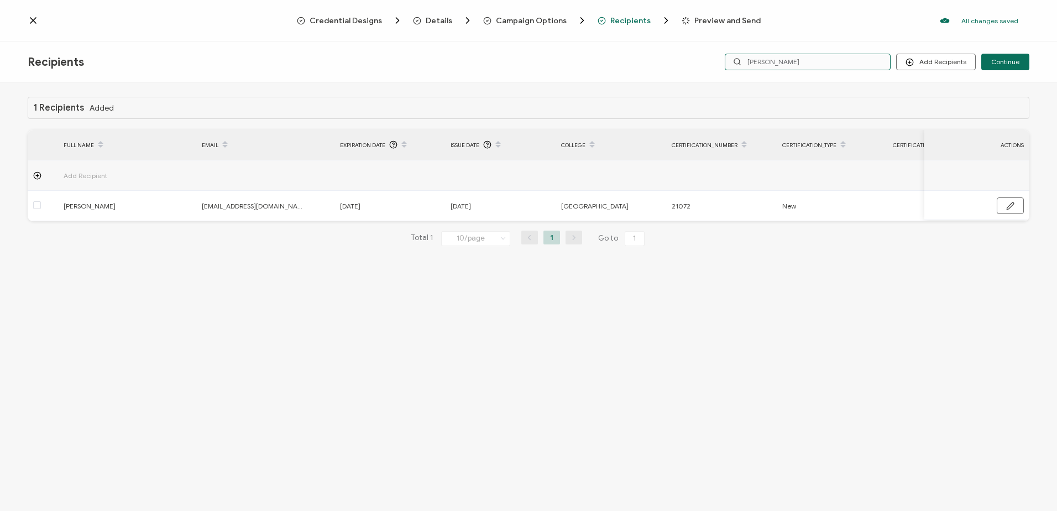
click at [710, 58] on div "Add Recipients Continue brar" at bounding box center [862, 62] width 334 height 17
type input "po"
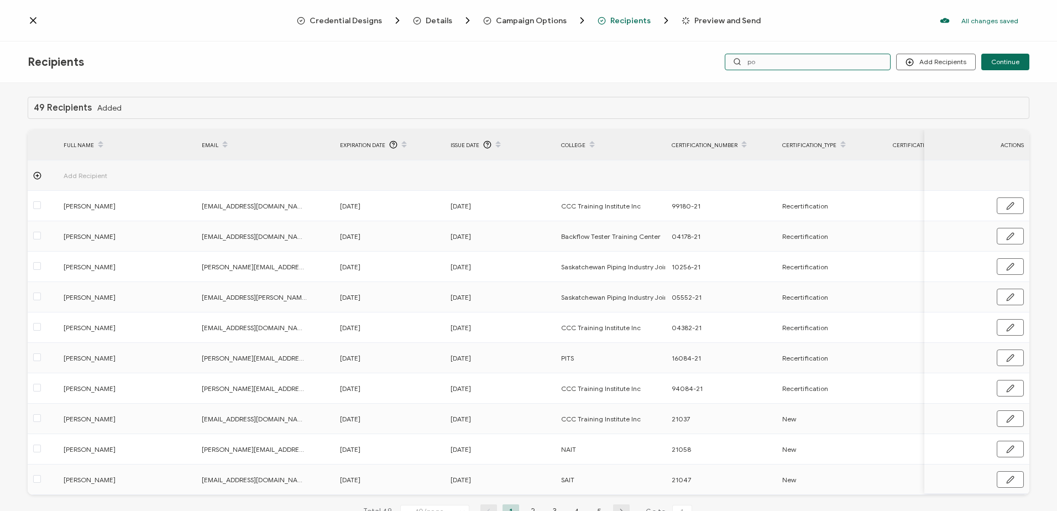
click at [773, 62] on input "po" at bounding box center [808, 62] width 166 height 17
type input "pollard"
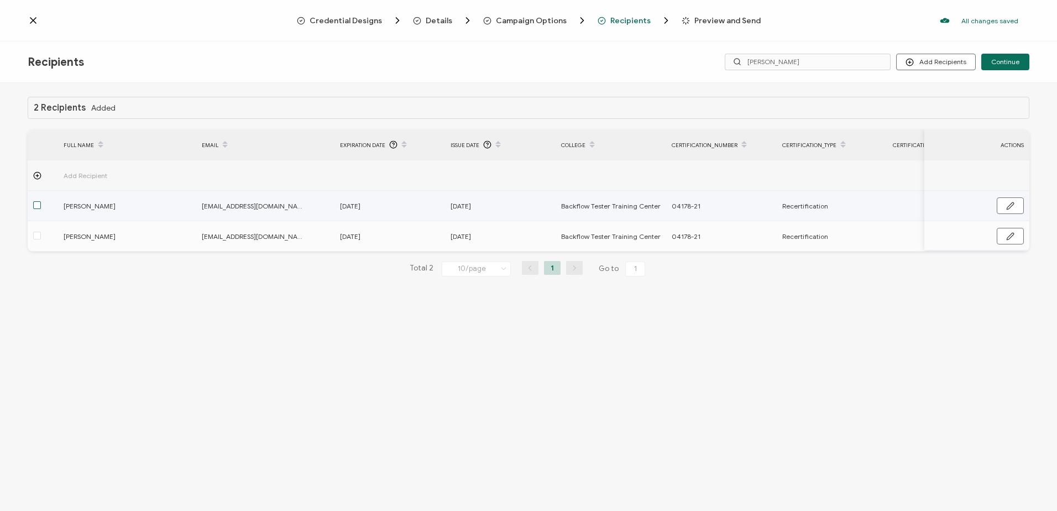
click at [36, 204] on span at bounding box center [37, 205] width 8 height 8
click at [41, 201] on input "checkbox" at bounding box center [41, 201] width 0 height 0
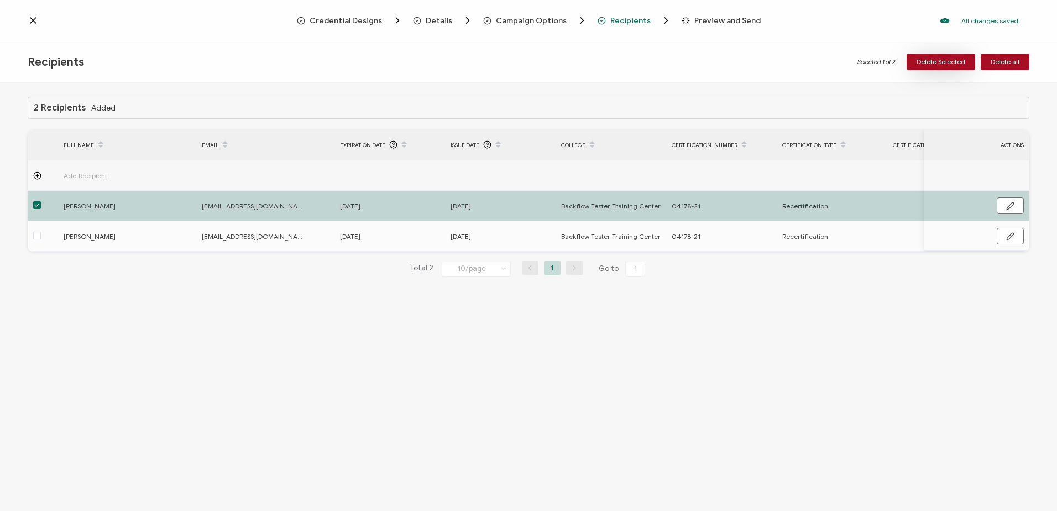
click at [945, 59] on span "Delete Selected" at bounding box center [941, 62] width 49 height 7
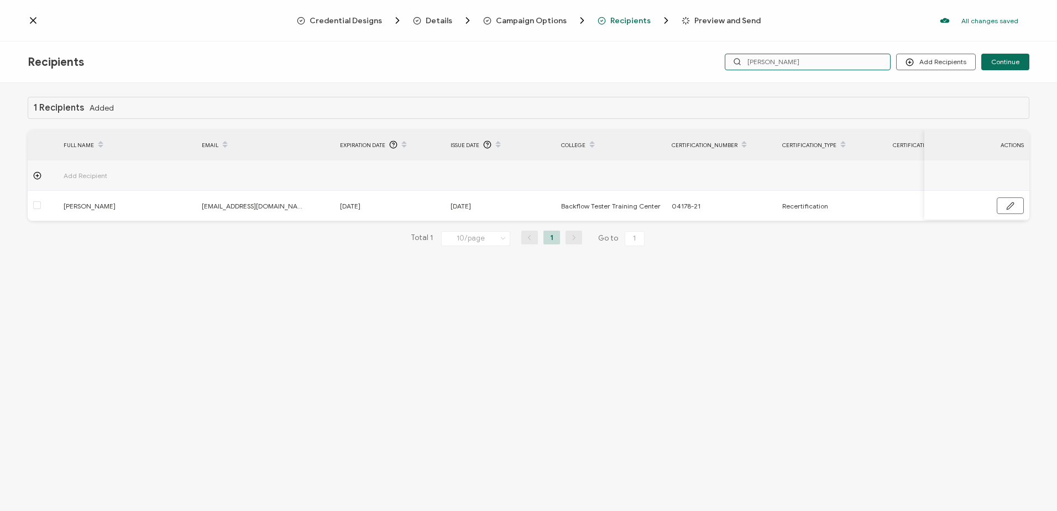
drag, startPoint x: 806, startPoint y: 62, endPoint x: 696, endPoint y: 53, distance: 110.4
click at [699, 55] on div "Add Recipients Upload Recipients Import From Recipients Import From List Contin…" at bounding box center [862, 62] width 334 height 17
type input "[PERSON_NAME]"
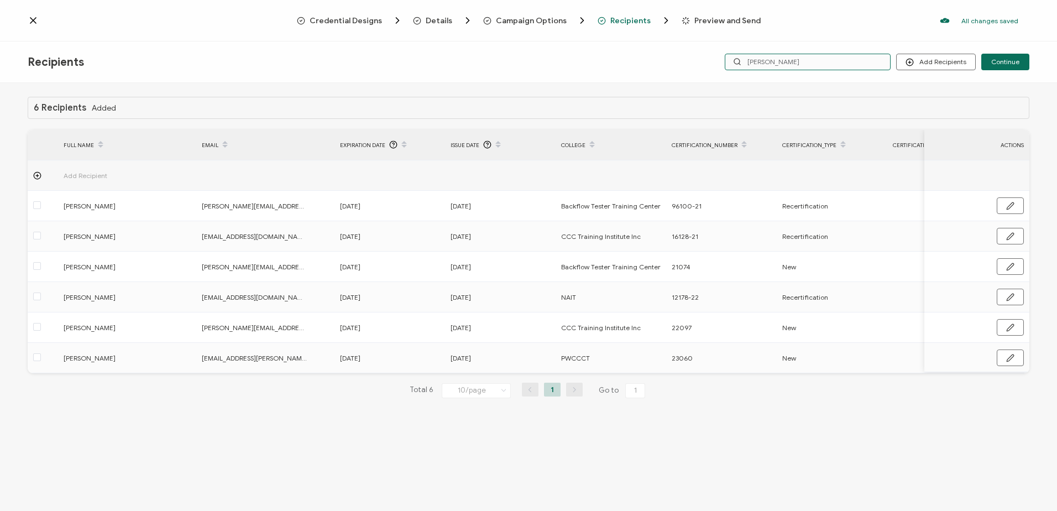
drag, startPoint x: 789, startPoint y: 62, endPoint x: 657, endPoint y: 55, distance: 132.9
click at [657, 55] on div "Recipients Add Recipients Upload Recipients Import From Recipients Import From …" at bounding box center [528, 61] width 1057 height 41
type input "tyler"
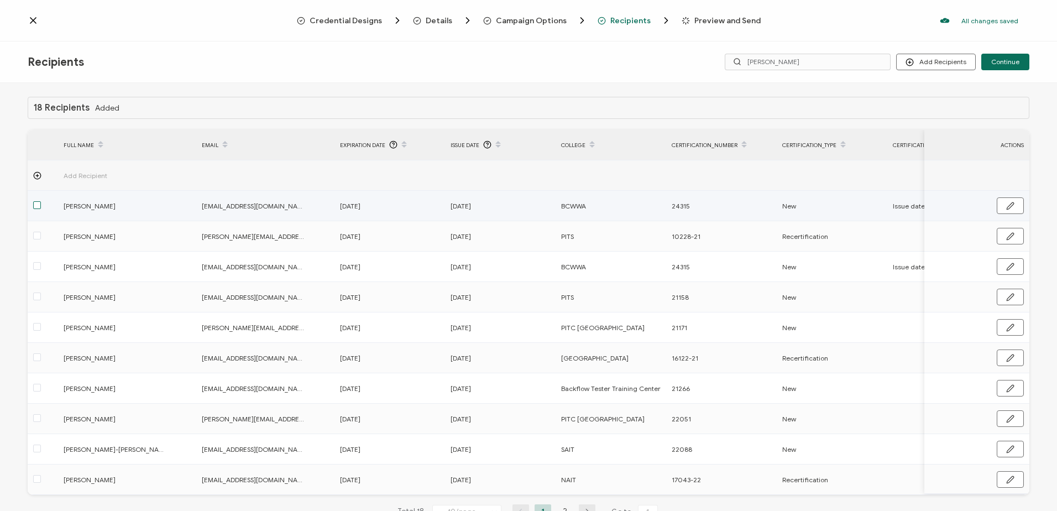
click at [38, 207] on span at bounding box center [37, 205] width 8 height 8
click at [41, 201] on input "checkbox" at bounding box center [41, 201] width 0 height 0
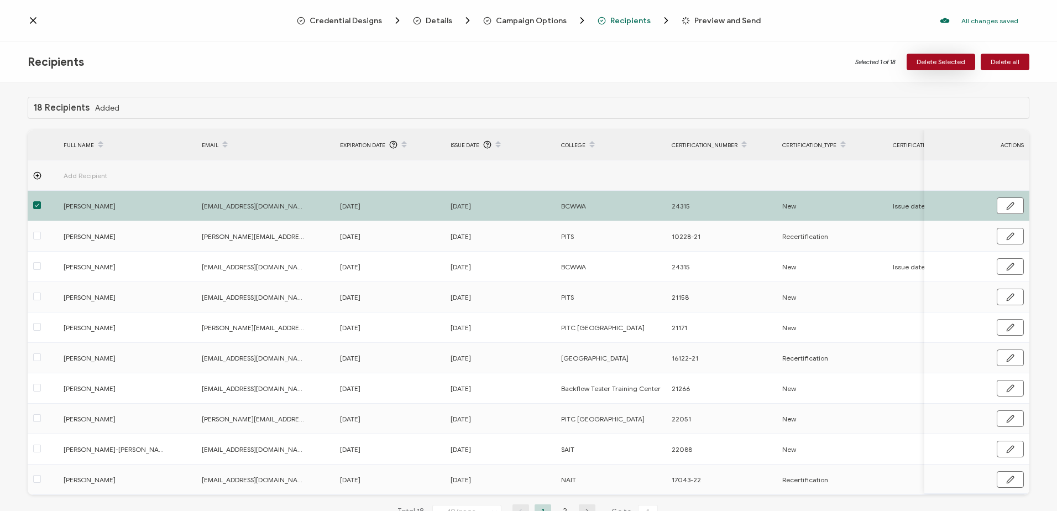
click at [946, 60] on span "Delete Selected" at bounding box center [941, 62] width 49 height 7
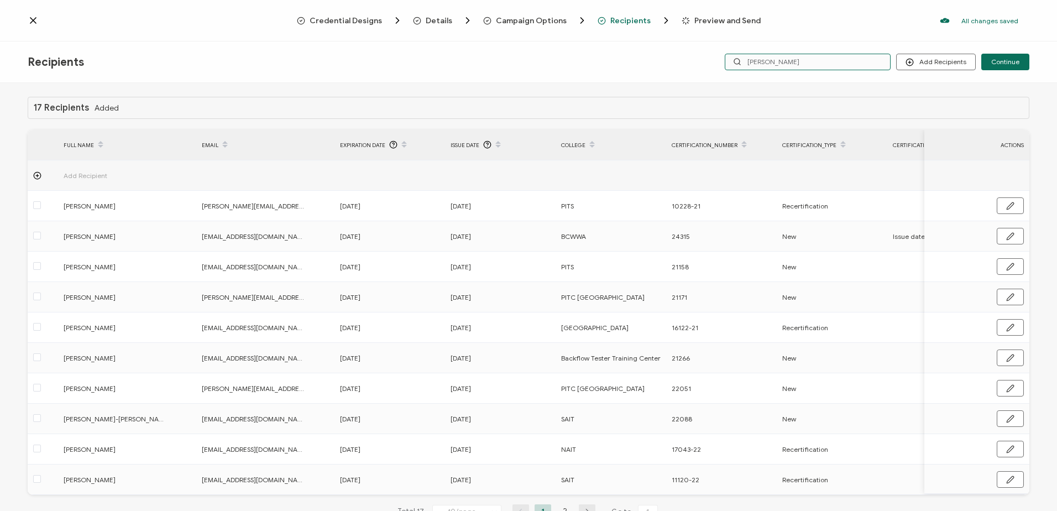
drag, startPoint x: 783, startPoint y: 62, endPoint x: 698, endPoint y: 62, distance: 84.6
click at [705, 62] on div "Add Recipients Upload Recipients Import From Recipients Import From List Contin…" at bounding box center [862, 62] width 334 height 17
type input "daric"
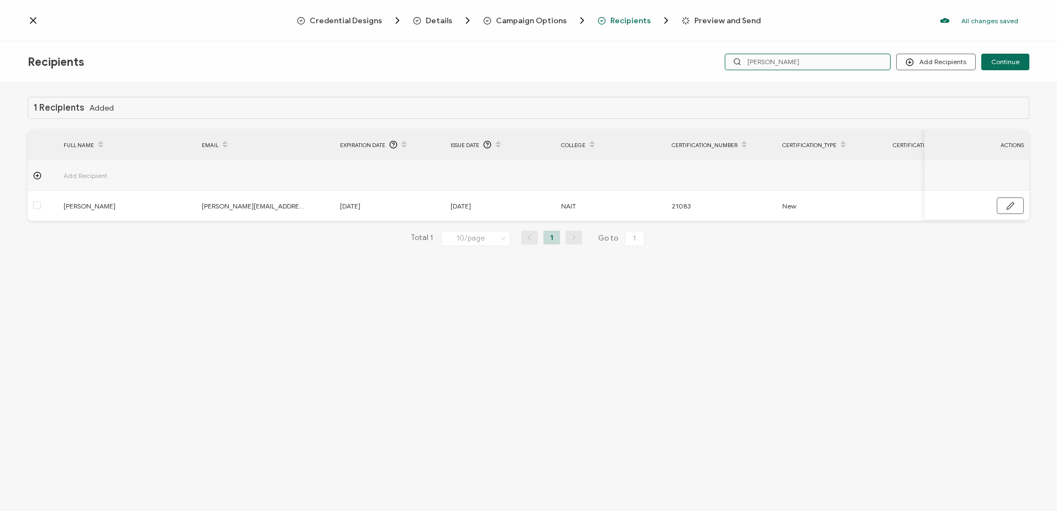
drag, startPoint x: 841, startPoint y: 60, endPoint x: 635, endPoint y: 59, distance: 205.7
click at [635, 59] on div "Recipients Add Recipients Upload Recipients Import From Recipients Import From …" at bounding box center [528, 61] width 1057 height 41
type input "taylor"
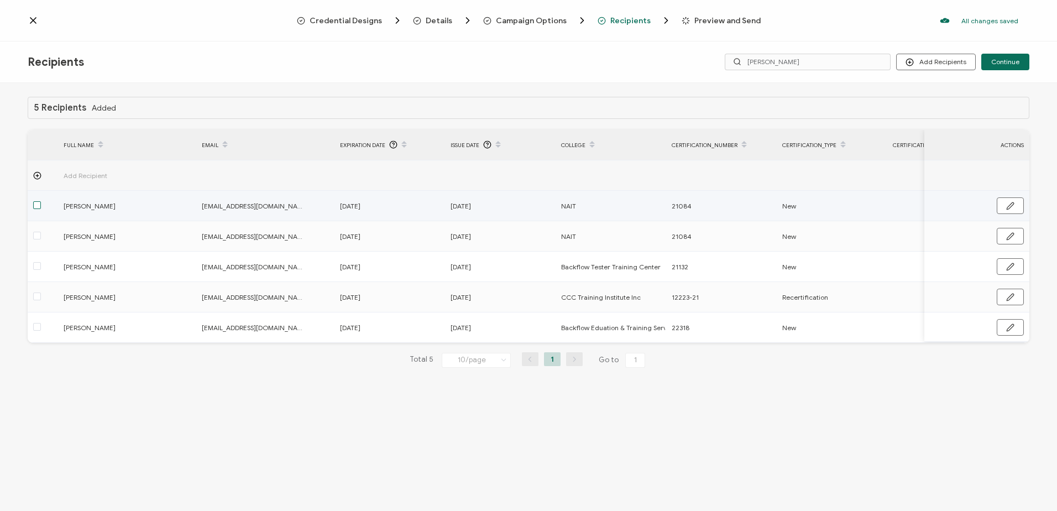
click at [36, 206] on span at bounding box center [37, 205] width 8 height 8
click at [41, 201] on input "checkbox" at bounding box center [41, 201] width 0 height 0
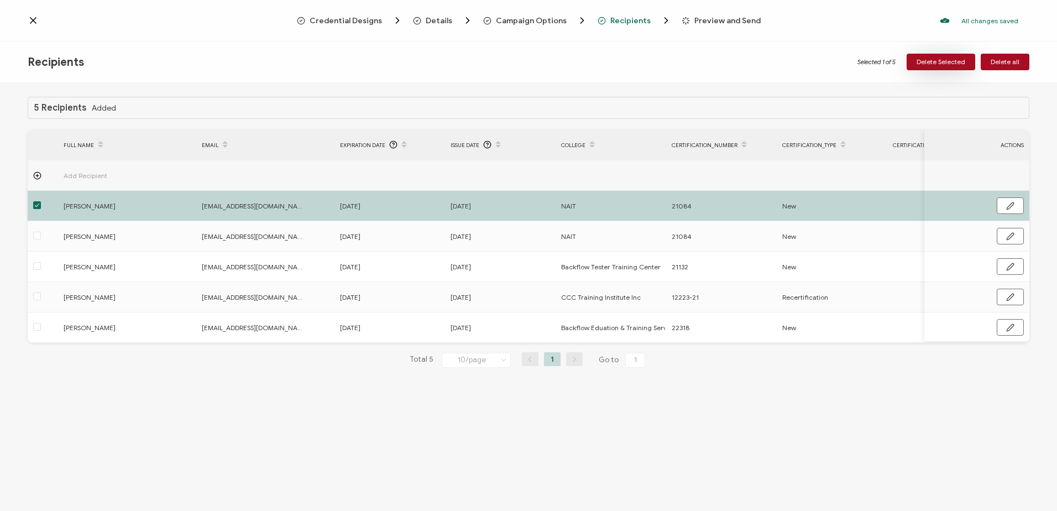
click at [942, 65] on span "Delete Selected" at bounding box center [941, 62] width 49 height 7
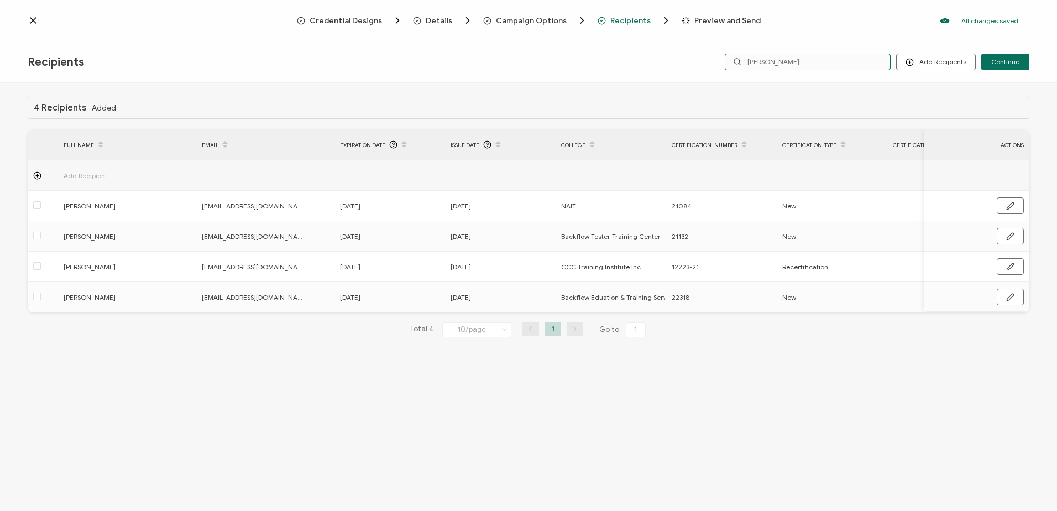
drag, startPoint x: 822, startPoint y: 60, endPoint x: 643, endPoint y: 54, distance: 178.7
click at [643, 54] on div "Recipients Add Recipients Upload Recipients Import From Recipients Import From …" at bounding box center [528, 61] width 1057 height 41
type input "middle"
drag, startPoint x: 768, startPoint y: 56, endPoint x: 698, endPoint y: 53, distance: 70.3
click at [700, 55] on div "Add Recipients Upload Recipients Import From Recipients Import From List Contin…" at bounding box center [862, 62] width 334 height 17
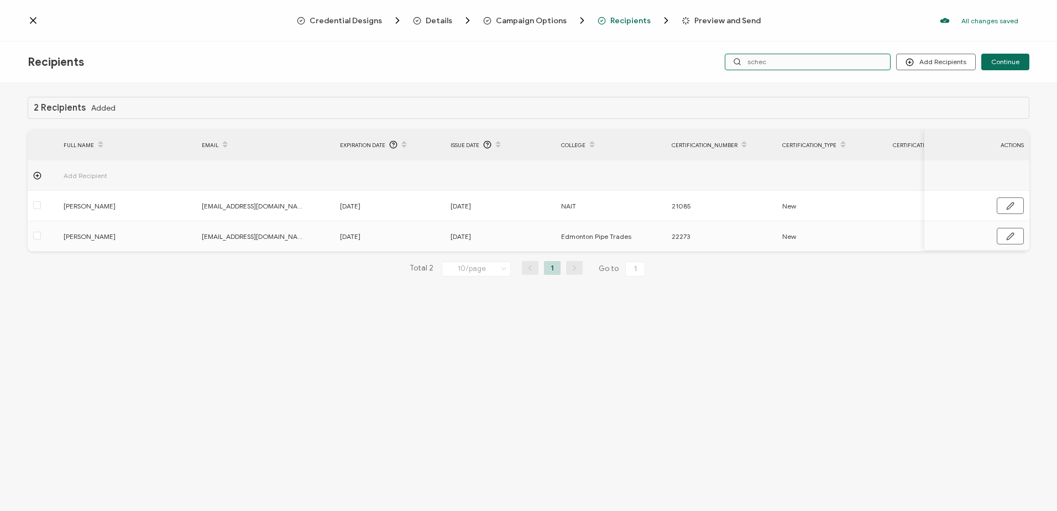
type input "scheck"
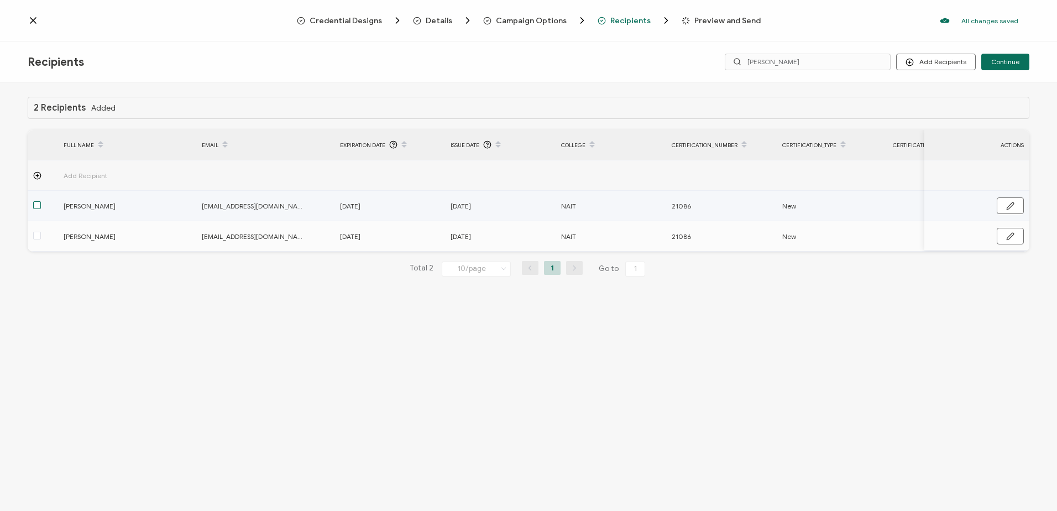
click at [36, 204] on span at bounding box center [37, 205] width 8 height 8
click at [41, 201] on input "checkbox" at bounding box center [41, 201] width 0 height 0
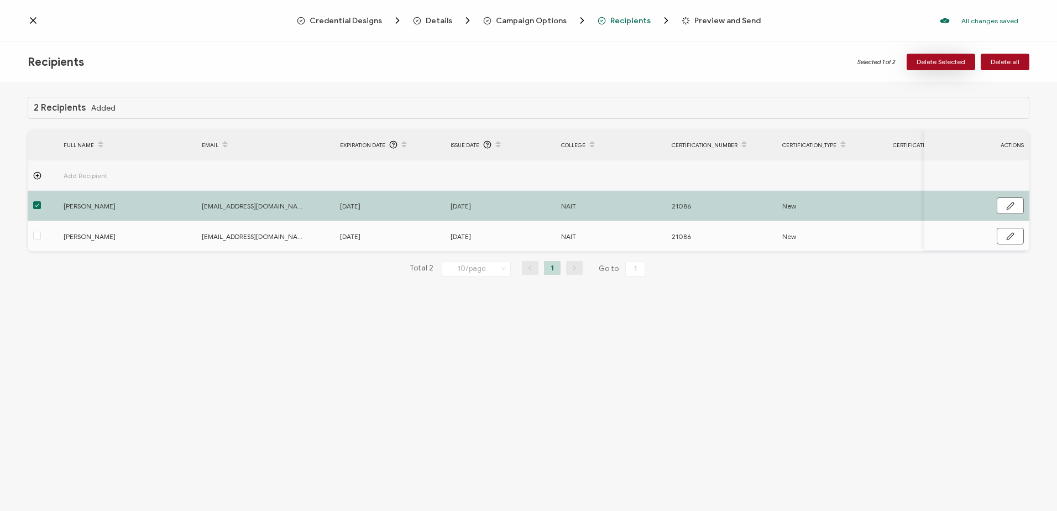
click at [937, 56] on button "Delete Selected" at bounding box center [941, 62] width 69 height 17
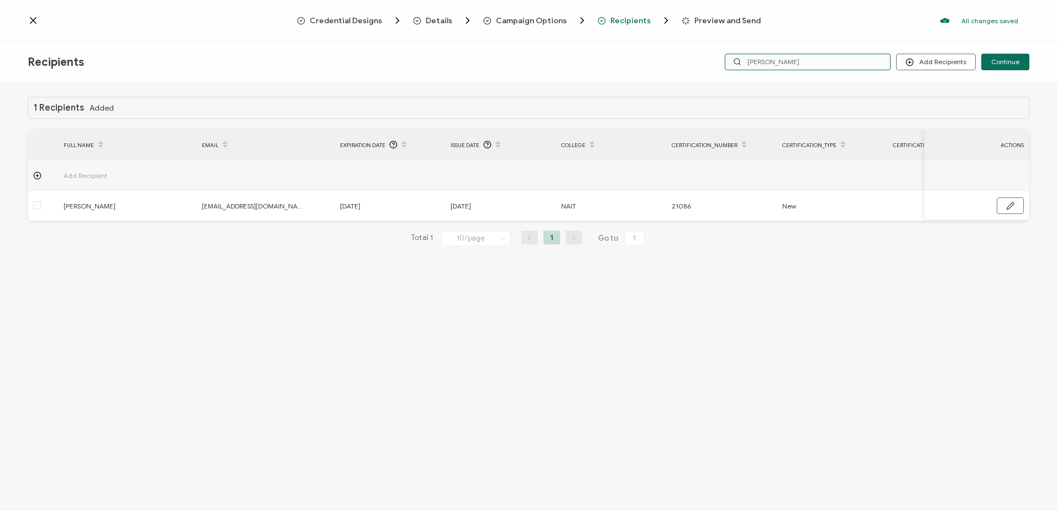
drag, startPoint x: 773, startPoint y: 59, endPoint x: 654, endPoint y: 60, distance: 118.9
click at [654, 60] on div "Recipients Add Recipients Upload Recipients Import From Recipients Import From …" at bounding box center [528, 61] width 1057 height 41
type input "strei"
drag, startPoint x: 733, startPoint y: 59, endPoint x: 693, endPoint y: 60, distance: 39.8
click at [693, 60] on div "Recipients Add Recipients Upload Recipients Import From Recipients Import From …" at bounding box center [528, 61] width 1057 height 41
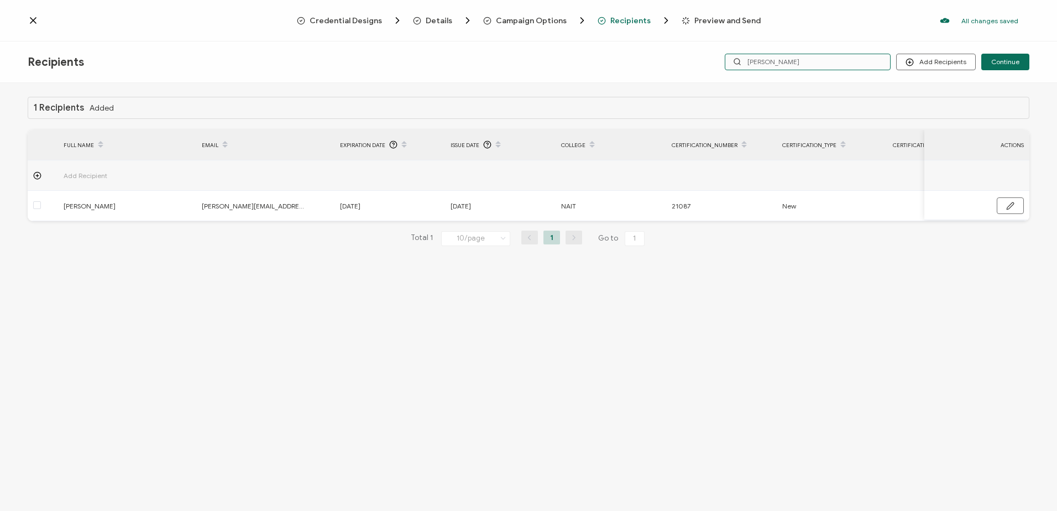
type input "streeter"
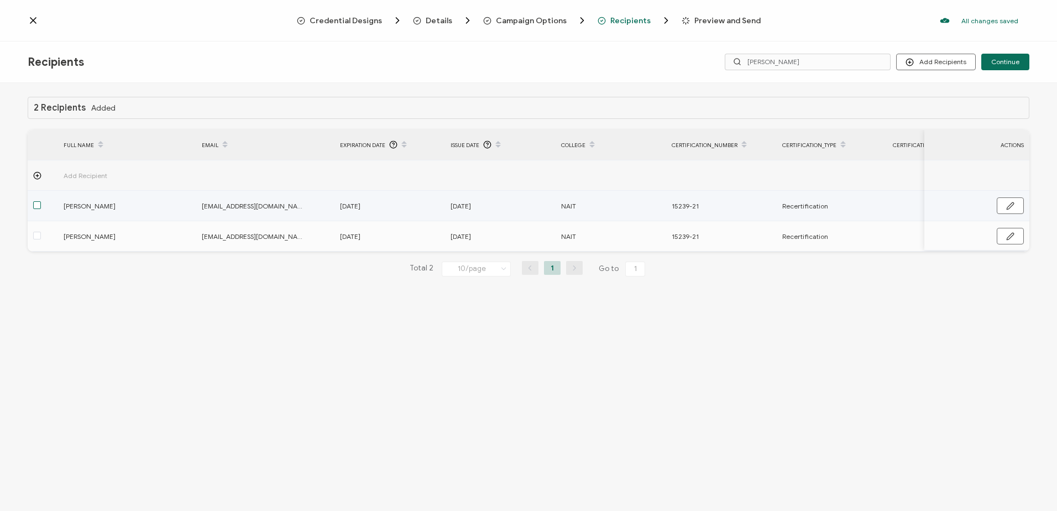
drag, startPoint x: 35, startPoint y: 203, endPoint x: 60, endPoint y: 202, distance: 24.4
click at [36, 203] on span at bounding box center [37, 205] width 8 height 8
click at [41, 201] on input "checkbox" at bounding box center [41, 201] width 0 height 0
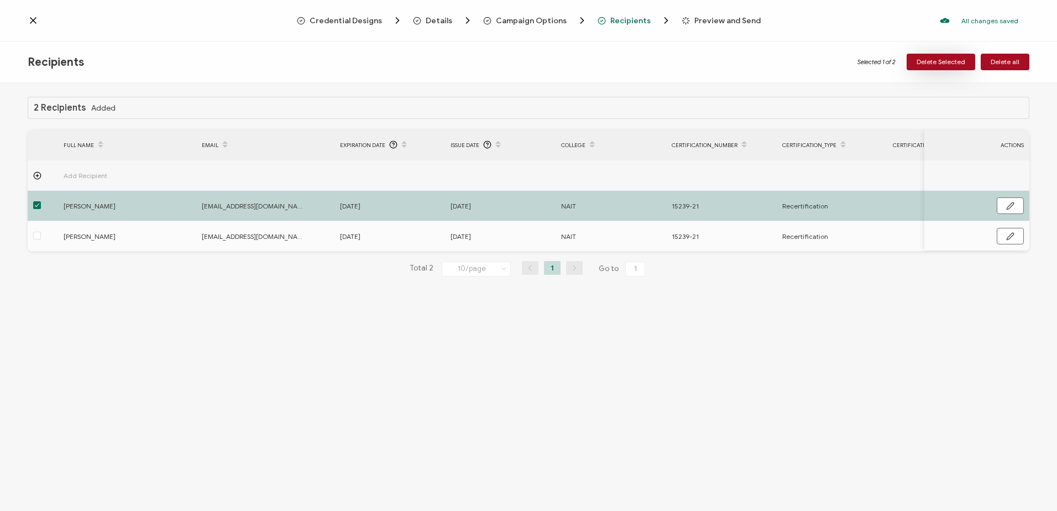
click at [948, 60] on span "Delete Selected" at bounding box center [941, 62] width 49 height 7
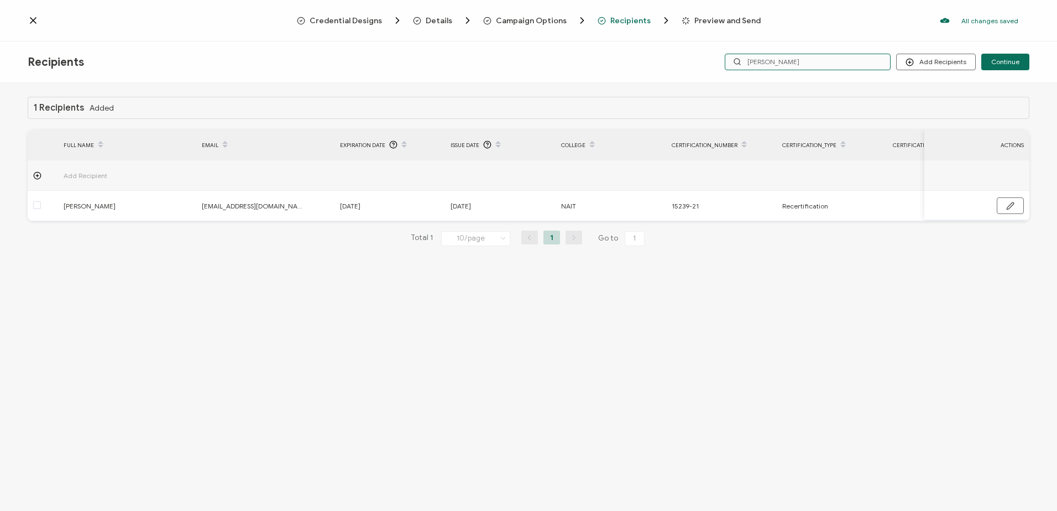
drag, startPoint x: 771, startPoint y: 60, endPoint x: 686, endPoint y: 59, distance: 85.1
click at [686, 59] on div "Recipients Add Recipients Upload Recipients Import From Recipients Import From …" at bounding box center [528, 61] width 1057 height 41
type input "querin"
drag, startPoint x: 775, startPoint y: 57, endPoint x: 690, endPoint y: 57, distance: 85.1
click at [690, 57] on div "Recipients Add Recipients Upload Recipients Import From Recipients Import From …" at bounding box center [528, 61] width 1057 height 41
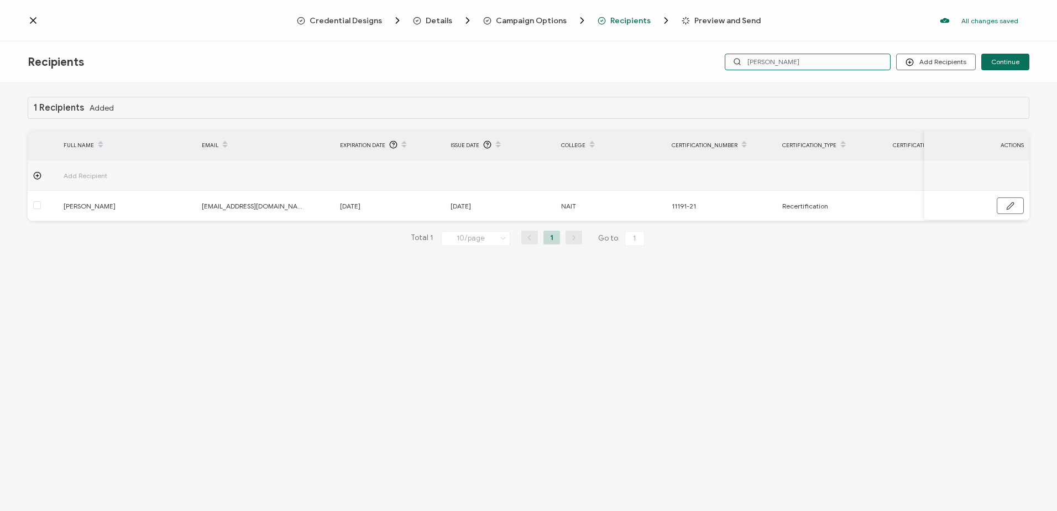
type input "sala"
click at [803, 59] on input "sala" at bounding box center [808, 62] width 166 height 17
type input "sal"
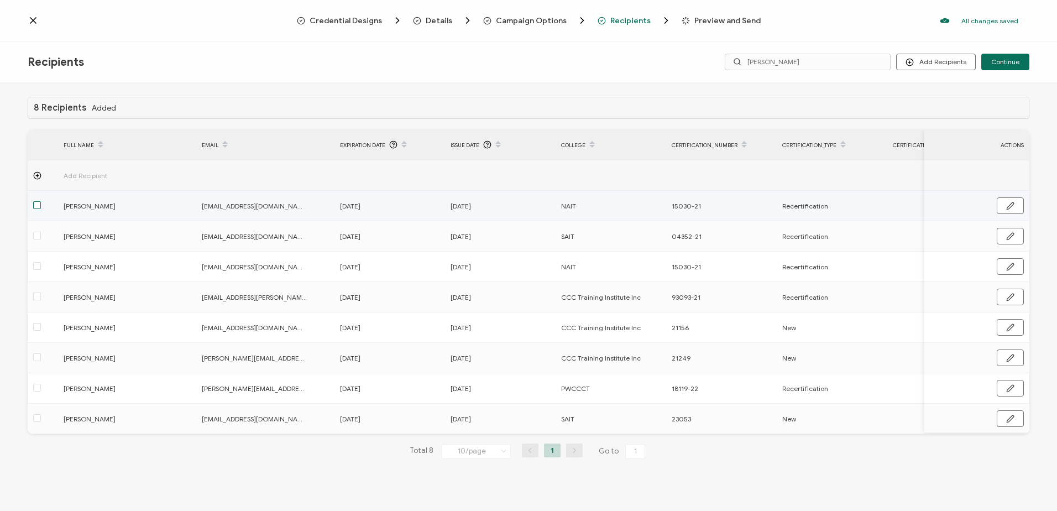
click at [38, 204] on span at bounding box center [37, 205] width 8 height 8
click at [41, 201] on input "checkbox" at bounding box center [41, 201] width 0 height 0
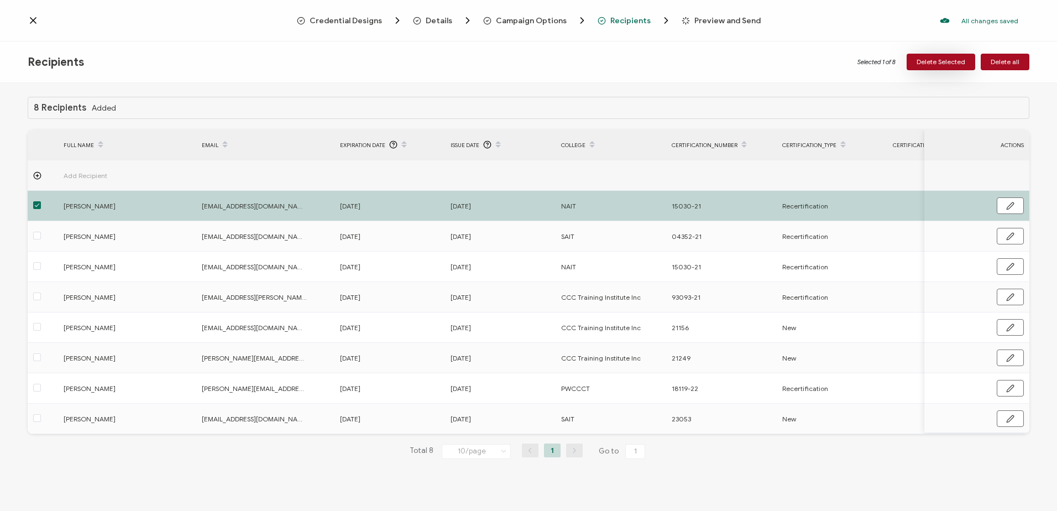
click at [936, 60] on span "Delete Selected" at bounding box center [941, 62] width 49 height 7
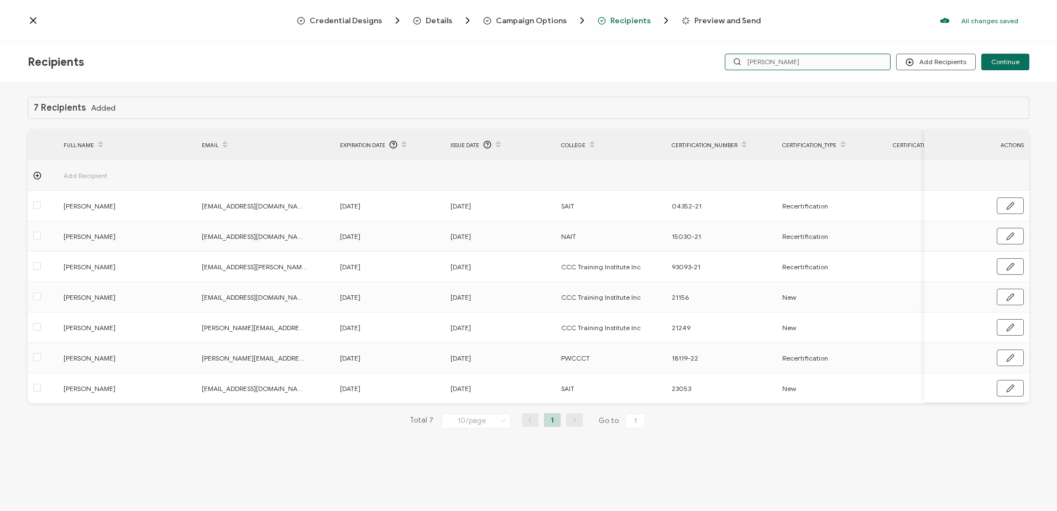
drag, startPoint x: 787, startPoint y: 62, endPoint x: 625, endPoint y: 53, distance: 161.7
click at [627, 54] on div "Recipients Add Recipients Continue sal" at bounding box center [528, 61] width 1057 height 41
type input "sherman"
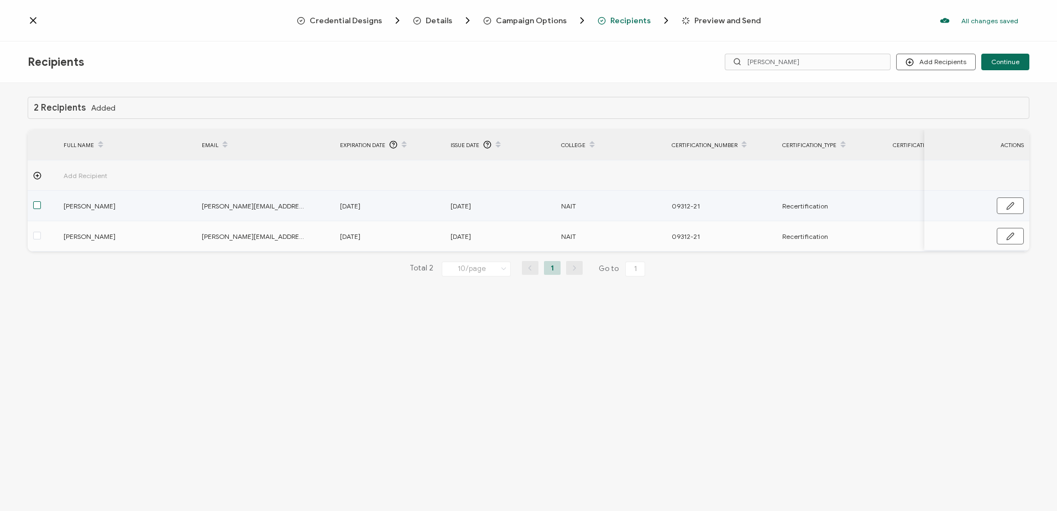
click at [39, 205] on span at bounding box center [37, 205] width 8 height 8
click at [41, 201] on input "checkbox" at bounding box center [41, 201] width 0 height 0
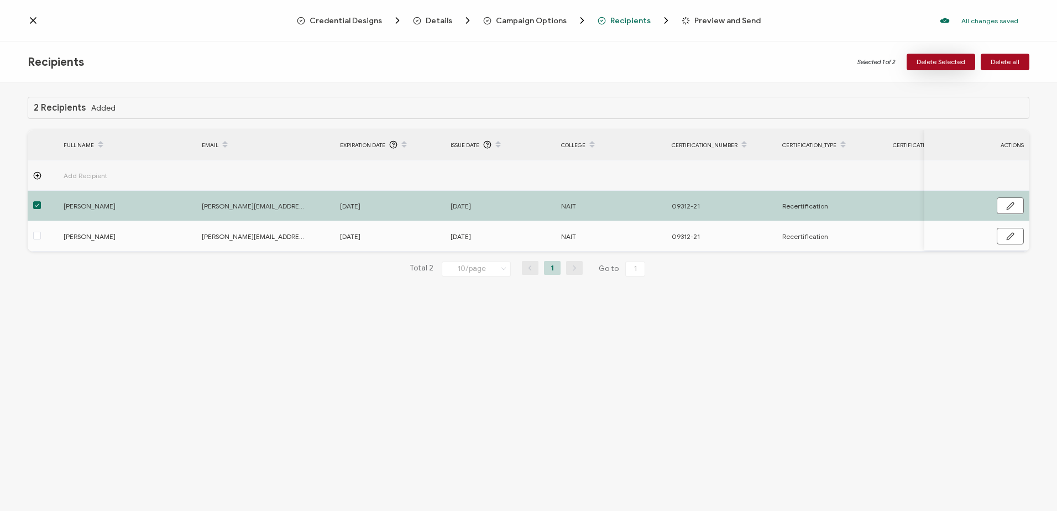
click at [944, 62] on span "Delete Selected" at bounding box center [941, 62] width 49 height 7
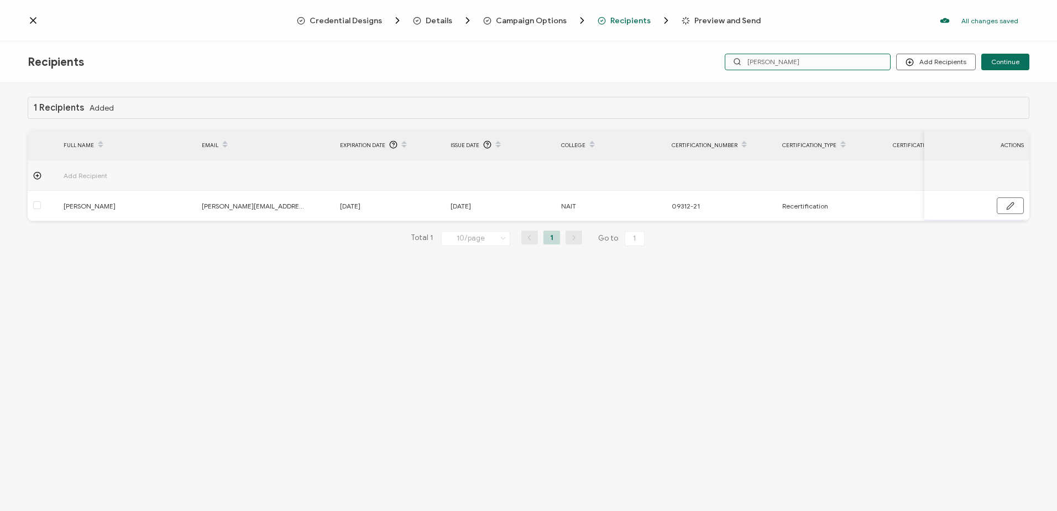
drag, startPoint x: 823, startPoint y: 66, endPoint x: 644, endPoint y: 66, distance: 179.7
click at [644, 66] on div "Recipients Add Recipients Continue sherman" at bounding box center [528, 61] width 1057 height 41
type input "barth"
drag, startPoint x: 775, startPoint y: 58, endPoint x: 660, endPoint y: 46, distance: 115.6
click at [662, 49] on div "Recipients Add Recipients Upload Recipients Import From Recipients Import From …" at bounding box center [528, 61] width 1057 height 41
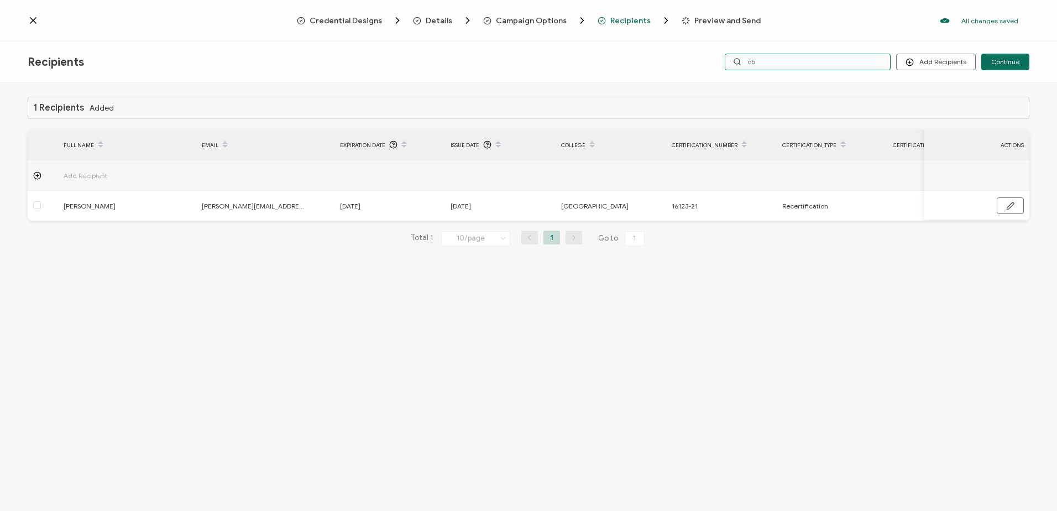
type input "obe"
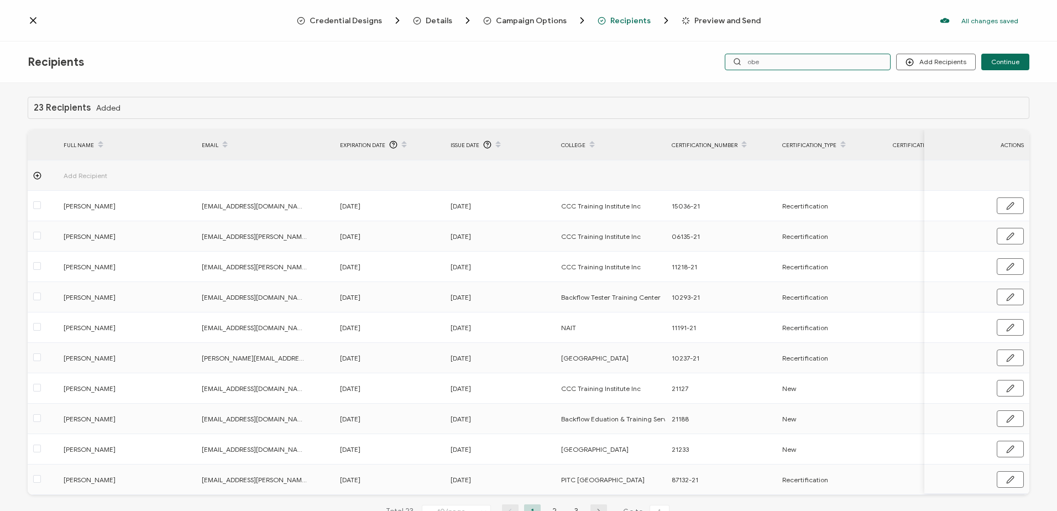
click at [777, 67] on input "obe" at bounding box center [808, 62] width 166 height 17
type input "ob"
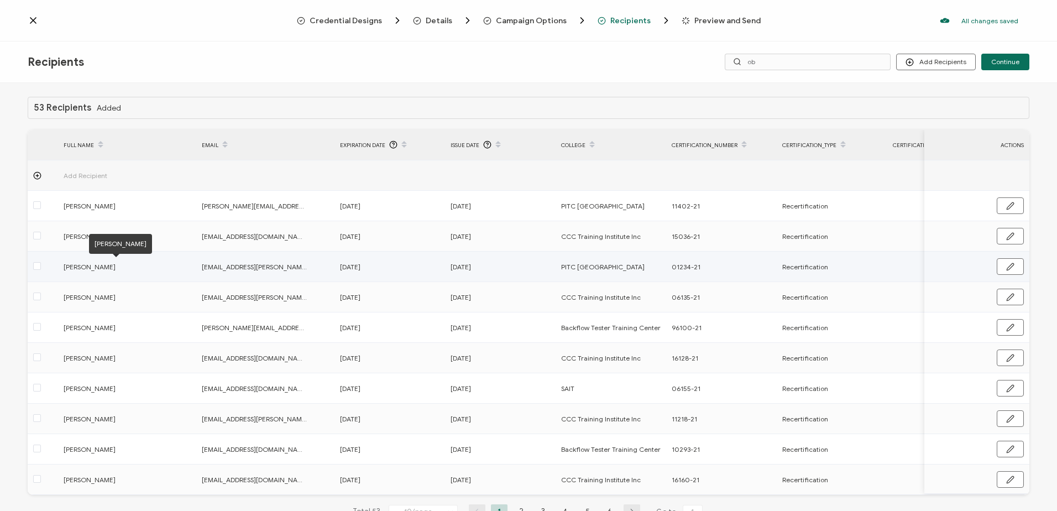
scroll to position [42, 0]
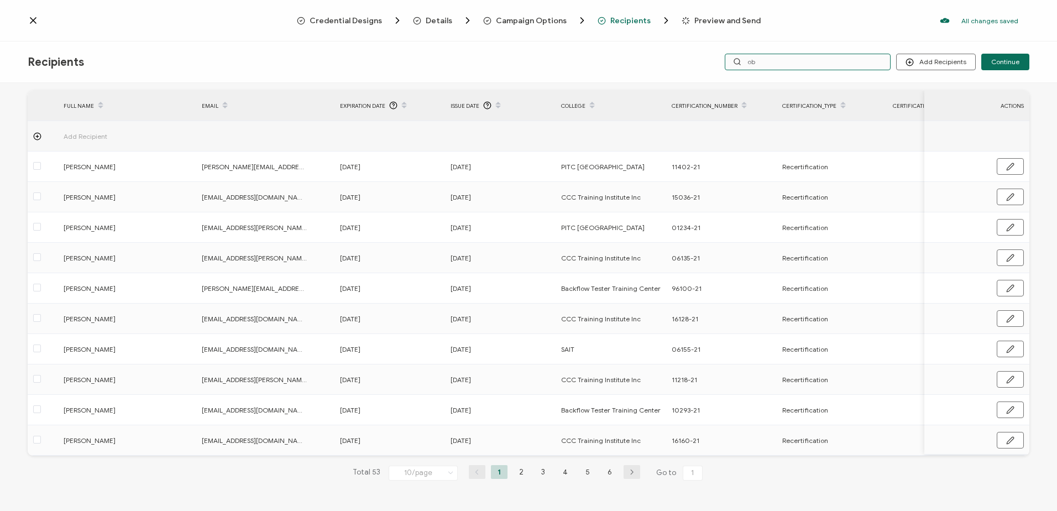
click at [778, 64] on input "ob" at bounding box center [808, 62] width 166 height 17
type input "obor"
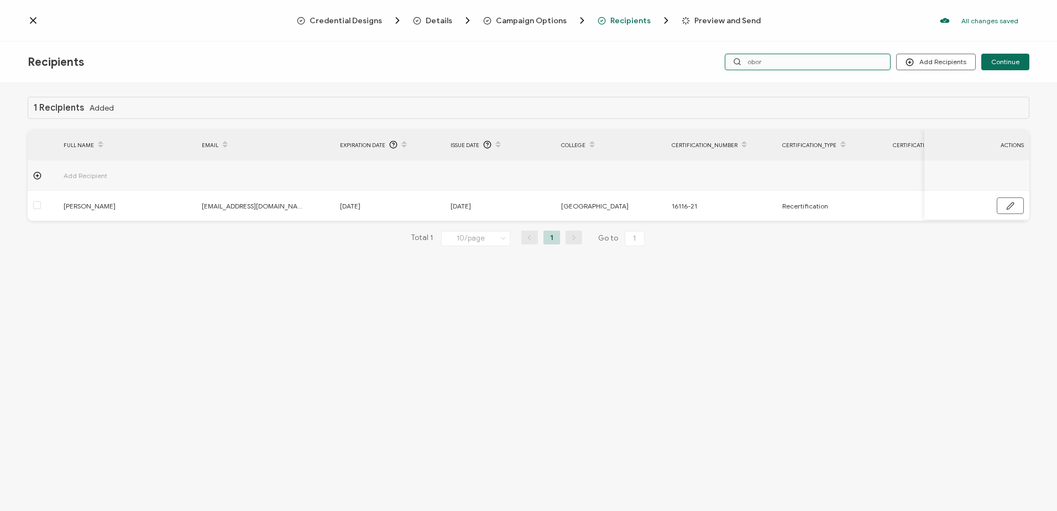
drag, startPoint x: 778, startPoint y: 64, endPoint x: 711, endPoint y: 61, distance: 67.5
click at [711, 61] on div "Add Recipients Upload Recipients Import From Recipients Import From List Contin…" at bounding box center [862, 62] width 334 height 17
type input "janzen"
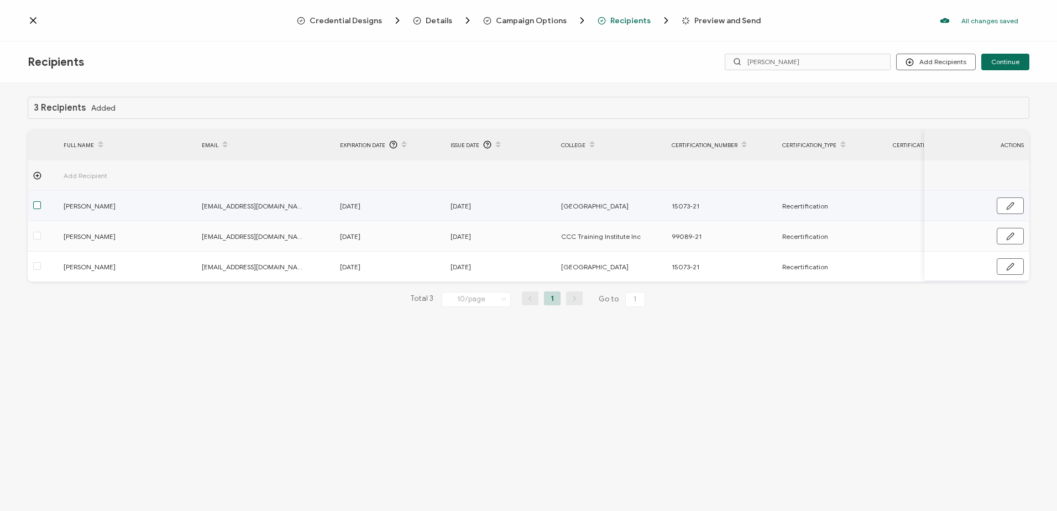
click at [36, 206] on span at bounding box center [37, 205] width 8 height 8
click at [41, 201] on input "checkbox" at bounding box center [41, 201] width 0 height 0
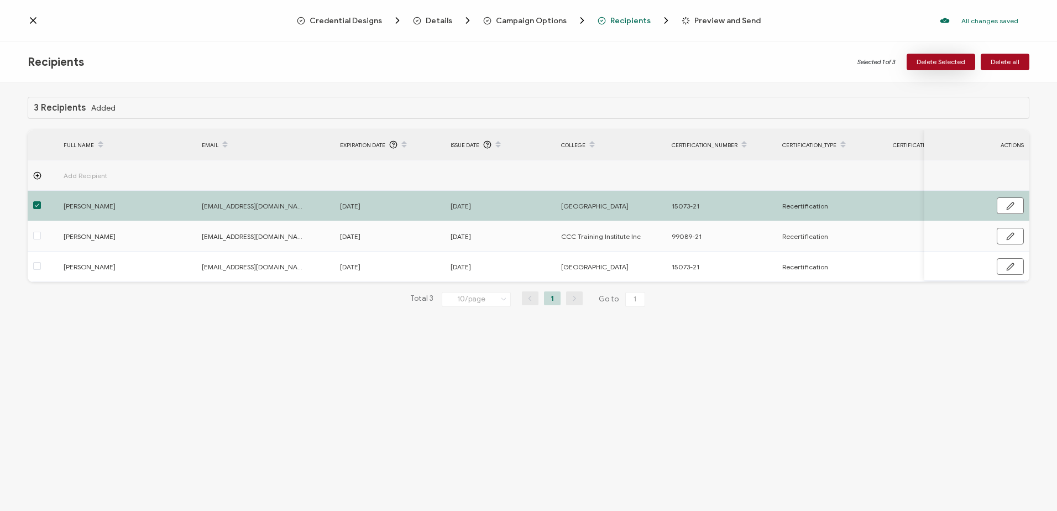
click at [932, 57] on button "Delete Selected" at bounding box center [941, 62] width 69 height 17
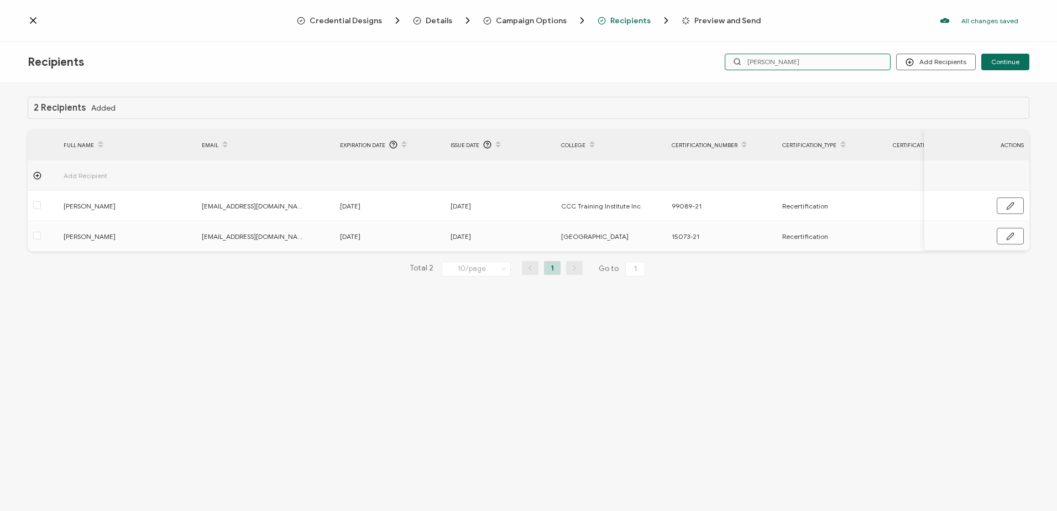
drag, startPoint x: 744, startPoint y: 61, endPoint x: 723, endPoint y: 60, distance: 21.6
click at [724, 60] on div "Add Recipients Upload Recipients Import From Recipients Import From List Contin…" at bounding box center [862, 62] width 334 height 17
type input "taon"
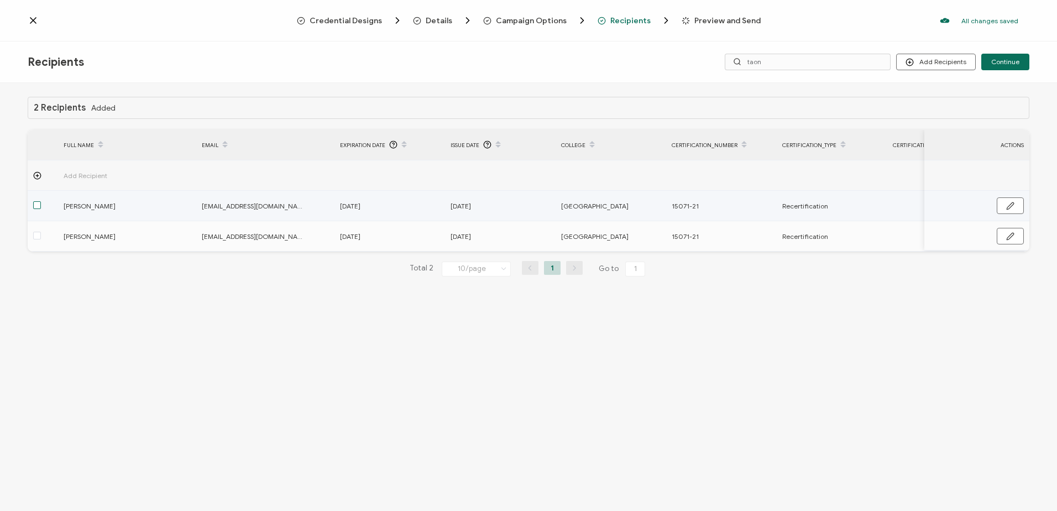
click at [39, 206] on span at bounding box center [37, 205] width 8 height 8
click at [41, 201] on input "checkbox" at bounding box center [41, 201] width 0 height 0
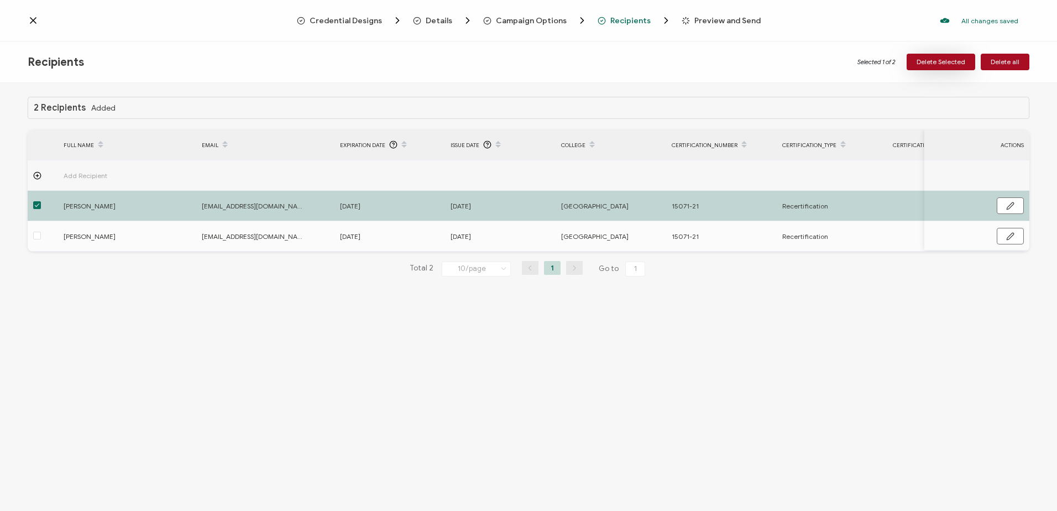
click at [930, 59] on span "Delete Selected" at bounding box center [941, 62] width 49 height 7
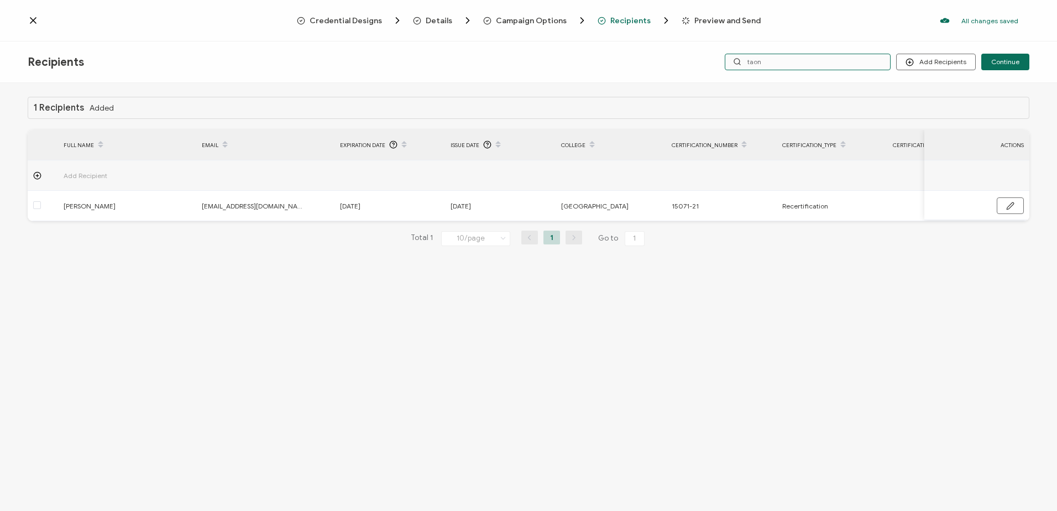
drag, startPoint x: 776, startPoint y: 65, endPoint x: 657, endPoint y: 61, distance: 118.9
click at [657, 61] on div "Recipients Add Recipients Upload Recipients Import From Recipients Import From …" at bounding box center [528, 61] width 1057 height 41
type input "anders"
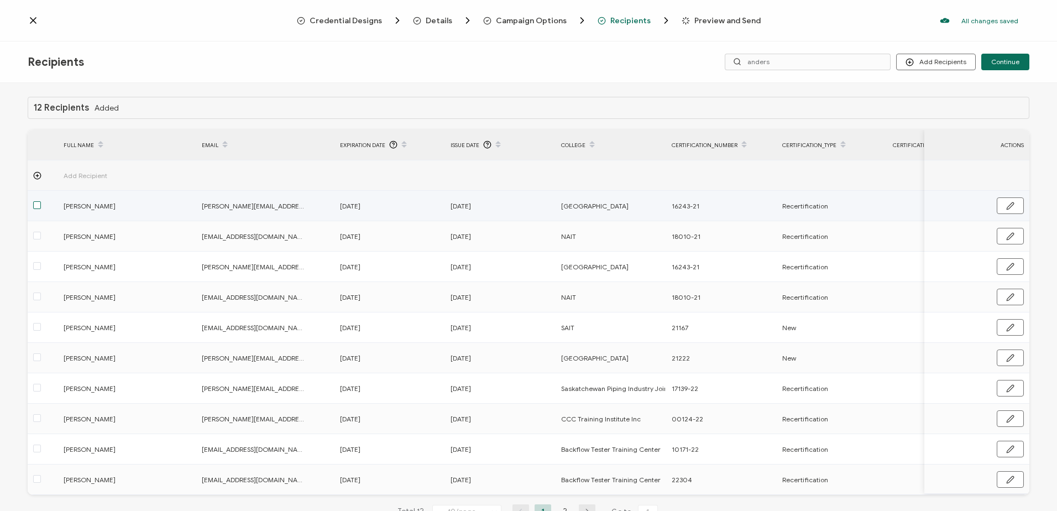
click at [38, 204] on span at bounding box center [37, 205] width 8 height 8
click at [41, 201] on input "checkbox" at bounding box center [41, 201] width 0 height 0
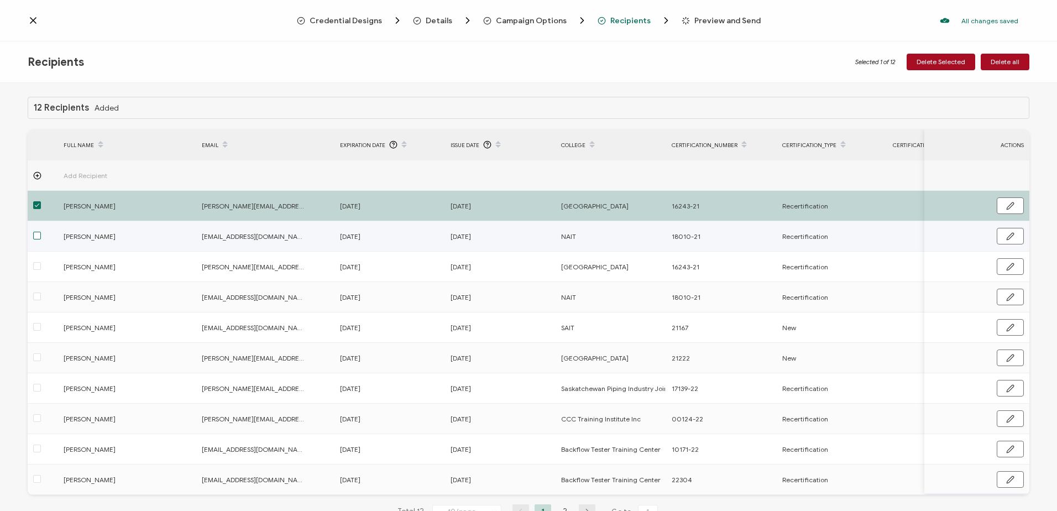
click at [38, 236] on span at bounding box center [37, 236] width 8 height 8
click at [41, 232] on input "checkbox" at bounding box center [41, 232] width 0 height 0
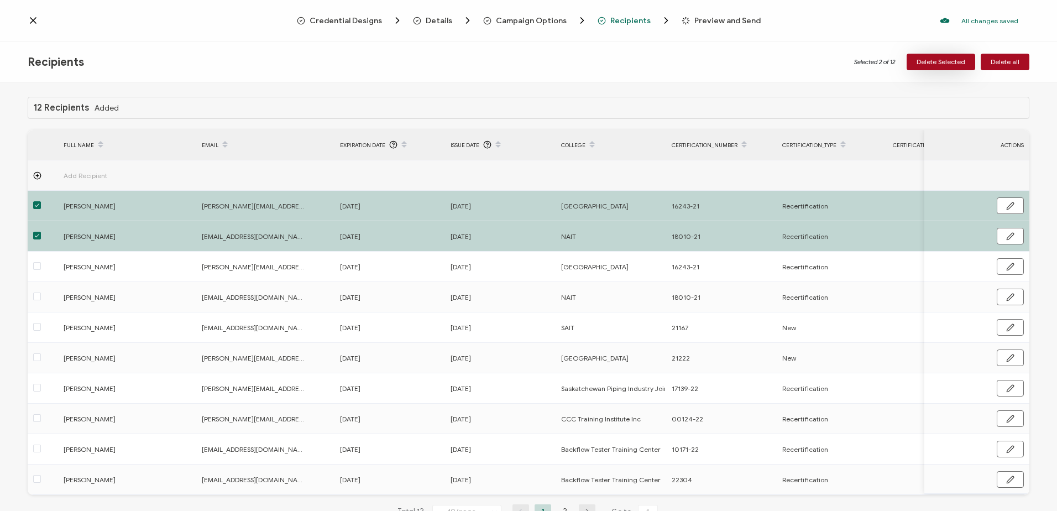
click at [930, 61] on span "Delete Selected" at bounding box center [941, 62] width 49 height 7
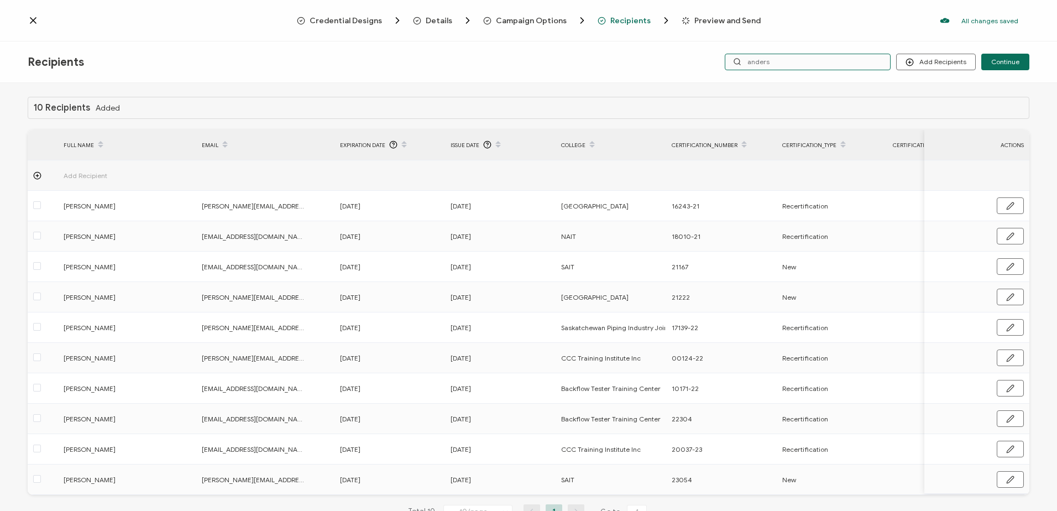
drag, startPoint x: 857, startPoint y: 65, endPoint x: 625, endPoint y: 58, distance: 232.3
click at [627, 59] on div "Recipients Add Recipients Continue anders" at bounding box center [528, 61] width 1057 height 41
type input "prystu"
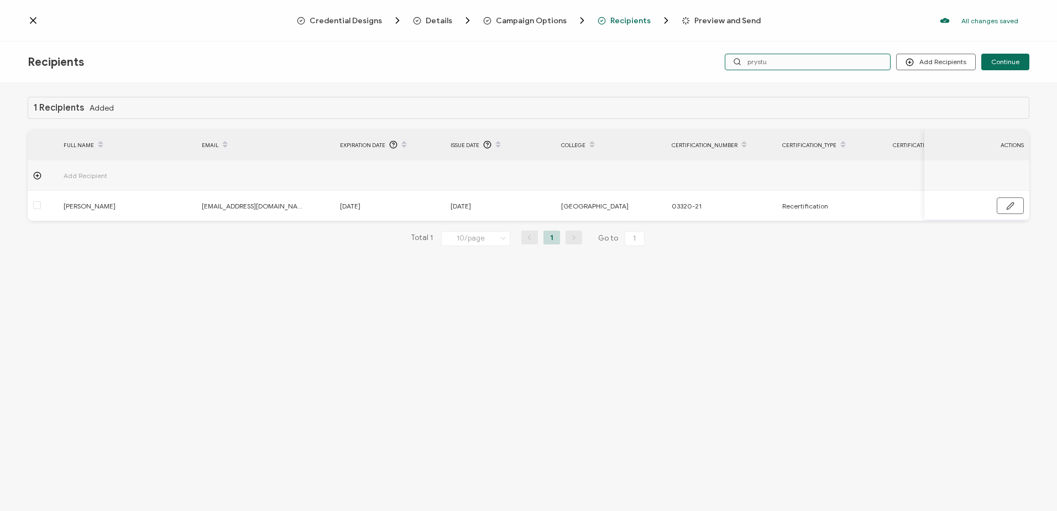
drag, startPoint x: 693, startPoint y: 57, endPoint x: 620, endPoint y: 61, distance: 73.6
click at [620, 61] on div "Recipients Add Recipients Upload Recipients Import From Recipients Import From …" at bounding box center [528, 61] width 1057 height 41
type input "shutiak"
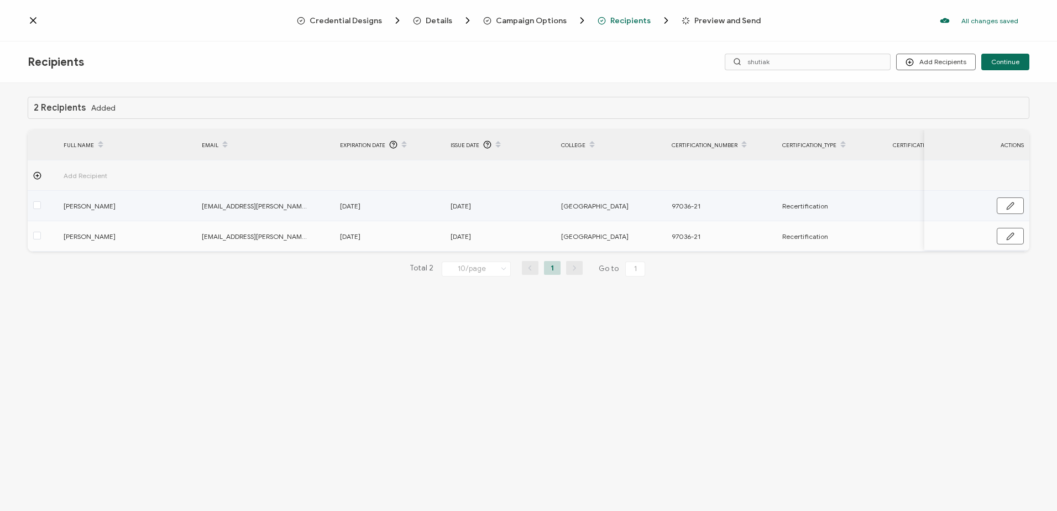
drag, startPoint x: 36, startPoint y: 206, endPoint x: 53, endPoint y: 205, distance: 16.1
click at [38, 206] on span at bounding box center [37, 205] width 8 height 8
click at [41, 201] on input "checkbox" at bounding box center [41, 201] width 0 height 0
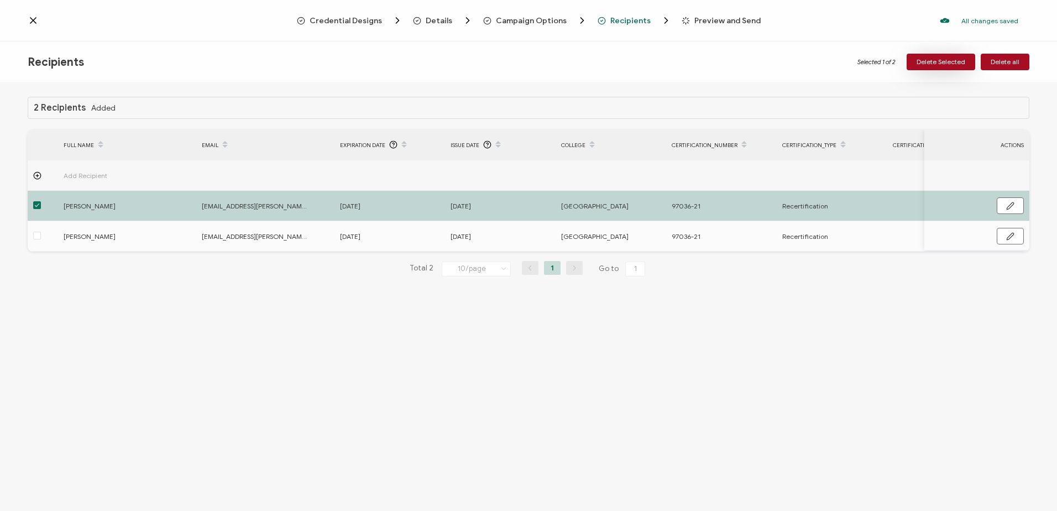
click at [932, 62] on span "Delete Selected" at bounding box center [941, 62] width 49 height 7
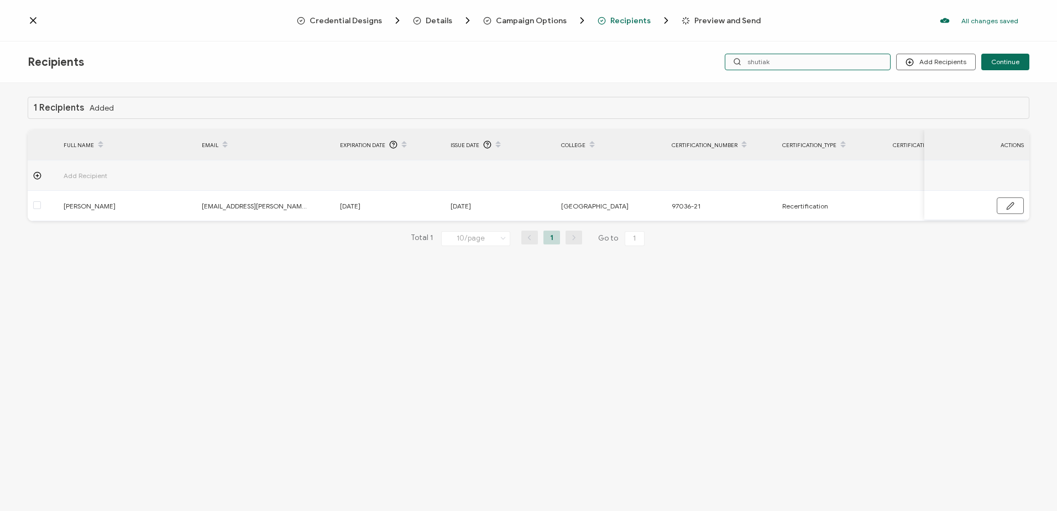
drag, startPoint x: 793, startPoint y: 61, endPoint x: 703, endPoint y: 61, distance: 90.7
click at [704, 61] on div "Add Recipients Upload Recipients Import From Recipients Import From List Contin…" at bounding box center [862, 62] width 334 height 17
type input "clarke"
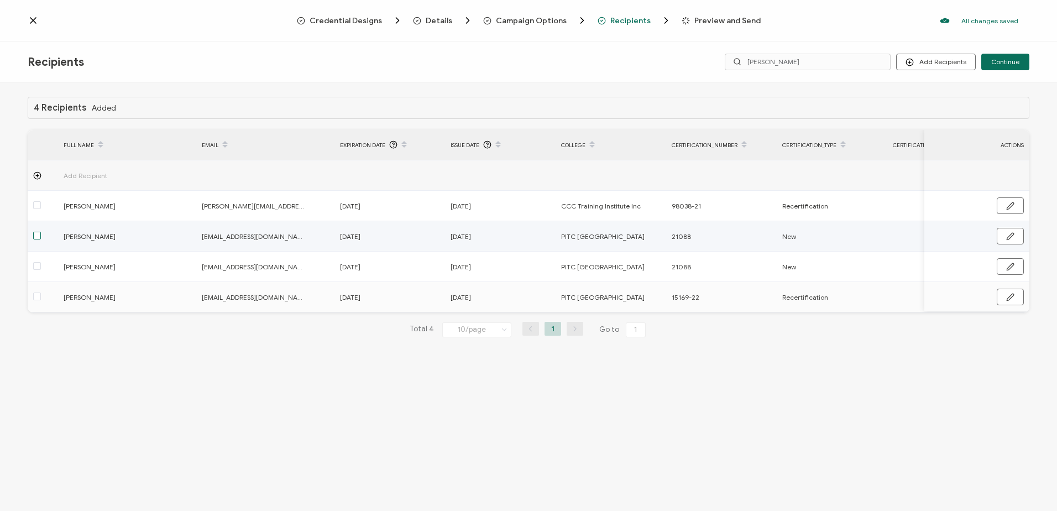
click at [34, 234] on span at bounding box center [37, 236] width 8 height 8
click at [41, 232] on input "checkbox" at bounding box center [41, 232] width 0 height 0
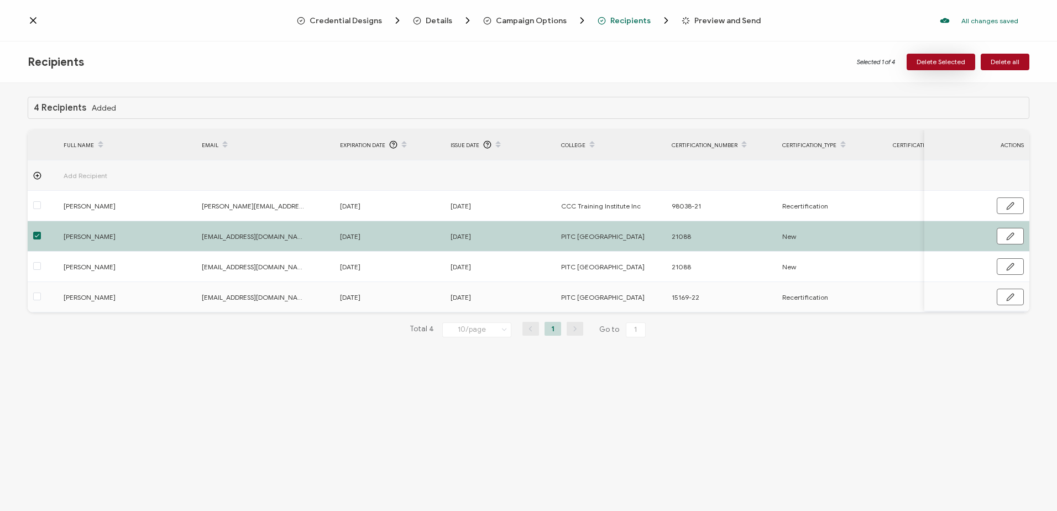
click at [934, 59] on span "Delete Selected" at bounding box center [941, 62] width 49 height 7
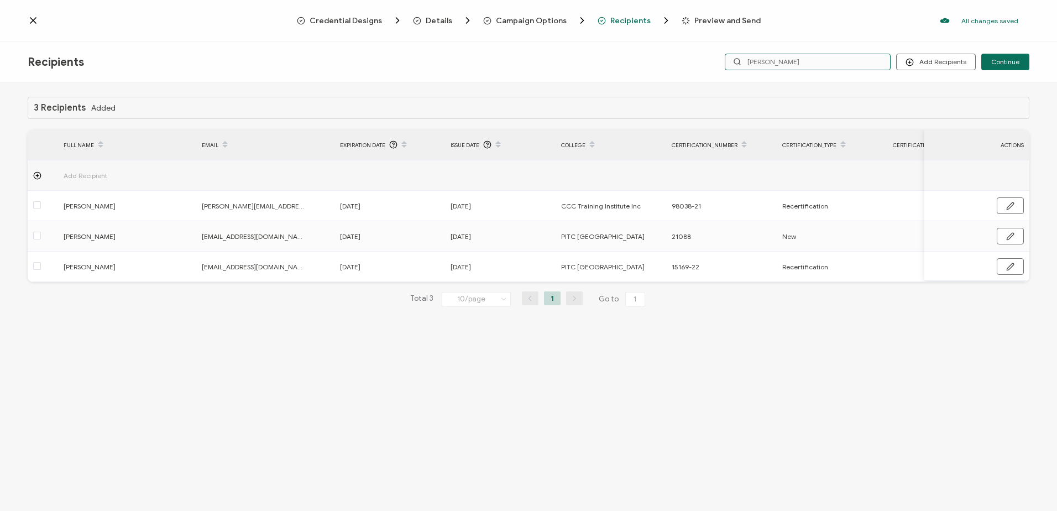
drag, startPoint x: 794, startPoint y: 64, endPoint x: 675, endPoint y: 60, distance: 119.5
click at [675, 60] on div "Recipients Add Recipients Upload Recipients Import From Recipients Import From …" at bounding box center [528, 61] width 1057 height 41
type input "boulet"
drag, startPoint x: 808, startPoint y: 65, endPoint x: 576, endPoint y: 41, distance: 233.4
click at [576, 44] on div "Recipients Add Recipients Upload Recipients Import From Recipients Import From …" at bounding box center [528, 61] width 1057 height 41
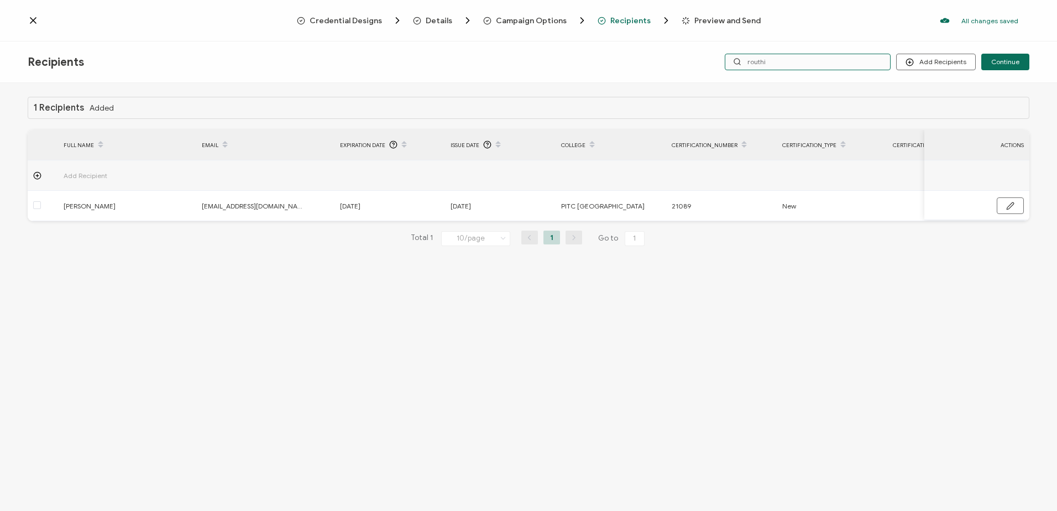
type input "routhie"
drag, startPoint x: 777, startPoint y: 57, endPoint x: 689, endPoint y: 59, distance: 88.5
click at [689, 59] on div "Recipients Add Recipients Upload Recipients Import From Recipients Import From …" at bounding box center [528, 61] width 1057 height 41
type input "hickerson"
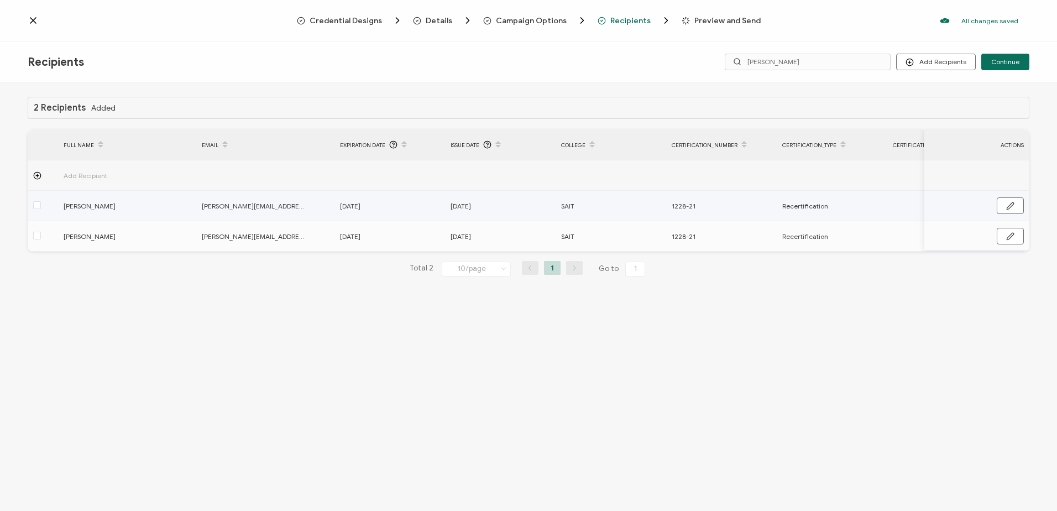
click at [33, 201] on div at bounding box center [43, 206] width 30 height 13
click at [38, 204] on span at bounding box center [37, 205] width 8 height 8
click at [41, 201] on input "checkbox" at bounding box center [41, 201] width 0 height 0
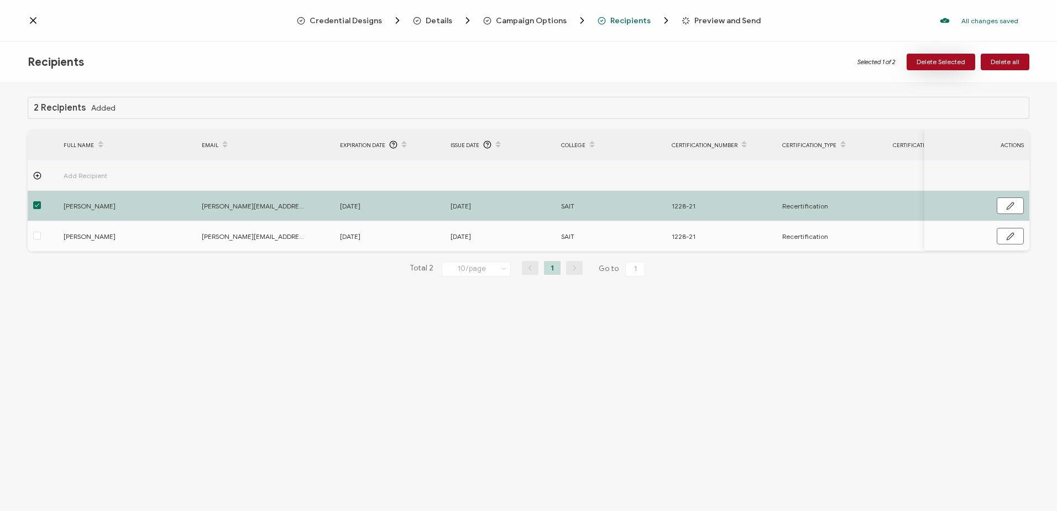
click at [921, 63] on span "Delete Selected" at bounding box center [941, 62] width 49 height 7
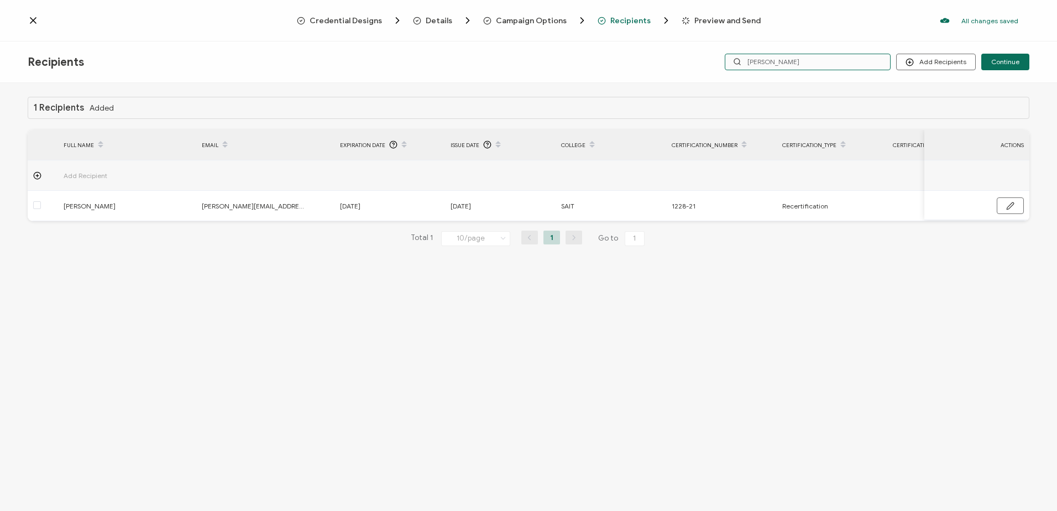
drag, startPoint x: 785, startPoint y: 60, endPoint x: 662, endPoint y: 53, distance: 122.4
click at [662, 53] on div "Recipients Add Recipients Upload Recipients Import From Recipients Import From …" at bounding box center [528, 61] width 1057 height 41
type input "fleury"
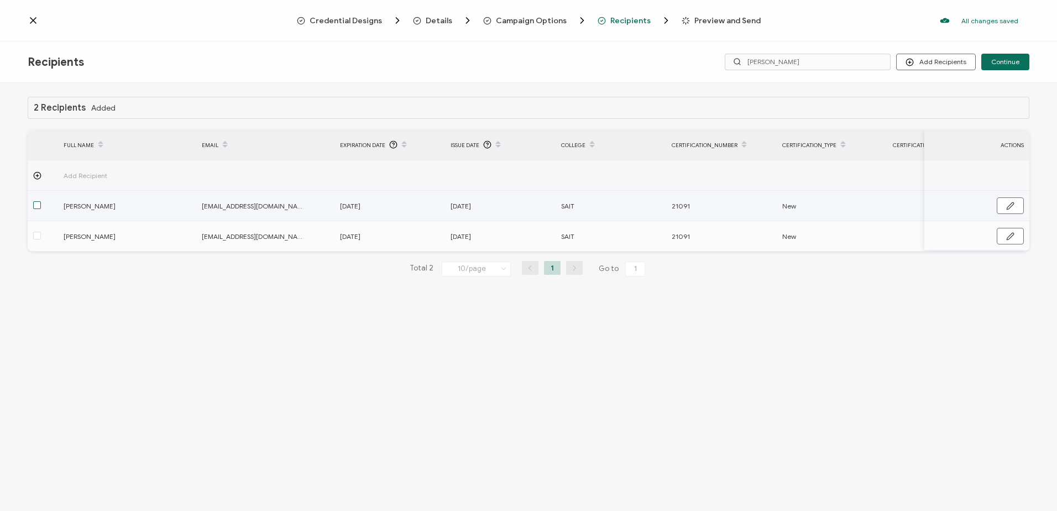
click at [33, 202] on span at bounding box center [37, 205] width 8 height 8
click at [41, 201] on input "checkbox" at bounding box center [41, 201] width 0 height 0
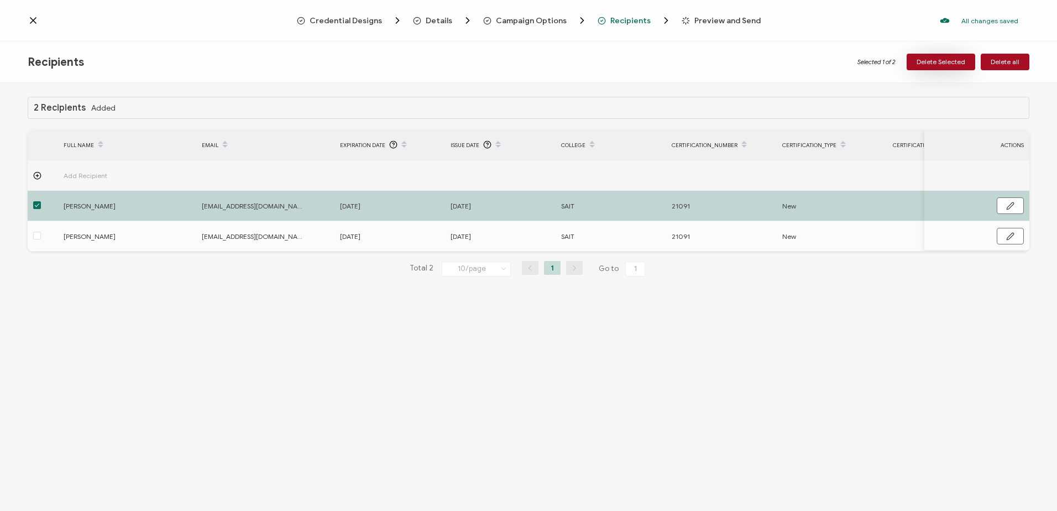
click at [932, 62] on span "Delete Selected" at bounding box center [941, 62] width 49 height 7
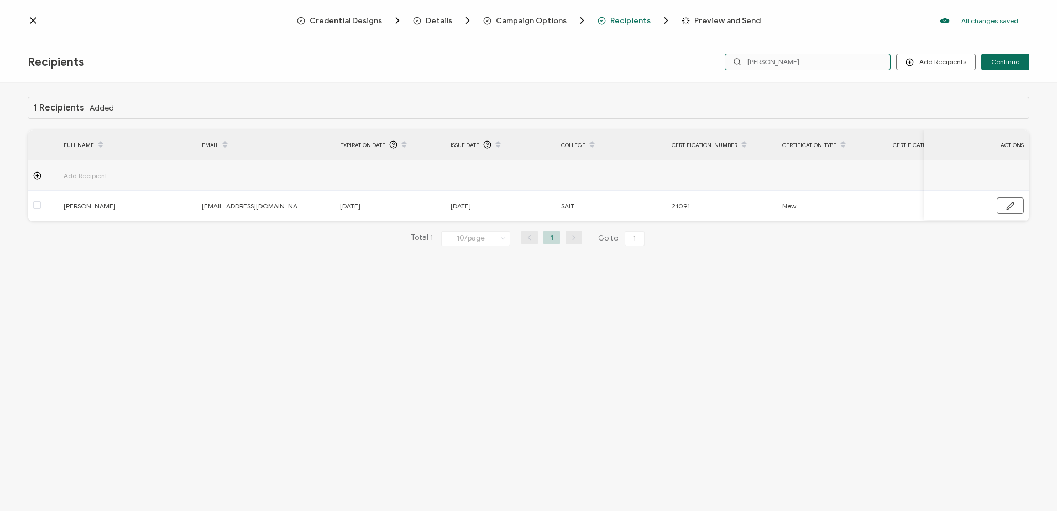
drag, startPoint x: 789, startPoint y: 59, endPoint x: 668, endPoint y: 59, distance: 120.5
click at [670, 59] on div "Recipients Add Recipients Upload Recipients Import From Recipients Import From …" at bounding box center [528, 61] width 1057 height 41
type input "ways"
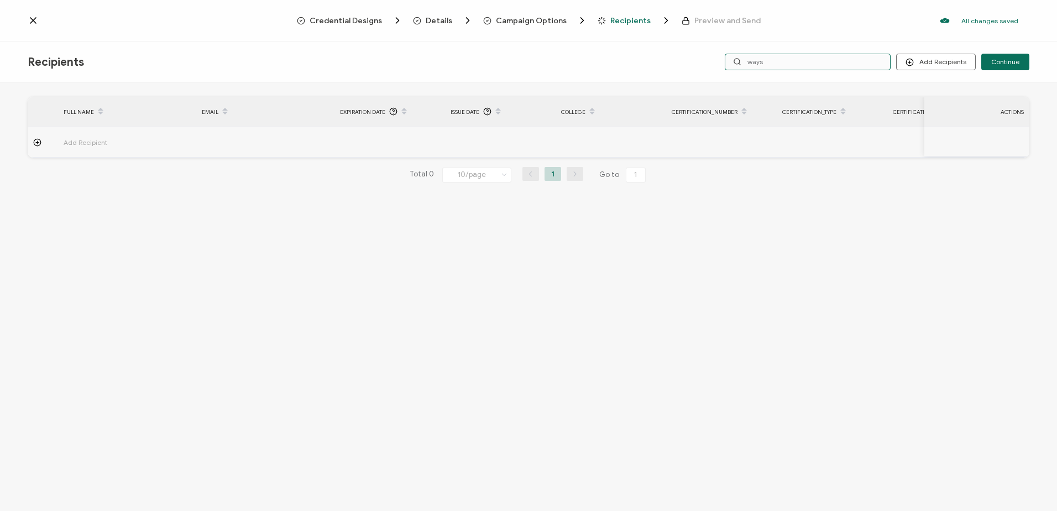
drag, startPoint x: 779, startPoint y: 61, endPoint x: 705, endPoint y: 60, distance: 74.1
click at [705, 60] on div "Add Recipients Upload Recipients Import From Recipients Import From List Contin…" at bounding box center [862, 62] width 334 height 17
type input "ronald"
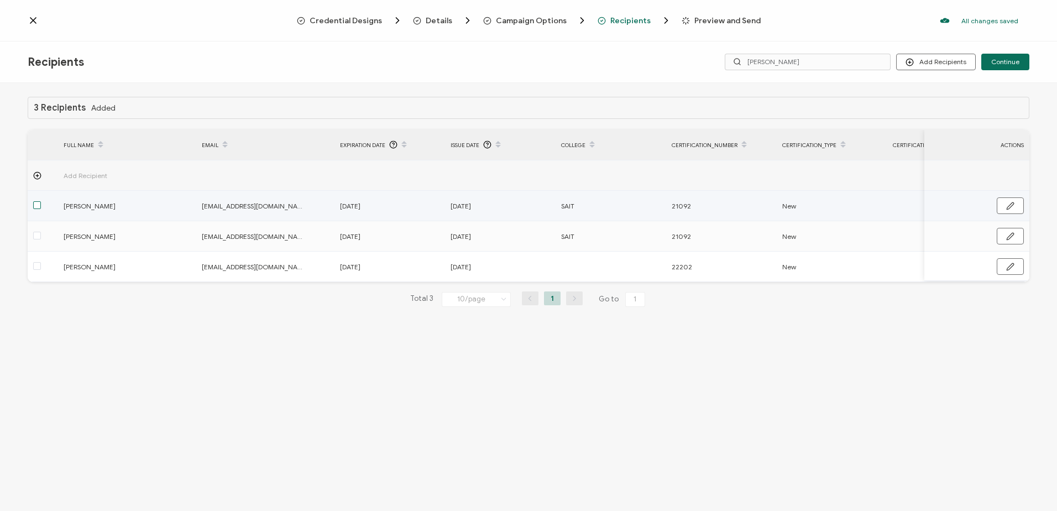
click at [36, 207] on span at bounding box center [37, 205] width 8 height 8
click at [41, 201] on input "checkbox" at bounding box center [41, 201] width 0 height 0
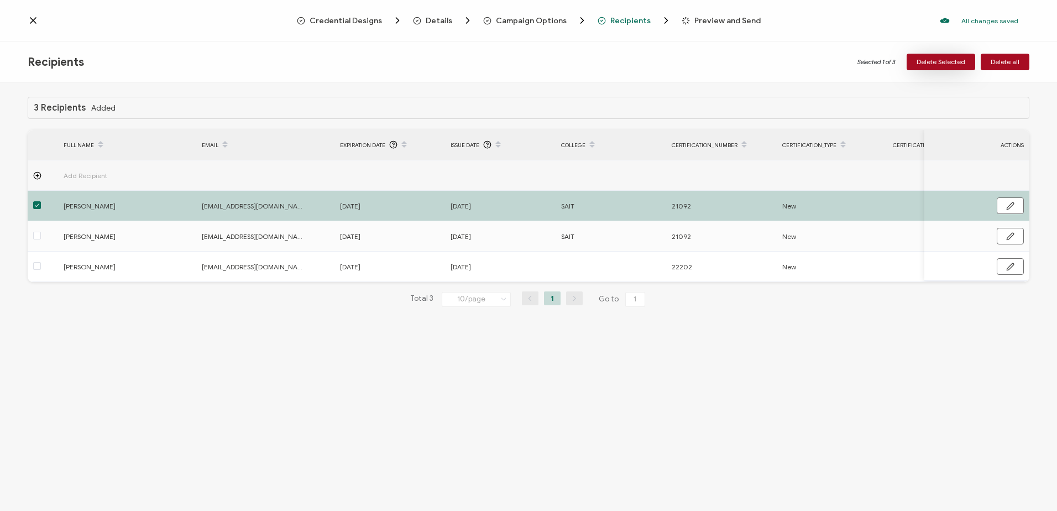
click at [939, 64] on span "Delete Selected" at bounding box center [941, 62] width 49 height 7
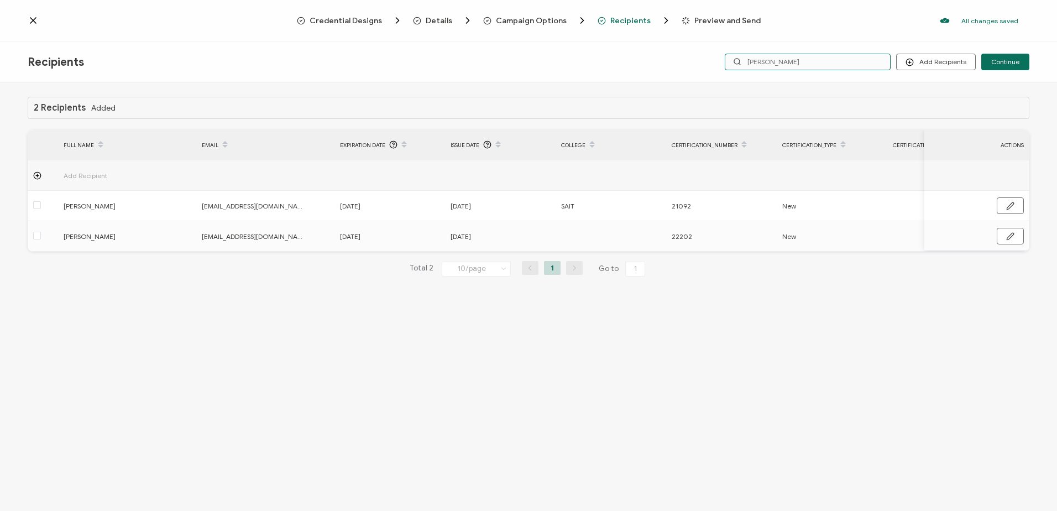
drag, startPoint x: 744, startPoint y: 56, endPoint x: 695, endPoint y: 56, distance: 48.7
click at [695, 56] on div "Add Recipients Upload Recipients Import From Recipients Import From List Contin…" at bounding box center [862, 62] width 334 height 17
type input "mov"
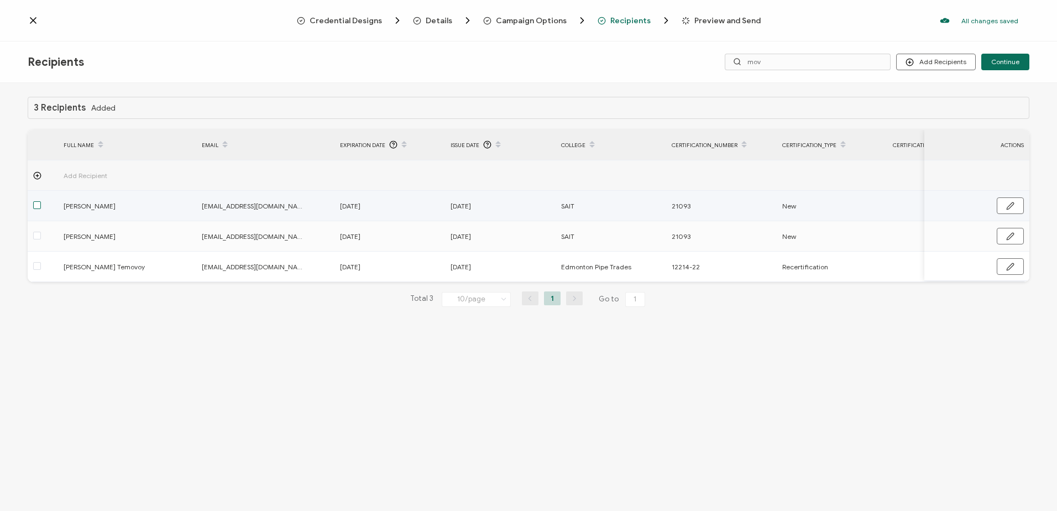
click at [35, 205] on span at bounding box center [37, 205] width 8 height 8
click at [41, 201] on input "checkbox" at bounding box center [41, 201] width 0 height 0
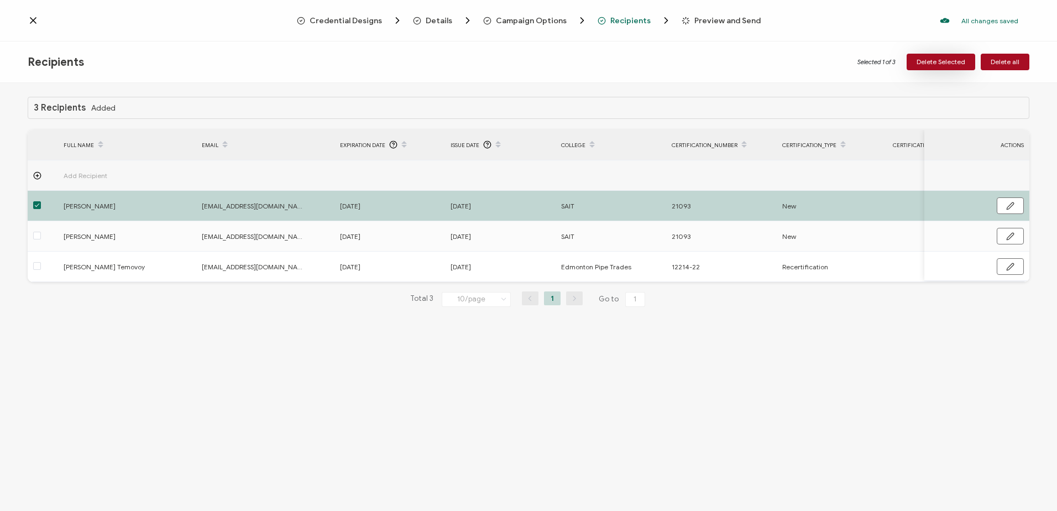
click at [942, 61] on span "Delete Selected" at bounding box center [941, 62] width 49 height 7
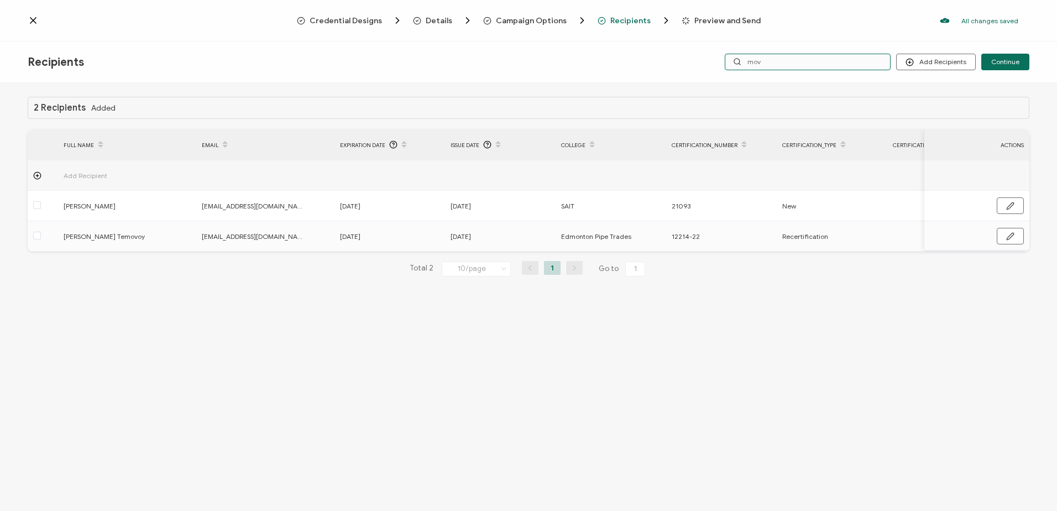
drag, startPoint x: 795, startPoint y: 61, endPoint x: 653, endPoint y: 50, distance: 142.0
click at [655, 53] on div "Recipients Add Recipients Upload Recipients Import From Recipients Import From …" at bounding box center [528, 61] width 1057 height 41
type input "joshua"
drag, startPoint x: 754, startPoint y: 61, endPoint x: 697, endPoint y: 61, distance: 56.4
click at [697, 61] on div "Add Recipients Upload Recipients Import From Recipients Import From List Contin…" at bounding box center [862, 62] width 334 height 17
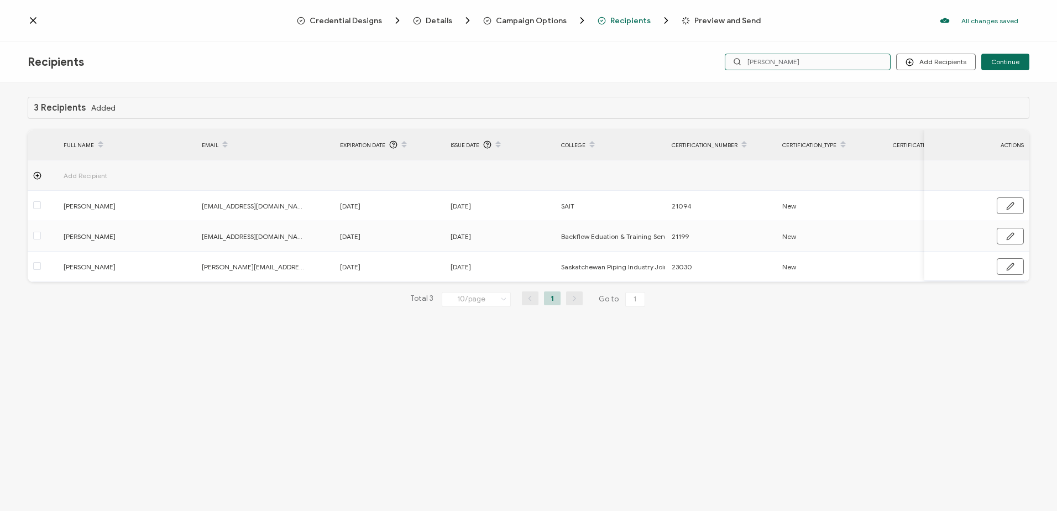
type input "lennax"
click at [655, 57] on div "Recipients Add Recipients Upload Recipients Import From Recipients Import From …" at bounding box center [528, 61] width 1057 height 41
type input "schw"
drag, startPoint x: 792, startPoint y: 59, endPoint x: 671, endPoint y: 59, distance: 121.6
click at [671, 59] on div "Recipients Add Recipients Upload Recipients Import From Recipients Import From …" at bounding box center [528, 61] width 1057 height 41
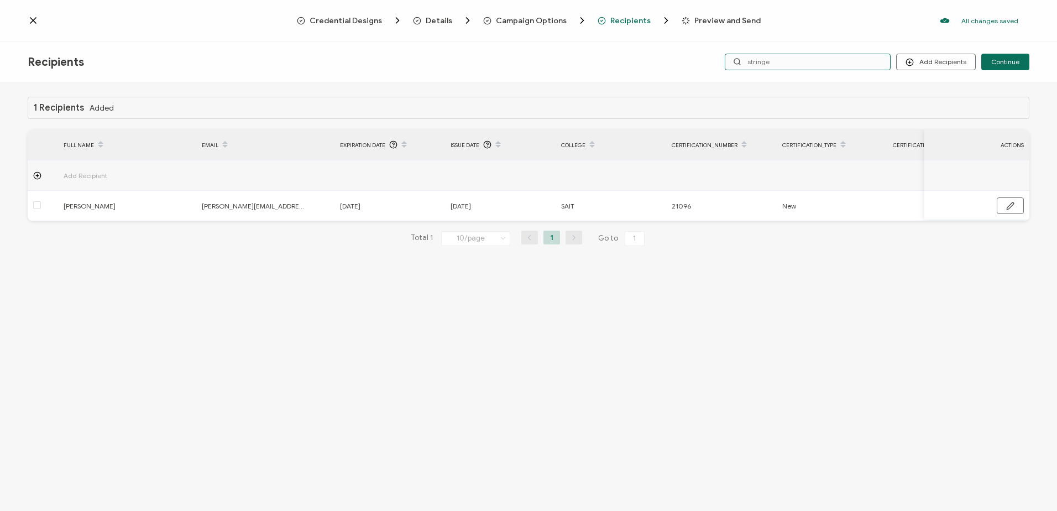
type input "stringer"
drag, startPoint x: 800, startPoint y: 59, endPoint x: 626, endPoint y: 58, distance: 174.2
click at [626, 58] on div "Recipients Add Recipients Upload Recipients Import From Recipients Import From …" at bounding box center [528, 61] width 1057 height 41
type input "henderson"
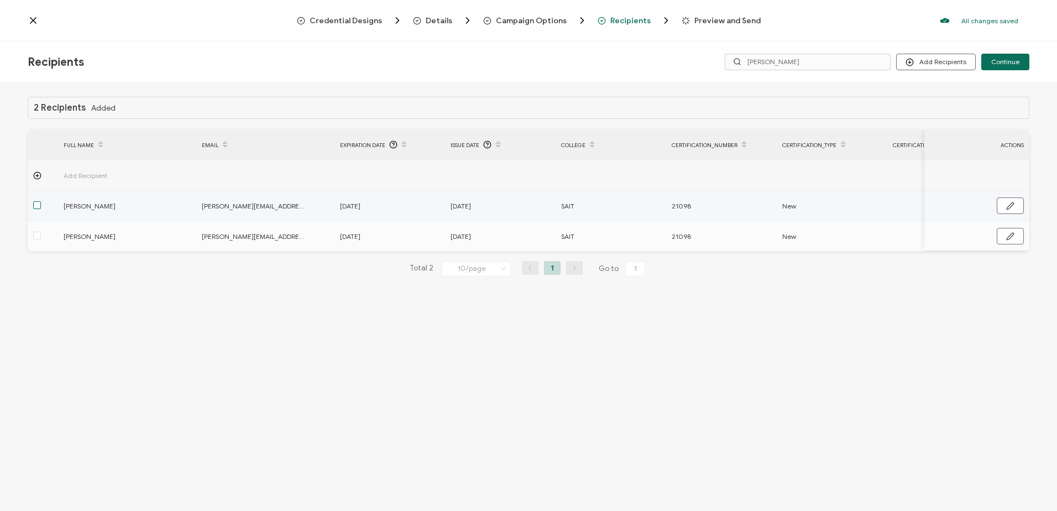
click at [35, 206] on span at bounding box center [37, 205] width 8 height 8
click at [41, 201] on input "checkbox" at bounding box center [41, 201] width 0 height 0
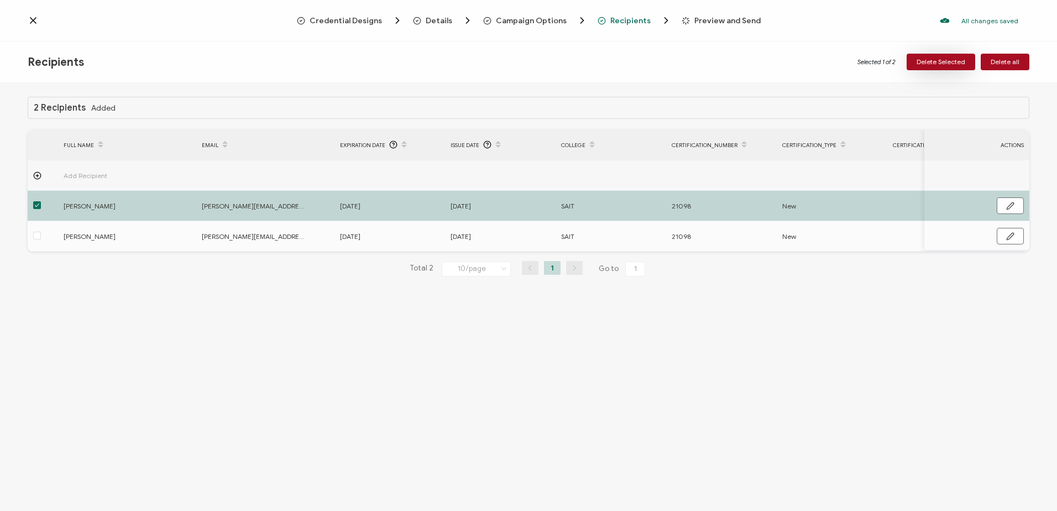
click at [948, 59] on span "Delete Selected" at bounding box center [941, 62] width 49 height 7
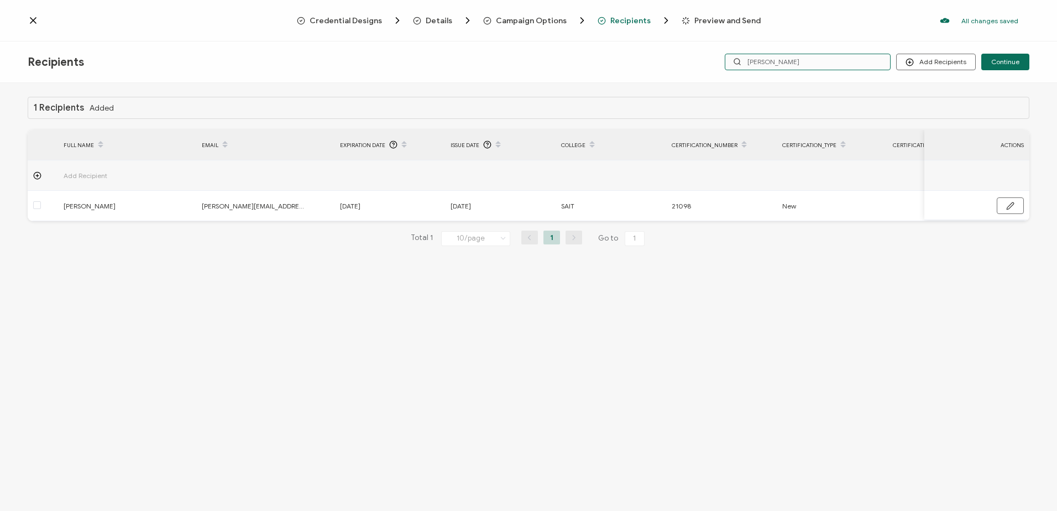
drag, startPoint x: 824, startPoint y: 66, endPoint x: 651, endPoint y: 59, distance: 172.6
click at [651, 59] on div "Recipients Add Recipients Upload Recipients Import From Recipients Import From …" at bounding box center [528, 61] width 1057 height 41
type input "wad"
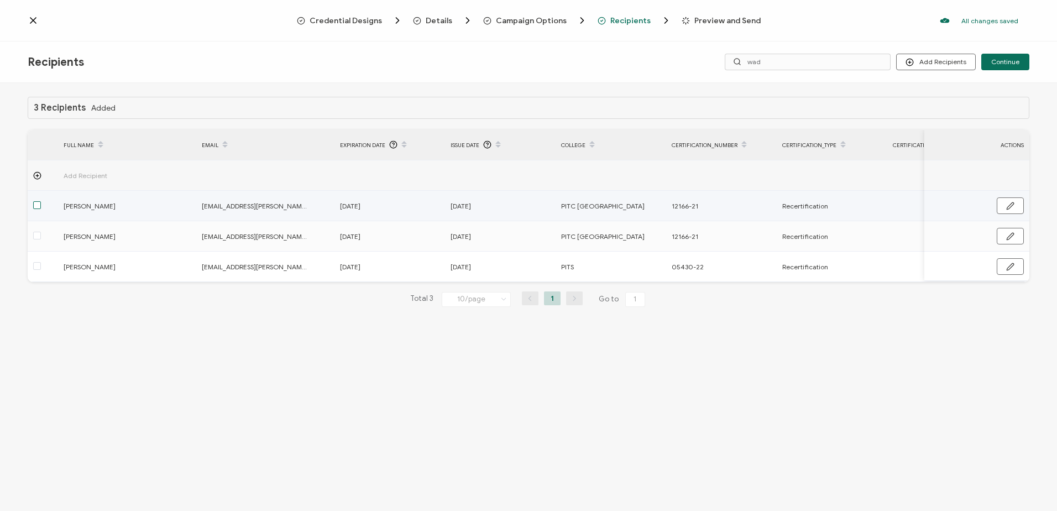
click at [40, 202] on span at bounding box center [37, 205] width 8 height 8
click at [41, 201] on input "checkbox" at bounding box center [41, 201] width 0 height 0
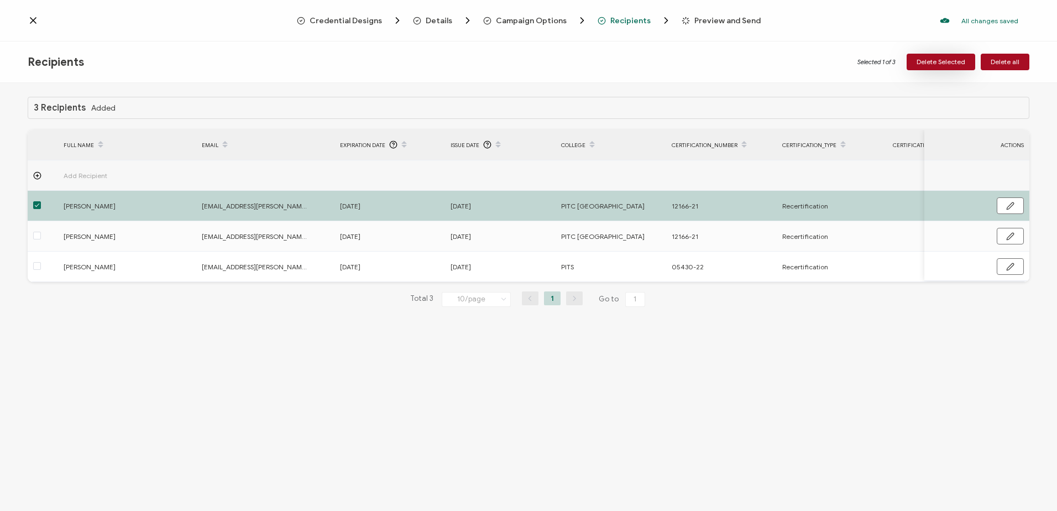
click at [948, 56] on button "Delete Selected" at bounding box center [941, 62] width 69 height 17
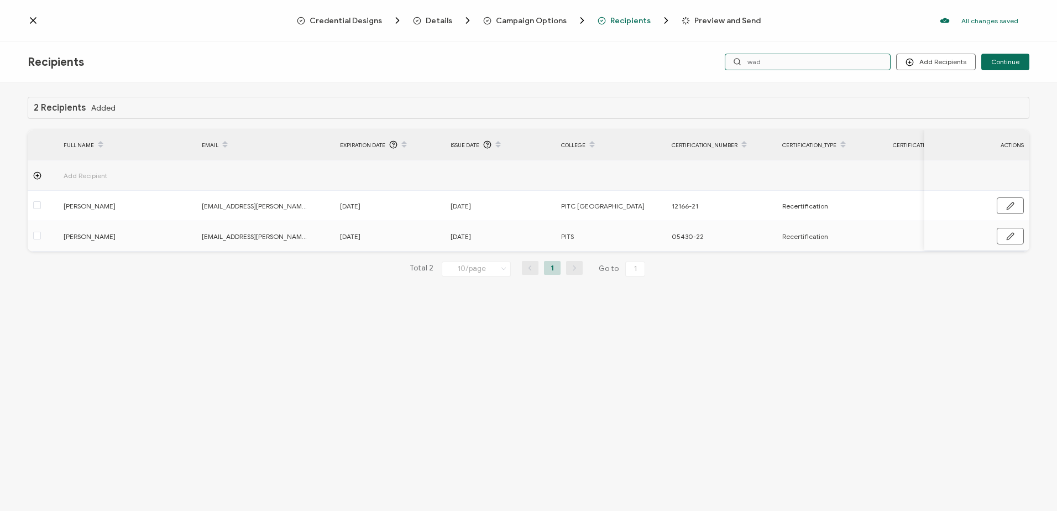
drag, startPoint x: 769, startPoint y: 62, endPoint x: 731, endPoint y: 62, distance: 37.6
click at [731, 62] on input "wad" at bounding box center [808, 62] width 166 height 17
type input "[PERSON_NAME]"
click at [704, 57] on div "Add Recipients Upload Recipients Import From Recipients Import From List Contin…" at bounding box center [862, 62] width 334 height 17
type input "scott"
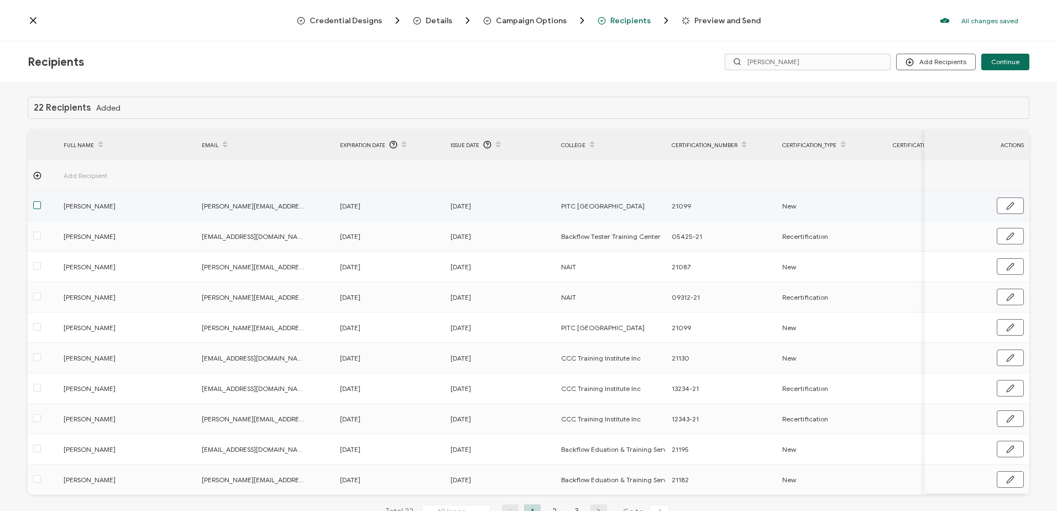
click at [34, 207] on span at bounding box center [37, 205] width 8 height 8
click at [41, 201] on input "checkbox" at bounding box center [41, 201] width 0 height 0
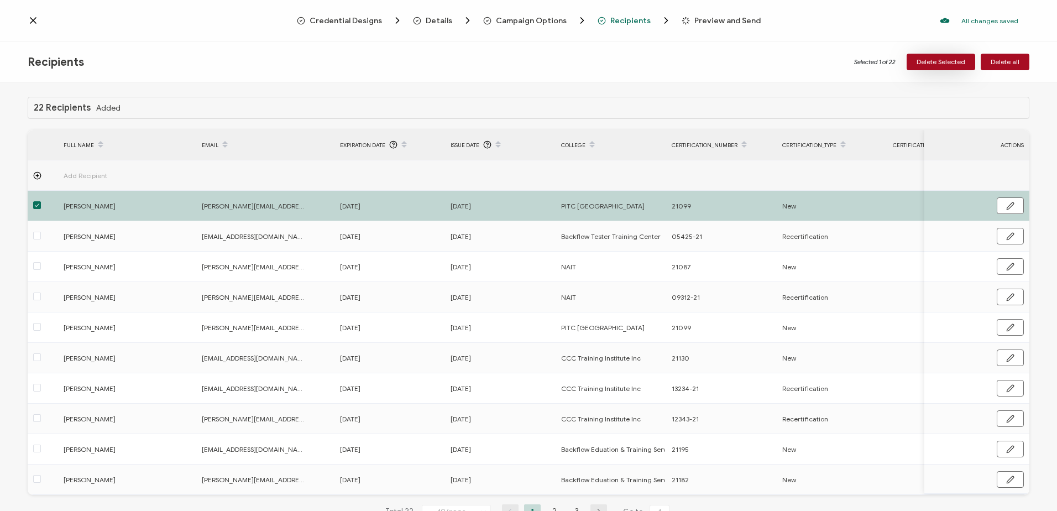
click at [939, 62] on span "Delete Selected" at bounding box center [941, 62] width 49 height 7
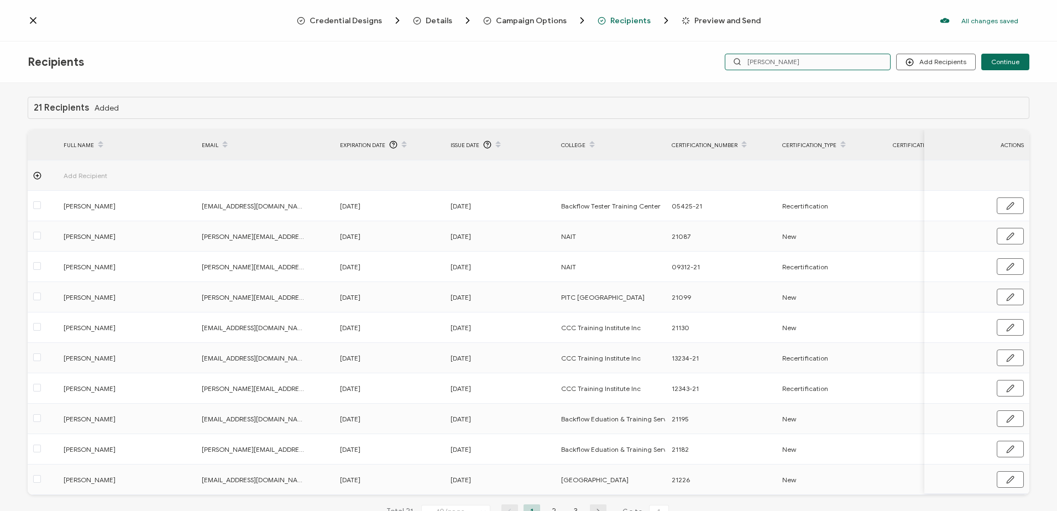
drag, startPoint x: 785, startPoint y: 64, endPoint x: 657, endPoint y: 59, distance: 127.3
click at [657, 59] on div "Recipients Add Recipients Upload Recipients Import From Recipients Import From …" at bounding box center [528, 61] width 1057 height 41
type input "klein"
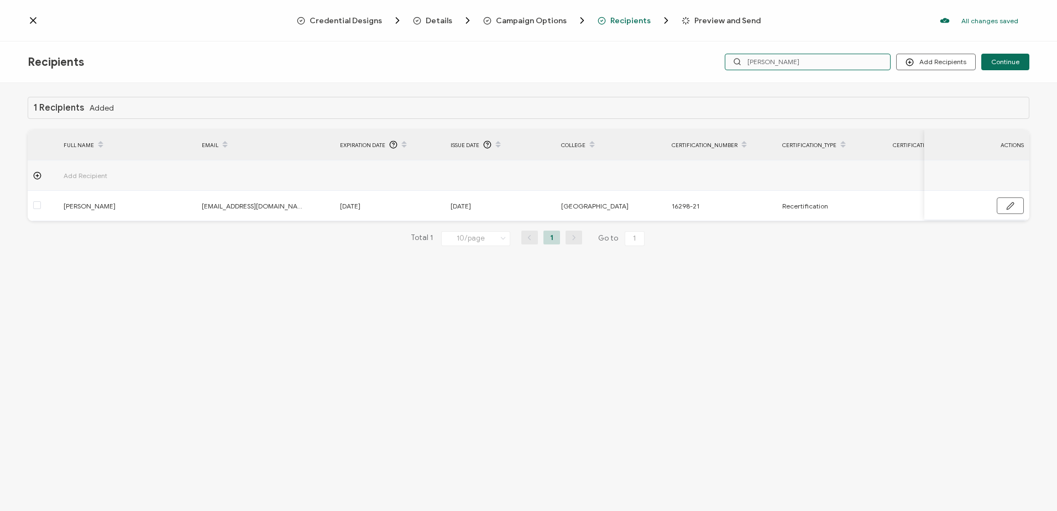
drag, startPoint x: 771, startPoint y: 64, endPoint x: 683, endPoint y: 49, distance: 89.2
click at [683, 49] on div "Recipients Add Recipients Upload Recipients Import From Recipients Import From …" at bounding box center [528, 61] width 1057 height 41
type input "douglas"
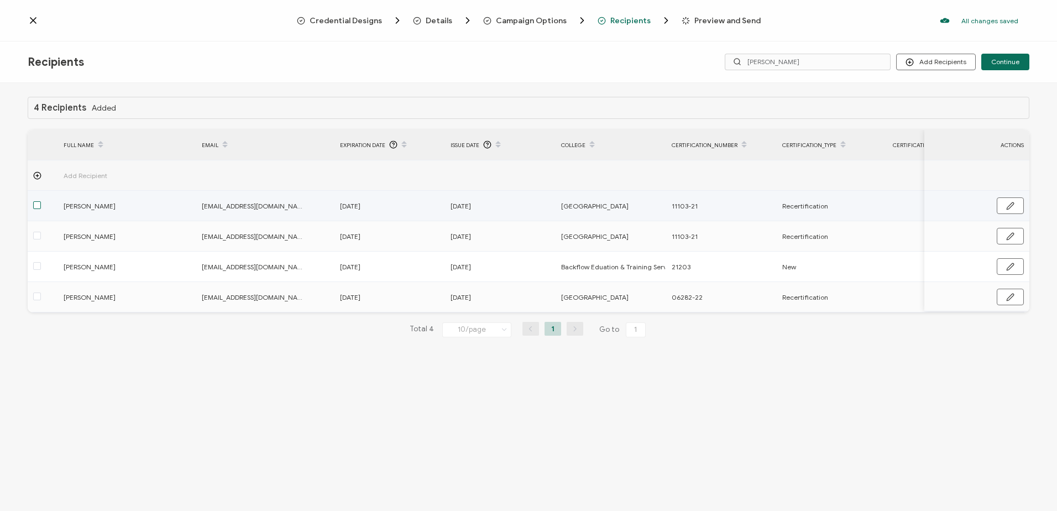
click at [38, 206] on span at bounding box center [37, 205] width 8 height 8
click at [41, 201] on input "checkbox" at bounding box center [41, 201] width 0 height 0
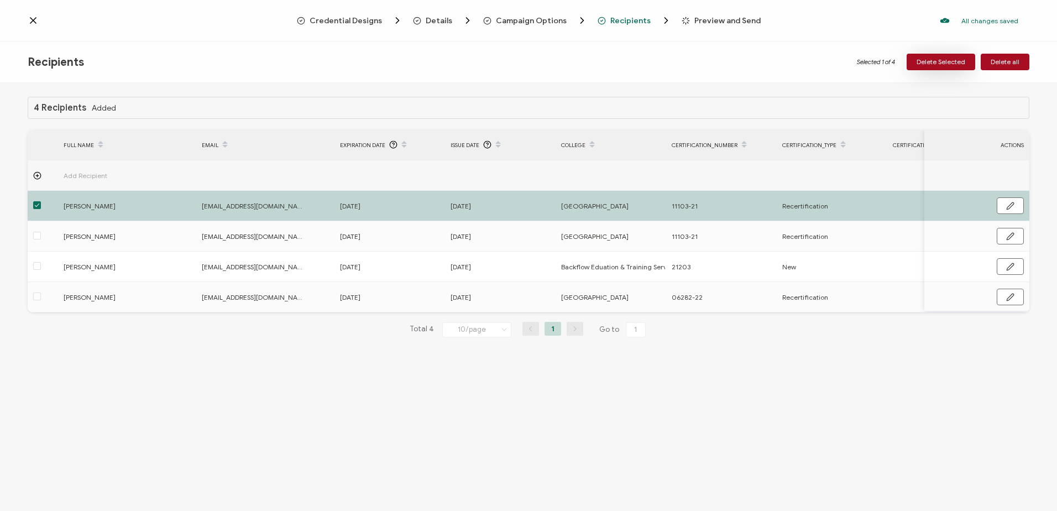
click at [945, 59] on span "Delete Selected" at bounding box center [941, 62] width 49 height 7
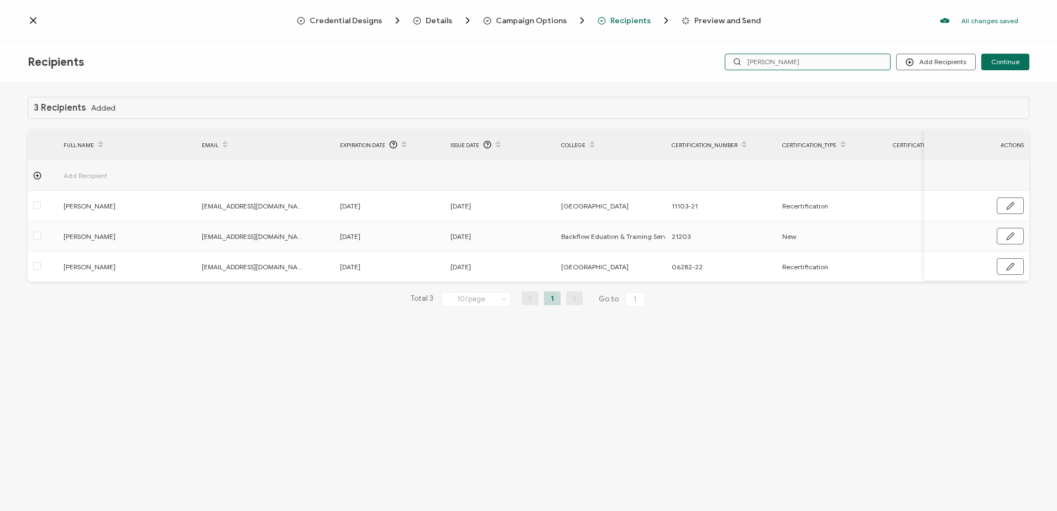
drag, startPoint x: 739, startPoint y: 61, endPoint x: 638, endPoint y: 58, distance: 100.7
click at [653, 64] on div "Recipients Add Recipients Upload Recipients Import From Recipients Import From …" at bounding box center [528, 61] width 1057 height 41
type input "spencer"
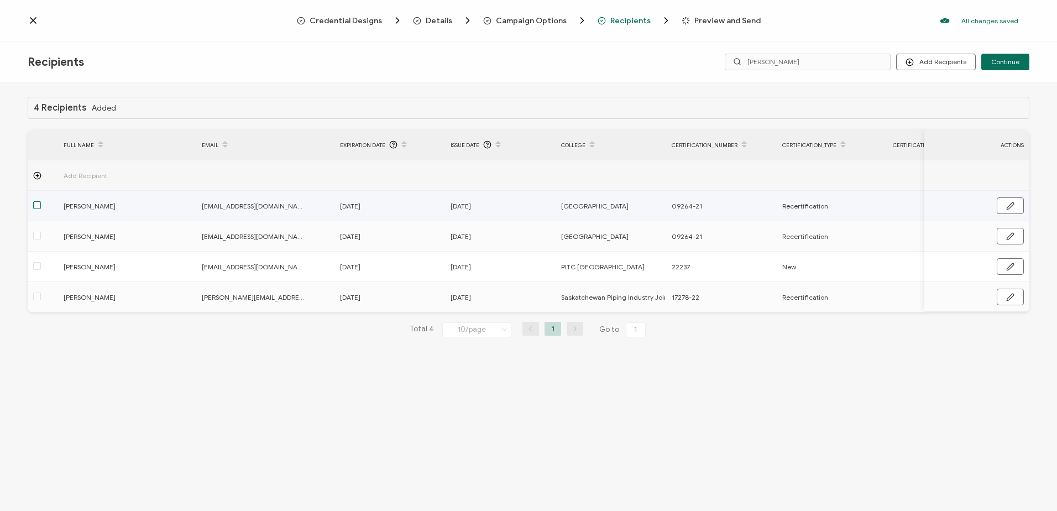
click at [38, 206] on span at bounding box center [37, 205] width 8 height 8
click at [41, 201] on input "checkbox" at bounding box center [41, 201] width 0 height 0
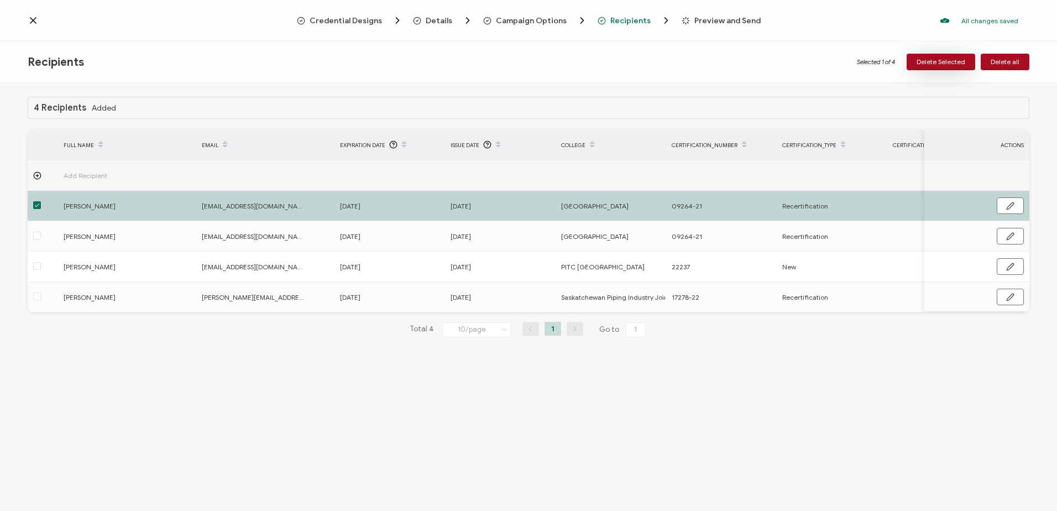
click at [941, 64] on span "Delete Selected" at bounding box center [941, 62] width 49 height 7
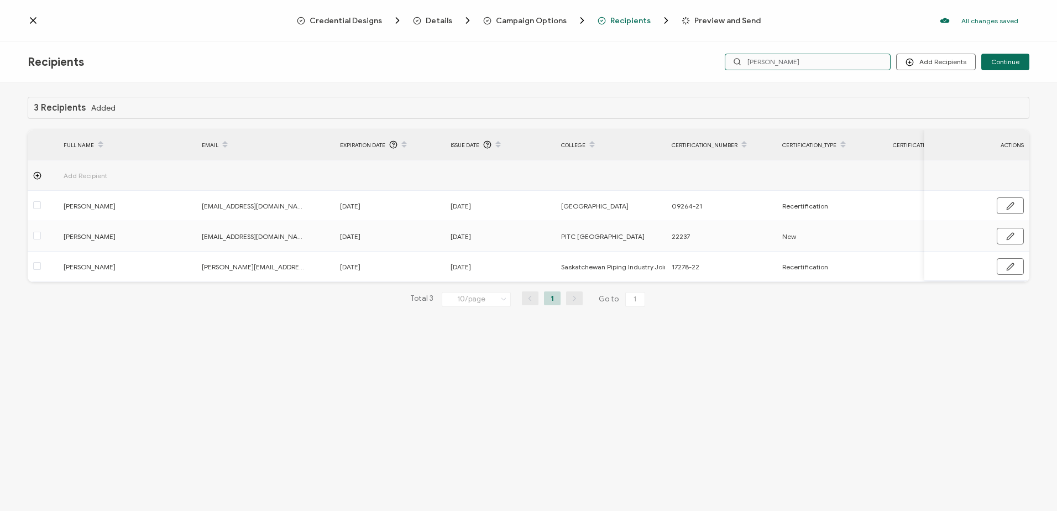
drag, startPoint x: 818, startPoint y: 64, endPoint x: 672, endPoint y: 60, distance: 145.5
click at [678, 62] on div "Recipients Add Recipients Upload Recipients Import From Recipients Import From …" at bounding box center [528, 61] width 1057 height 41
type input "kelvin"
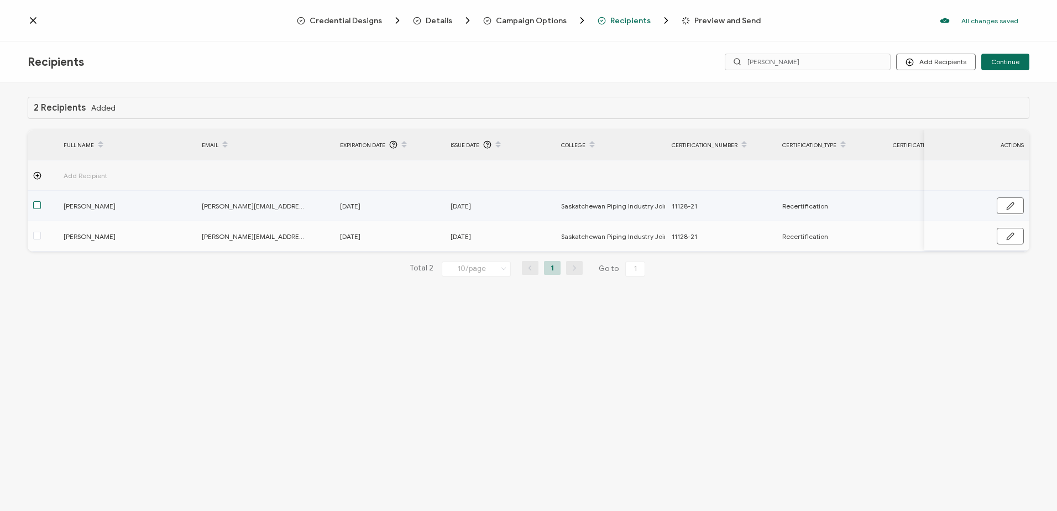
click at [35, 206] on span at bounding box center [37, 205] width 8 height 8
click at [41, 201] on input "checkbox" at bounding box center [41, 201] width 0 height 0
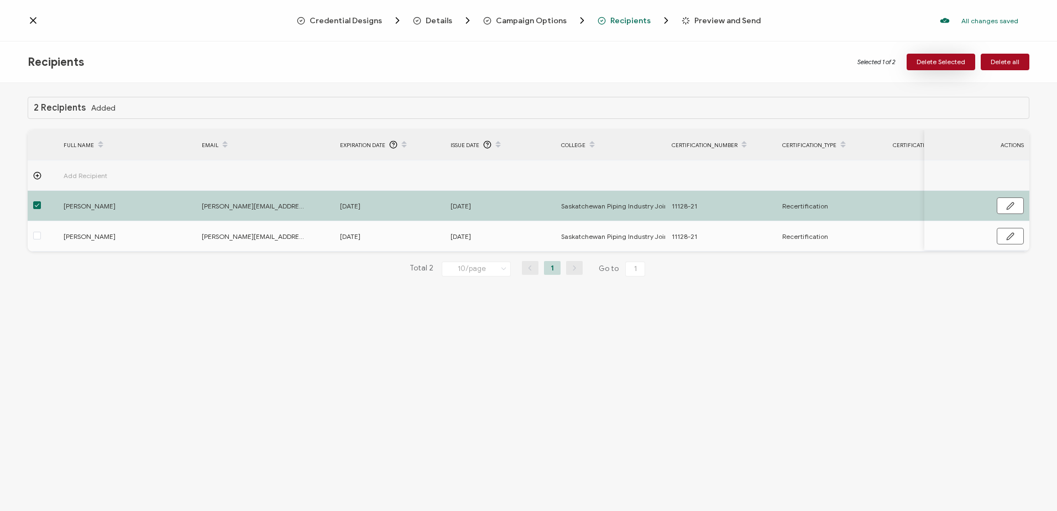
click at [944, 59] on span "Delete Selected" at bounding box center [941, 62] width 49 height 7
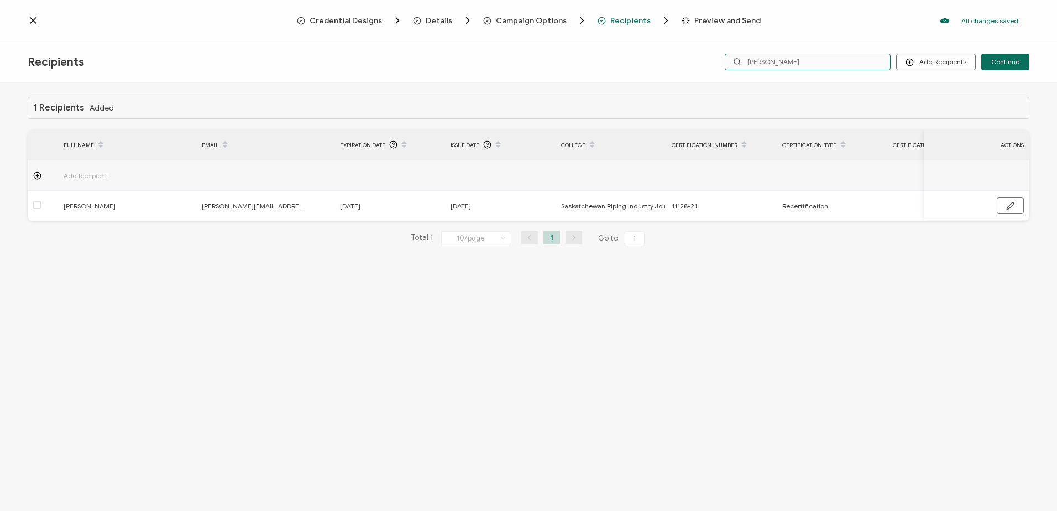
drag, startPoint x: 822, startPoint y: 61, endPoint x: 679, endPoint y: 59, distance: 143.2
click at [684, 62] on div "Recipients Add Recipients Upload Recipients Import From Recipients Import From …" at bounding box center [528, 61] width 1057 height 41
type input "cam"
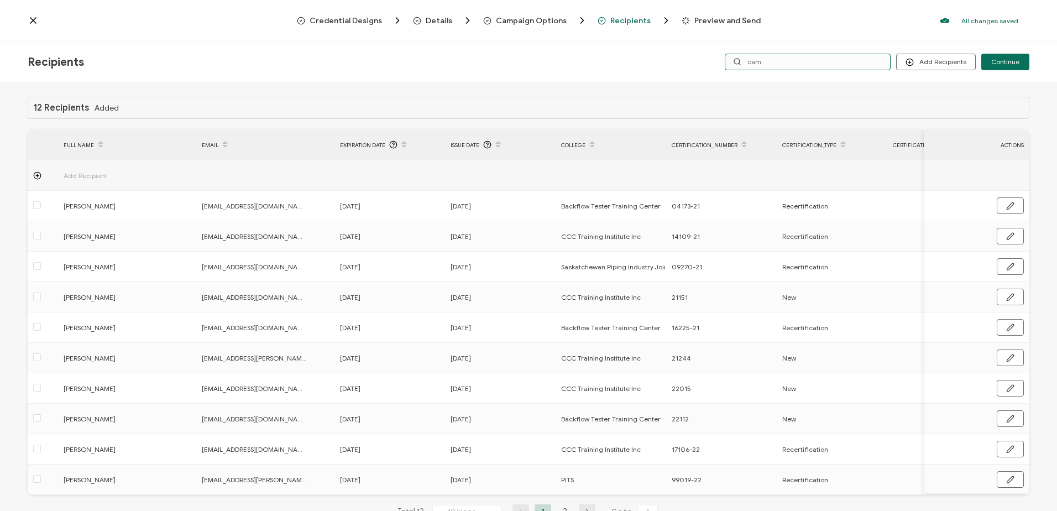
drag, startPoint x: 805, startPoint y: 54, endPoint x: 785, endPoint y: 58, distance: 20.3
click at [780, 58] on input "cam" at bounding box center [808, 62] width 166 height 17
drag, startPoint x: 797, startPoint y: 61, endPoint x: 705, endPoint y: 60, distance: 91.8
click at [710, 63] on div "Add Recipients Upload Recipients Import From Recipients Import From List Contin…" at bounding box center [862, 62] width 334 height 17
type input "kar"
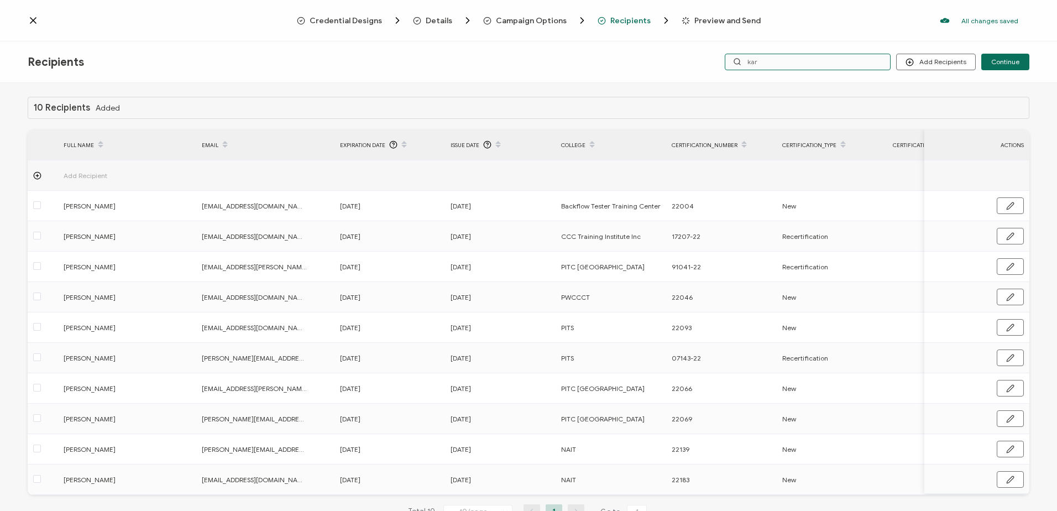
drag, startPoint x: 797, startPoint y: 67, endPoint x: 729, endPoint y: 62, distance: 67.6
click at [729, 62] on input "kar" at bounding box center [808, 62] width 166 height 17
type input "kra"
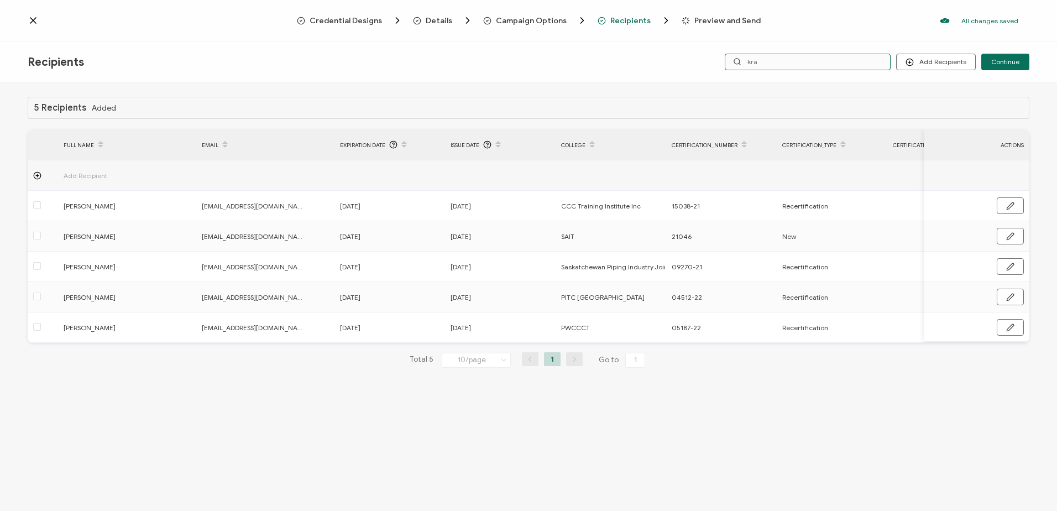
drag, startPoint x: 649, startPoint y: 59, endPoint x: 588, endPoint y: 61, distance: 60.9
click at [588, 61] on div "Recipients Add Recipients Continue kra" at bounding box center [528, 61] width 1057 height 41
type input "kris"
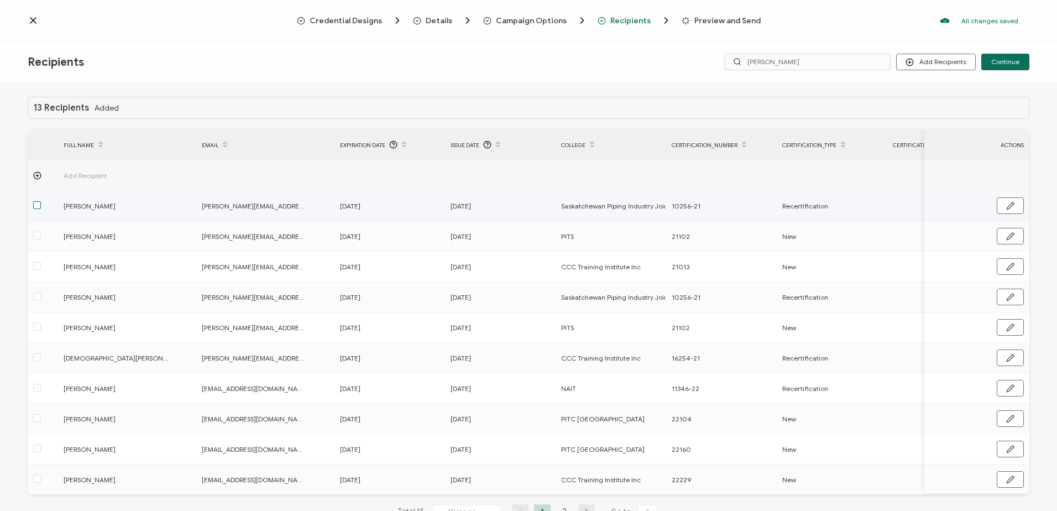
click at [35, 205] on span at bounding box center [37, 205] width 8 height 8
click at [41, 201] on input "checkbox" at bounding box center [41, 201] width 0 height 0
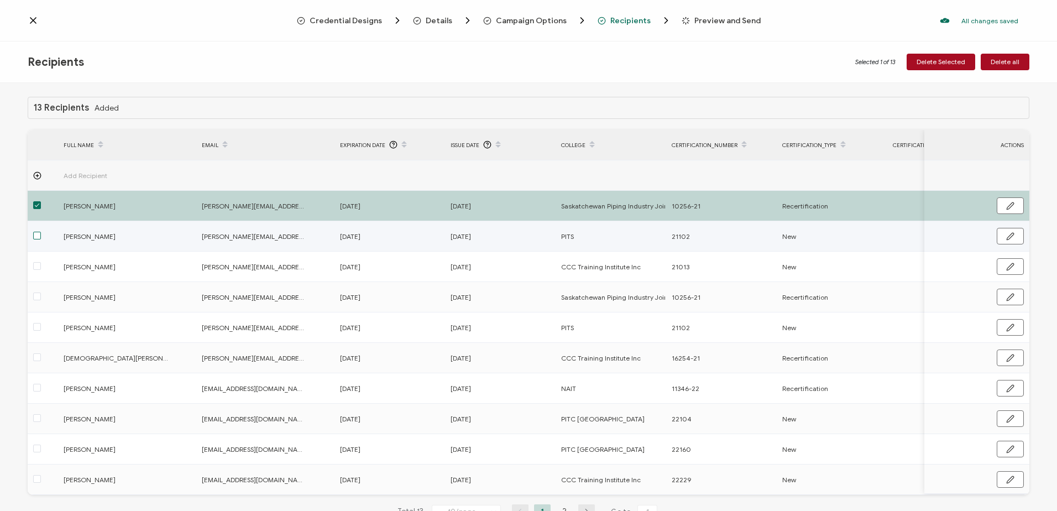
click at [35, 238] on span at bounding box center [37, 236] width 8 height 8
click at [41, 232] on input "checkbox" at bounding box center [41, 232] width 0 height 0
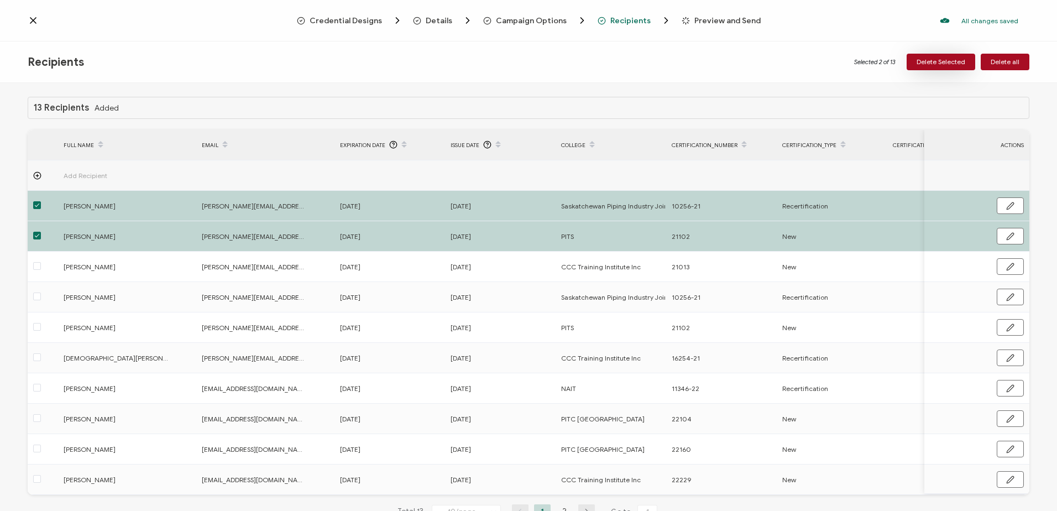
click at [937, 59] on span "Delete Selected" at bounding box center [941, 62] width 49 height 7
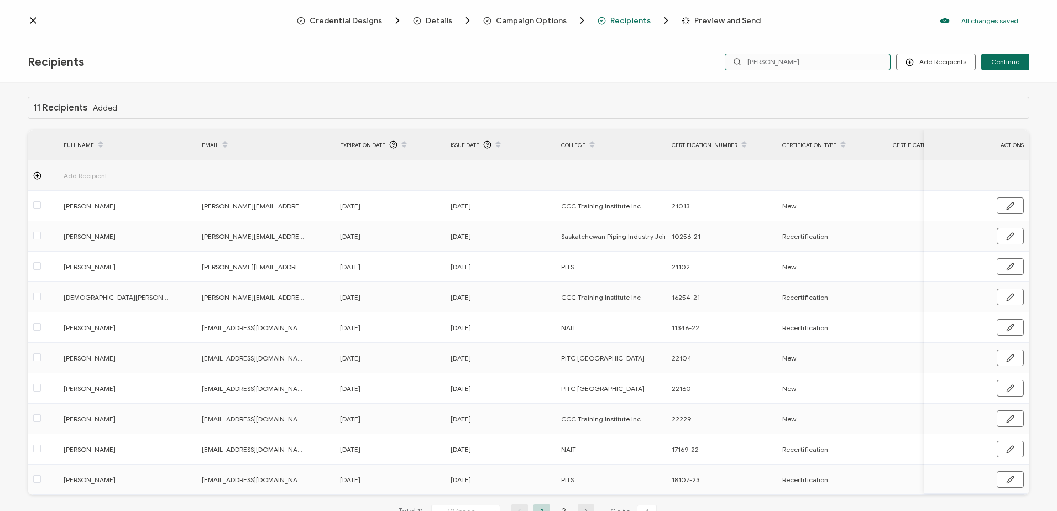
drag, startPoint x: 707, startPoint y: 62, endPoint x: 695, endPoint y: 62, distance: 11.6
click at [695, 62] on div "Recipients Add Recipients Upload Recipients Import From Recipients Import From …" at bounding box center [528, 61] width 1057 height 41
type input "cody"
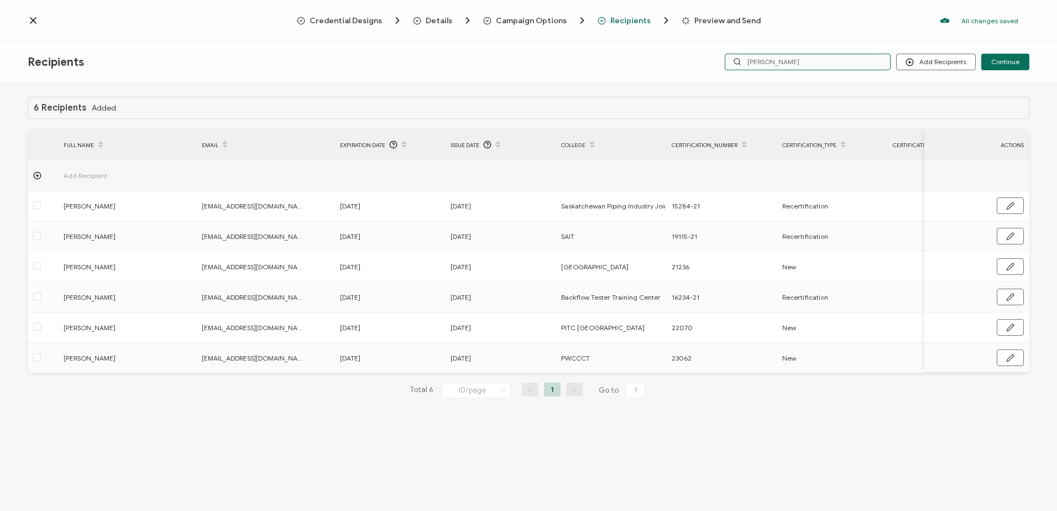
drag, startPoint x: 711, startPoint y: 60, endPoint x: 620, endPoint y: 60, distance: 91.2
click at [620, 60] on div "Recipients Add Recipients Upload Recipients Import From Recipients Import From …" at bounding box center [528, 61] width 1057 height 41
type input "clay"
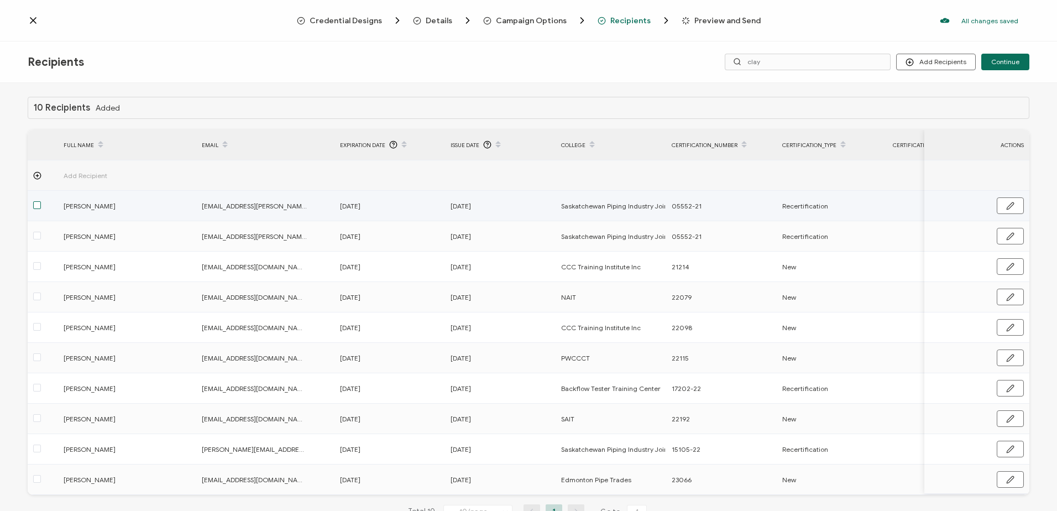
click at [36, 207] on span at bounding box center [37, 205] width 8 height 8
click at [41, 201] on input "checkbox" at bounding box center [41, 201] width 0 height 0
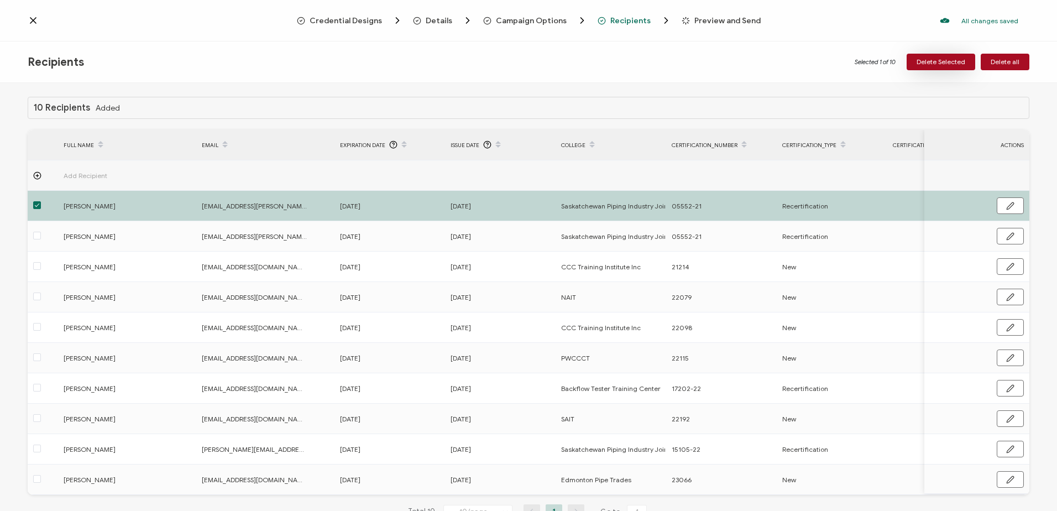
click at [948, 60] on span "Delete Selected" at bounding box center [941, 62] width 49 height 7
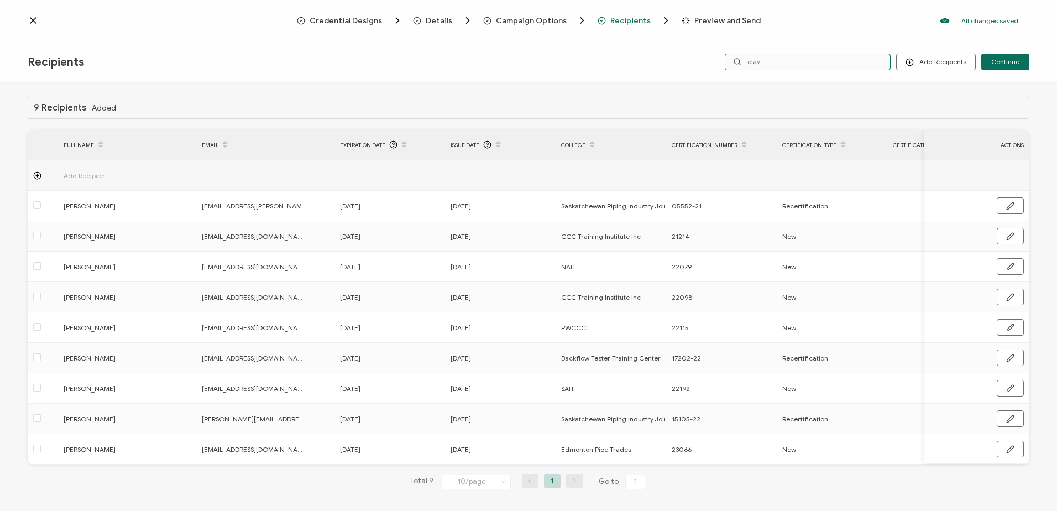
drag, startPoint x: 772, startPoint y: 56, endPoint x: 716, endPoint y: 55, distance: 55.9
click at [729, 56] on input "clay" at bounding box center [808, 62] width 166 height 17
type input "d"
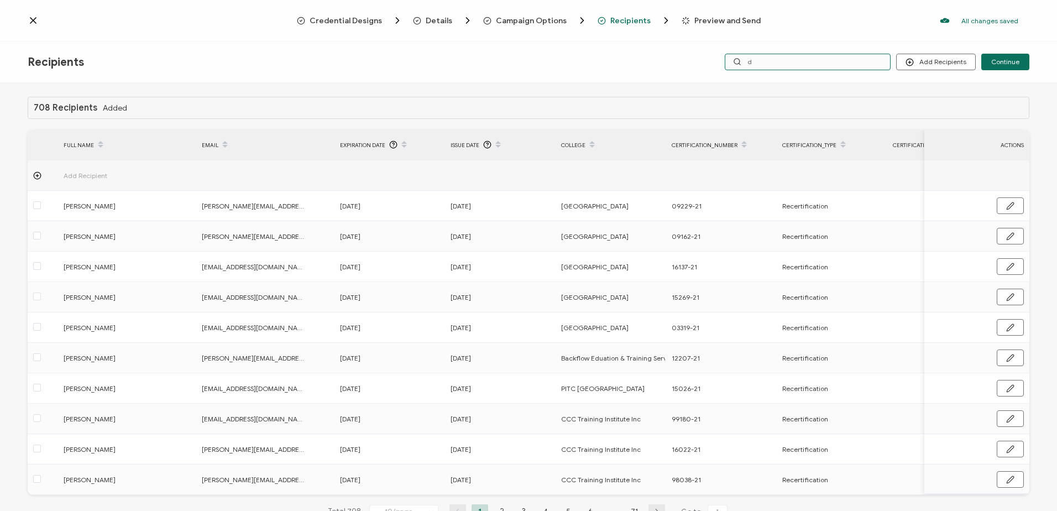
click at [776, 64] on input "d" at bounding box center [808, 62] width 166 height 17
type input "dick"
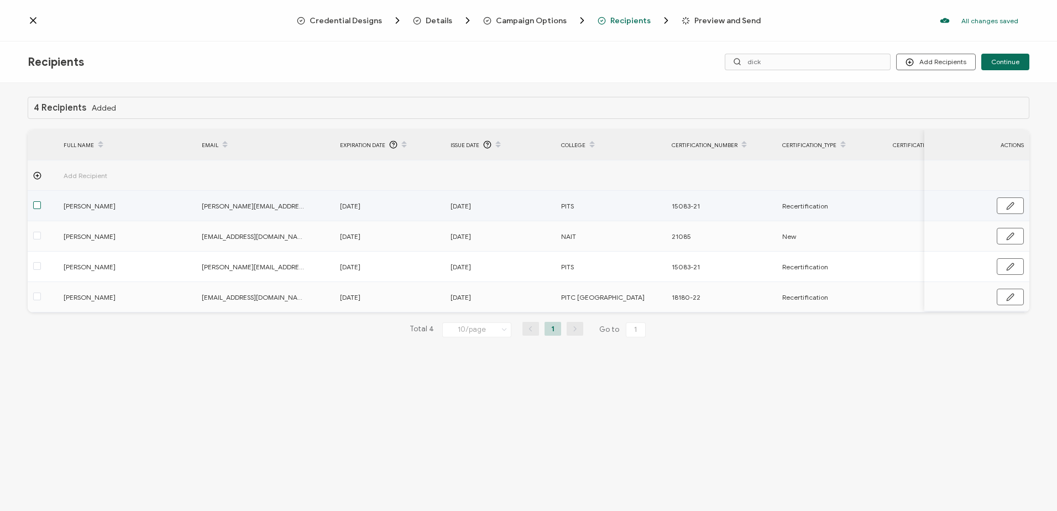
click at [39, 205] on span at bounding box center [37, 205] width 8 height 8
click at [41, 201] on input "checkbox" at bounding box center [41, 201] width 0 height 0
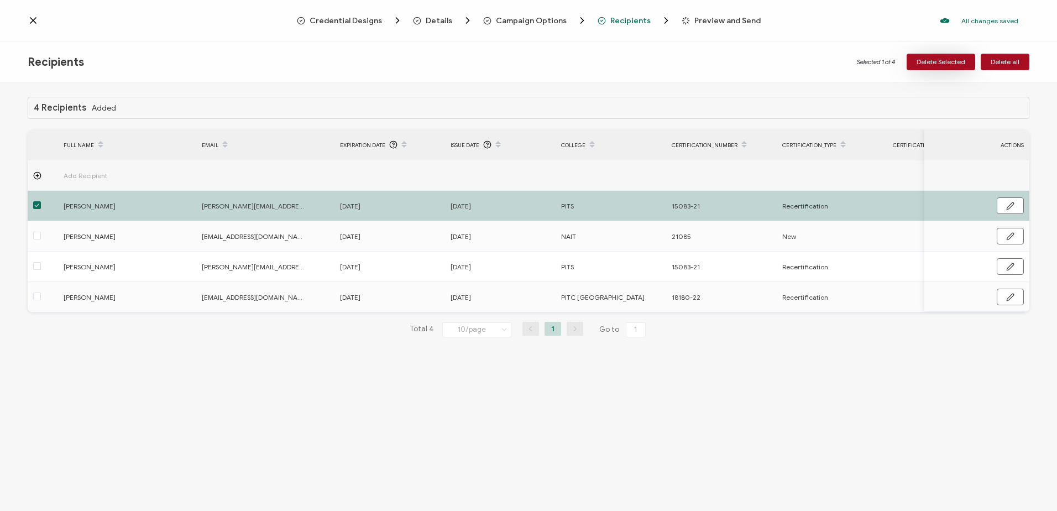
click at [934, 60] on span "Delete Selected" at bounding box center [941, 62] width 49 height 7
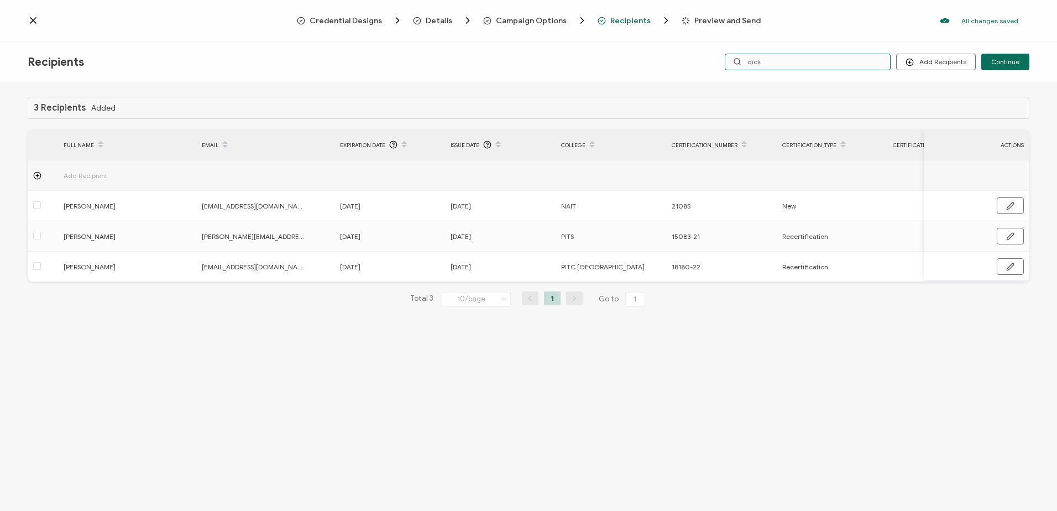
drag, startPoint x: 789, startPoint y: 62, endPoint x: 625, endPoint y: 60, distance: 164.2
click at [625, 60] on div "Recipients Add Recipients Upload Recipients Import From Recipients Import From …" at bounding box center [528, 61] width 1057 height 41
type input "[PERSON_NAME]"
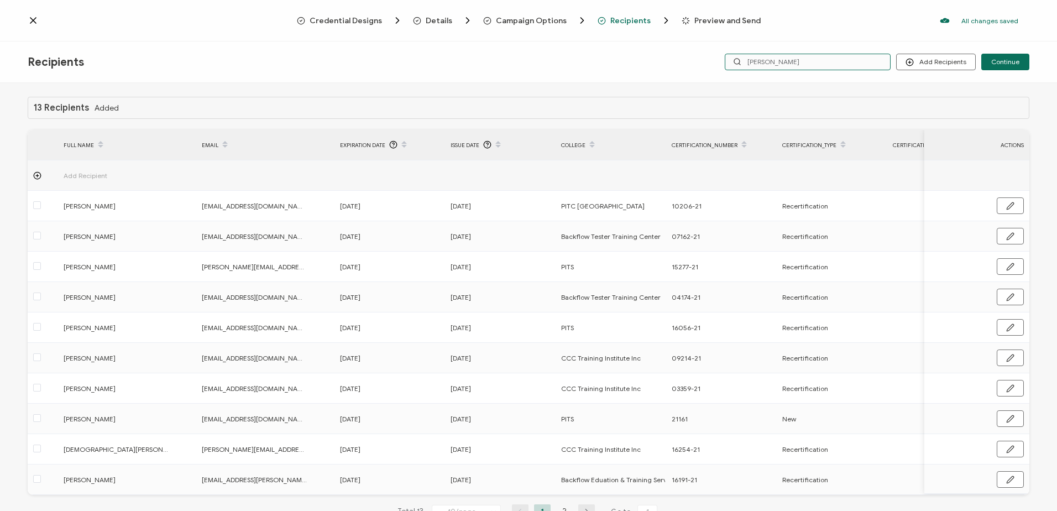
drag, startPoint x: 797, startPoint y: 65, endPoint x: 677, endPoint y: 59, distance: 120.1
click at [677, 59] on div "Recipients Add Recipients Upload Recipients Import From Recipients Import From …" at bounding box center [528, 61] width 1057 height 41
type input "crowther"
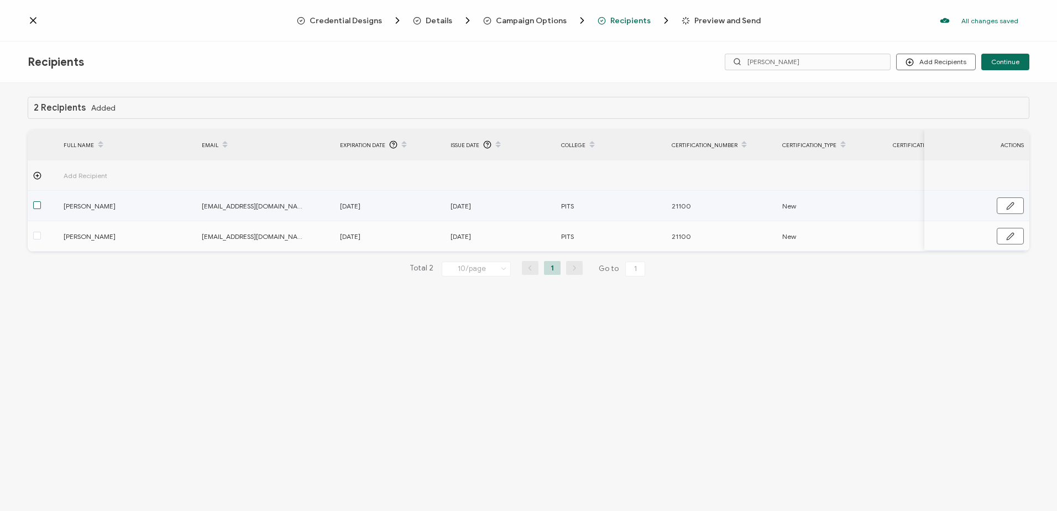
click at [34, 207] on span at bounding box center [37, 205] width 8 height 8
click at [41, 201] on input "checkbox" at bounding box center [41, 201] width 0 height 0
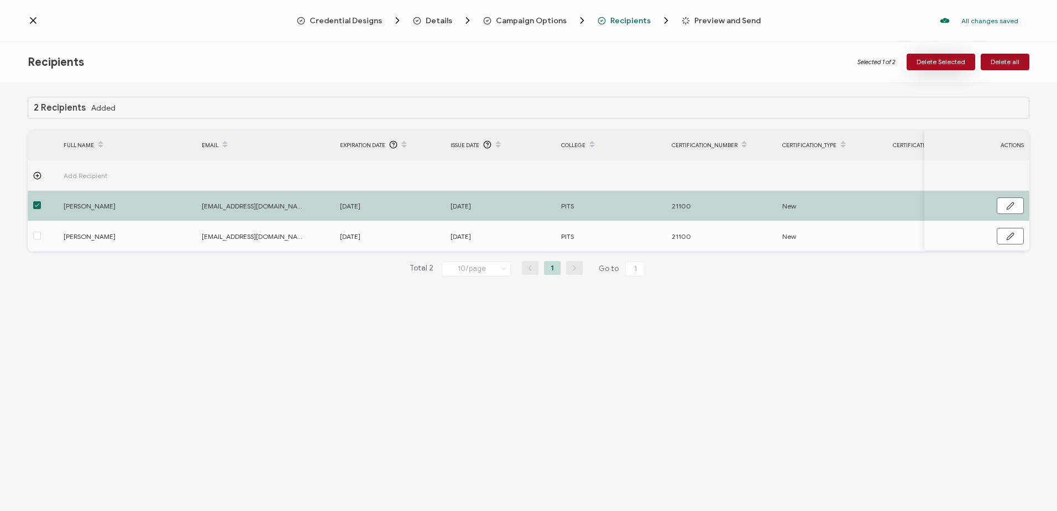
click at [944, 59] on span "Delete Selected" at bounding box center [941, 62] width 49 height 7
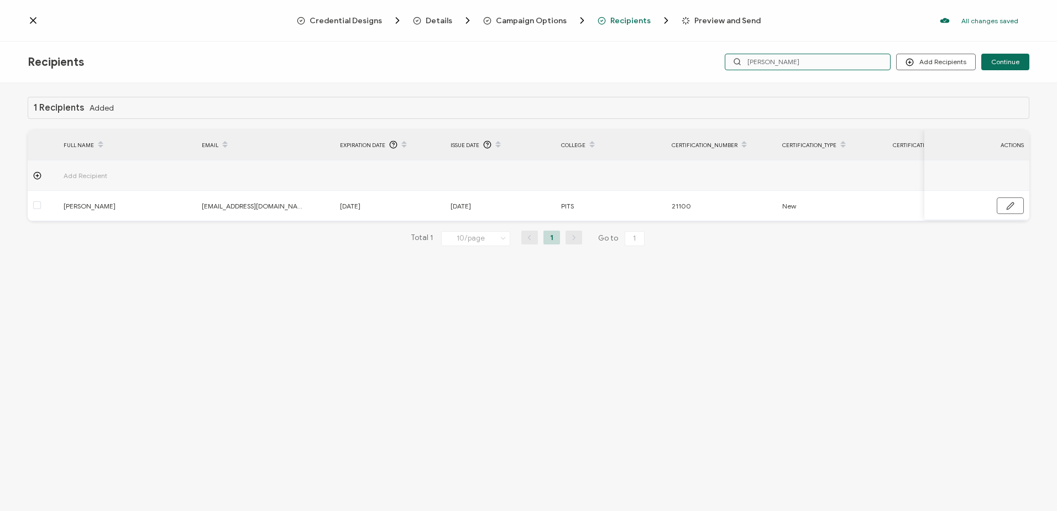
drag, startPoint x: 751, startPoint y: 60, endPoint x: 697, endPoint y: 56, distance: 53.8
click at [697, 58] on div "Add Recipients Continue crowther" at bounding box center [862, 62] width 334 height 17
type input "wa"
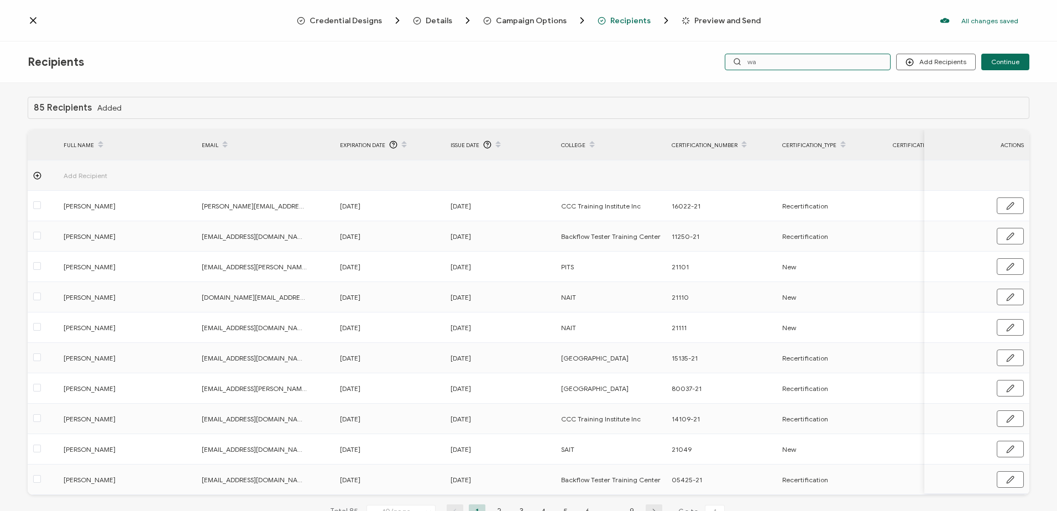
click at [822, 64] on input "wa" at bounding box center [808, 62] width 166 height 17
type input "walls"
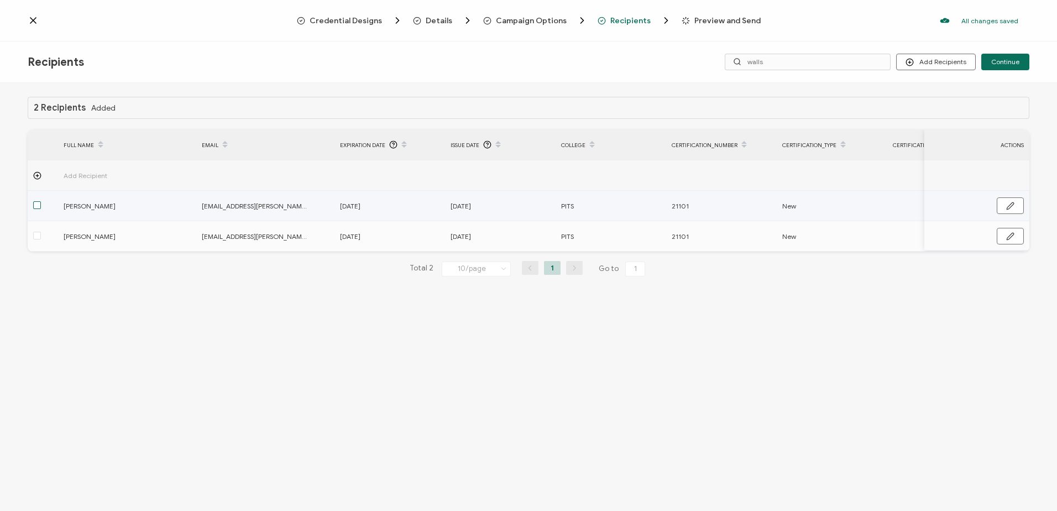
click at [39, 206] on span at bounding box center [37, 205] width 8 height 8
click at [41, 201] on input "checkbox" at bounding box center [41, 201] width 0 height 0
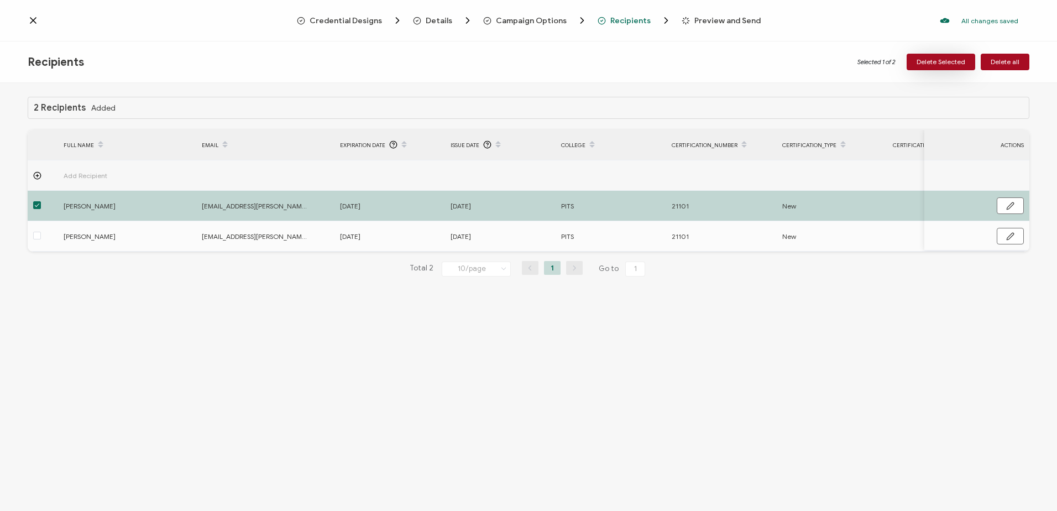
click at [935, 62] on span "Delete Selected" at bounding box center [941, 62] width 49 height 7
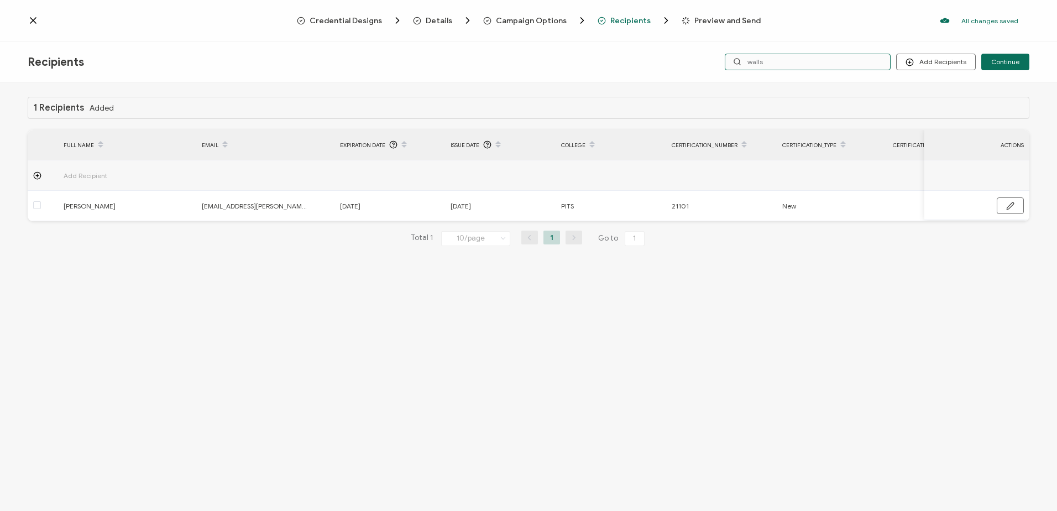
drag, startPoint x: 825, startPoint y: 63, endPoint x: 722, endPoint y: 62, distance: 102.8
click at [723, 63] on div "Add Recipients Upload Recipients Import From Recipients Import From List Contin…" at bounding box center [862, 62] width 334 height 17
type input "weather"
drag, startPoint x: 809, startPoint y: 61, endPoint x: 650, endPoint y: 56, distance: 159.3
click at [658, 57] on div "Recipients Add Recipients Upload Recipients Import From Recipients Import From …" at bounding box center [528, 61] width 1057 height 41
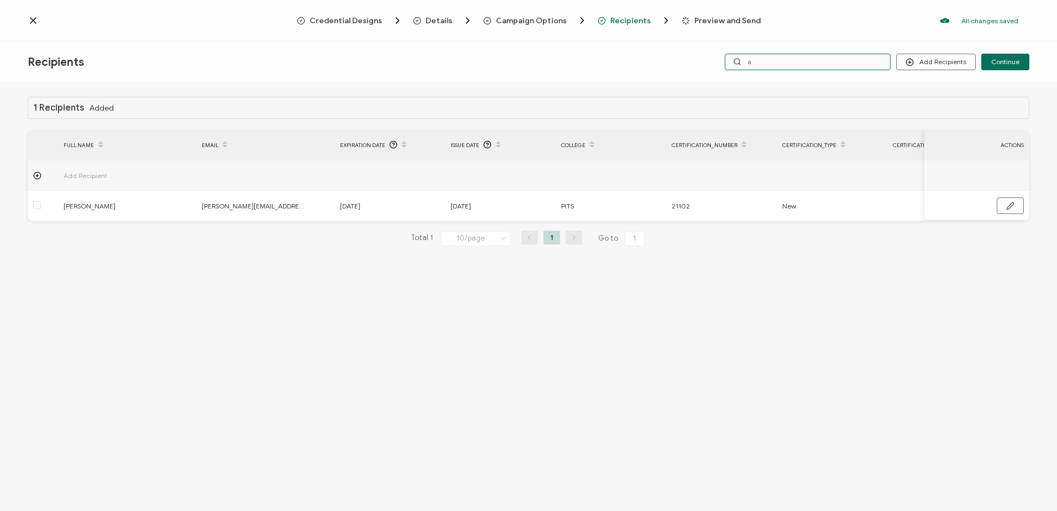
type input "al"
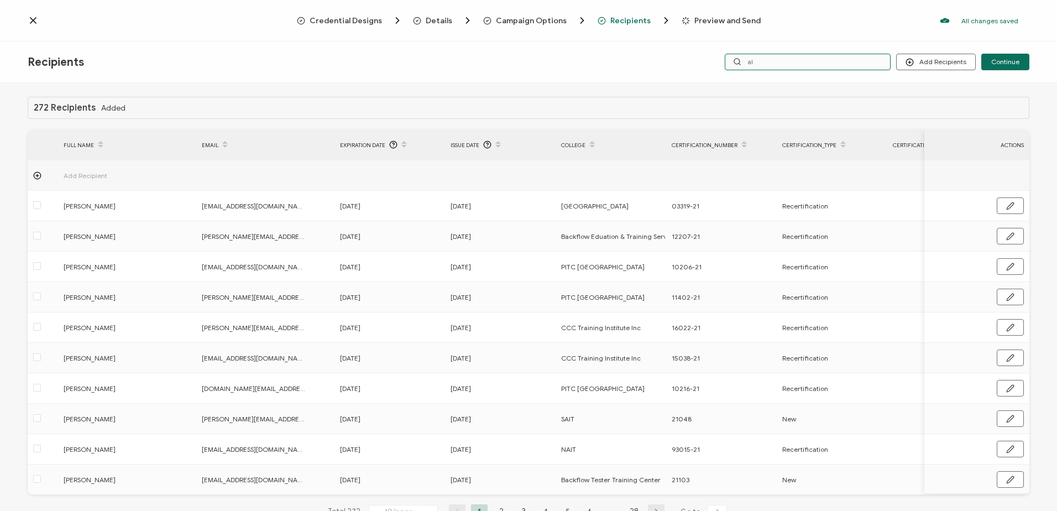
click at [795, 65] on input "al" at bounding box center [808, 62] width 166 height 17
type input "alexander"
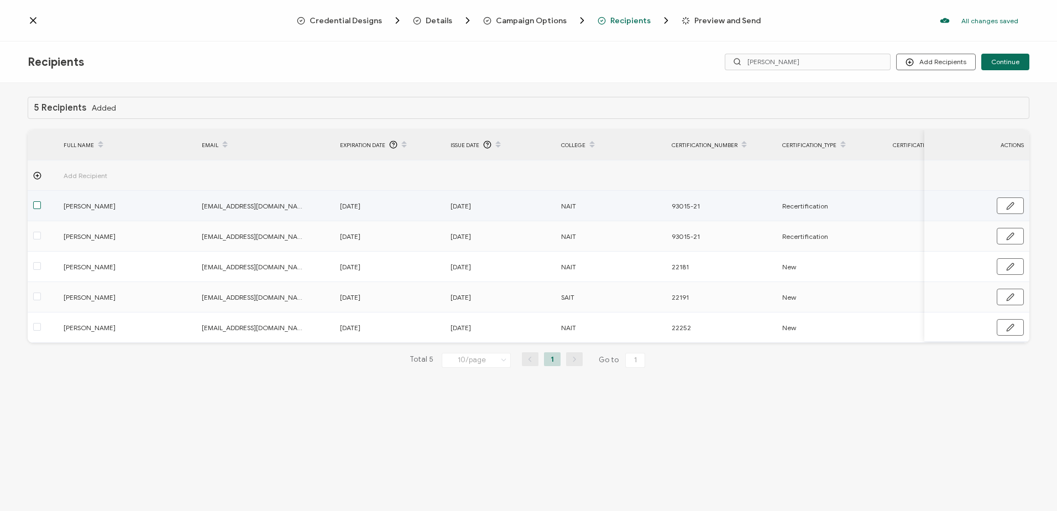
click at [38, 207] on span at bounding box center [37, 205] width 8 height 8
click at [41, 201] on input "checkbox" at bounding box center [41, 201] width 0 height 0
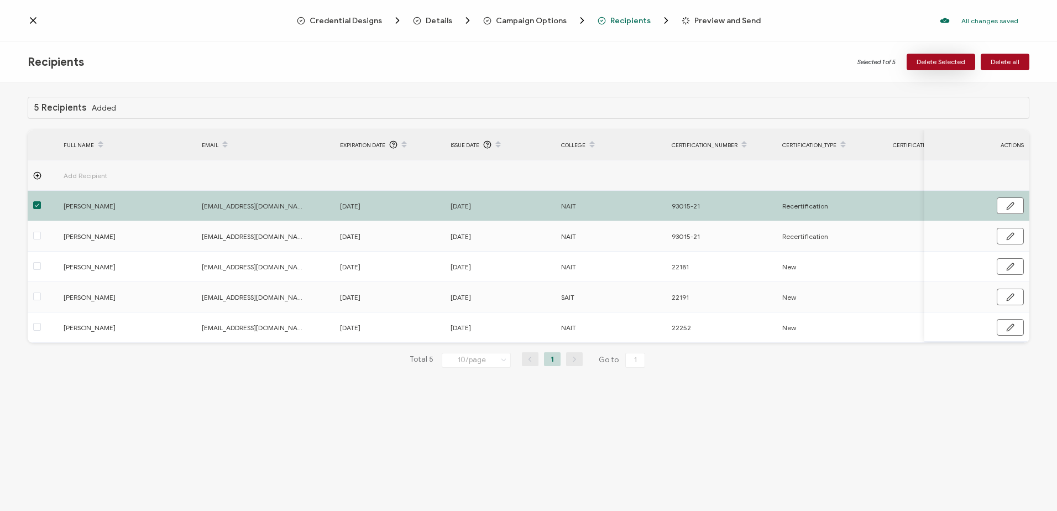
click at [944, 56] on button "Delete Selected" at bounding box center [941, 62] width 69 height 17
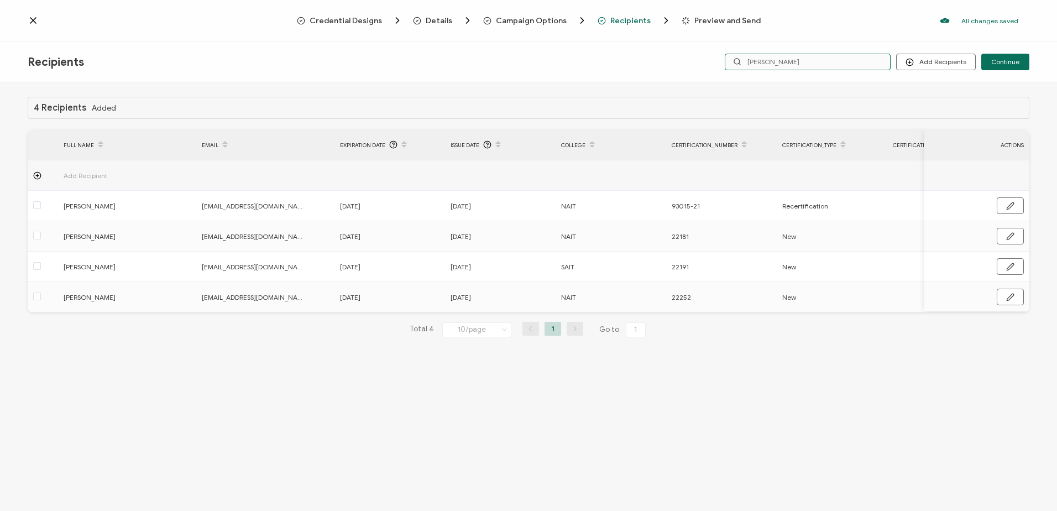
drag, startPoint x: 719, startPoint y: 63, endPoint x: 672, endPoint y: 71, distance: 47.7
click at [673, 71] on div "Recipients Add Recipients Upload Recipients Import From Recipients Import From …" at bounding box center [528, 61] width 1057 height 41
type input "anderson"
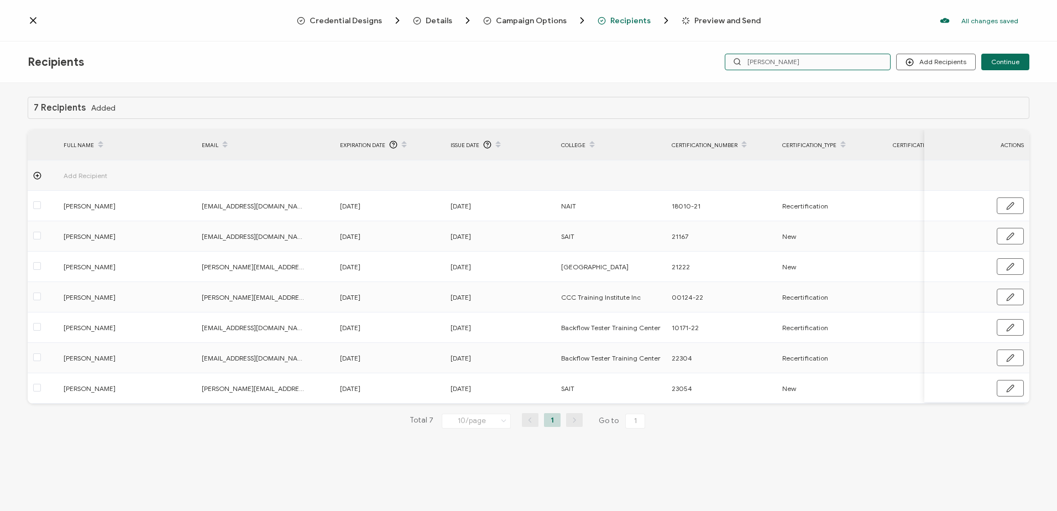
drag, startPoint x: 810, startPoint y: 64, endPoint x: 549, endPoint y: 64, distance: 261.5
click at [549, 64] on div "Recipients Add Recipients Upload Recipients Import From Recipients Import From …" at bounding box center [528, 61] width 1057 height 41
type input "clevel"
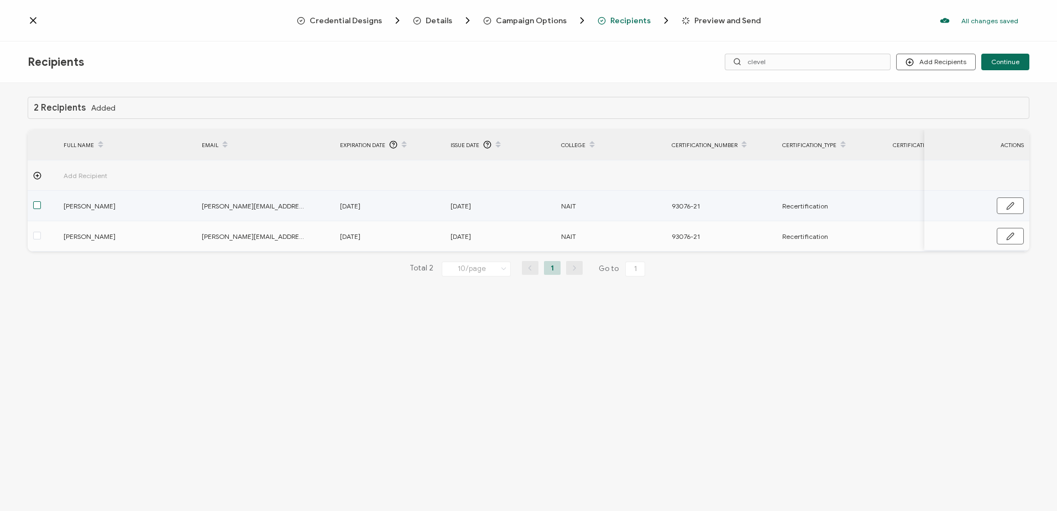
click at [36, 205] on span at bounding box center [37, 205] width 8 height 8
click at [41, 201] on input "checkbox" at bounding box center [41, 201] width 0 height 0
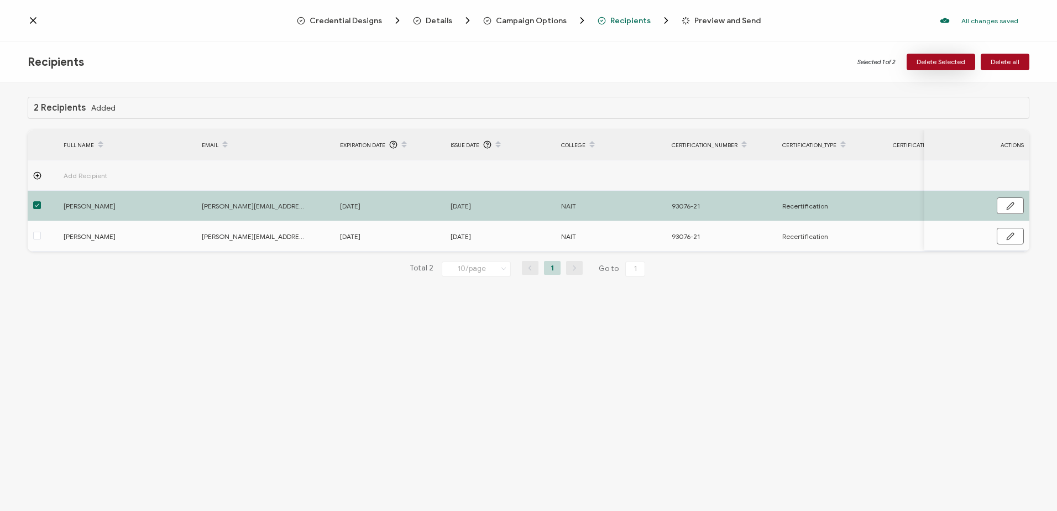
click at [934, 65] on span "Delete Selected" at bounding box center [941, 62] width 49 height 7
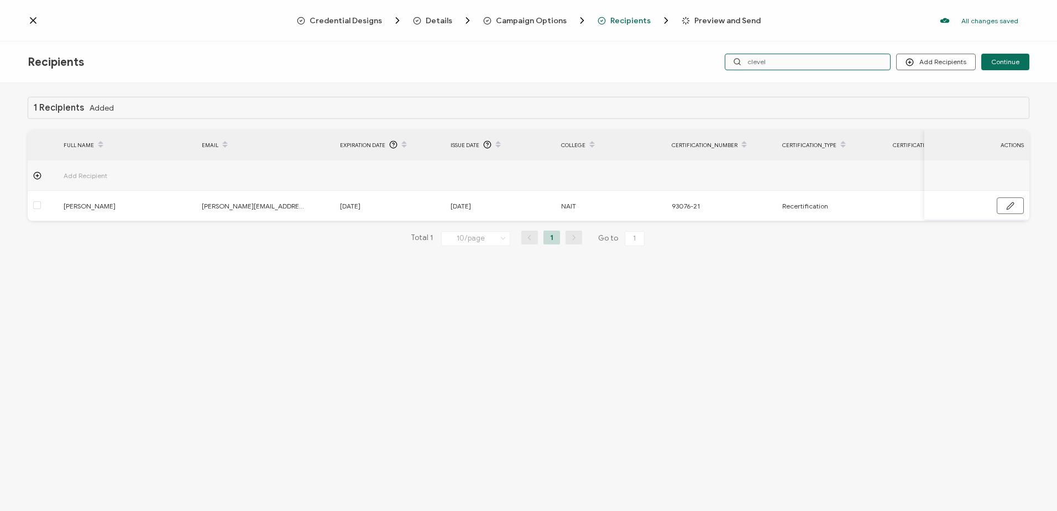
drag, startPoint x: 705, startPoint y: 58, endPoint x: 698, endPoint y: 59, distance: 7.2
click at [698, 59] on div "Add Recipients Upload Recipients Import From Recipients Import From List Contin…" at bounding box center [862, 62] width 334 height 17
type input "iverson"
click at [685, 62] on div "Recipients Add Recipients Upload Recipients Import From Recipients Import From …" at bounding box center [528, 61] width 1057 height 41
type input "macdonald"
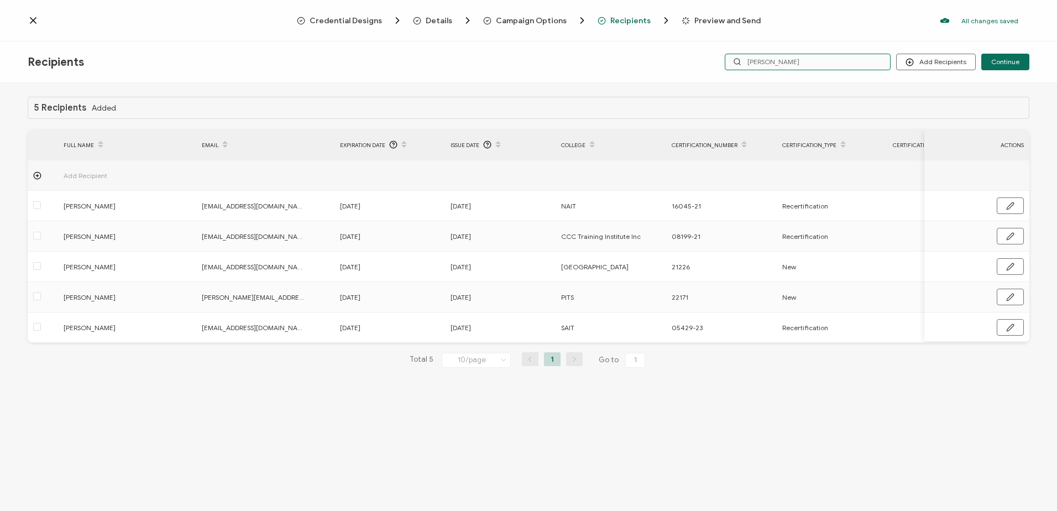
drag, startPoint x: 754, startPoint y: 62, endPoint x: 650, endPoint y: 63, distance: 103.9
click at [650, 64] on div "Recipients Add Recipients Upload Recipients Import From Recipients Import From …" at bounding box center [528, 61] width 1057 height 41
type input "arthur"
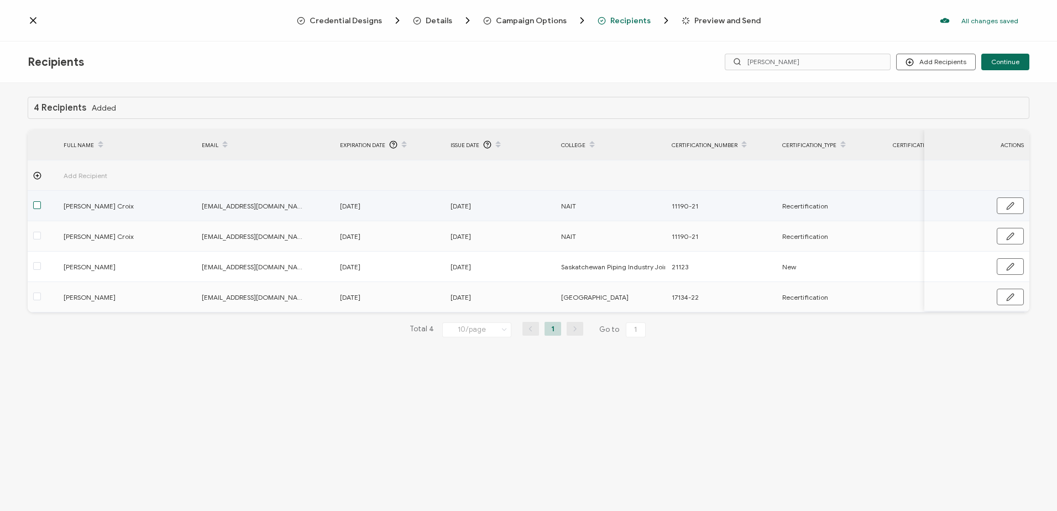
click at [35, 201] on span at bounding box center [37, 205] width 8 height 8
click at [41, 201] on input "checkbox" at bounding box center [41, 201] width 0 height 0
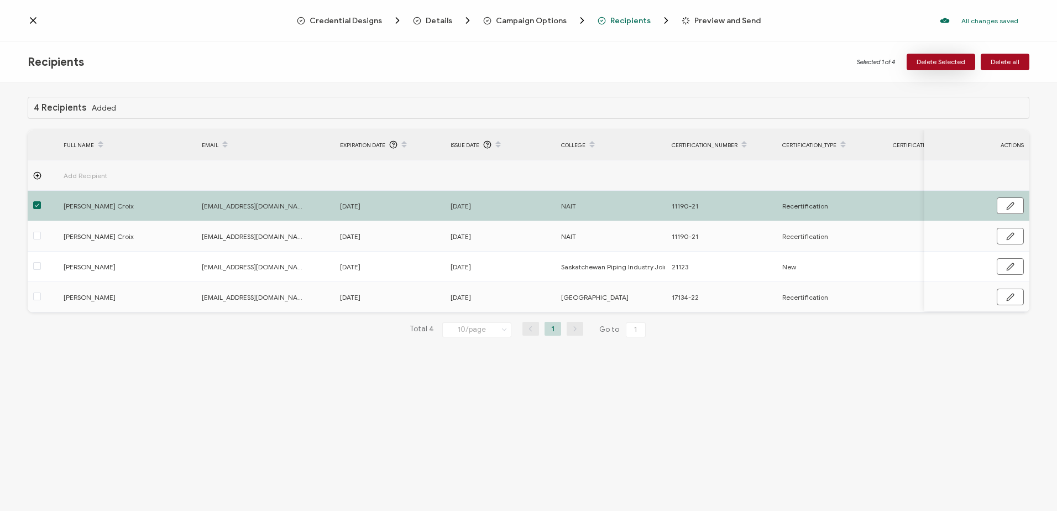
click at [944, 64] on span "Delete Selected" at bounding box center [941, 62] width 49 height 7
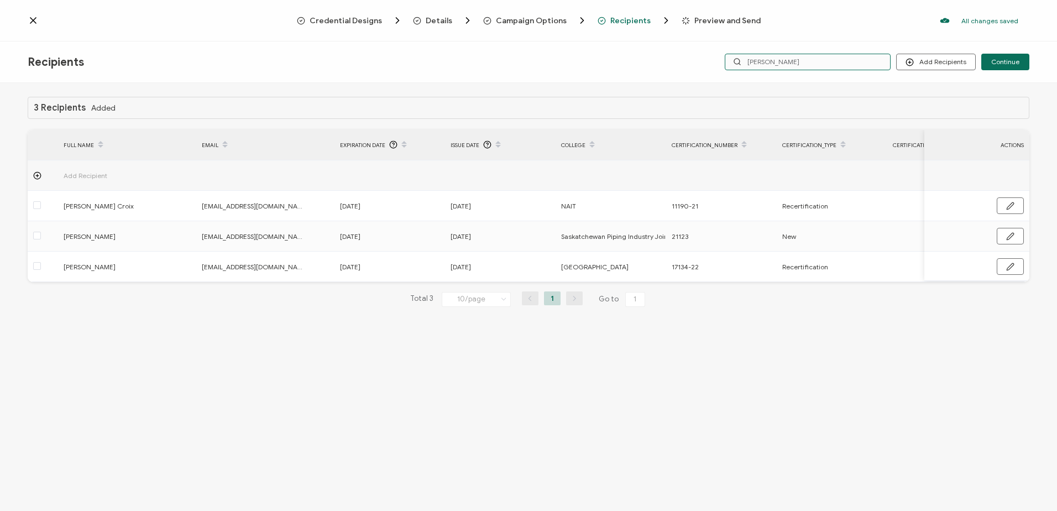
drag, startPoint x: 663, startPoint y: 61, endPoint x: 648, endPoint y: 62, distance: 15.5
click at [649, 62] on div "Recipients Add Recipients Upload Recipients Import From Recipients Import From …" at bounding box center [528, 61] width 1057 height 41
type input "amanda"
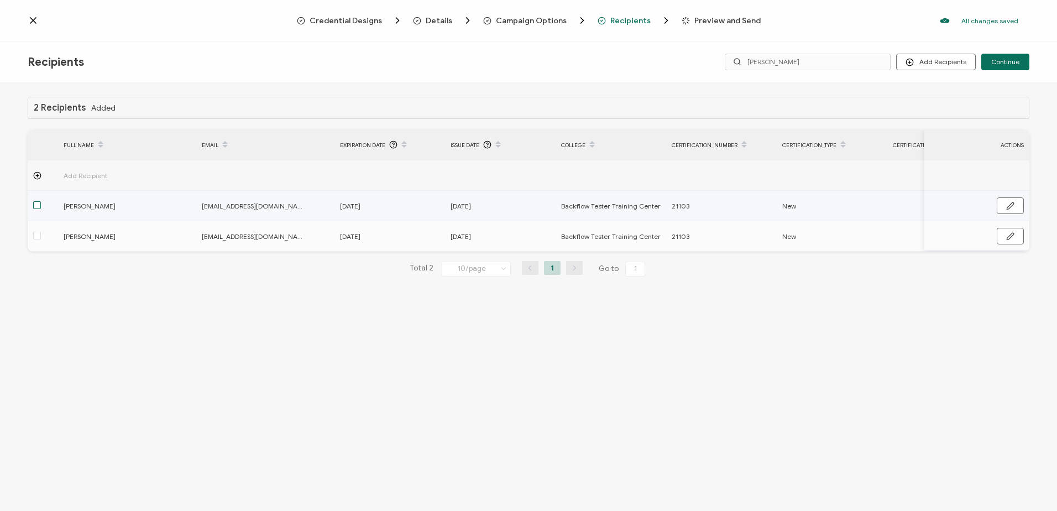
click at [35, 205] on span at bounding box center [37, 205] width 8 height 8
click at [41, 201] on input "checkbox" at bounding box center [41, 201] width 0 height 0
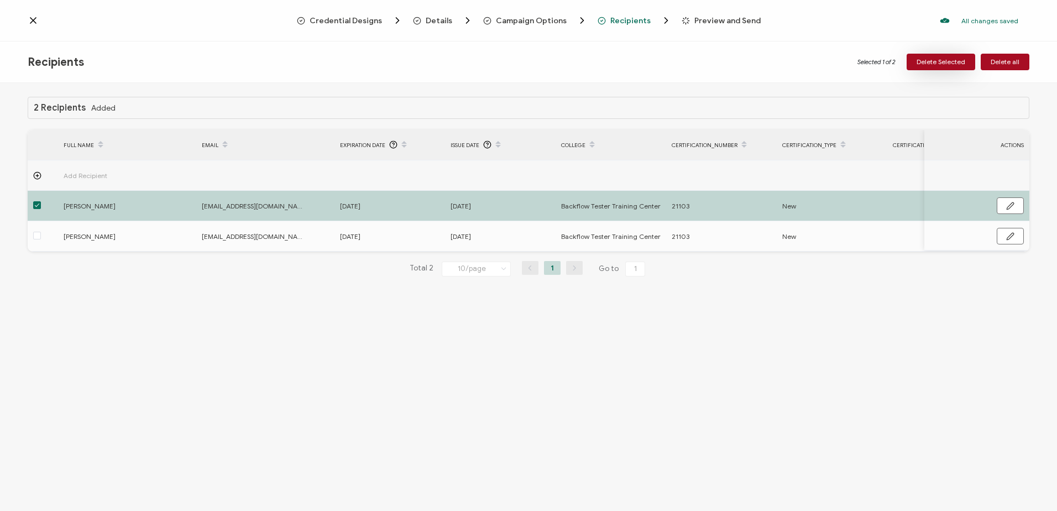
click at [943, 62] on span "Delete Selected" at bounding box center [941, 62] width 49 height 7
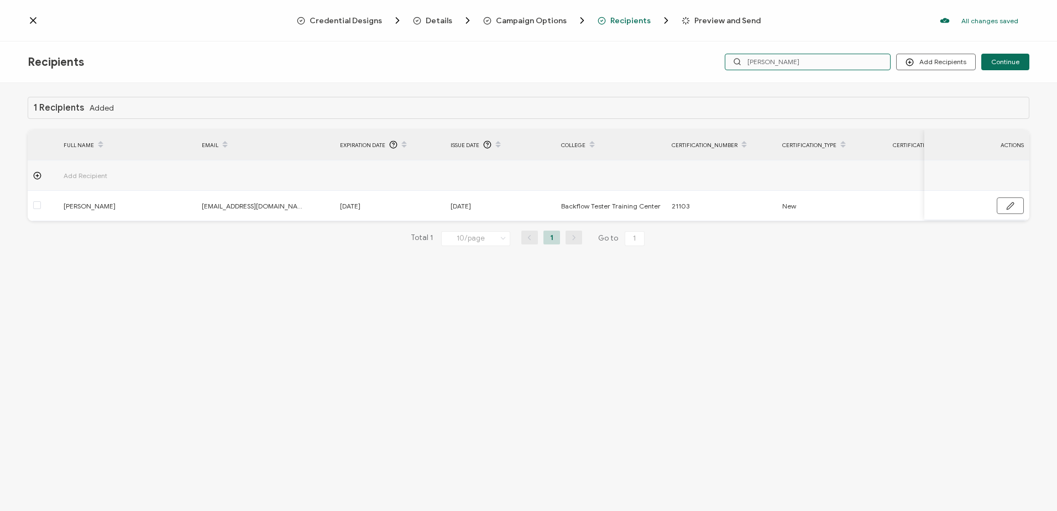
drag, startPoint x: 689, startPoint y: 63, endPoint x: 610, endPoint y: 70, distance: 79.4
click at [610, 71] on div "Recipients Add Recipients Upload Recipients Import From Recipients Import From …" at bounding box center [528, 61] width 1057 height 41
type input "[PERSON_NAME]"
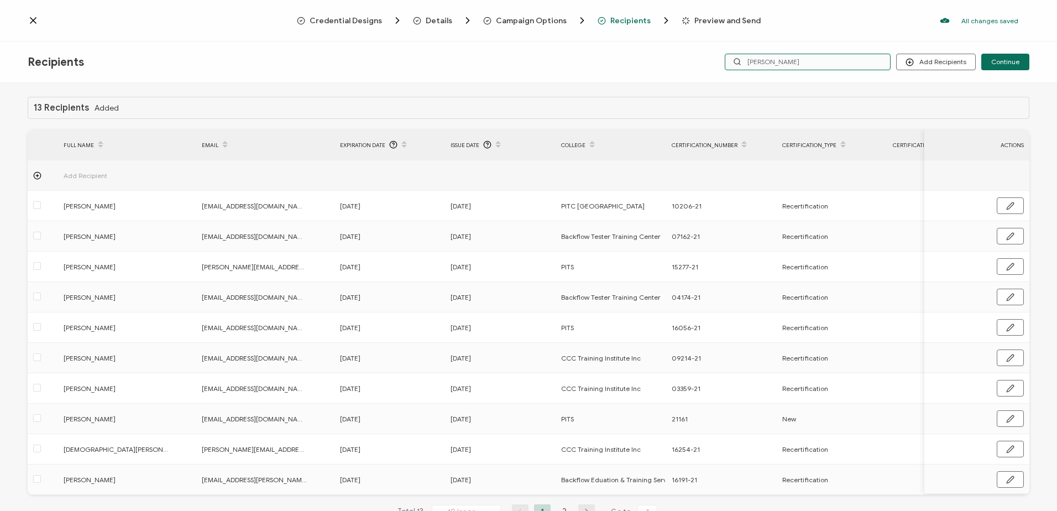
drag, startPoint x: 580, startPoint y: 58, endPoint x: 573, endPoint y: 58, distance: 7.2
click at [573, 58] on div "Recipients Add Recipients Upload Recipients Import From Recipients Import From …" at bounding box center [528, 61] width 1057 height 41
type input "met"
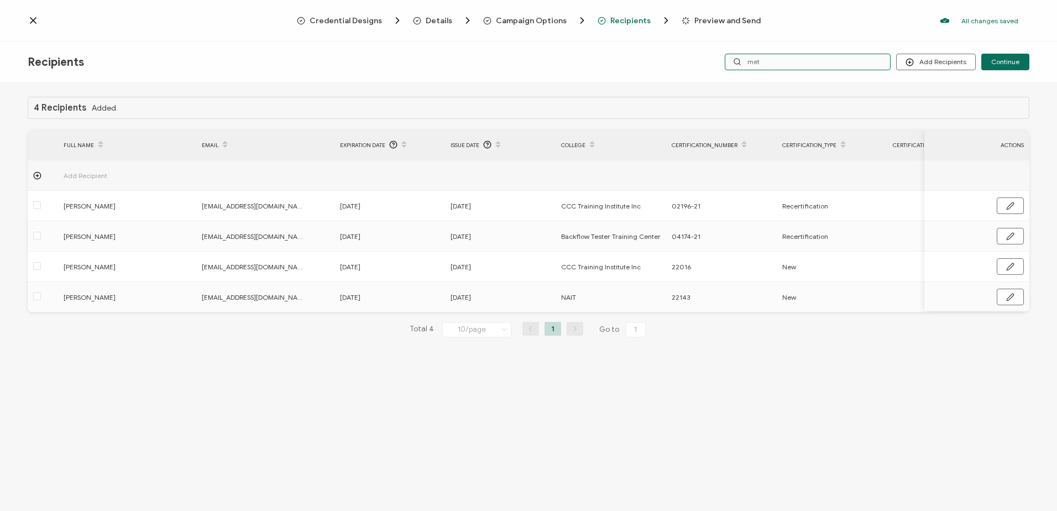
drag, startPoint x: 775, startPoint y: 54, endPoint x: 707, endPoint y: 71, distance: 70.7
click at [707, 71] on div "Recipients Add Recipients Upload Recipients Import From Recipients Import From …" at bounding box center [528, 61] width 1057 height 41
type input "becker"
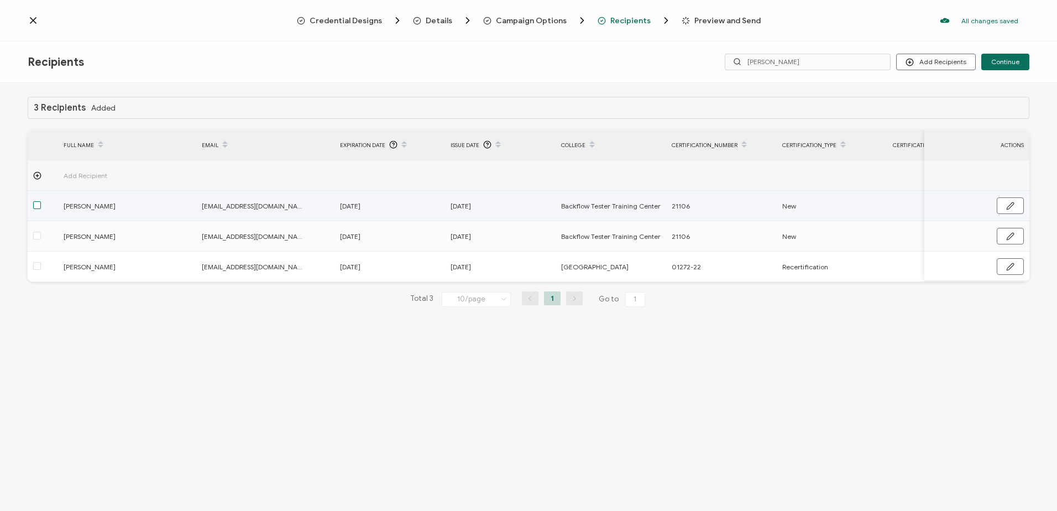
click at [36, 206] on span at bounding box center [37, 205] width 8 height 8
click at [41, 201] on input "checkbox" at bounding box center [41, 201] width 0 height 0
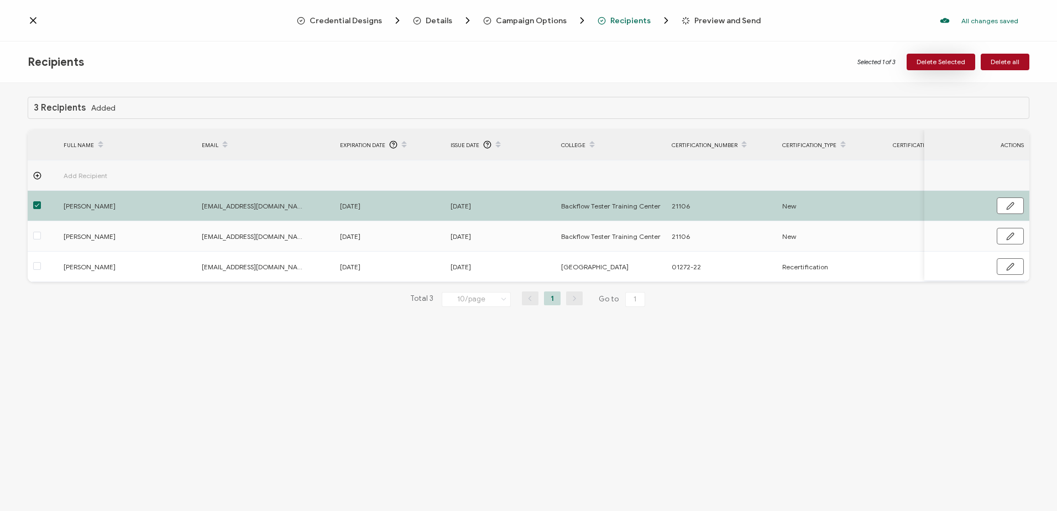
click at [929, 56] on button "Delete Selected" at bounding box center [941, 62] width 69 height 17
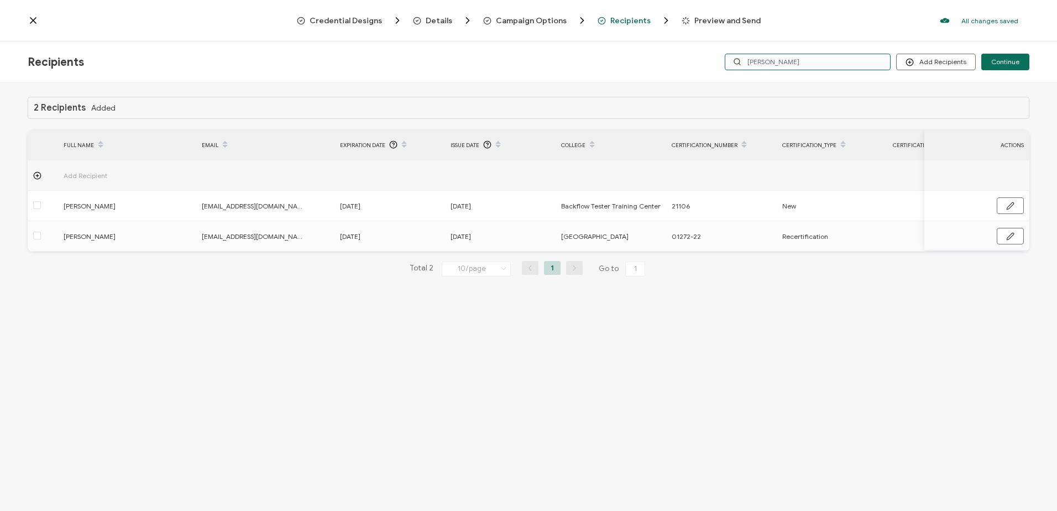
drag, startPoint x: 806, startPoint y: 60, endPoint x: 712, endPoint y: 60, distance: 94.0
click at [712, 60] on div "Add Recipients Upload Recipients Import From Recipients Import From List Contin…" at bounding box center [862, 62] width 334 height 17
type input "noon"
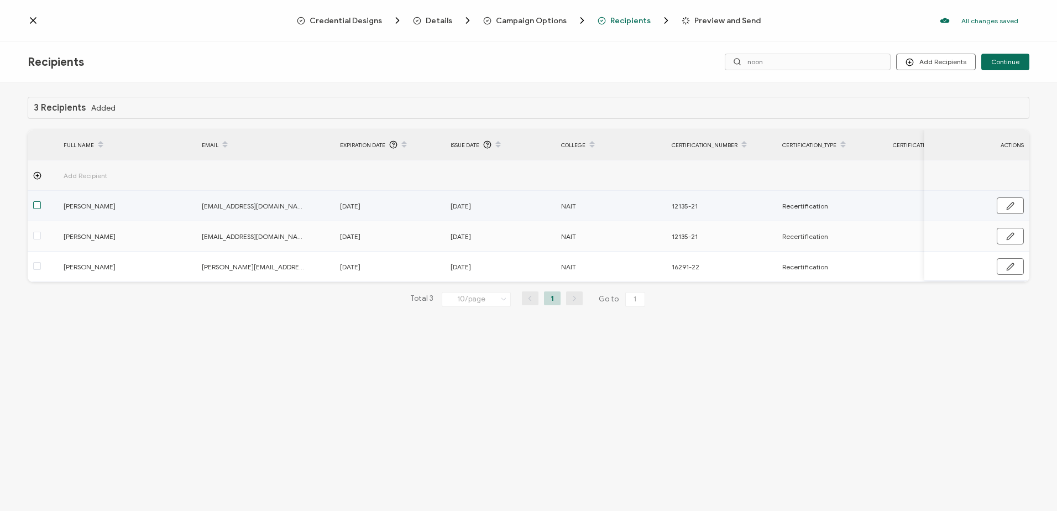
click at [36, 204] on span at bounding box center [37, 205] width 8 height 8
click at [41, 201] on input "checkbox" at bounding box center [41, 201] width 0 height 0
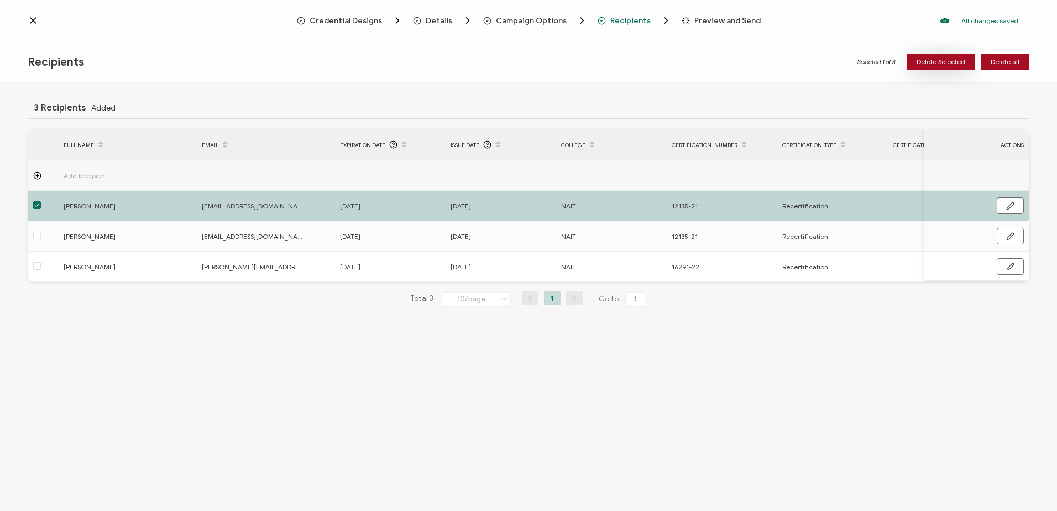
click at [928, 59] on span "Delete Selected" at bounding box center [941, 62] width 49 height 7
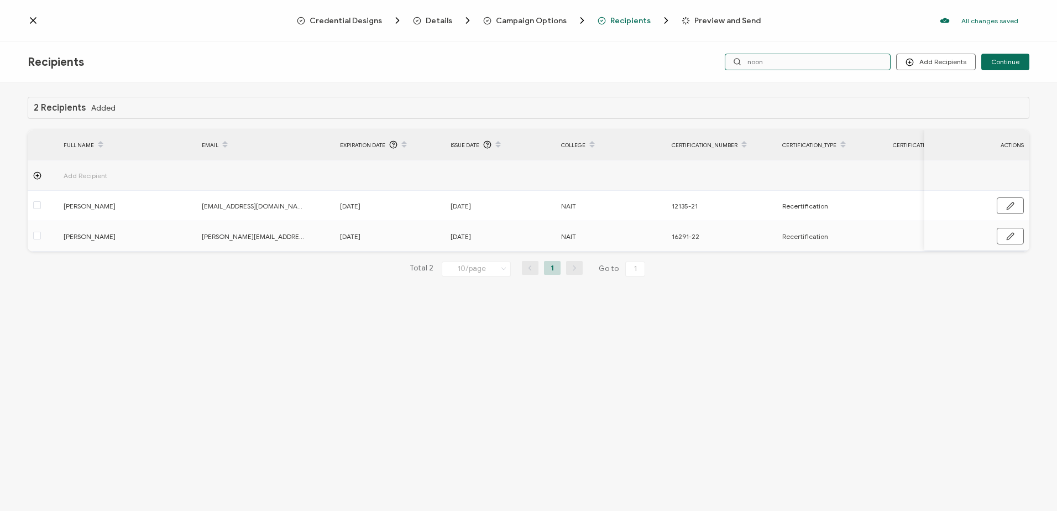
drag, startPoint x: 830, startPoint y: 62, endPoint x: 557, endPoint y: 53, distance: 273.3
click at [558, 53] on div "Recipients Add Recipients Upload Recipients Import From Recipients Import From …" at bounding box center [528, 61] width 1057 height 41
type input "keyy"
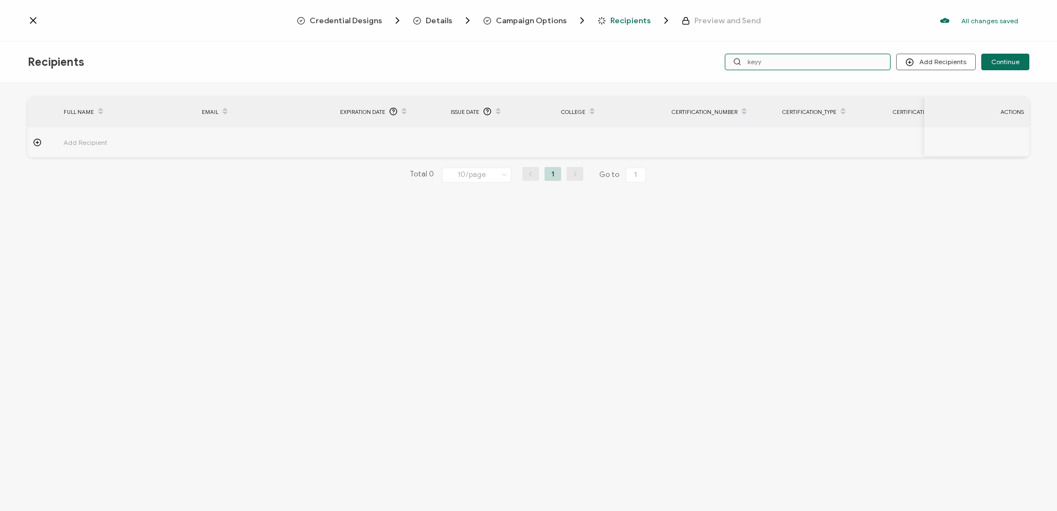
drag, startPoint x: 738, startPoint y: 57, endPoint x: 704, endPoint y: 54, distance: 33.8
click at [704, 54] on div "Add Recipients Upload Recipients Import From Recipients Import From List Contin…" at bounding box center [862, 62] width 334 height 17
type input "kelly"
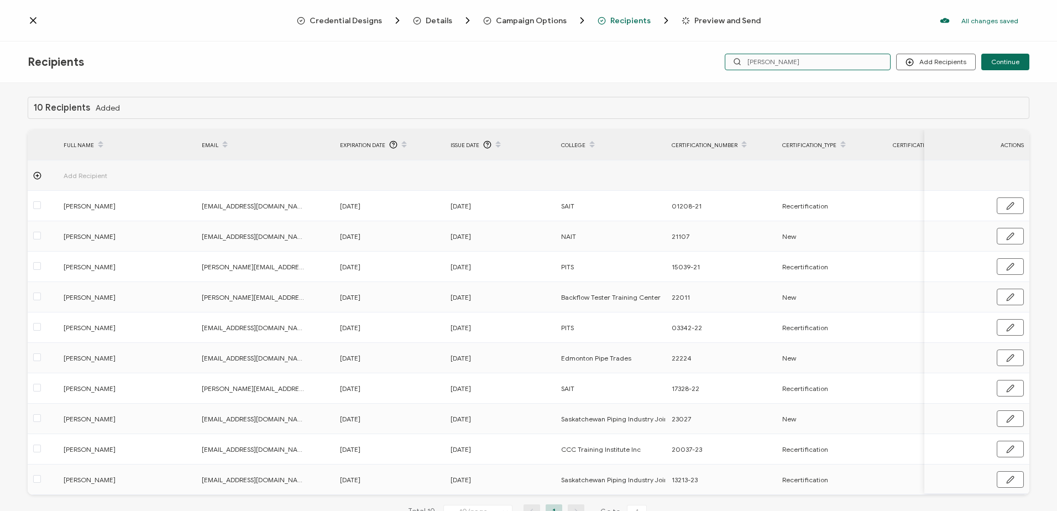
click at [750, 59] on input "kelly" at bounding box center [808, 62] width 166 height 17
type input "patrick kelly"
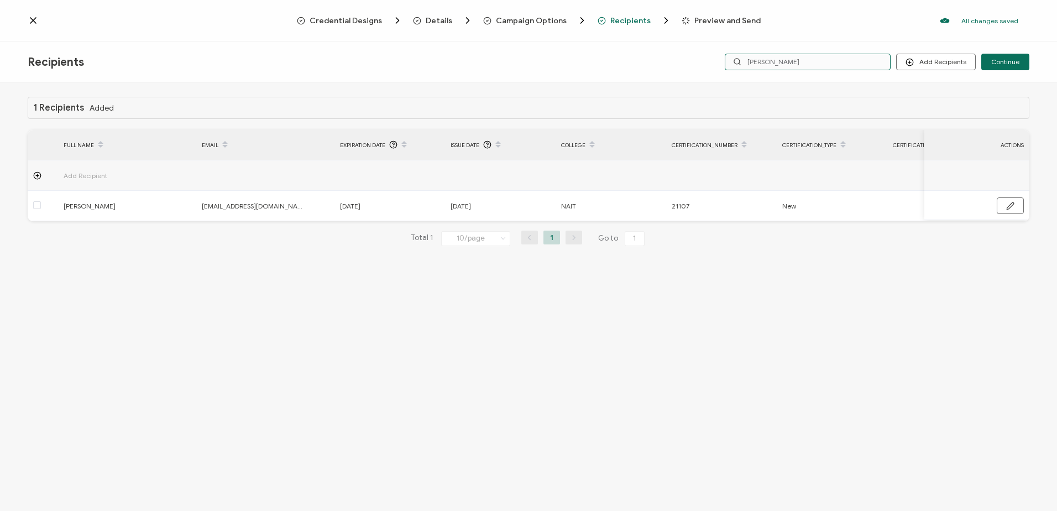
drag, startPoint x: 810, startPoint y: 64, endPoint x: 415, endPoint y: 54, distance: 394.9
click at [435, 54] on div "Recipients Add Recipients Upload Recipients Import From Recipients Import From …" at bounding box center [528, 61] width 1057 height 41
type input "spen"
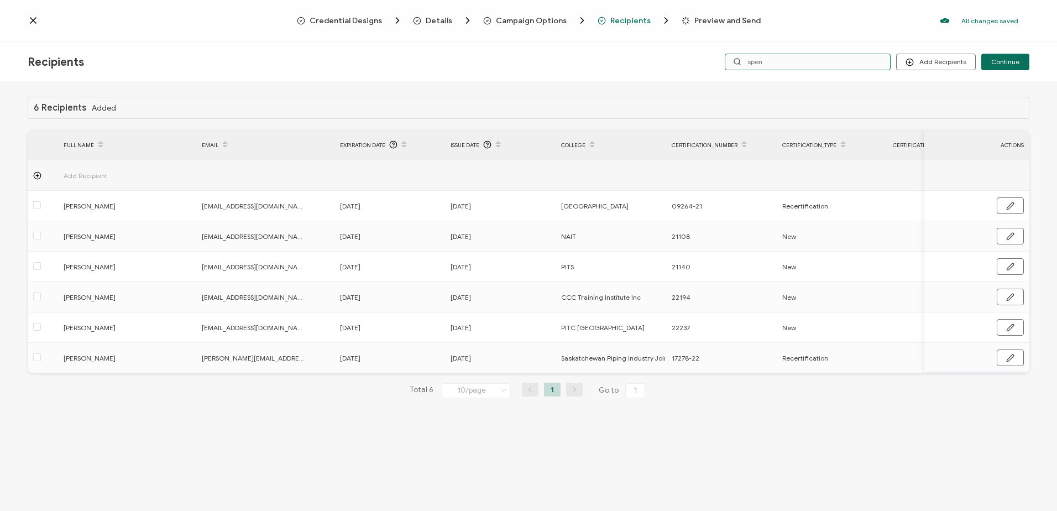
drag, startPoint x: 835, startPoint y: 59, endPoint x: 647, endPoint y: 57, distance: 188.0
click at [651, 59] on div "Recipients Add Recipients Upload Recipients Import From Recipients Import From …" at bounding box center [528, 61] width 1057 height 41
type input "nei"
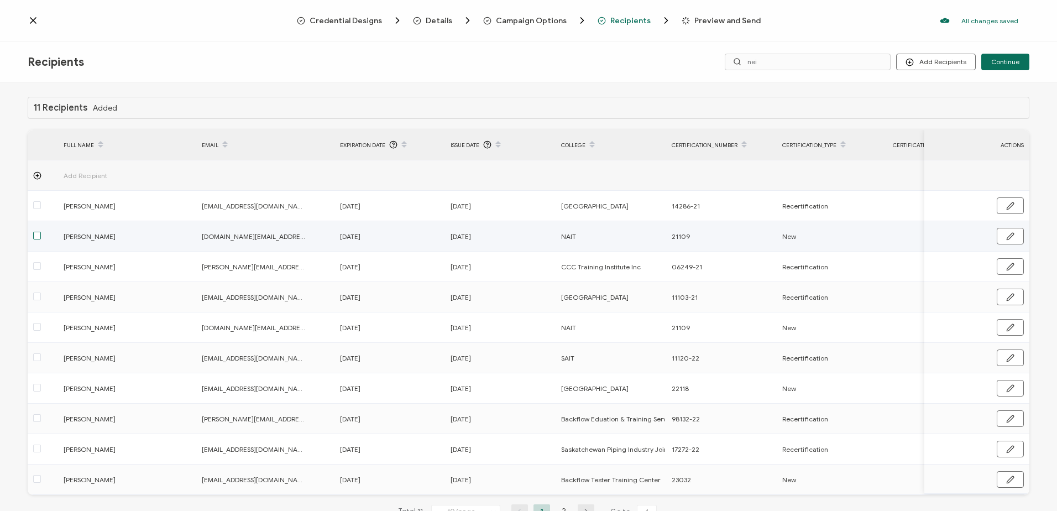
click at [34, 236] on span at bounding box center [37, 236] width 8 height 8
click at [41, 232] on input "checkbox" at bounding box center [41, 232] width 0 height 0
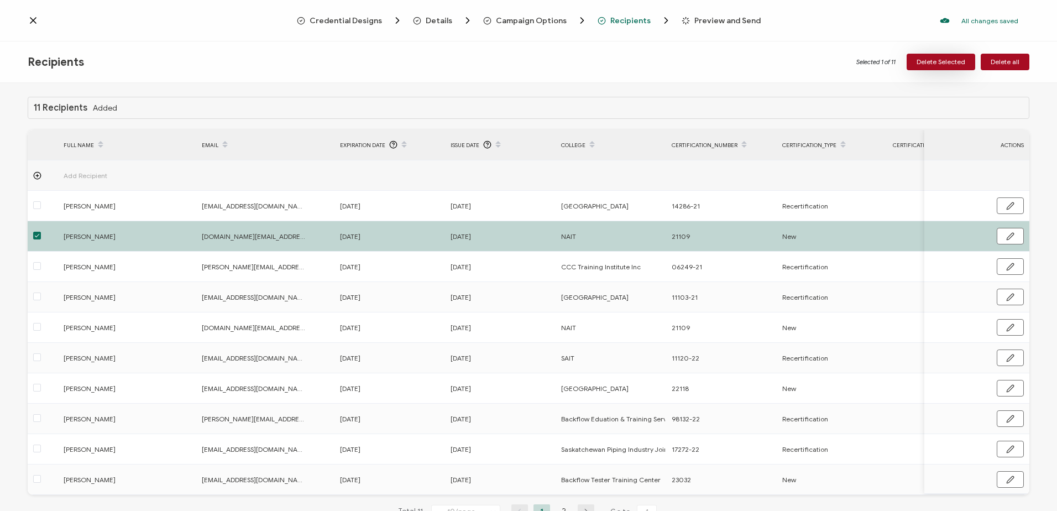
click at [943, 60] on span "Delete Selected" at bounding box center [941, 62] width 49 height 7
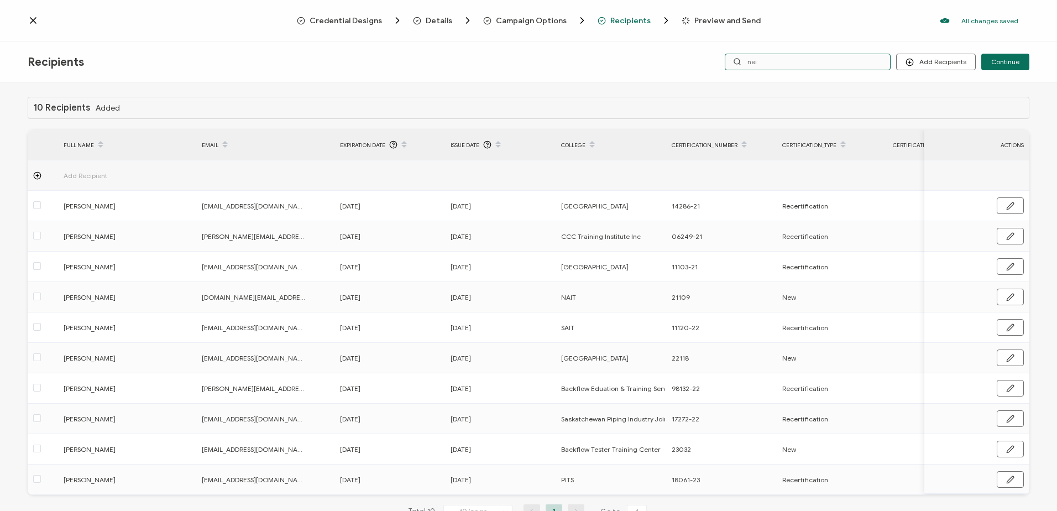
drag, startPoint x: 803, startPoint y: 55, endPoint x: 669, endPoint y: 59, distance: 134.4
click at [669, 59] on div "Recipients Add Recipients Continue nei" at bounding box center [528, 61] width 1057 height 41
type input "s"
click at [817, 60] on input "s" at bounding box center [808, 62] width 166 height 17
type input "shene"
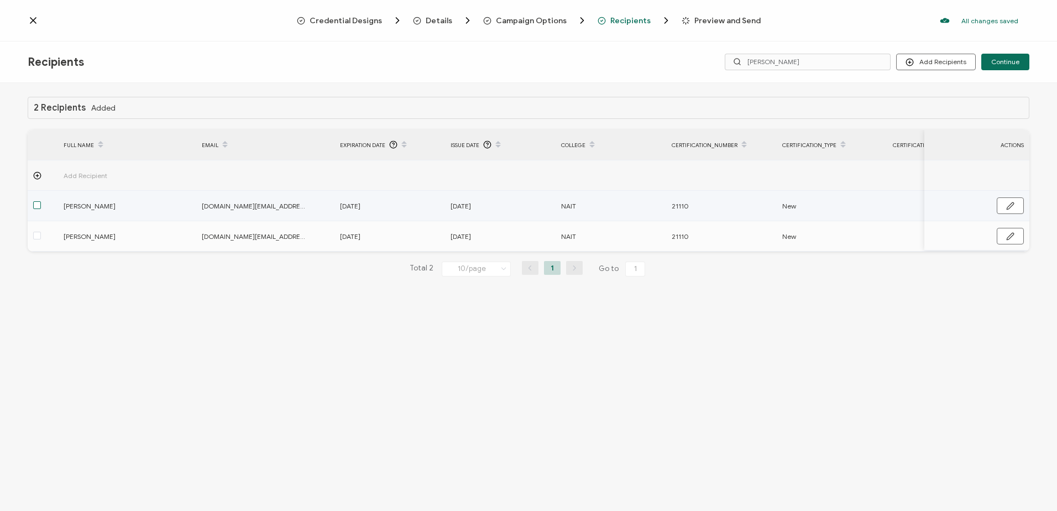
click at [39, 206] on span at bounding box center [37, 205] width 8 height 8
click at [41, 201] on input "checkbox" at bounding box center [41, 201] width 0 height 0
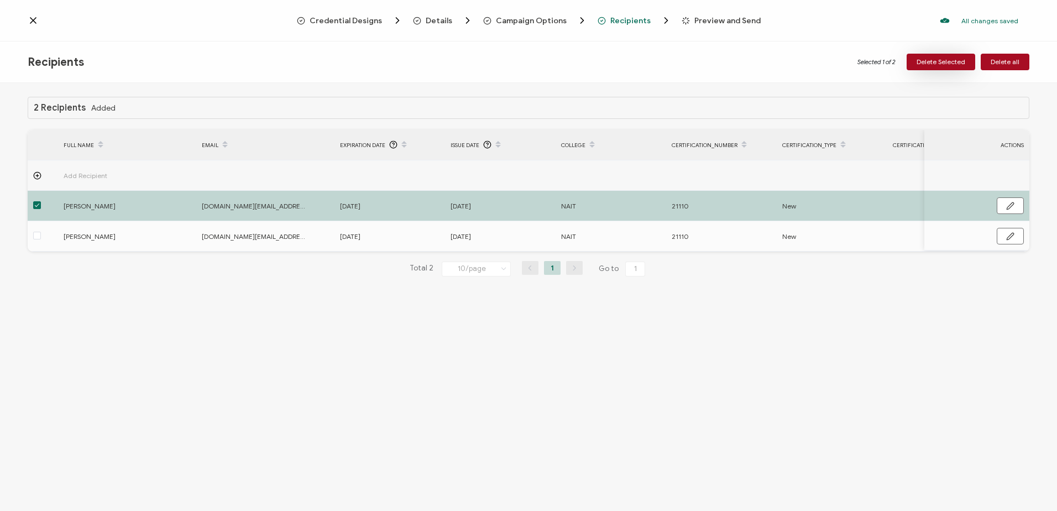
click at [933, 63] on span "Delete Selected" at bounding box center [941, 62] width 49 height 7
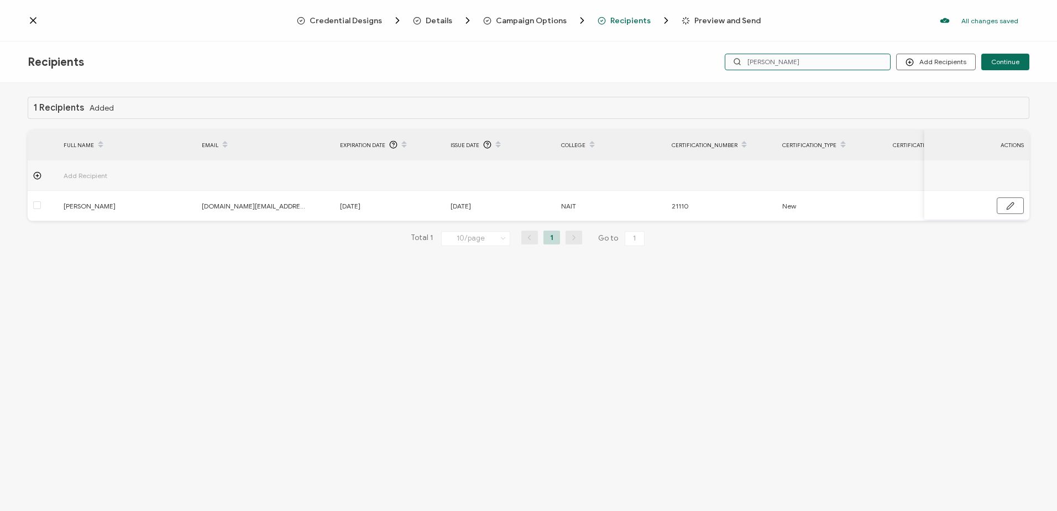
drag, startPoint x: 714, startPoint y: 66, endPoint x: 671, endPoint y: 63, distance: 42.7
click at [673, 65] on div "Recipients Add Recipients Continue shene" at bounding box center [528, 61] width 1057 height 41
type input "warren"
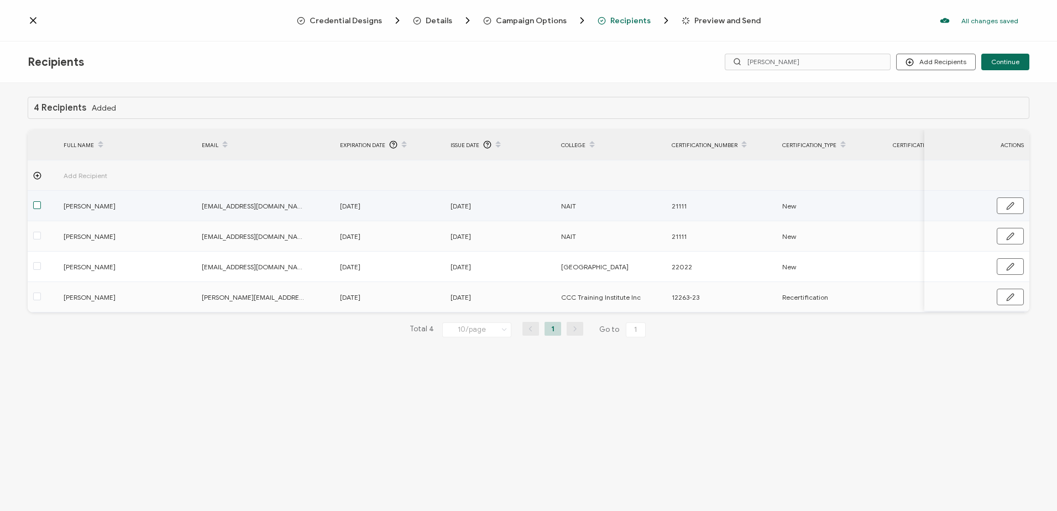
click at [36, 206] on span at bounding box center [37, 205] width 8 height 8
click at [41, 201] on input "checkbox" at bounding box center [41, 201] width 0 height 0
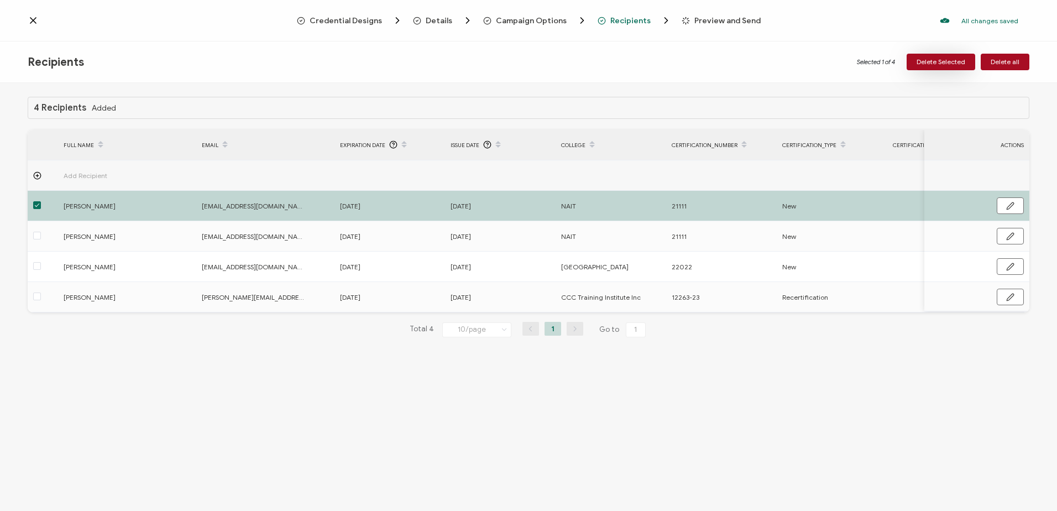
click at [933, 63] on span "Delete Selected" at bounding box center [941, 62] width 49 height 7
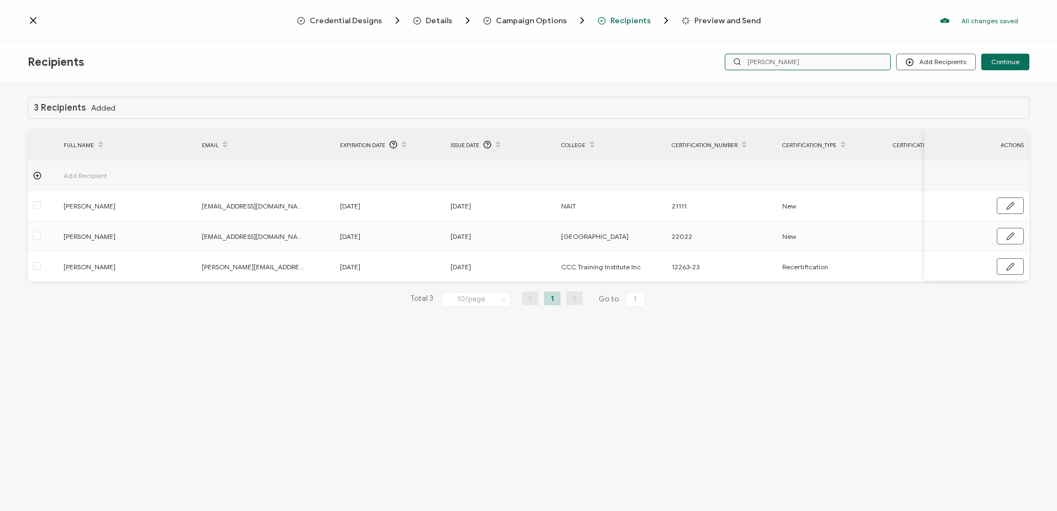
drag, startPoint x: 820, startPoint y: 61, endPoint x: 602, endPoint y: 53, distance: 218.6
click at [602, 53] on div "Recipients Add Recipients Upload Recipients Import From Recipients Import From …" at bounding box center [528, 61] width 1057 height 41
type input "colby"
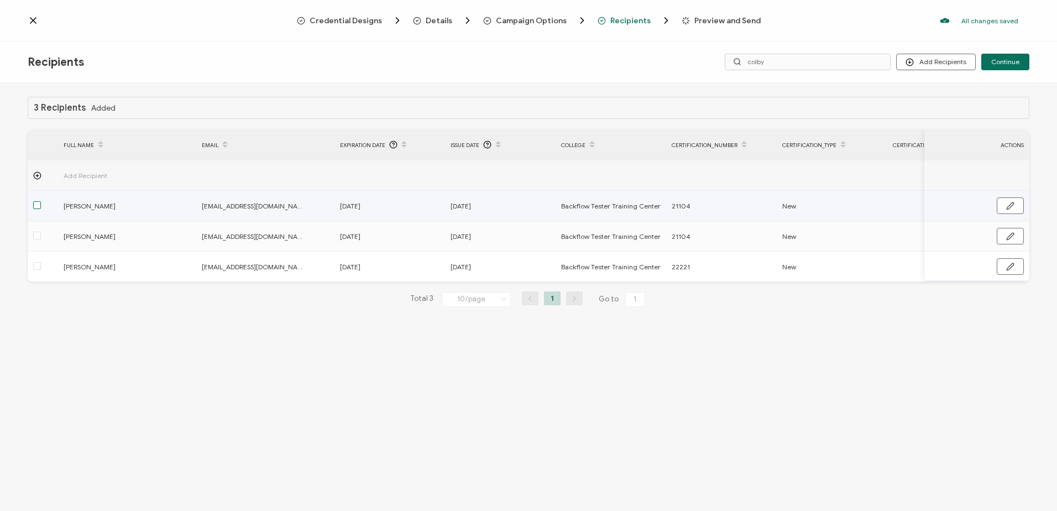
click at [37, 205] on span at bounding box center [37, 205] width 8 height 8
click at [41, 201] on input "checkbox" at bounding box center [41, 201] width 0 height 0
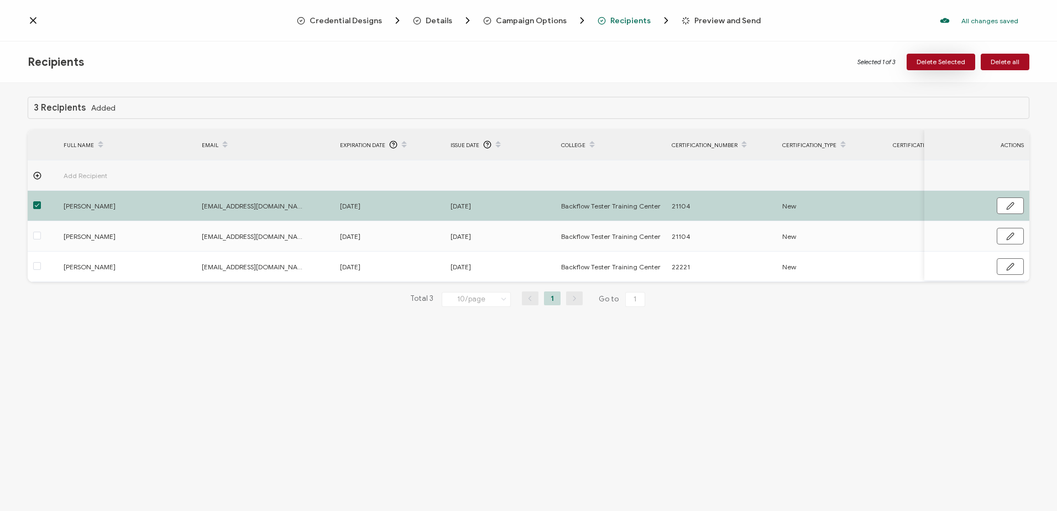
click at [939, 59] on span "Delete Selected" at bounding box center [941, 62] width 49 height 7
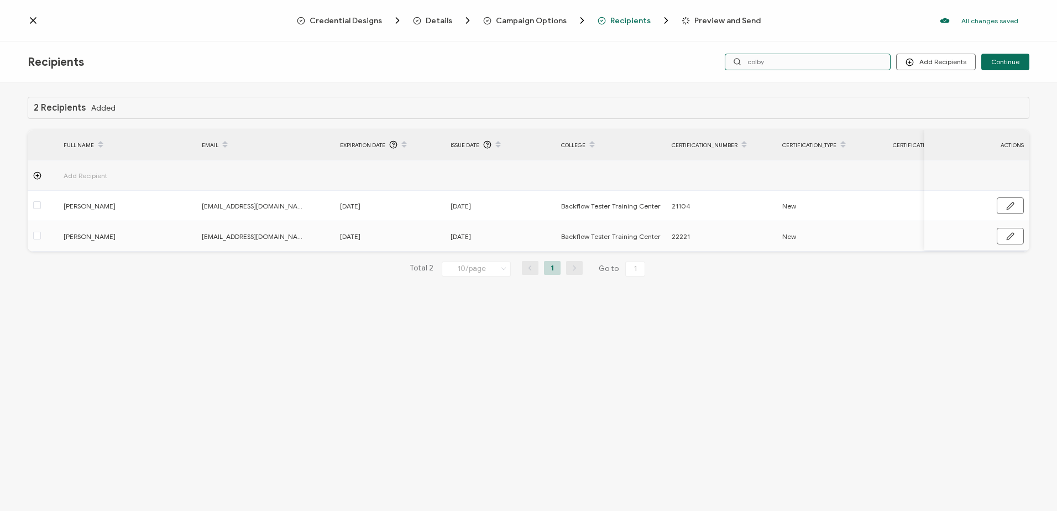
drag, startPoint x: 736, startPoint y: 58, endPoint x: 702, endPoint y: 56, distance: 34.9
click at [709, 57] on div "Add Recipients Upload Recipients Import From Recipients Import From List Contin…" at bounding box center [862, 62] width 334 height 17
type input "y"
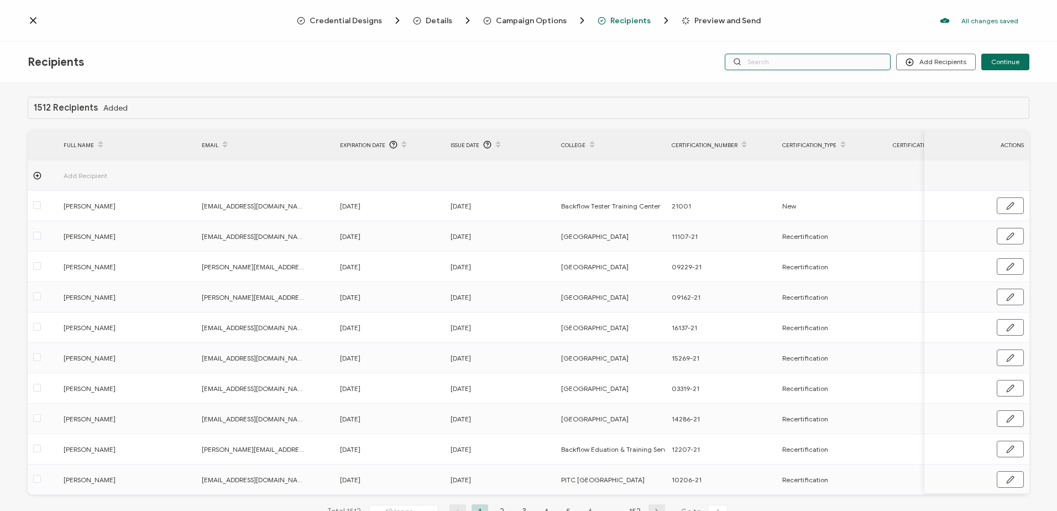
click at [796, 57] on input "text" at bounding box center [808, 62] width 166 height 17
type input "shendon"
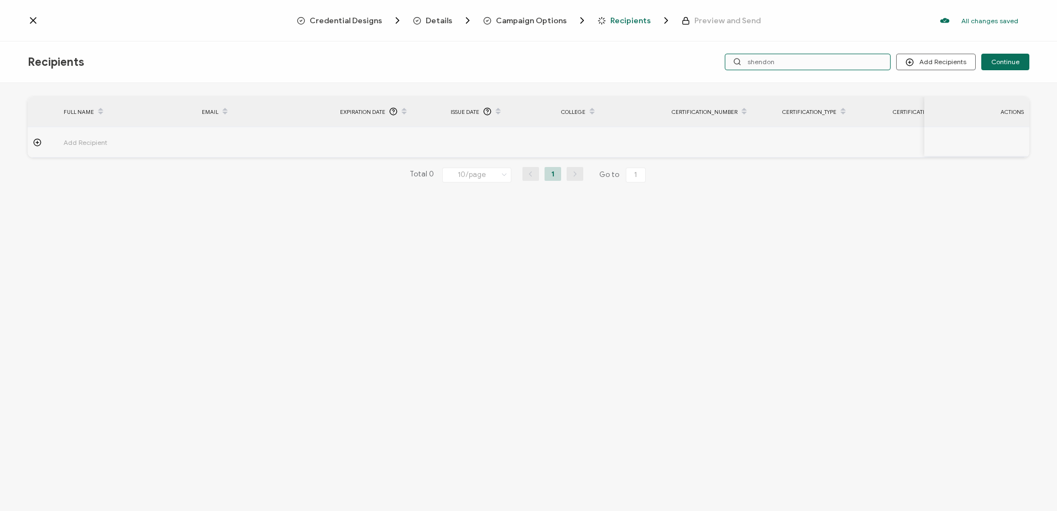
click at [761, 63] on input "shendon" at bounding box center [808, 62] width 166 height 17
type input "shedon"
drag, startPoint x: 791, startPoint y: 63, endPoint x: 741, endPoint y: 63, distance: 50.3
click at [741, 63] on div "shedon" at bounding box center [808, 62] width 166 height 17
type input "shel"
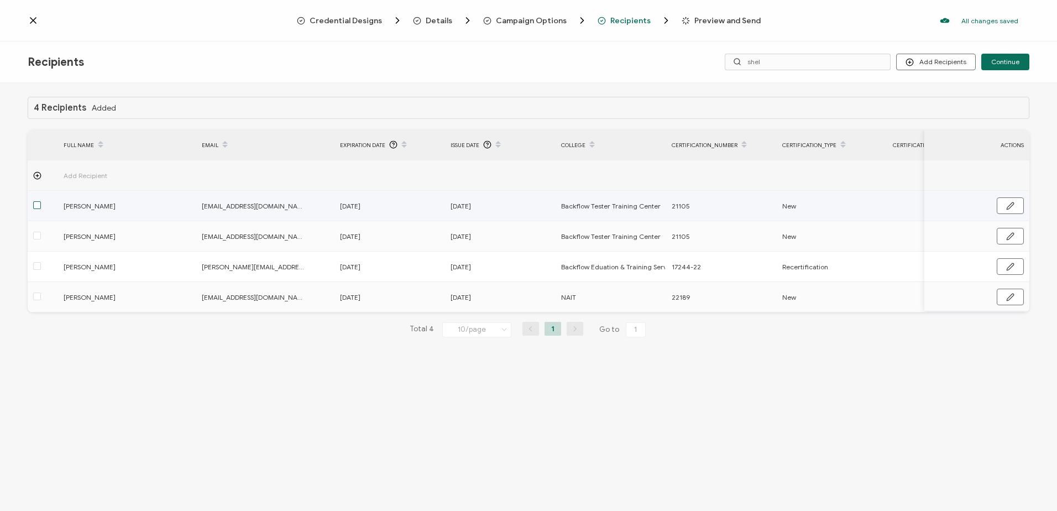
click at [36, 205] on span at bounding box center [37, 205] width 8 height 8
click at [41, 201] on input "checkbox" at bounding box center [41, 201] width 0 height 0
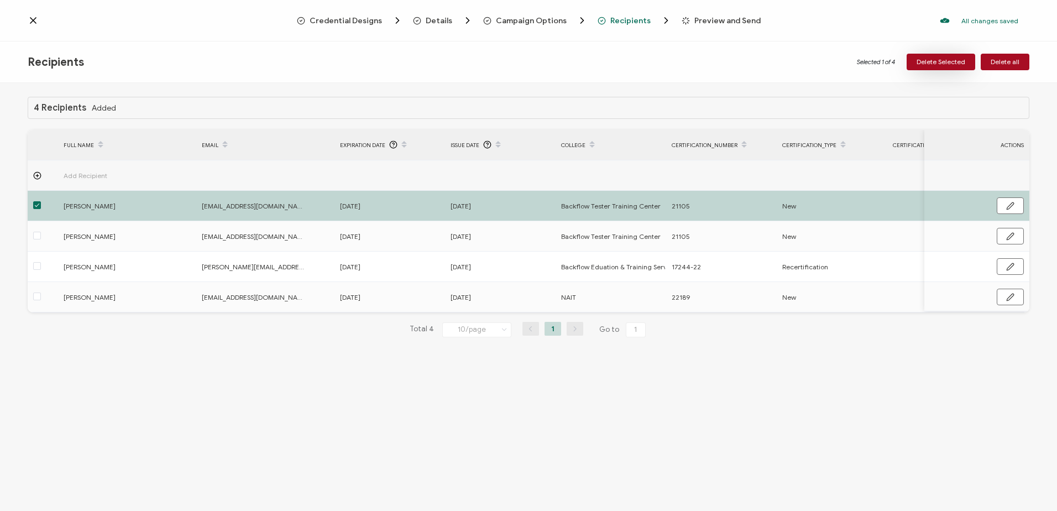
click at [930, 56] on button "Delete Selected" at bounding box center [941, 62] width 69 height 17
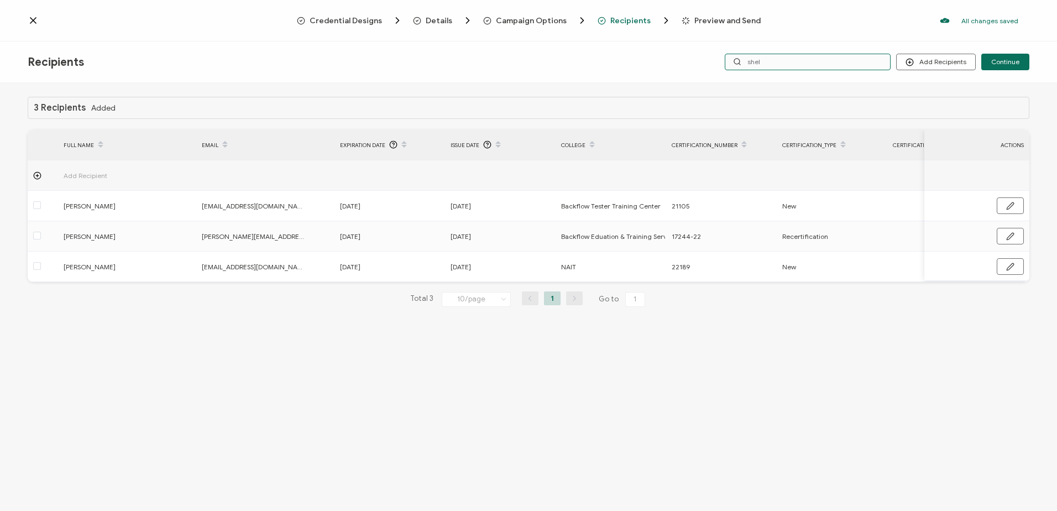
drag, startPoint x: 783, startPoint y: 66, endPoint x: 718, endPoint y: 60, distance: 65.5
click at [720, 61] on div "Add Recipients Upload Recipients Import From Recipients Import From List Contin…" at bounding box center [862, 62] width 334 height 17
type input "[PERSON_NAME]"
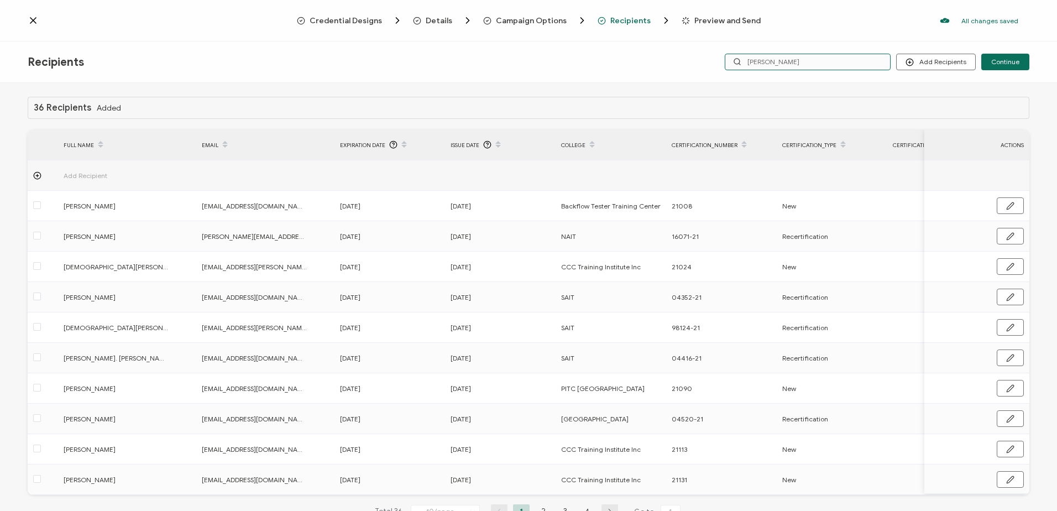
drag, startPoint x: 773, startPoint y: 57, endPoint x: 719, endPoint y: 57, distance: 54.2
click at [719, 57] on div "Add Recipients Upload Recipients Import From Recipients Import From List Contin…" at bounding box center [862, 62] width 334 height 17
type input "k"
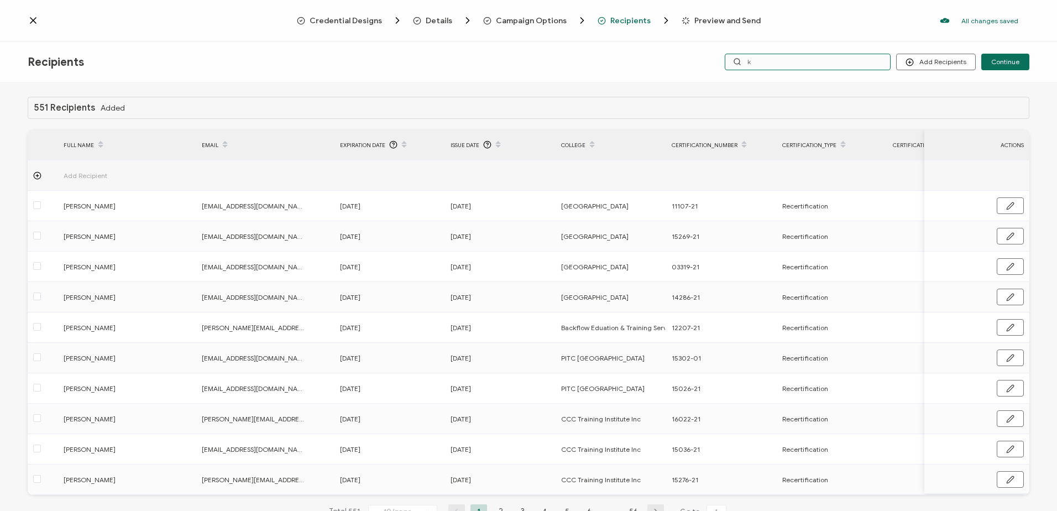
click at [760, 59] on input "k" at bounding box center [808, 62] width 166 height 17
type input "khris"
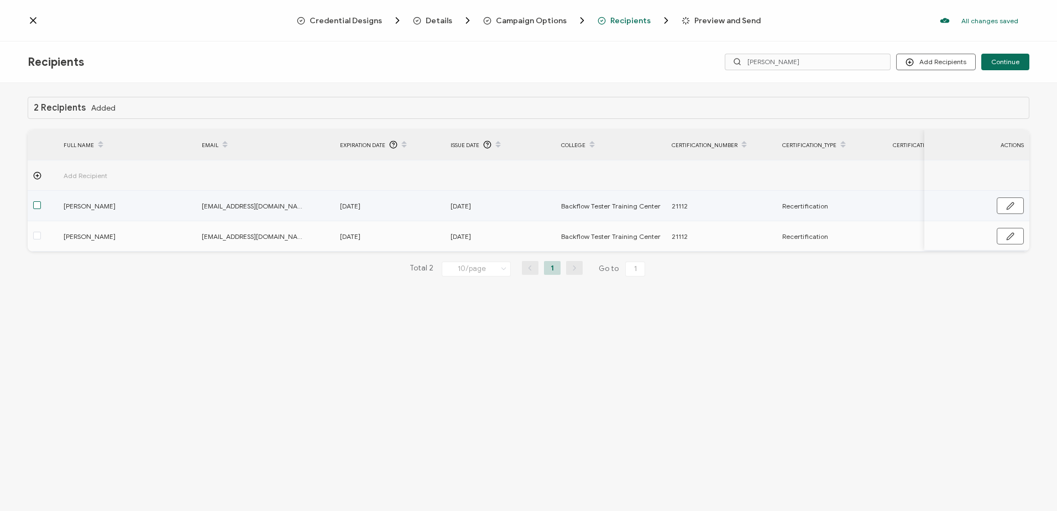
click at [34, 205] on span at bounding box center [37, 205] width 8 height 8
click at [41, 201] on input "checkbox" at bounding box center [41, 201] width 0 height 0
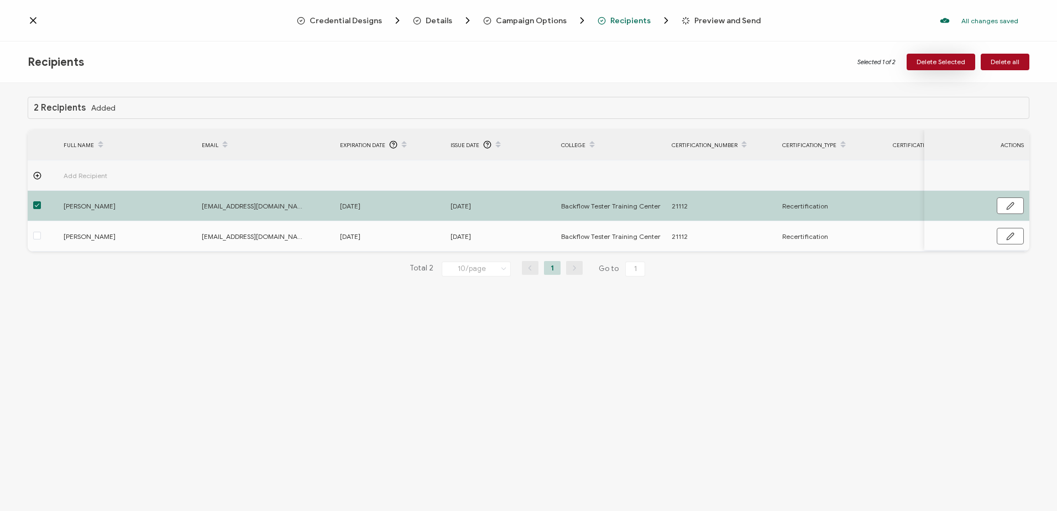
click at [937, 59] on span "Delete Selected" at bounding box center [941, 62] width 49 height 7
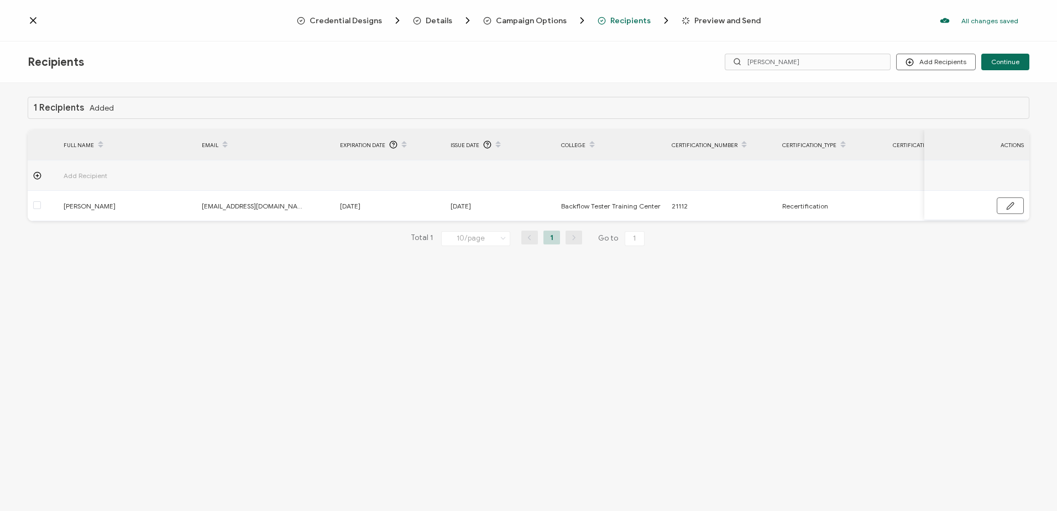
click at [693, 57] on div "Recipients Add Recipients Continue khris" at bounding box center [528, 61] width 1057 height 41
drag, startPoint x: 811, startPoint y: 62, endPoint x: 724, endPoint y: 59, distance: 87.4
click at [725, 60] on div "Add Recipients Continue khris" at bounding box center [862, 62] width 334 height 17
type input "b"
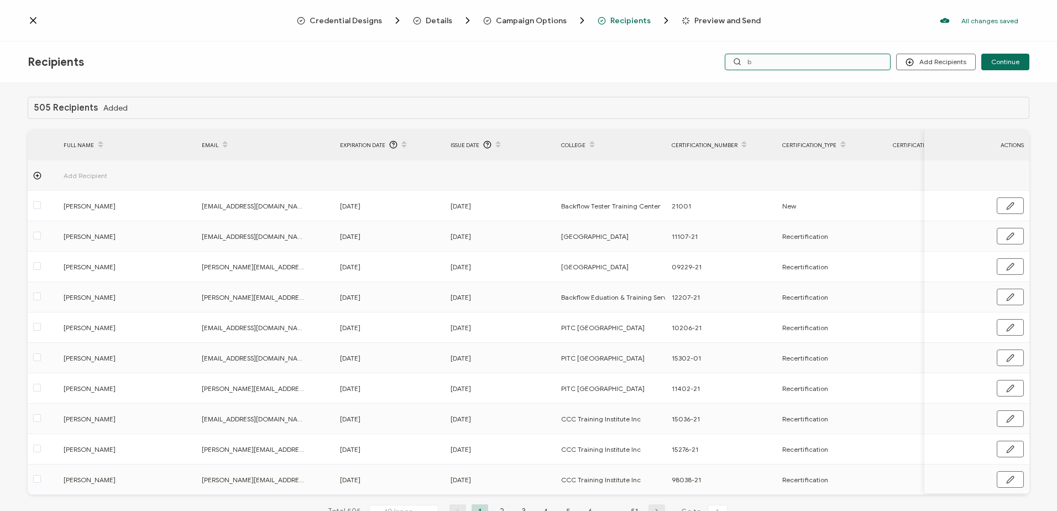
click at [791, 64] on input "b" at bounding box center [808, 62] width 166 height 17
type input "baste"
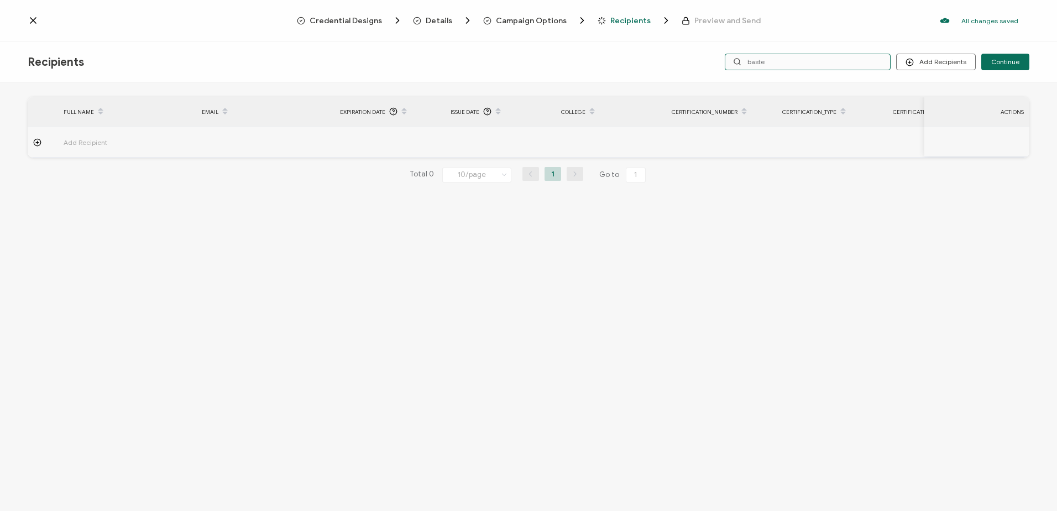
click at [791, 64] on input "baste" at bounding box center [808, 62] width 166 height 17
type input "bast"
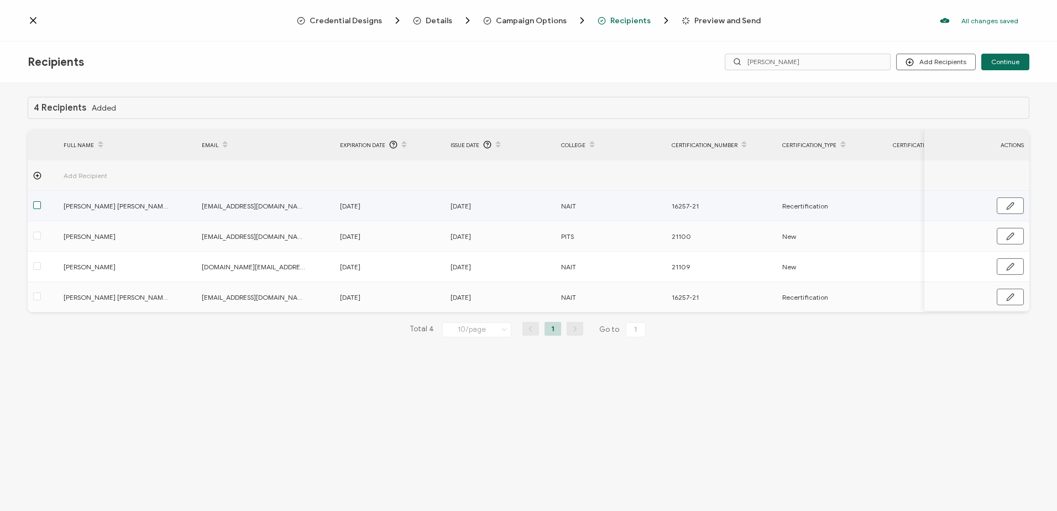
click at [38, 203] on span at bounding box center [37, 205] width 8 height 8
click at [41, 201] on input "checkbox" at bounding box center [41, 201] width 0 height 0
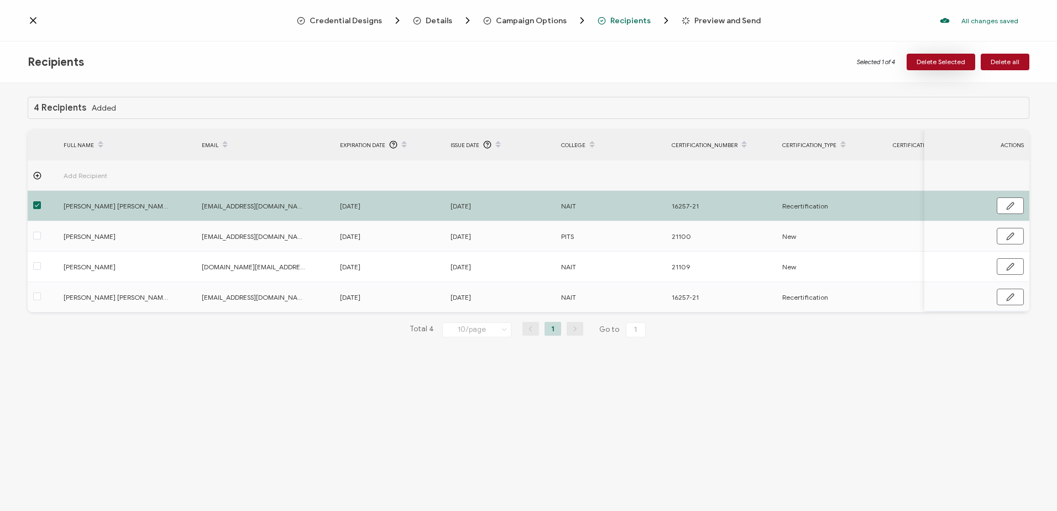
click at [929, 60] on span "Delete Selected" at bounding box center [941, 62] width 49 height 7
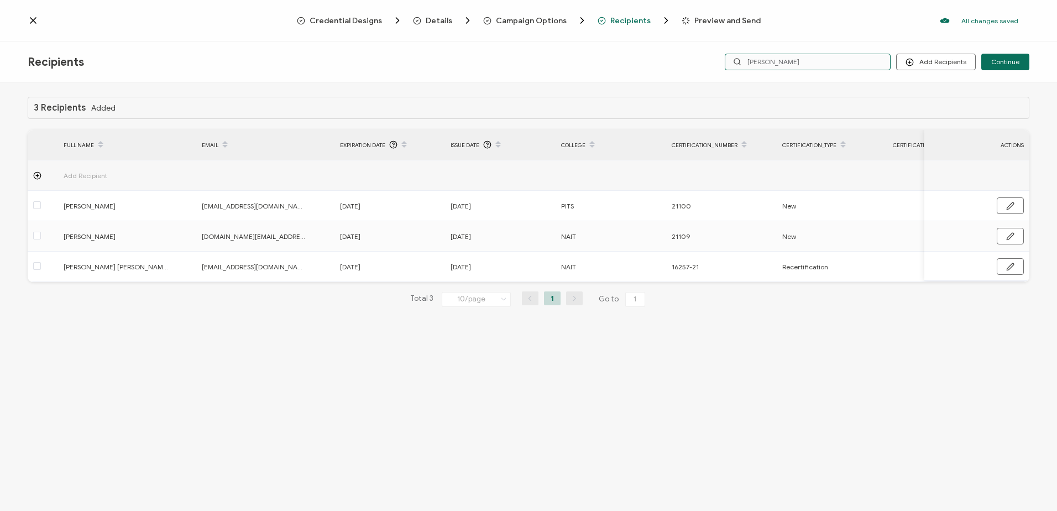
drag, startPoint x: 798, startPoint y: 61, endPoint x: 694, endPoint y: 62, distance: 103.4
click at [695, 62] on div "Recipients Add Recipients Upload Recipients Import From Recipients Import From …" at bounding box center [528, 61] width 1057 height 41
type input "tre"
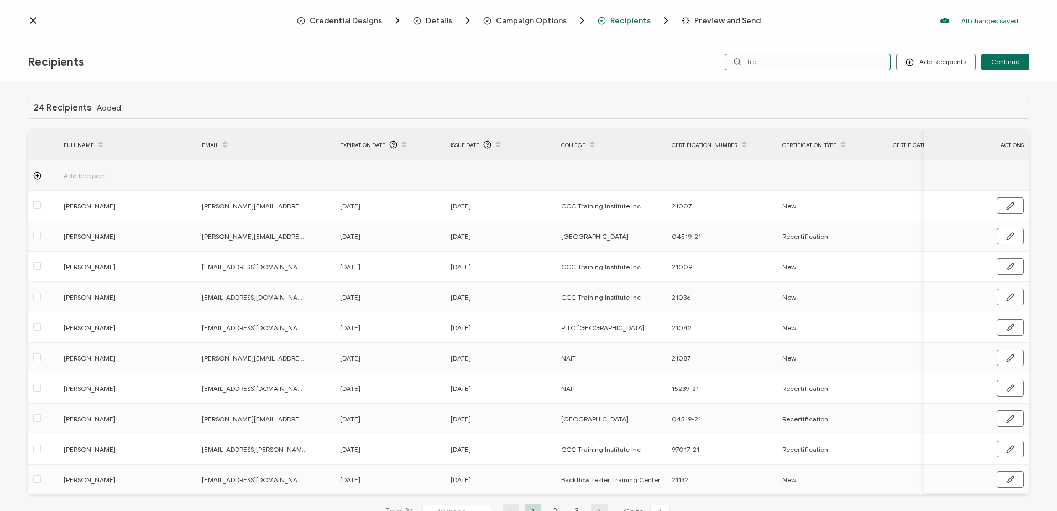
click at [790, 63] on input "tre" at bounding box center [808, 62] width 166 height 17
type input "trev"
click at [790, 63] on input "trev" at bounding box center [808, 62] width 166 height 17
type input "trevor"
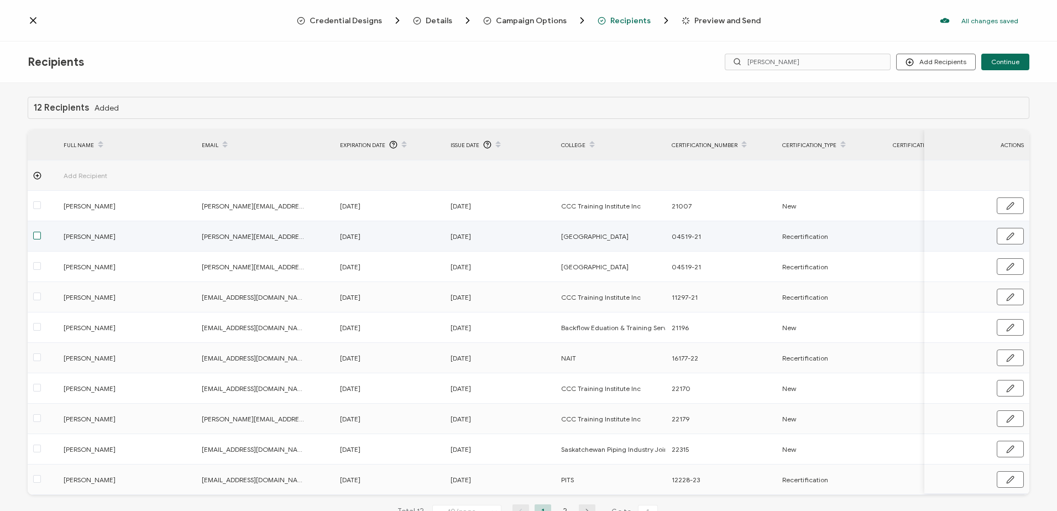
click at [38, 236] on span at bounding box center [37, 236] width 8 height 8
click at [41, 232] on input "checkbox" at bounding box center [41, 232] width 0 height 0
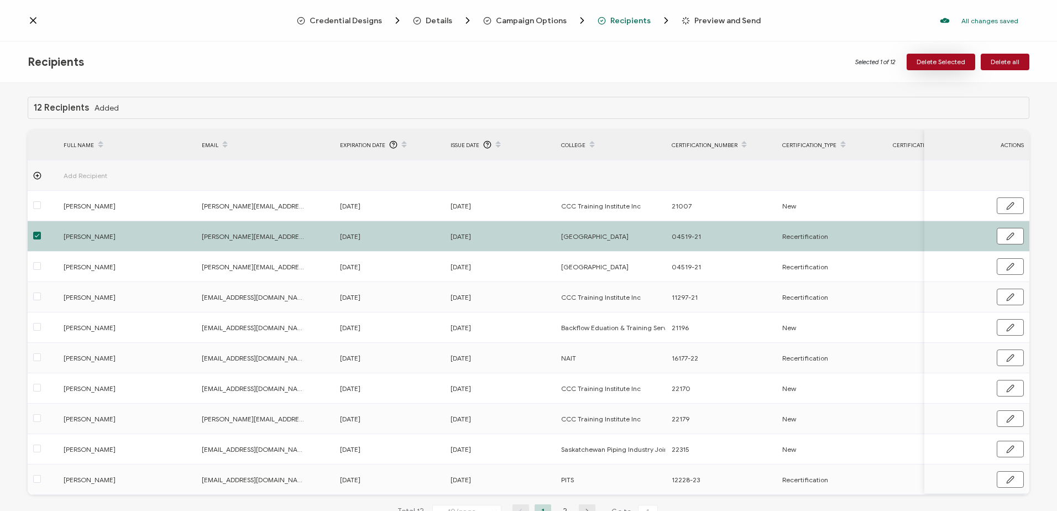
click at [927, 62] on span "Delete Selected" at bounding box center [941, 62] width 49 height 7
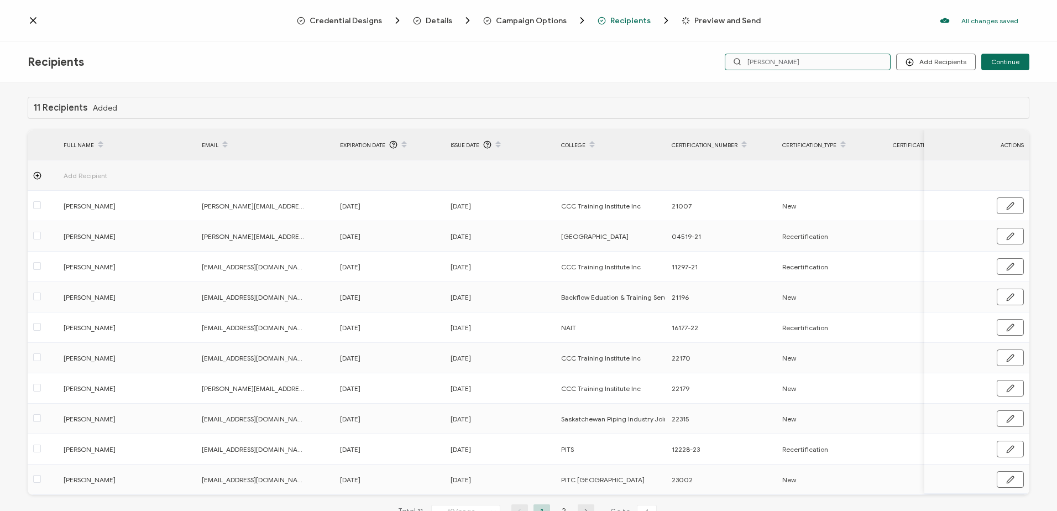
drag, startPoint x: 823, startPoint y: 60, endPoint x: 687, endPoint y: 61, distance: 136.6
click at [687, 61] on div "Recipients Add Recipients Continue trevor" at bounding box center [528, 61] width 1057 height 41
type input "bodnar"
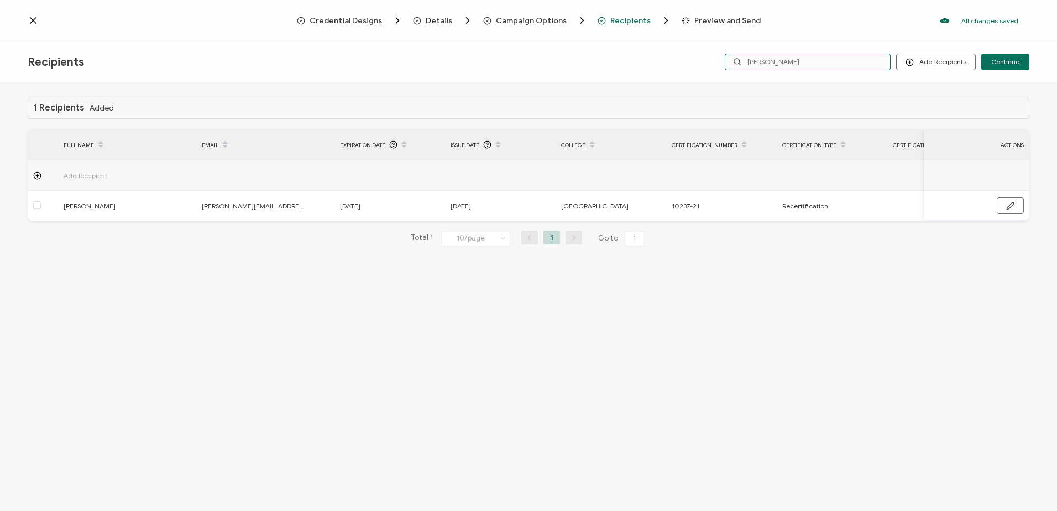
drag, startPoint x: 813, startPoint y: 66, endPoint x: 694, endPoint y: 61, distance: 119.0
click at [694, 61] on div "Recipients Add Recipients Upload Recipients Import From Recipients Import From …" at bounding box center [528, 61] width 1057 height 41
type input "norm"
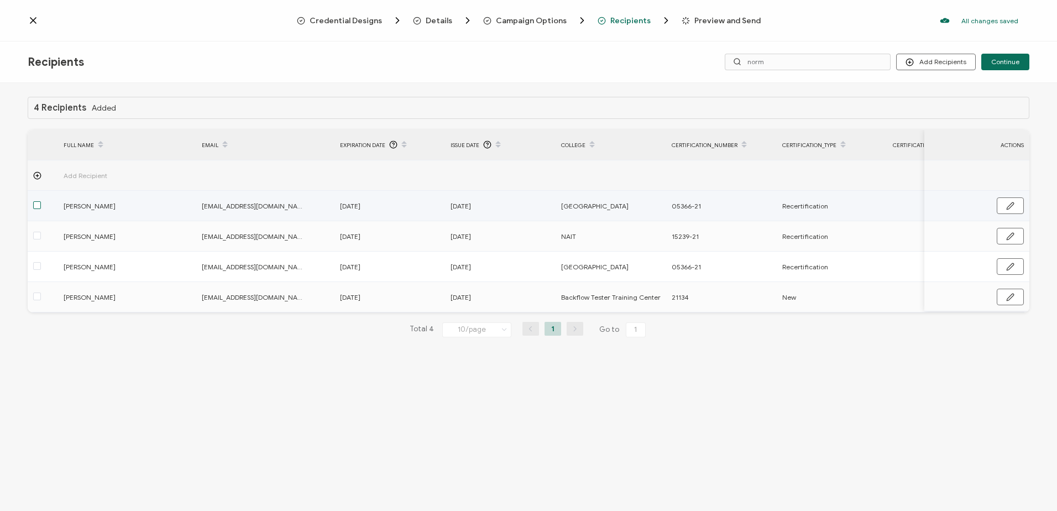
click at [35, 204] on span at bounding box center [37, 205] width 8 height 8
click at [41, 201] on input "checkbox" at bounding box center [41, 201] width 0 height 0
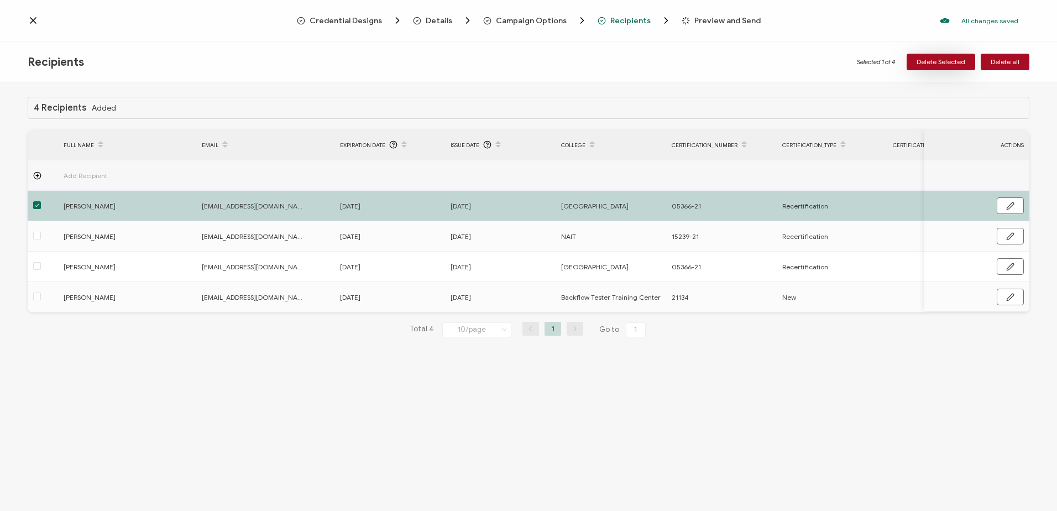
click at [932, 59] on span "Delete Selected" at bounding box center [941, 62] width 49 height 7
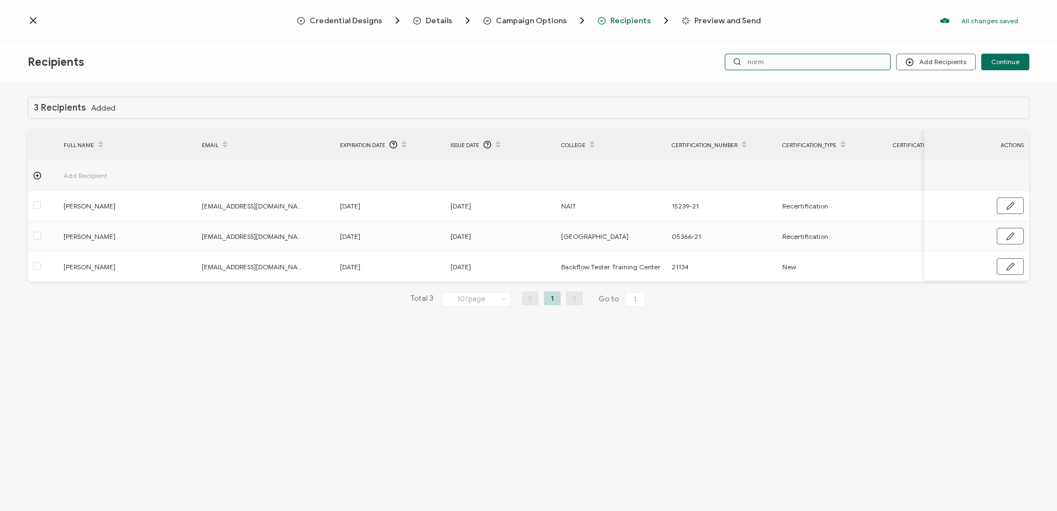
drag, startPoint x: 809, startPoint y: 64, endPoint x: 622, endPoint y: 66, distance: 187.4
click at [623, 66] on div "Recipients Add Recipients Upload Recipients Import From Recipients Import From …" at bounding box center [528, 61] width 1057 height 41
type input "j"
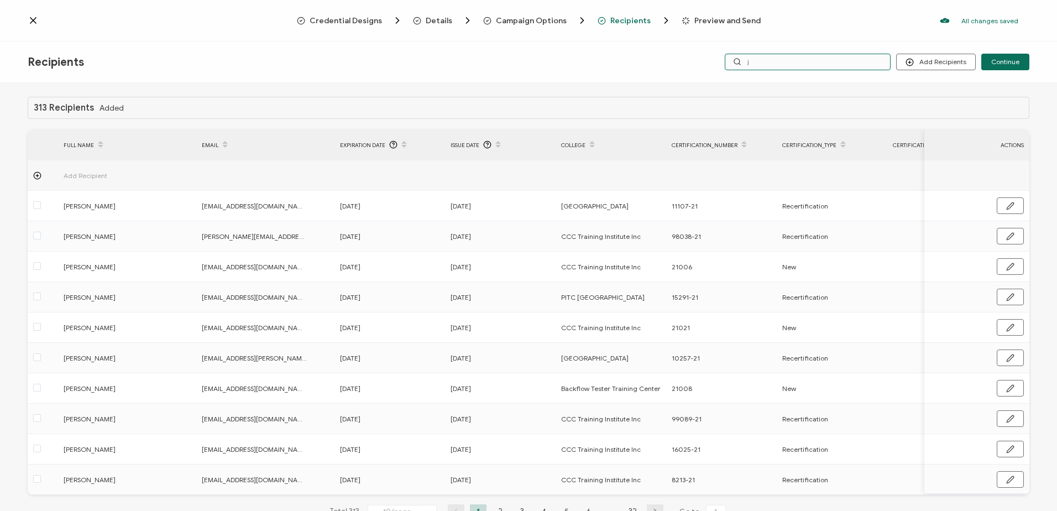
click at [762, 64] on input "j" at bounding box center [808, 62] width 166 height 17
type input "je"
click at [762, 57] on input "je" at bounding box center [808, 62] width 166 height 17
type input "jeff"
click at [37, 237] on span at bounding box center [37, 236] width 8 height 8
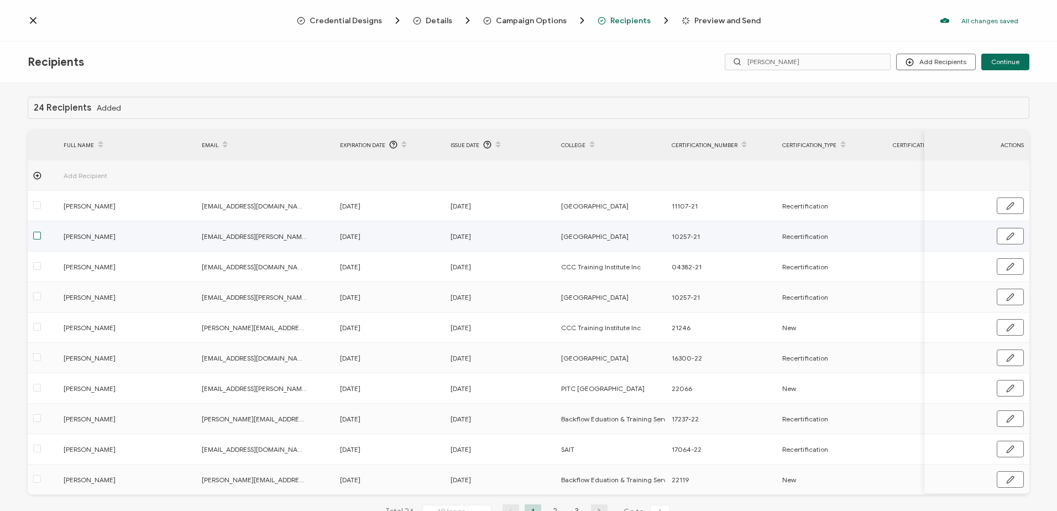
click at [41, 232] on input "checkbox" at bounding box center [41, 232] width 0 height 0
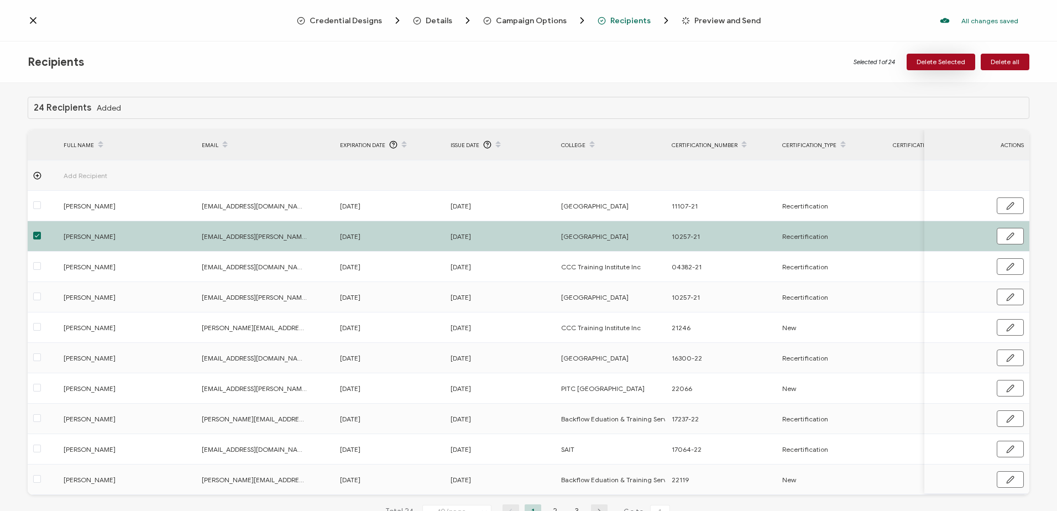
click at [921, 56] on button "Delete Selected" at bounding box center [941, 62] width 69 height 17
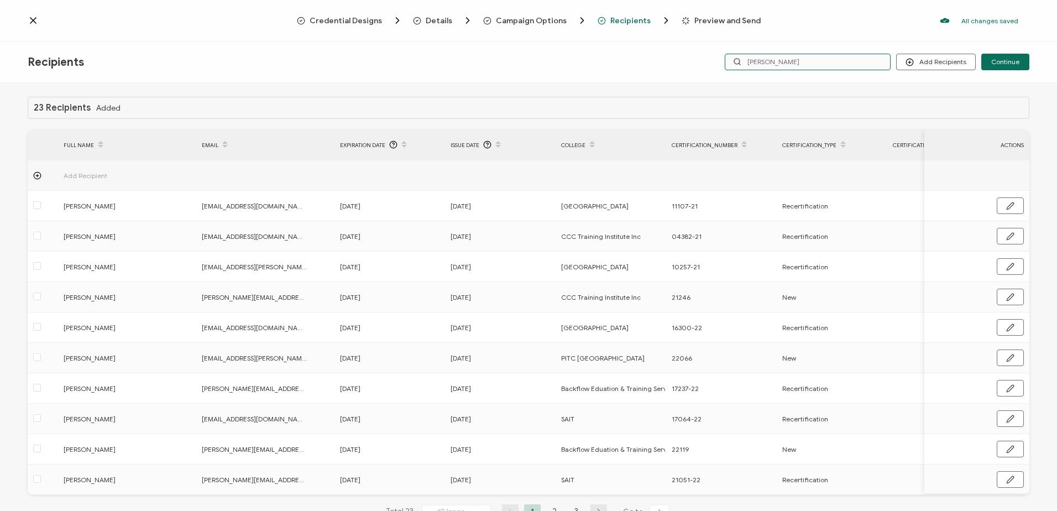
drag, startPoint x: 740, startPoint y: 61, endPoint x: 651, endPoint y: 62, distance: 89.6
click at [652, 62] on div "Recipients Add Recipients Upload Recipients Import From Recipients Import From …" at bounding box center [528, 61] width 1057 height 41
type input "gary"
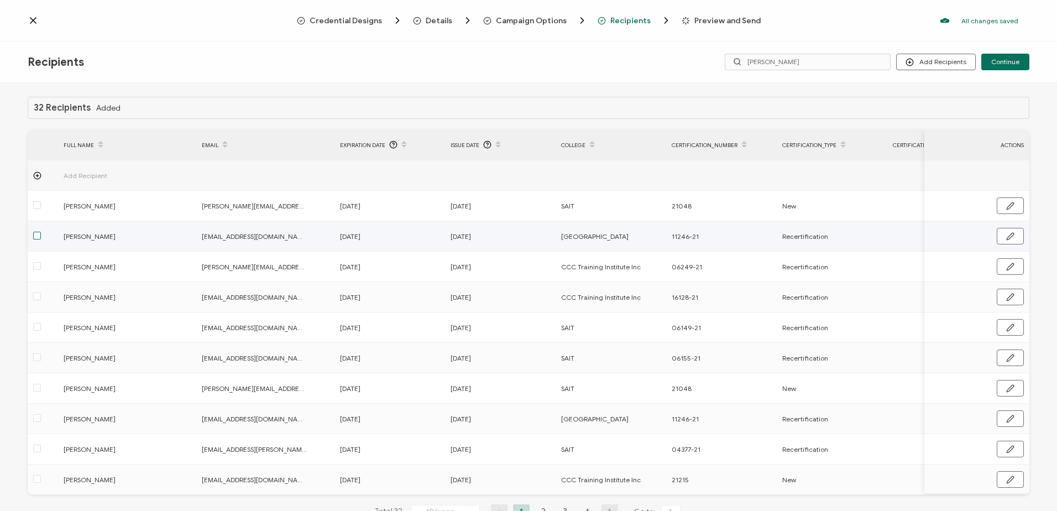
click at [38, 236] on span at bounding box center [37, 236] width 8 height 8
click at [41, 232] on input "checkbox" at bounding box center [41, 232] width 0 height 0
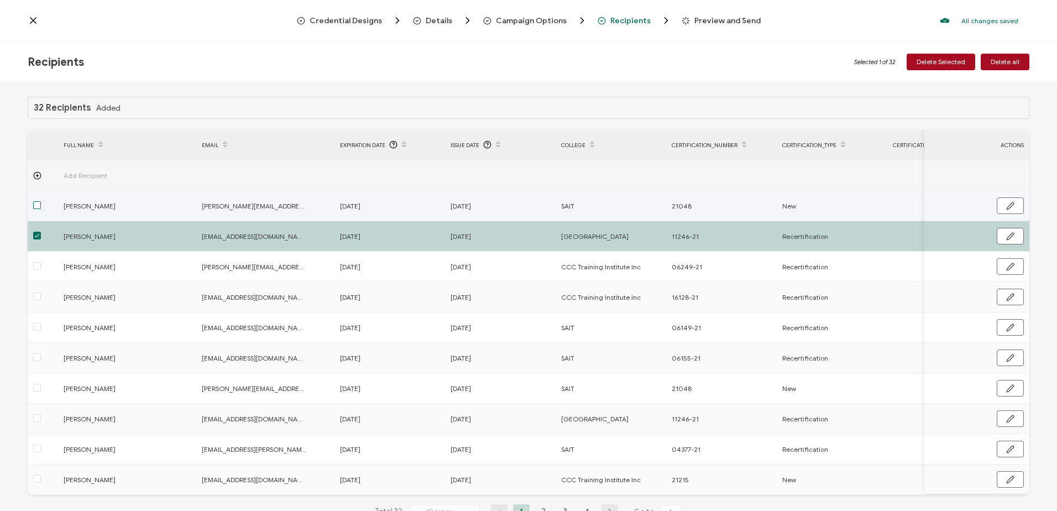
click at [36, 203] on span at bounding box center [37, 205] width 8 height 8
click at [41, 201] on input "checkbox" at bounding box center [41, 201] width 0 height 0
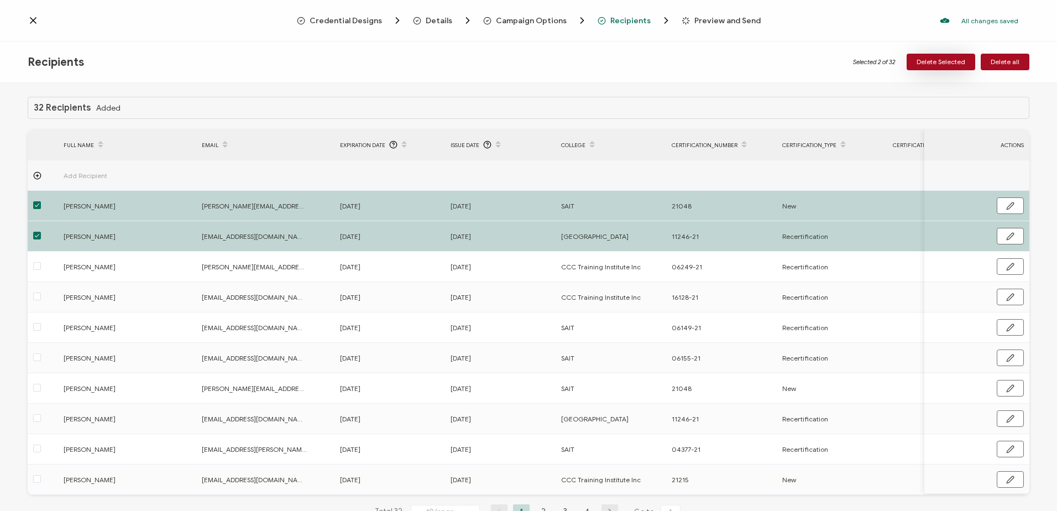
click at [944, 64] on span "Delete Selected" at bounding box center [941, 62] width 49 height 7
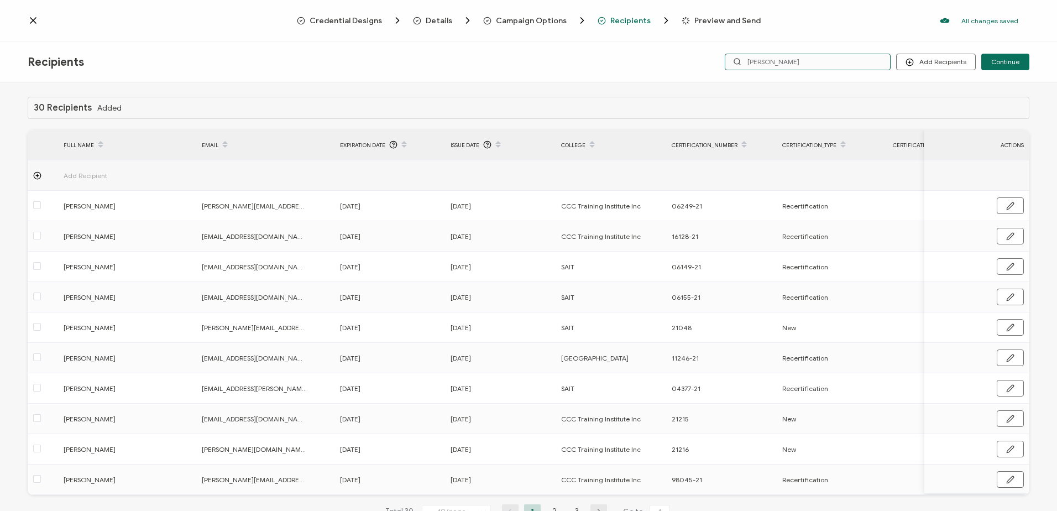
drag, startPoint x: 722, startPoint y: 62, endPoint x: 694, endPoint y: 62, distance: 28.2
click at [694, 62] on div "Recipients Add Recipients Upload Recipients Import From Recipients Import From …" at bounding box center [528, 61] width 1057 height 41
type input "dustin"
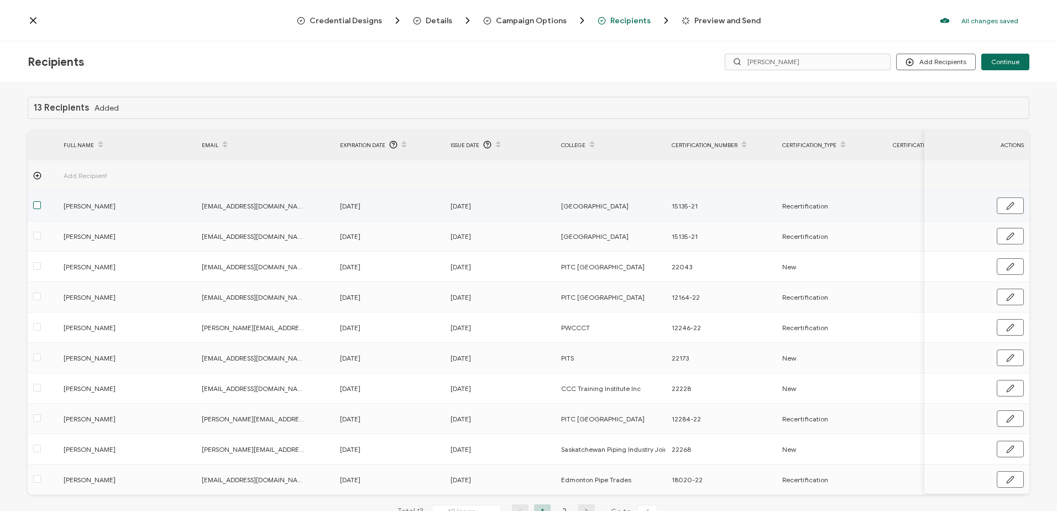
click at [36, 204] on span at bounding box center [37, 205] width 8 height 8
click at [41, 201] on input "checkbox" at bounding box center [41, 201] width 0 height 0
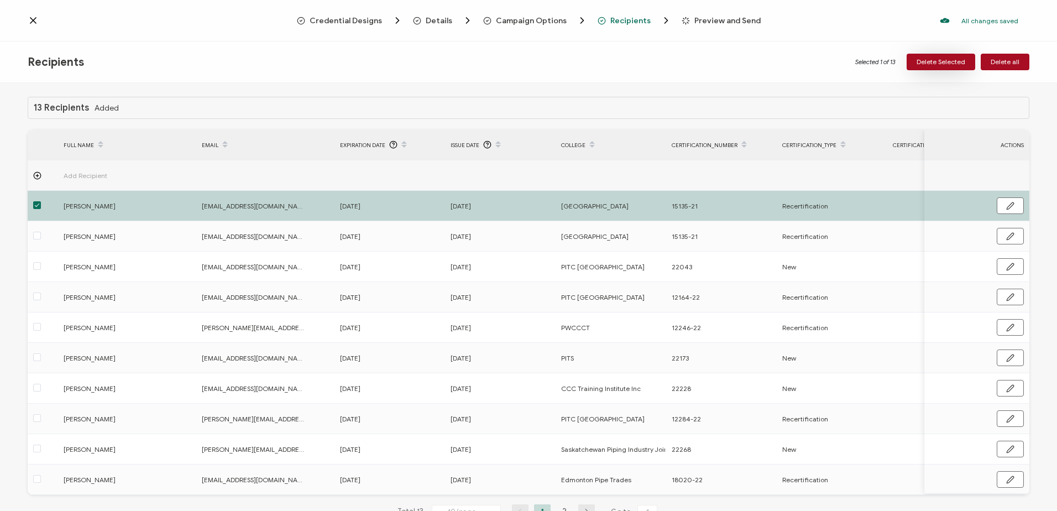
click at [932, 59] on span "Delete Selected" at bounding box center [941, 62] width 49 height 7
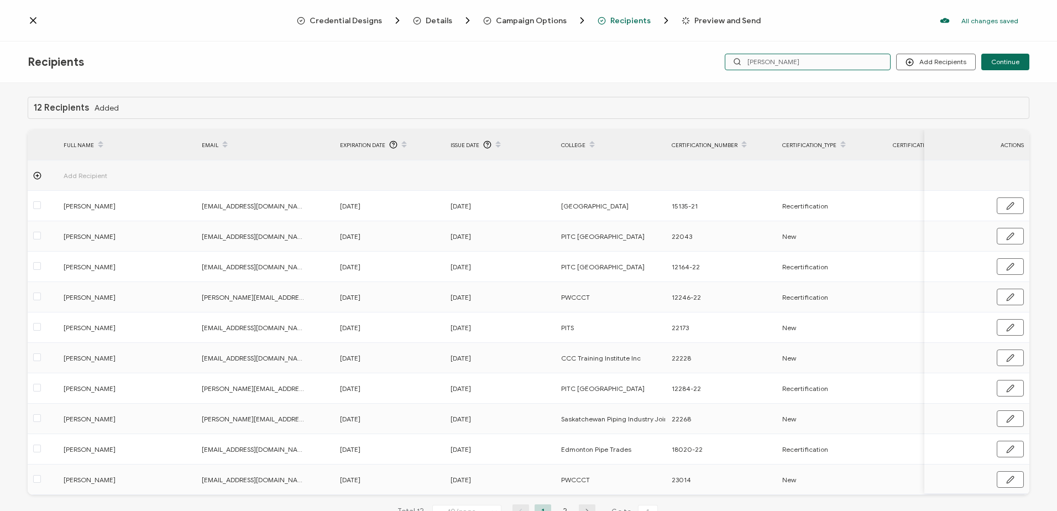
drag, startPoint x: 789, startPoint y: 61, endPoint x: 698, endPoint y: 61, distance: 91.2
click at [701, 61] on div "Add Recipients Continue dustin" at bounding box center [862, 62] width 334 height 17
type input "darrel"
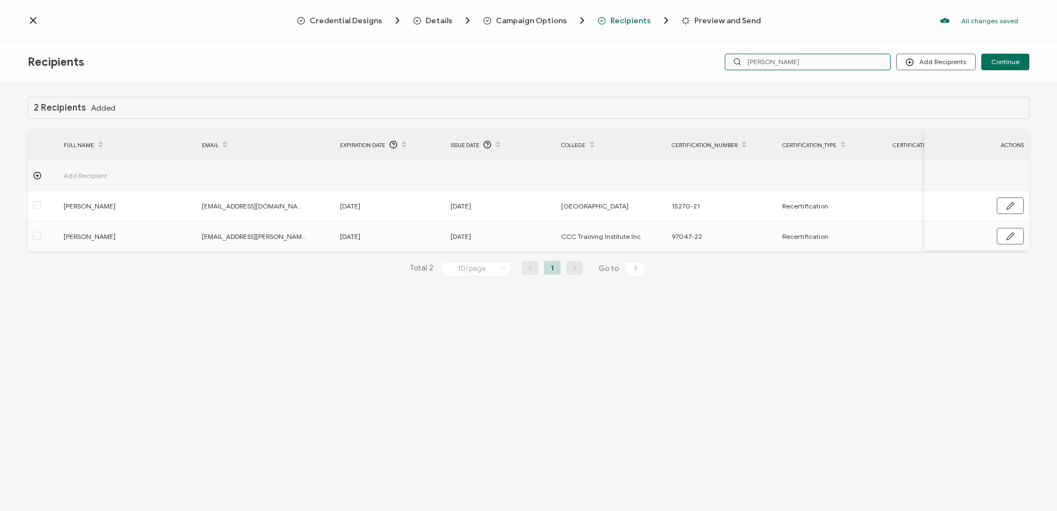
drag, startPoint x: 782, startPoint y: 61, endPoint x: 709, endPoint y: 60, distance: 72.4
click at [709, 60] on div "Add Recipients Upload Recipients Import From Recipients Import From List Contin…" at bounding box center [862, 62] width 334 height 17
type input "hera"
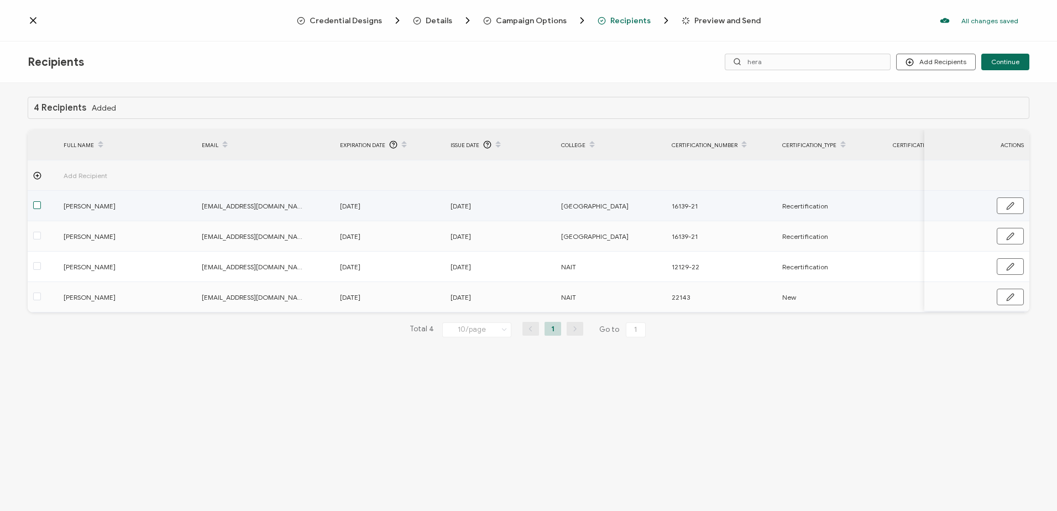
click at [40, 207] on span at bounding box center [37, 205] width 8 height 8
click at [41, 201] on input "checkbox" at bounding box center [41, 201] width 0 height 0
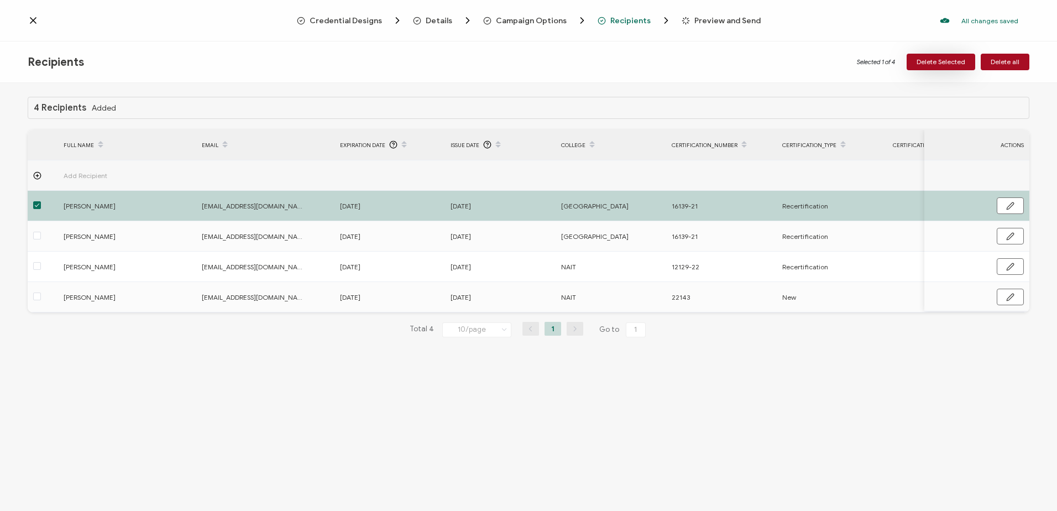
click at [943, 57] on button "Delete Selected" at bounding box center [941, 62] width 69 height 17
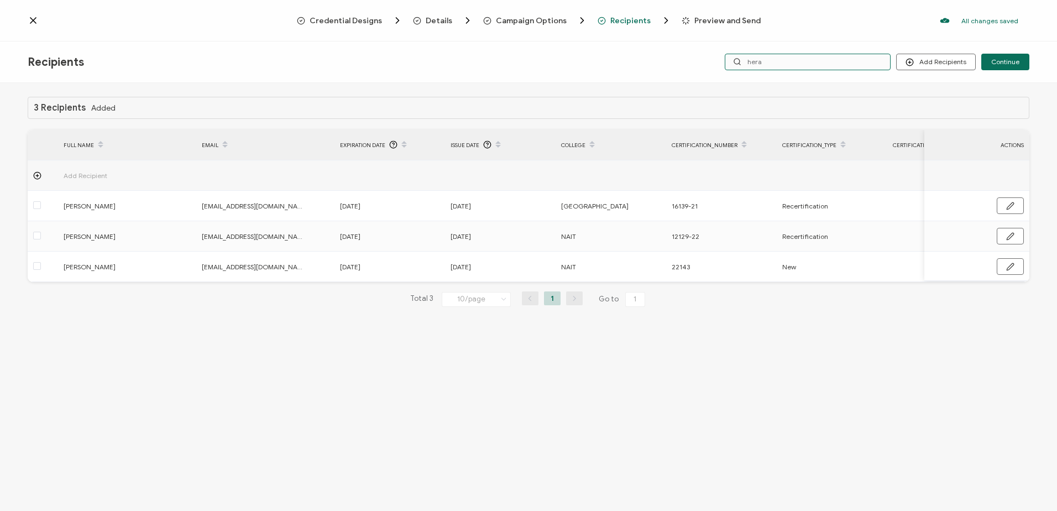
drag, startPoint x: 768, startPoint y: 64, endPoint x: 725, endPoint y: 64, distance: 43.1
click at [726, 64] on div "Add Recipients Upload Recipients Import From Recipients Import From List Contin…" at bounding box center [862, 62] width 334 height 17
type input "joh"
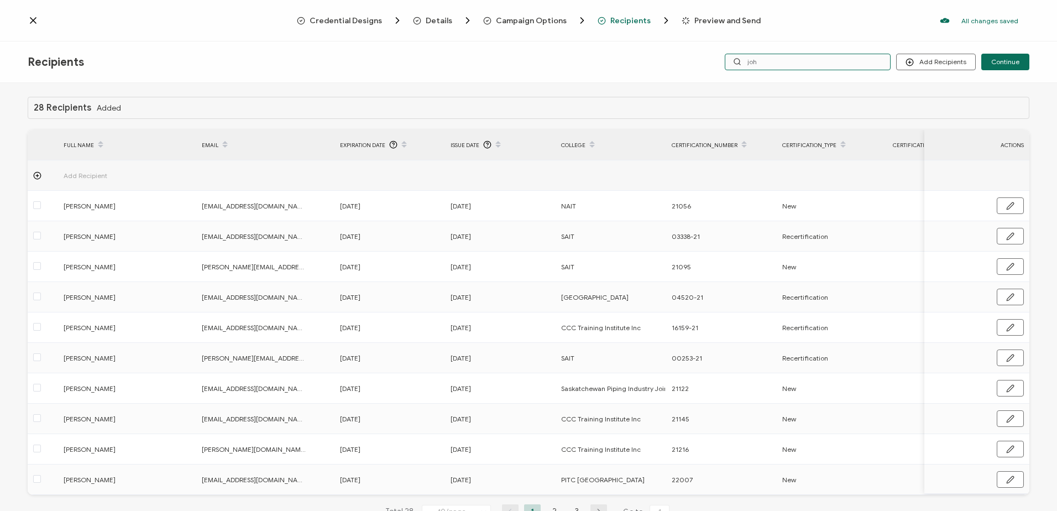
click at [771, 57] on input "joh" at bounding box center [808, 62] width 166 height 17
type input "johnson"
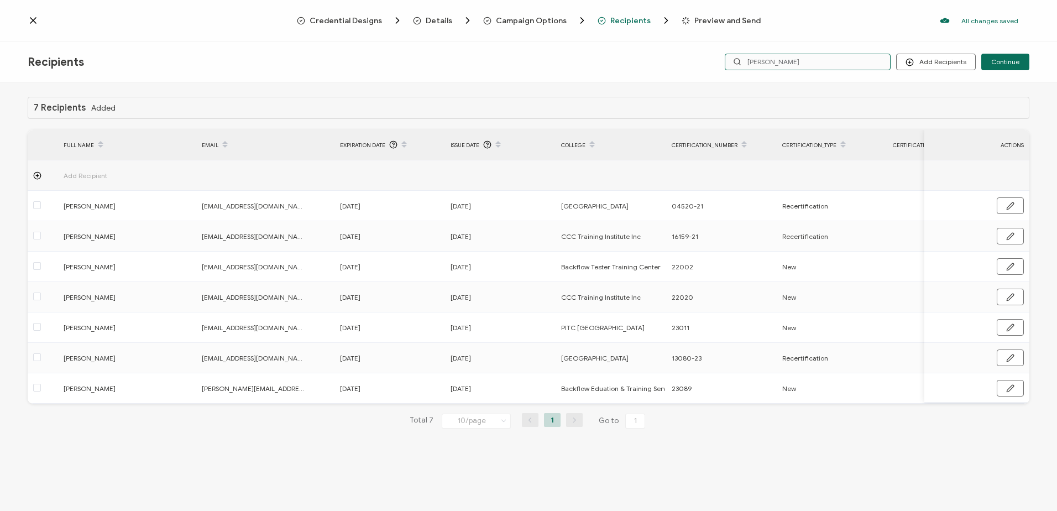
drag, startPoint x: 808, startPoint y: 61, endPoint x: 697, endPoint y: 70, distance: 110.9
click at [697, 70] on div "Add Recipients Upload Recipients Import From Recipients Import From List Contin…" at bounding box center [862, 62] width 334 height 17
type input "barry"
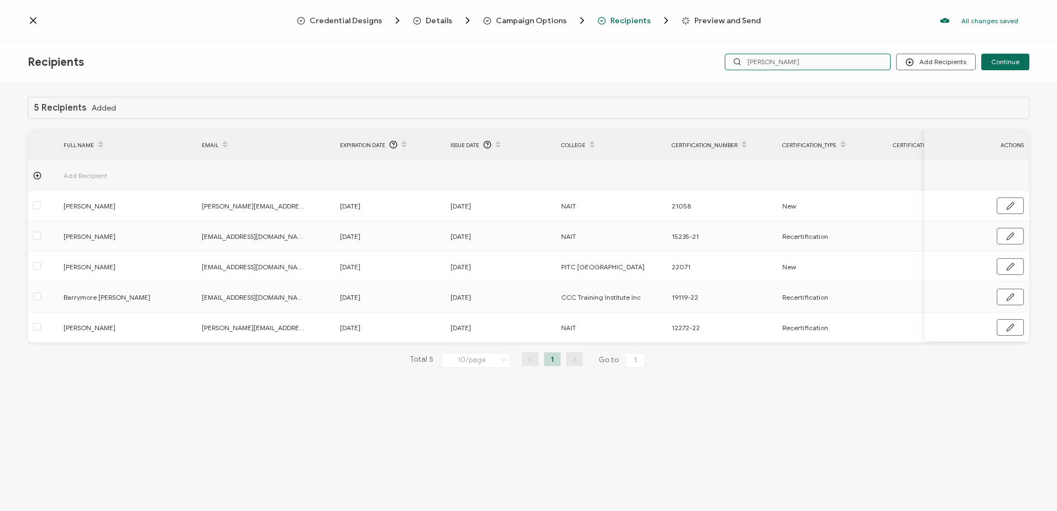
drag, startPoint x: 789, startPoint y: 63, endPoint x: 698, endPoint y: 60, distance: 91.3
click at [698, 60] on div "Add Recipients Upload Recipients Import From Recipients Import From List Contin…" at bounding box center [862, 62] width 334 height 17
type input "brett"
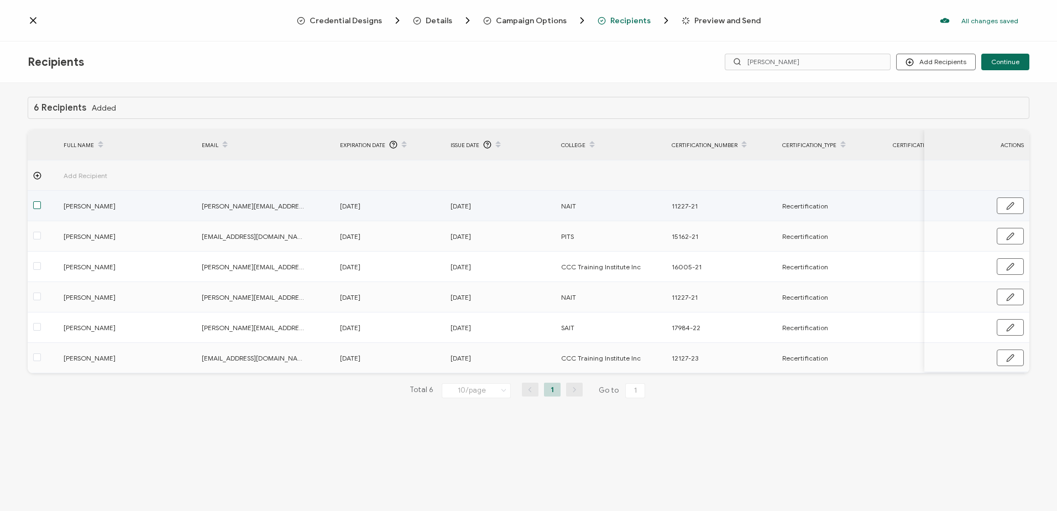
click at [37, 207] on span at bounding box center [37, 205] width 8 height 8
click at [41, 201] on input "checkbox" at bounding box center [41, 201] width 0 height 0
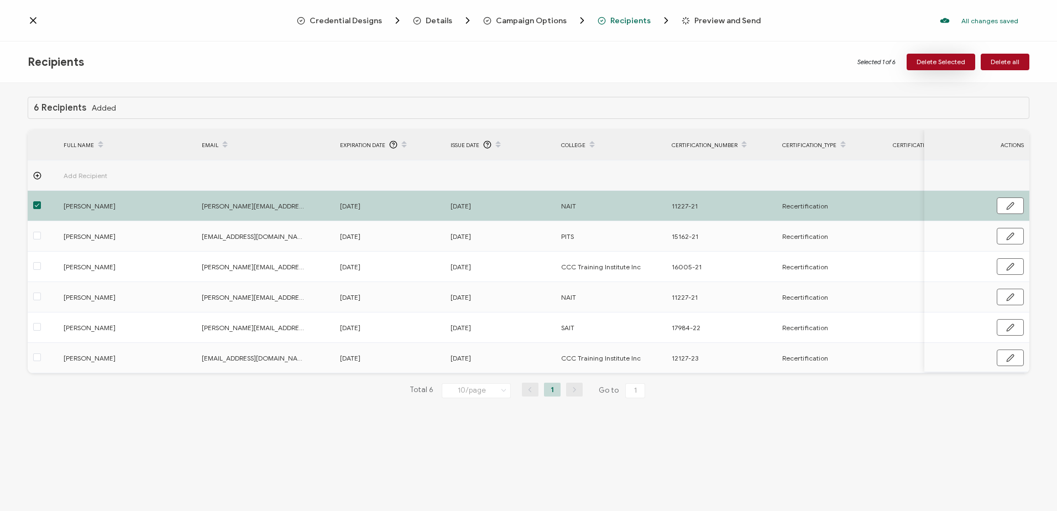
click at [936, 63] on span "Delete Selected" at bounding box center [941, 62] width 49 height 7
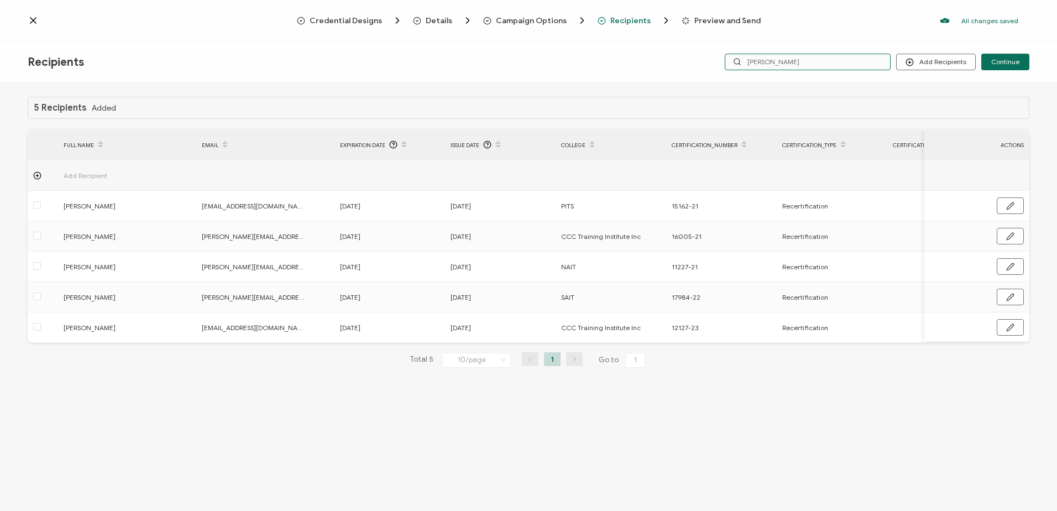
drag, startPoint x: 830, startPoint y: 55, endPoint x: 642, endPoint y: 63, distance: 188.1
click at [642, 63] on div "Recipients Add Recipients Upload Recipients Import From Recipients Import From …" at bounding box center [528, 61] width 1057 height 41
type input "flesher"
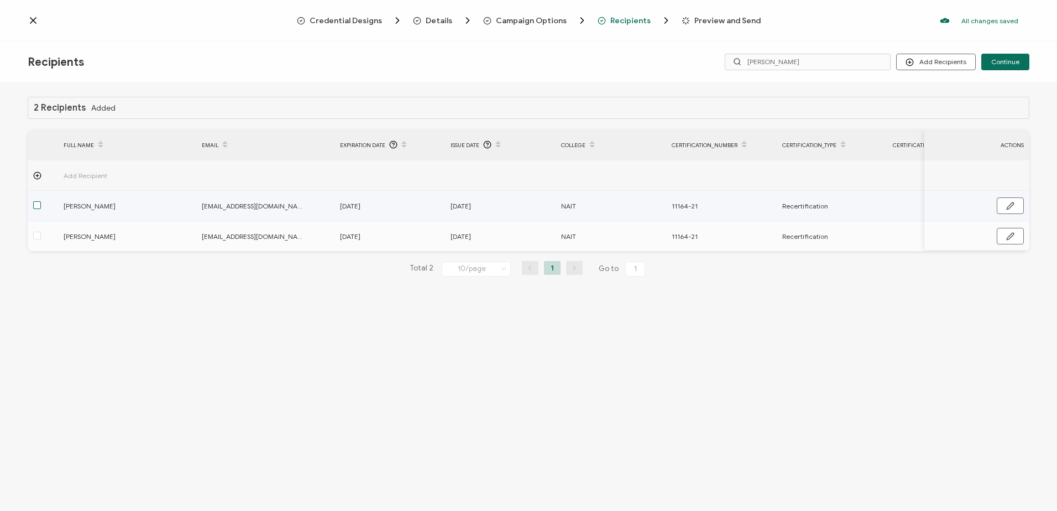
click at [36, 208] on span at bounding box center [37, 205] width 8 height 8
click at [41, 201] on input "checkbox" at bounding box center [41, 201] width 0 height 0
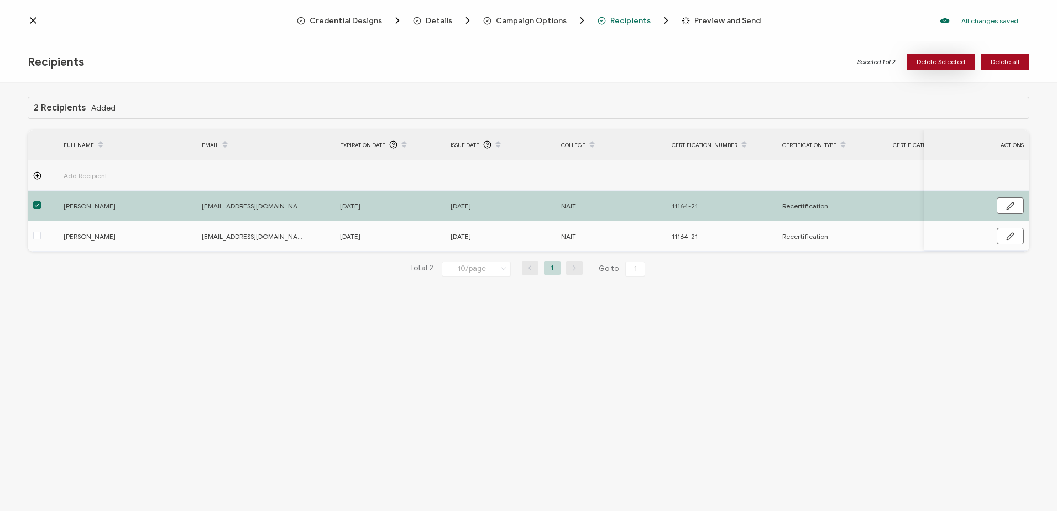
click at [928, 67] on button "Delete Selected" at bounding box center [941, 62] width 69 height 17
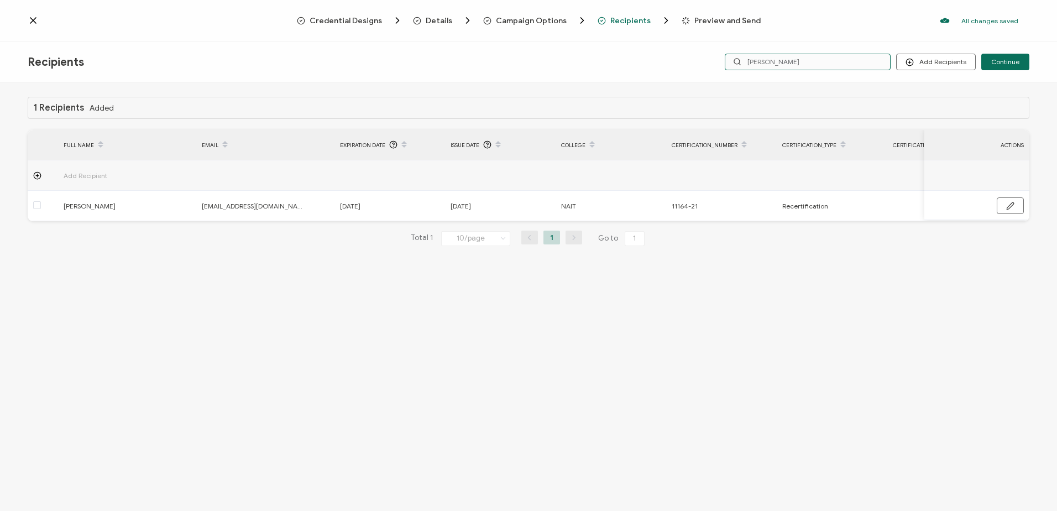
drag, startPoint x: 769, startPoint y: 60, endPoint x: 721, endPoint y: 60, distance: 48.1
click at [721, 60] on div "Add Recipients Continue flesher" at bounding box center [862, 62] width 334 height 17
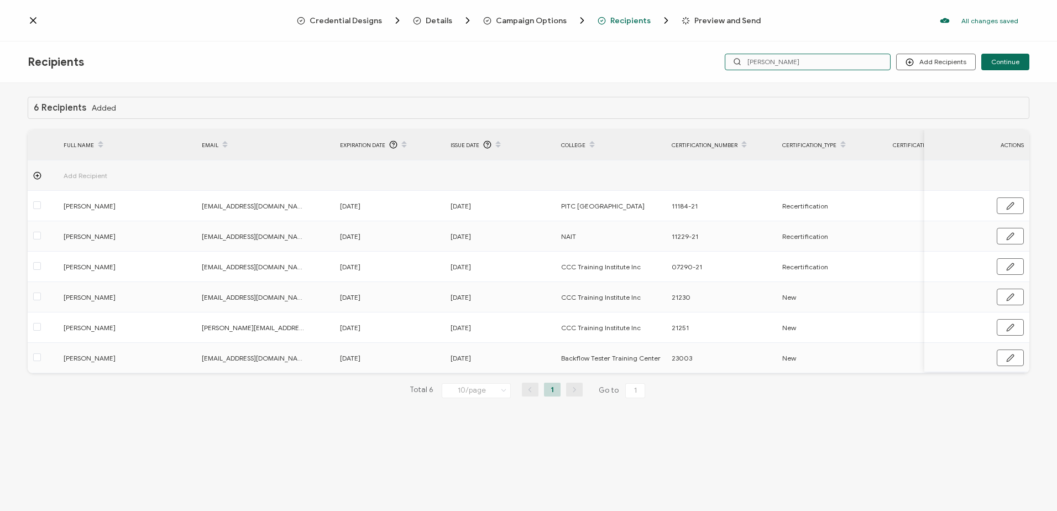
drag, startPoint x: 822, startPoint y: 66, endPoint x: 590, endPoint y: 62, distance: 231.1
click at [590, 62] on div "Recipients Add Recipients Upload Recipients Import From Recipients Import From …" at bounding box center [528, 61] width 1057 height 41
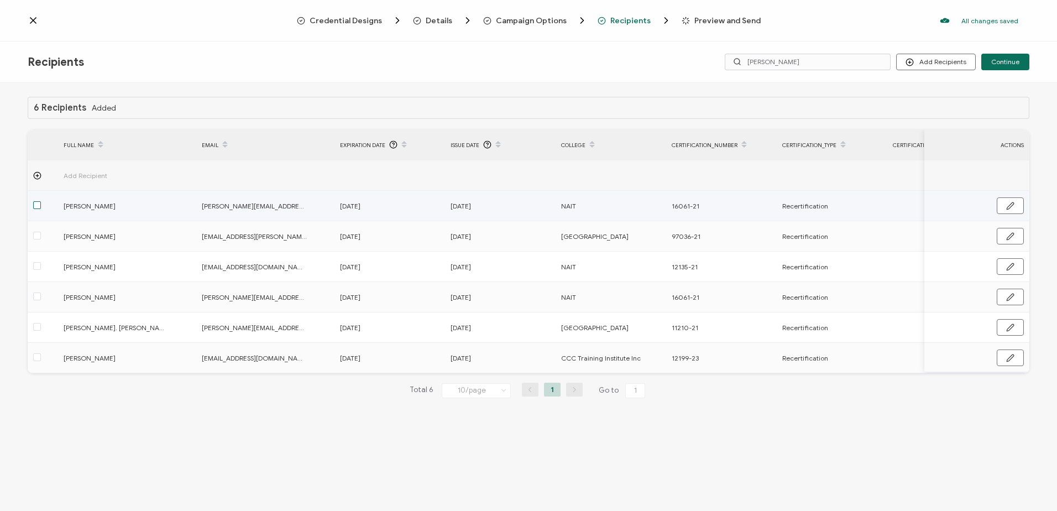
click at [37, 207] on span at bounding box center [37, 205] width 8 height 8
click at [41, 201] on input "checkbox" at bounding box center [41, 201] width 0 height 0
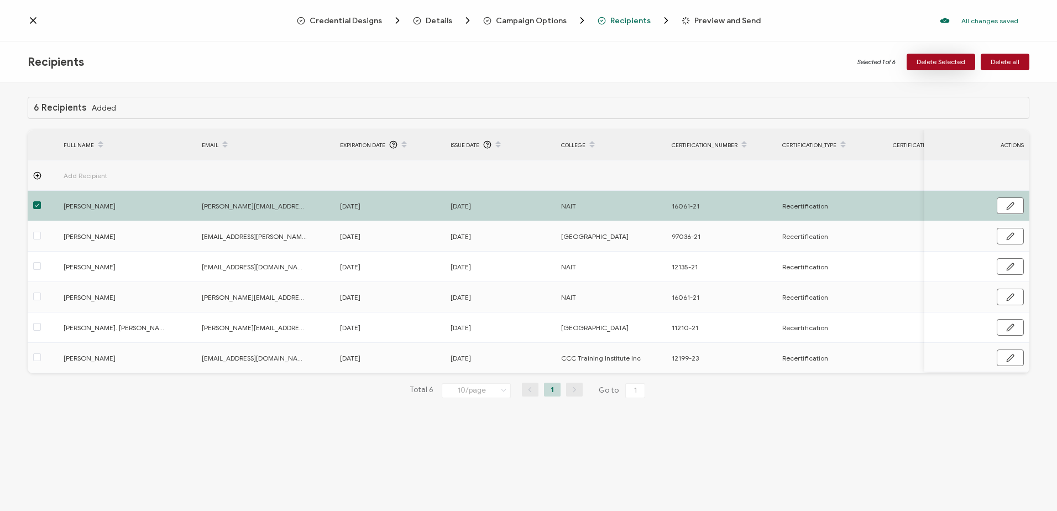
click at [928, 59] on span "Delete Selected" at bounding box center [941, 62] width 49 height 7
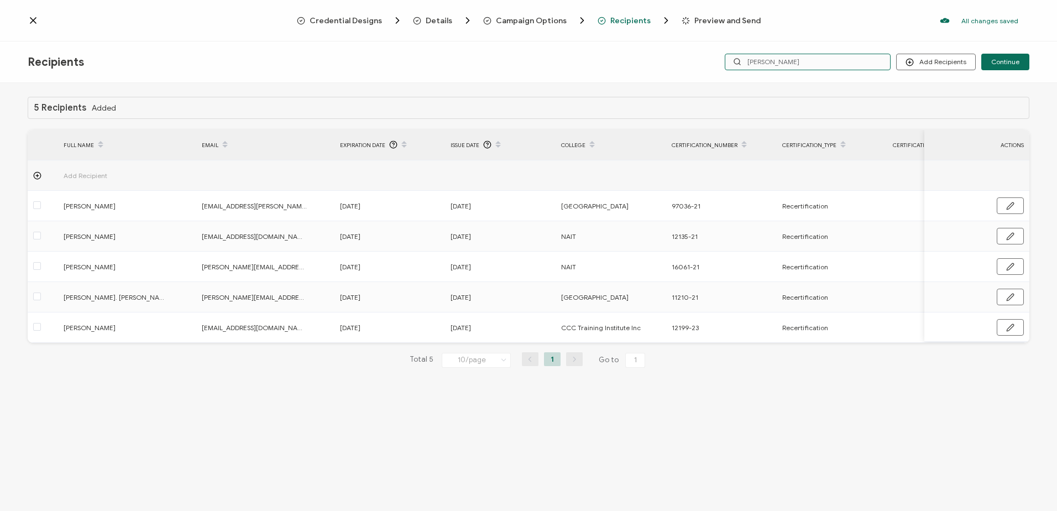
drag, startPoint x: 798, startPoint y: 60, endPoint x: 690, endPoint y: 60, distance: 107.8
click at [690, 60] on div "Recipients Add Recipients Upload Recipients Import From Recipients Import From …" at bounding box center [528, 61] width 1057 height 41
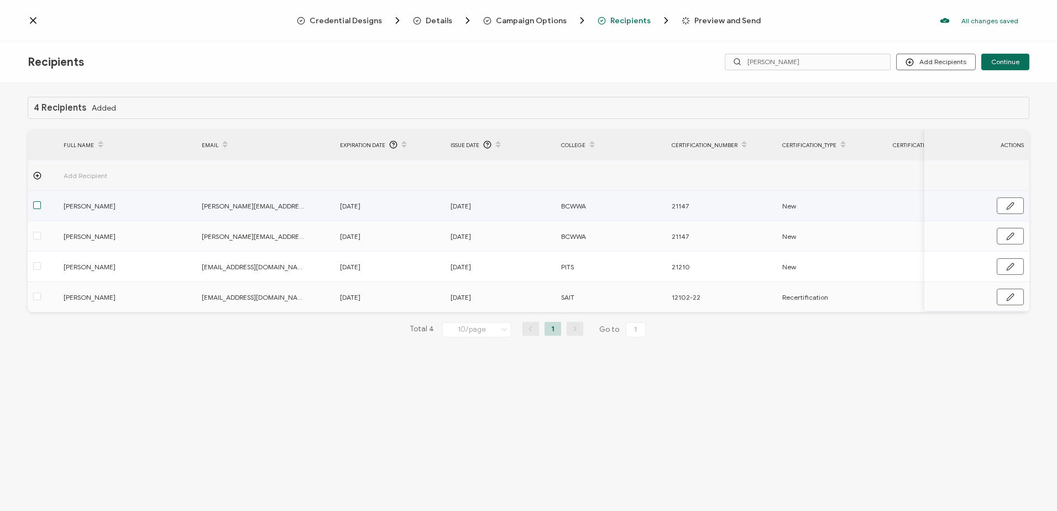
click at [38, 203] on span at bounding box center [37, 205] width 8 height 8
click at [41, 201] on input "checkbox" at bounding box center [41, 201] width 0 height 0
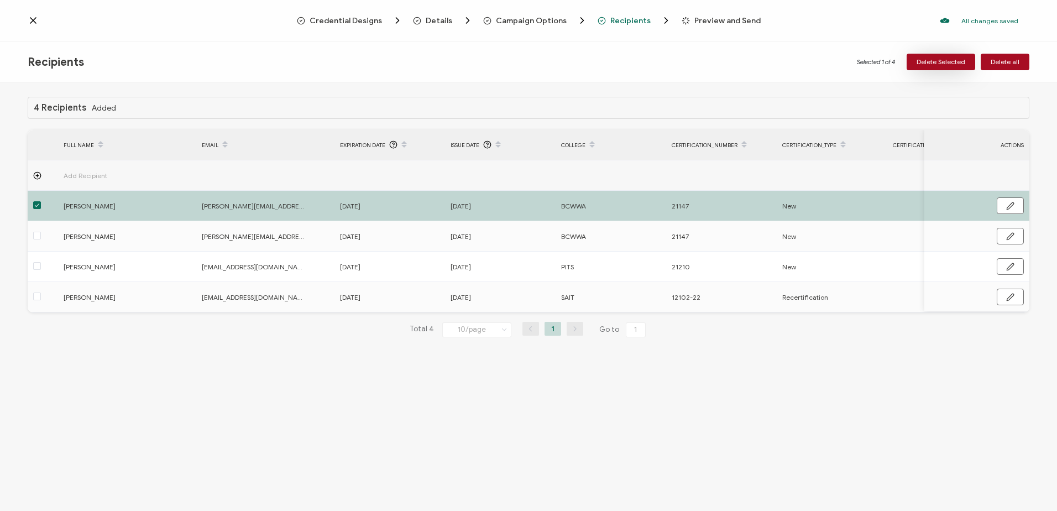
click at [944, 59] on span "Delete Selected" at bounding box center [941, 62] width 49 height 7
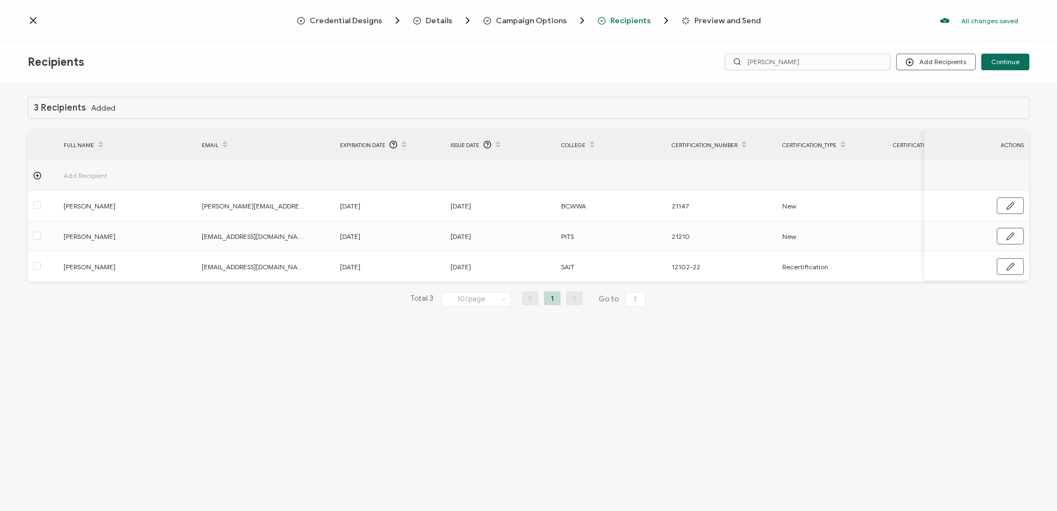
click at [540, 22] on span "Campaign Options" at bounding box center [531, 21] width 71 height 8
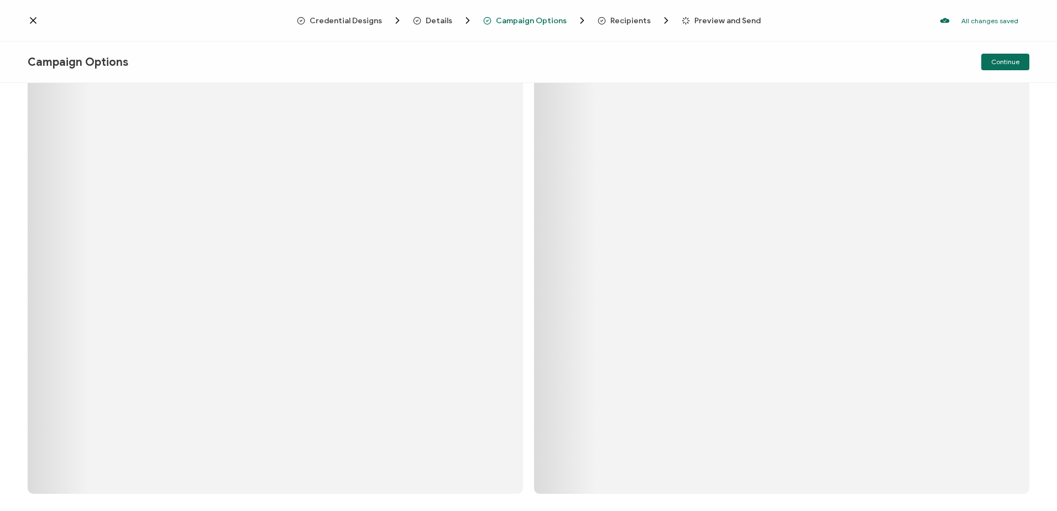
click at [618, 18] on span "Recipients" at bounding box center [630, 21] width 40 height 8
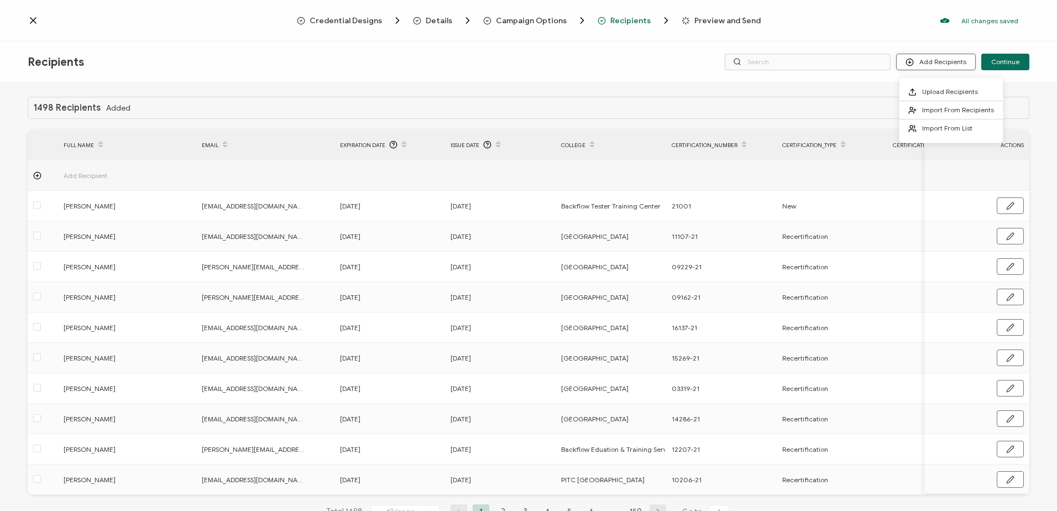
click at [939, 61] on button "Add Recipients" at bounding box center [936, 62] width 80 height 17
click at [935, 88] on span "Upload Recipients" at bounding box center [950, 91] width 56 height 8
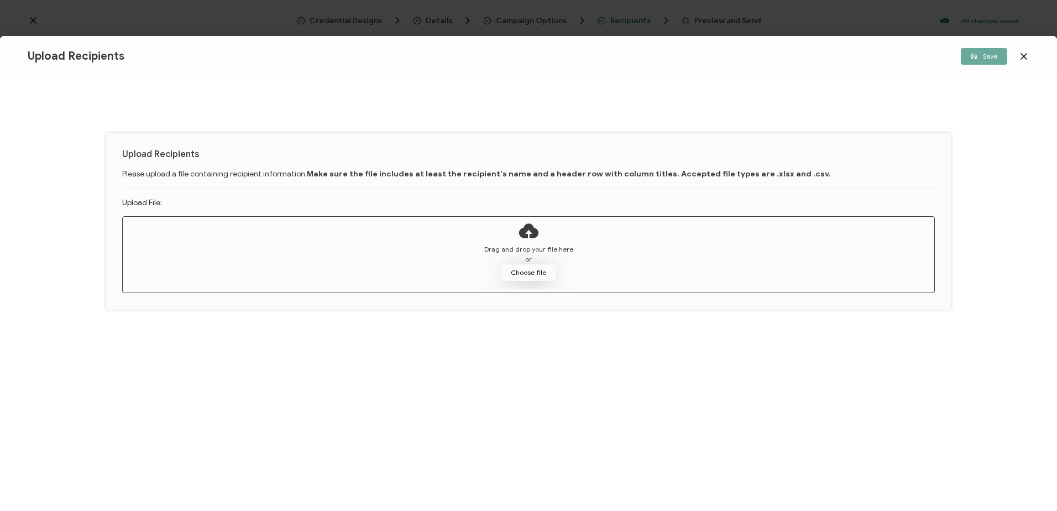
click at [522, 271] on button "Choose file" at bounding box center [528, 272] width 55 height 17
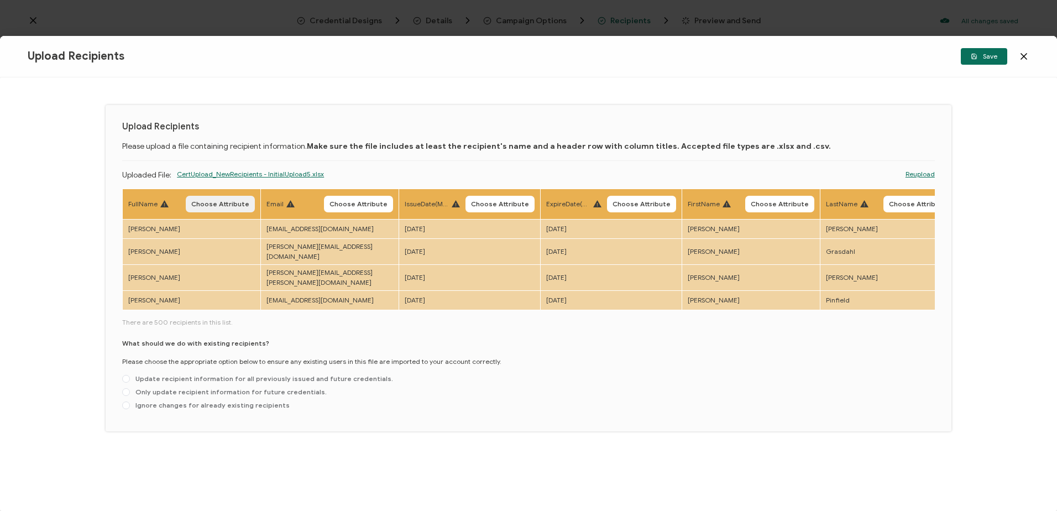
click at [220, 205] on span "Choose Attribute" at bounding box center [220, 204] width 58 height 7
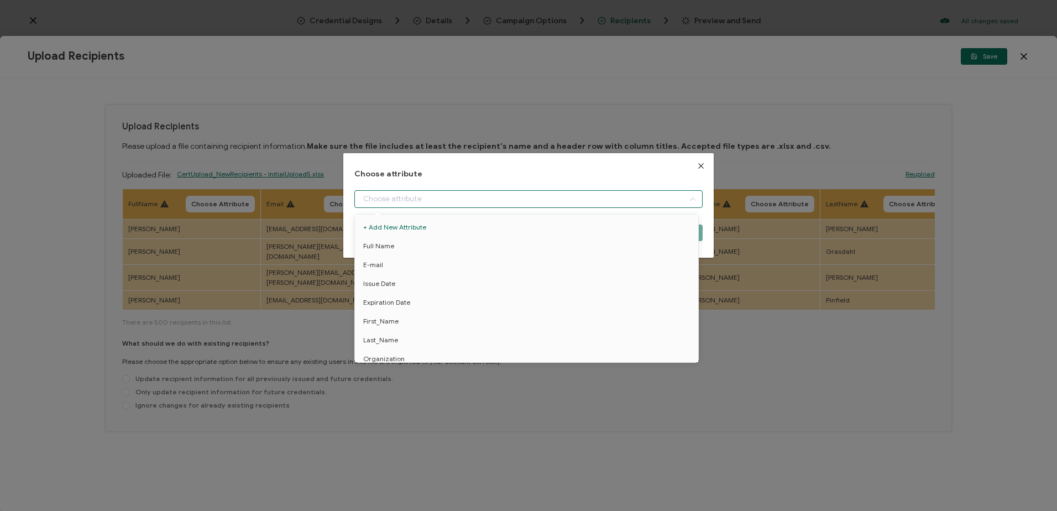
click at [392, 201] on input "dialog" at bounding box center [528, 199] width 348 height 18
click at [378, 242] on span "Full Name" at bounding box center [378, 246] width 31 height 19
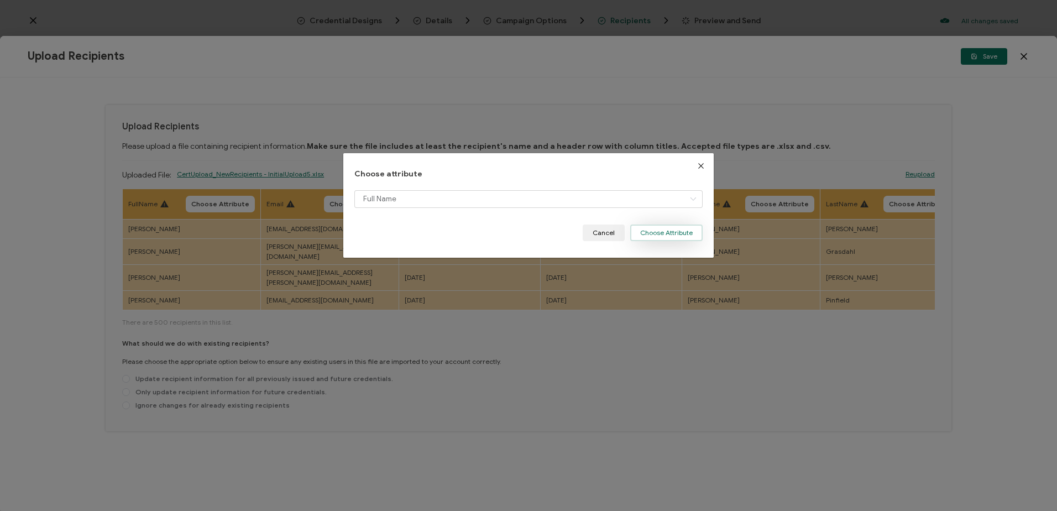
click at [665, 229] on button "Choose Attribute" at bounding box center [666, 232] width 72 height 17
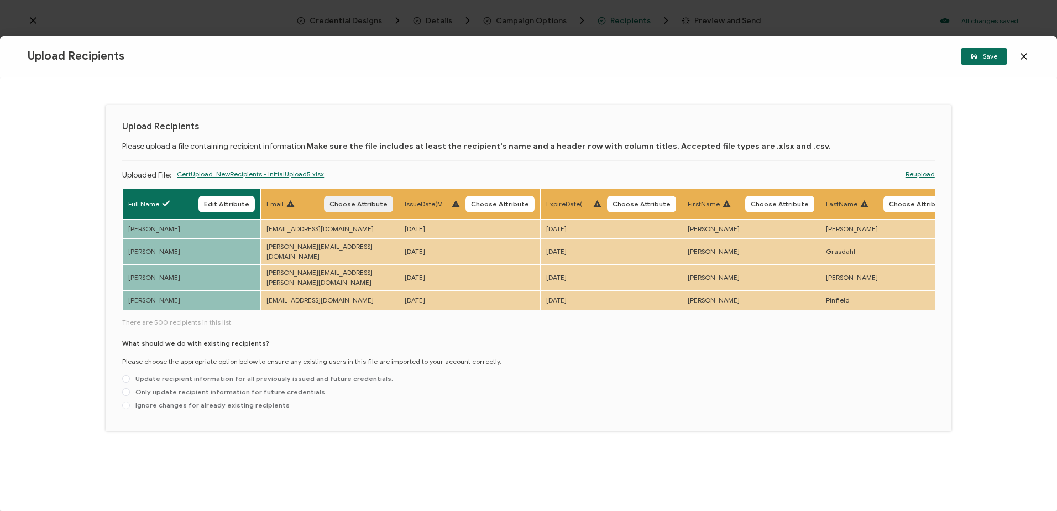
click at [367, 197] on button "Choose Attribute" at bounding box center [358, 204] width 69 height 17
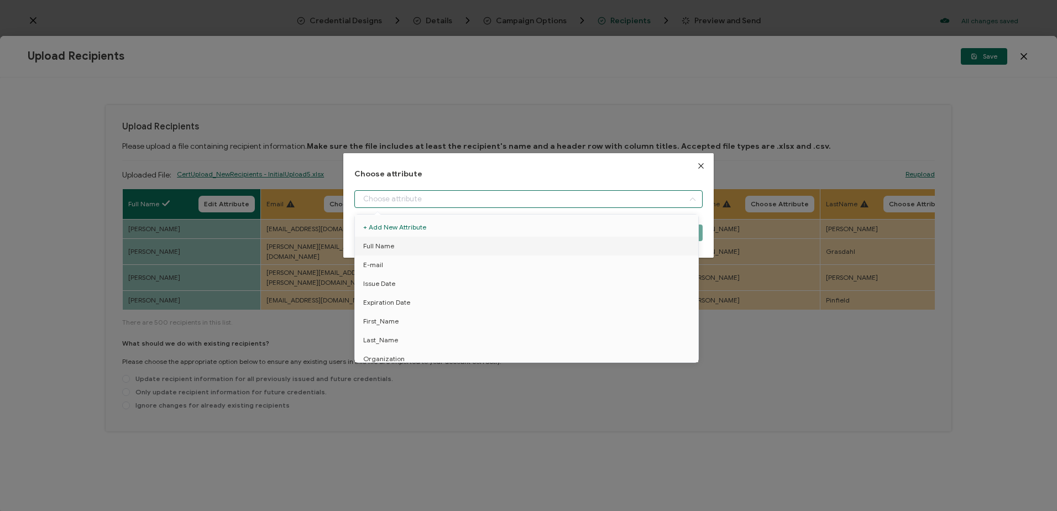
click at [516, 198] on input "dialog" at bounding box center [528, 199] width 348 height 18
drag, startPoint x: 394, startPoint y: 263, endPoint x: 437, endPoint y: 260, distance: 42.7
click at [395, 263] on li "E-mail" at bounding box center [528, 264] width 353 height 19
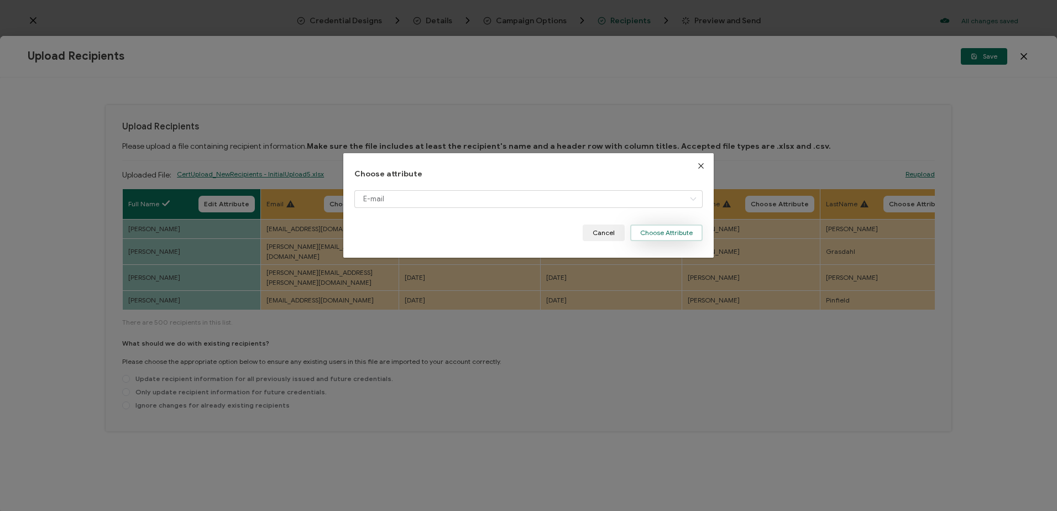
click at [663, 230] on button "Choose Attribute" at bounding box center [666, 232] width 72 height 17
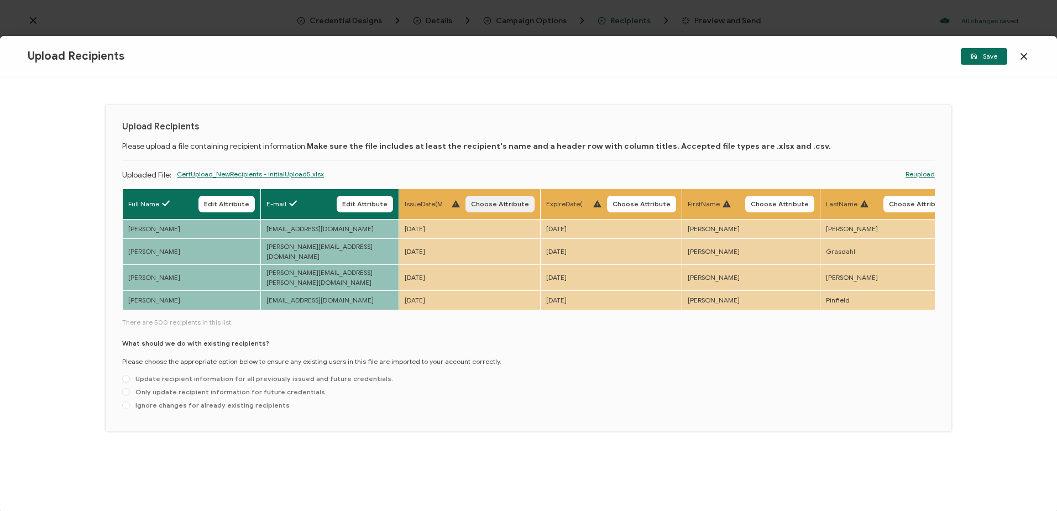
click at [490, 201] on span "Choose Attribute" at bounding box center [500, 204] width 58 height 7
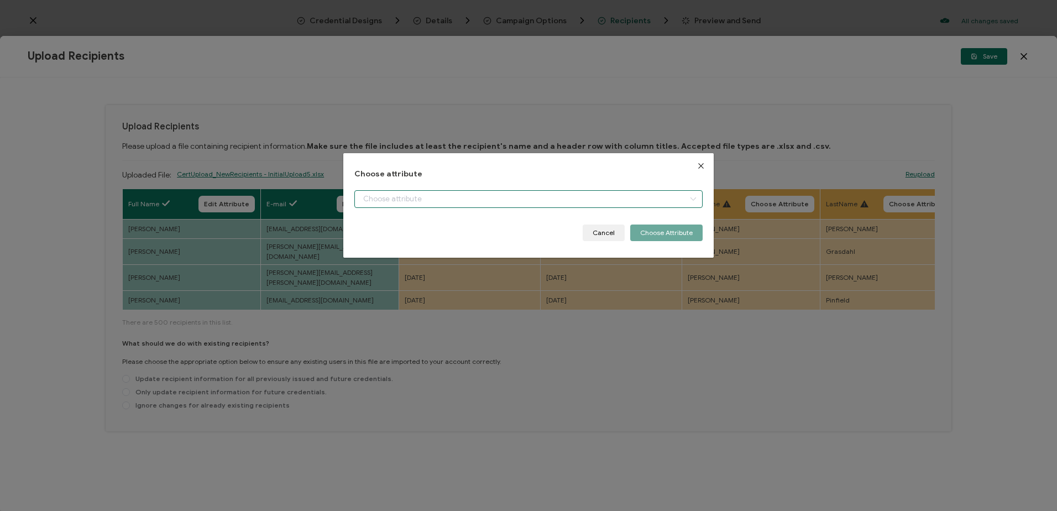
click at [438, 192] on input "dialog" at bounding box center [528, 199] width 348 height 18
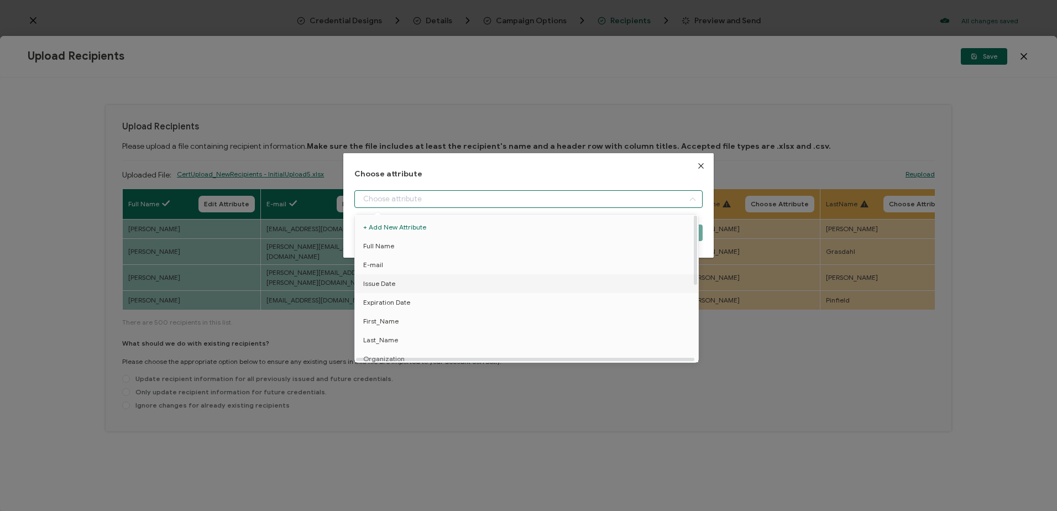
click at [380, 285] on span "Issue Date" at bounding box center [379, 283] width 32 height 19
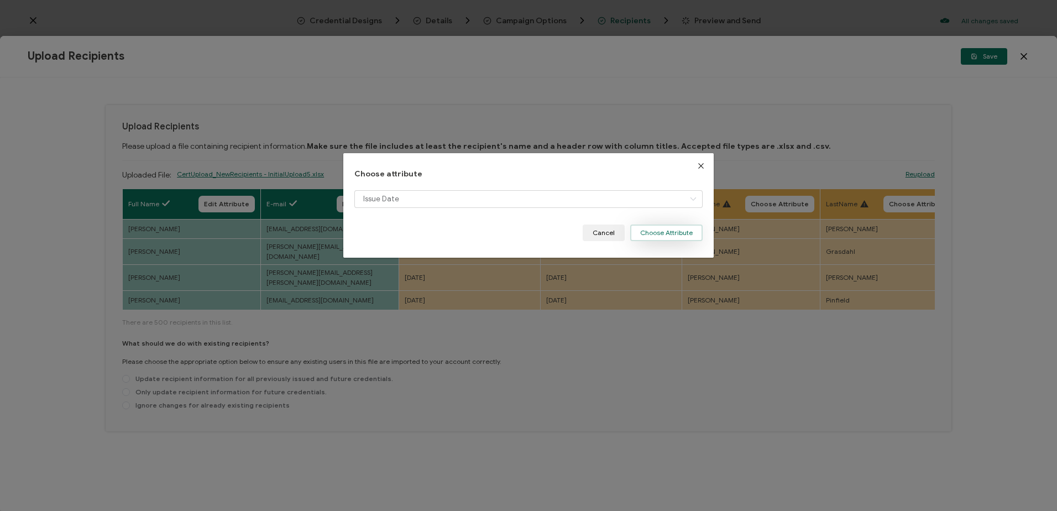
click at [663, 232] on button "Choose Attribute" at bounding box center [666, 232] width 72 height 17
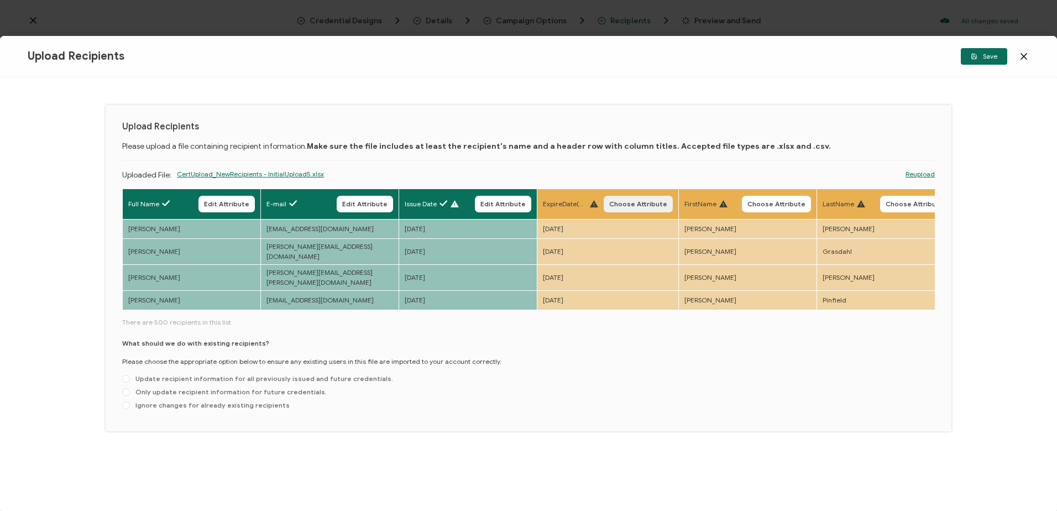
click at [632, 205] on span "Choose Attribute" at bounding box center [638, 204] width 58 height 7
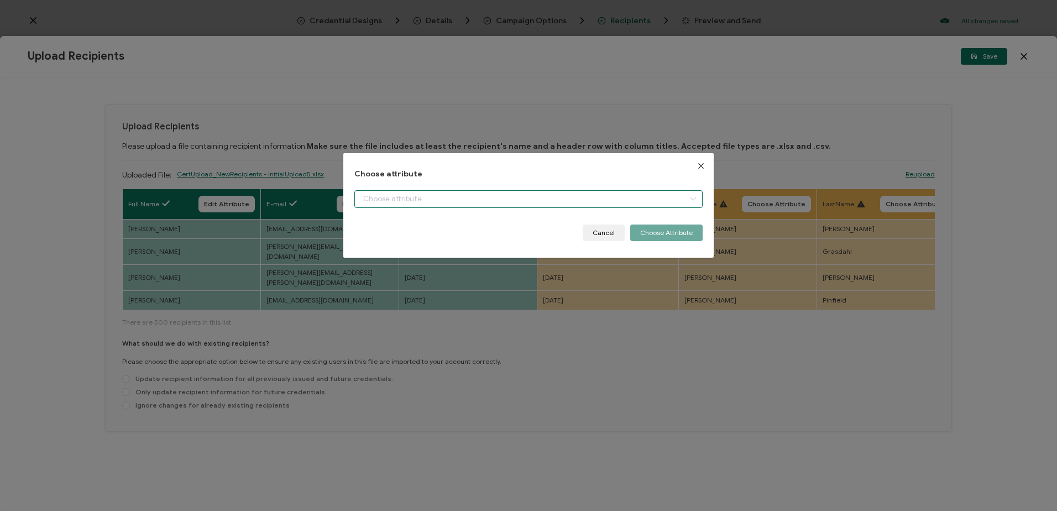
click at [428, 195] on input "dialog" at bounding box center [528, 199] width 348 height 18
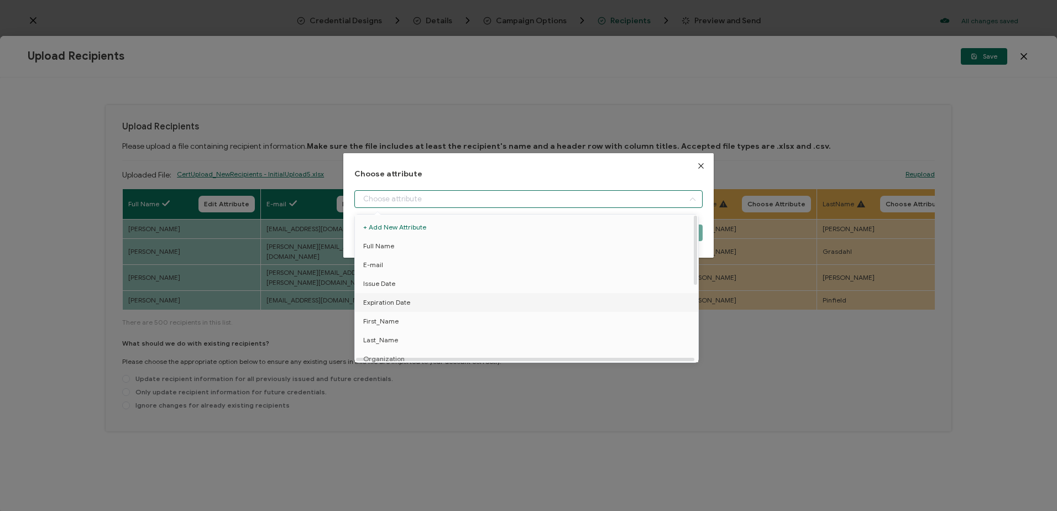
click at [402, 302] on span "Expiration Date" at bounding box center [386, 302] width 47 height 19
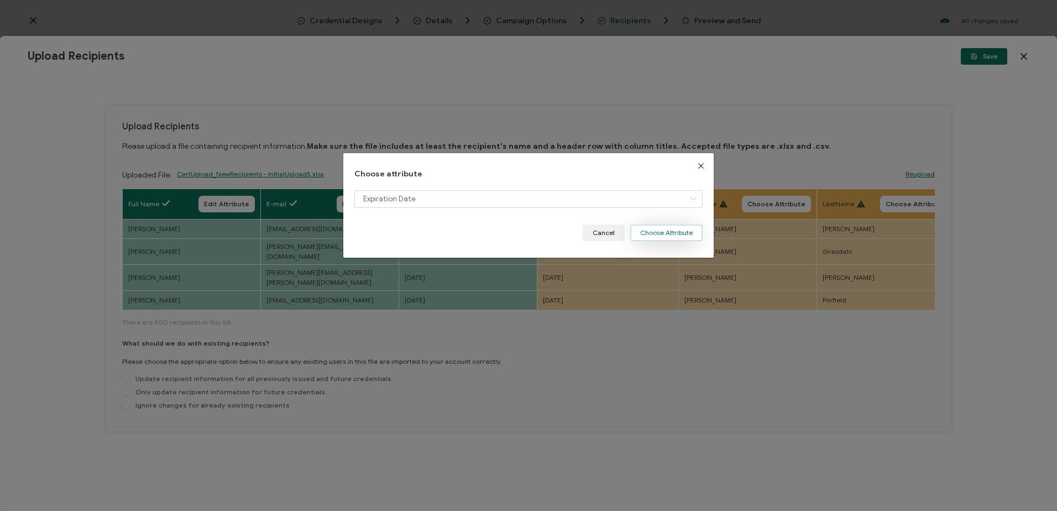
click at [660, 228] on button "Choose Attribute" at bounding box center [666, 232] width 72 height 17
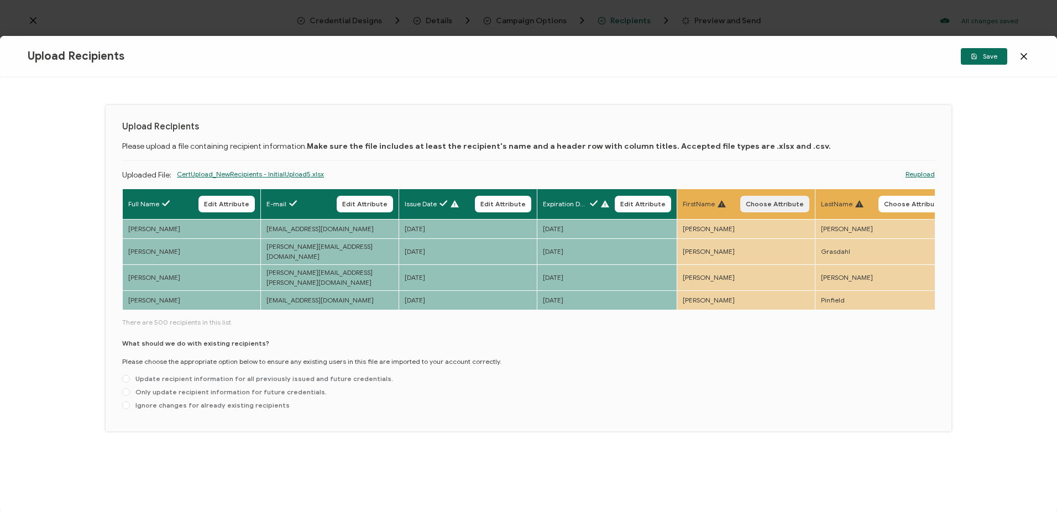
click at [783, 203] on span "Choose Attribute" at bounding box center [775, 204] width 58 height 7
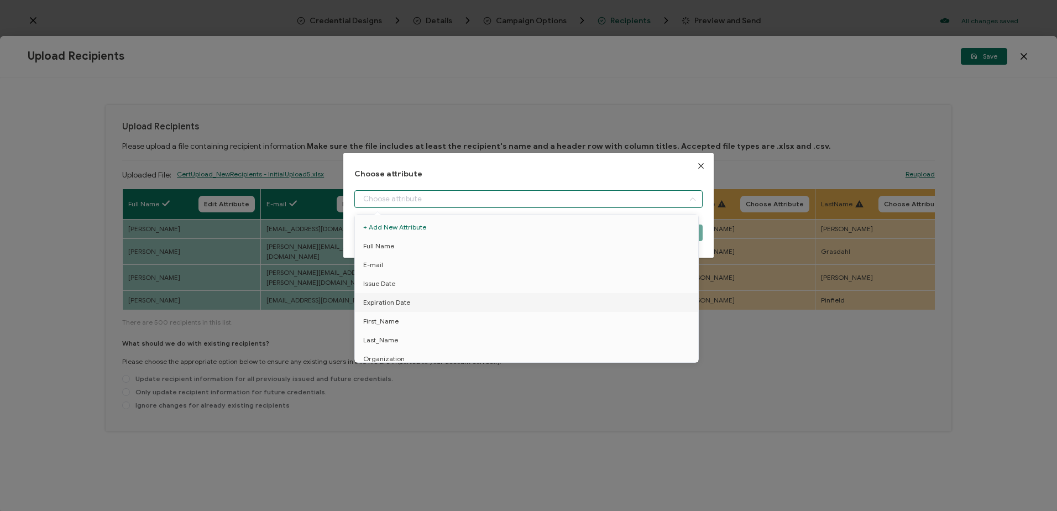
click at [449, 197] on input "dialog" at bounding box center [528, 199] width 348 height 18
click at [404, 320] on li "First_Name" at bounding box center [528, 321] width 353 height 19
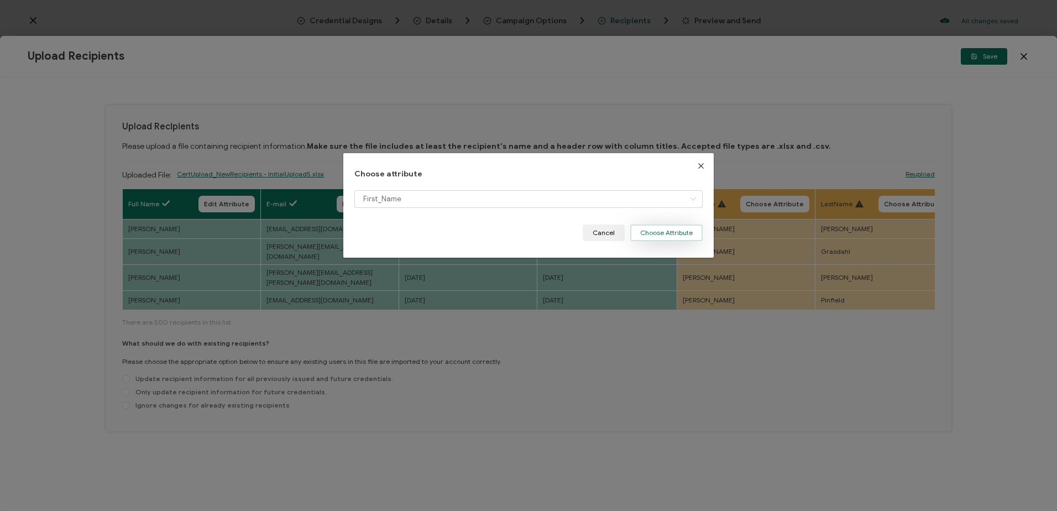
click at [662, 229] on button "Choose Attribute" at bounding box center [666, 232] width 72 height 17
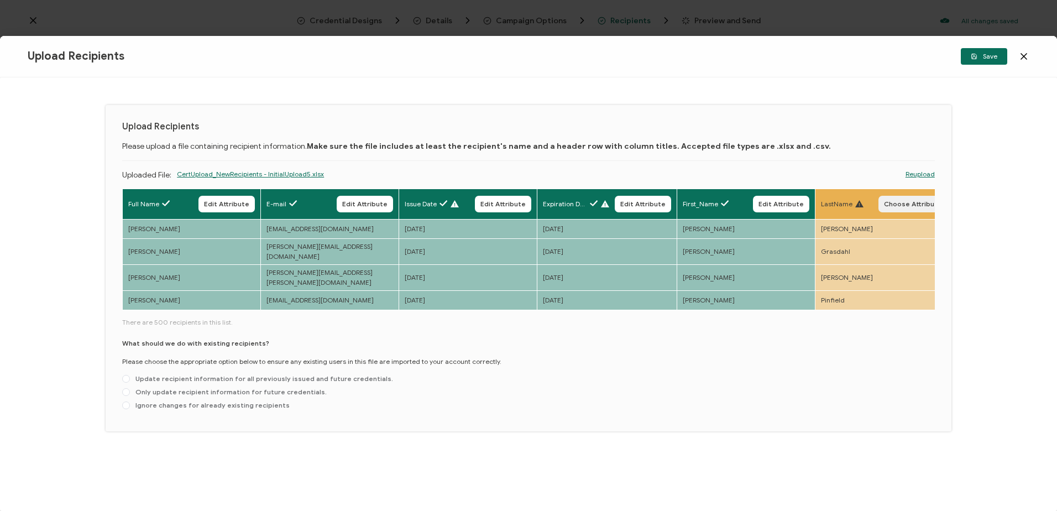
click at [901, 201] on span "Choose Attribute" at bounding box center [913, 204] width 58 height 7
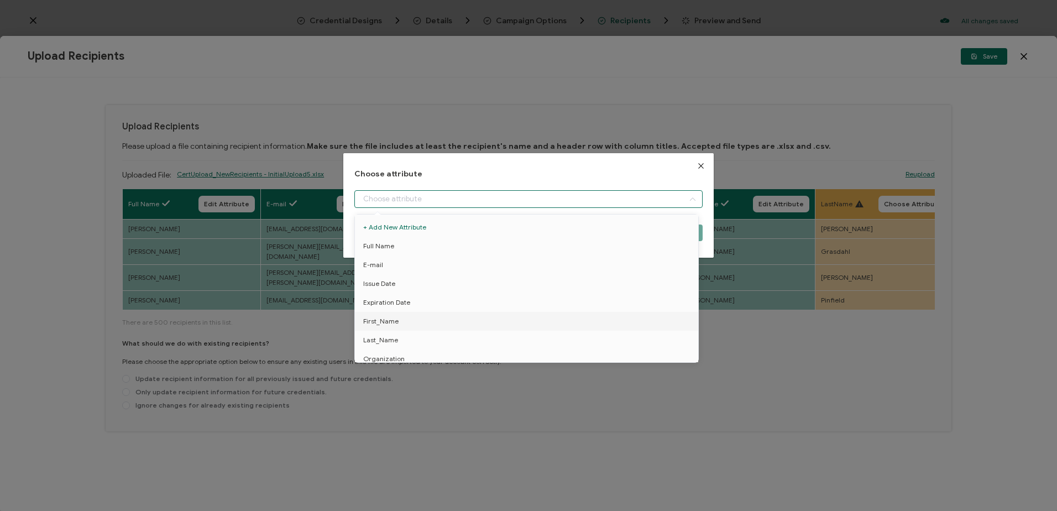
click at [459, 198] on input "dialog" at bounding box center [528, 199] width 348 height 18
click at [383, 280] on span "Last_Name" at bounding box center [380, 284] width 35 height 19
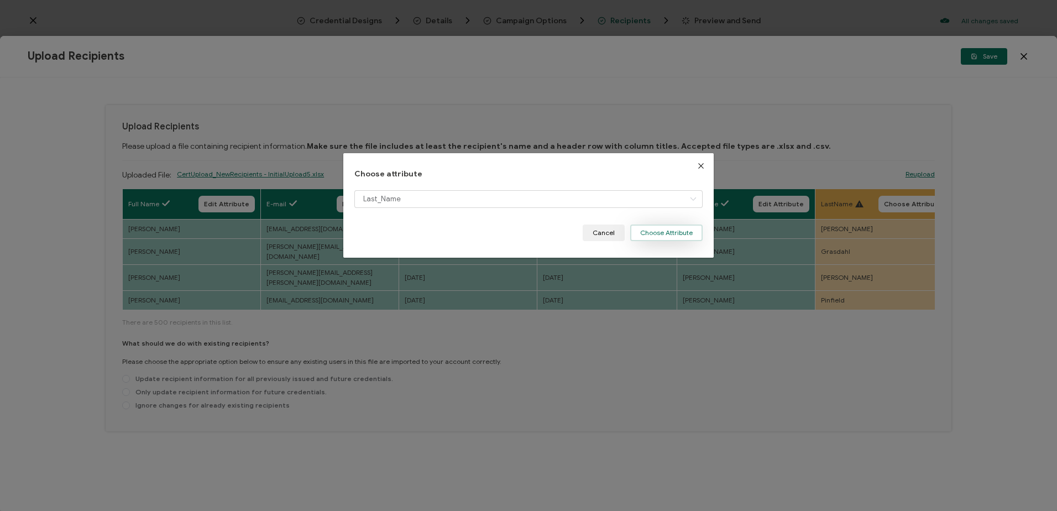
click at [663, 232] on button "Choose Attribute" at bounding box center [666, 232] width 72 height 17
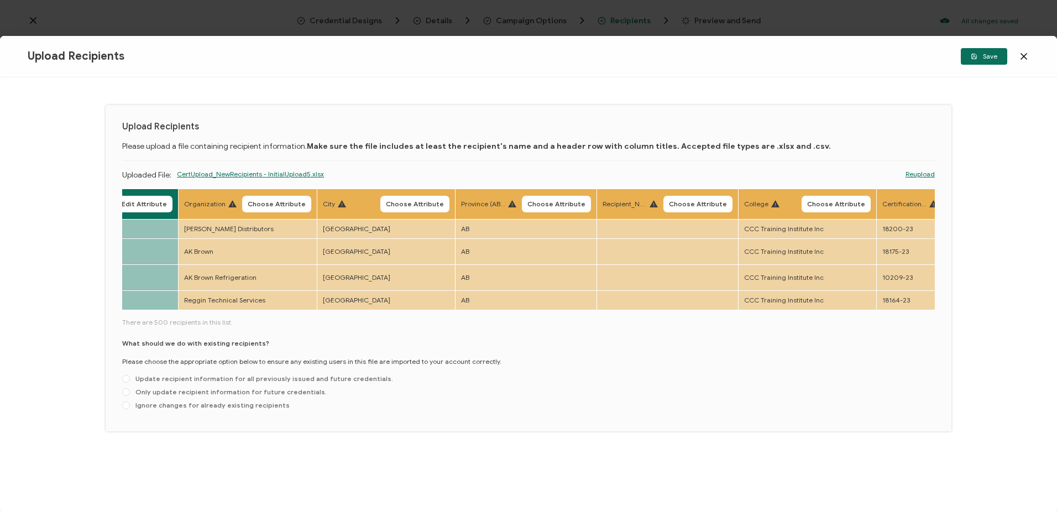
scroll to position [0, 788]
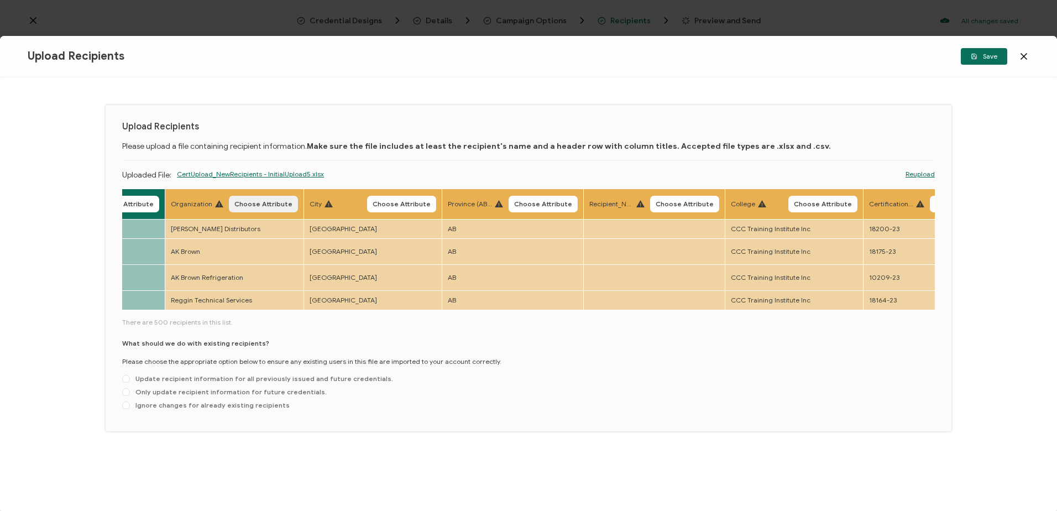
click at [256, 202] on span "Choose Attribute" at bounding box center [263, 204] width 58 height 7
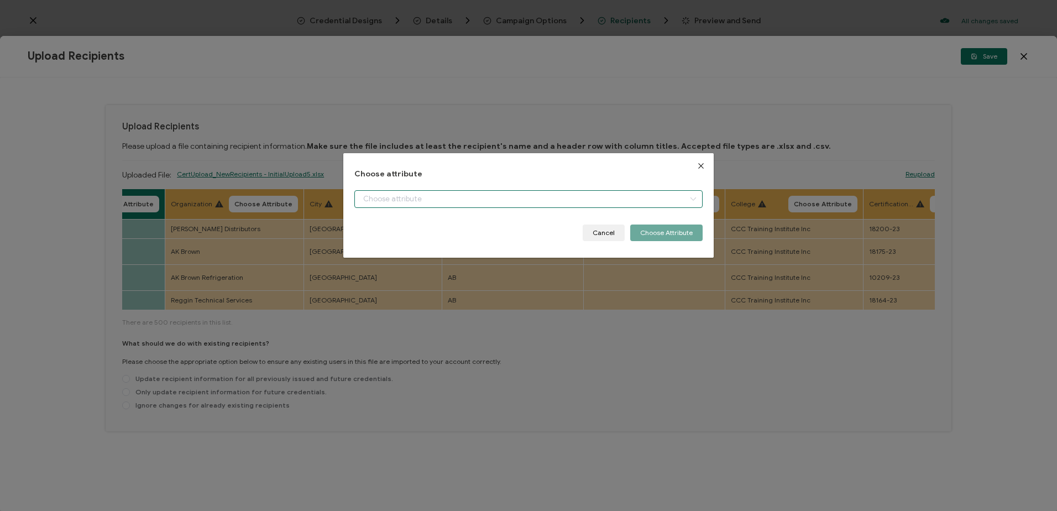
click at [426, 204] on input "dialog" at bounding box center [528, 199] width 348 height 18
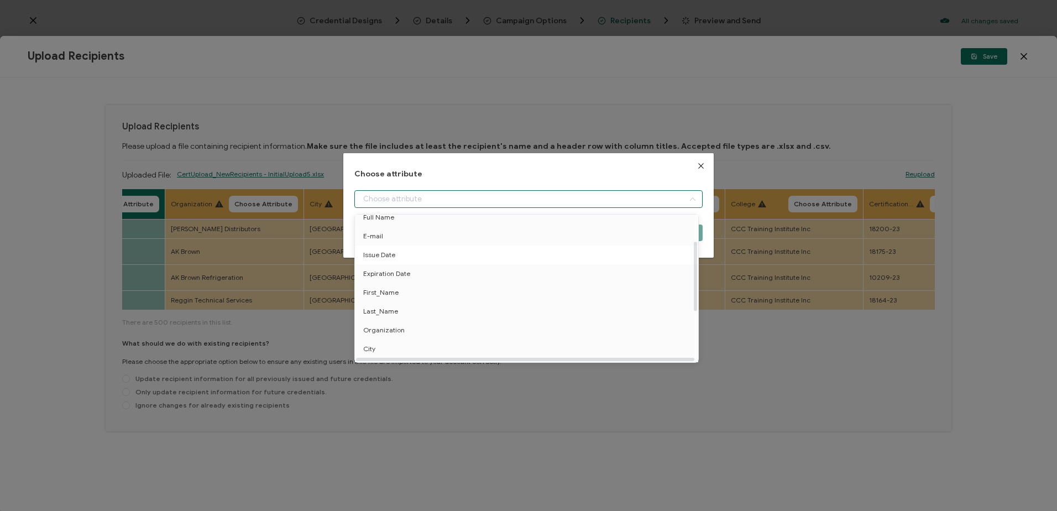
scroll to position [55, 0]
click at [387, 303] on span "Organization" at bounding box center [383, 303] width 41 height 19
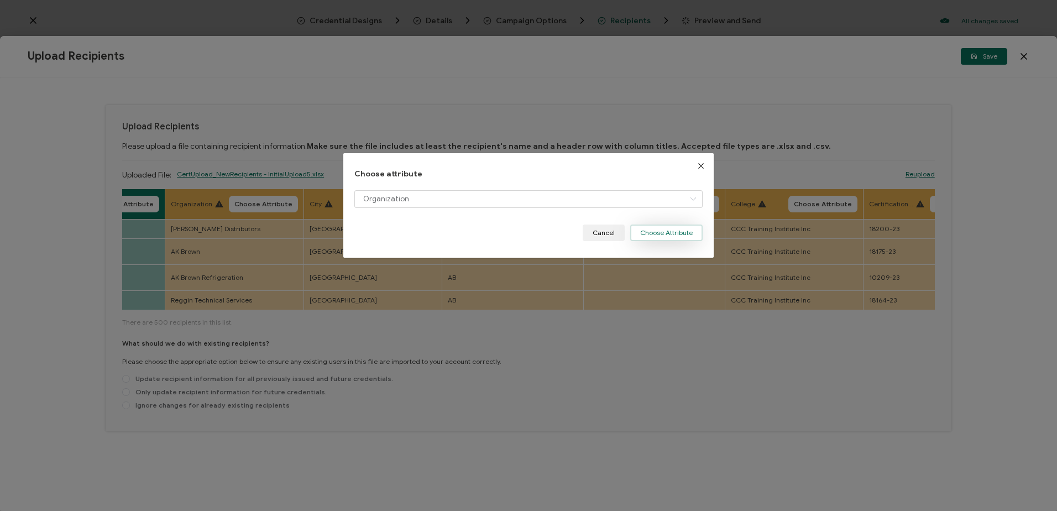
click at [642, 229] on button "Choose Attribute" at bounding box center [666, 232] width 72 height 17
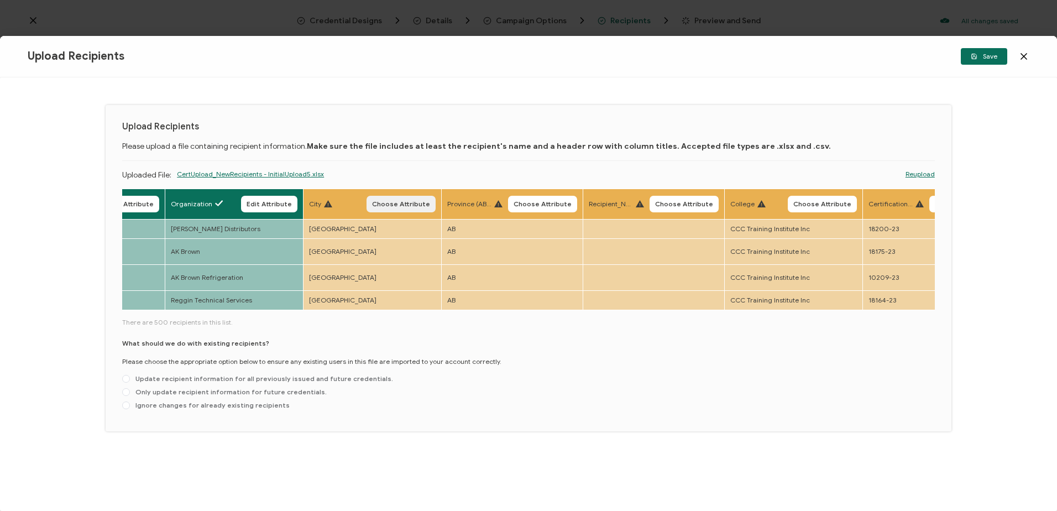
click at [406, 205] on span "Choose Attribute" at bounding box center [401, 204] width 58 height 7
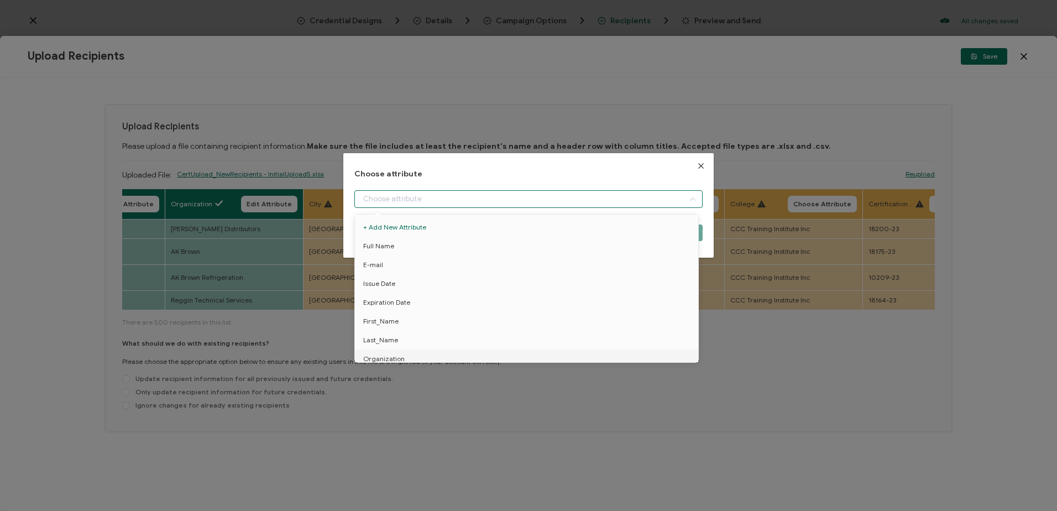
click at [414, 201] on input "dialog" at bounding box center [528, 199] width 348 height 18
click at [381, 326] on li "City" at bounding box center [528, 322] width 353 height 19
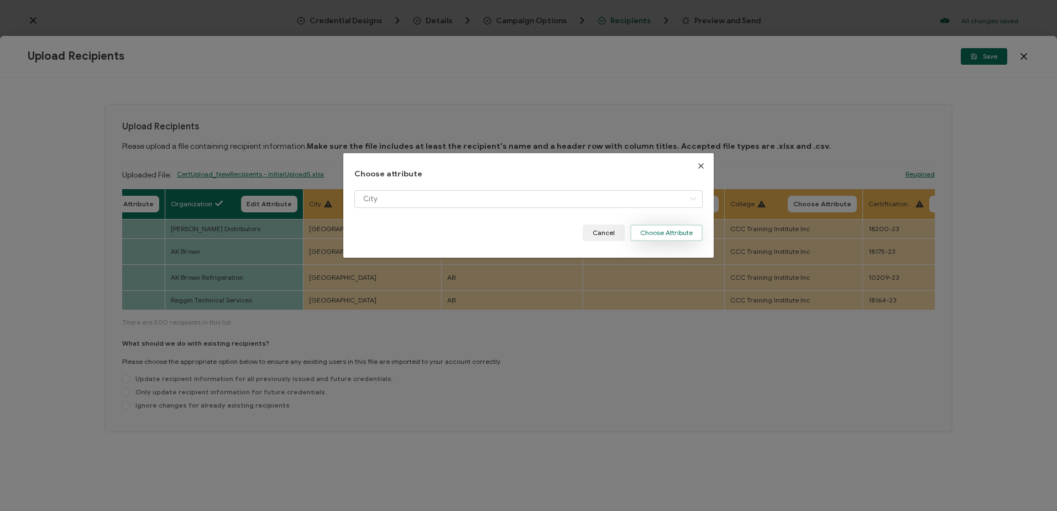
click at [679, 230] on button "Choose Attribute" at bounding box center [666, 232] width 72 height 17
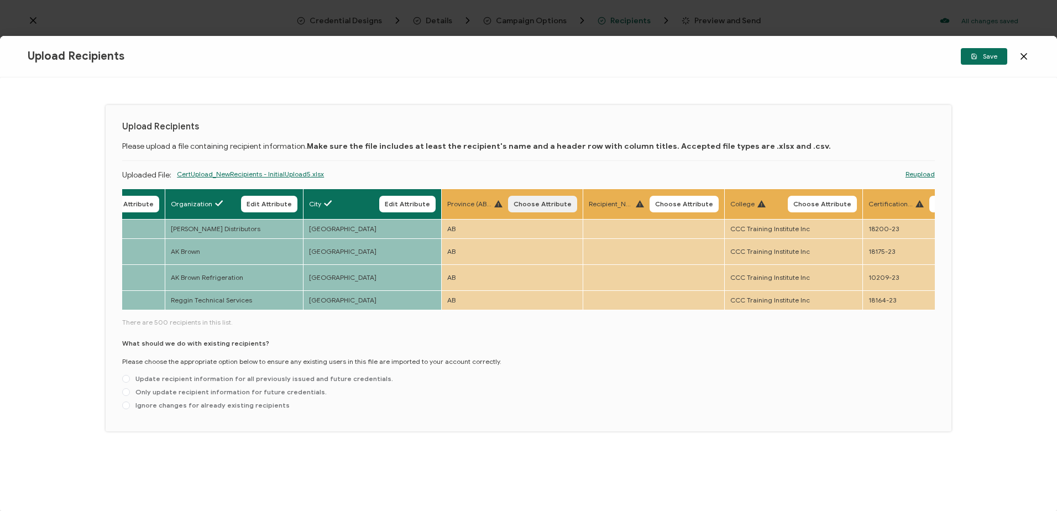
click at [534, 201] on span "Choose Attribute" at bounding box center [543, 204] width 58 height 7
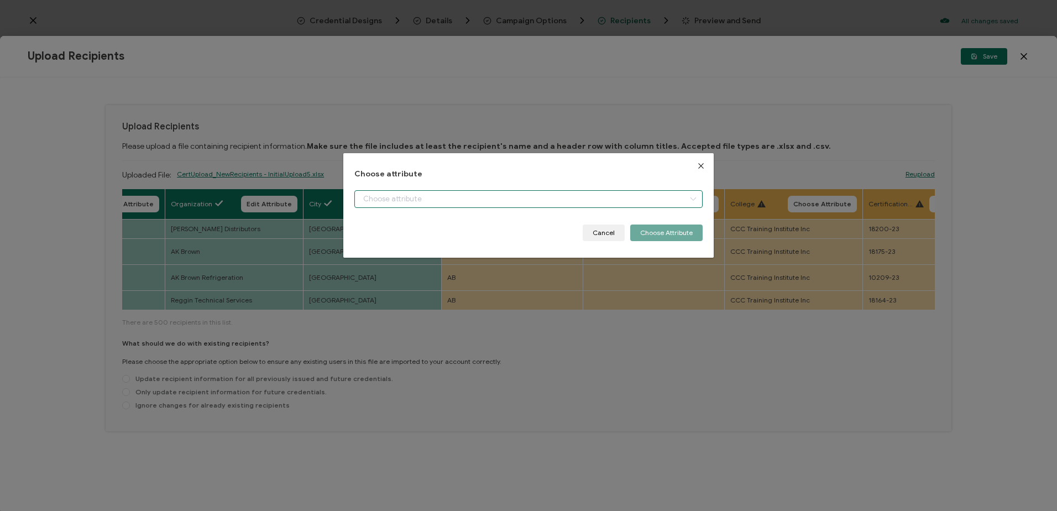
click at [502, 192] on input "dialog" at bounding box center [528, 199] width 348 height 18
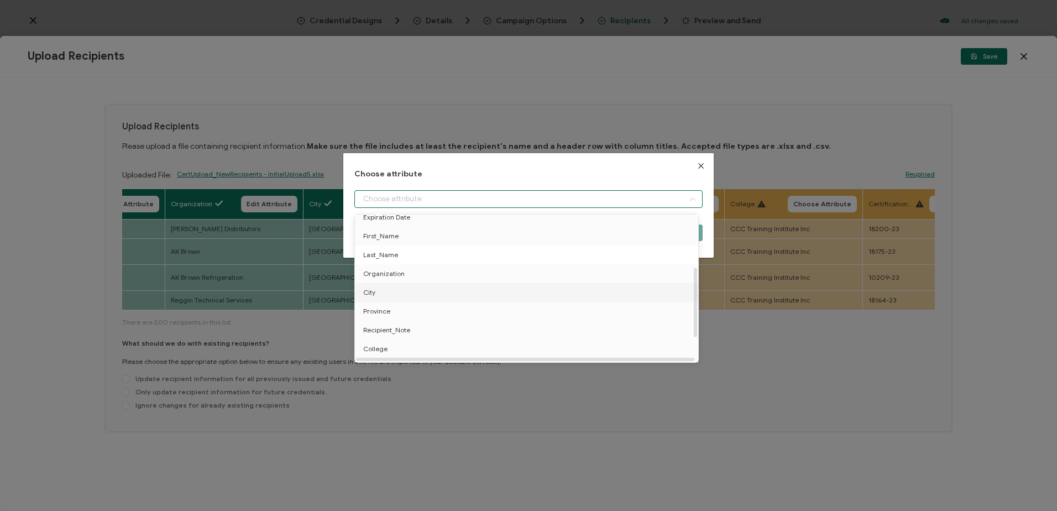
scroll to position [111, 0]
click at [417, 281] on li "Province" at bounding box center [528, 285] width 353 height 19
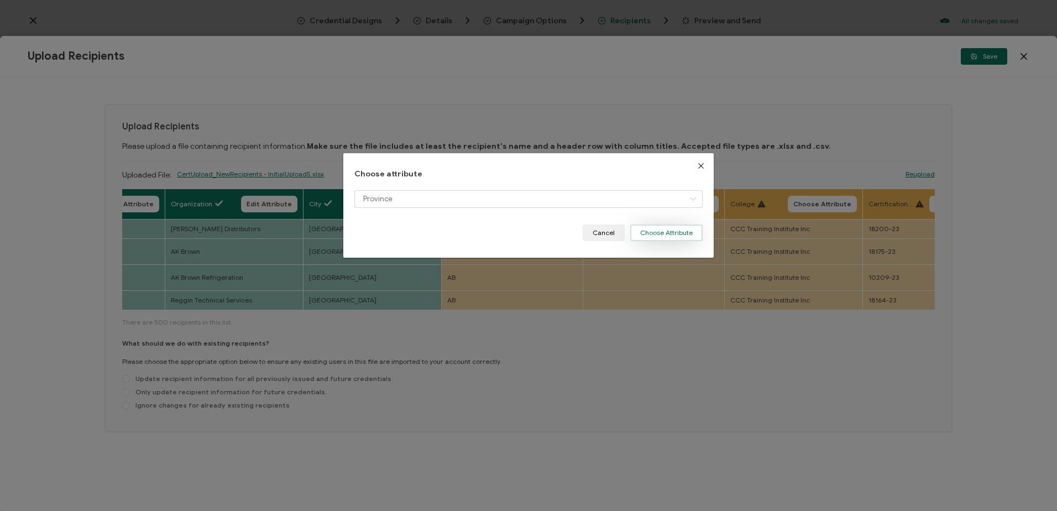
click at [656, 231] on button "Choose Attribute" at bounding box center [666, 232] width 72 height 17
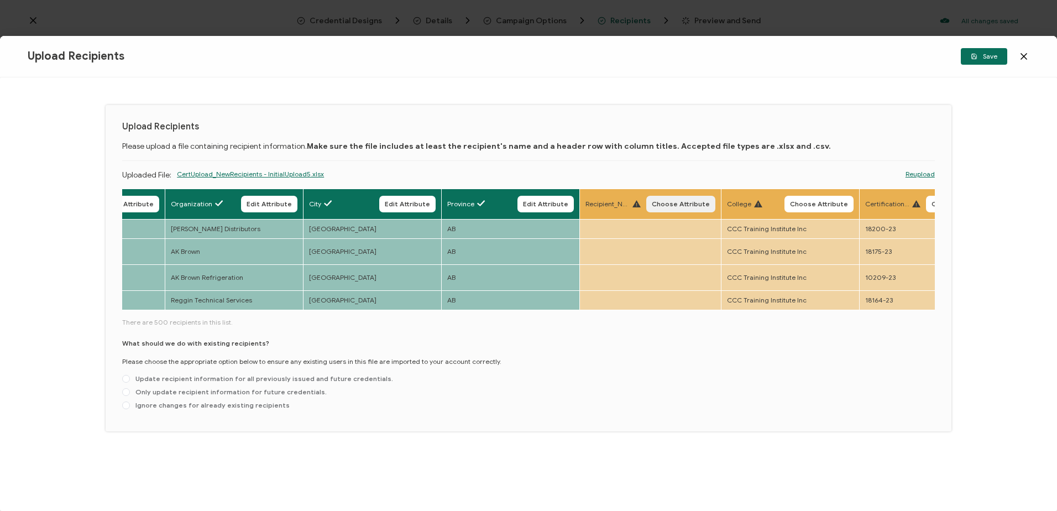
click at [660, 201] on span "Choose Attribute" at bounding box center [681, 204] width 58 height 7
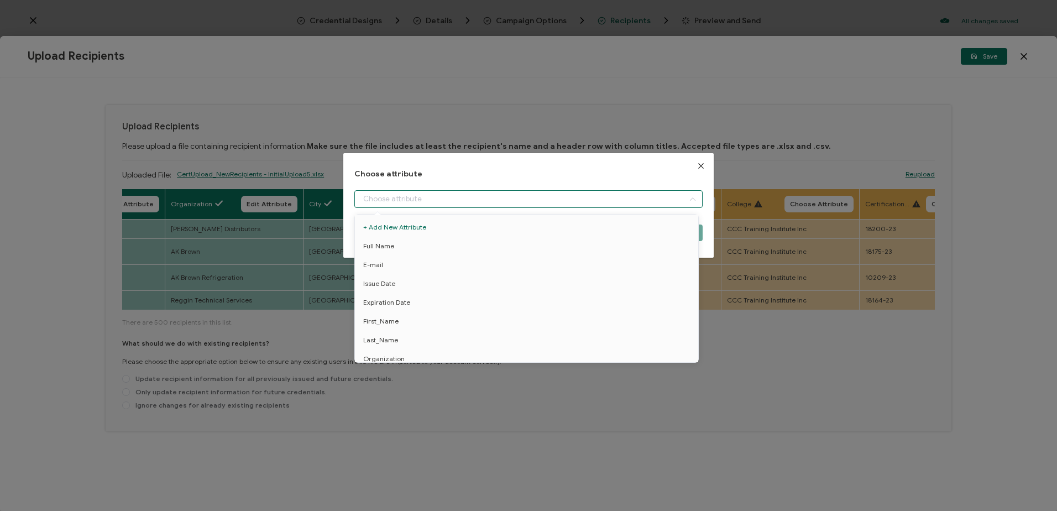
click at [463, 196] on input "dialog" at bounding box center [528, 199] width 348 height 18
click at [399, 306] on span "Recipient_Note" at bounding box center [386, 304] width 47 height 19
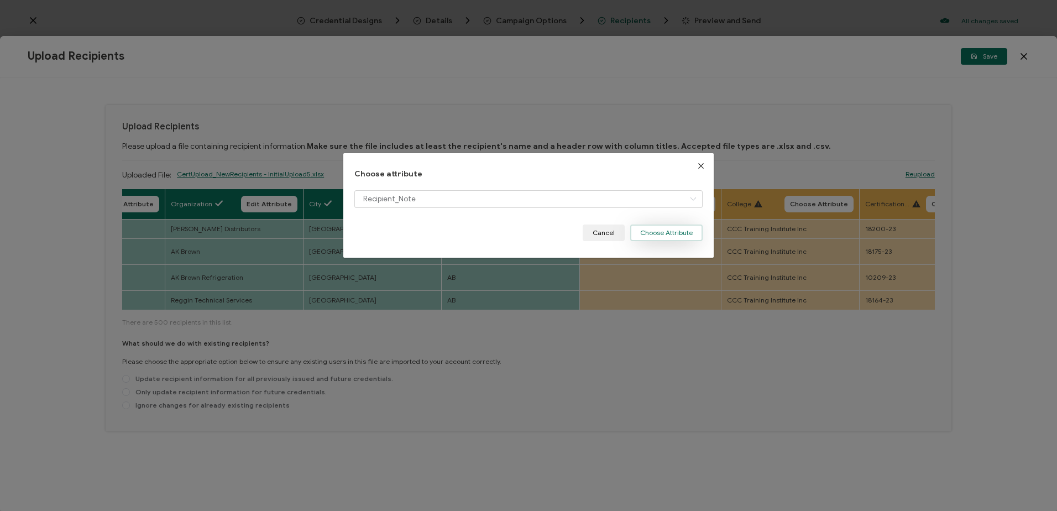
click at [666, 231] on button "Choose Attribute" at bounding box center [666, 232] width 72 height 17
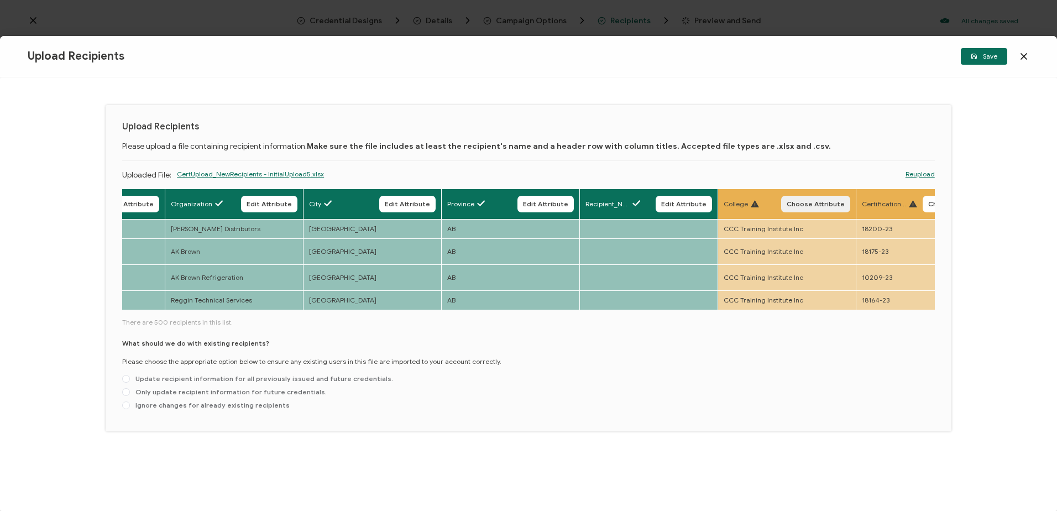
click at [807, 202] on span "Choose Attribute" at bounding box center [816, 204] width 58 height 7
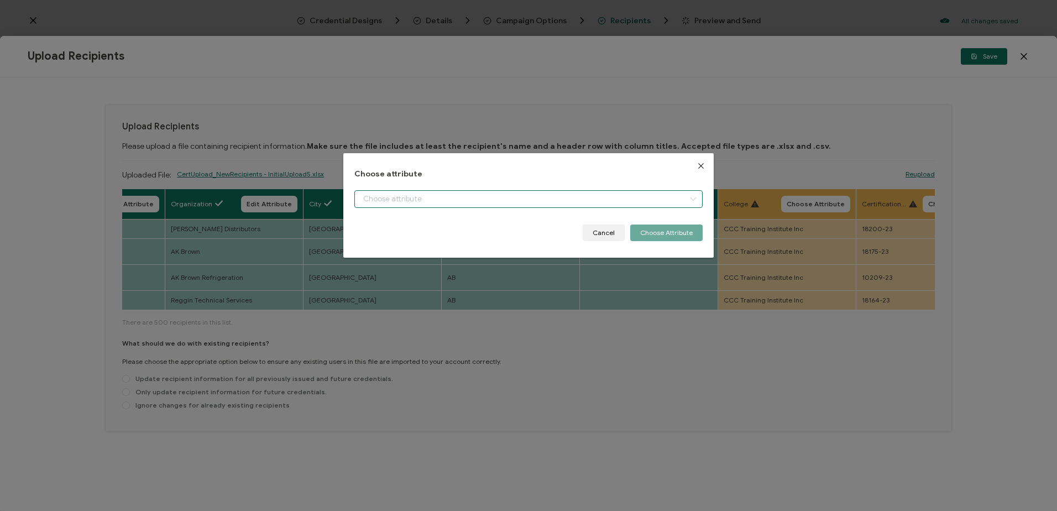
click at [467, 198] on input "dialog" at bounding box center [528, 199] width 348 height 18
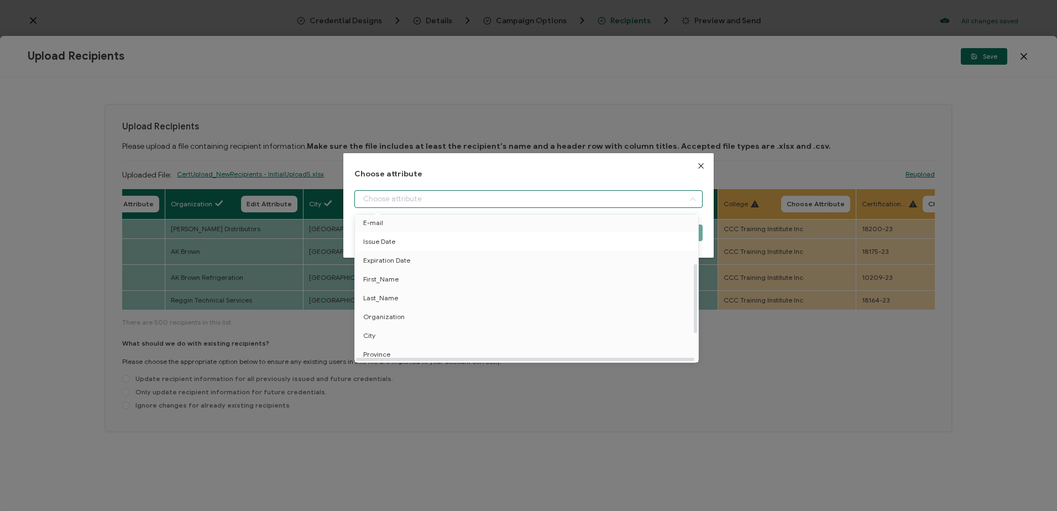
scroll to position [161, 0]
click at [395, 269] on li "College" at bounding box center [528, 278] width 353 height 19
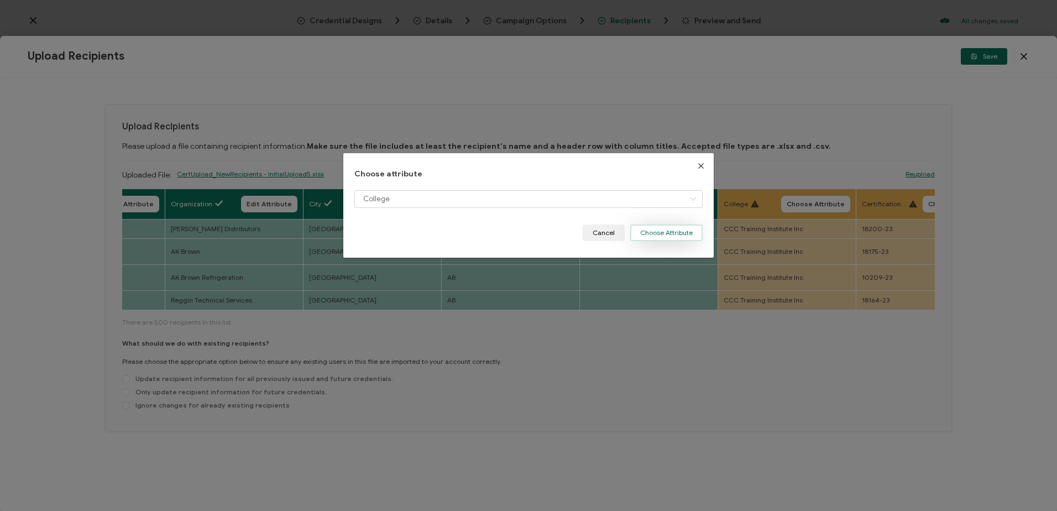
click at [656, 232] on button "Choose Attribute" at bounding box center [666, 232] width 72 height 17
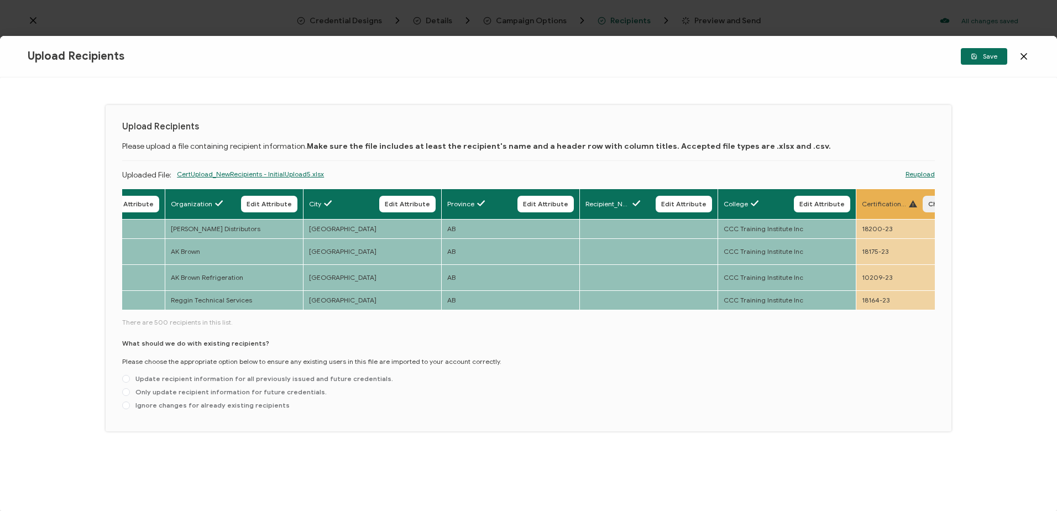
click at [929, 206] on span "Choose Attribute" at bounding box center [957, 204] width 58 height 7
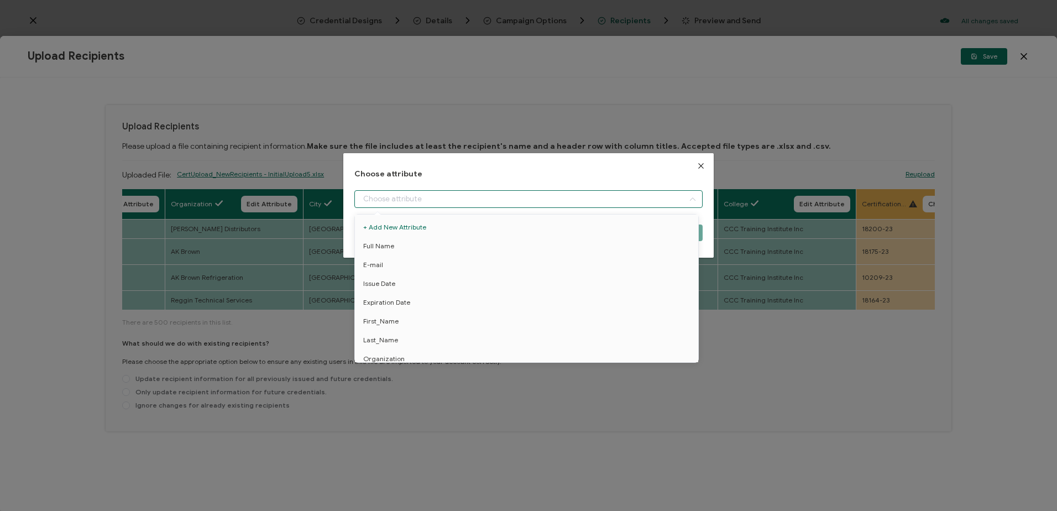
click at [487, 196] on input "dialog" at bounding box center [528, 199] width 348 height 18
click at [416, 290] on span "Certification_Number" at bounding box center [397, 296] width 68 height 19
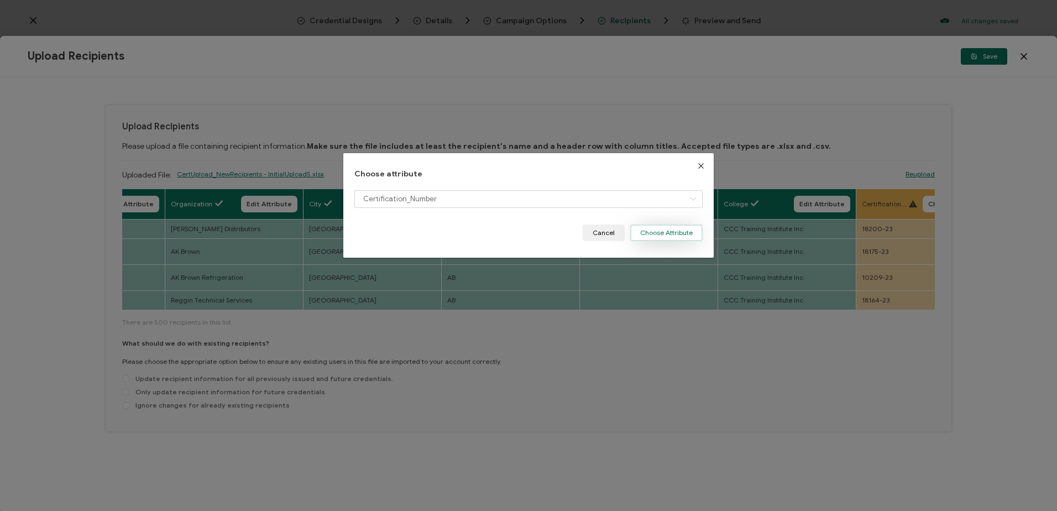
click at [673, 231] on button "Choose Attribute" at bounding box center [666, 232] width 72 height 17
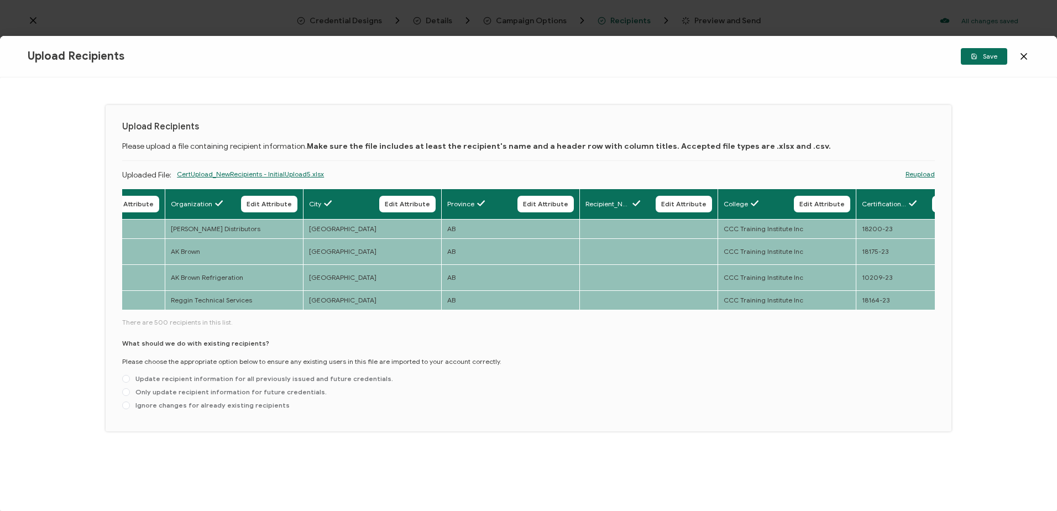
drag, startPoint x: 564, startPoint y: 301, endPoint x: 749, endPoint y: 305, distance: 184.7
click at [752, 305] on div "Full Name Edit Attribute E-mail Edit Attribute Issue Date Edit Attribute Expira…" at bounding box center [528, 302] width 813 height 226
drag, startPoint x: 704, startPoint y: 297, endPoint x: 771, endPoint y: 299, distance: 66.4
click at [791, 299] on div "Full Name Edit Attribute E-mail Edit Attribute Issue Date Edit Attribute Expira…" at bounding box center [528, 250] width 813 height 123
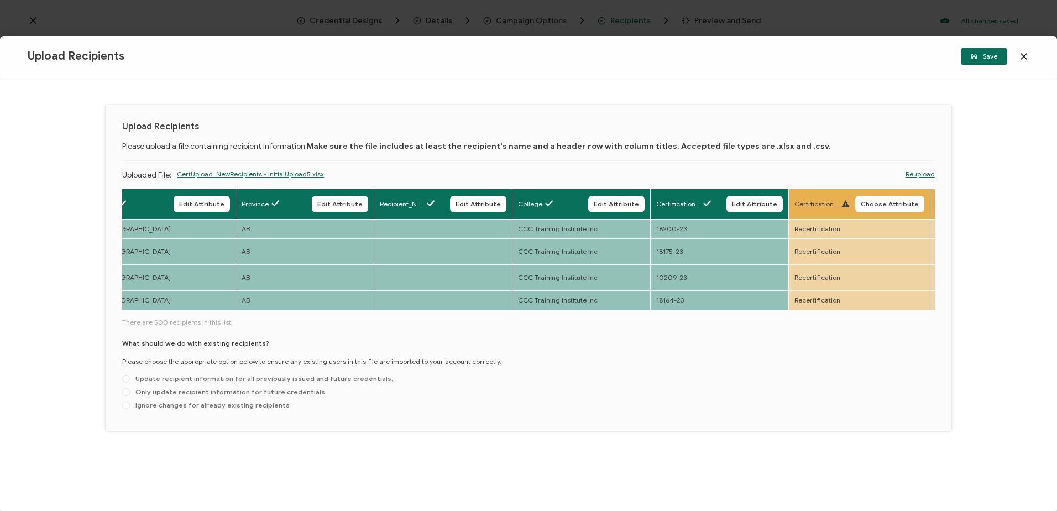
scroll to position [0, 1123]
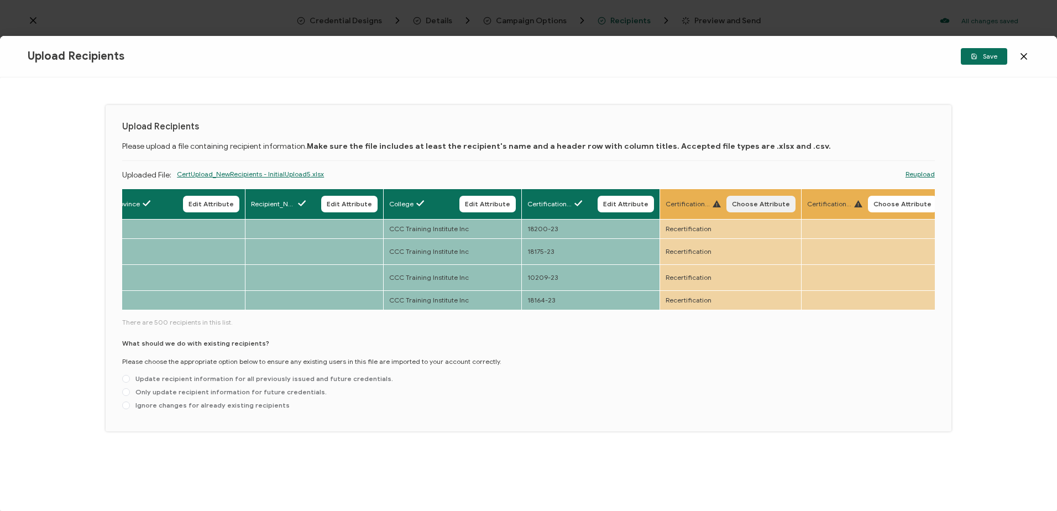
click at [754, 202] on span "Choose Attribute" at bounding box center [761, 204] width 58 height 7
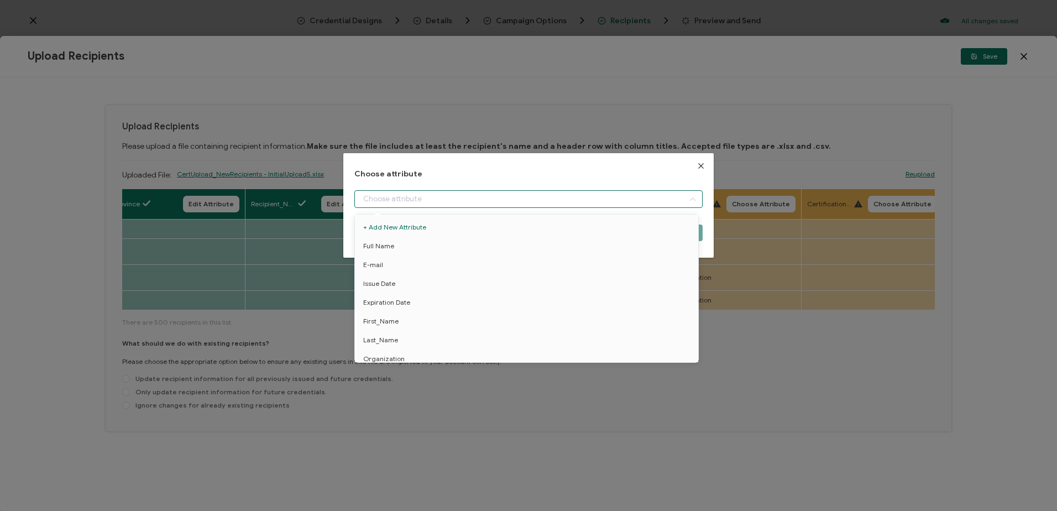
click at [579, 199] on input "dialog" at bounding box center [528, 199] width 348 height 18
drag, startPoint x: 402, startPoint y: 312, endPoint x: 426, endPoint y: 311, distance: 24.4
click at [403, 312] on span "Certification_Type" at bounding box center [391, 315] width 56 height 19
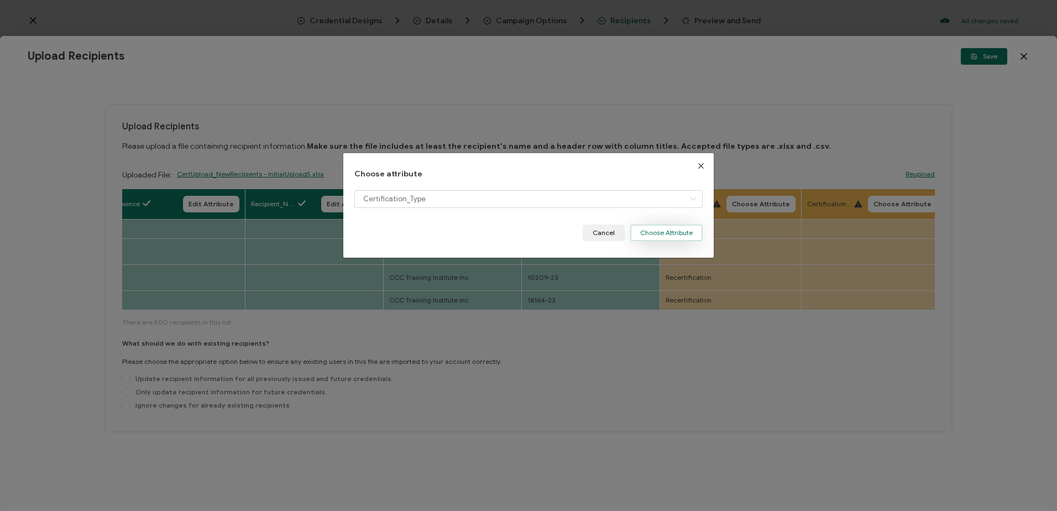
click at [661, 231] on button "Choose Attribute" at bounding box center [666, 232] width 72 height 17
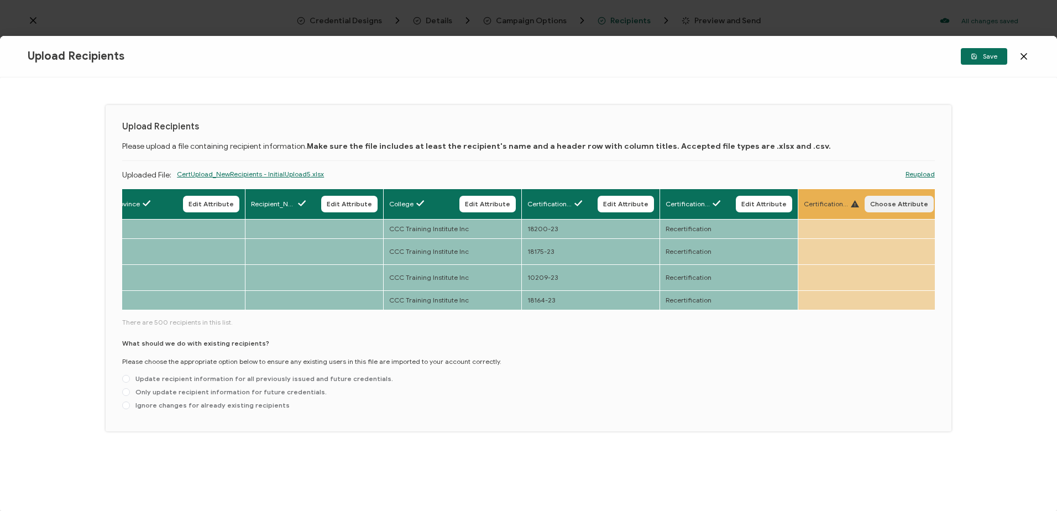
click at [874, 203] on span "Choose Attribute" at bounding box center [899, 204] width 58 height 7
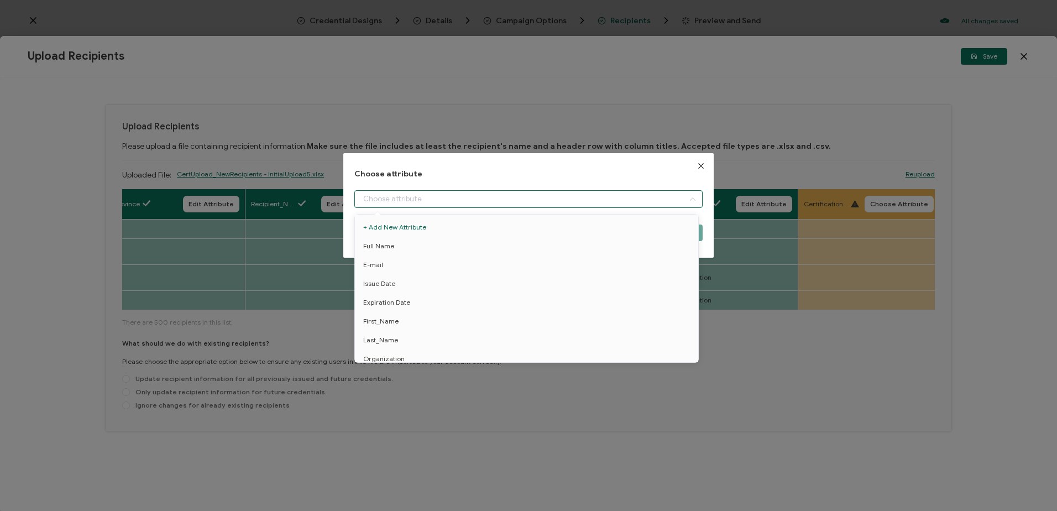
click at [577, 196] on input "dialog" at bounding box center [528, 199] width 348 height 18
click at [400, 328] on span "Certification_Note" at bounding box center [391, 334] width 57 height 19
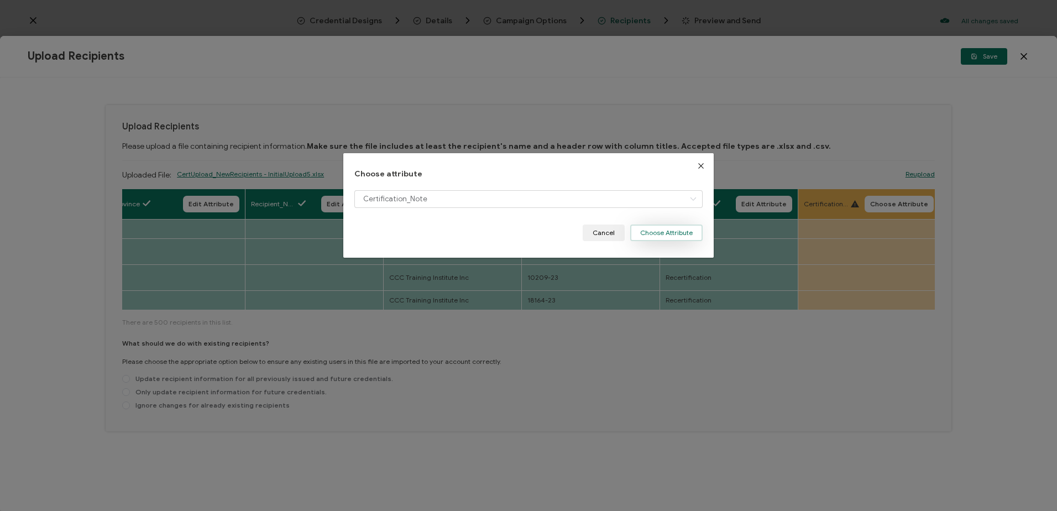
click at [667, 233] on button "Choose Attribute" at bounding box center [666, 232] width 72 height 17
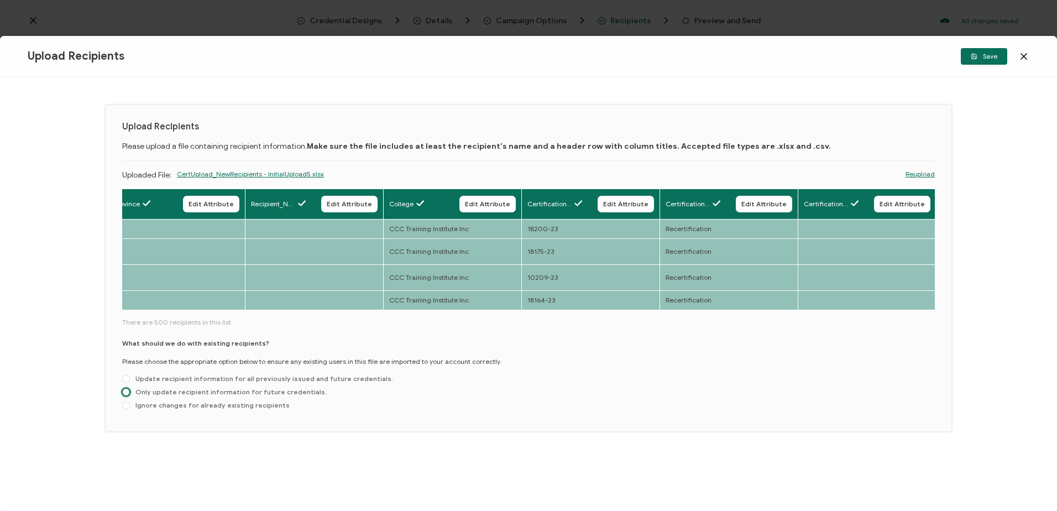
click at [125, 388] on span at bounding box center [126, 392] width 8 height 8
click at [125, 388] on input "Only update recipient information for future credentials." at bounding box center [126, 392] width 8 height 9
click at [984, 56] on span "Save" at bounding box center [984, 56] width 27 height 7
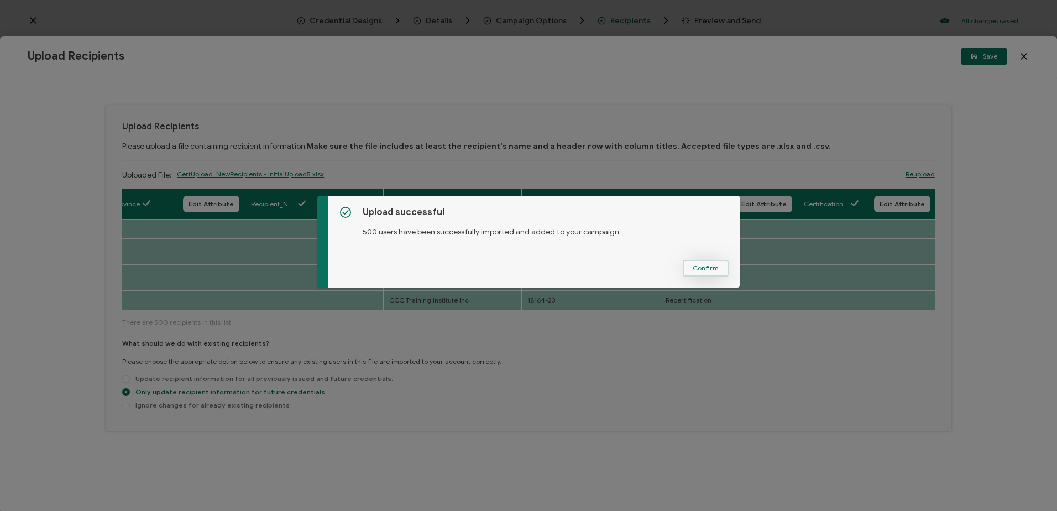
click at [710, 265] on span "Confirm" at bounding box center [706, 268] width 26 height 7
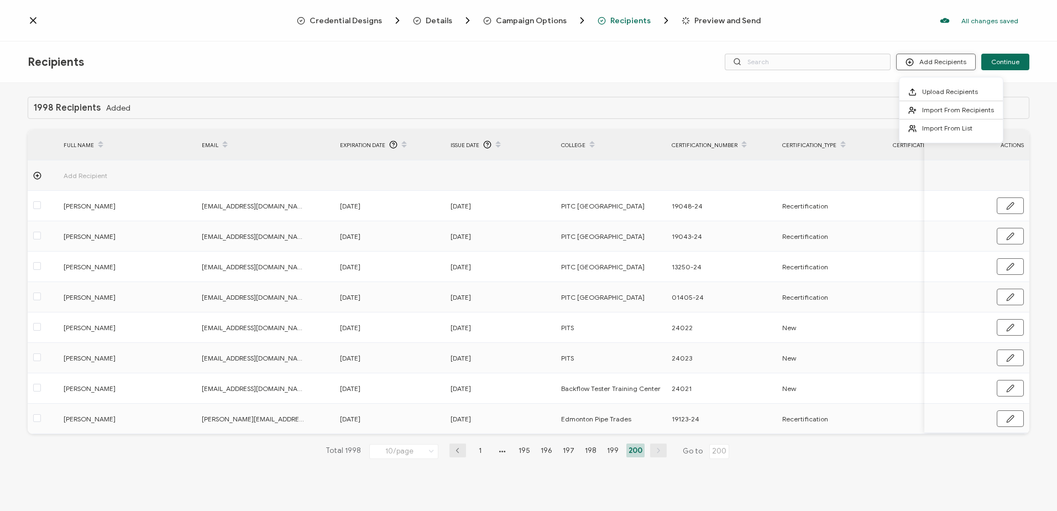
click at [922, 62] on button "Add Recipients" at bounding box center [936, 62] width 80 height 17
click at [930, 89] on span "Upload Recipients" at bounding box center [950, 91] width 56 height 8
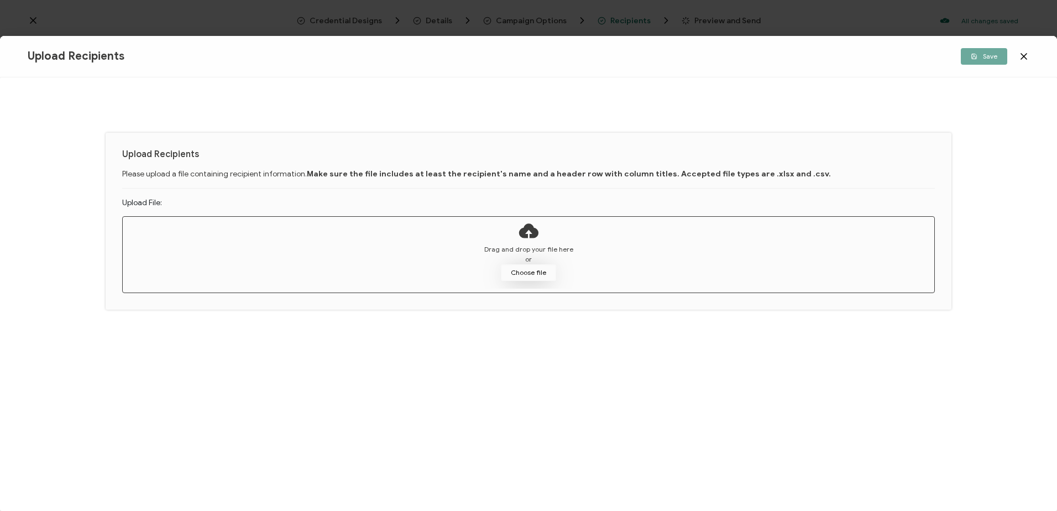
click at [524, 270] on button "Choose file" at bounding box center [528, 272] width 55 height 17
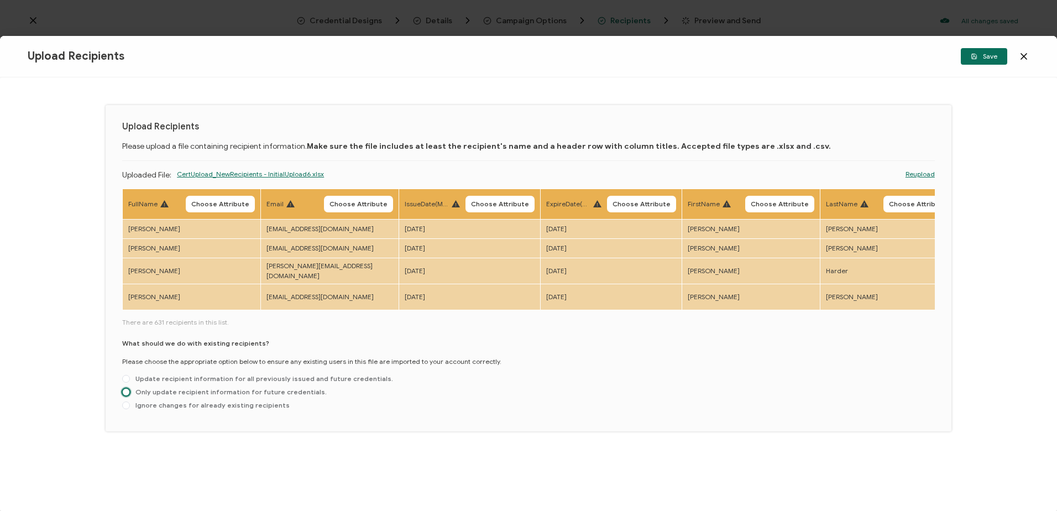
click at [128, 388] on span at bounding box center [126, 392] width 8 height 8
click at [128, 388] on input "Only update recipient information for future credentials." at bounding box center [126, 392] width 8 height 9
click at [219, 202] on span "Choose Attribute" at bounding box center [220, 204] width 58 height 7
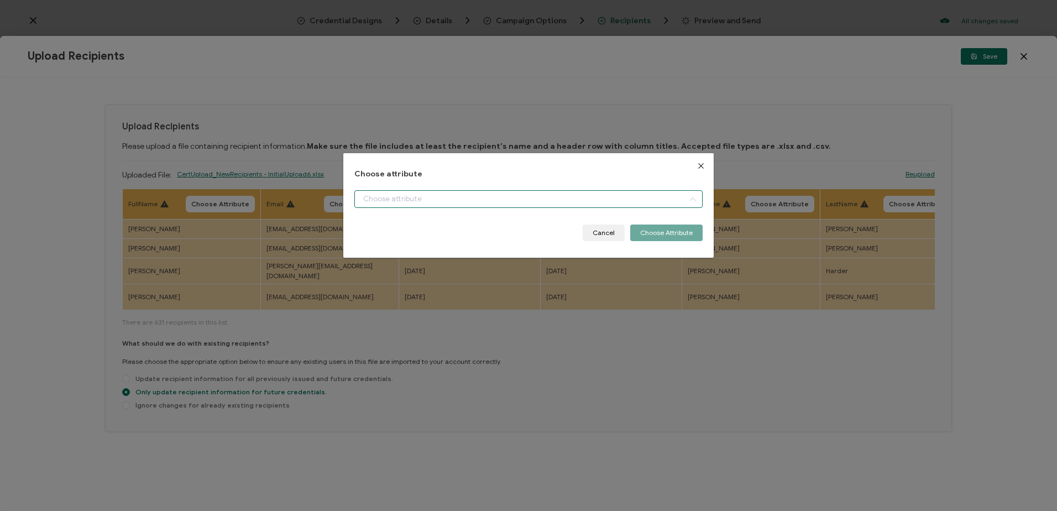
click at [405, 191] on input "dialog" at bounding box center [528, 199] width 348 height 18
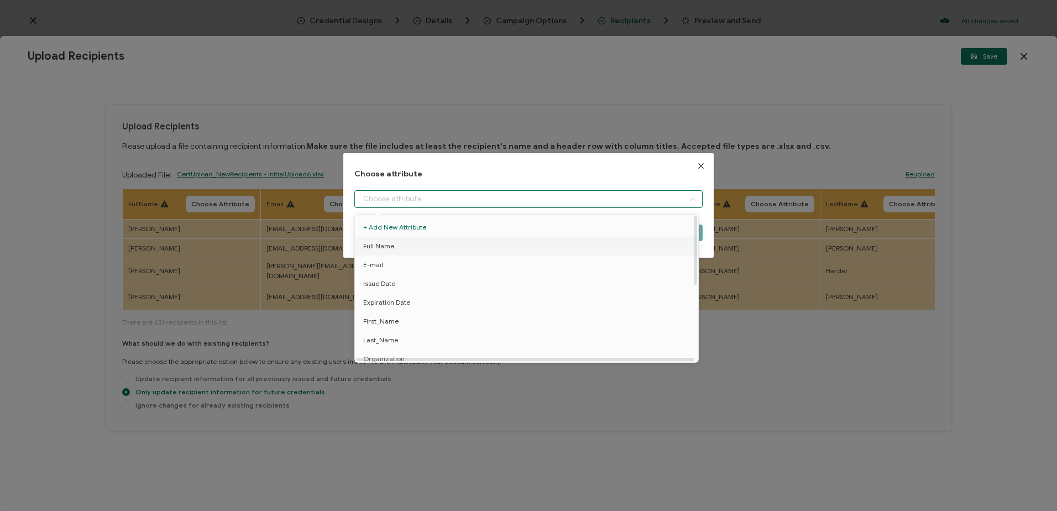
click at [389, 244] on span "Full Name" at bounding box center [378, 246] width 31 height 19
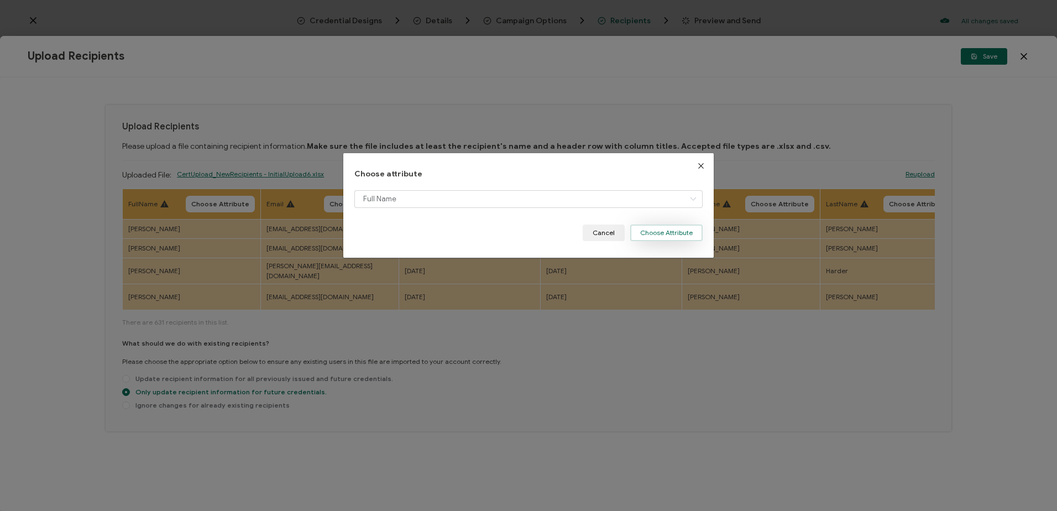
click at [656, 230] on button "Choose Attribute" at bounding box center [666, 232] width 72 height 17
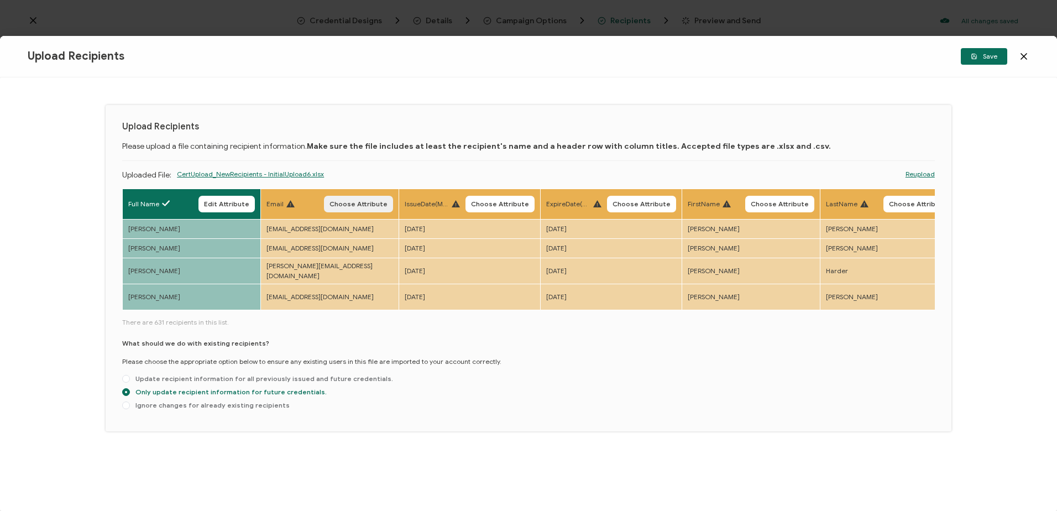
click at [347, 202] on span "Choose Attribute" at bounding box center [359, 204] width 58 height 7
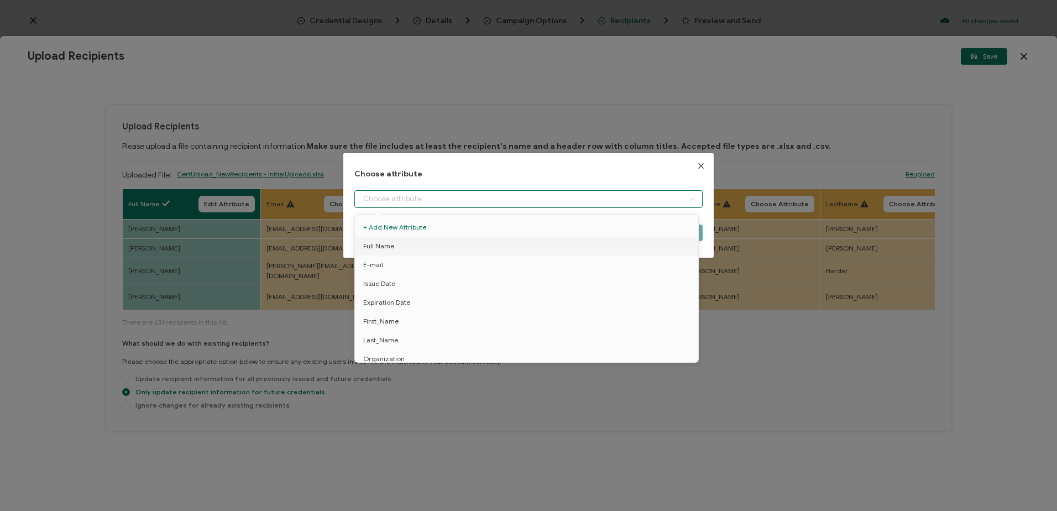
click at [399, 197] on input "dialog" at bounding box center [528, 199] width 348 height 18
click at [388, 265] on li "E-mail" at bounding box center [528, 264] width 353 height 19
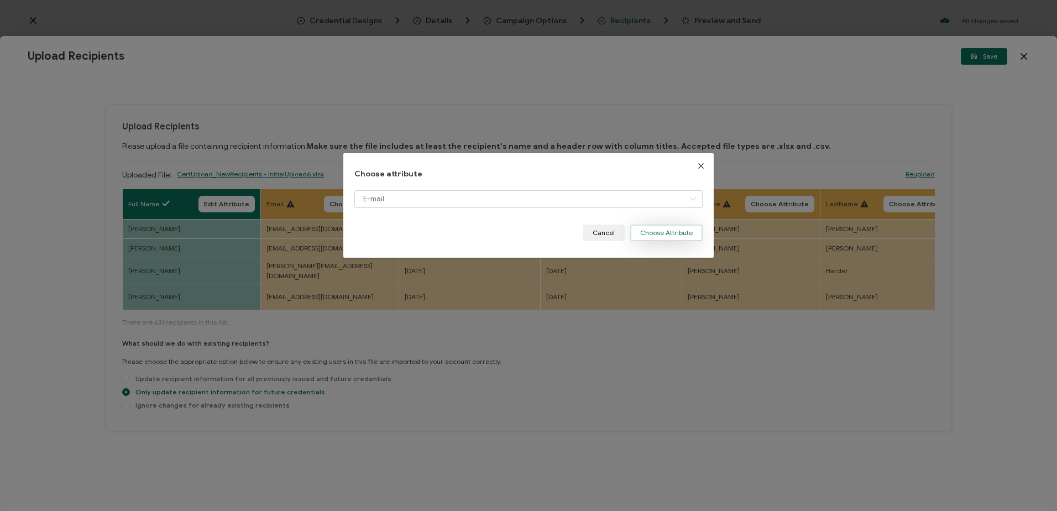
click at [660, 232] on button "Choose Attribute" at bounding box center [666, 232] width 72 height 17
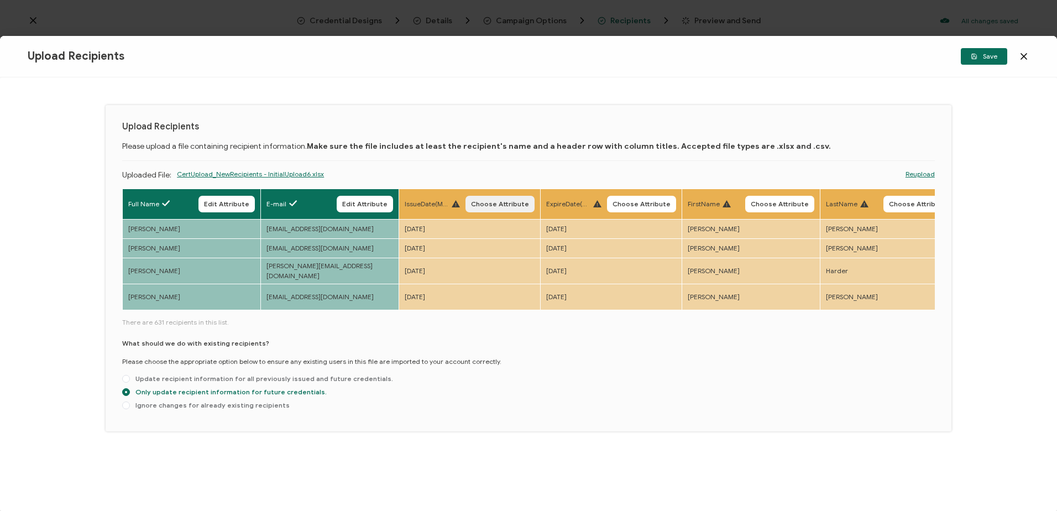
click at [493, 203] on span "Choose Attribute" at bounding box center [500, 204] width 58 height 7
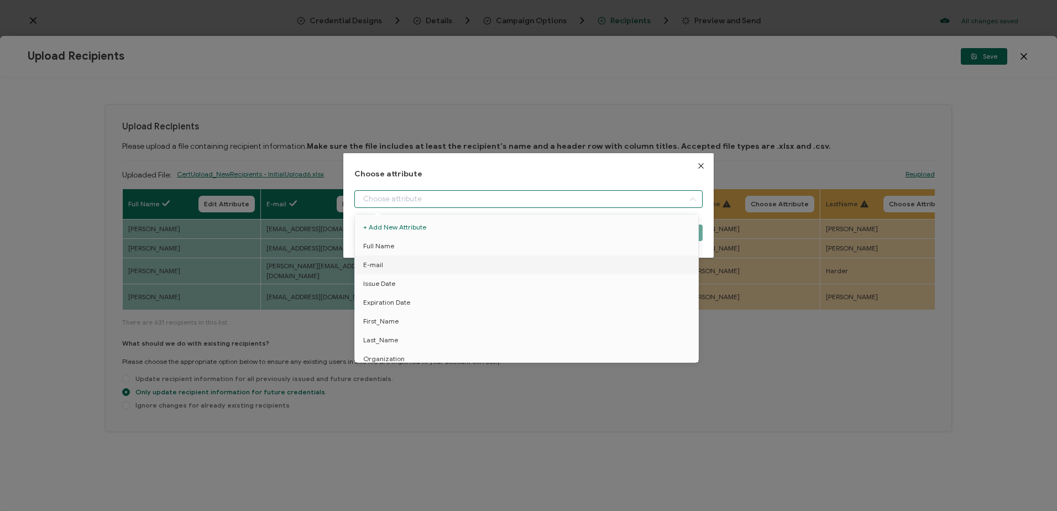
click at [400, 199] on input "dialog" at bounding box center [528, 199] width 348 height 18
click at [399, 283] on li "Issue Date" at bounding box center [528, 283] width 353 height 19
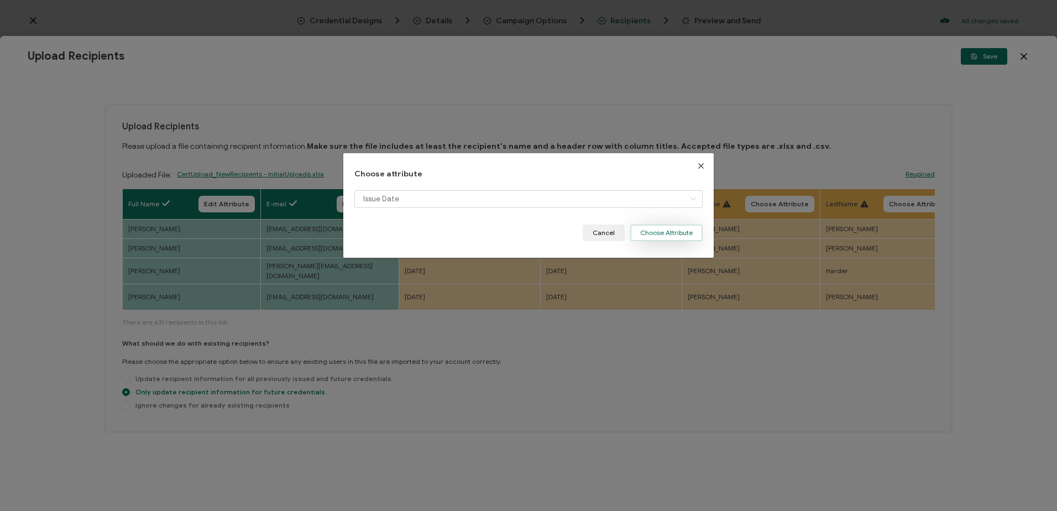
click at [647, 234] on button "Choose Attribute" at bounding box center [666, 232] width 72 height 17
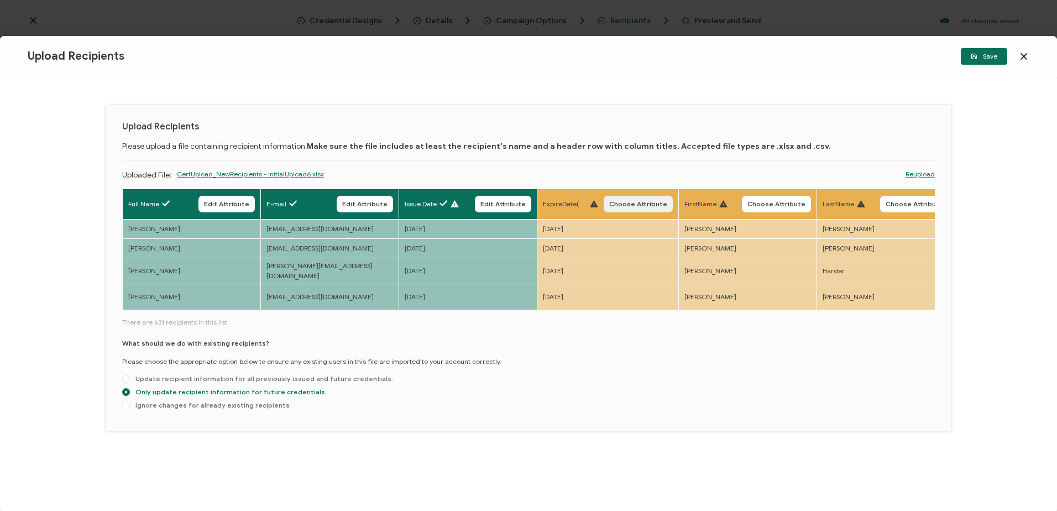
click at [635, 208] on button "Choose Attribute" at bounding box center [638, 204] width 69 height 17
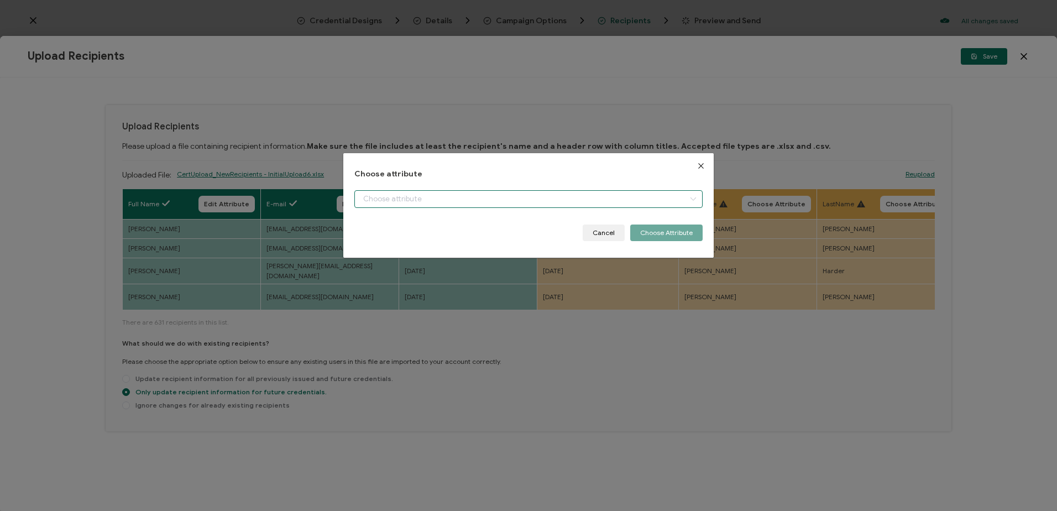
click at [457, 200] on input "dialog" at bounding box center [528, 199] width 348 height 18
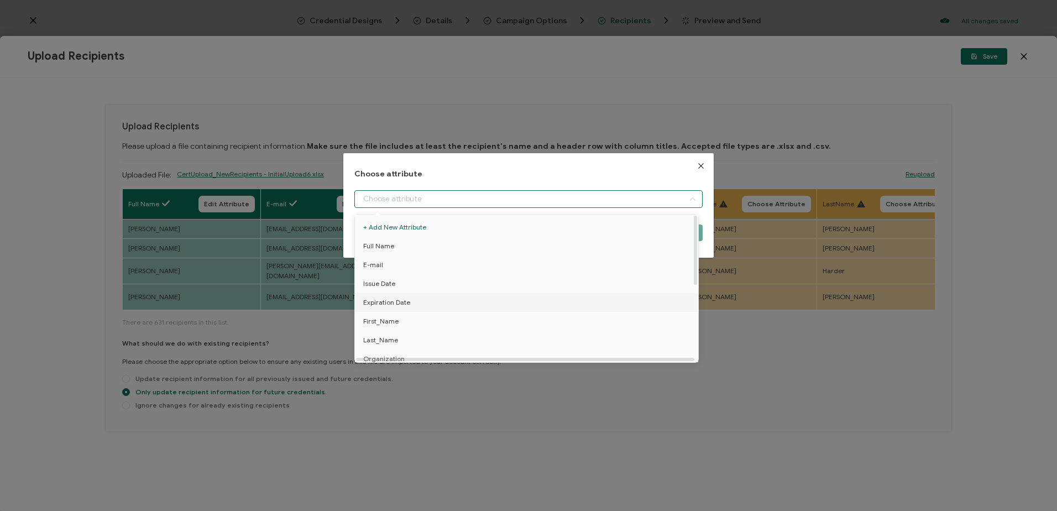
drag, startPoint x: 414, startPoint y: 302, endPoint x: 421, endPoint y: 300, distance: 7.9
click at [415, 302] on li "Expiration Date" at bounding box center [528, 302] width 353 height 19
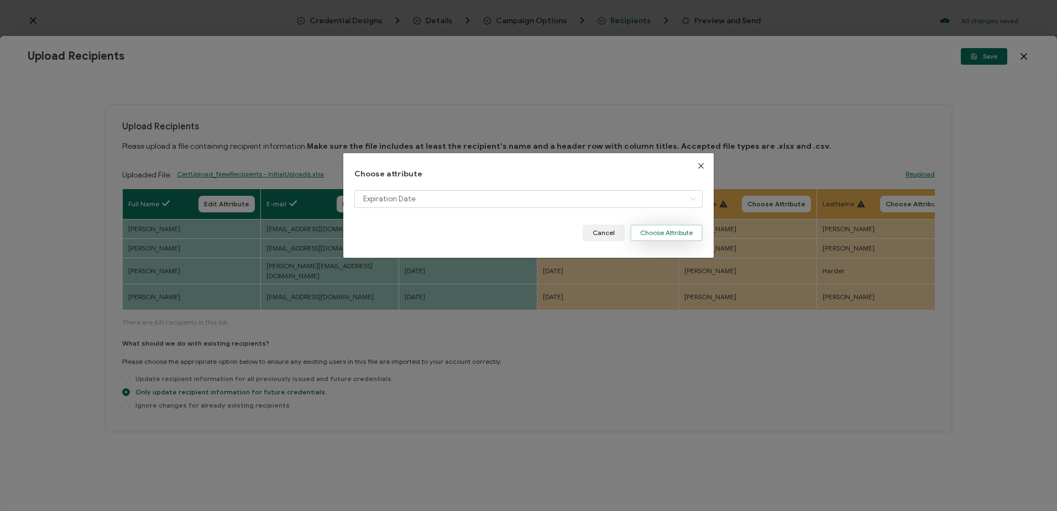
click at [667, 231] on button "Choose Attribute" at bounding box center [666, 232] width 72 height 17
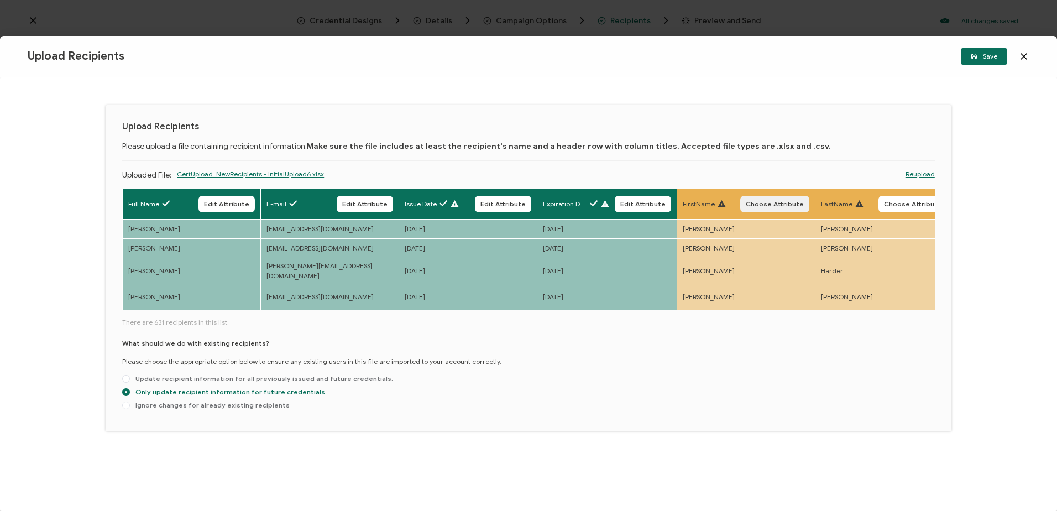
click at [767, 202] on span "Choose Attribute" at bounding box center [775, 204] width 58 height 7
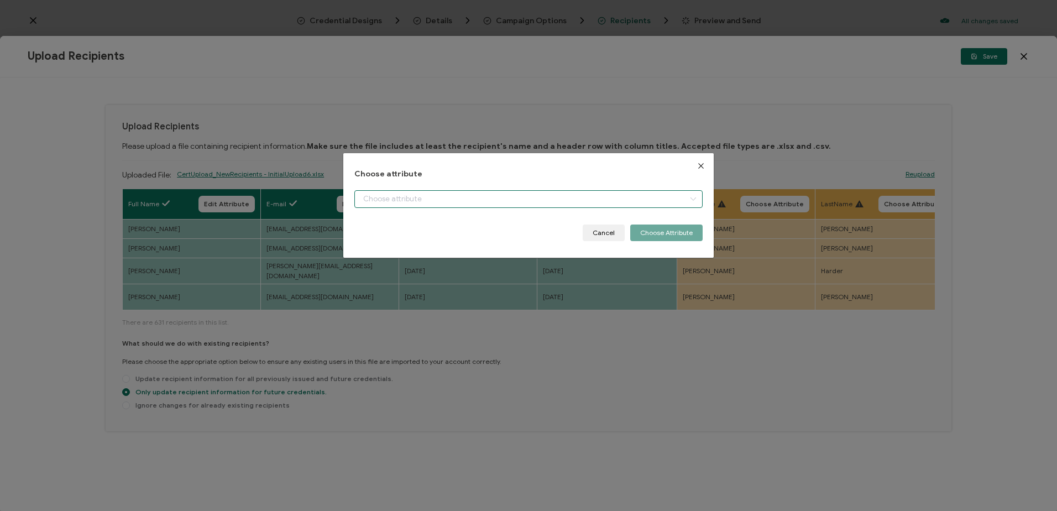
click at [478, 196] on input "dialog" at bounding box center [528, 199] width 348 height 18
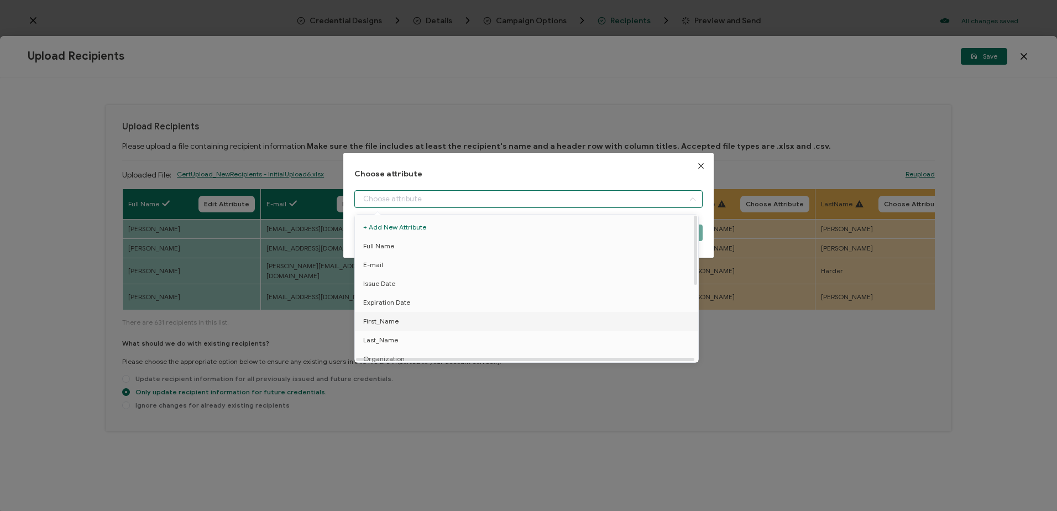
click at [396, 318] on span "First_Name" at bounding box center [380, 321] width 35 height 19
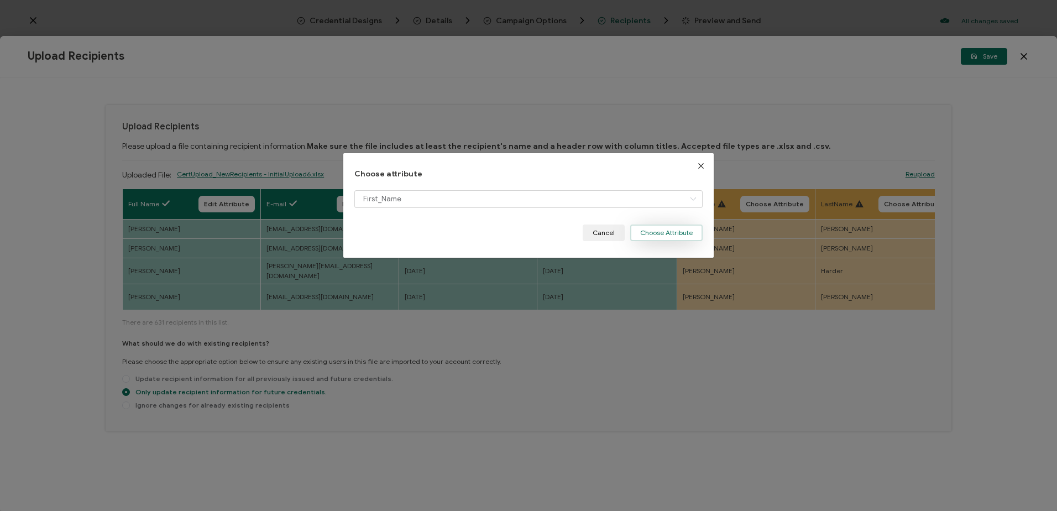
click at [652, 233] on button "Choose Attribute" at bounding box center [666, 232] width 72 height 17
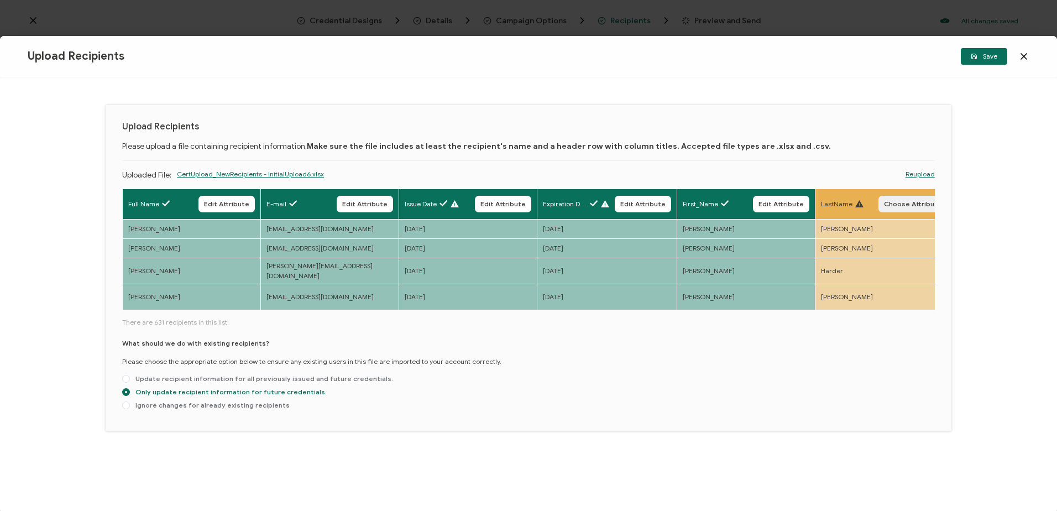
click at [896, 201] on span "Choose Attribute" at bounding box center [913, 204] width 58 height 7
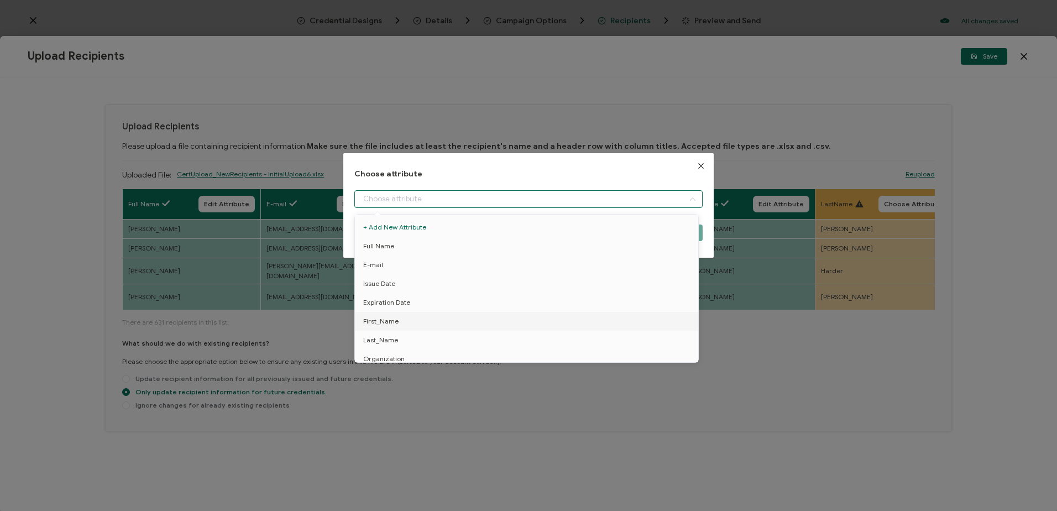
click at [436, 200] on input "dialog" at bounding box center [528, 199] width 348 height 18
click at [386, 337] on span "Last_Name" at bounding box center [380, 340] width 35 height 19
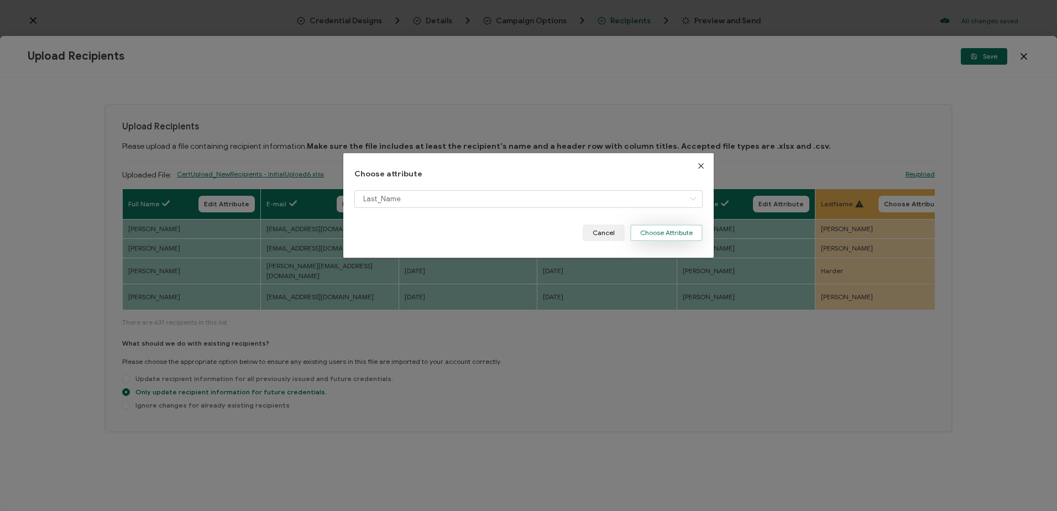
click at [681, 231] on button "Choose Attribute" at bounding box center [666, 232] width 72 height 17
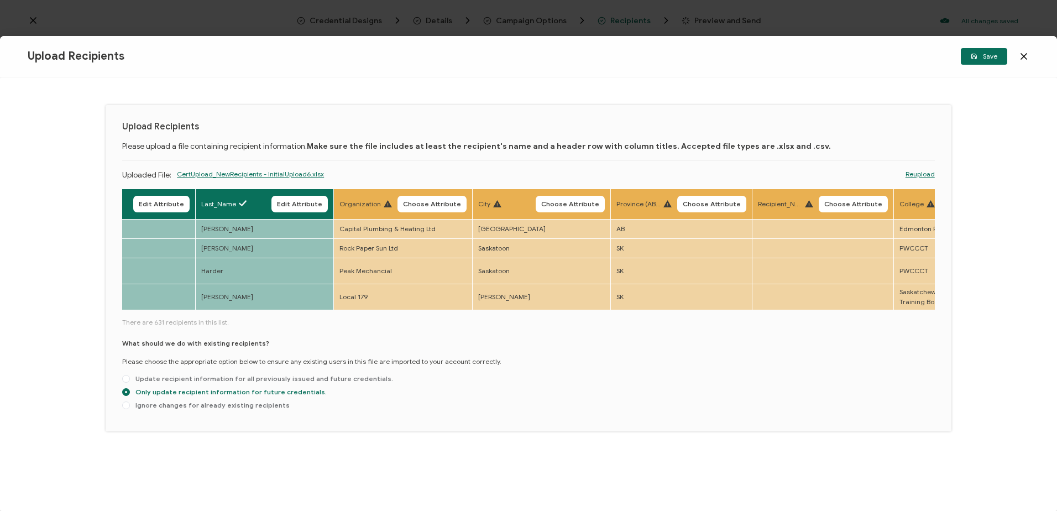
scroll to position [0, 783]
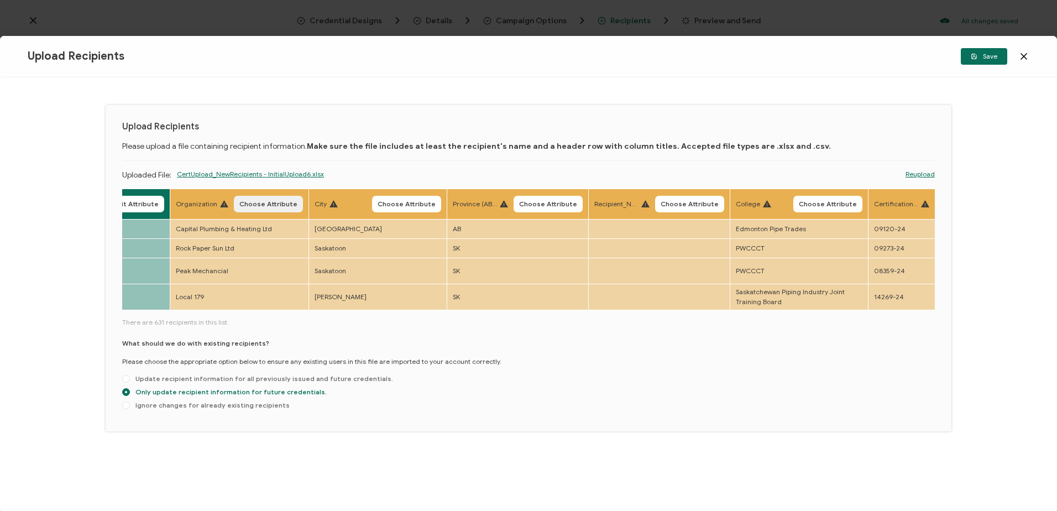
click at [263, 198] on button "Choose Attribute" at bounding box center [268, 204] width 69 height 17
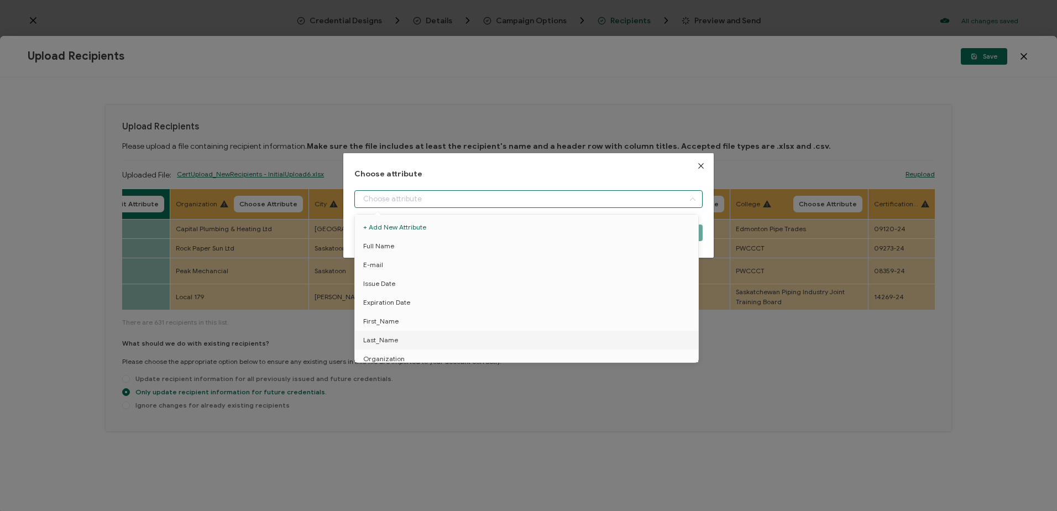
click at [391, 197] on input "dialog" at bounding box center [528, 199] width 348 height 18
click at [399, 296] on span "Organization" at bounding box center [383, 303] width 41 height 19
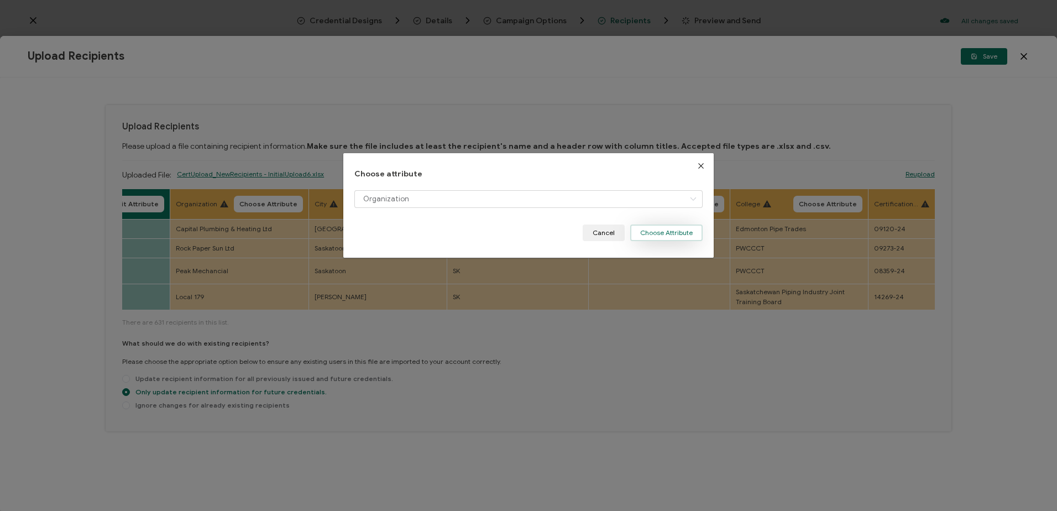
click at [659, 233] on button "Choose Attribute" at bounding box center [666, 232] width 72 height 17
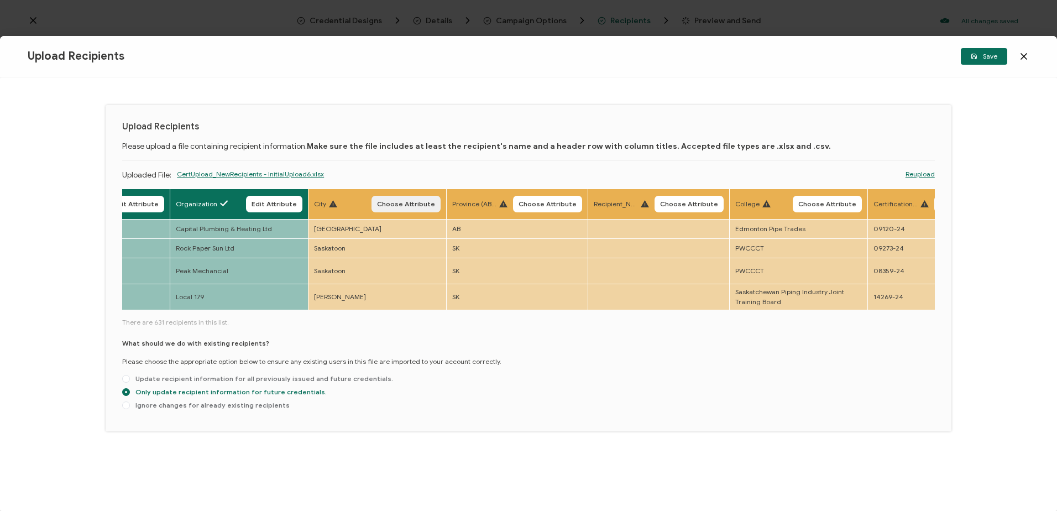
click at [390, 202] on span "Choose Attribute" at bounding box center [406, 204] width 58 height 7
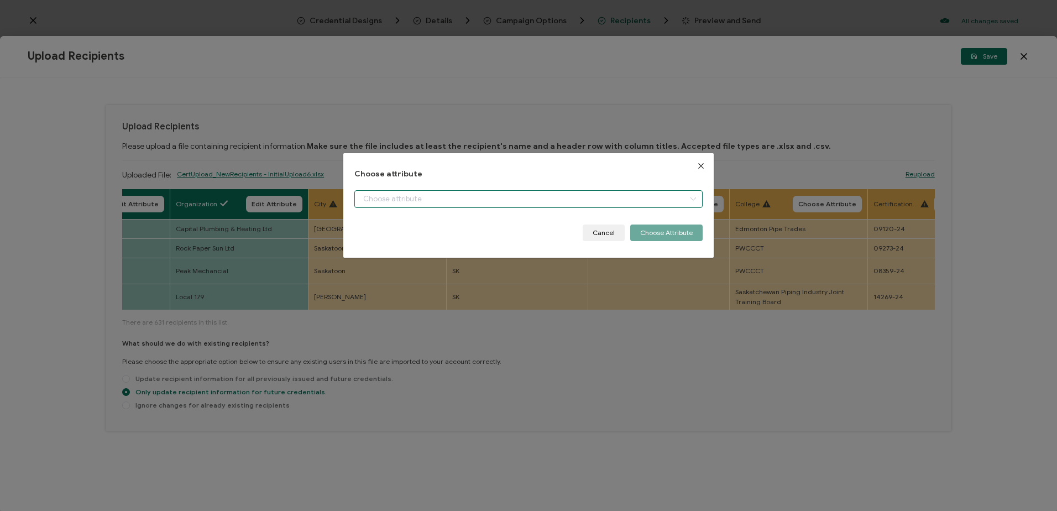
click at [389, 199] on input "dialog" at bounding box center [528, 199] width 348 height 18
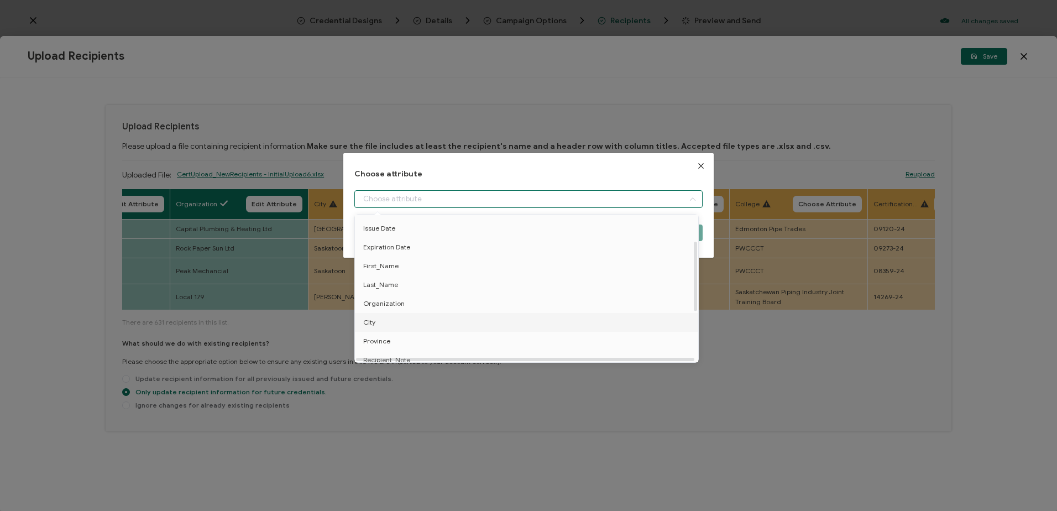
click at [372, 321] on span "City" at bounding box center [369, 322] width 12 height 19
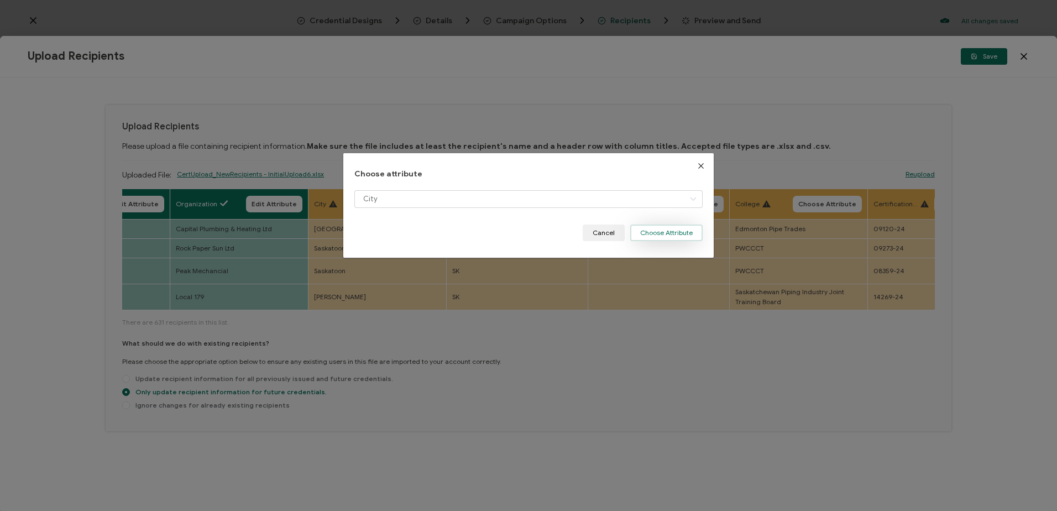
click at [656, 228] on button "Choose Attribute" at bounding box center [666, 232] width 72 height 17
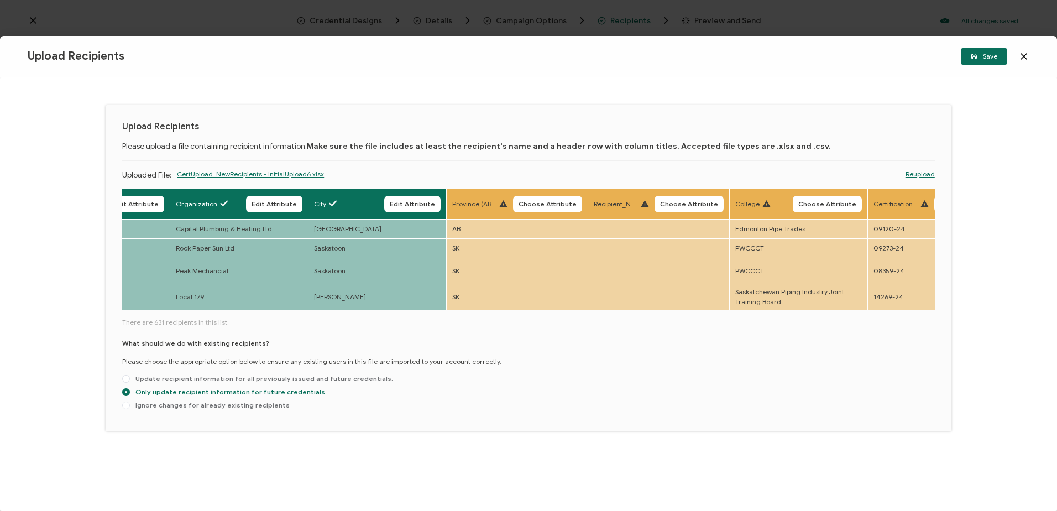
click at [537, 201] on span "Choose Attribute" at bounding box center [548, 204] width 58 height 7
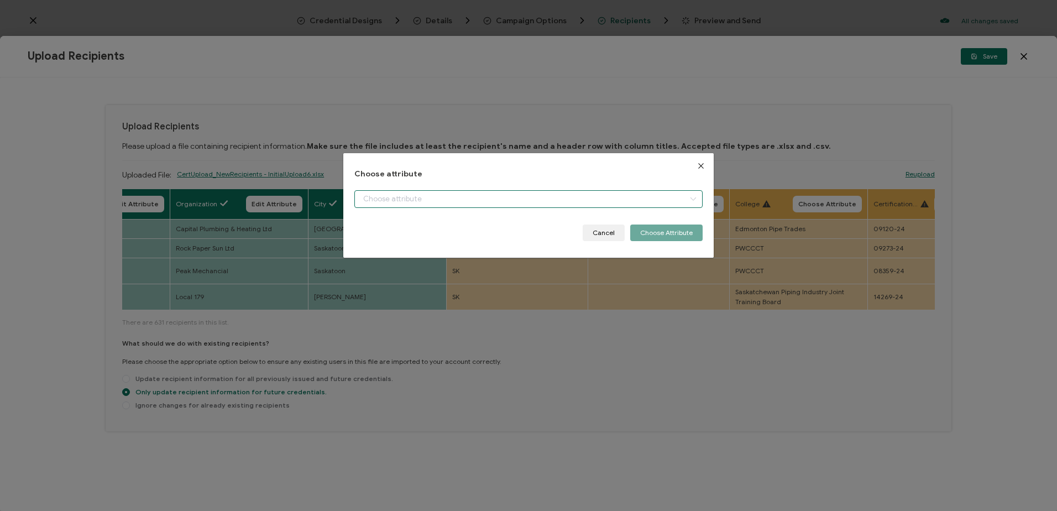
click at [435, 196] on input "dialog" at bounding box center [528, 199] width 348 height 18
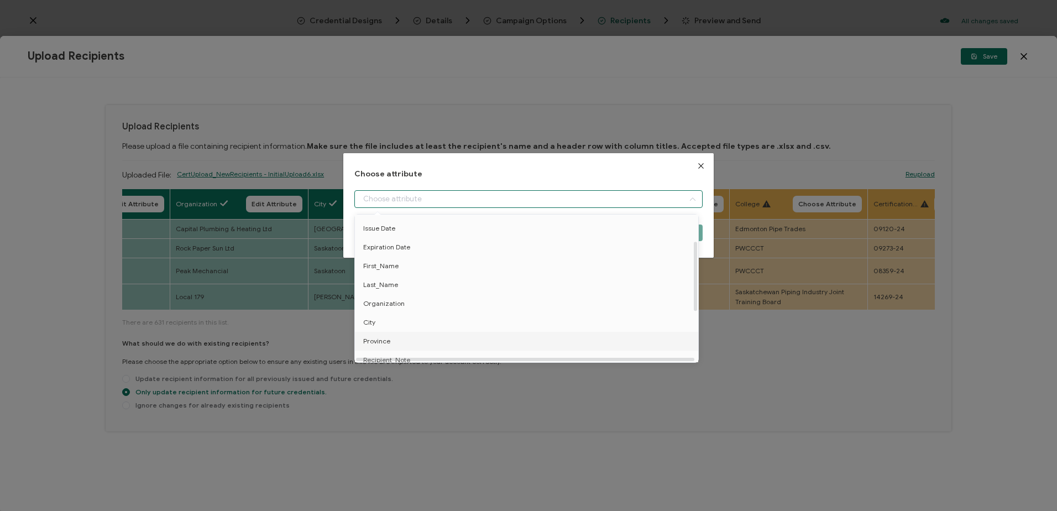
click at [381, 338] on span "Province" at bounding box center [376, 341] width 27 height 19
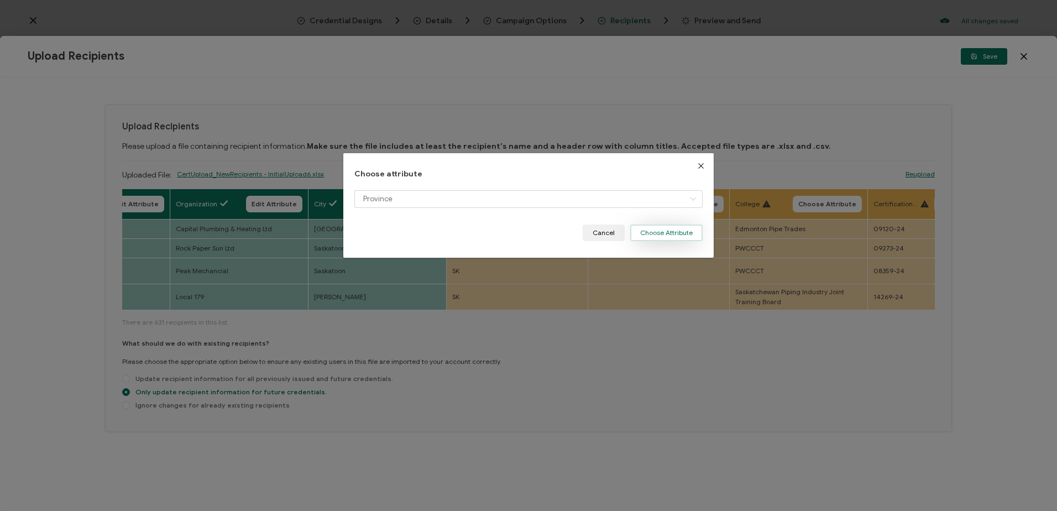
click at [666, 232] on button "Choose Attribute" at bounding box center [666, 232] width 72 height 17
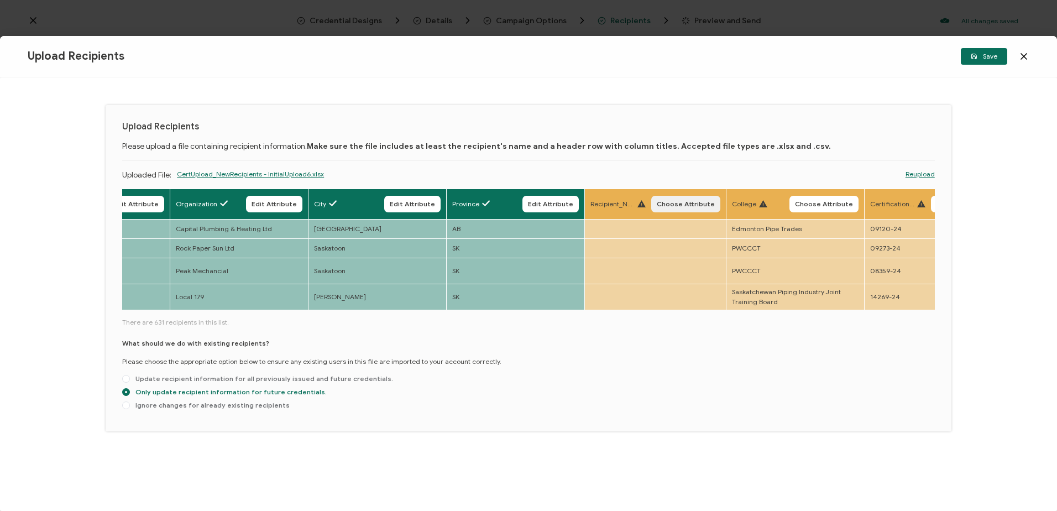
click at [678, 201] on span "Choose Attribute" at bounding box center [686, 204] width 58 height 7
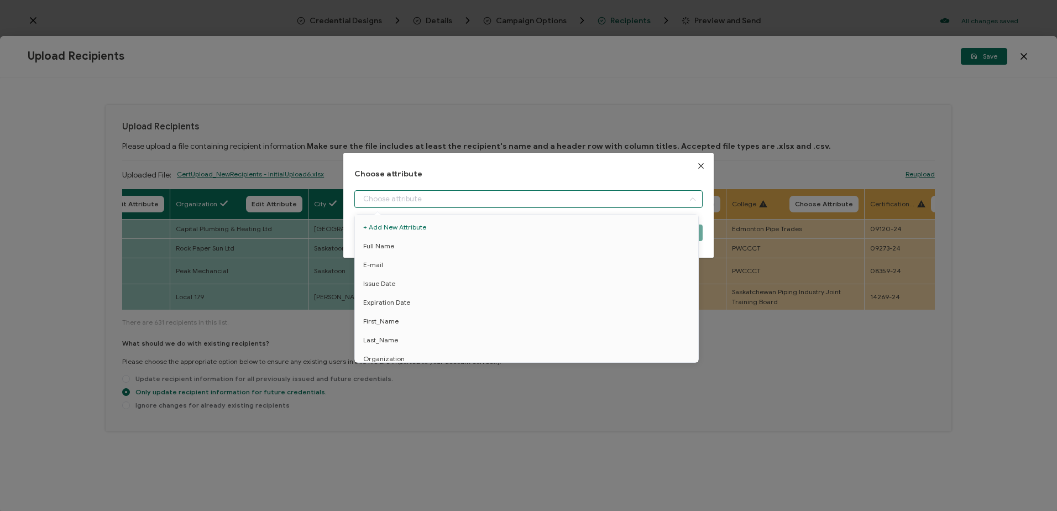
click at [503, 193] on input "dialog" at bounding box center [528, 199] width 348 height 18
click at [392, 301] on span "Recipient_Note" at bounding box center [386, 304] width 47 height 19
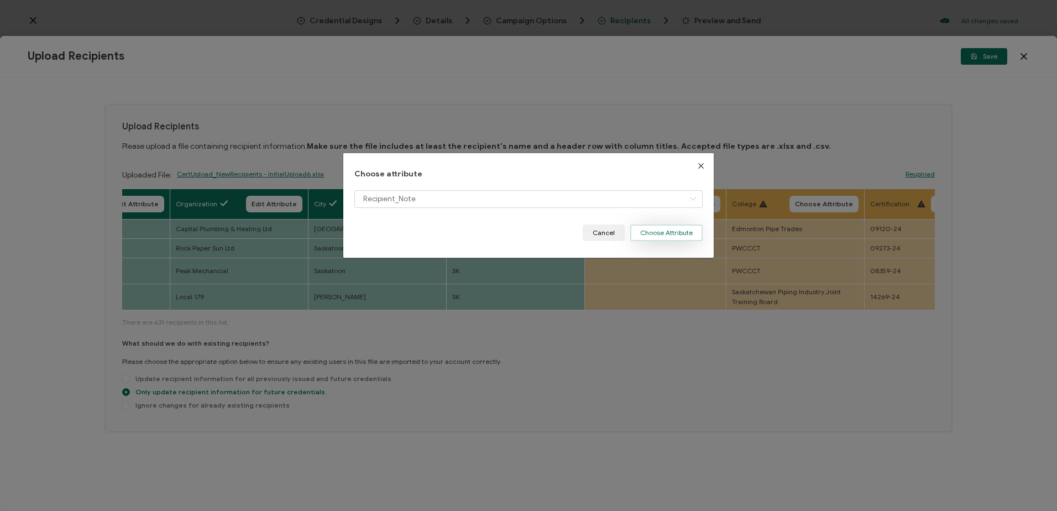
click at [653, 232] on button "Choose Attribute" at bounding box center [666, 232] width 72 height 17
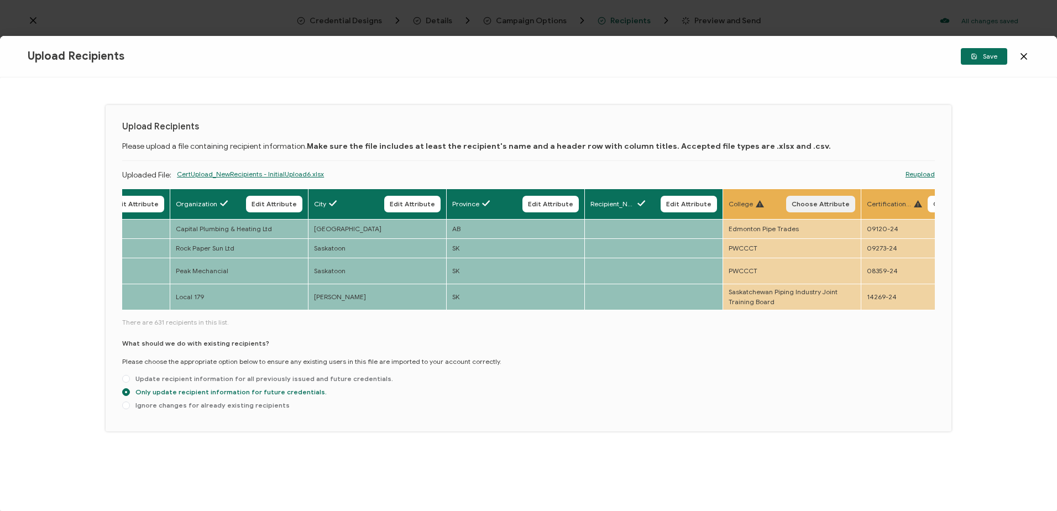
click at [836, 198] on button "Choose Attribute" at bounding box center [820, 204] width 69 height 17
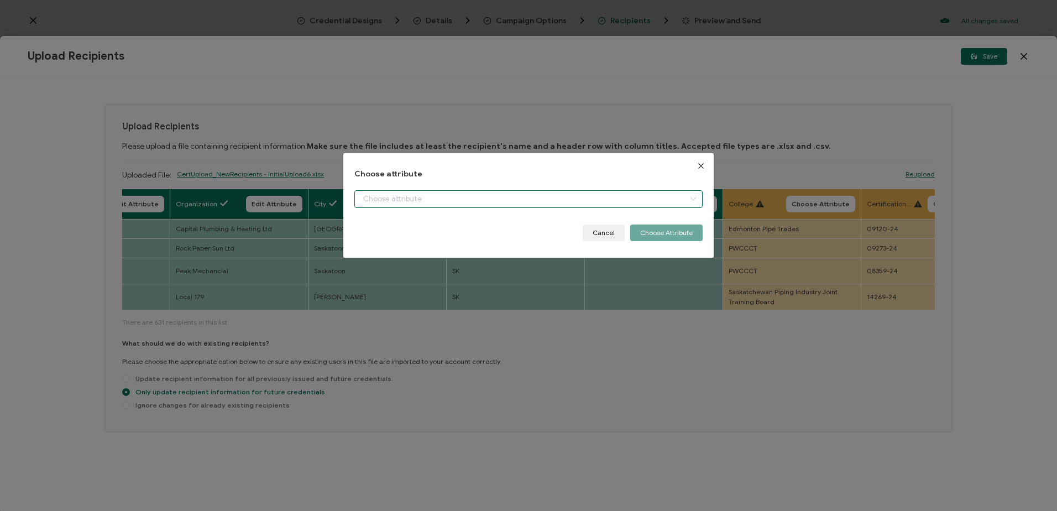
click at [466, 198] on input "dialog" at bounding box center [528, 199] width 348 height 18
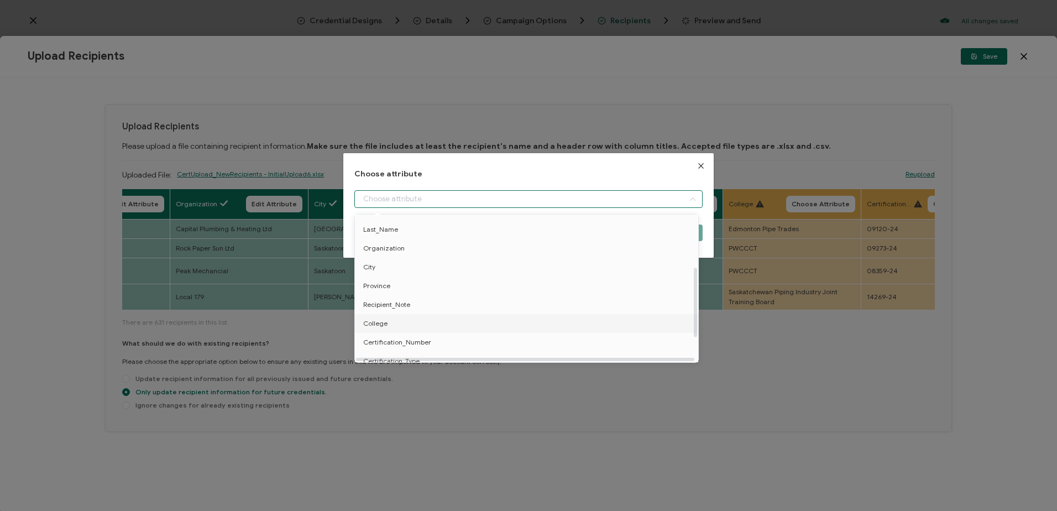
click at [386, 326] on li "College" at bounding box center [528, 323] width 353 height 19
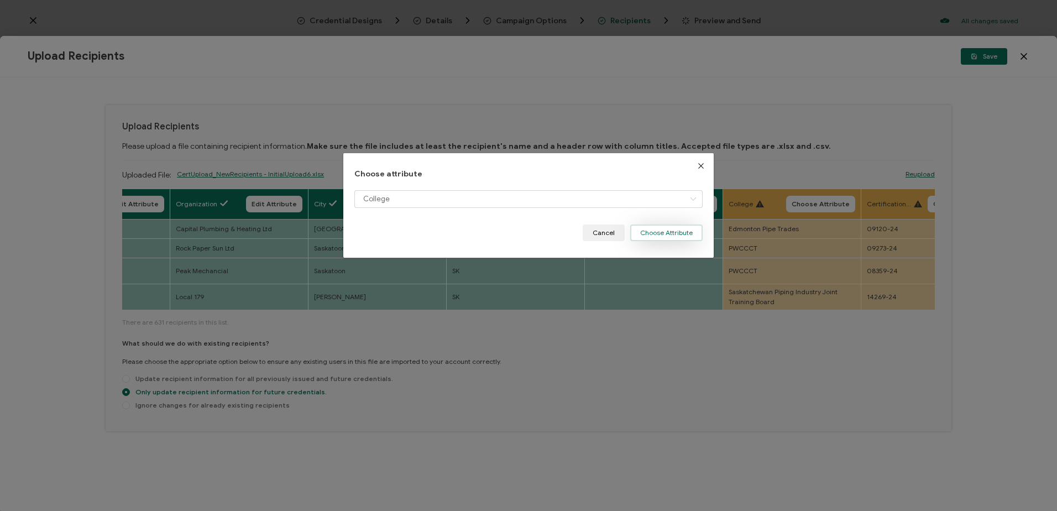
click at [675, 227] on button "Choose Attribute" at bounding box center [666, 232] width 72 height 17
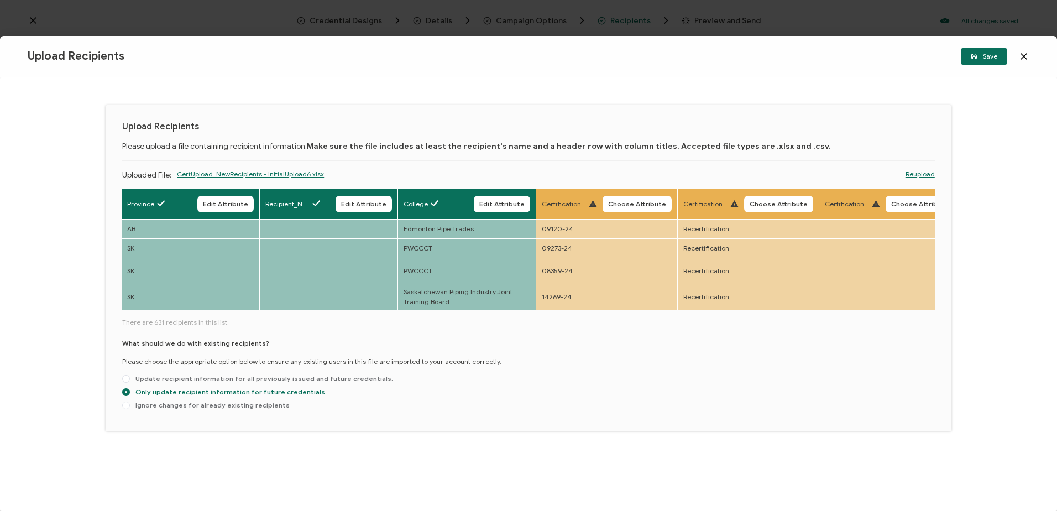
scroll to position [0, 1123]
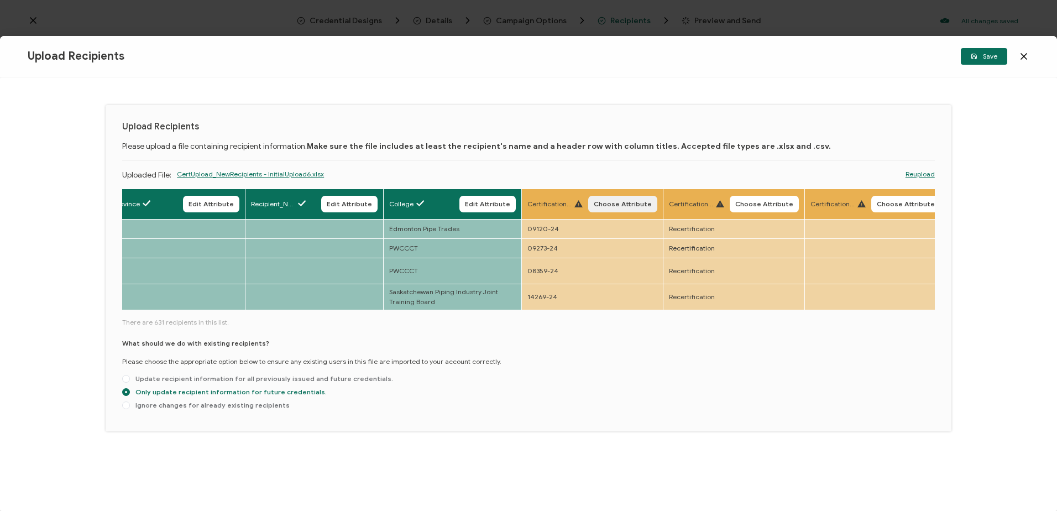
click at [609, 201] on span "Choose Attribute" at bounding box center [623, 204] width 58 height 7
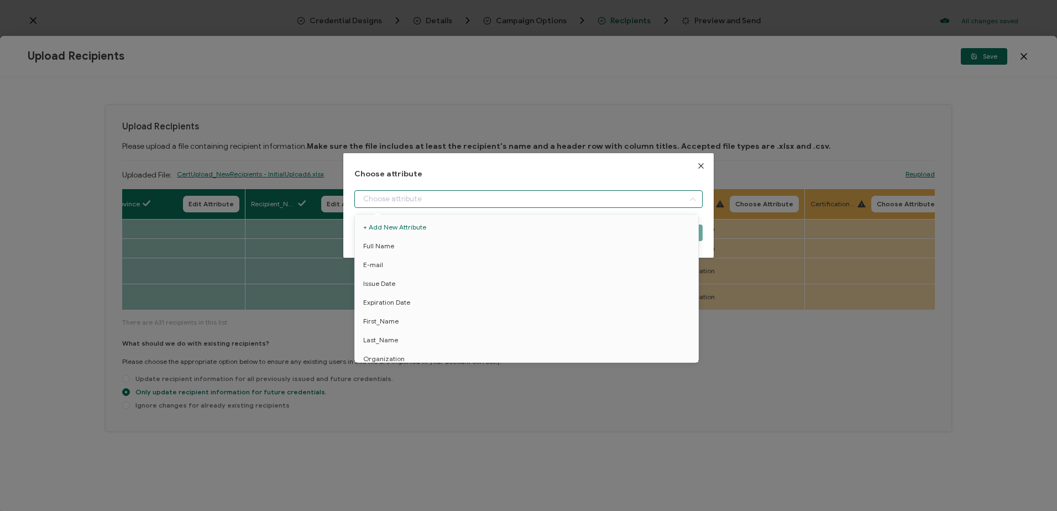
click at [486, 199] on input "dialog" at bounding box center [528, 199] width 348 height 18
click at [414, 289] on span "Certification_Number" at bounding box center [397, 296] width 68 height 19
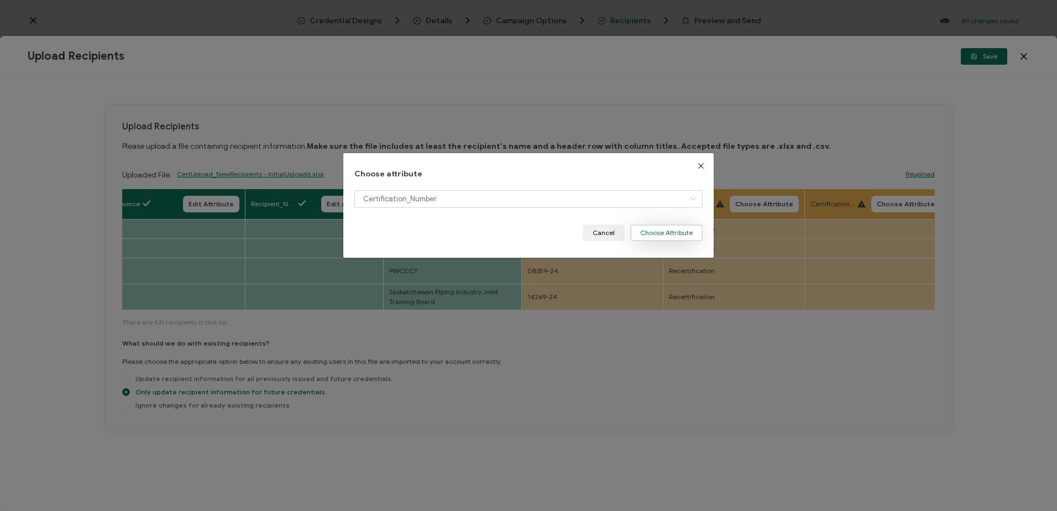
click at [664, 232] on button "Choose Attribute" at bounding box center [666, 232] width 72 height 17
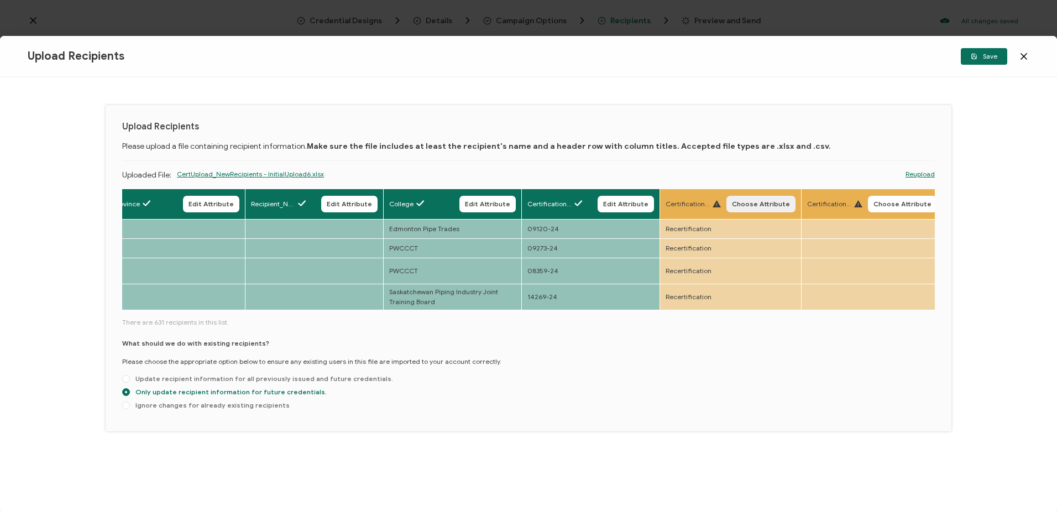
click at [771, 199] on button "Choose Attribute" at bounding box center [760, 204] width 69 height 17
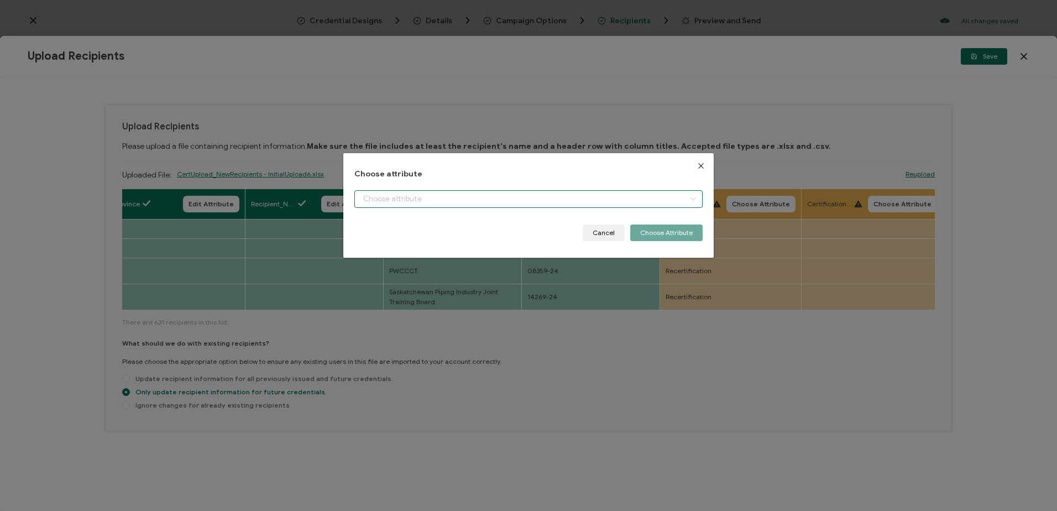
click at [487, 198] on input "dialog" at bounding box center [528, 199] width 348 height 18
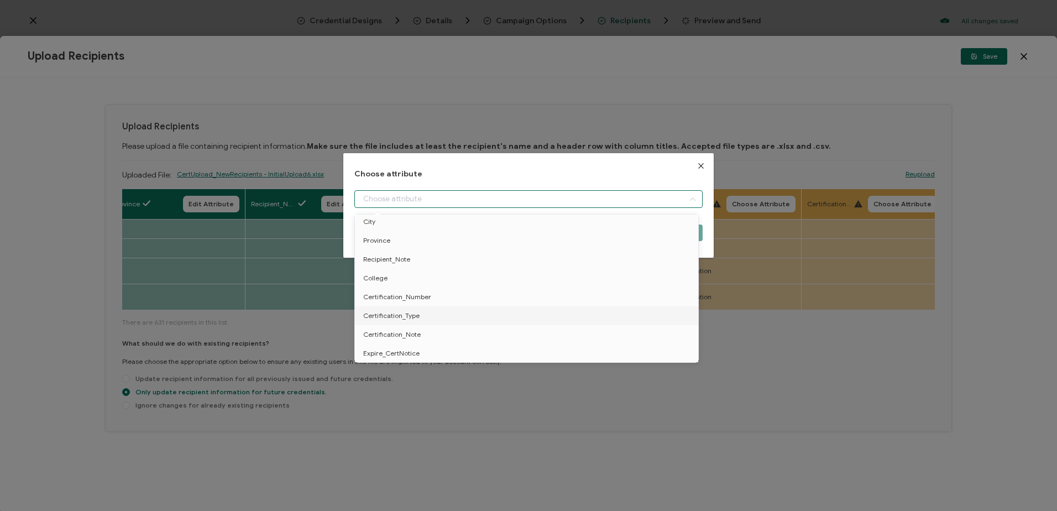
drag, startPoint x: 410, startPoint y: 312, endPoint x: 502, endPoint y: 304, distance: 92.8
click at [410, 313] on span "Certification_Type" at bounding box center [391, 315] width 56 height 19
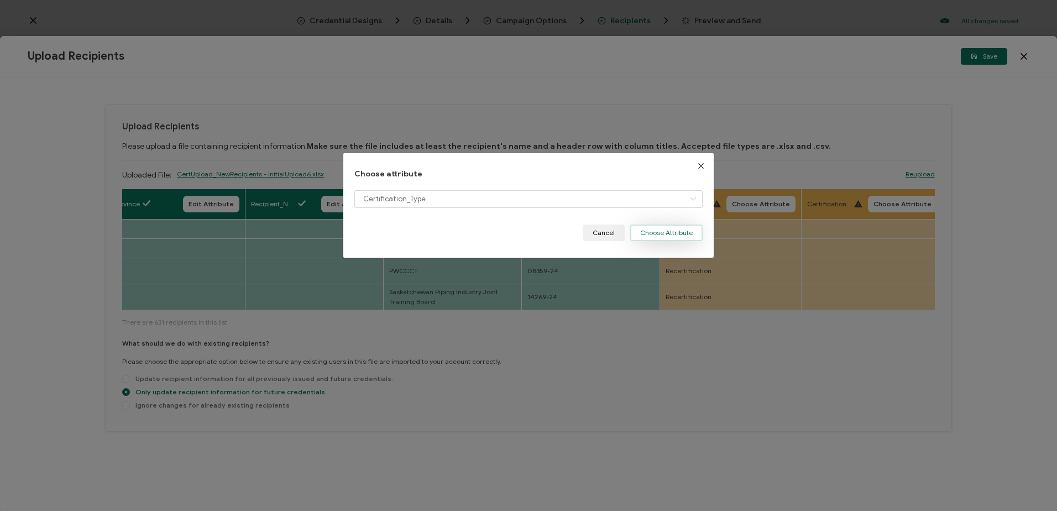
click at [684, 231] on button "Choose Attribute" at bounding box center [666, 232] width 72 height 17
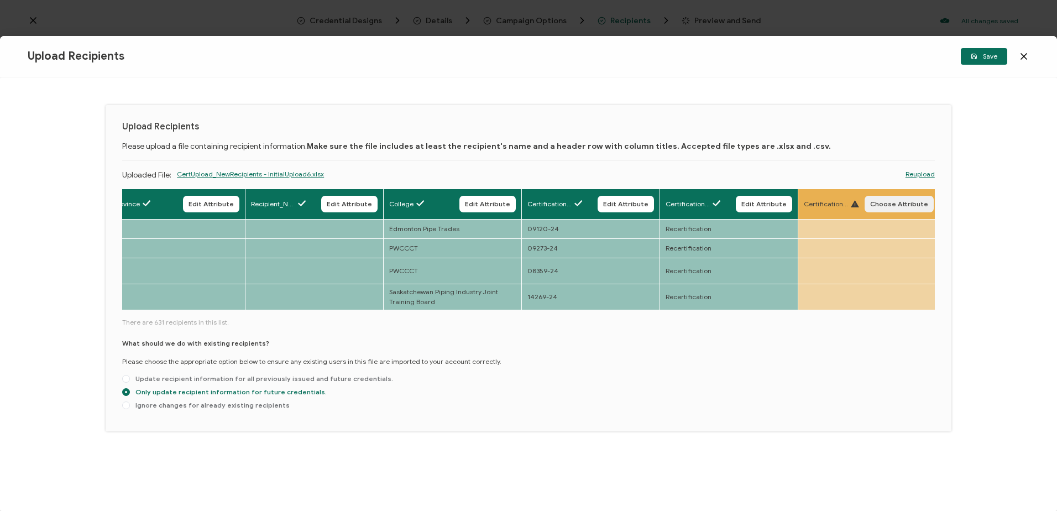
click at [892, 207] on span "Choose Attribute" at bounding box center [899, 204] width 58 height 7
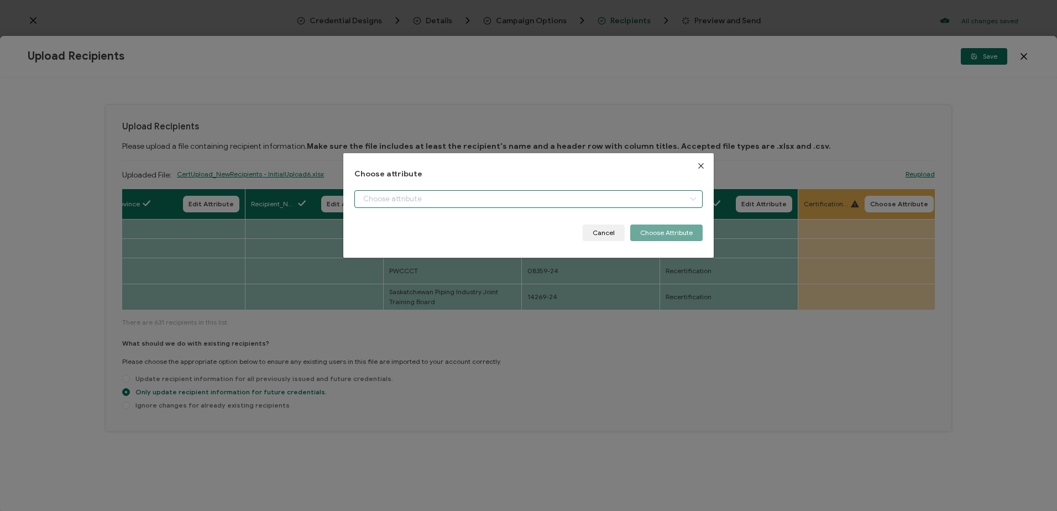
click at [541, 200] on input "dialog" at bounding box center [528, 199] width 348 height 18
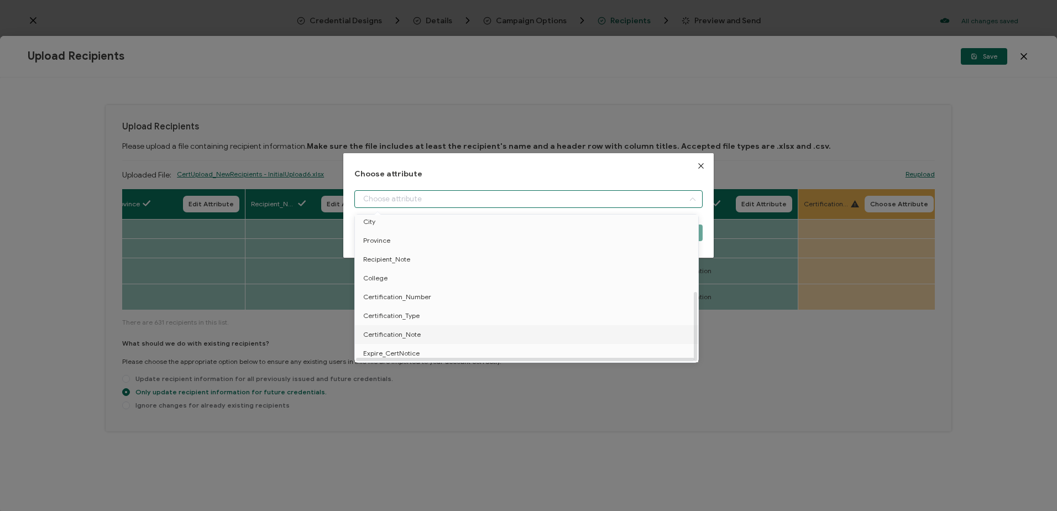
click at [417, 329] on span "Certification_Note" at bounding box center [391, 334] width 57 height 19
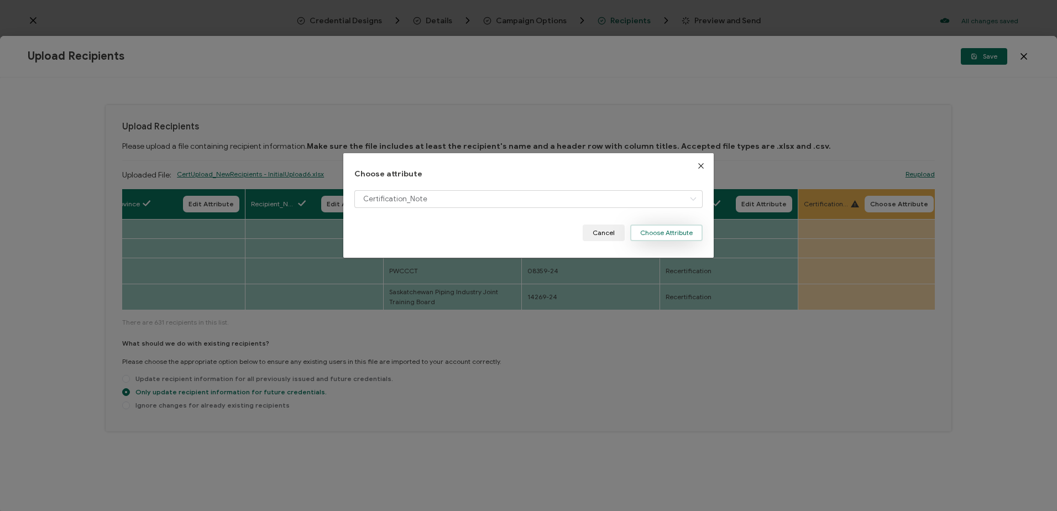
click at [675, 230] on button "Choose Attribute" at bounding box center [666, 232] width 72 height 17
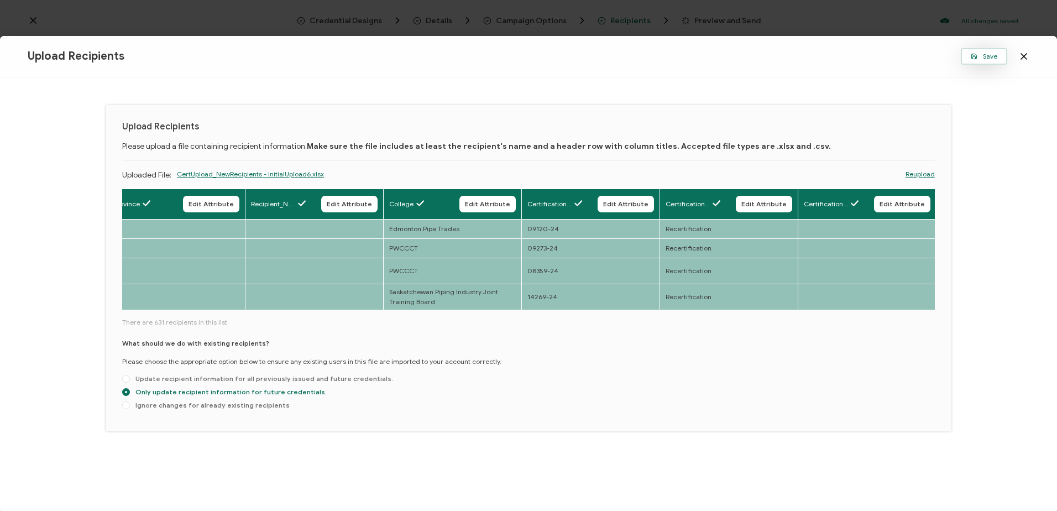
click at [985, 55] on span "Save" at bounding box center [984, 56] width 27 height 7
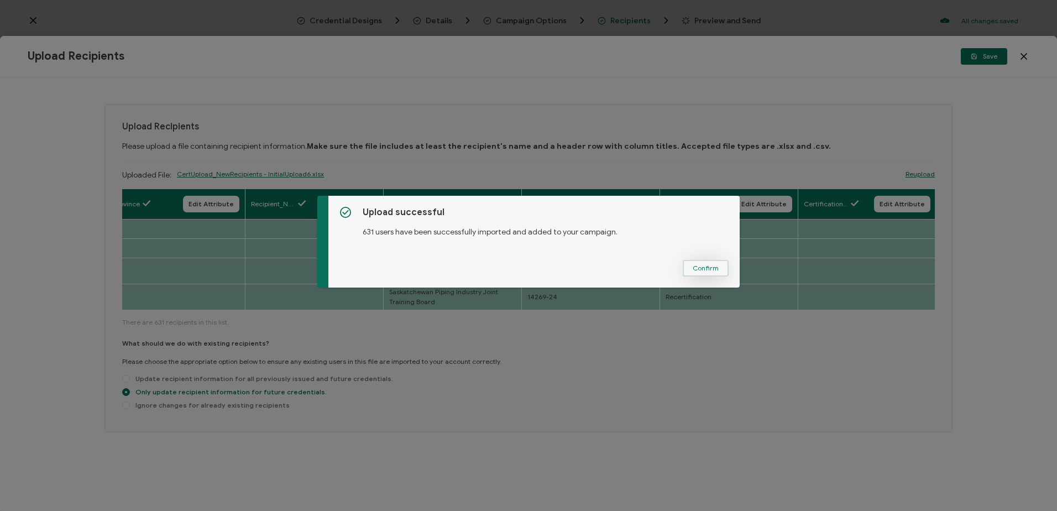
click at [706, 268] on span "Confirm" at bounding box center [706, 268] width 26 height 7
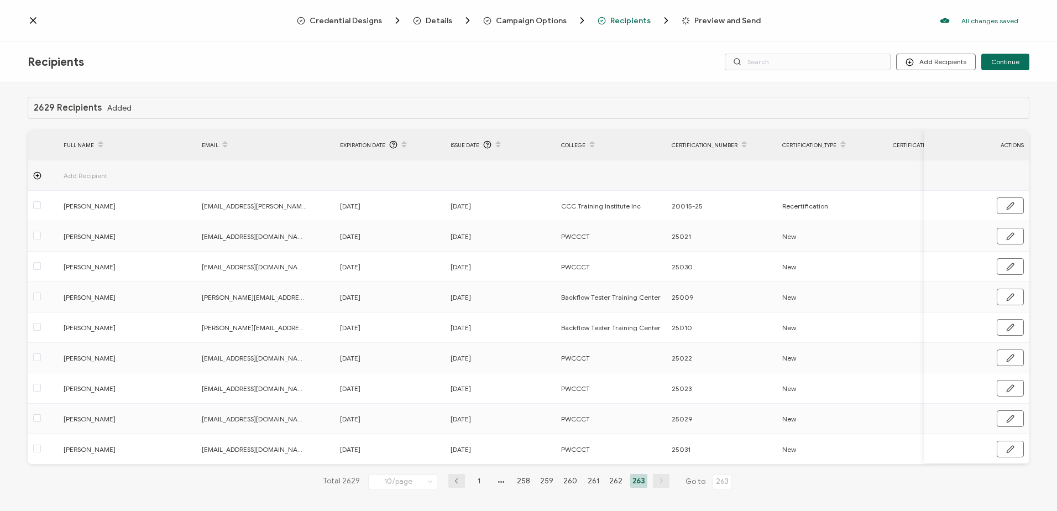
click at [501, 23] on span "Campaign Options" at bounding box center [531, 21] width 71 height 8
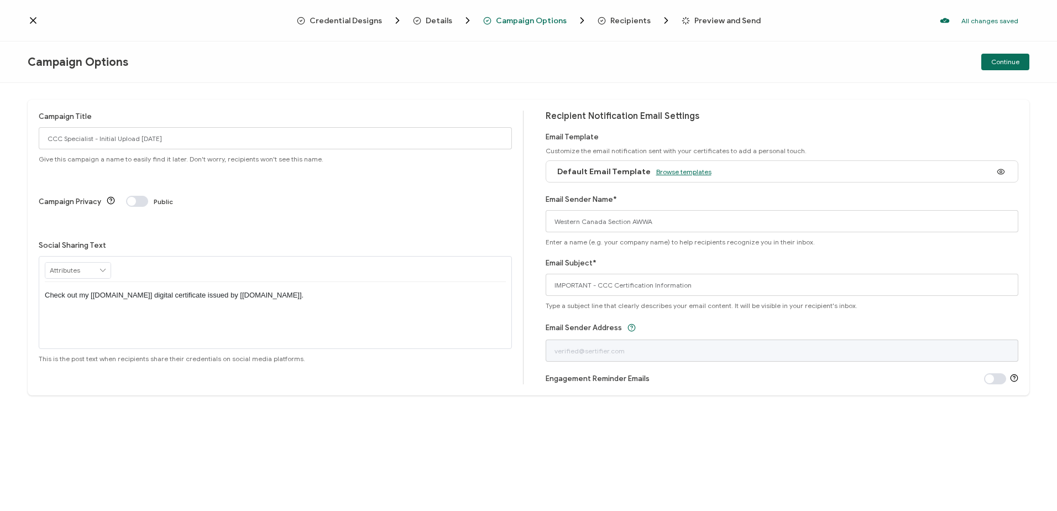
click at [658, 169] on span "Browse templates" at bounding box center [683, 172] width 55 height 8
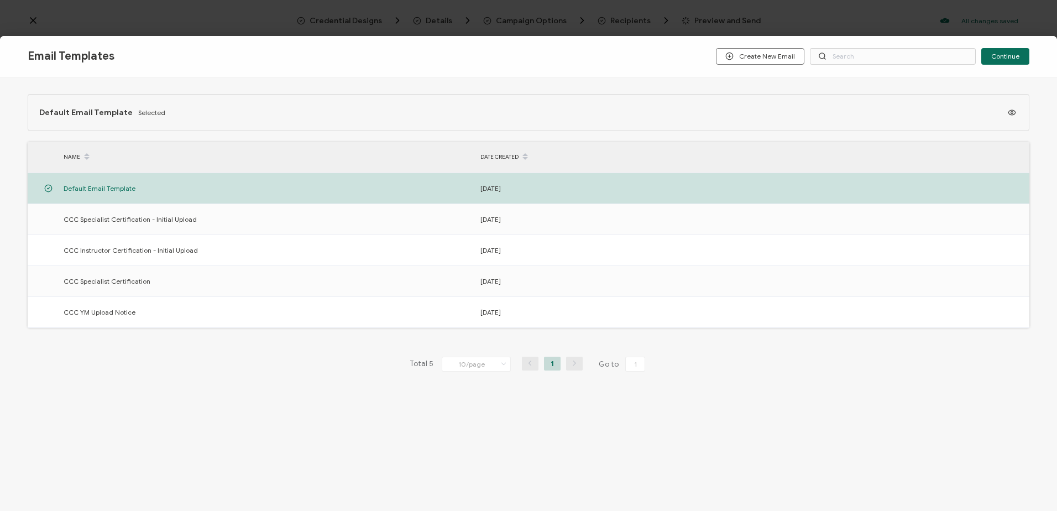
click at [34, 20] on div "Email Templates Create New Email Continue Default Email Template Selected NAME …" at bounding box center [528, 255] width 1057 height 511
click at [1003, 51] on button "Continue" at bounding box center [1005, 56] width 48 height 17
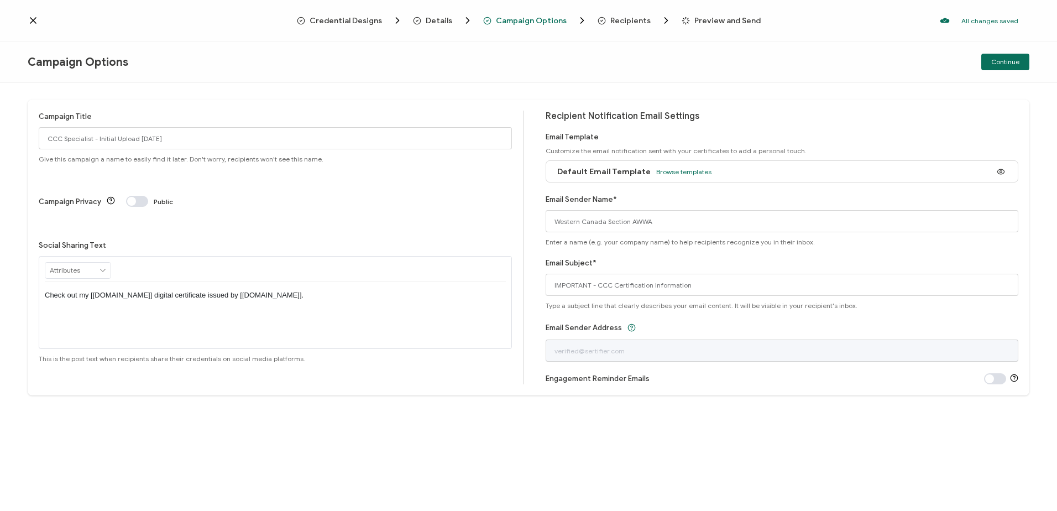
click at [428, 20] on span "Details" at bounding box center [439, 21] width 27 height 8
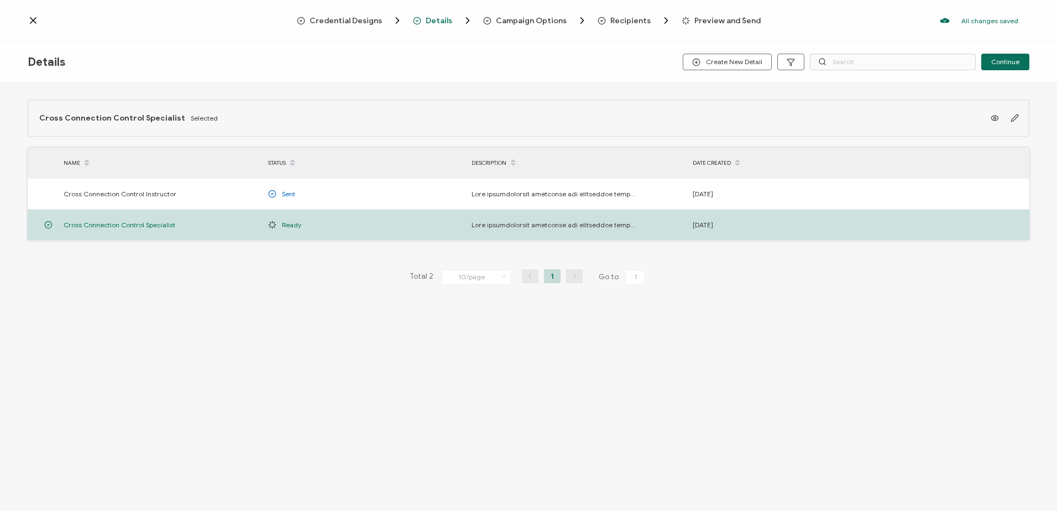
click at [373, 18] on span "Credential Designs" at bounding box center [346, 21] width 72 height 8
